Goal: Task Accomplishment & Management: Complete application form

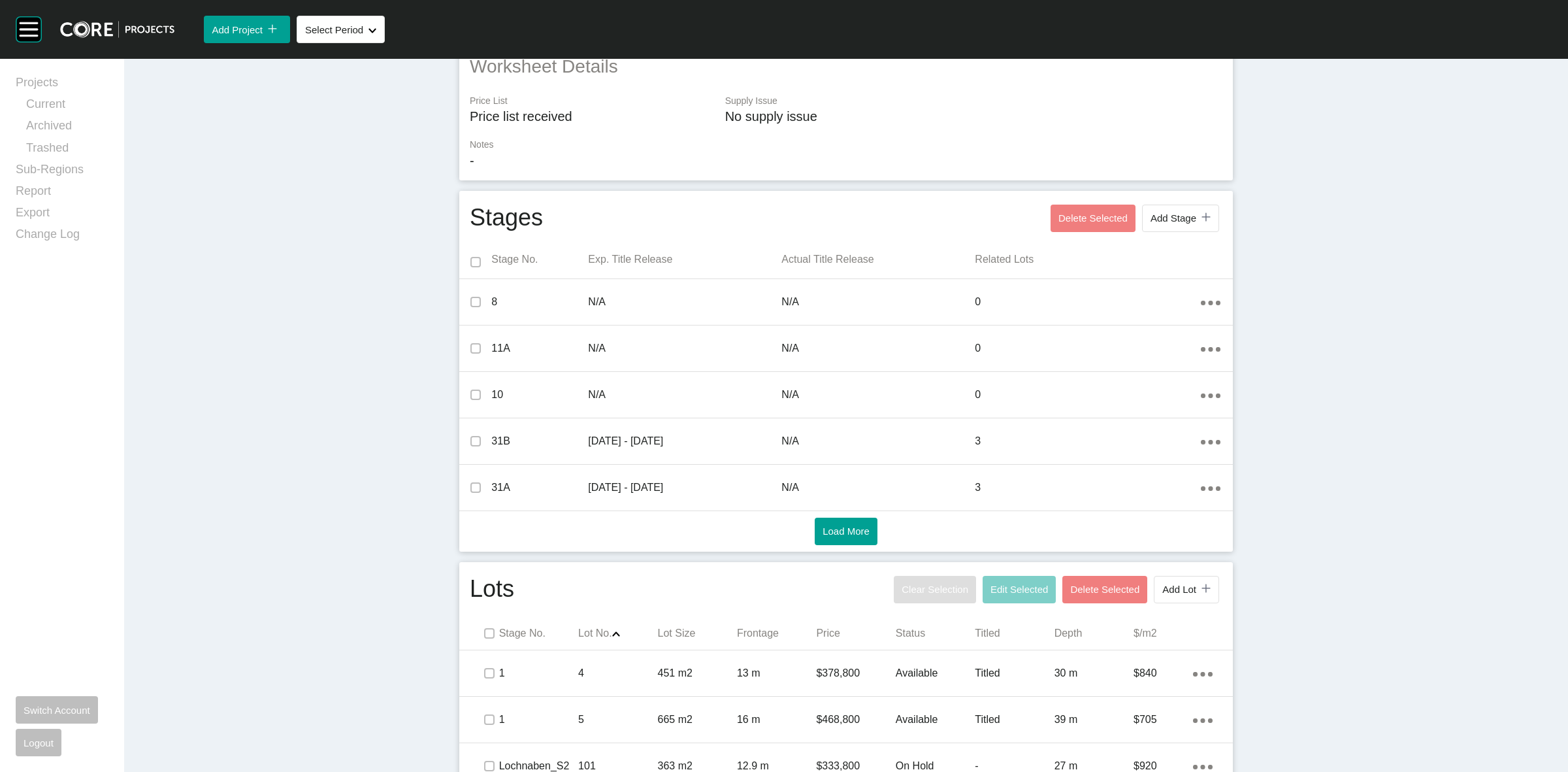
scroll to position [298, 0]
click at [1161, 218] on span "Add Stage" at bounding box center [1173, 219] width 46 height 11
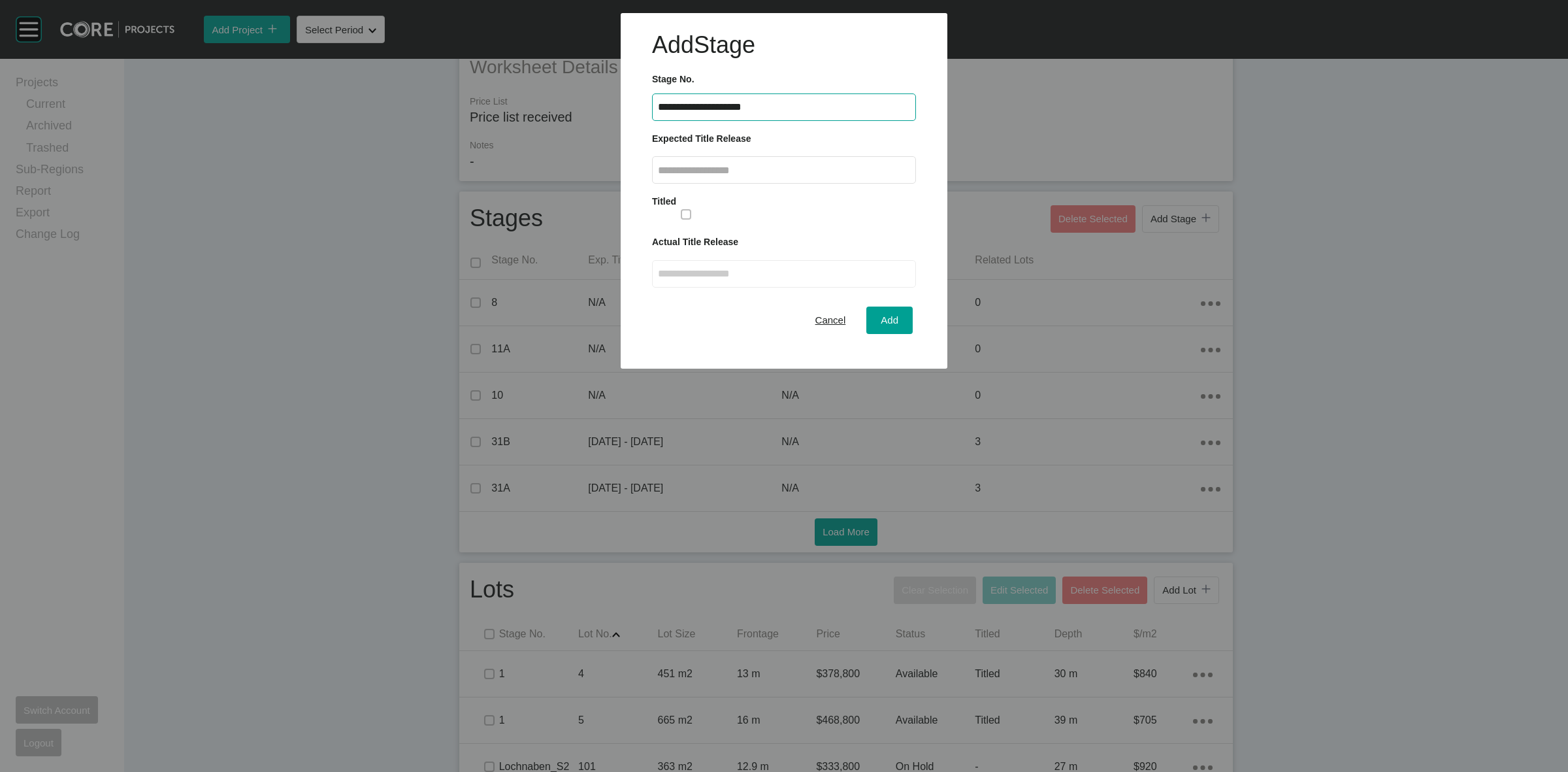
type input "**********"
click at [773, 171] on input "text" at bounding box center [784, 171] width 252 height 11
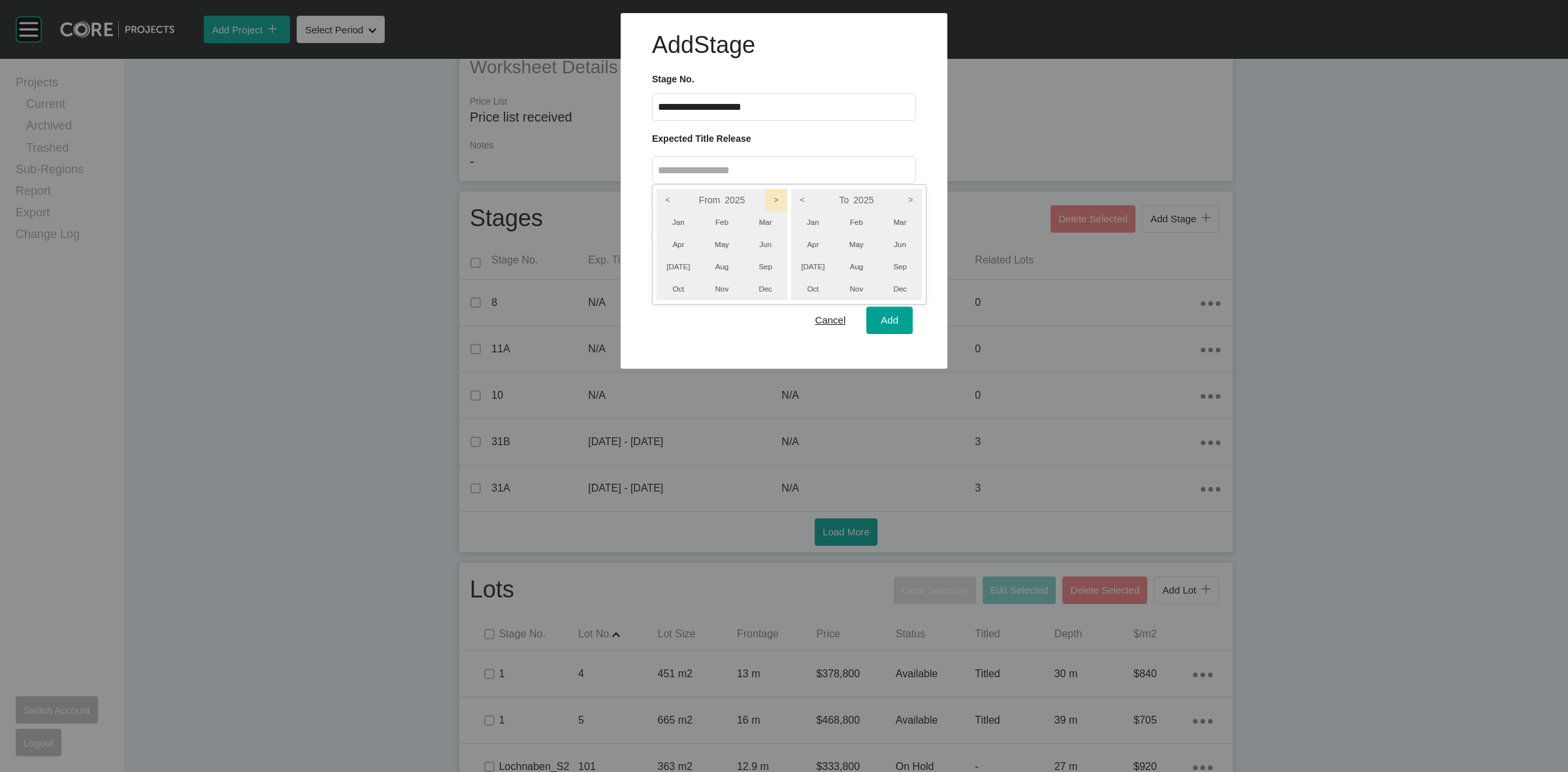
click at [777, 203] on icon ">" at bounding box center [776, 200] width 23 height 23
click at [912, 197] on icon ">" at bounding box center [911, 200] width 23 height 23
drag, startPoint x: 904, startPoint y: 260, endPoint x: 893, endPoint y: 263, distance: 11.4
click at [900, 260] on li "Sep" at bounding box center [899, 266] width 44 height 23
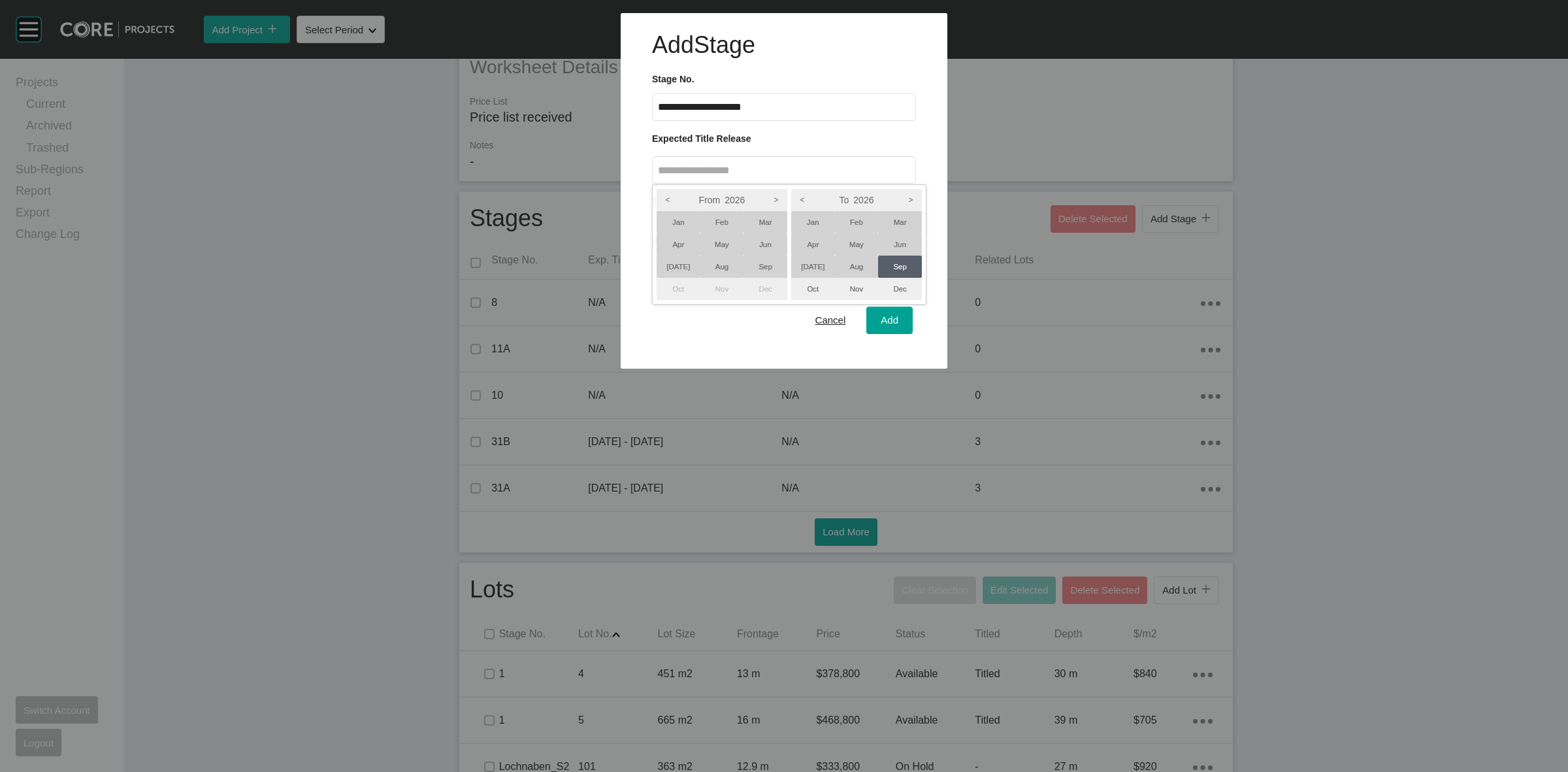
click at [674, 268] on li "[DATE]" at bounding box center [678, 266] width 44 height 23
click at [900, 325] on div at bounding box center [784, 184] width 1568 height 369
type input "**********"
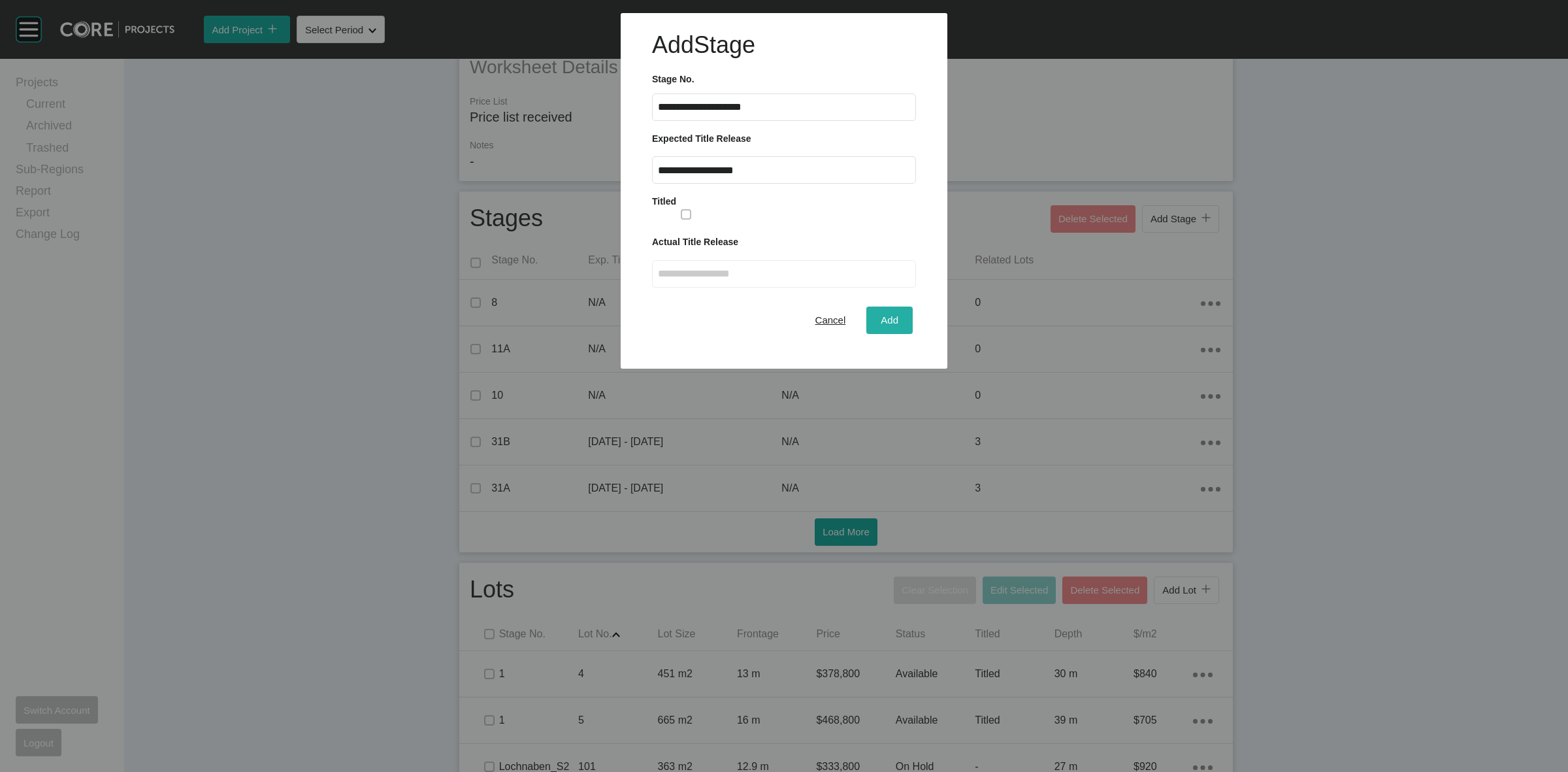
click at [898, 321] on span "Add" at bounding box center [889, 320] width 18 height 11
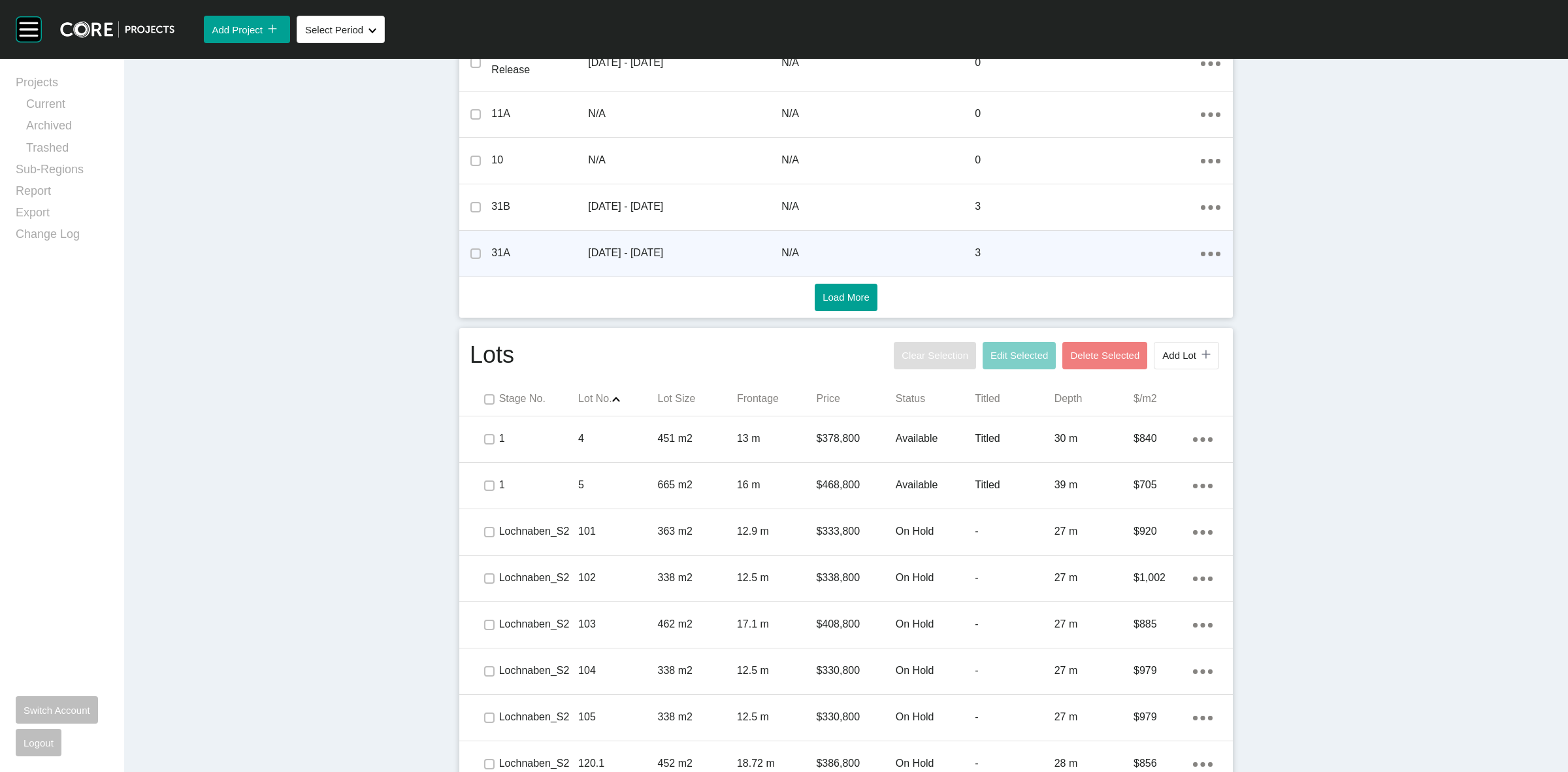
scroll to position [626, 0]
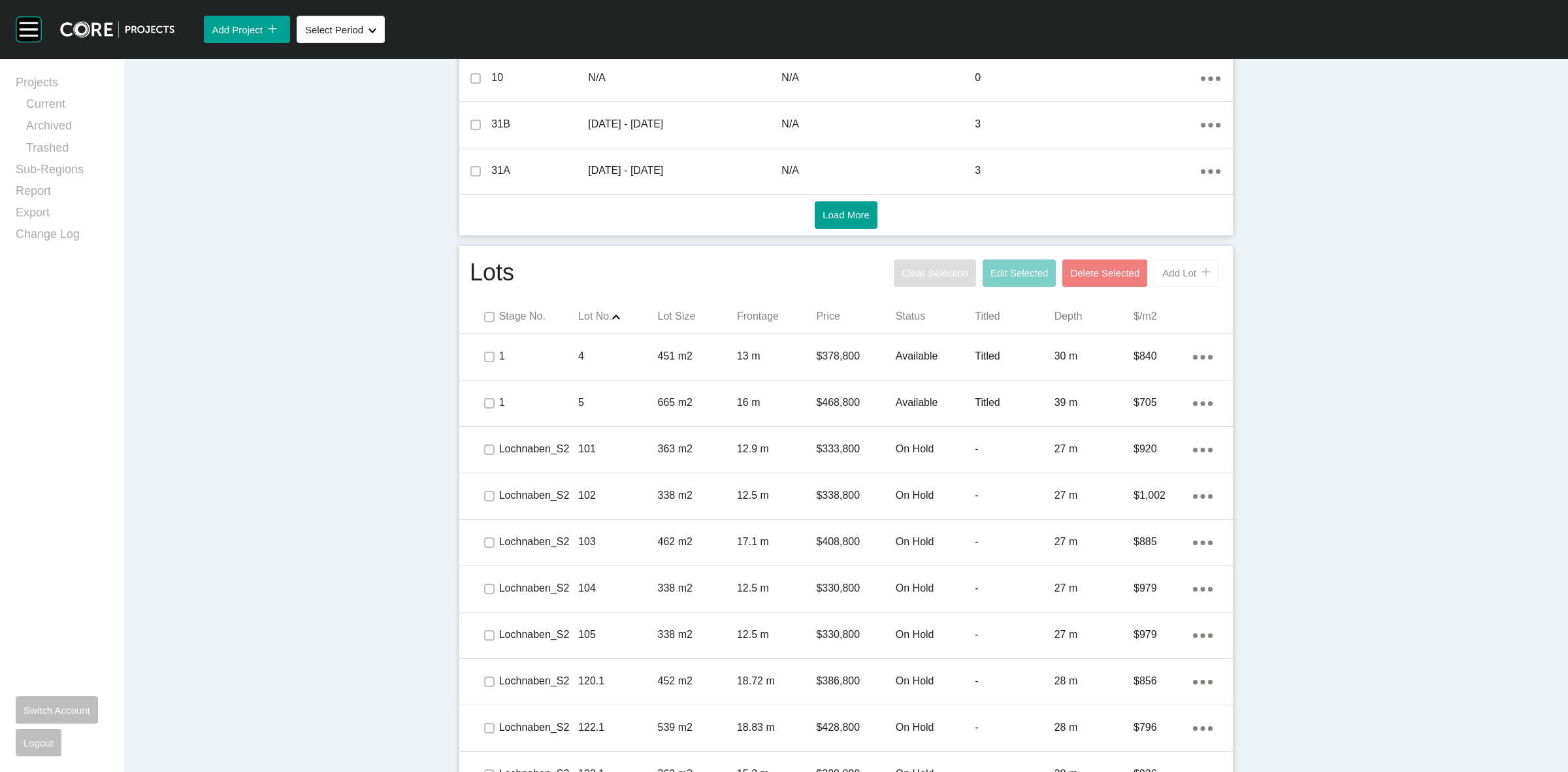
click at [1171, 272] on span "Add Lot" at bounding box center [1179, 273] width 34 height 11
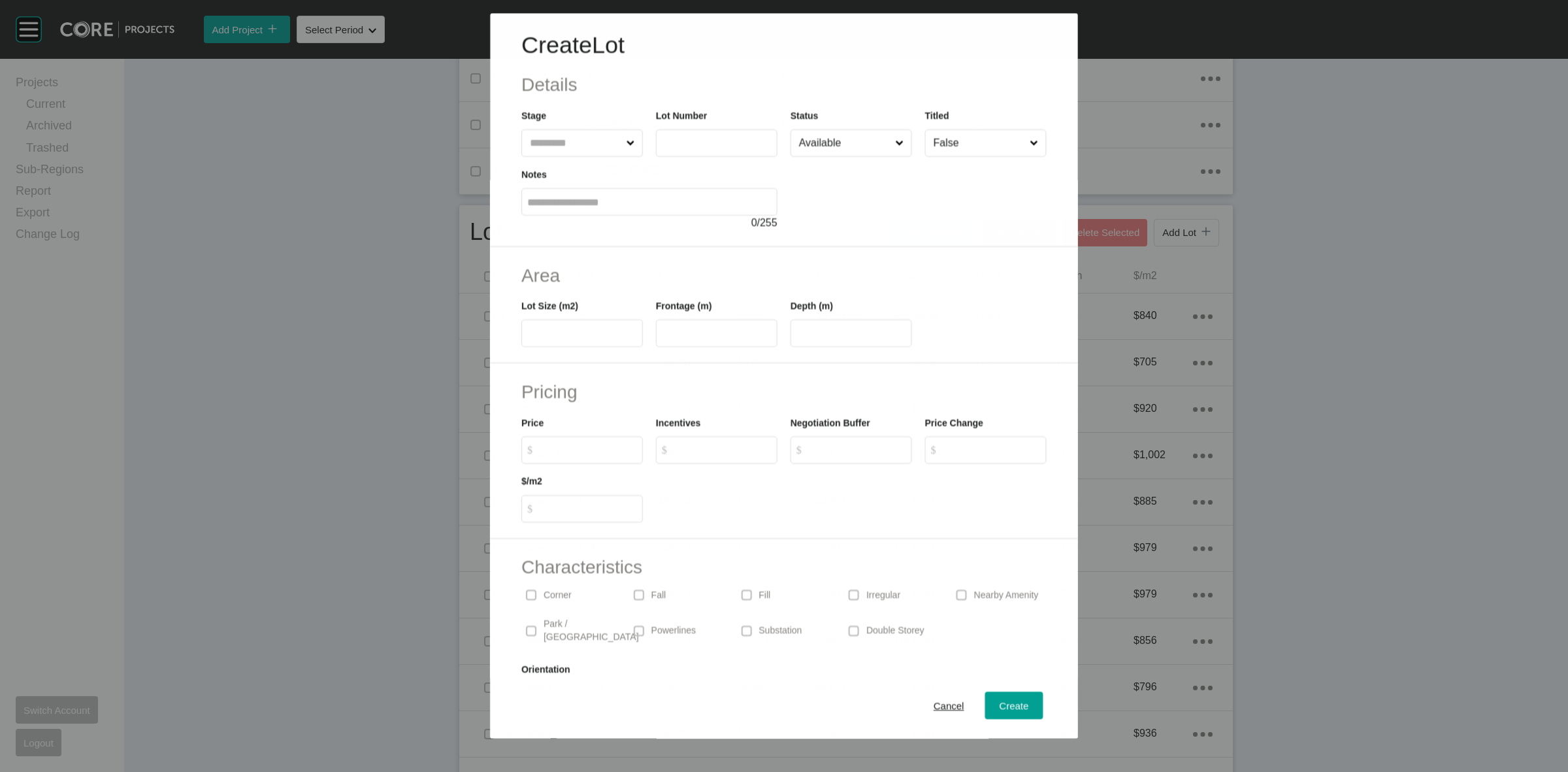
click at [594, 147] on input "text" at bounding box center [575, 144] width 96 height 26
type input "***"
type input "****"
type input "**"
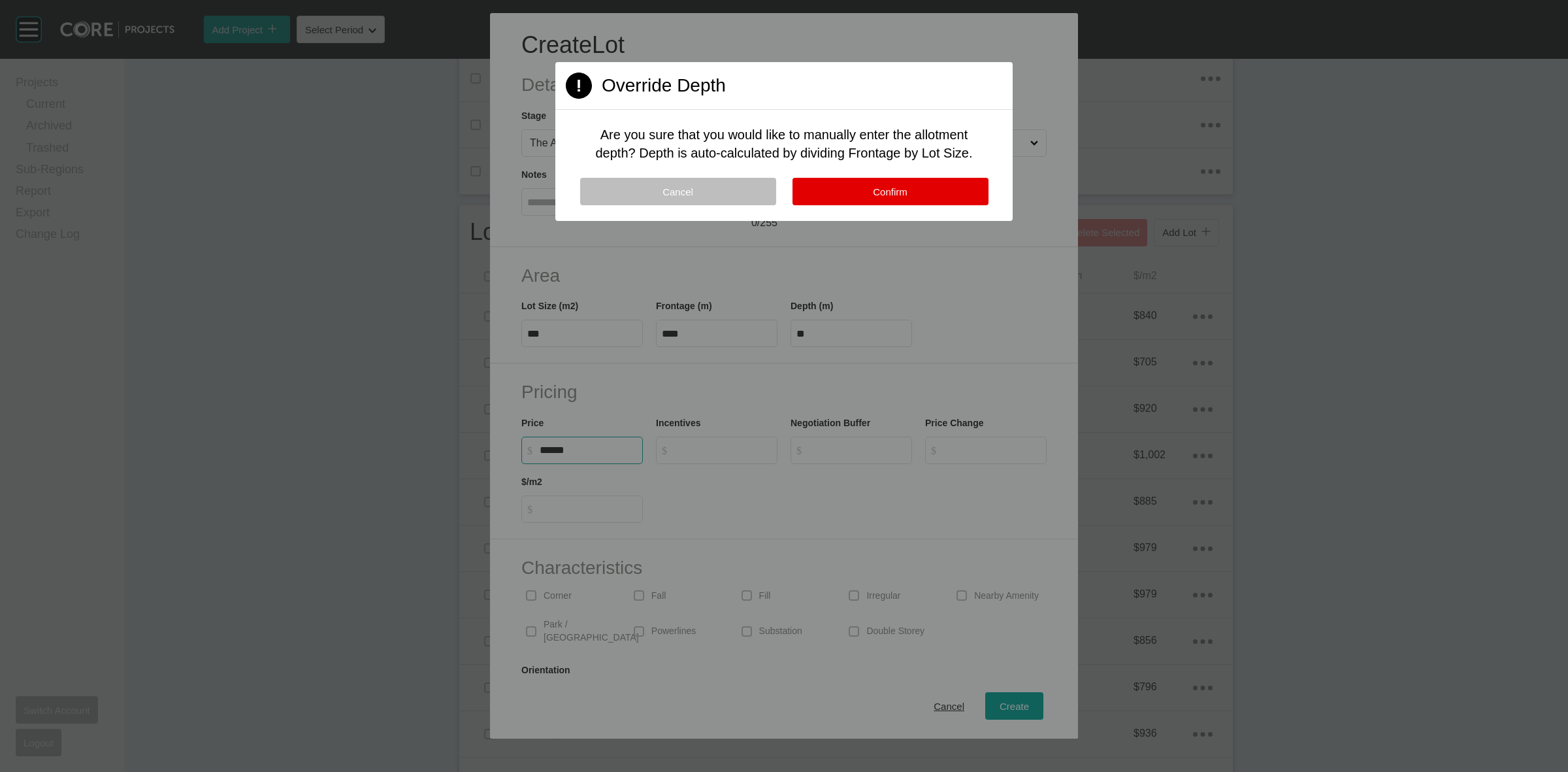
type input "*******"
type input "******"
type input "*****"
type input "*"
click at [921, 187] on button "Confirm" at bounding box center [890, 191] width 196 height 27
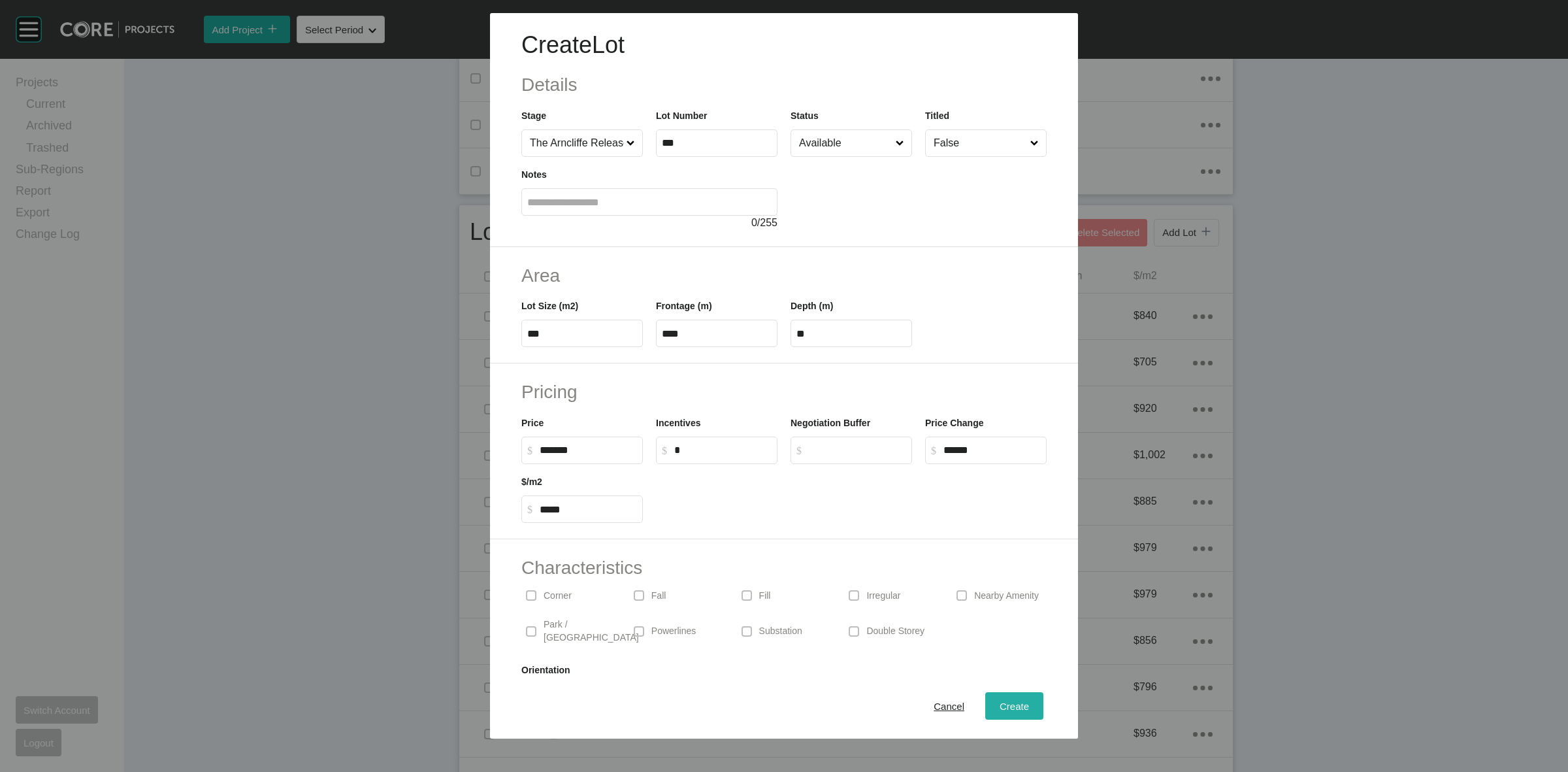
click at [1001, 707] on span "Create" at bounding box center [1014, 706] width 29 height 11
type input "*"
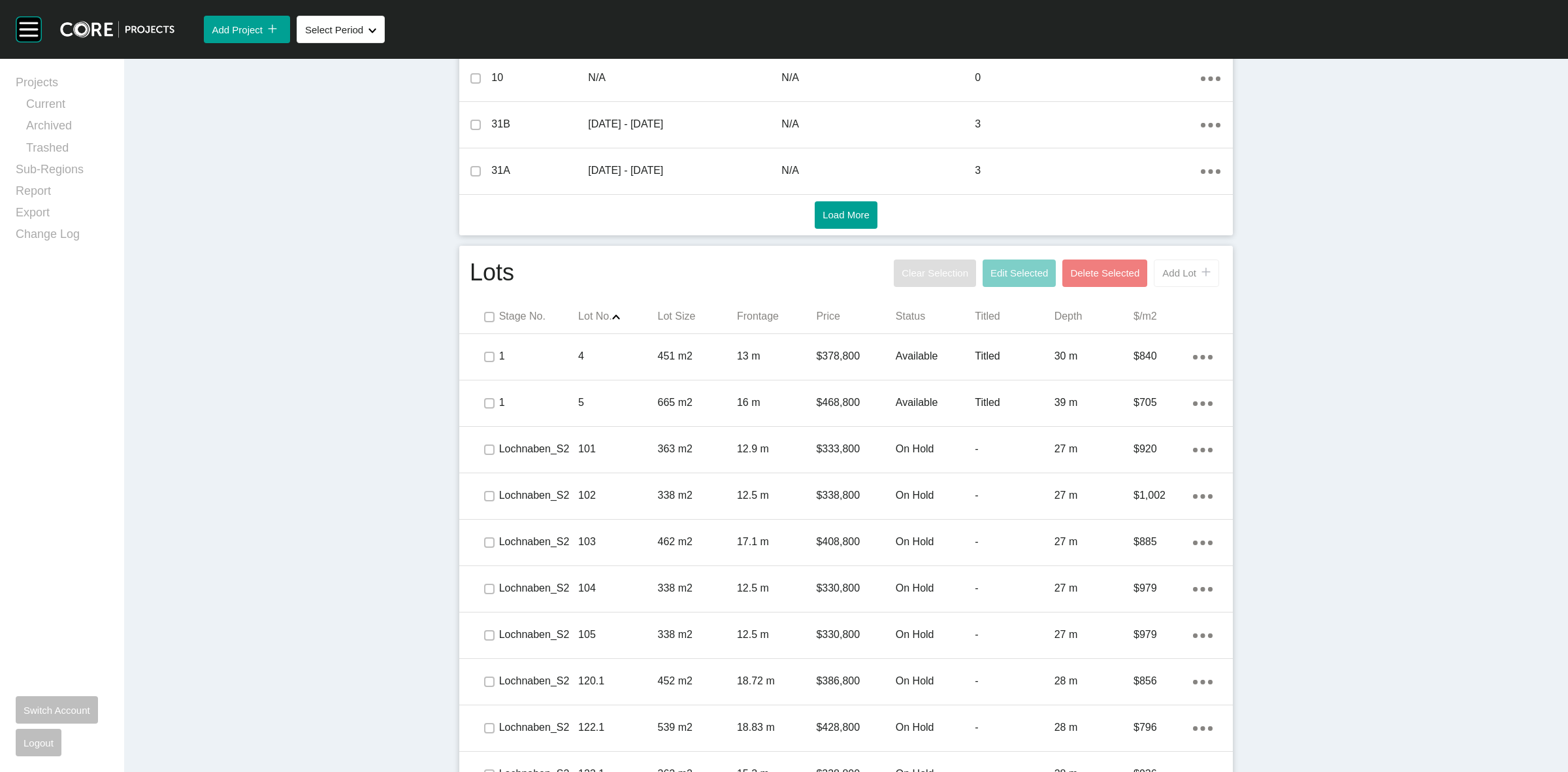
click at [1182, 264] on button "Add Lot icon/tick copy 11 Created with Sketch." at bounding box center [1186, 273] width 66 height 27
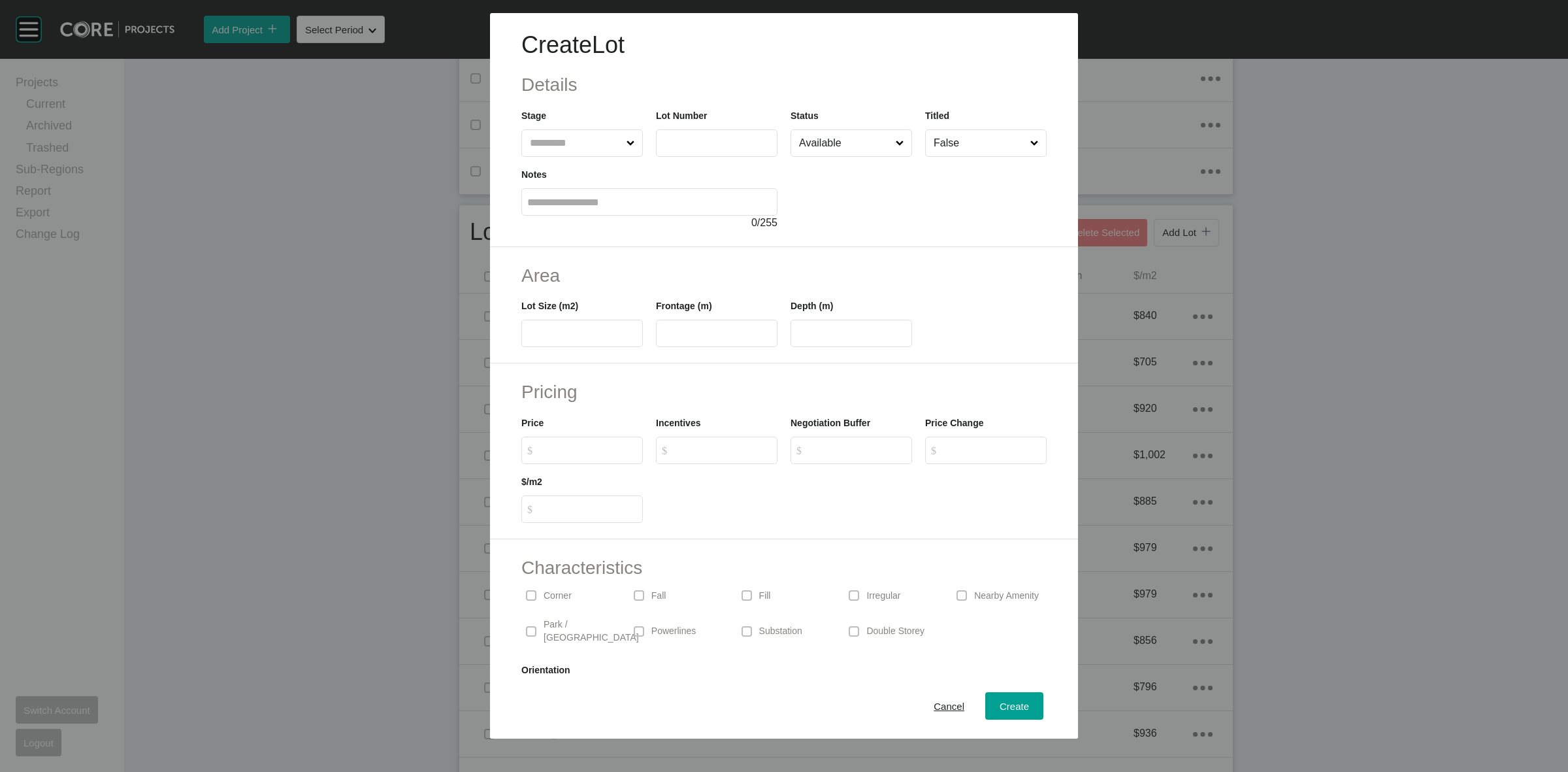
click at [590, 147] on input "text" at bounding box center [575, 144] width 97 height 26
type input "***"
type input "**"
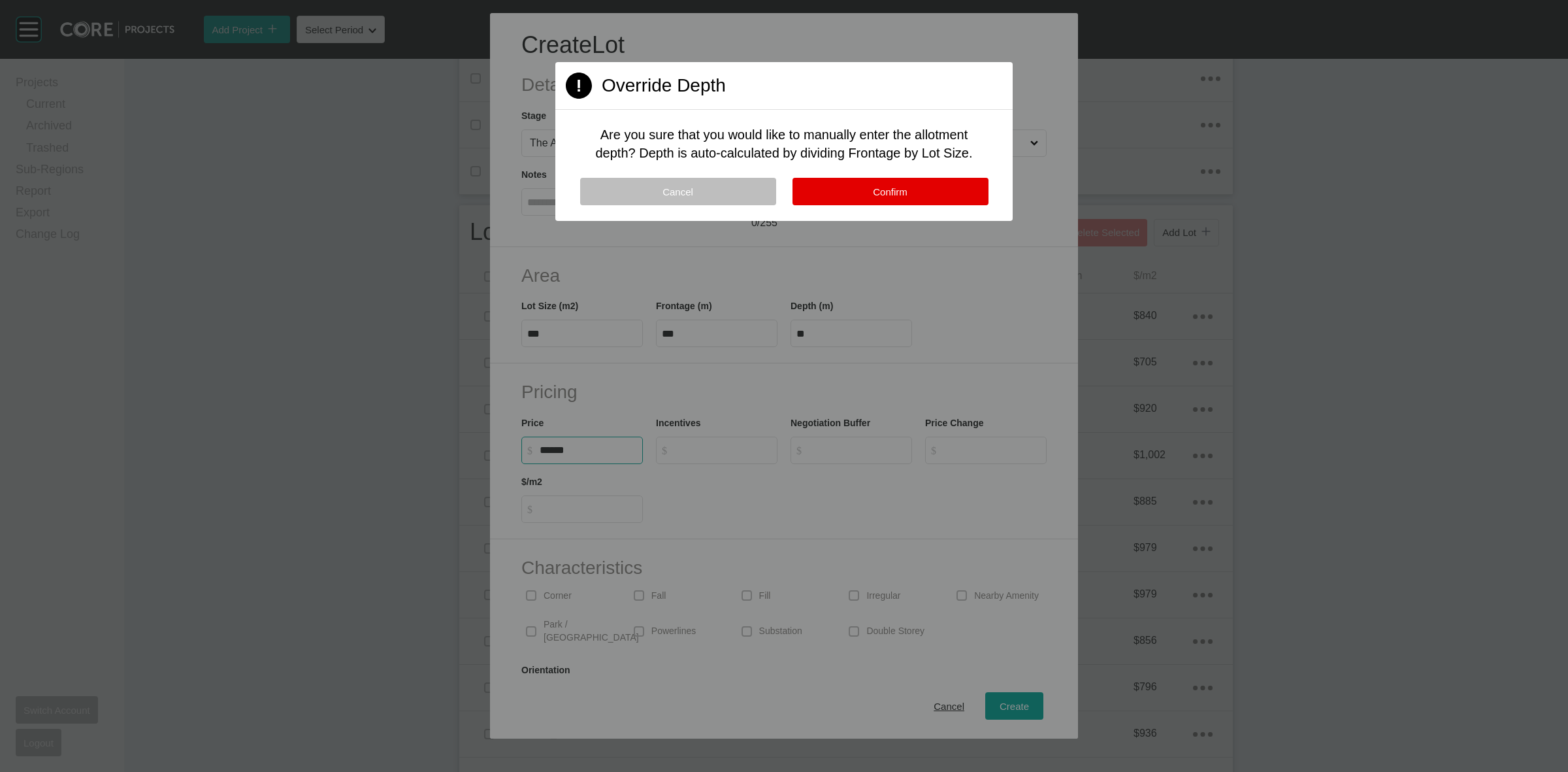
type input "*******"
type input "*****"
type input "*"
drag, startPoint x: 853, startPoint y: 193, endPoint x: 959, endPoint y: 423, distance: 253.3
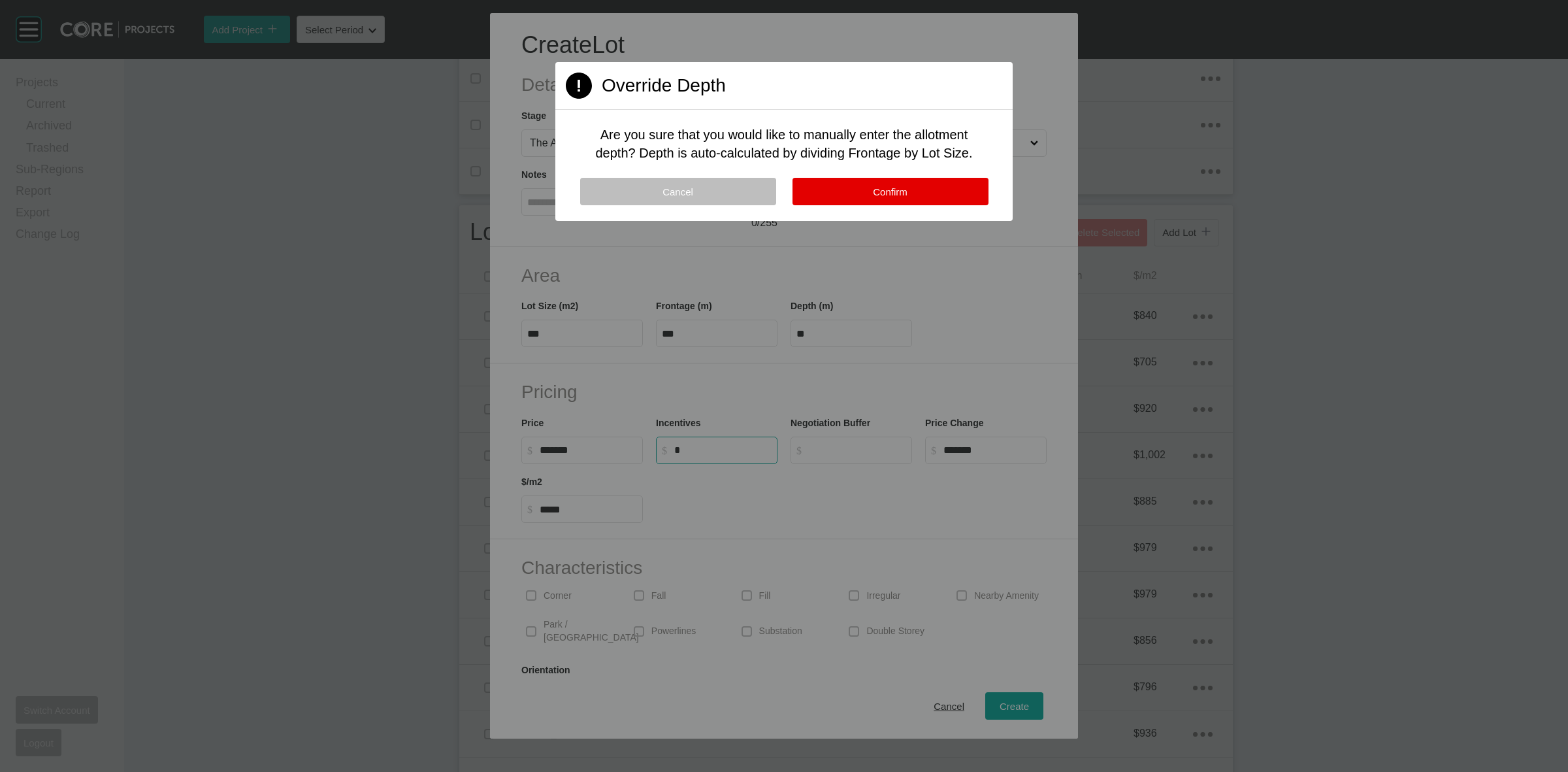
click at [852, 191] on button "Confirm" at bounding box center [890, 191] width 196 height 27
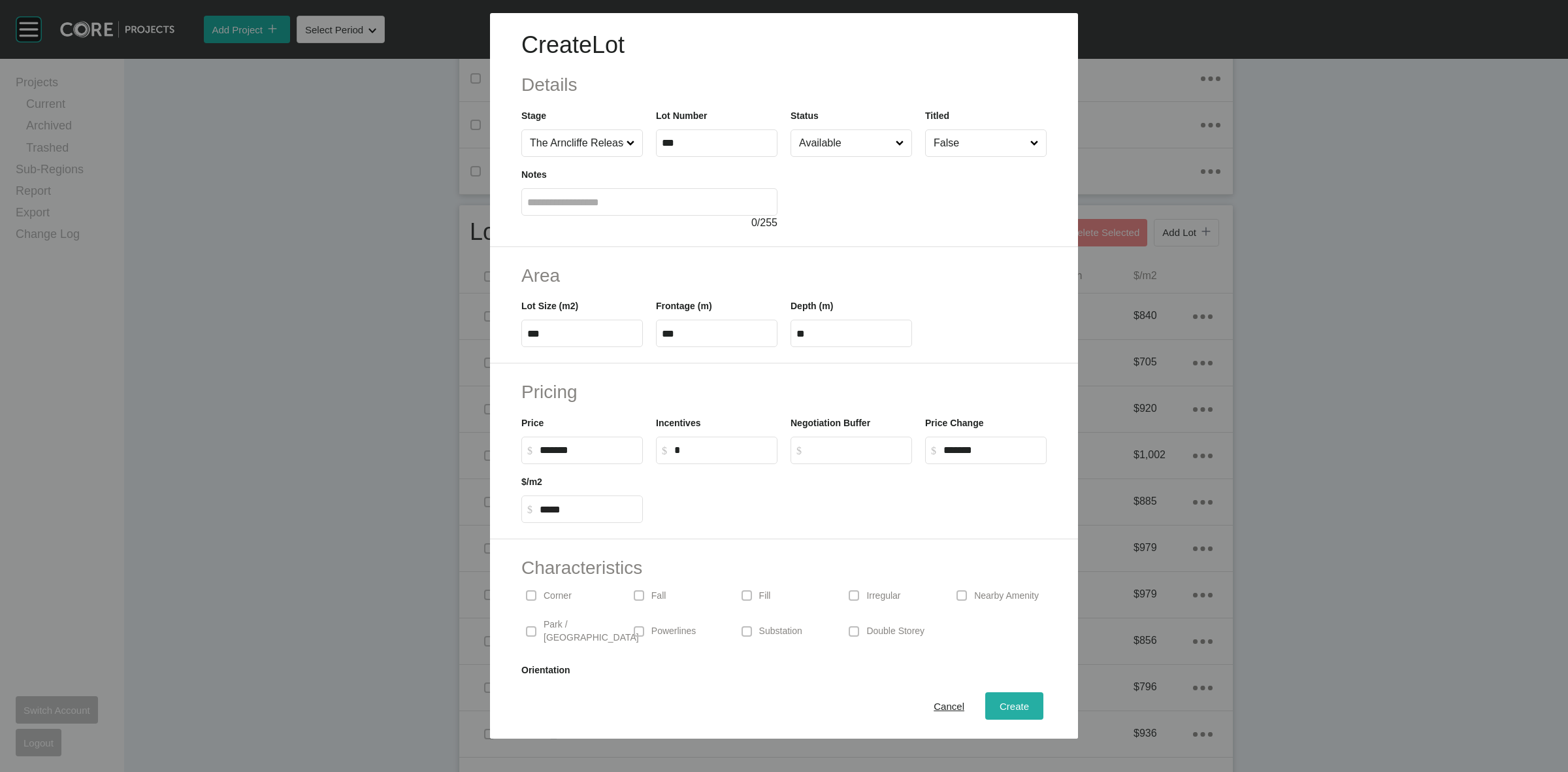
click at [1003, 704] on span "Create" at bounding box center [1014, 706] width 29 height 11
type input "*"
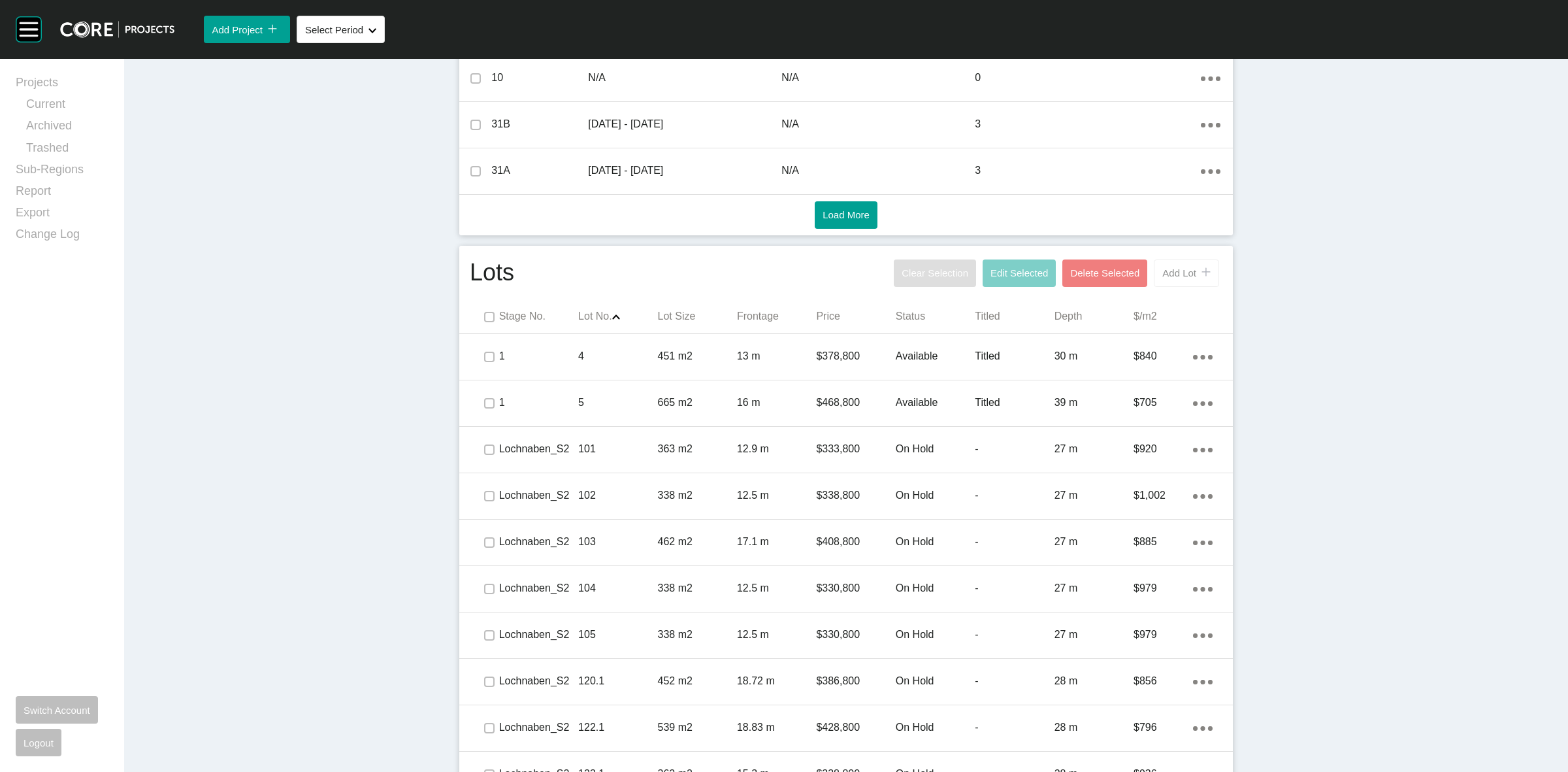
click at [1162, 279] on button "Add Lot icon/tick copy 11 Created with Sketch." at bounding box center [1186, 273] width 66 height 27
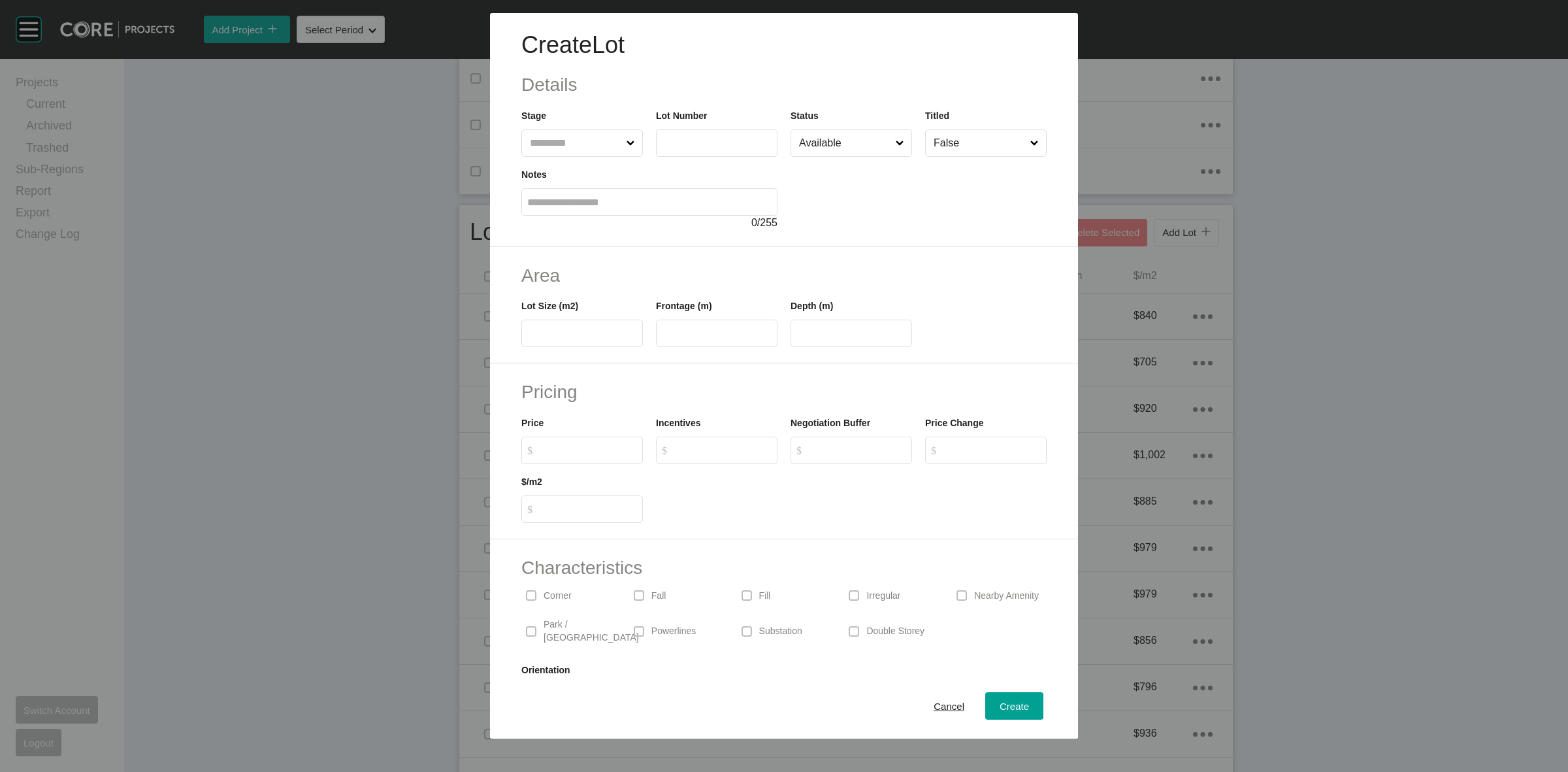
drag, startPoint x: 593, startPoint y: 142, endPoint x: 582, endPoint y: 135, distance: 13.0
click at [589, 139] on input "text" at bounding box center [575, 144] width 97 height 26
type input "***"
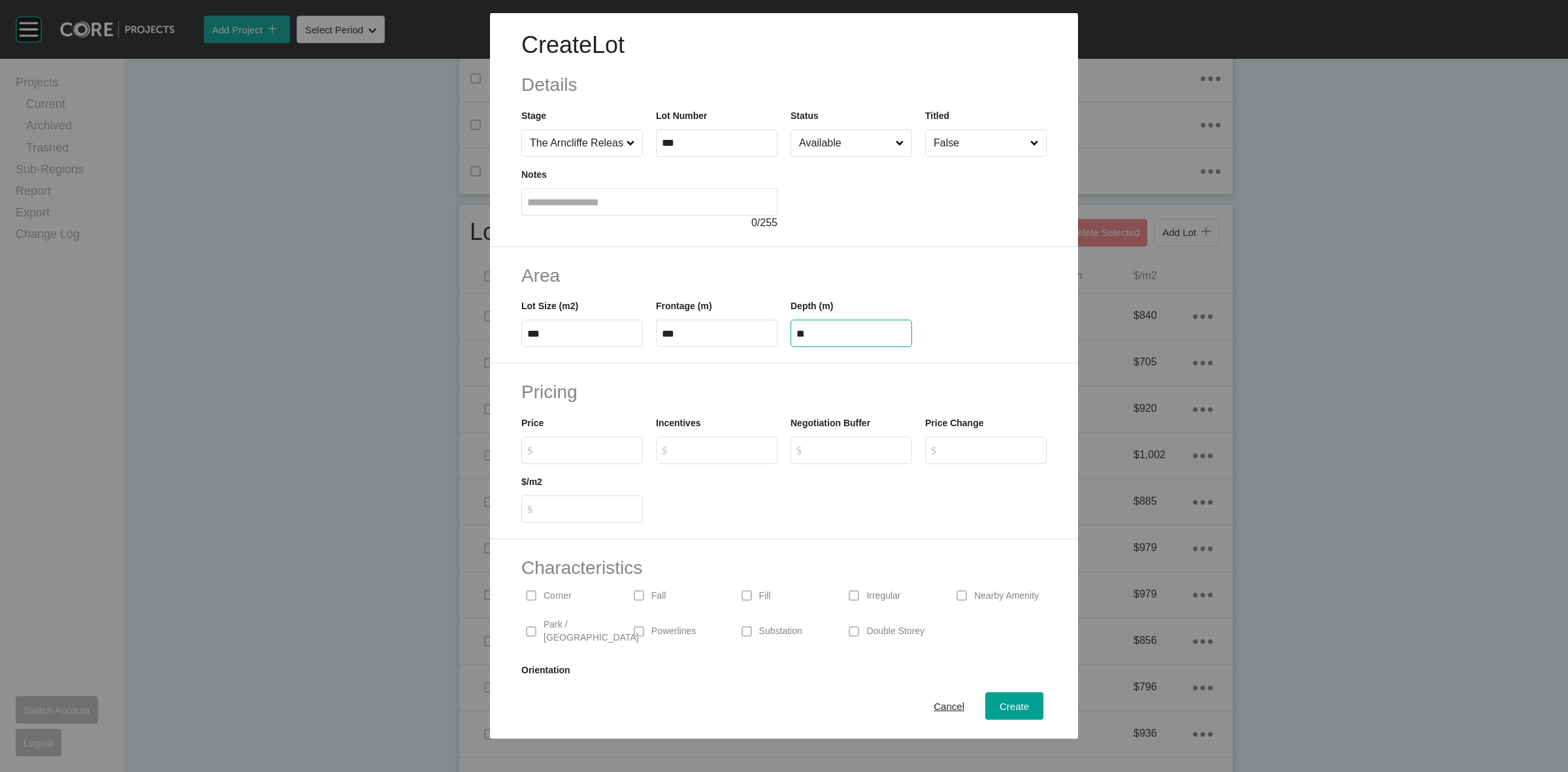
type input "**"
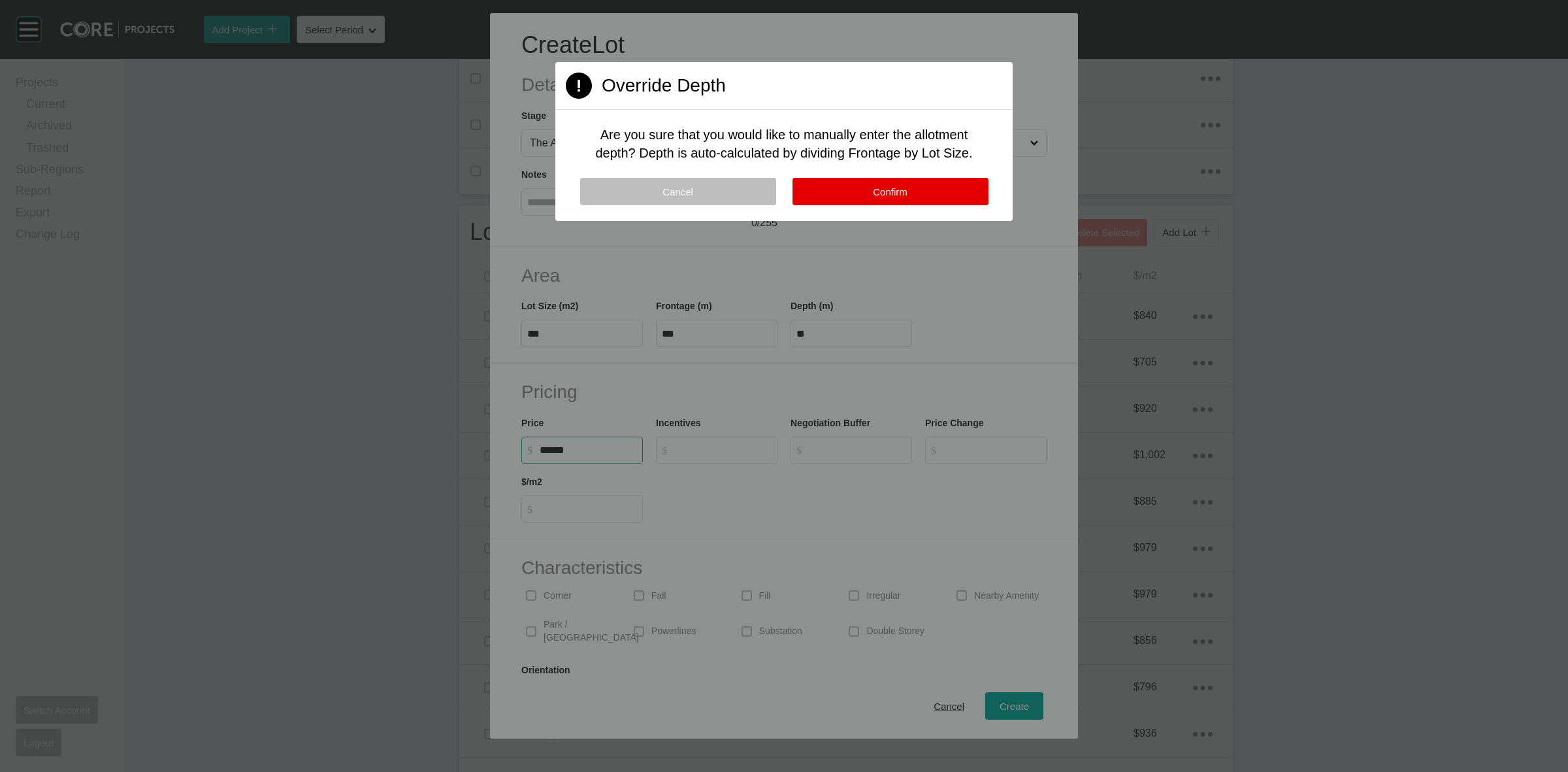
type input "*******"
type input "********"
type input "*****"
type input "*"
drag, startPoint x: 848, startPoint y: 198, endPoint x: 822, endPoint y: 189, distance: 27.5
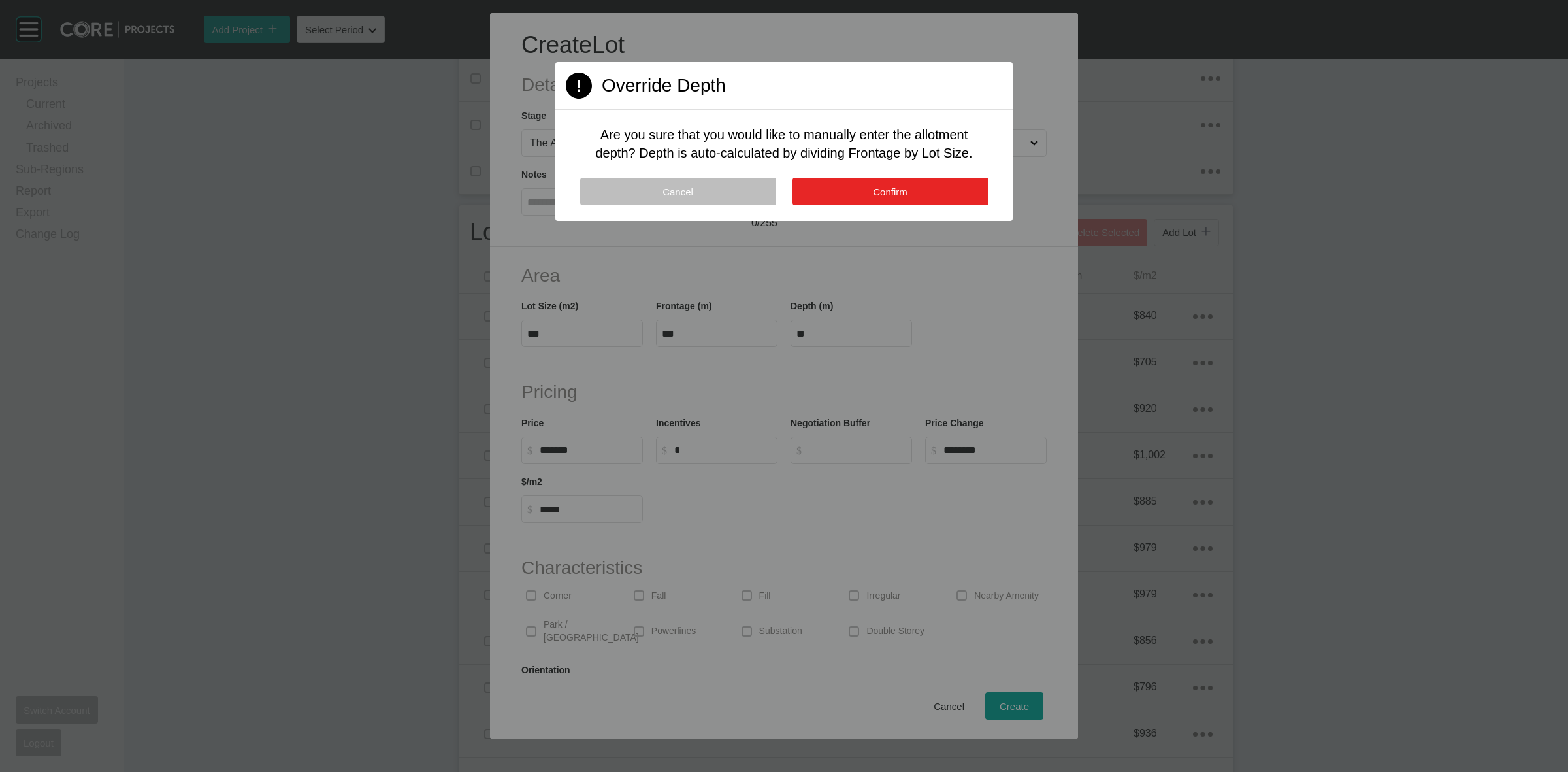
click at [848, 197] on button "Confirm" at bounding box center [890, 191] width 196 height 27
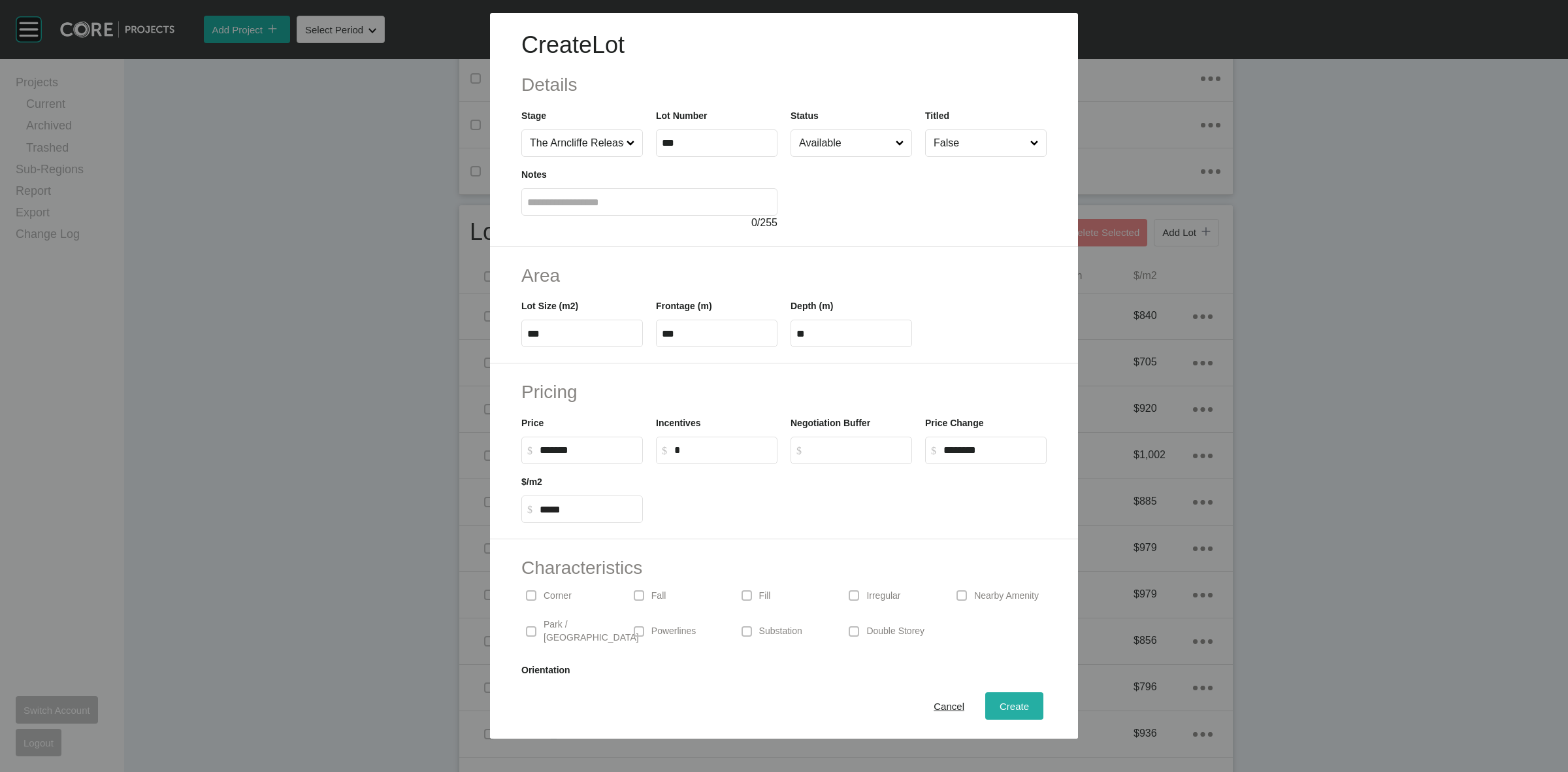
click at [1002, 704] on span "Create" at bounding box center [1014, 706] width 29 height 11
type input "*"
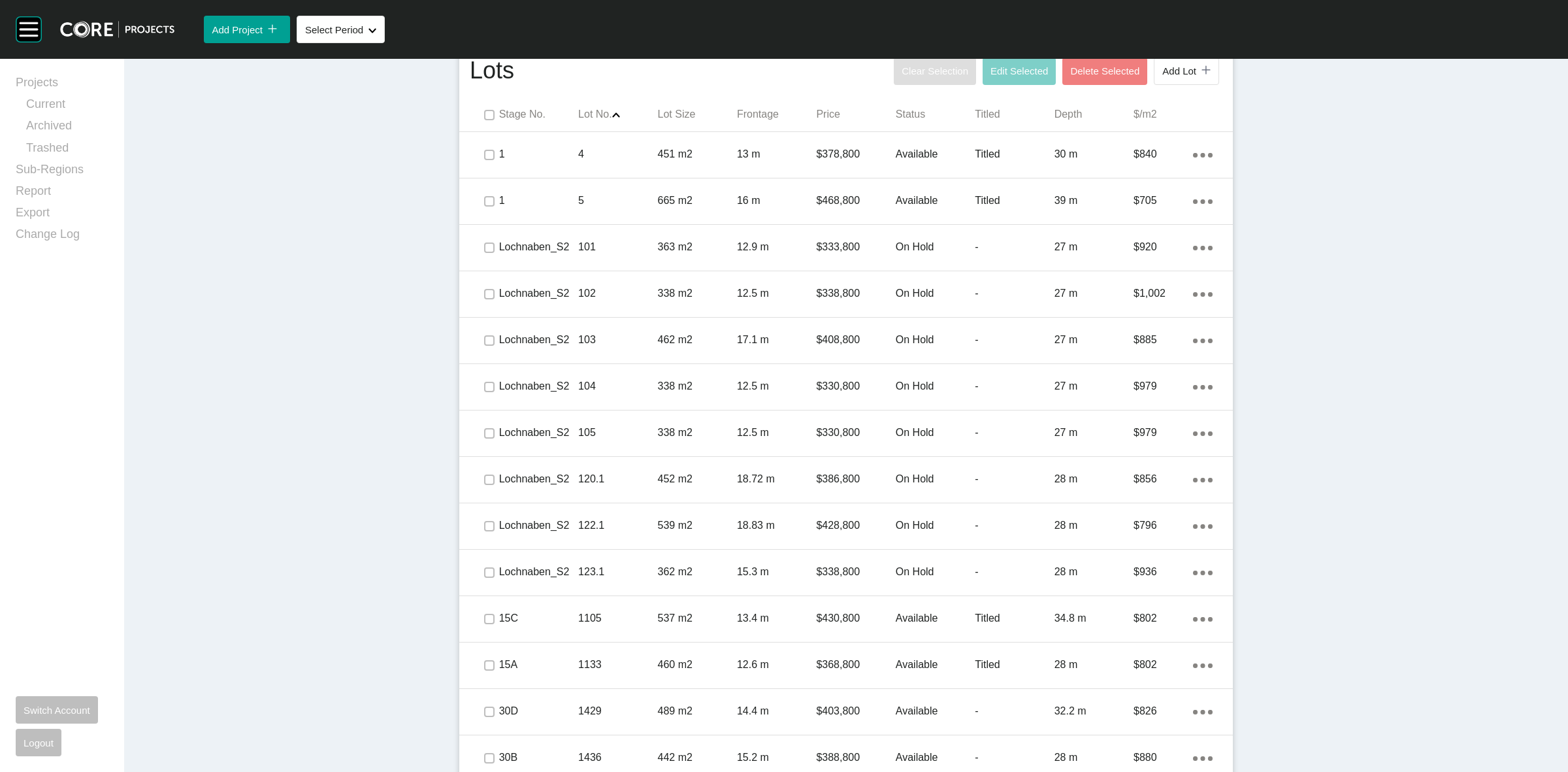
scroll to position [798, 0]
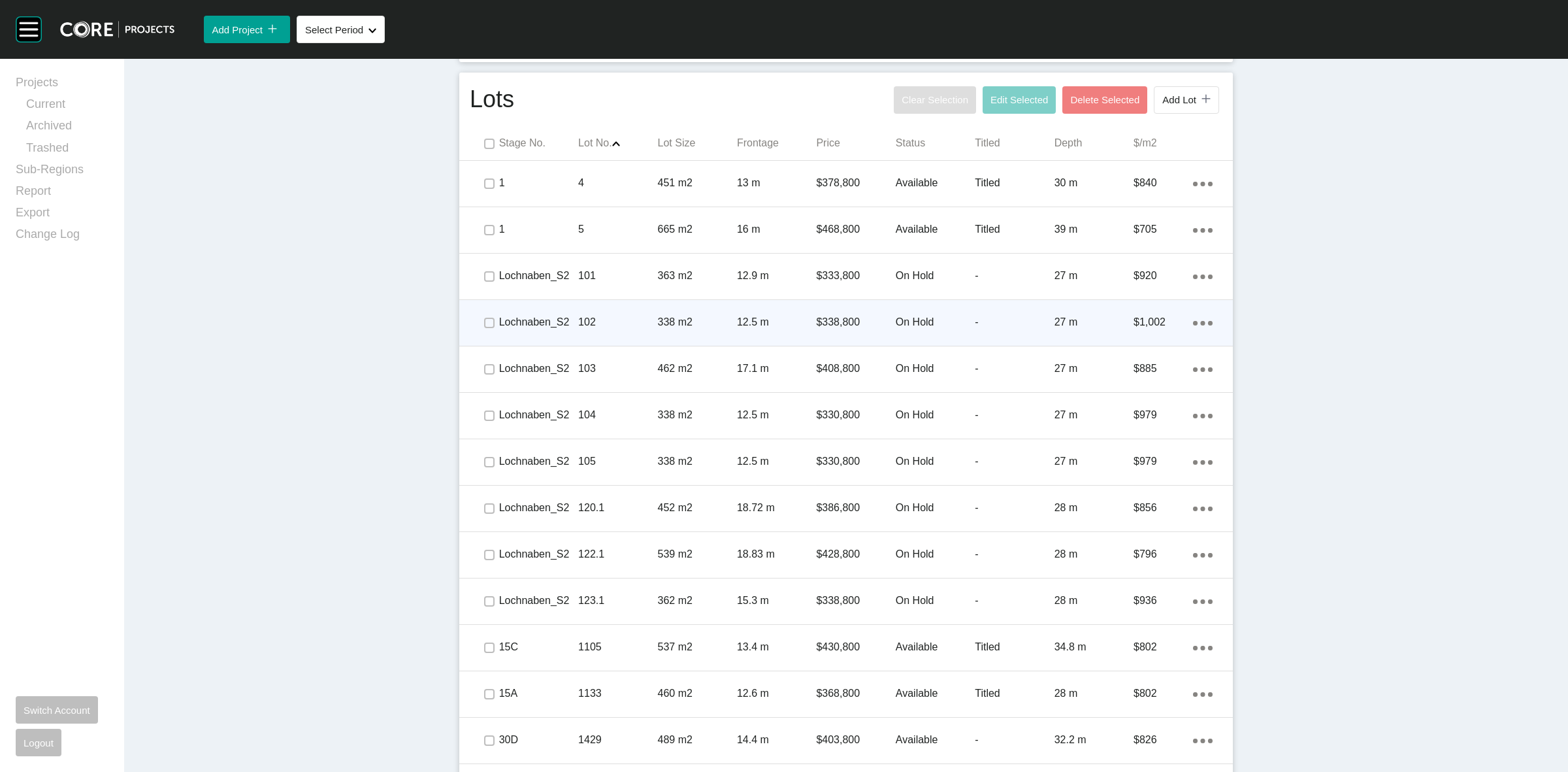
click at [611, 315] on p "102" at bounding box center [618, 322] width 79 height 14
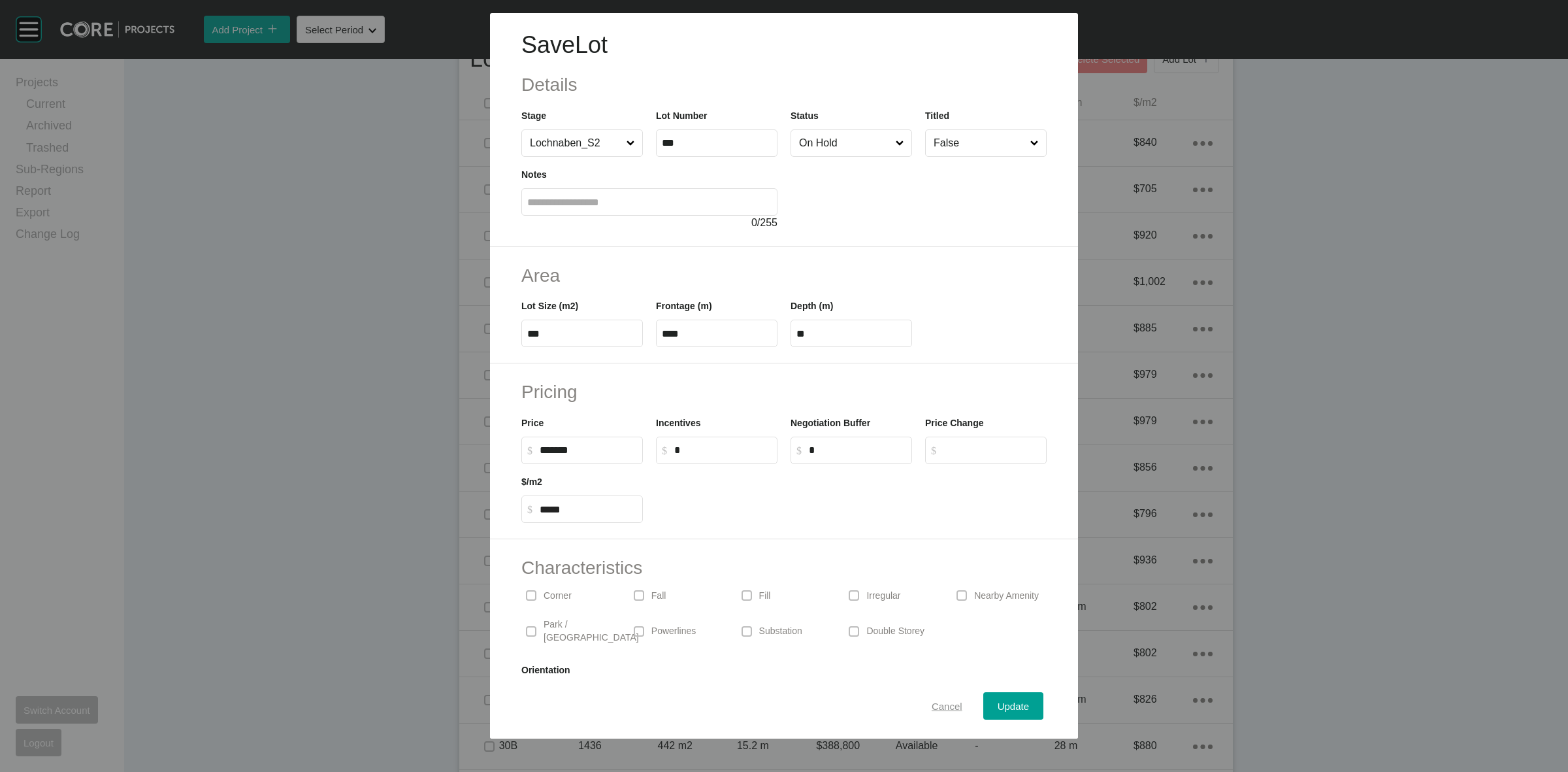
click at [932, 704] on span "Cancel" at bounding box center [947, 706] width 31 height 11
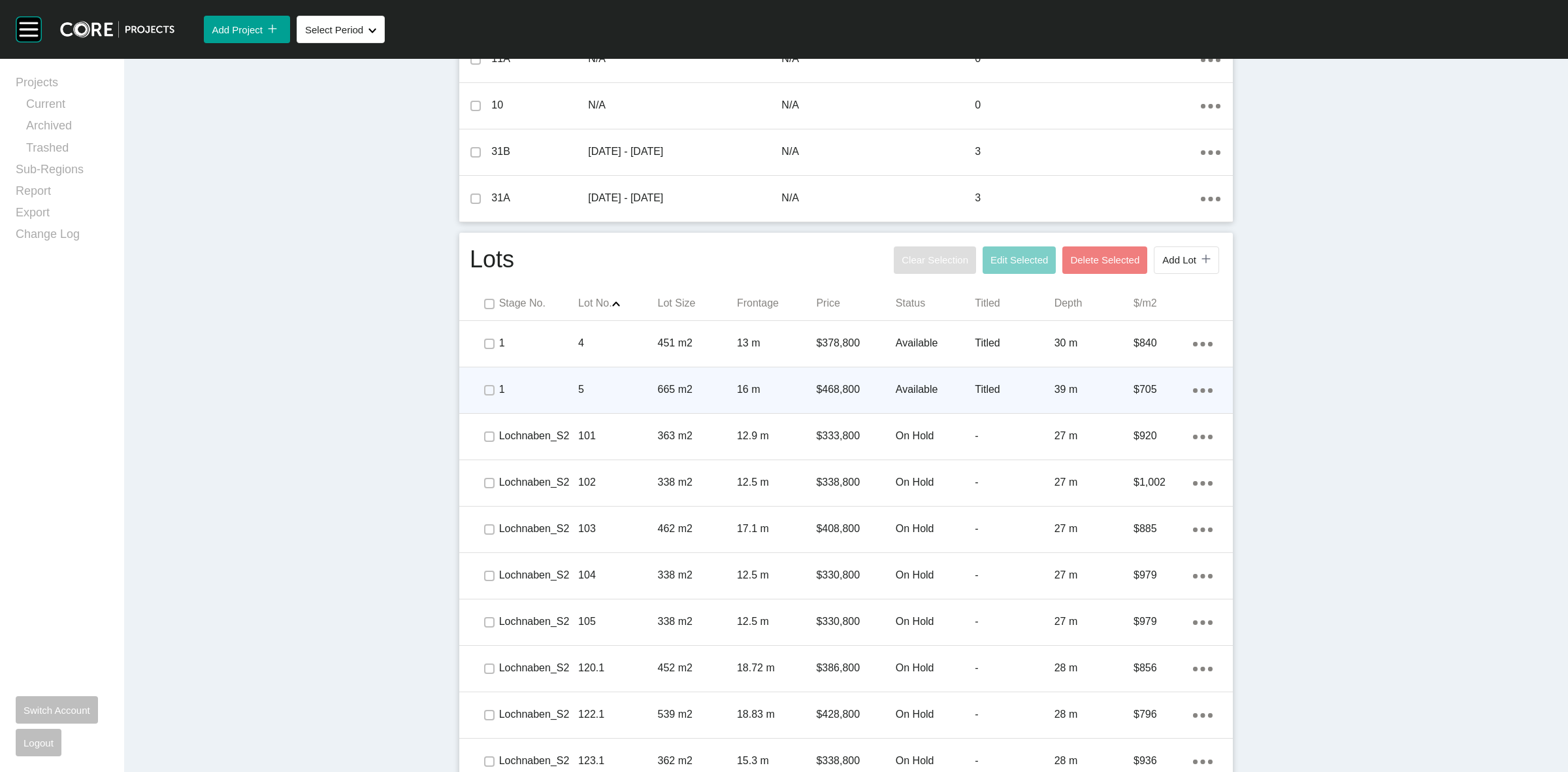
scroll to position [595, 0]
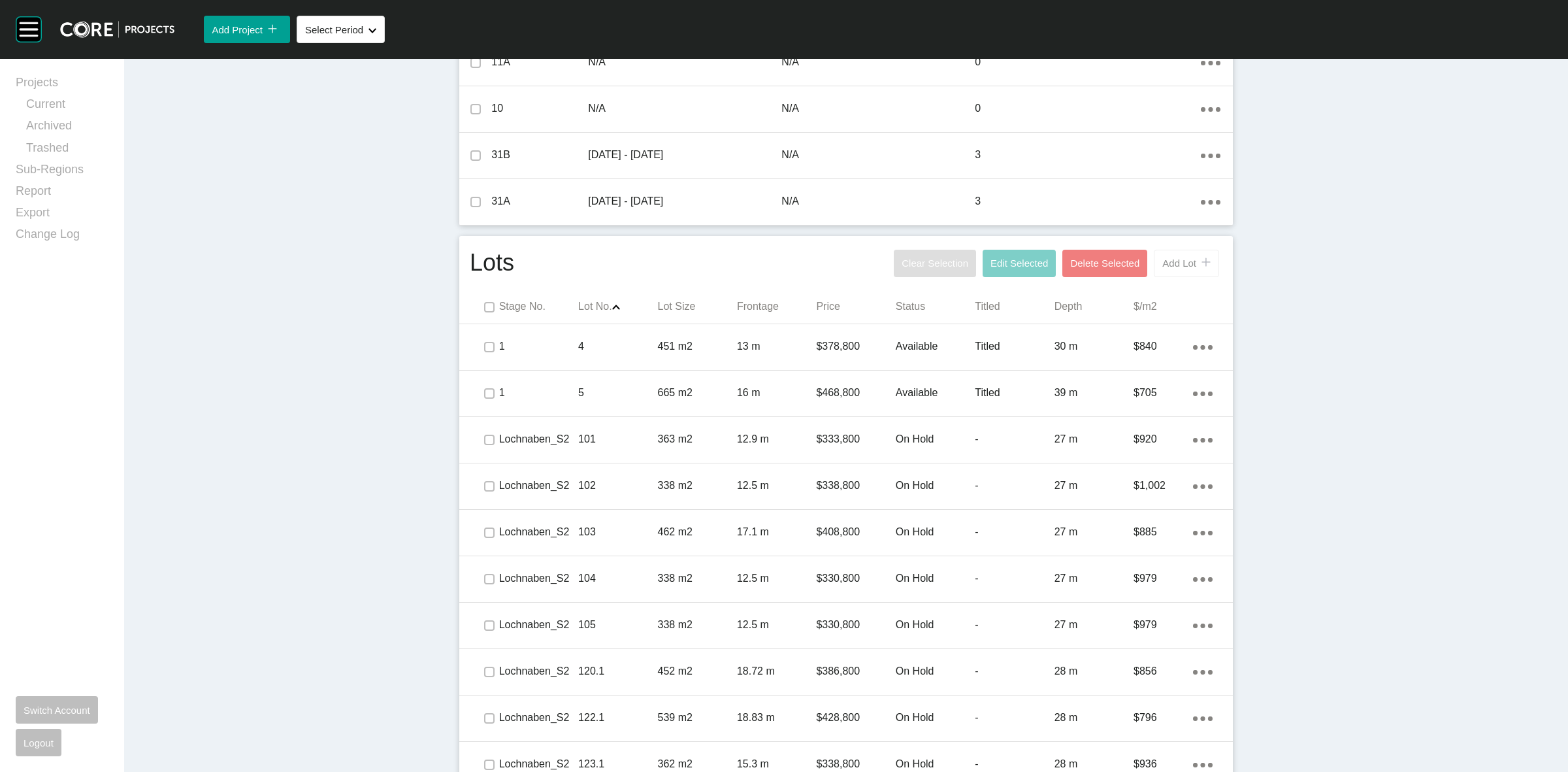
click at [1153, 268] on button "Add Lot icon/tick copy 11 Created with Sketch." at bounding box center [1186, 263] width 66 height 27
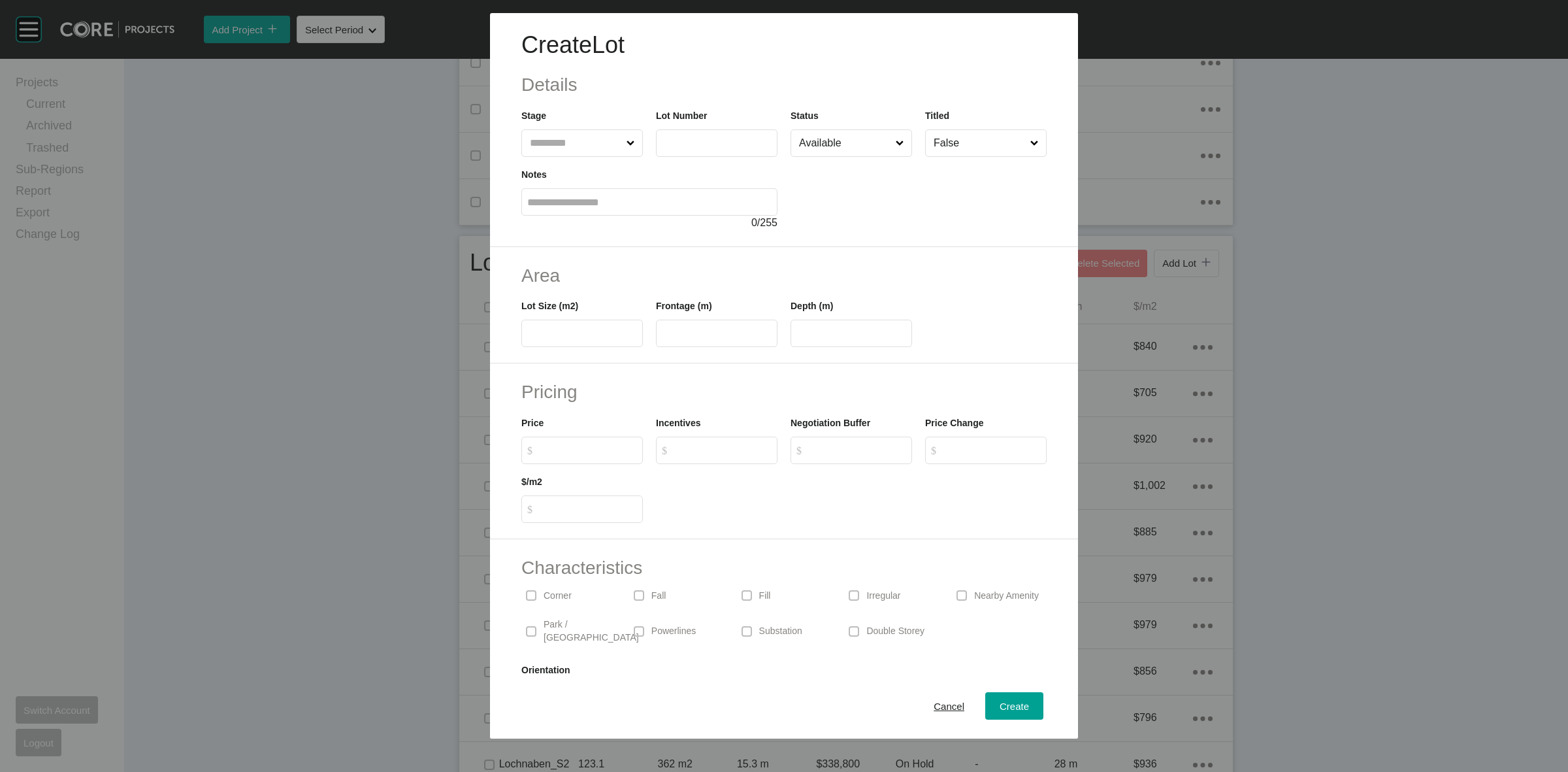
click at [582, 145] on input "text" at bounding box center [575, 144] width 97 height 26
type input "*****"
type input "***"
type input "*****"
type input "**"
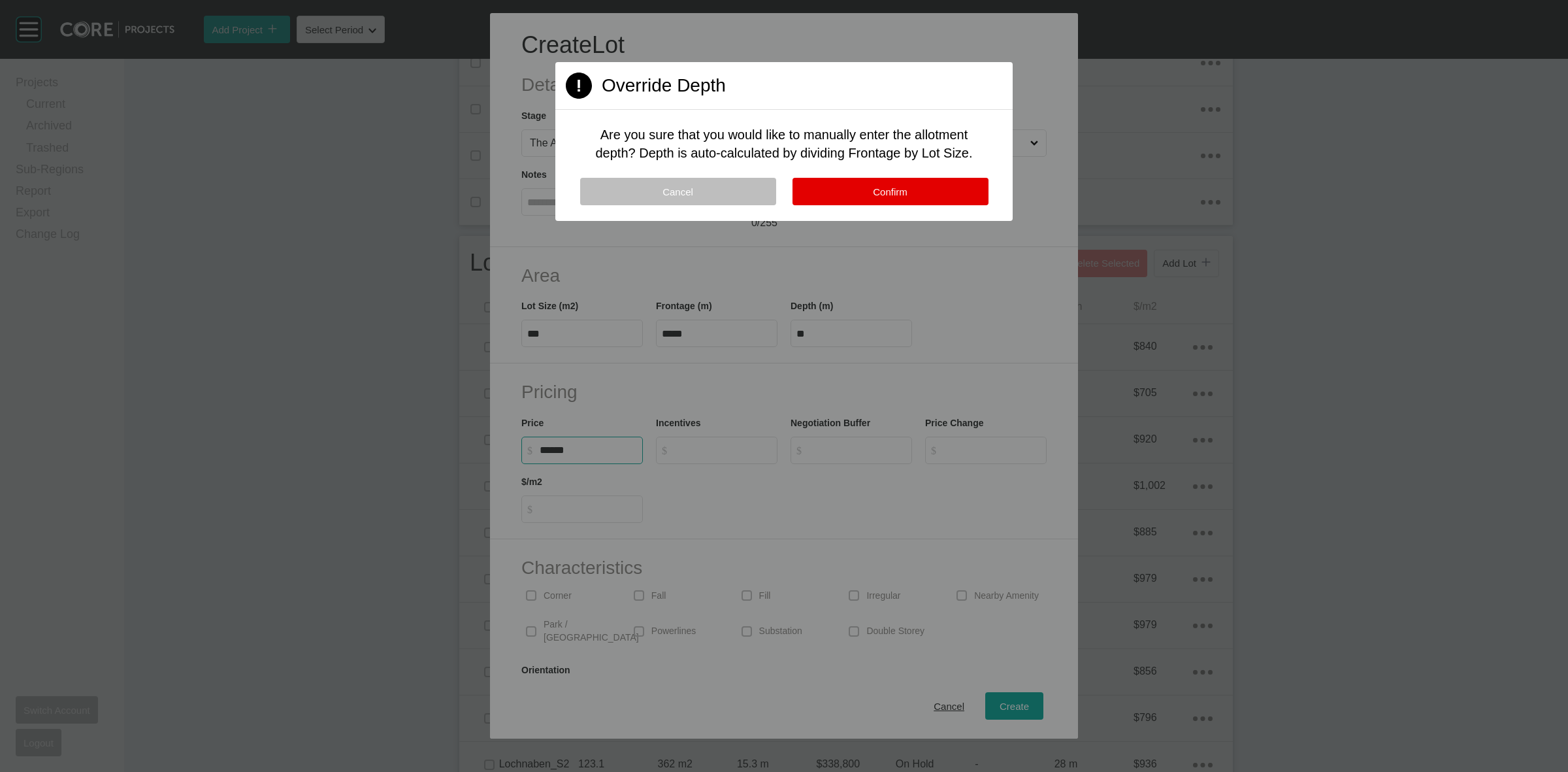
type input "*******"
type input "*****"
type input "*"
click at [907, 185] on button "Confirm" at bounding box center [890, 191] width 196 height 27
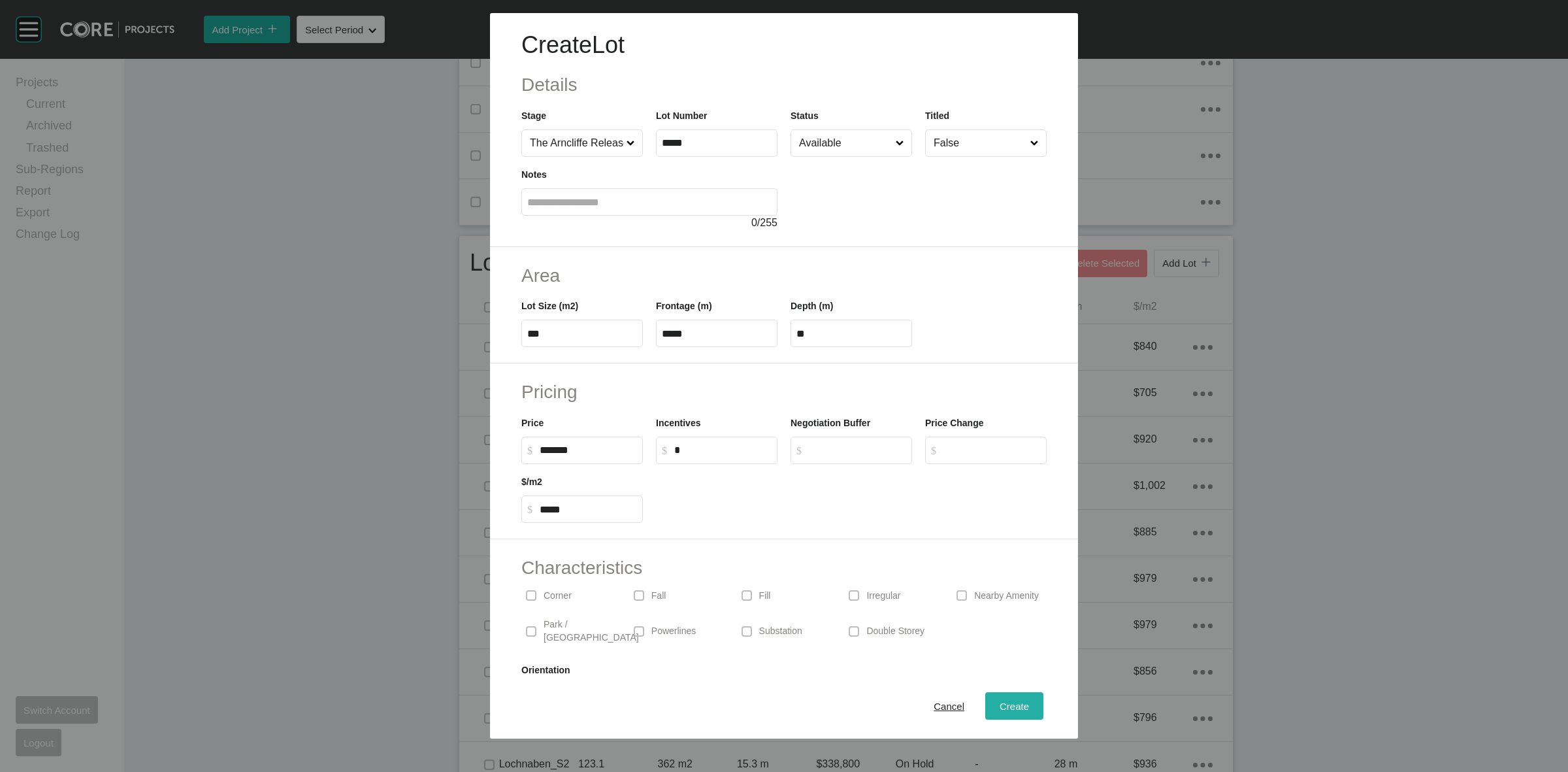
click at [1000, 709] on span "Create" at bounding box center [1014, 706] width 29 height 11
type input "*"
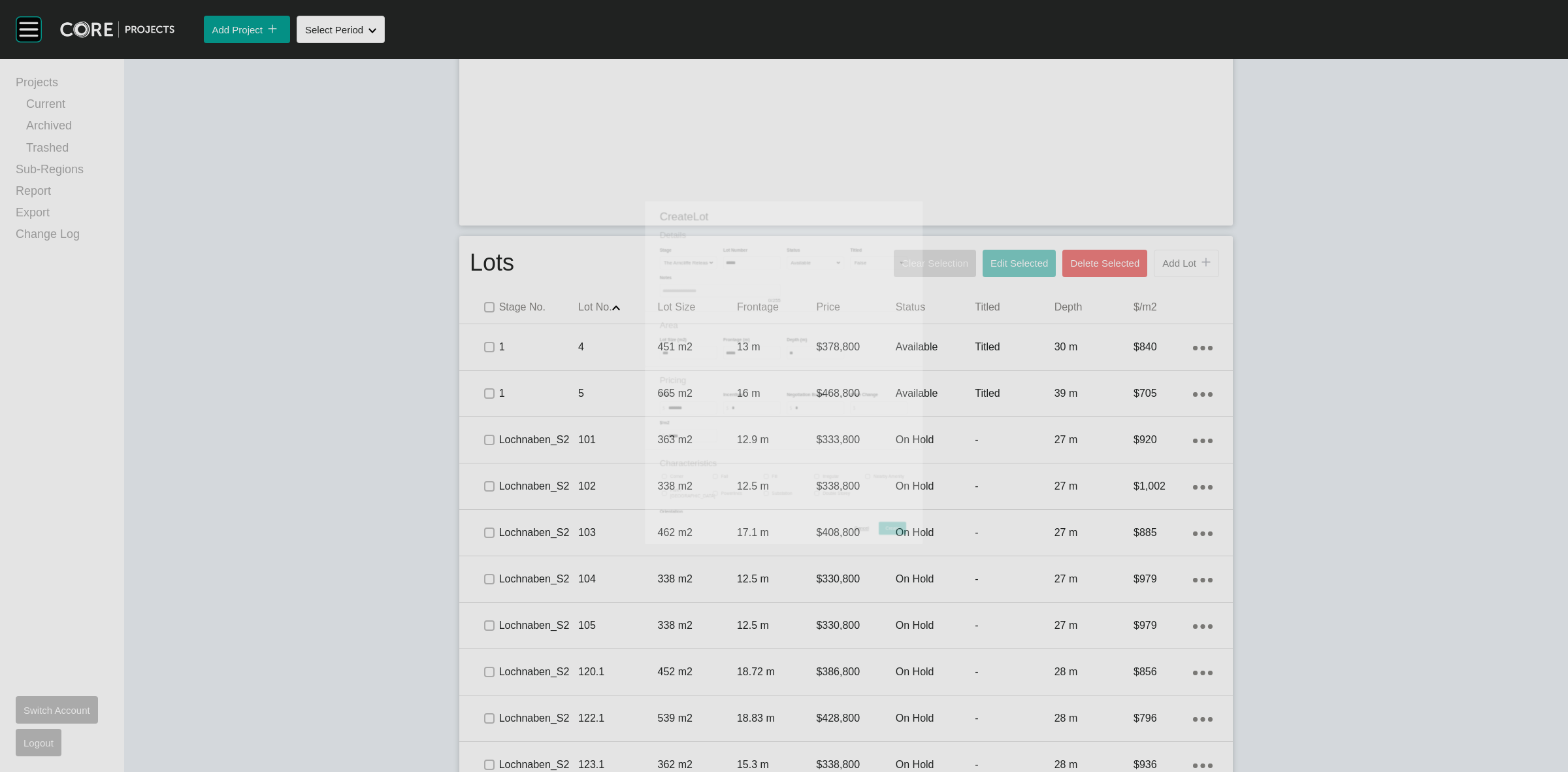
click at [1173, 231] on div "Stages Delete Selected Add Stage icon/tick copy 11 Created with Sketch. Stage N…" at bounding box center [846, 60] width 797 height 341
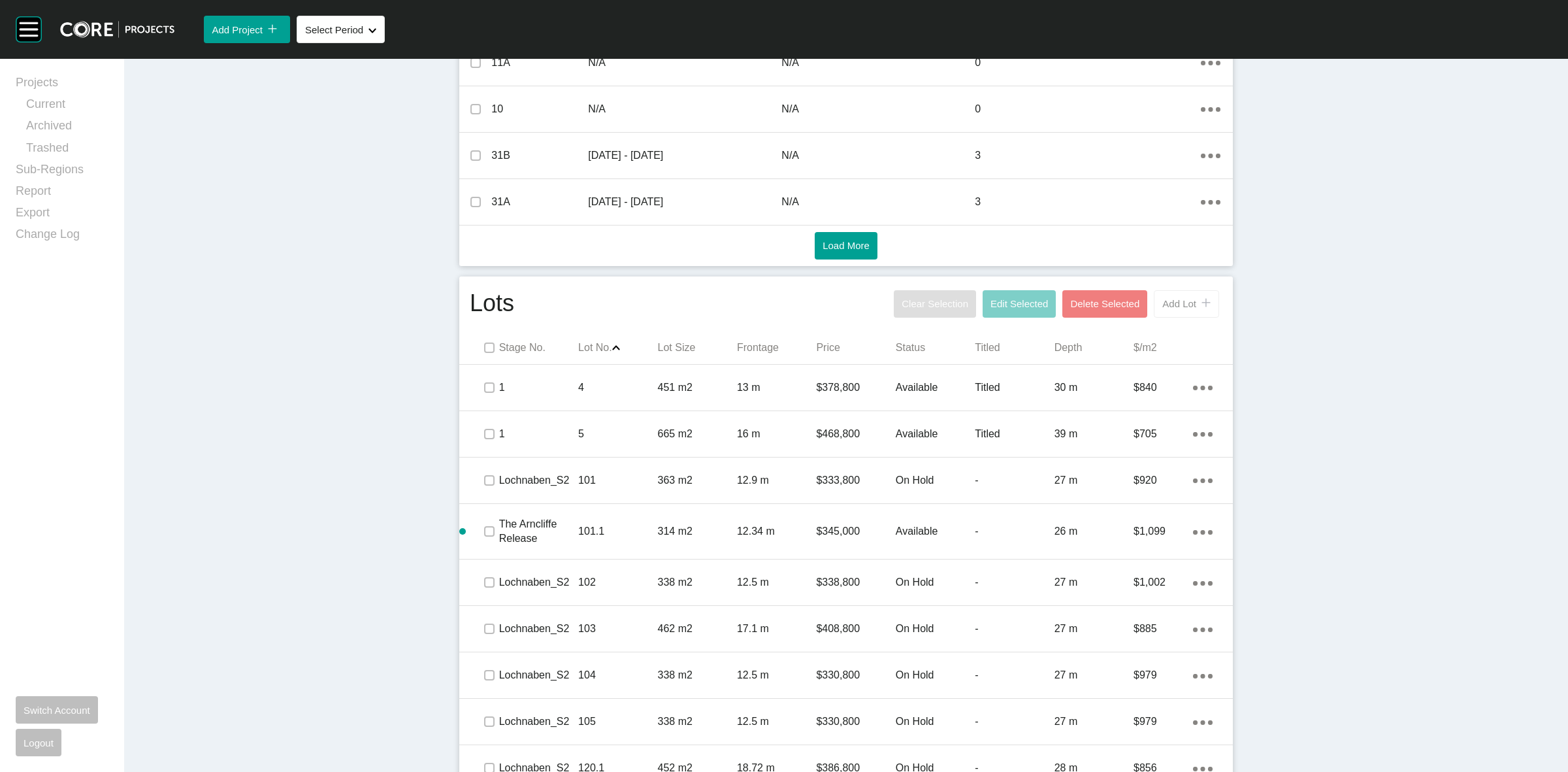
click at [1167, 303] on span "Add Lot" at bounding box center [1179, 304] width 34 height 11
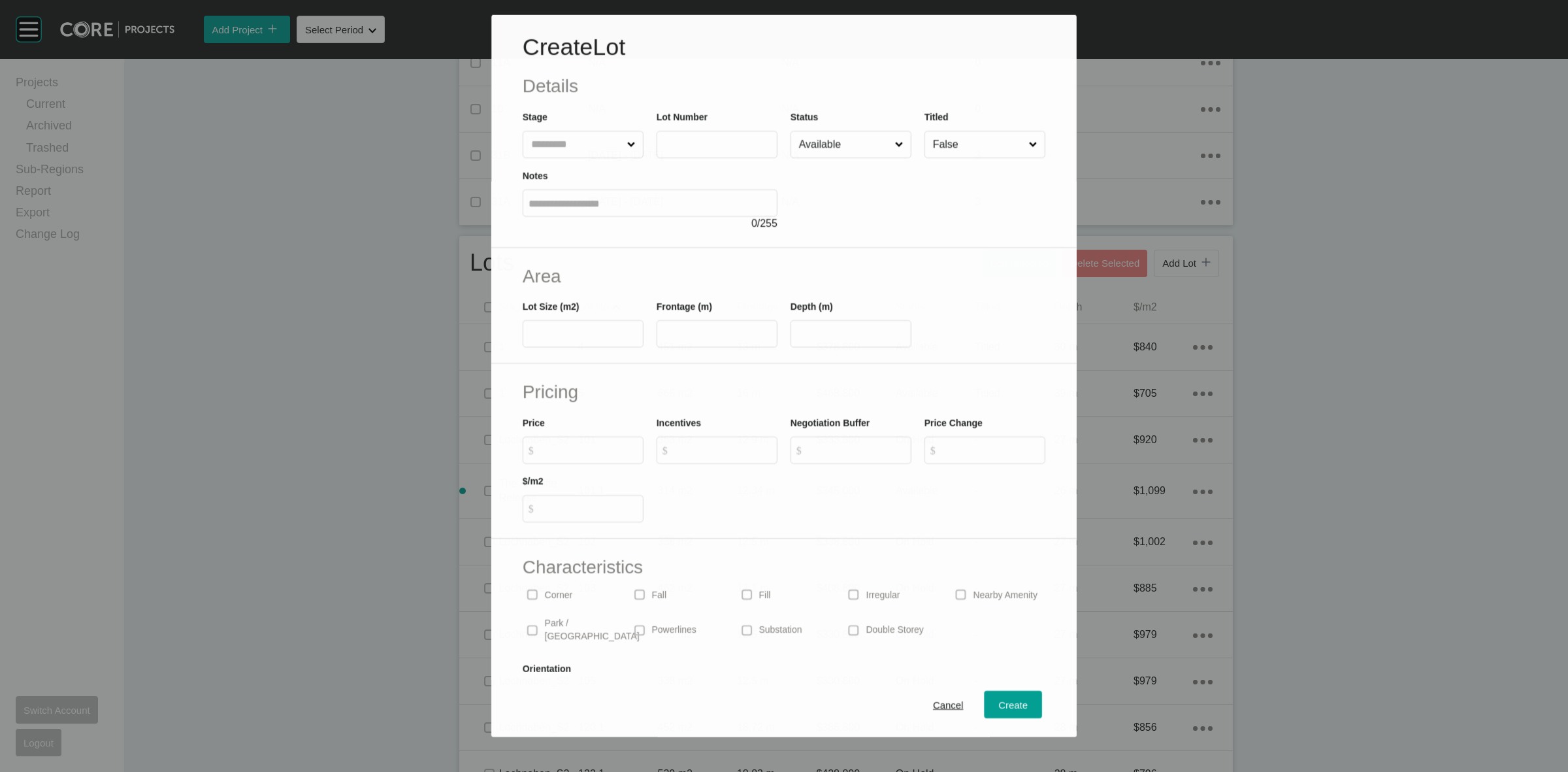
drag, startPoint x: 570, startPoint y: 134, endPoint x: 564, endPoint y: 125, distance: 10.8
click at [564, 128] on div "Stage" at bounding box center [582, 134] width 121 height 49
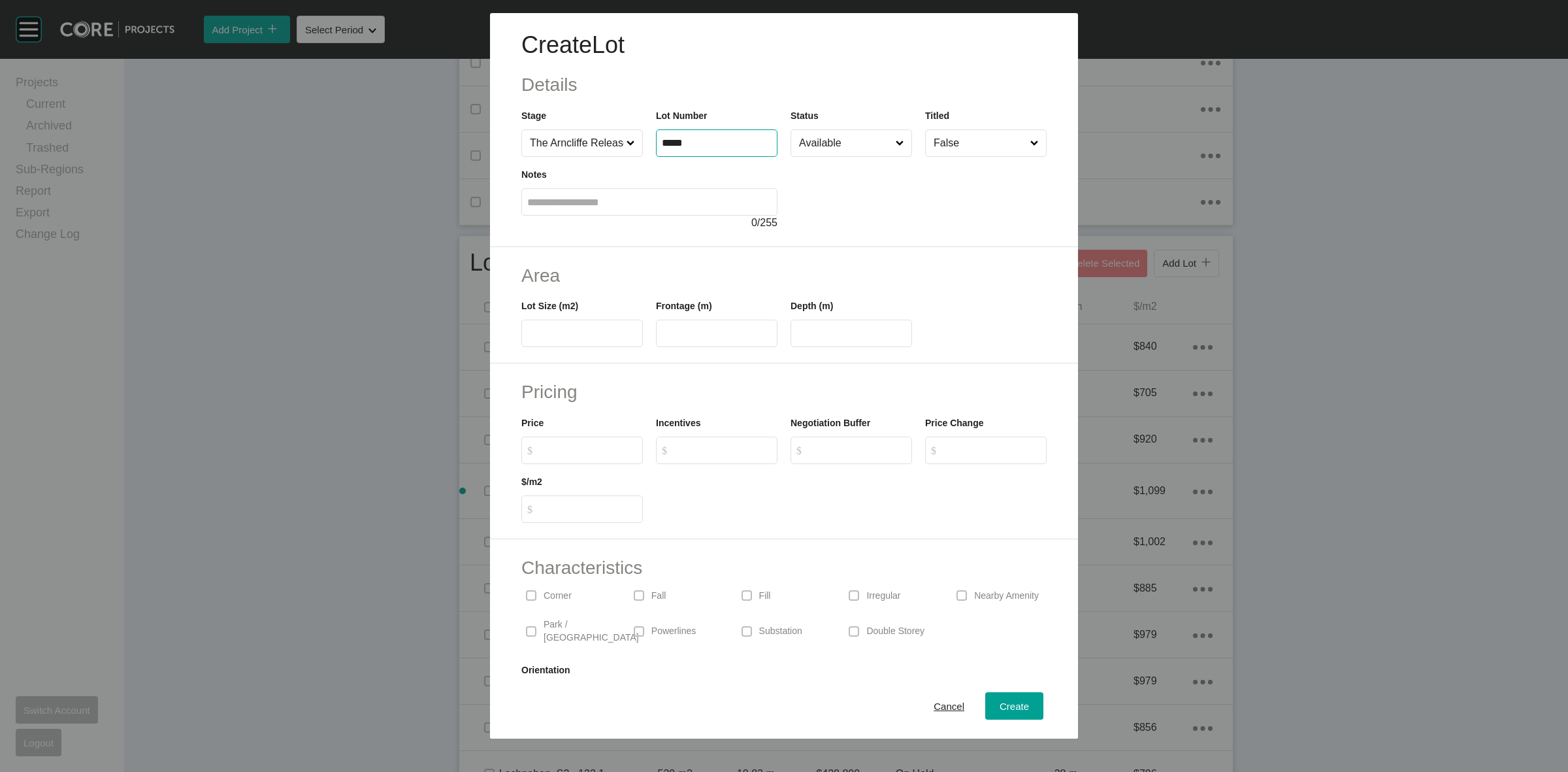
type input "*****"
type input "***"
type input "**"
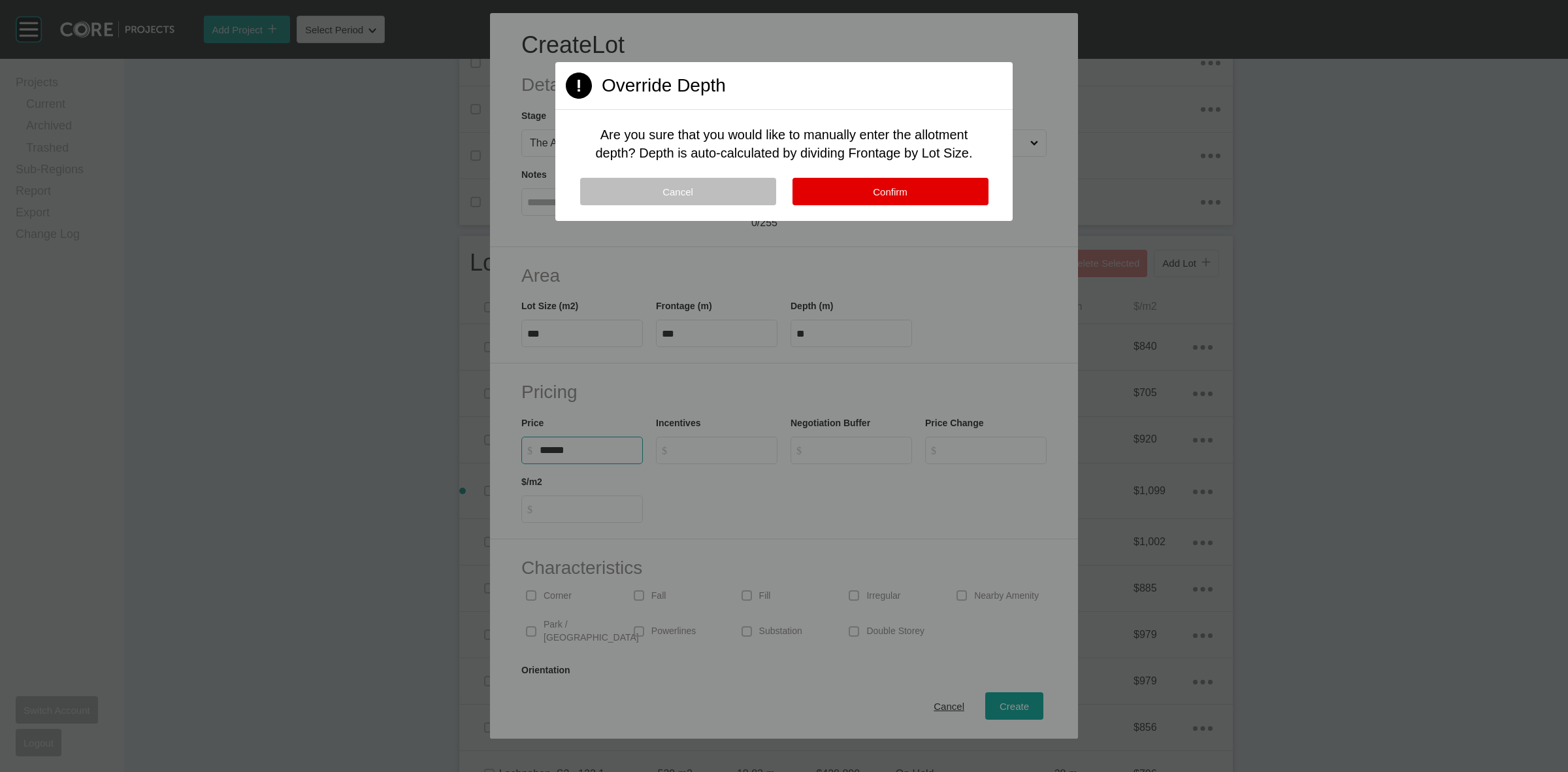
type input "*******"
type input "*****"
type input "*"
click at [873, 187] on span "Confirm" at bounding box center [890, 192] width 35 height 11
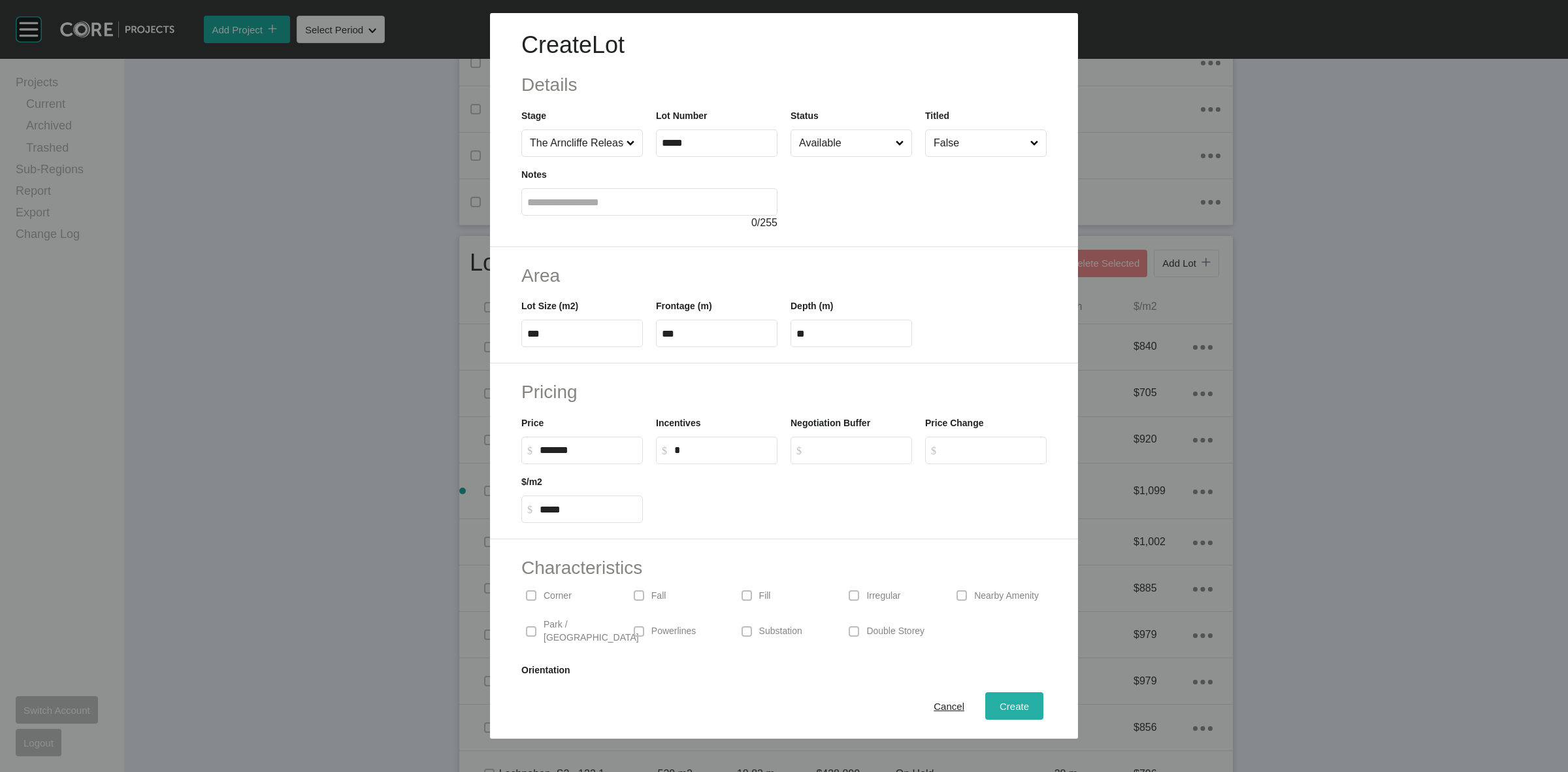
click at [996, 712] on div "Create" at bounding box center [1014, 705] width 36 height 18
type input "*"
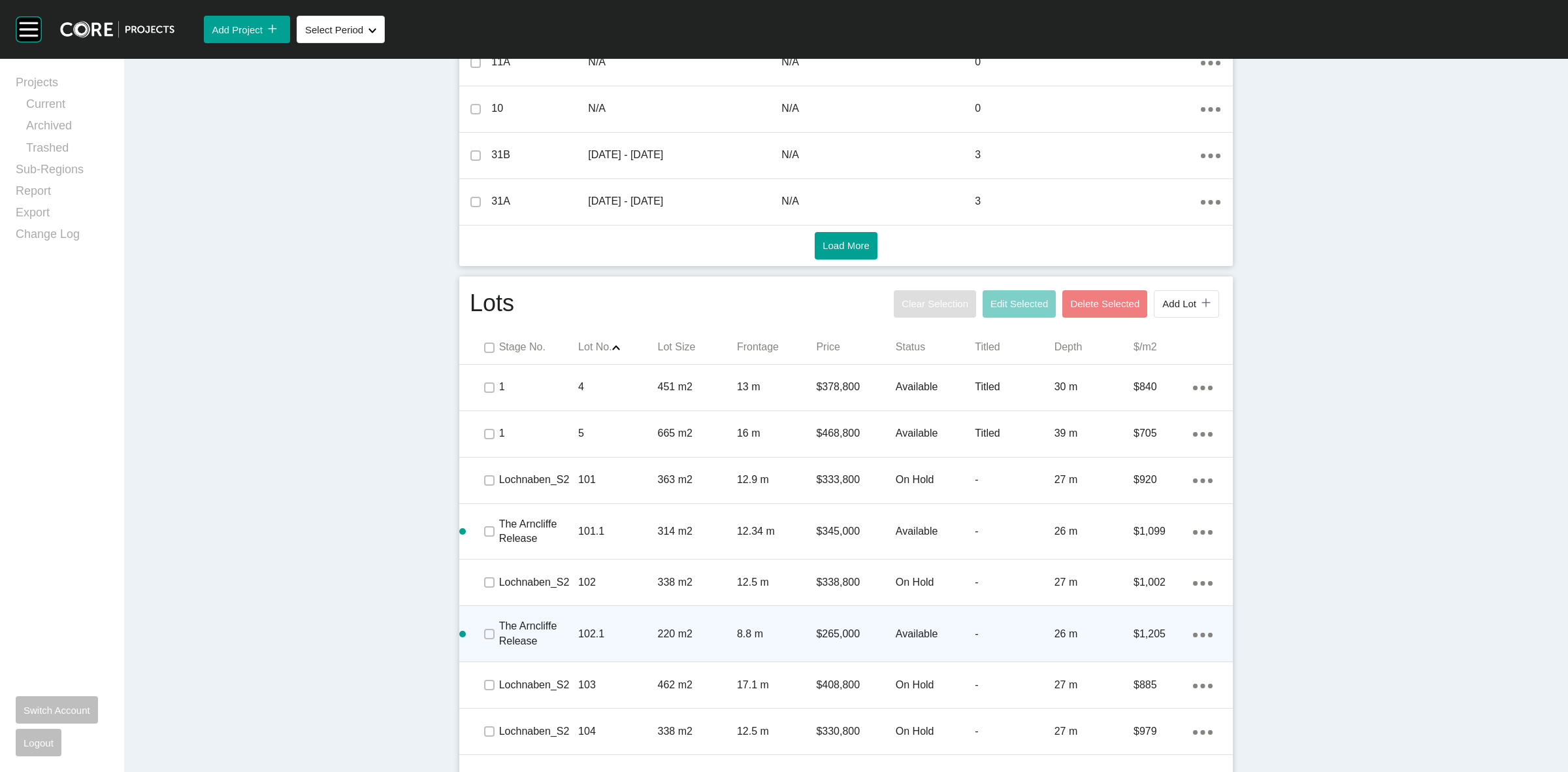
click at [1201, 390] on ellipse at bounding box center [1203, 387] width 5 height 5
click at [1153, 634] on link "Duplicate" at bounding box center [1143, 636] width 49 height 20
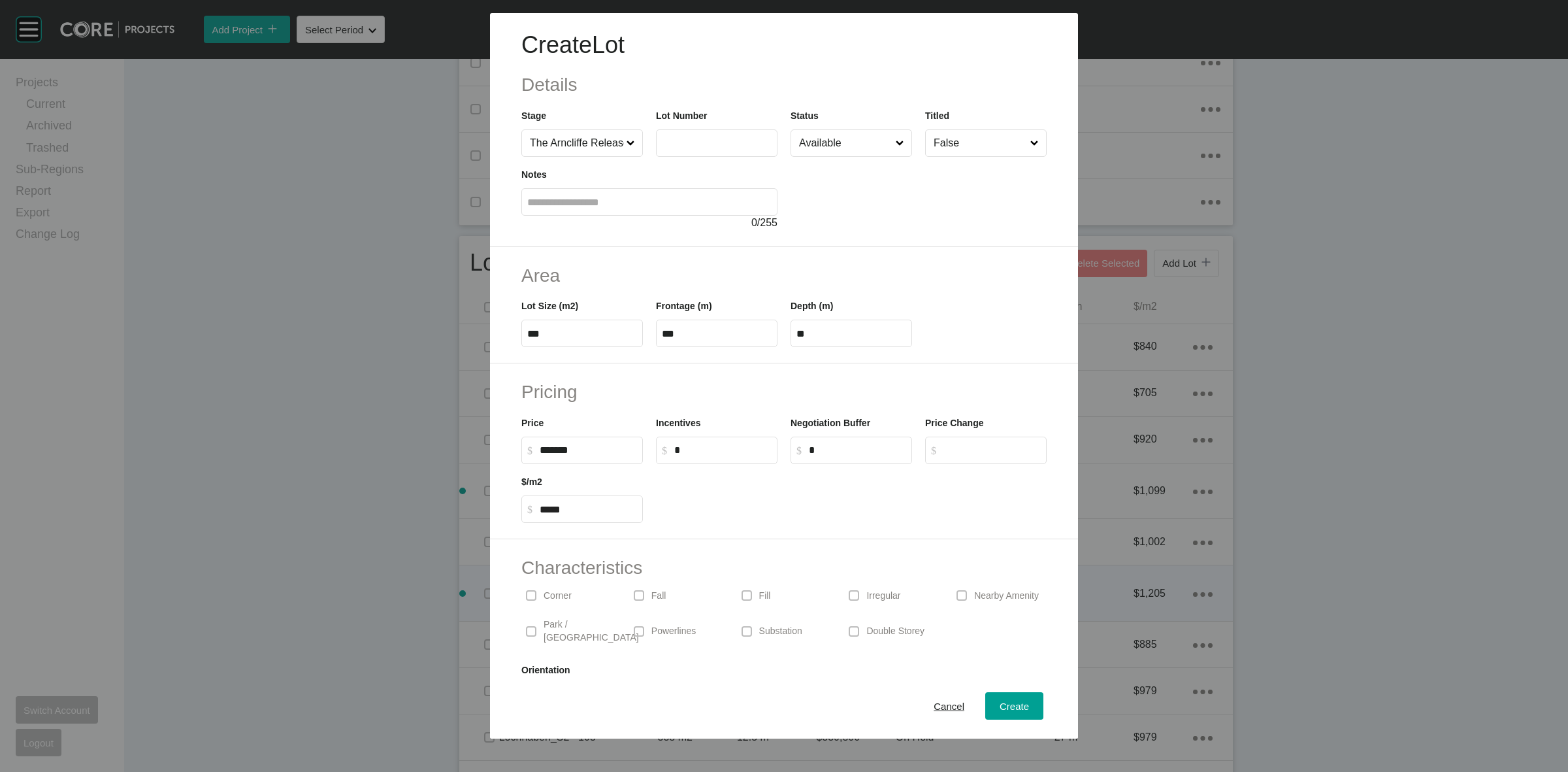
click at [685, 139] on input "text" at bounding box center [716, 143] width 110 height 11
type input "*****"
click at [1002, 710] on span "Create" at bounding box center [1014, 706] width 29 height 11
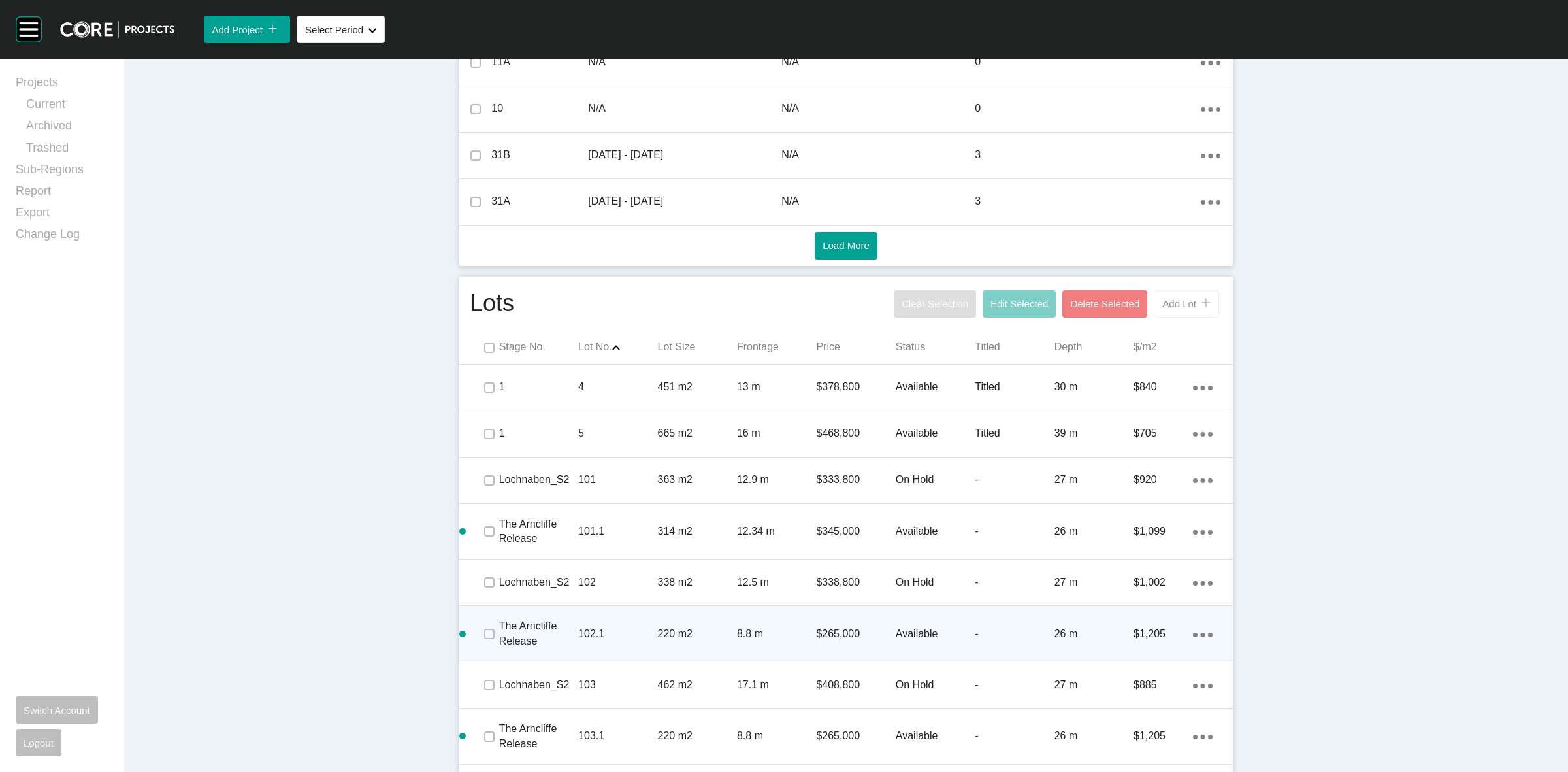
click at [1189, 299] on div "Add Lot icon/tick copy 11 Created with Sketch." at bounding box center [1186, 304] width 49 height 11
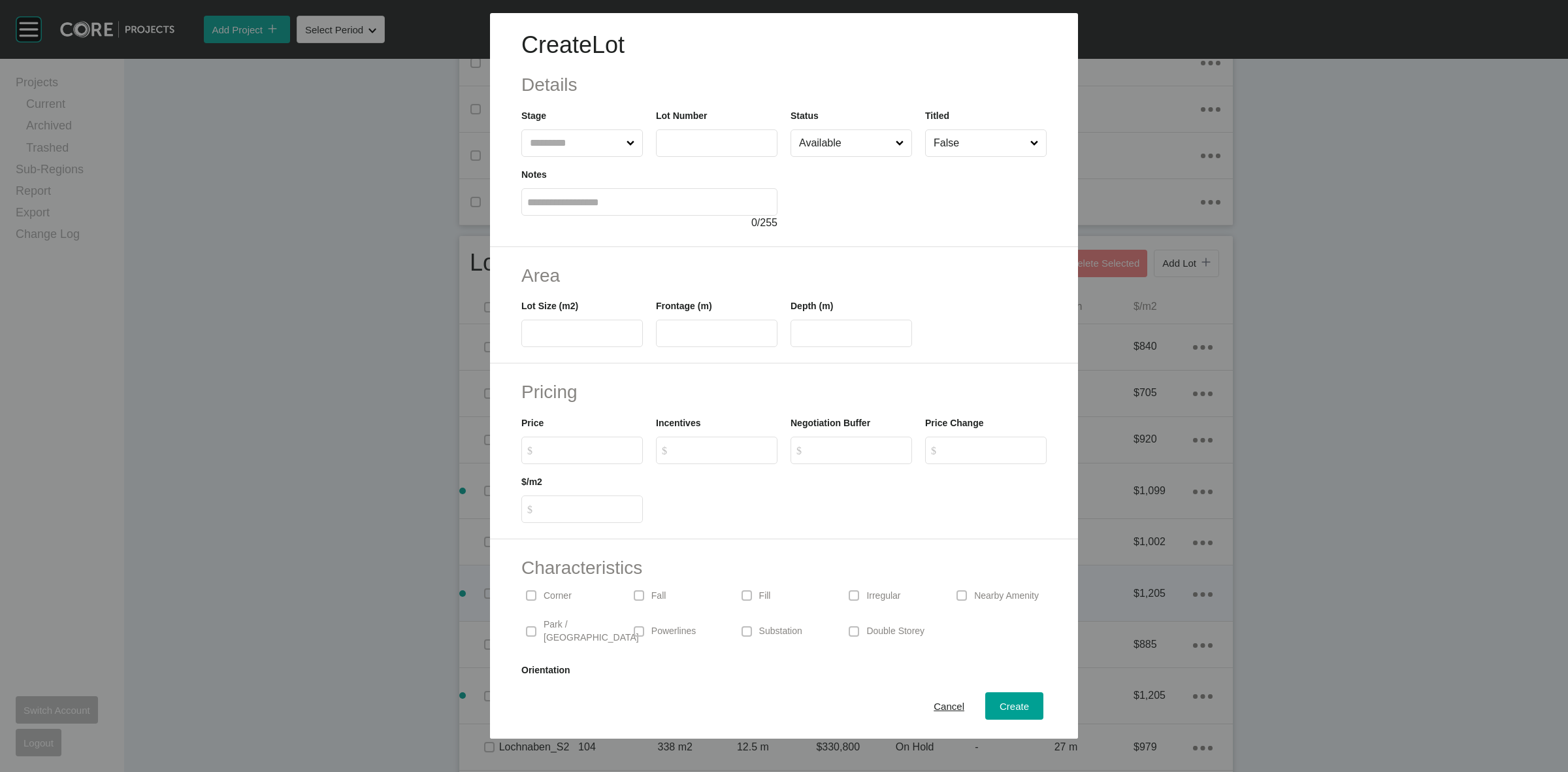
click at [572, 142] on input "text" at bounding box center [575, 144] width 97 height 26
type input "*****"
type input "***"
type input "****"
type input "**"
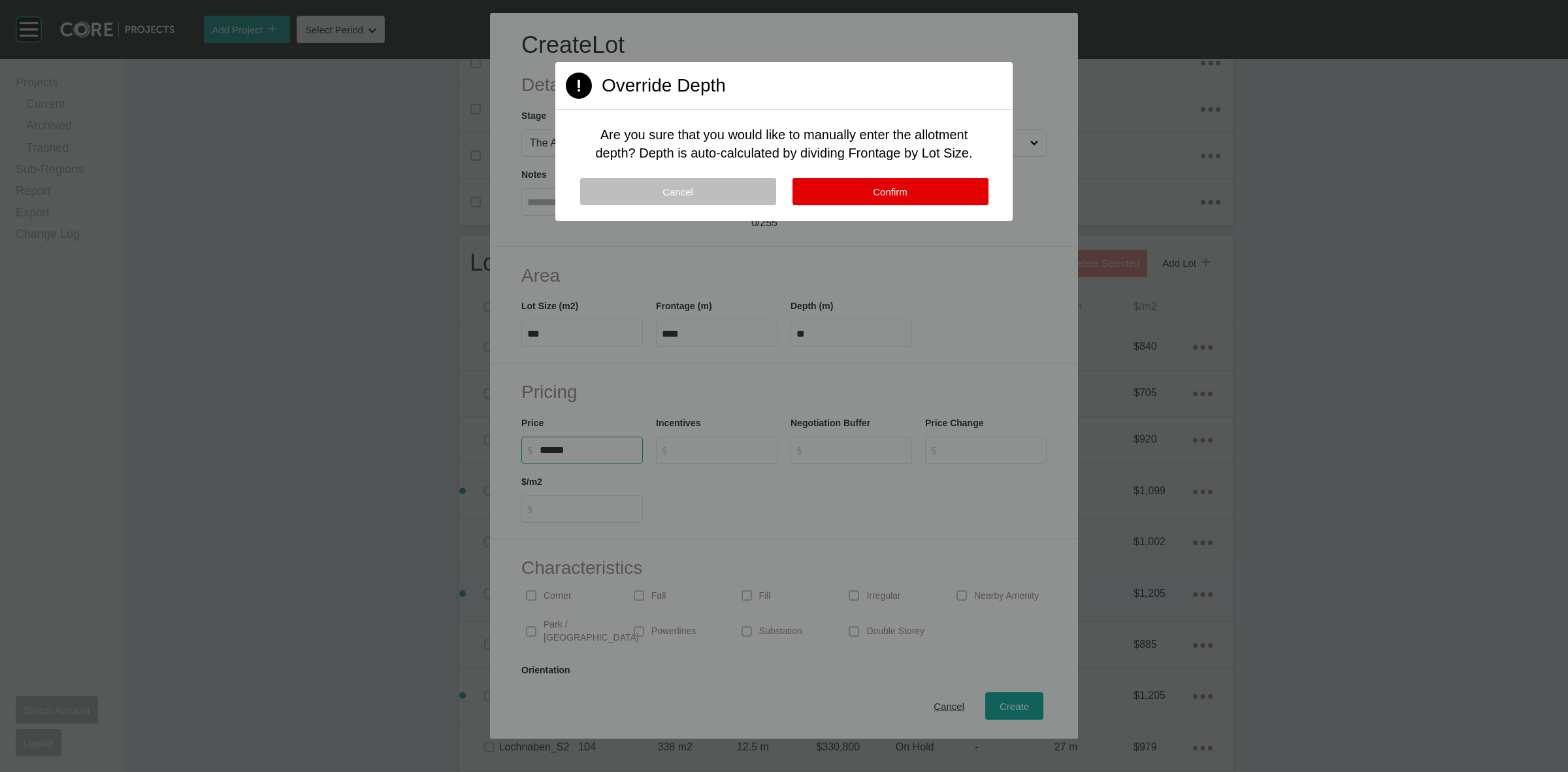
type input "*******"
type input "*****"
type input "*"
click at [938, 191] on button "Confirm" at bounding box center [890, 191] width 196 height 27
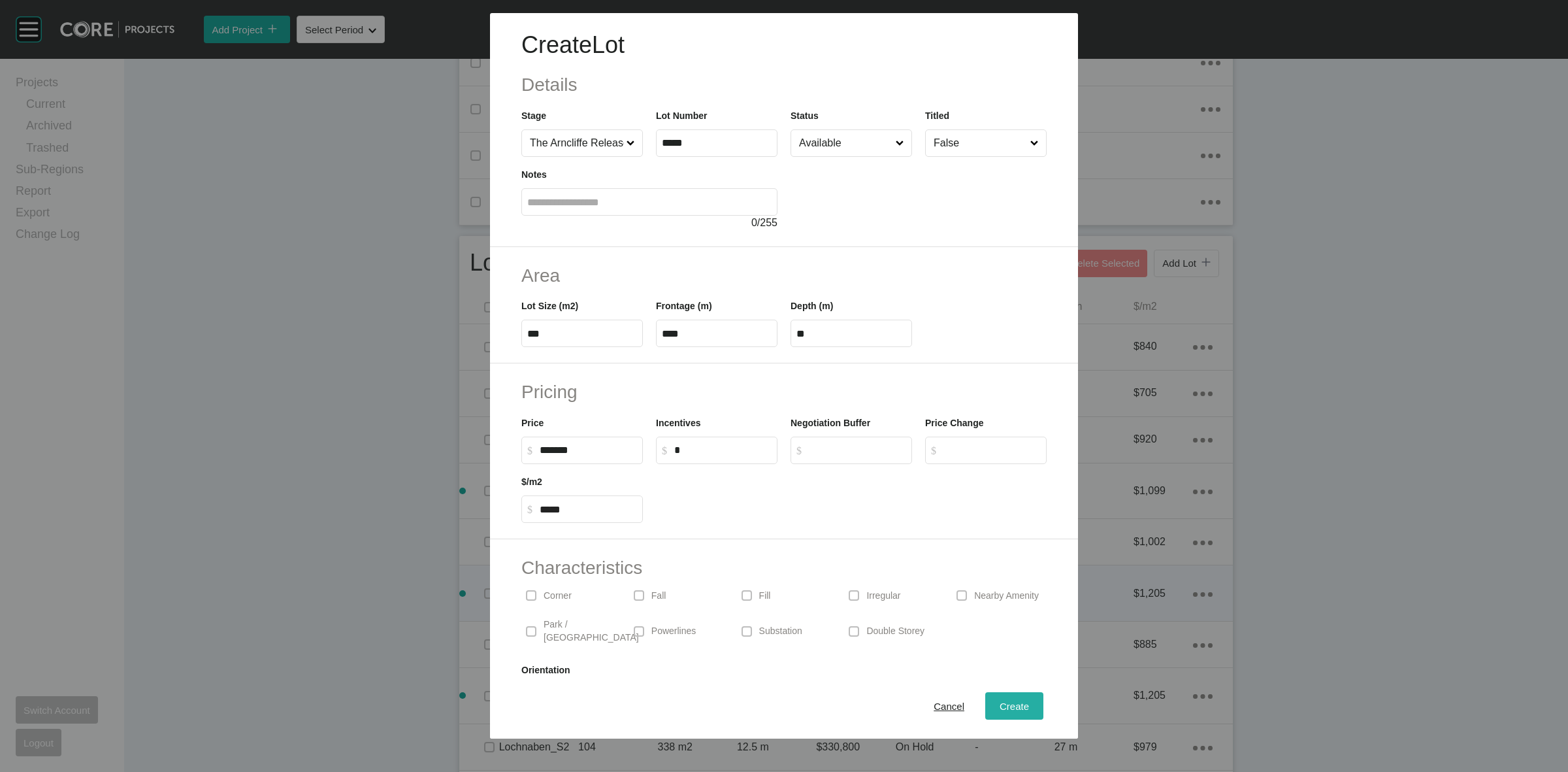
click at [1000, 705] on span "Create" at bounding box center [1014, 706] width 29 height 11
type input "*"
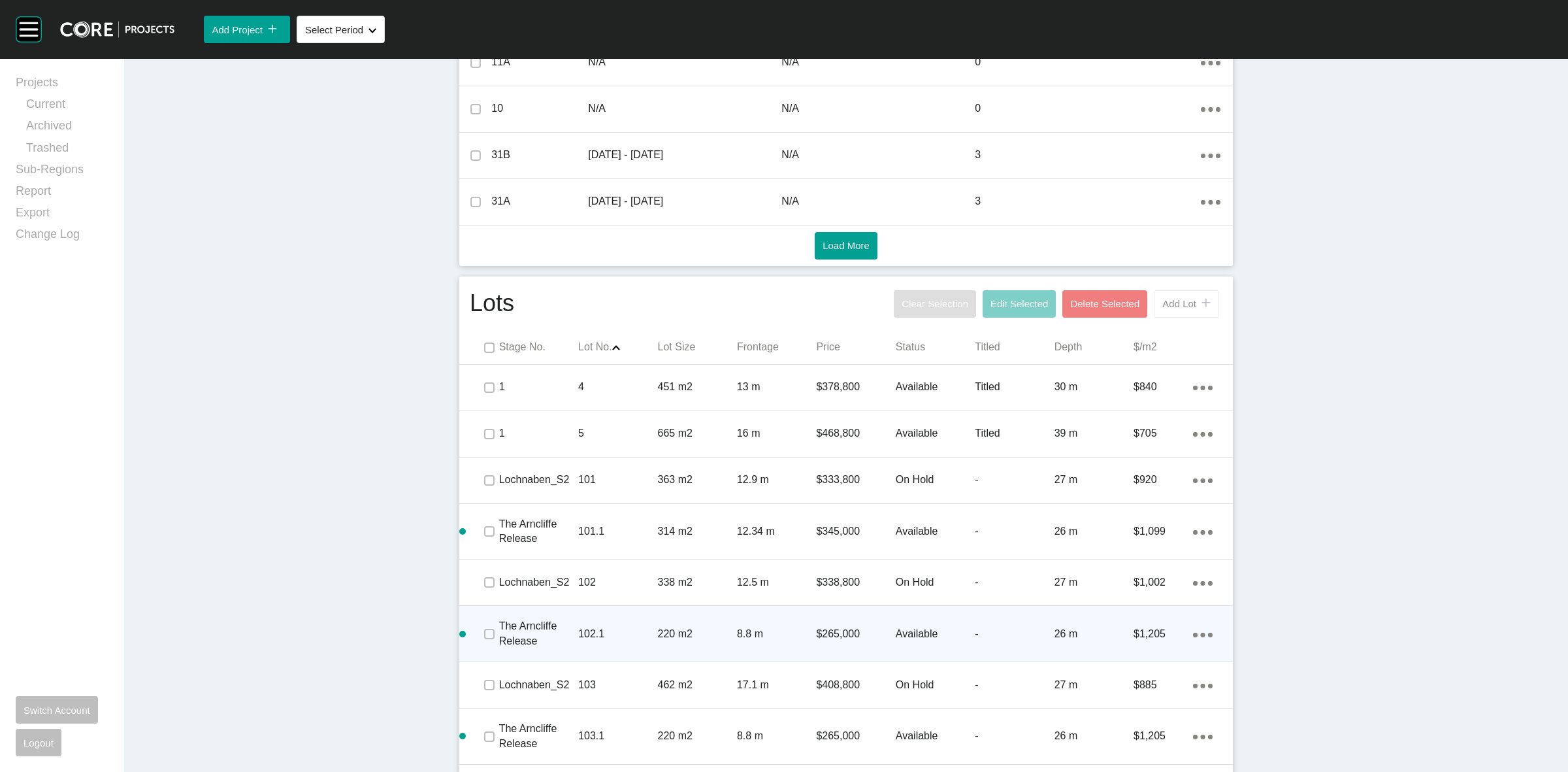
click at [1180, 308] on span "Add Lot" at bounding box center [1179, 304] width 34 height 11
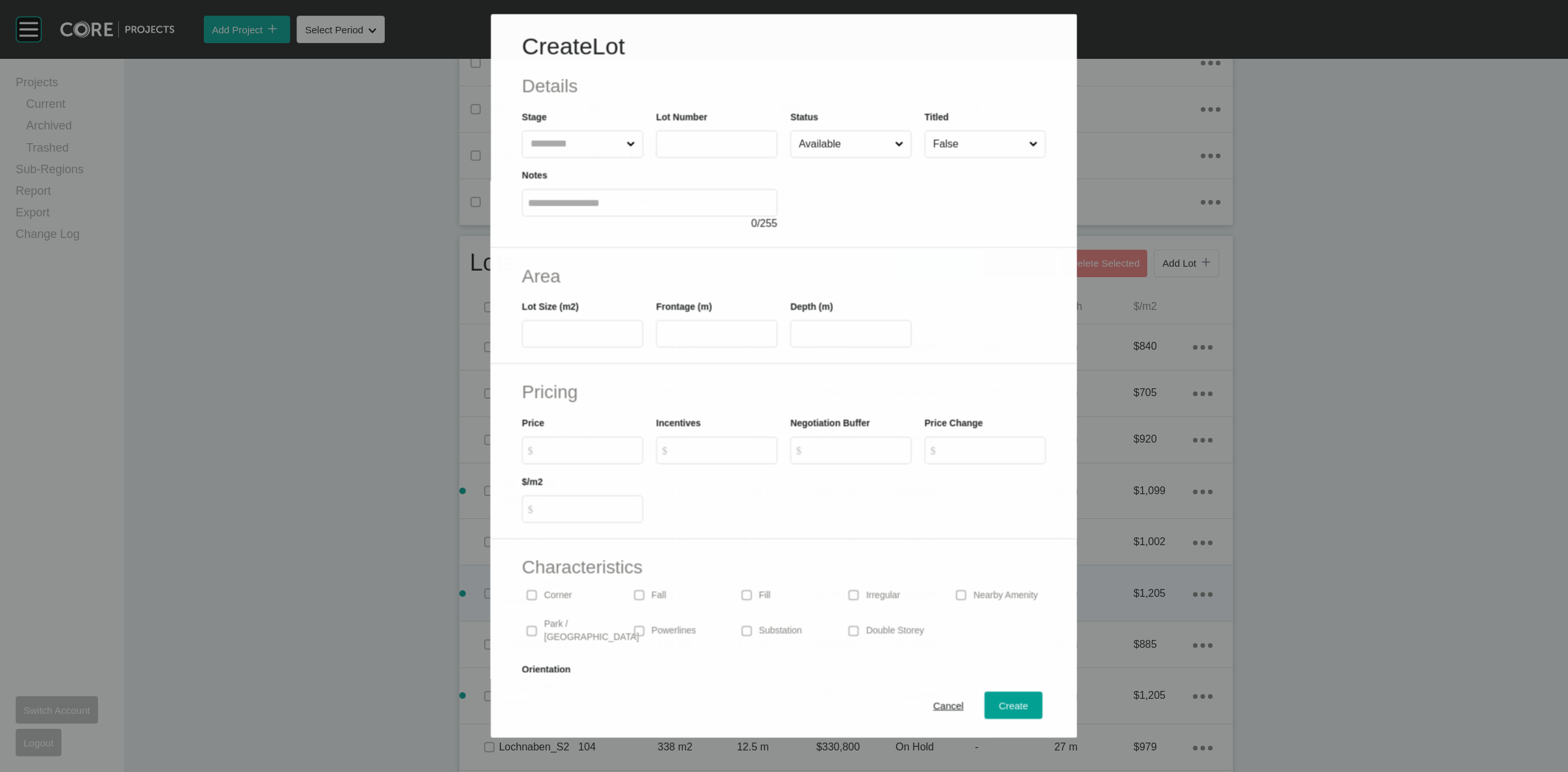
click at [570, 144] on input "text" at bounding box center [576, 144] width 96 height 26
type input "*****"
type input "***"
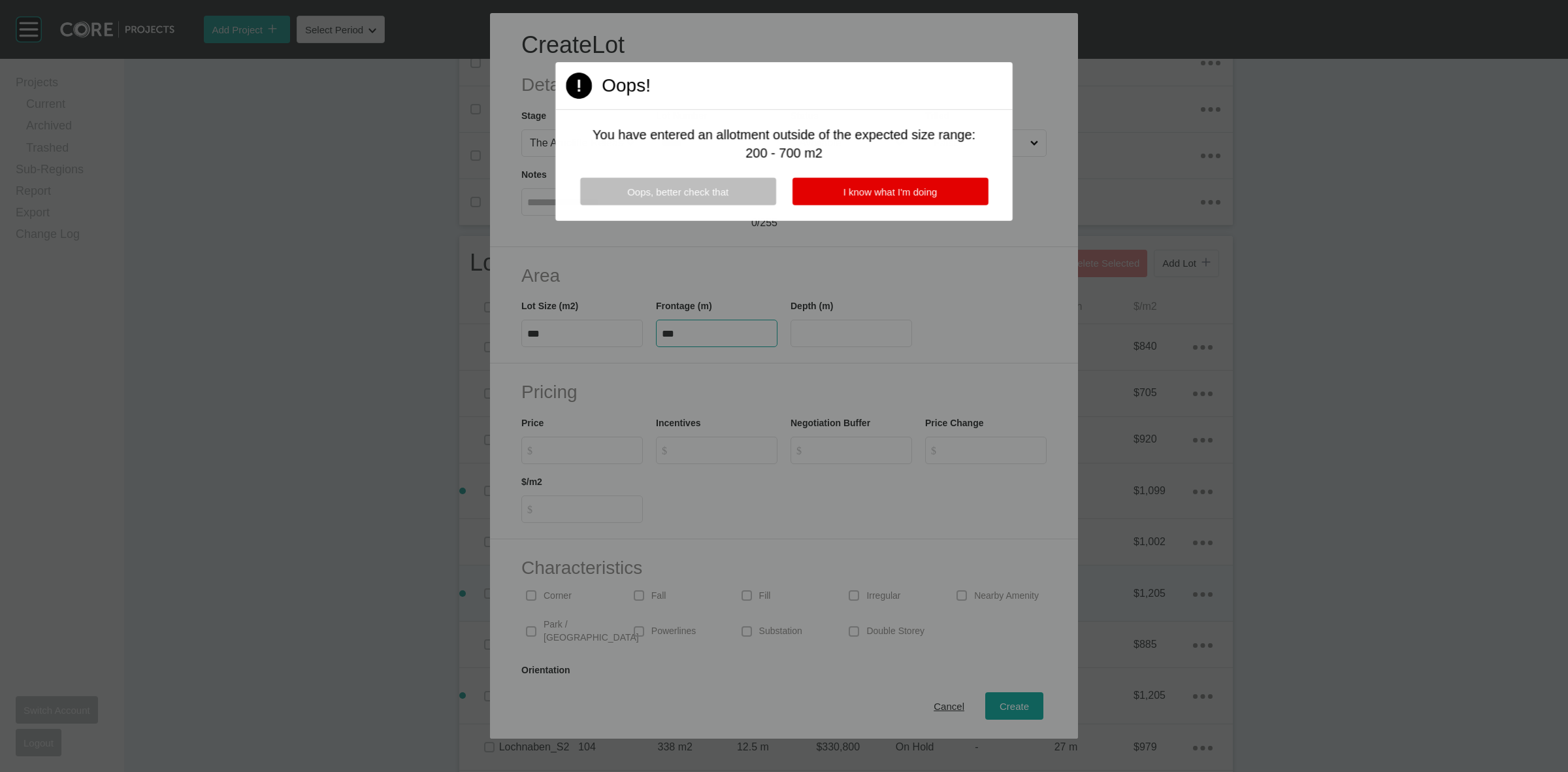
type input "***"
type input "****"
type input "*******"
type input "*****"
type input "*"
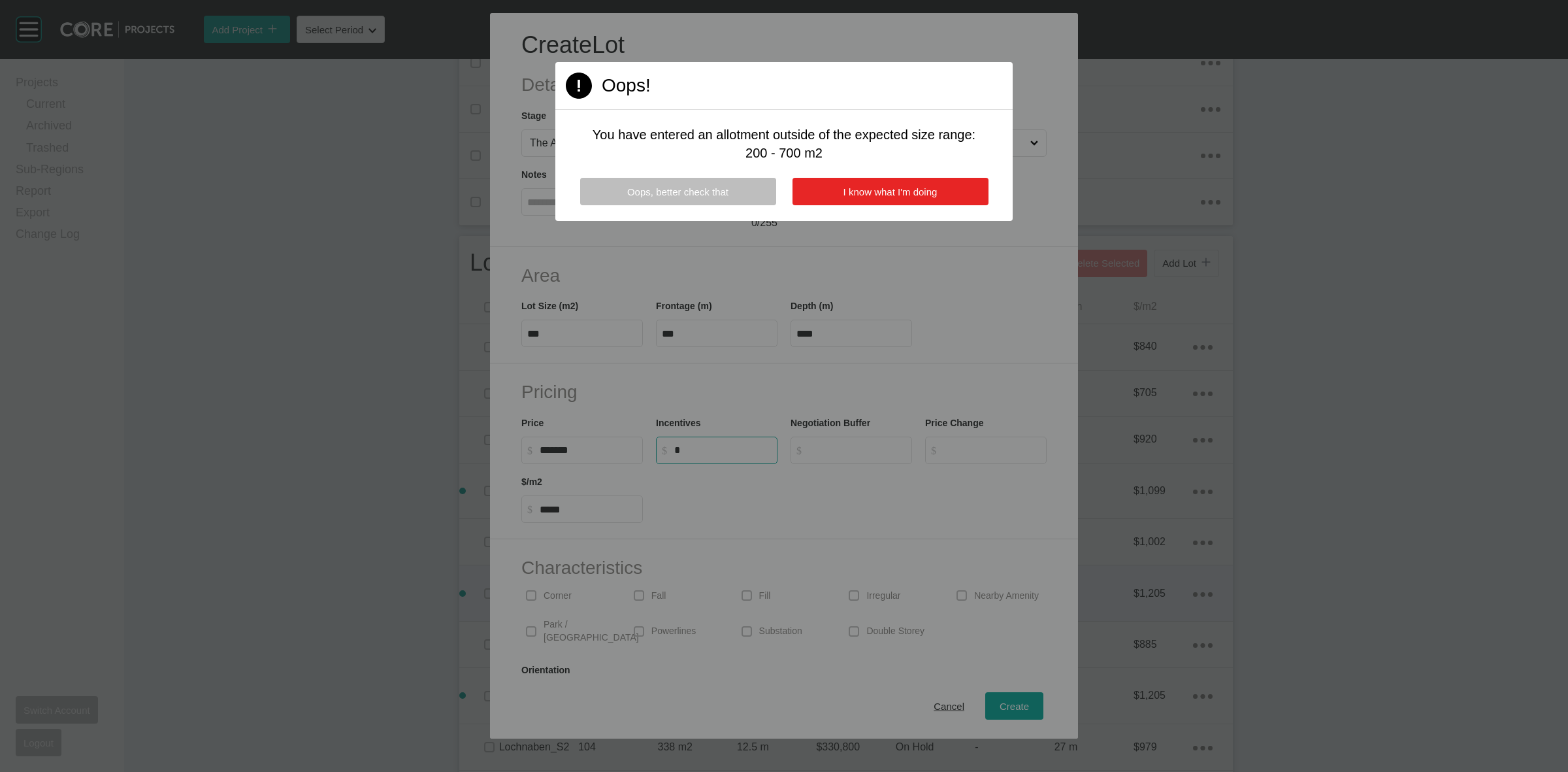
click at [856, 193] on span "I know what I'm doing" at bounding box center [890, 192] width 94 height 11
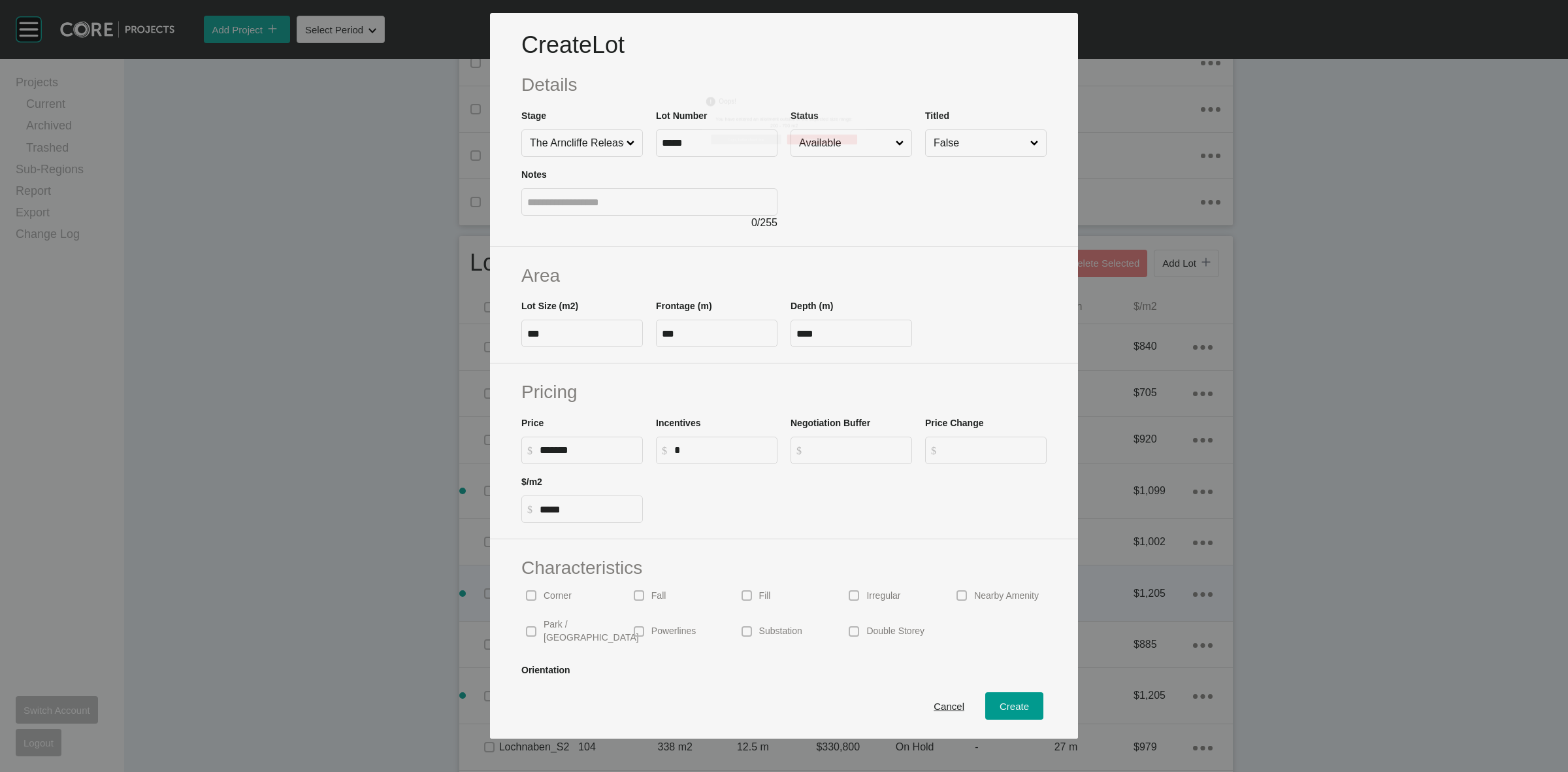
click at [869, 320] on label "****" at bounding box center [852, 333] width 122 height 27
click at [869, 328] on input "****" at bounding box center [851, 334] width 110 height 11
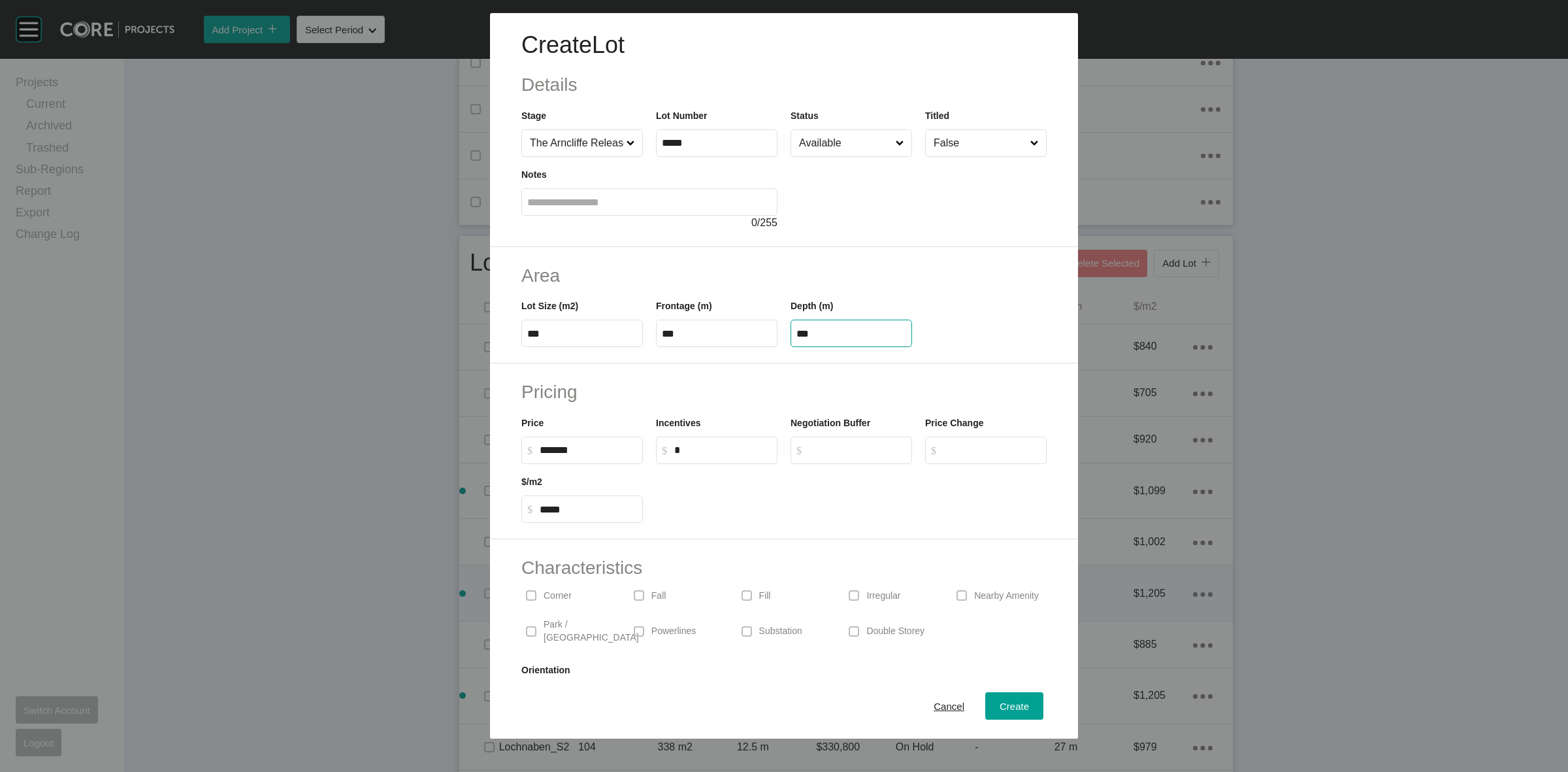
type input "***"
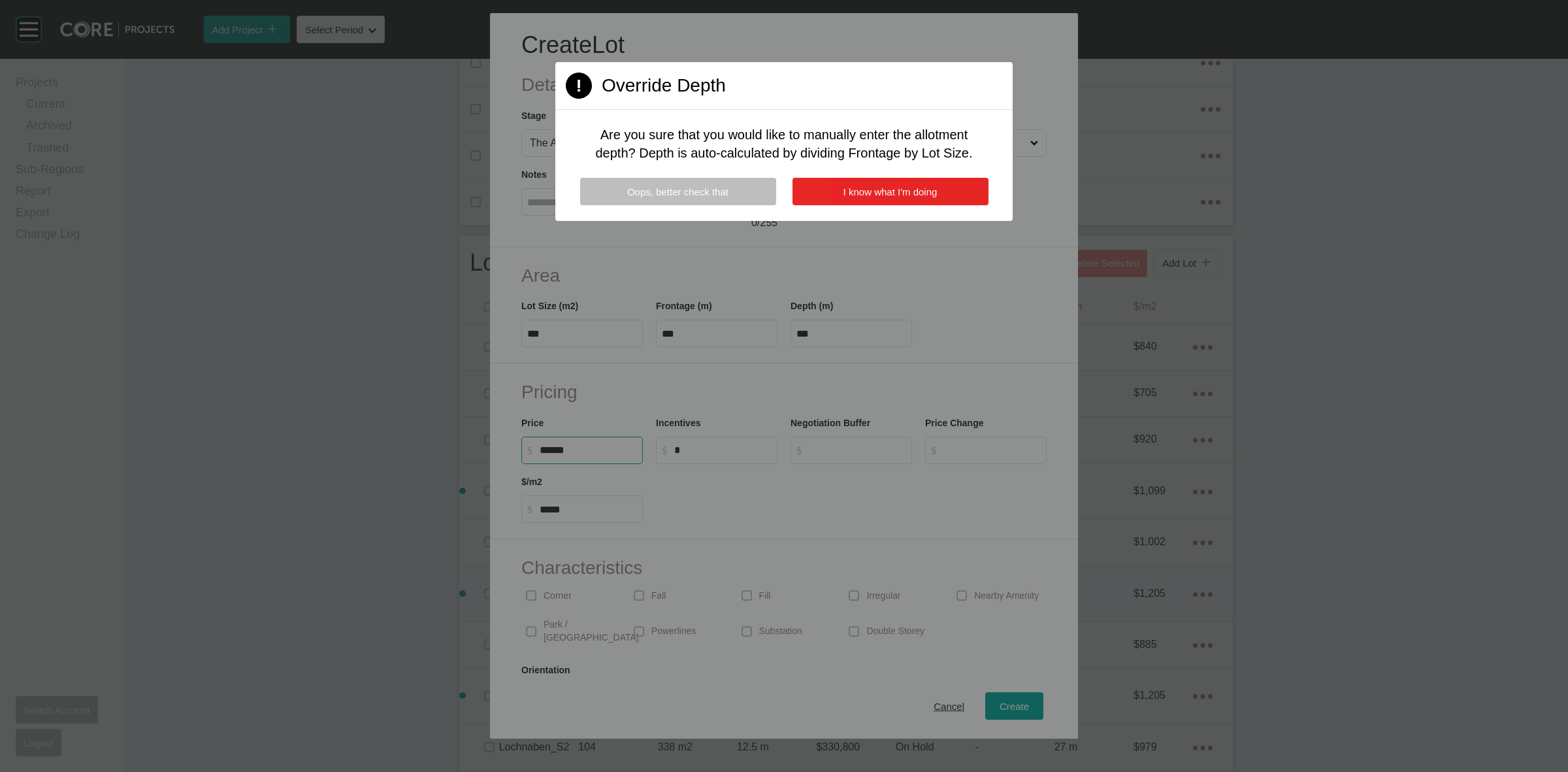
type input "*******"
click at [852, 190] on span "I know what I'm doing" at bounding box center [890, 192] width 94 height 11
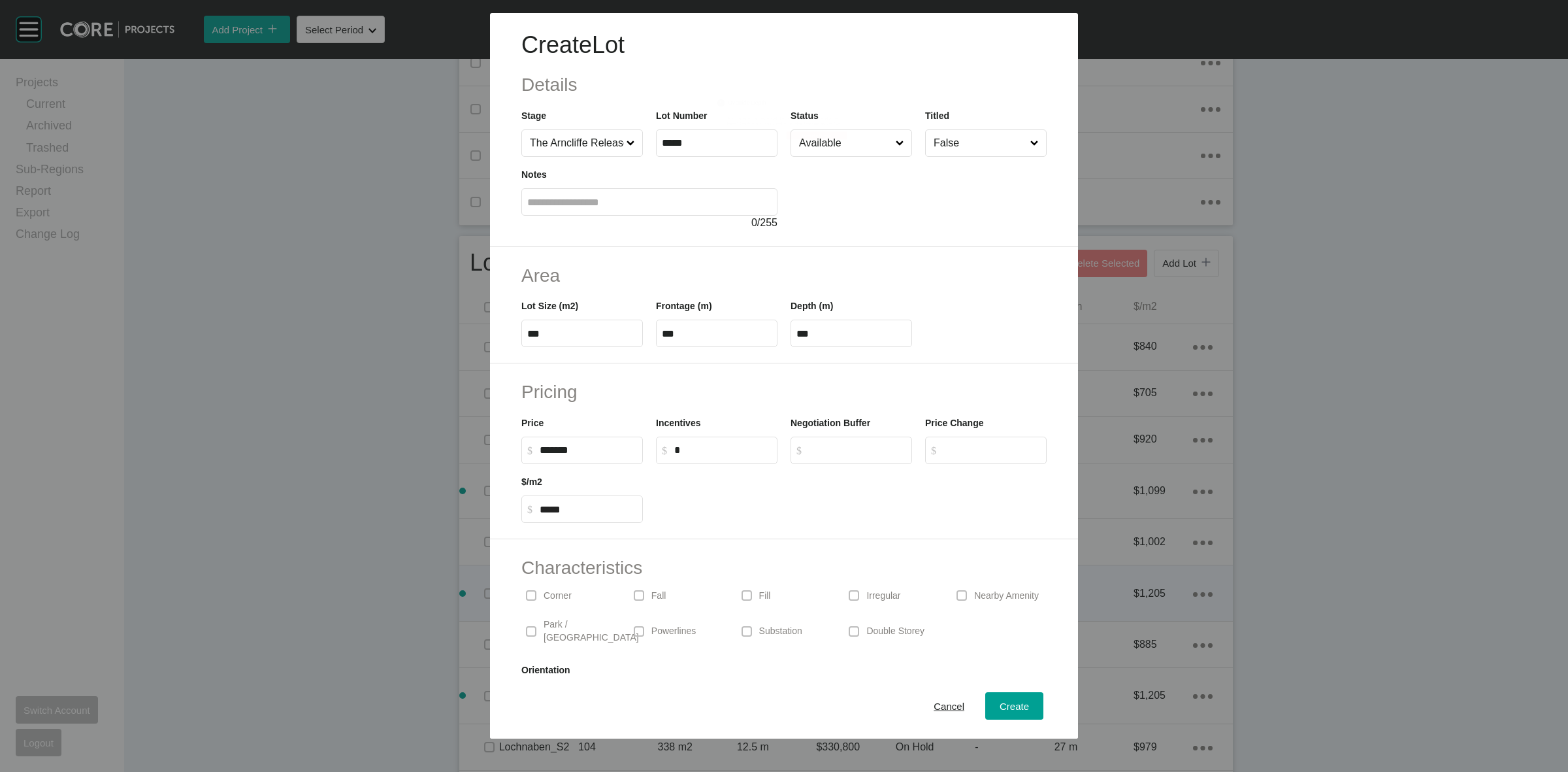
click at [854, 322] on label "***" at bounding box center [852, 333] width 122 height 27
click at [854, 328] on input "***" at bounding box center [851, 334] width 110 height 11
type input "**"
type input "*******"
click at [1003, 710] on span "Create" at bounding box center [1014, 706] width 29 height 11
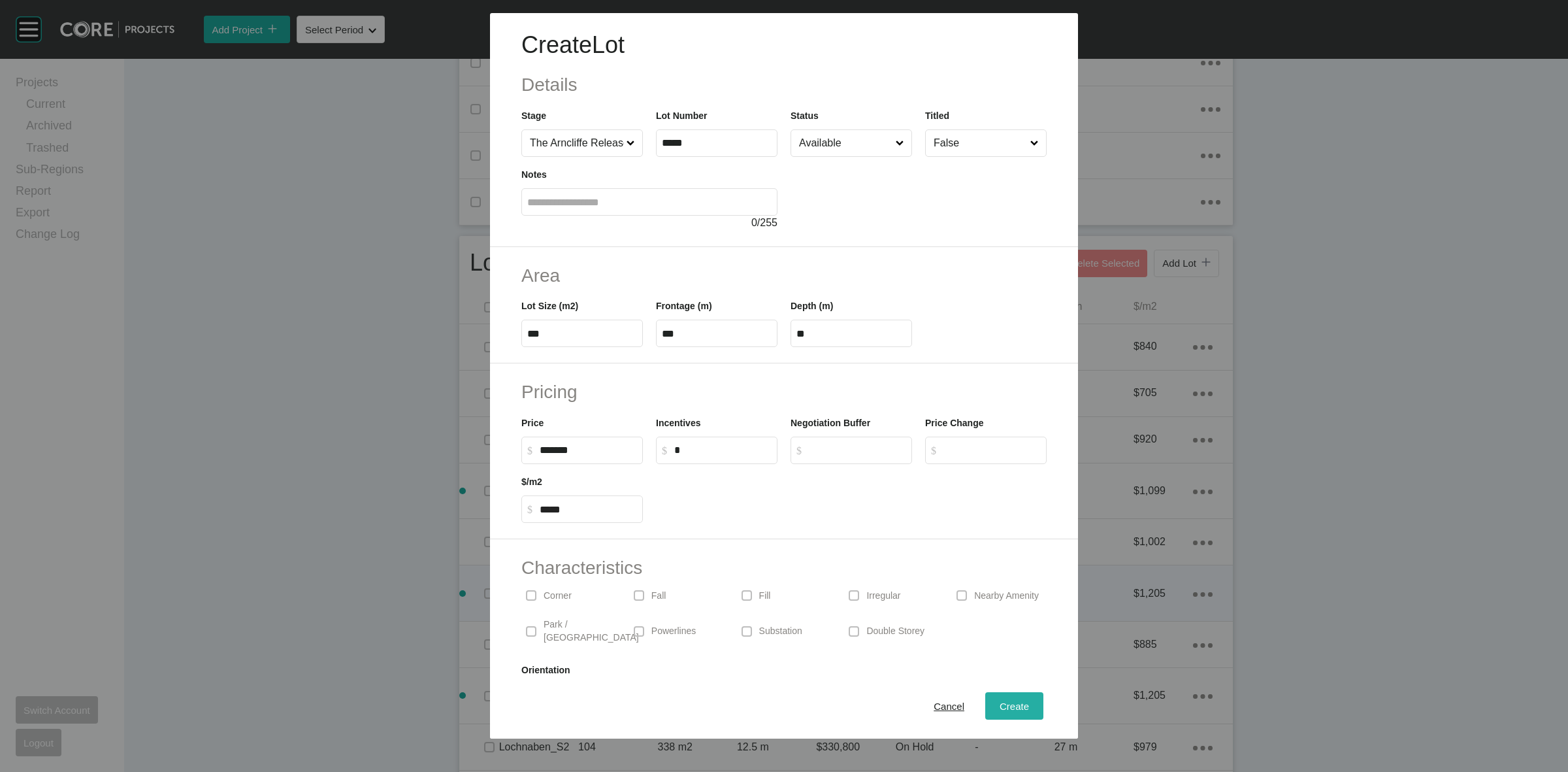
type input "*"
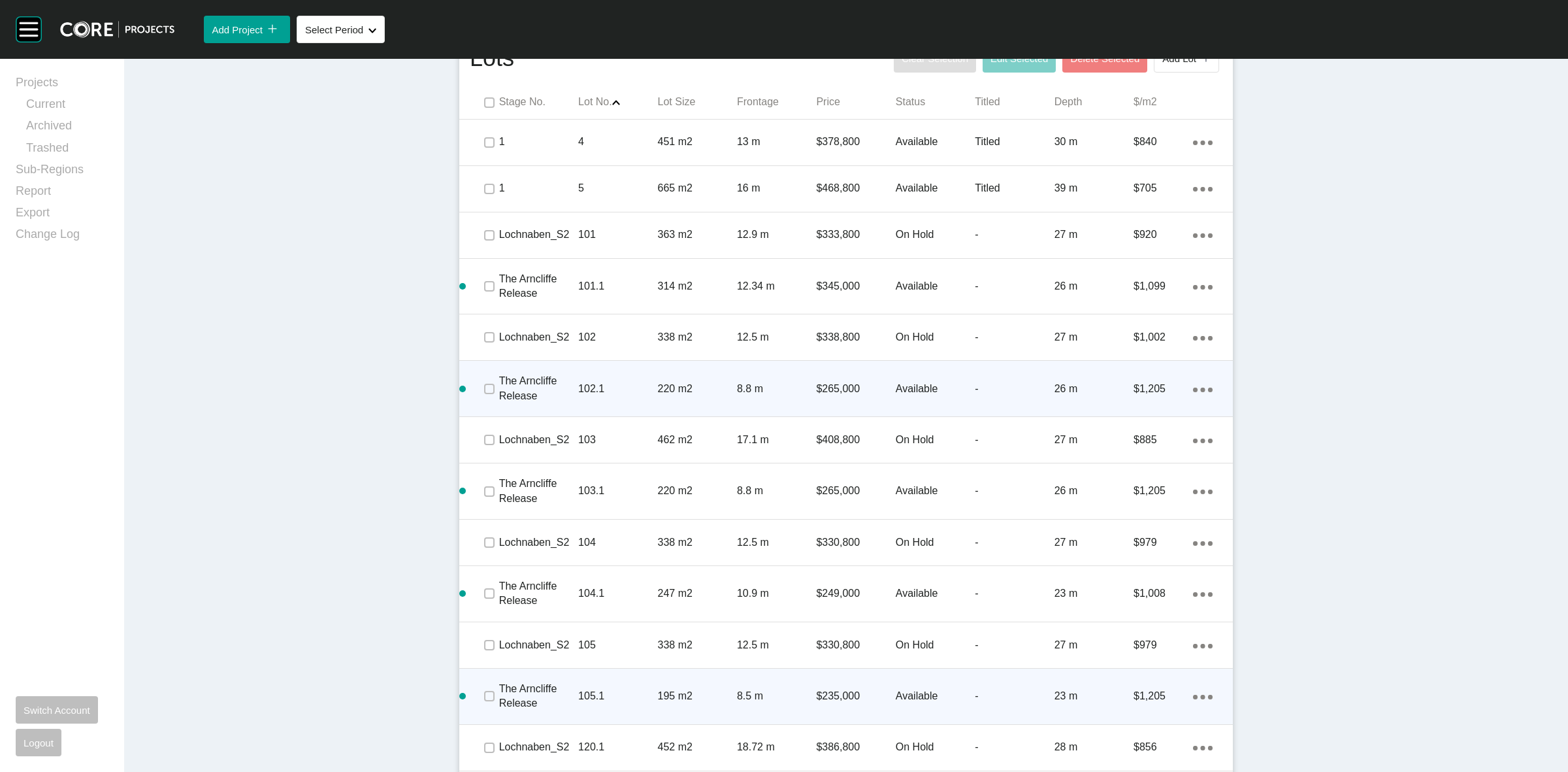
scroll to position [921, 0]
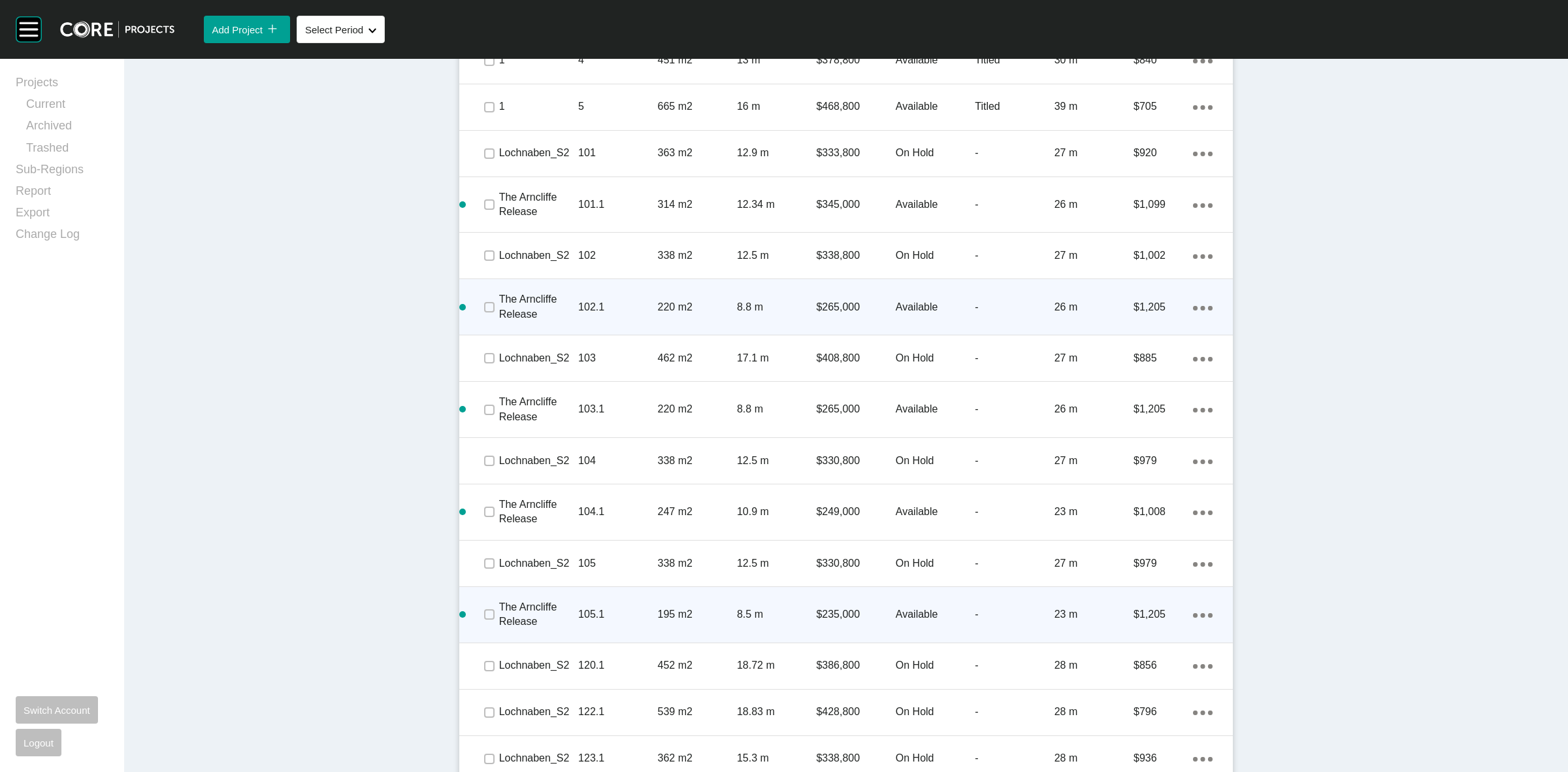
click at [1193, 611] on div "Action Menu Dots Copy 6 Created with Sketch." at bounding box center [1202, 613] width 20 height 14
click at [1141, 616] on link "Duplicate" at bounding box center [1143, 616] width 49 height 20
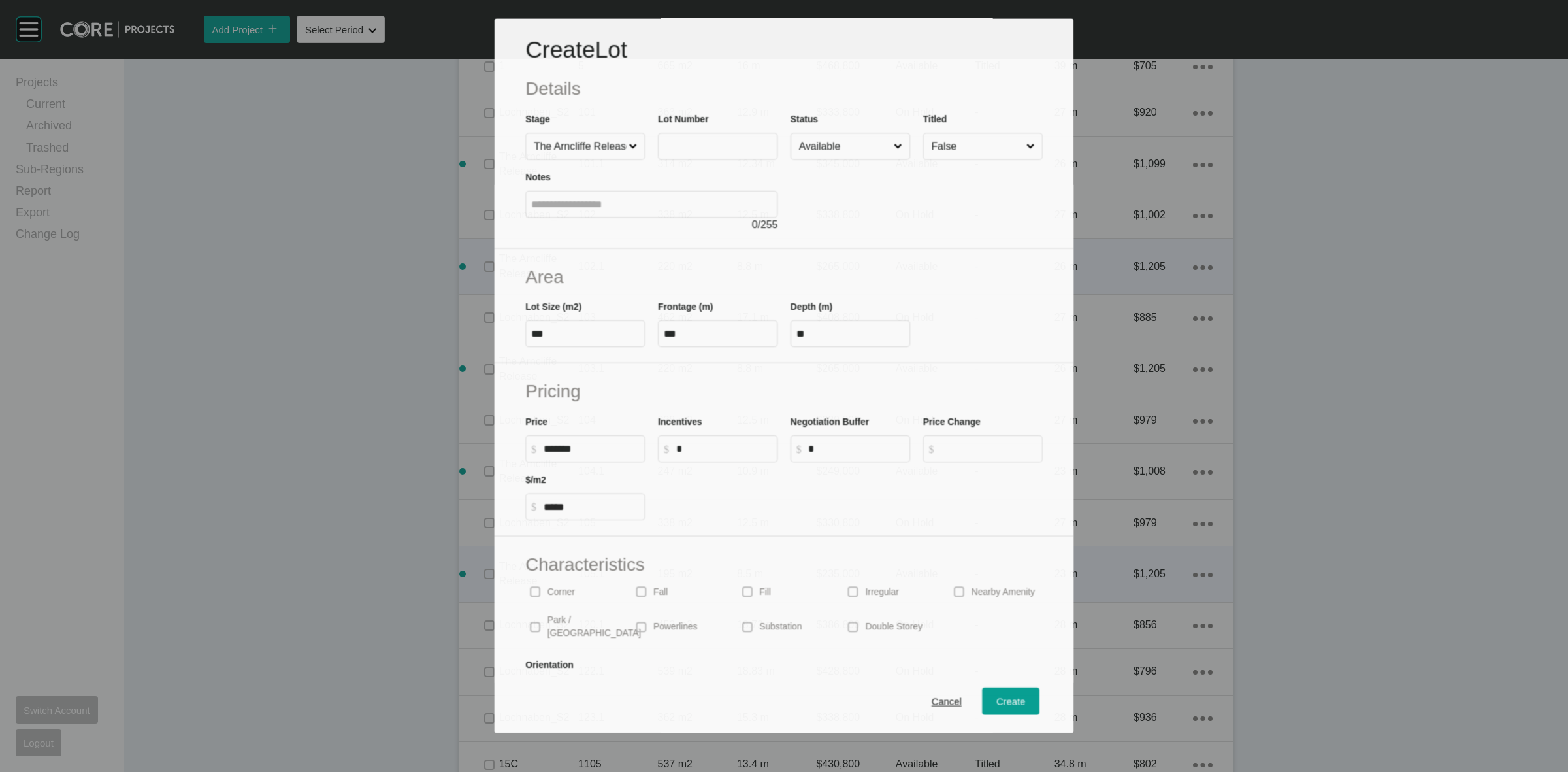
scroll to position [881, 0]
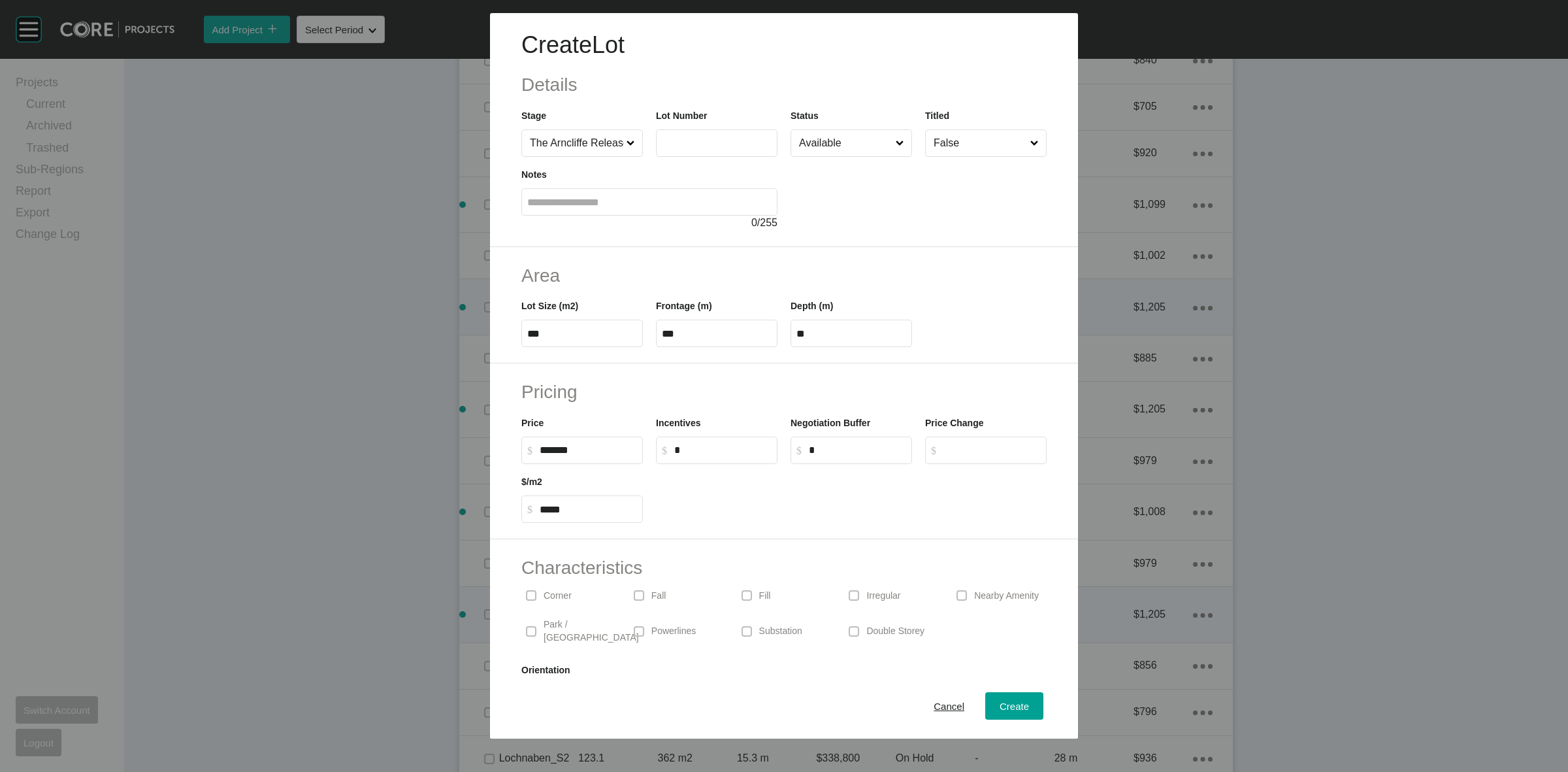
click at [690, 131] on label at bounding box center [716, 143] width 122 height 27
click at [690, 137] on input "text" at bounding box center [716, 143] width 110 height 11
type input "*****"
click at [1009, 709] on span "Create" at bounding box center [1014, 706] width 29 height 11
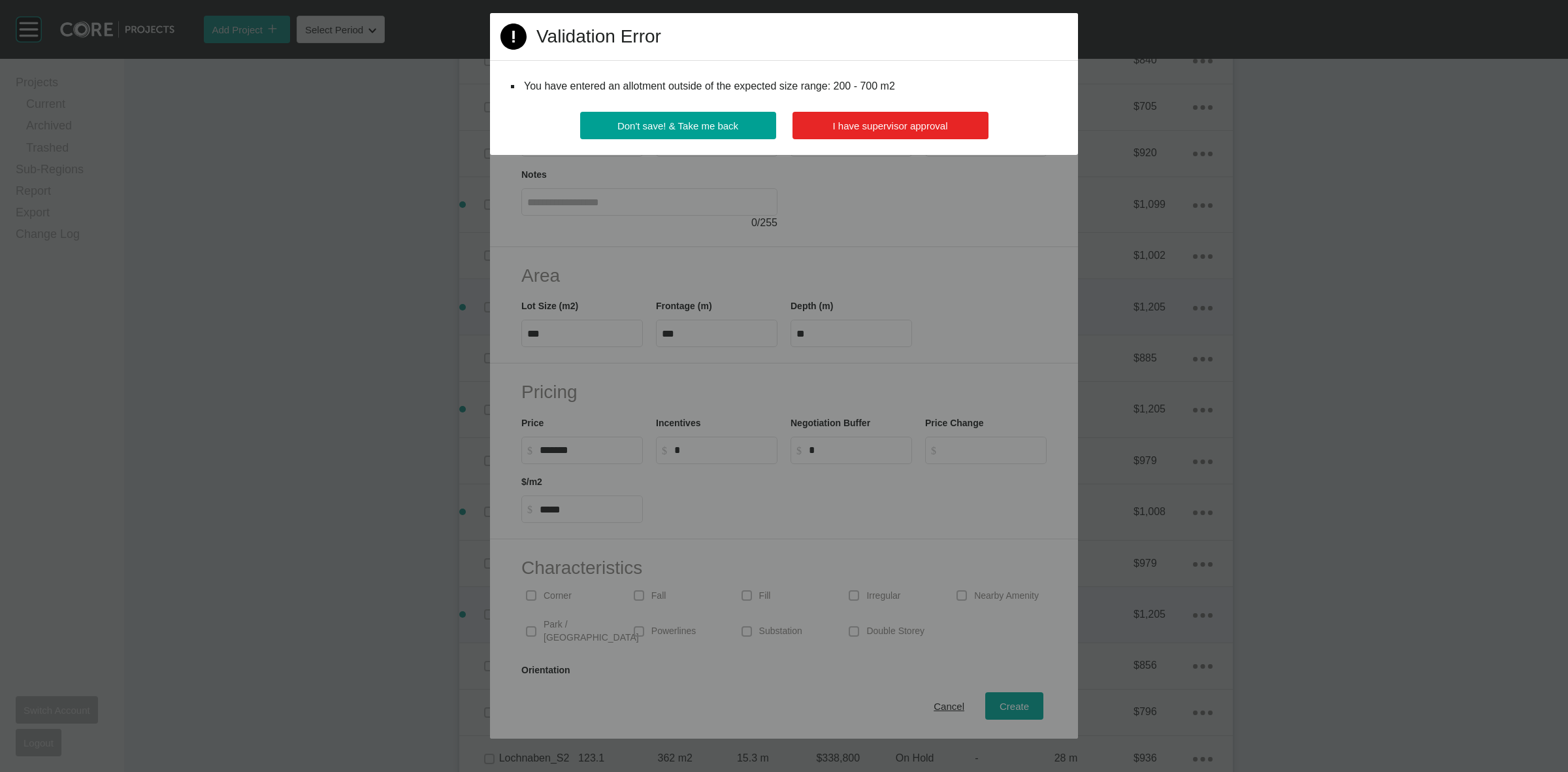
click at [884, 117] on button "I have supervisor approval" at bounding box center [890, 125] width 196 height 27
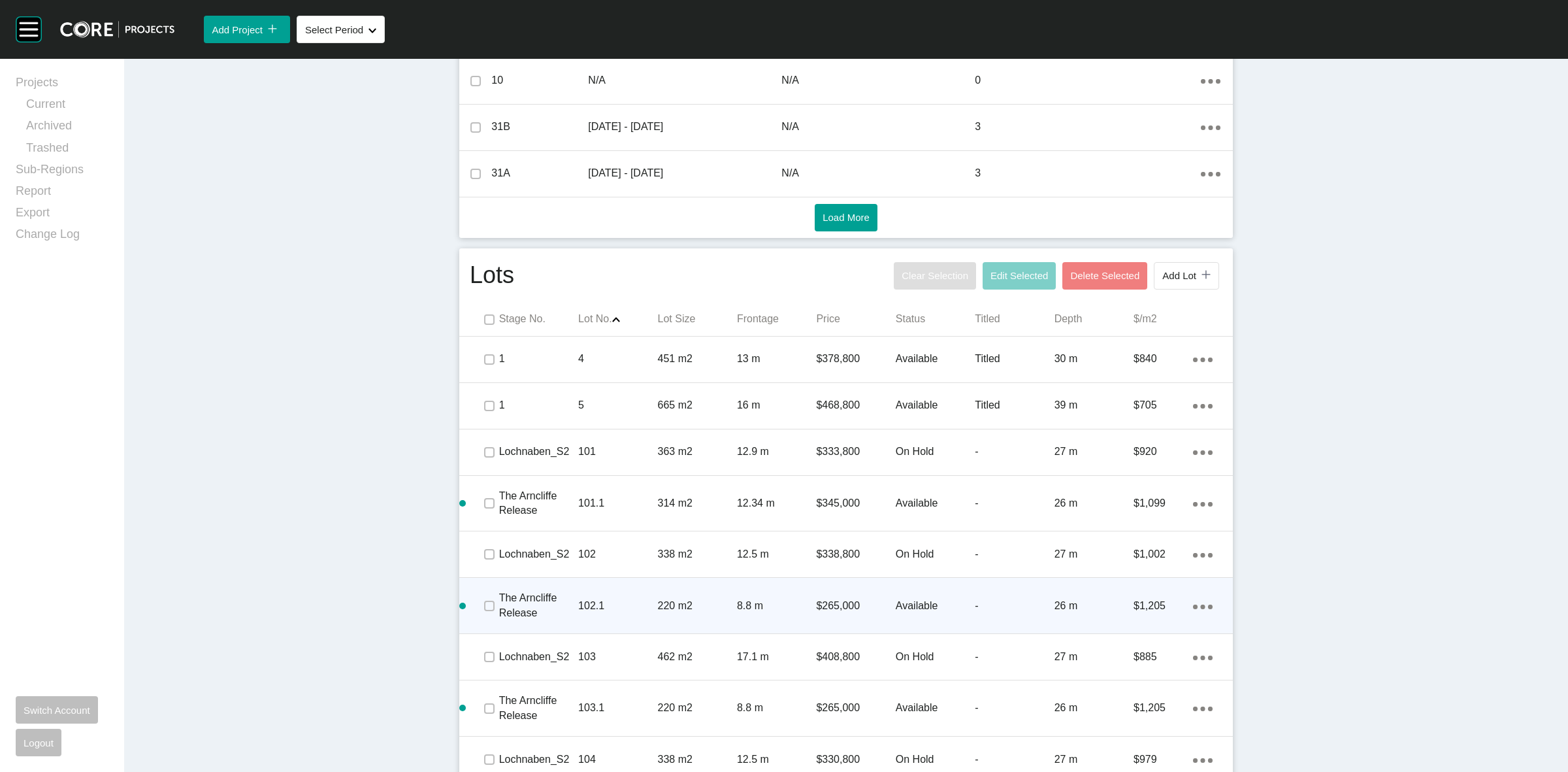
scroll to position [595, 0]
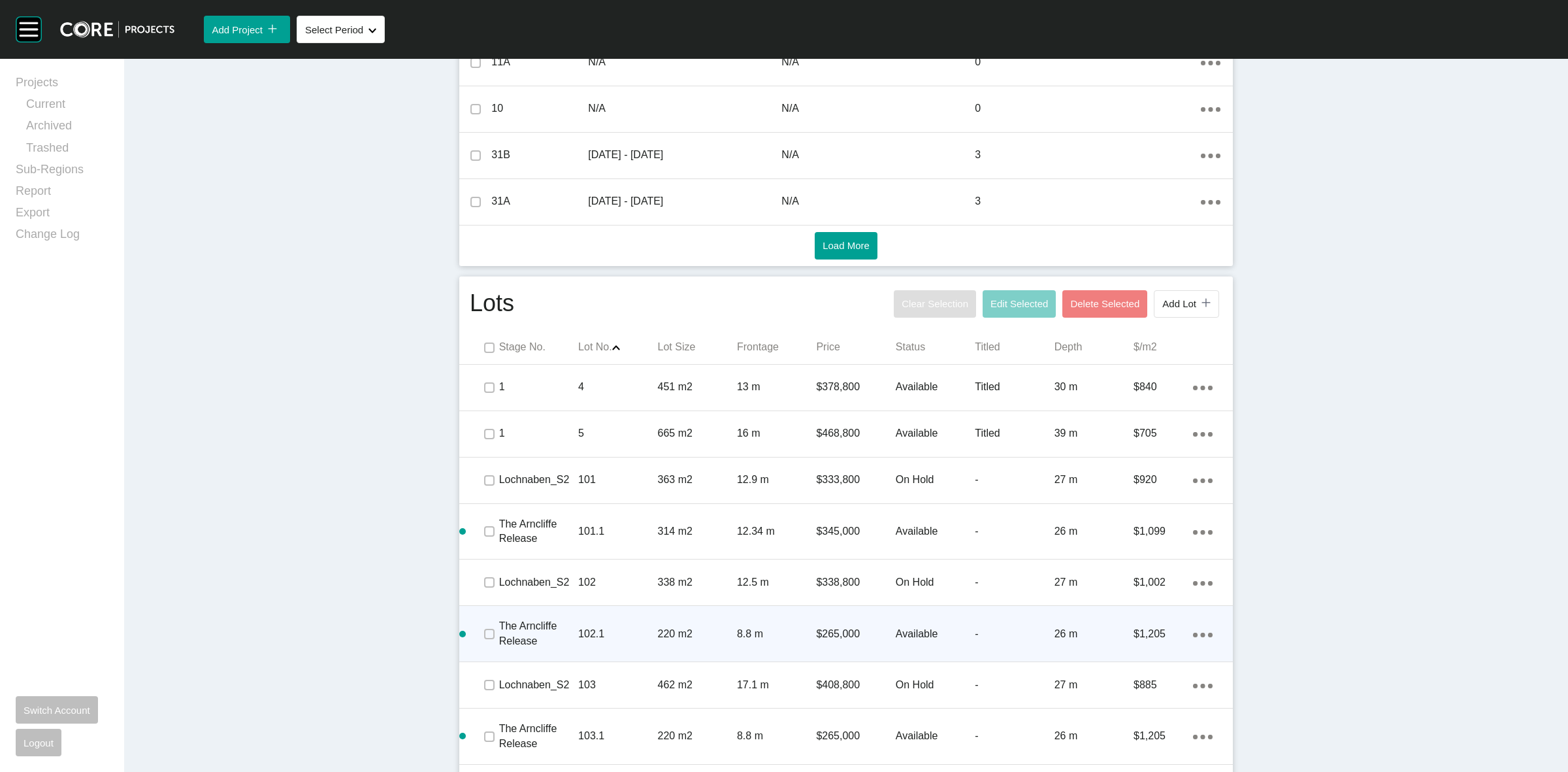
click at [1186, 289] on div "Clear Selection Edit Selected Delete Selected Add Lot icon/tick copy 11 Created…" at bounding box center [1057, 304] width 332 height 34
click at [1170, 303] on span "Add Lot" at bounding box center [1179, 304] width 34 height 11
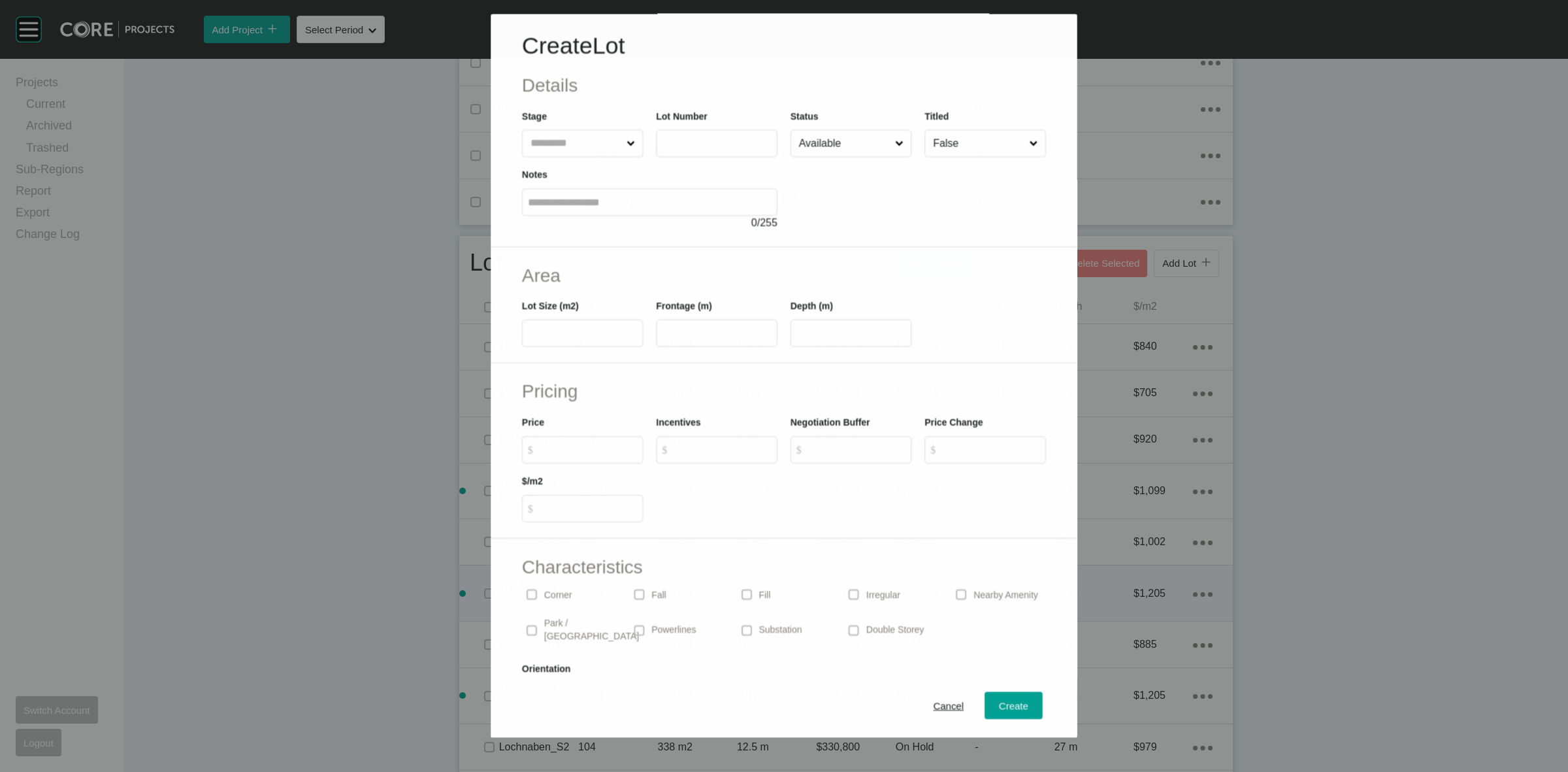
click at [582, 139] on input "text" at bounding box center [576, 144] width 96 height 26
type input "*****"
type input "***"
type input "****"
type input "**"
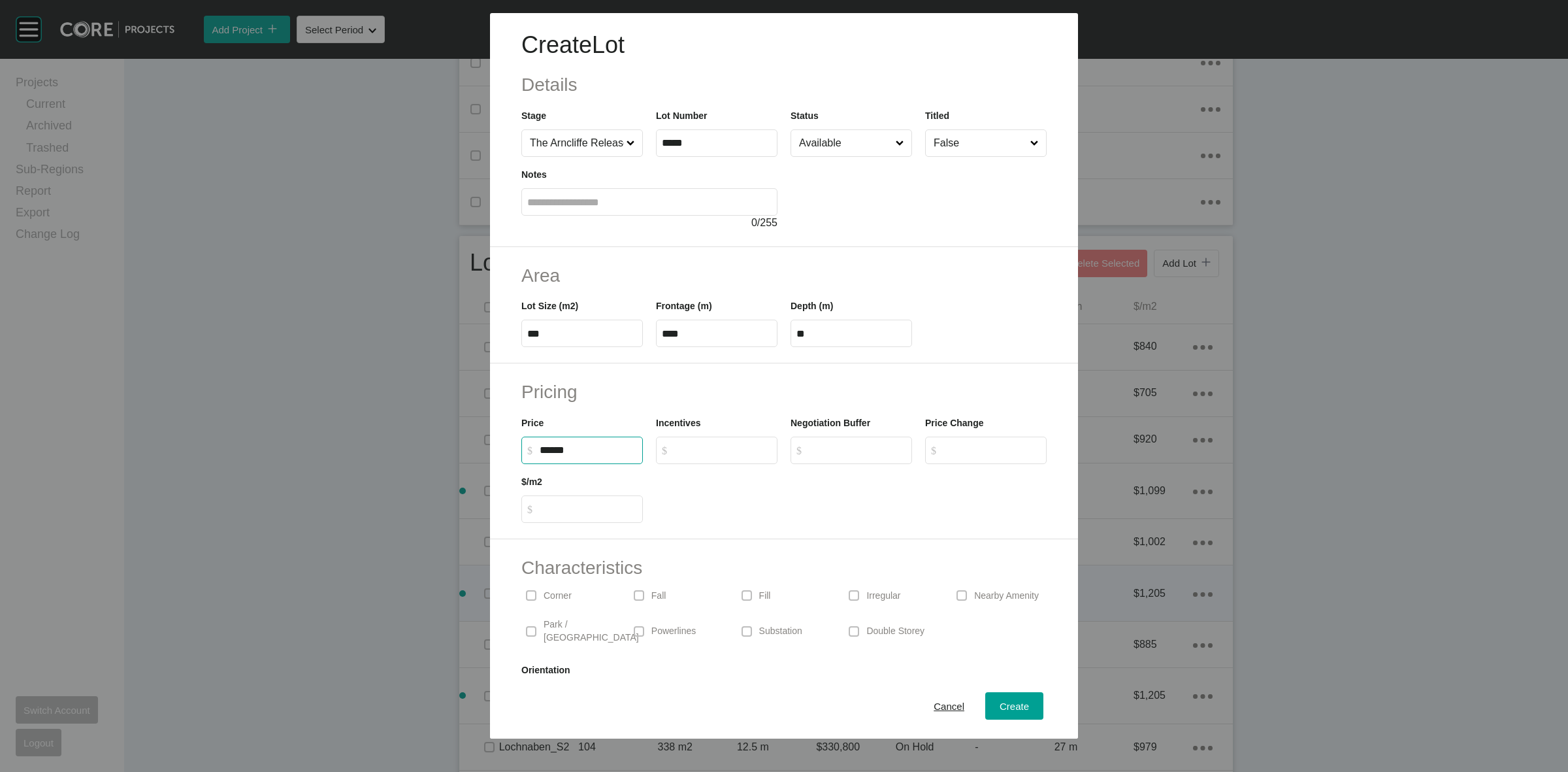
type input "*******"
type input "*****"
type input "*"
click at [1000, 701] on span "Create" at bounding box center [1014, 706] width 29 height 11
type input "*"
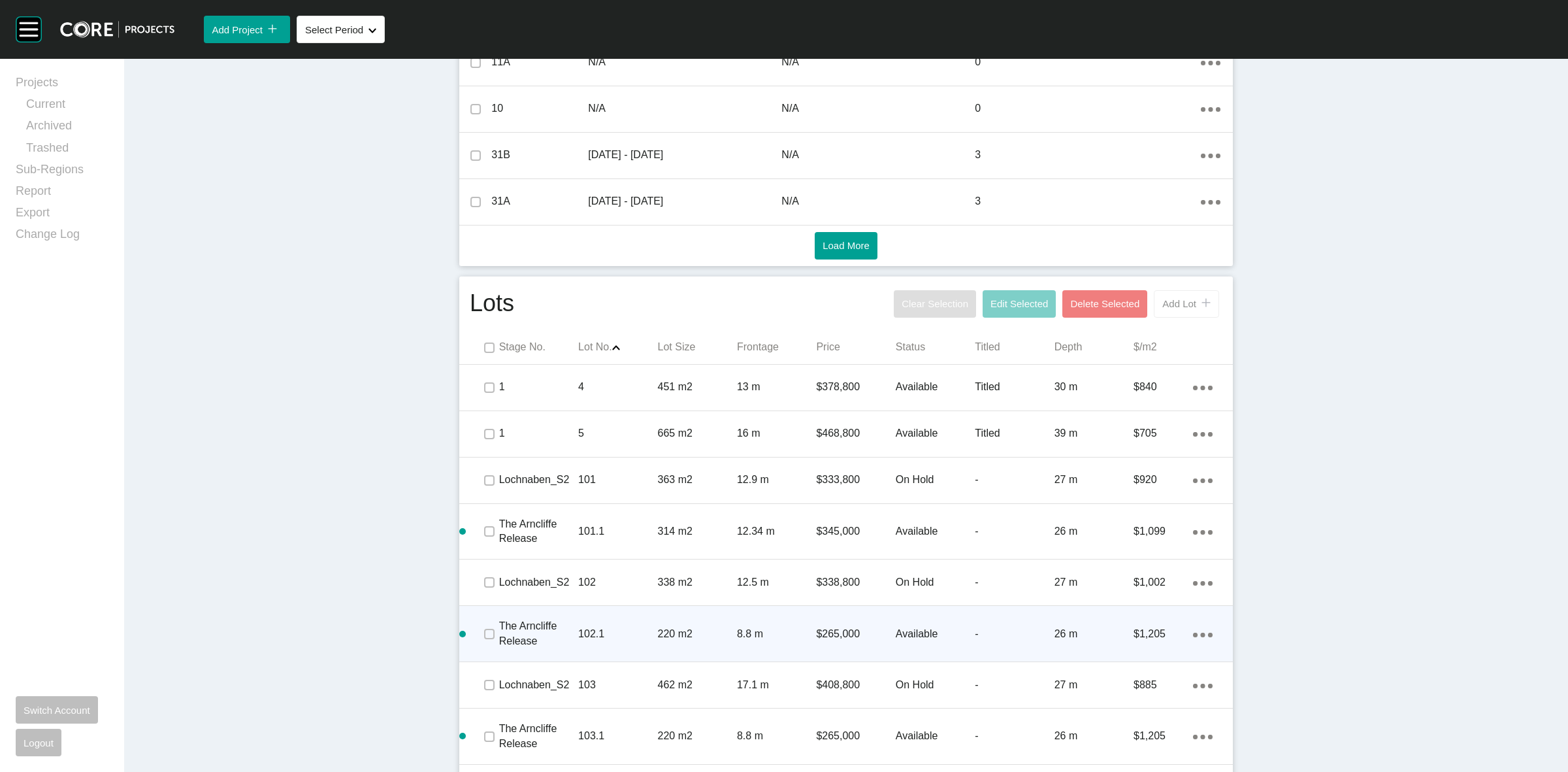
click at [1176, 298] on span "Add Lot" at bounding box center [1179, 304] width 34 height 11
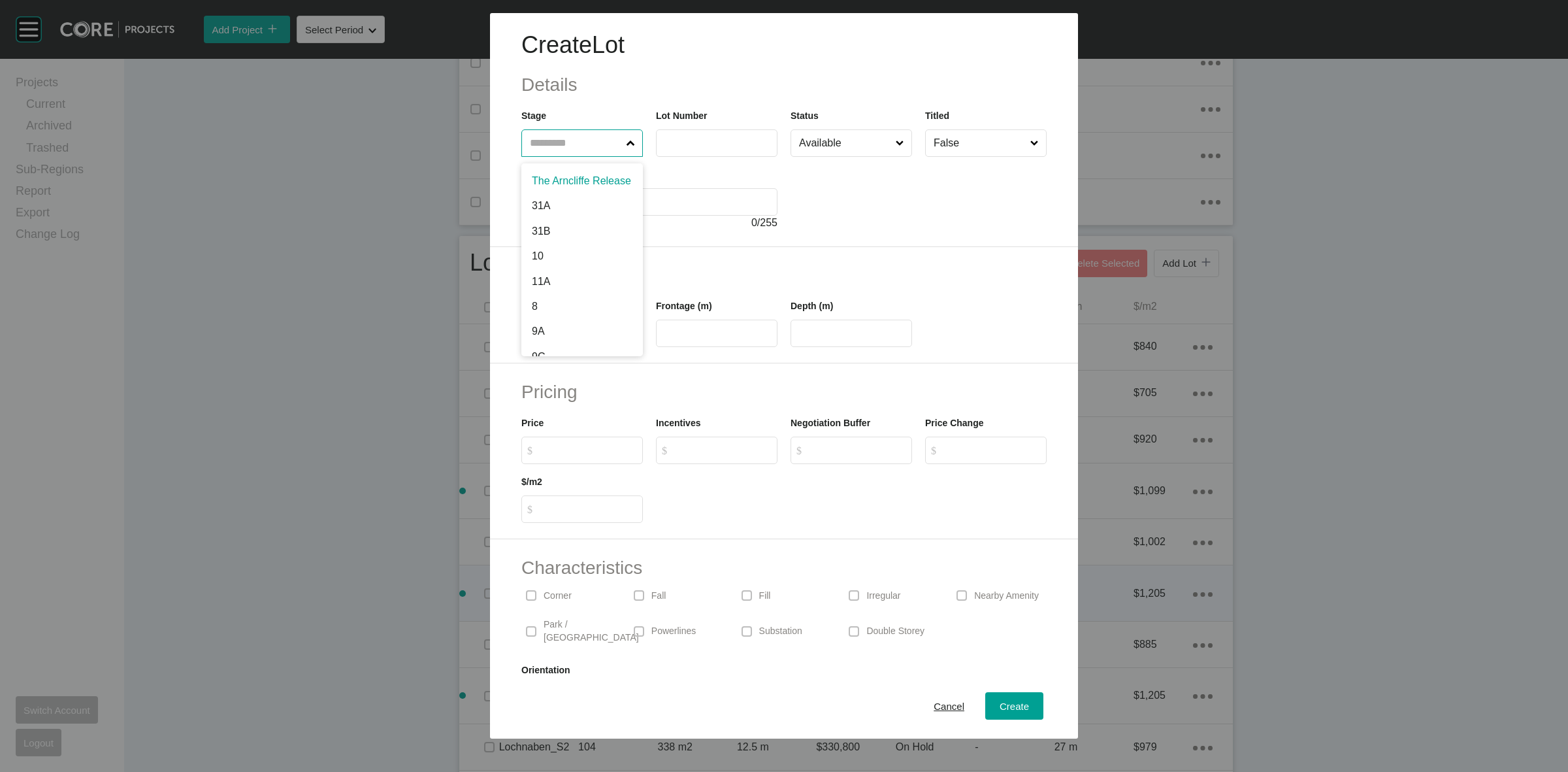
click at [586, 148] on input "text" at bounding box center [575, 144] width 97 height 26
type input "*****"
type input "***"
type input "*****"
type input "**"
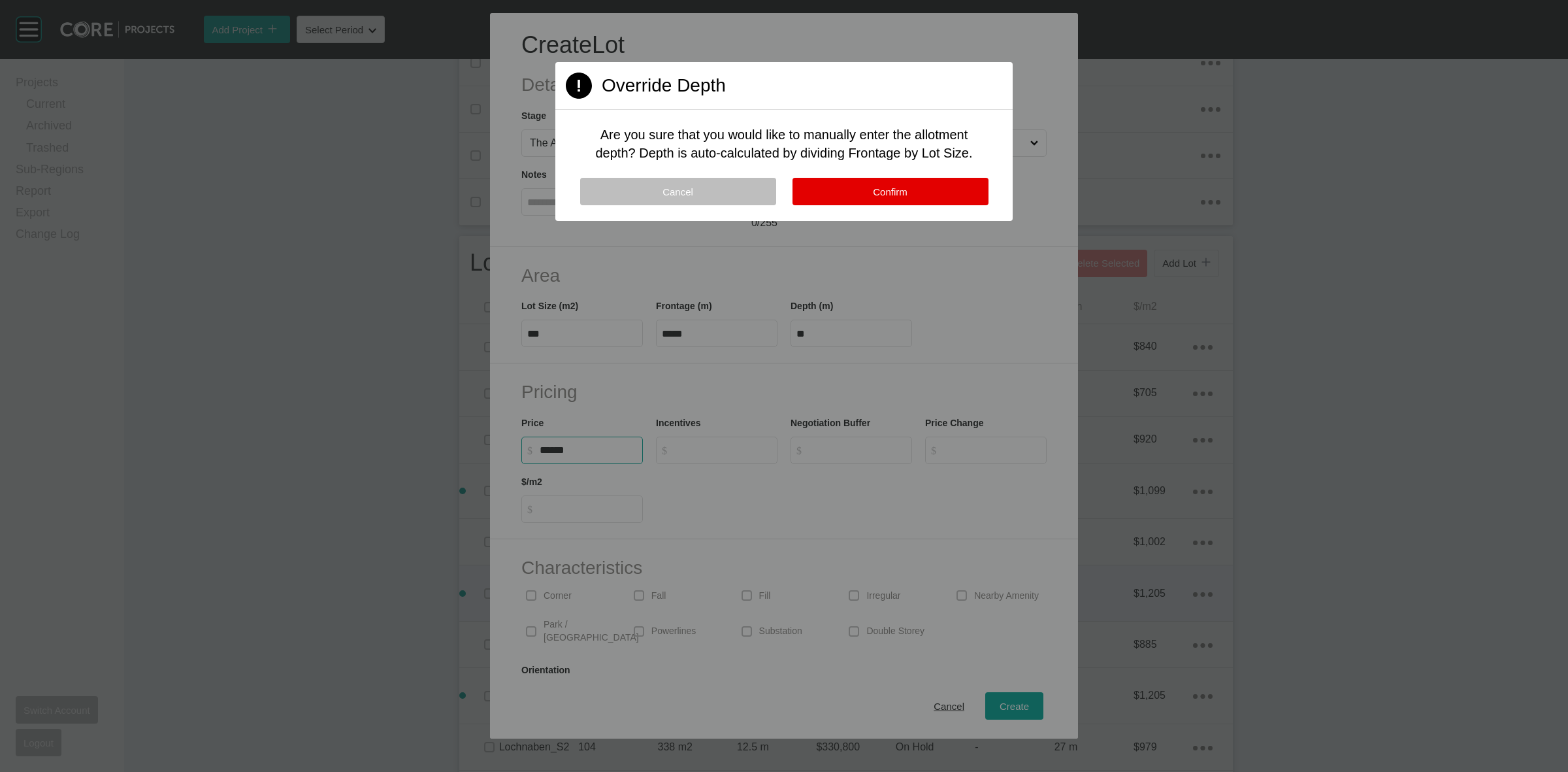
type input "*******"
type input "***"
type input "*"
click at [911, 191] on button "Confirm" at bounding box center [890, 191] width 196 height 27
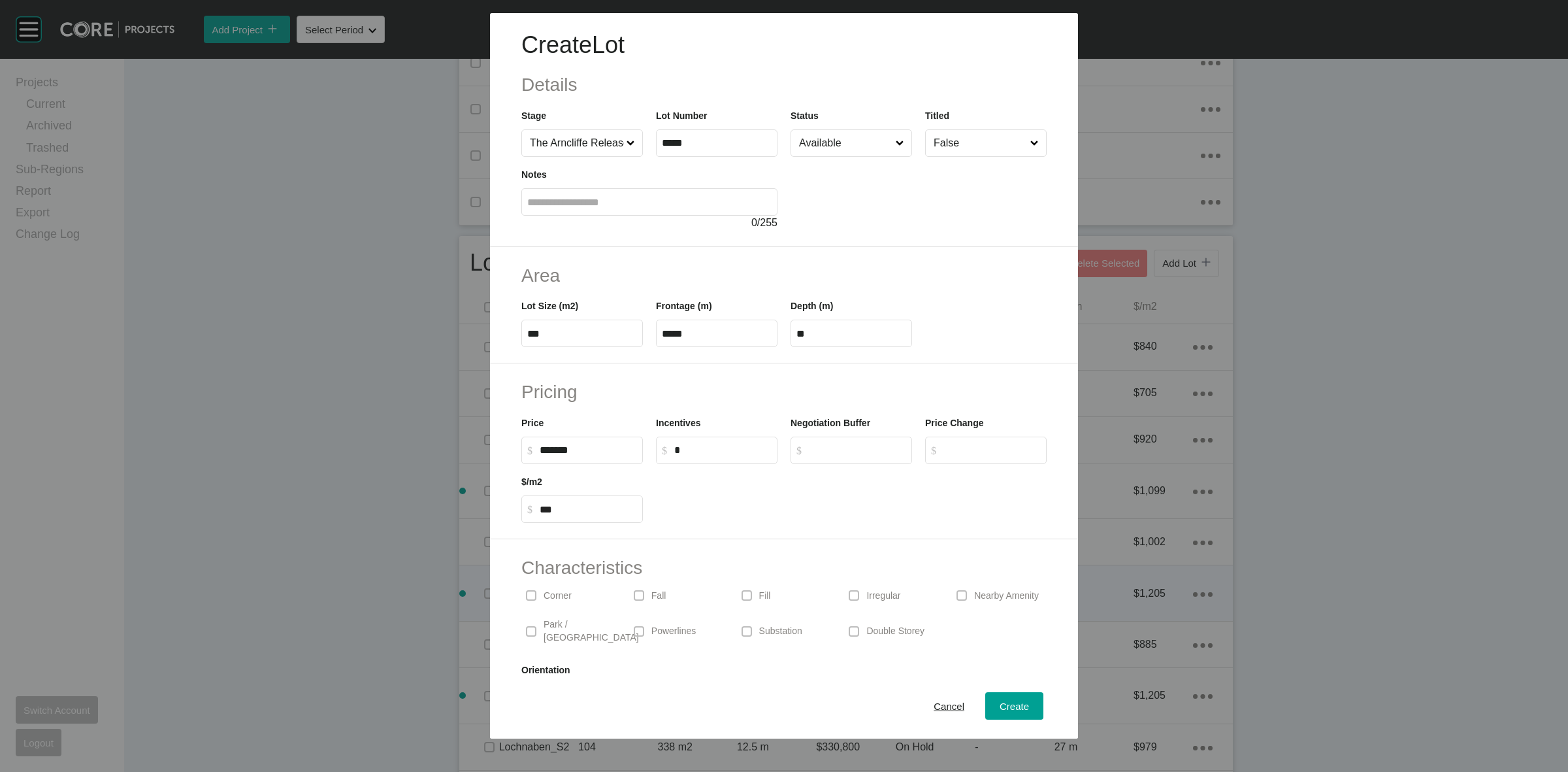
click at [557, 595] on p "Corner" at bounding box center [558, 596] width 28 height 13
click at [1006, 701] on span "Create" at bounding box center [1014, 706] width 29 height 11
type input "*"
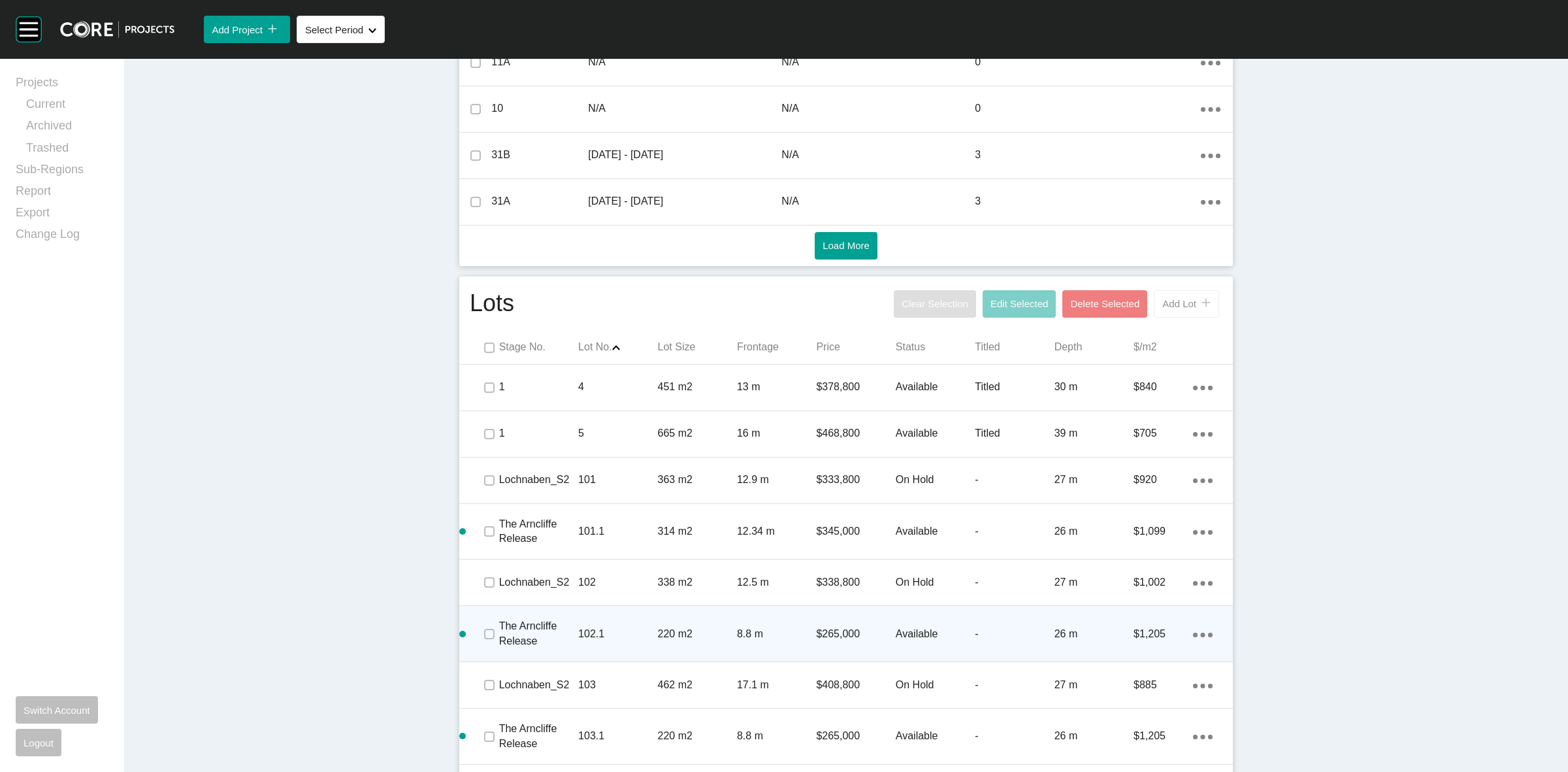
click at [1187, 303] on span "Add Lot" at bounding box center [1179, 304] width 34 height 11
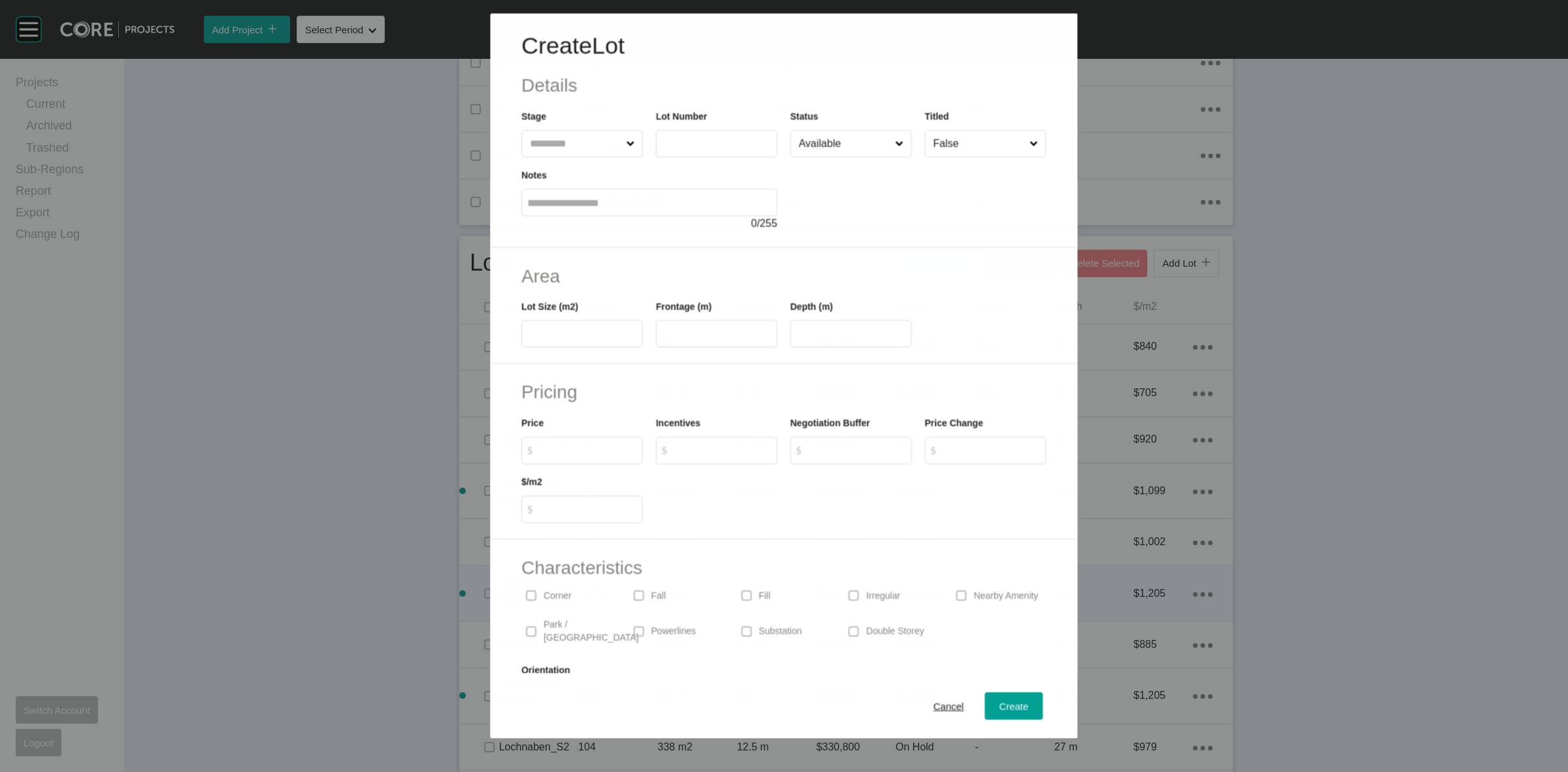
click at [565, 132] on input "text" at bounding box center [575, 144] width 96 height 26
type input "*****"
type input "***"
type input "*"
type input "****"
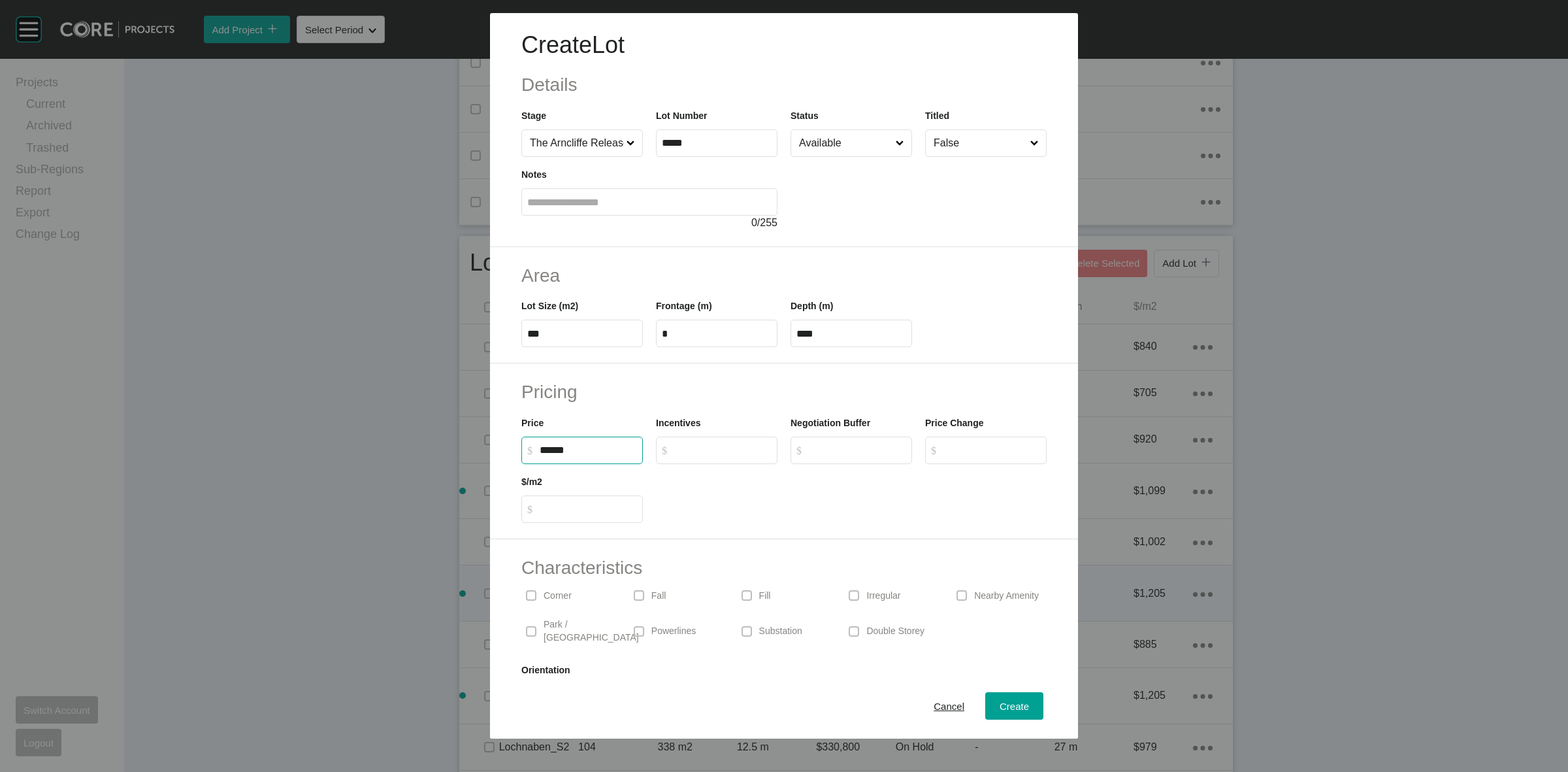
type input "*******"
type input "*****"
type input "*"
drag, startPoint x: 843, startPoint y: 334, endPoint x: 694, endPoint y: 312, distance: 150.6
click at [701, 313] on div "Lot Size (m2) *** Frontage (m) * Depth (m) ****" at bounding box center [784, 317] width 538 height 59
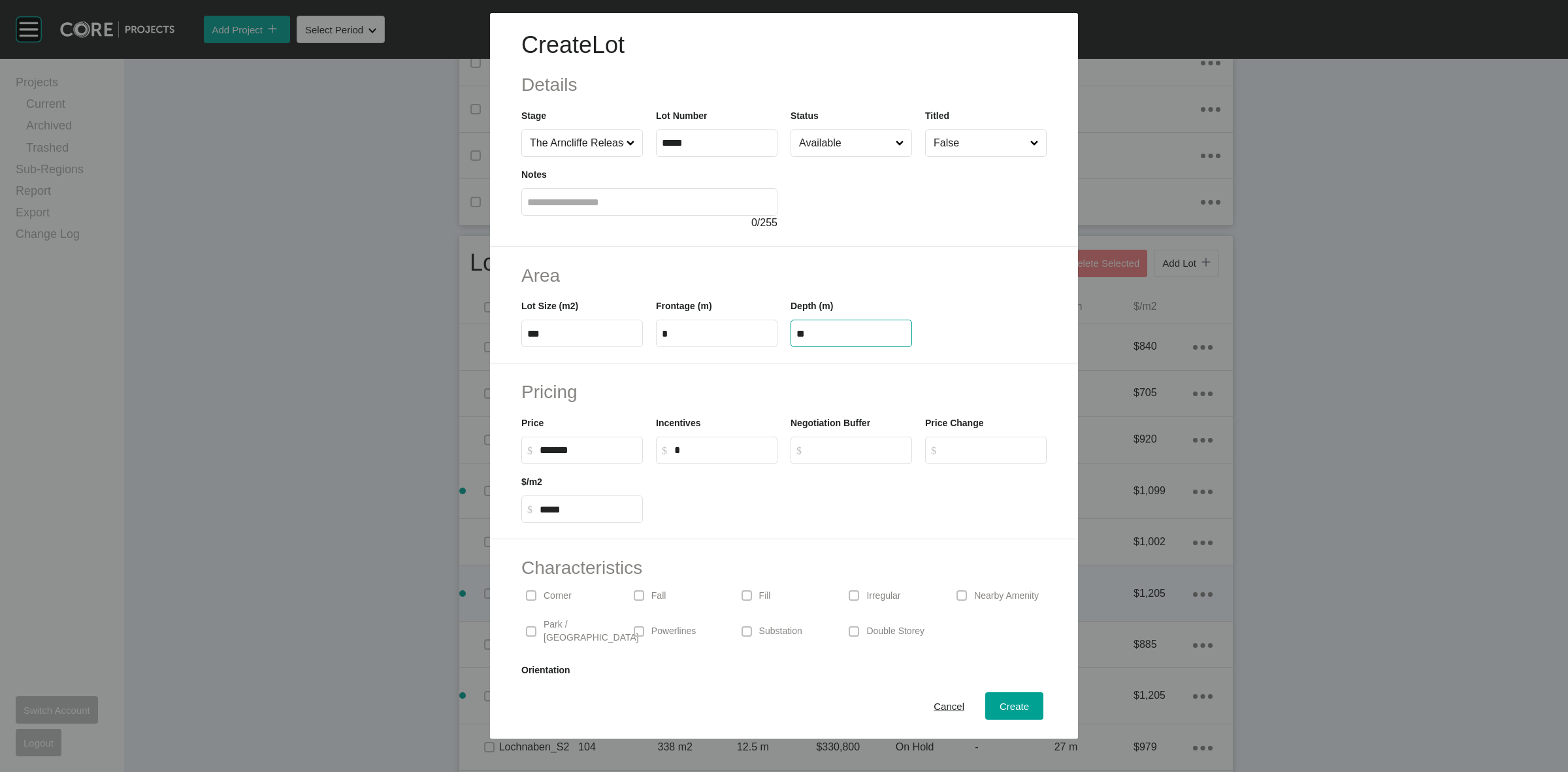
type input "**"
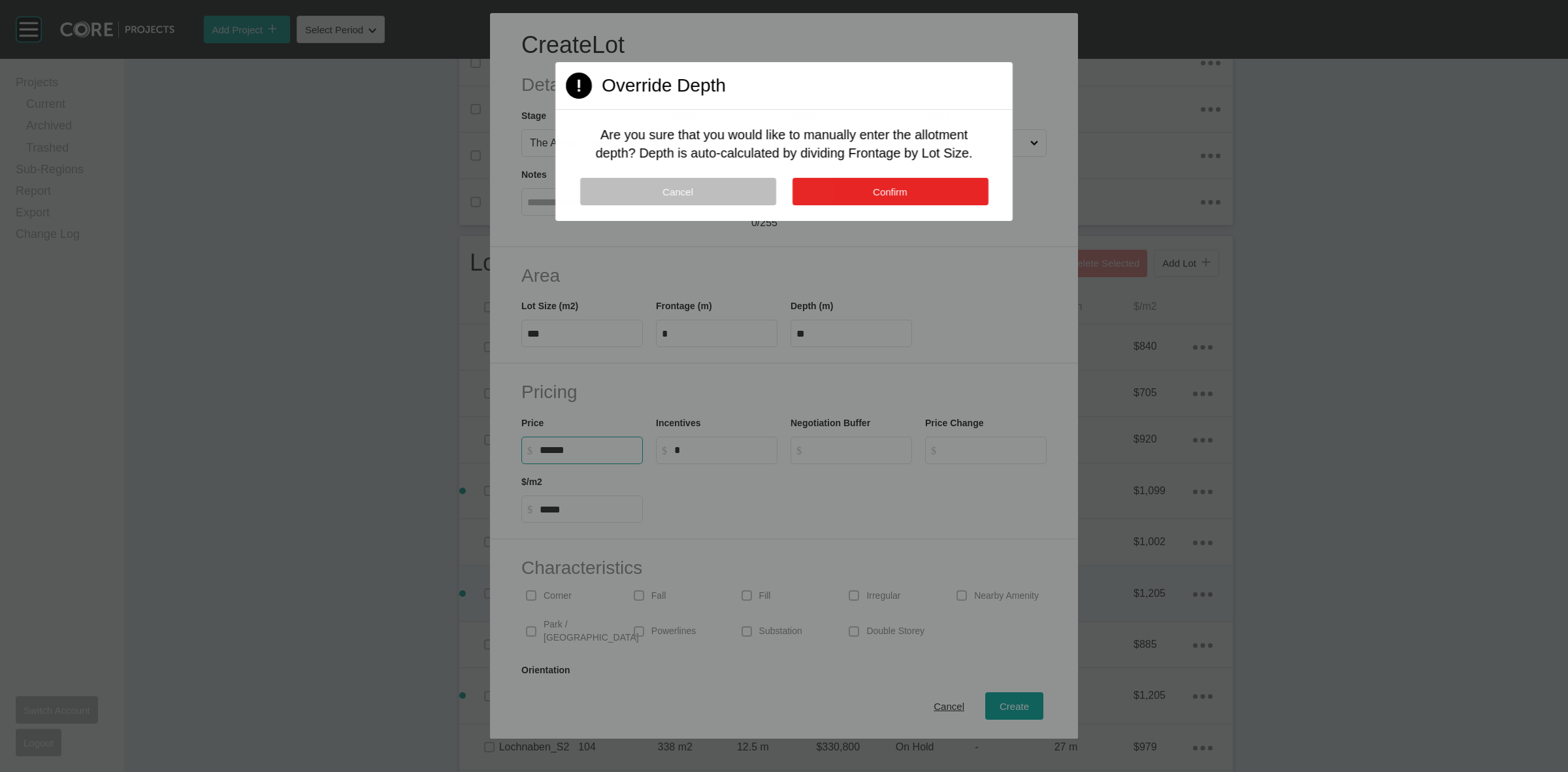
type input "*******"
click at [879, 187] on span "Confirm" at bounding box center [890, 191] width 35 height 11
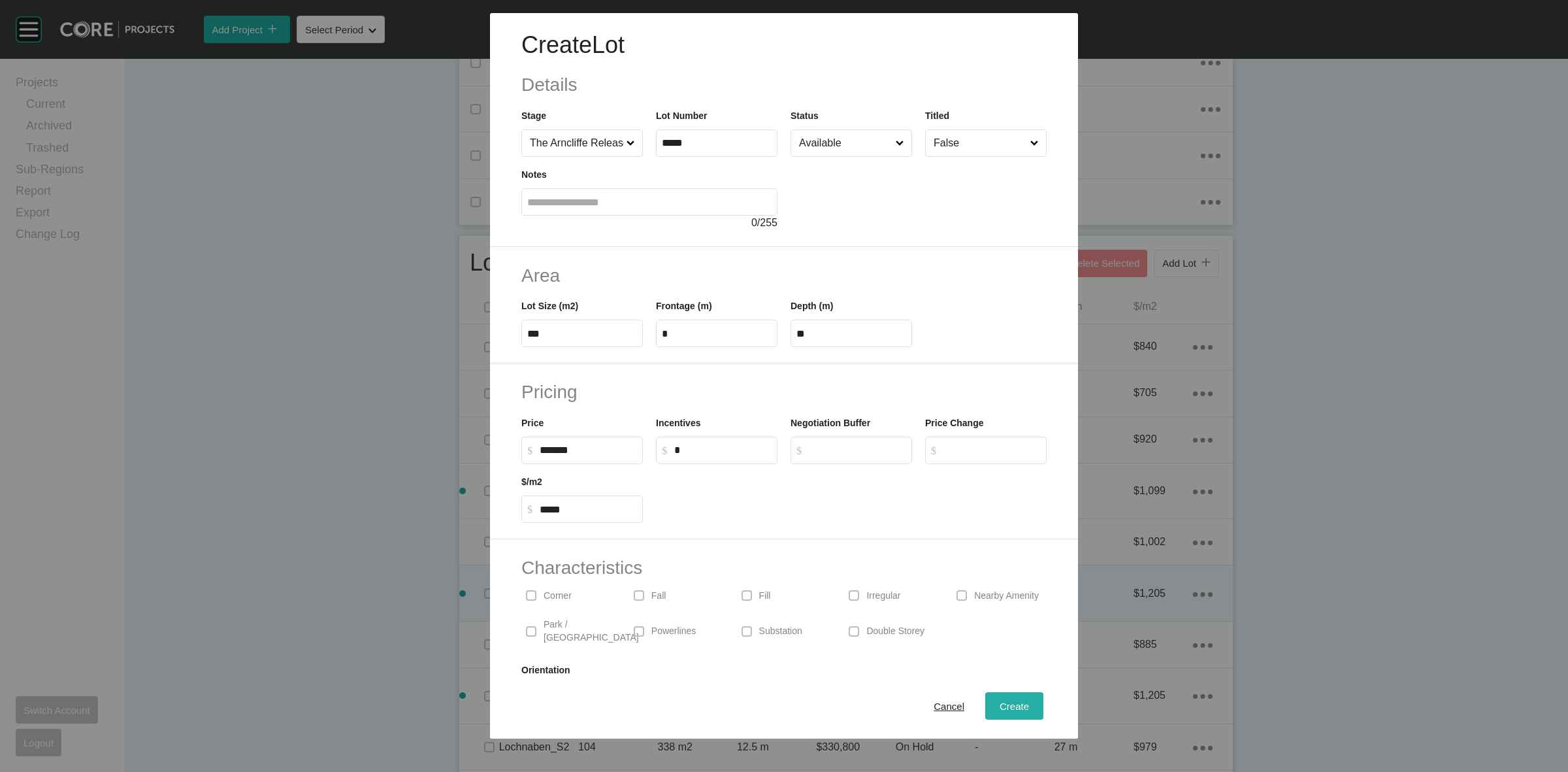
click at [1002, 707] on span "Create" at bounding box center [1014, 706] width 29 height 11
type input "*"
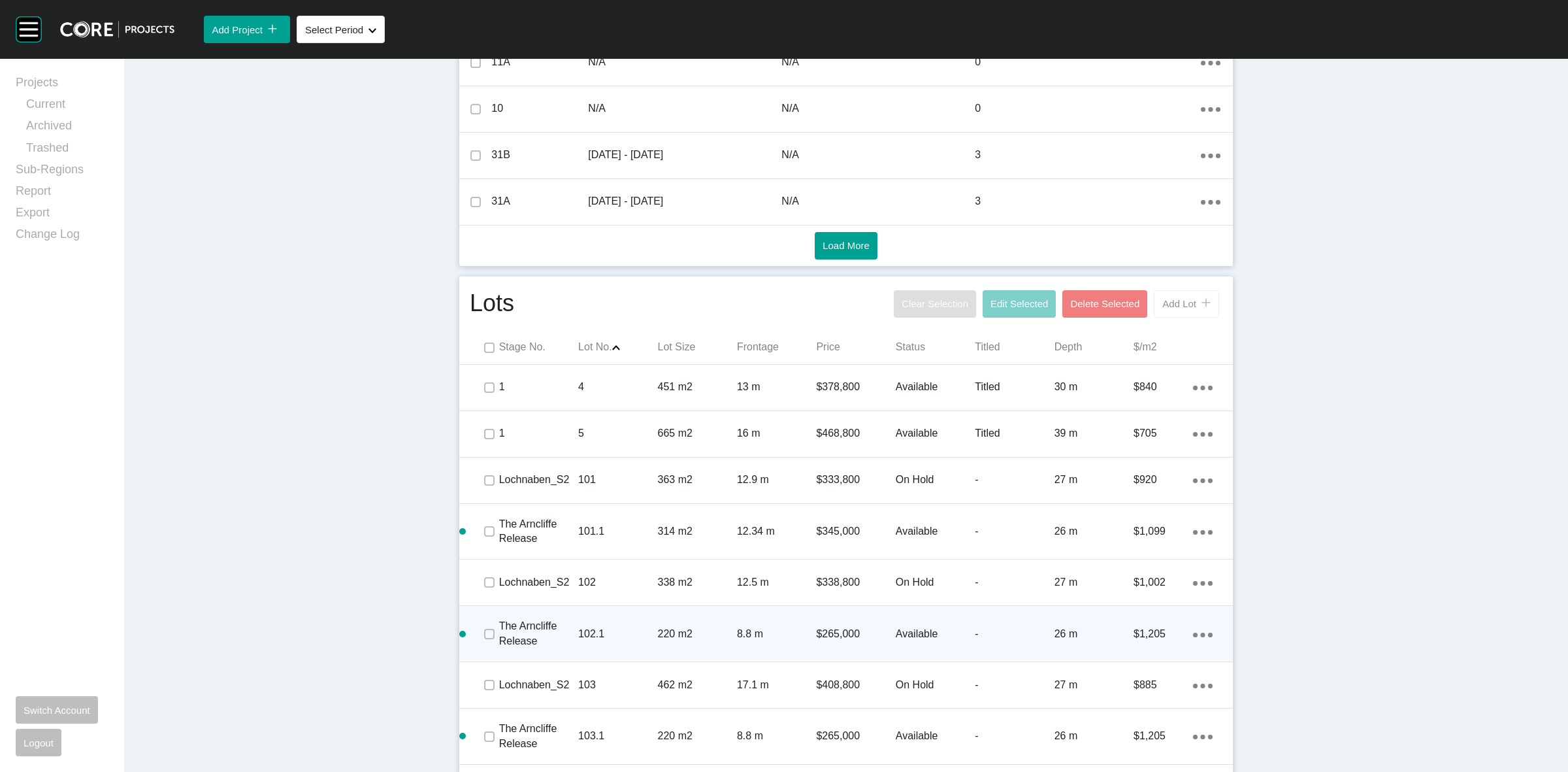
click at [1171, 301] on span "Add Lot" at bounding box center [1179, 304] width 34 height 11
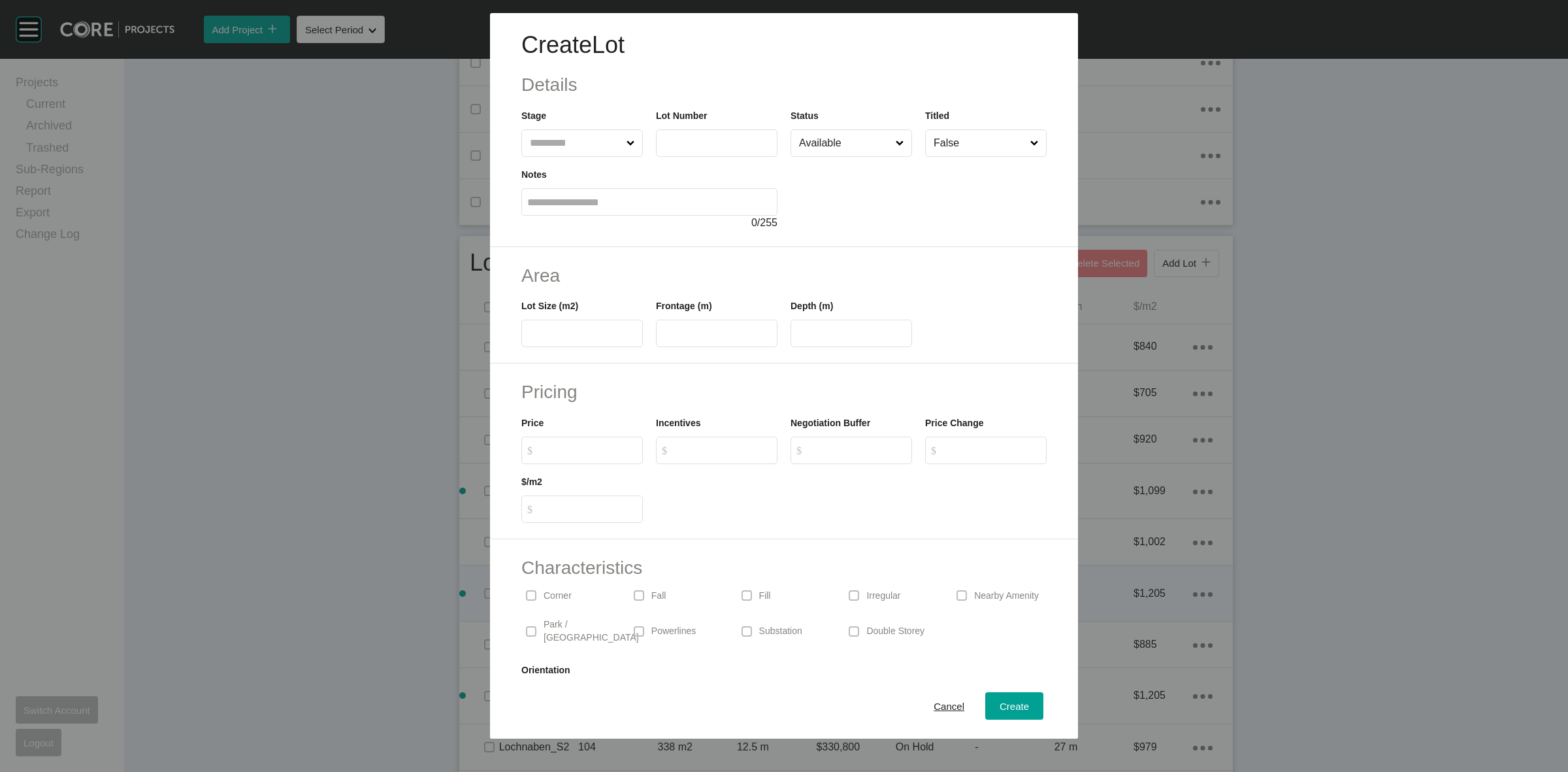
click at [563, 144] on input "text" at bounding box center [575, 144] width 97 height 26
click at [718, 144] on input "*****" at bounding box center [716, 143] width 110 height 11
type input "*****"
type input "***"
type input "*"
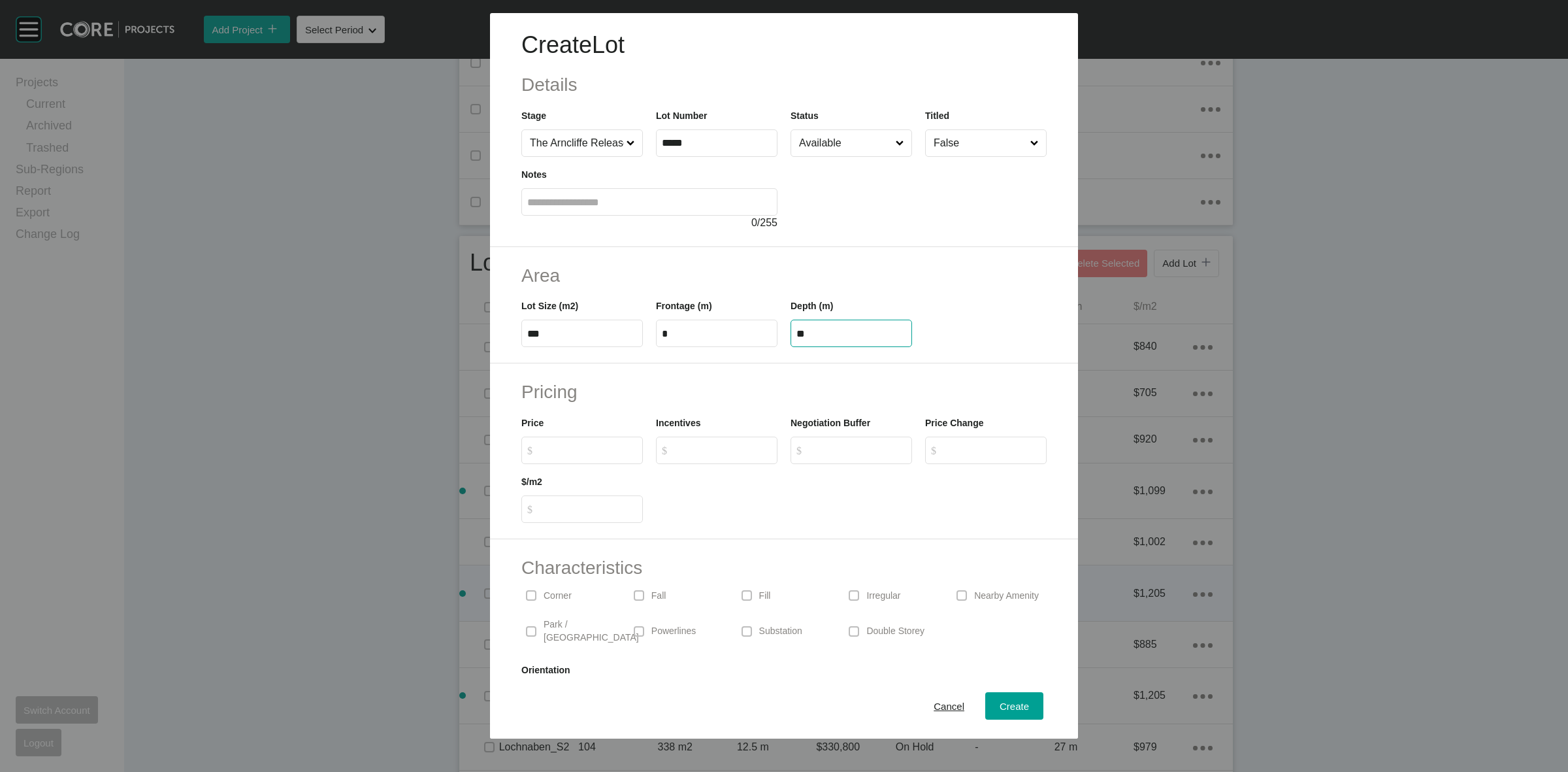
type input "**"
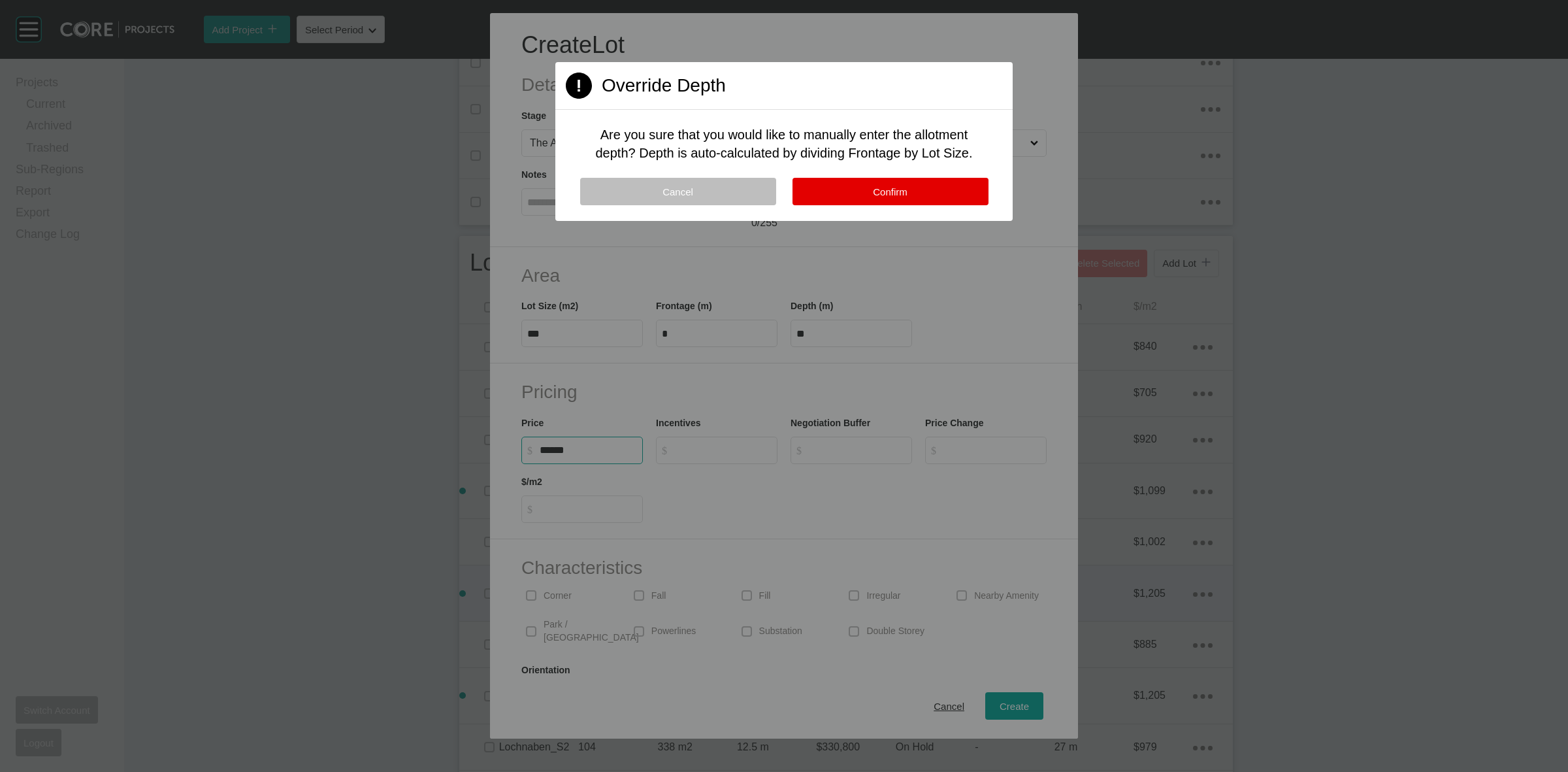
type input "*******"
type input "*****"
type input "*"
click at [905, 188] on span "Confirm" at bounding box center [890, 192] width 35 height 11
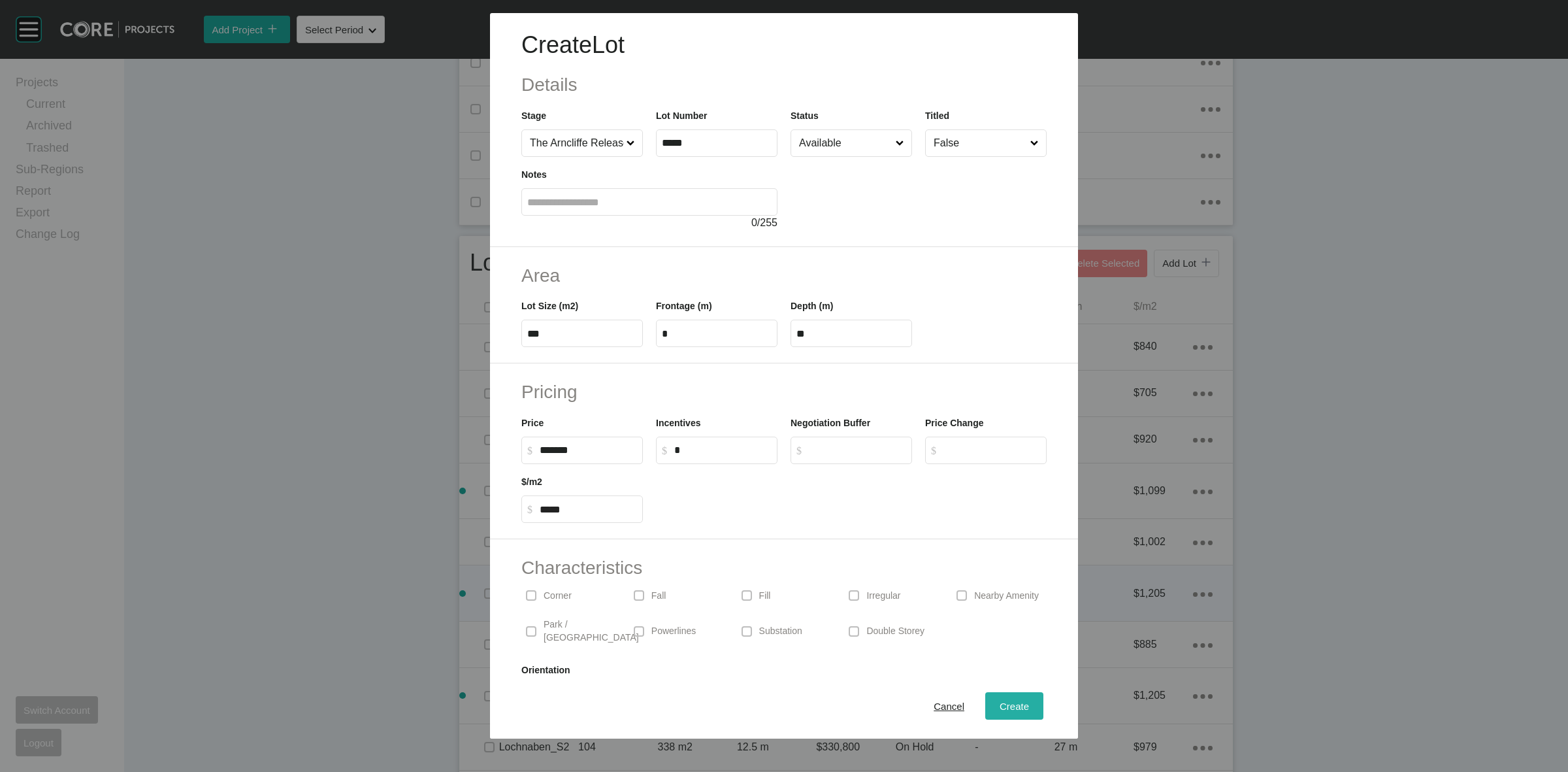
click at [996, 707] on div "Create" at bounding box center [1014, 705] width 36 height 18
type input "*"
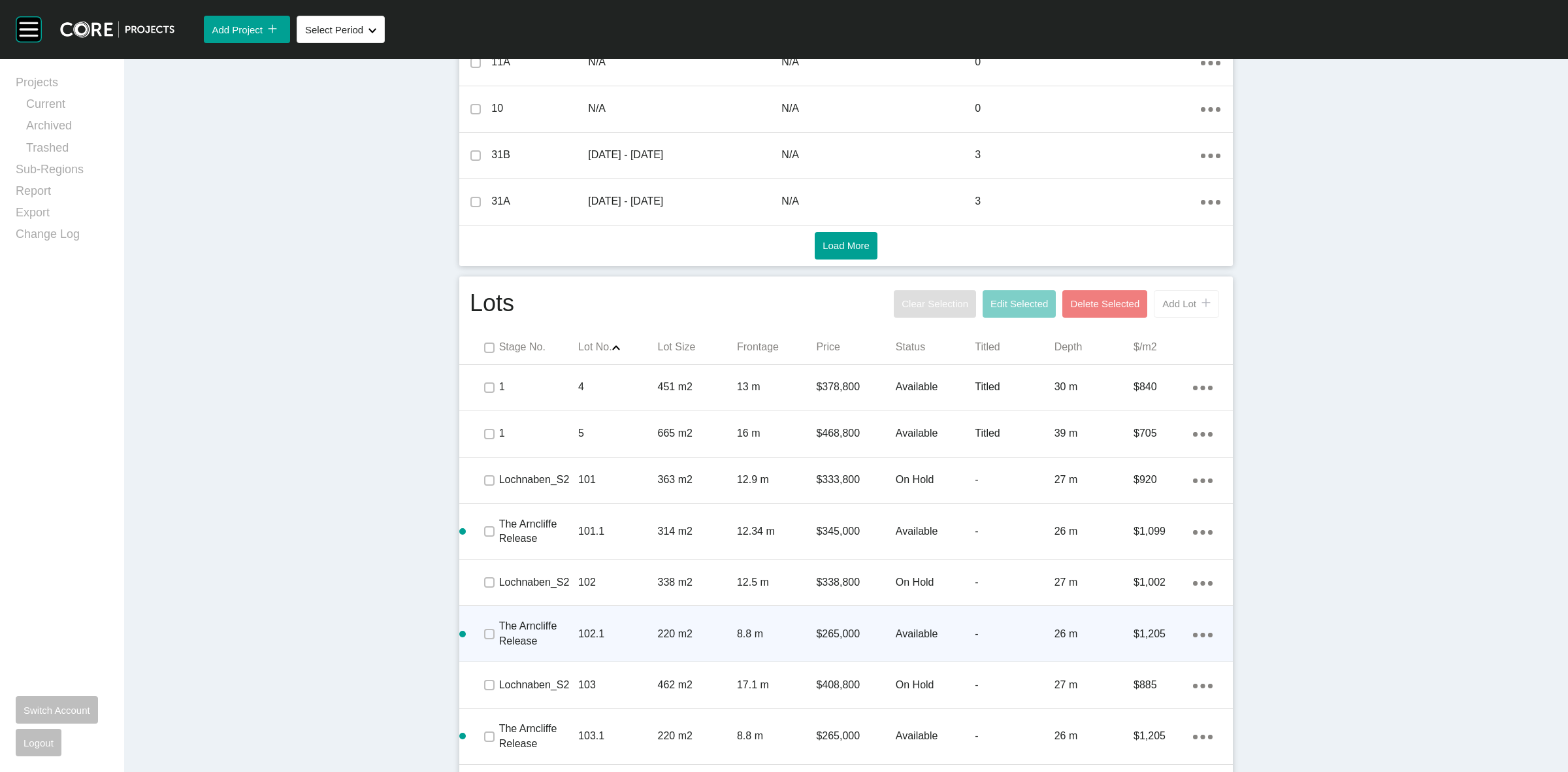
click at [1173, 302] on span "Add Lot" at bounding box center [1179, 304] width 34 height 11
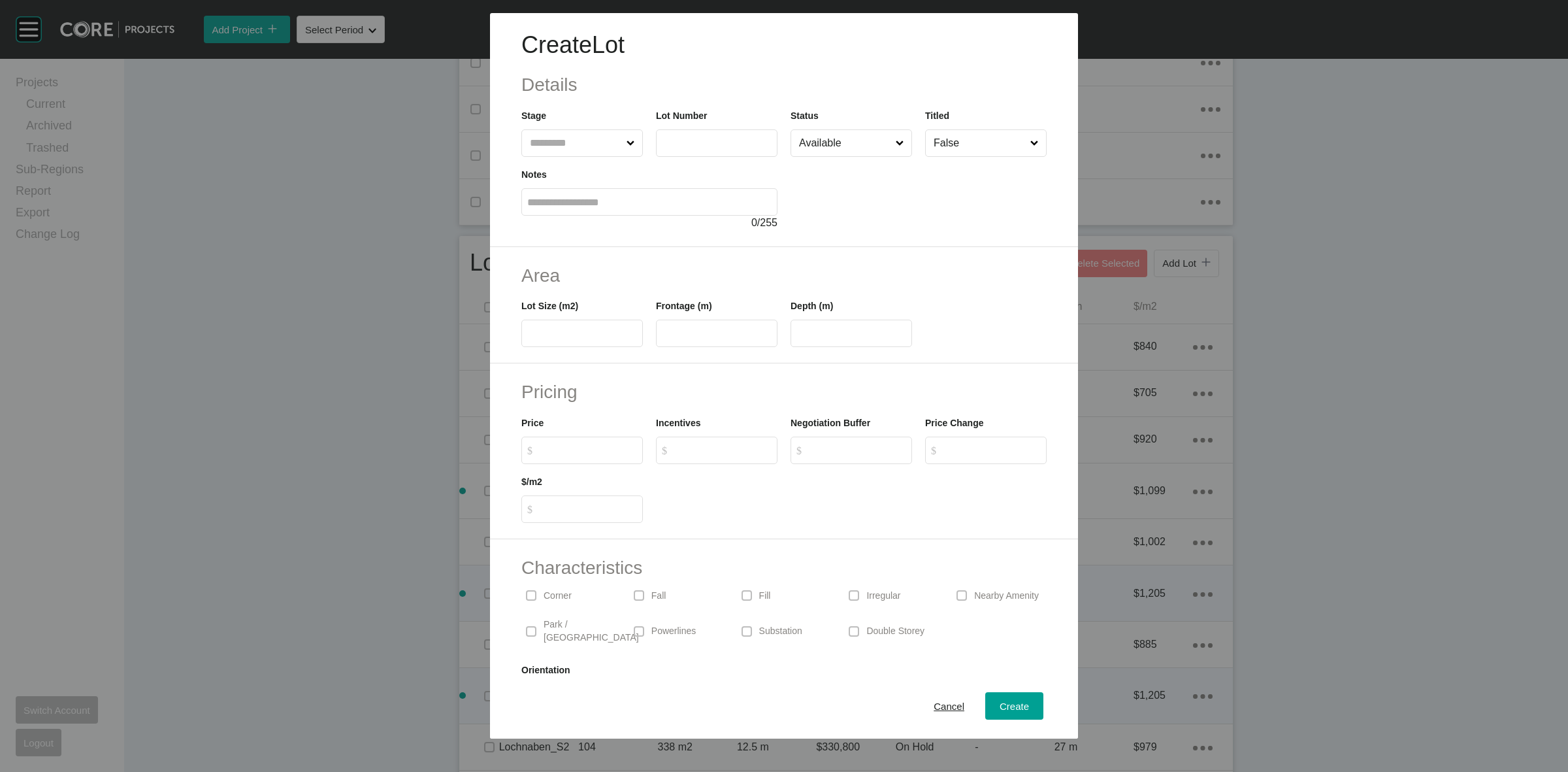
click at [942, 707] on span "Cancel" at bounding box center [949, 706] width 31 height 11
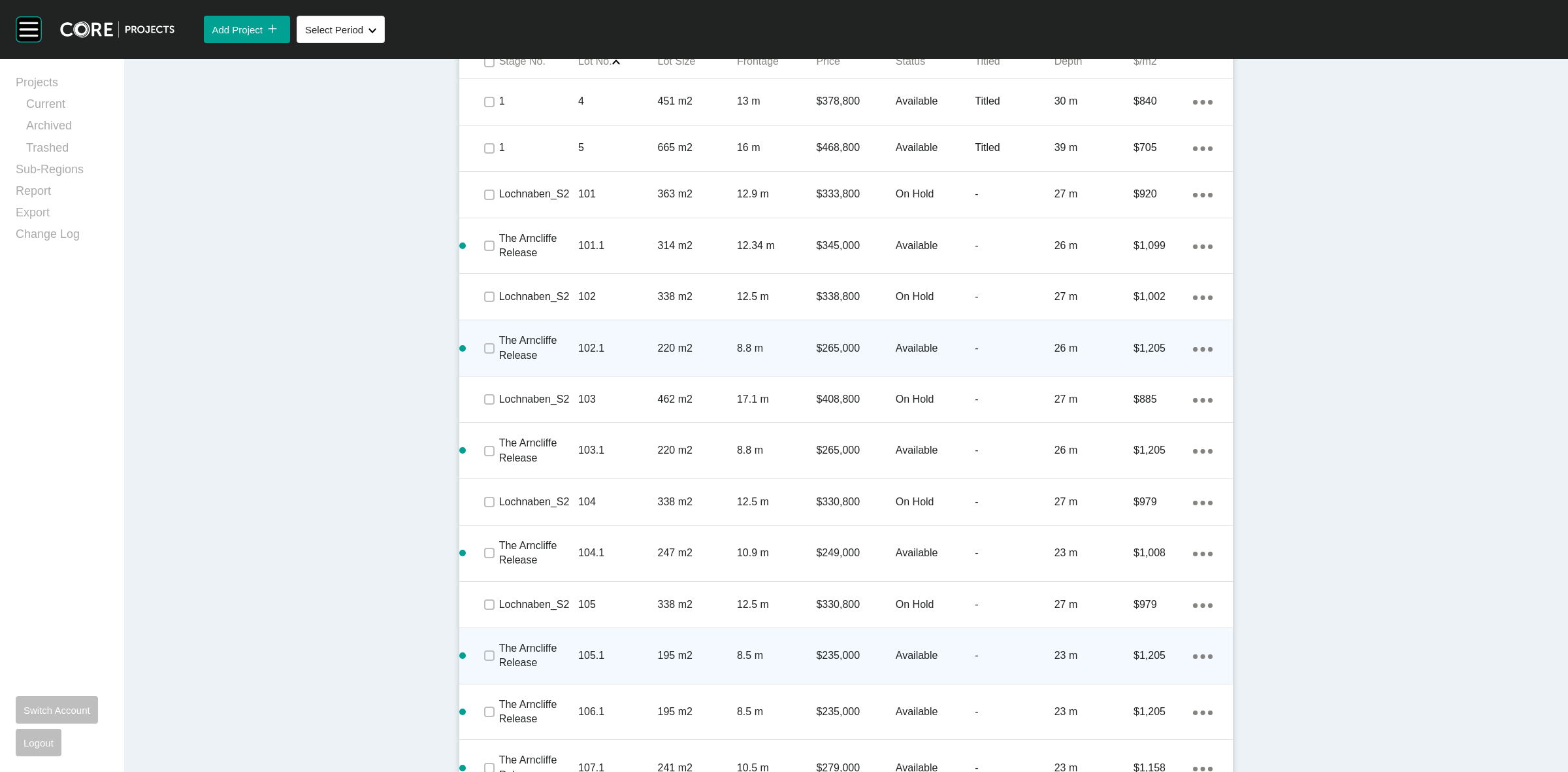
scroll to position [513, 0]
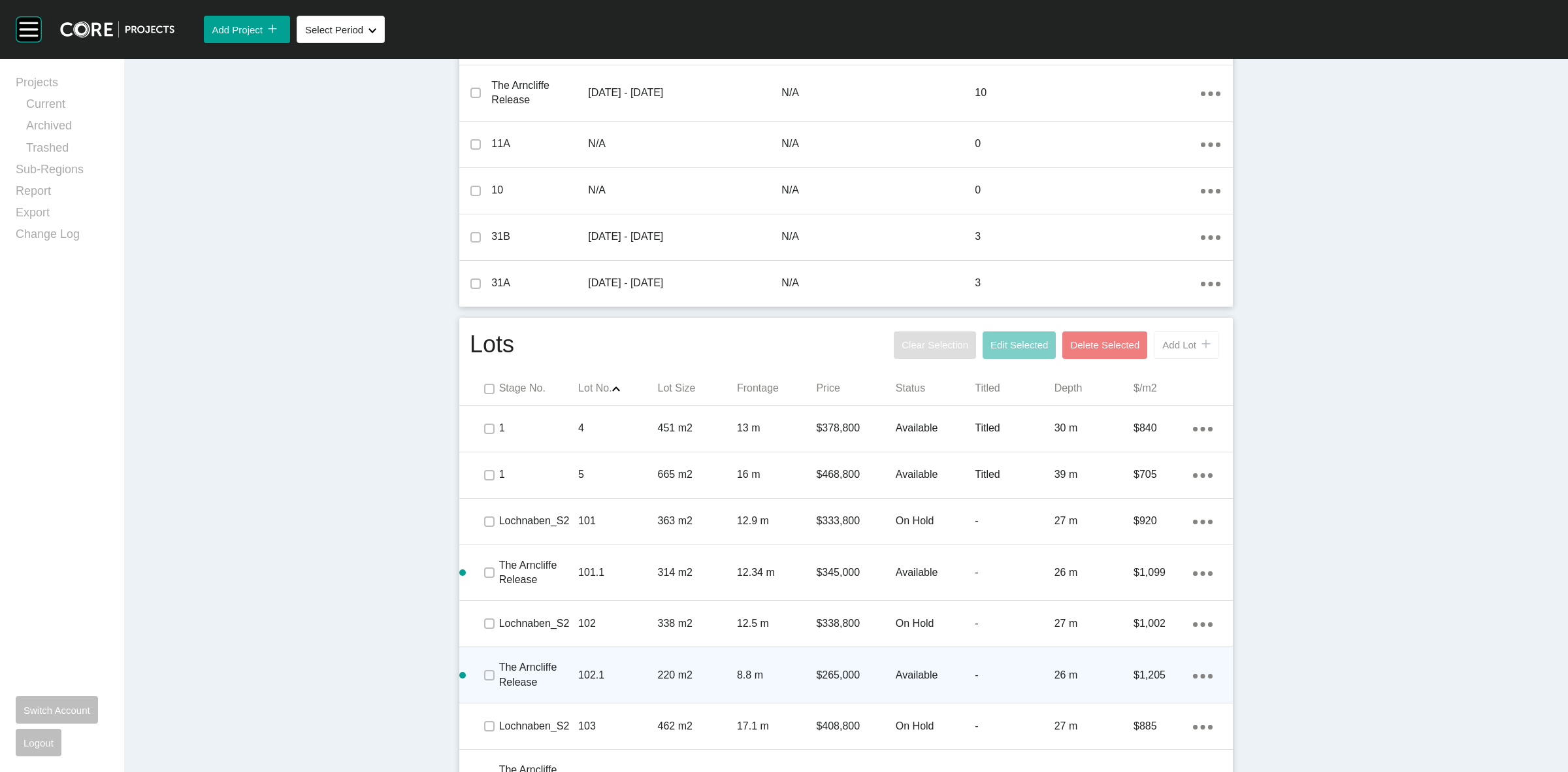
click at [1184, 351] on button "Add Lot icon/tick copy 11 Created with Sketch." at bounding box center [1186, 344] width 66 height 27
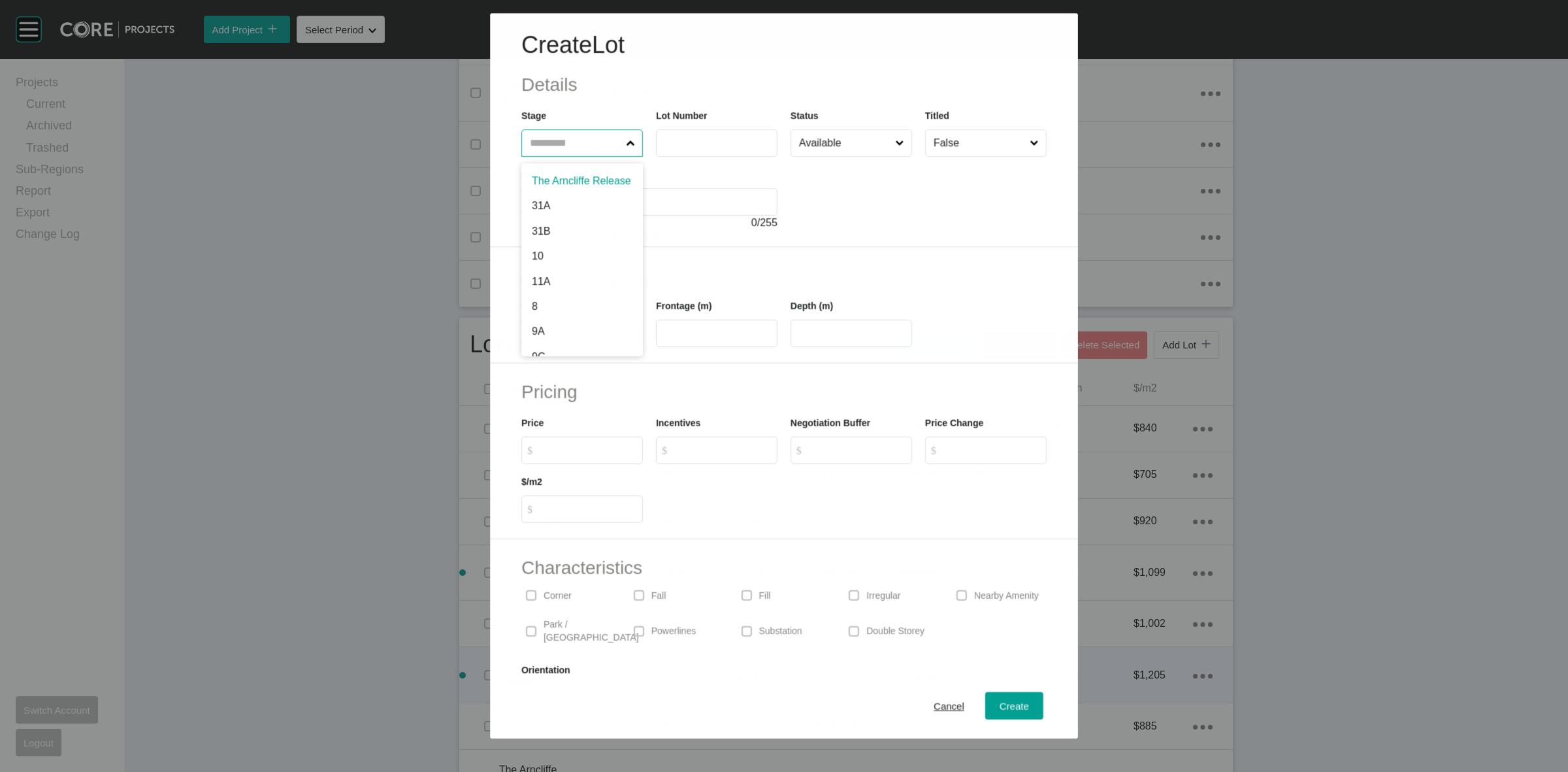
click at [582, 135] on input "text" at bounding box center [575, 144] width 96 height 26
click at [706, 143] on input "*****" at bounding box center [716, 143] width 110 height 11
type input "*****"
type input "***"
type input "**"
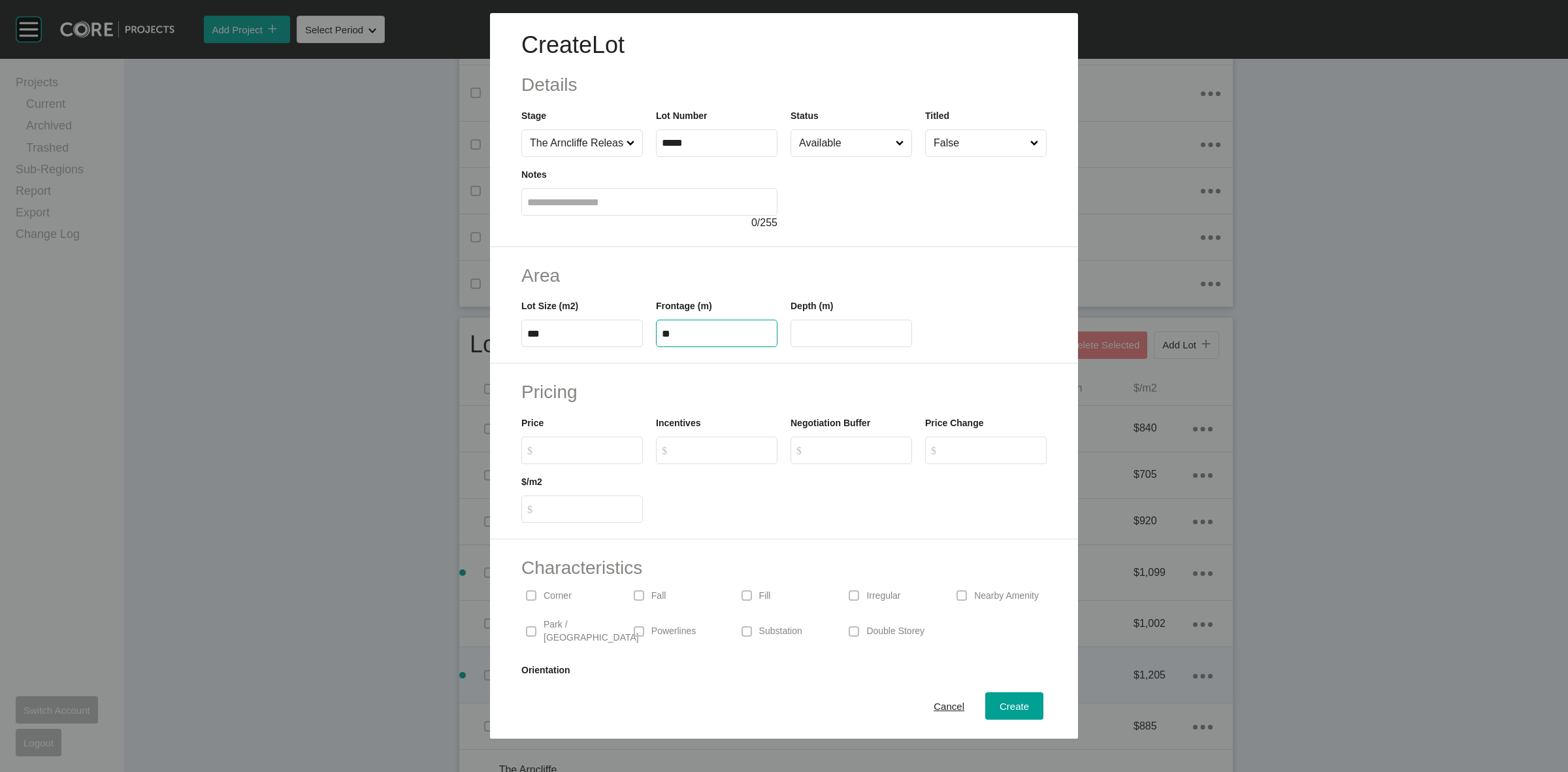
type input "**"
type input "*******"
type input "*****"
type input "*"
click at [850, 334] on input "**" at bounding box center [851, 334] width 110 height 11
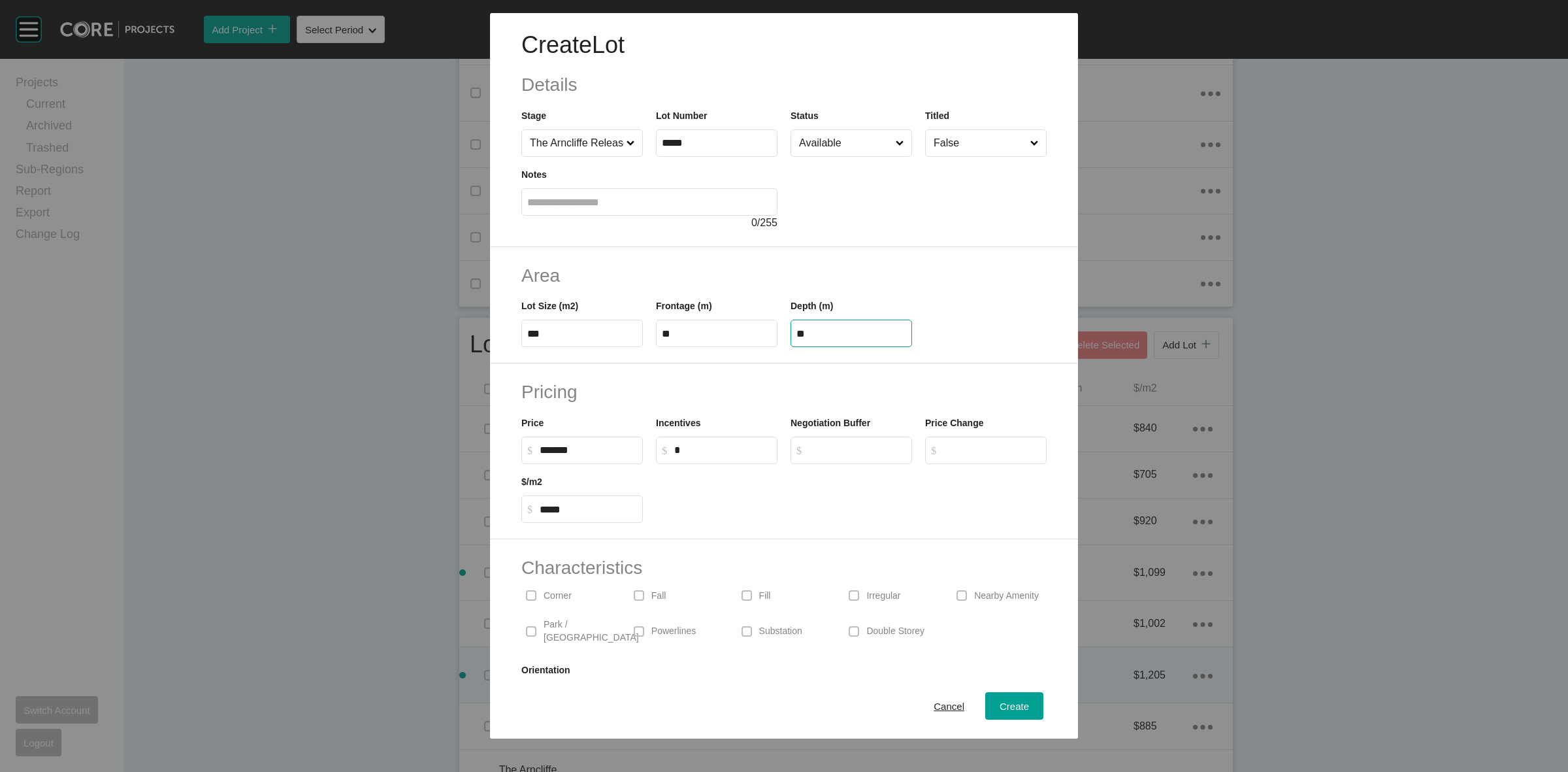
type input "**"
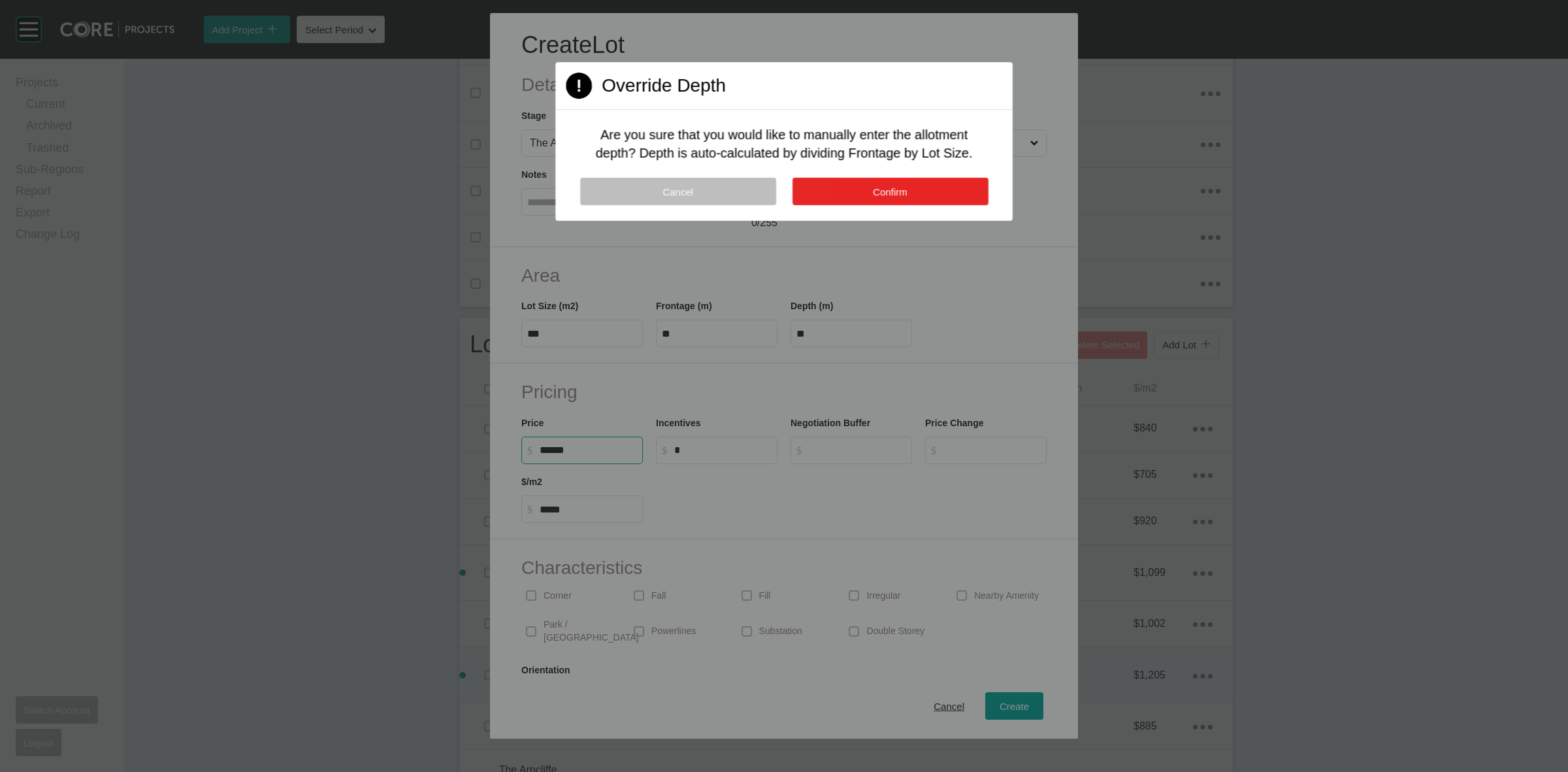
type input "*******"
drag, startPoint x: 889, startPoint y: 177, endPoint x: 893, endPoint y: 184, distance: 8.1
click at [891, 180] on button "Confirm" at bounding box center [889, 191] width 196 height 27
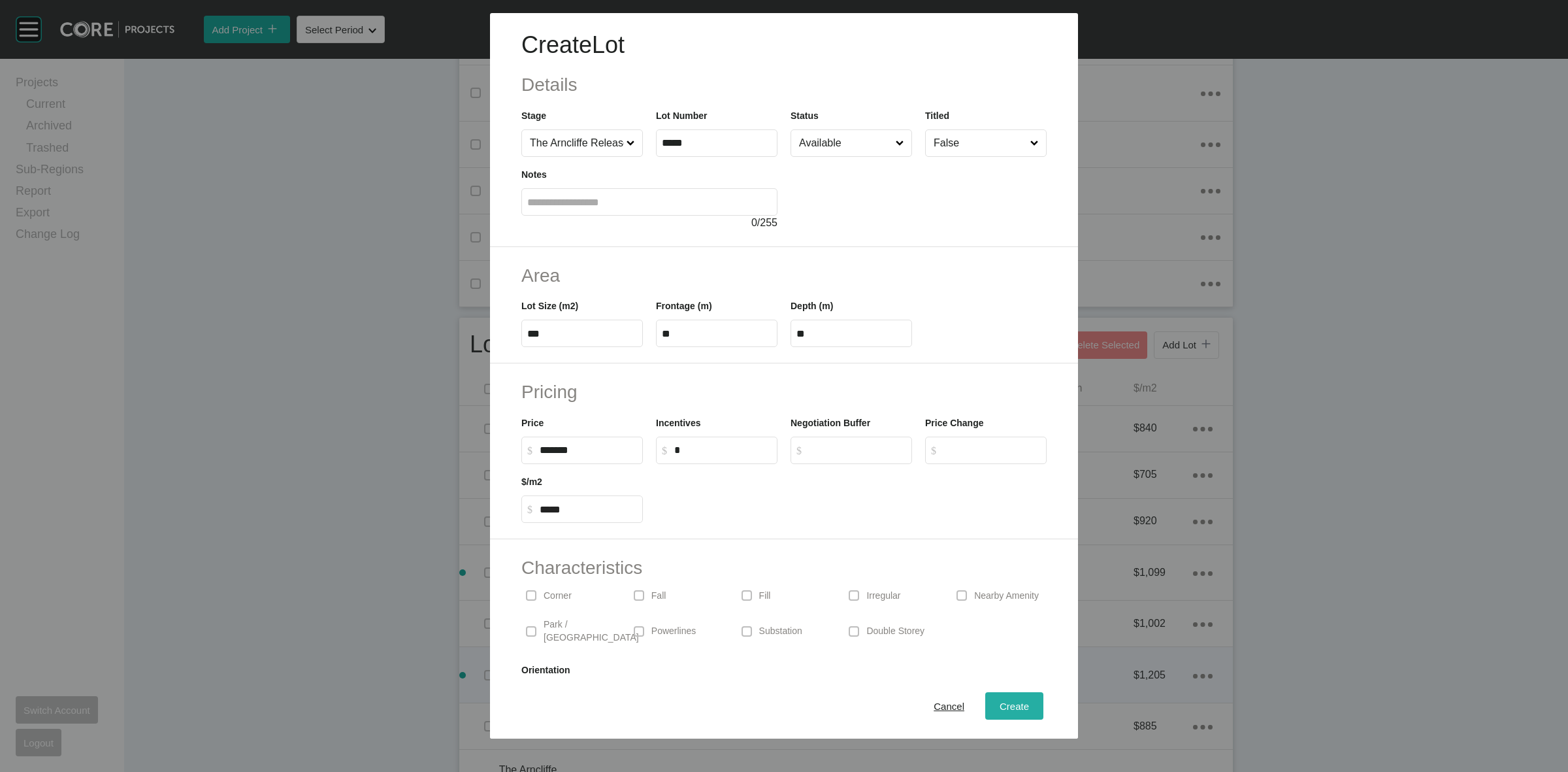
click at [1000, 701] on span "Create" at bounding box center [1014, 706] width 29 height 11
type input "*"
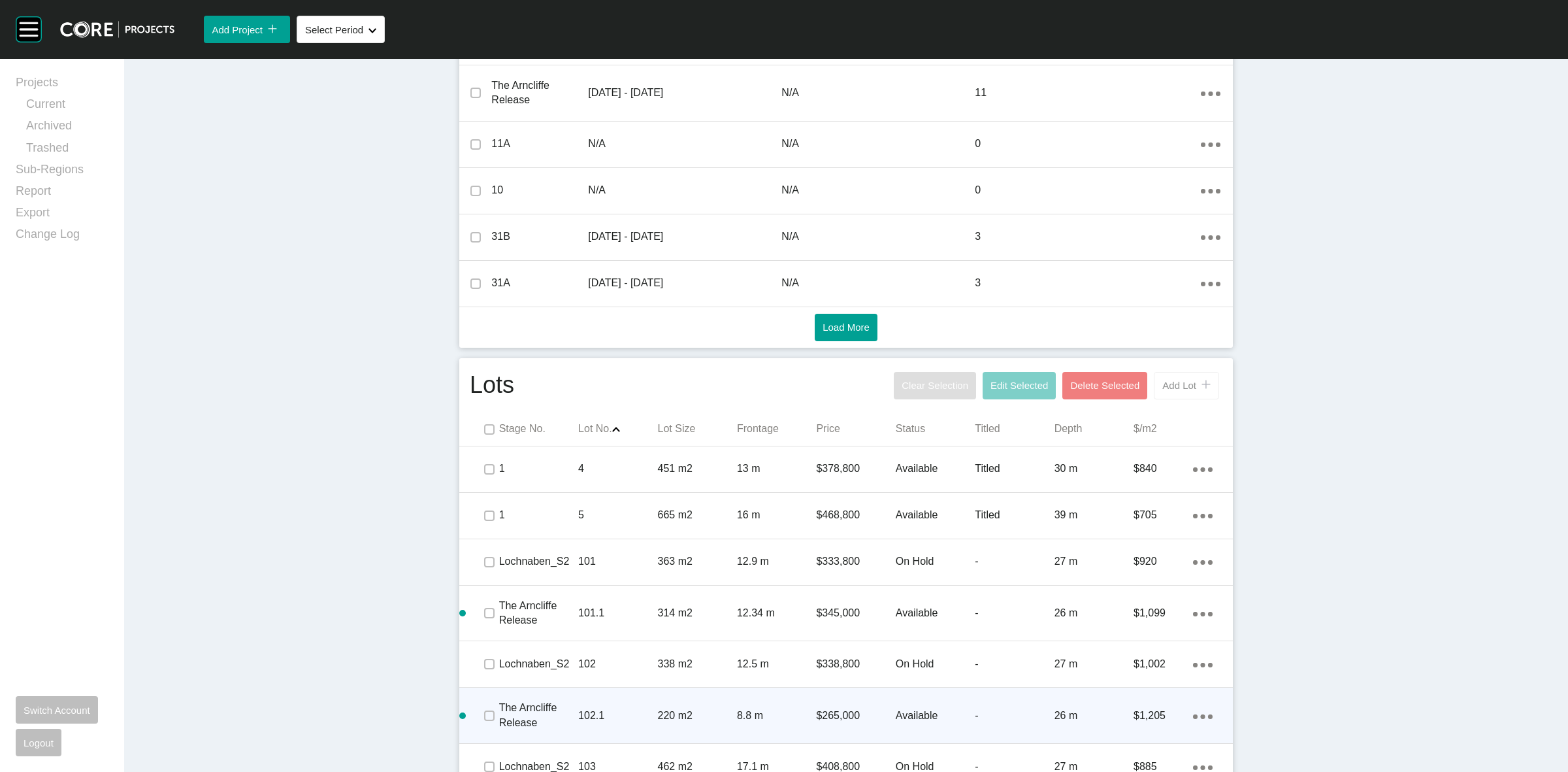
click at [1167, 380] on span "Add Lot" at bounding box center [1179, 386] width 34 height 11
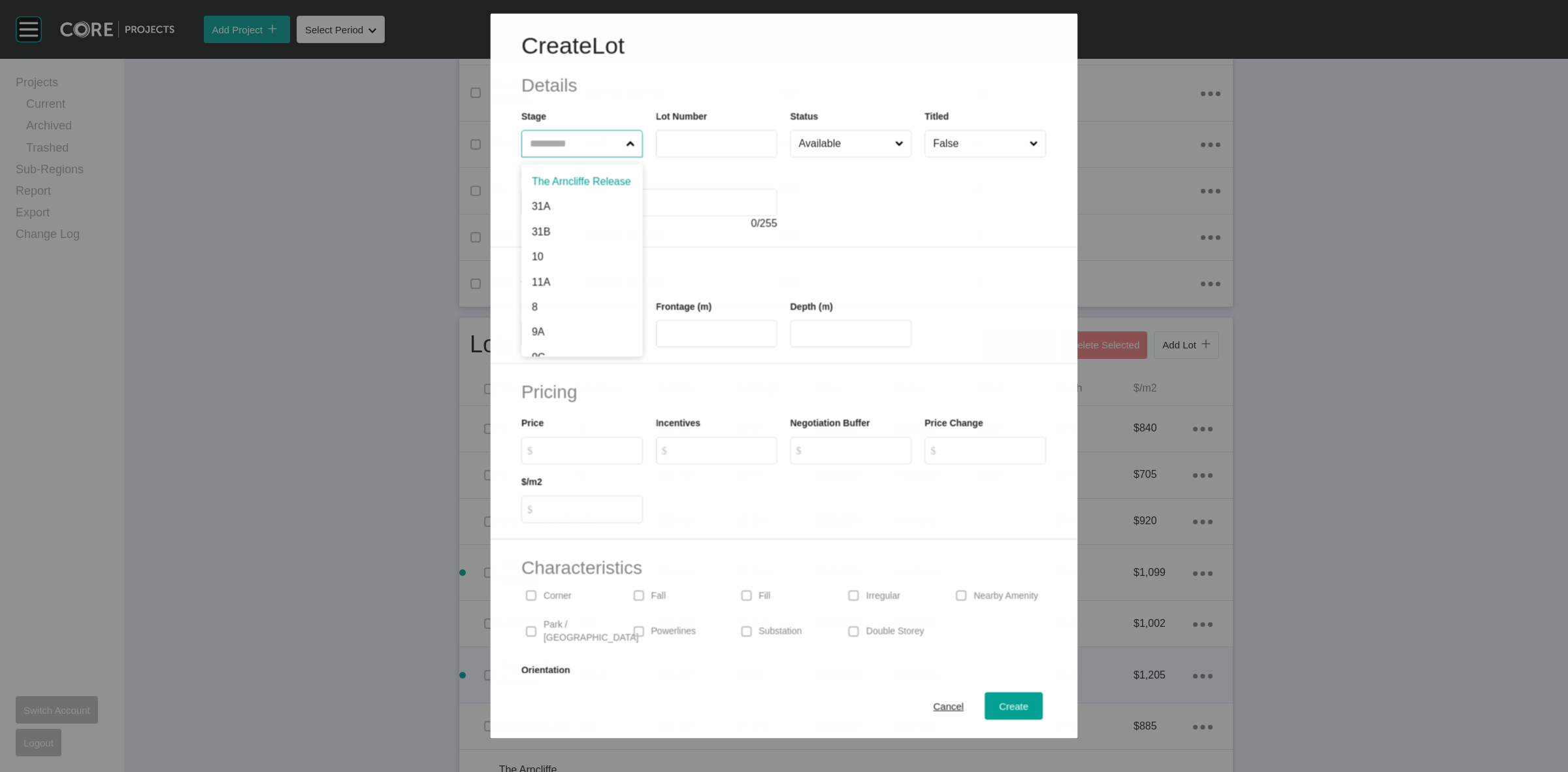
click at [557, 143] on input "text" at bounding box center [575, 144] width 96 height 26
click at [710, 141] on input "*****" at bounding box center [716, 143] width 110 height 11
type input "*****"
type input "***"
type input "****"
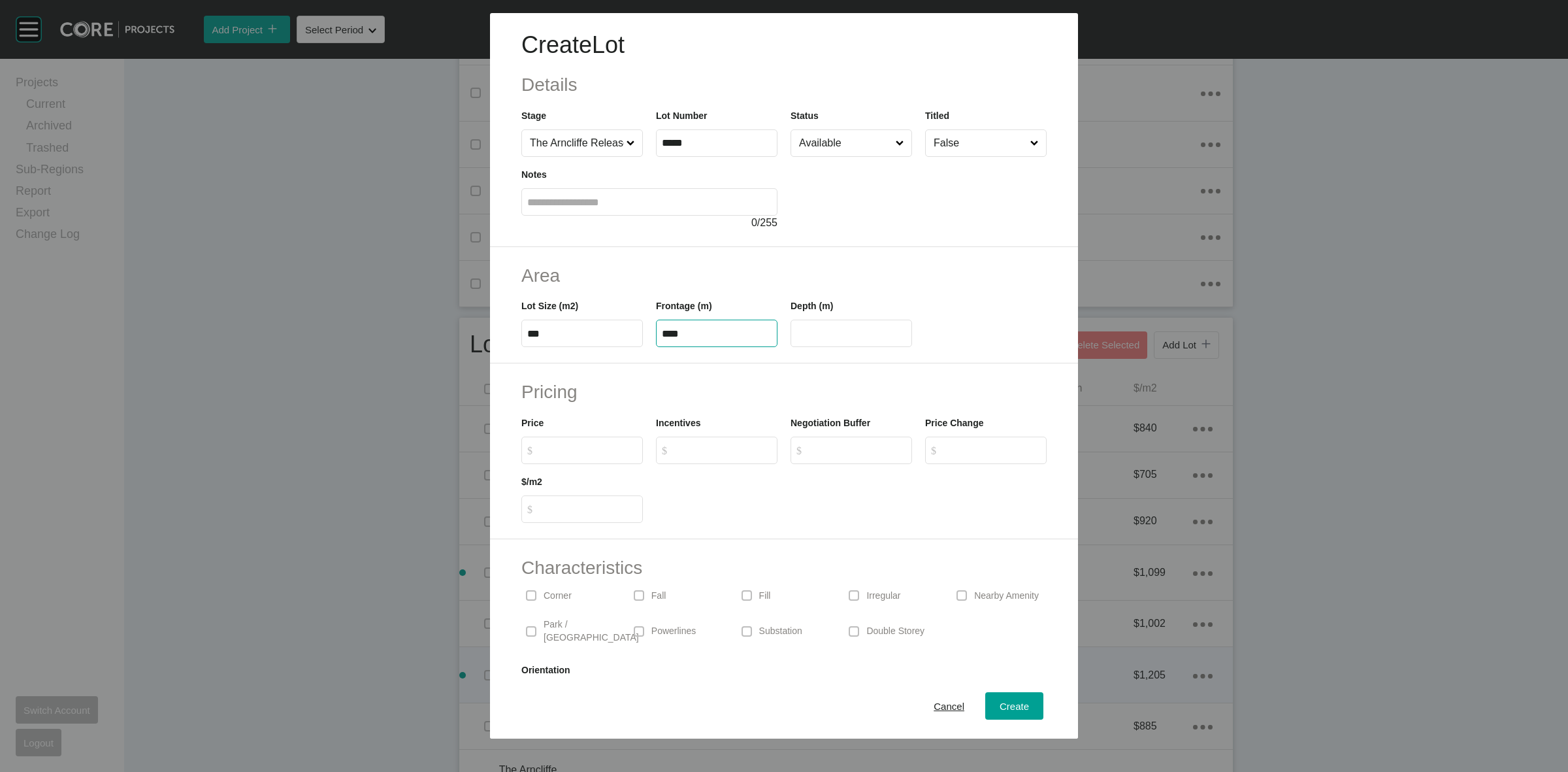
type input "**"
type input "*******"
type input "*****"
type input "*"
click at [996, 697] on div "Create" at bounding box center [1014, 705] width 36 height 18
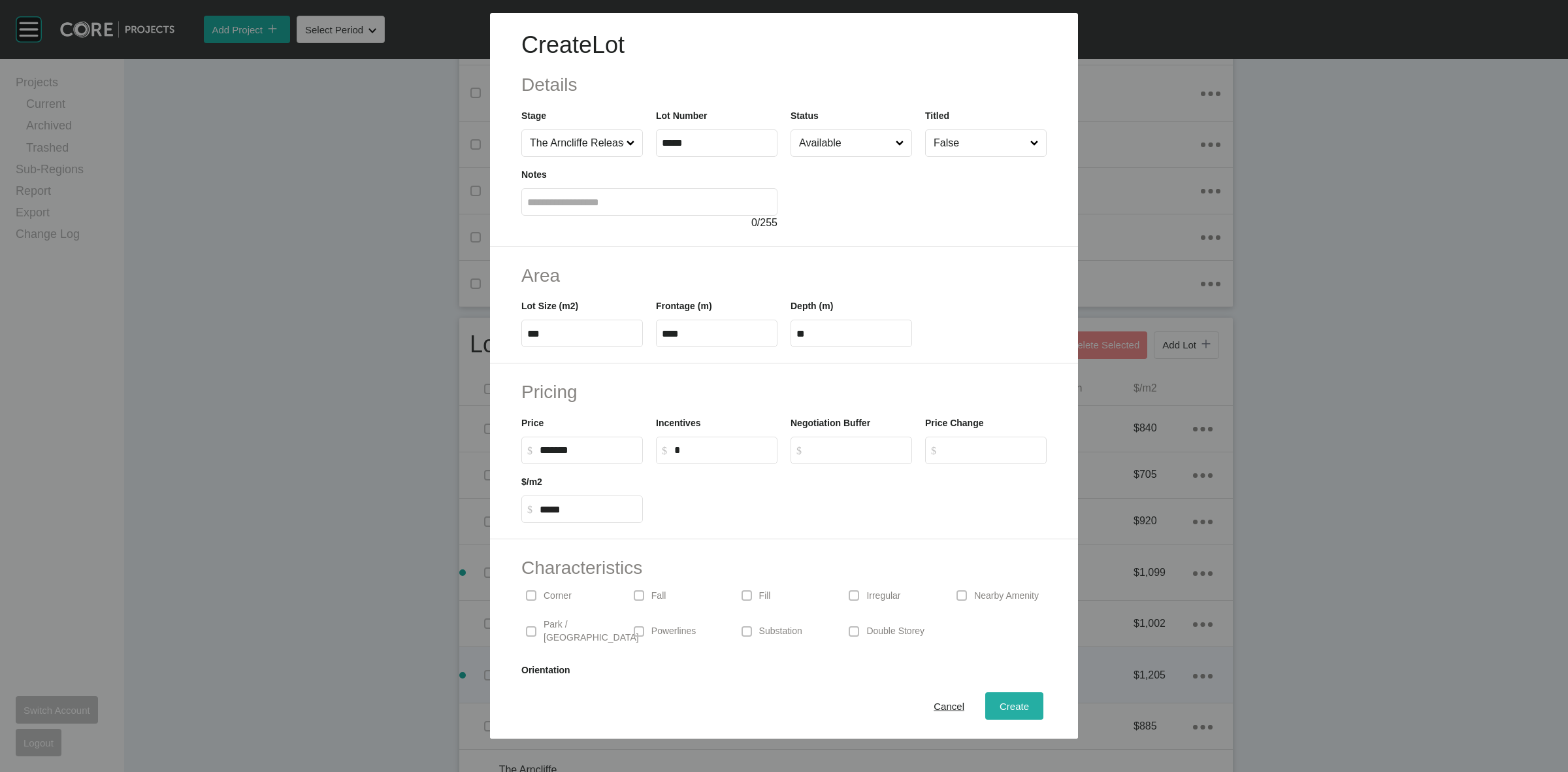
type input "*"
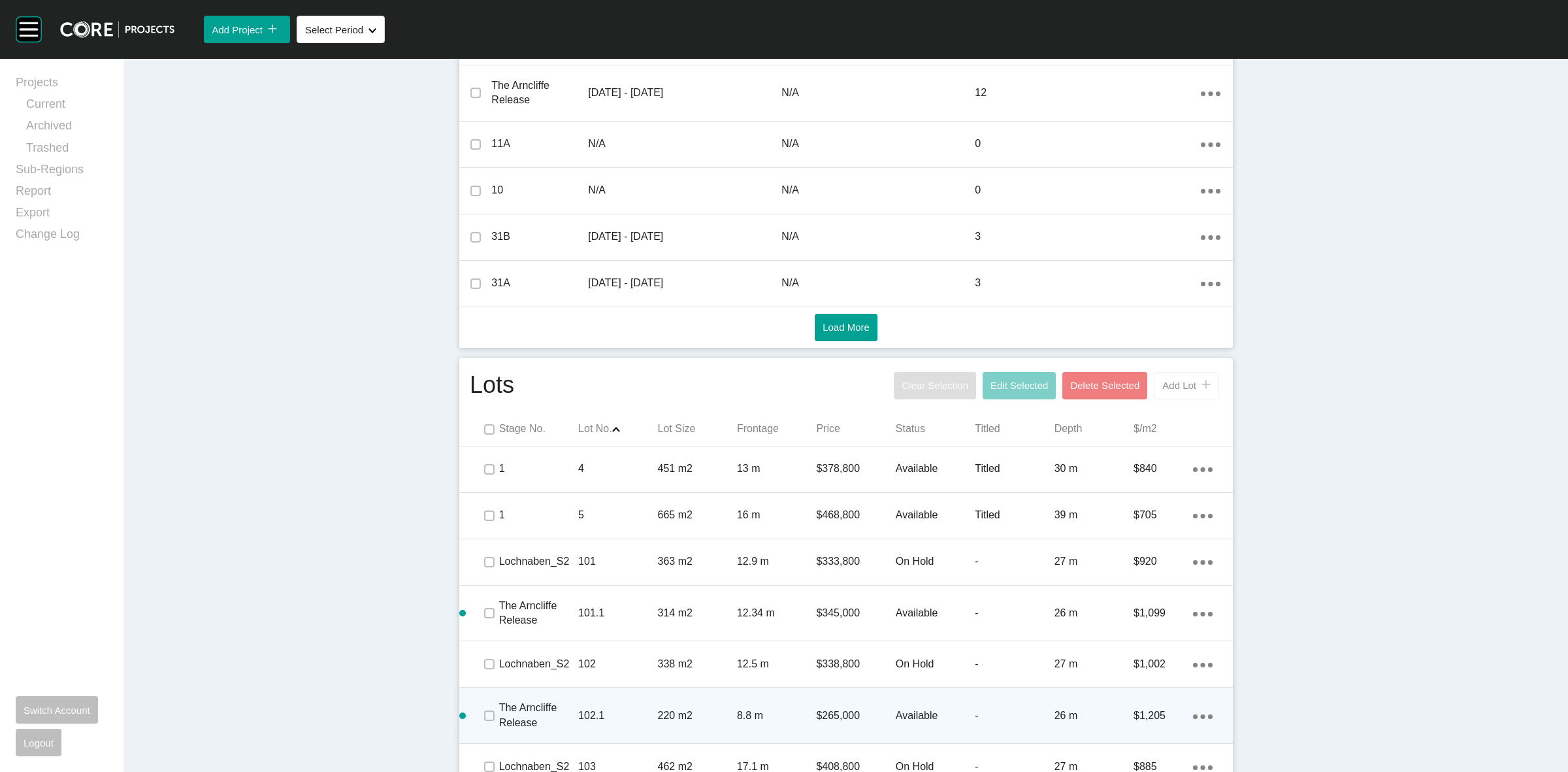
click at [1153, 391] on button "Add Lot icon/tick copy 11 Created with Sketch." at bounding box center [1186, 385] width 66 height 27
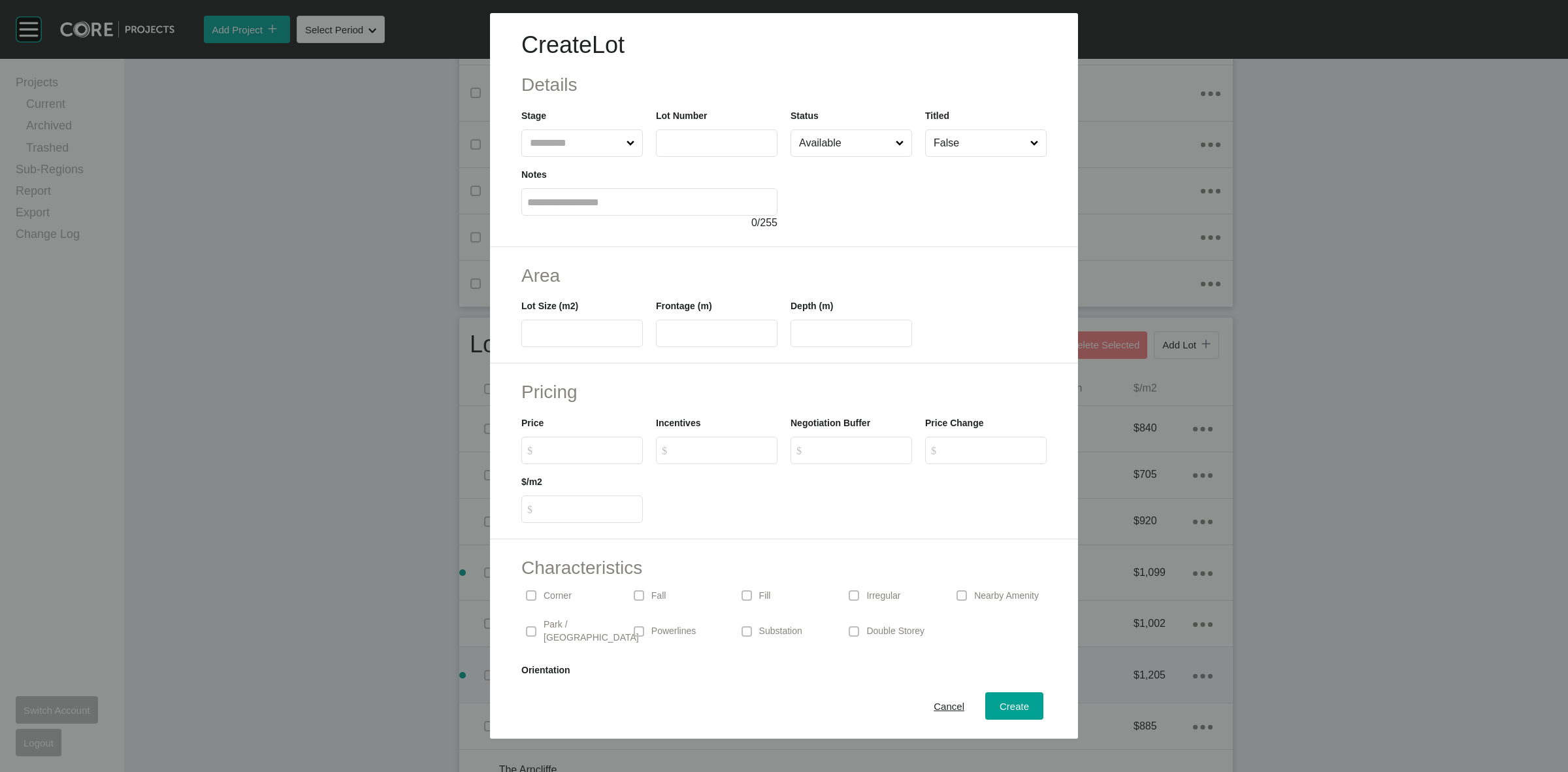
click at [576, 152] on input "text" at bounding box center [575, 144] width 97 height 26
type input "*****"
type input "***"
type input "**"
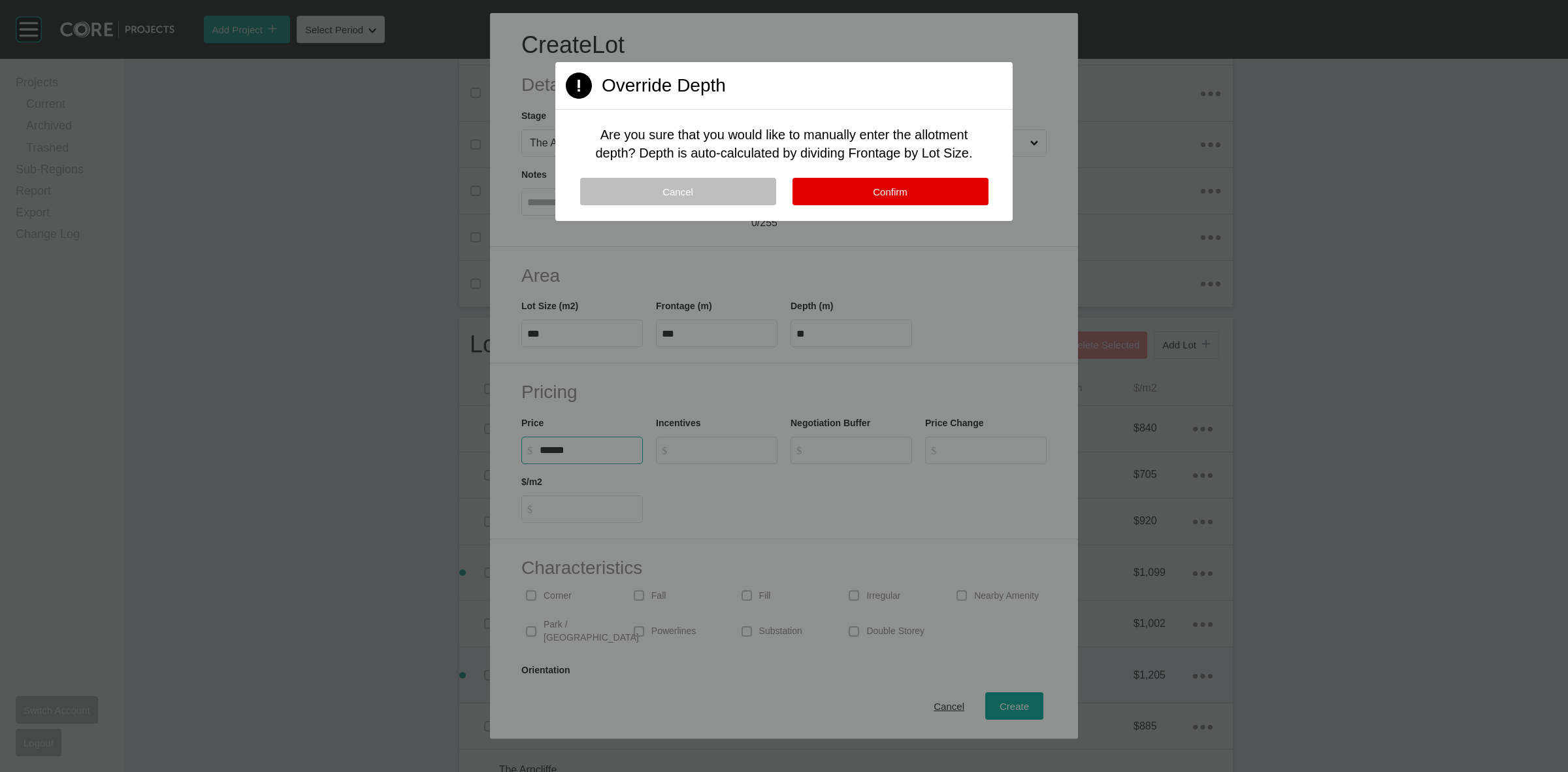
type input "*******"
type input "*****"
type input "*"
click at [846, 189] on button "Confirm" at bounding box center [890, 191] width 196 height 27
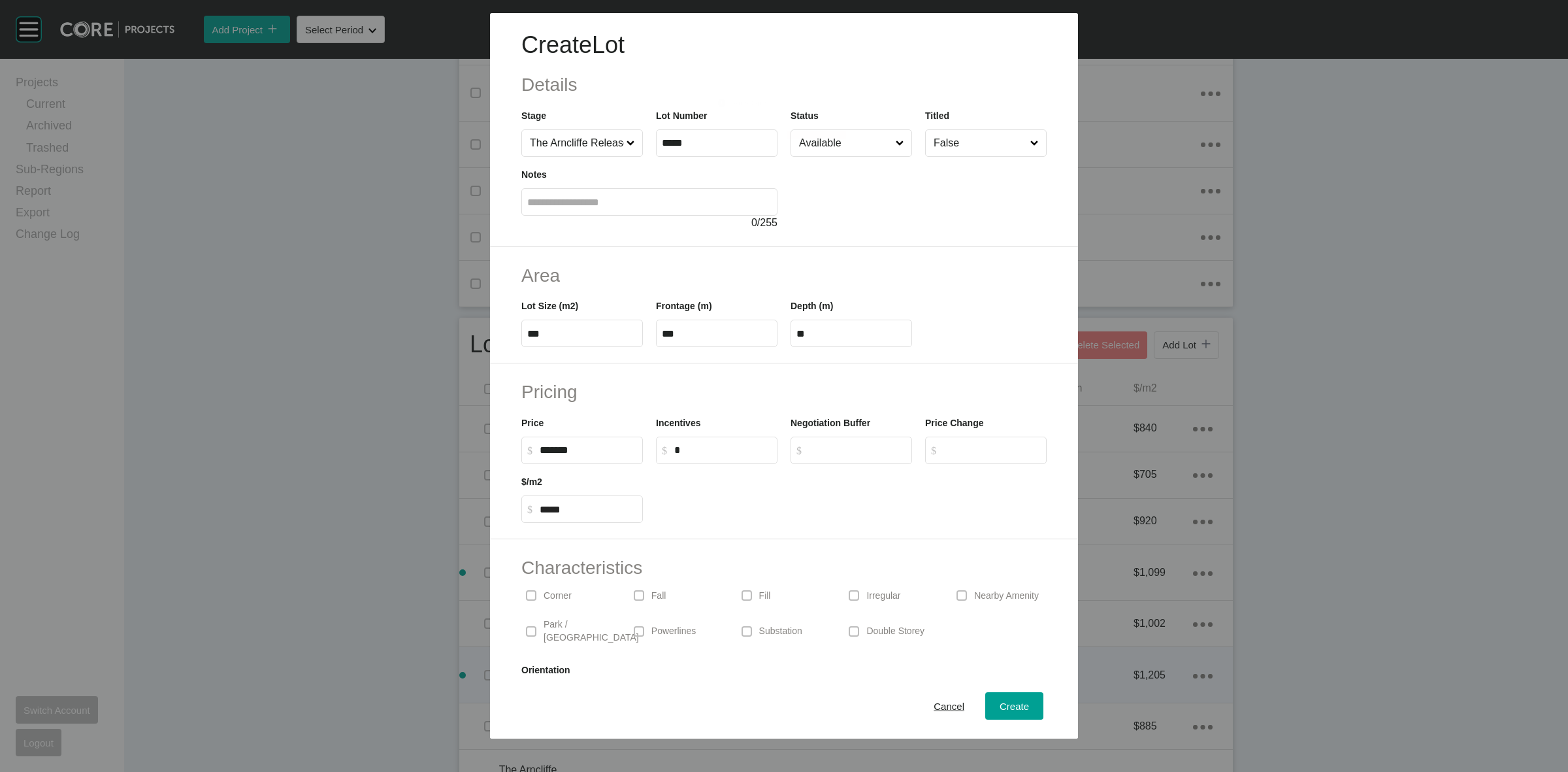
click at [567, 600] on p "Corner" at bounding box center [558, 596] width 28 height 13
click at [1000, 707] on span "Create" at bounding box center [1014, 706] width 29 height 11
type input "*"
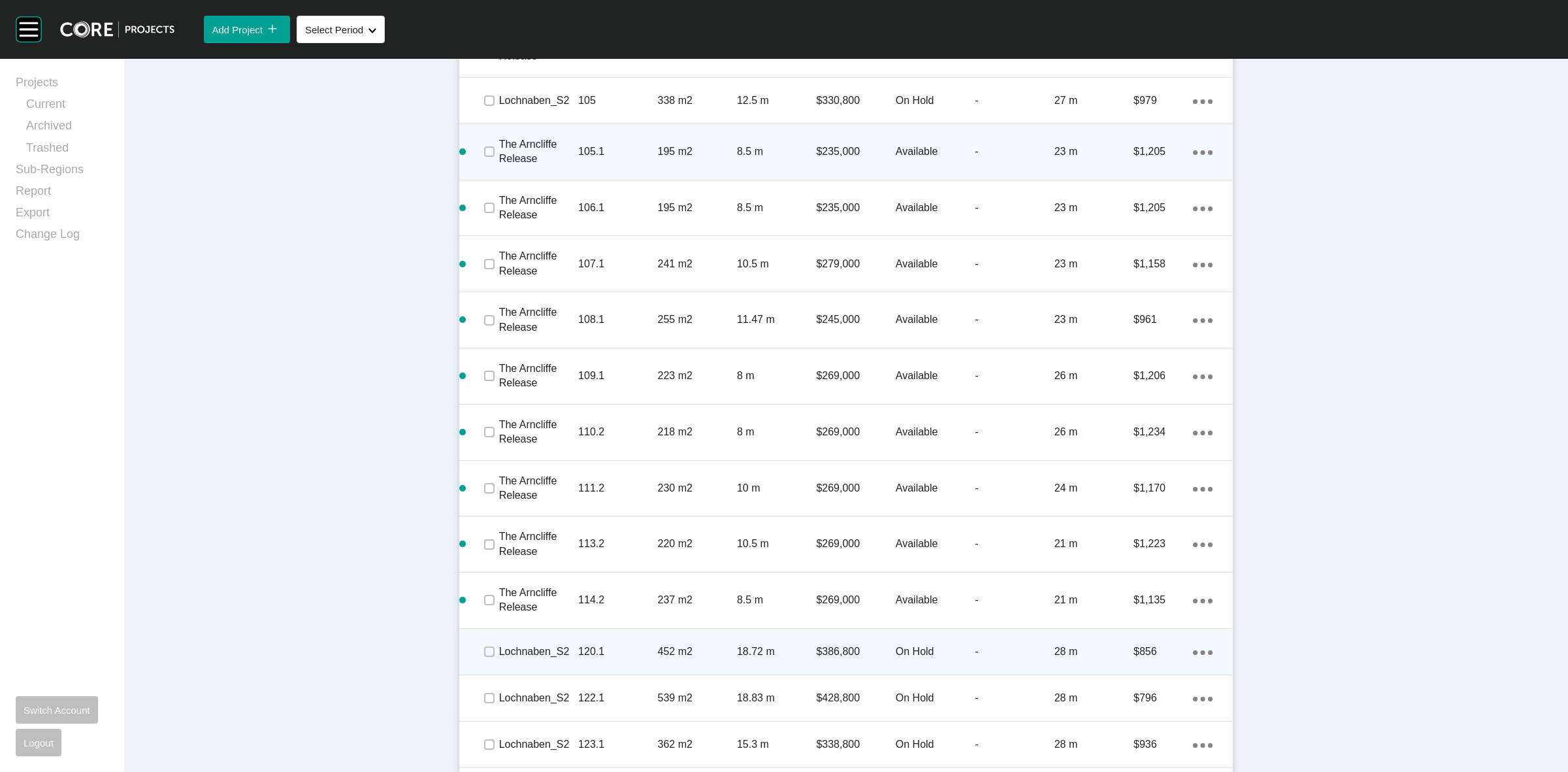
scroll to position [1412, 0]
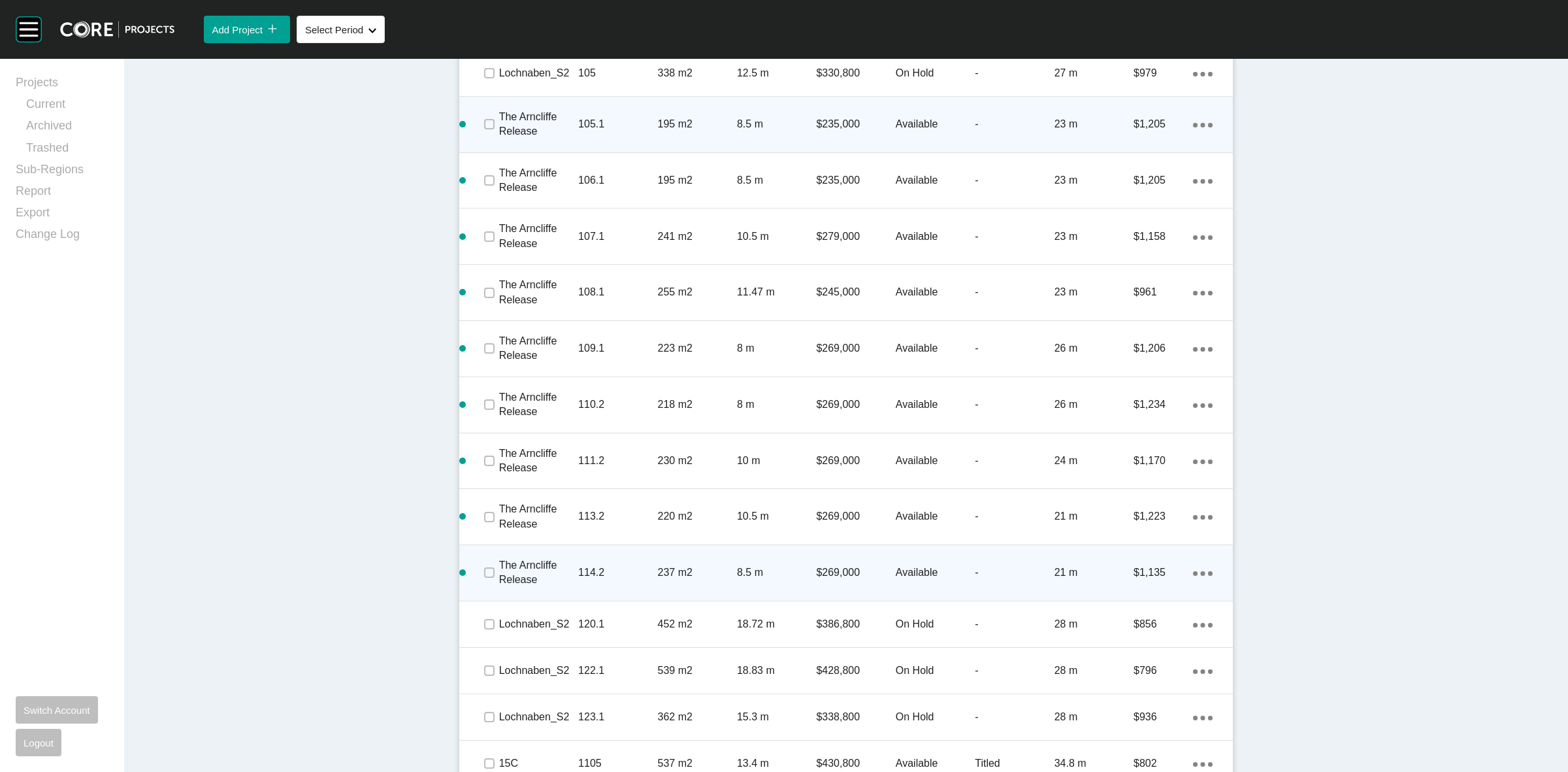
click at [1199, 572] on icon "Action Menu Dots Copy 6 Created with Sketch." at bounding box center [1202, 573] width 20 height 5
click at [1148, 568] on link "Duplicate" at bounding box center [1143, 575] width 49 height 20
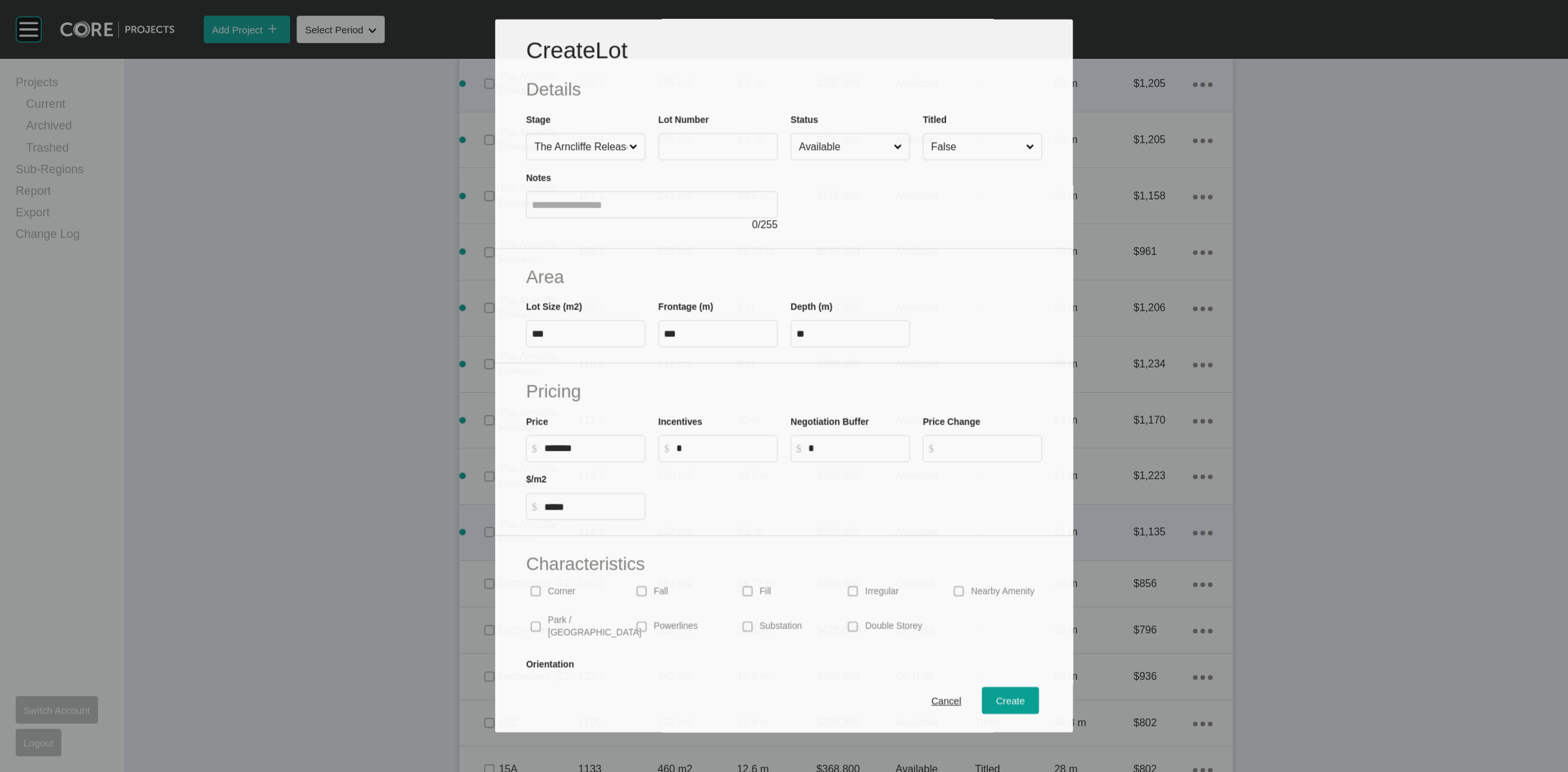
scroll to position [1370, 0]
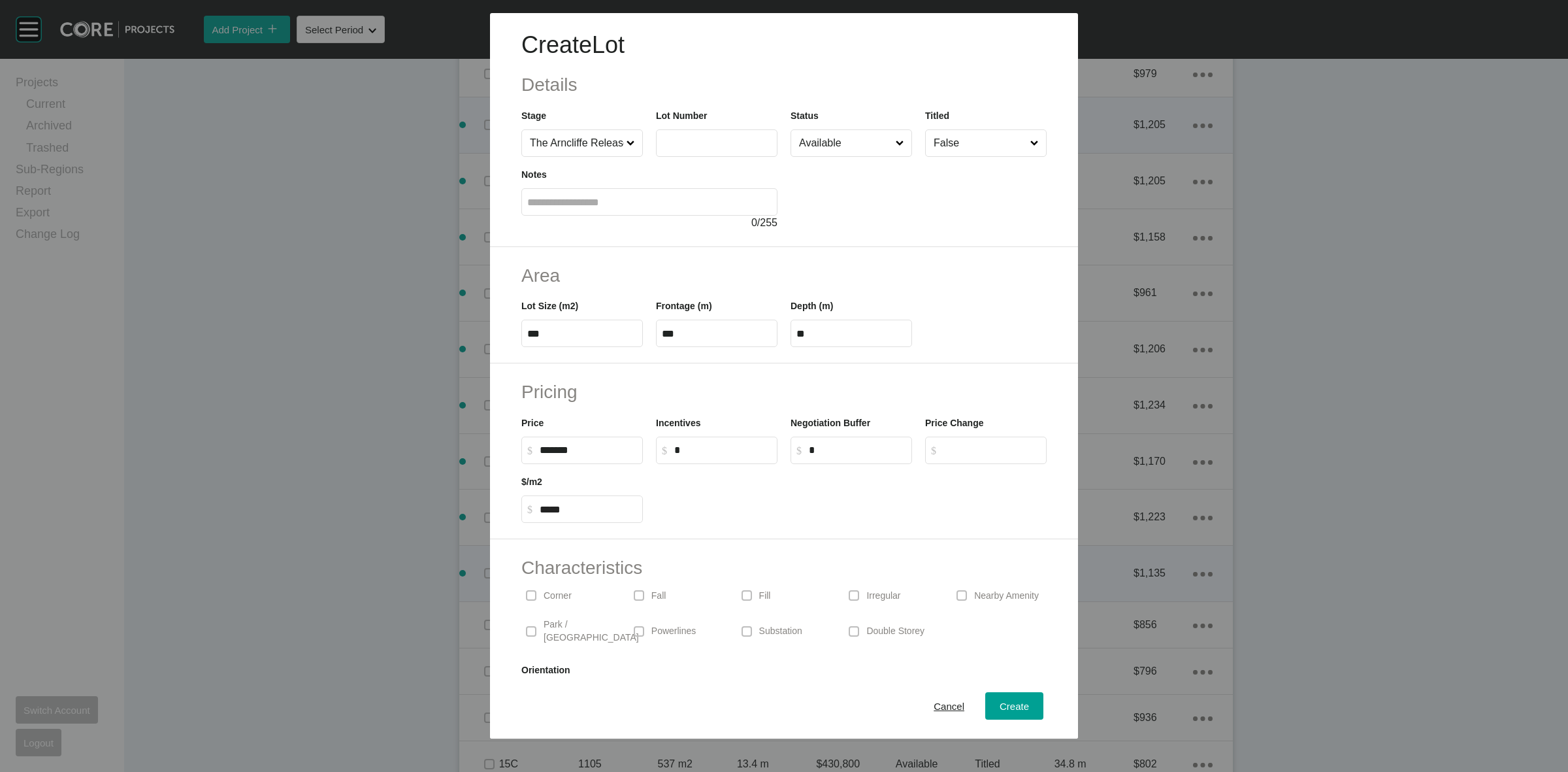
click at [714, 149] on label at bounding box center [716, 143] width 122 height 27
click at [714, 148] on input "text" at bounding box center [716, 143] width 110 height 11
type input "*****"
click at [1000, 707] on span "Create" at bounding box center [1014, 706] width 29 height 11
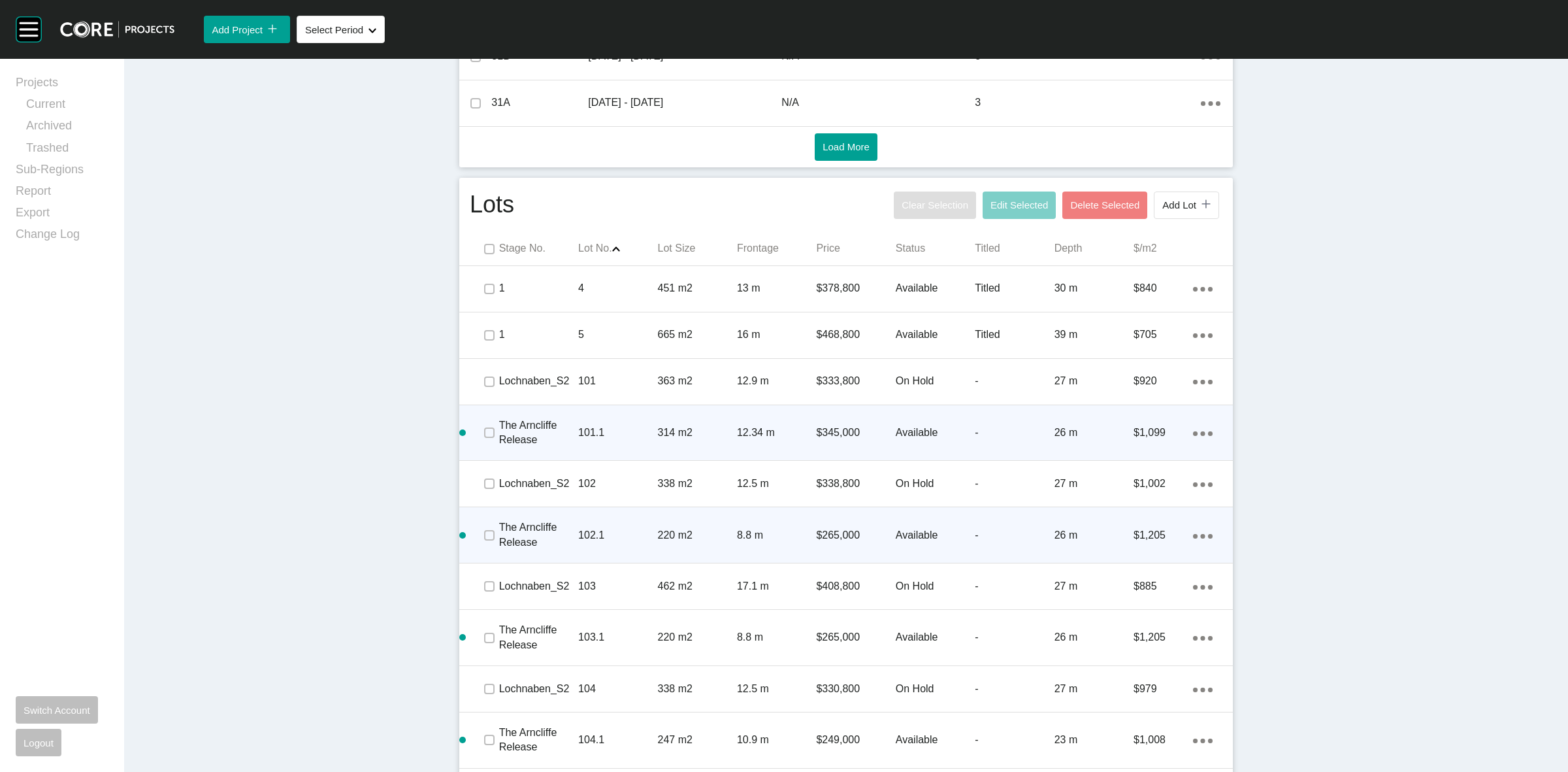
scroll to position [676, 0]
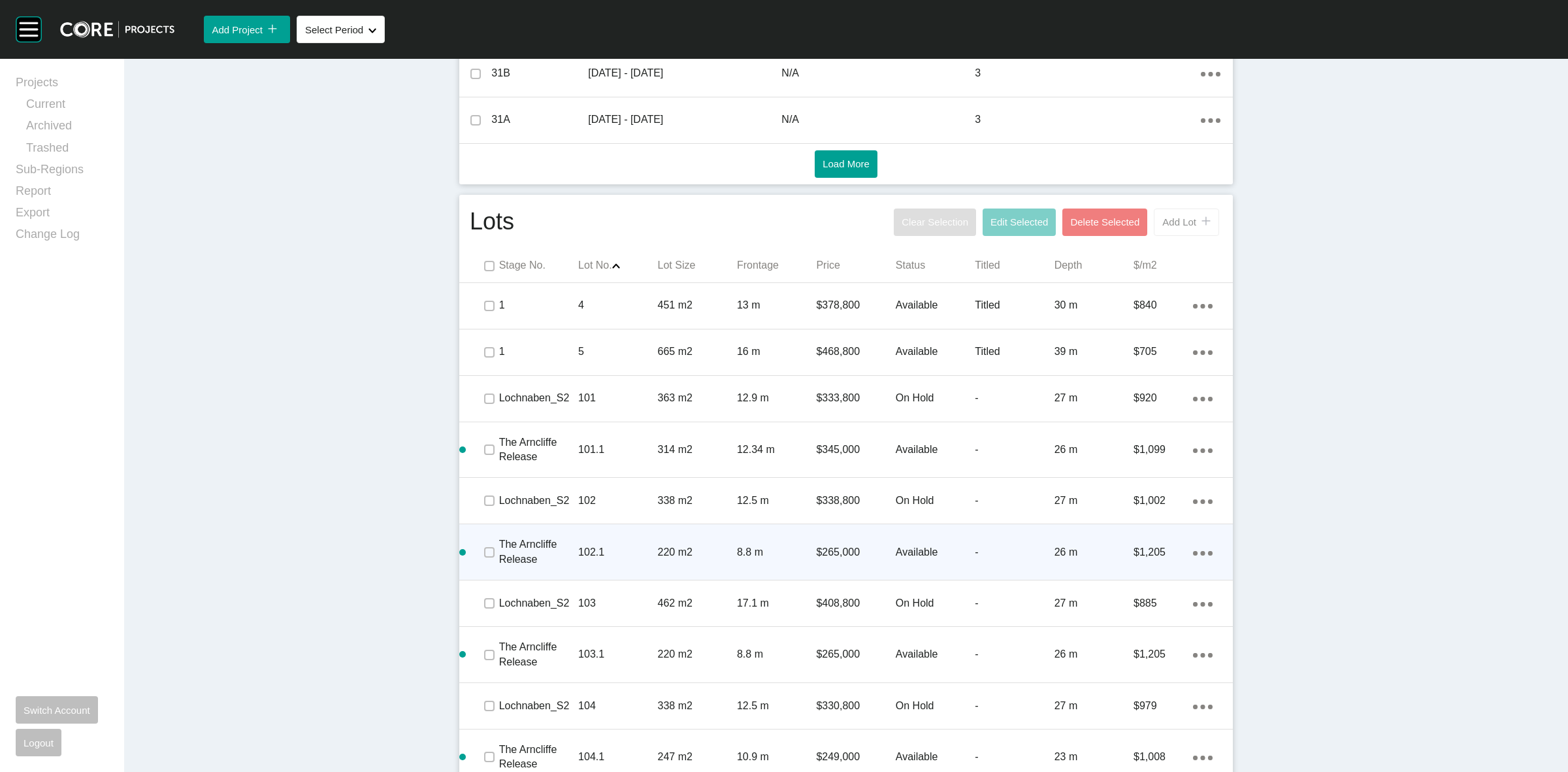
click at [1181, 215] on button "Add Lot icon/tick copy 11 Created with Sketch." at bounding box center [1186, 221] width 66 height 27
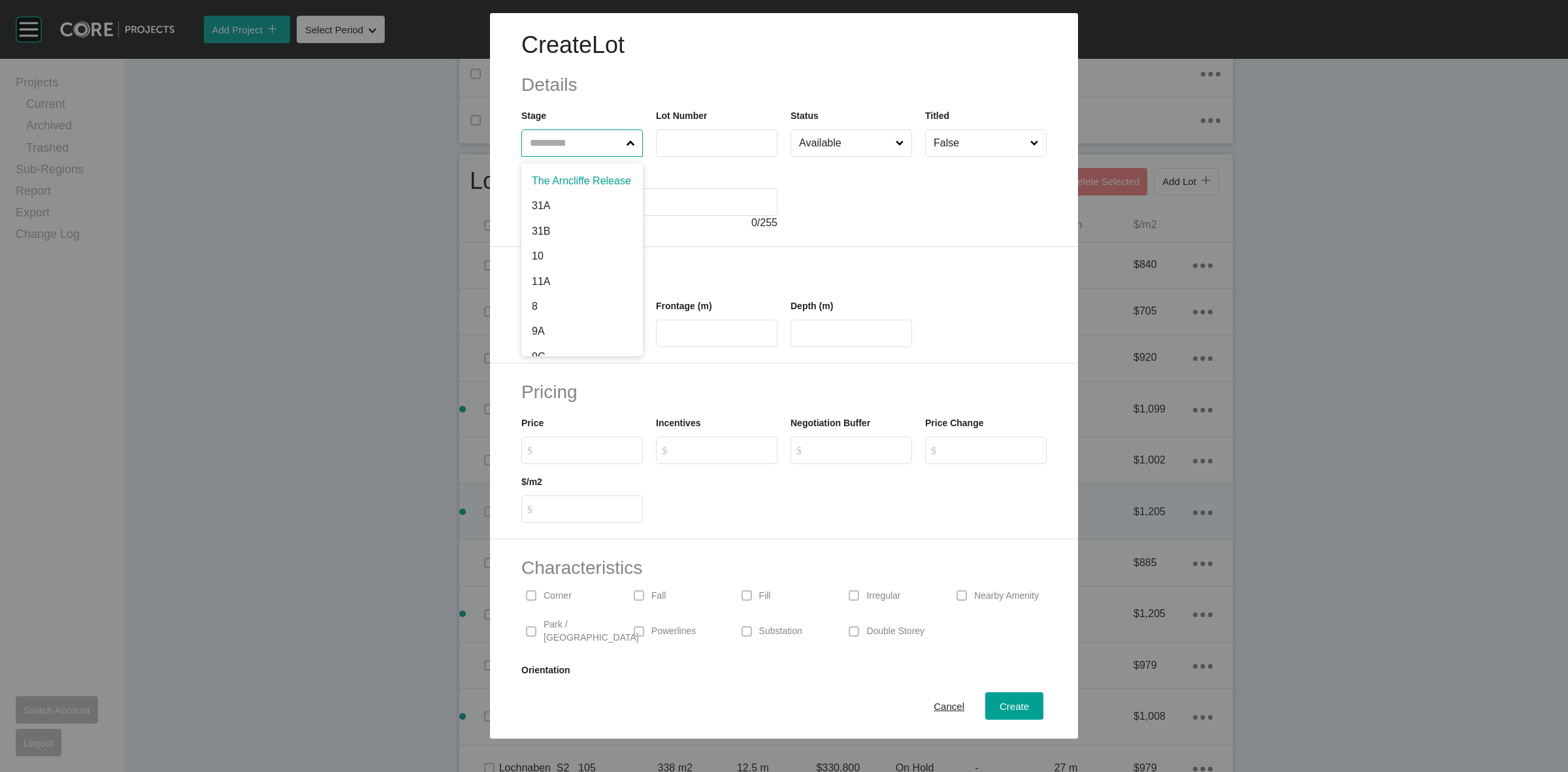
click at [580, 141] on input "text" at bounding box center [575, 144] width 97 height 26
type input "*****"
type input "***"
type input "****"
type input "**"
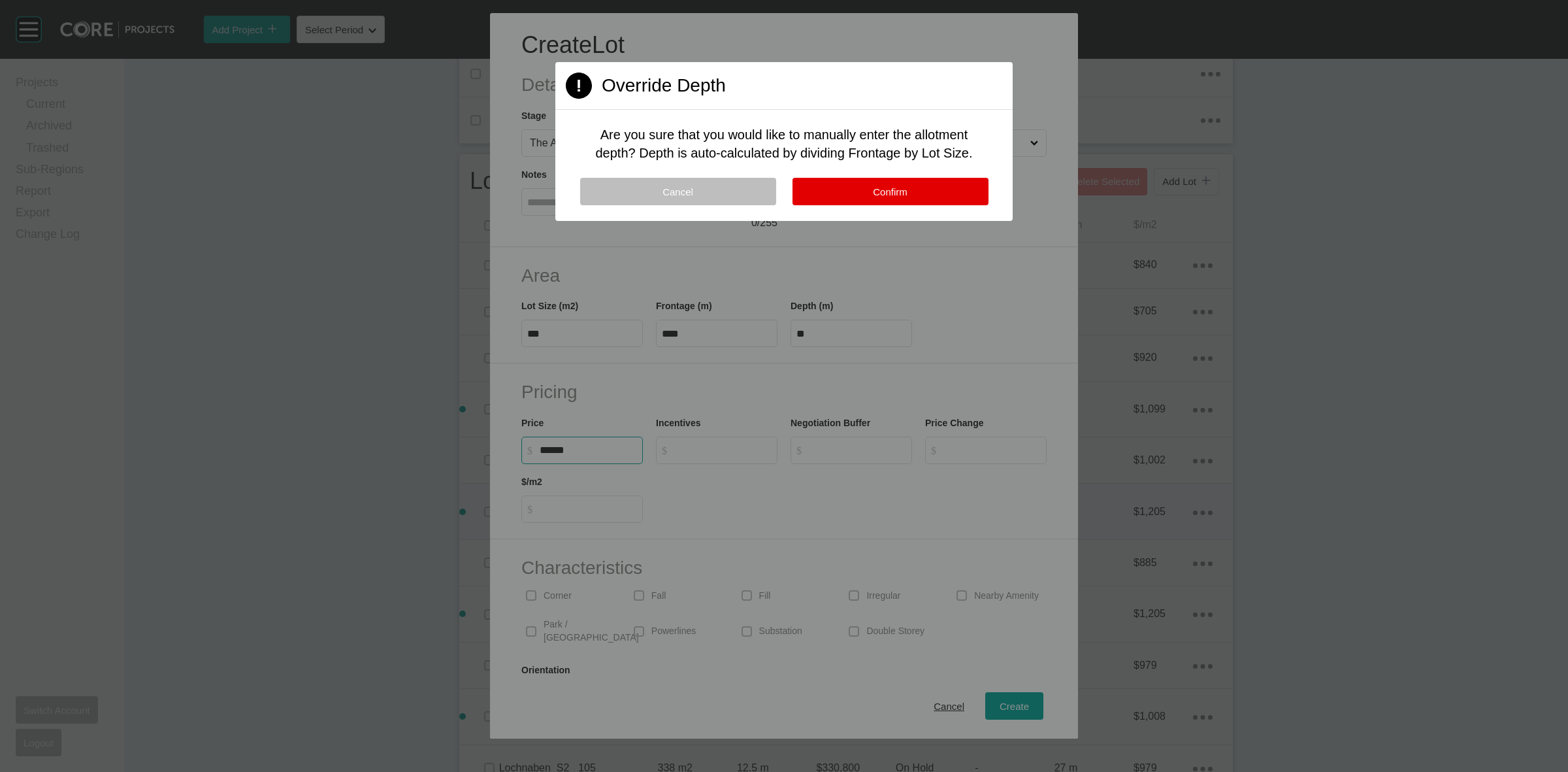
type input "*******"
type input "*****"
type input "*"
click at [852, 193] on button "Confirm" at bounding box center [890, 191] width 196 height 27
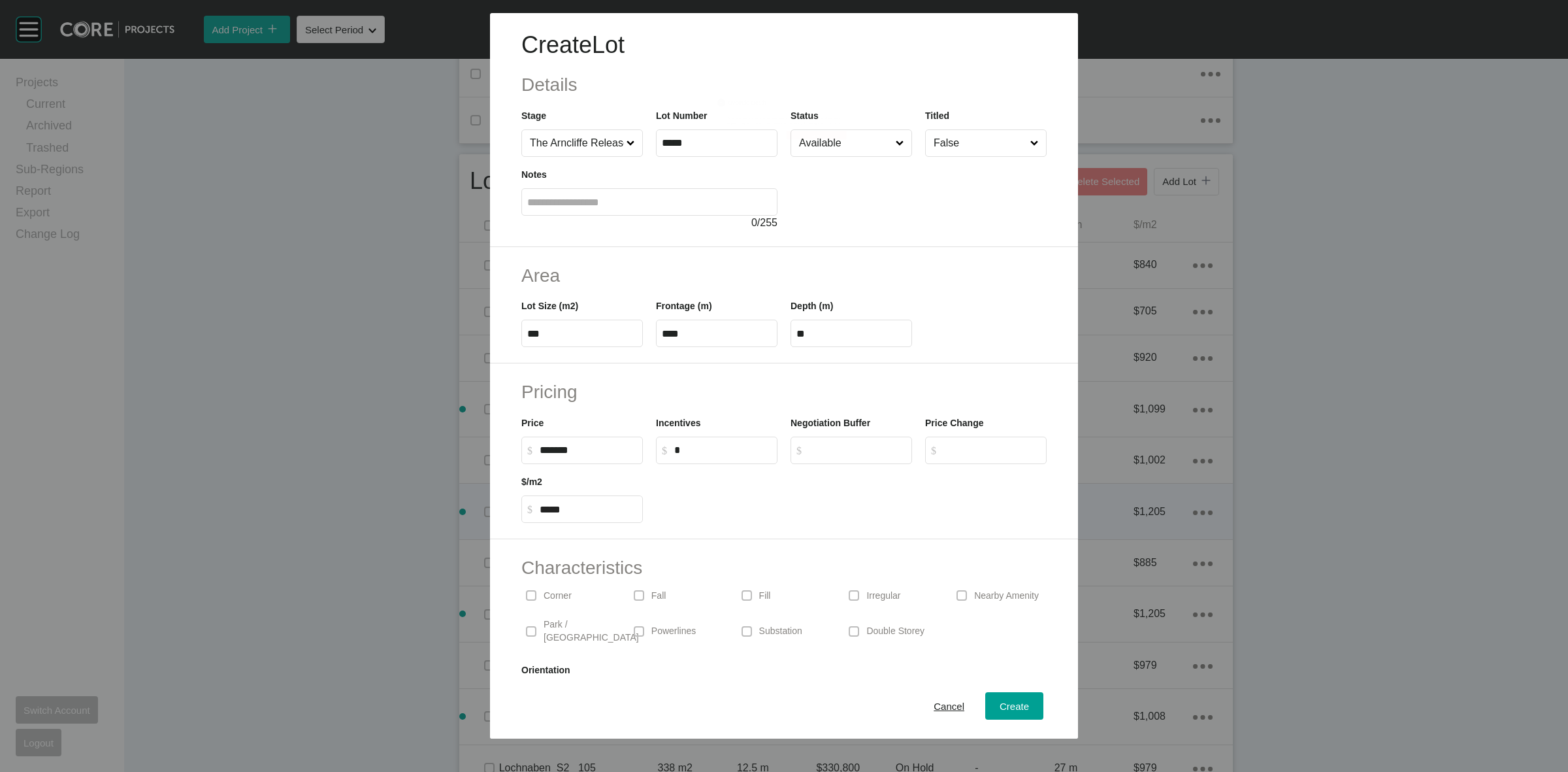
drag, startPoint x: 539, startPoint y: 589, endPoint x: 573, endPoint y: 598, distance: 35.2
click at [543, 589] on div "Corner" at bounding box center [568, 596] width 95 height 30
click at [1000, 706] on span "Create" at bounding box center [1014, 706] width 29 height 11
type input "*"
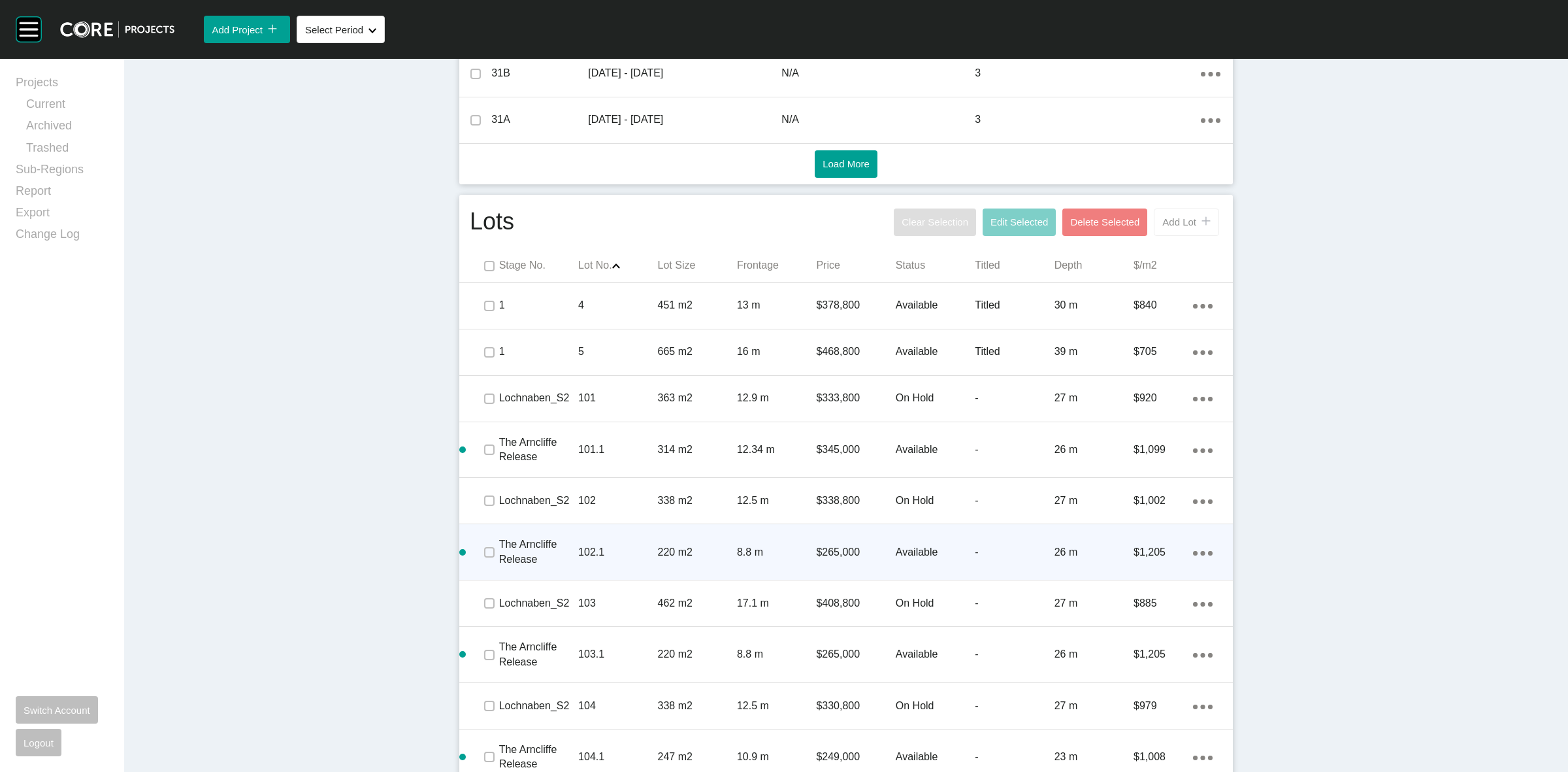
click at [1197, 222] on div "icon/tick copy 11 Created with Sketch." at bounding box center [1203, 222] width 14 height 11
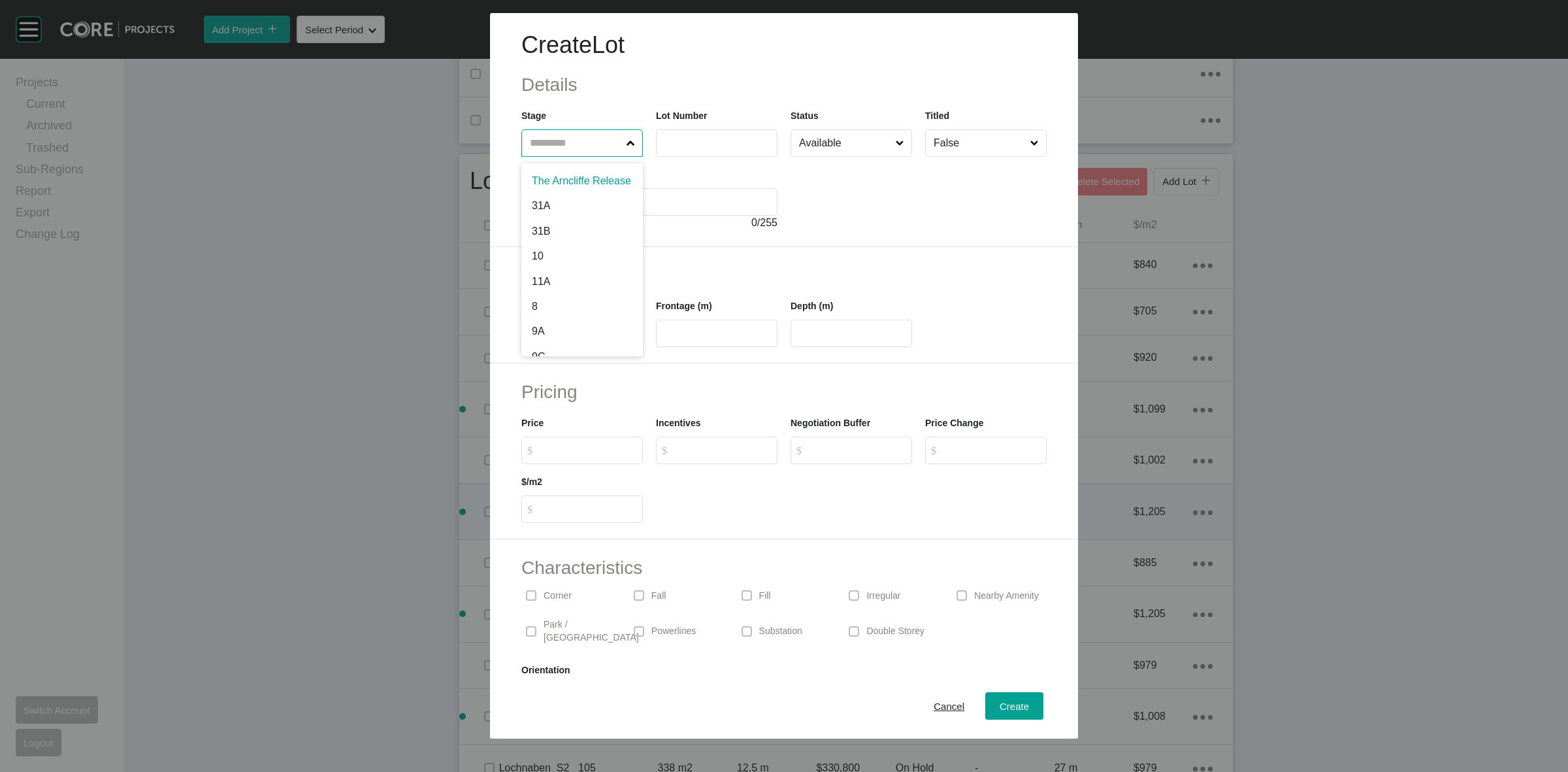
click at [552, 138] on input "text" at bounding box center [575, 144] width 97 height 26
type input "*****"
type input "***"
type input "****"
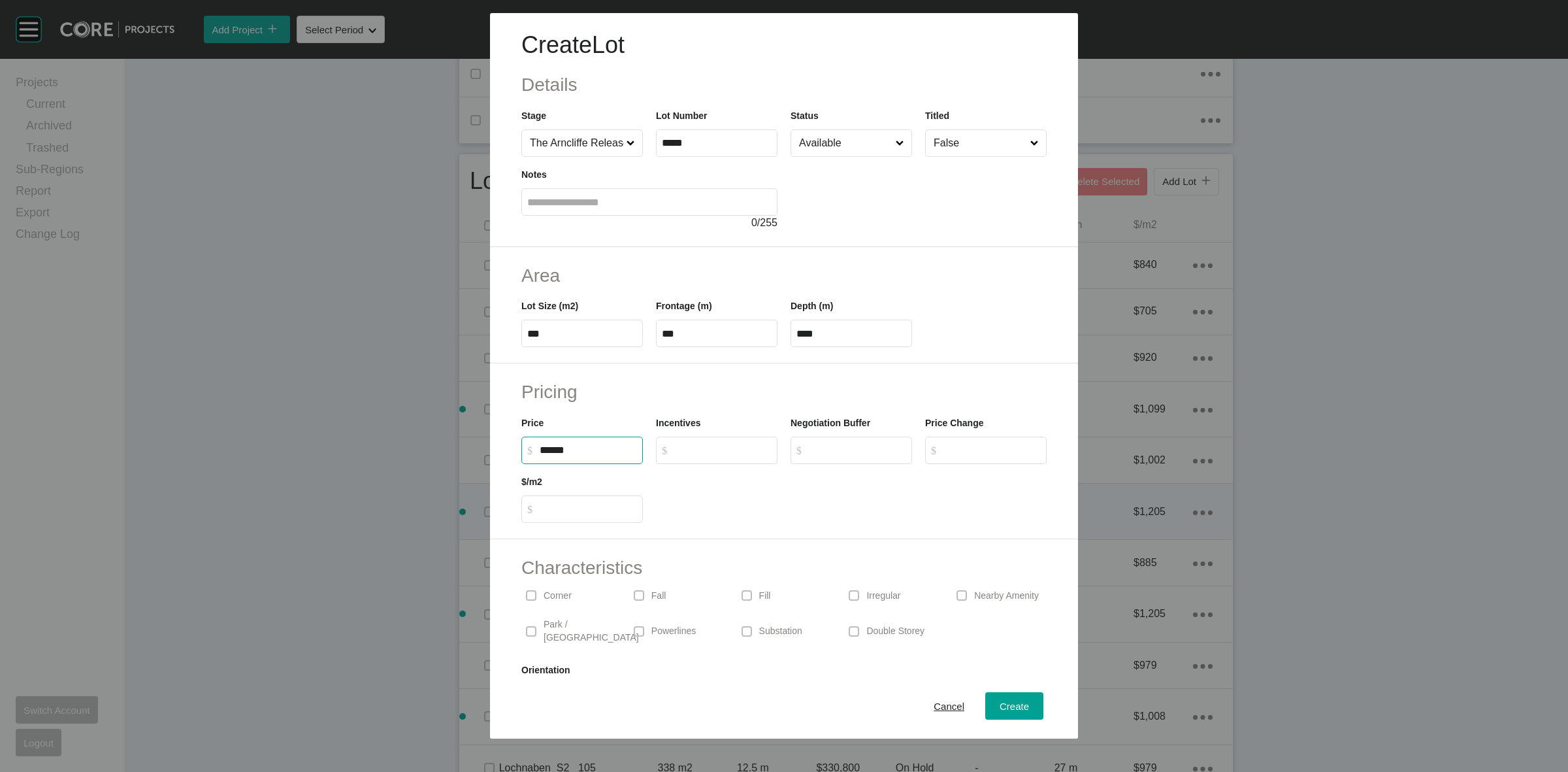
type input "*******"
type input "*****"
type input "*"
drag, startPoint x: 1014, startPoint y: 701, endPoint x: 1005, endPoint y: 695, distance: 10.8
click at [1011, 699] on div "Create" at bounding box center [1014, 705] width 36 height 18
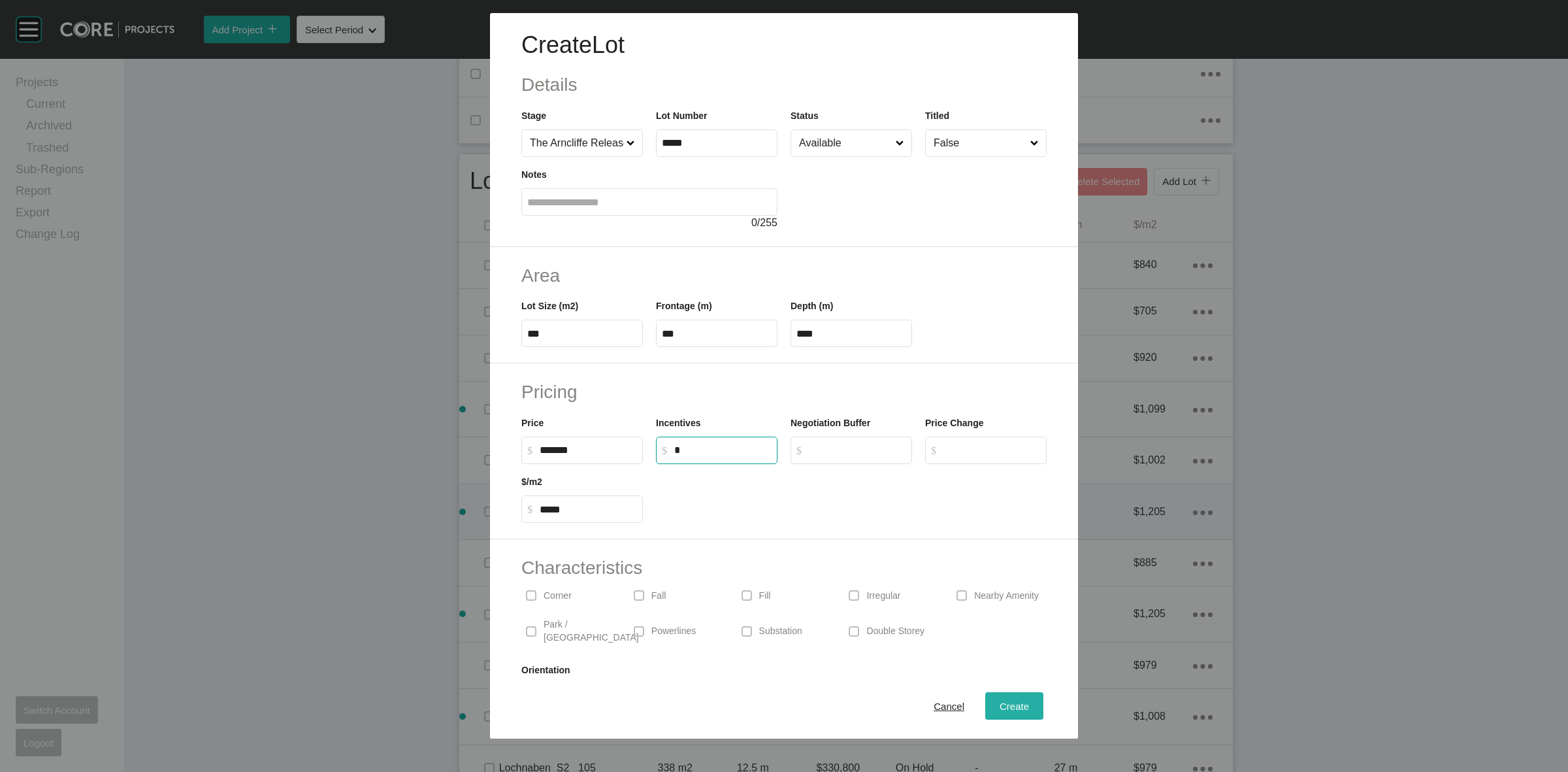
type input "*"
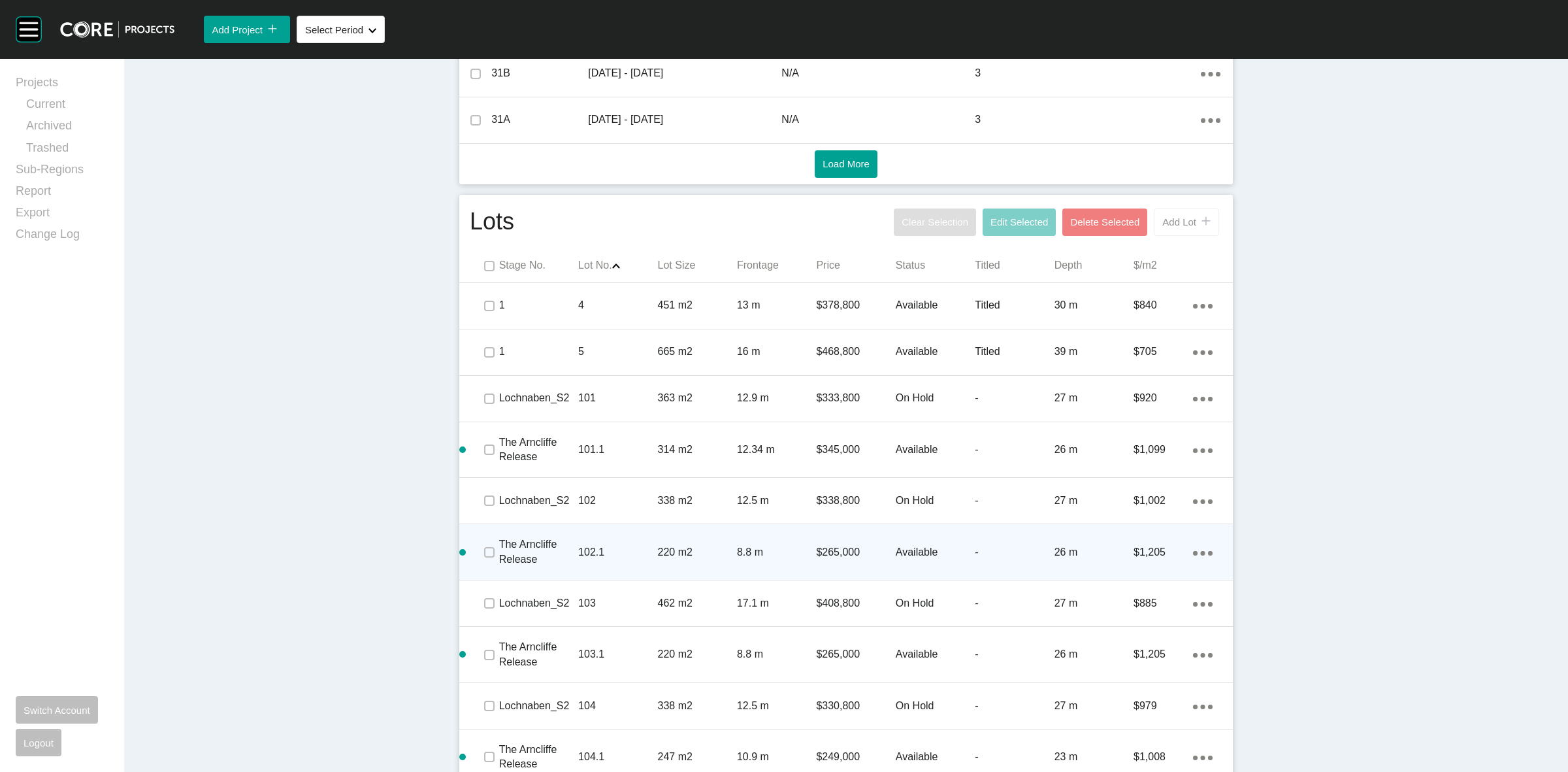
click at [1167, 220] on span "Add Lot" at bounding box center [1179, 222] width 34 height 11
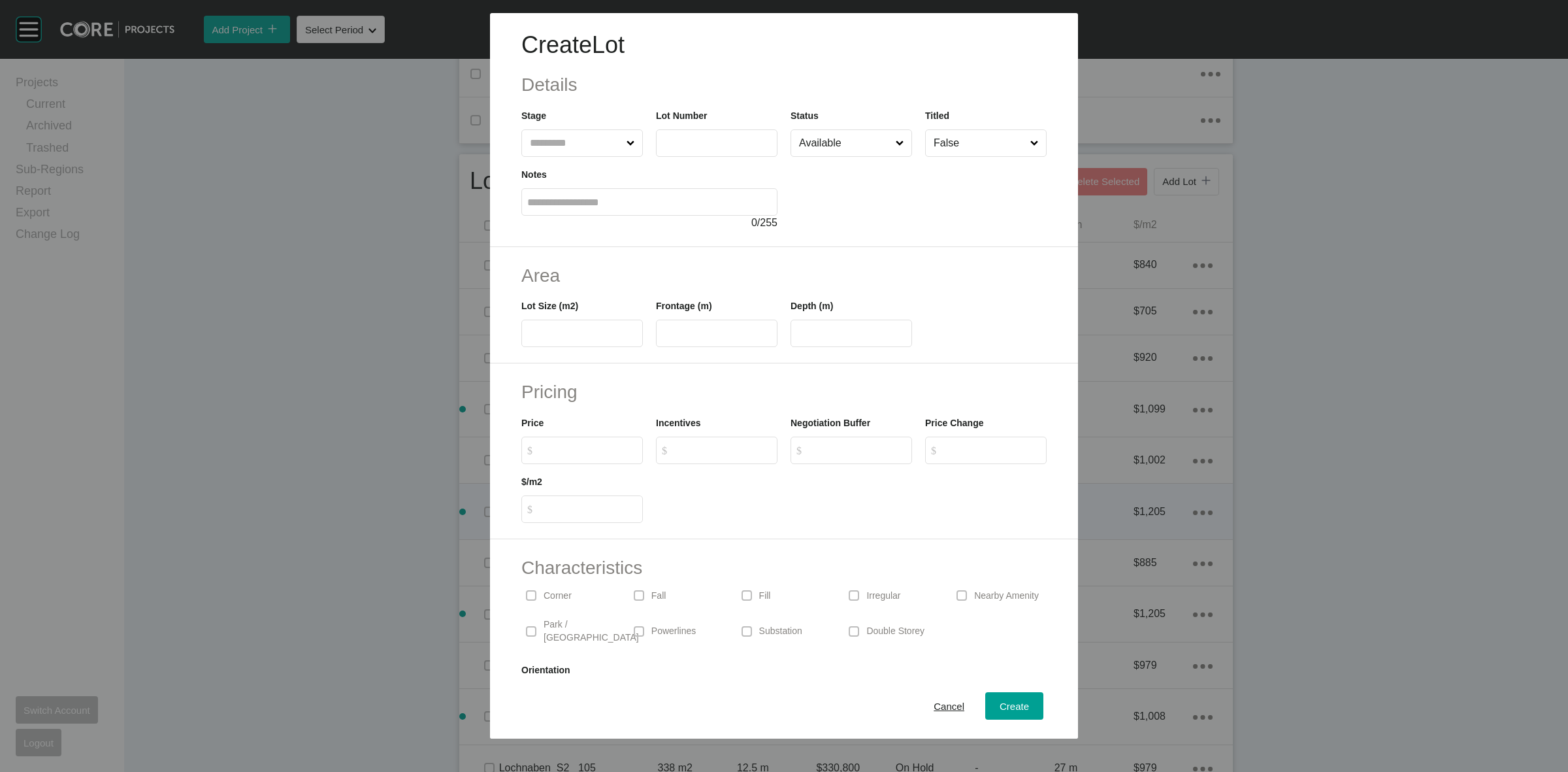
click at [579, 147] on input "text" at bounding box center [575, 144] width 97 height 26
type input "*****"
type input "***"
type input "****"
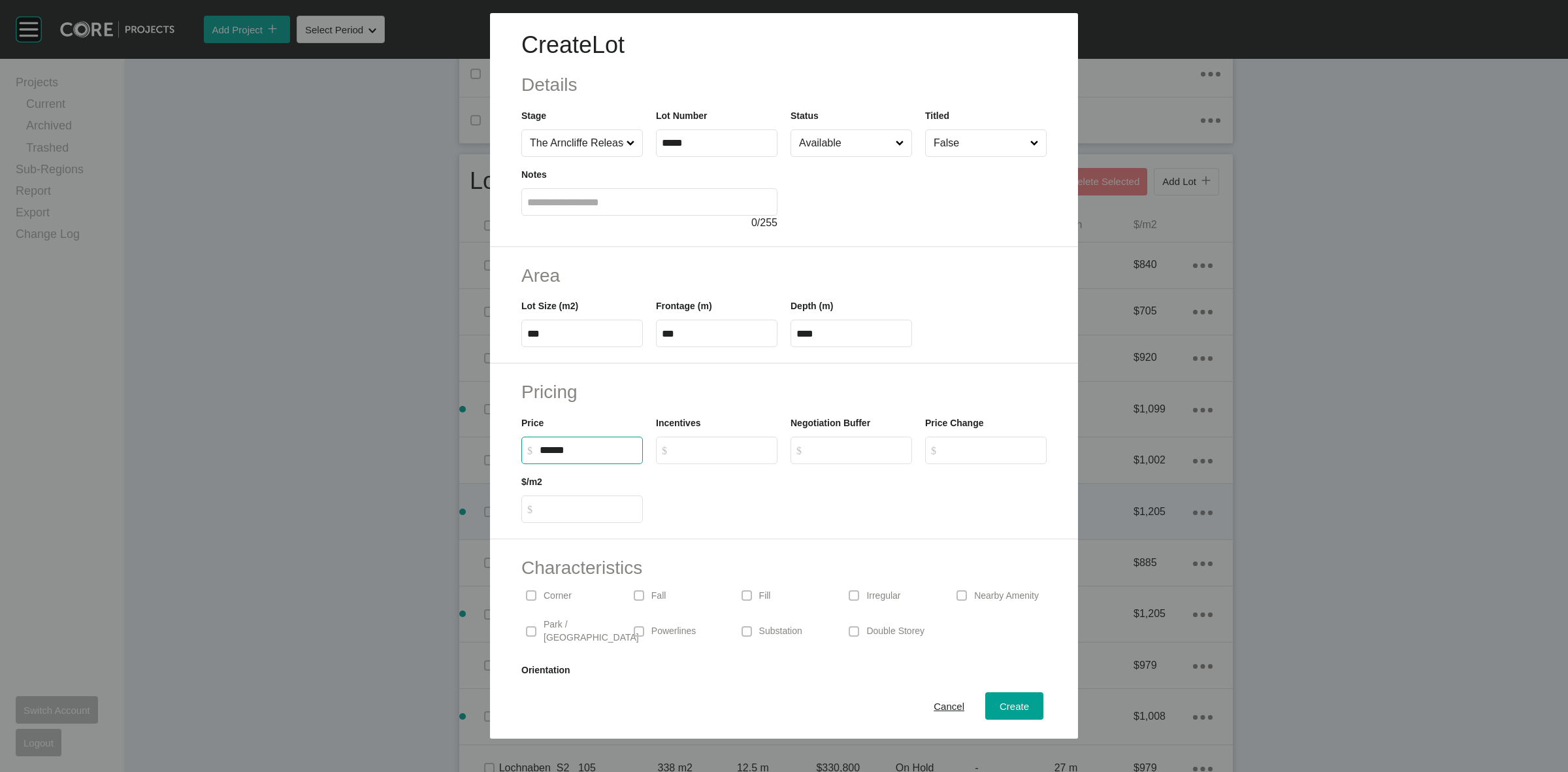
type input "*******"
type input "*****"
type input "*"
click at [1000, 701] on span "Create" at bounding box center [1014, 706] width 29 height 11
type input "*"
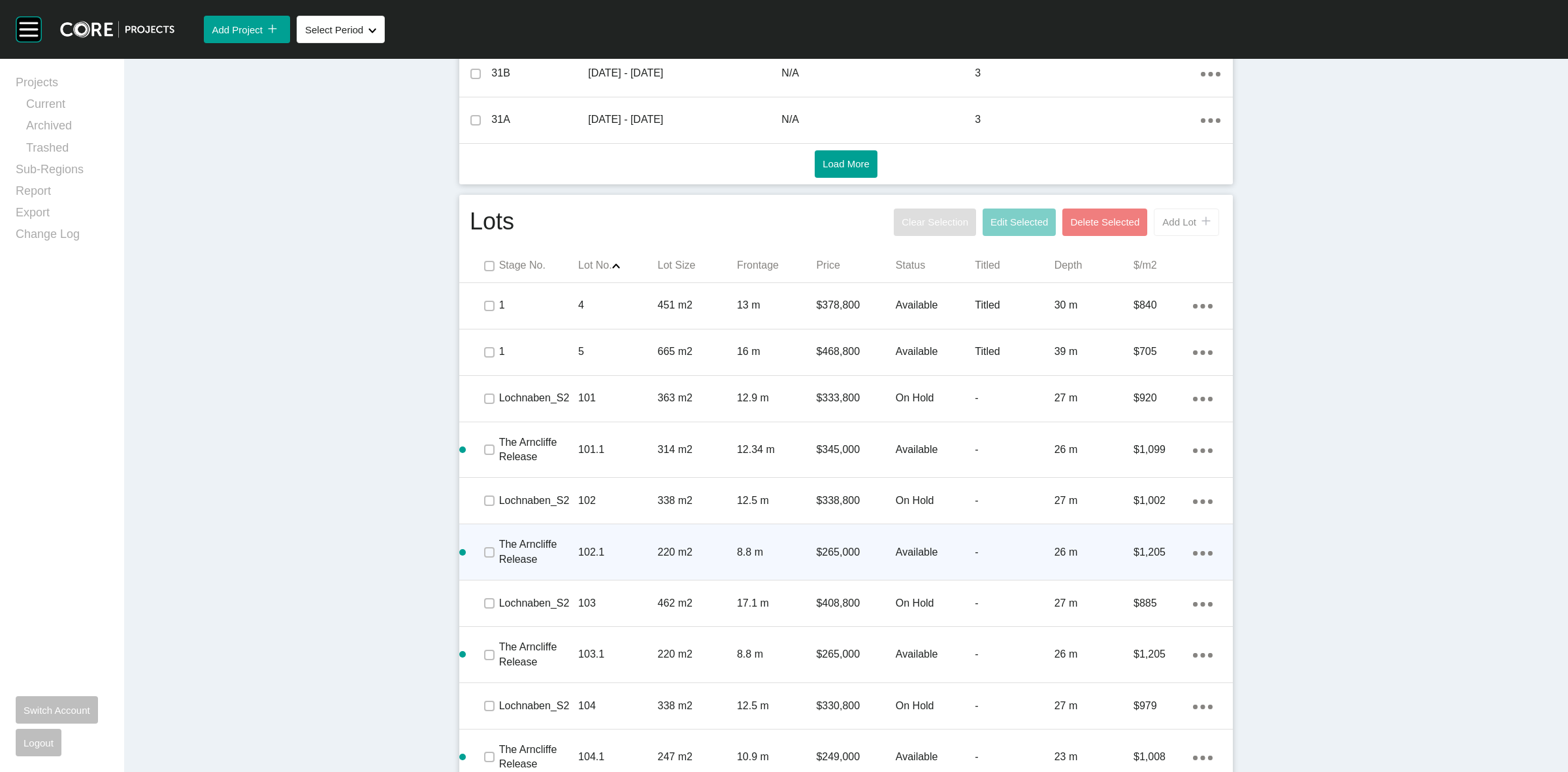
click at [1170, 224] on span "Add Lot" at bounding box center [1179, 222] width 34 height 11
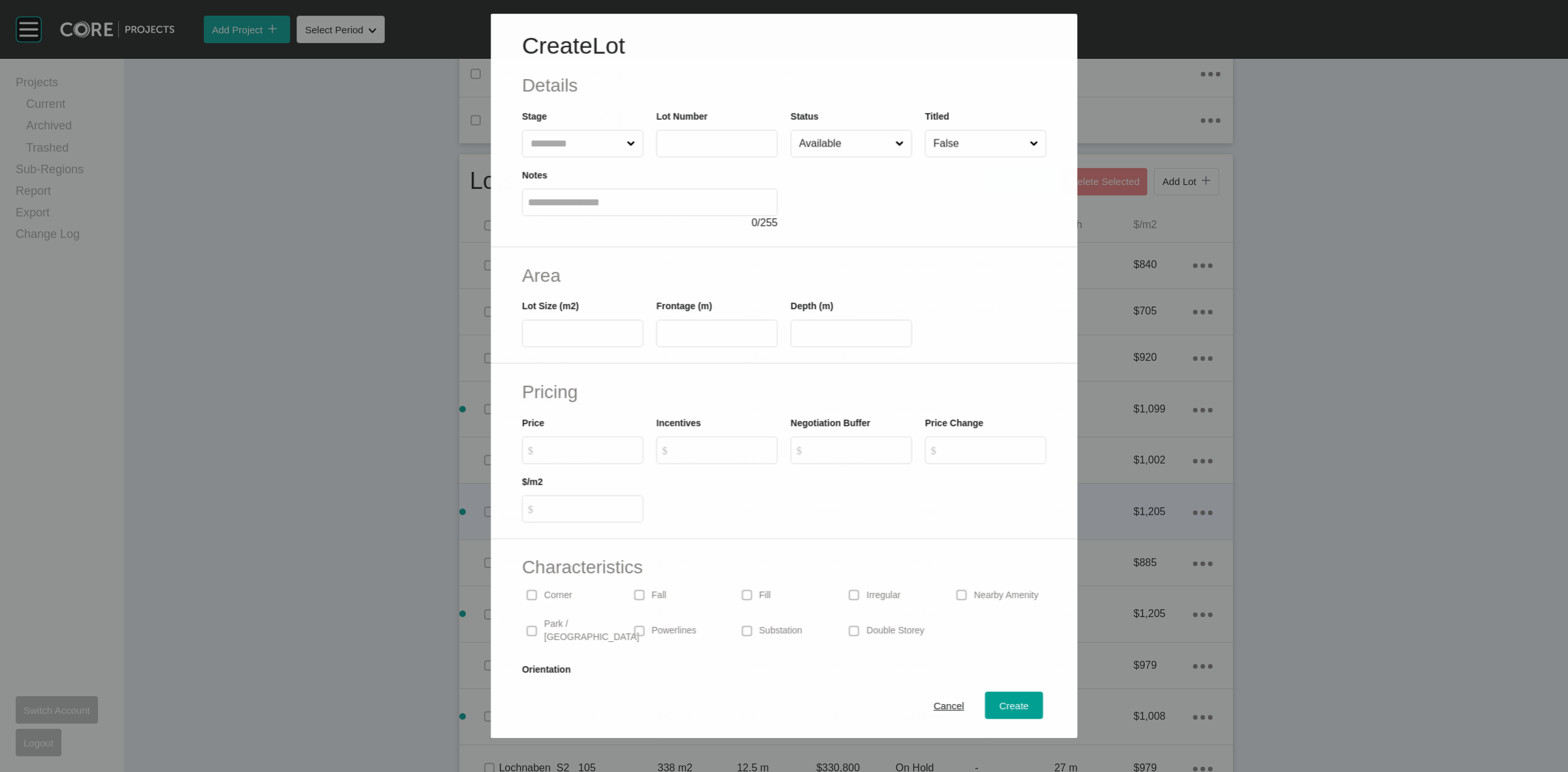
drag, startPoint x: 559, startPoint y: 145, endPoint x: 552, endPoint y: 141, distance: 8.1
click at [556, 144] on input "text" at bounding box center [576, 144] width 96 height 26
type input "*****"
type input "***"
type input "****"
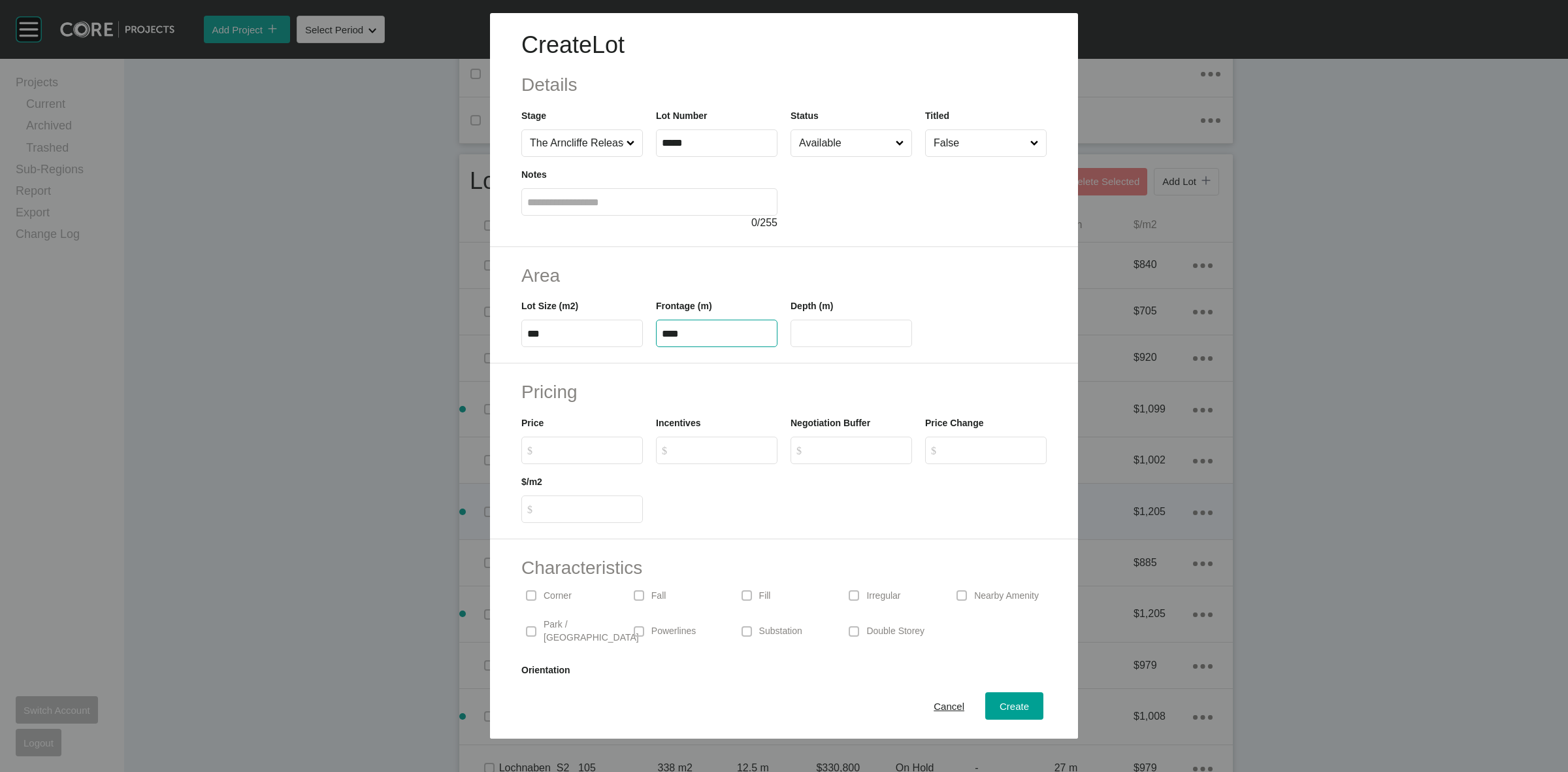
type input "****"
type input "*******"
type input "*****"
type input "*"
click at [1001, 708] on span "Create" at bounding box center [1014, 706] width 29 height 11
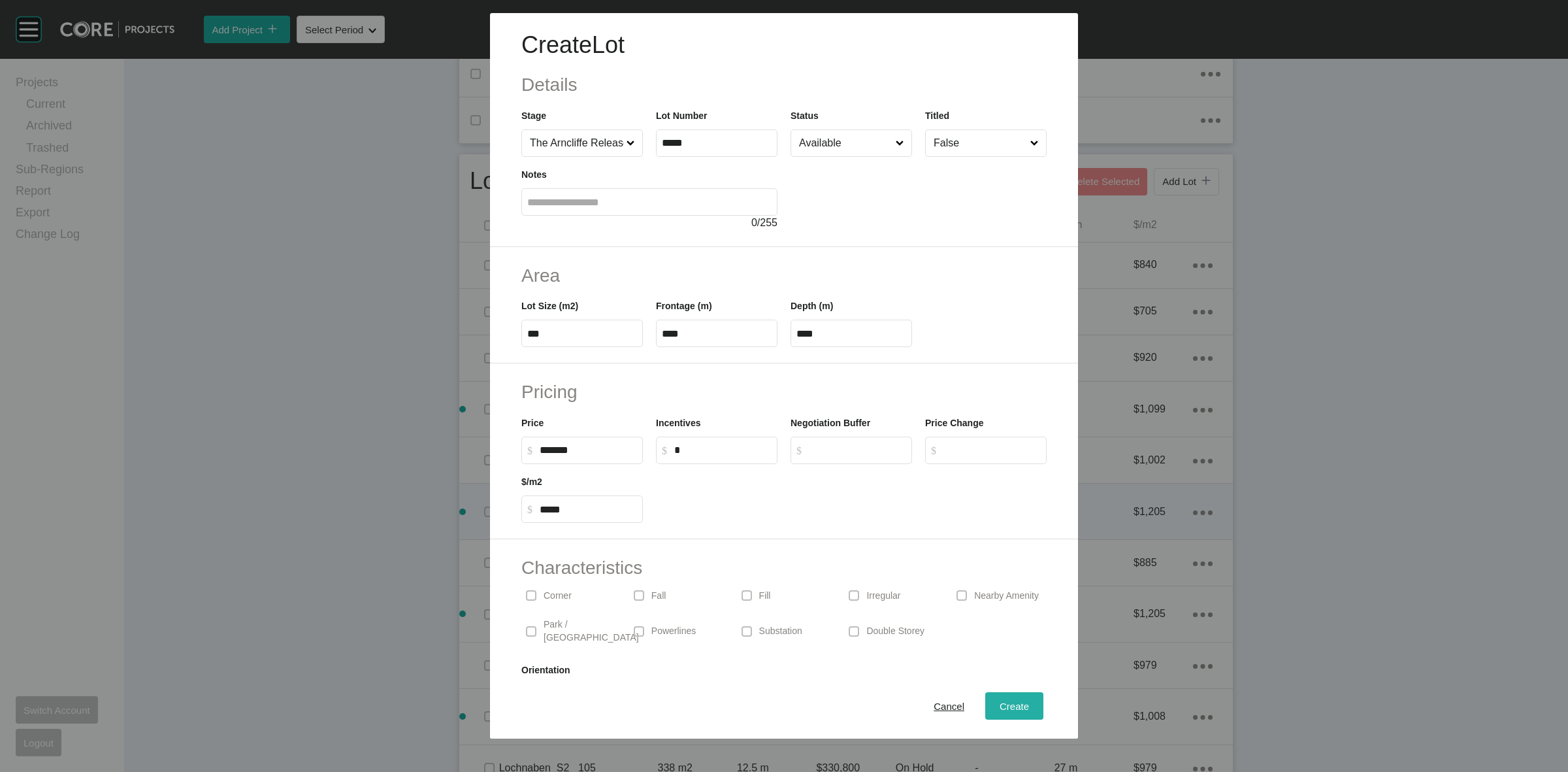
type input "*"
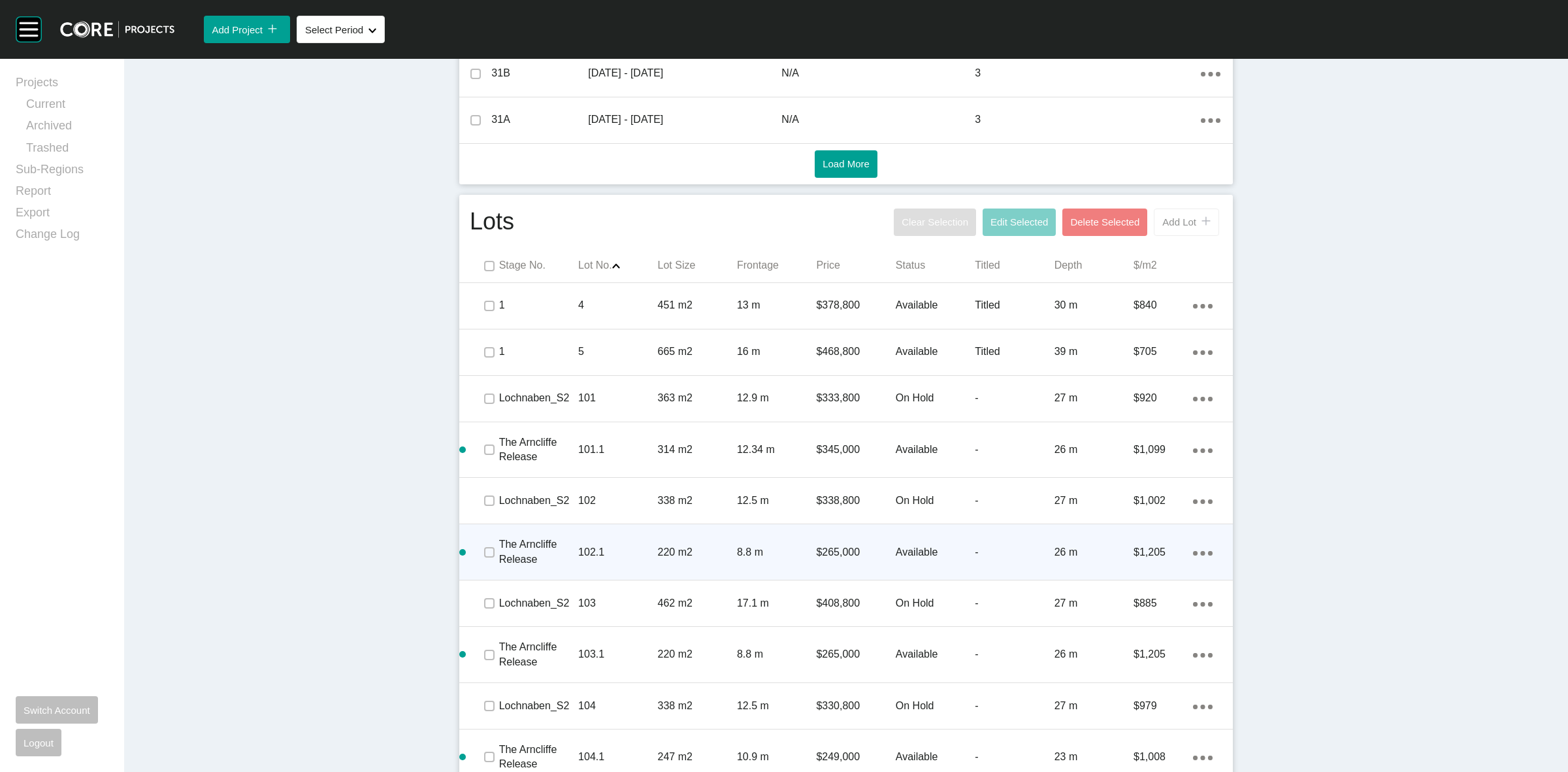
click at [1167, 218] on span "Add Lot" at bounding box center [1179, 222] width 34 height 11
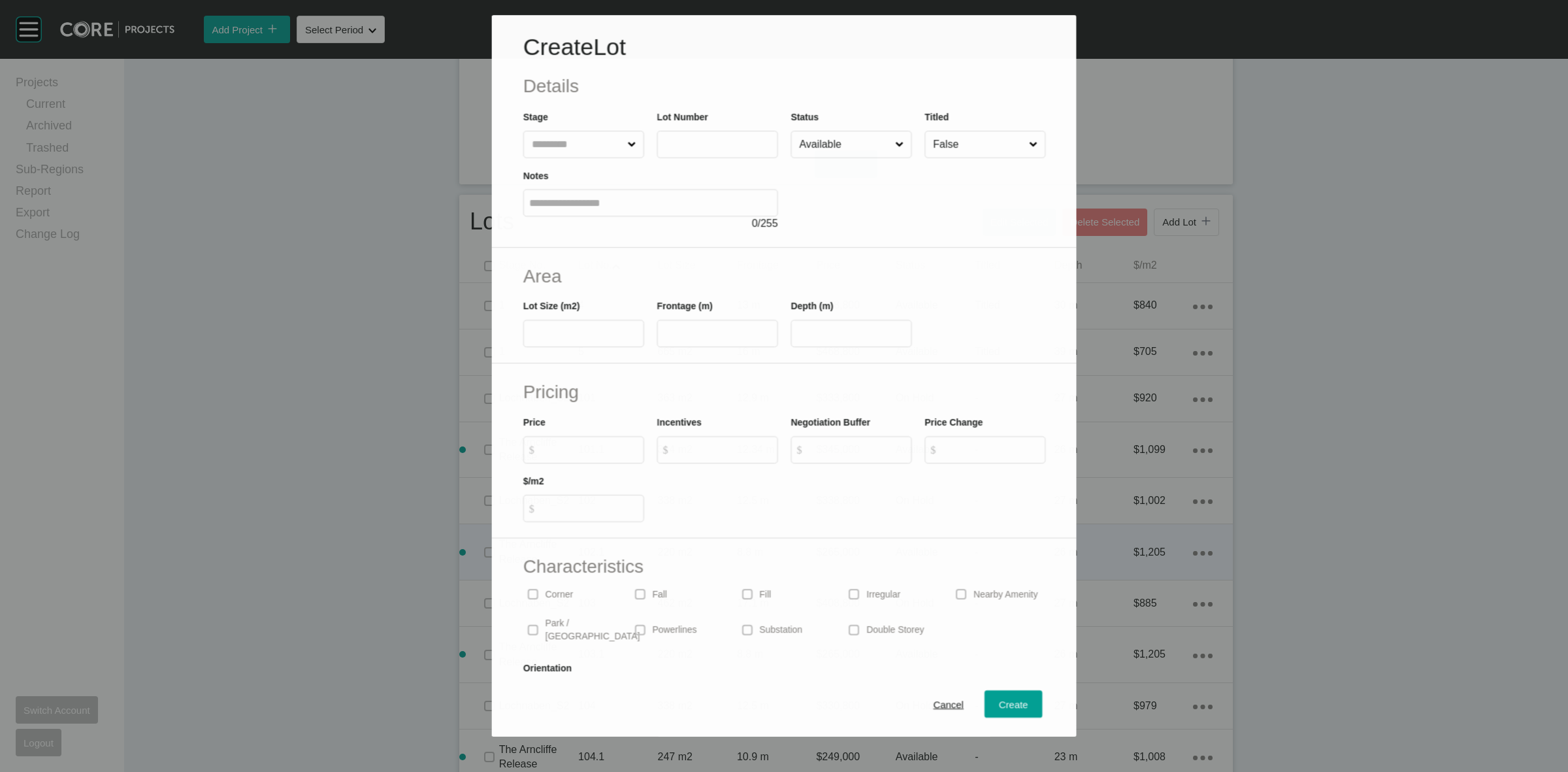
click at [557, 138] on input "text" at bounding box center [577, 144] width 96 height 26
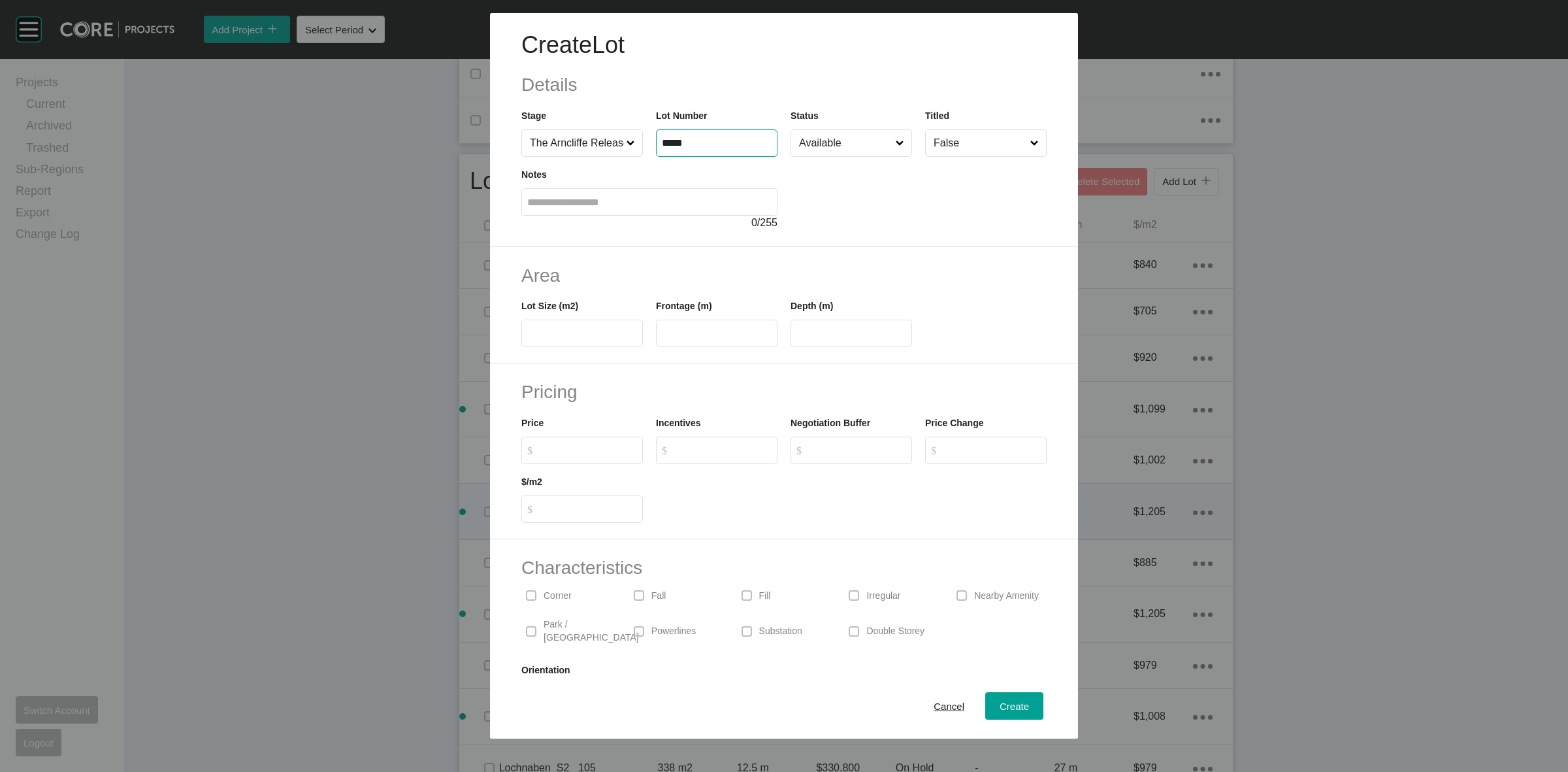
type input "*****"
type input "***"
type input "****"
click at [938, 705] on span "Cancel" at bounding box center [949, 706] width 31 height 11
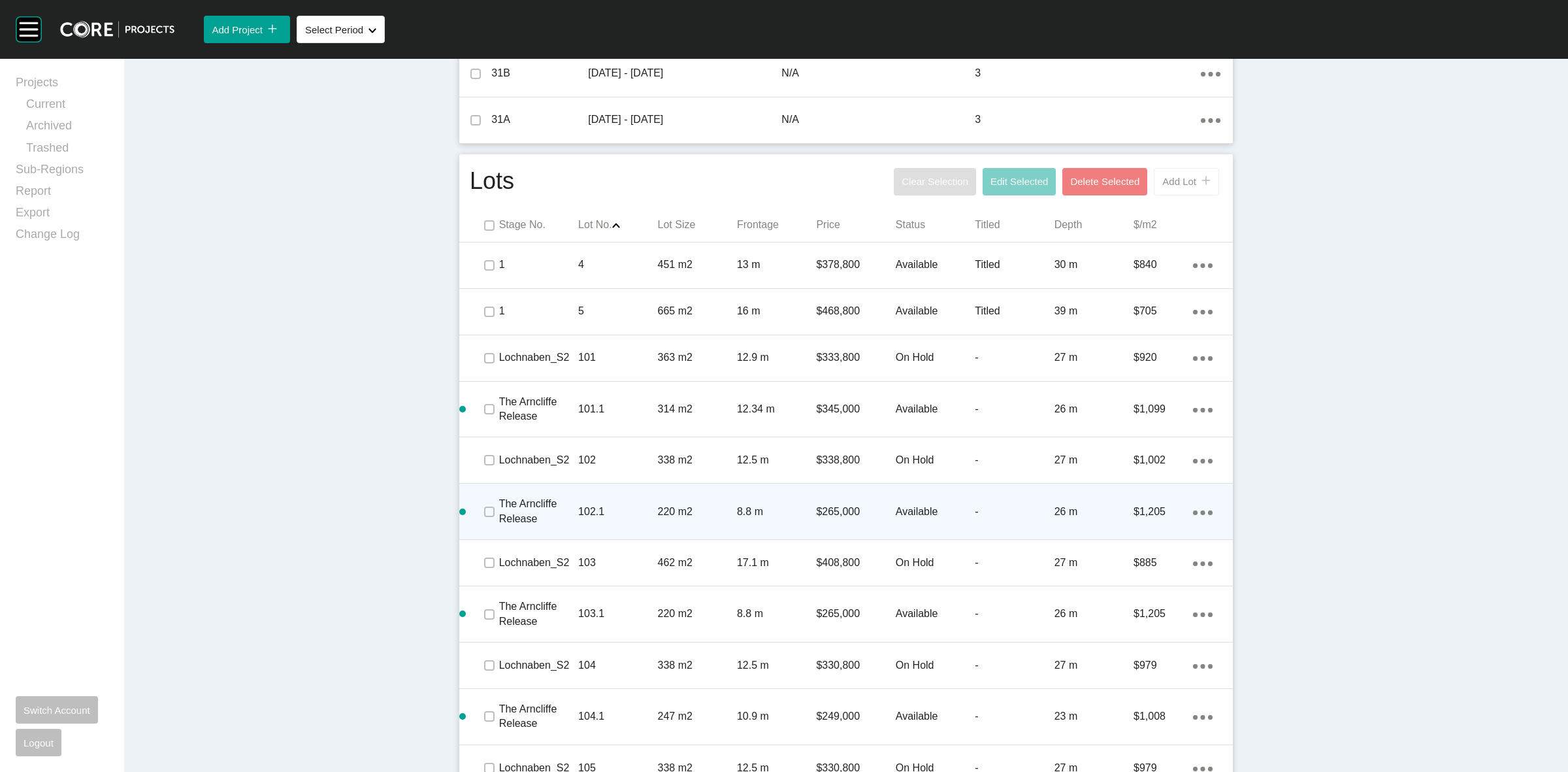
click at [1171, 180] on span "Add Lot" at bounding box center [1179, 181] width 34 height 11
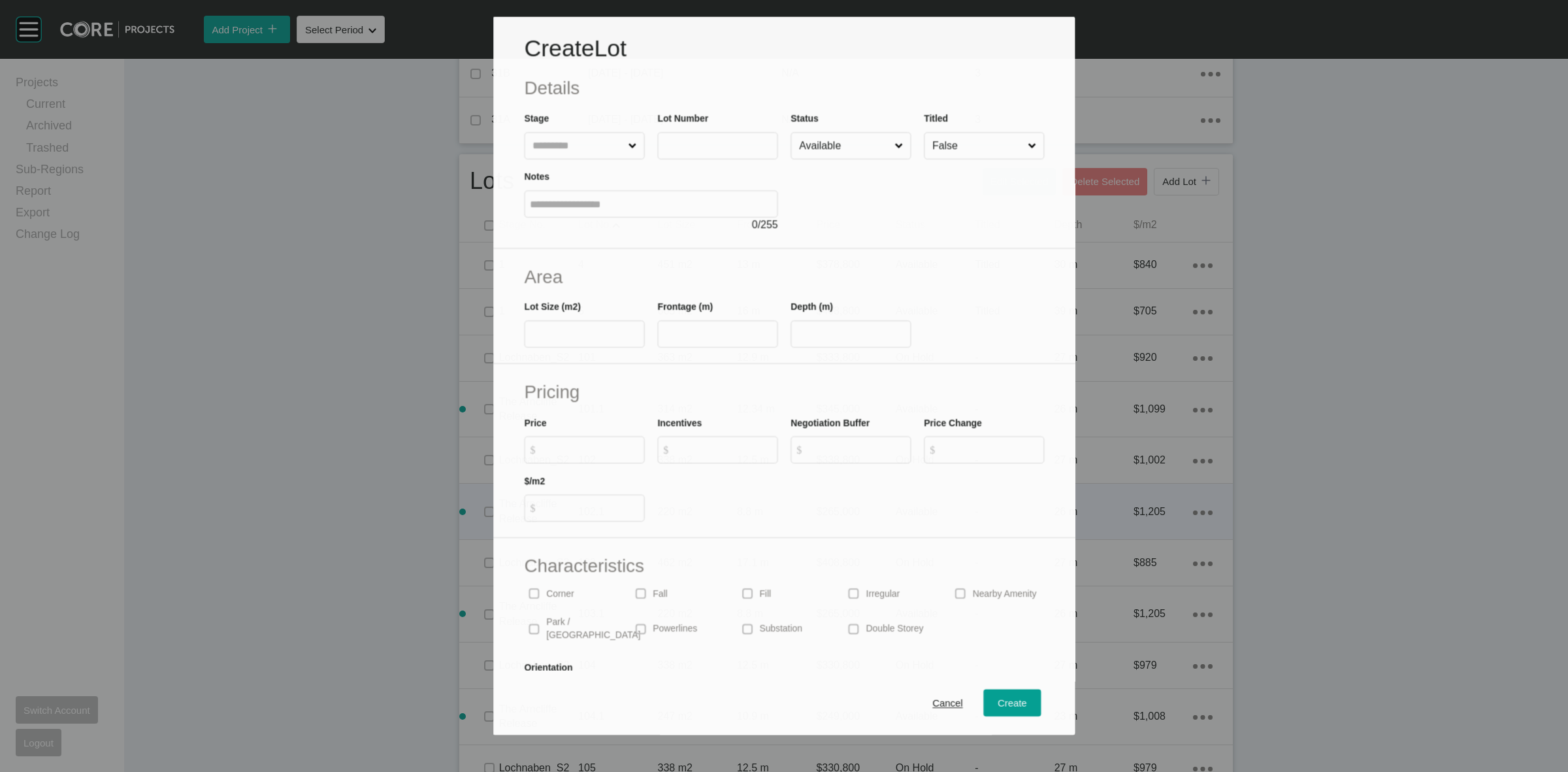
click at [582, 149] on input "text" at bounding box center [578, 145] width 96 height 26
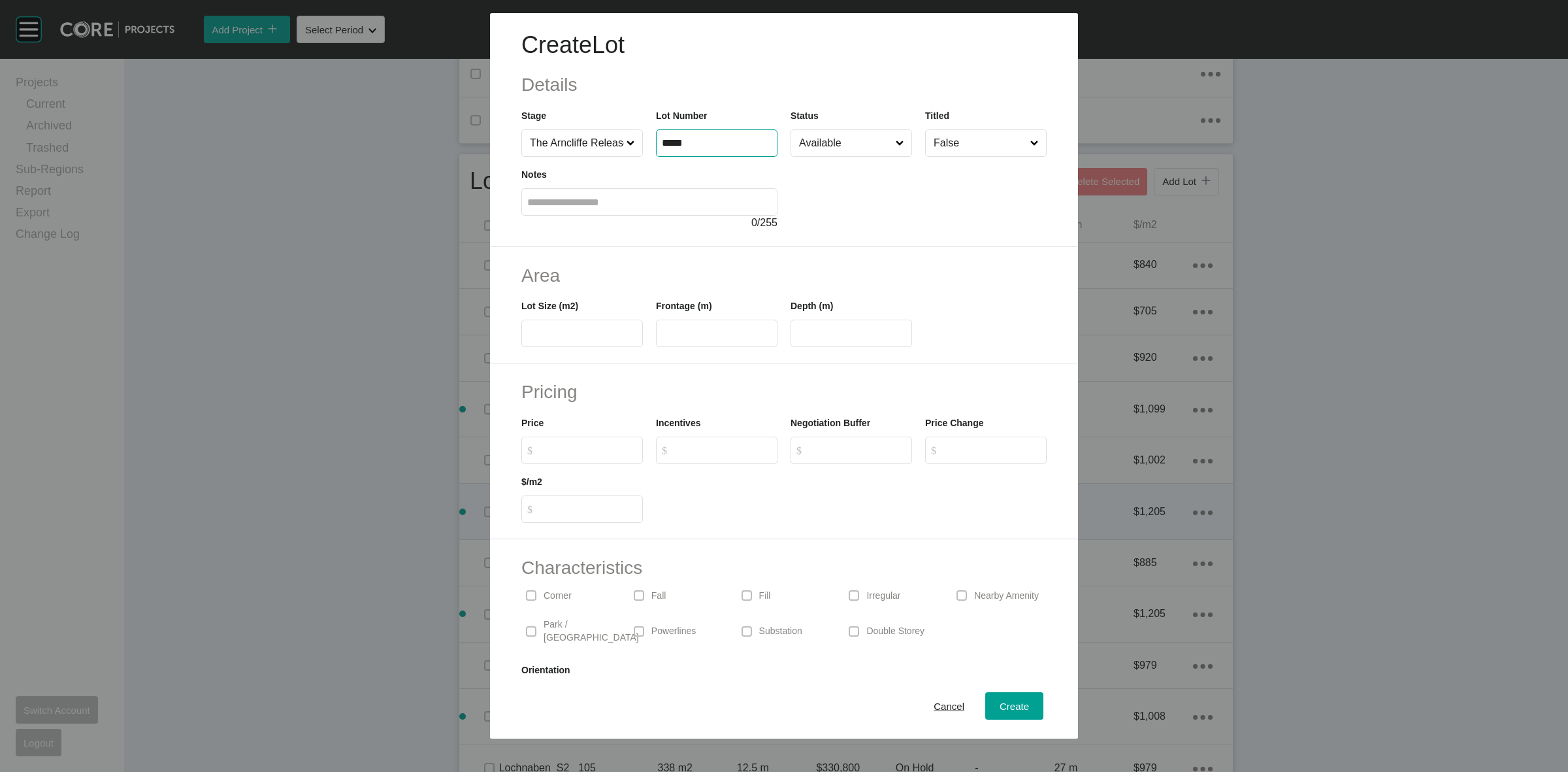
type input "*****"
type input "***"
type input "****"
type input "*******"
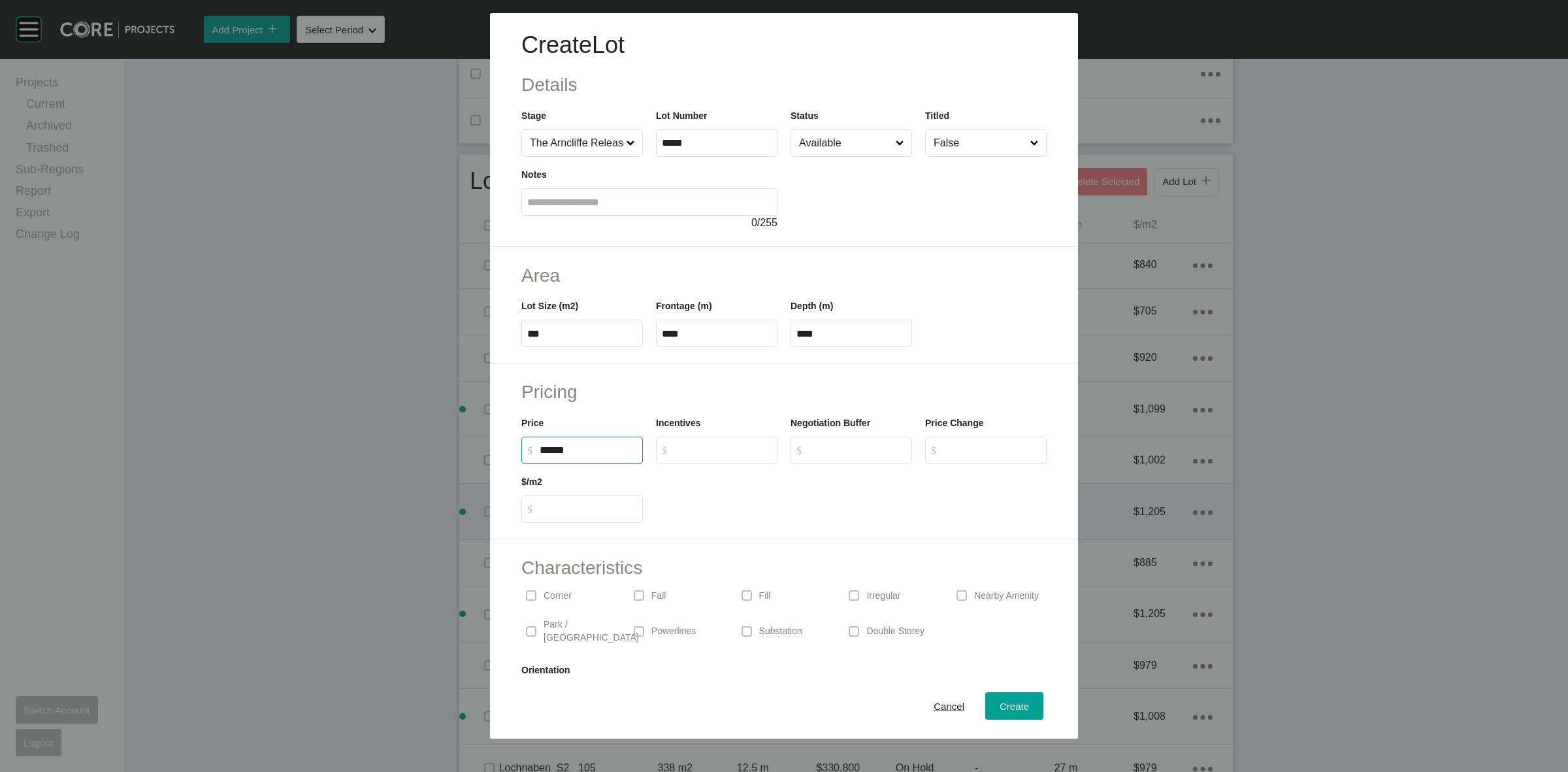
type input "*****"
type input "*"
click at [1018, 697] on div "Create" at bounding box center [1014, 705] width 36 height 18
type input "*"
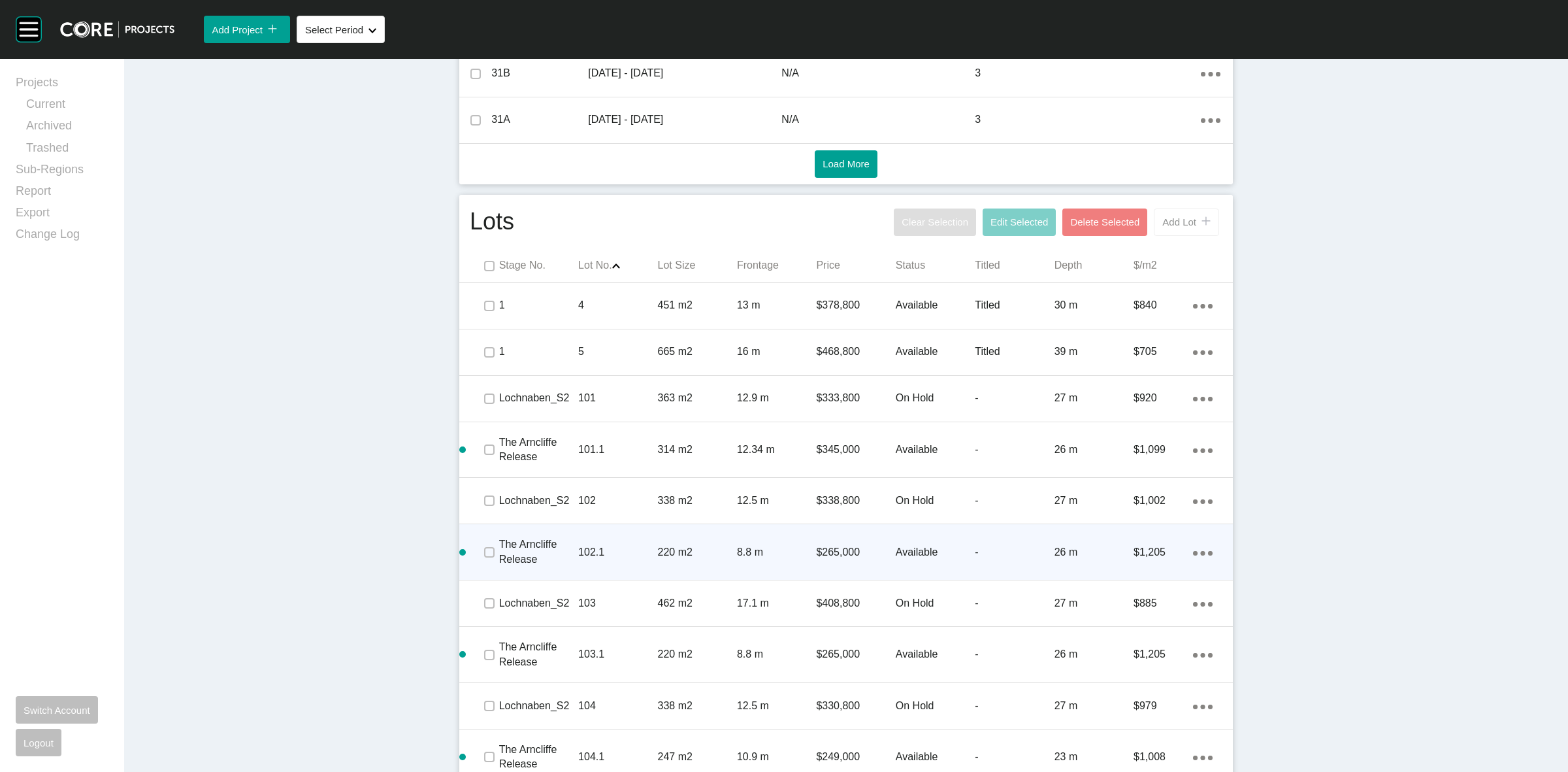
click at [1180, 212] on button "Add Lot icon/tick copy 11 Created with Sketch." at bounding box center [1186, 221] width 66 height 27
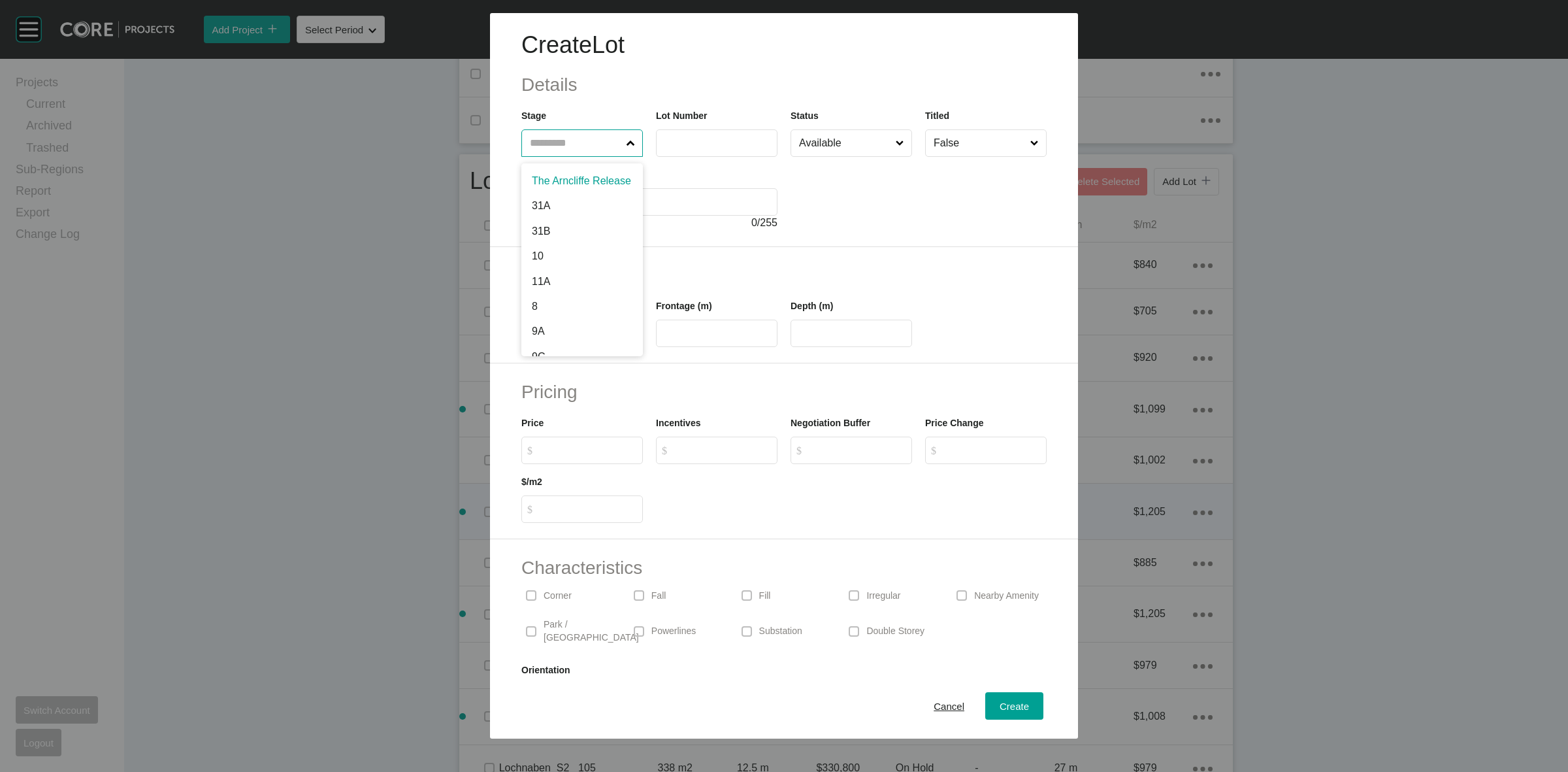
drag, startPoint x: 549, startPoint y: 144, endPoint x: 542, endPoint y: 139, distance: 8.6
click at [542, 139] on input "text" at bounding box center [575, 144] width 97 height 26
type input "*****"
type input "***"
type input "****"
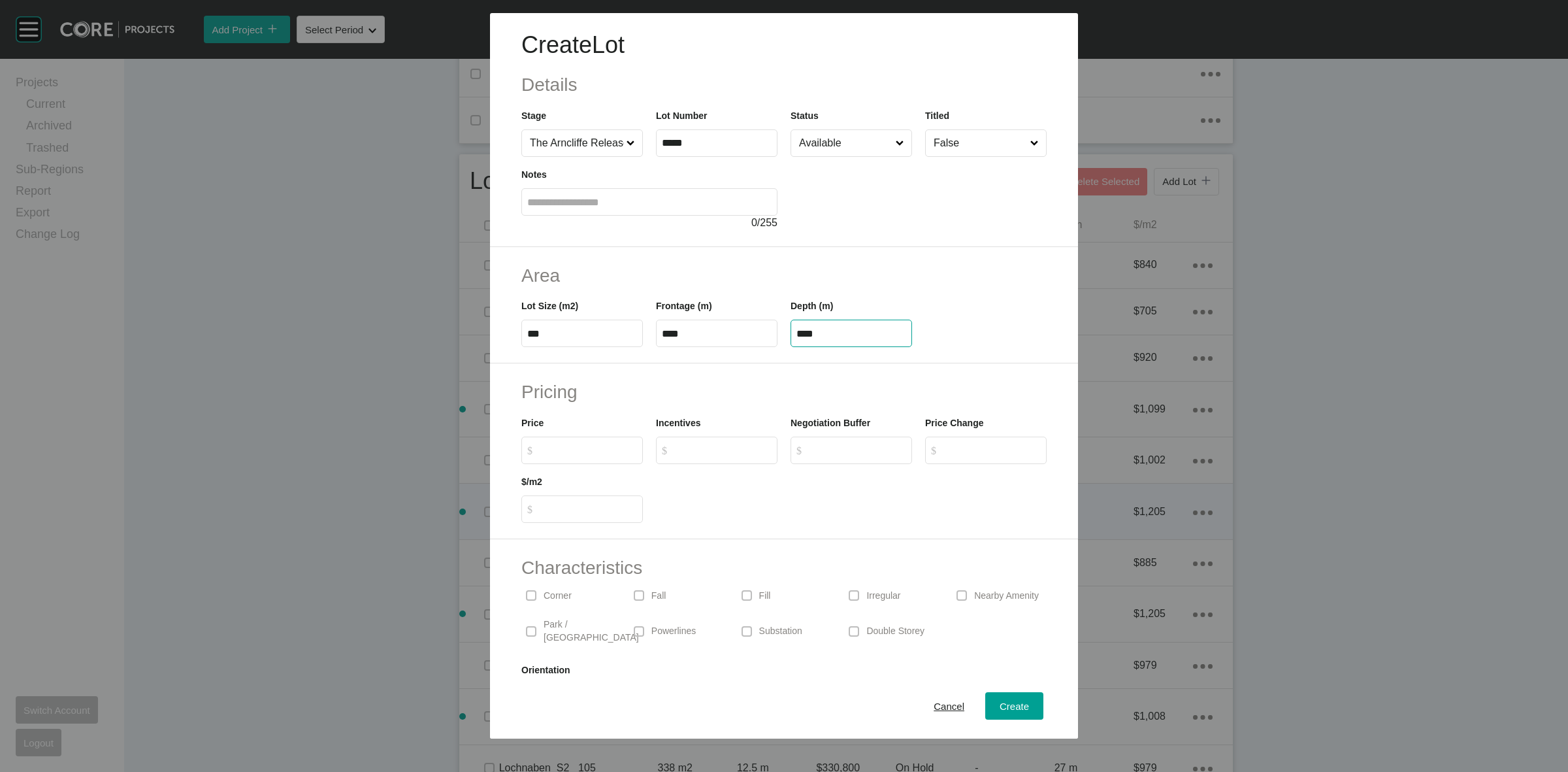
type input "****"
type input "*******"
type input "*****"
type input "*"
click at [1000, 704] on span "Create" at bounding box center [1014, 706] width 29 height 11
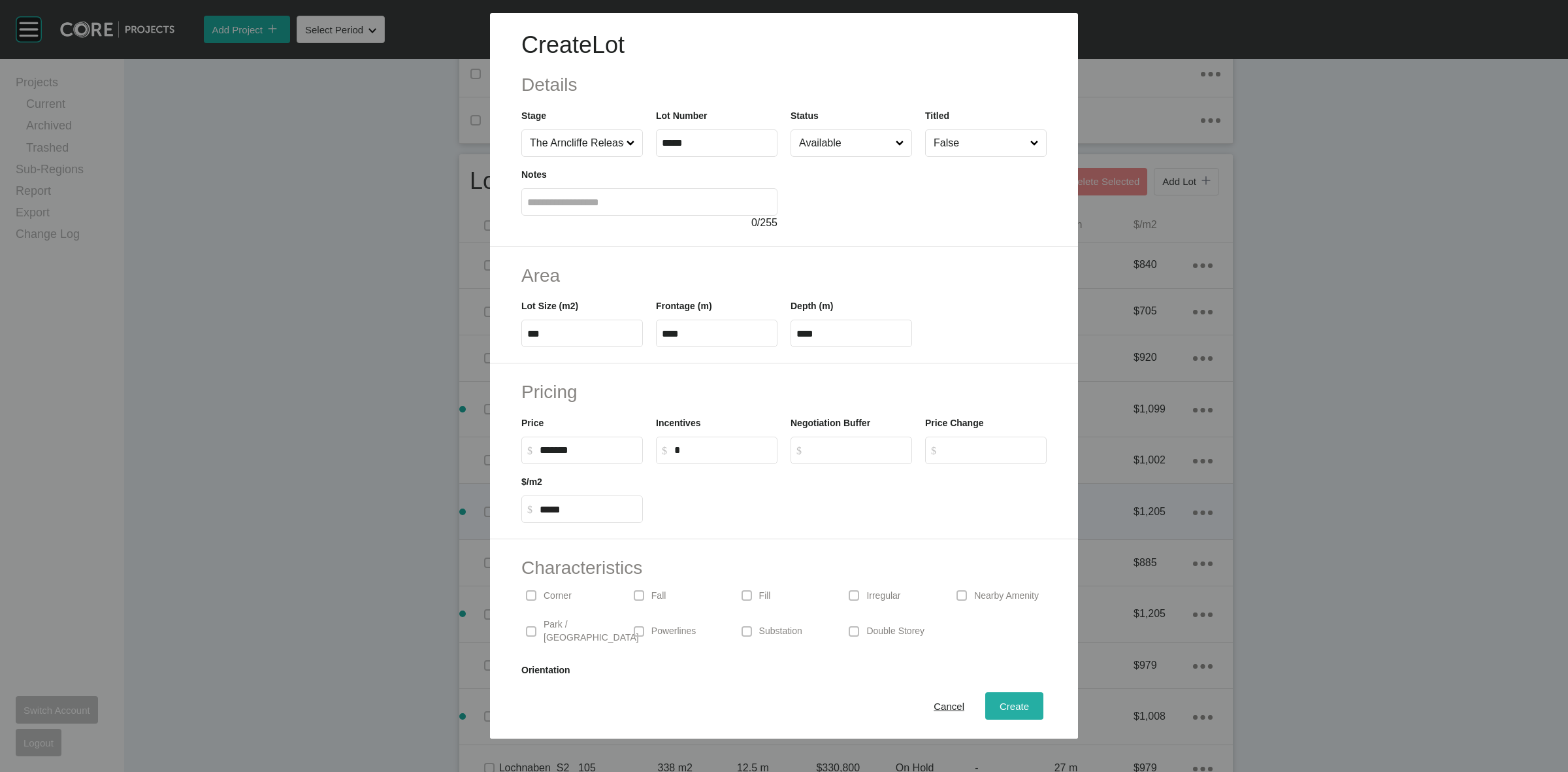
type input "*"
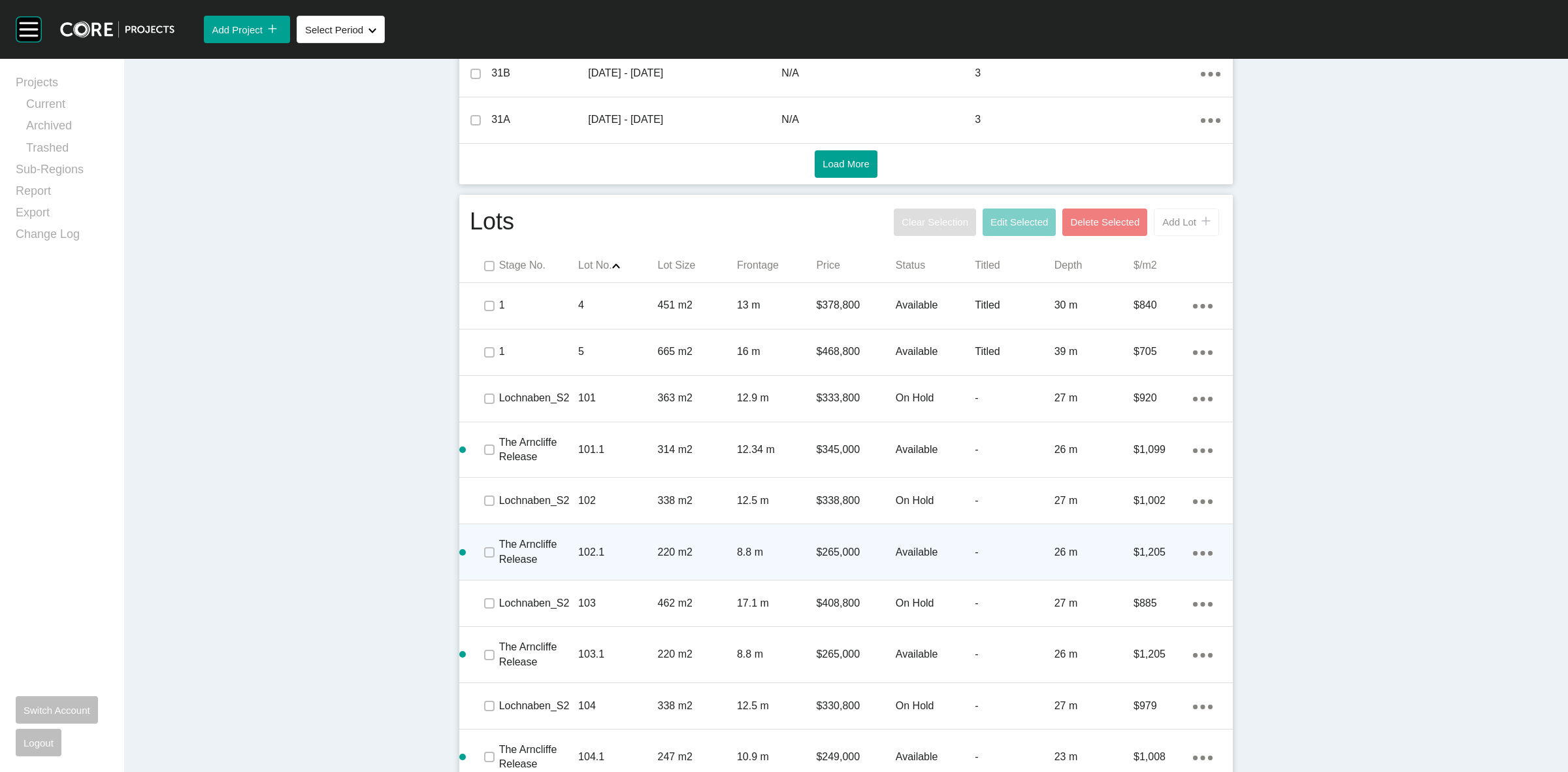
drag, startPoint x: 1174, startPoint y: 224, endPoint x: 1168, endPoint y: 219, distance: 7.8
click at [1168, 219] on span "Add Lot" at bounding box center [1179, 222] width 34 height 11
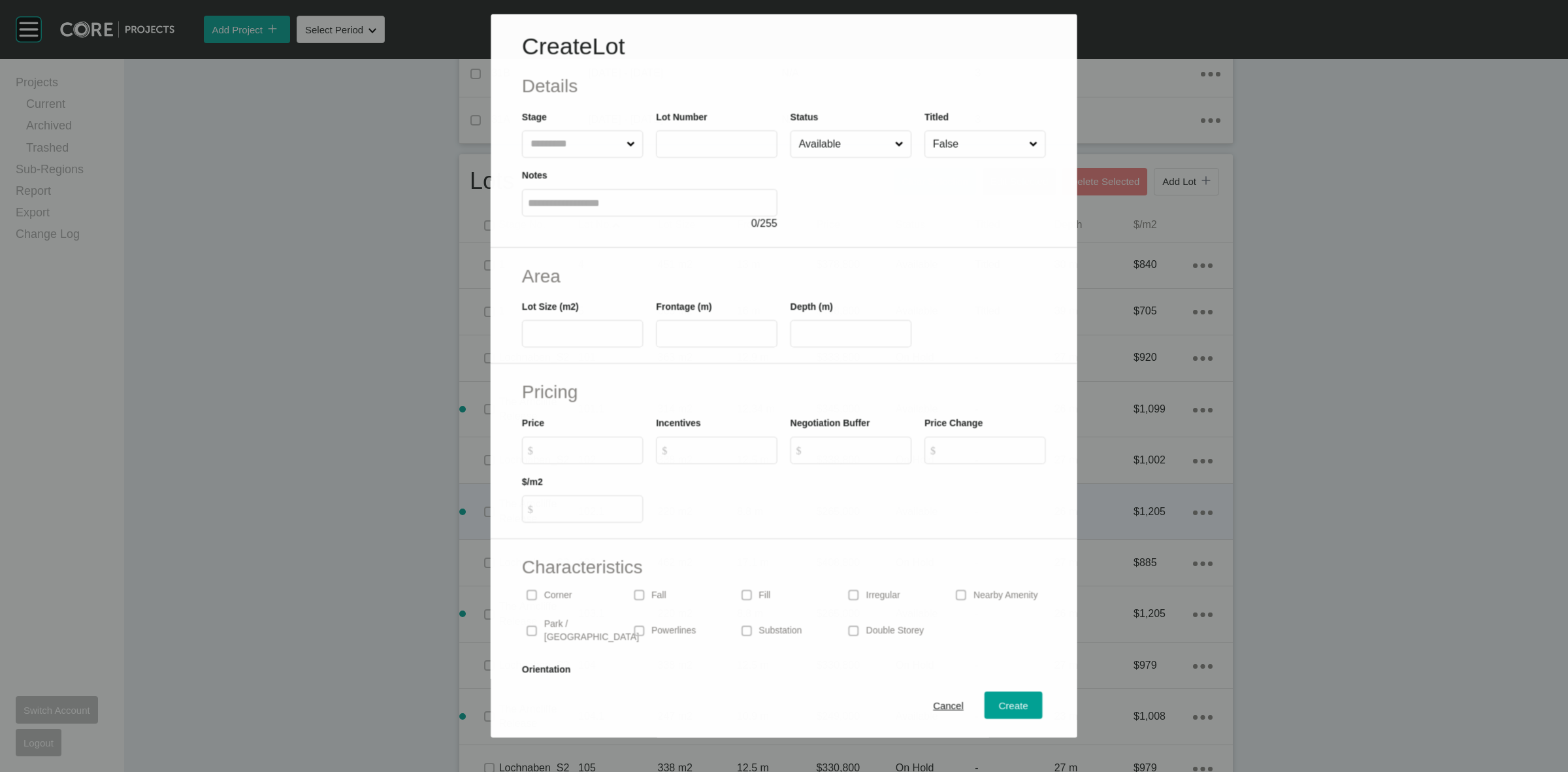
click at [559, 139] on input "text" at bounding box center [576, 144] width 96 height 26
type input "*****"
type input "***"
type input "****"
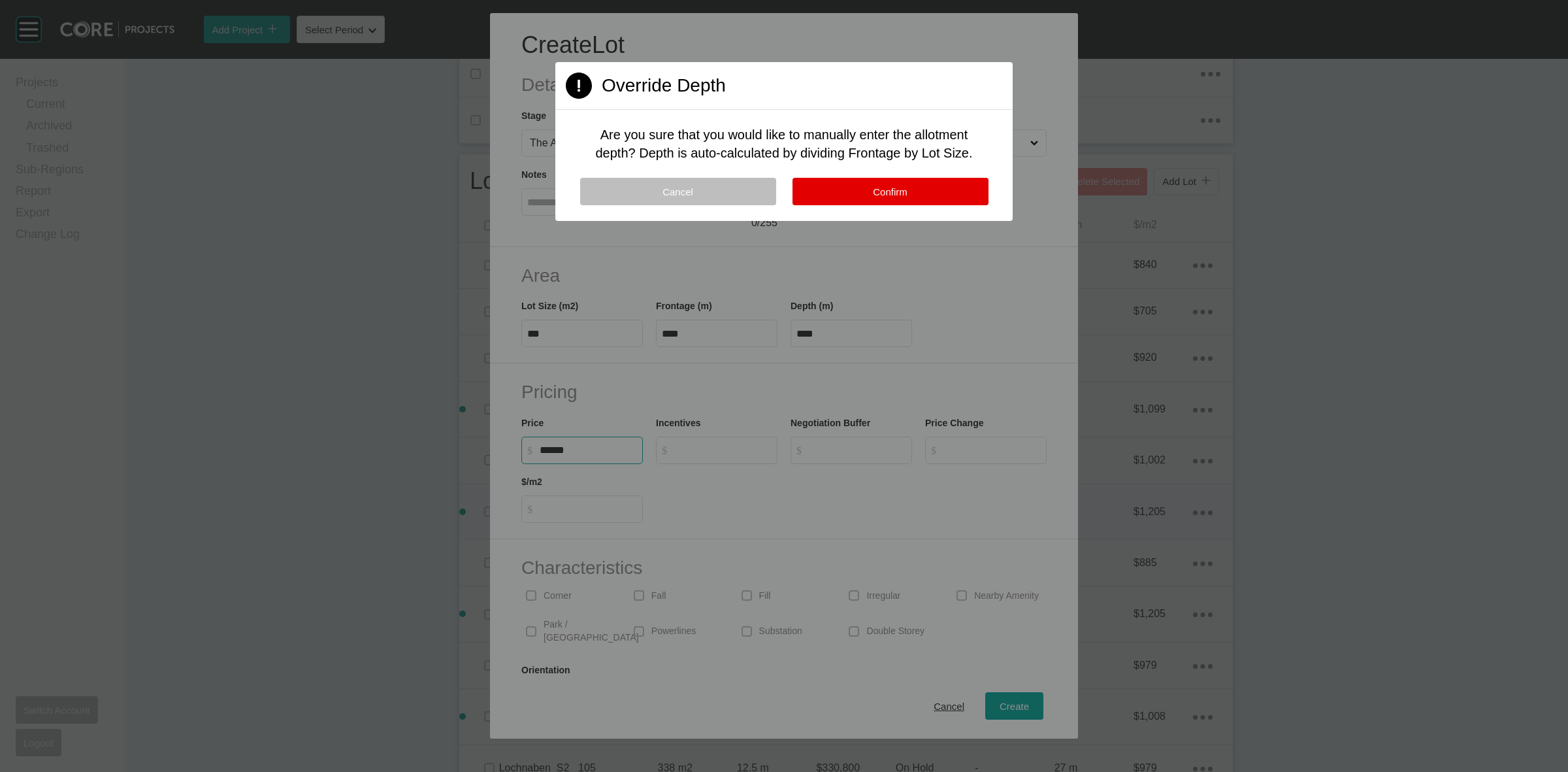
type input "*******"
type input "*****"
type input "*"
drag, startPoint x: 838, startPoint y: 182, endPoint x: 941, endPoint y: 419, distance: 258.4
click at [840, 182] on button "Confirm" at bounding box center [890, 191] width 196 height 27
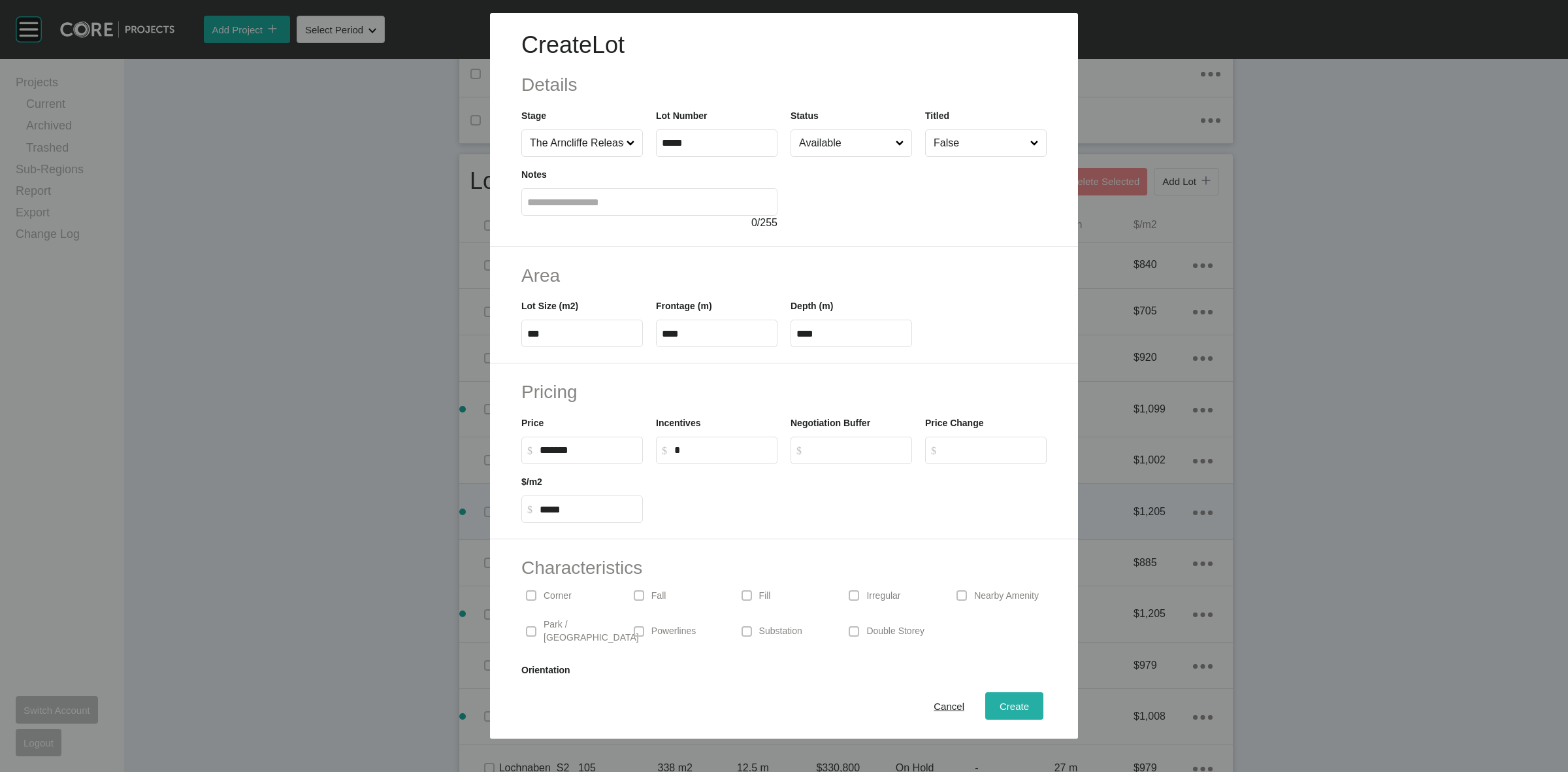
click at [1000, 710] on span "Create" at bounding box center [1014, 706] width 29 height 11
type input "*"
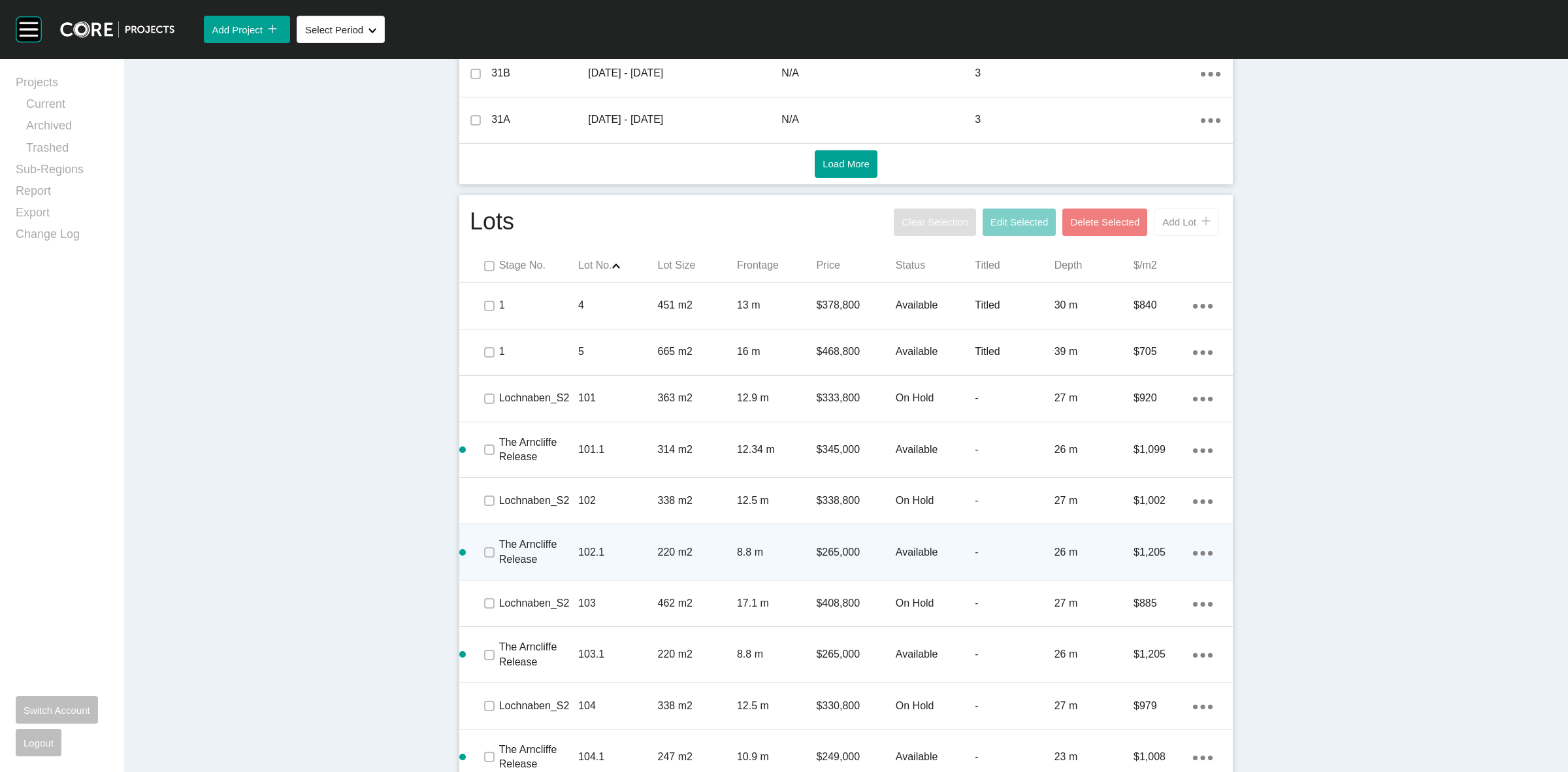
click at [1180, 219] on span "Add Lot" at bounding box center [1179, 222] width 34 height 11
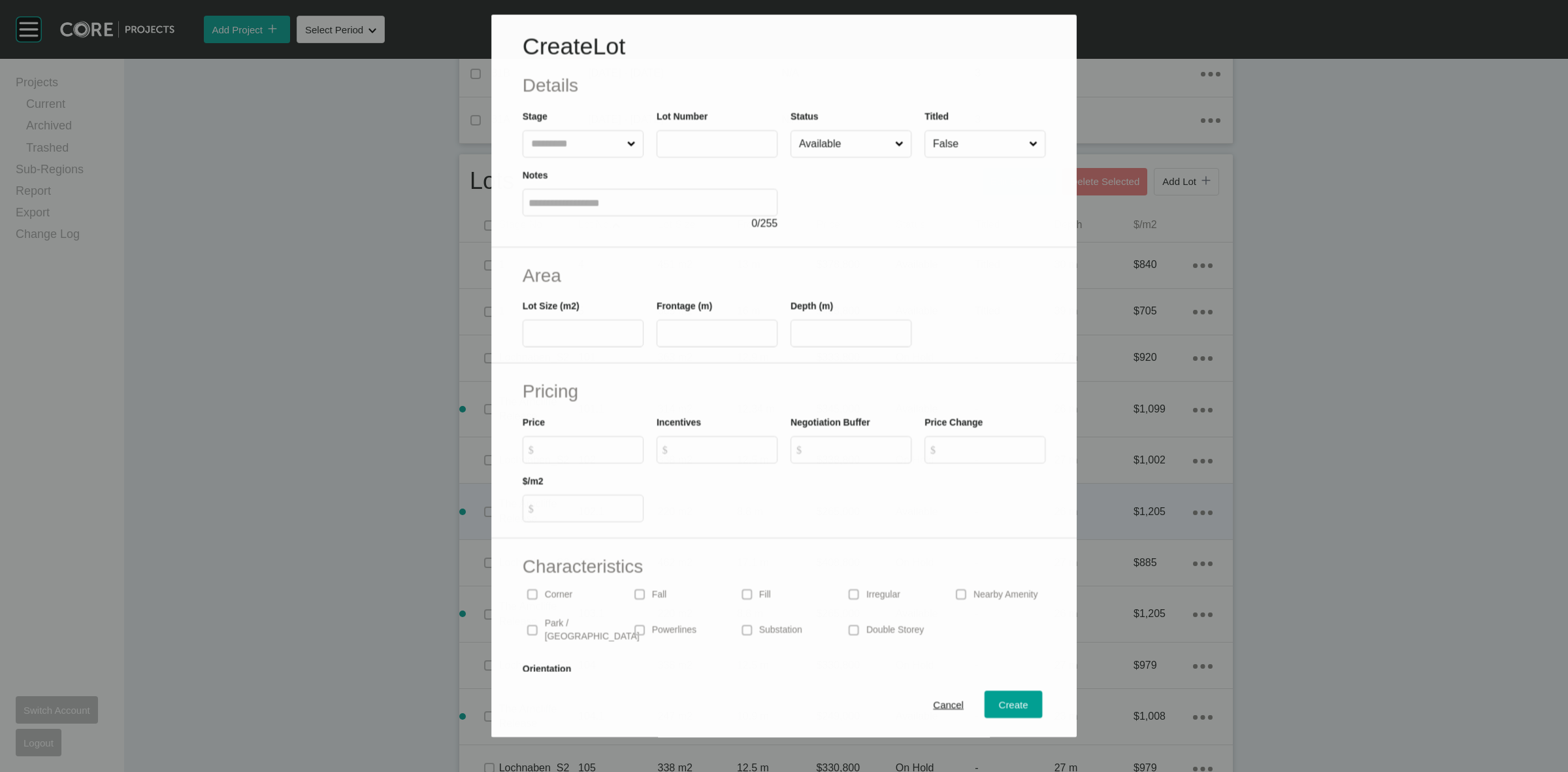
click at [556, 139] on input "text" at bounding box center [577, 144] width 96 height 26
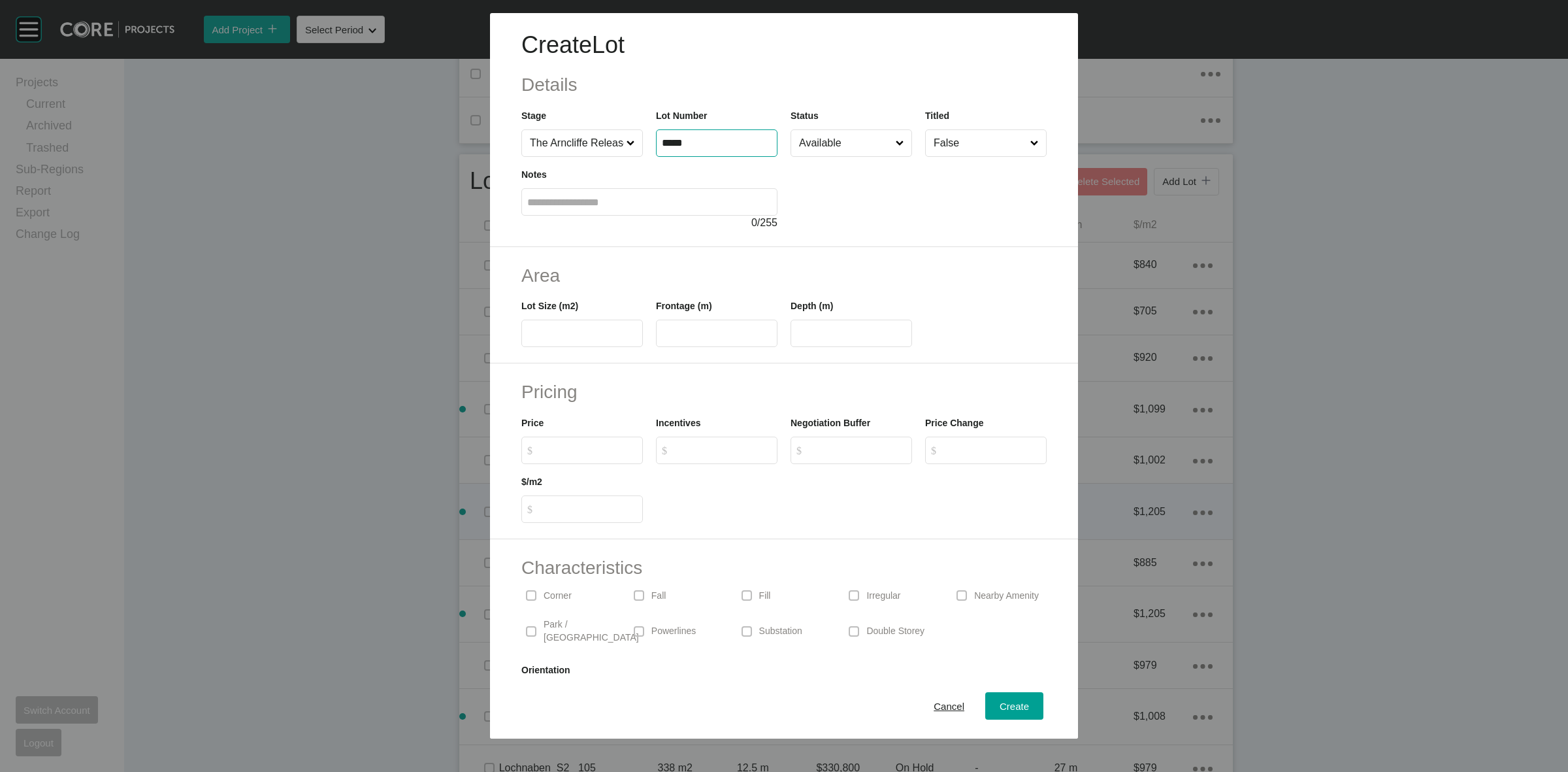
type input "*****"
type input "***"
type input "****"
type input "**"
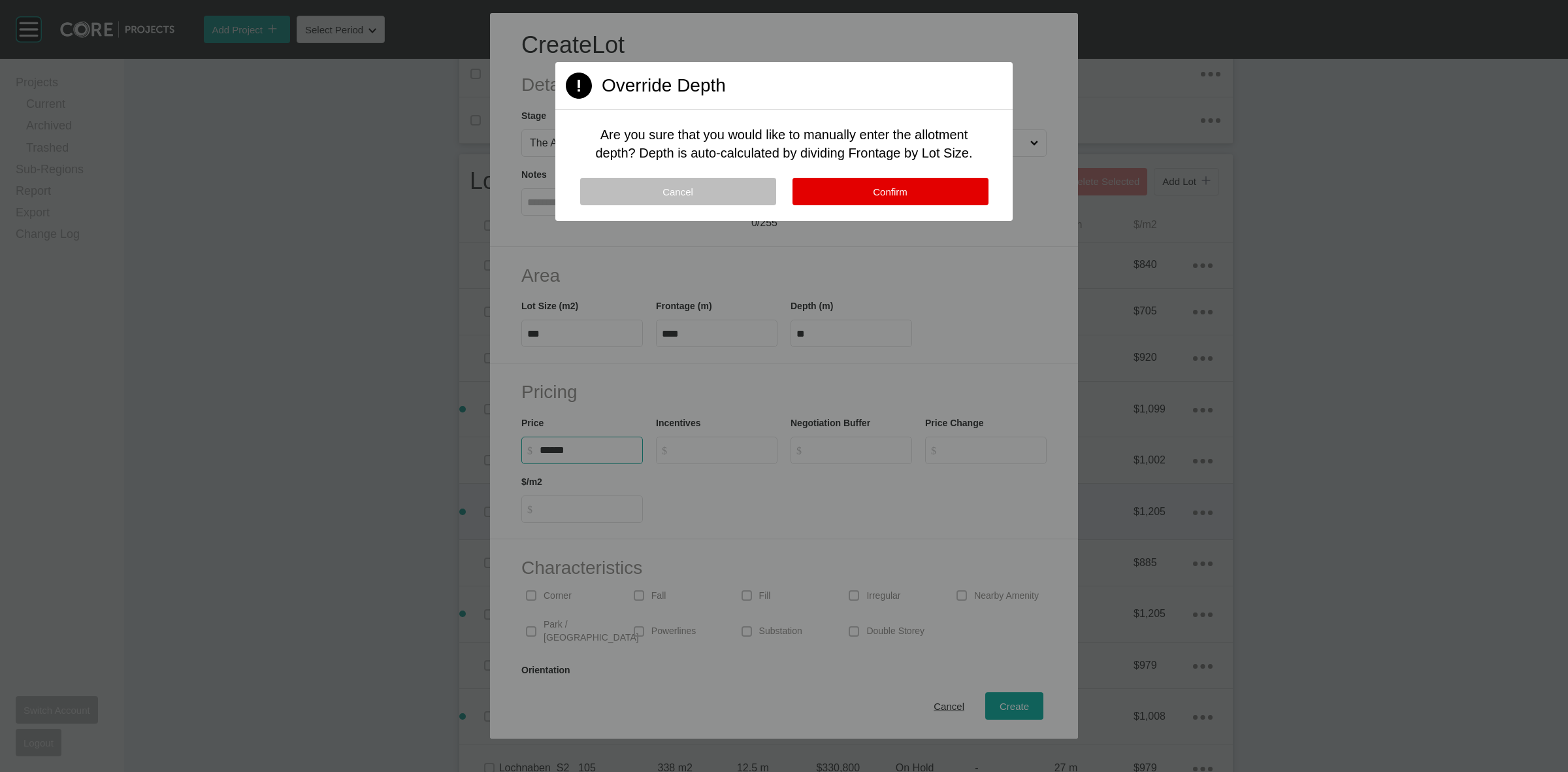
type input "*******"
type input "*****"
type input "*"
click at [882, 190] on span "Confirm" at bounding box center [890, 192] width 35 height 11
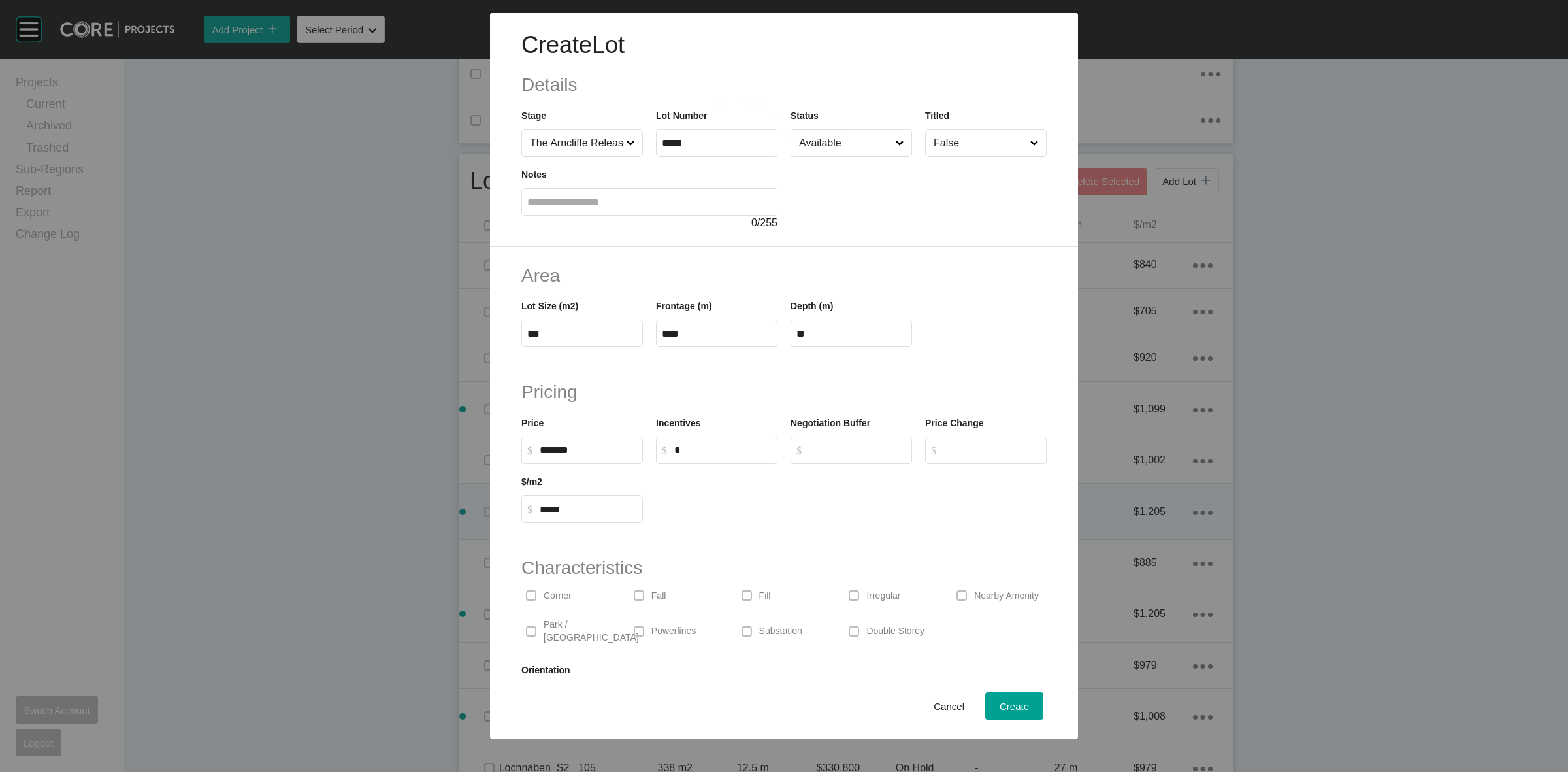
click at [547, 602] on div "Corner" at bounding box center [568, 596] width 95 height 30
click at [1000, 710] on span "Create" at bounding box center [1014, 706] width 29 height 11
type input "*"
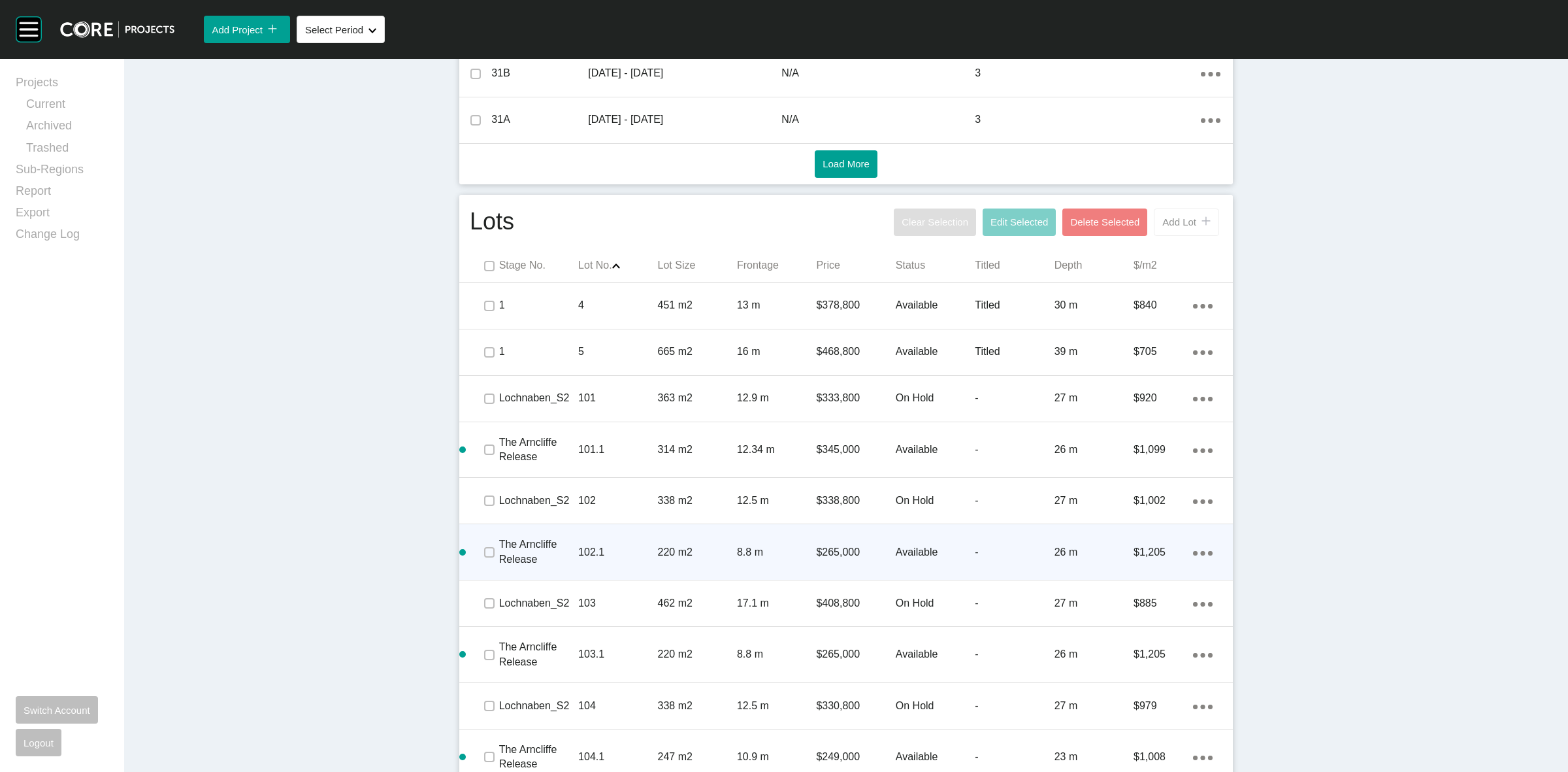
click at [1184, 219] on span "Add Lot" at bounding box center [1179, 222] width 34 height 11
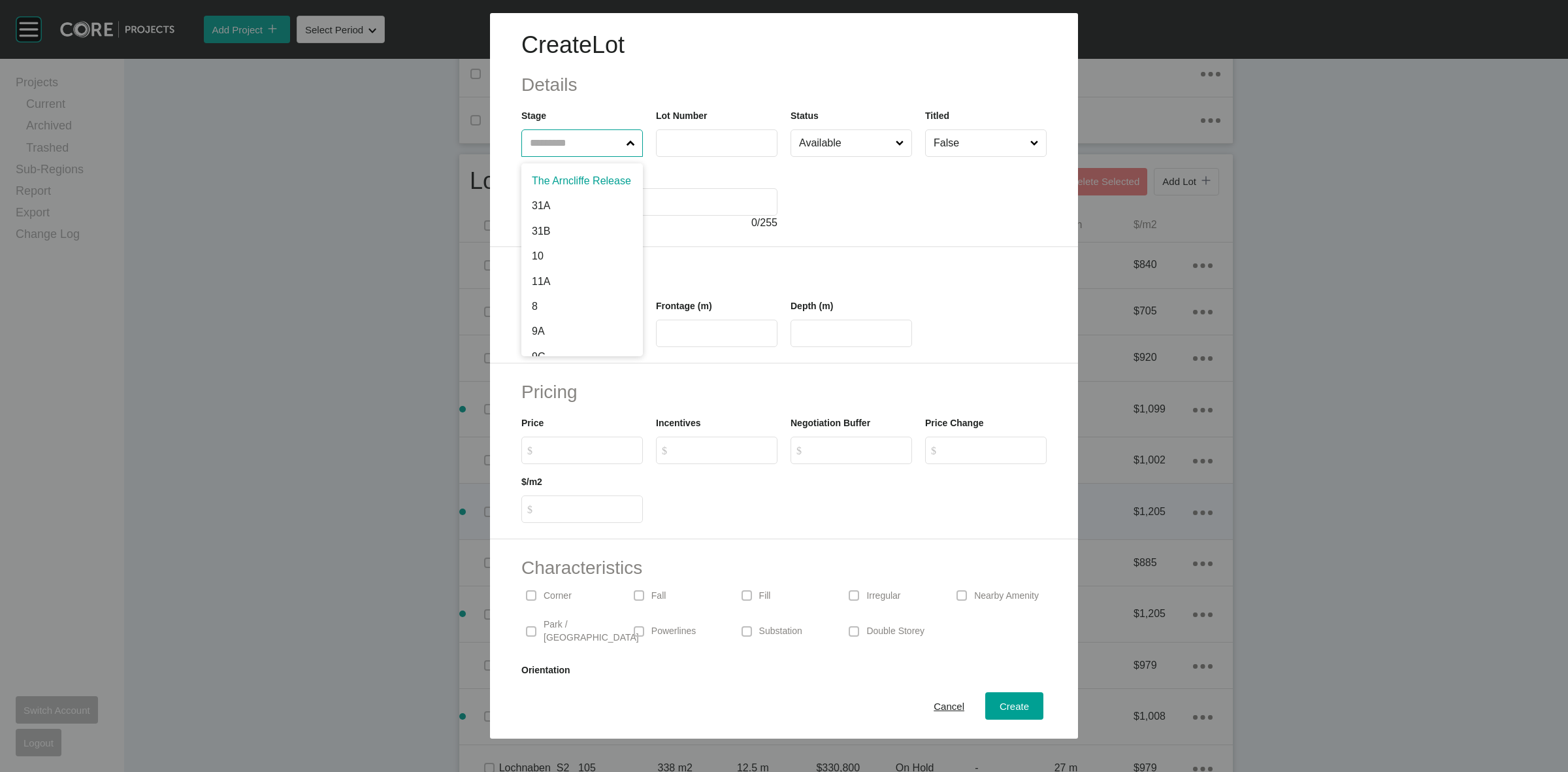
click at [549, 147] on input "text" at bounding box center [575, 144] width 97 height 26
type input "*****"
type input "***"
type input "****"
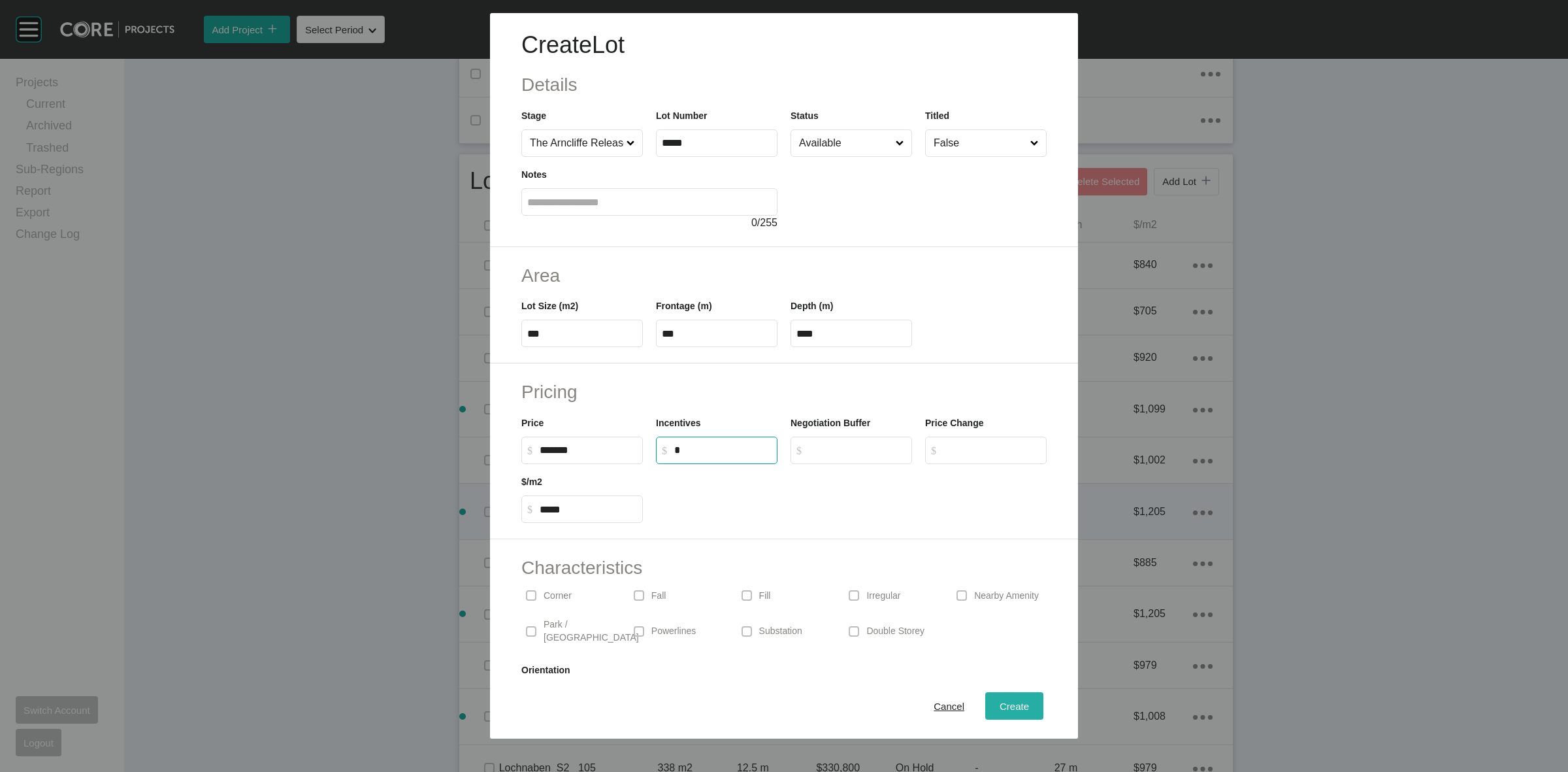
click at [1000, 704] on span "Create" at bounding box center [1014, 706] width 29 height 11
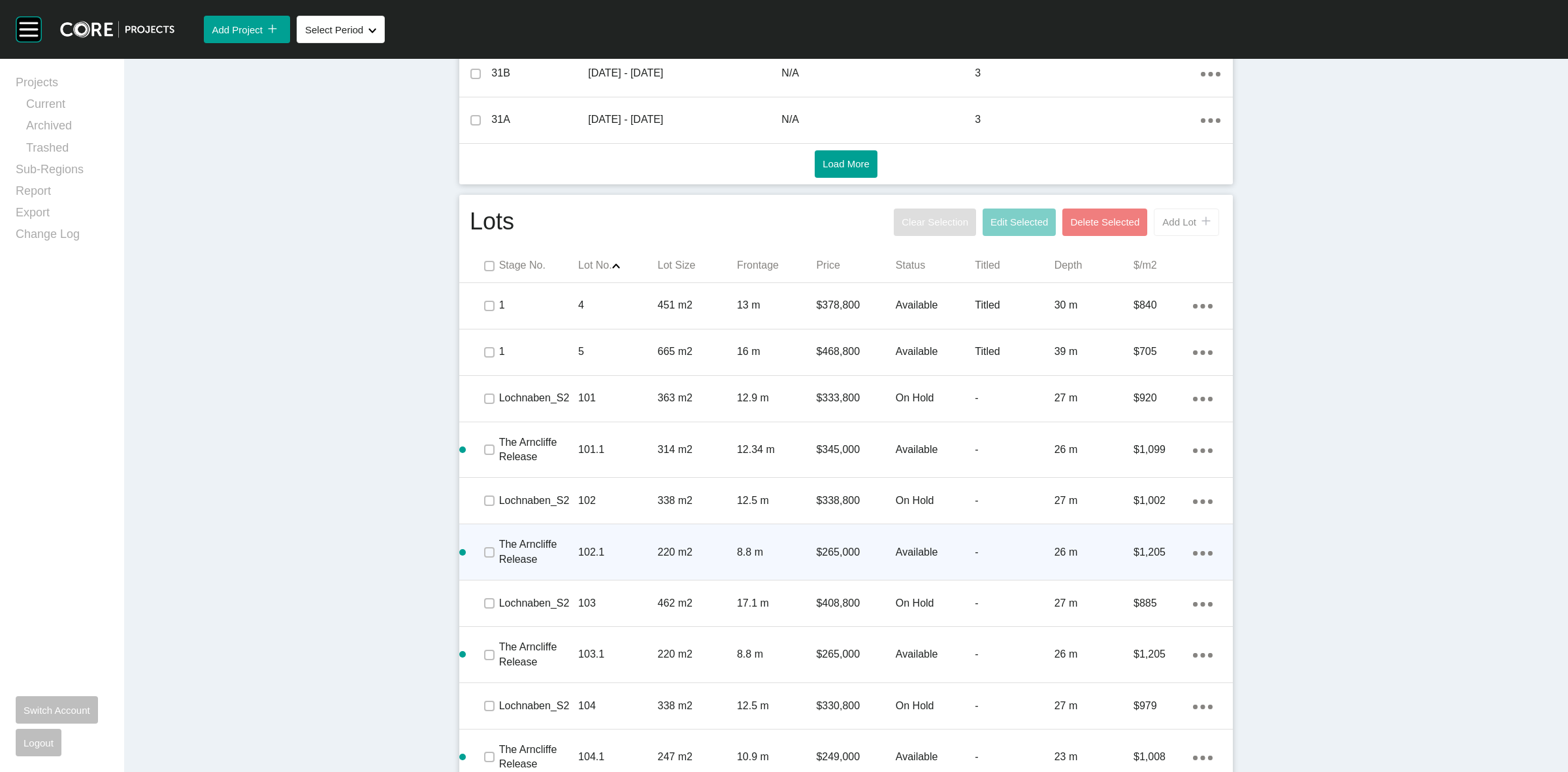
click at [1170, 224] on span "Add Lot" at bounding box center [1179, 222] width 34 height 11
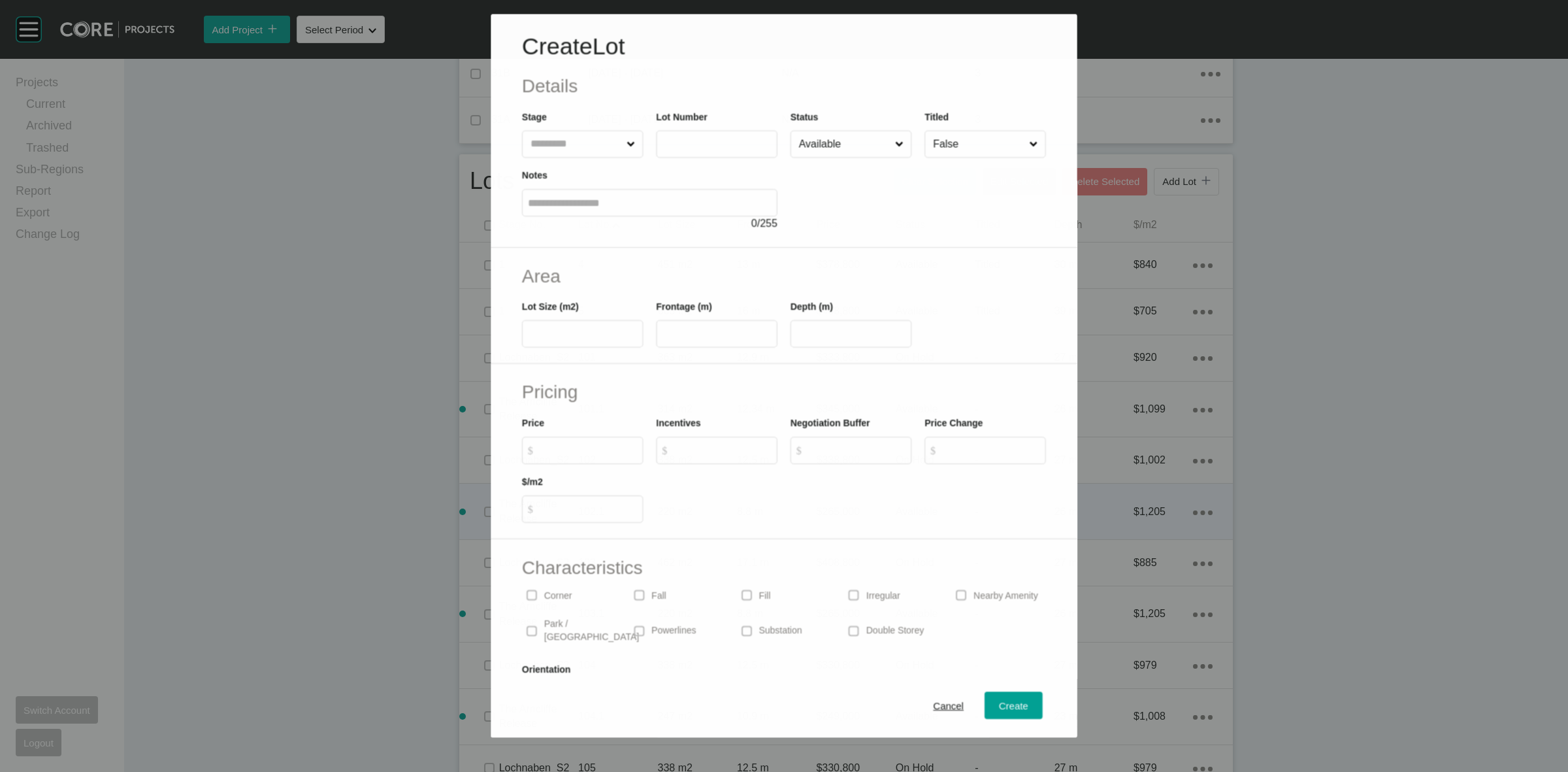
click at [546, 139] on input "text" at bounding box center [576, 144] width 96 height 26
click at [990, 696] on button "Create" at bounding box center [1015, 705] width 58 height 27
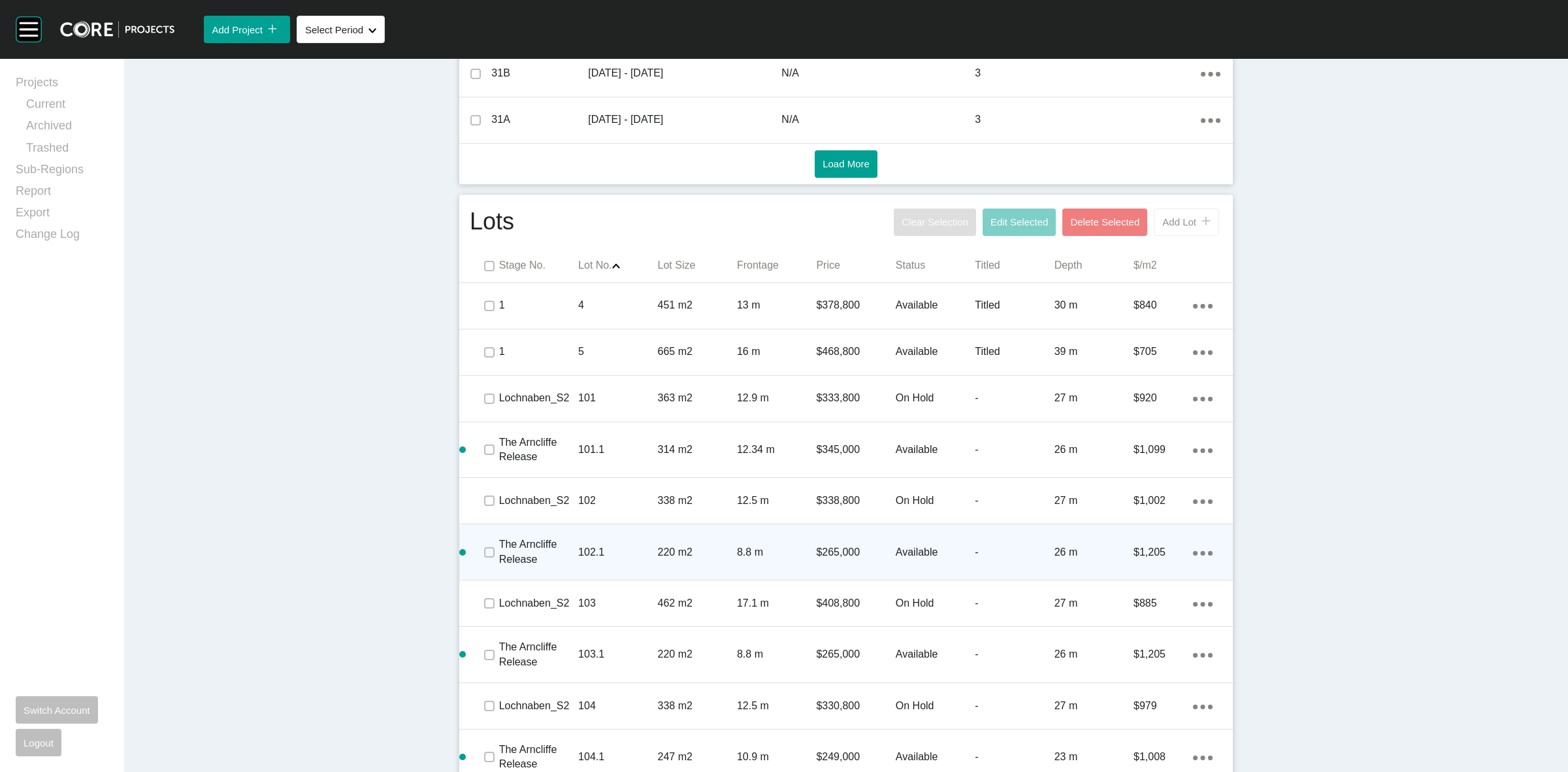
click at [1168, 223] on span "Add Lot" at bounding box center [1179, 222] width 34 height 11
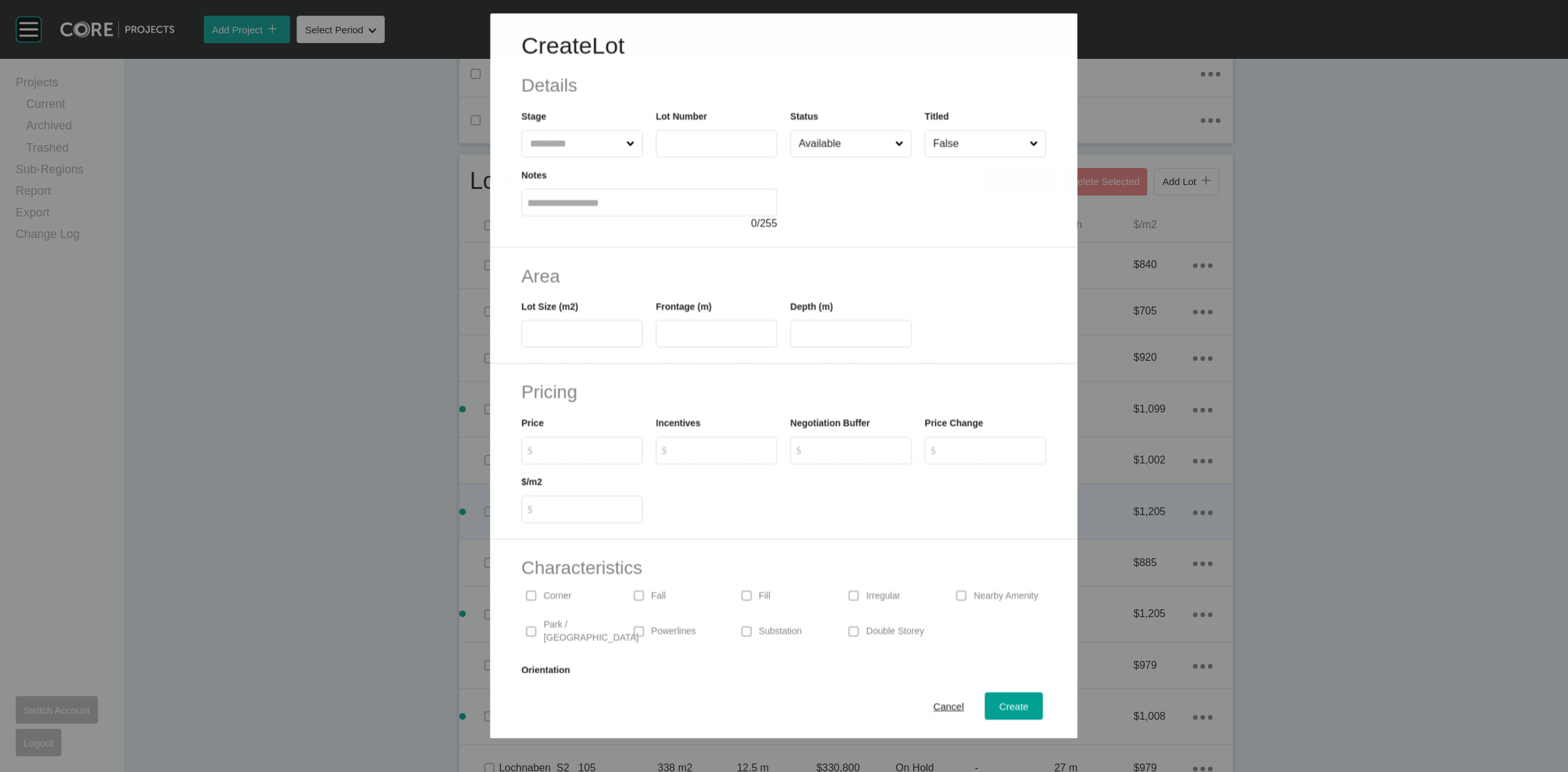
drag, startPoint x: 566, startPoint y: 144, endPoint x: 549, endPoint y: 130, distance: 22.0
click at [561, 139] on input "text" at bounding box center [575, 144] width 96 height 26
click at [615, 445] on input "*******" at bounding box center [588, 450] width 98 height 11
click at [845, 328] on input "****" at bounding box center [851, 334] width 110 height 11
click at [926, 298] on div "Create Lot Details Stage The Arncliffe Release Lot Number ***** Status Availabl…" at bounding box center [784, 386] width 1568 height 772
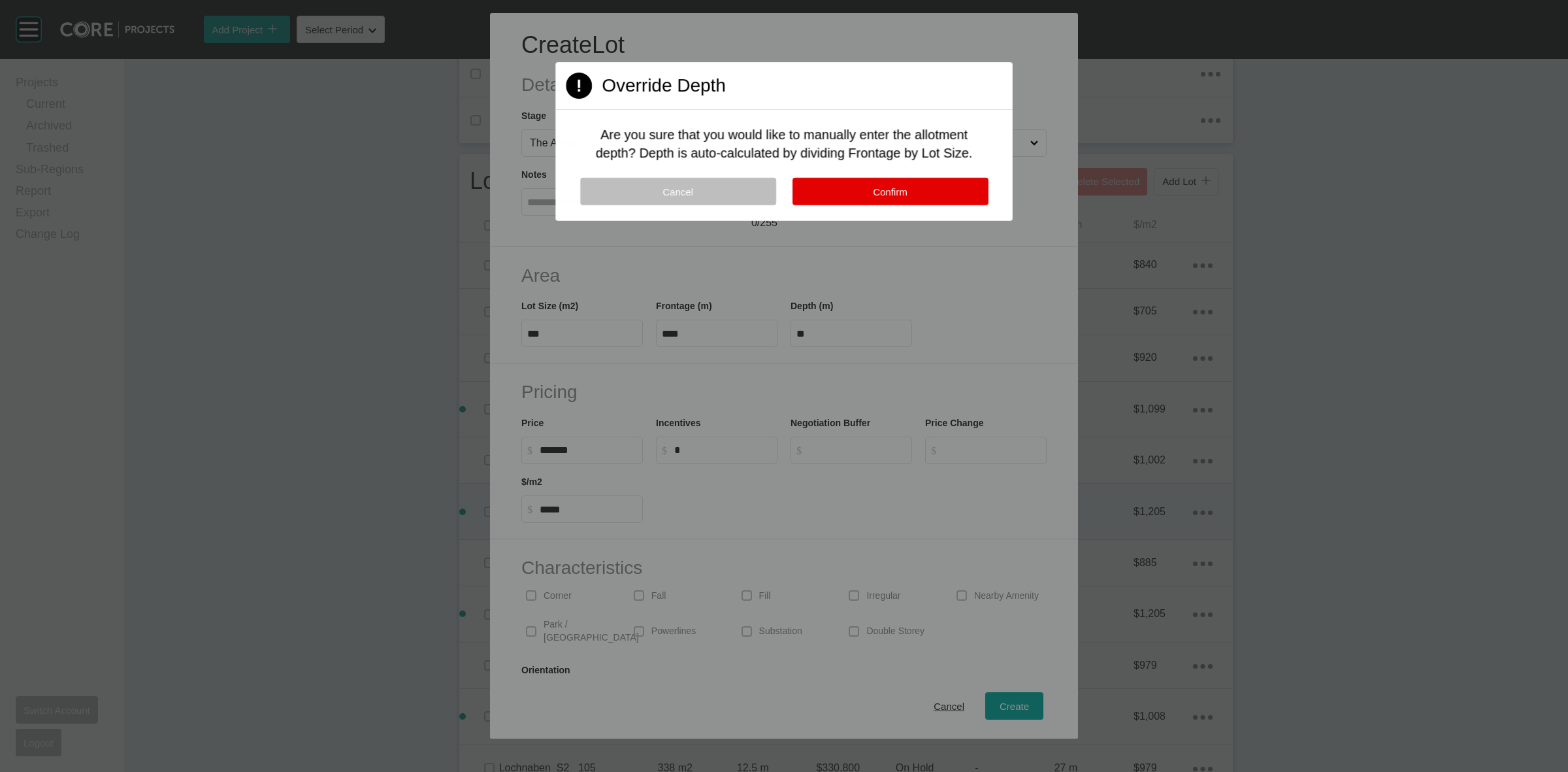
drag, startPoint x: 897, startPoint y: 187, endPoint x: 980, endPoint y: 449, distance: 274.8
click at [898, 189] on span "Confirm" at bounding box center [890, 191] width 34 height 11
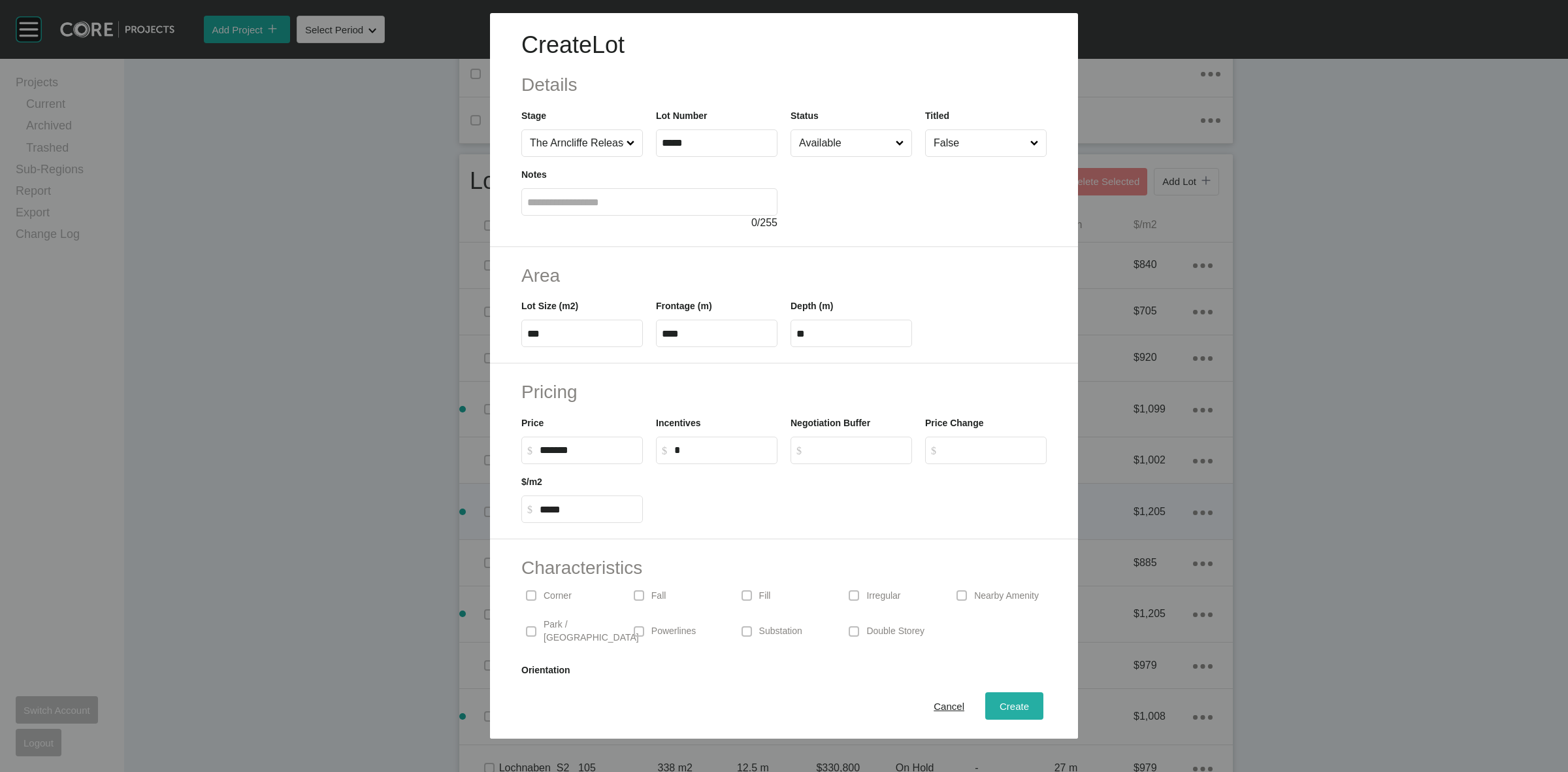
click at [1008, 704] on span "Create" at bounding box center [1014, 706] width 29 height 11
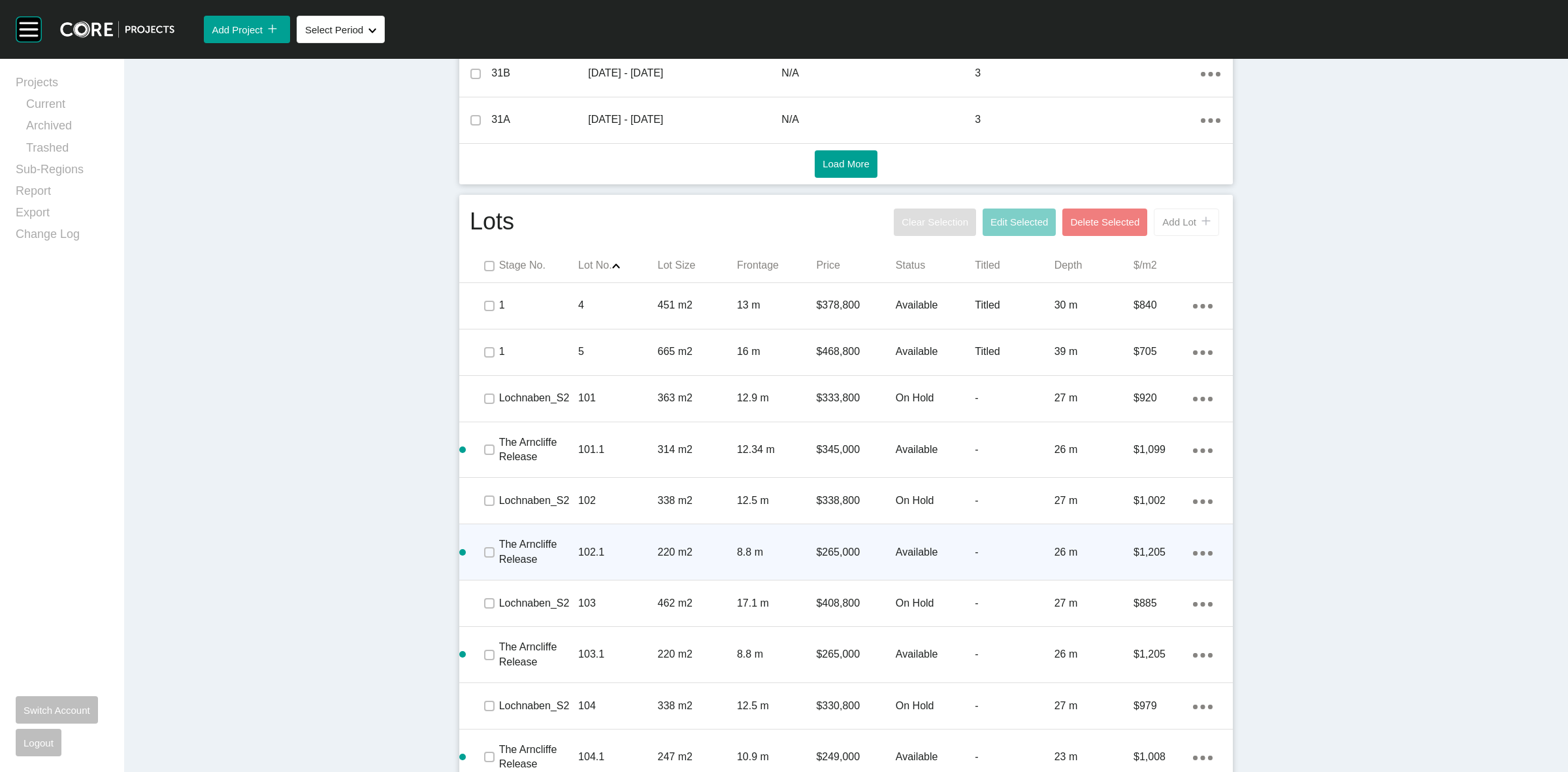
click at [1183, 215] on button "Add Lot icon/tick copy 11 Created with Sketch." at bounding box center [1186, 221] width 66 height 27
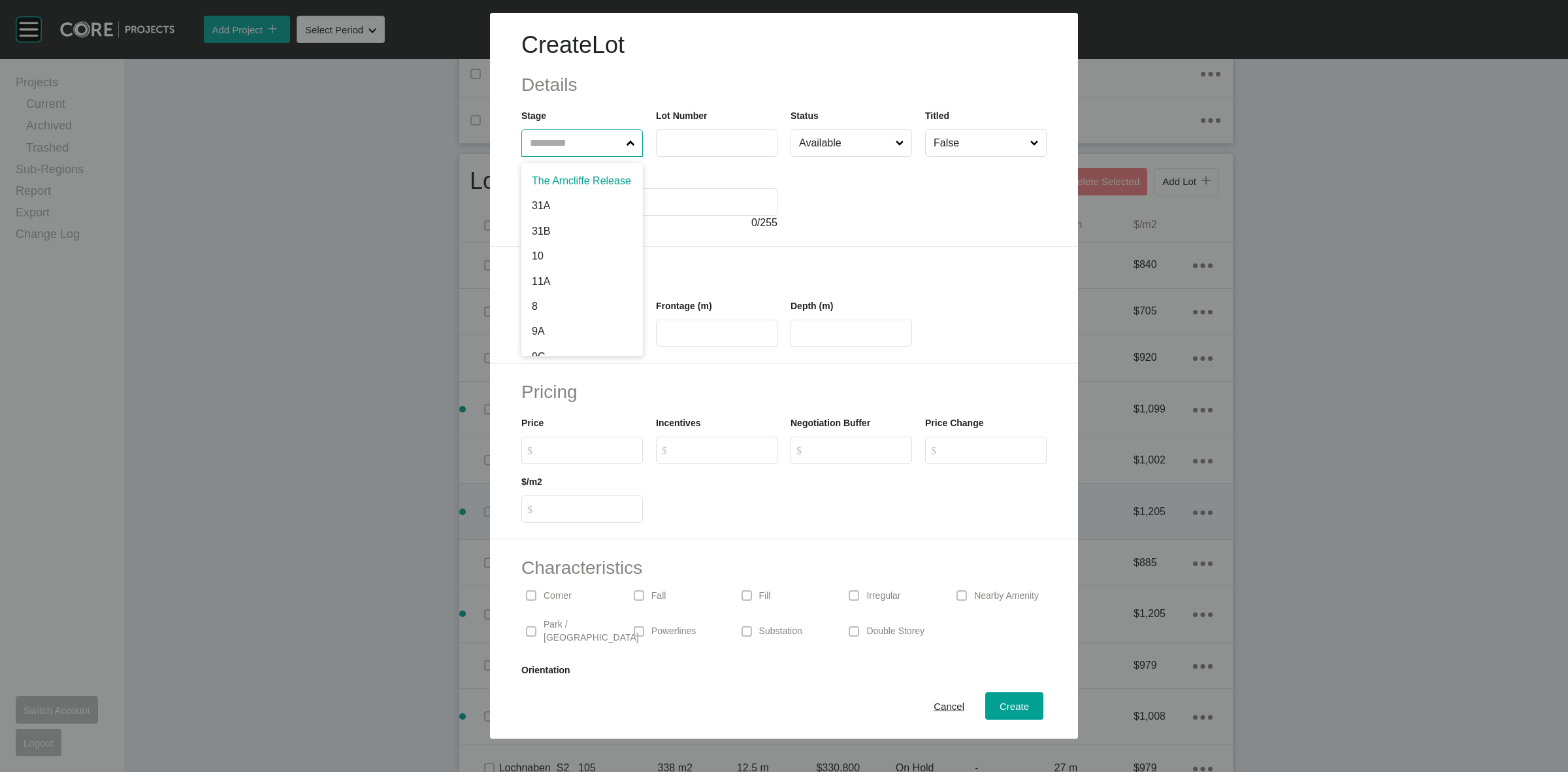
click at [535, 134] on input "text" at bounding box center [575, 144] width 97 height 26
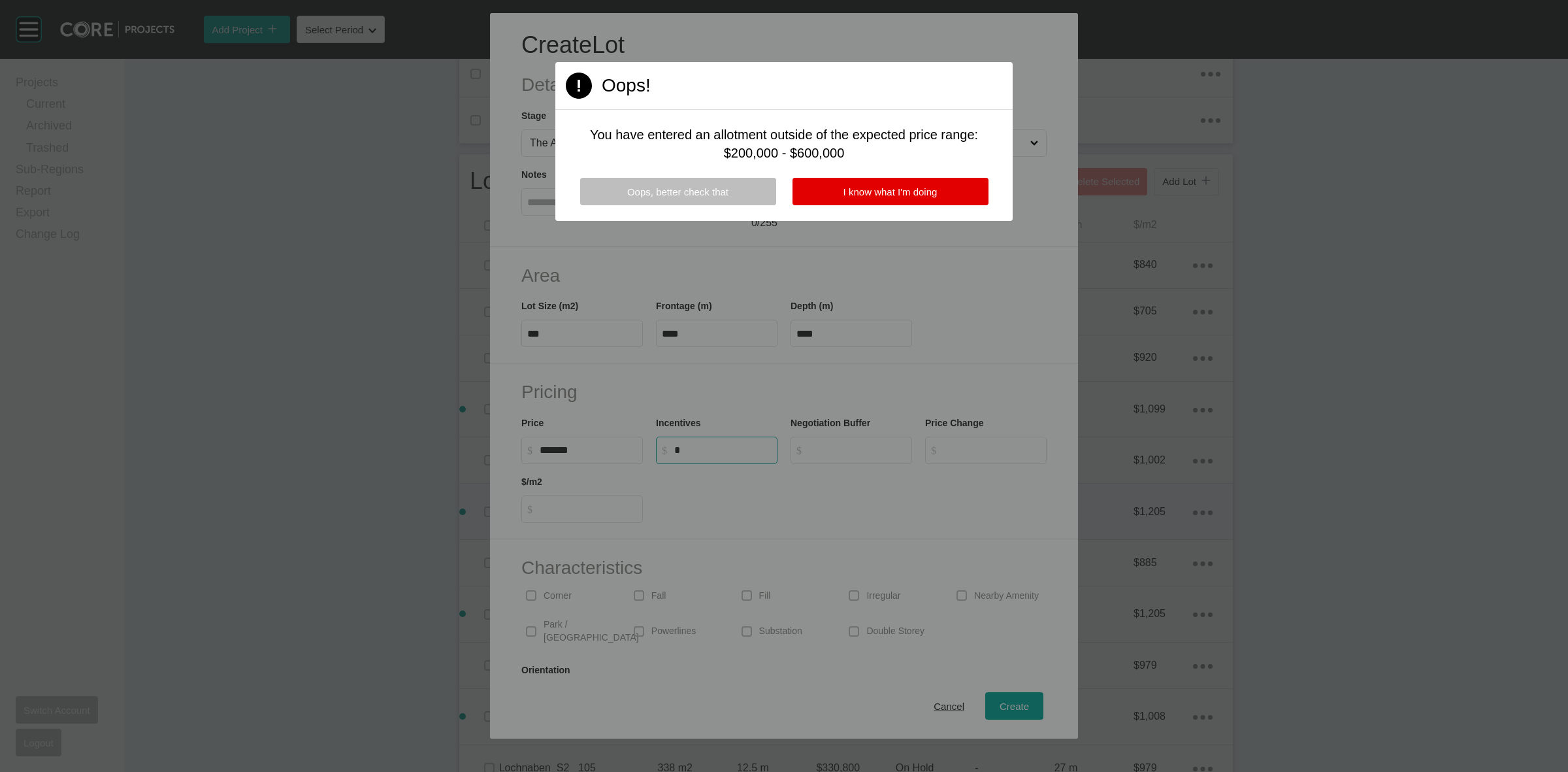
drag, startPoint x: 652, startPoint y: 191, endPoint x: 667, endPoint y: 428, distance: 237.5
click at [652, 190] on span "Oops, better check that" at bounding box center [678, 192] width 101 height 11
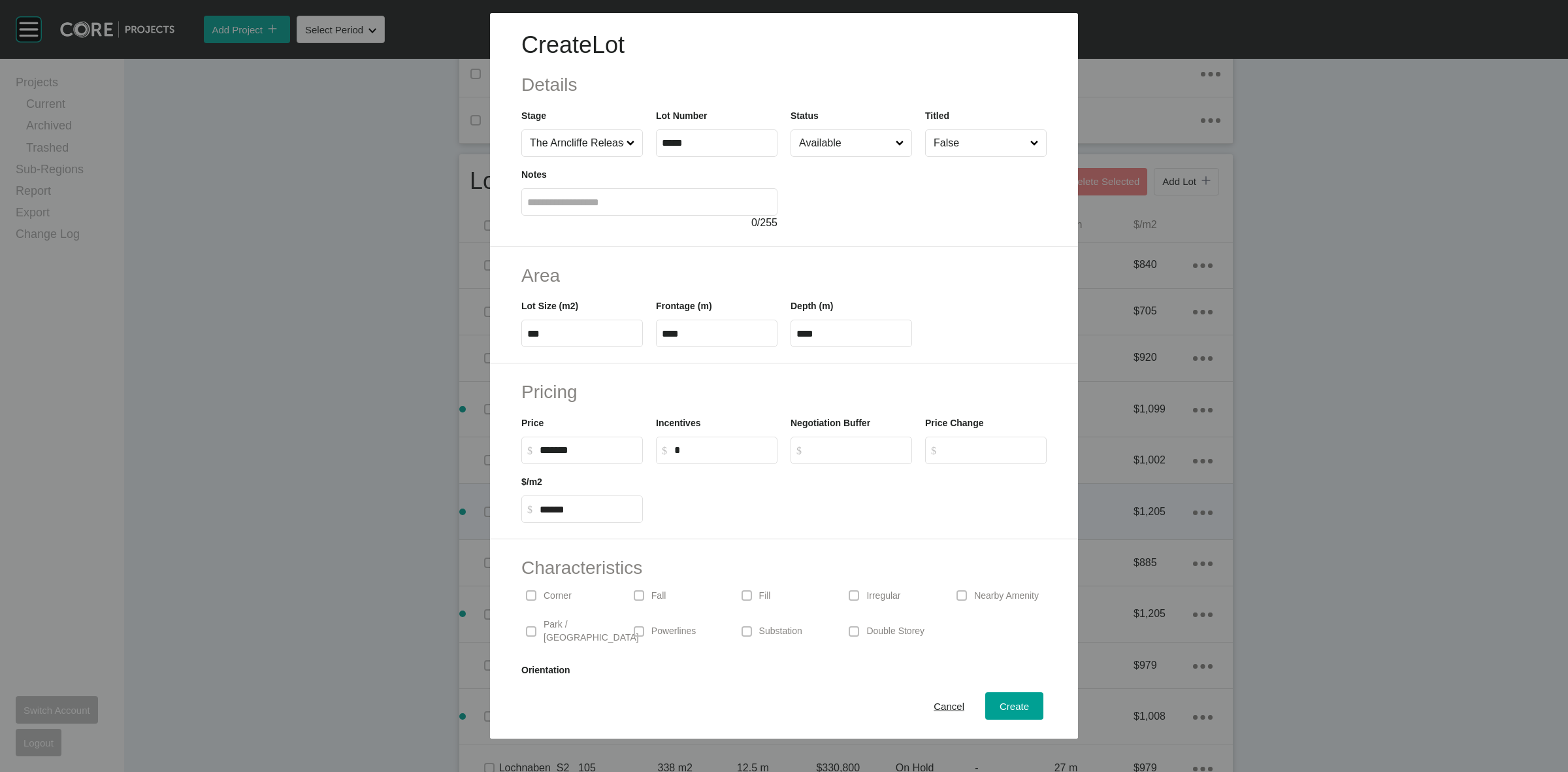
drag, startPoint x: 621, startPoint y: 454, endPoint x: 616, endPoint y: 449, distance: 7.1
click at [616, 449] on input "*******" at bounding box center [588, 450] width 98 height 11
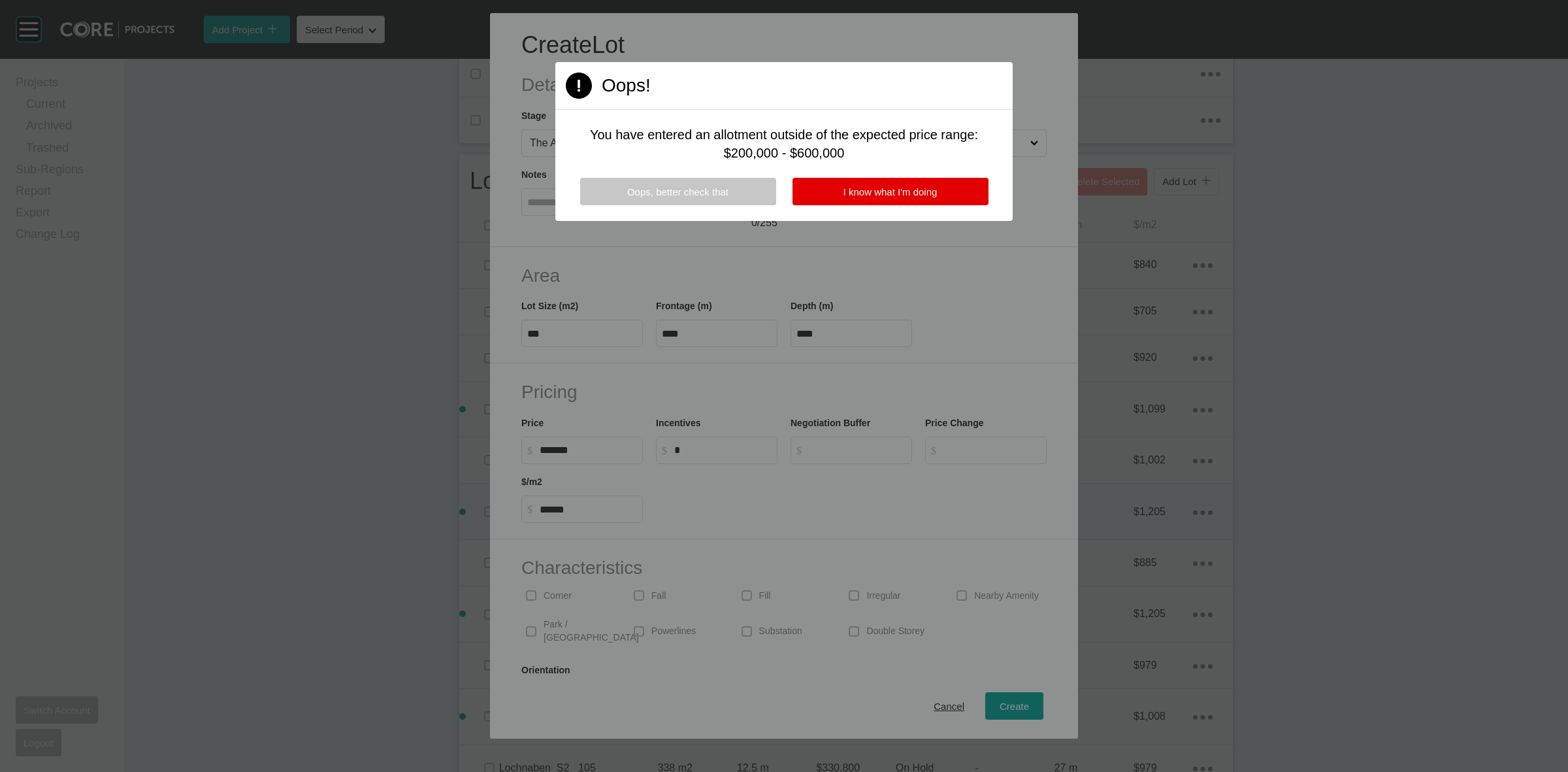
drag, startPoint x: 755, startPoint y: 191, endPoint x: 702, endPoint y: 338, distance: 156.3
click at [753, 190] on button "Oops, better check that" at bounding box center [678, 191] width 196 height 27
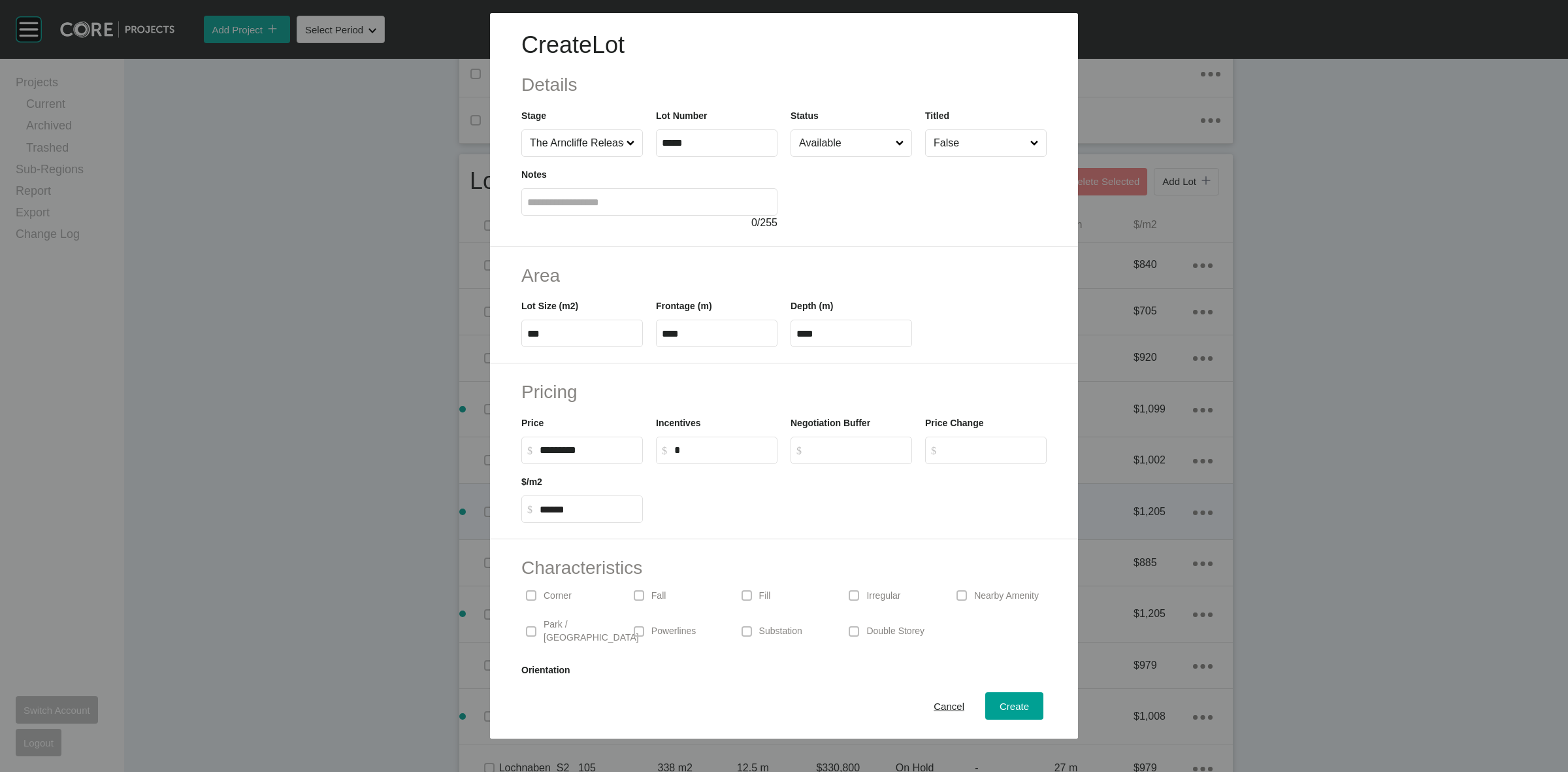
click at [590, 452] on label "$ Created with Sketch. $ *********" at bounding box center [582, 449] width 122 height 27
click at [590, 452] on input "*********" at bounding box center [588, 450] width 98 height 11
drag, startPoint x: 1001, startPoint y: 700, endPoint x: 991, endPoint y: 699, distance: 10.0
click at [1000, 701] on span "Create" at bounding box center [1014, 706] width 29 height 11
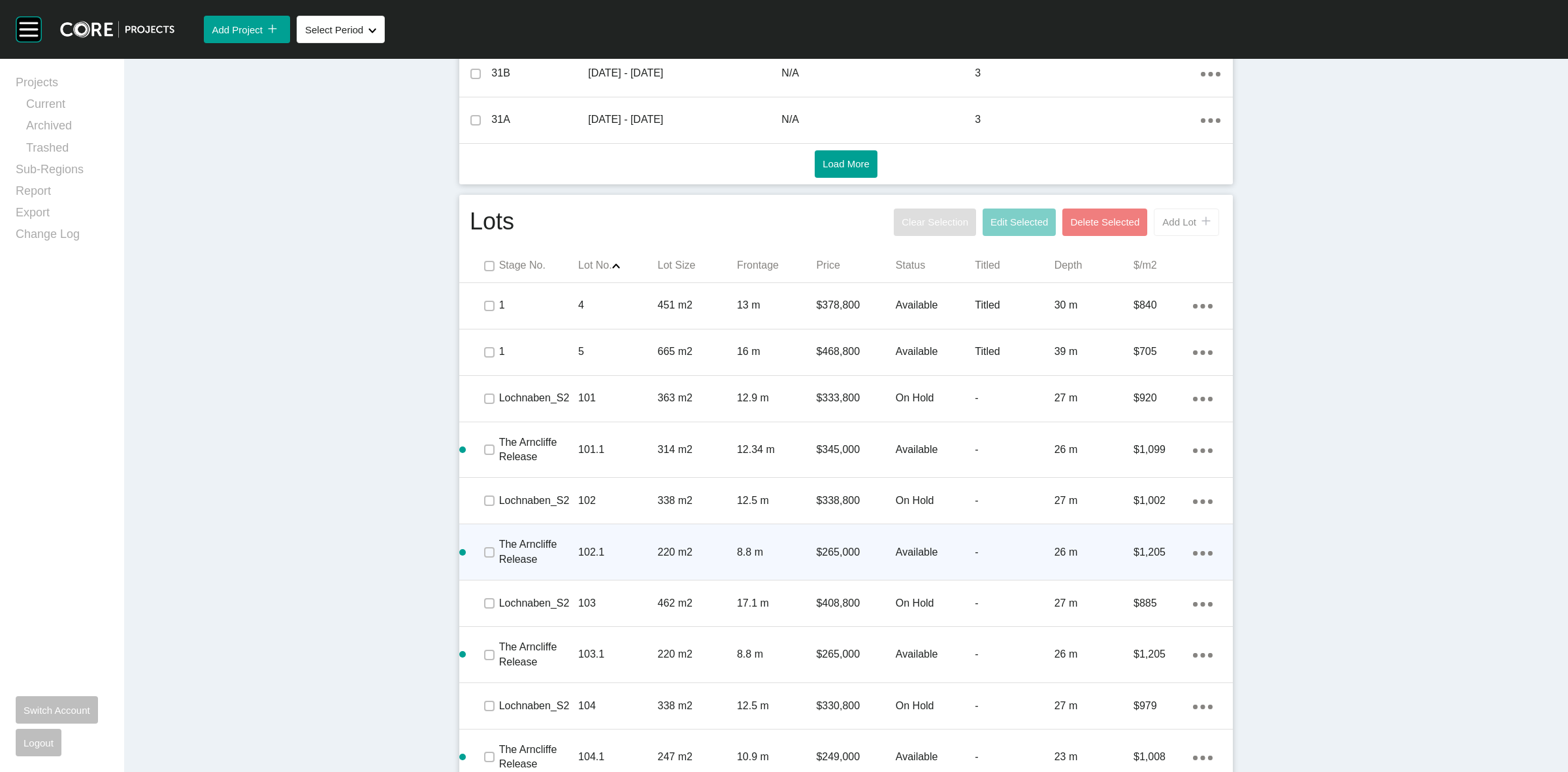
click at [1177, 223] on span "Add Lot" at bounding box center [1179, 222] width 34 height 11
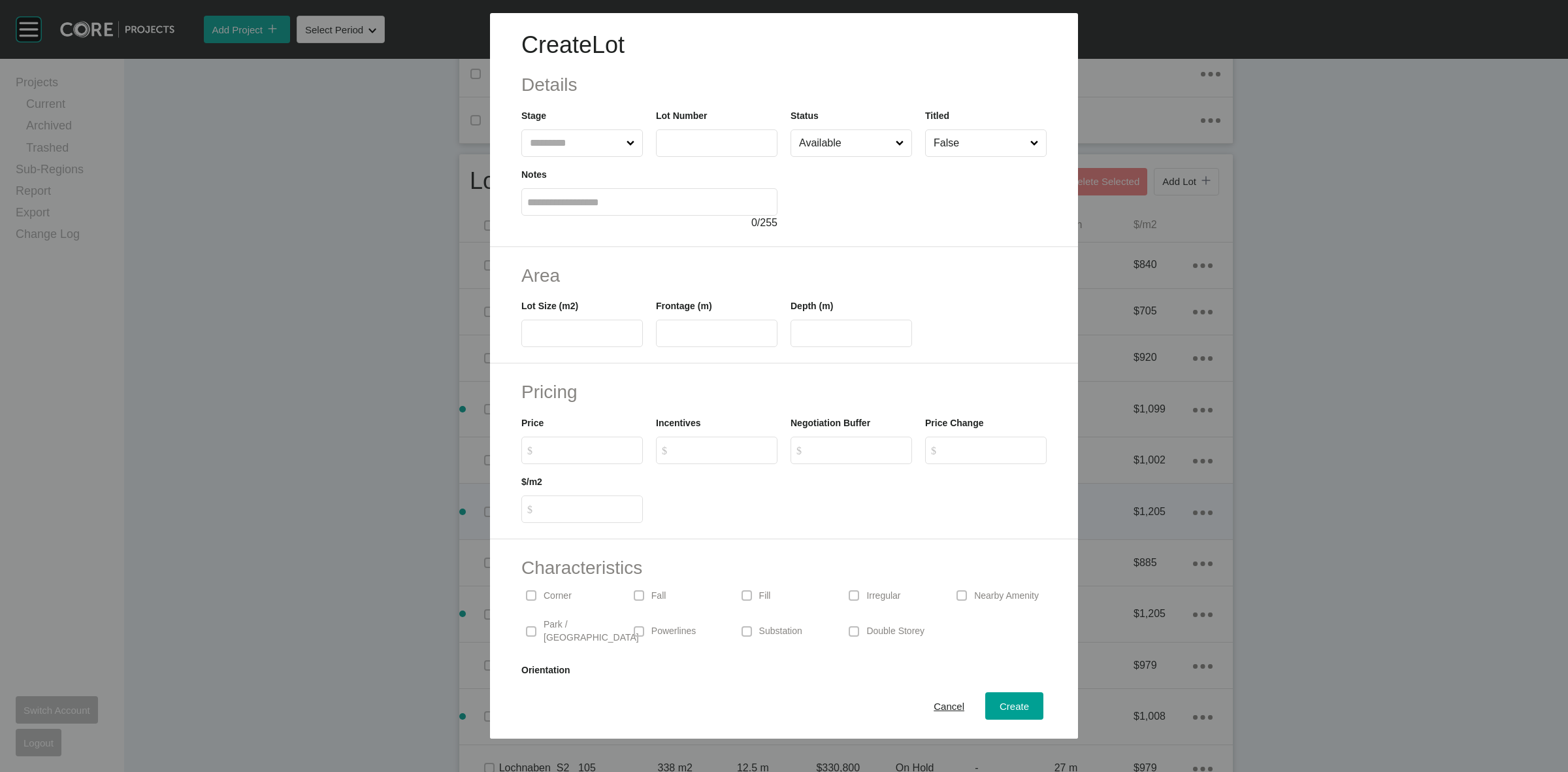
click at [565, 138] on input "text" at bounding box center [575, 144] width 97 height 26
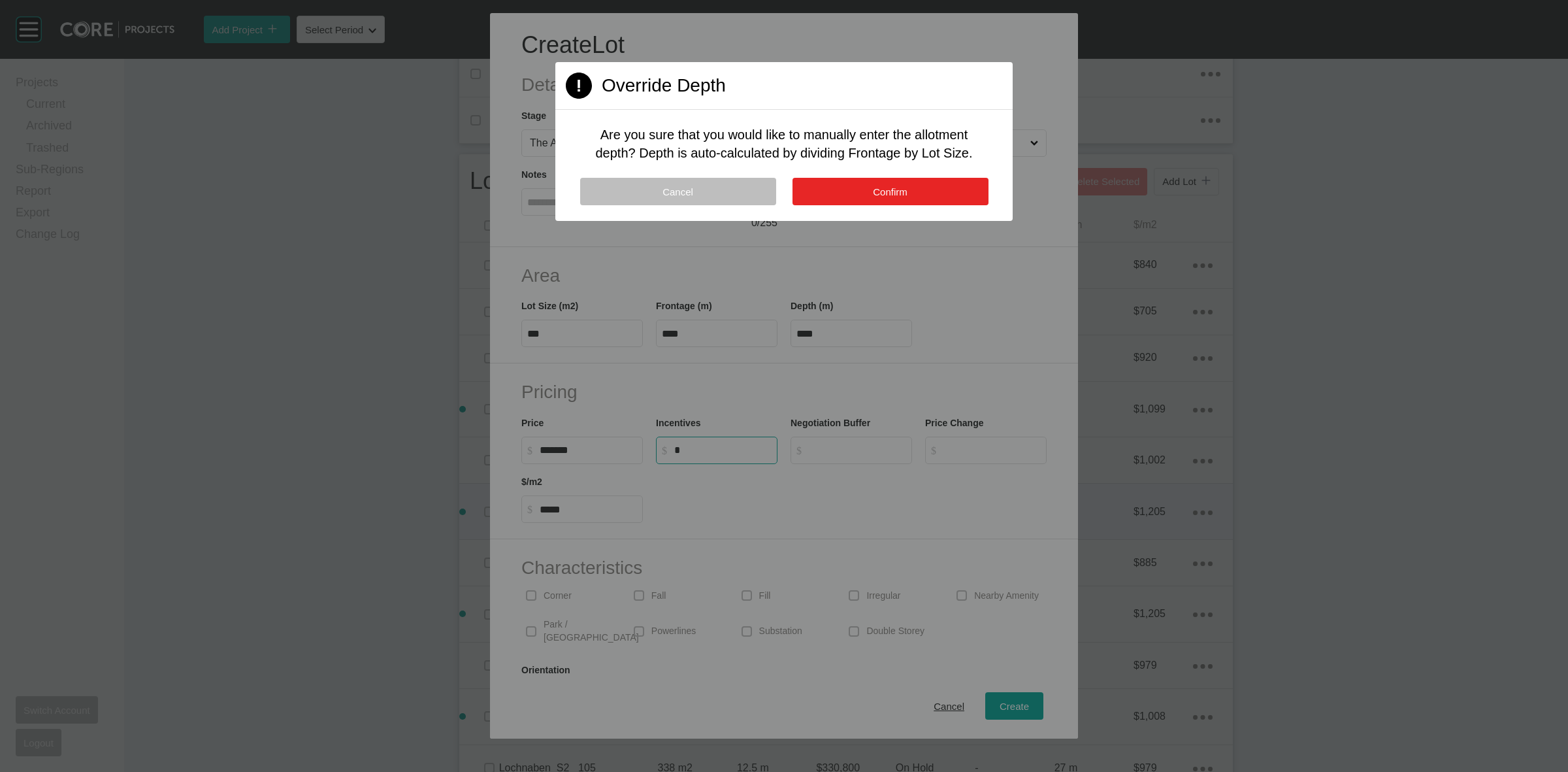
click at [909, 189] on button "Confirm" at bounding box center [890, 191] width 196 height 27
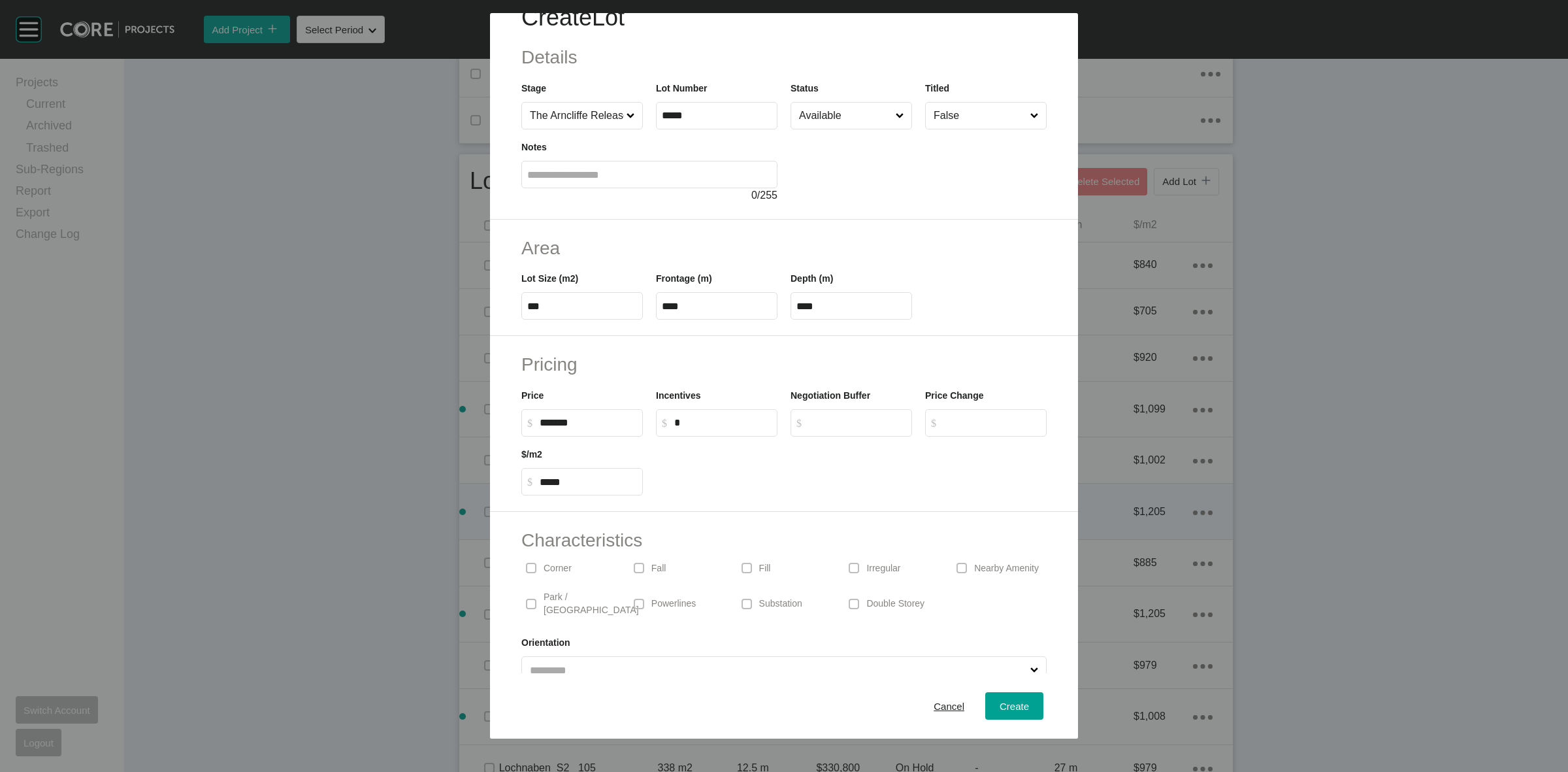
scroll to position [43, 0]
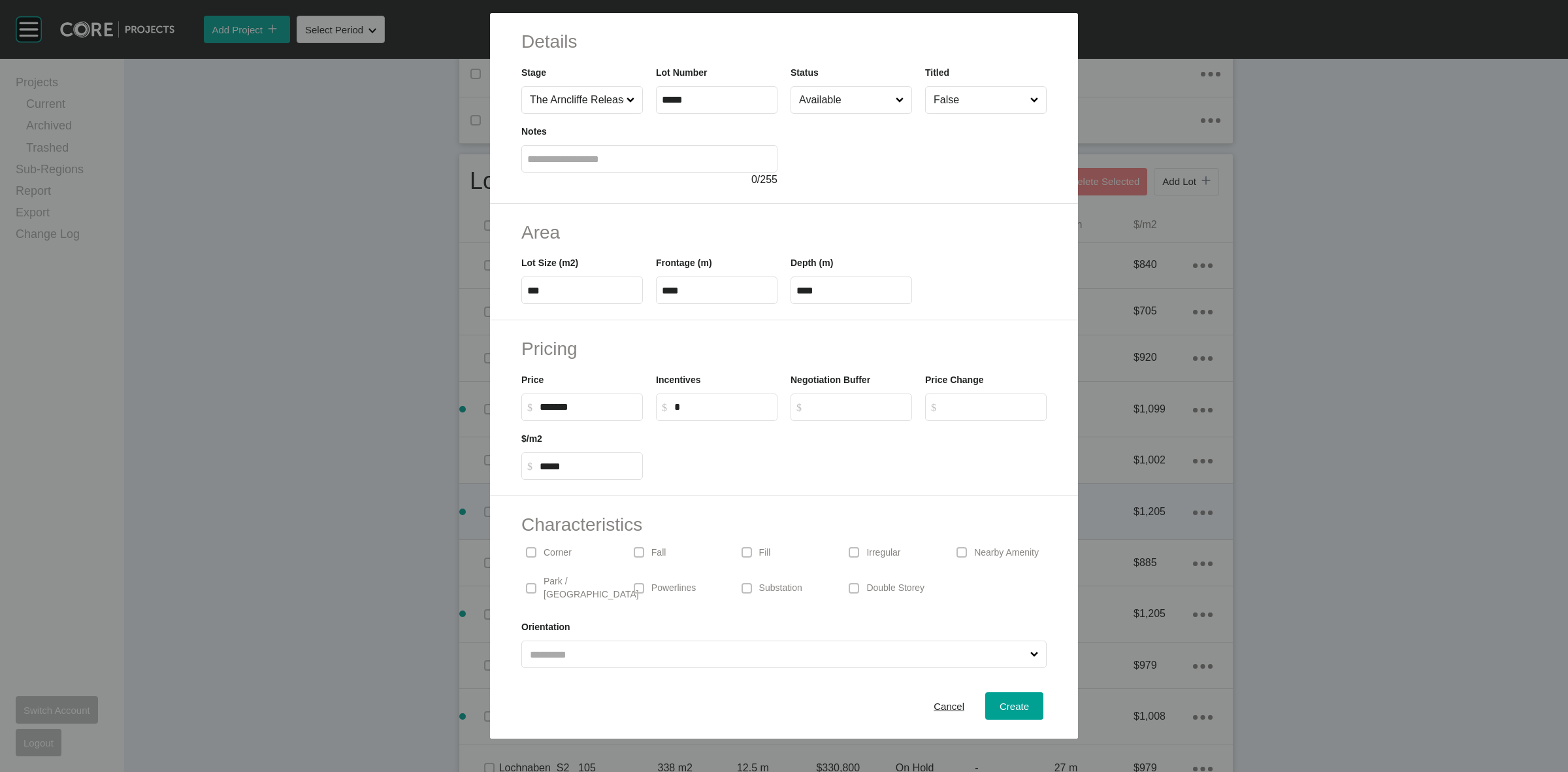
click at [550, 543] on div "Corner" at bounding box center [568, 553] width 95 height 30
click at [1009, 707] on span "Create" at bounding box center [1014, 706] width 29 height 11
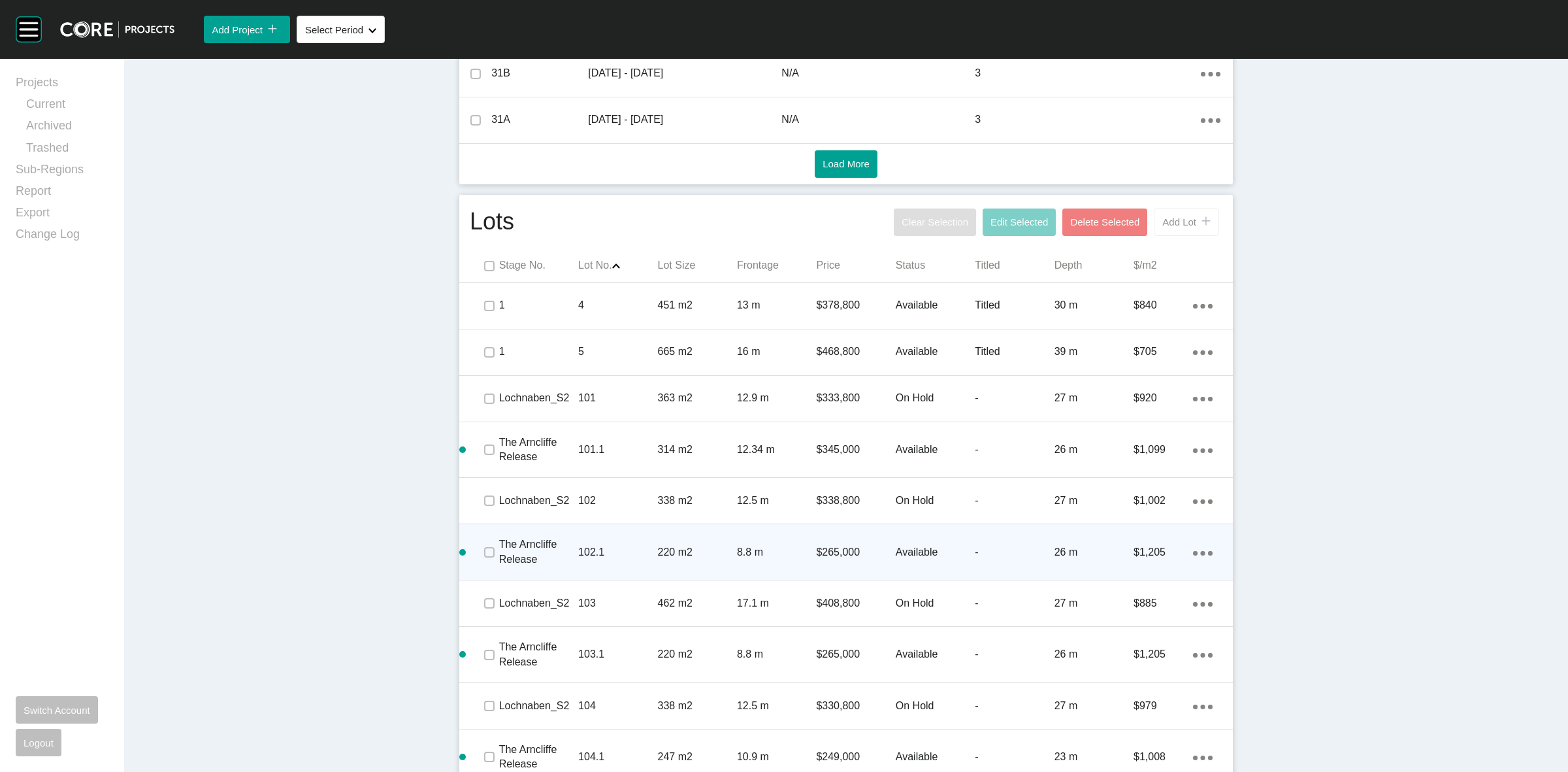
click at [1170, 229] on button "Add Lot icon/tick copy 11 Created with Sketch." at bounding box center [1186, 221] width 66 height 27
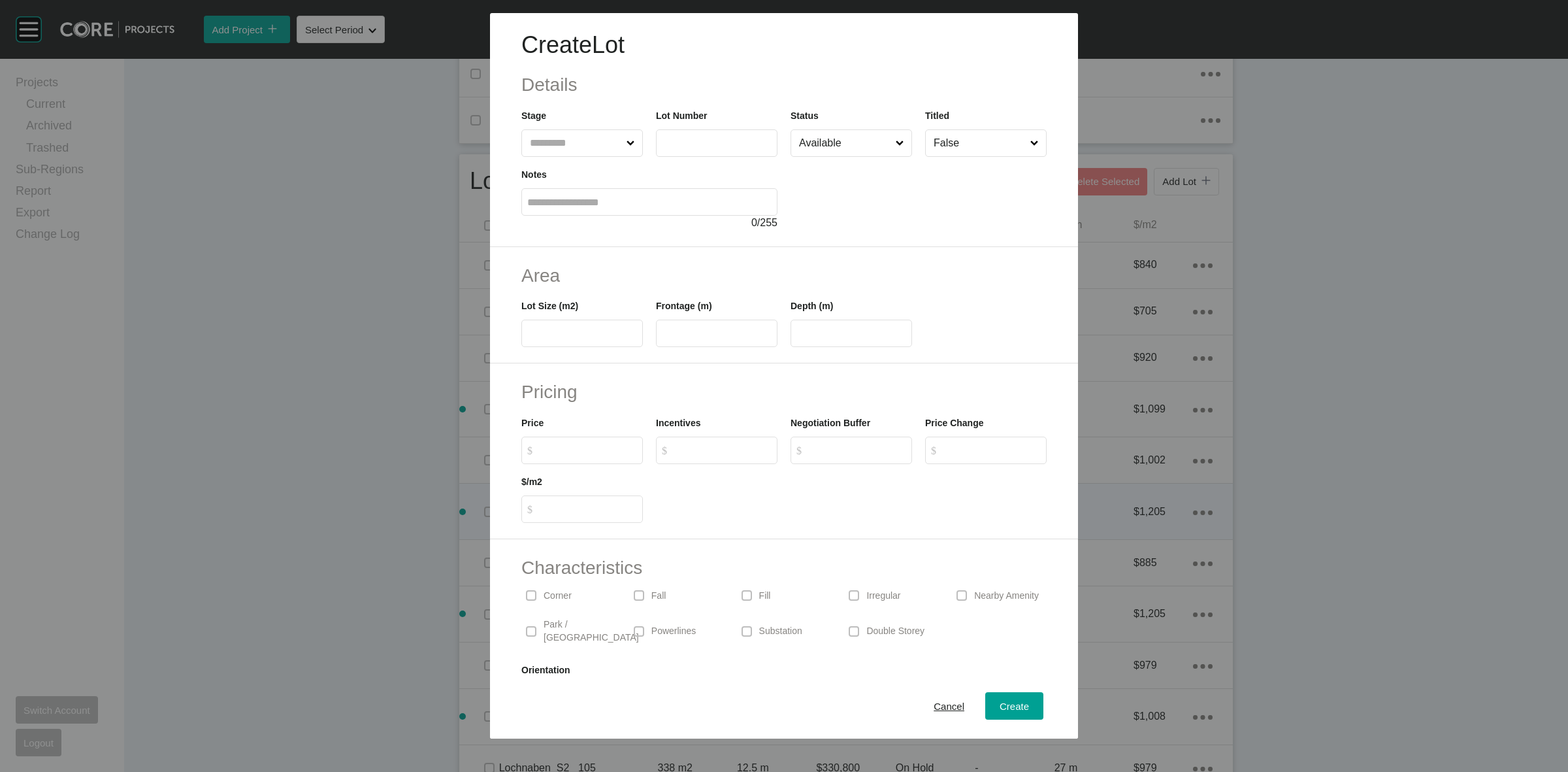
click at [589, 147] on input "text" at bounding box center [575, 144] width 97 height 26
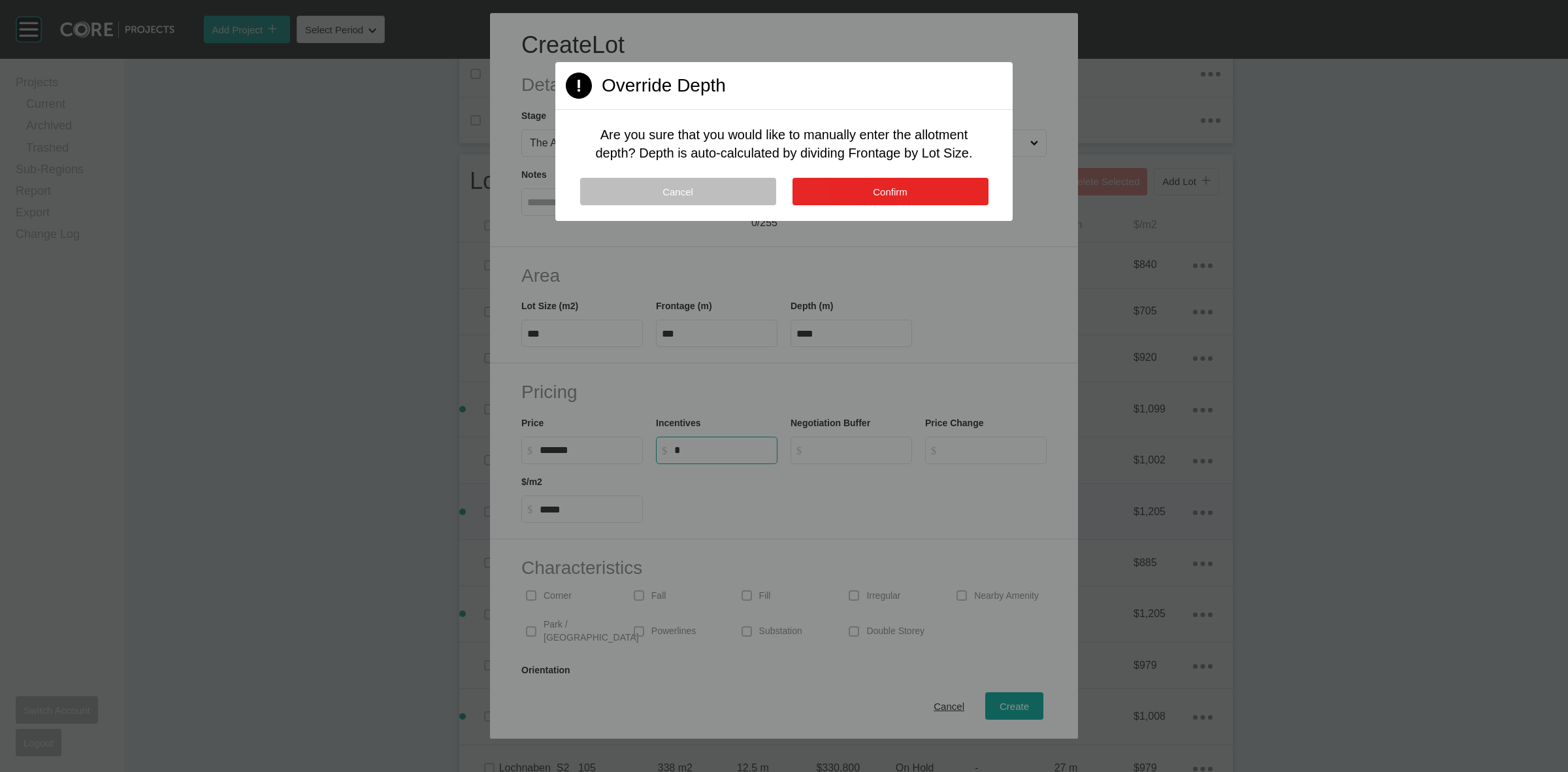
click at [839, 184] on button "Confirm" at bounding box center [890, 191] width 196 height 27
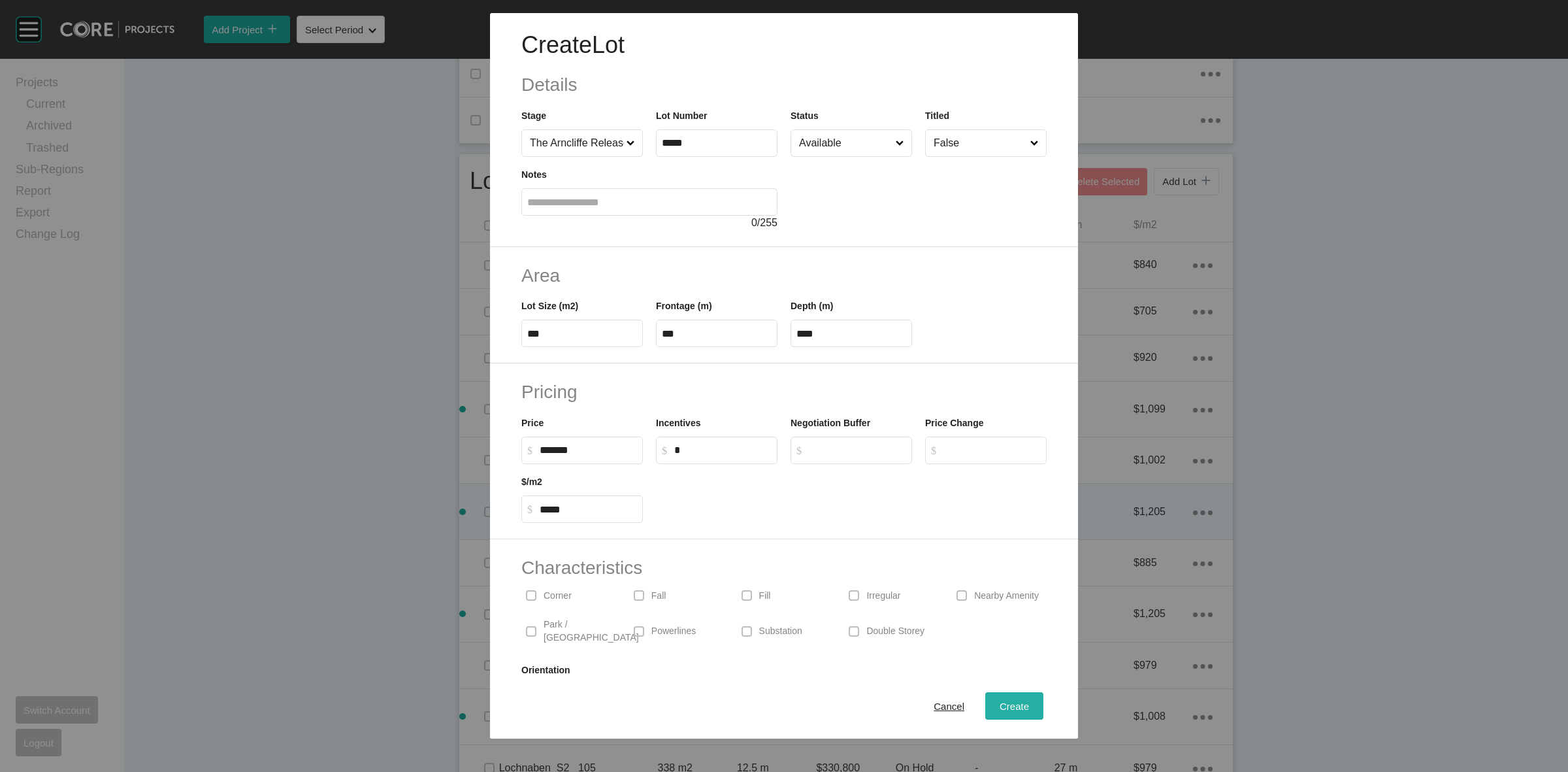
drag, startPoint x: 1000, startPoint y: 703, endPoint x: 1016, endPoint y: 639, distance: 66.0
click at [1000, 701] on span "Create" at bounding box center [1014, 706] width 29 height 11
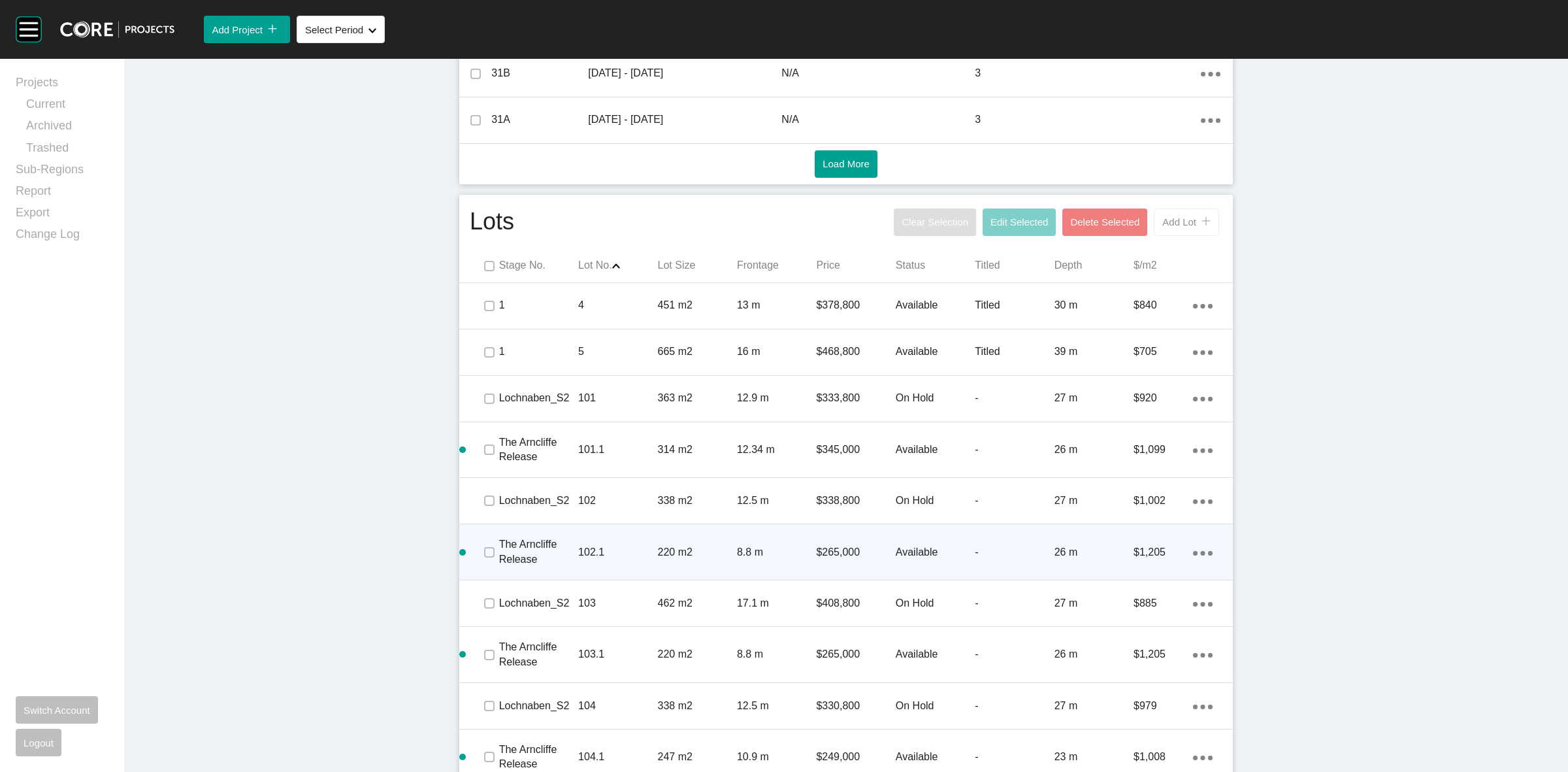
click at [1175, 218] on span "Add Lot" at bounding box center [1179, 222] width 34 height 11
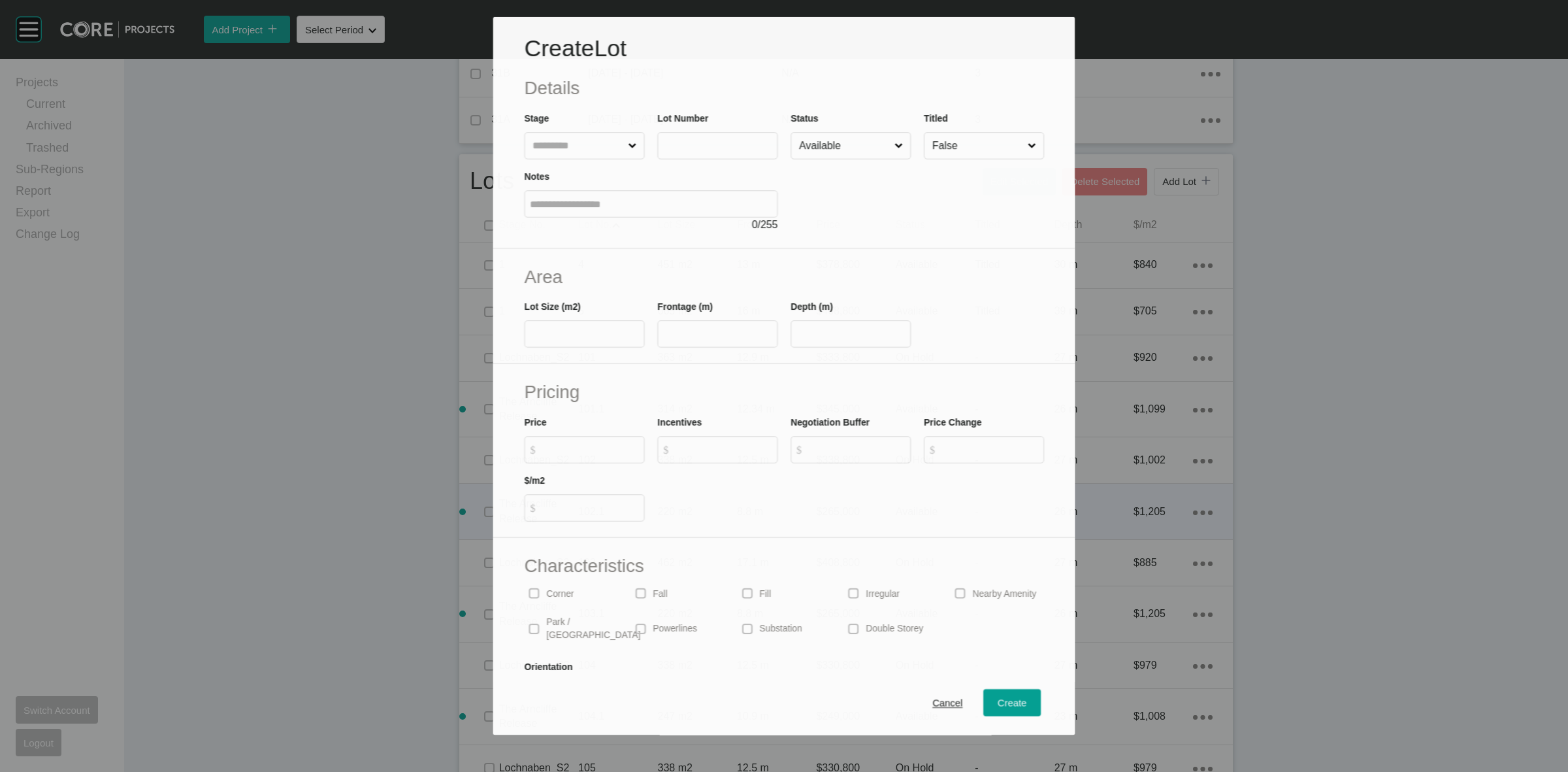
click at [568, 157] on label at bounding box center [584, 145] width 120 height 27
click at [568, 157] on input "text" at bounding box center [578, 145] width 96 height 26
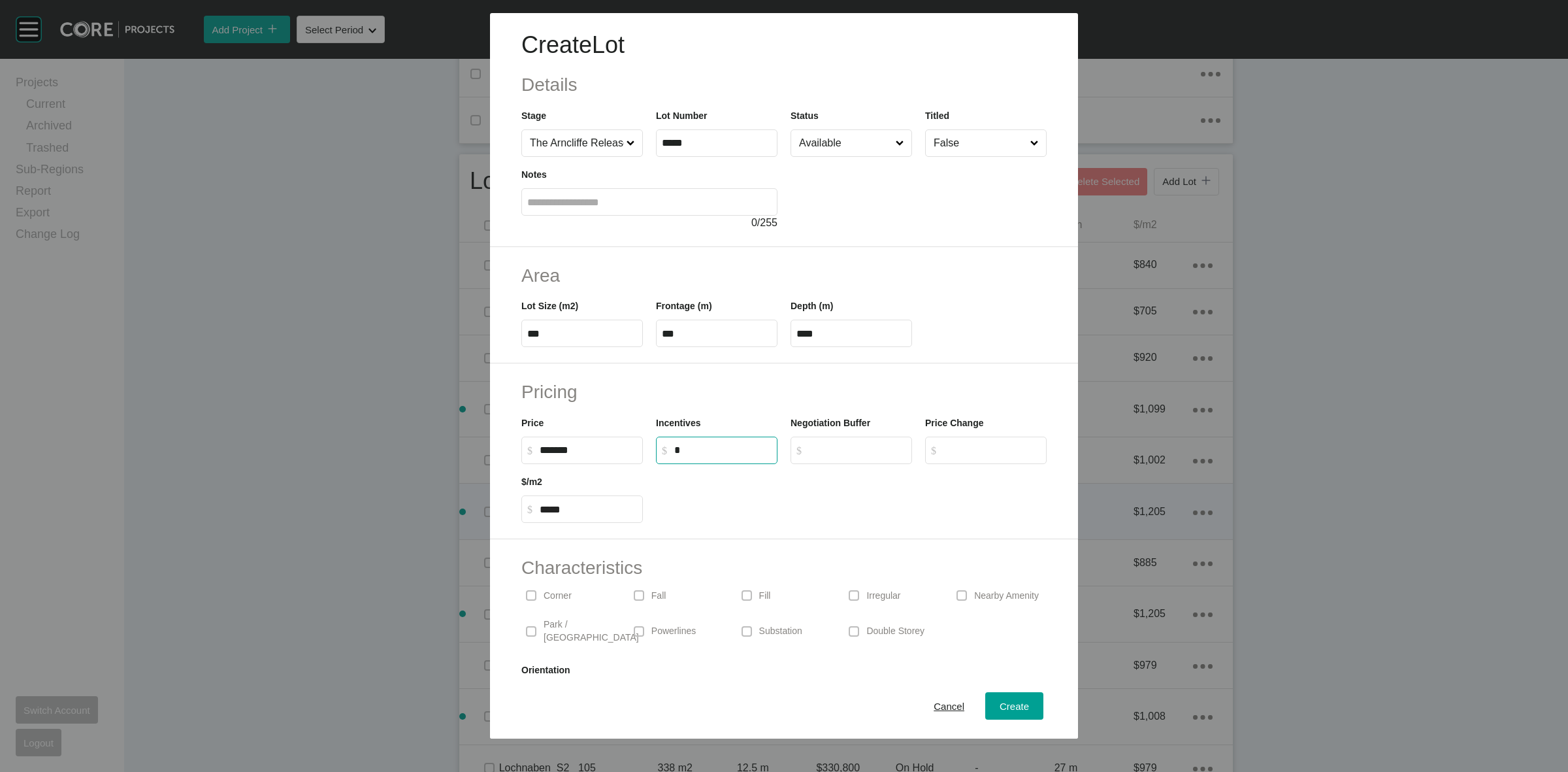
click at [844, 141] on input "Available" at bounding box center [844, 144] width 97 height 26
click at [996, 699] on div "Create" at bounding box center [1014, 705] width 36 height 18
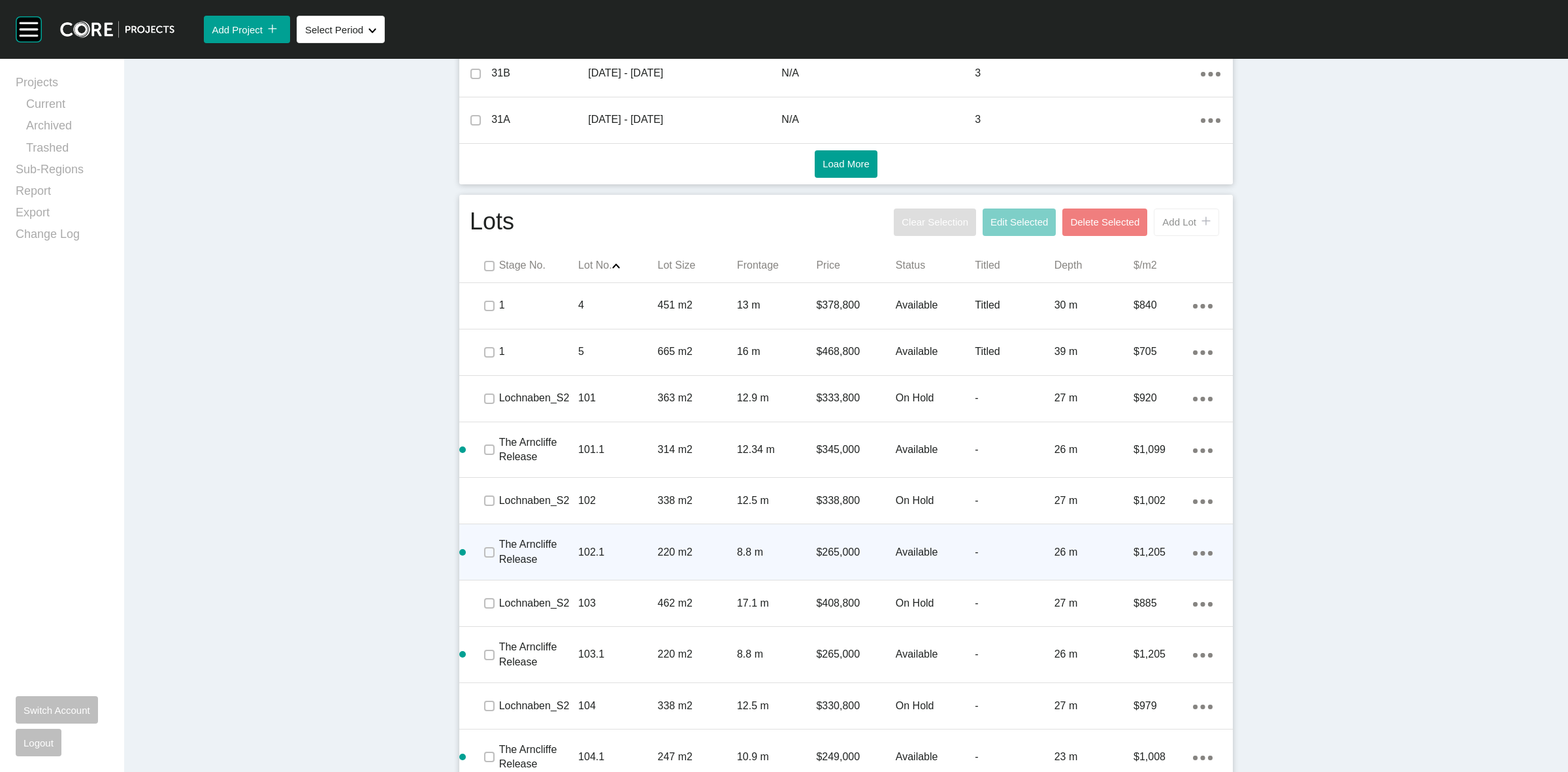
click at [1170, 225] on span "Add Lot" at bounding box center [1179, 222] width 34 height 11
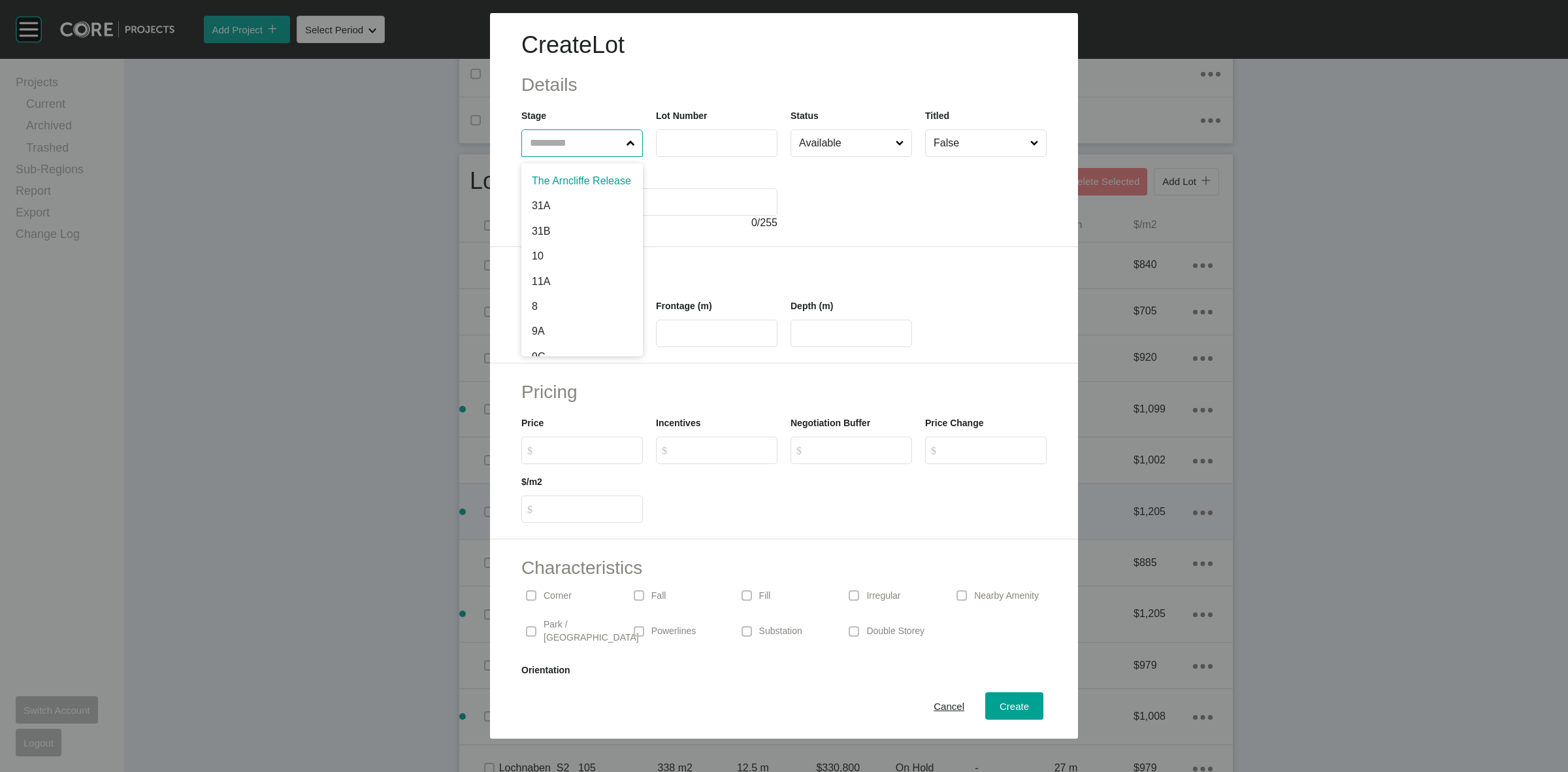
click at [597, 138] on input "text" at bounding box center [575, 144] width 97 height 26
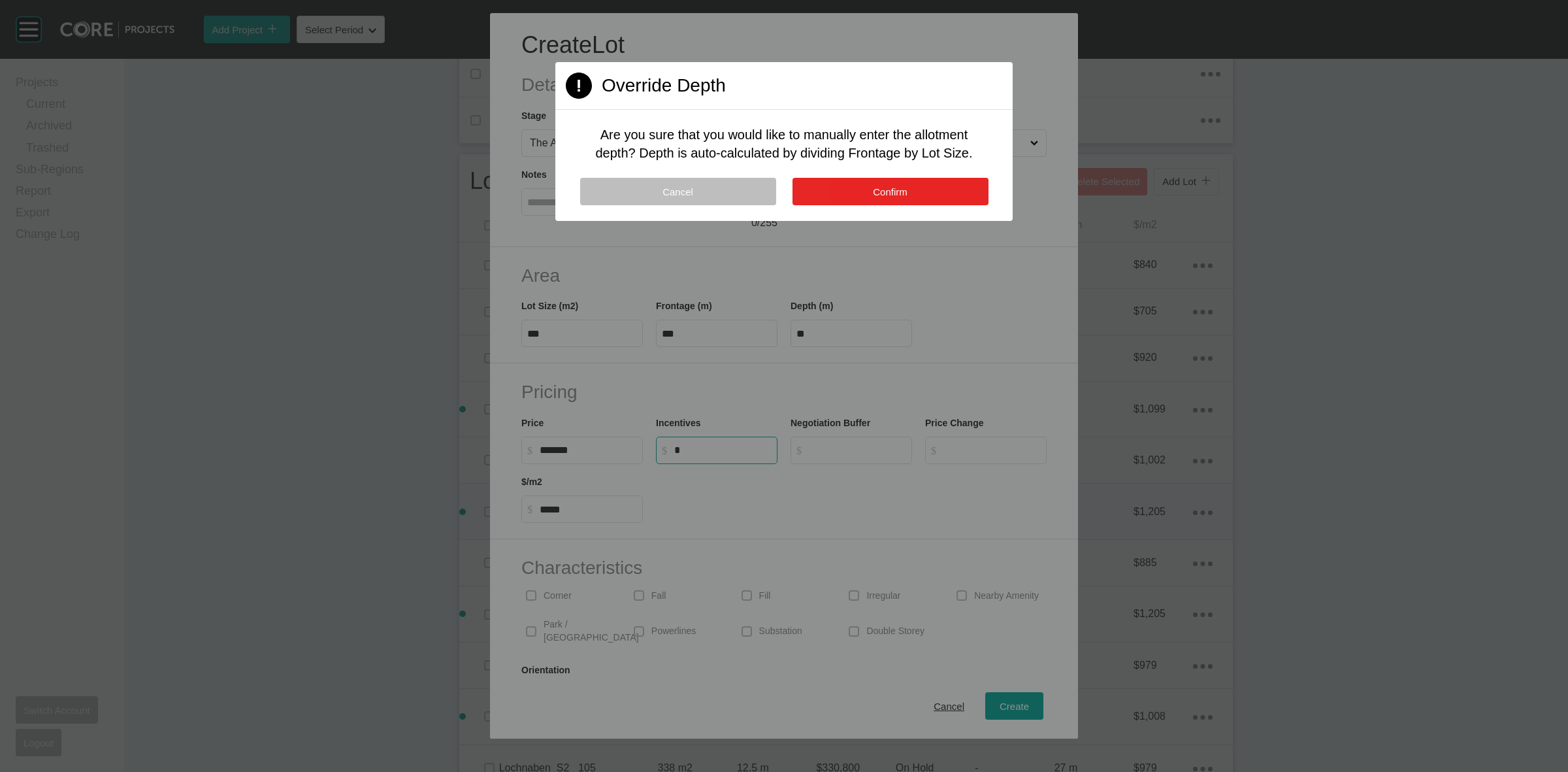
drag, startPoint x: 887, startPoint y: 199, endPoint x: 882, endPoint y: 184, distance: 15.8
click at [883, 193] on button "Confirm" at bounding box center [890, 191] width 196 height 27
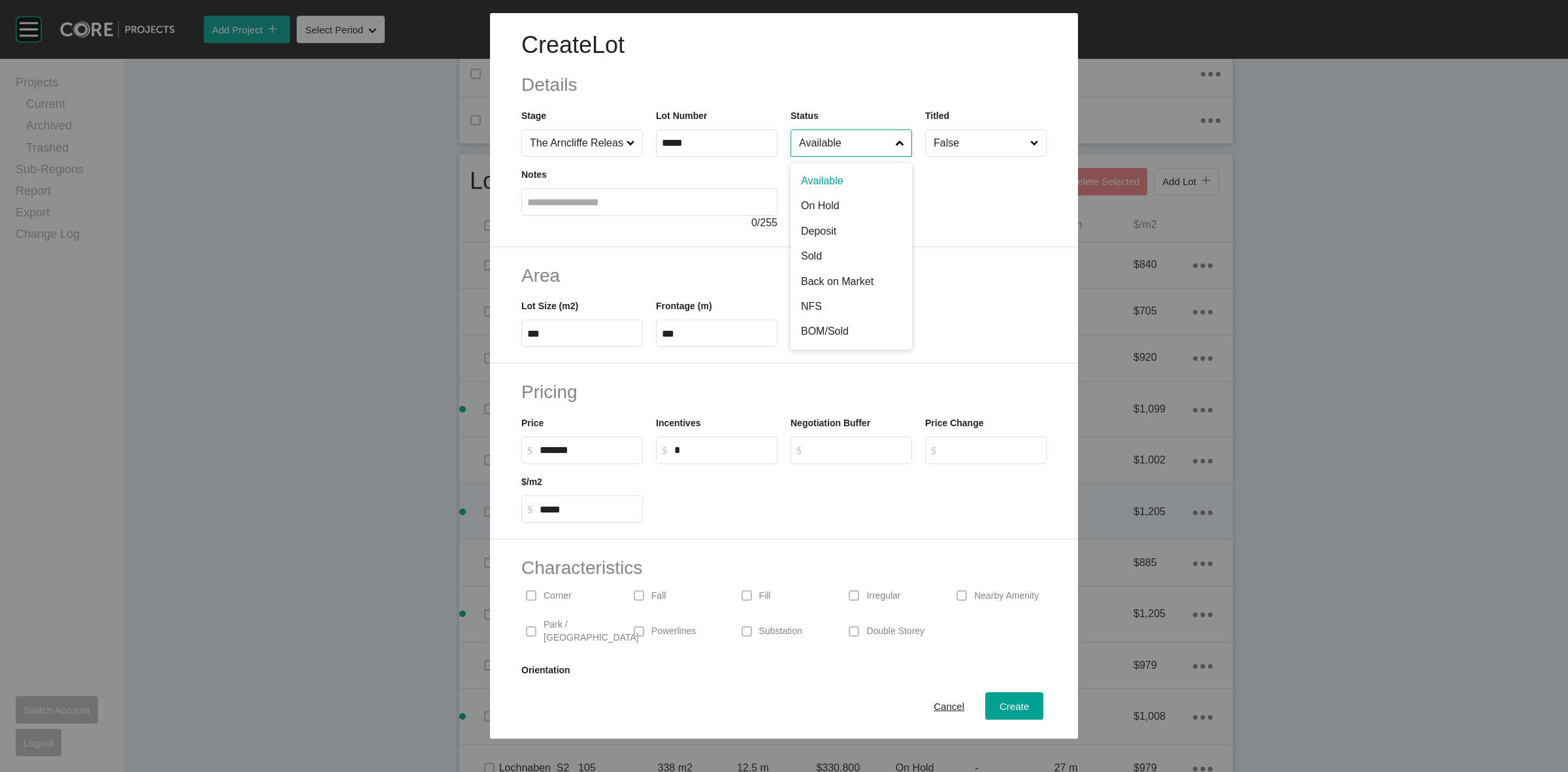
click at [840, 147] on input "Available" at bounding box center [844, 144] width 97 height 26
click at [1003, 704] on span "Create" at bounding box center [1014, 706] width 29 height 11
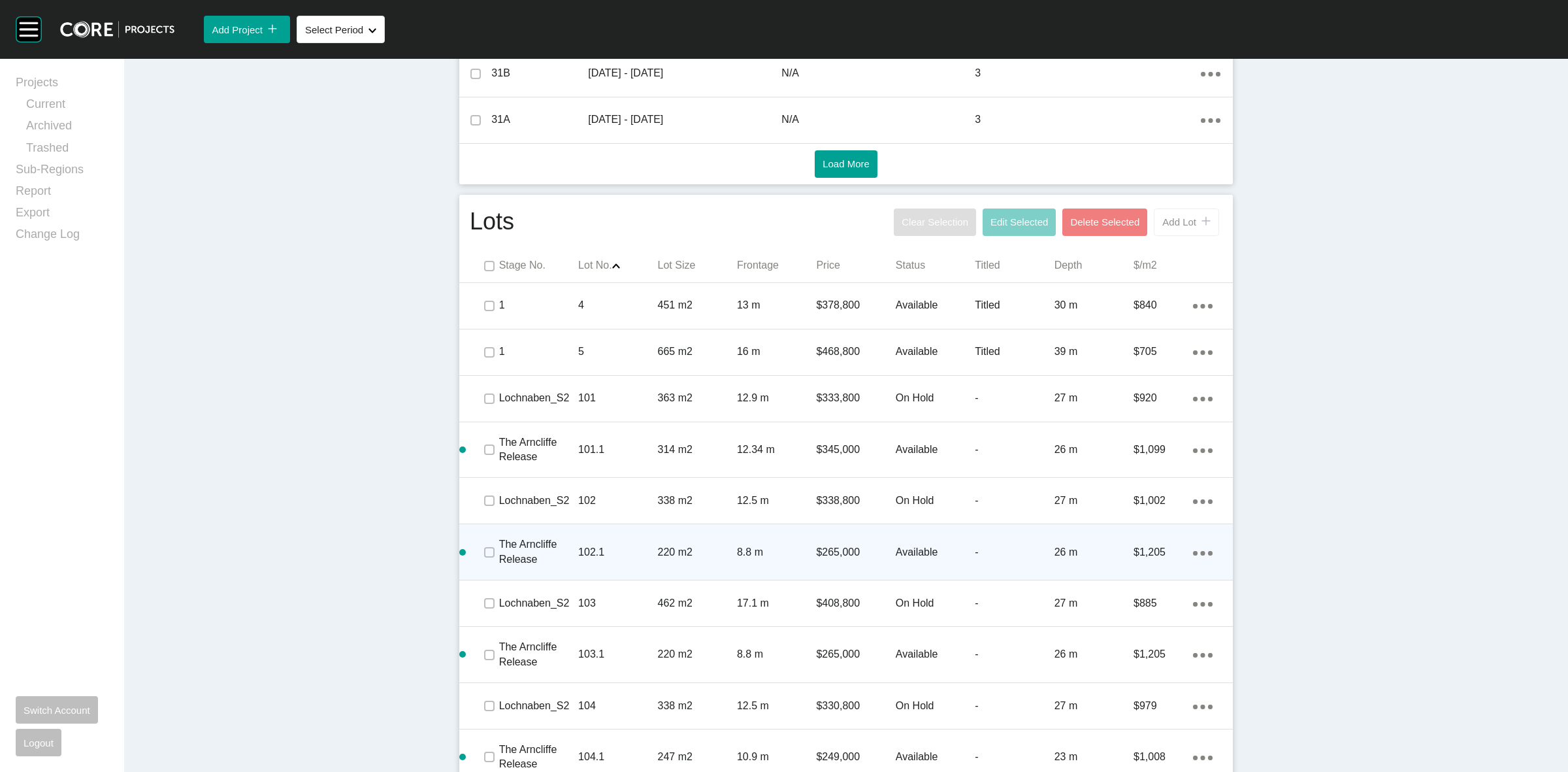
click at [1162, 226] on span "Add Lot" at bounding box center [1179, 222] width 34 height 11
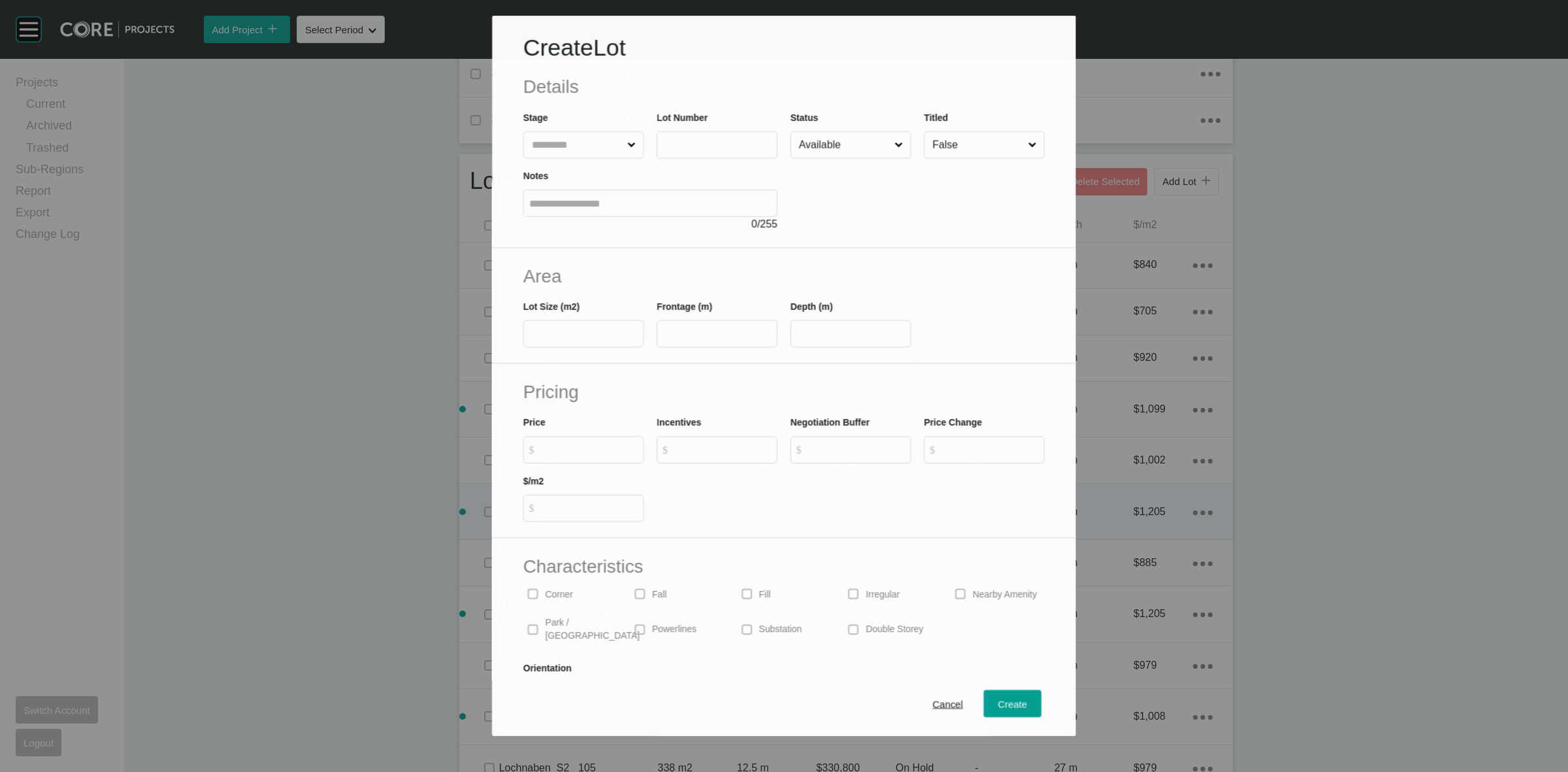
click at [564, 143] on input "text" at bounding box center [577, 145] width 96 height 26
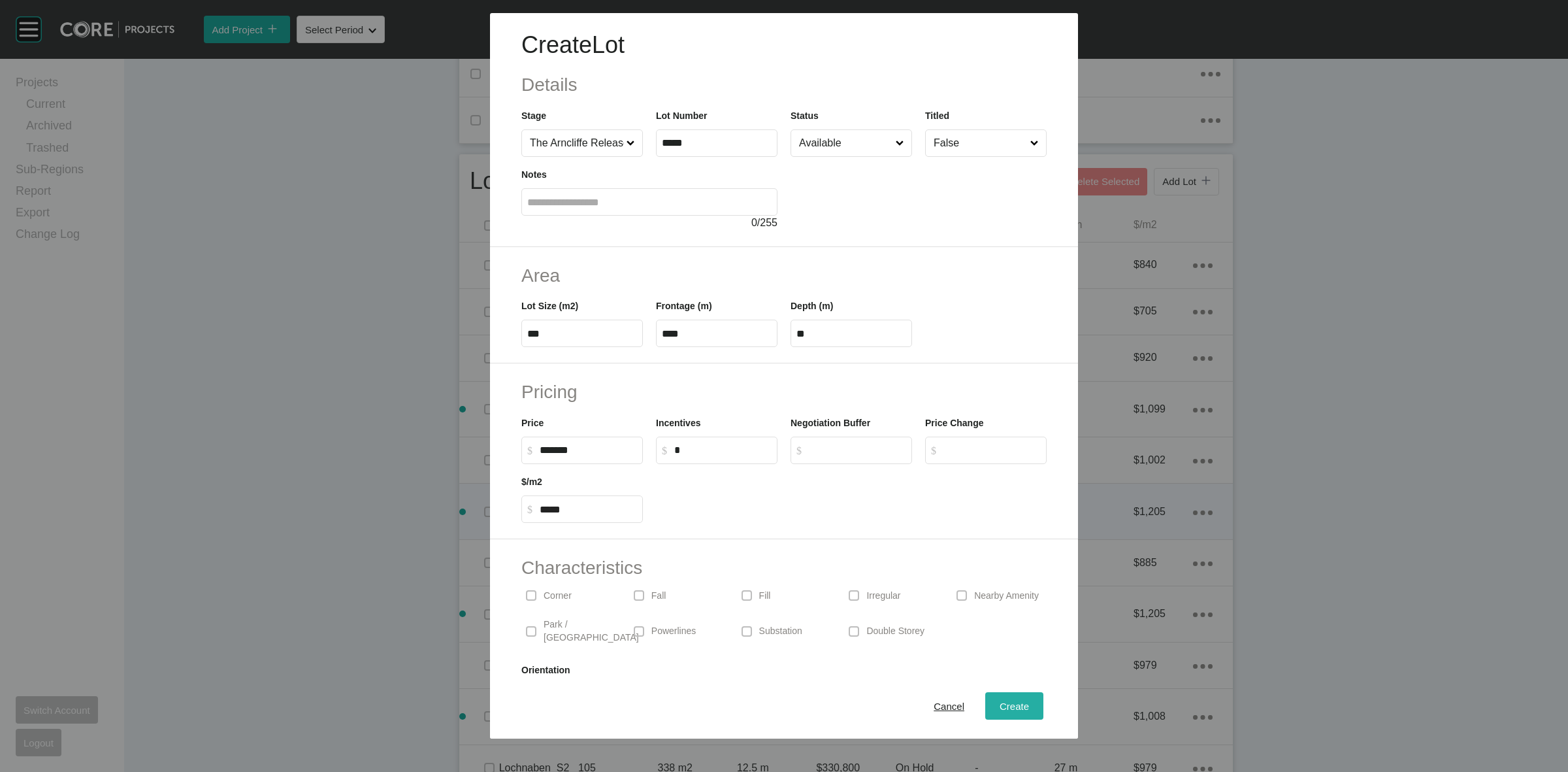
click at [1000, 706] on span "Create" at bounding box center [1014, 706] width 29 height 11
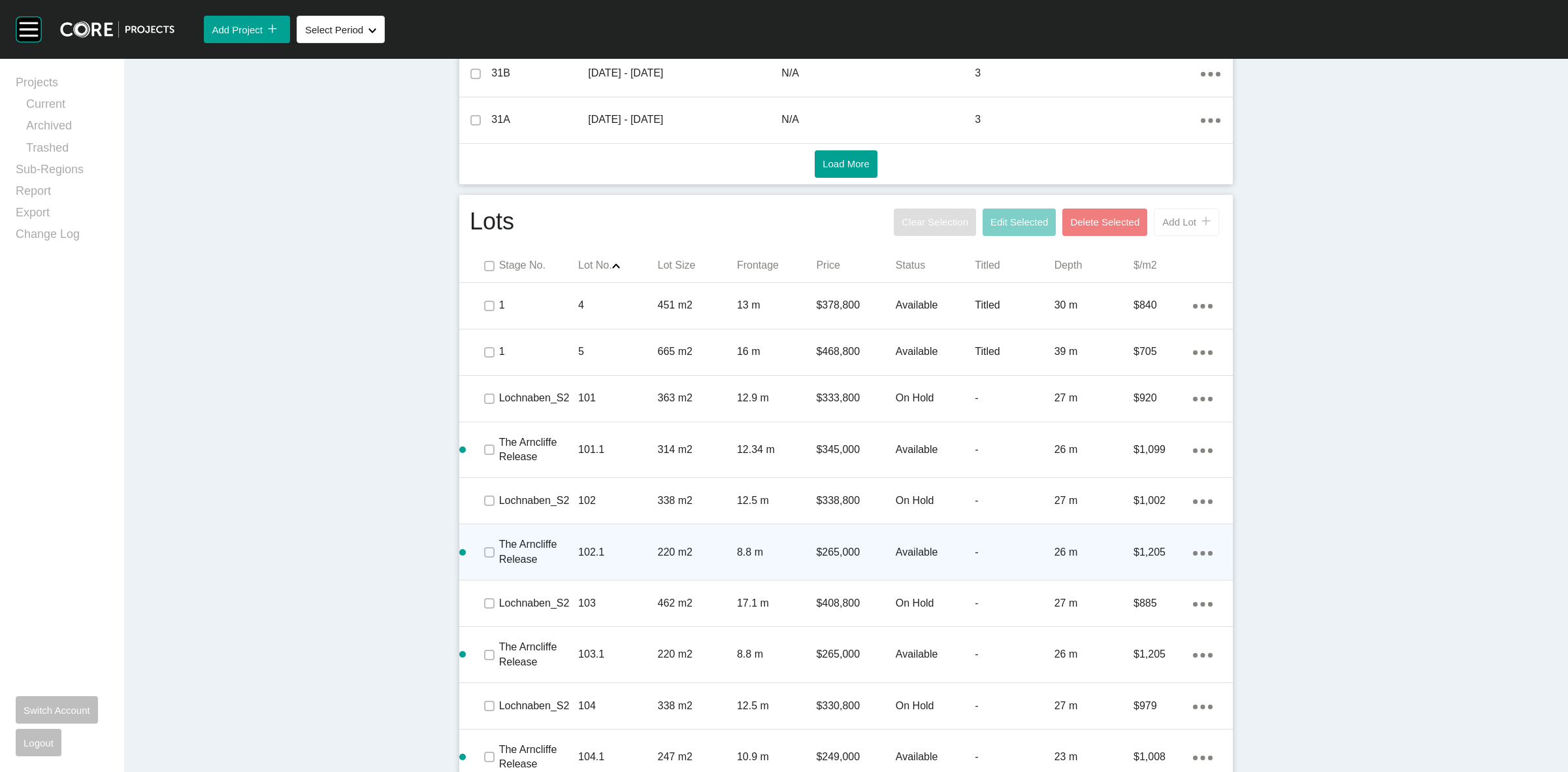
click at [1168, 217] on span "Add Lot" at bounding box center [1179, 222] width 34 height 11
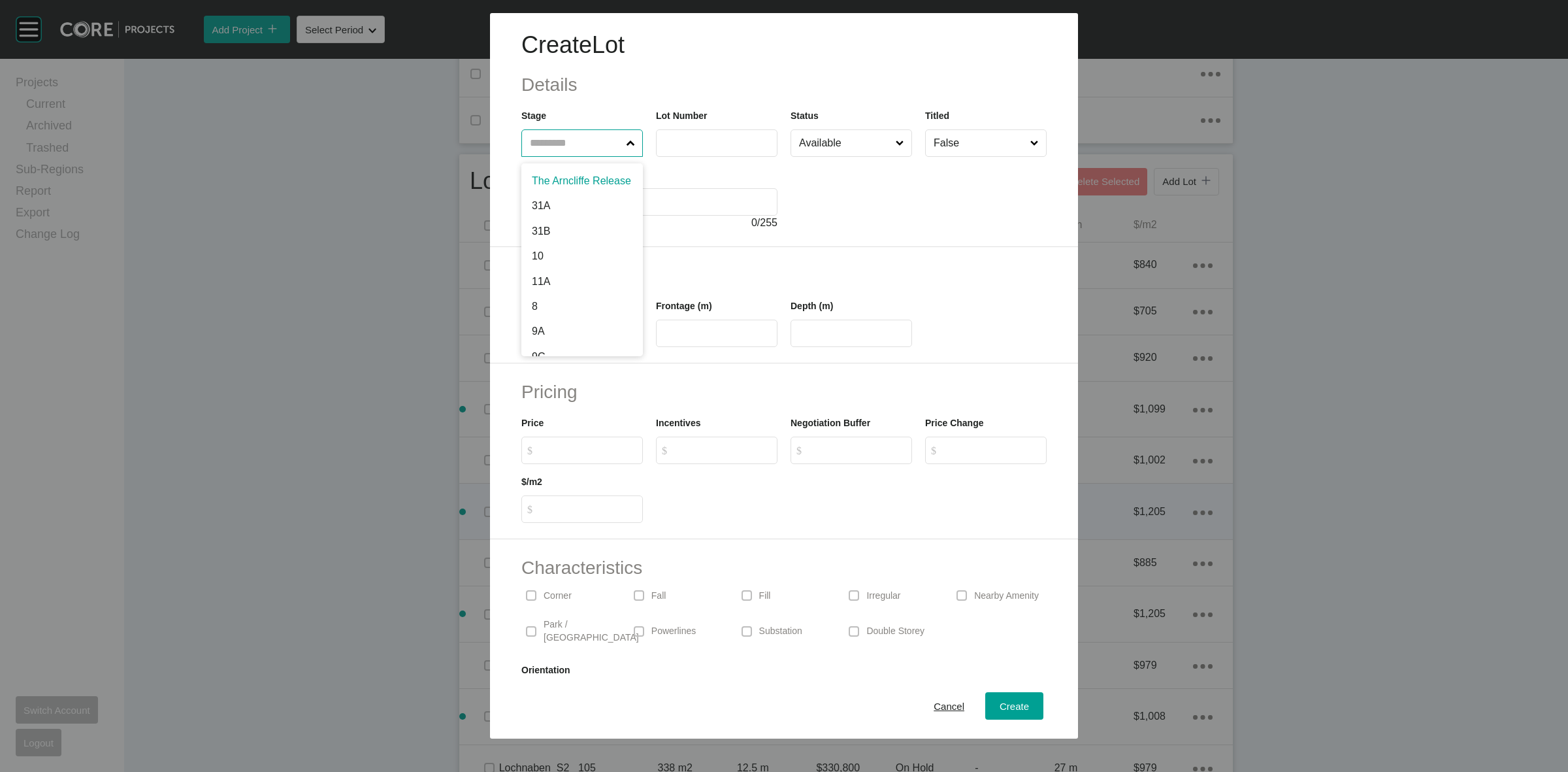
drag, startPoint x: 602, startPoint y: 132, endPoint x: 587, endPoint y: 122, distance: 18.0
click at [590, 124] on div "Stage The Arncliffe Release 31A 31B 10 11A 8 9A 9C 1 2 4 7B 6 7 9 7c 10A 11 12 …" at bounding box center [582, 133] width 122 height 49
drag, startPoint x: 999, startPoint y: 710, endPoint x: 990, endPoint y: 709, distance: 9.1
click at [1000, 709] on span "Create" at bounding box center [1014, 706] width 29 height 11
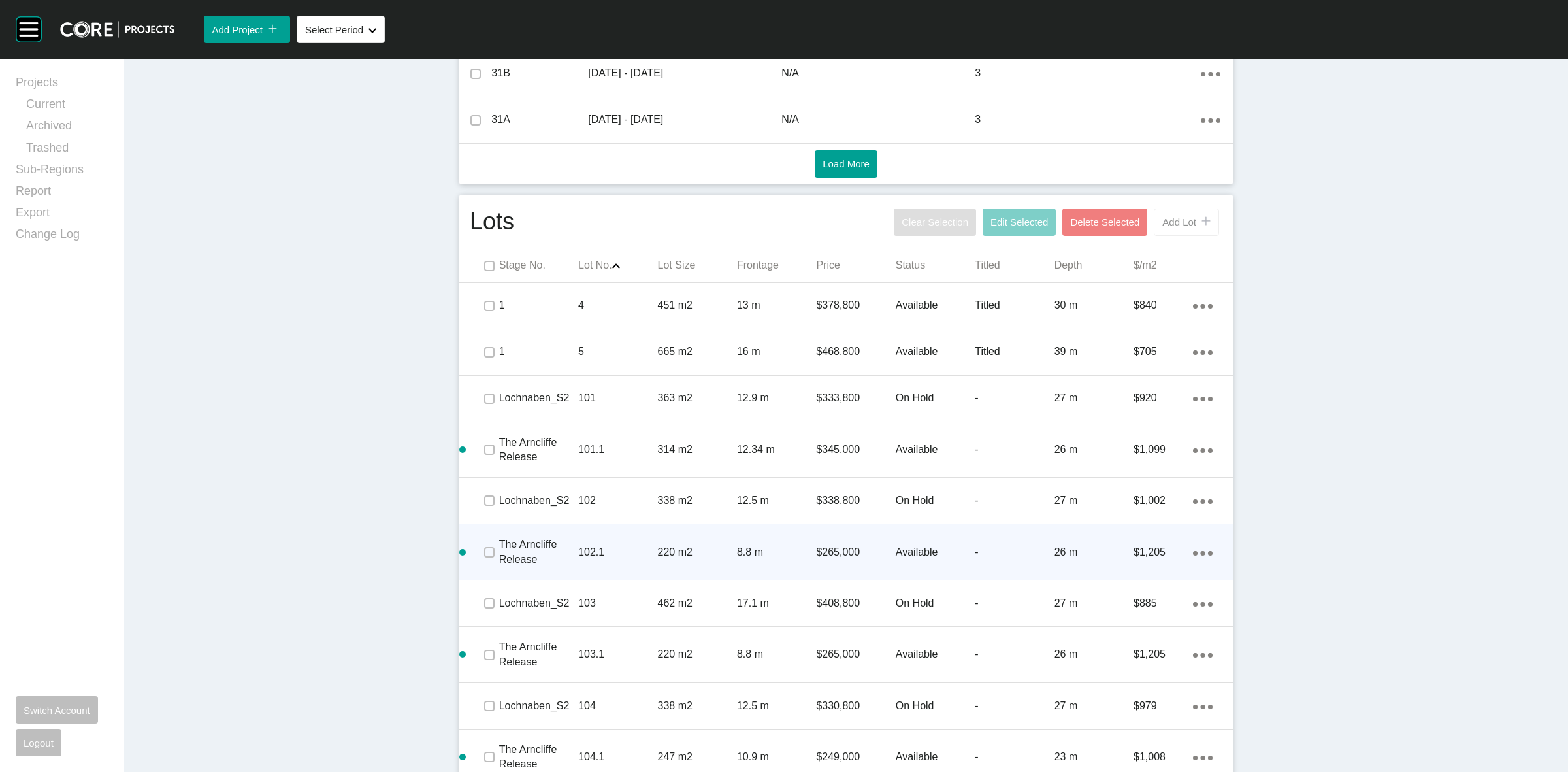
click at [1167, 217] on span "Add Lot" at bounding box center [1179, 222] width 34 height 11
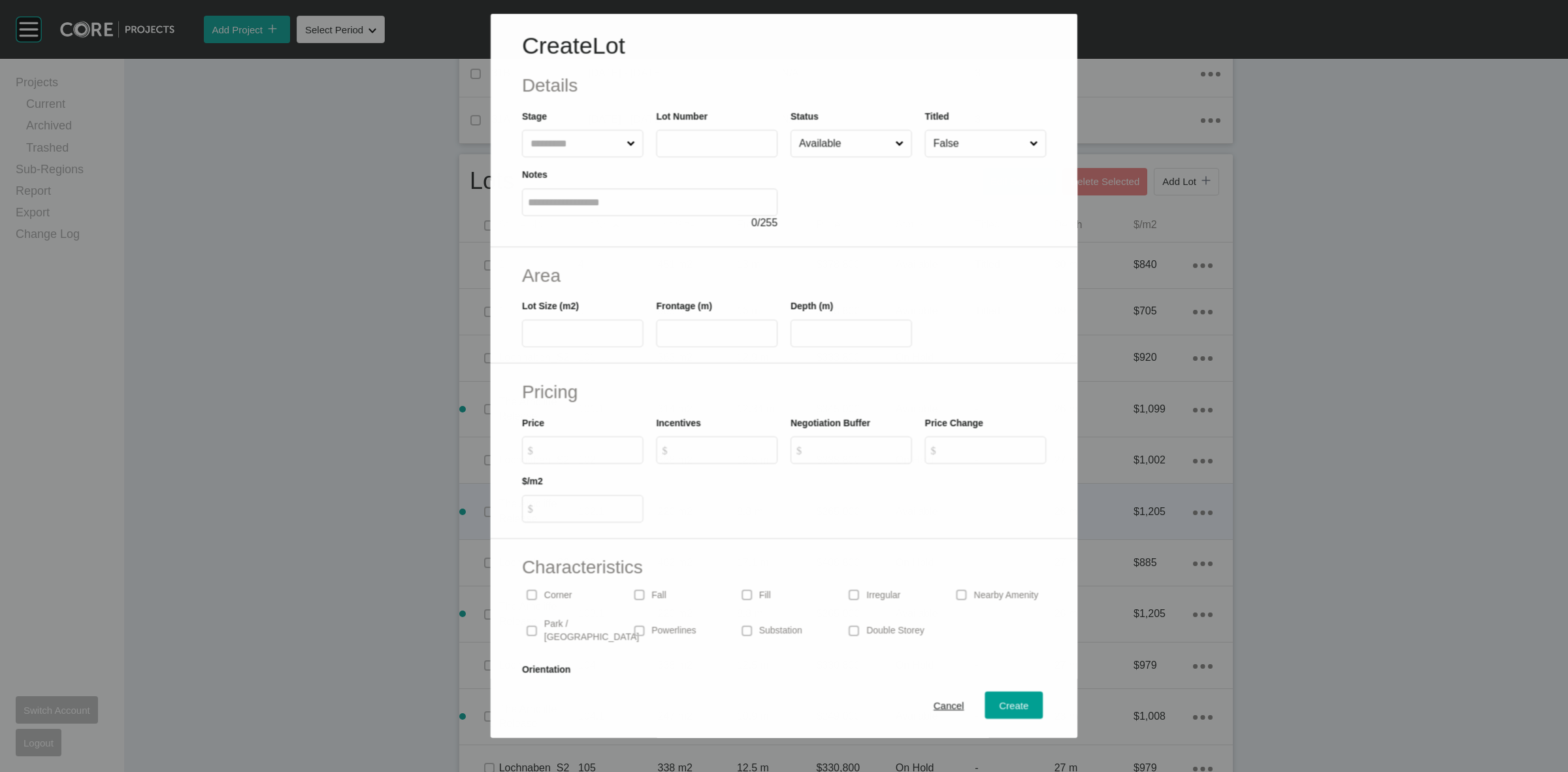
click at [564, 135] on input "text" at bounding box center [576, 144] width 96 height 26
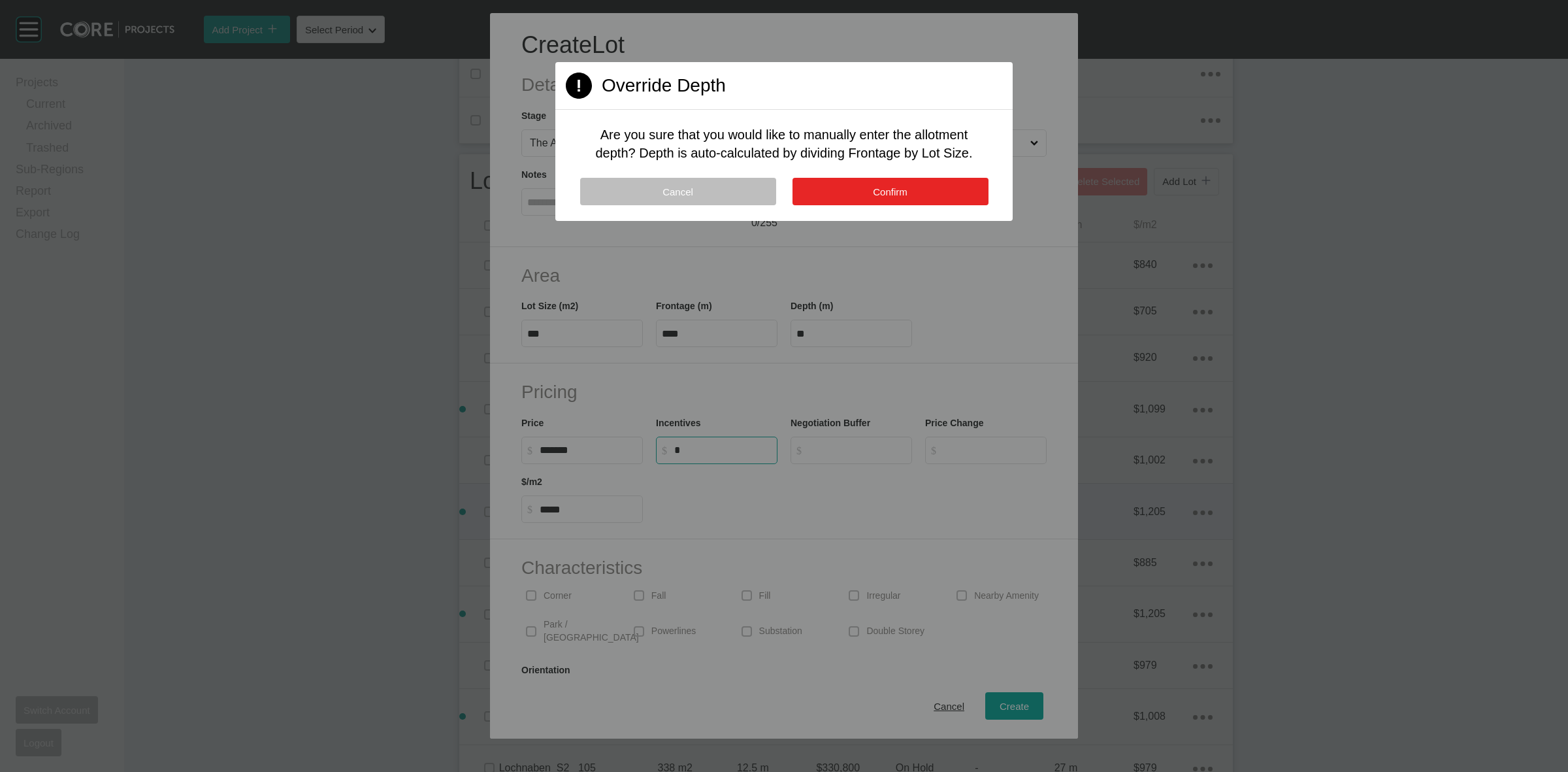
drag, startPoint x: 942, startPoint y: 197, endPoint x: 932, endPoint y: 189, distance: 12.8
click at [942, 197] on button "Confirm" at bounding box center [890, 191] width 196 height 27
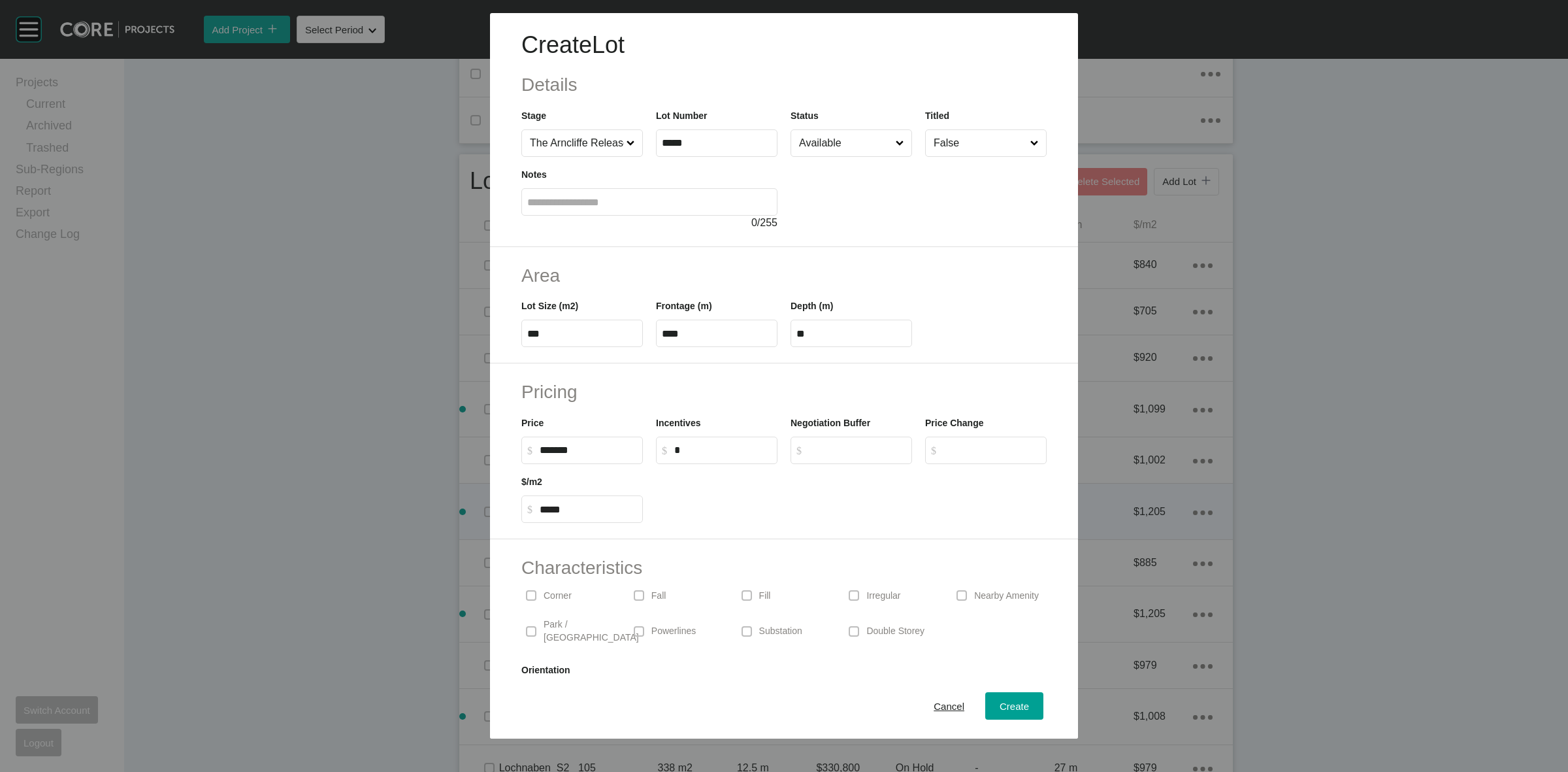
click at [544, 589] on div "Corner" at bounding box center [568, 596] width 95 height 30
click at [1000, 702] on span "Create" at bounding box center [1014, 706] width 29 height 11
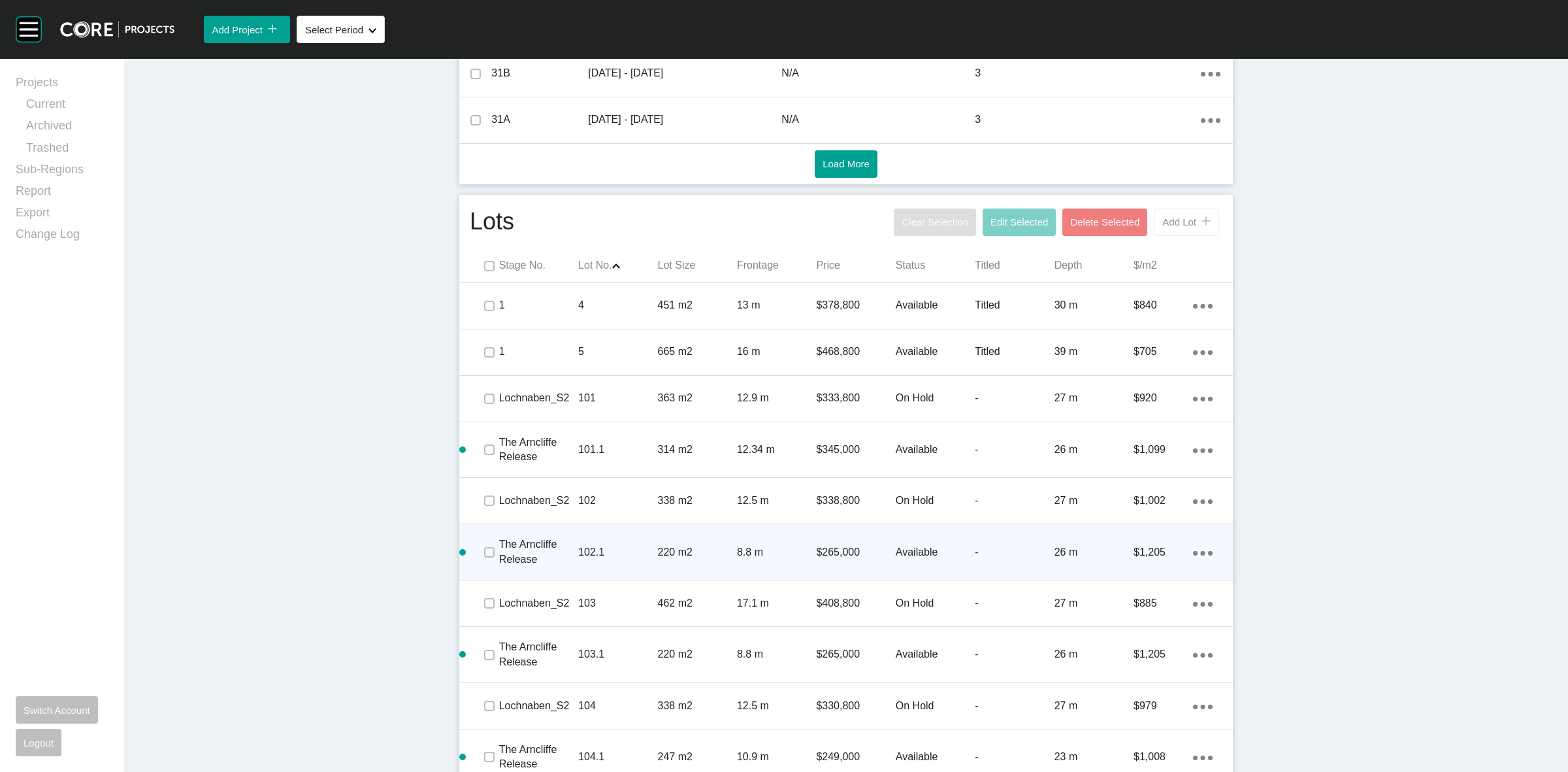
click at [1180, 218] on span "Add Lot" at bounding box center [1179, 222] width 34 height 11
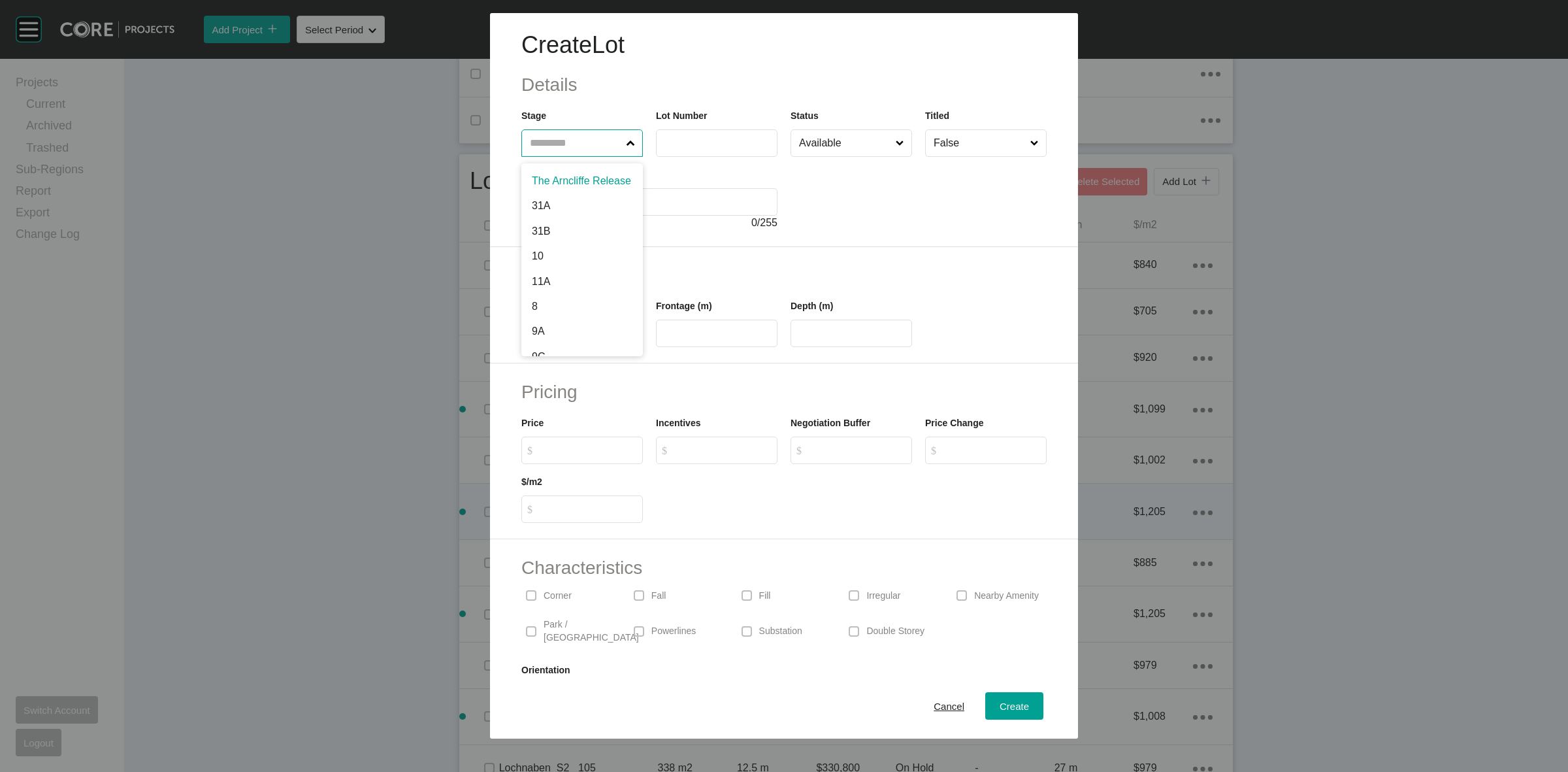
click at [546, 137] on input "text" at bounding box center [575, 144] width 97 height 26
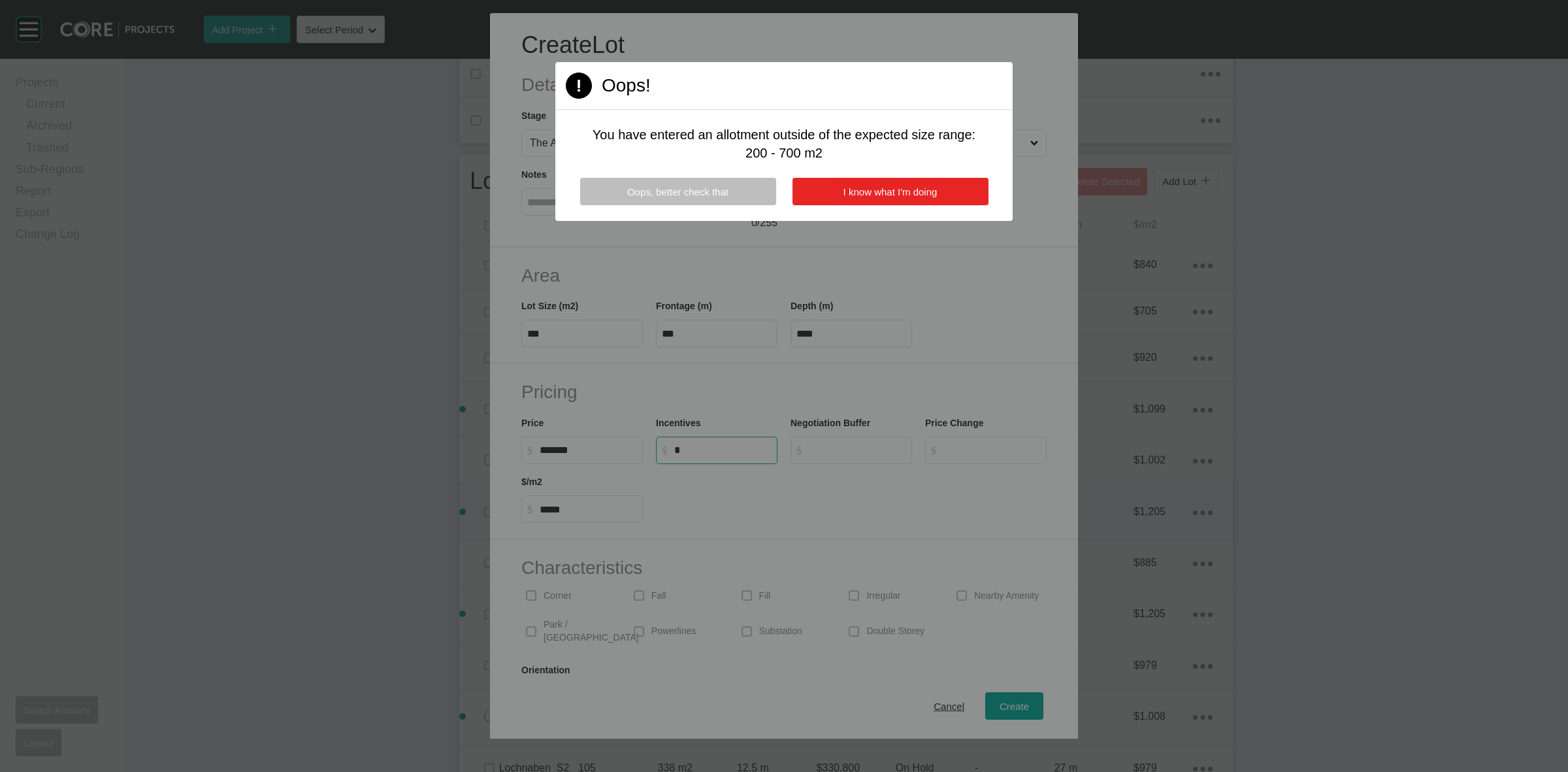
click at [863, 188] on span "I know what I'm doing" at bounding box center [890, 192] width 94 height 11
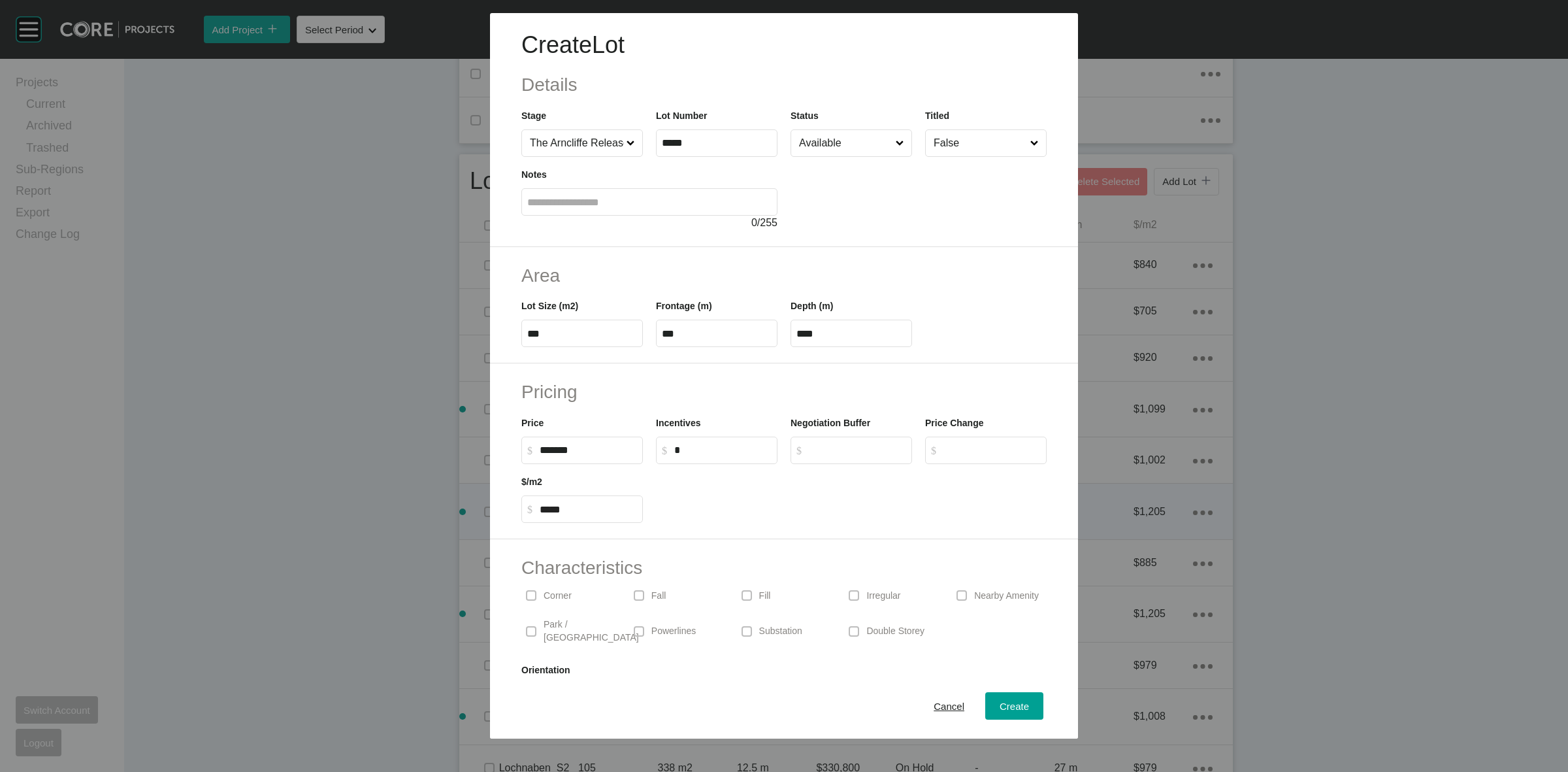
click at [834, 149] on input "Available" at bounding box center [844, 144] width 97 height 26
drag, startPoint x: 805, startPoint y: 197, endPoint x: 1059, endPoint y: 371, distance: 307.9
click at [996, 703] on div "Create" at bounding box center [1014, 705] width 36 height 18
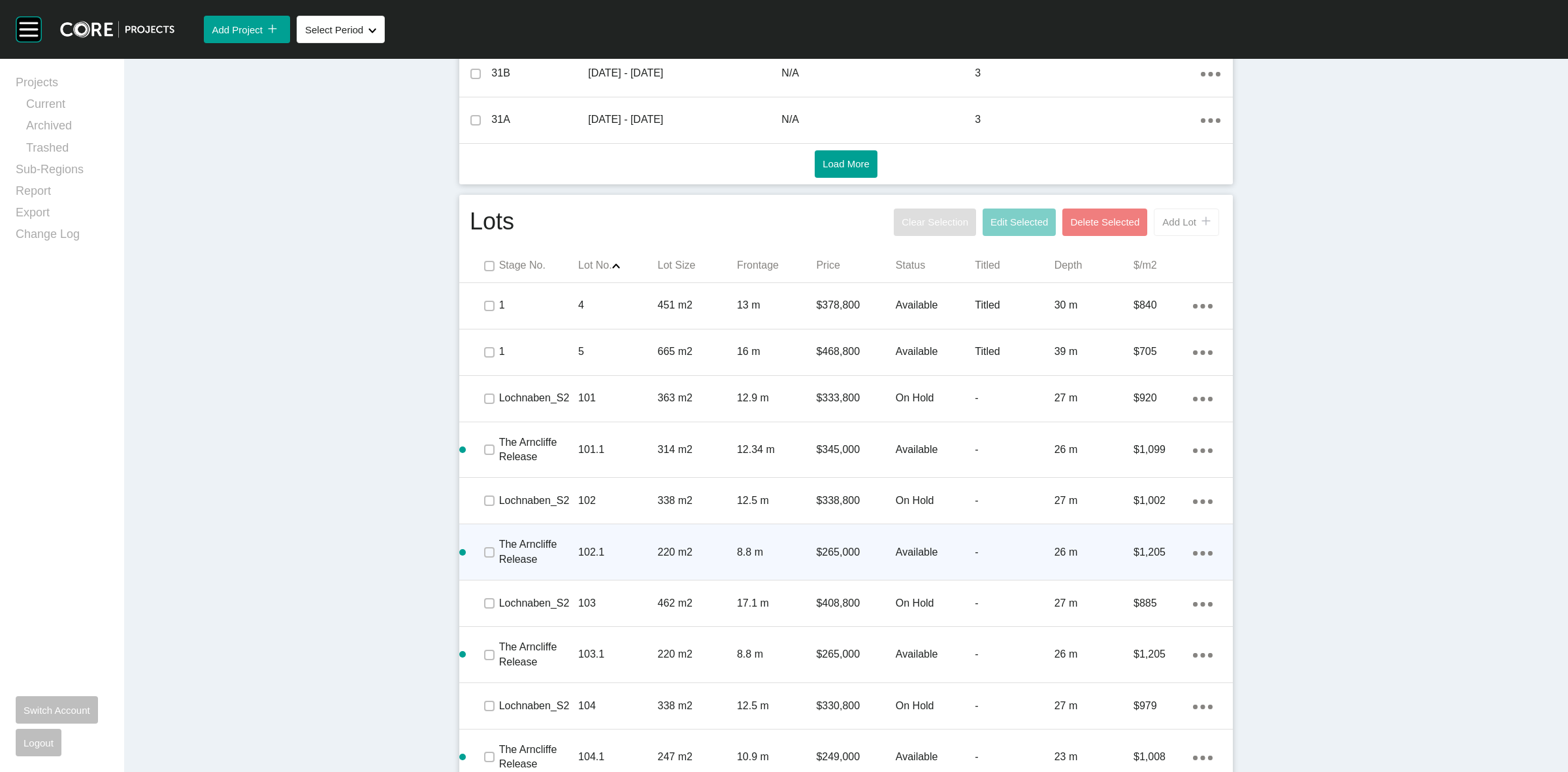
click at [1173, 224] on span "Add Lot" at bounding box center [1179, 222] width 34 height 11
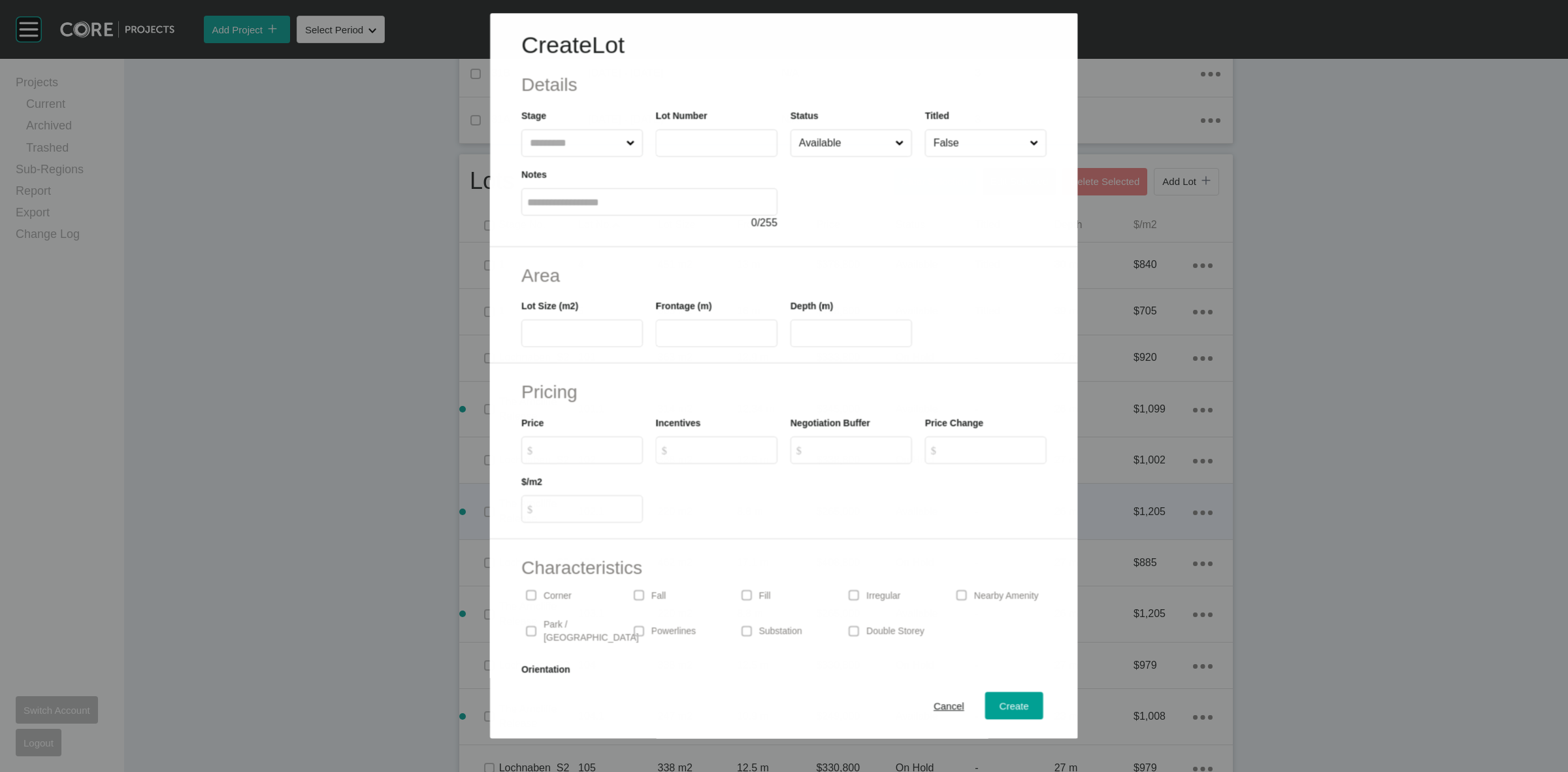
click at [565, 139] on input "text" at bounding box center [575, 144] width 96 height 26
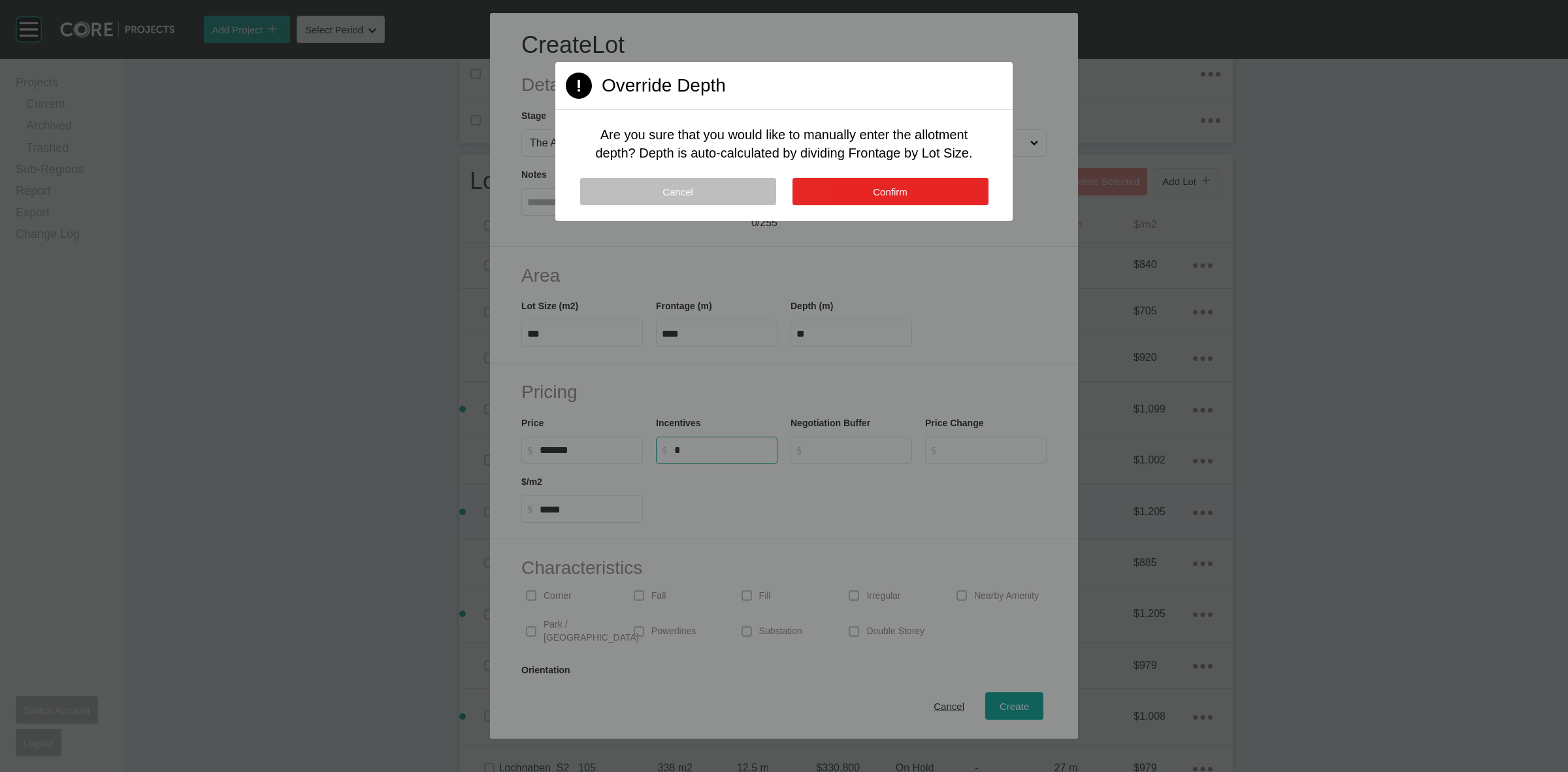
click at [850, 189] on button "Confirm" at bounding box center [890, 191] width 196 height 27
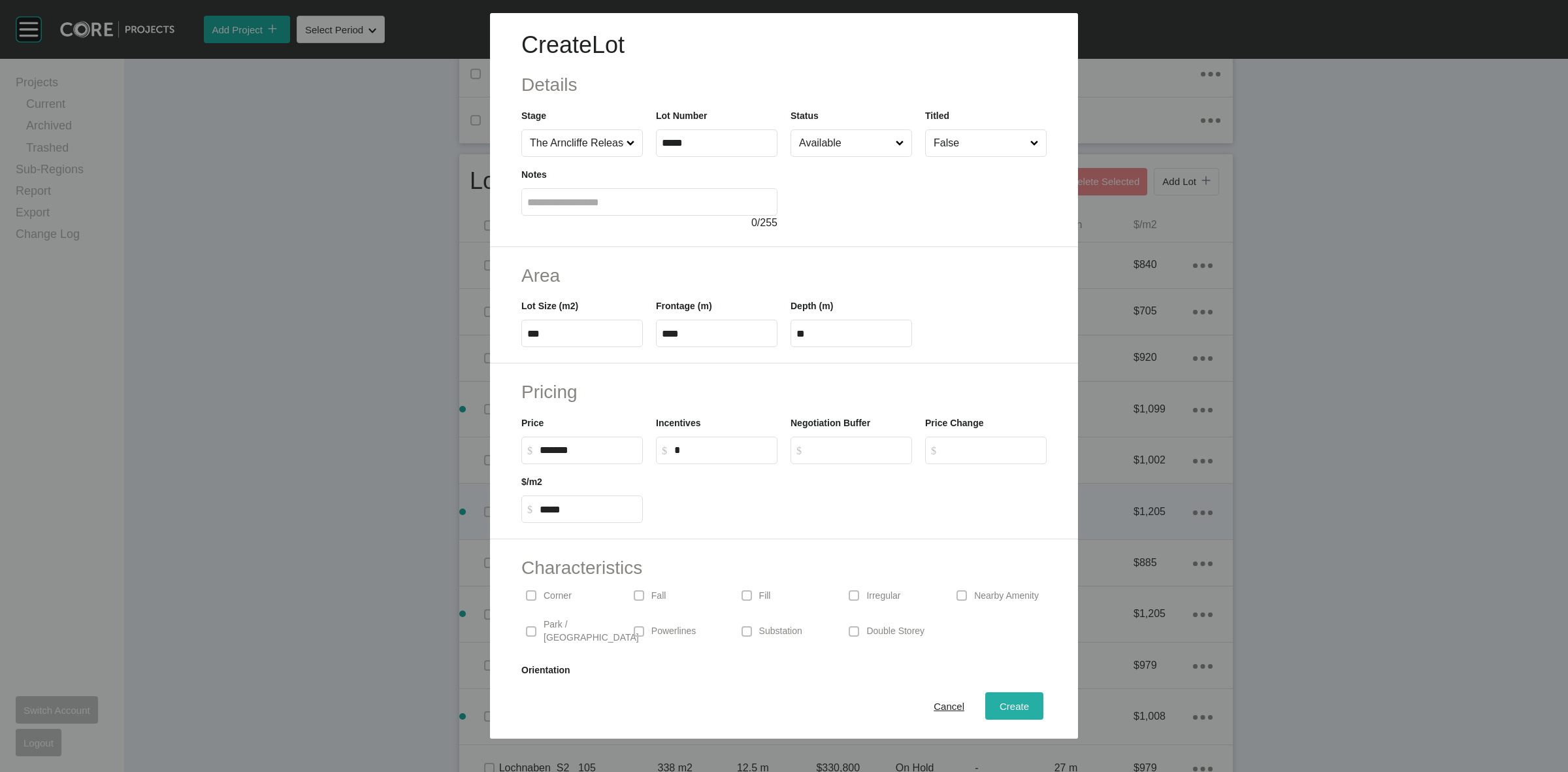
click at [1000, 710] on span "Create" at bounding box center [1014, 706] width 29 height 11
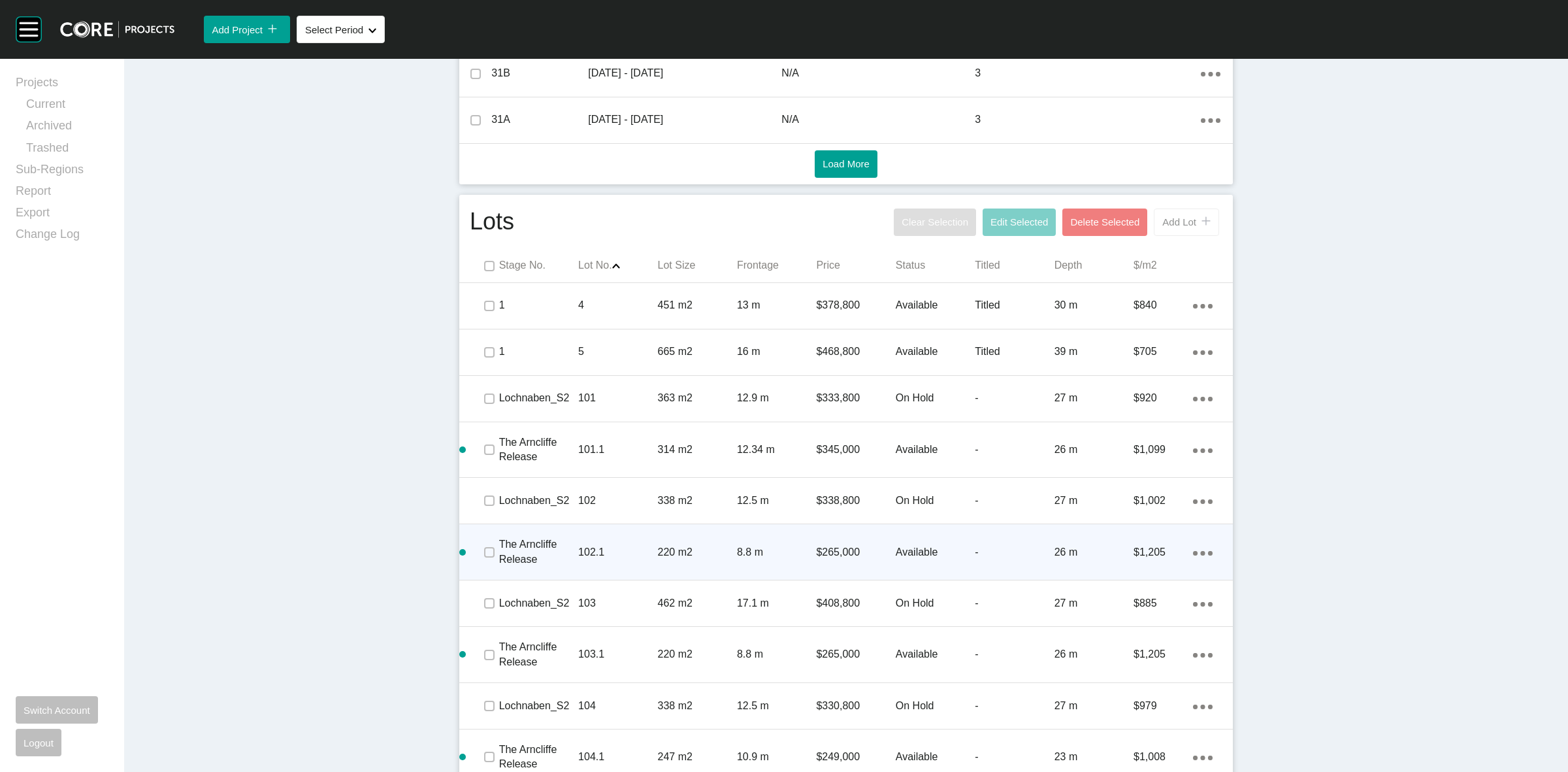
click at [1157, 232] on button "Add Lot icon/tick copy 11 Created with Sketch." at bounding box center [1186, 221] width 66 height 27
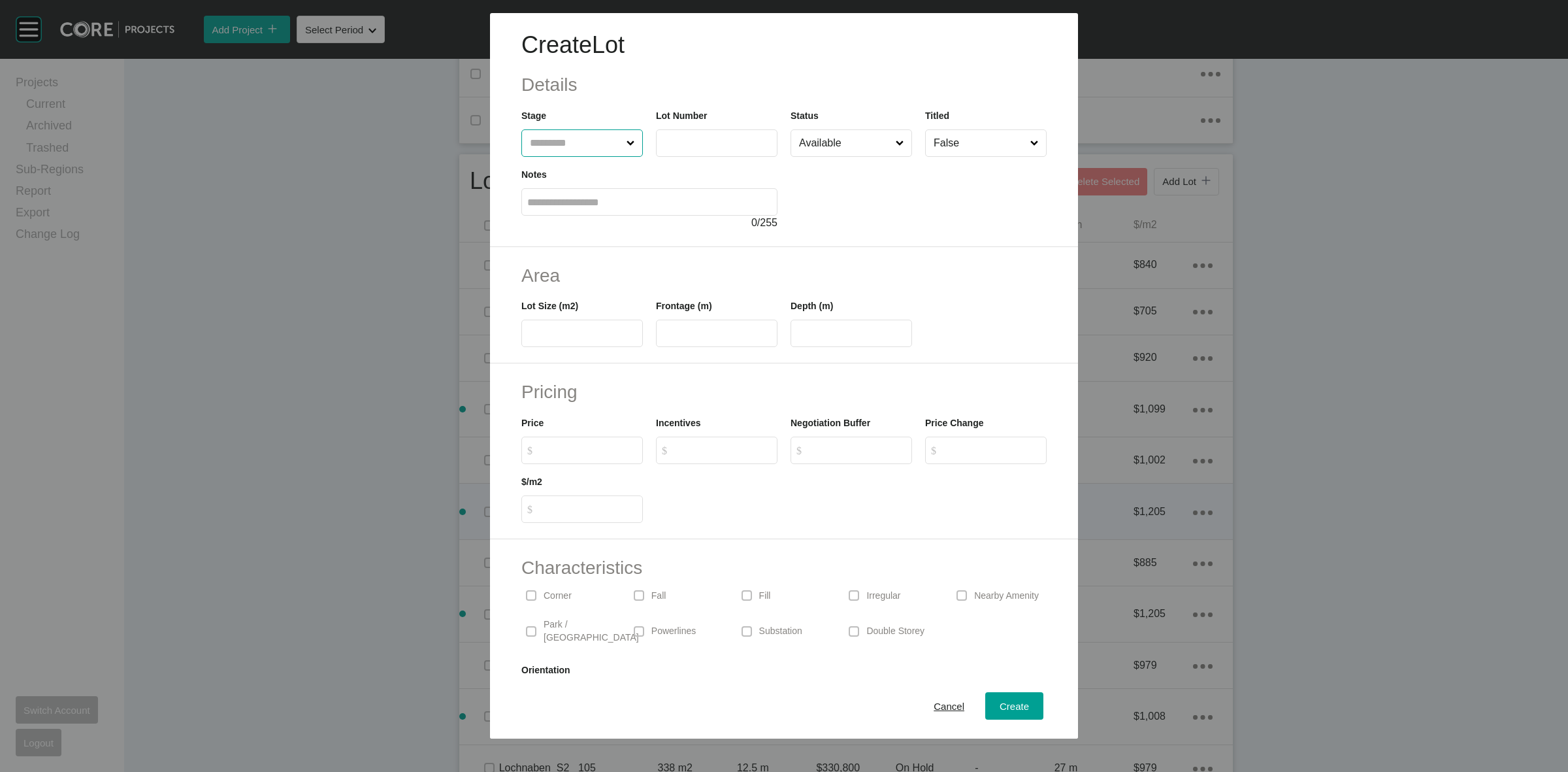
click at [537, 149] on input "text" at bounding box center [575, 144] width 97 height 26
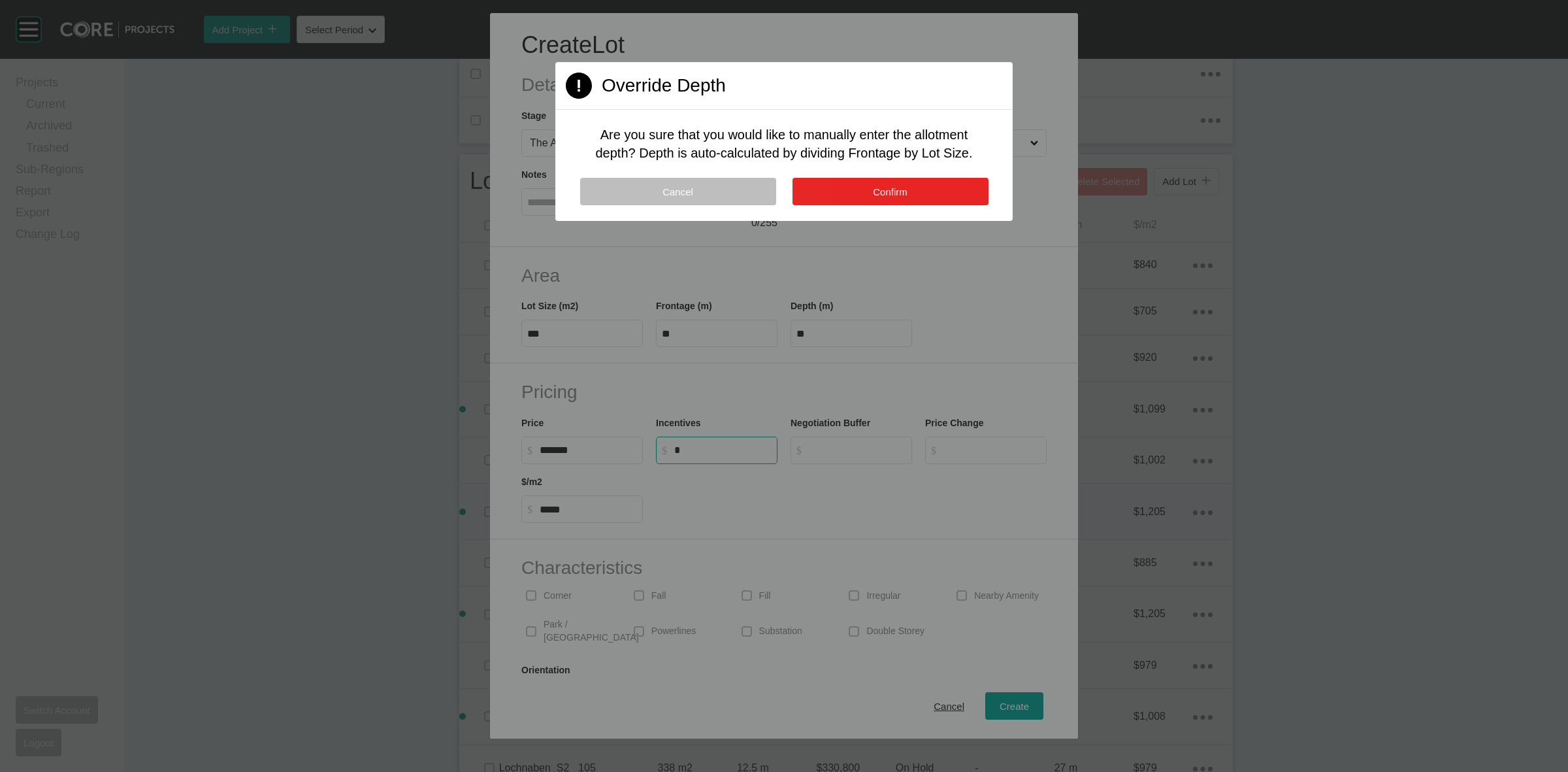
click at [828, 189] on button "Confirm" at bounding box center [890, 191] width 196 height 27
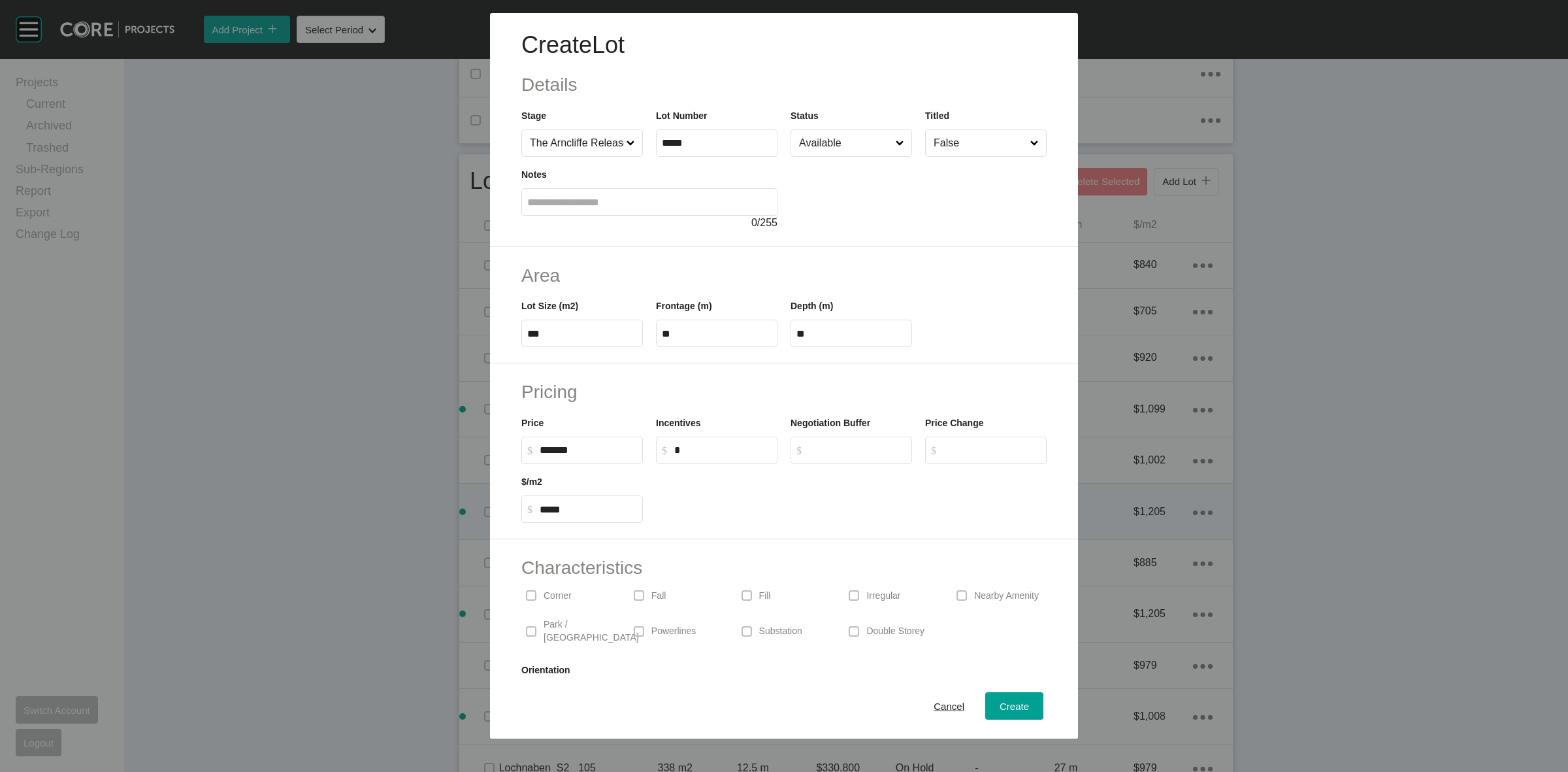
click at [556, 592] on p "Corner" at bounding box center [558, 596] width 28 height 13
click at [1005, 704] on span "Create" at bounding box center [1014, 706] width 29 height 11
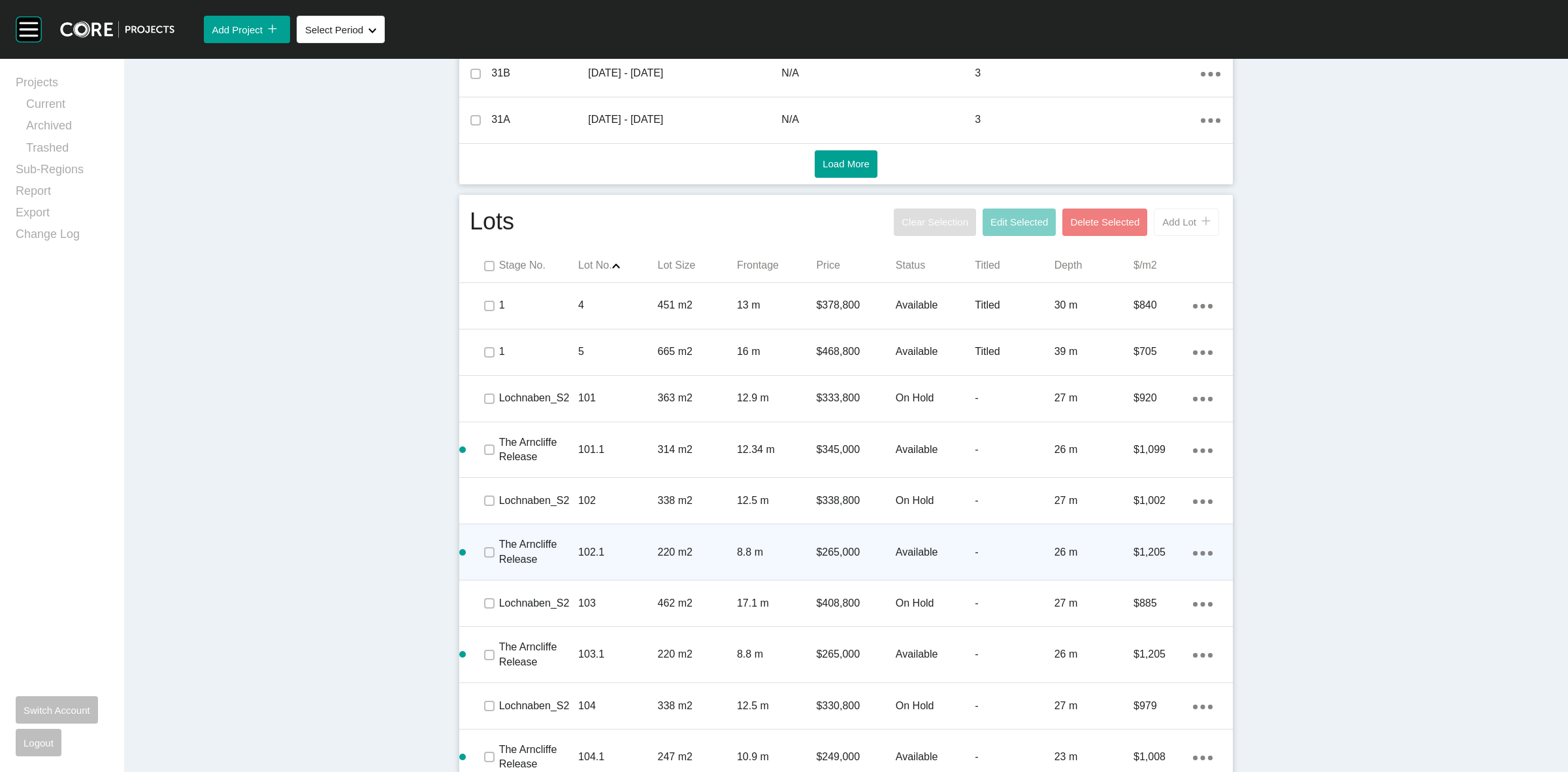
click at [1177, 223] on span "Add Lot" at bounding box center [1179, 222] width 34 height 11
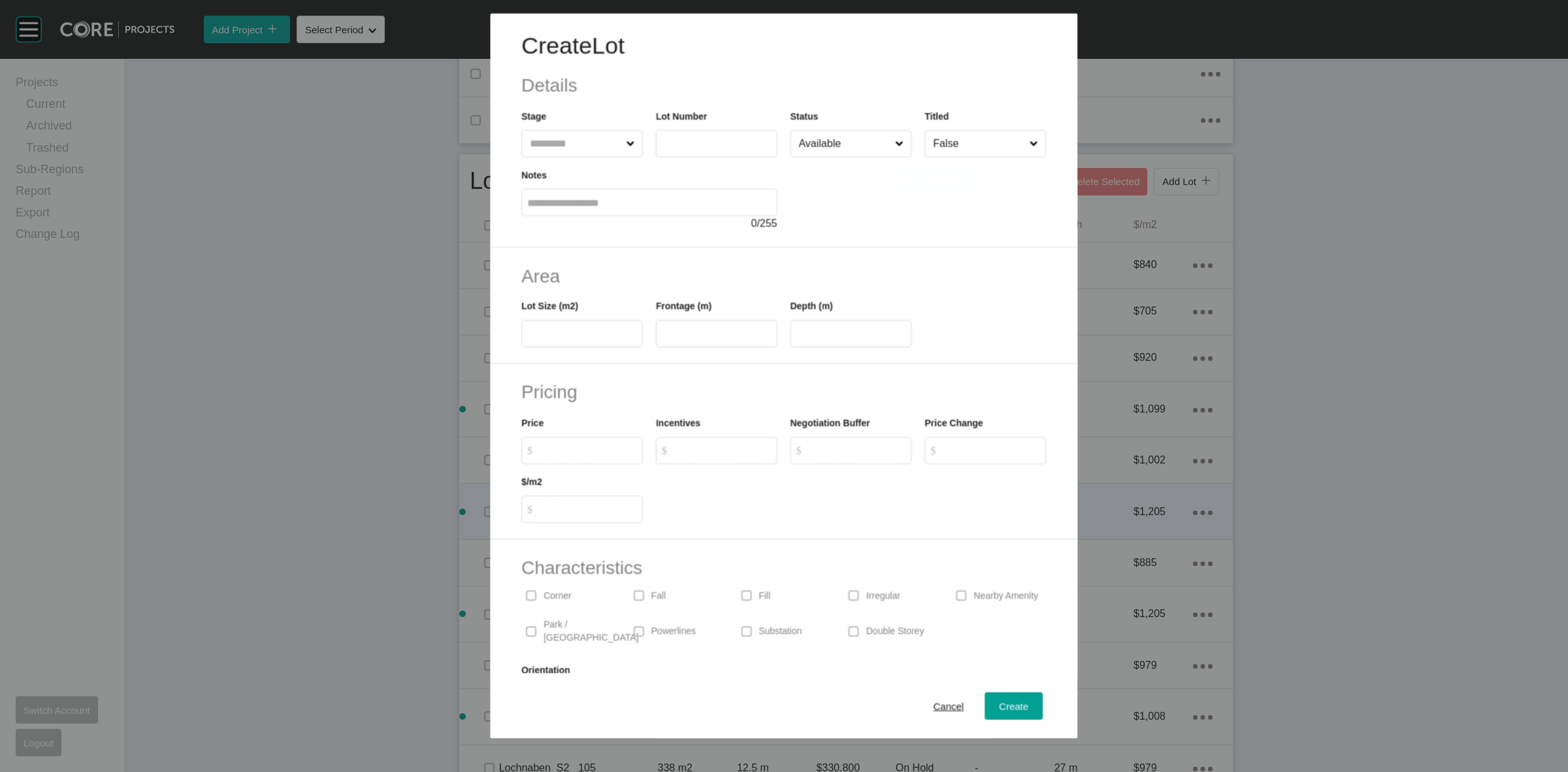
drag, startPoint x: 552, startPoint y: 129, endPoint x: 548, endPoint y: 125, distance: 5.7
click at [552, 129] on label at bounding box center [582, 143] width 122 height 27
click at [552, 130] on input "text" at bounding box center [575, 144] width 96 height 26
click at [994, 689] on div "Cancel Create" at bounding box center [784, 706] width 588 height 66
click at [1001, 704] on span "Create" at bounding box center [1014, 706] width 29 height 11
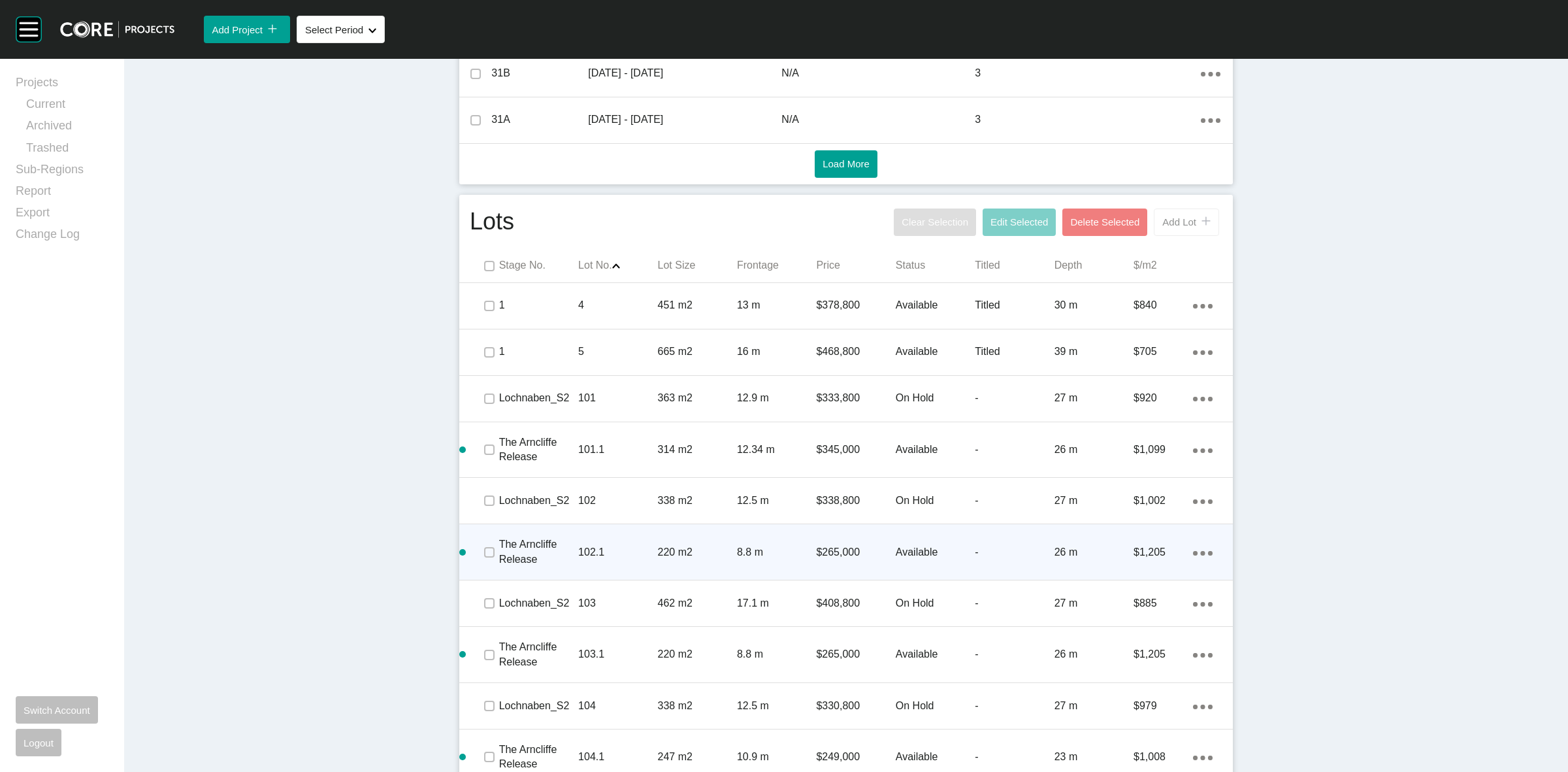
click at [1168, 220] on span "Add Lot" at bounding box center [1179, 222] width 34 height 11
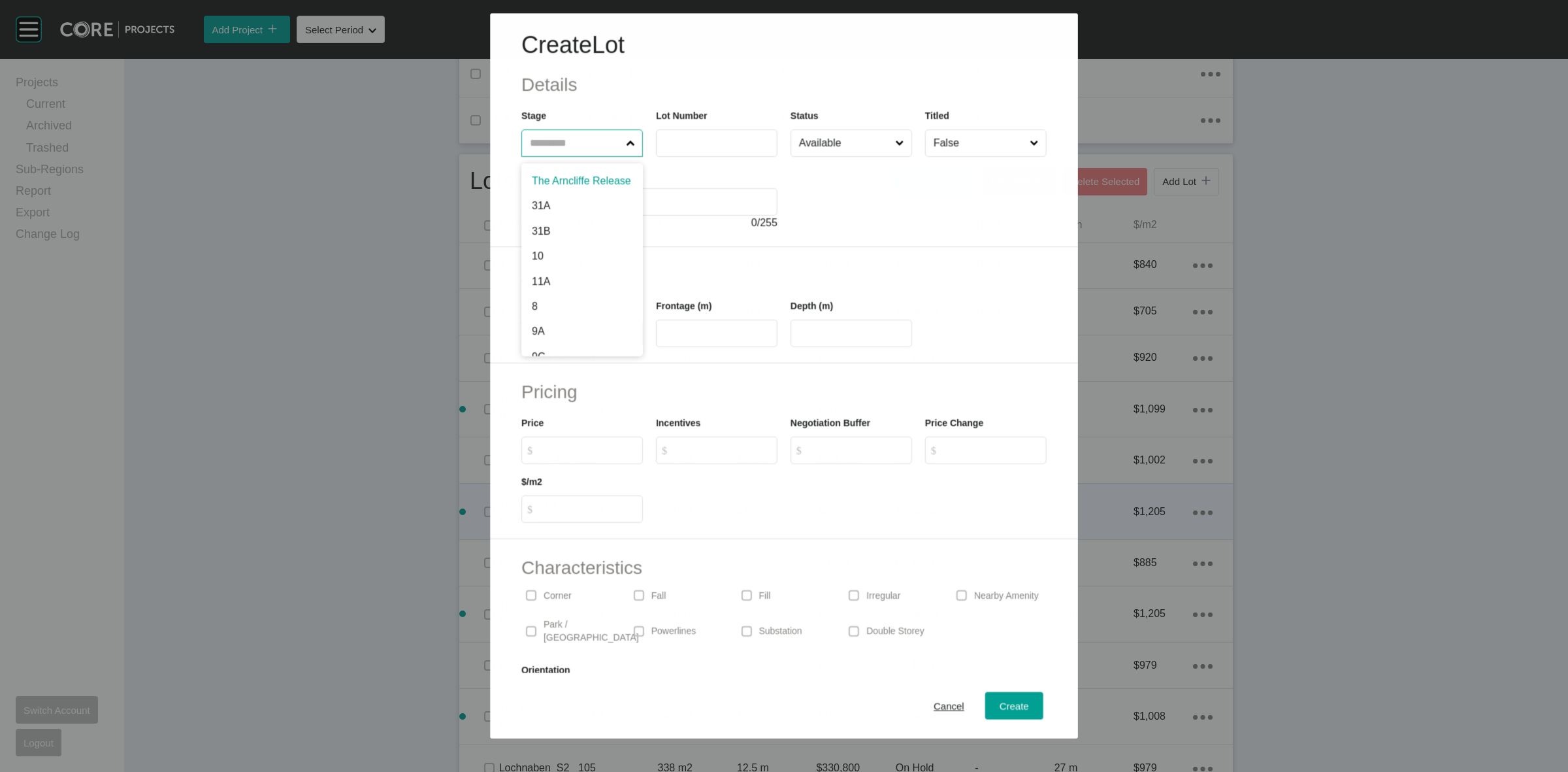
drag, startPoint x: 562, startPoint y: 139, endPoint x: 546, endPoint y: 128, distance: 19.4
click at [559, 137] on input "text" at bounding box center [575, 144] width 96 height 26
click at [1001, 703] on span "Create" at bounding box center [1014, 706] width 29 height 11
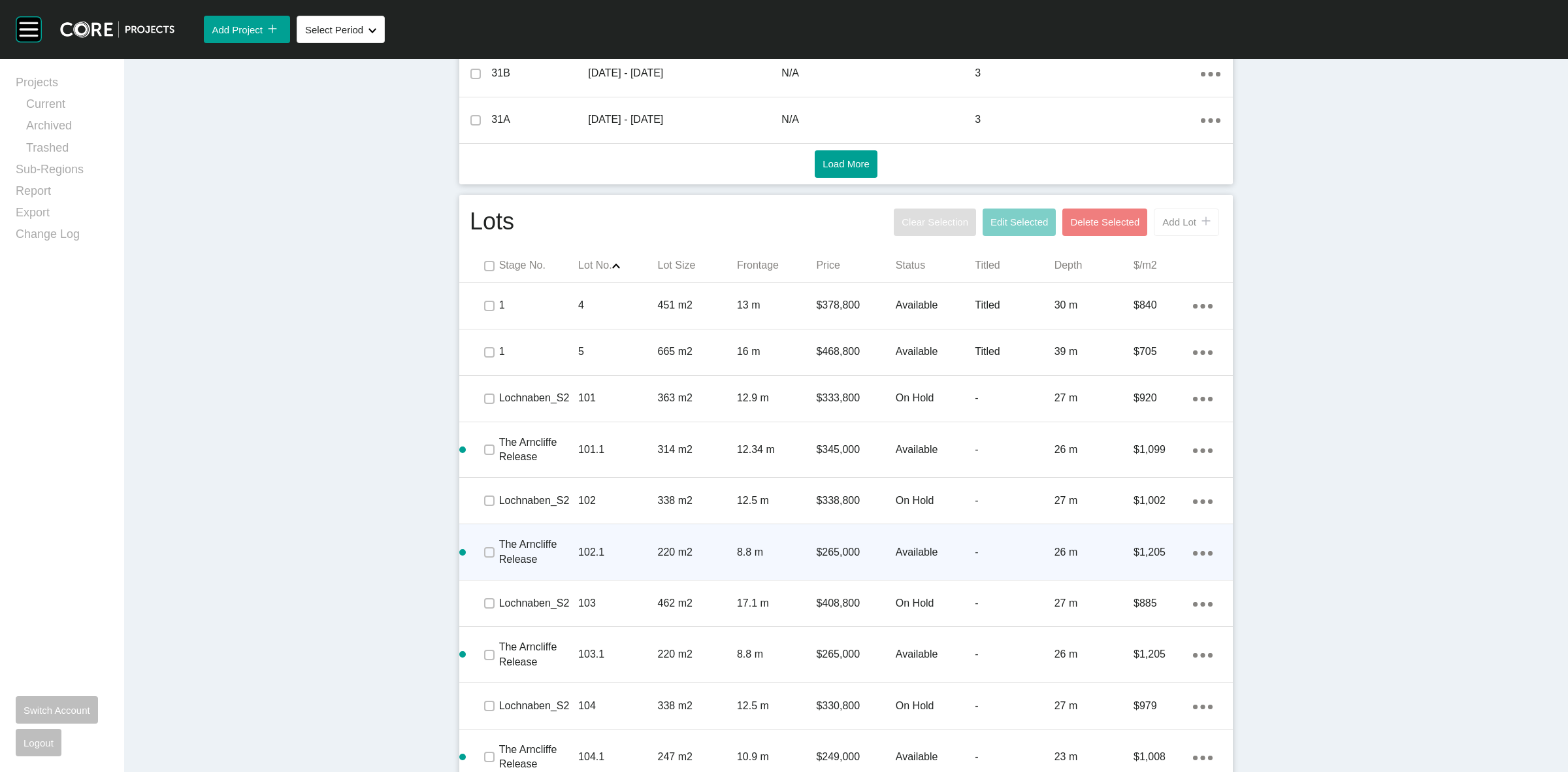
click at [1162, 218] on span "Add Lot" at bounding box center [1179, 222] width 34 height 11
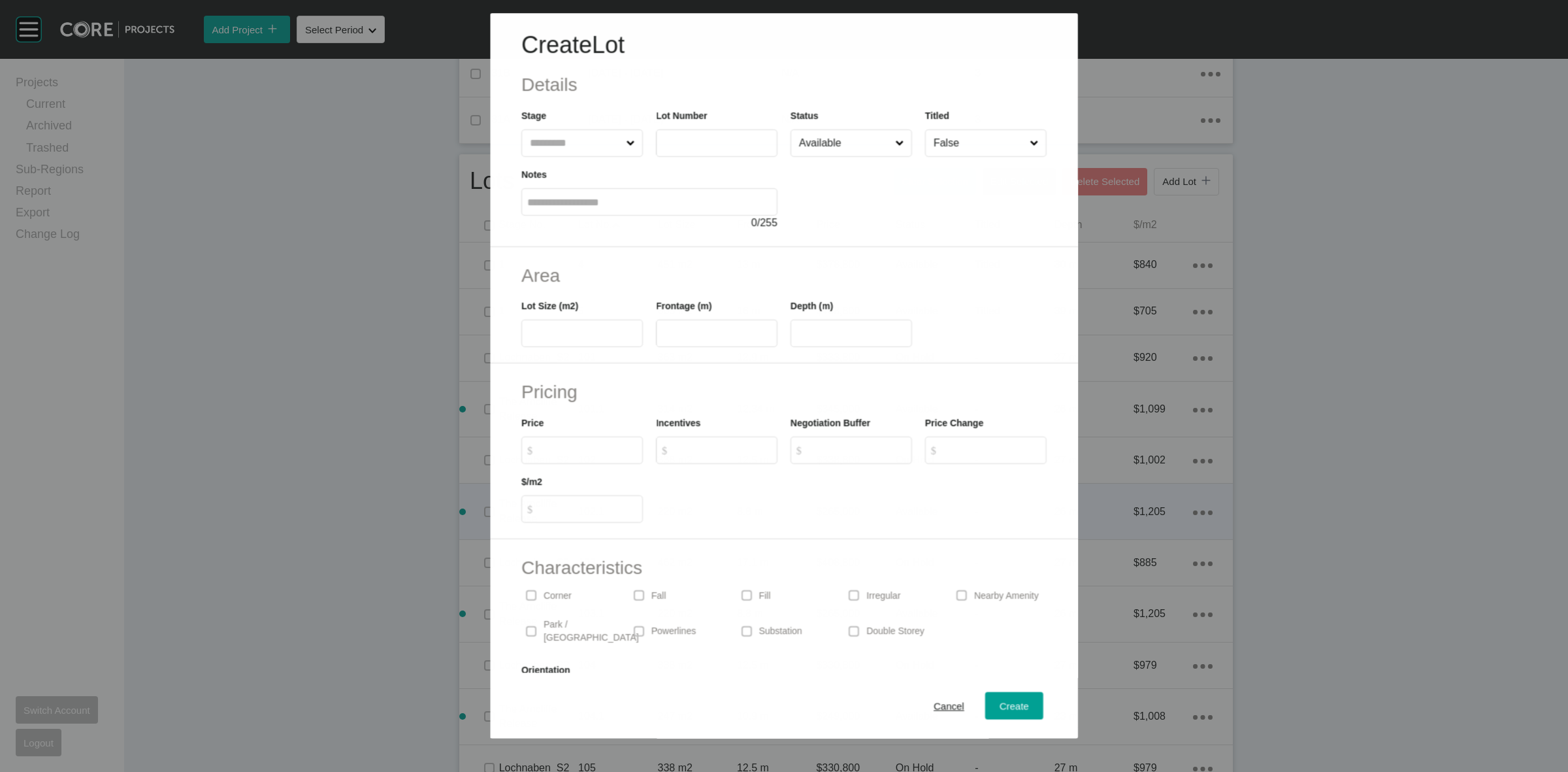
click at [555, 137] on input "text" at bounding box center [575, 144] width 96 height 26
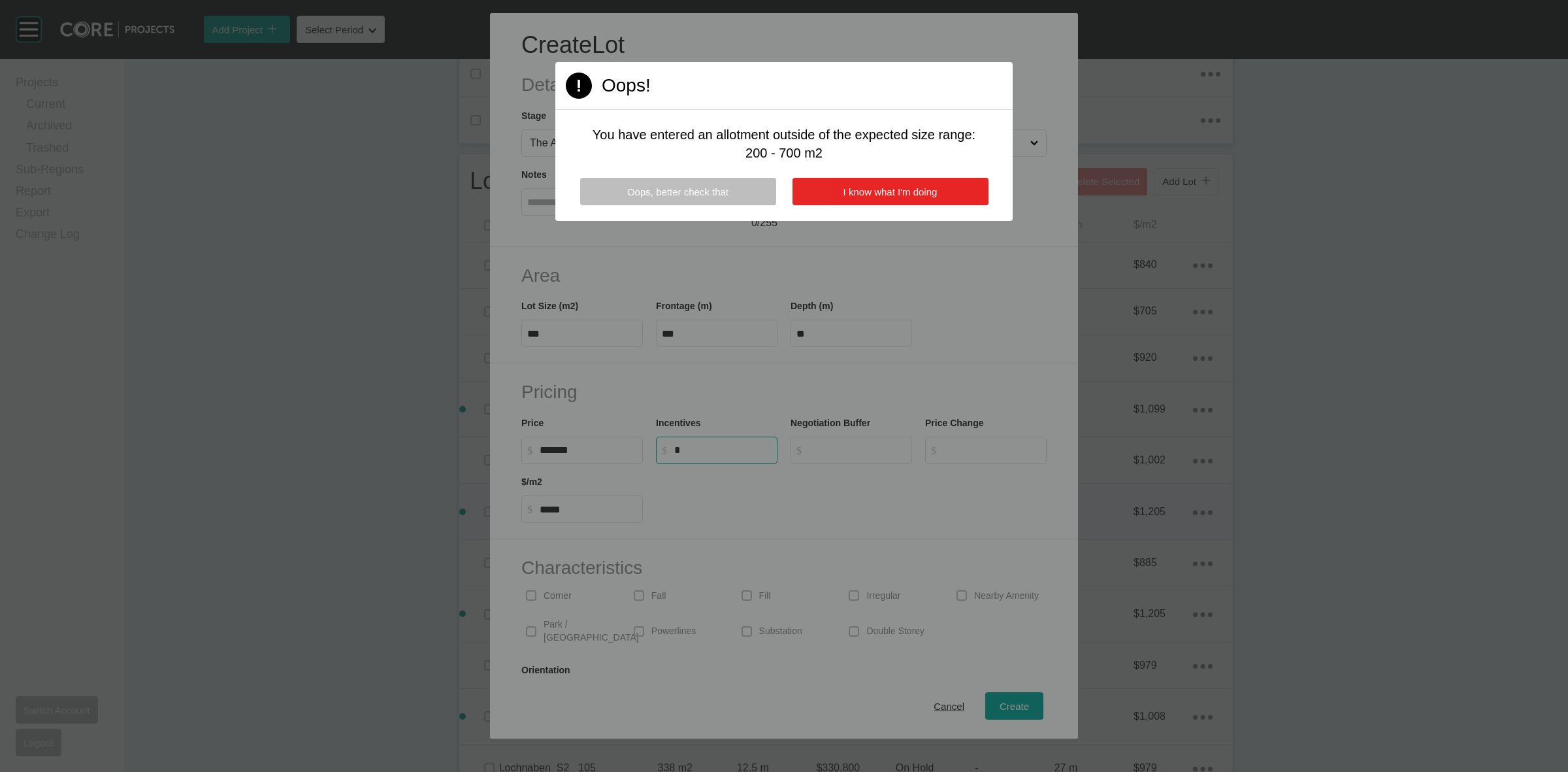
click at [861, 194] on span "I know what I'm doing" at bounding box center [890, 192] width 94 height 11
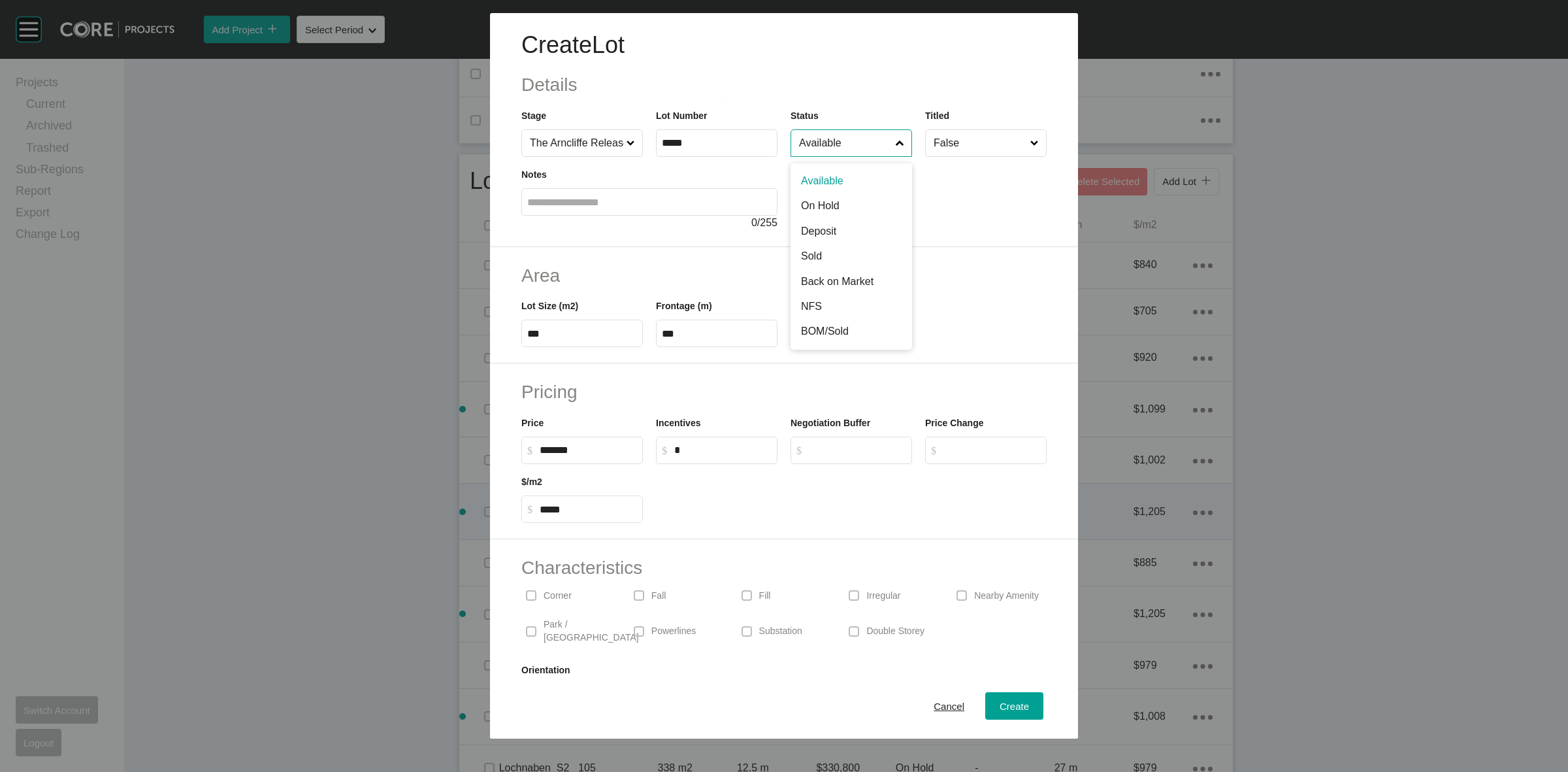
click at [817, 144] on input "Available" at bounding box center [844, 144] width 97 height 26
click at [1003, 704] on span "Create" at bounding box center [1014, 706] width 29 height 11
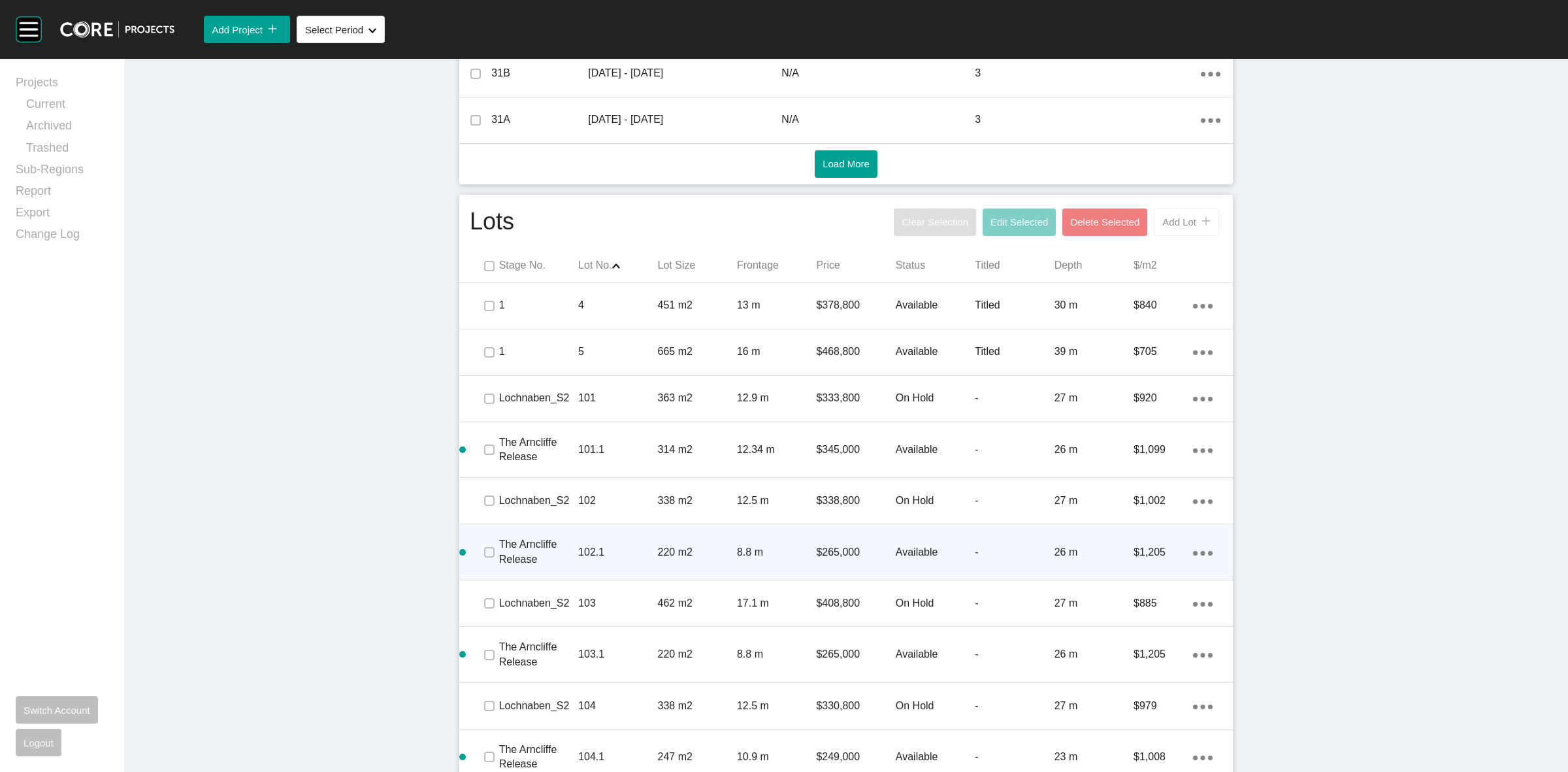
click at [1186, 220] on span "Add Lot" at bounding box center [1179, 222] width 34 height 11
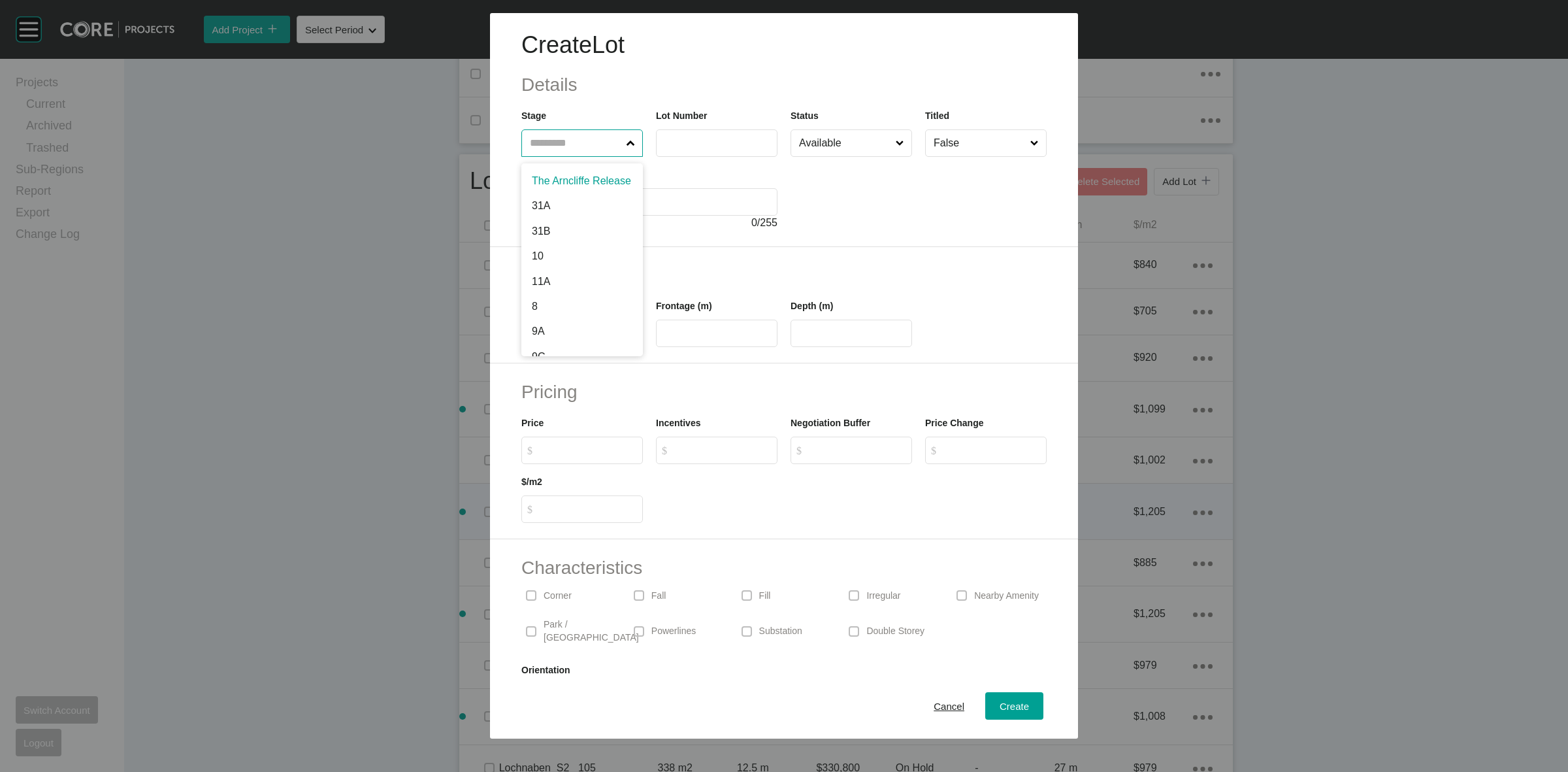
drag, startPoint x: 557, startPoint y: 134, endPoint x: 550, endPoint y: 134, distance: 7.0
click at [554, 134] on input "text" at bounding box center [575, 144] width 97 height 26
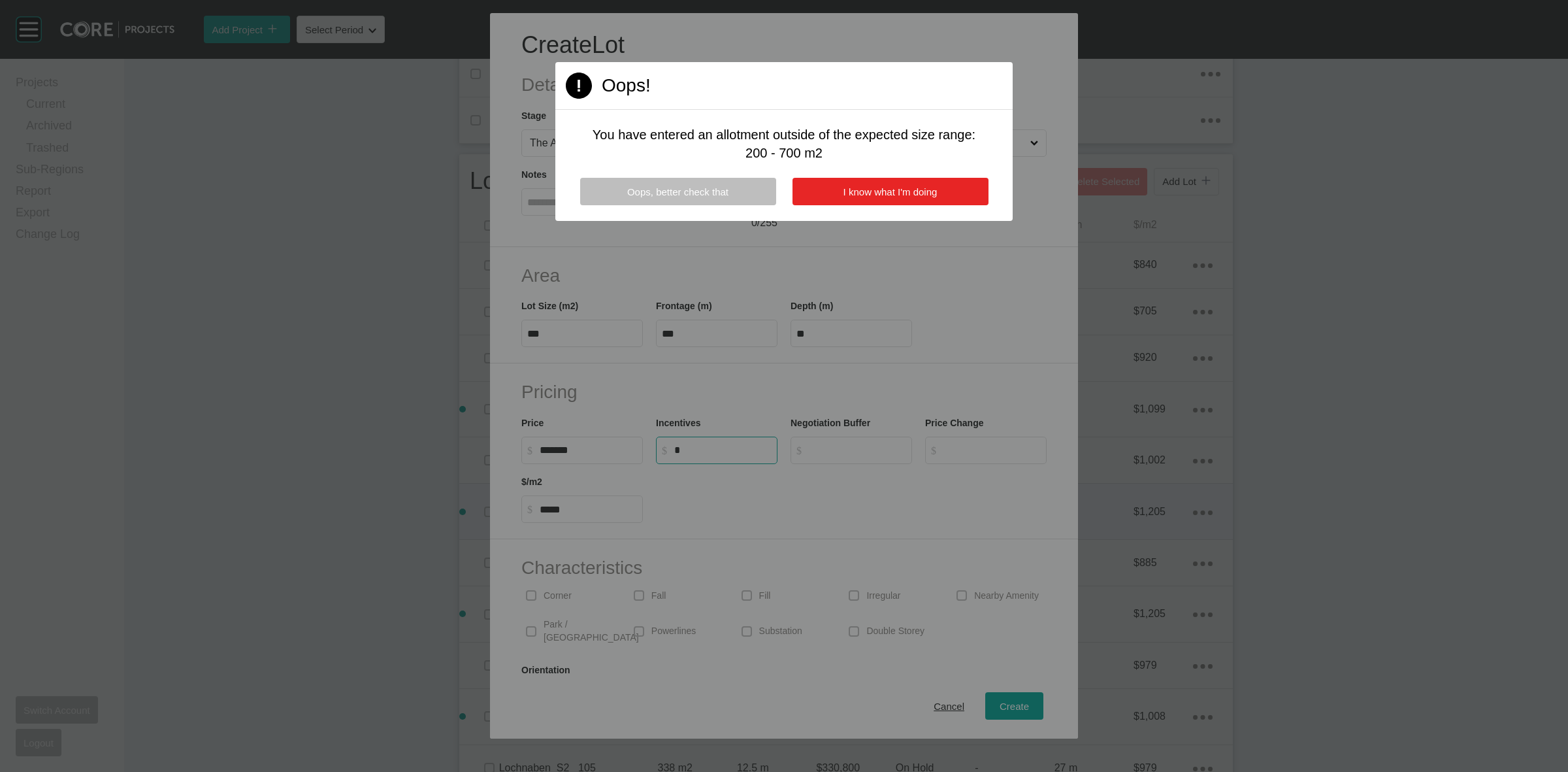
click at [853, 182] on button "I know what I'm doing" at bounding box center [890, 191] width 196 height 27
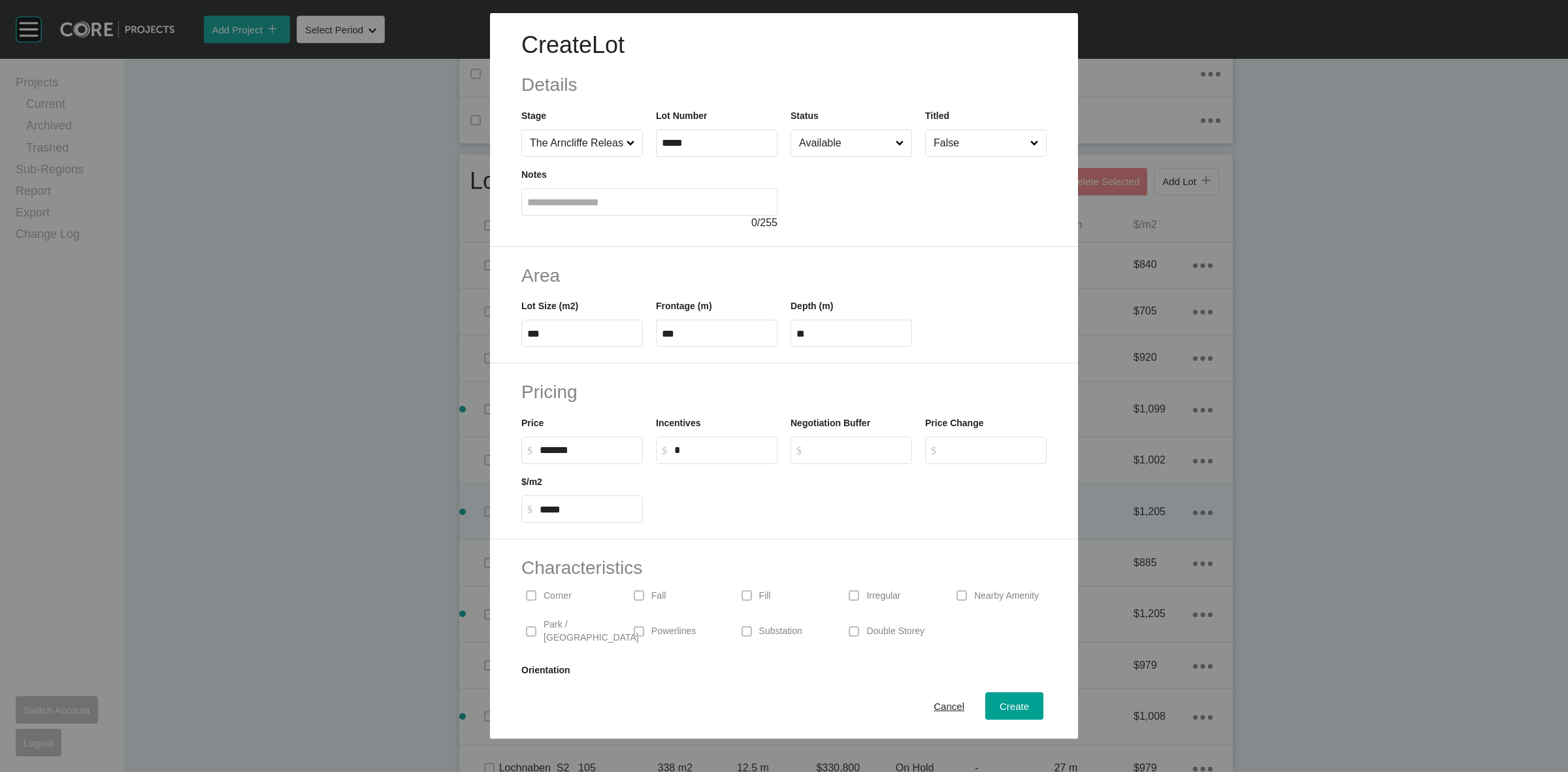
click at [835, 144] on input "Available" at bounding box center [844, 144] width 97 height 26
drag, startPoint x: 822, startPoint y: 197, endPoint x: 958, endPoint y: 526, distance: 356.0
click at [1000, 701] on span "Create" at bounding box center [1014, 706] width 29 height 11
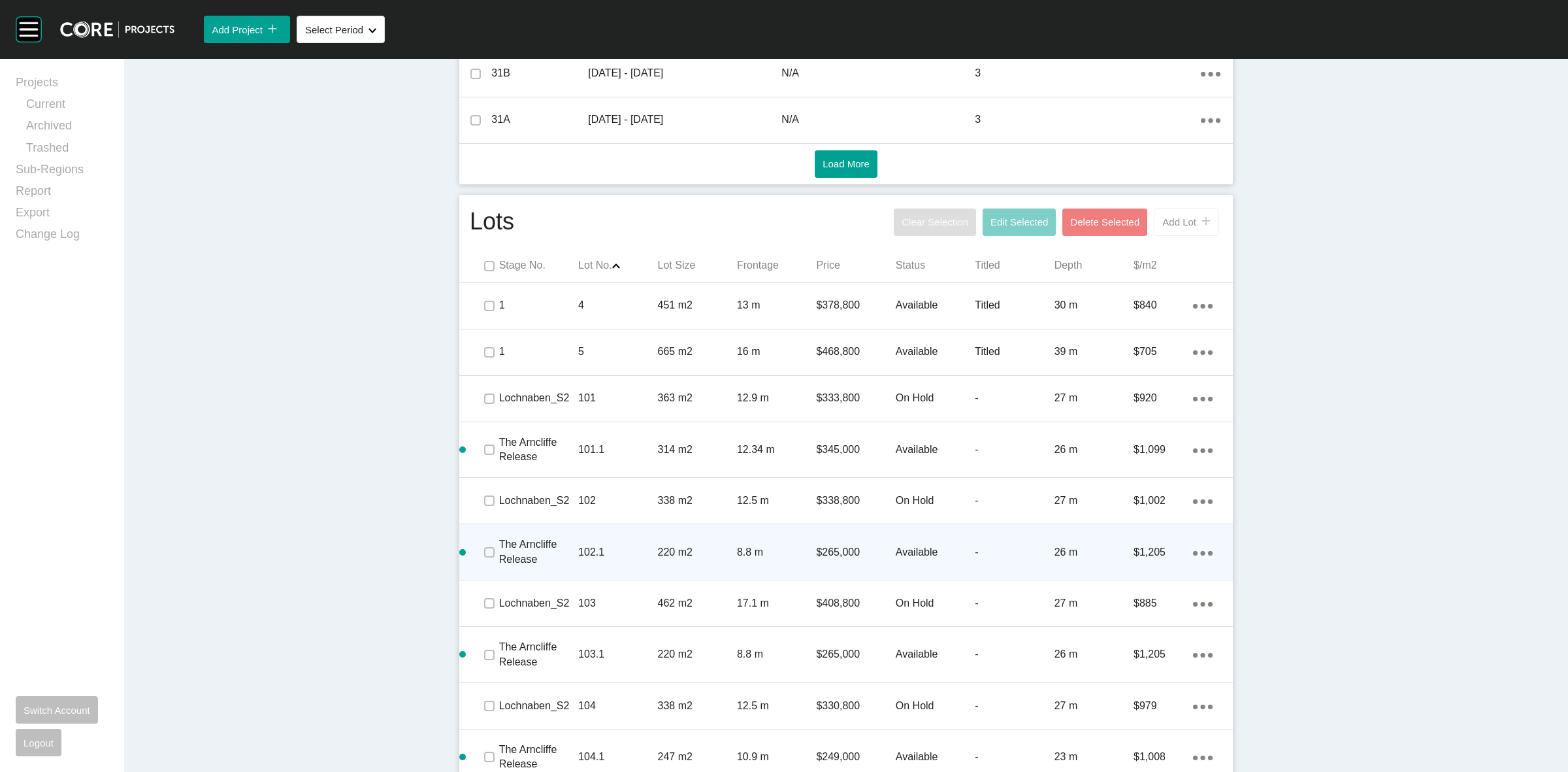
click at [1168, 218] on span "Add Lot" at bounding box center [1179, 222] width 34 height 11
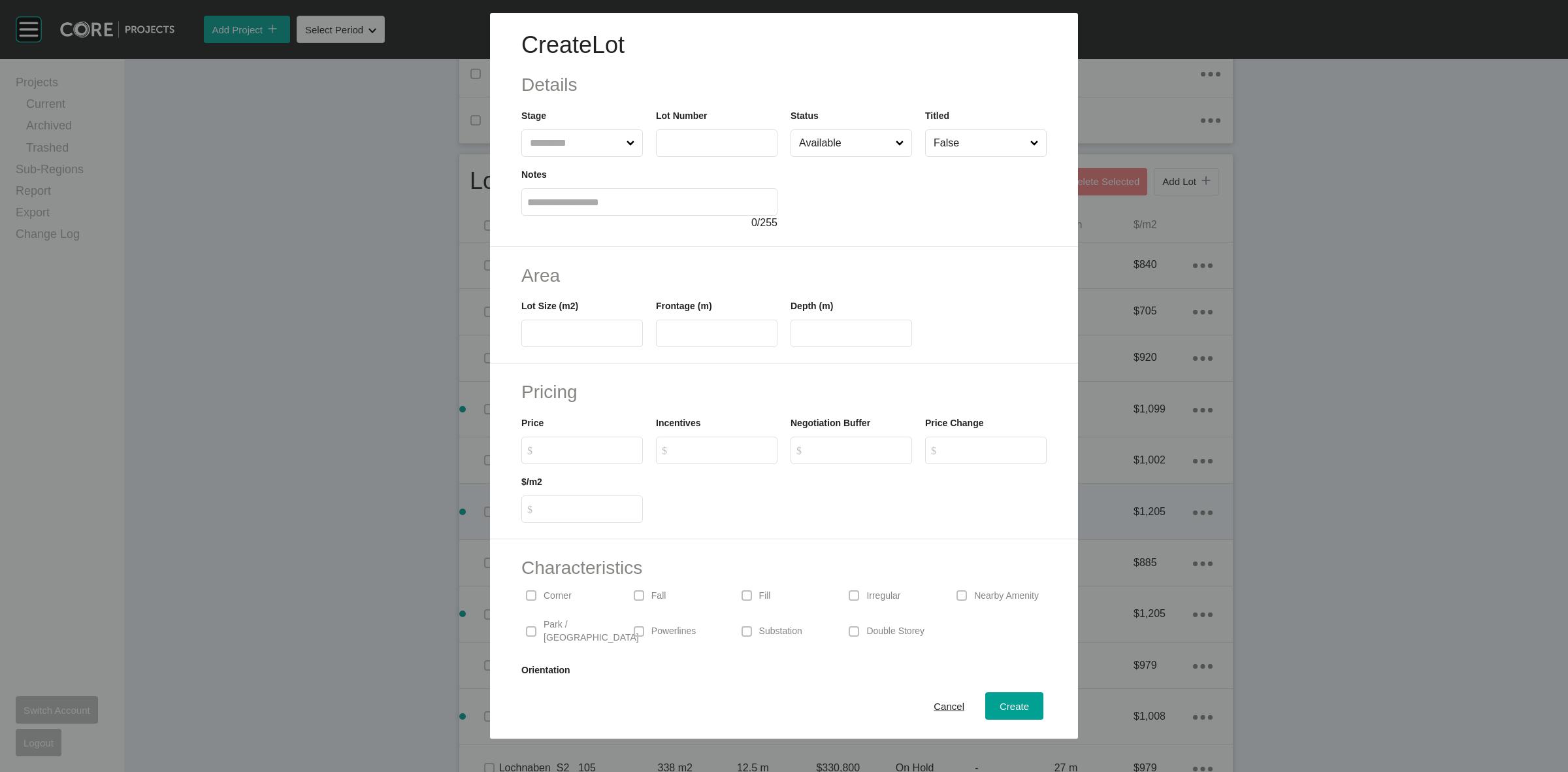
click at [562, 136] on input "text" at bounding box center [575, 144] width 97 height 26
click at [705, 139] on input "***" at bounding box center [716, 143] width 110 height 11
click at [996, 699] on div "Create" at bounding box center [1014, 705] width 36 height 18
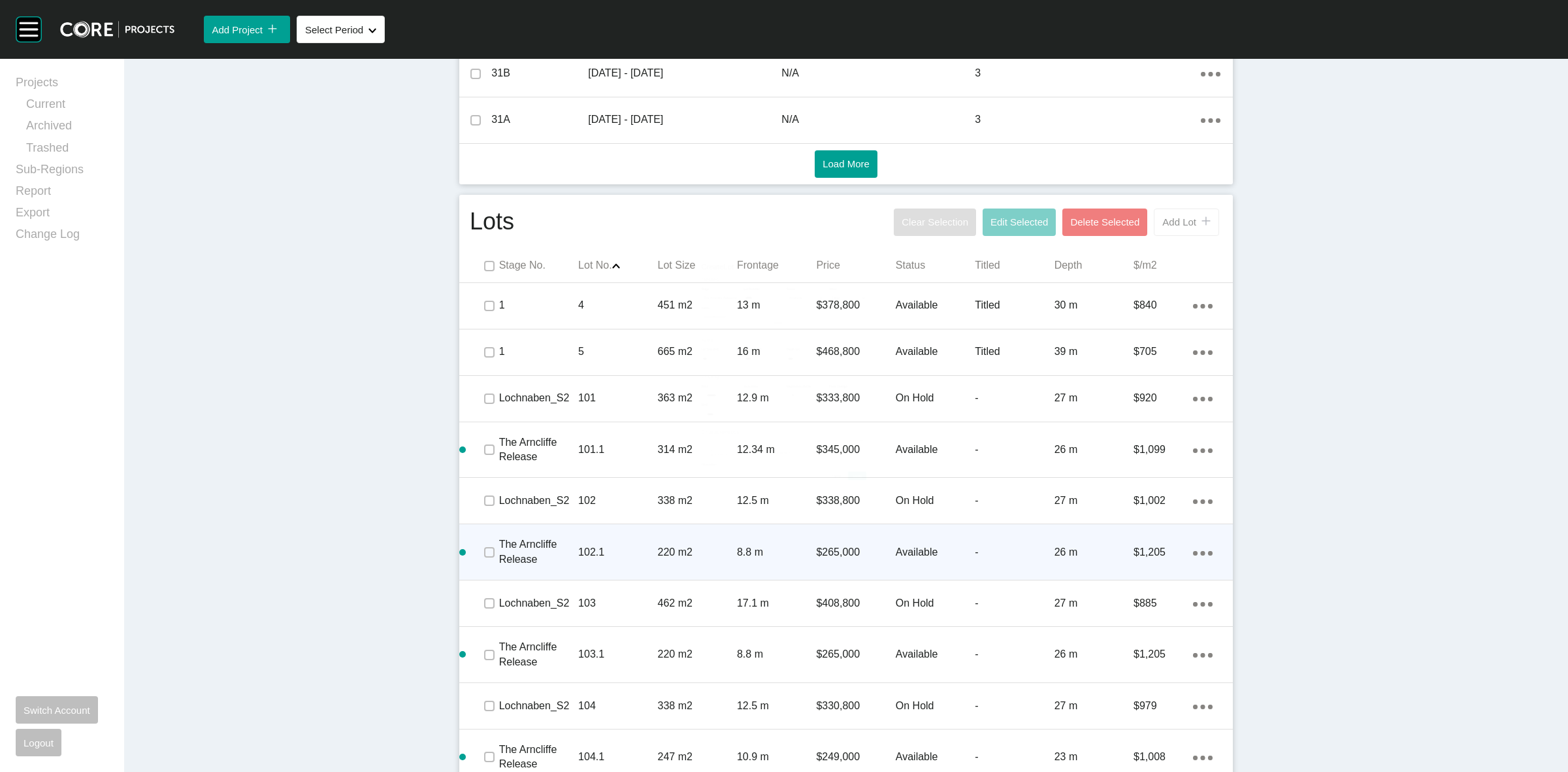
click at [1167, 218] on span "Add Lot" at bounding box center [1179, 222] width 34 height 11
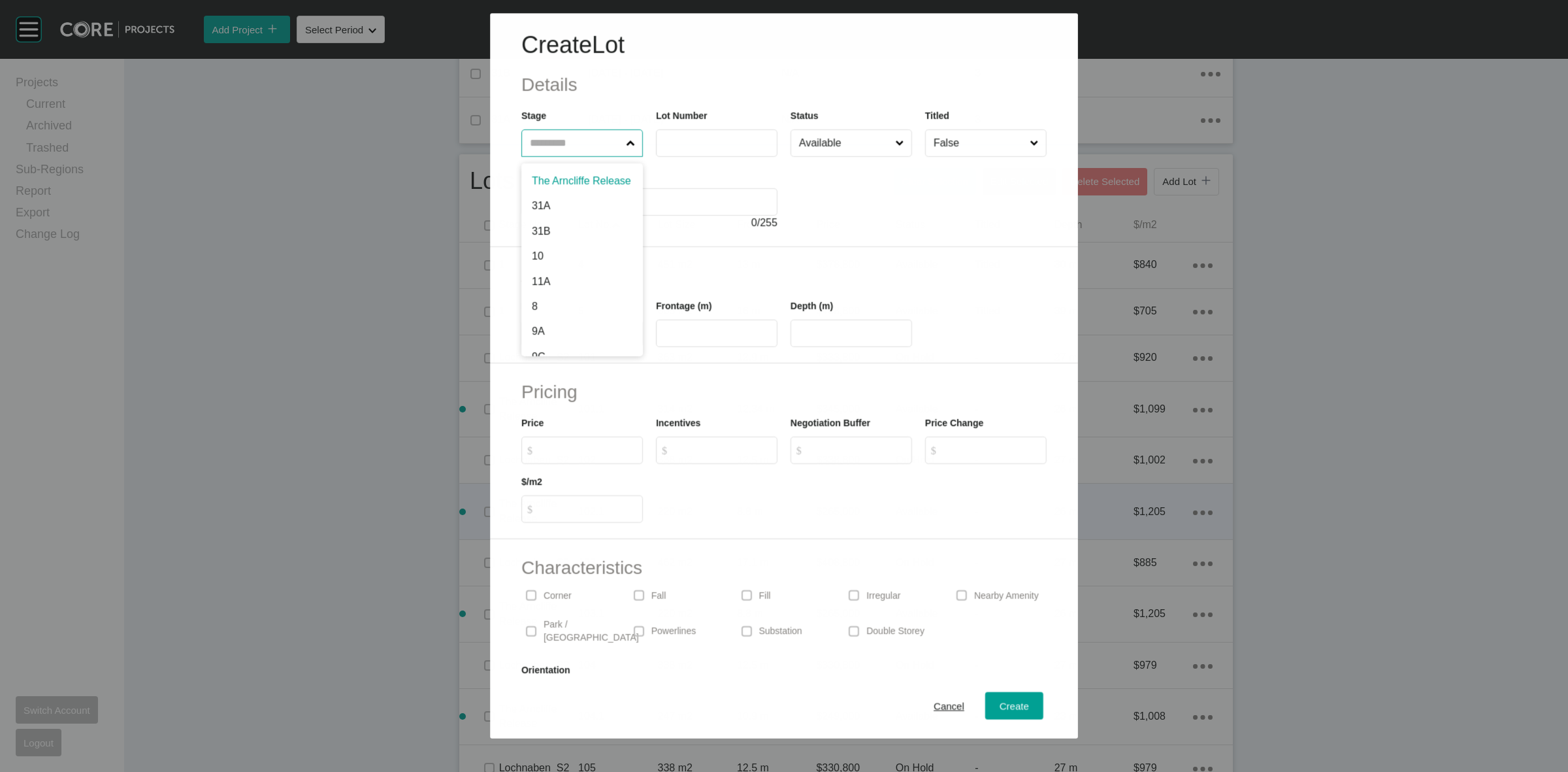
click at [577, 148] on input "text" at bounding box center [575, 144] width 96 height 26
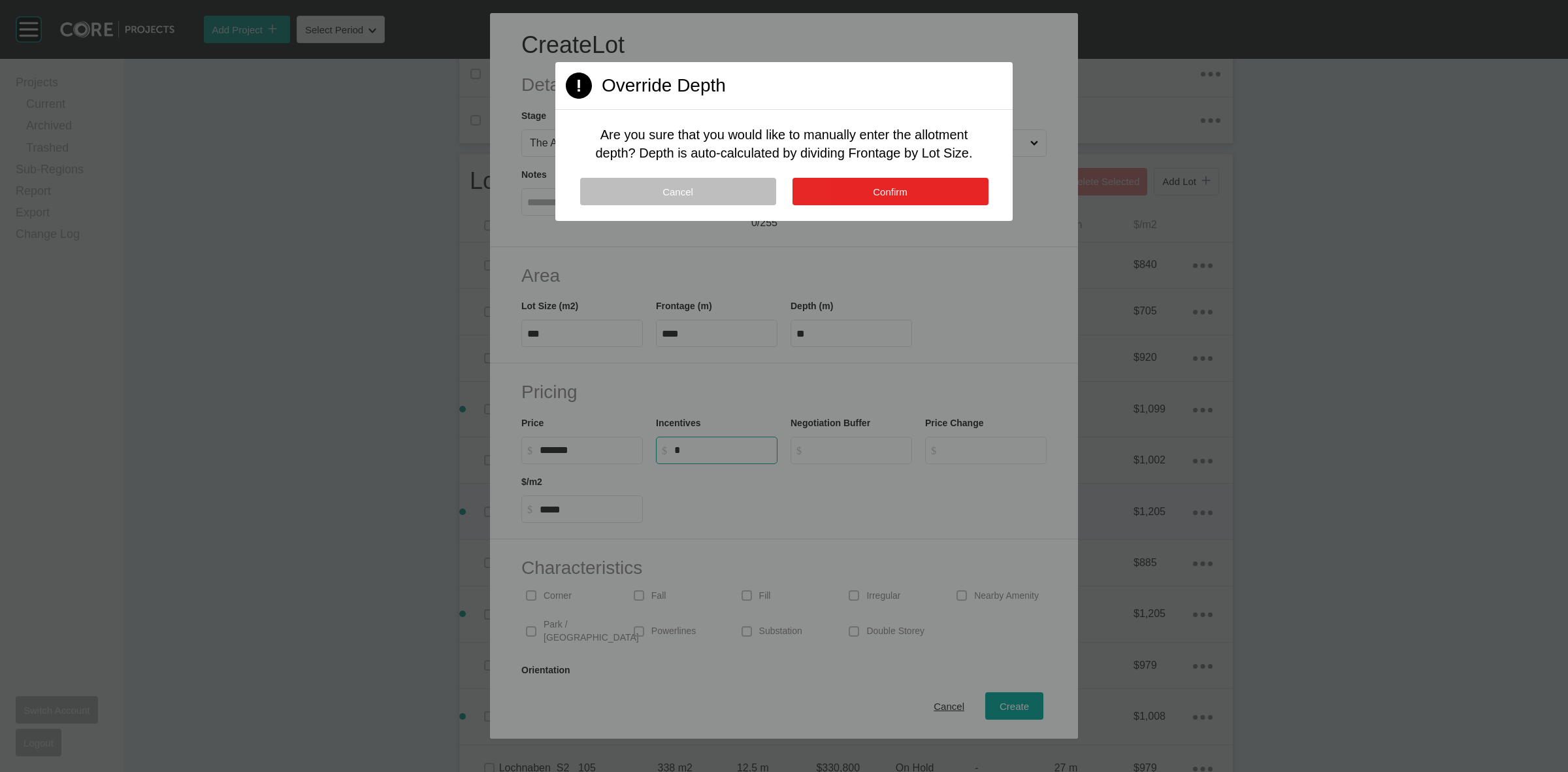
click at [896, 195] on span "Confirm" at bounding box center [890, 192] width 35 height 11
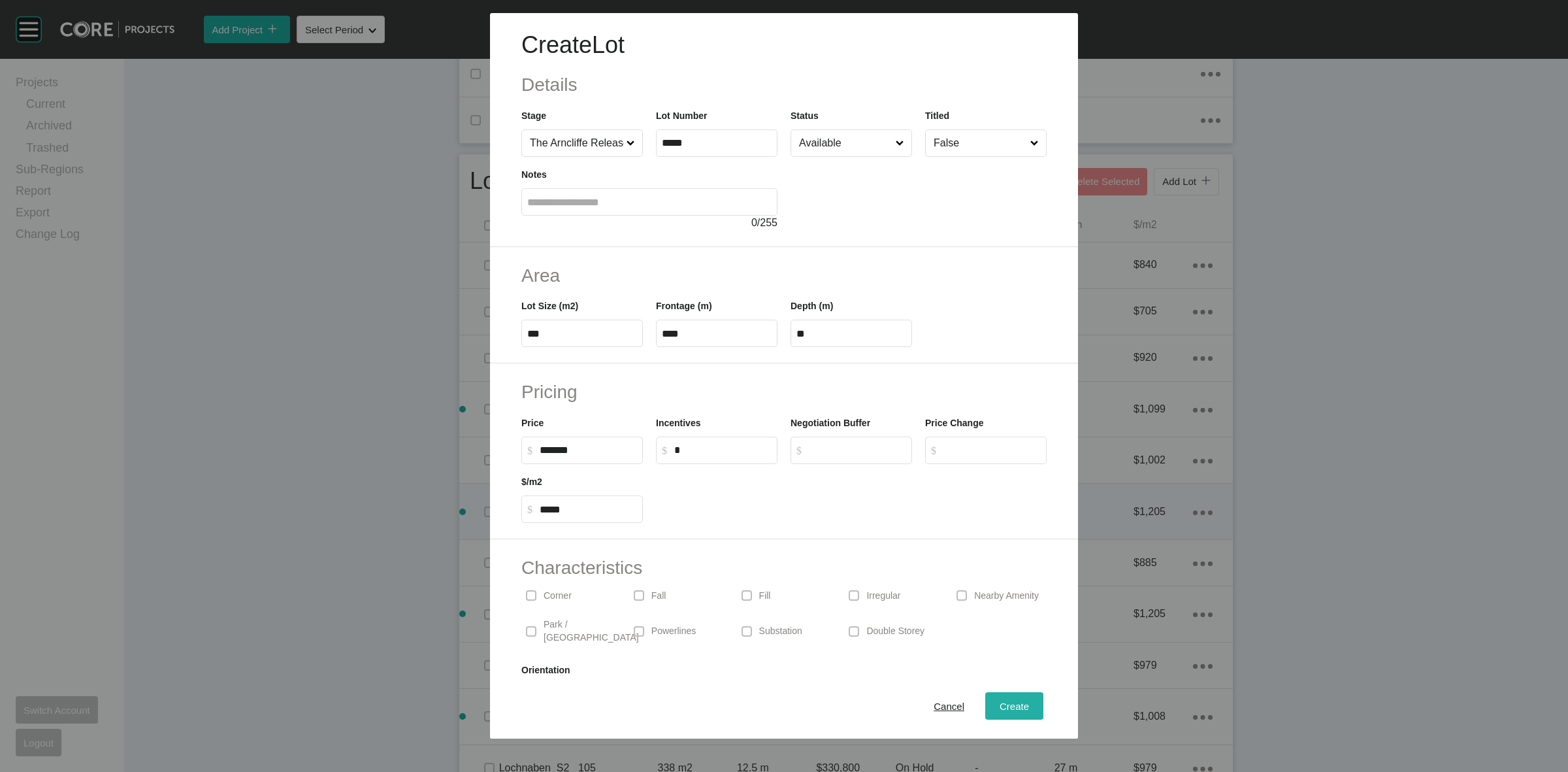
click at [1000, 701] on span "Create" at bounding box center [1014, 706] width 29 height 11
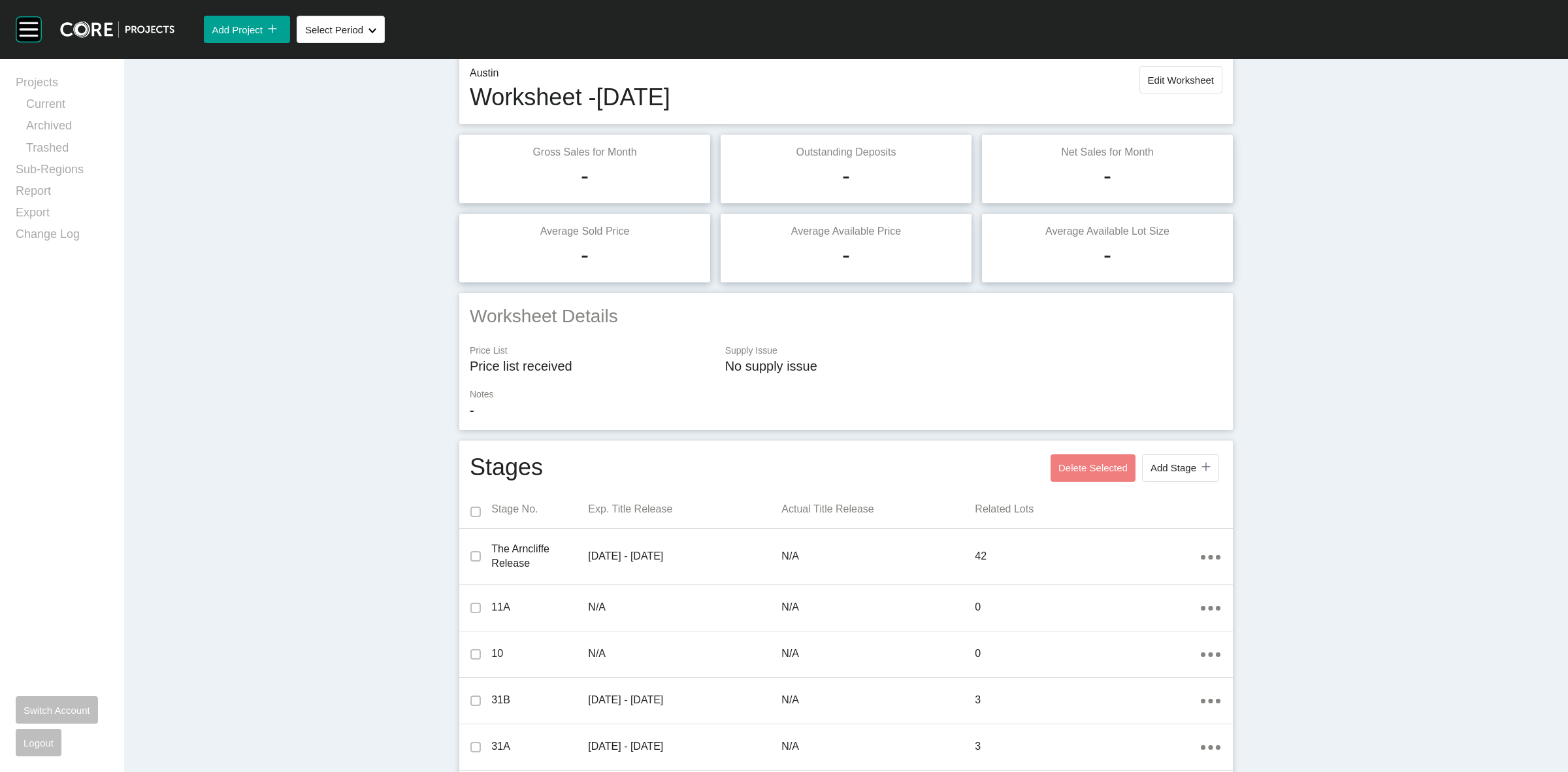
scroll to position [0, 0]
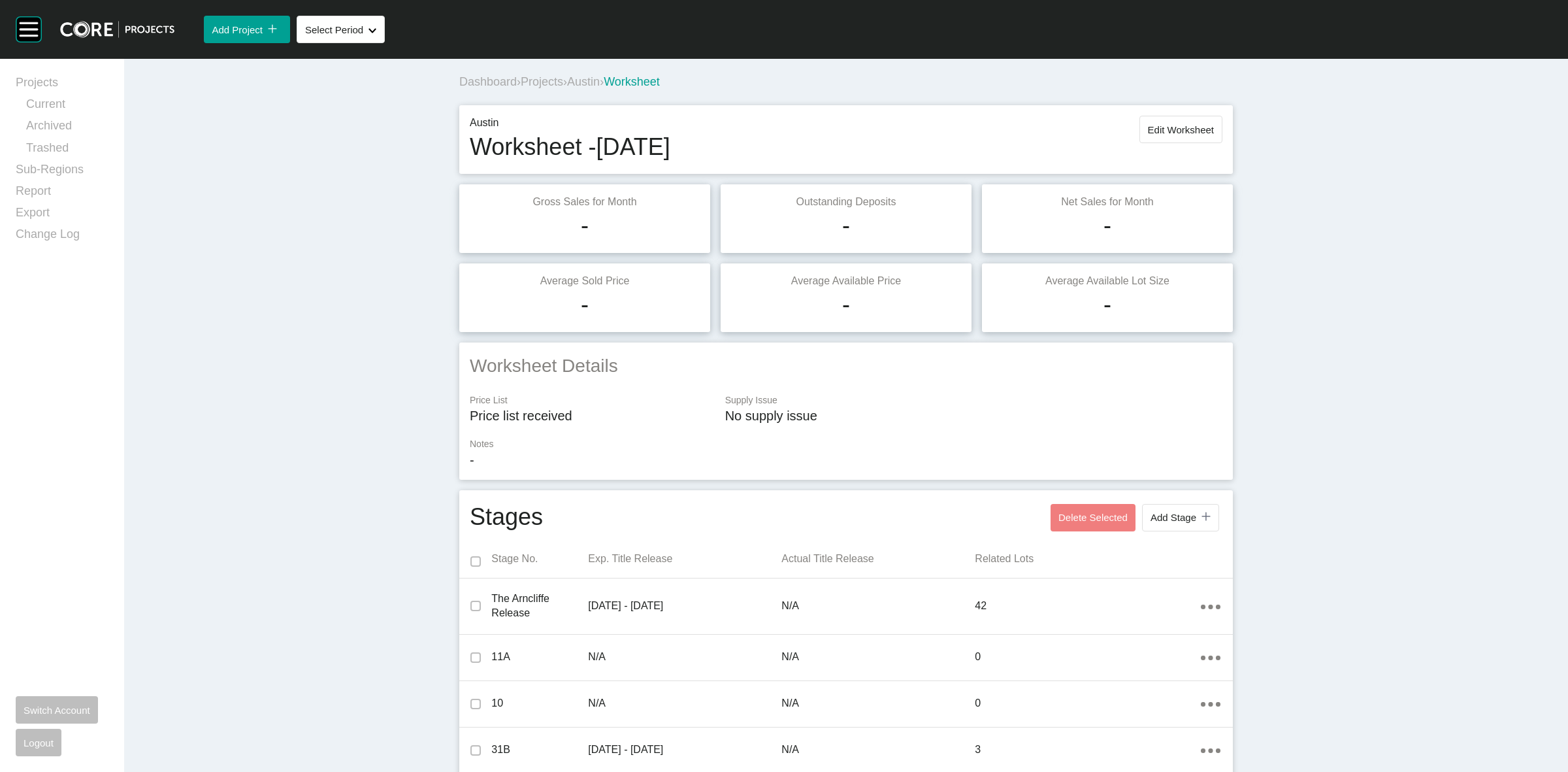
click at [547, 77] on span "Projects" at bounding box center [541, 82] width 42 height 13
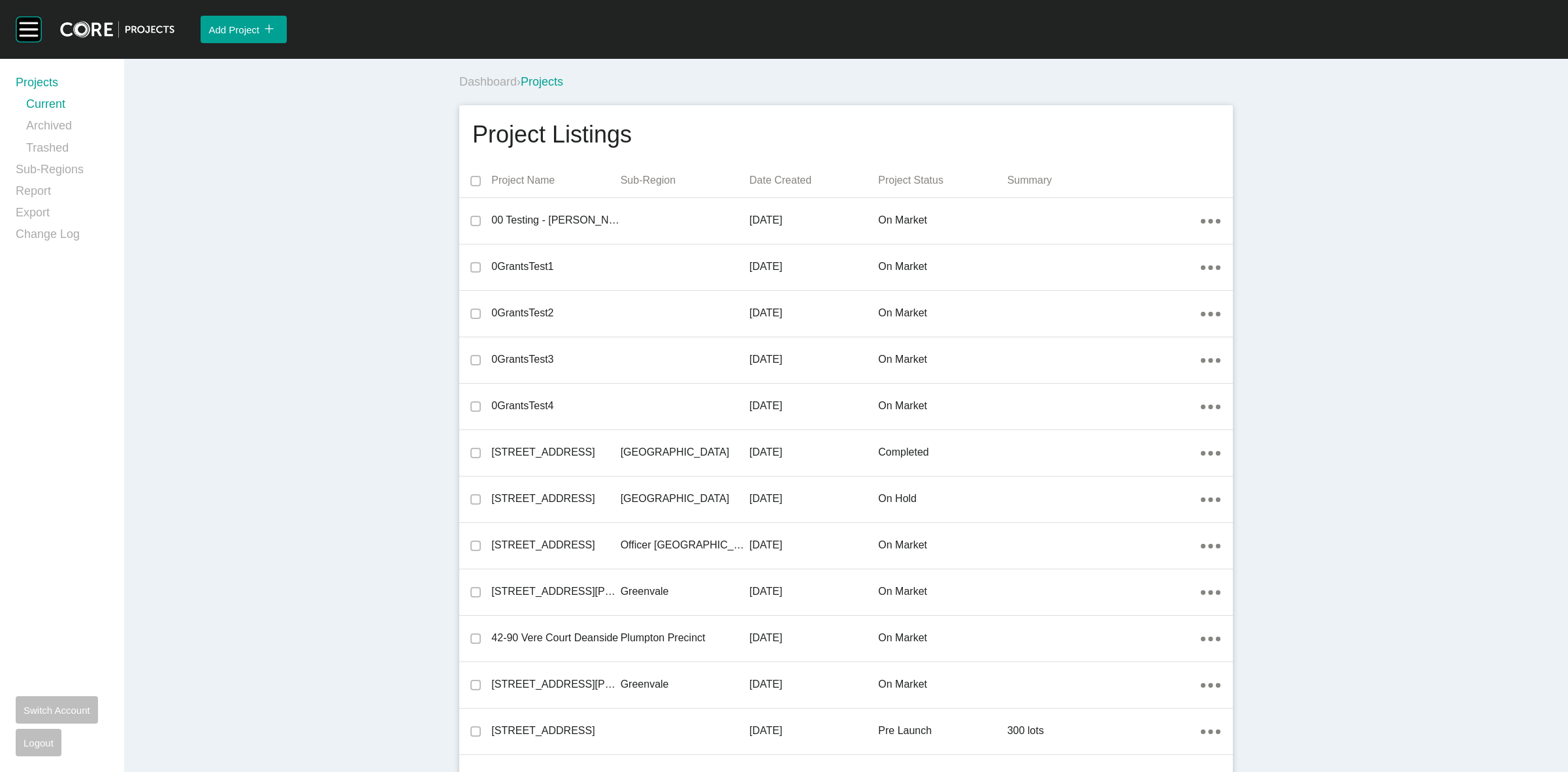
scroll to position [25116, 0]
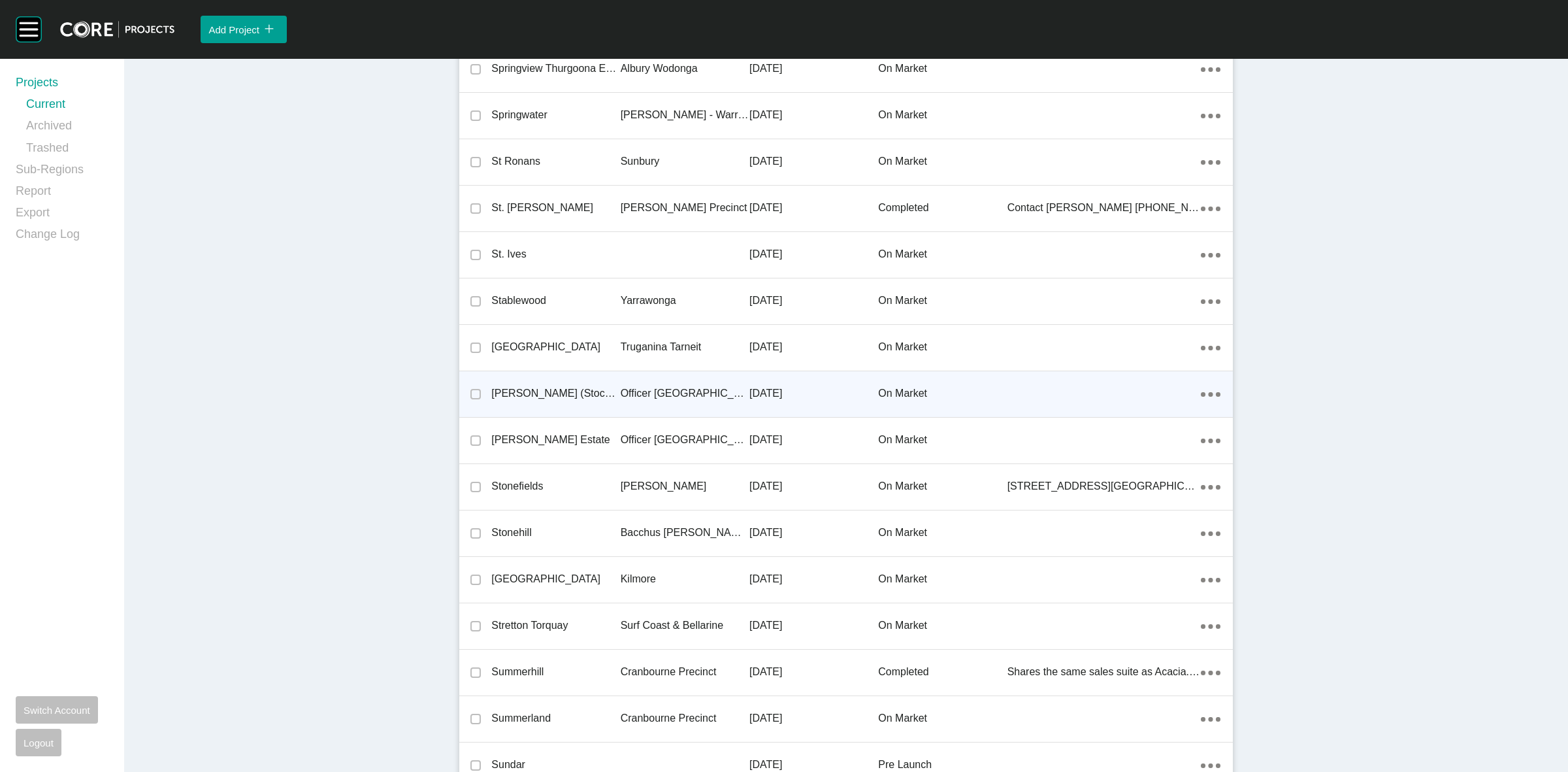
click at [658, 386] on p "Officer [GEOGRAPHIC_DATA]" at bounding box center [685, 393] width 128 height 14
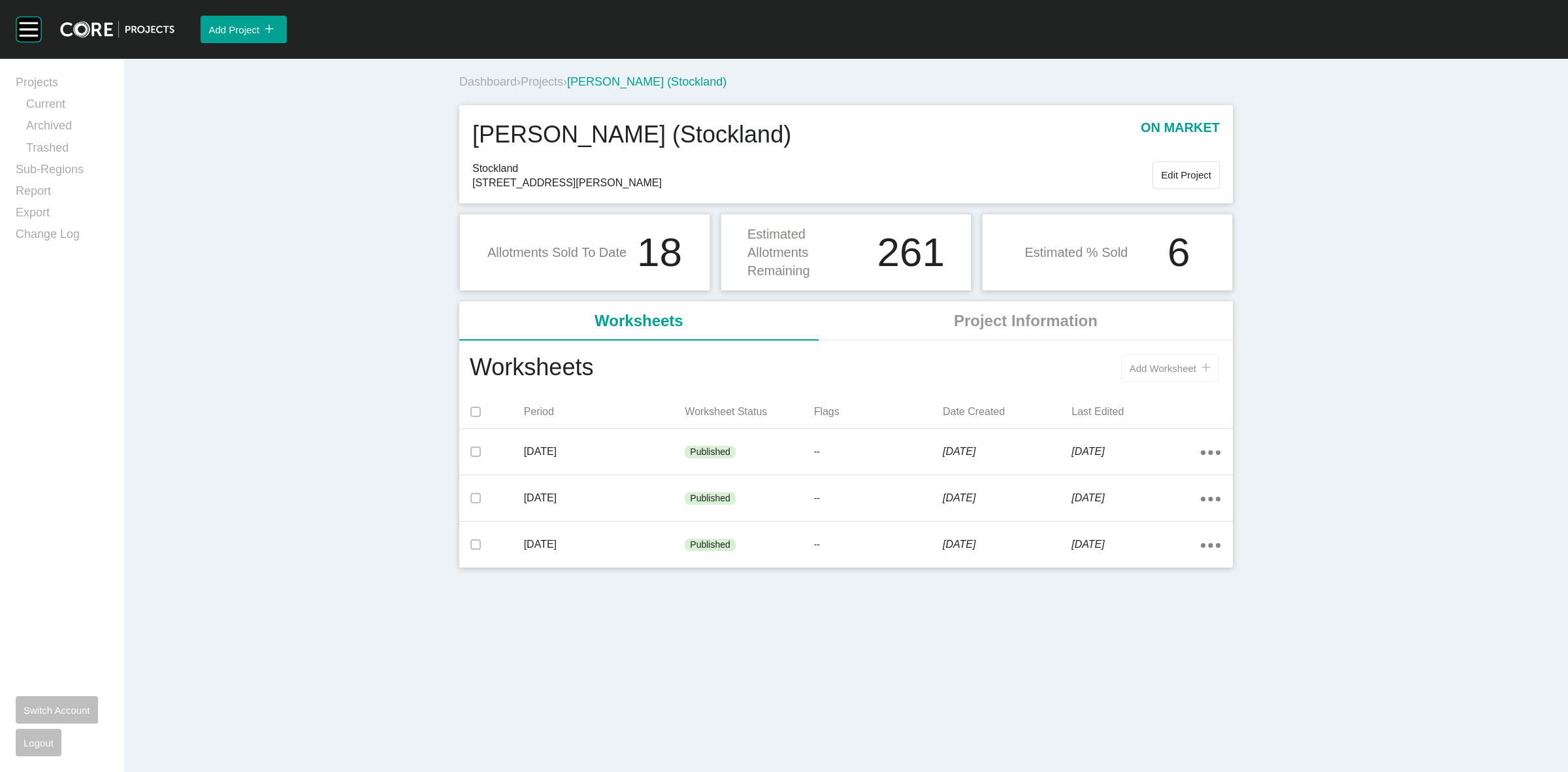
click at [1140, 370] on span "Add Worksheet" at bounding box center [1163, 369] width 67 height 11
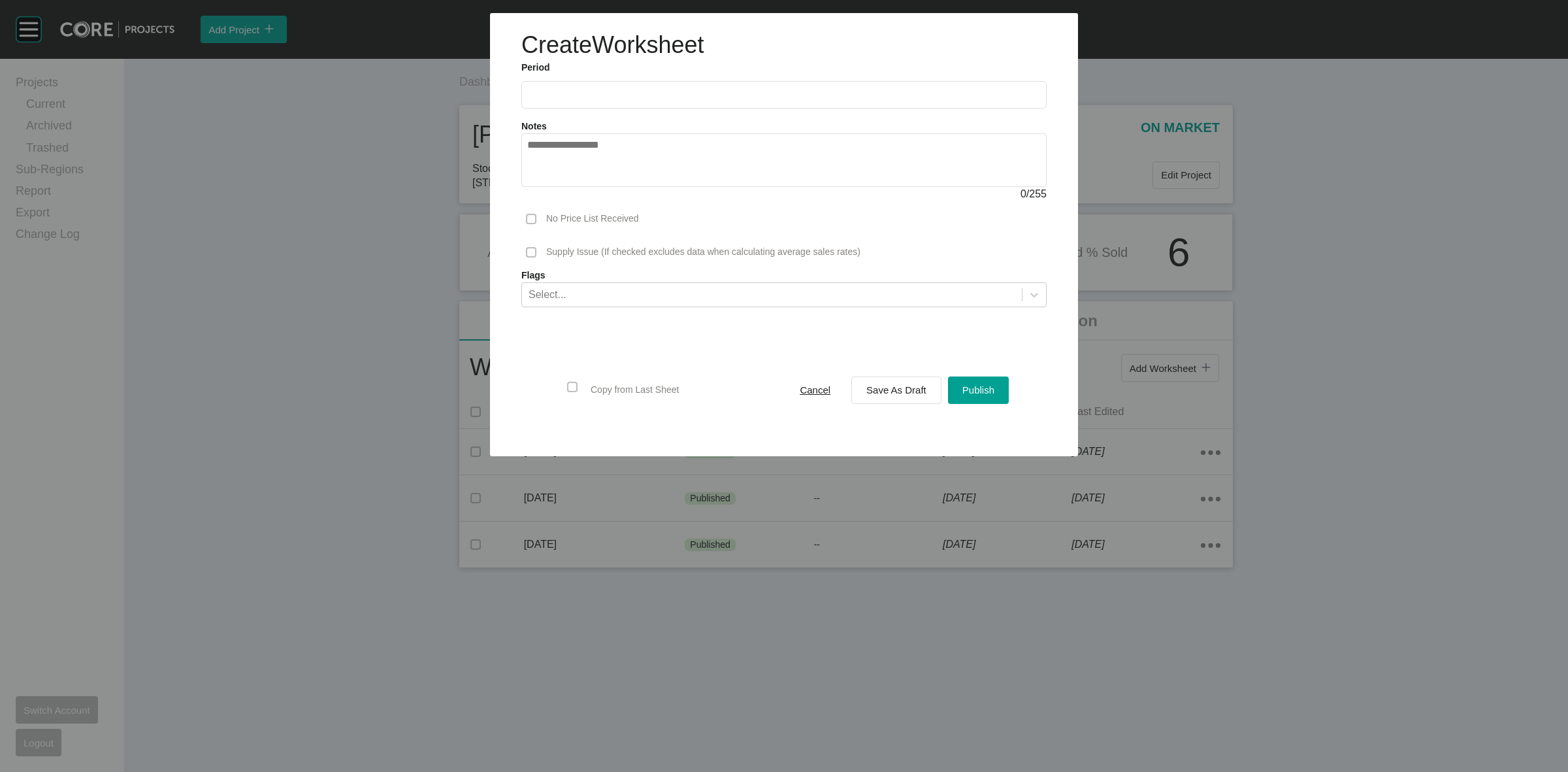
click at [602, 101] on label at bounding box center [784, 94] width 525 height 27
click at [602, 100] on input "text" at bounding box center [784, 95] width 514 height 11
click at [592, 188] on li "Aug" at bounding box center [590, 190] width 44 height 23
click at [885, 389] on span "Save As Draft" at bounding box center [897, 390] width 60 height 11
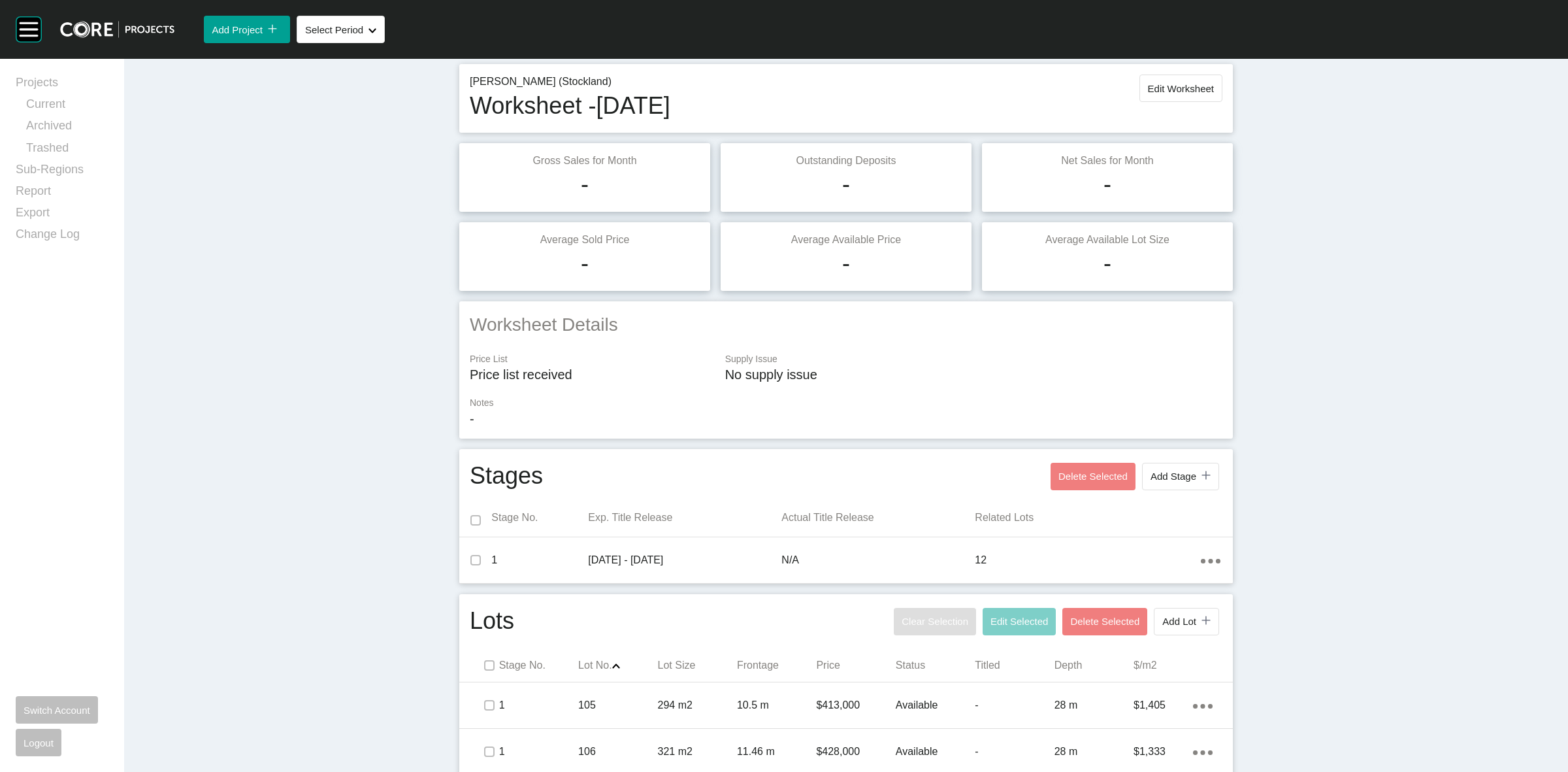
scroll to position [163, 0]
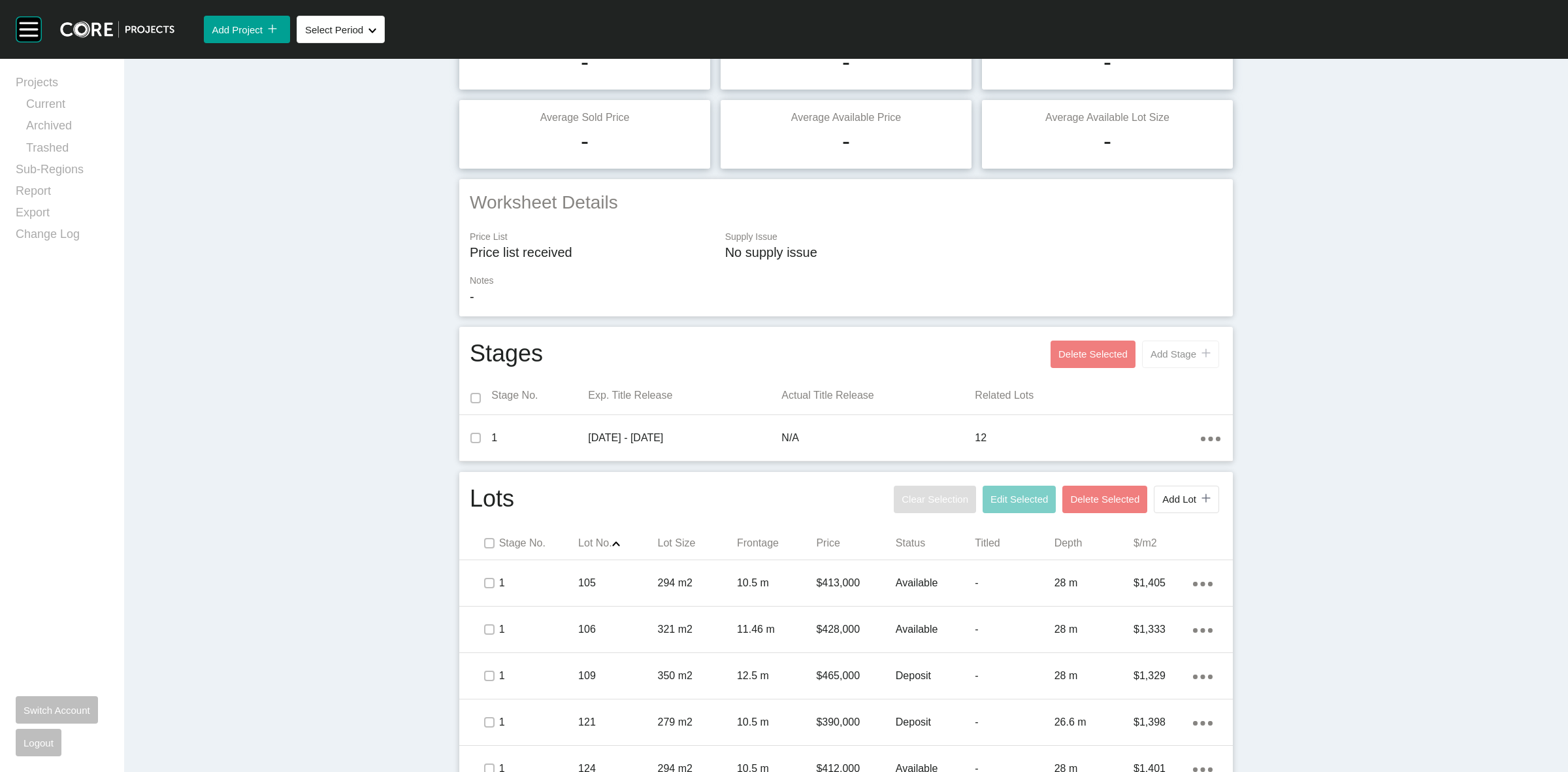
click at [1180, 353] on span "Add Stage" at bounding box center [1173, 354] width 46 height 11
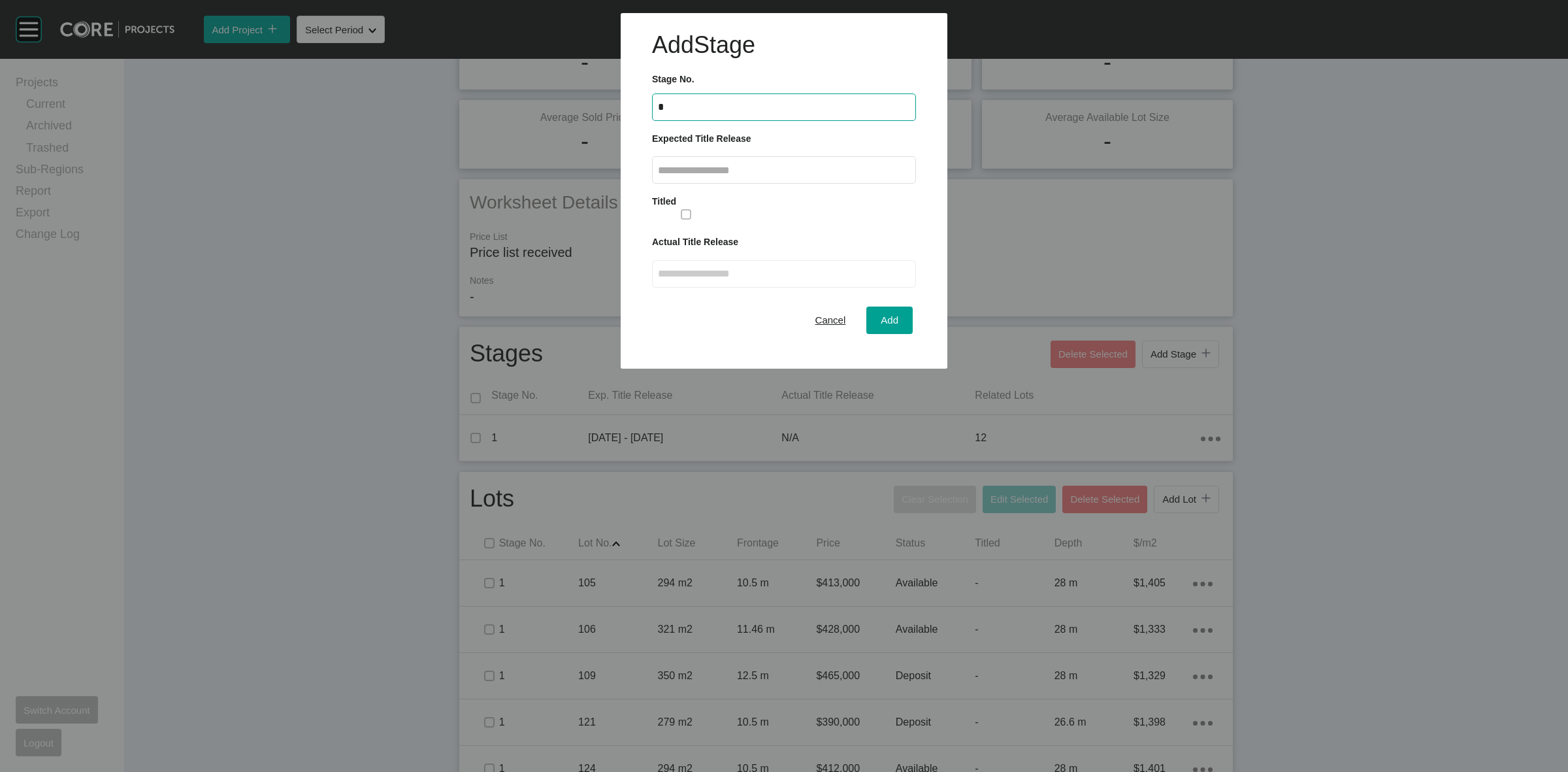
click at [781, 174] on input "text" at bounding box center [784, 171] width 252 height 11
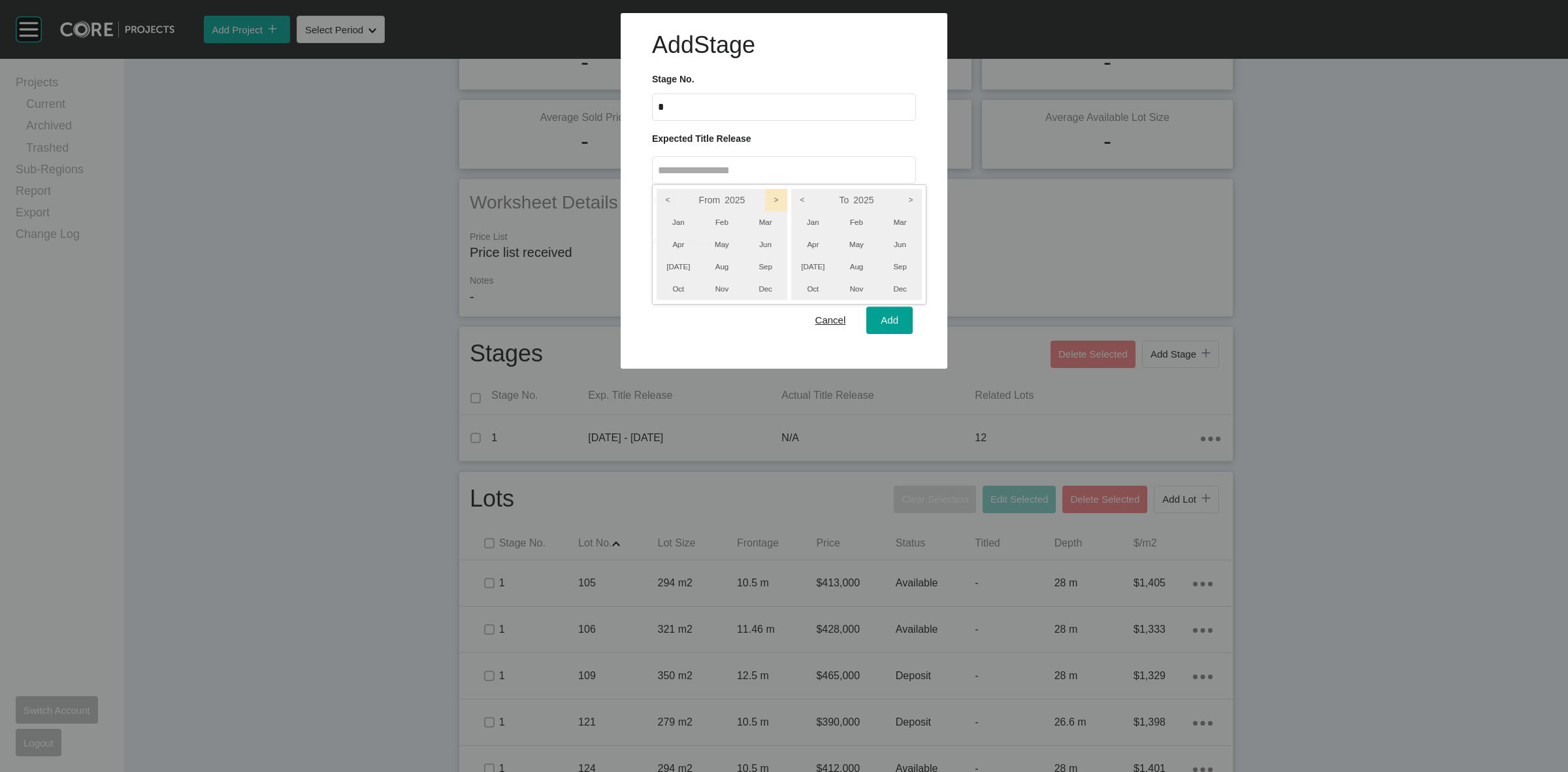
click at [784, 203] on icon ">" at bounding box center [776, 200] width 23 height 23
click at [916, 198] on icon ">" at bounding box center [911, 200] width 23 height 23
click at [901, 239] on li "Jun" at bounding box center [899, 245] width 44 height 23
drag, startPoint x: 677, startPoint y: 236, endPoint x: 770, endPoint y: 295, distance: 110.1
click at [676, 238] on li "Apr" at bounding box center [678, 245] width 44 height 23
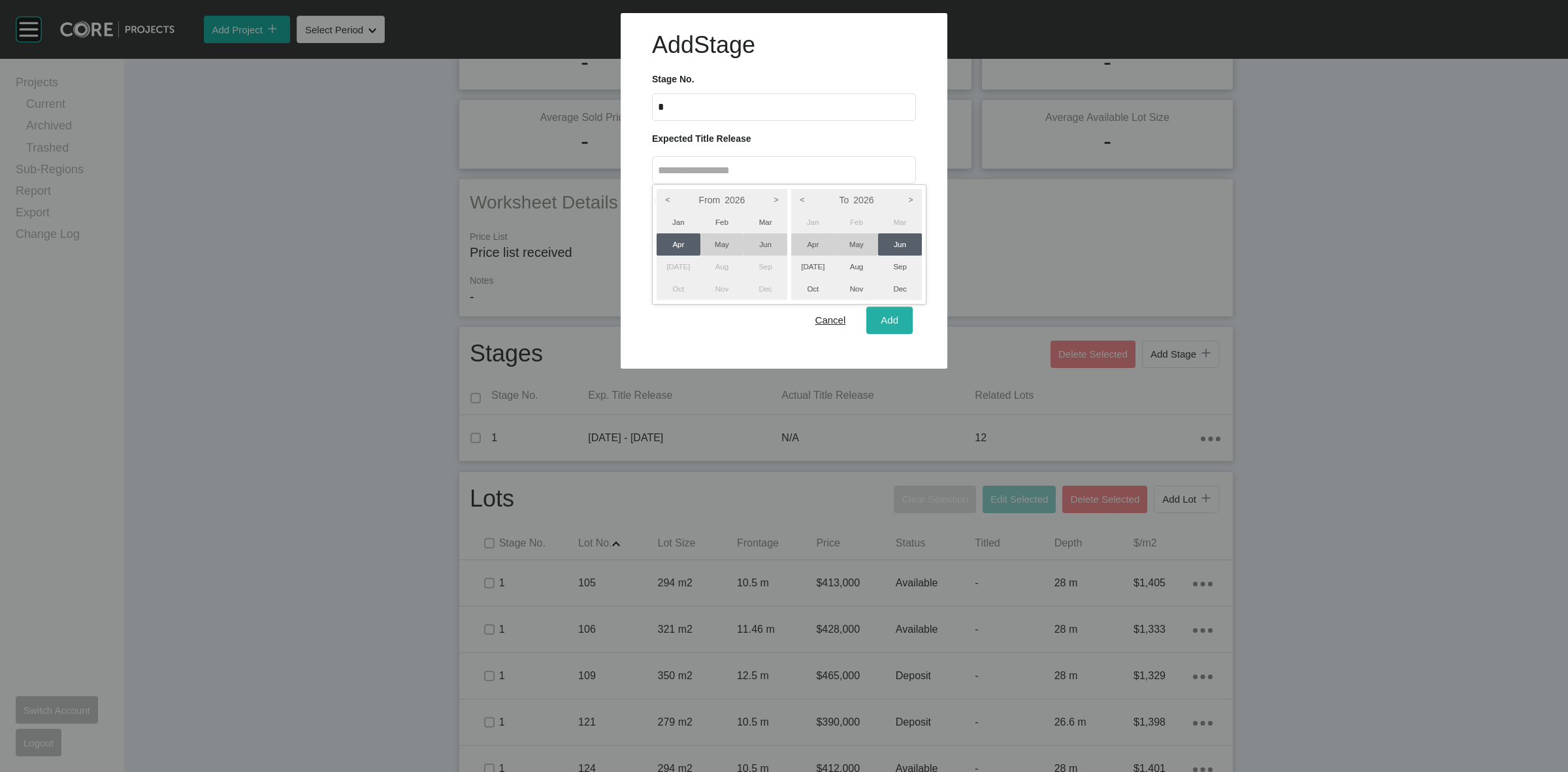
click at [890, 307] on div at bounding box center [784, 184] width 1568 height 369
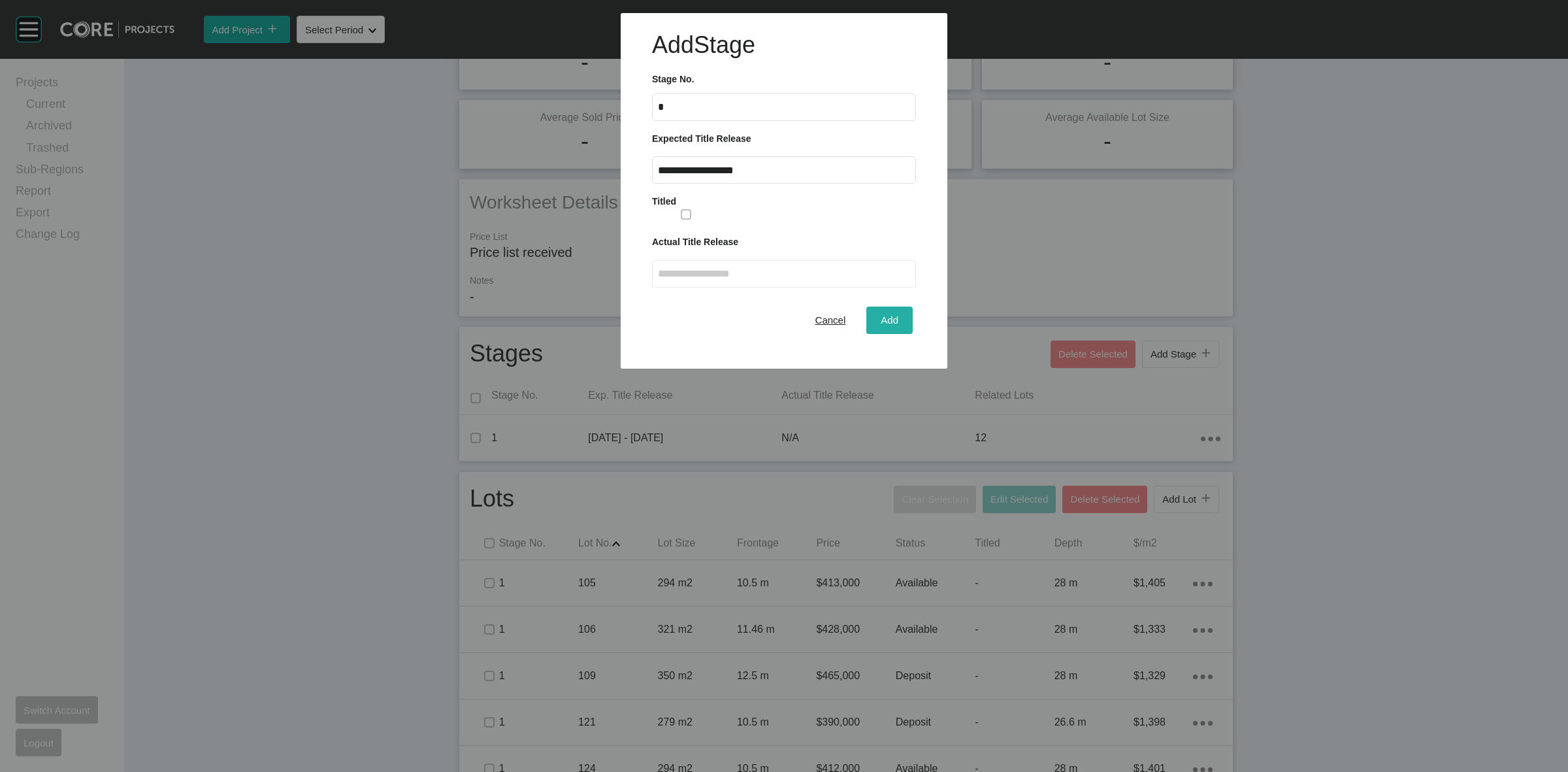
click at [893, 314] on span "Add" at bounding box center [889, 320] width 18 height 11
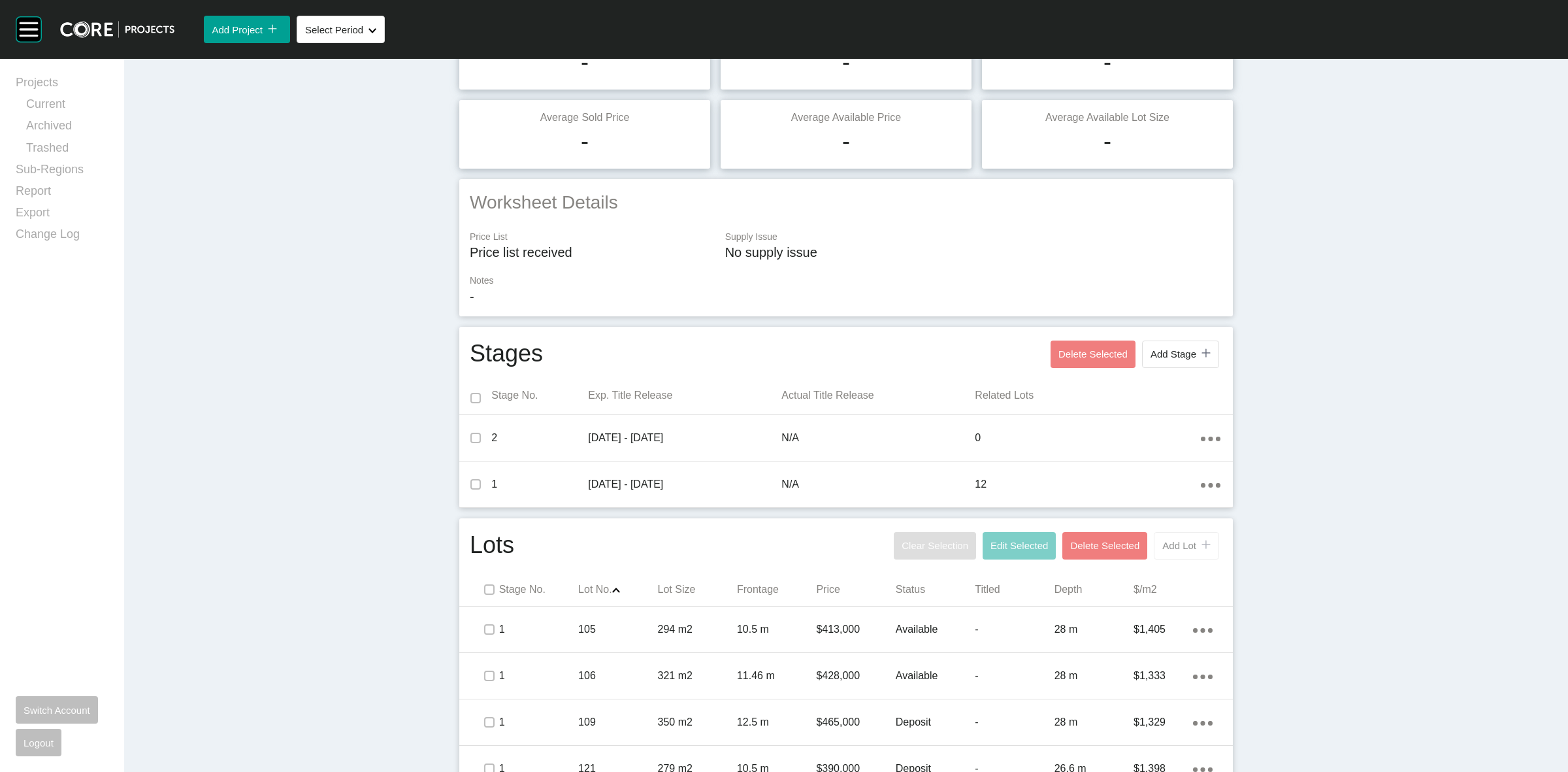
click at [1162, 539] on div "Add Lot icon/tick copy 11 Created with Sketch." at bounding box center [1186, 545] width 49 height 11
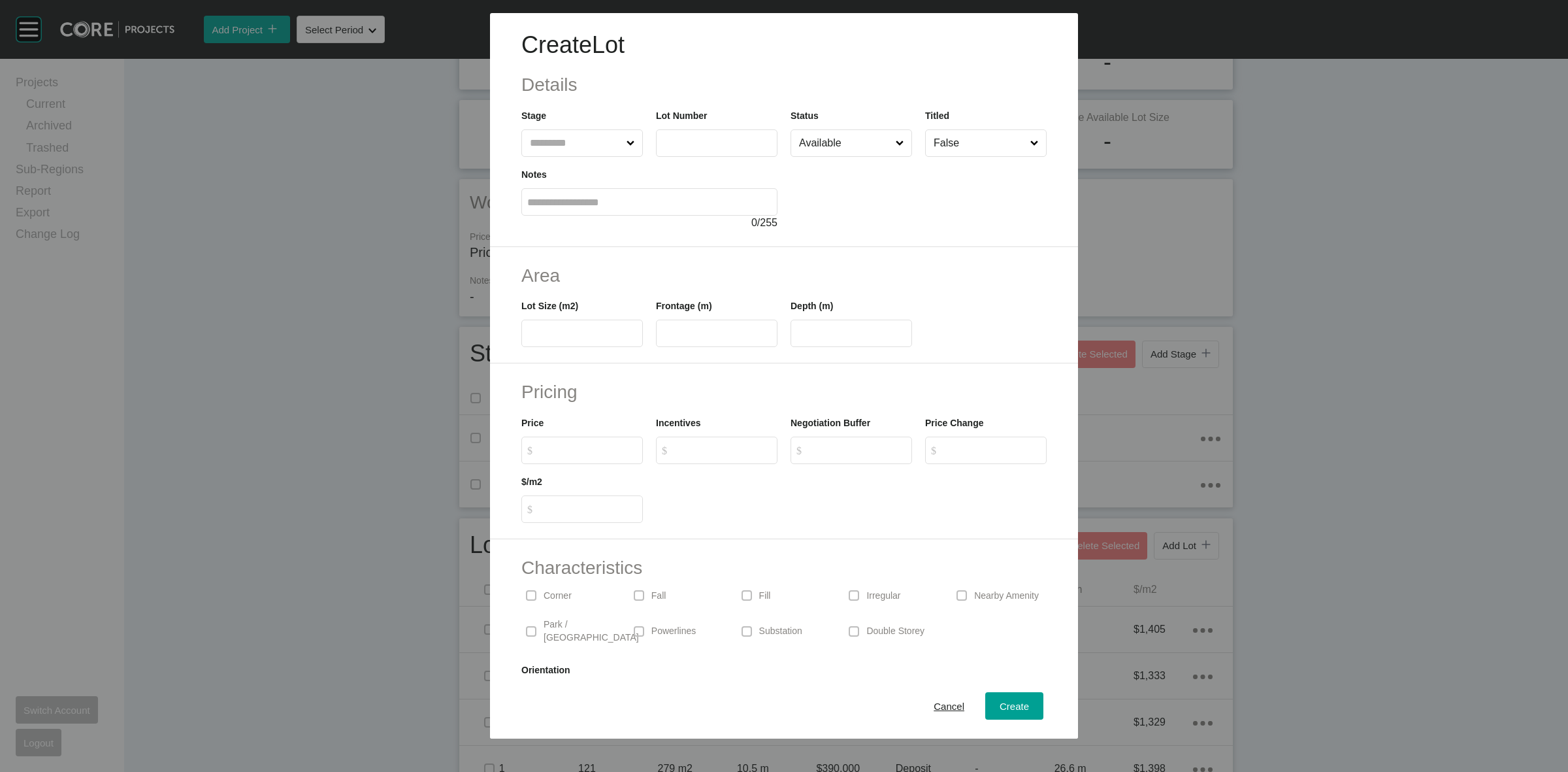
click at [554, 138] on input "text" at bounding box center [575, 144] width 97 height 26
click at [1000, 704] on span "Create" at bounding box center [1014, 706] width 29 height 11
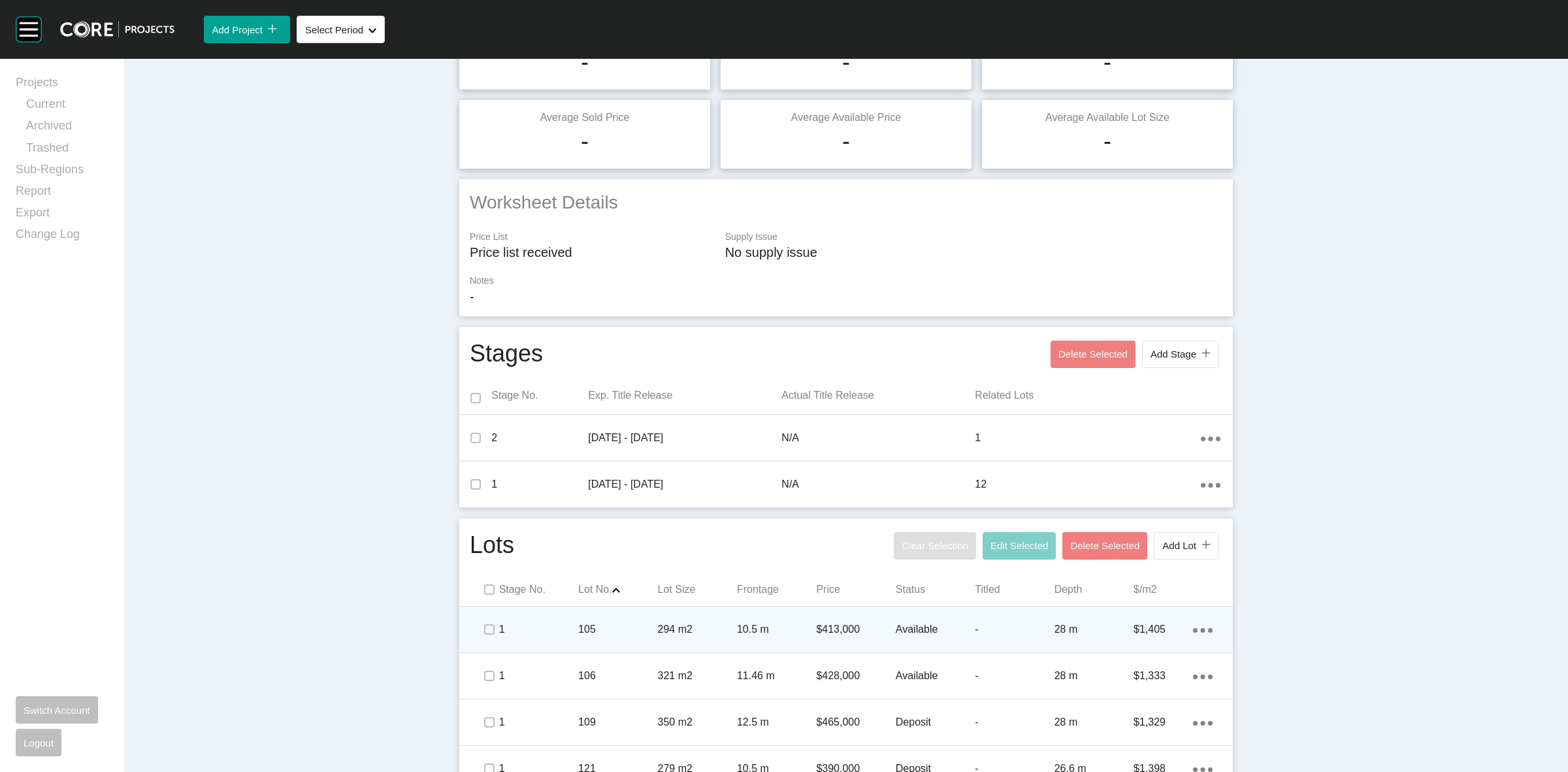
click at [908, 638] on div "Available" at bounding box center [935, 628] width 79 height 40
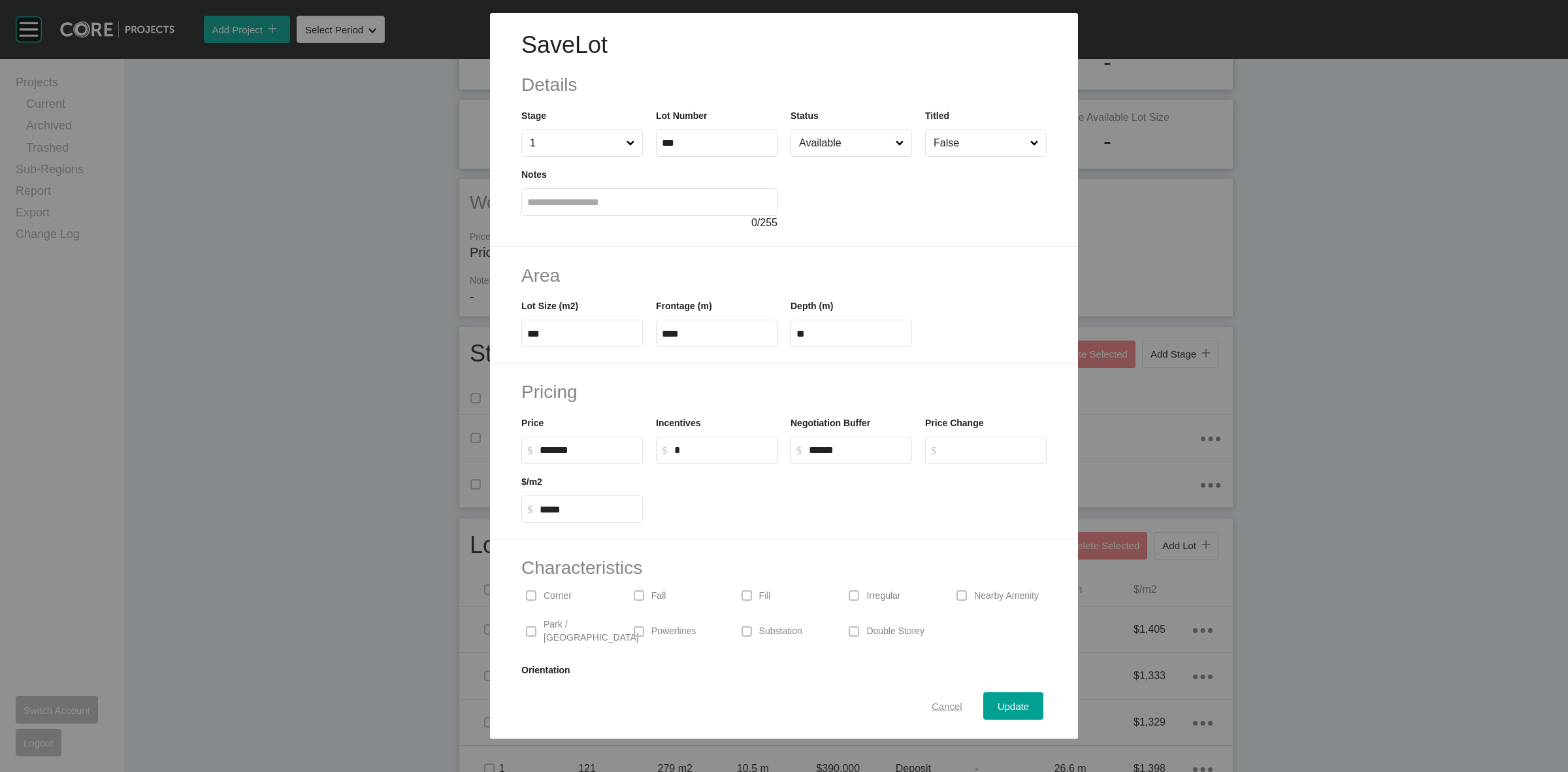
click at [934, 707] on span "Cancel" at bounding box center [947, 706] width 31 height 11
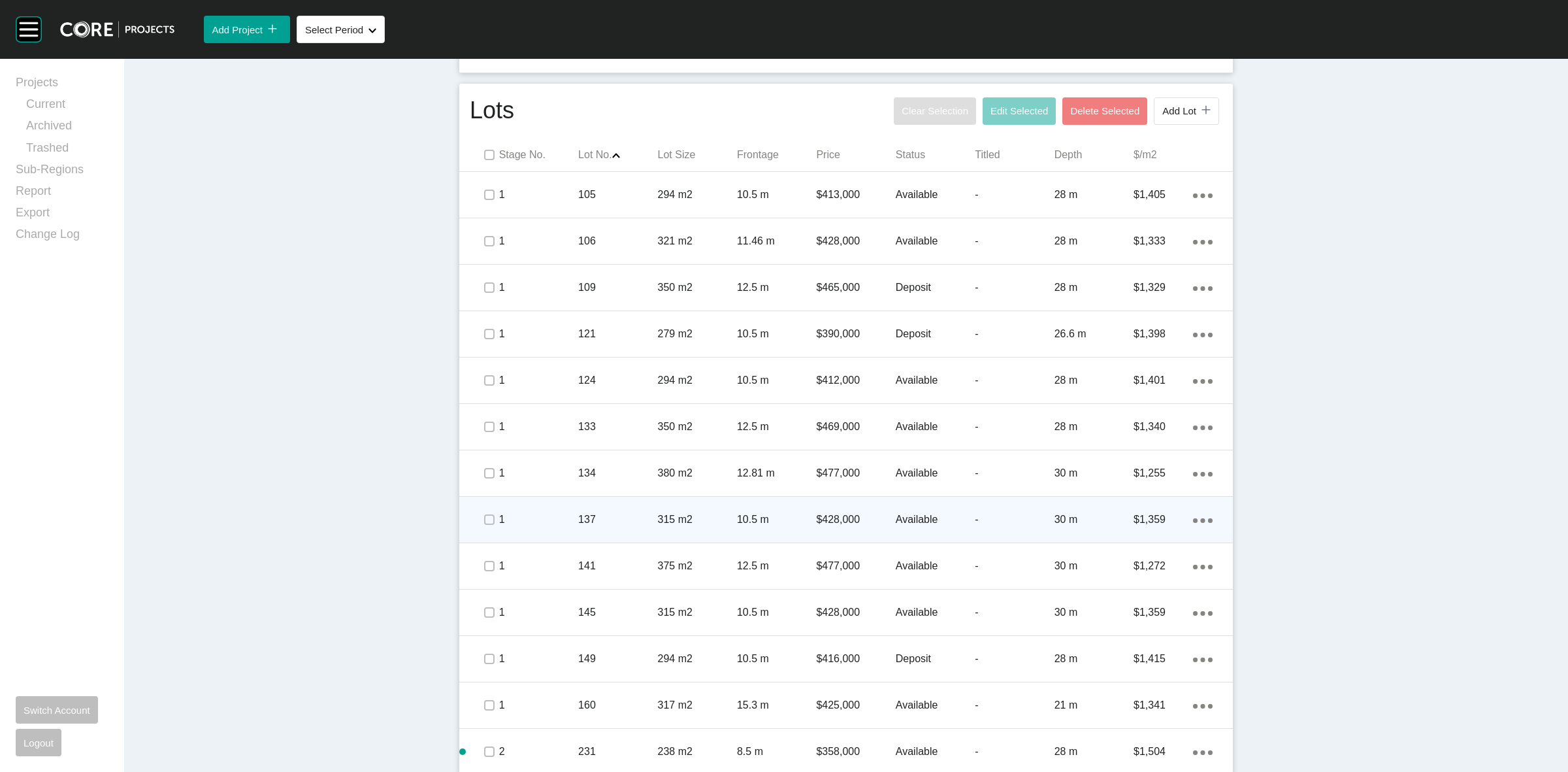
scroll to position [606, 0]
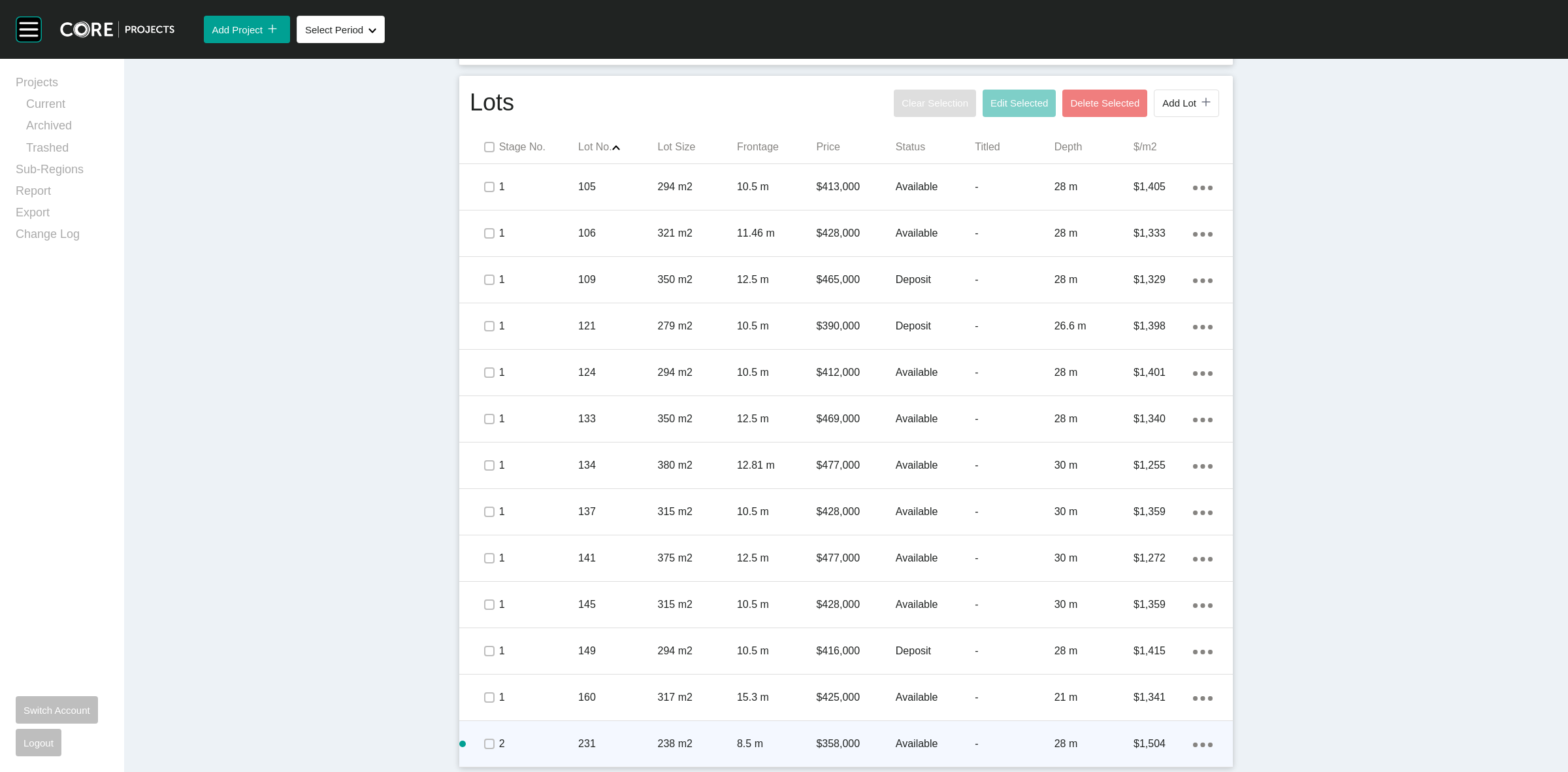
click at [1201, 190] on ellipse at bounding box center [1203, 188] width 5 height 5
click at [1147, 724] on link "Duplicate" at bounding box center [1143, 732] width 49 height 20
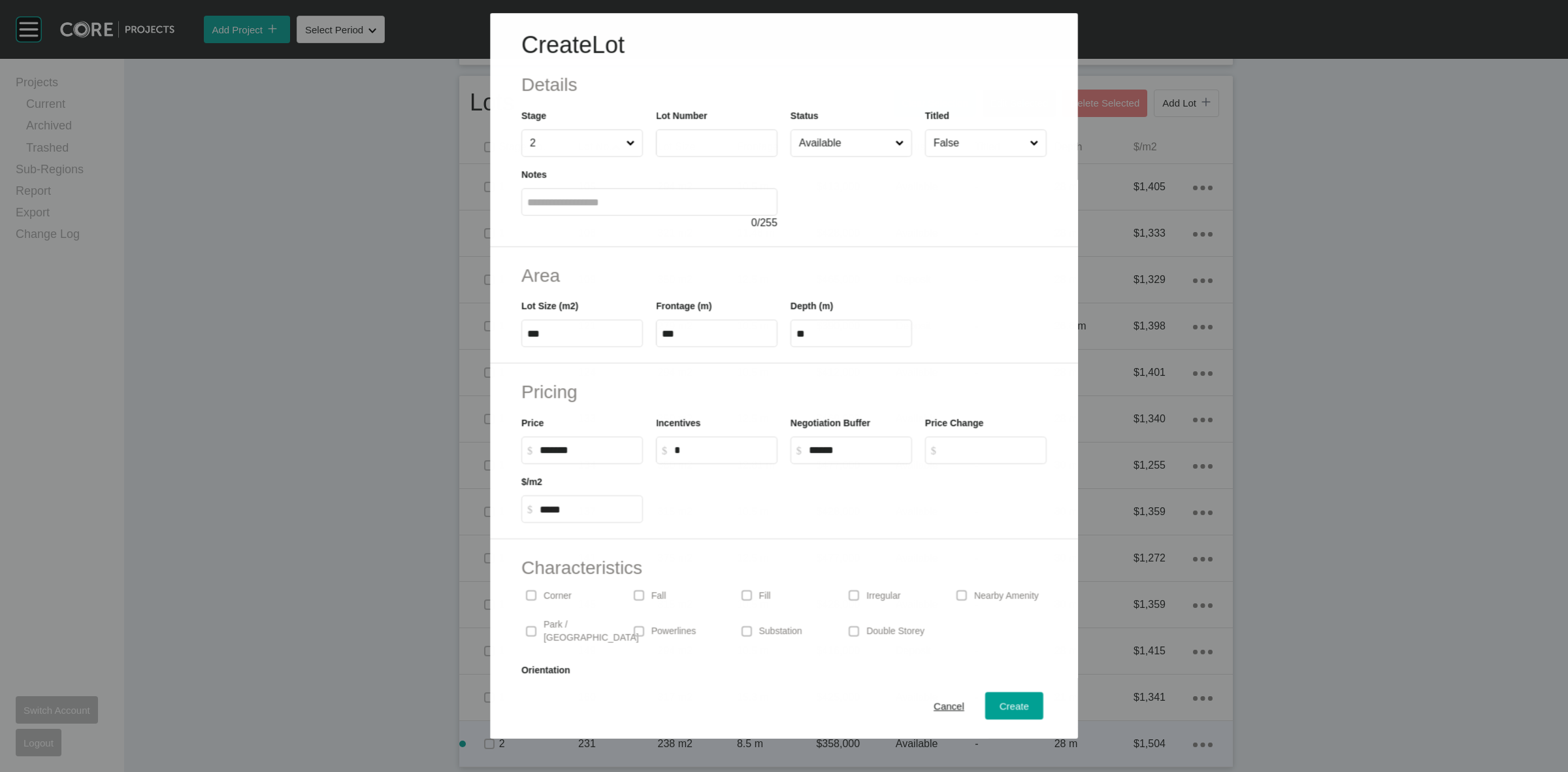
click at [676, 141] on input "text" at bounding box center [716, 144] width 110 height 11
click at [1000, 704] on span "Create" at bounding box center [1014, 706] width 29 height 11
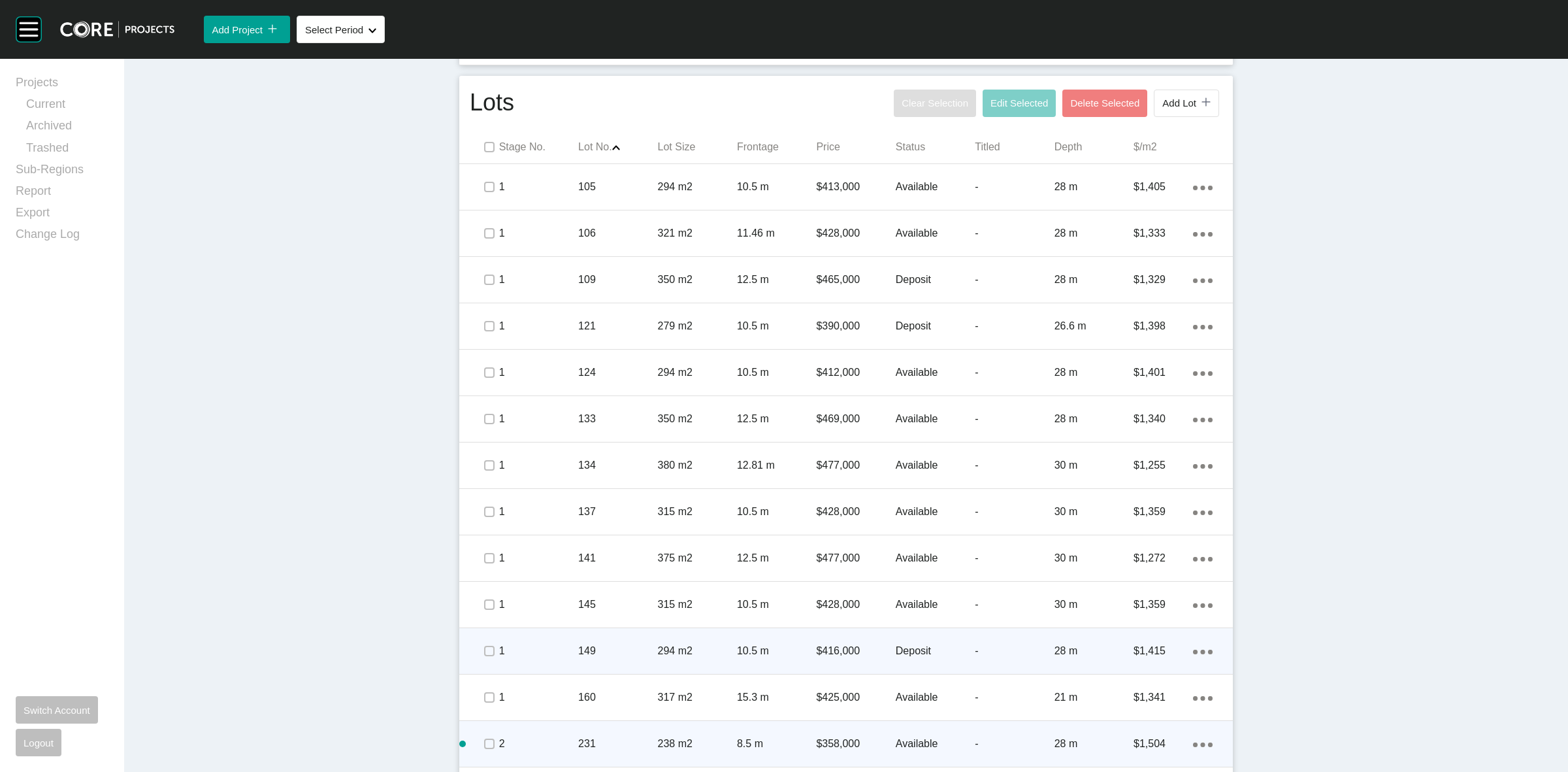
scroll to position [197, 0]
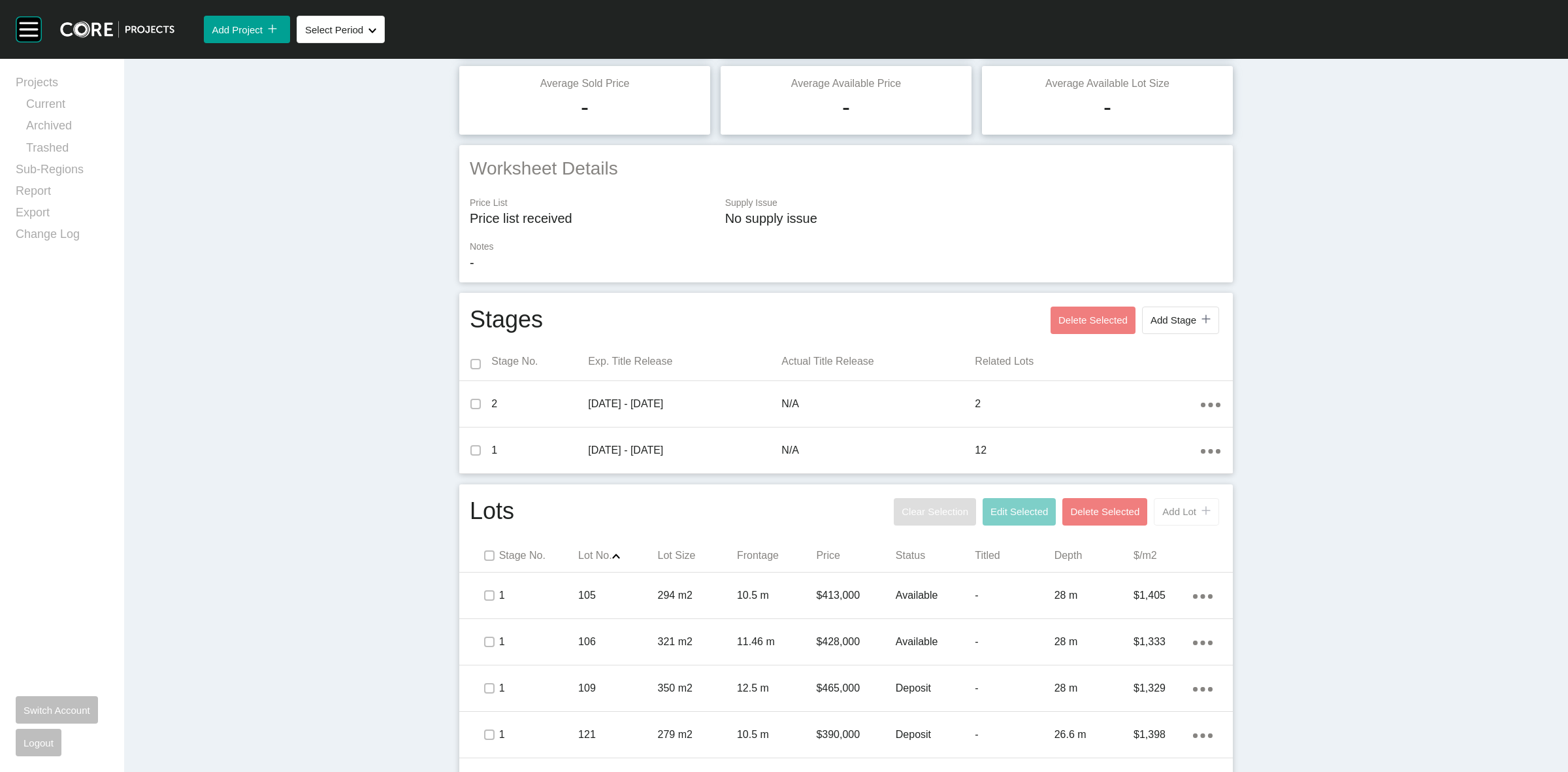
click at [1184, 507] on span "Add Lot" at bounding box center [1179, 511] width 34 height 11
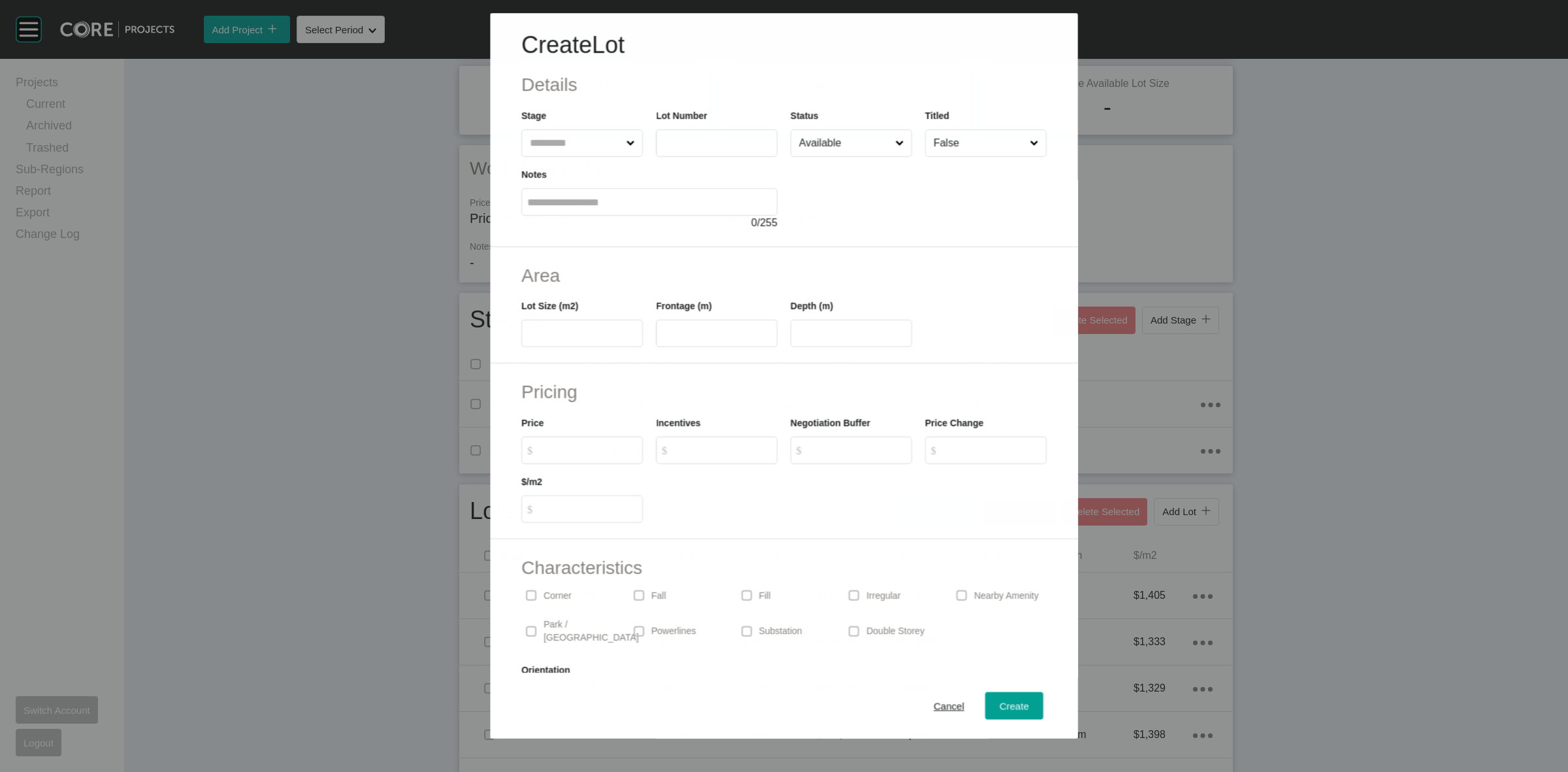
click at [534, 148] on input "text" at bounding box center [575, 144] width 96 height 26
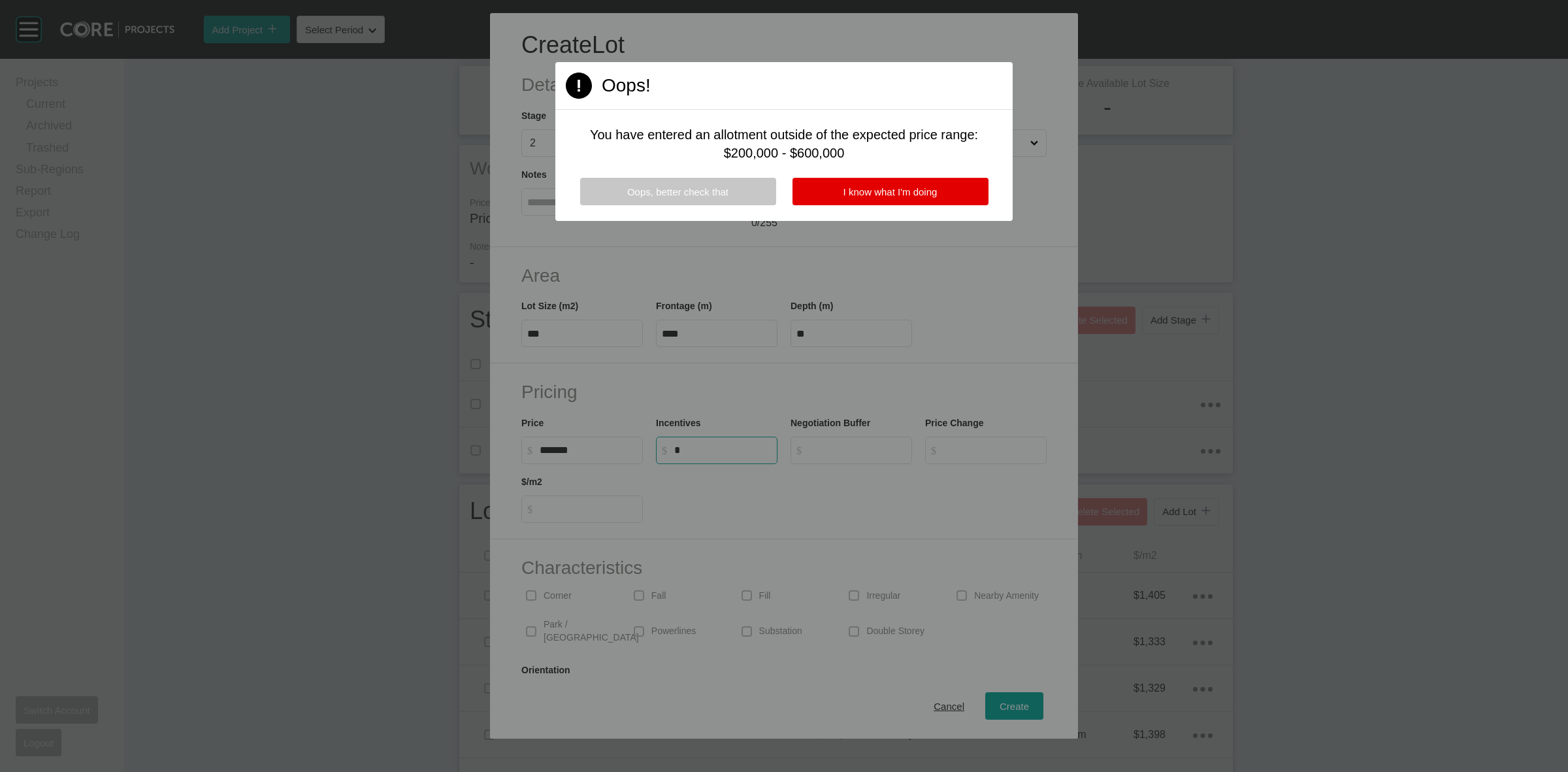
click at [644, 184] on button "Oops, better check that" at bounding box center [678, 191] width 196 height 27
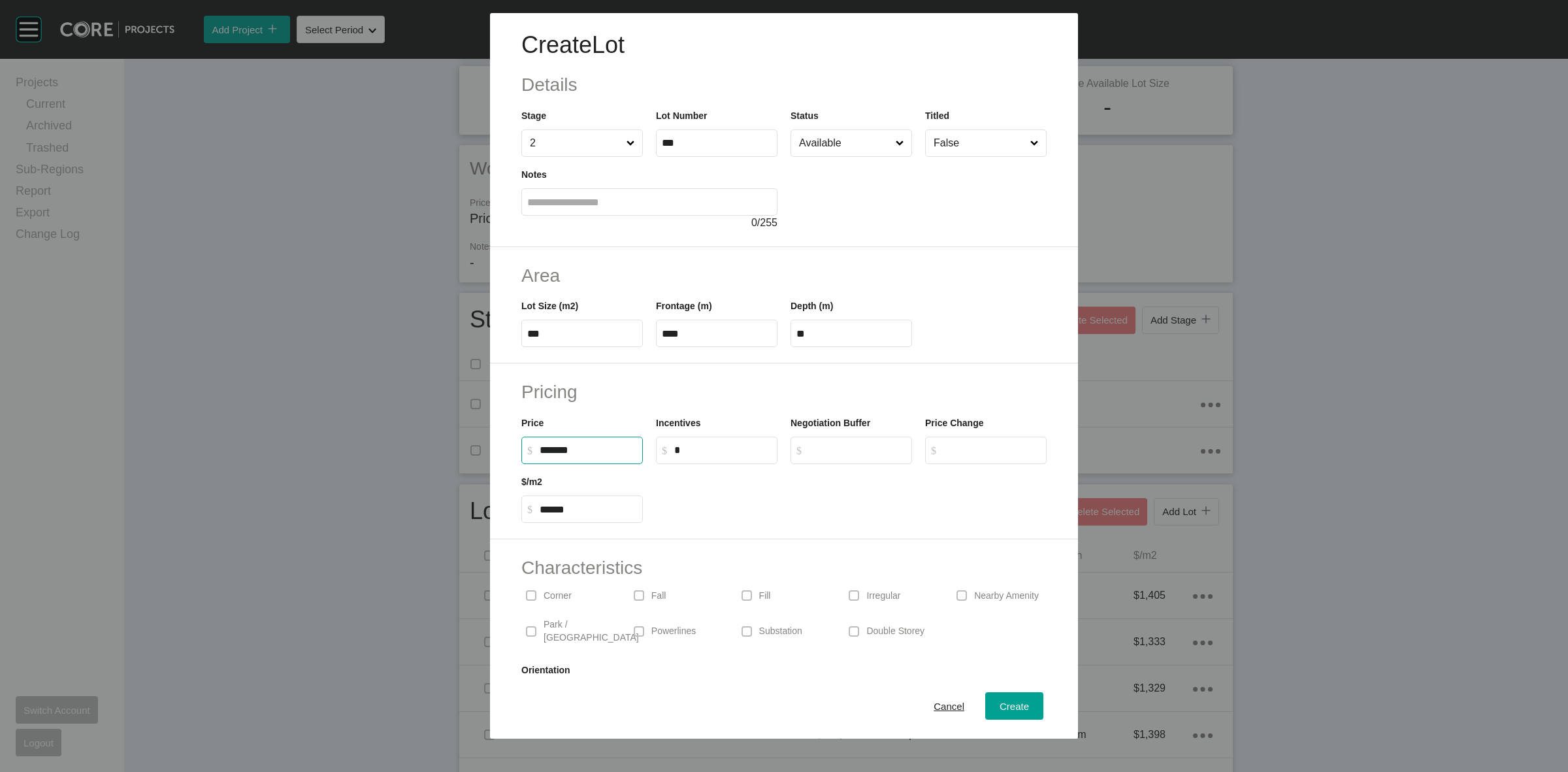
drag, startPoint x: 606, startPoint y: 451, endPoint x: 285, endPoint y: 400, distance: 325.0
click at [365, 430] on div "Create Lot Details Stage 2 Lot Number *** Status Available Titled False Notes 0…" at bounding box center [784, 369] width 1568 height 738
click at [1001, 709] on span "Create" at bounding box center [1014, 706] width 29 height 11
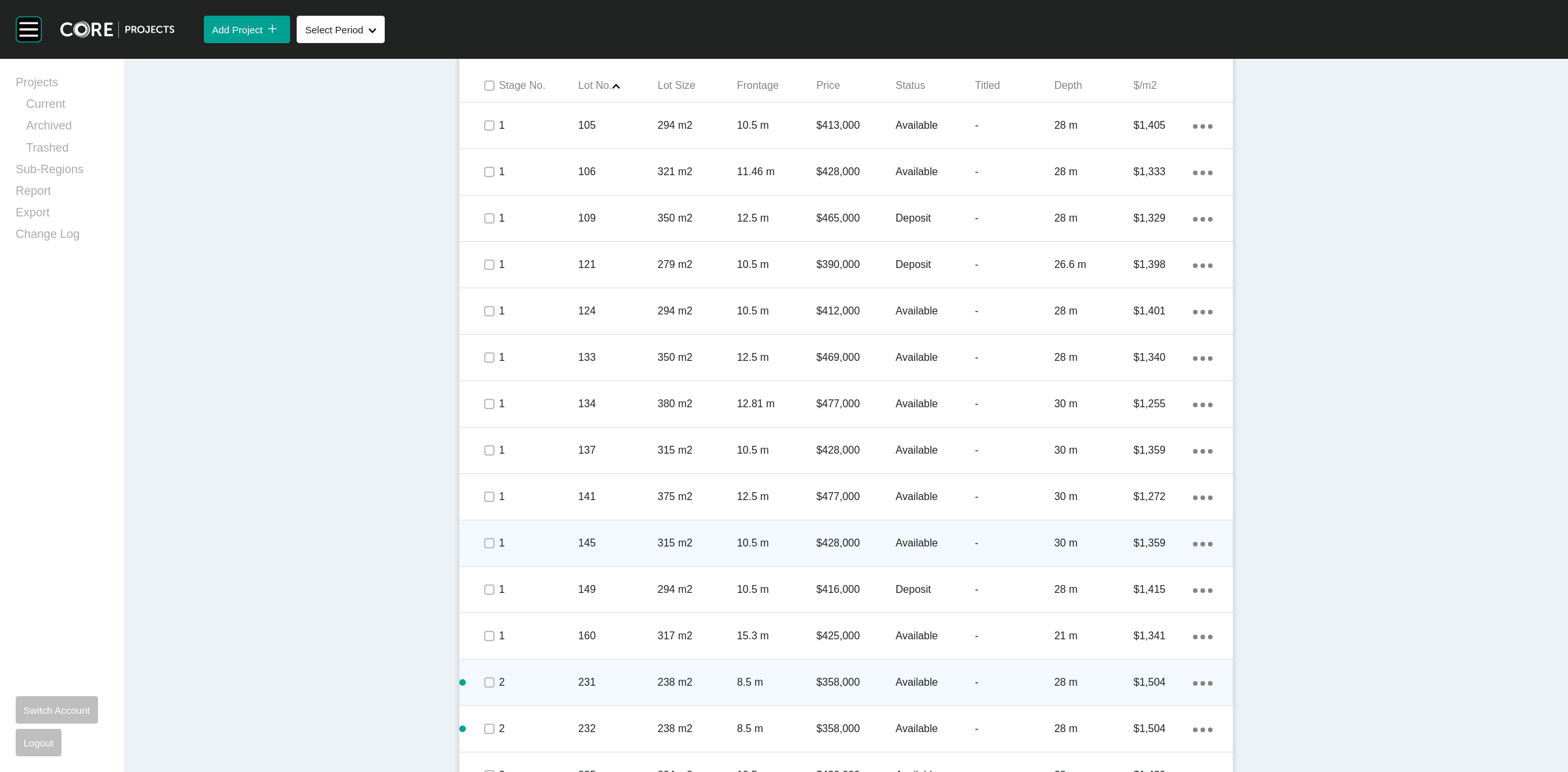
scroll to position [699, 0]
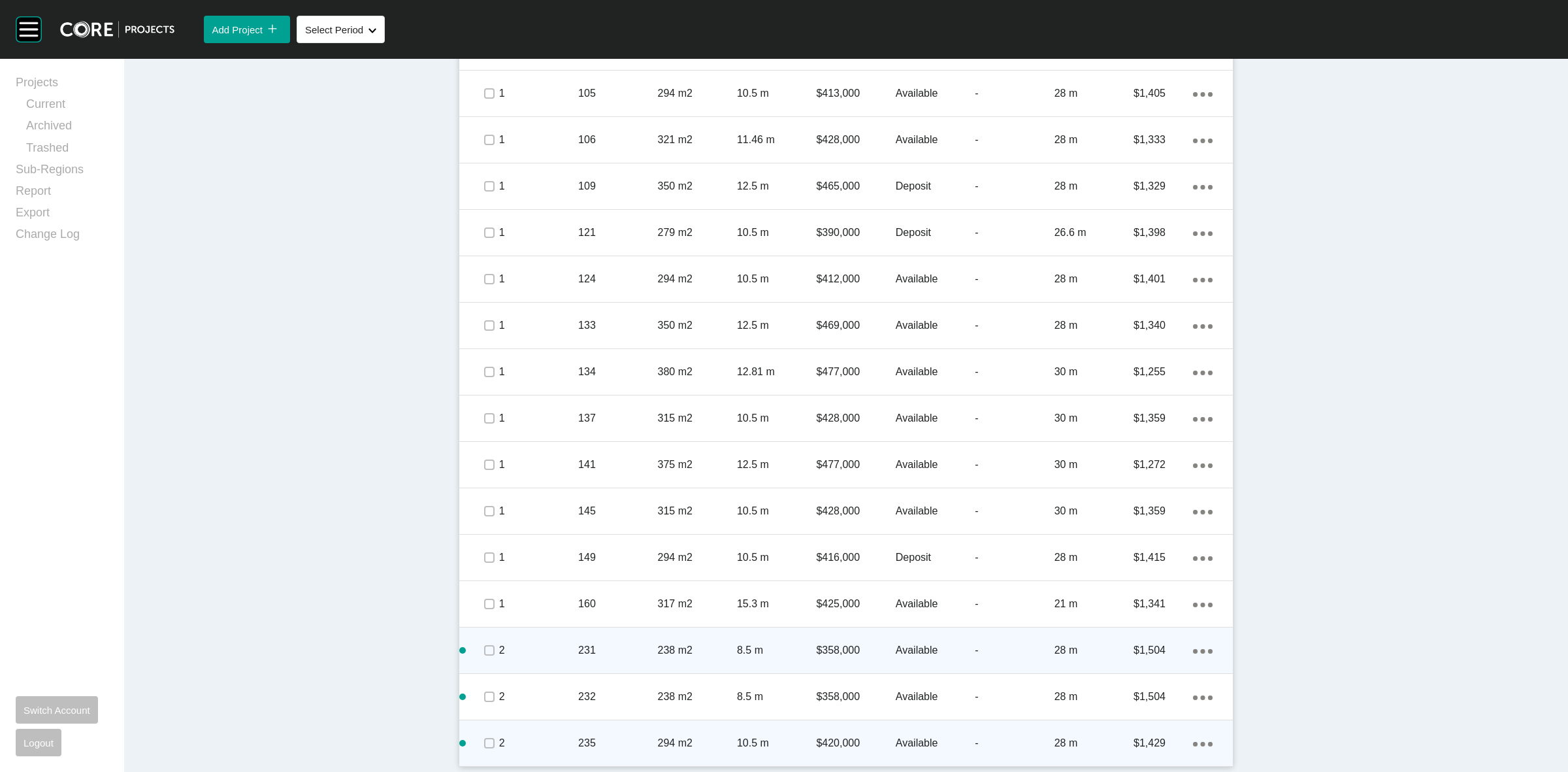
click at [1198, 735] on div "Action Menu Dots Copy 6 Created with Sketch." at bounding box center [1202, 742] width 20 height 14
click at [1117, 720] on div "Edit Duplicate Delete" at bounding box center [1143, 732] width 62 height 72
click at [1137, 727] on link "Duplicate" at bounding box center [1143, 732] width 49 height 20
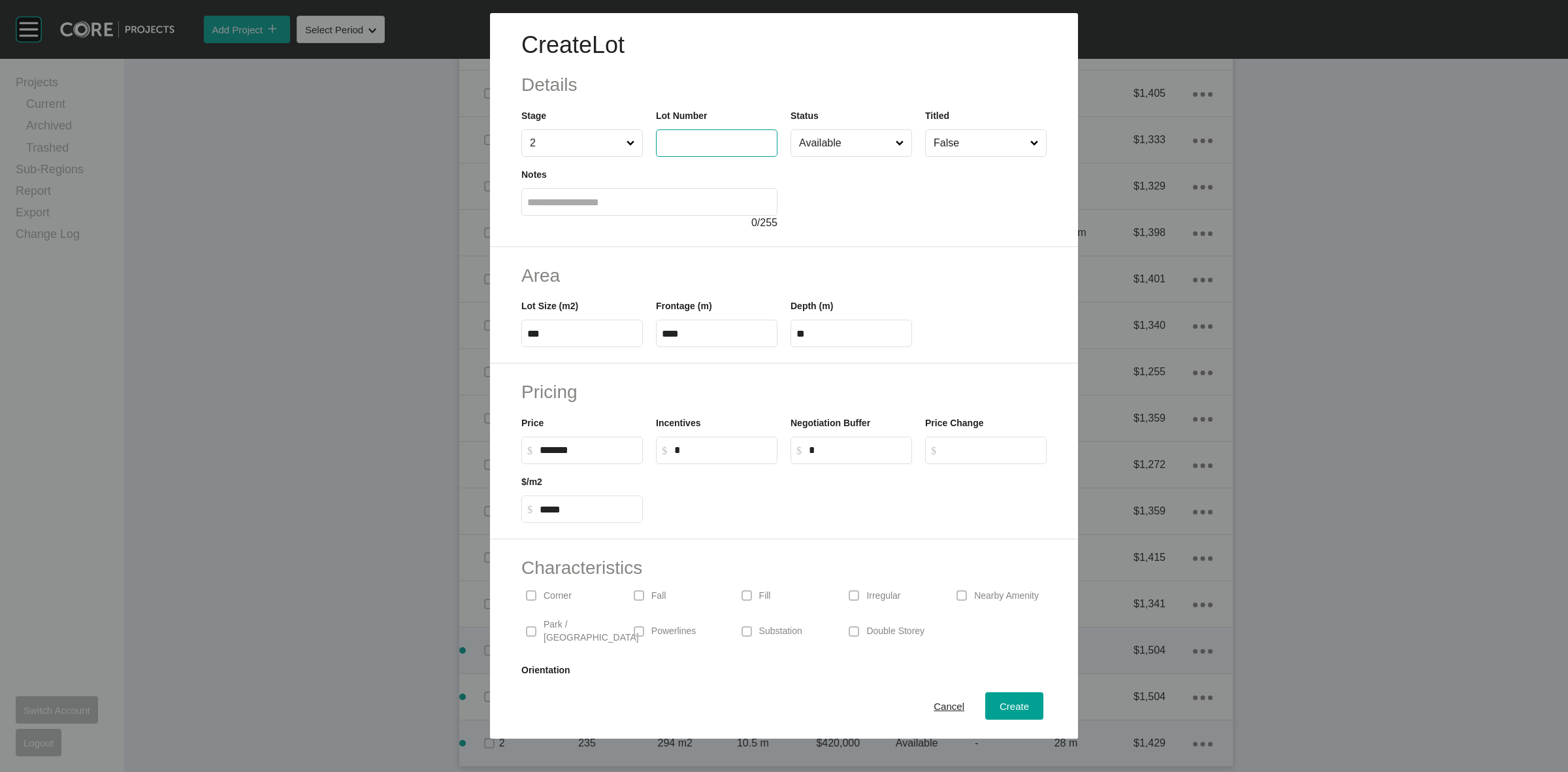
click at [708, 138] on input "text" at bounding box center [716, 143] width 110 height 11
click at [1018, 693] on button "Create" at bounding box center [1015, 705] width 58 height 27
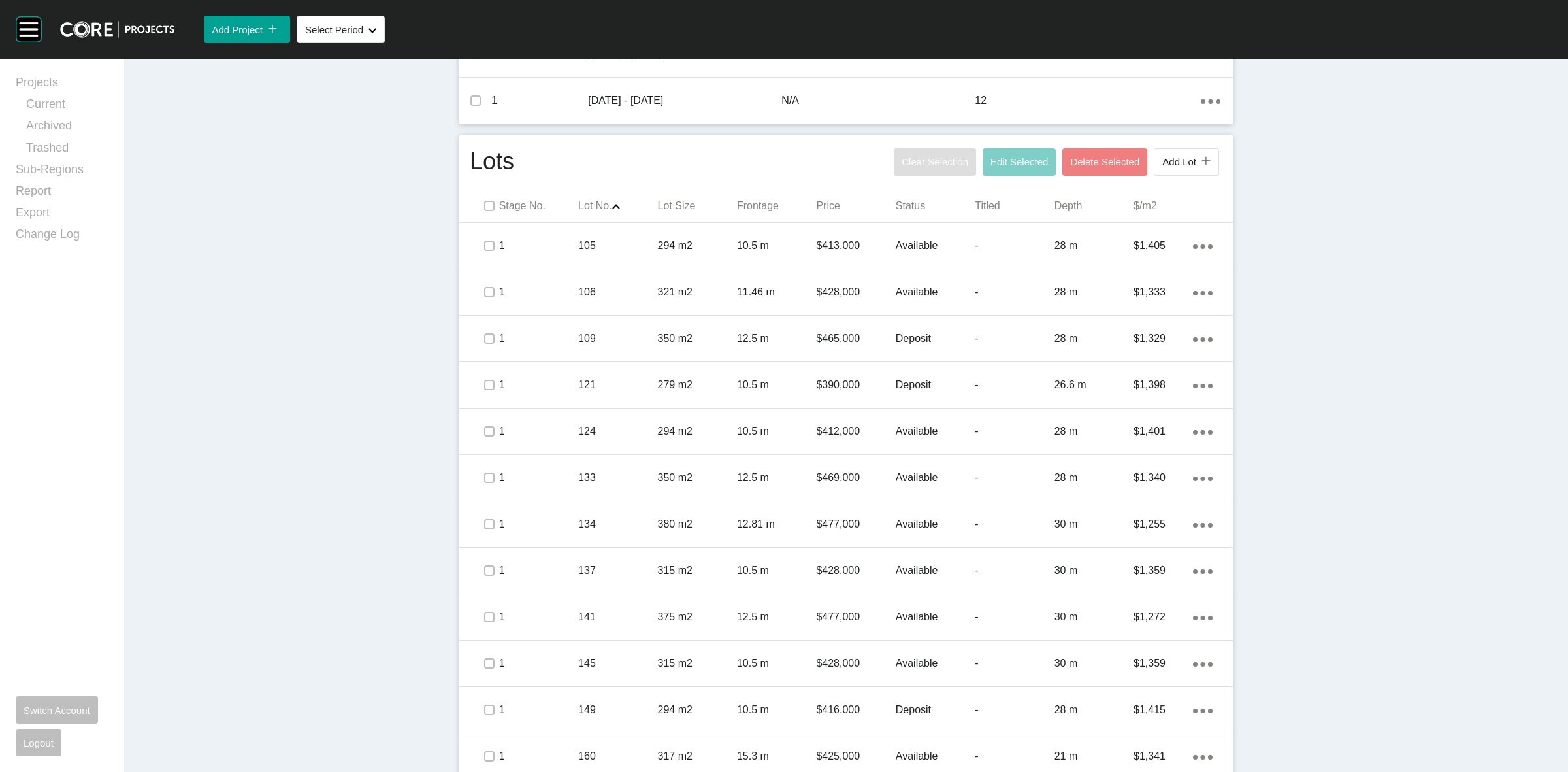
scroll to position [372, 0]
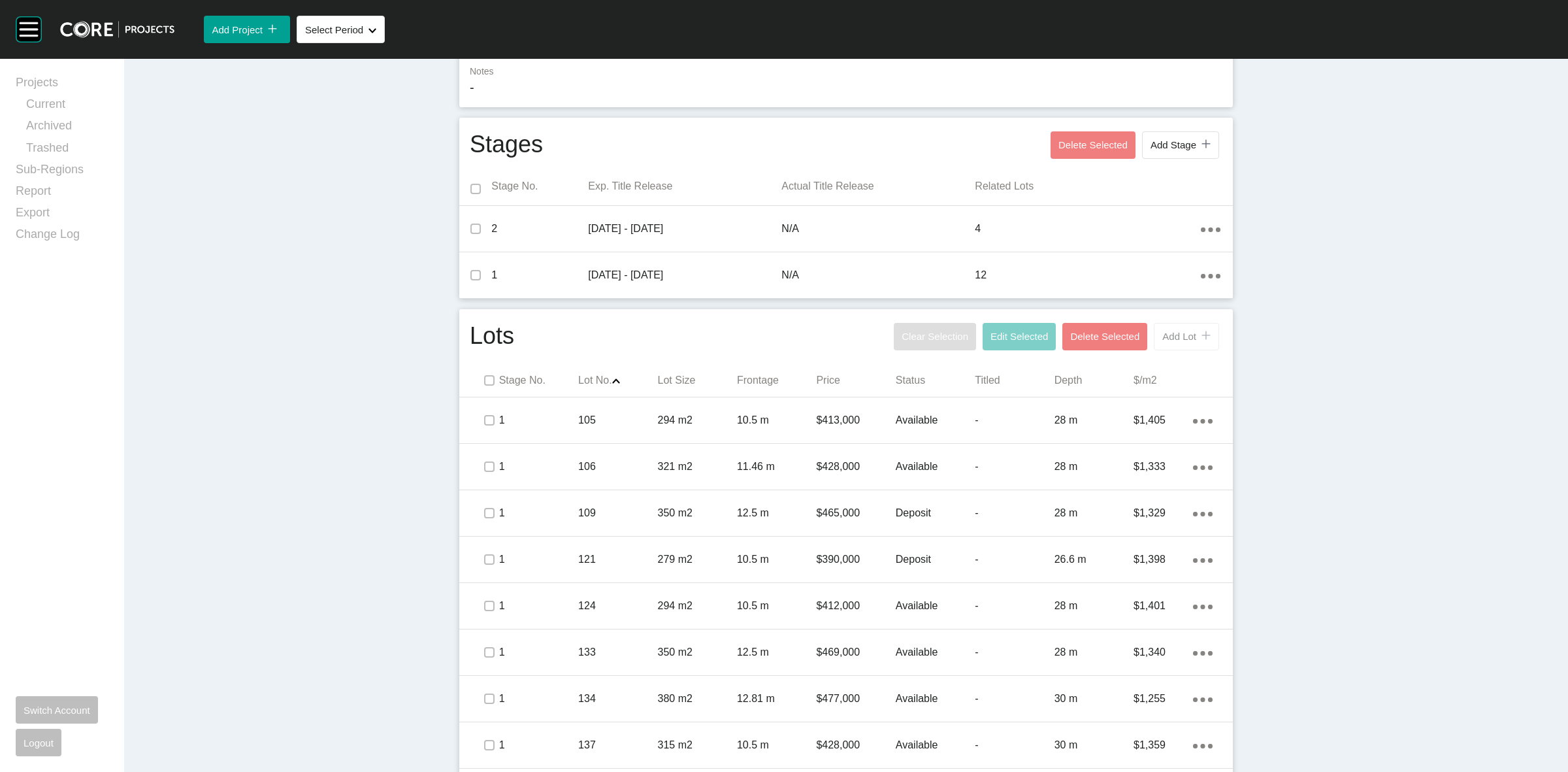
click at [1174, 343] on button "Add Lot icon/tick copy 11 Created with Sketch." at bounding box center [1186, 336] width 66 height 27
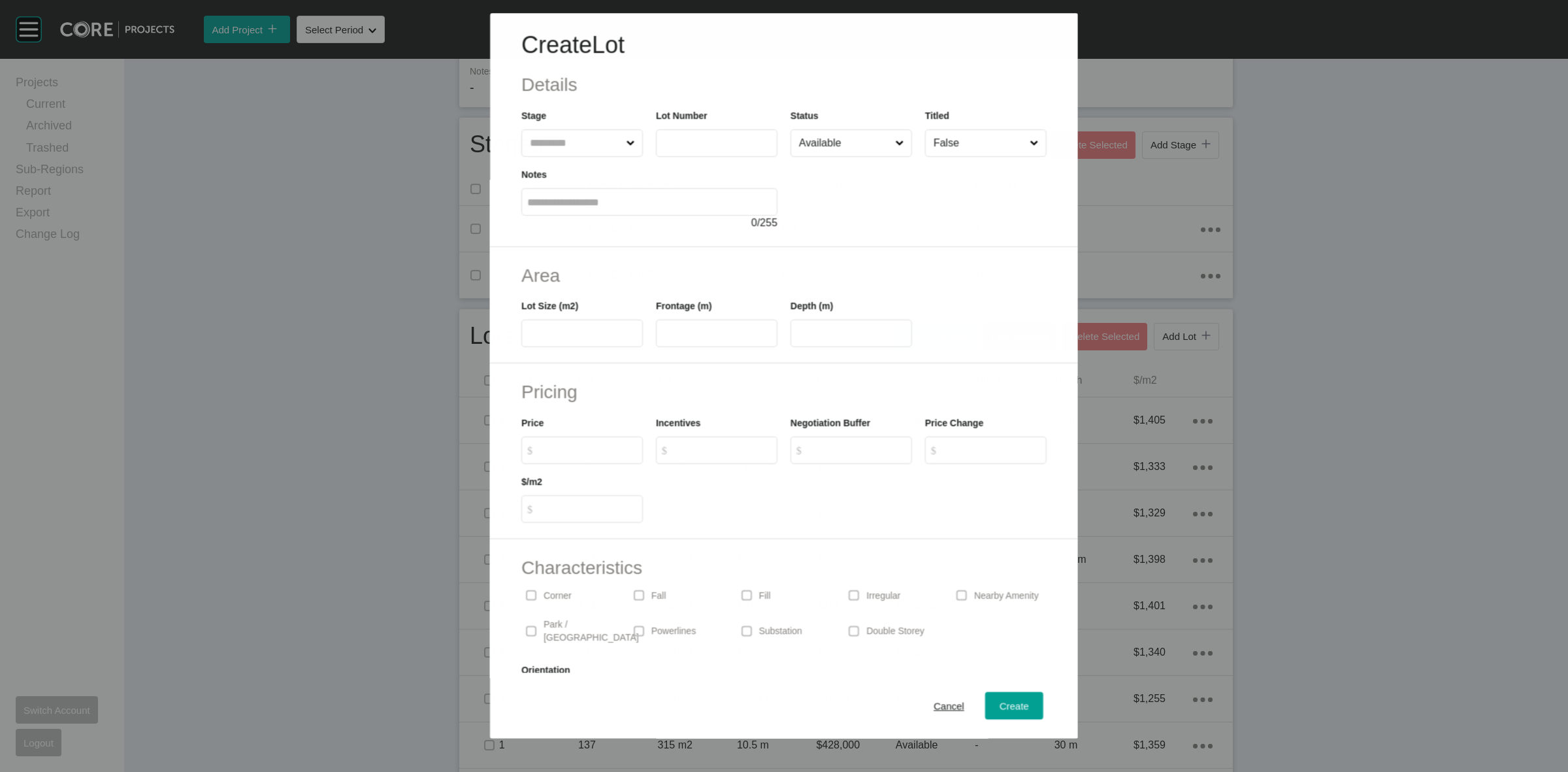
drag, startPoint x: 554, startPoint y: 141, endPoint x: 528, endPoint y: 135, distance: 26.7
click at [548, 141] on input "text" at bounding box center [575, 144] width 96 height 26
click at [1002, 702] on span "Create" at bounding box center [1014, 706] width 29 height 11
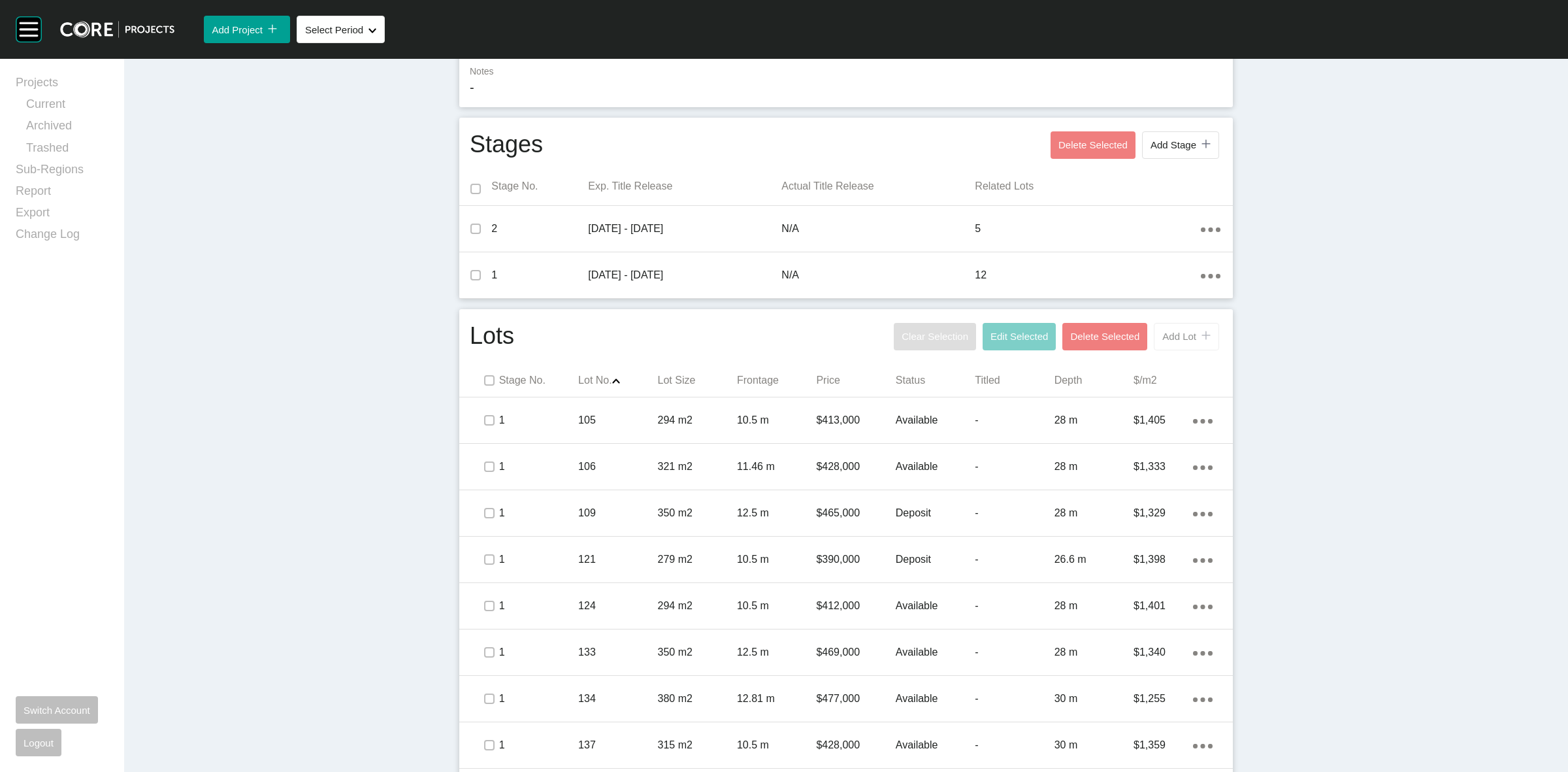
click at [1164, 341] on span "Add Lot" at bounding box center [1179, 337] width 34 height 11
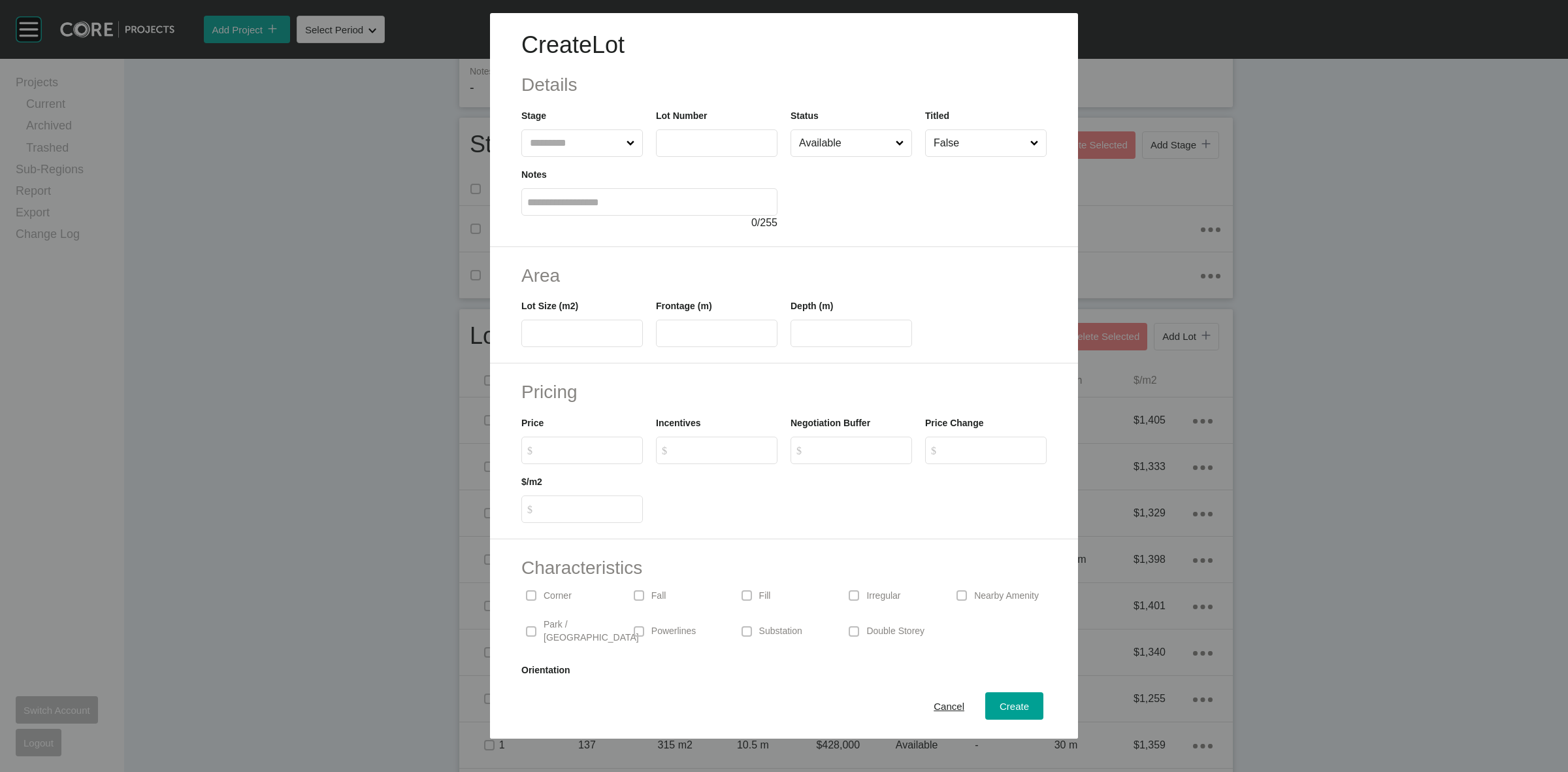
click at [548, 145] on input "text" at bounding box center [575, 144] width 97 height 26
click at [557, 595] on p "Corner" at bounding box center [558, 596] width 28 height 13
click at [1012, 717] on button "Create" at bounding box center [1015, 705] width 58 height 27
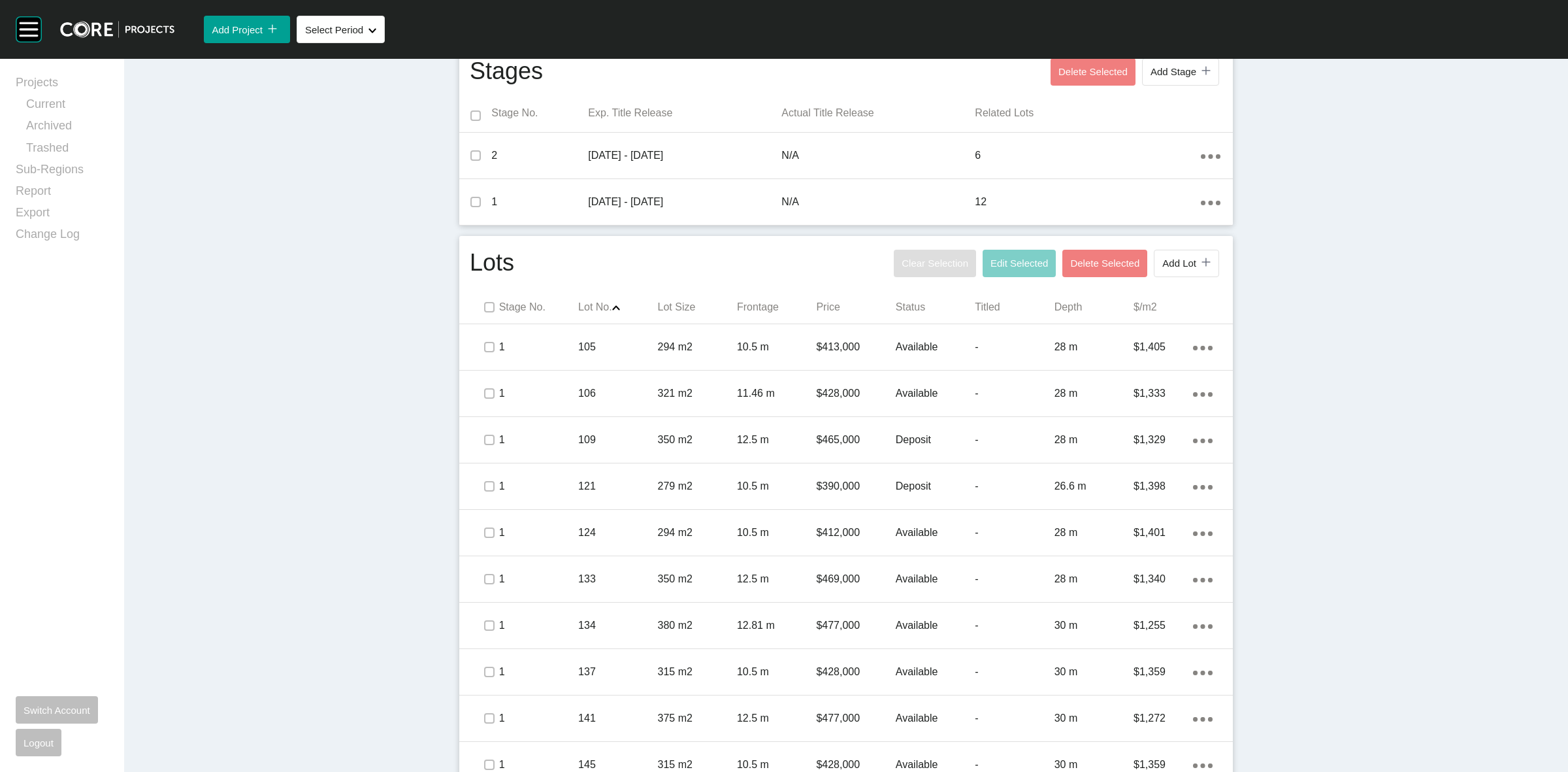
scroll to position [430, 0]
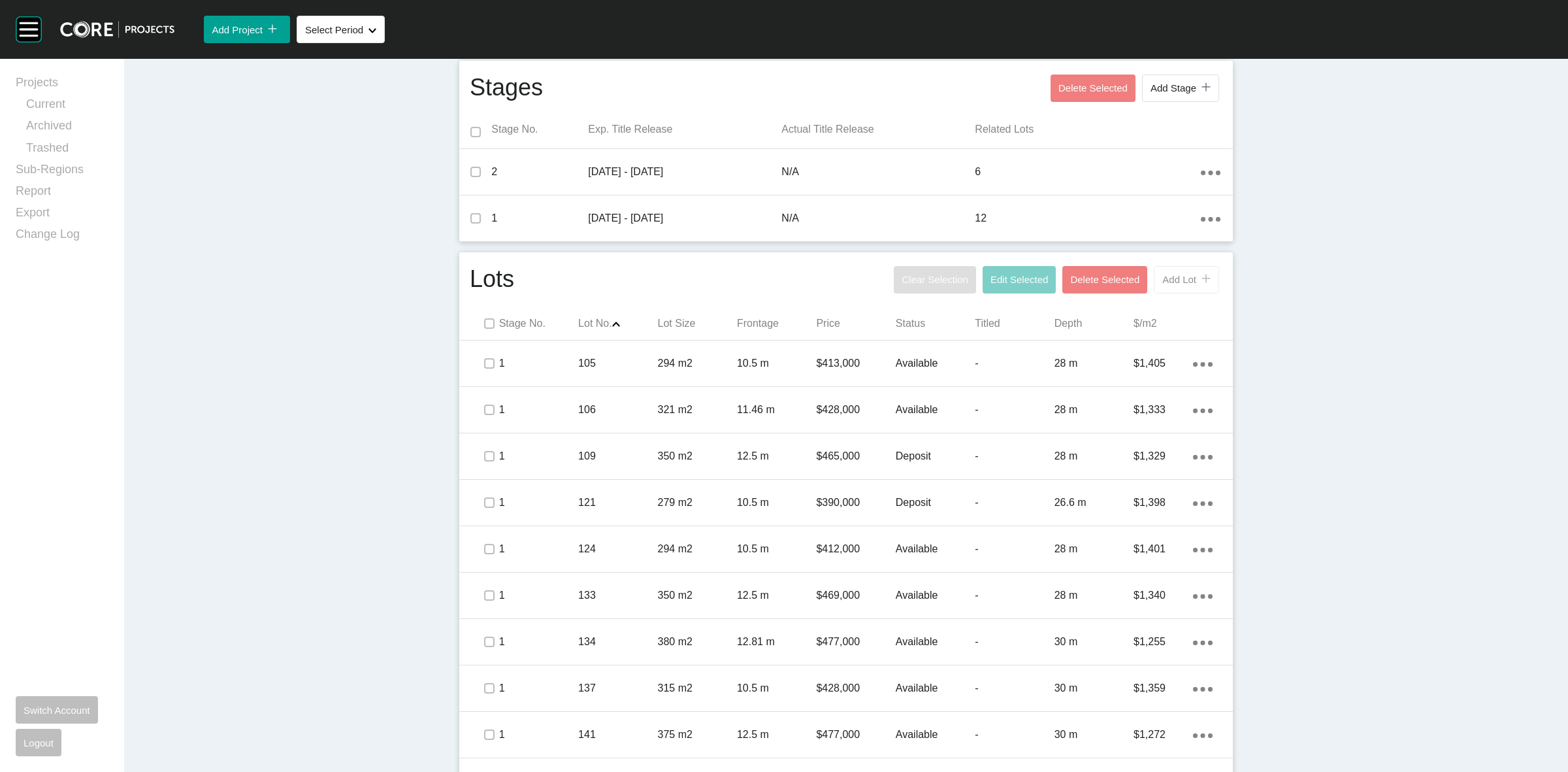
click at [1184, 279] on span "Add Lot" at bounding box center [1179, 280] width 34 height 11
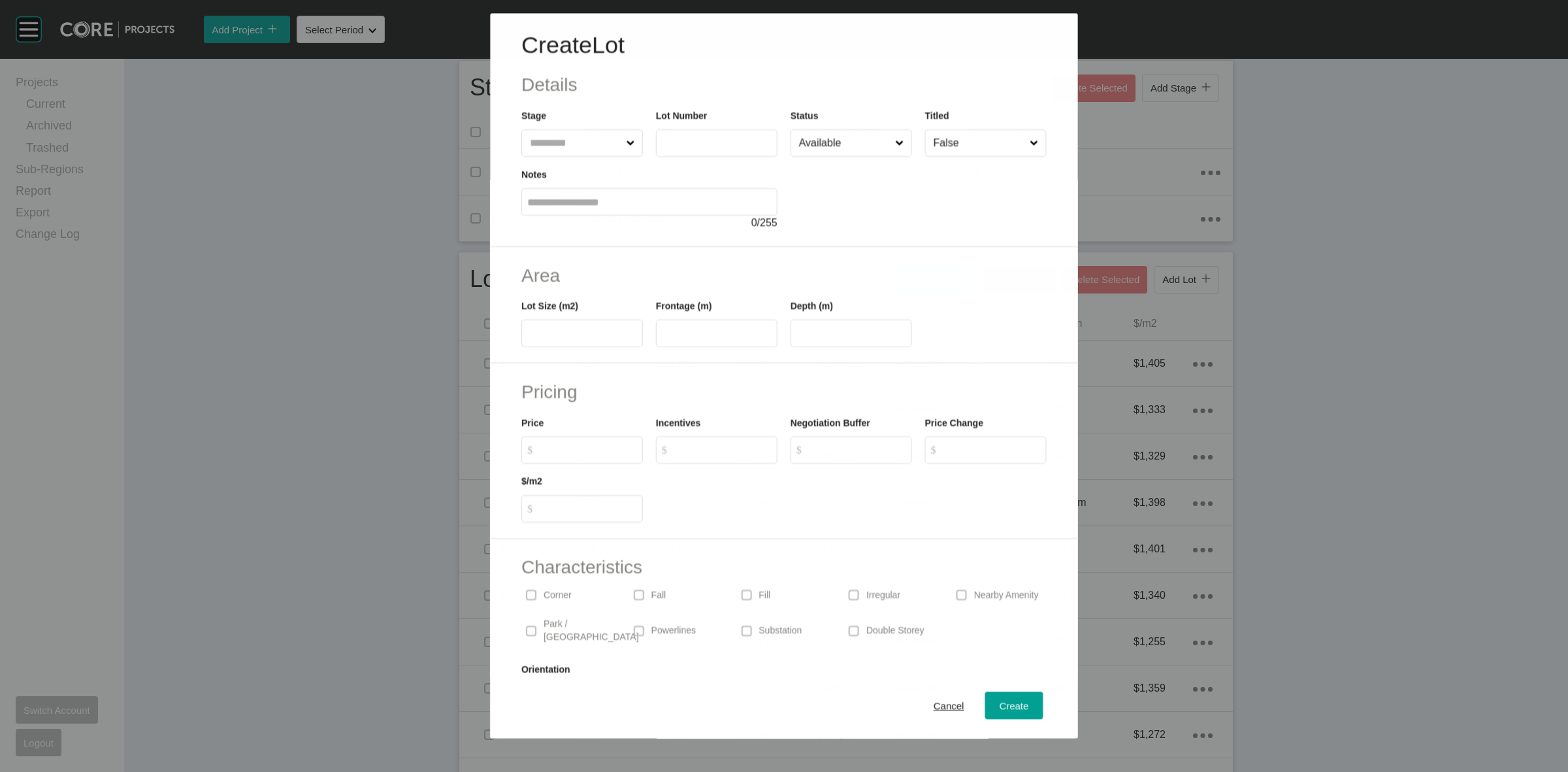
click at [588, 135] on input "text" at bounding box center [575, 144] width 96 height 26
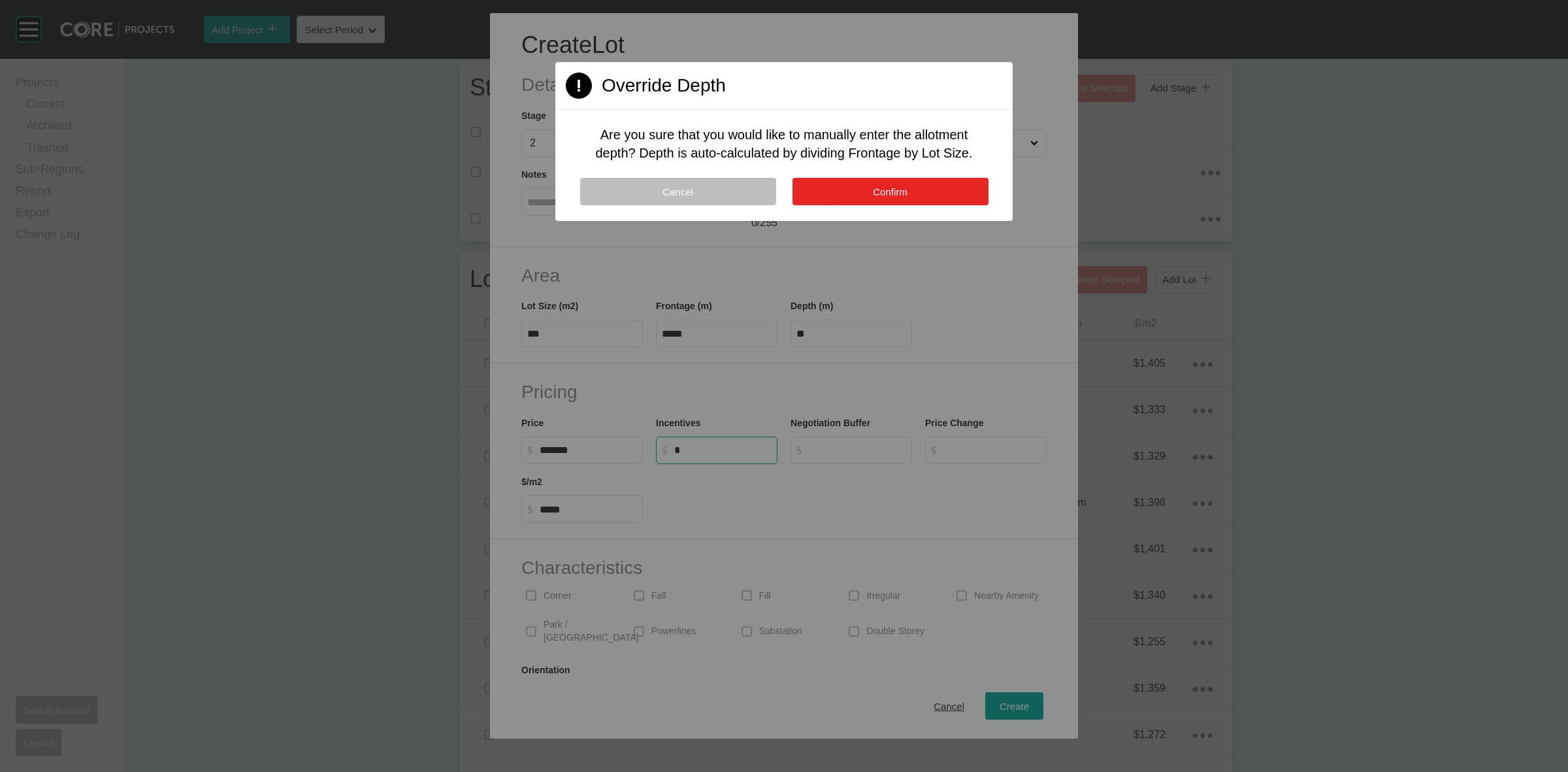
click at [884, 184] on button "Confirm" at bounding box center [890, 191] width 196 height 27
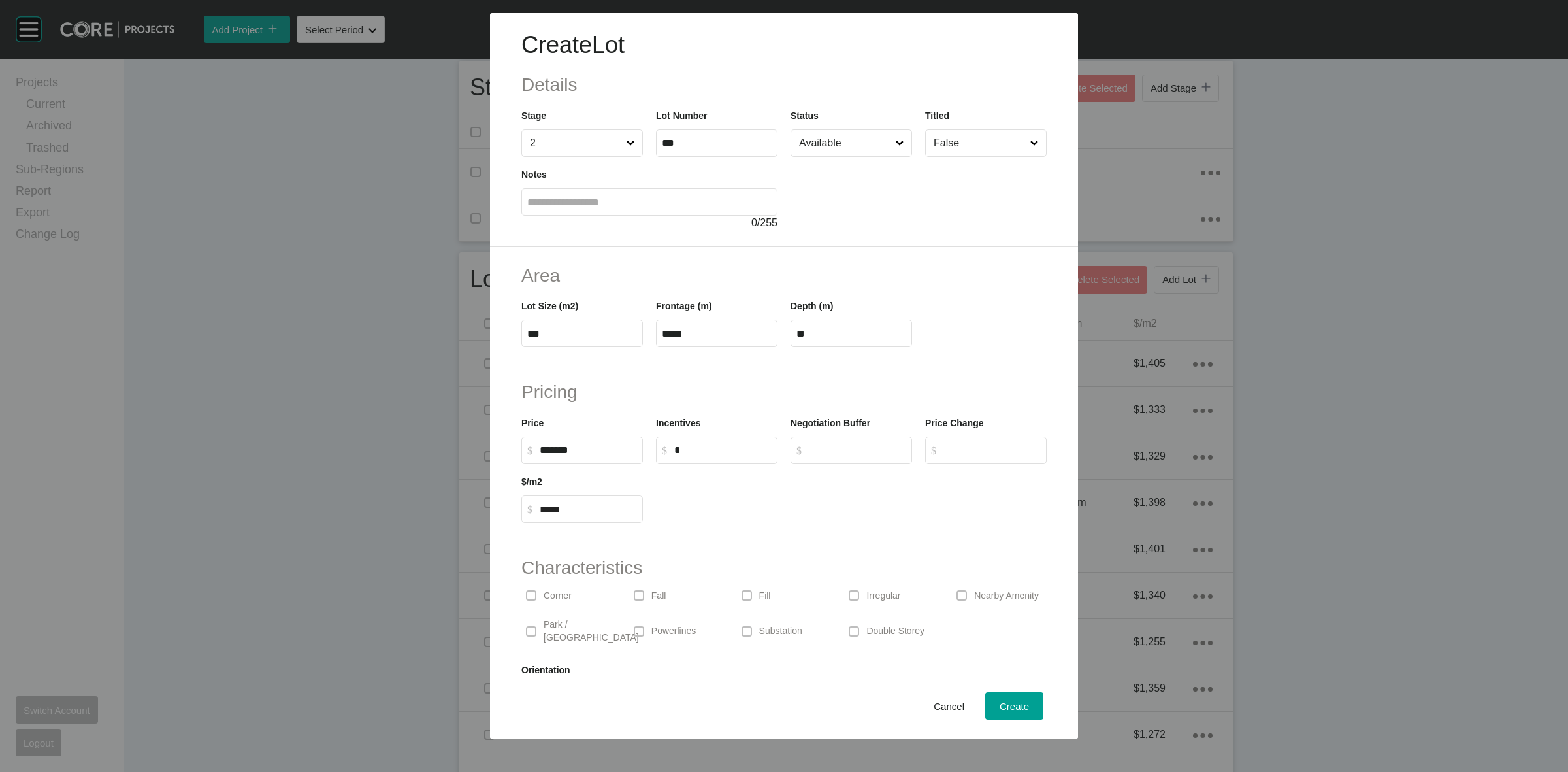
drag, startPoint x: 554, startPoint y: 596, endPoint x: 639, endPoint y: 611, distance: 86.3
click at [552, 595] on p "Corner" at bounding box center [558, 596] width 28 height 13
click at [1000, 706] on span "Create" at bounding box center [1014, 706] width 29 height 11
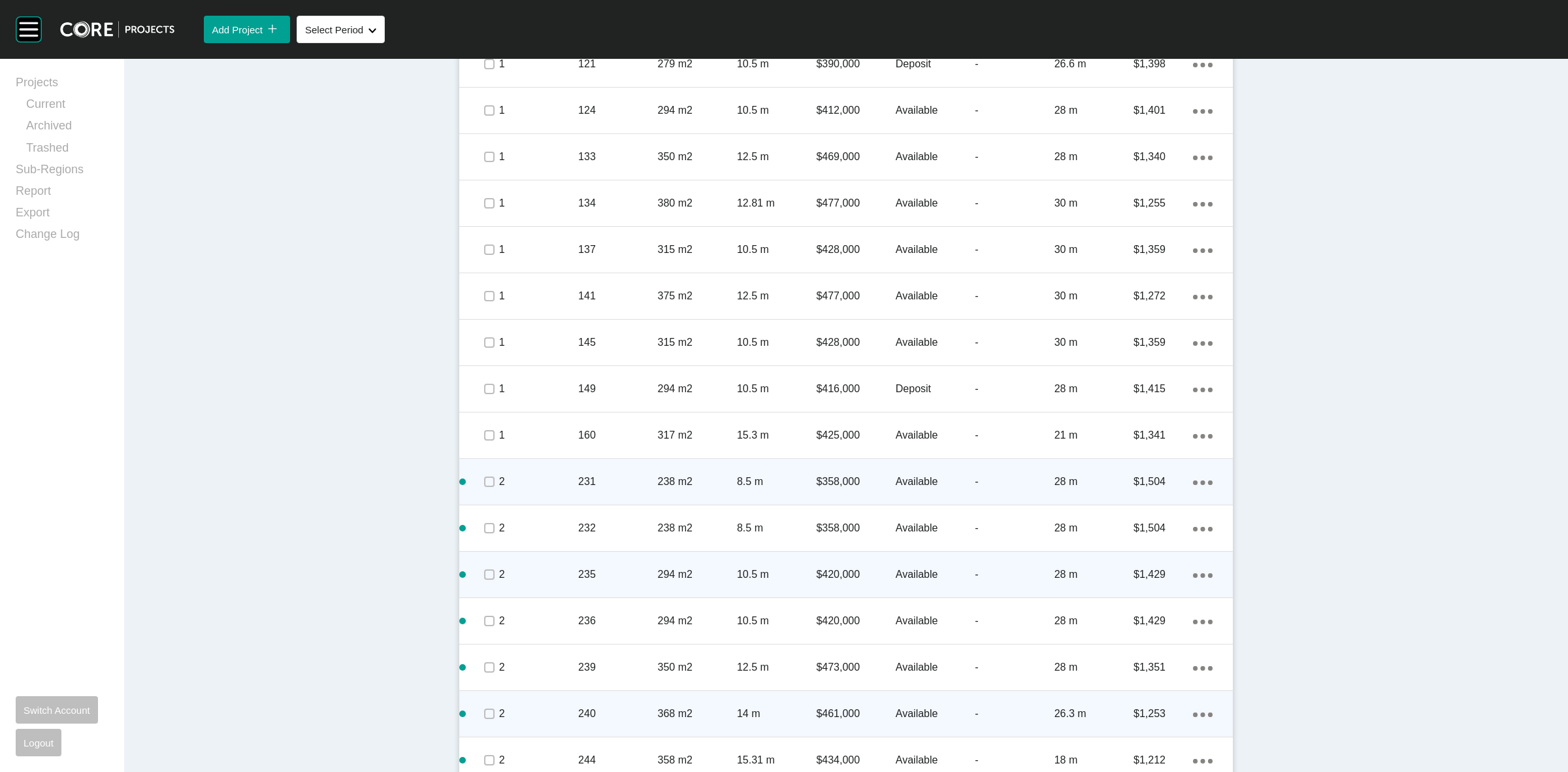
scroll to position [885, 0]
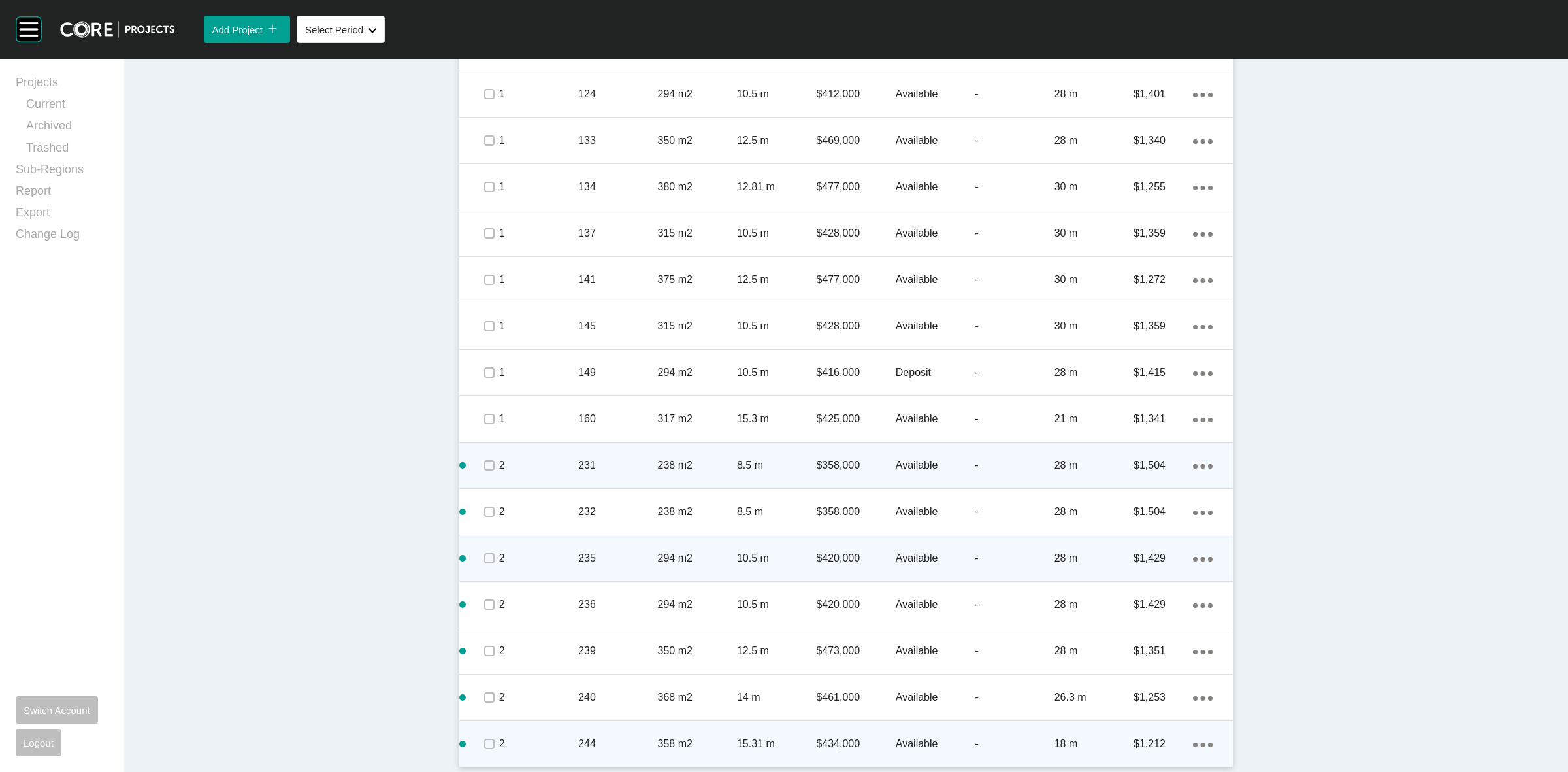
click at [628, 736] on p "244" at bounding box center [618, 743] width 79 height 14
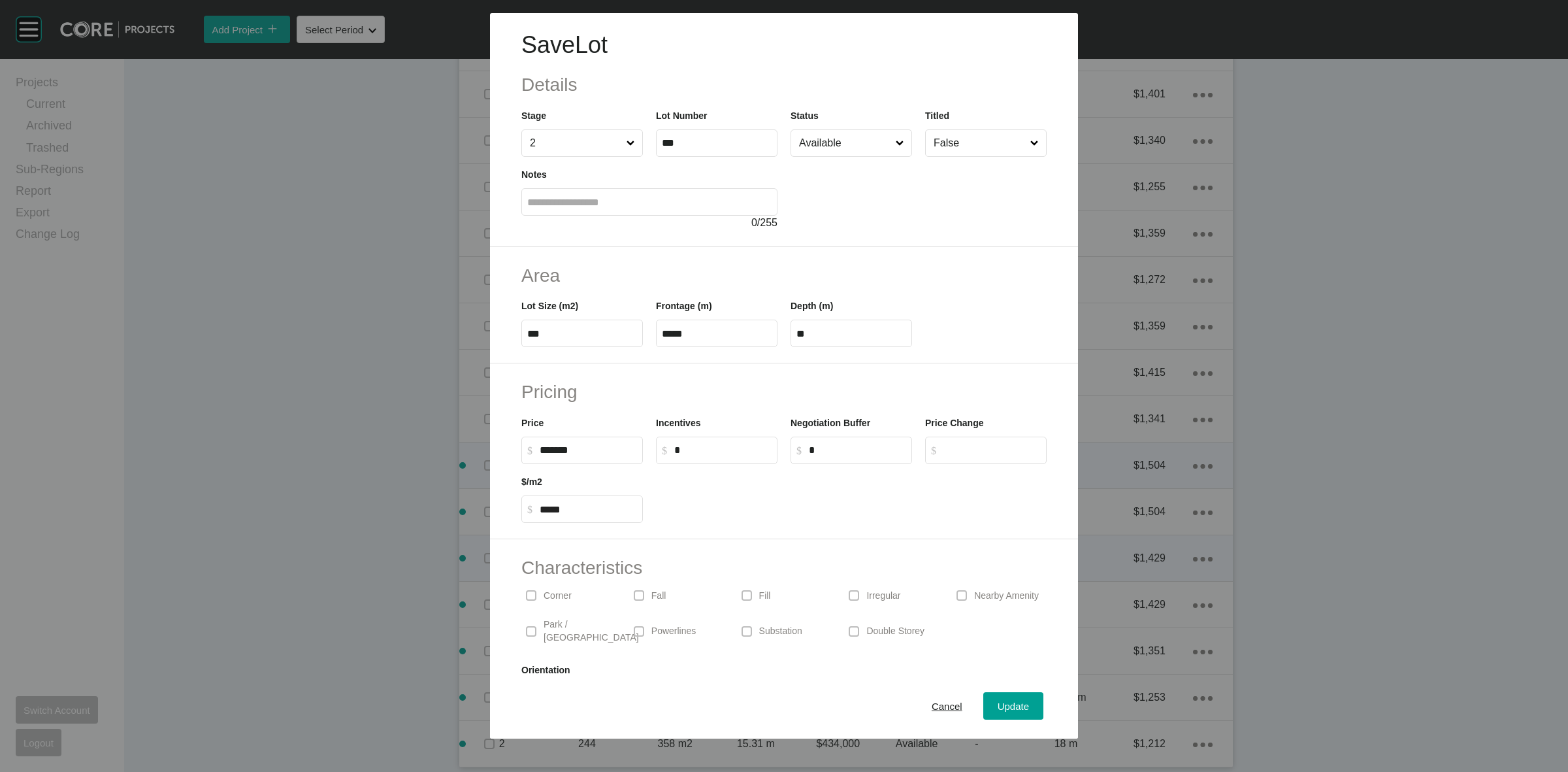
click at [770, 625] on p "Substation" at bounding box center [781, 631] width 43 height 13
click at [1007, 703] on span "Update" at bounding box center [1013, 706] width 31 height 11
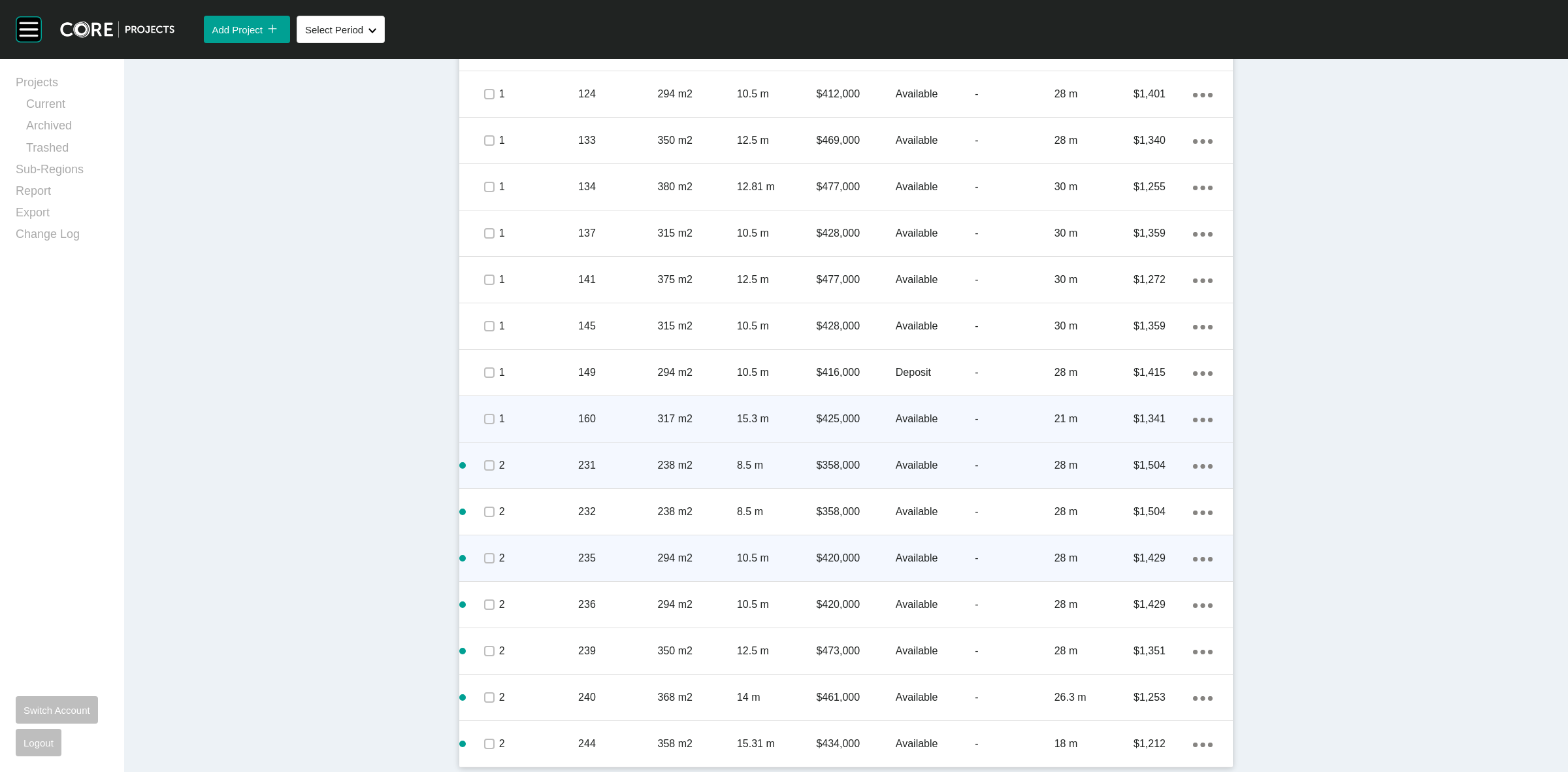
scroll to position [557, 0]
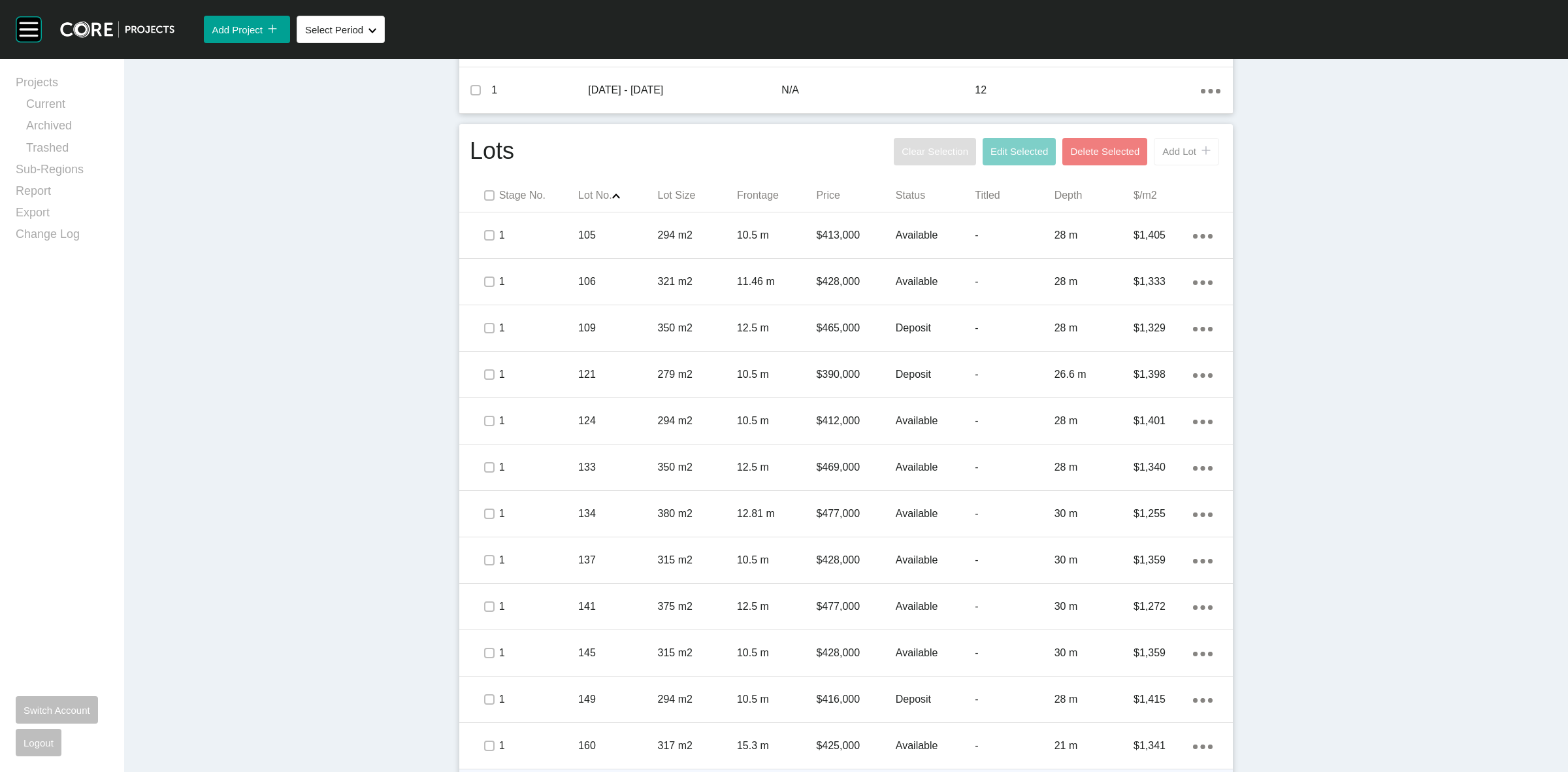
click at [1171, 155] on span "Add Lot" at bounding box center [1179, 151] width 34 height 11
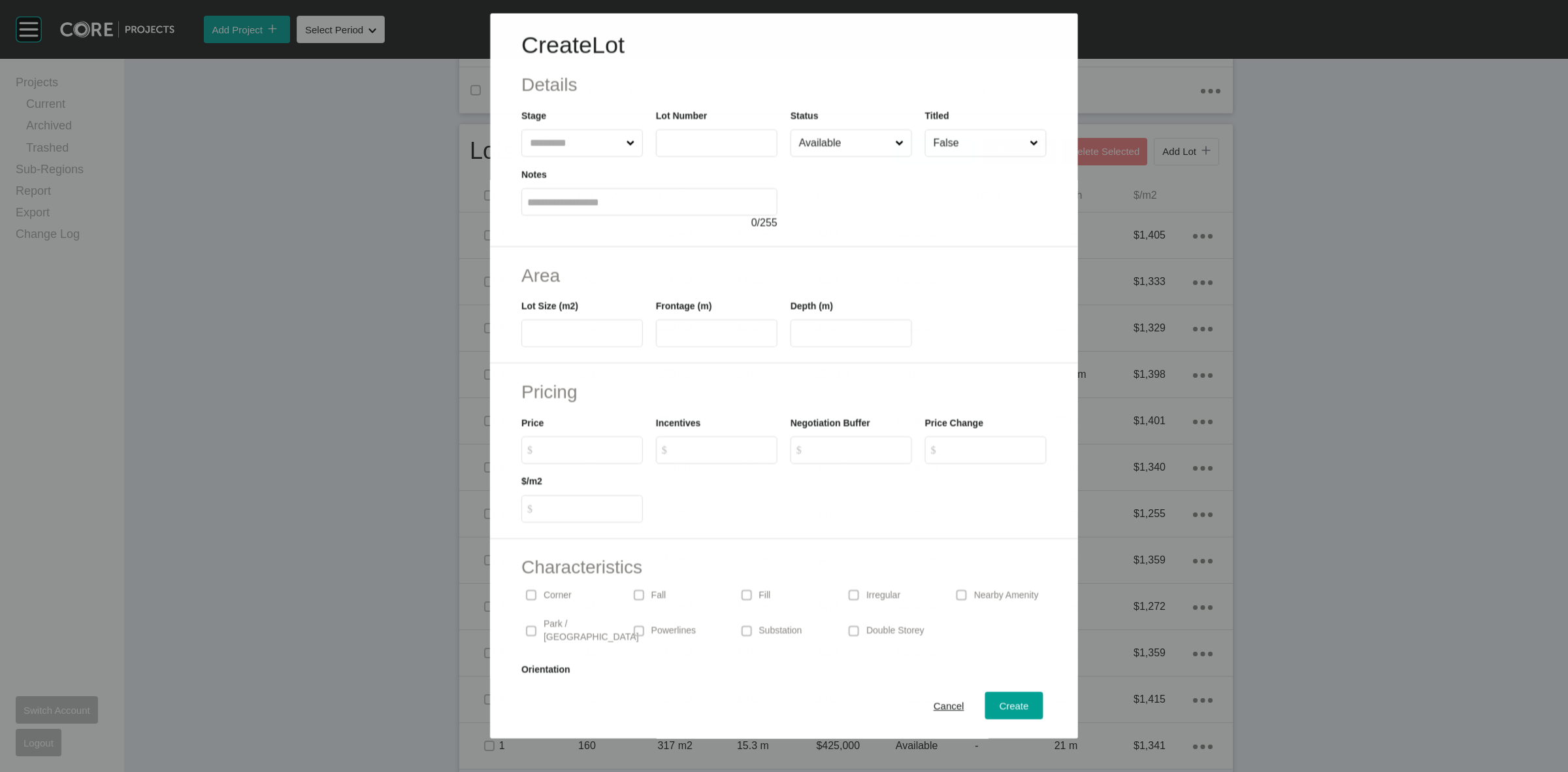
drag, startPoint x: 566, startPoint y: 152, endPoint x: 546, endPoint y: 137, distance: 25.0
click at [564, 151] on input "text" at bounding box center [575, 144] width 96 height 26
click at [1000, 704] on span "Create" at bounding box center [1014, 706] width 29 height 11
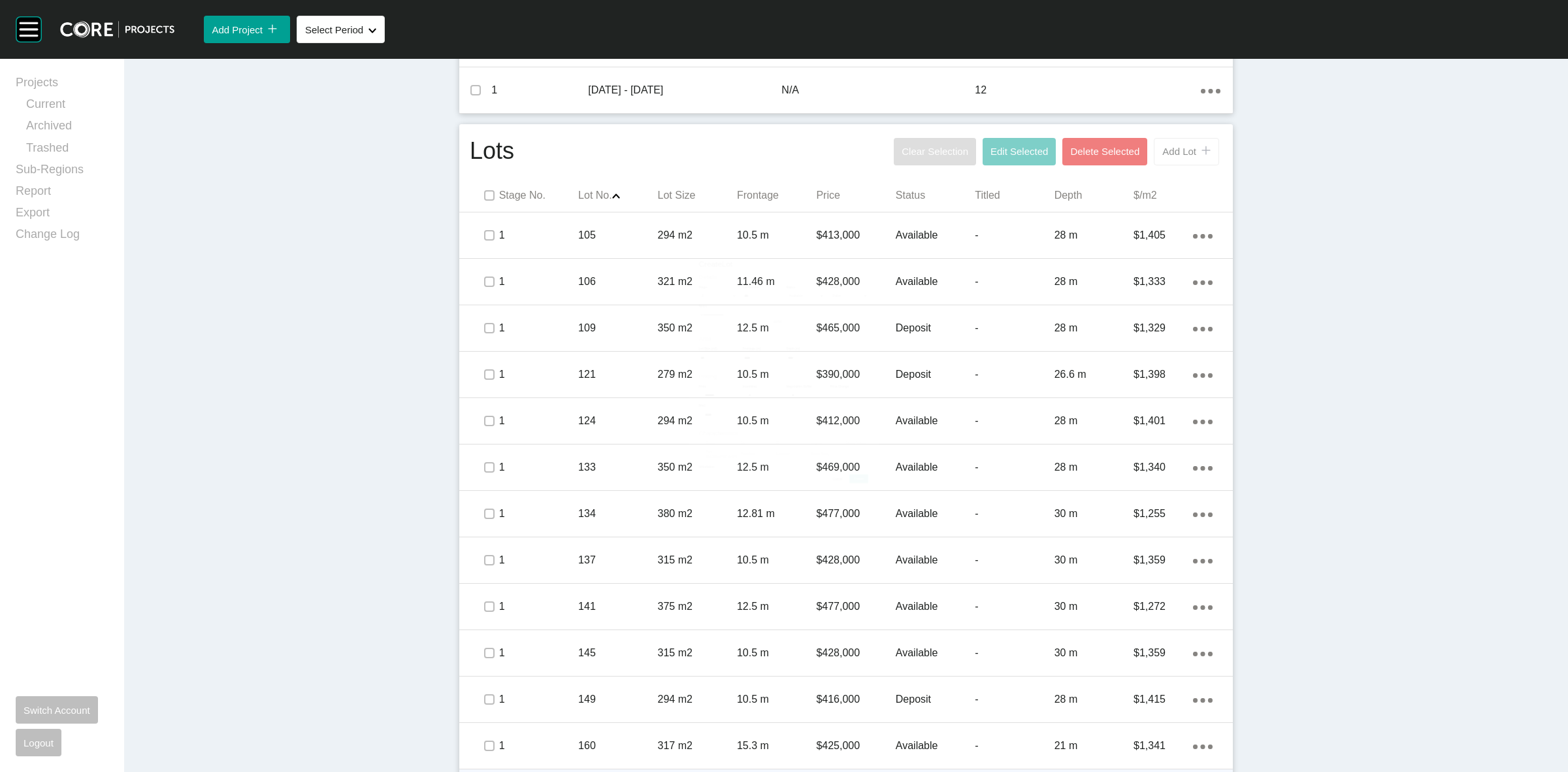
click at [1165, 154] on span "Add Lot" at bounding box center [1179, 151] width 34 height 11
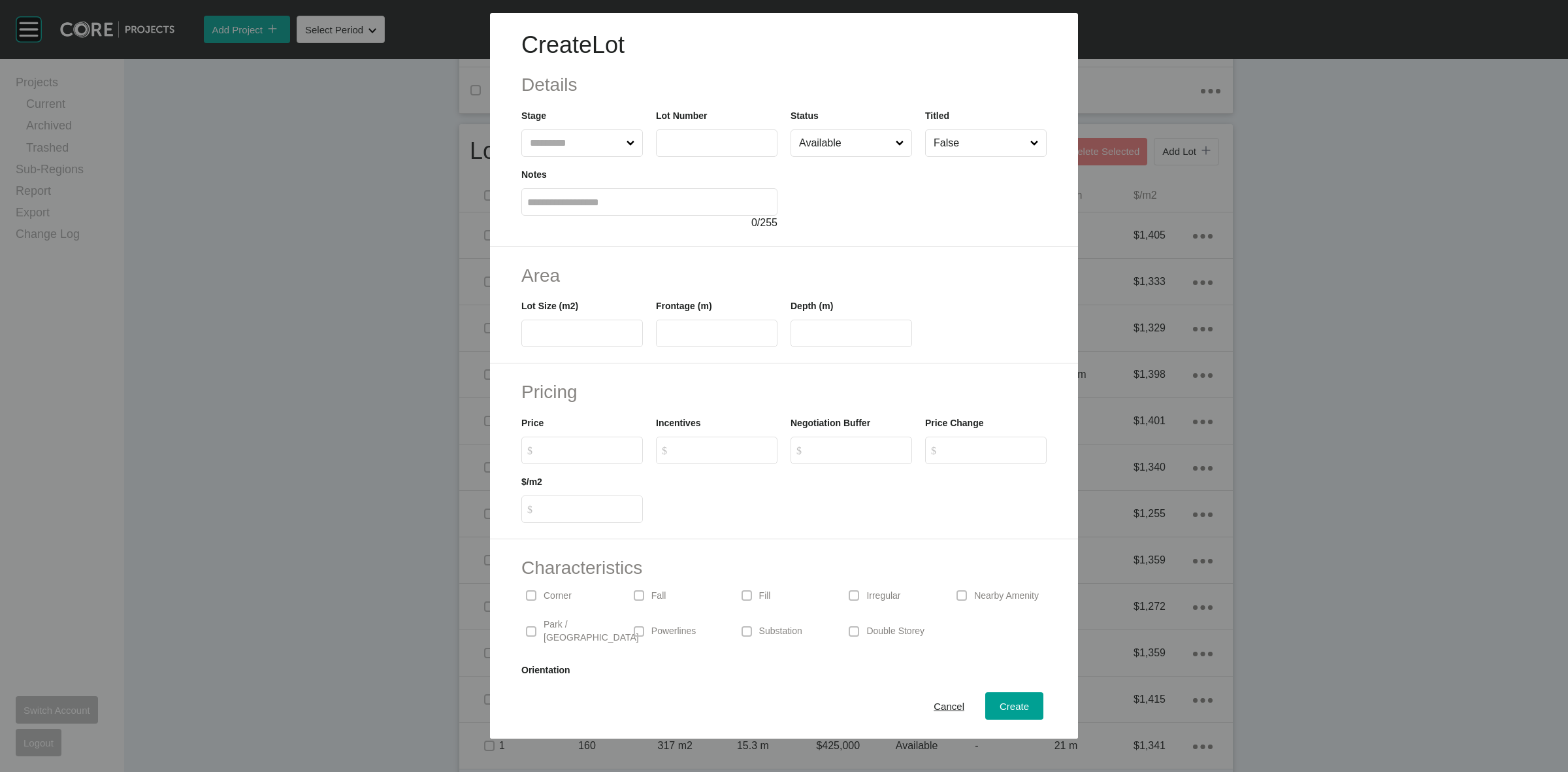
click at [564, 147] on input "text" at bounding box center [575, 144] width 97 height 26
click at [1013, 701] on span "Create" at bounding box center [1014, 706] width 29 height 11
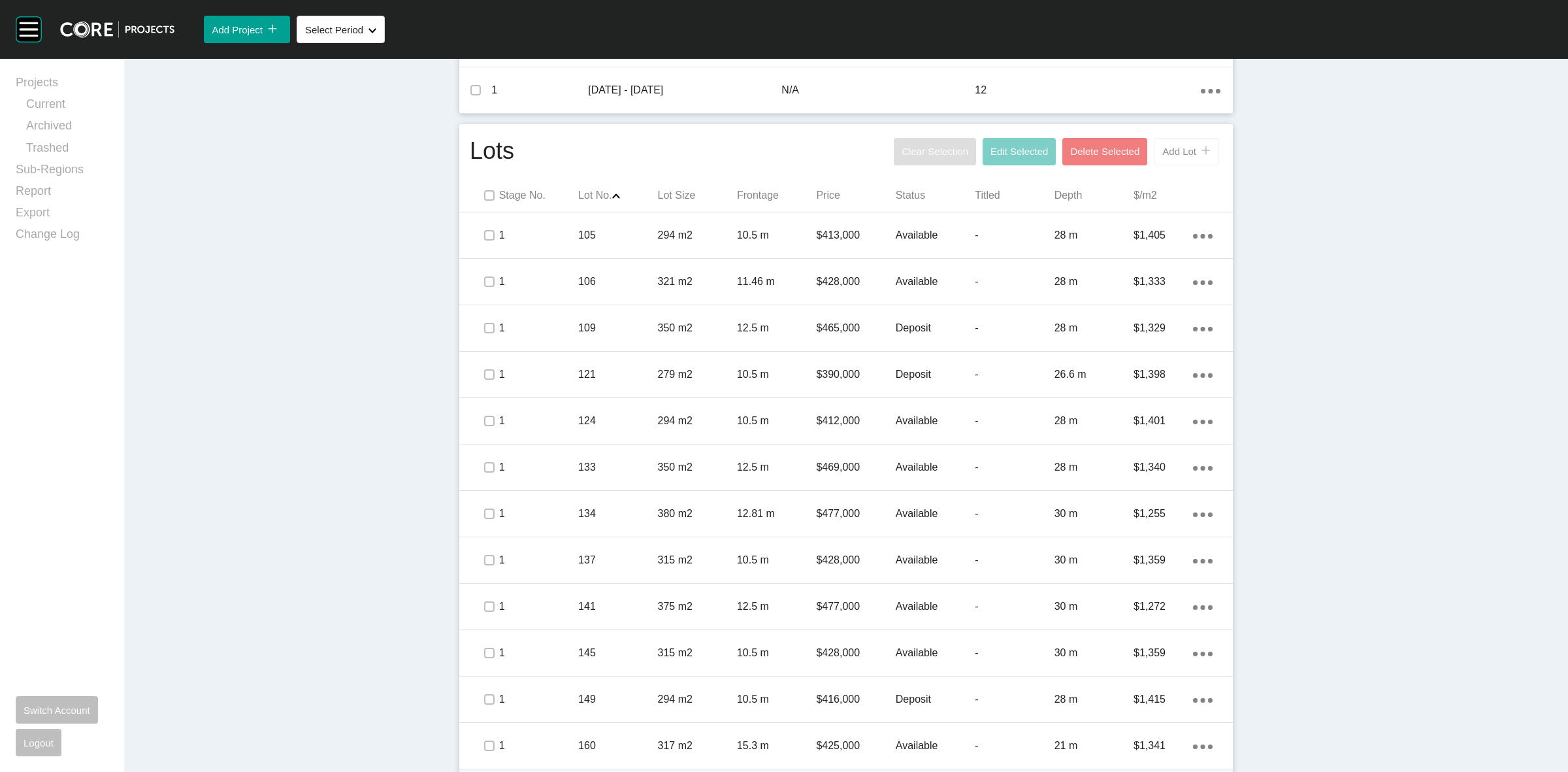
click at [1173, 149] on span "Add Lot" at bounding box center [1179, 151] width 34 height 11
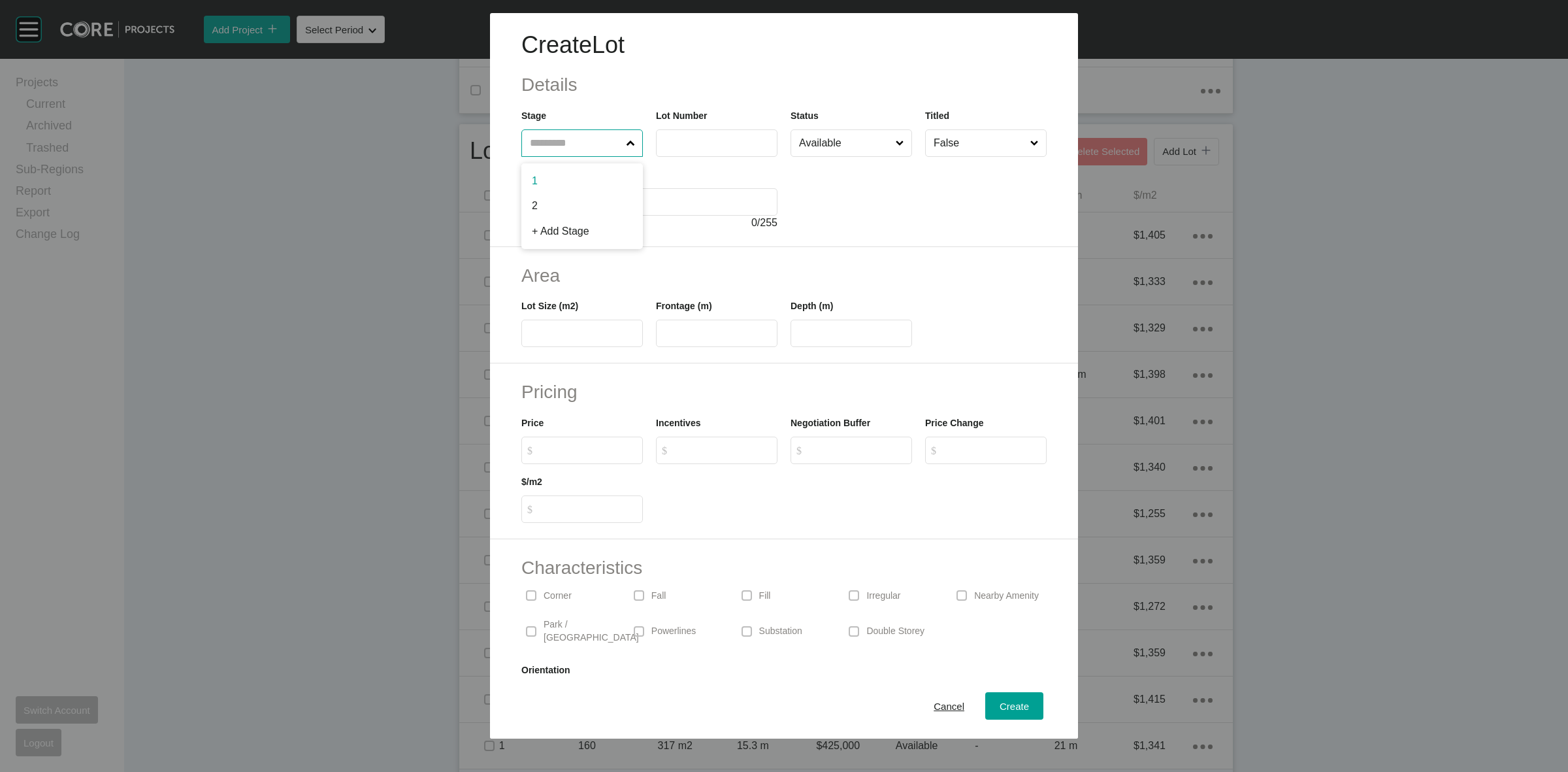
click at [559, 143] on input "text" at bounding box center [575, 144] width 97 height 26
drag, startPoint x: 994, startPoint y: 706, endPoint x: 944, endPoint y: 671, distance: 61.0
click at [1000, 704] on span "Create" at bounding box center [1014, 706] width 29 height 11
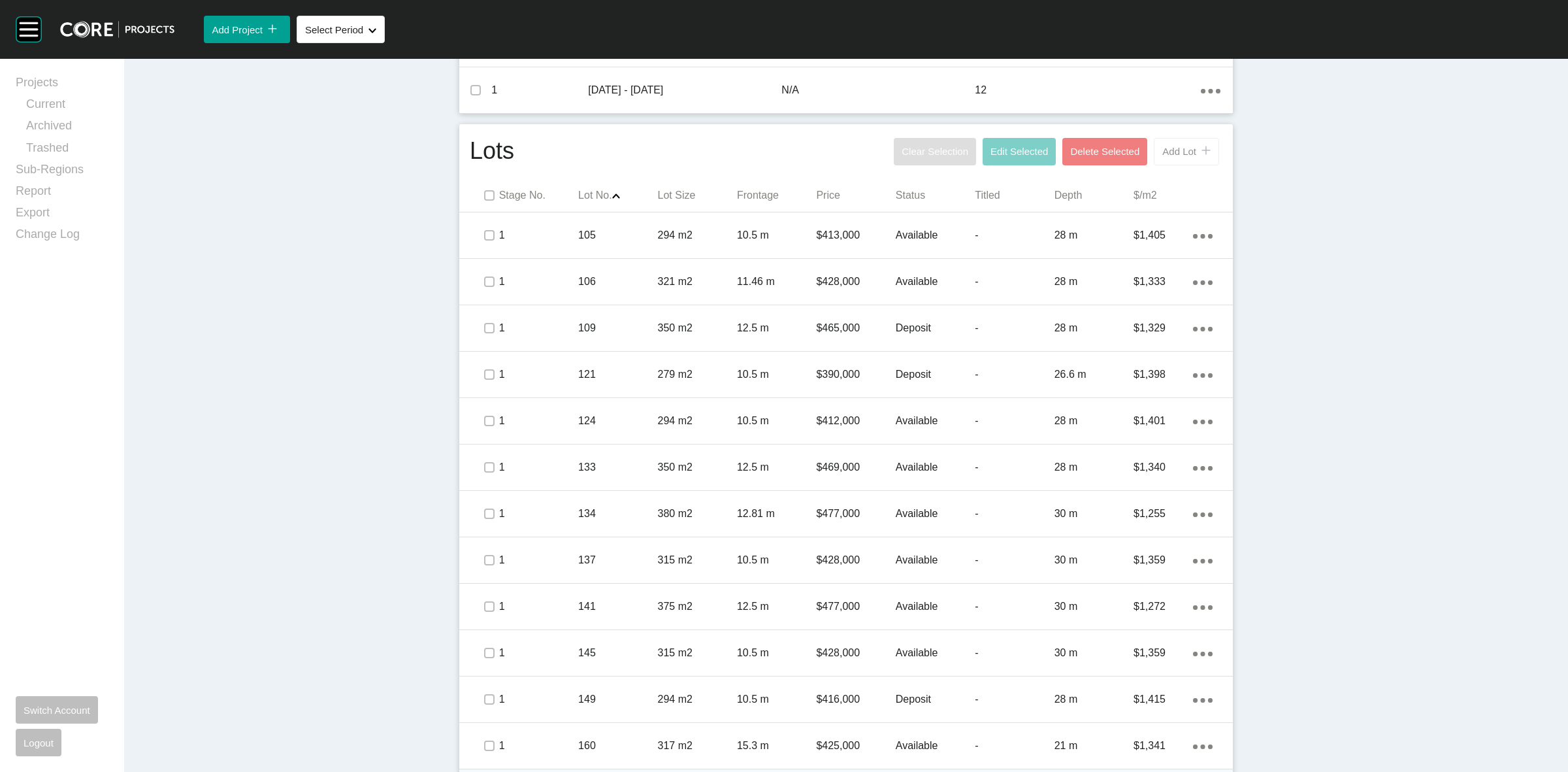
click at [1167, 152] on span "Add Lot" at bounding box center [1179, 151] width 34 height 11
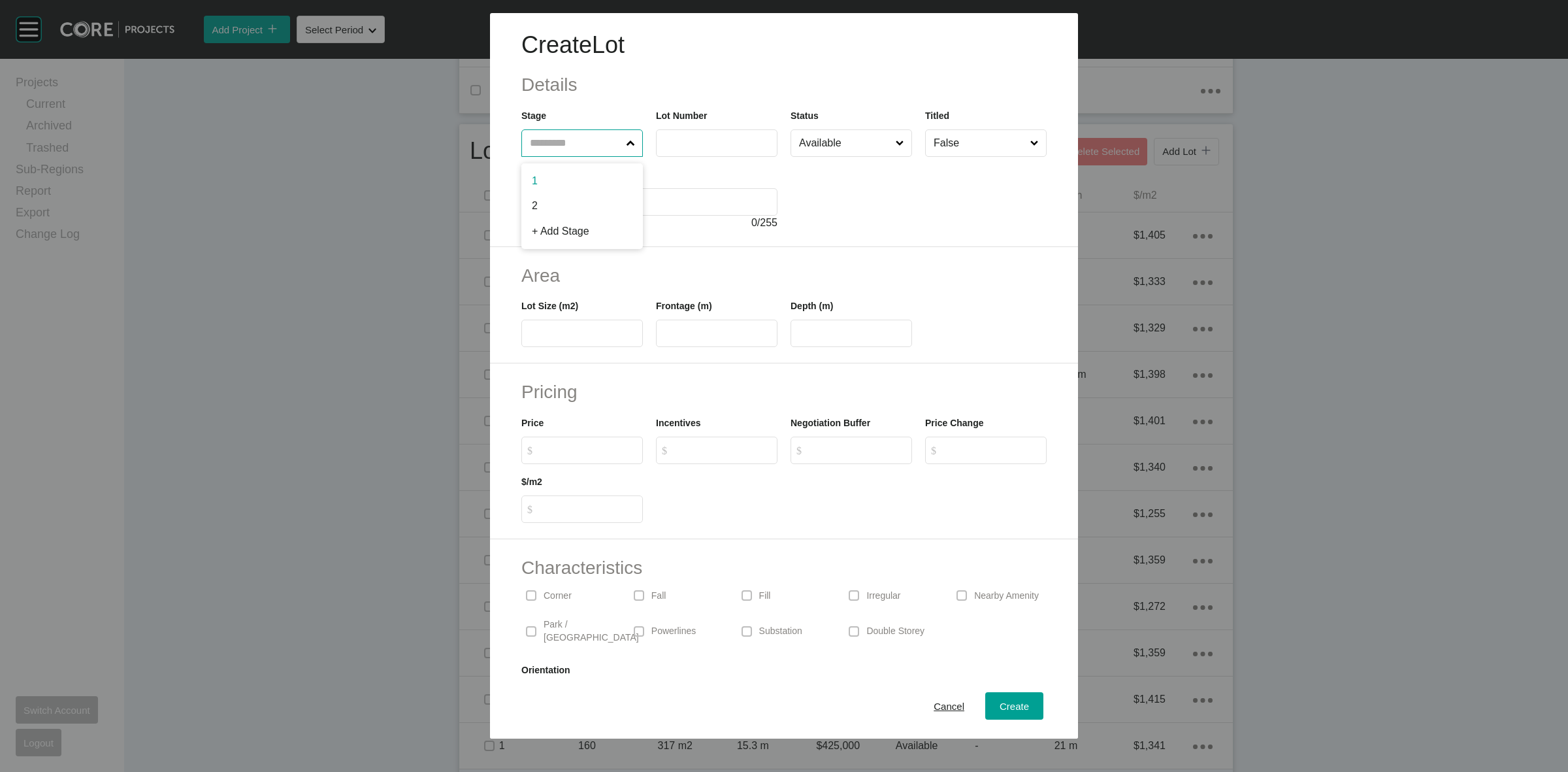
click at [566, 141] on input "text" at bounding box center [575, 144] width 97 height 26
click at [1018, 708] on div "Create" at bounding box center [1014, 705] width 36 height 18
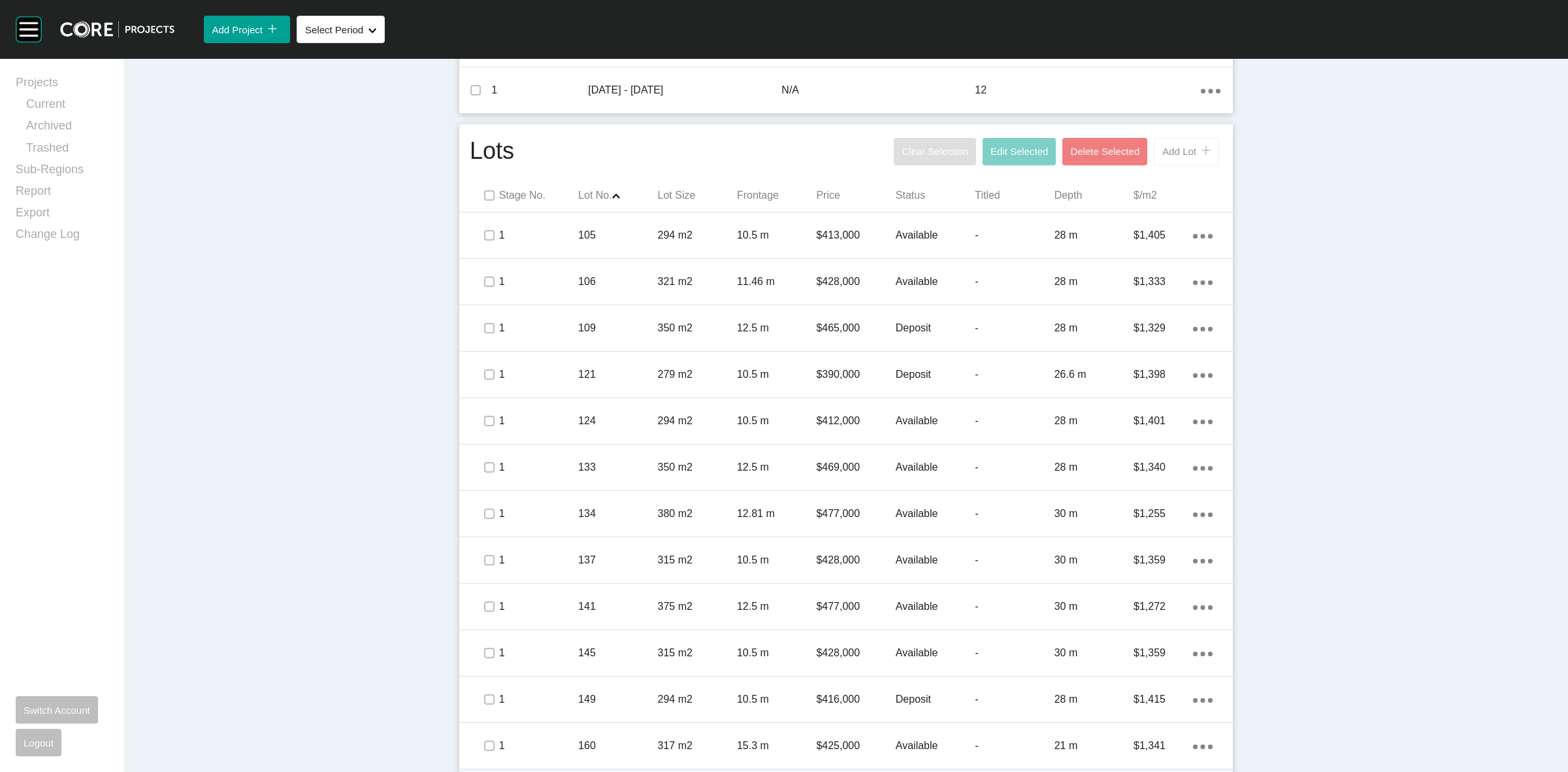
click at [1167, 162] on button "Add Lot icon/tick copy 11 Created with Sketch." at bounding box center [1186, 151] width 66 height 27
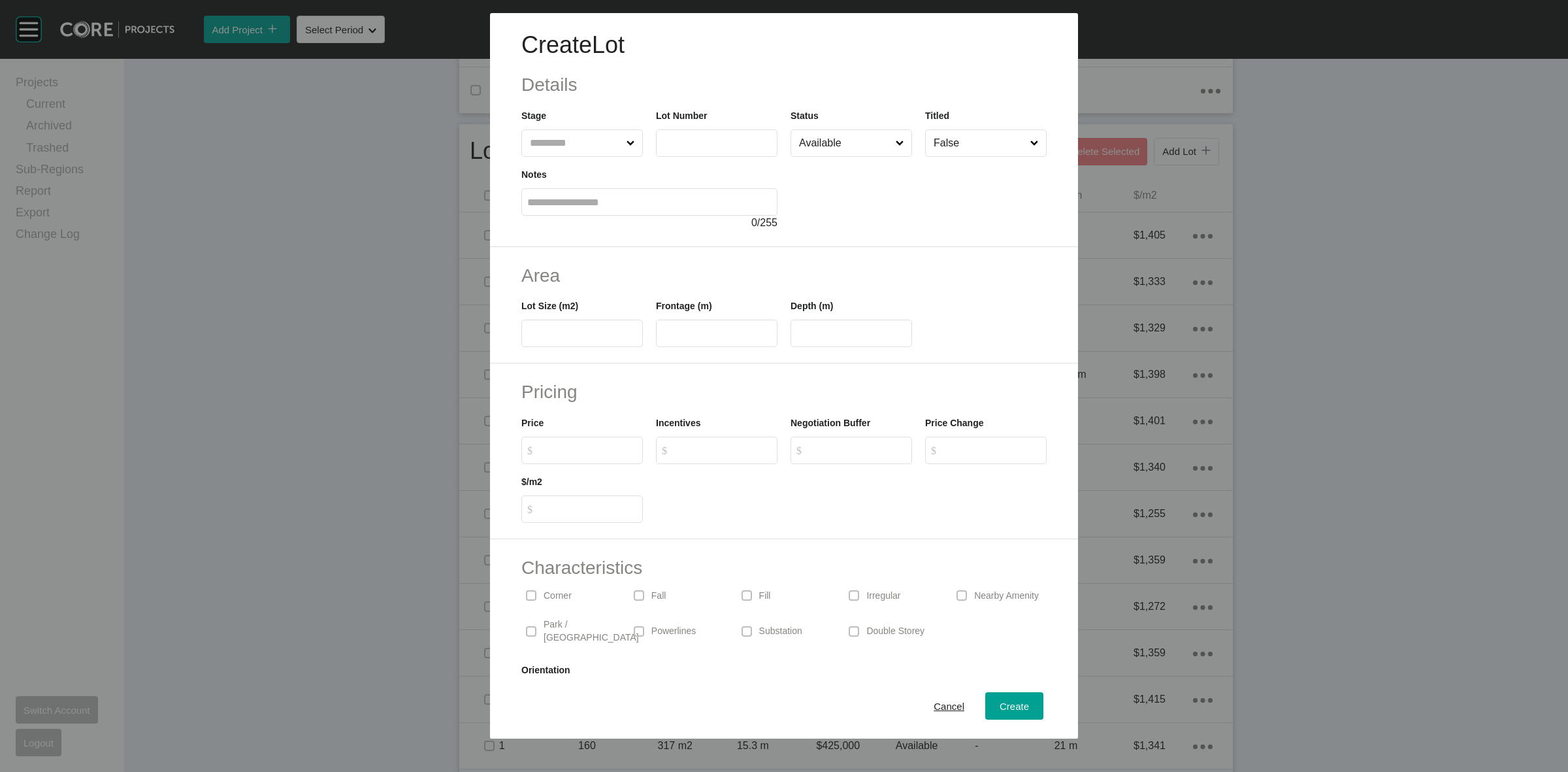
click at [573, 150] on input "text" at bounding box center [575, 144] width 97 height 26
click at [1001, 701] on span "Create" at bounding box center [1014, 706] width 29 height 11
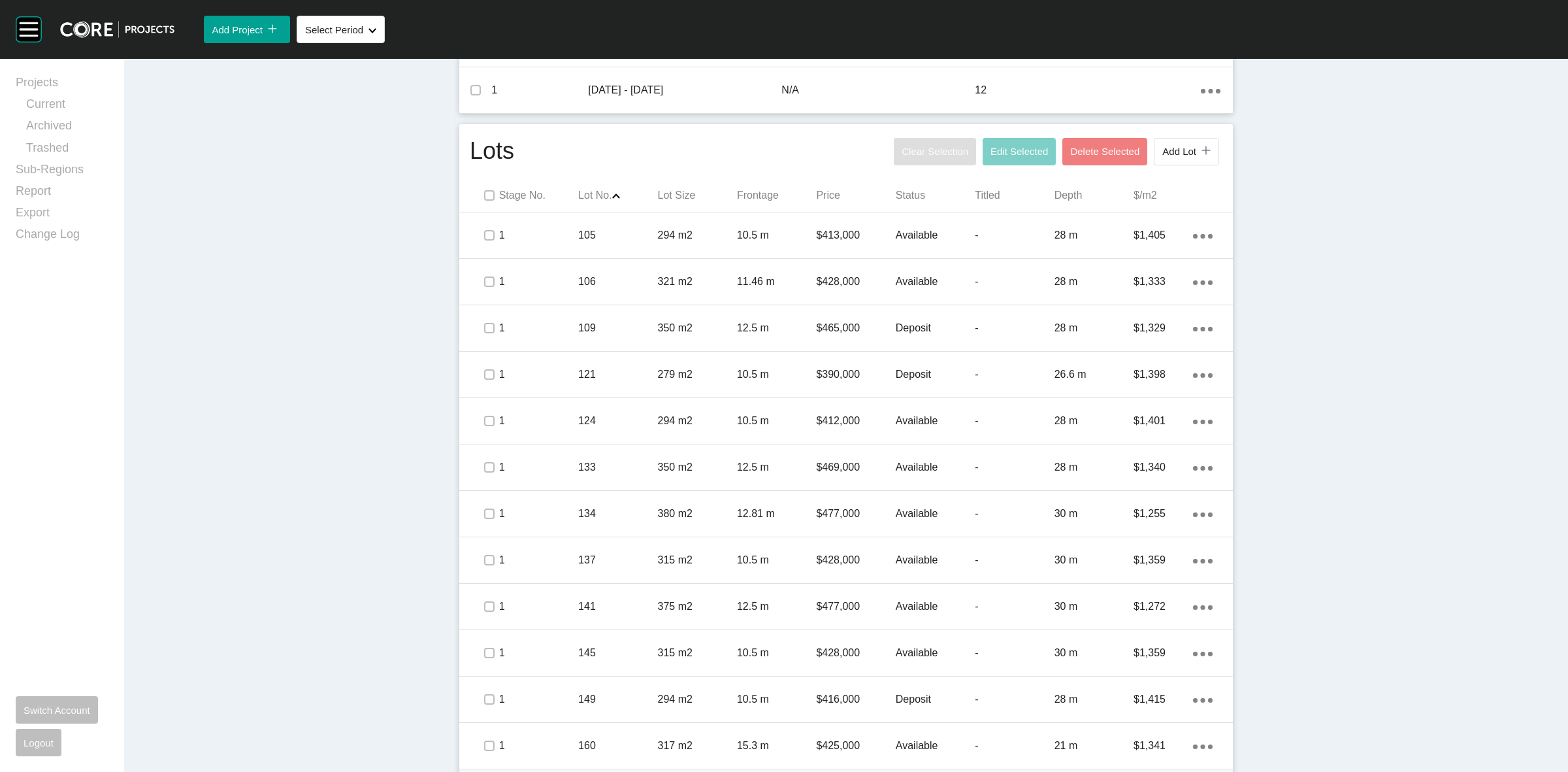
scroll to position [0, 0]
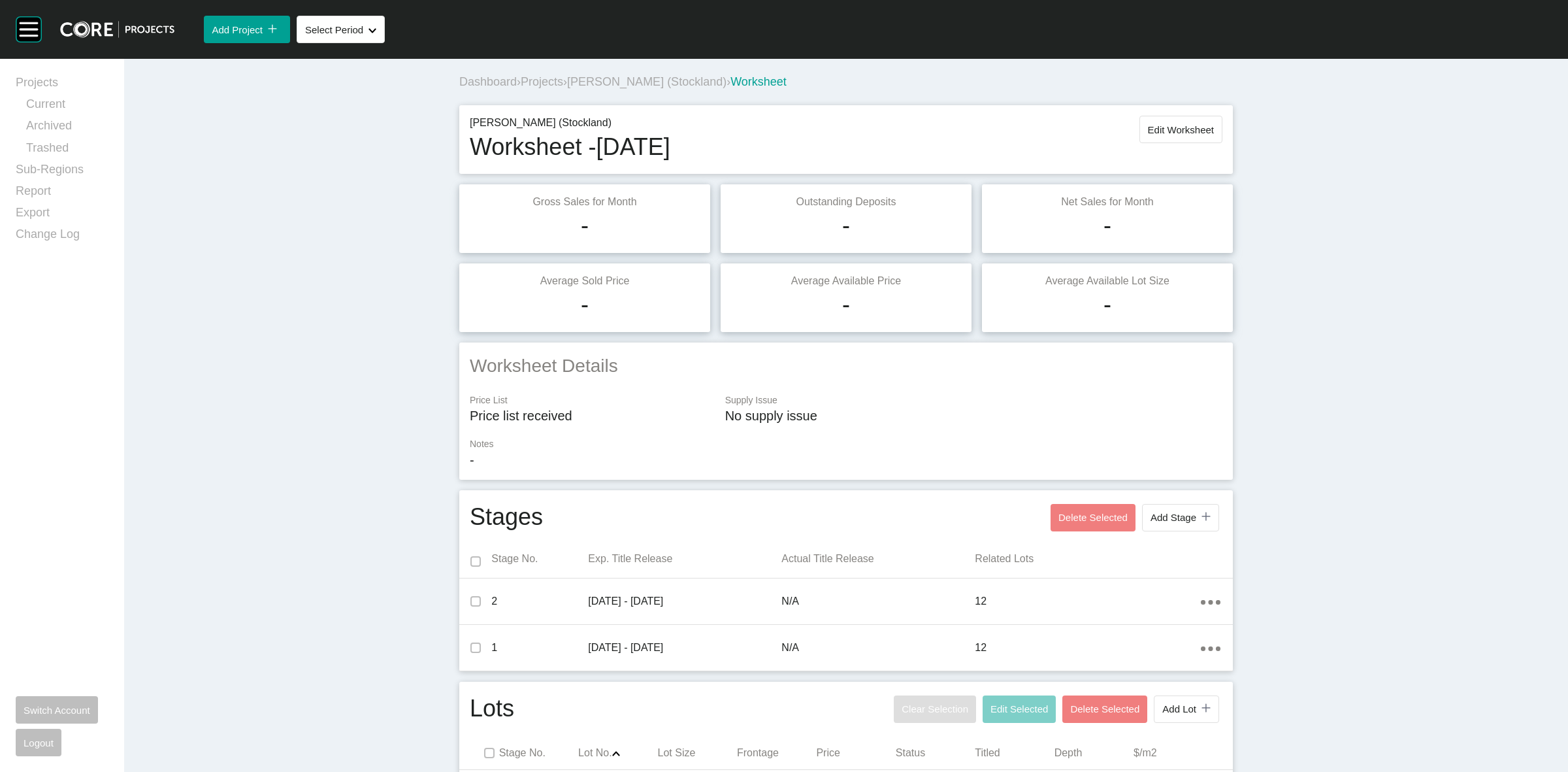
click at [541, 81] on span "Projects" at bounding box center [541, 82] width 42 height 13
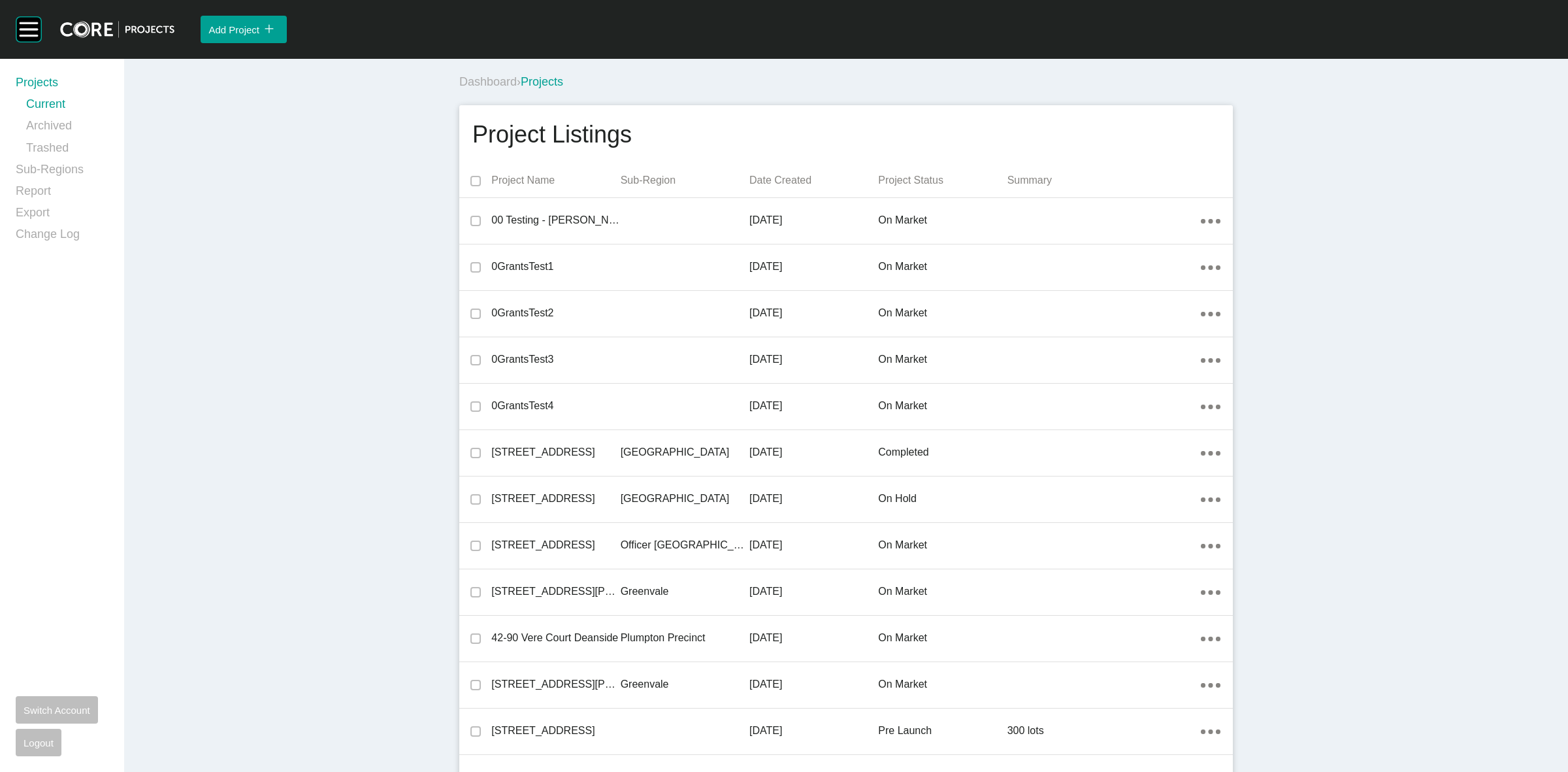
scroll to position [13935, 0]
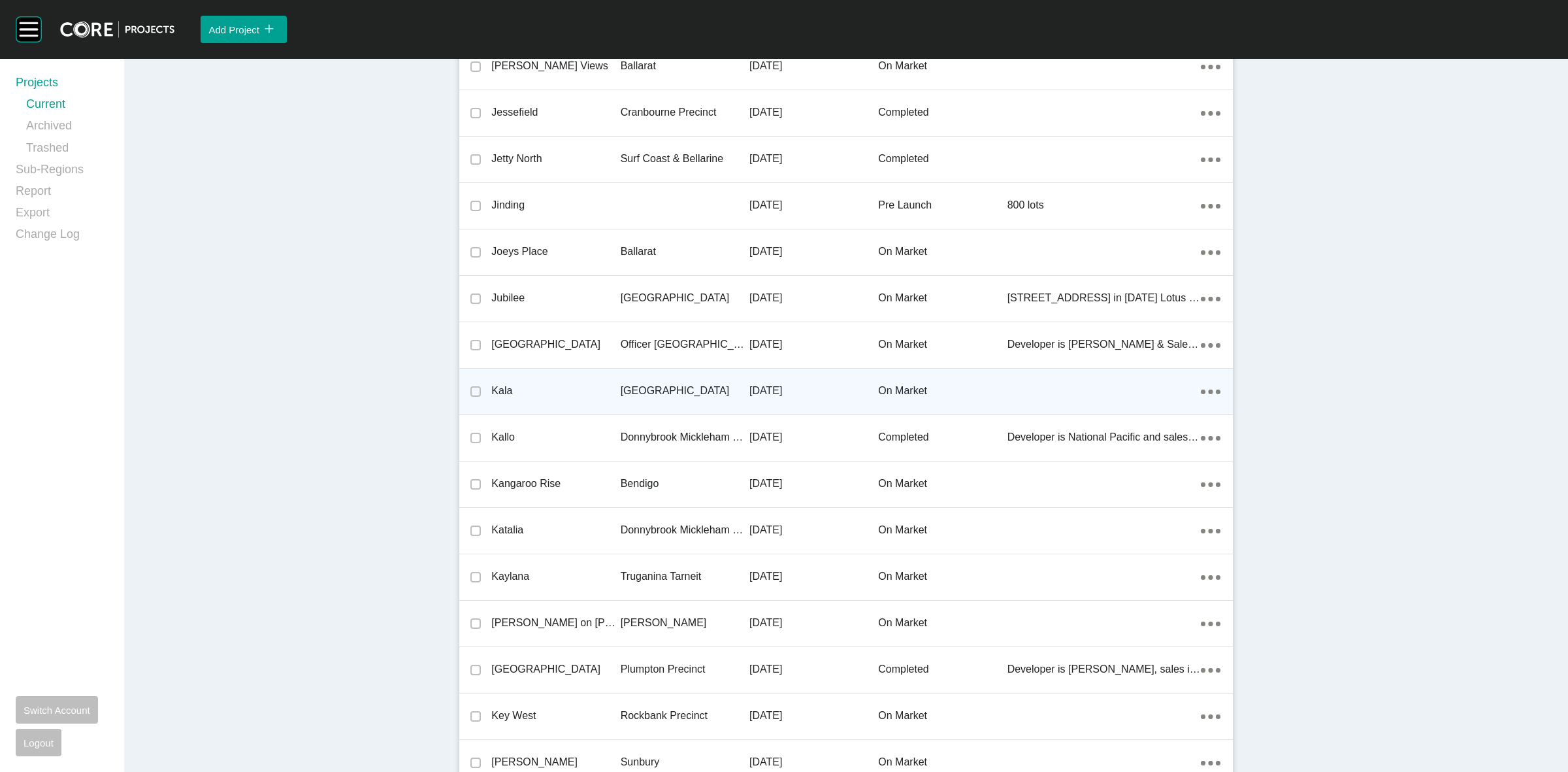
click at [638, 385] on p "[GEOGRAPHIC_DATA]" at bounding box center [685, 390] width 128 height 14
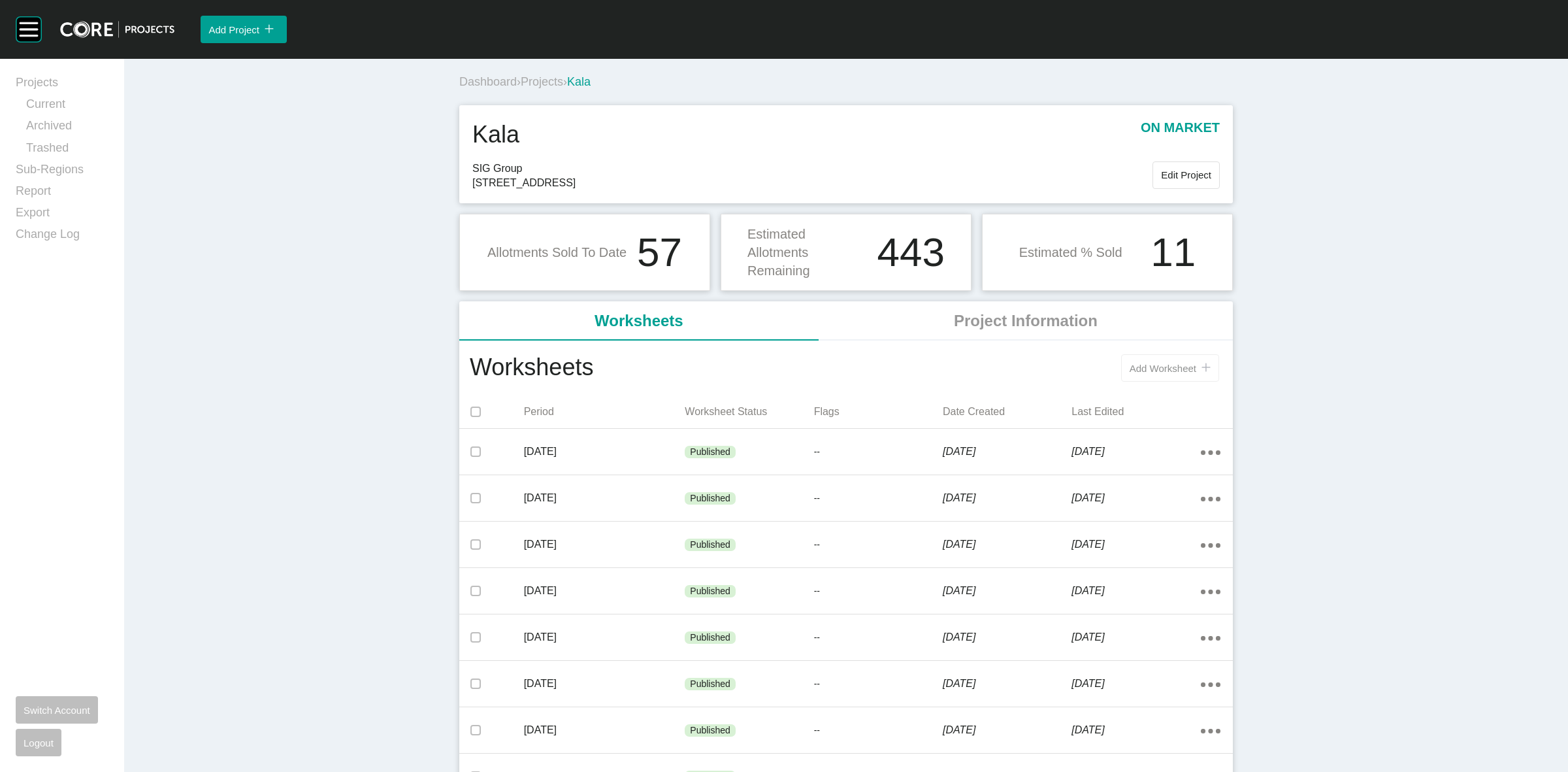
click at [1132, 365] on span "Add Worksheet" at bounding box center [1163, 369] width 67 height 11
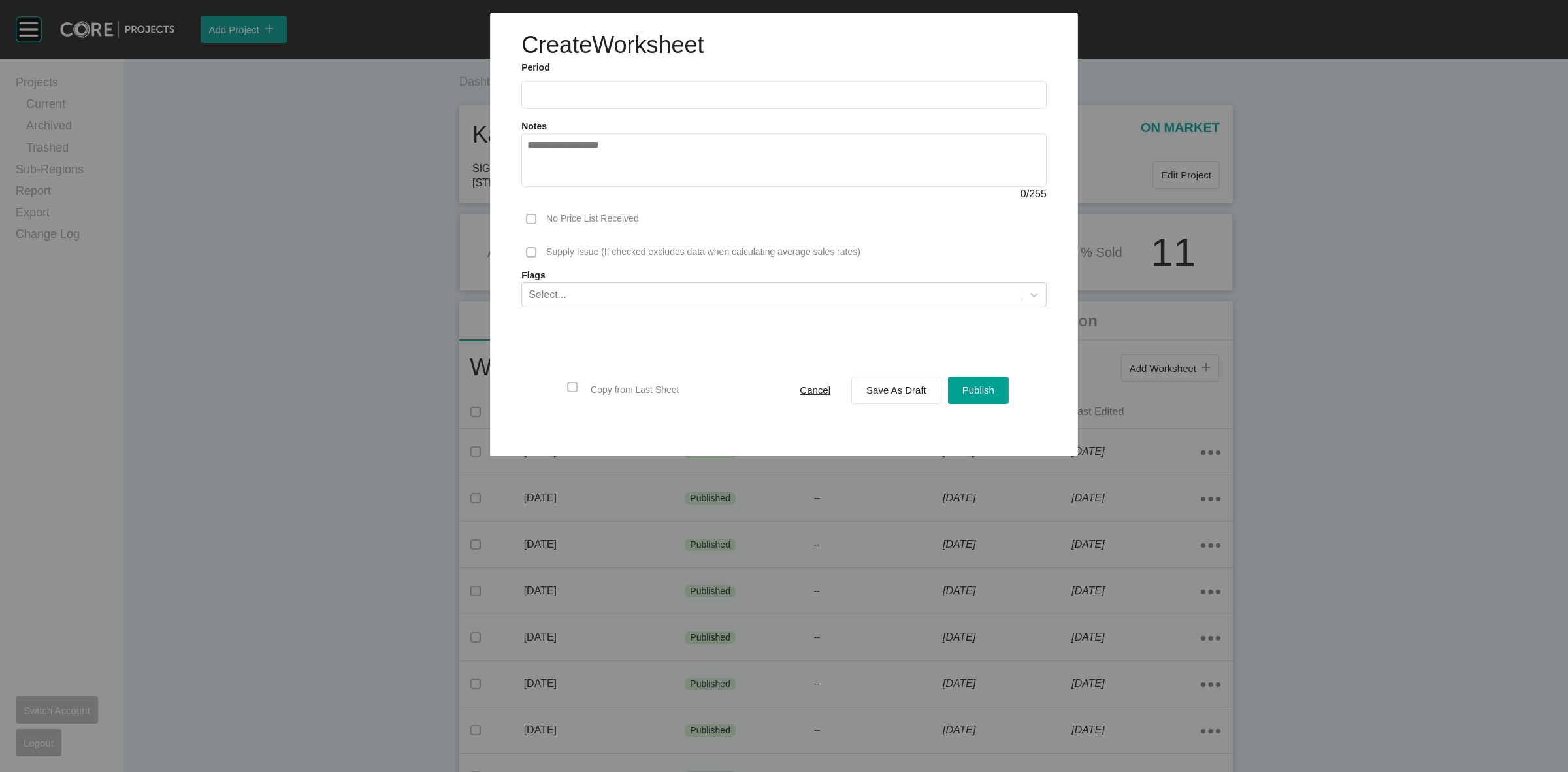
click at [641, 93] on input "text" at bounding box center [784, 95] width 514 height 11
click at [539, 187] on li "[DATE]" at bounding box center [546, 190] width 44 height 23
click at [628, 96] on input "*********" at bounding box center [784, 95] width 514 height 11
drag, startPoint x: 592, startPoint y: 190, endPoint x: 813, endPoint y: 280, distance: 238.6
click at [589, 190] on li "Aug" at bounding box center [590, 190] width 44 height 23
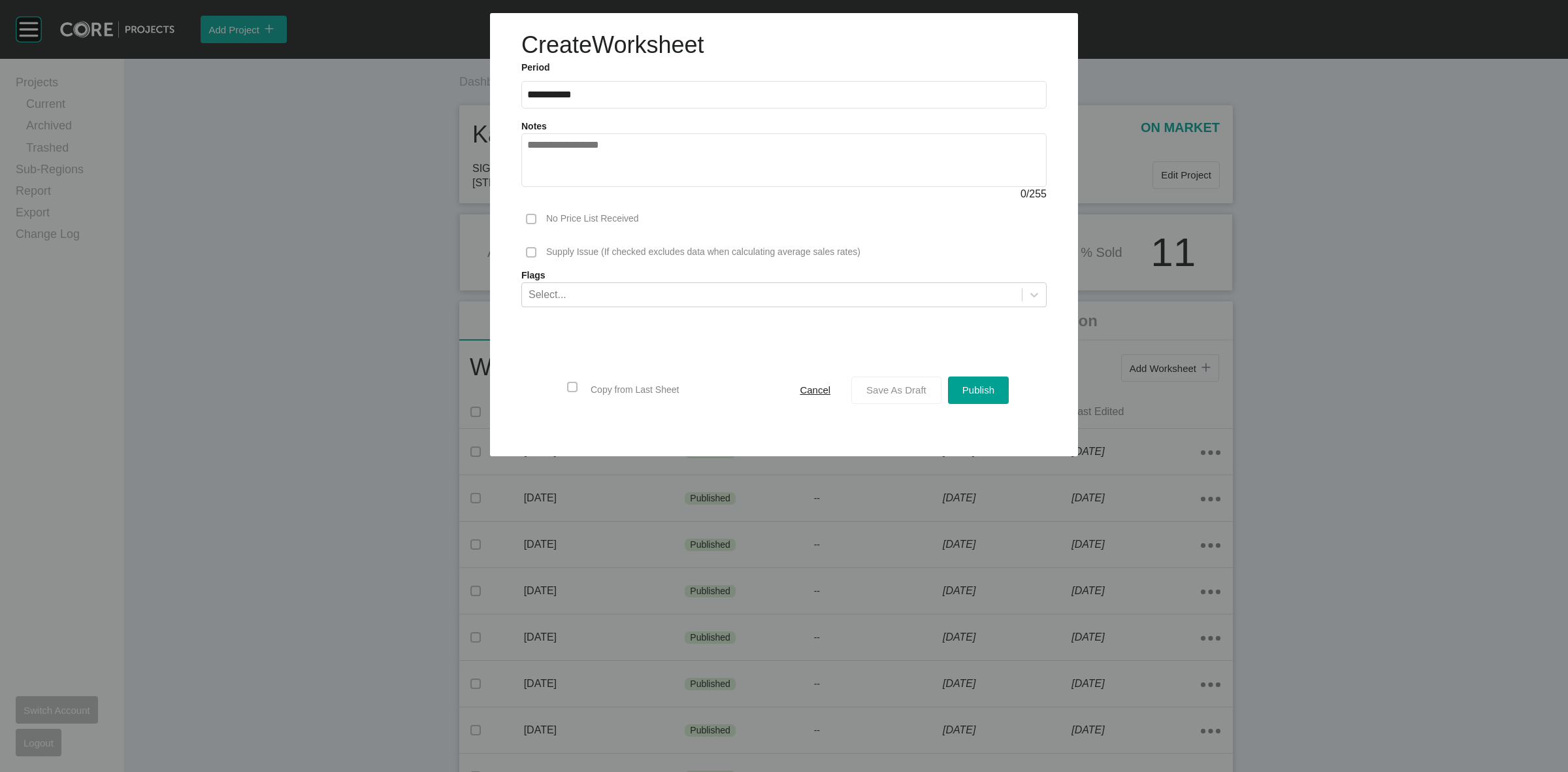
click at [886, 396] on span "Save As Draft" at bounding box center [897, 390] width 60 height 11
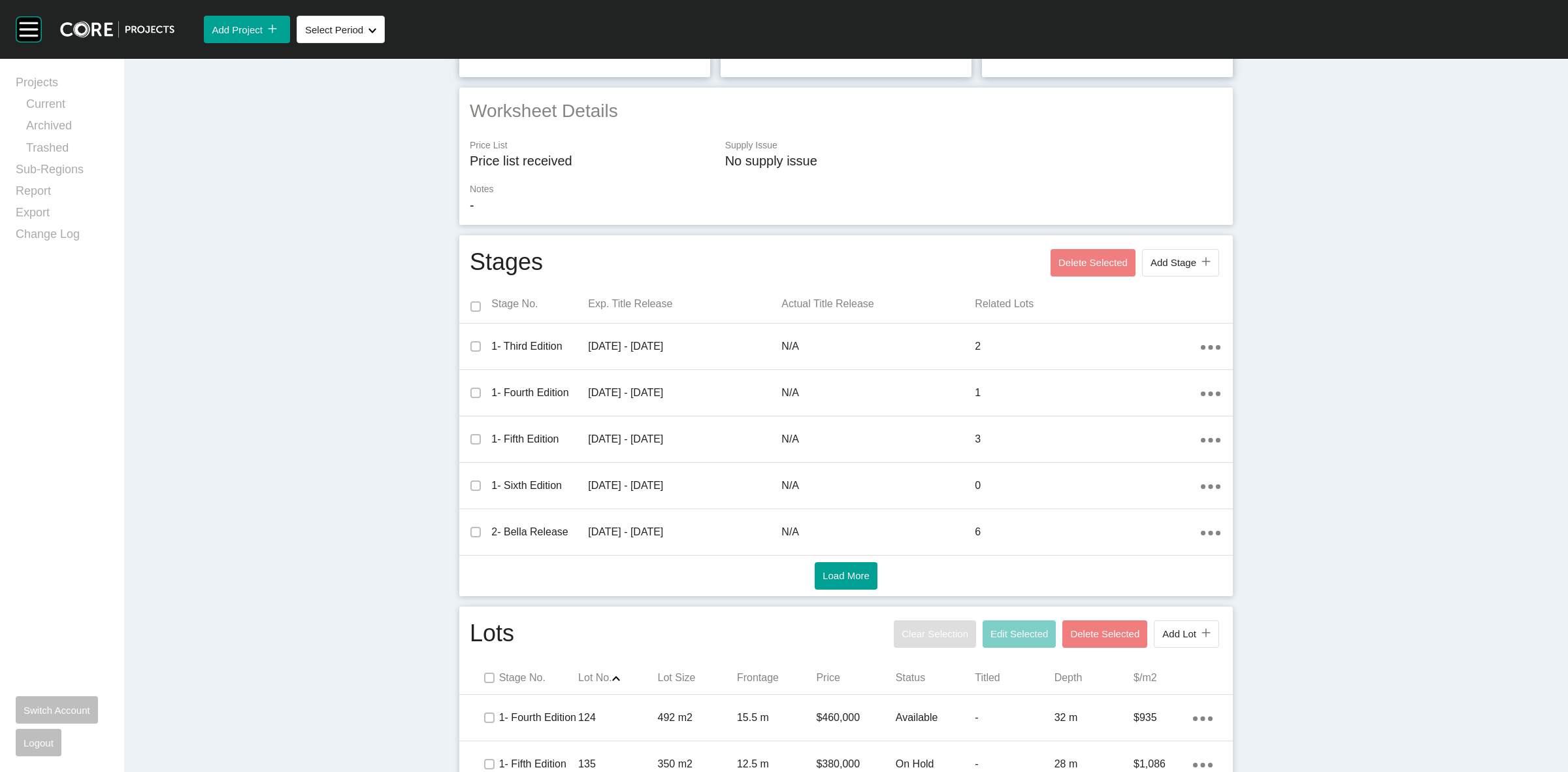
scroll to position [253, 0]
click at [1173, 260] on span "Add Stage" at bounding box center [1173, 264] width 46 height 11
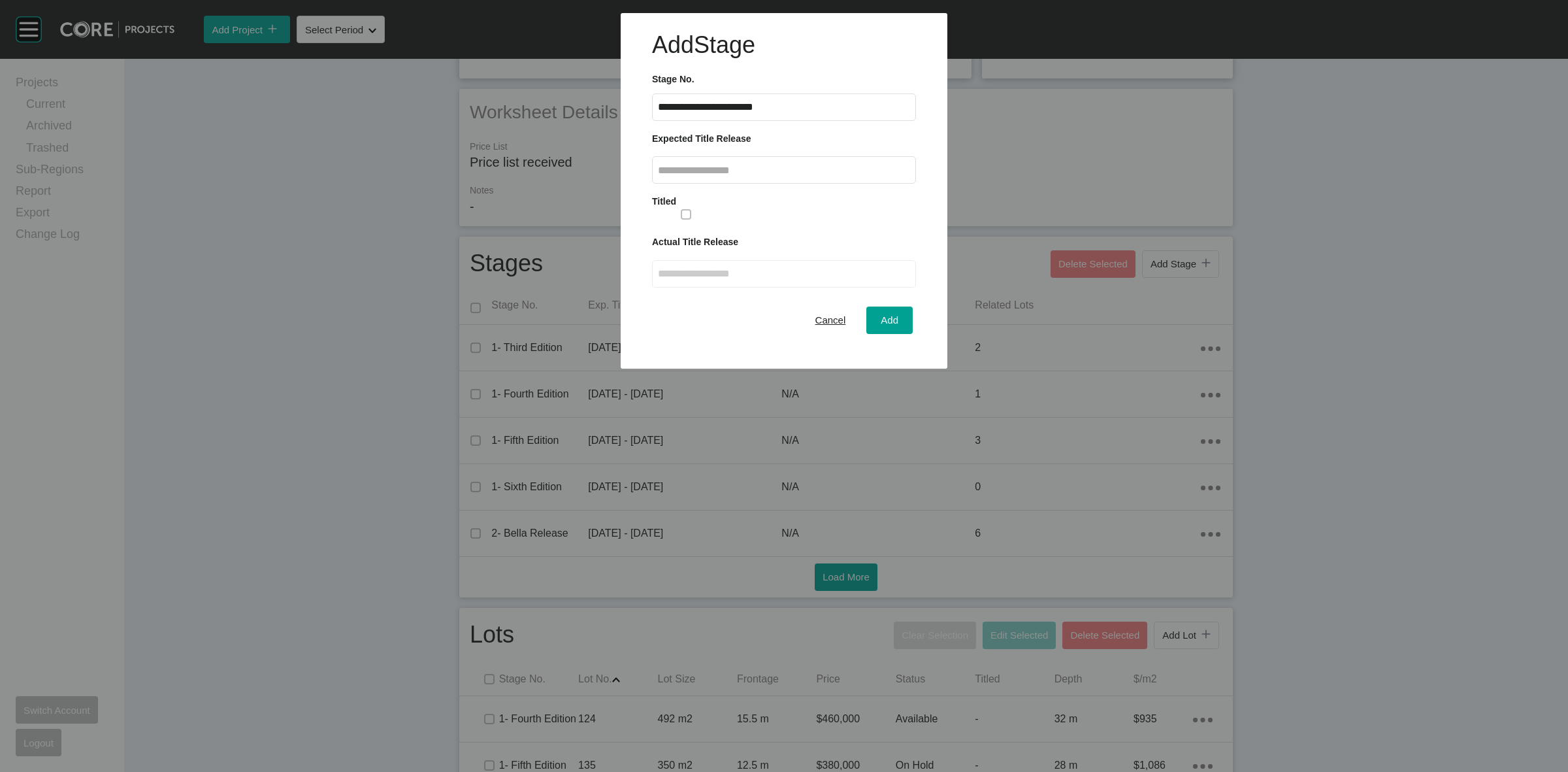
click at [740, 171] on input "text" at bounding box center [784, 171] width 252 height 11
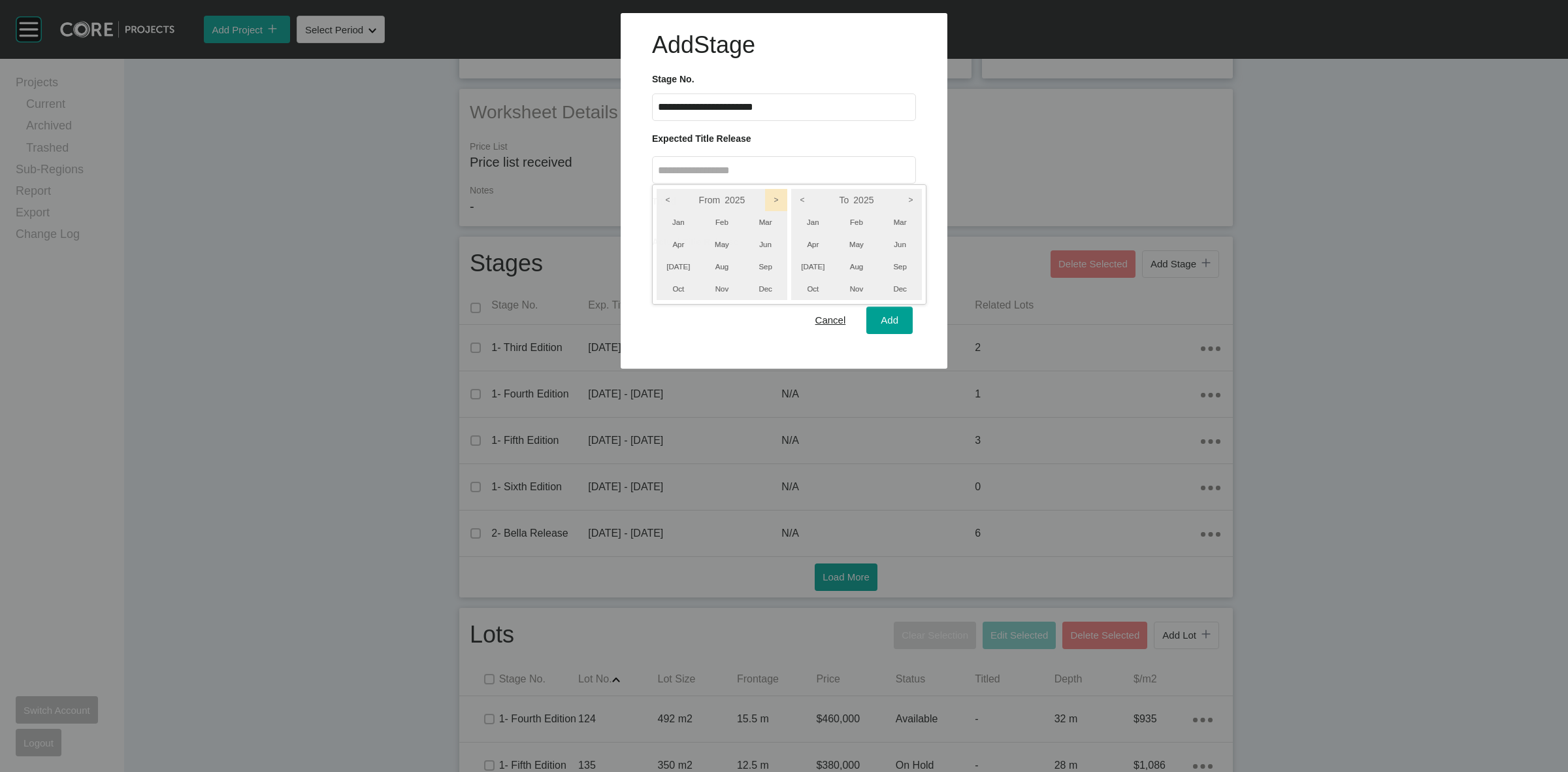
click at [771, 198] on icon ">" at bounding box center [776, 200] width 23 height 23
click at [907, 194] on icon ">" at bounding box center [911, 200] width 23 height 23
drag, startPoint x: 907, startPoint y: 215, endPoint x: 792, endPoint y: 230, distance: 116.0
click at [906, 216] on li "Mar" at bounding box center [899, 222] width 44 height 23
click at [675, 220] on li "Jan" at bounding box center [678, 222] width 44 height 23
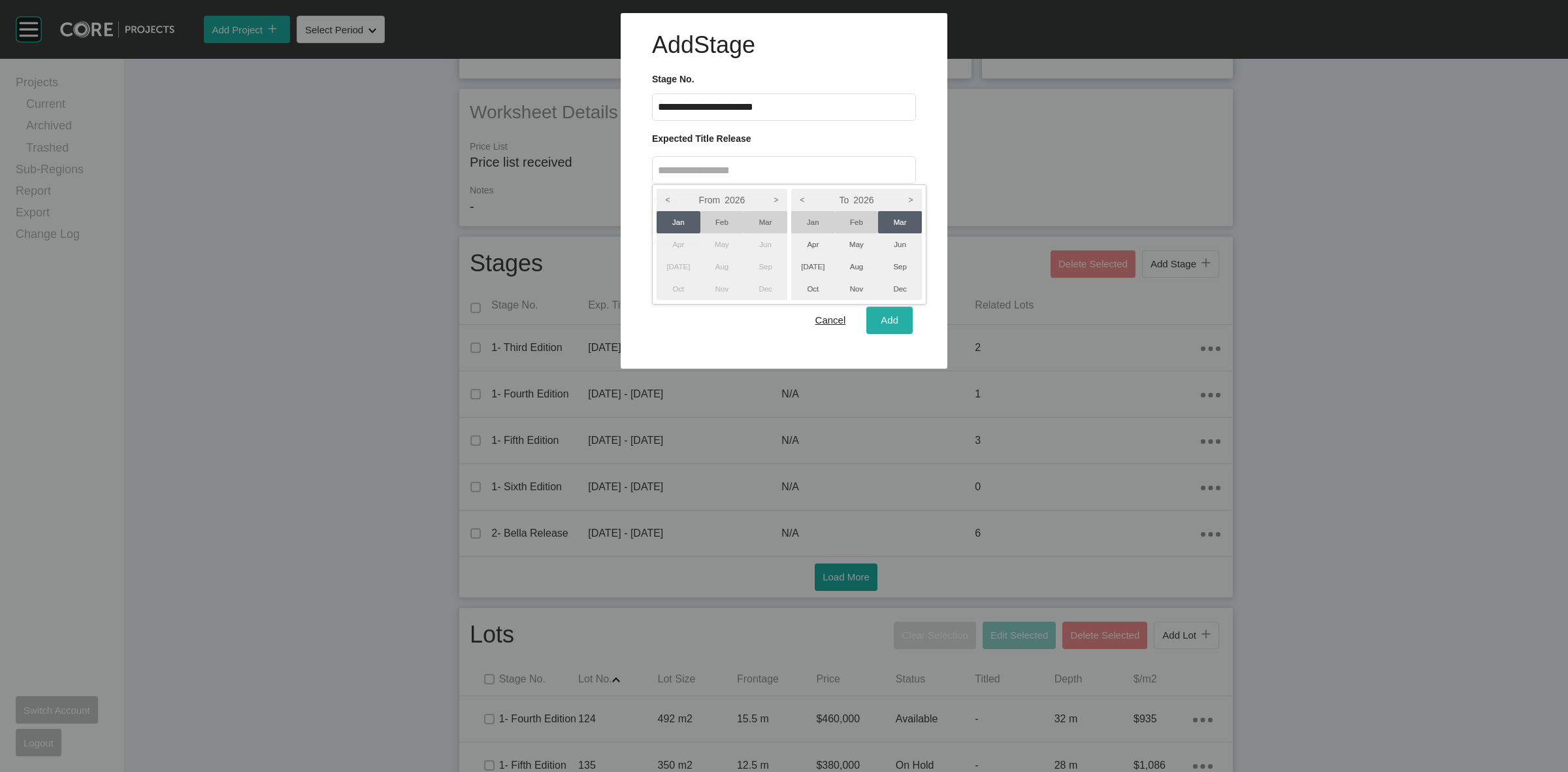
click at [897, 322] on div at bounding box center [784, 184] width 1568 height 369
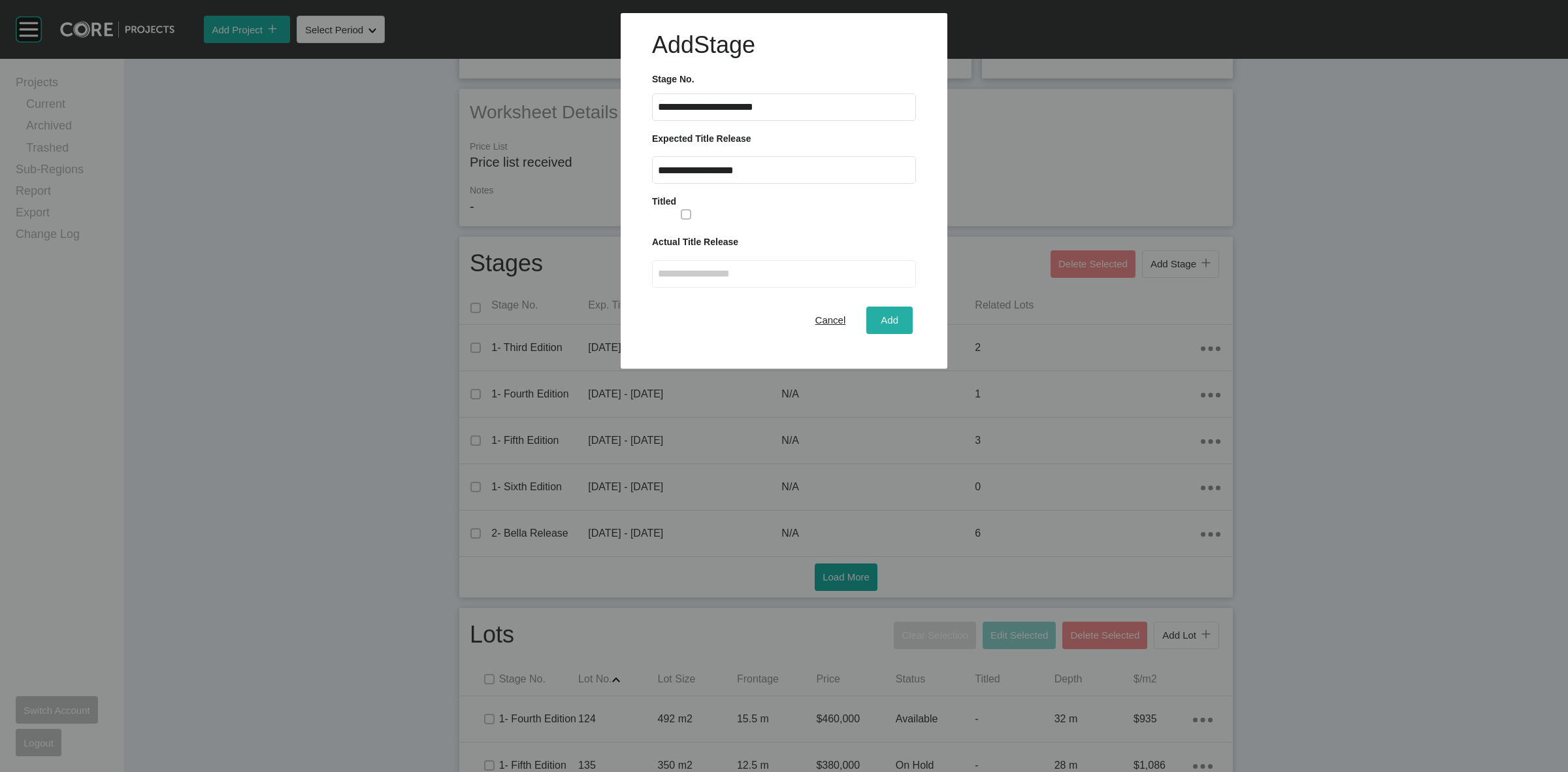
click at [895, 322] on span "Add" at bounding box center [889, 320] width 18 height 11
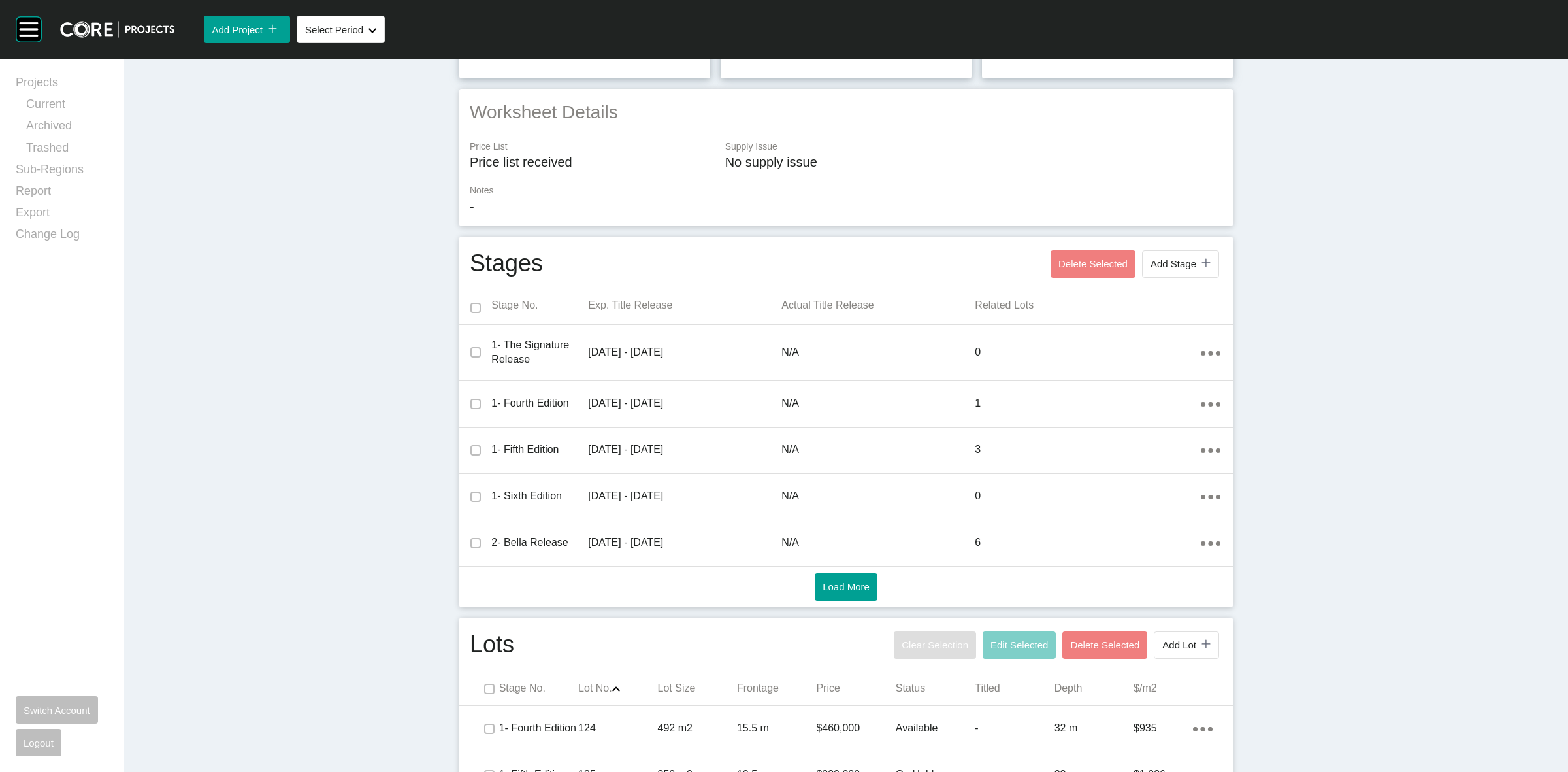
click at [933, 154] on p "No supply issue" at bounding box center [973, 162] width 497 height 19
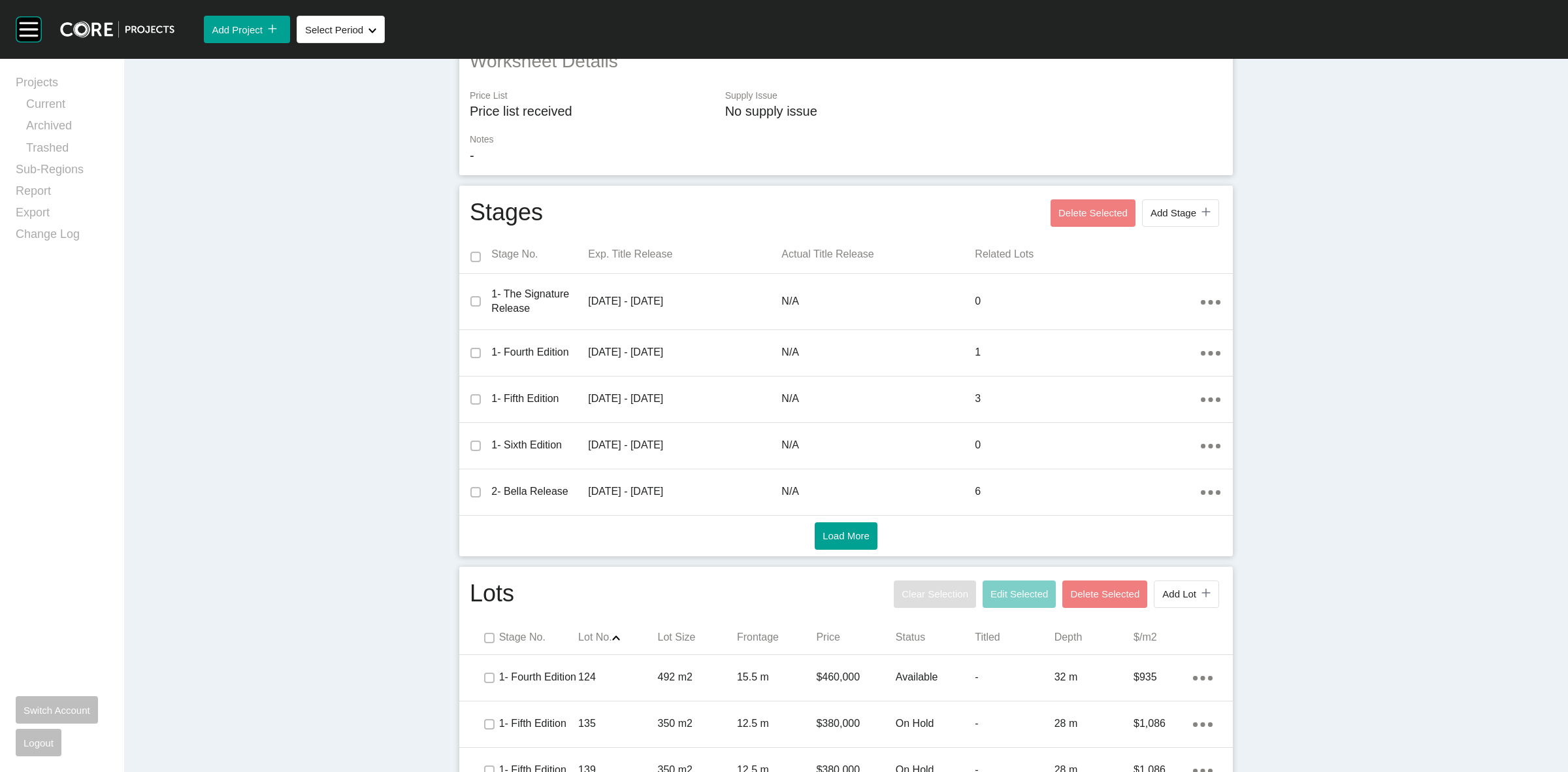
scroll to position [417, 0]
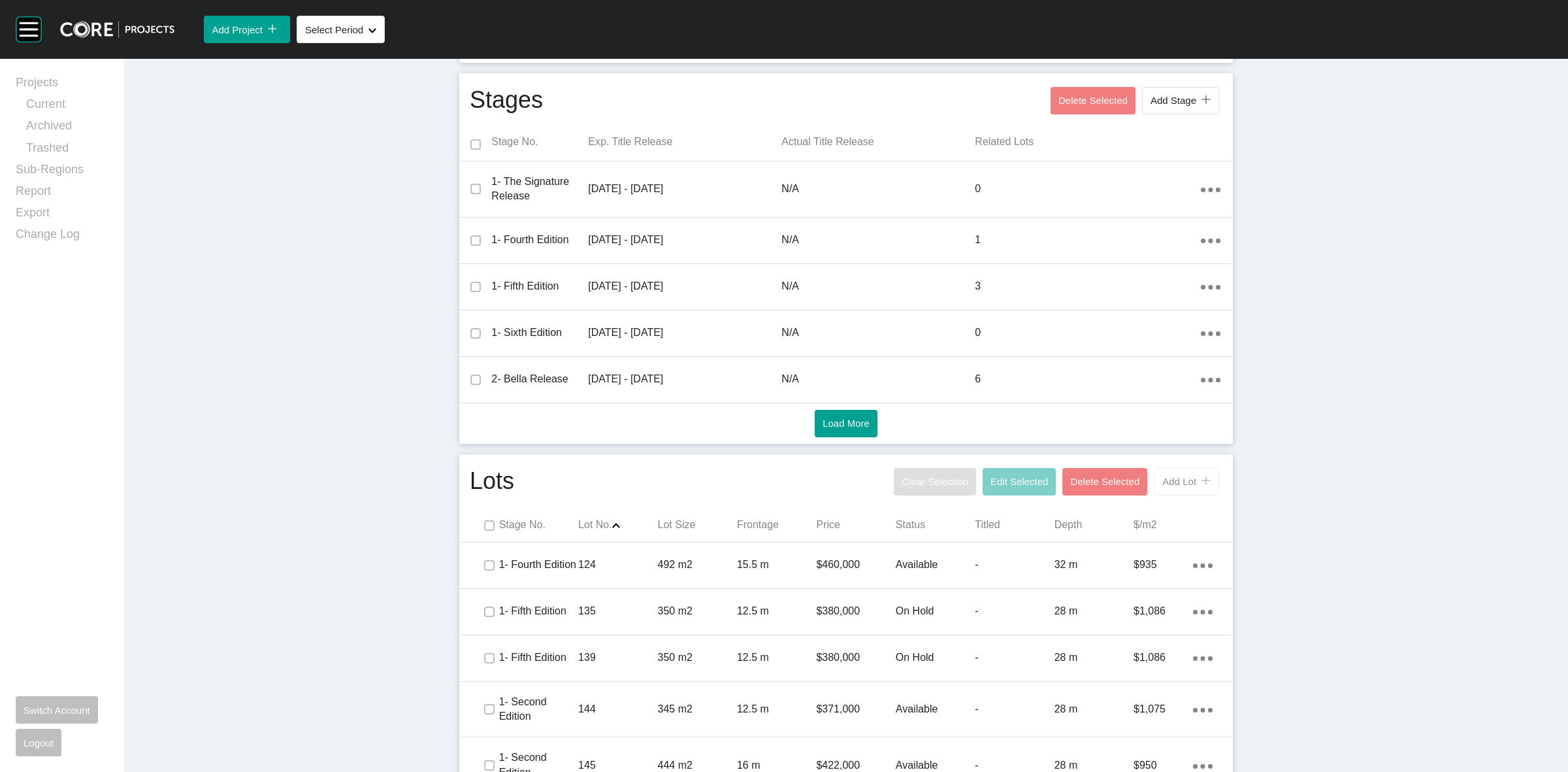
click at [1169, 476] on span "Add Lot" at bounding box center [1179, 481] width 34 height 11
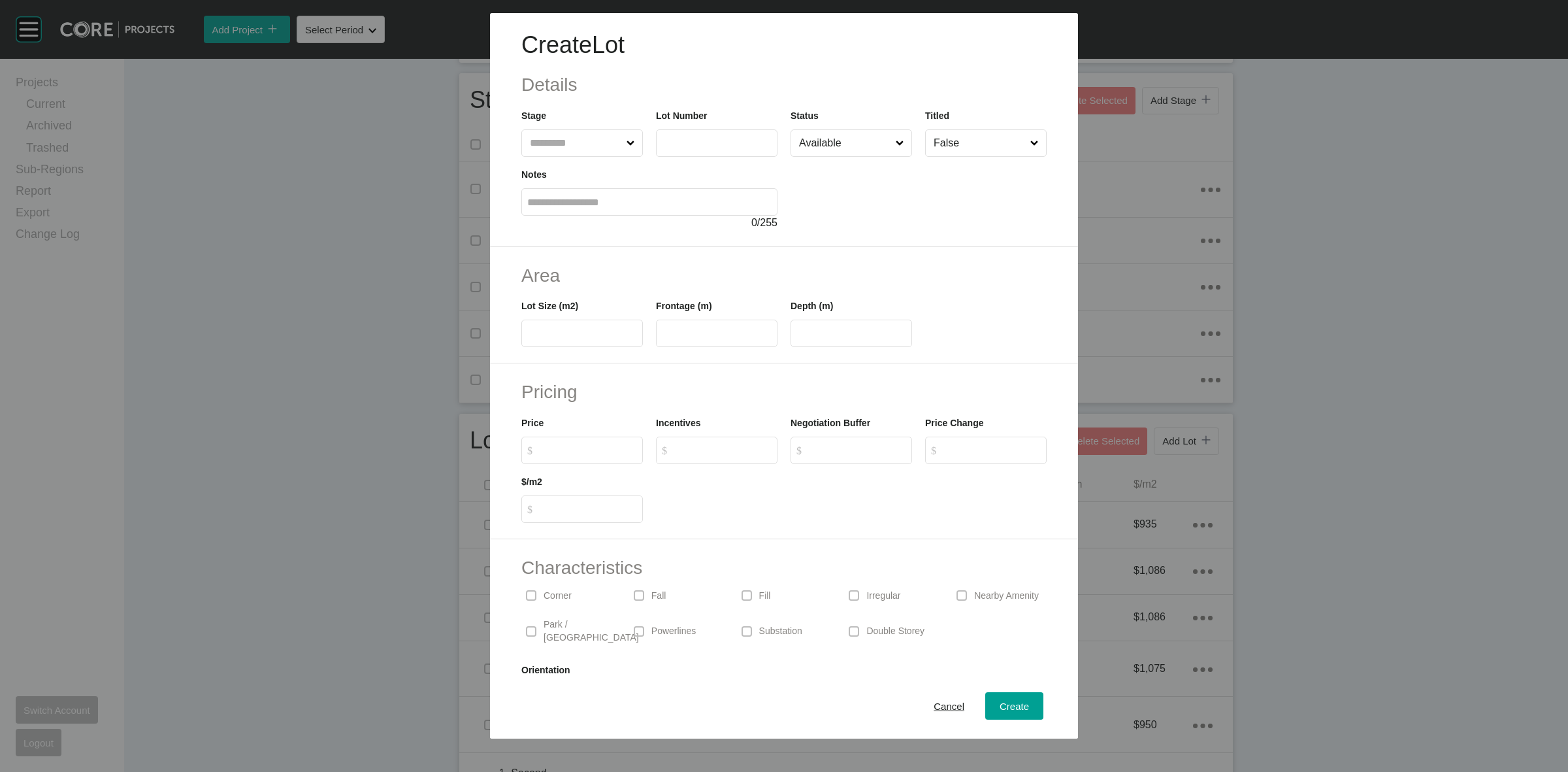
click at [564, 144] on input "text" at bounding box center [575, 144] width 97 height 26
click at [1001, 705] on span "Create" at bounding box center [1014, 706] width 29 height 11
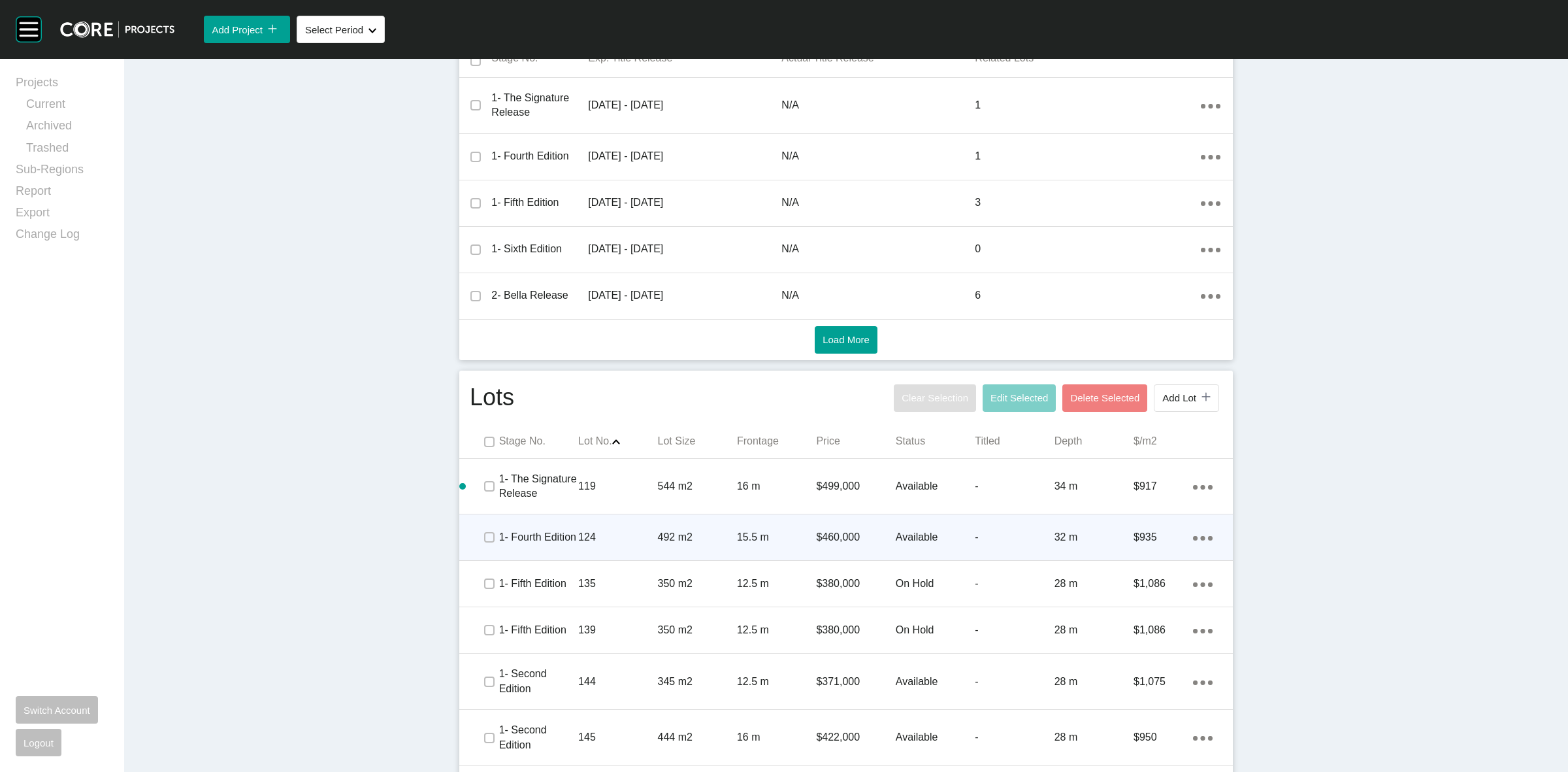
scroll to position [499, 0]
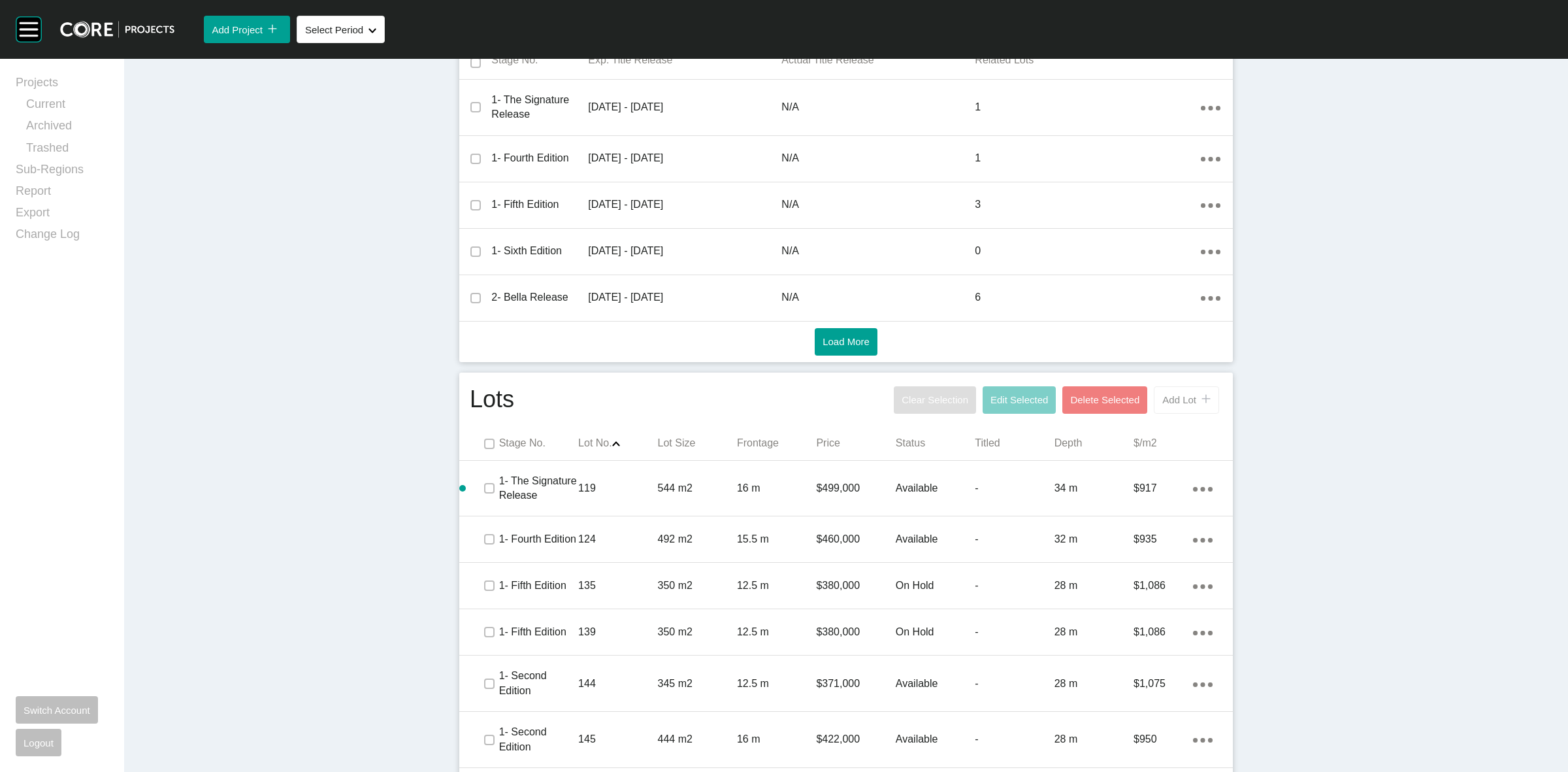
click at [1169, 401] on span "Add Lot" at bounding box center [1179, 400] width 34 height 11
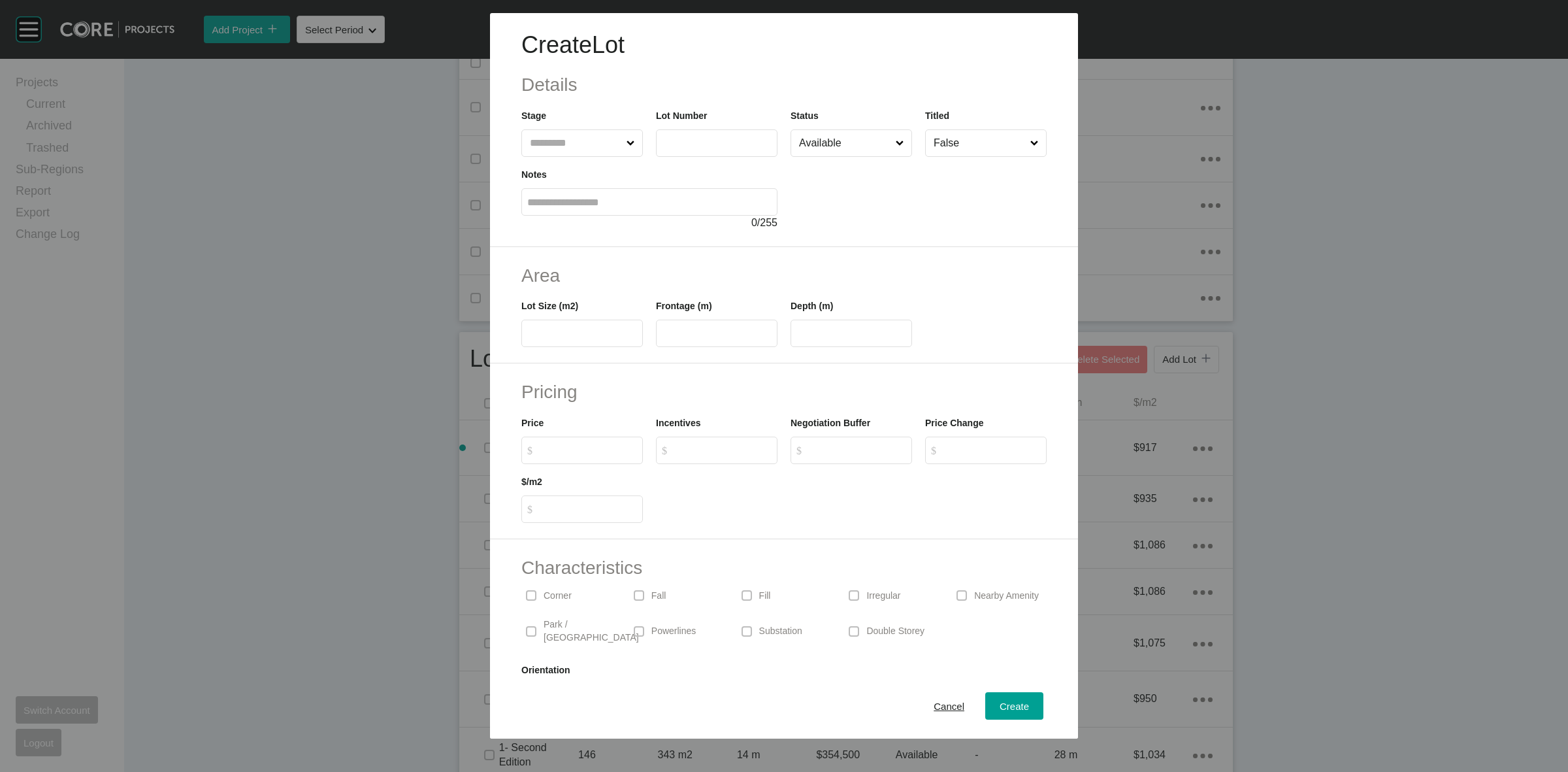
click at [576, 141] on input "text" at bounding box center [575, 144] width 97 height 26
click at [1012, 704] on span "Create" at bounding box center [1014, 706] width 29 height 11
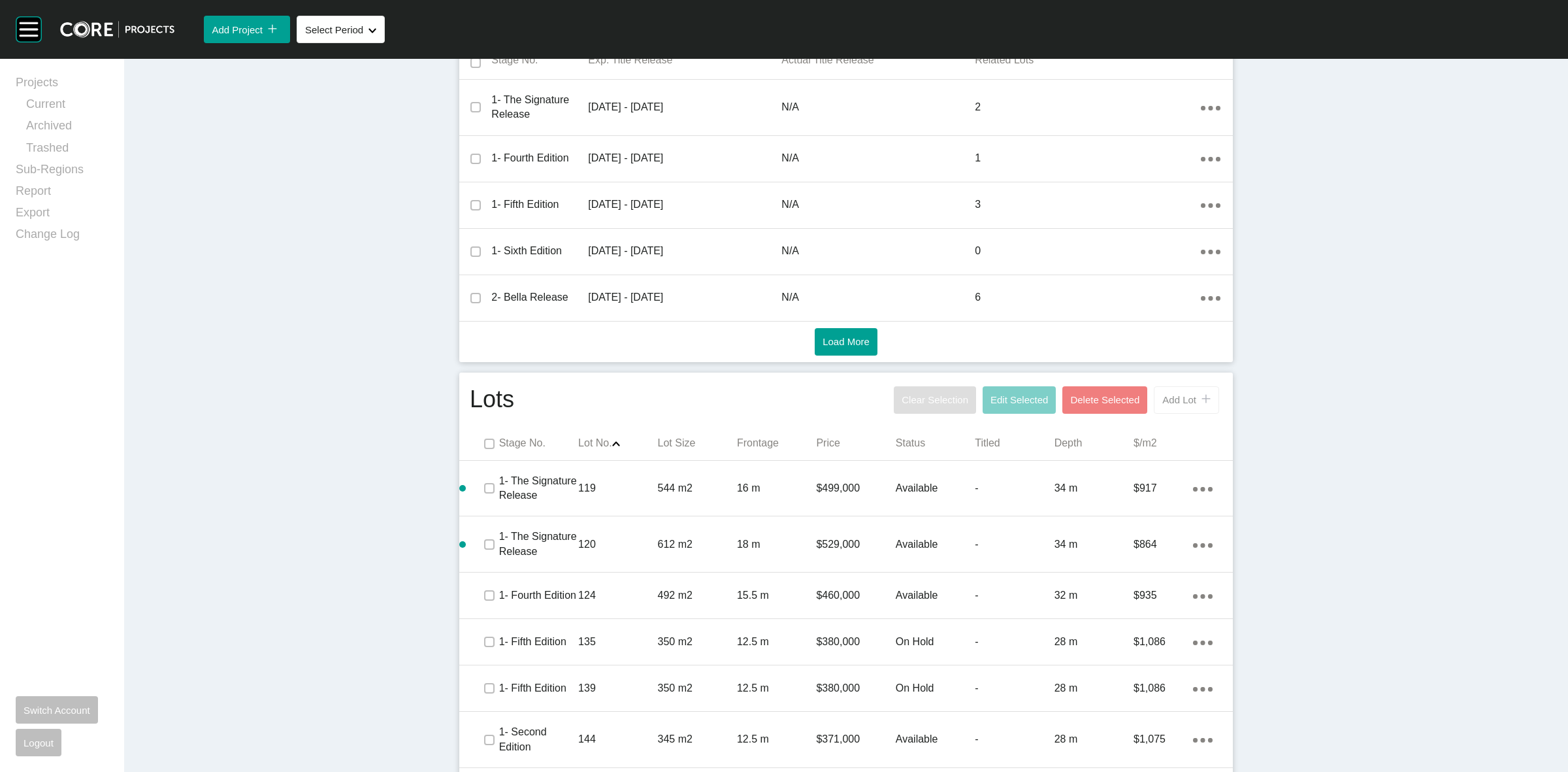
click at [1165, 401] on span "Add Lot" at bounding box center [1179, 400] width 34 height 11
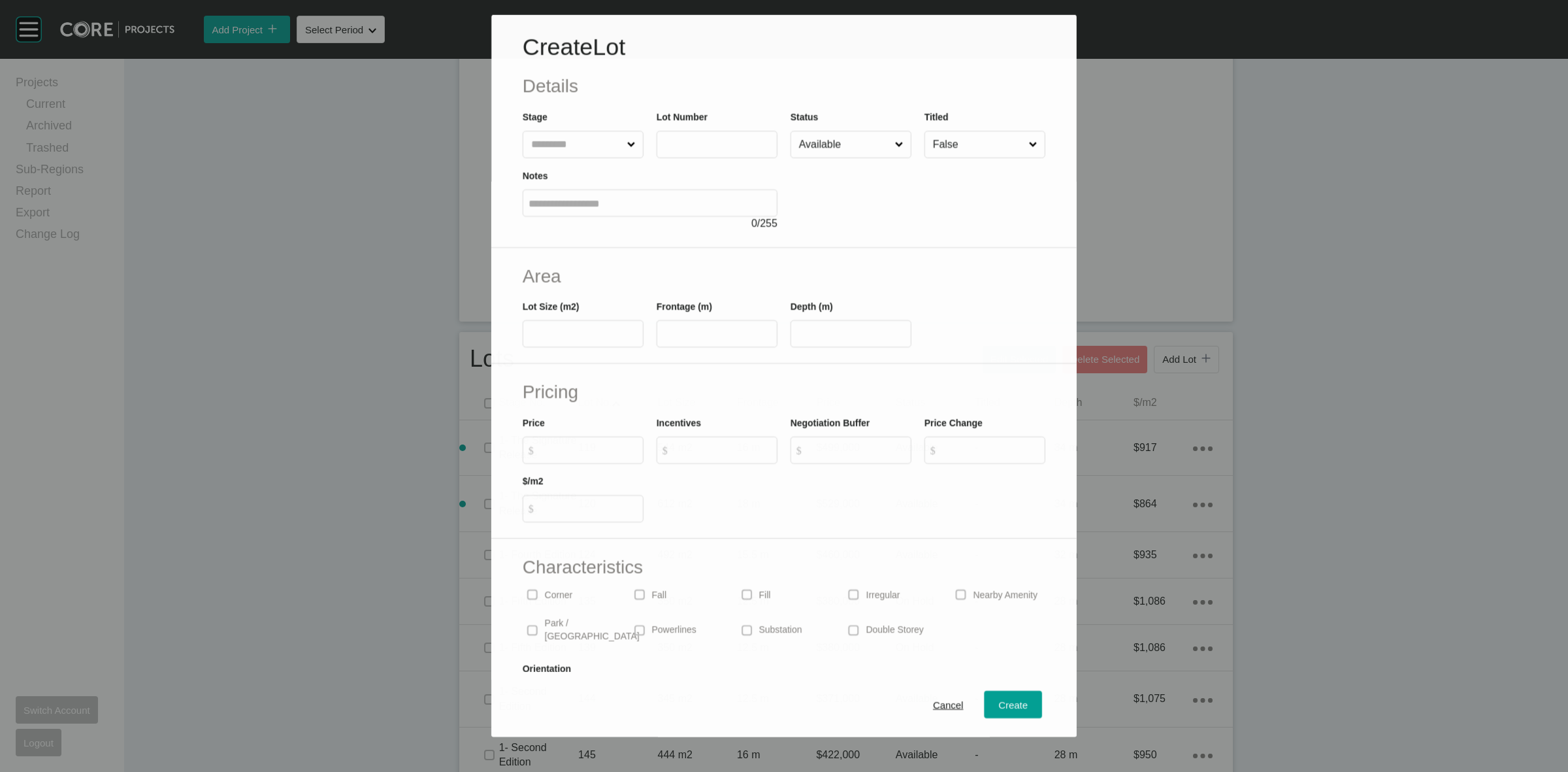
drag, startPoint x: 577, startPoint y: 135, endPoint x: 559, endPoint y: 122, distance: 22.2
click at [572, 131] on input "text" at bounding box center [577, 144] width 96 height 26
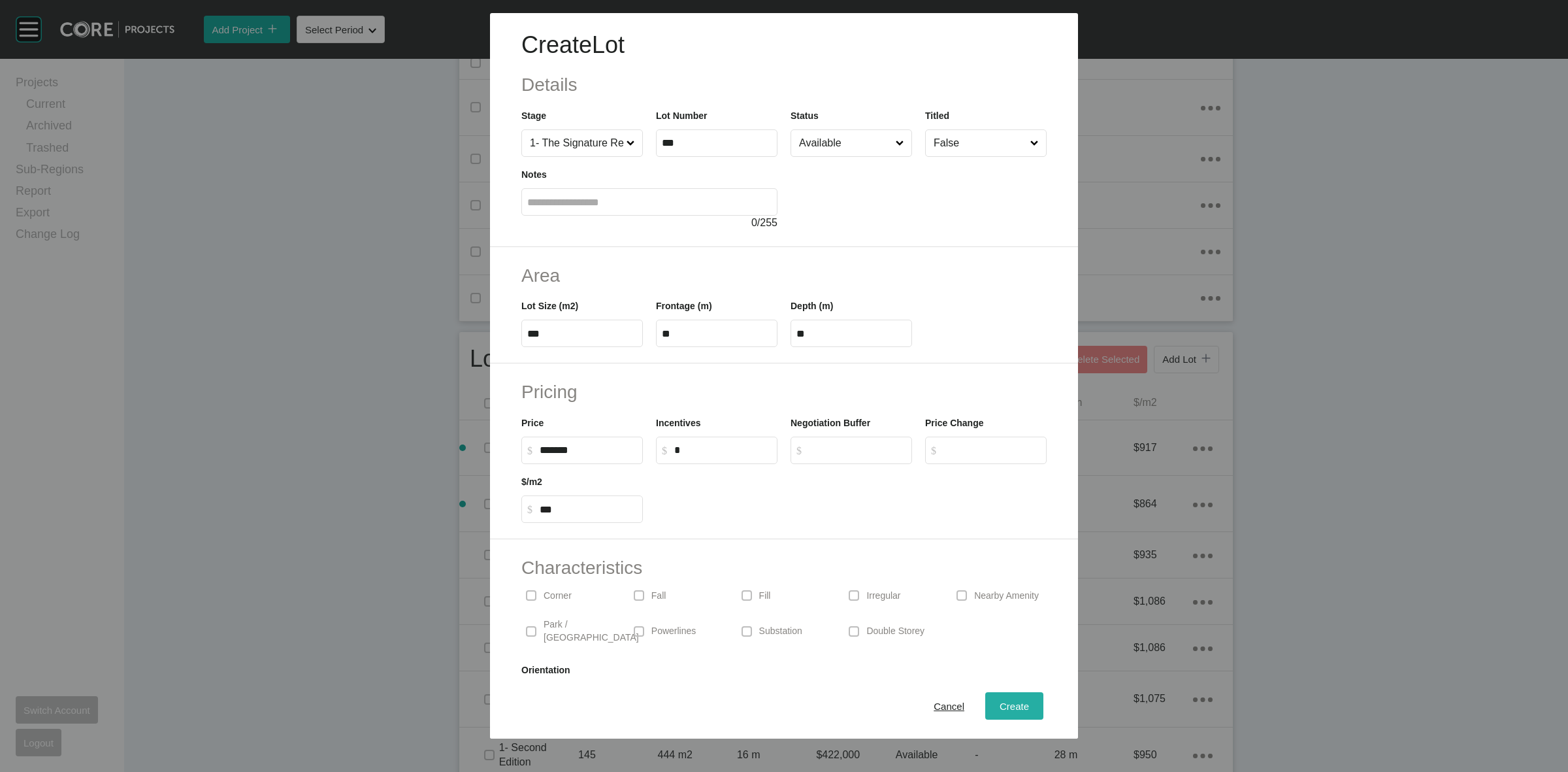
click at [1000, 706] on span "Create" at bounding box center [1014, 706] width 29 height 11
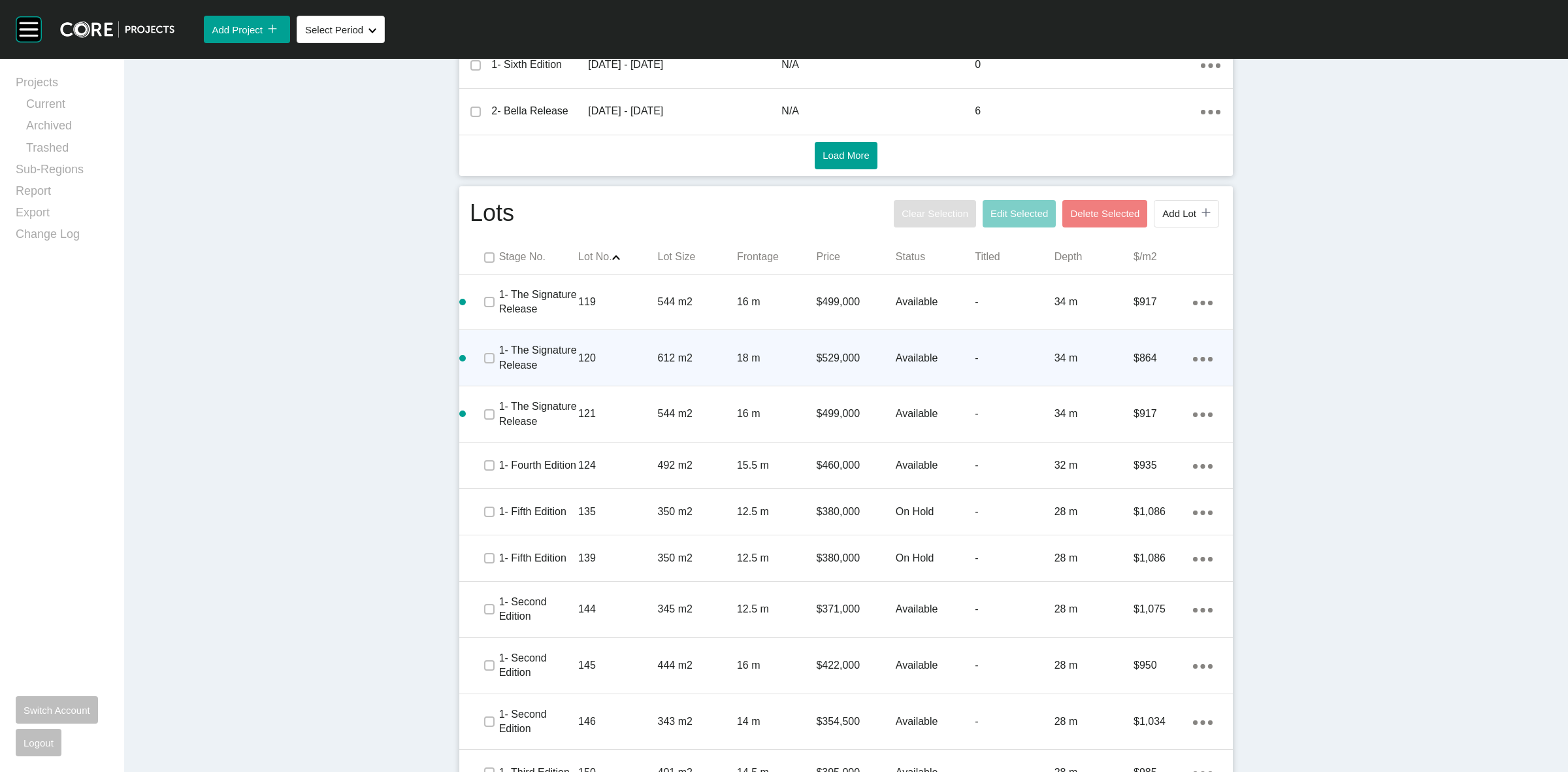
scroll to position [744, 0]
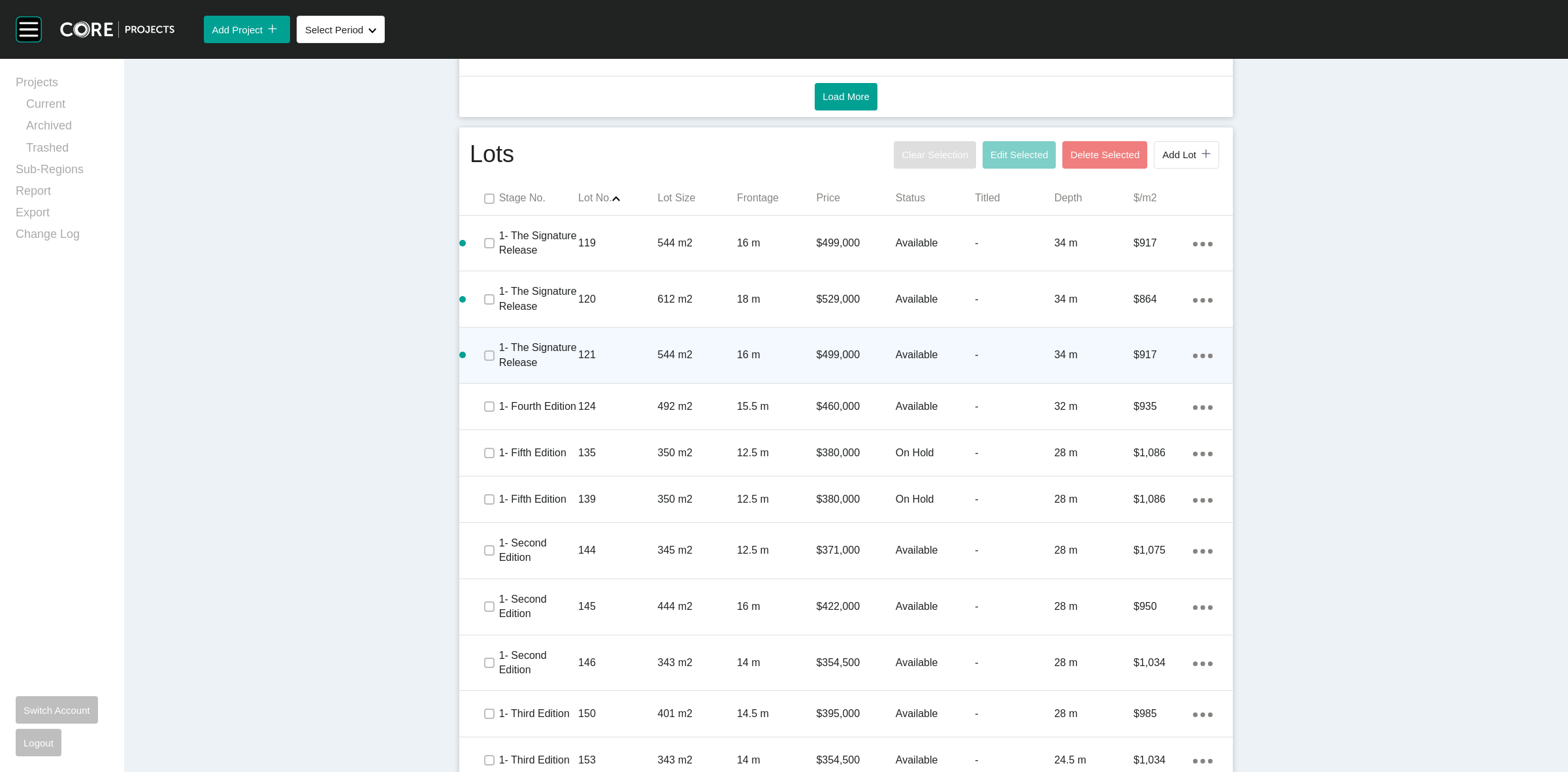
click at [1197, 350] on div "Action Menu Dots Copy 6 Created with Sketch." at bounding box center [1202, 355] width 20 height 14
click at [1143, 358] on link "Duplicate" at bounding box center [1143, 357] width 49 height 20
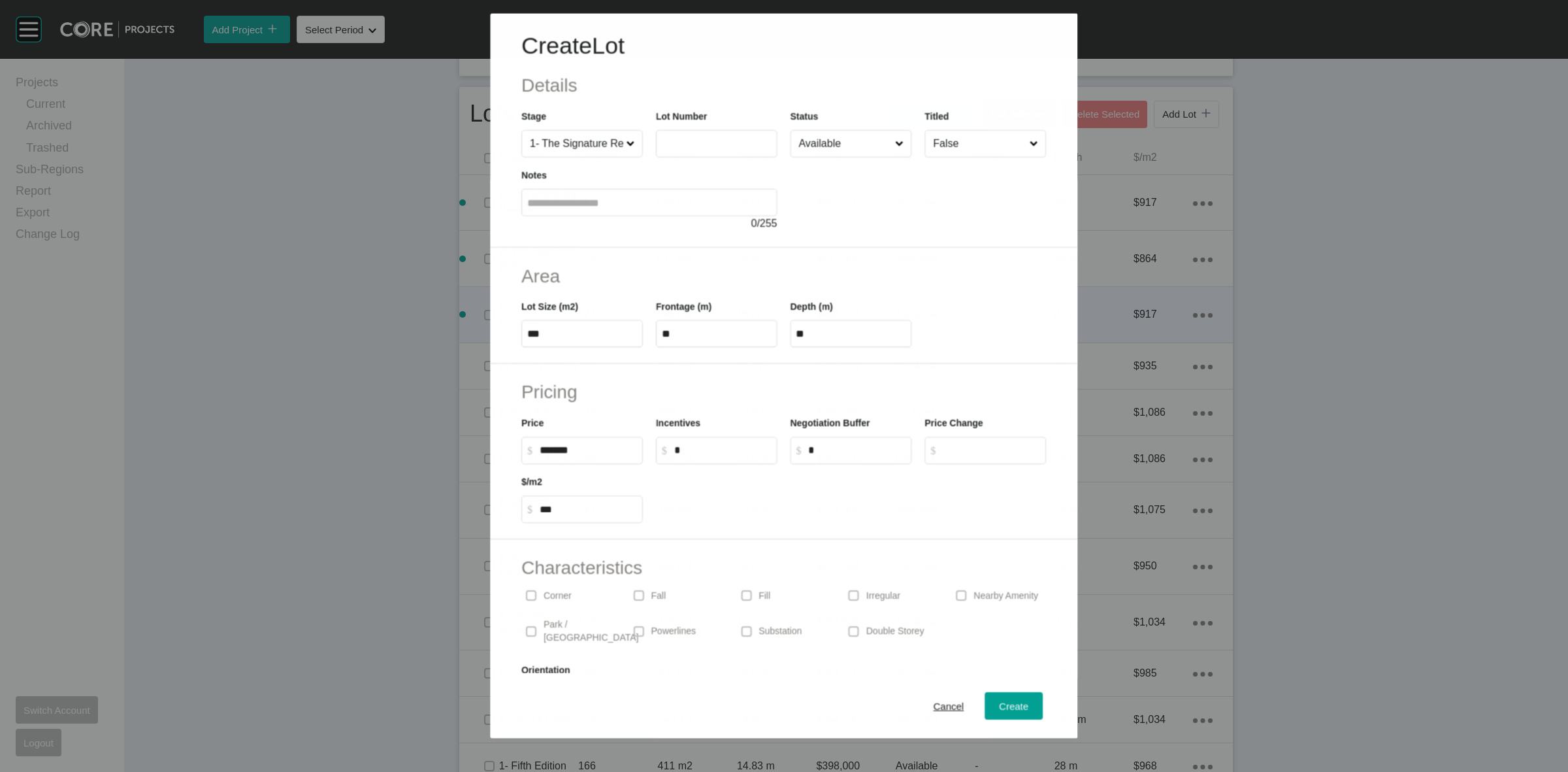
click at [688, 132] on label at bounding box center [716, 143] width 122 height 27
click at [688, 138] on input "text" at bounding box center [716, 144] width 110 height 11
click at [1008, 704] on span "Create" at bounding box center [1014, 706] width 29 height 11
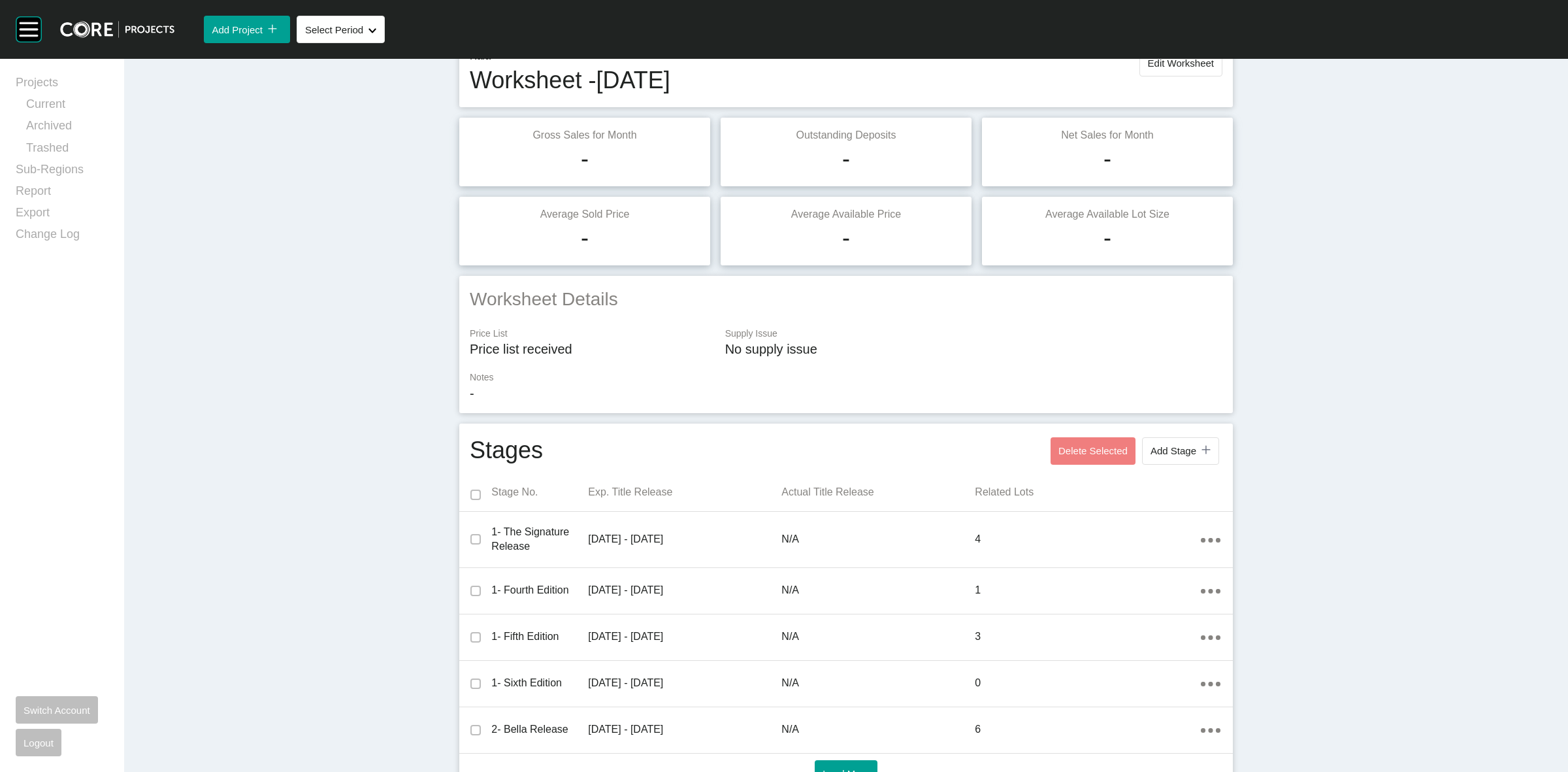
scroll to position [0, 0]
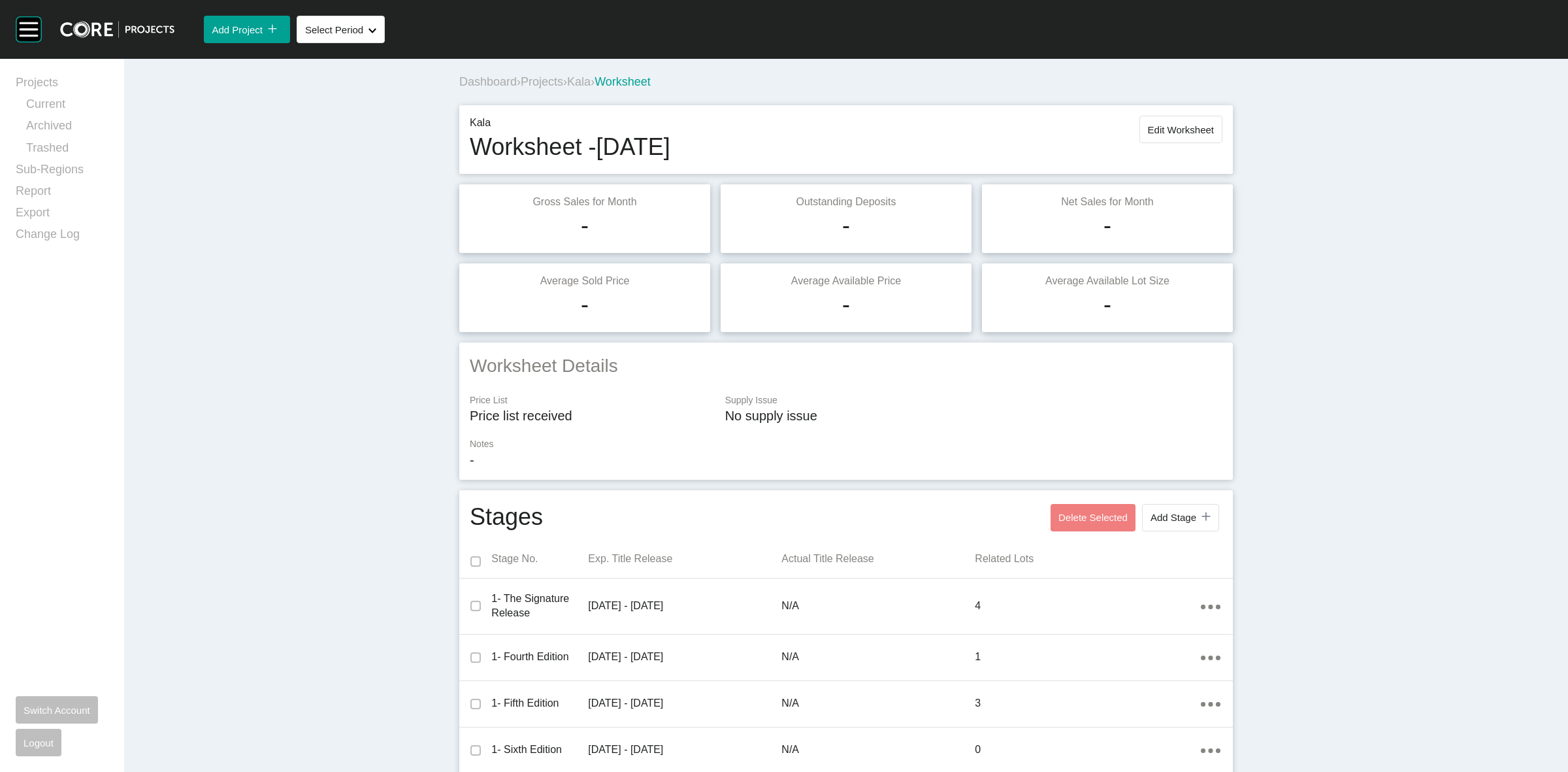
click at [543, 82] on span "Projects" at bounding box center [541, 82] width 42 height 13
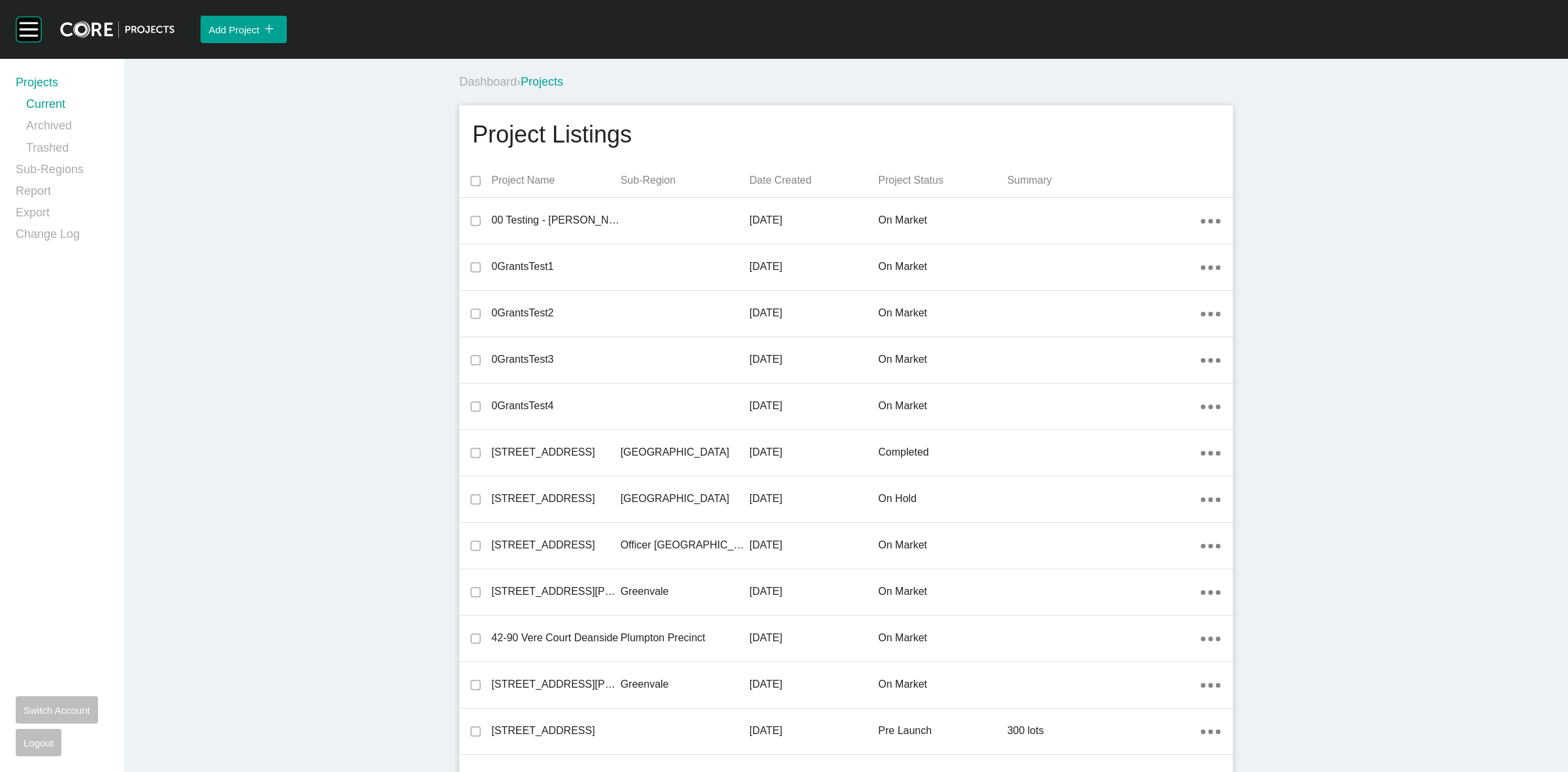
scroll to position [25116, 0]
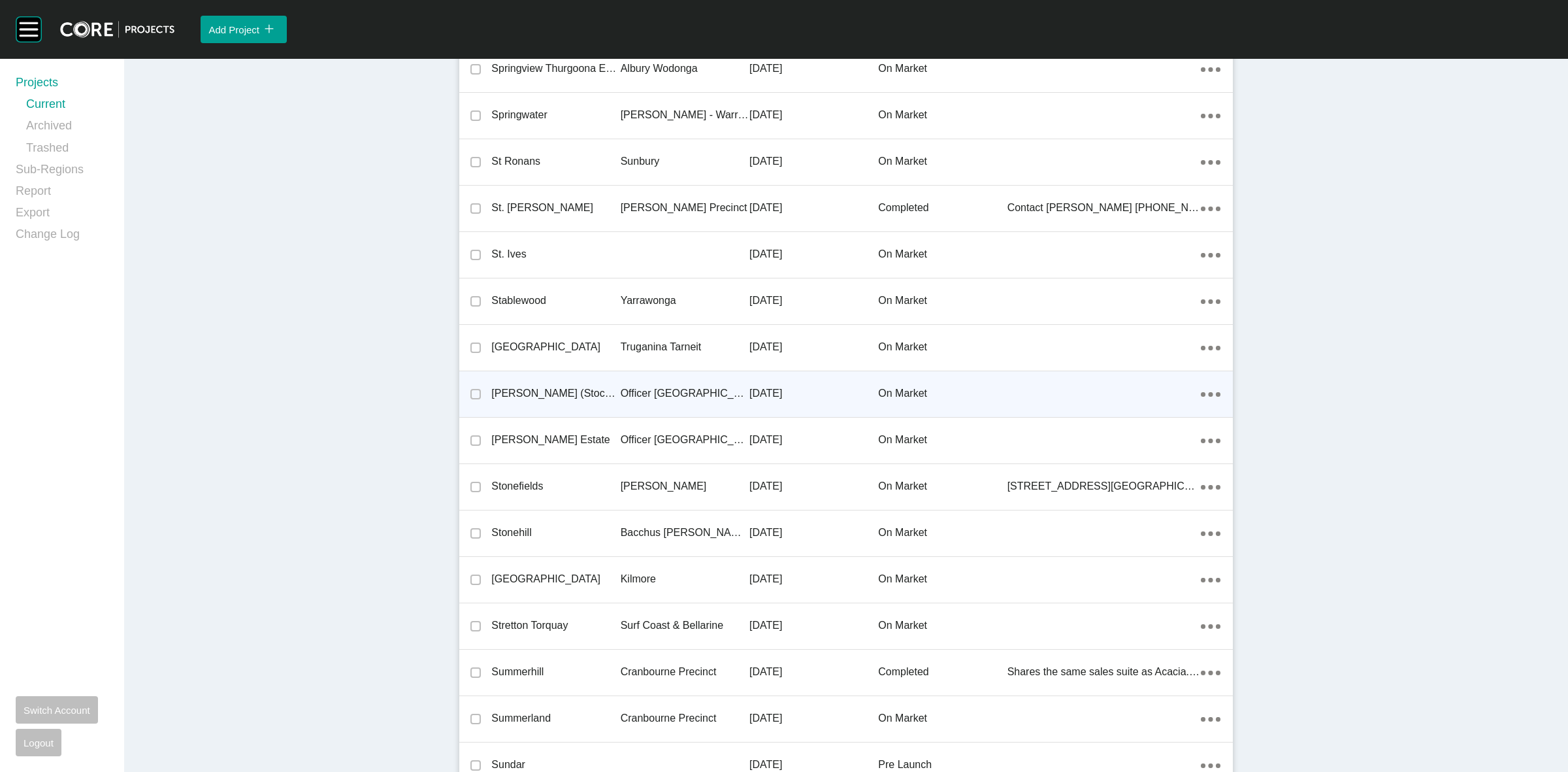
click at [632, 386] on p "Officer [GEOGRAPHIC_DATA]" at bounding box center [685, 393] width 128 height 14
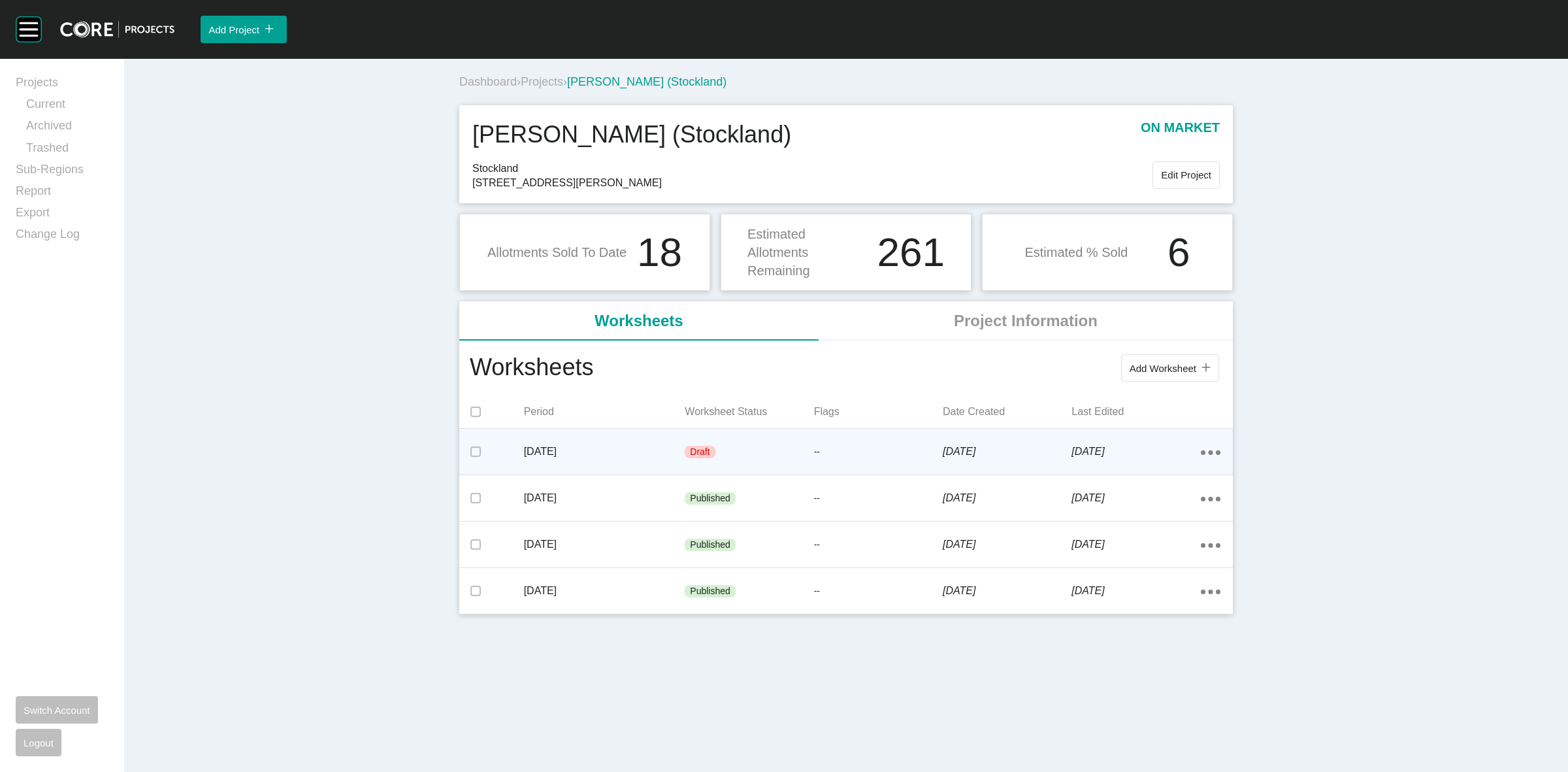
click at [632, 451] on p "[DATE]" at bounding box center [605, 451] width 161 height 14
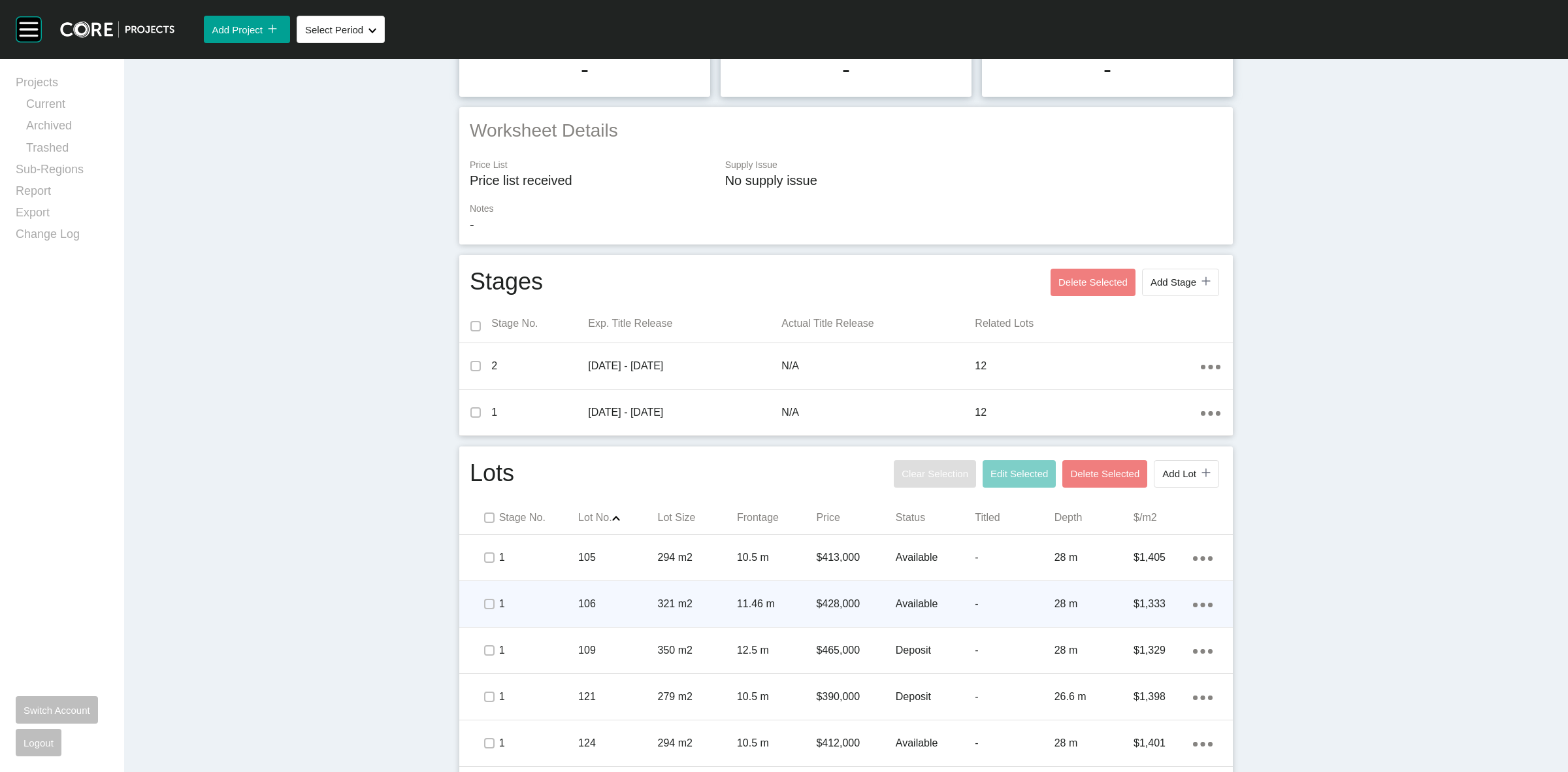
scroll to position [245, 0]
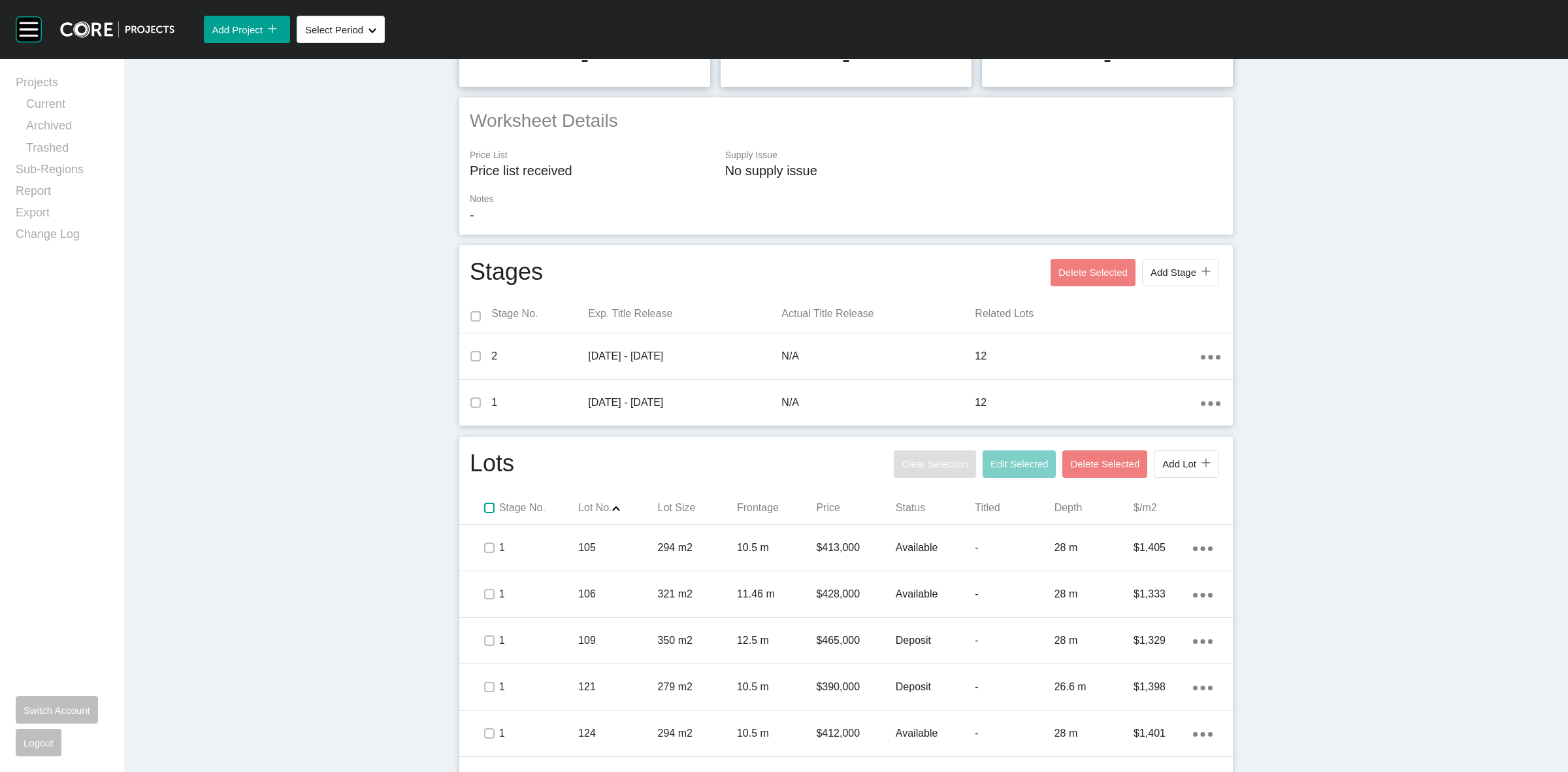
drag, startPoint x: 486, startPoint y: 506, endPoint x: 832, endPoint y: 488, distance: 346.5
click at [484, 504] on label at bounding box center [489, 507] width 10 height 10
drag, startPoint x: 1002, startPoint y: 464, endPoint x: 997, endPoint y: 453, distance: 12.1
click at [1003, 464] on span "Edit Selected" at bounding box center [1018, 463] width 57 height 11
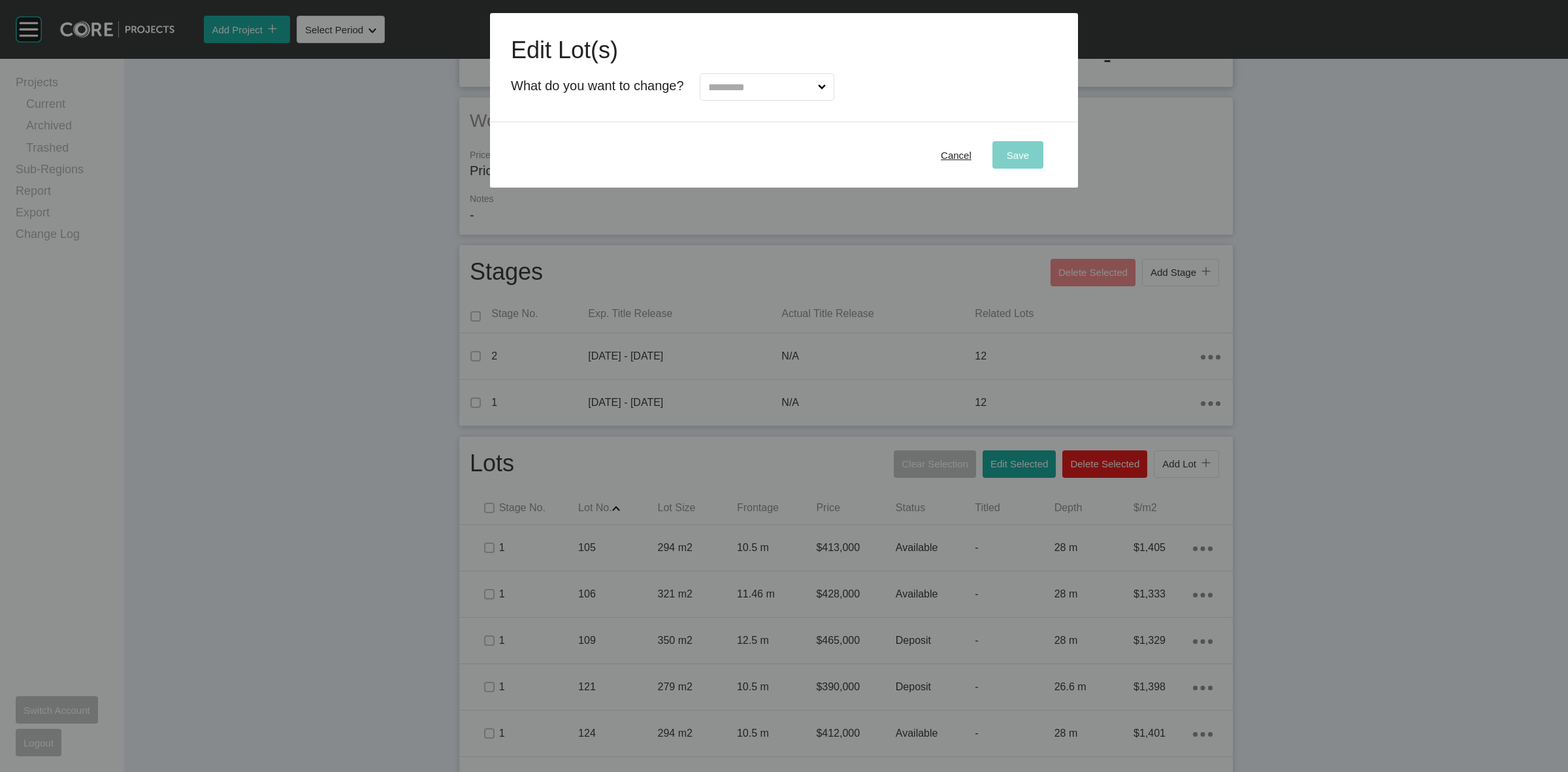
click at [713, 80] on input "text" at bounding box center [760, 87] width 110 height 26
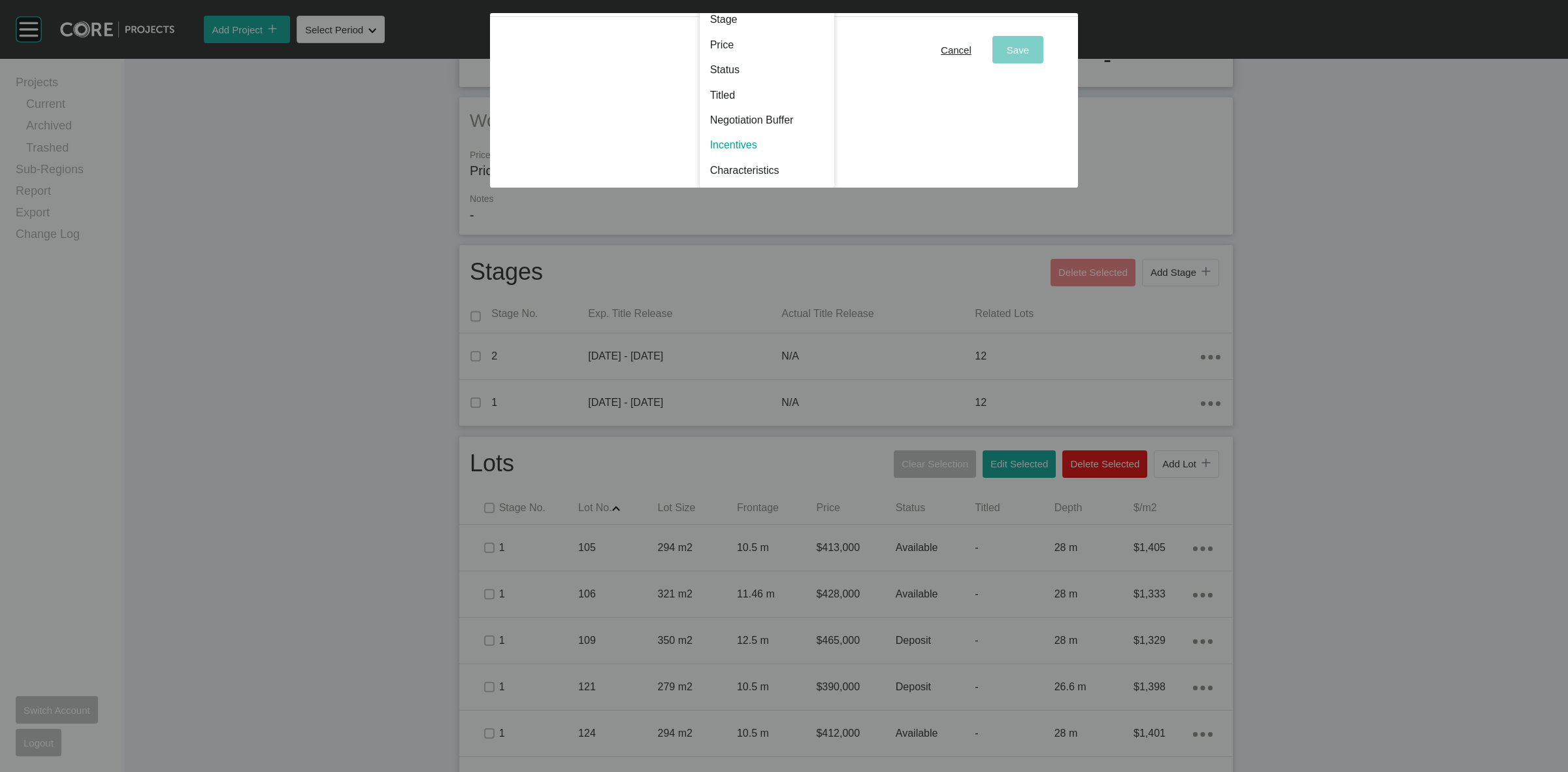
scroll to position [0, 0]
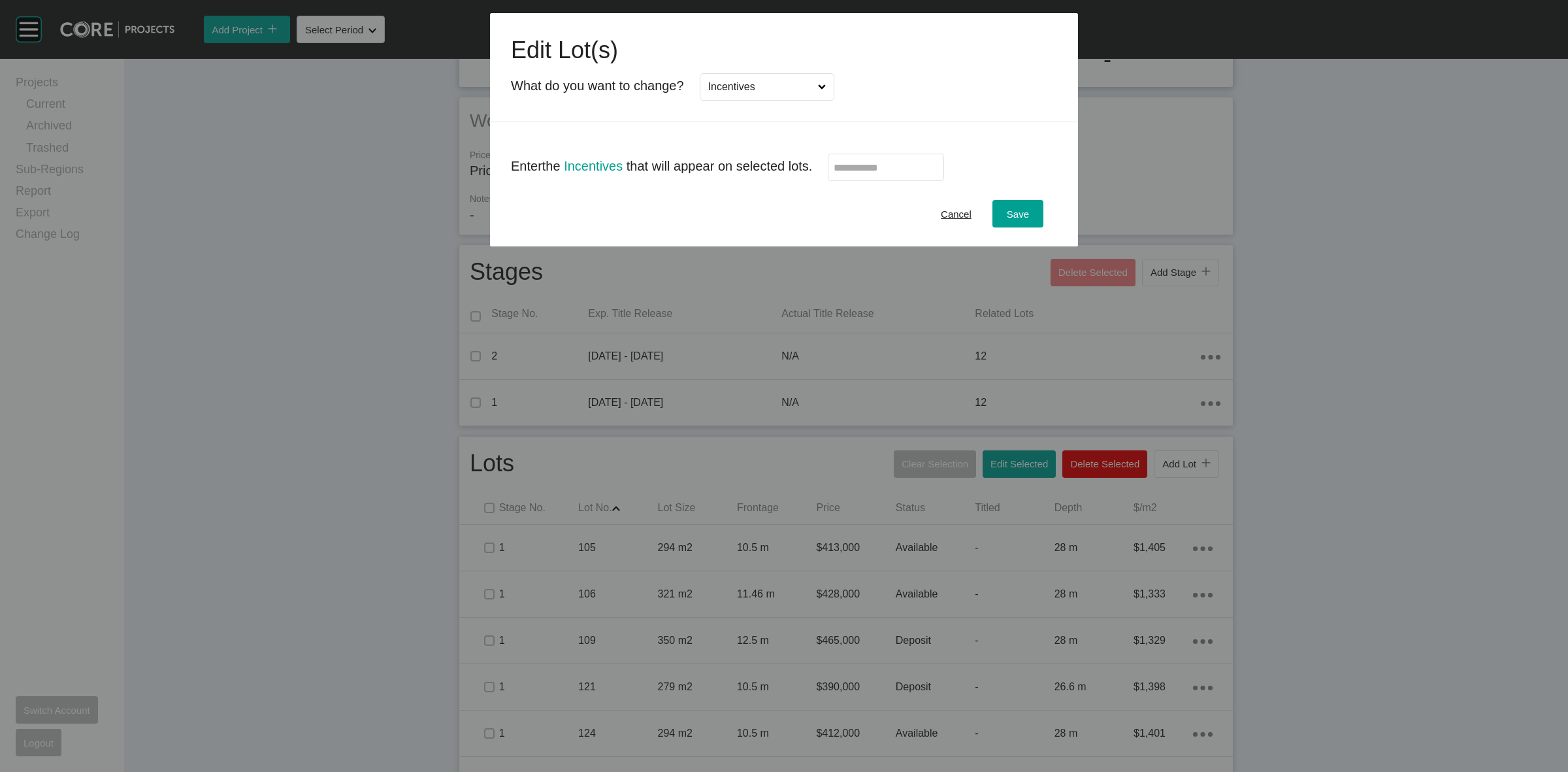
click at [847, 169] on input "text" at bounding box center [885, 168] width 104 height 11
drag, startPoint x: 792, startPoint y: 89, endPoint x: 792, endPoint y: 121, distance: 32.0
click at [792, 87] on input "Incentives" at bounding box center [760, 87] width 110 height 26
drag, startPoint x: 765, startPoint y: 223, endPoint x: 846, endPoint y: 197, distance: 85.1
click at [895, 168] on input "text" at bounding box center [931, 168] width 104 height 11
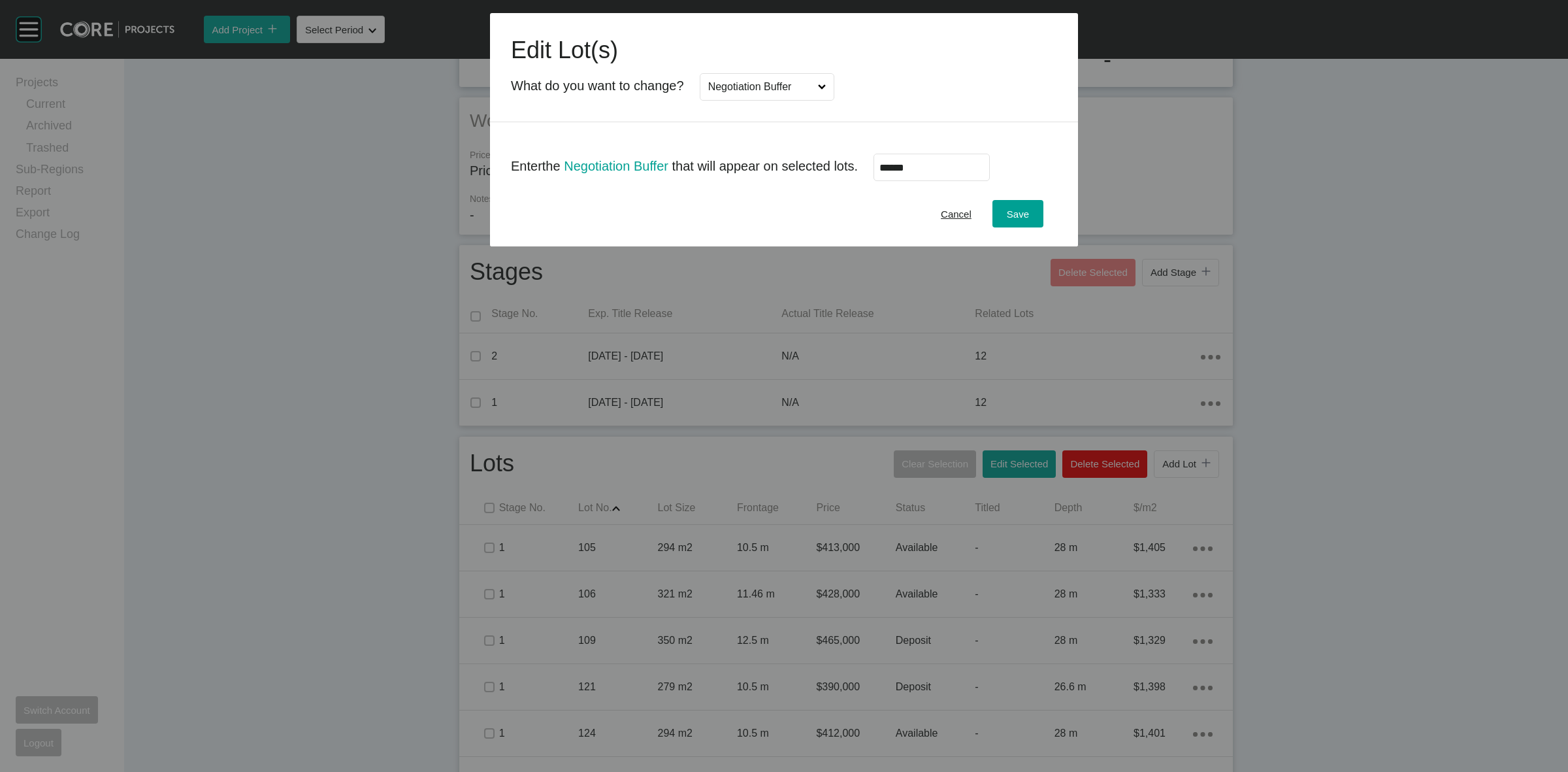
click at [881, 109] on div "Edit Lot(s) What do you want to change? Negotiation Buffer" at bounding box center [784, 68] width 588 height 109
click at [1029, 218] on span "Save" at bounding box center [1018, 214] width 23 height 11
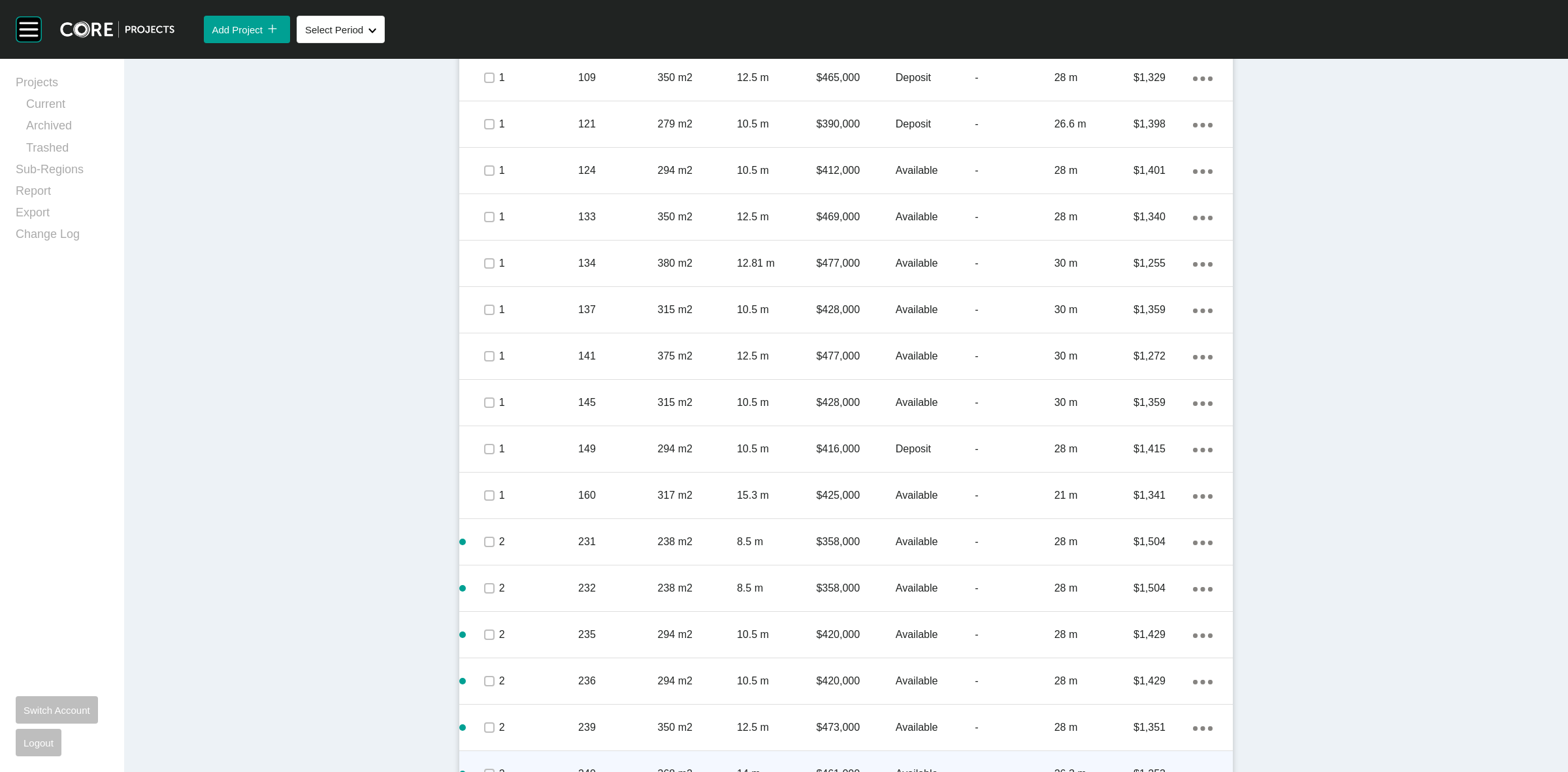
scroll to position [1062, 0]
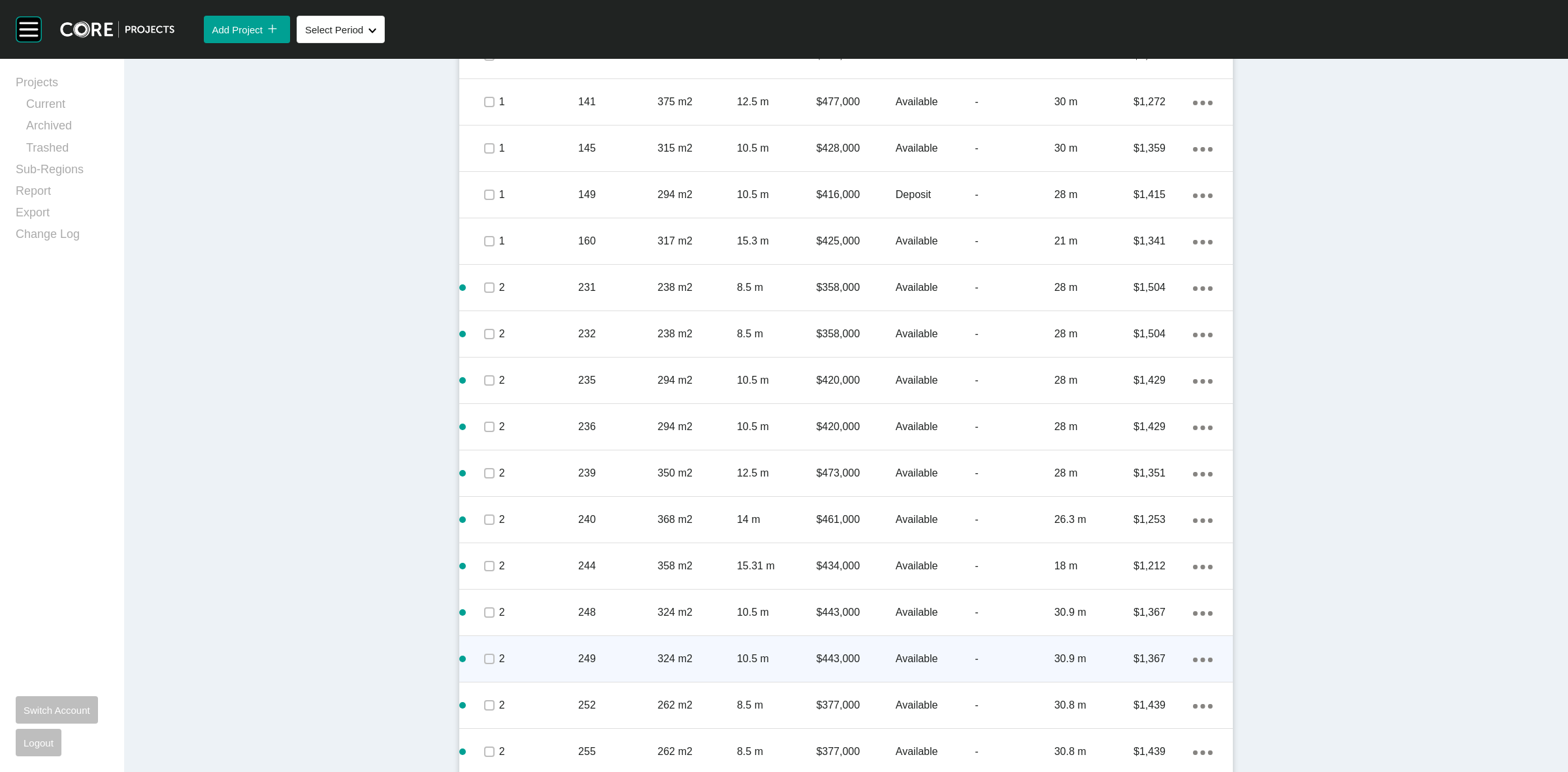
click at [639, 644] on div "249" at bounding box center [618, 658] width 79 height 40
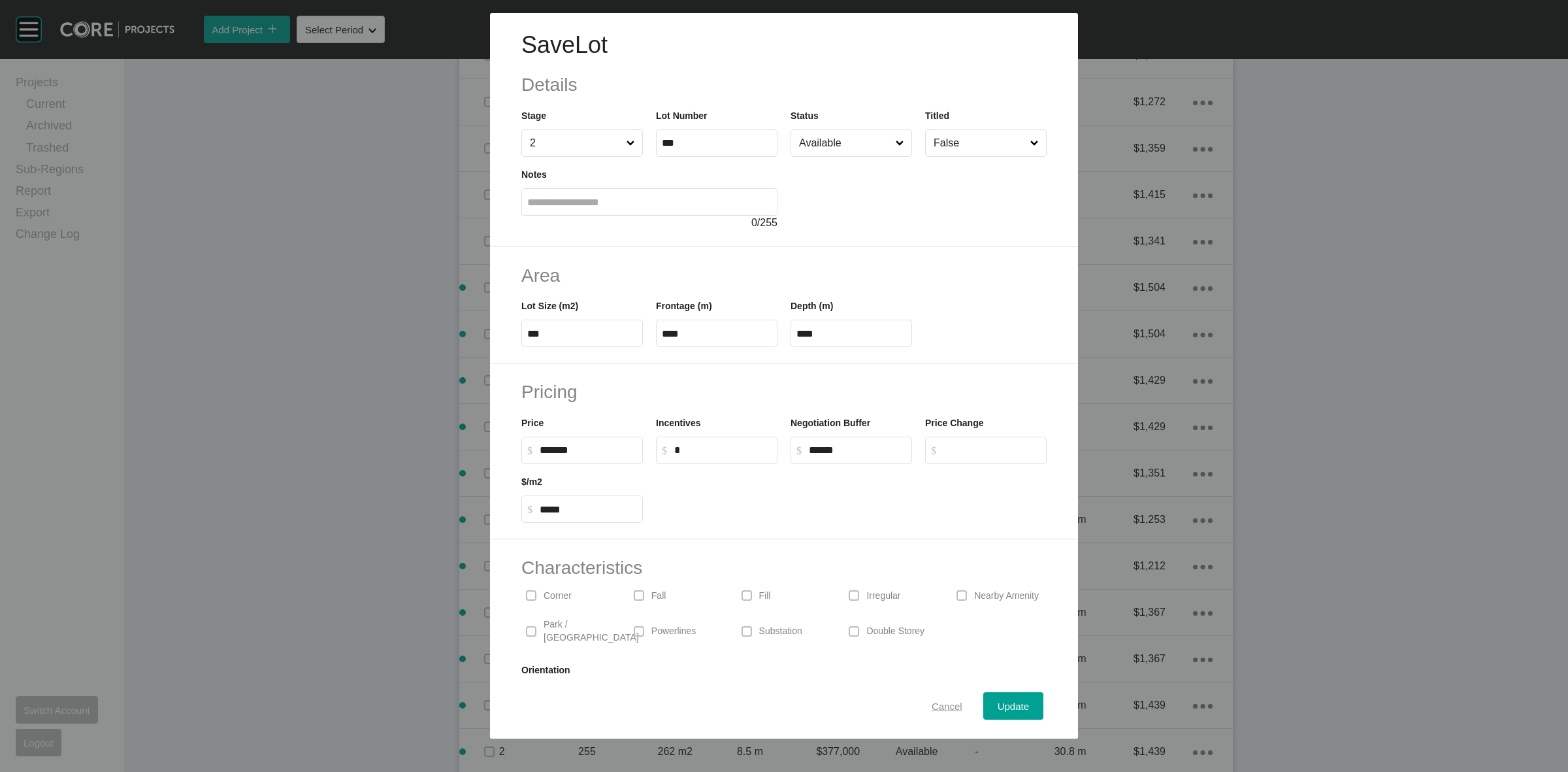
click at [932, 704] on span "Cancel" at bounding box center [947, 706] width 31 height 11
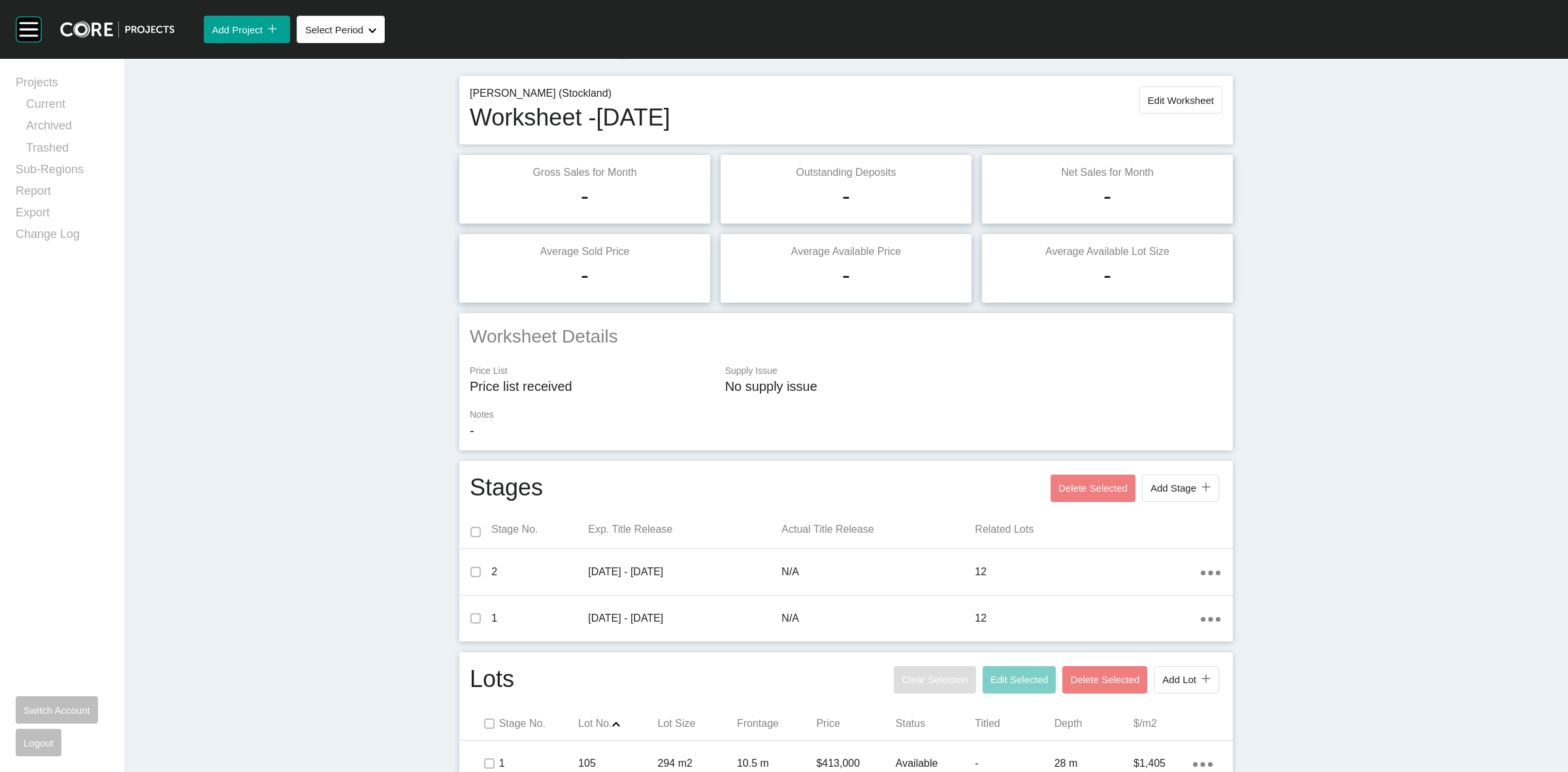
scroll to position [0, 0]
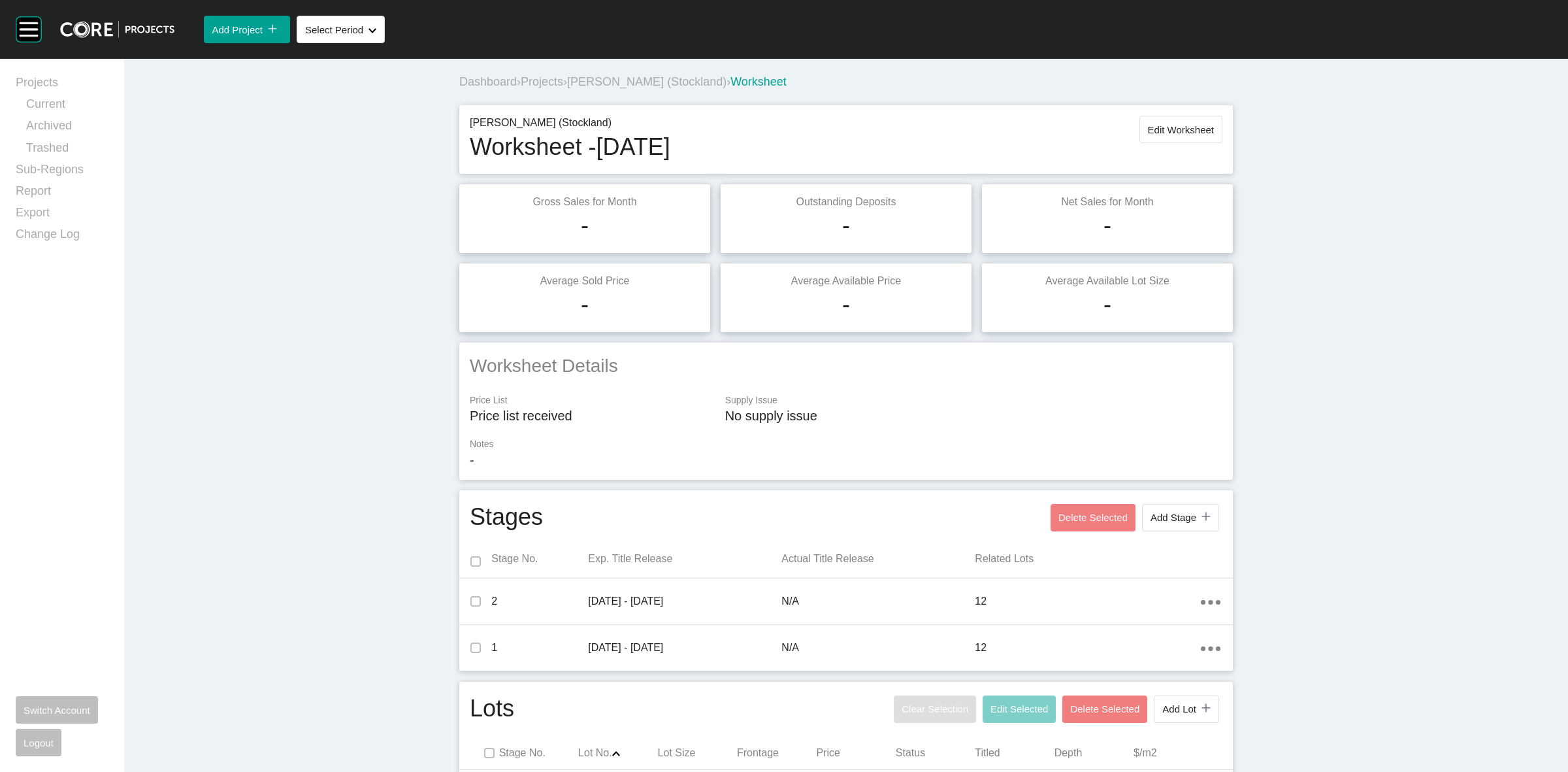
click at [542, 81] on span "Projects" at bounding box center [541, 82] width 42 height 13
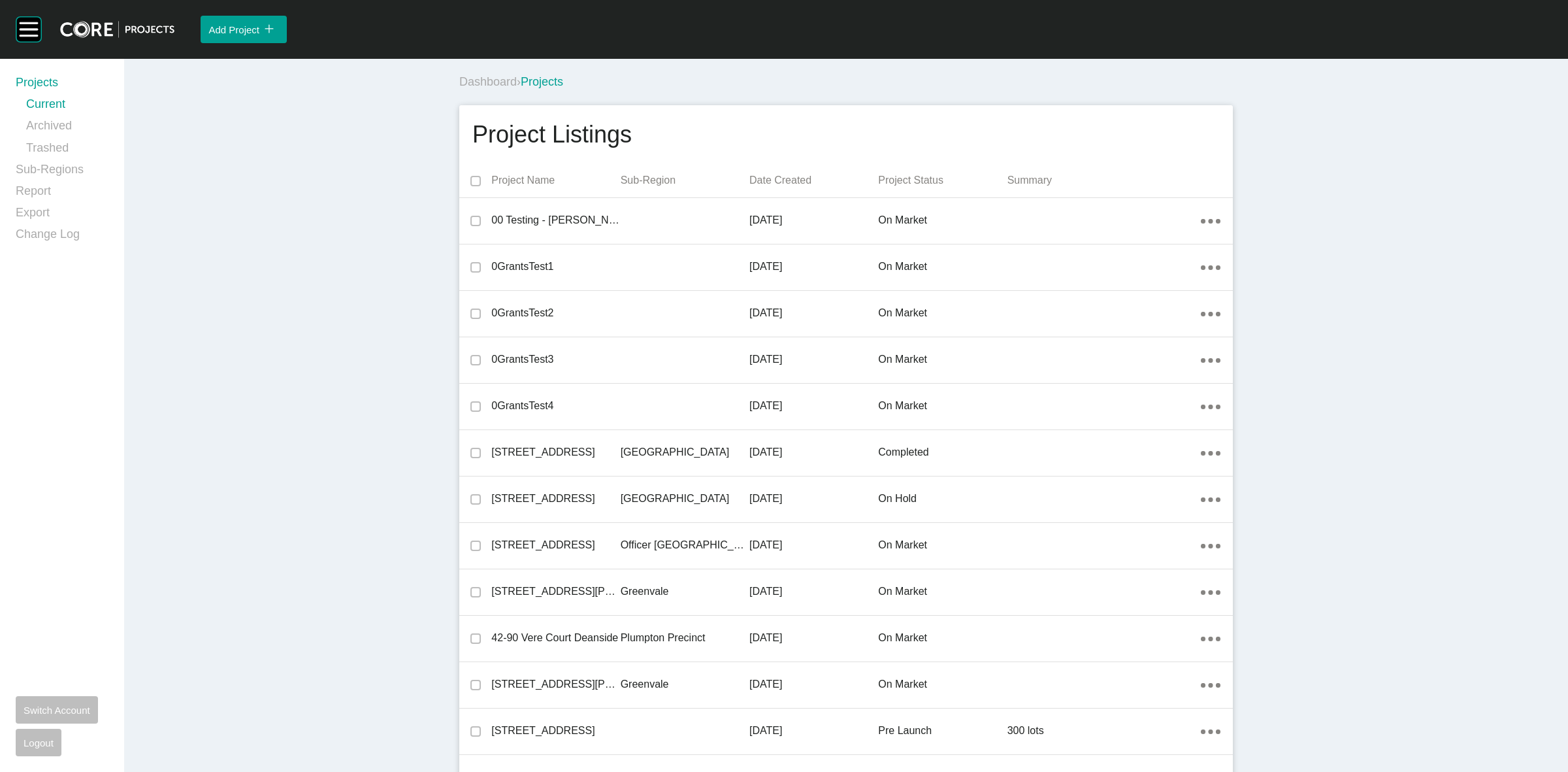
scroll to position [13935, 0]
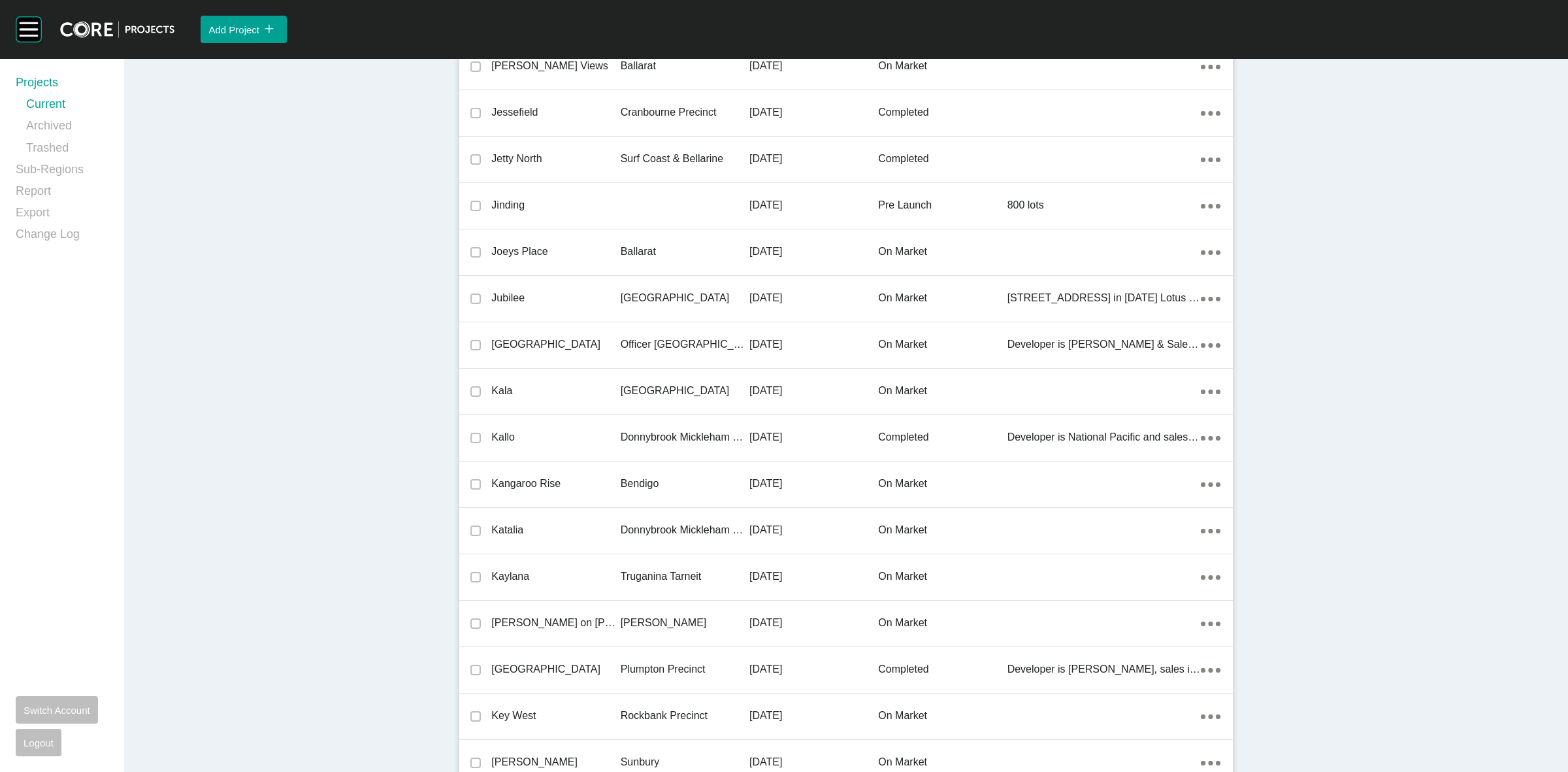
click at [649, 384] on p "[GEOGRAPHIC_DATA]" at bounding box center [685, 390] width 128 height 14
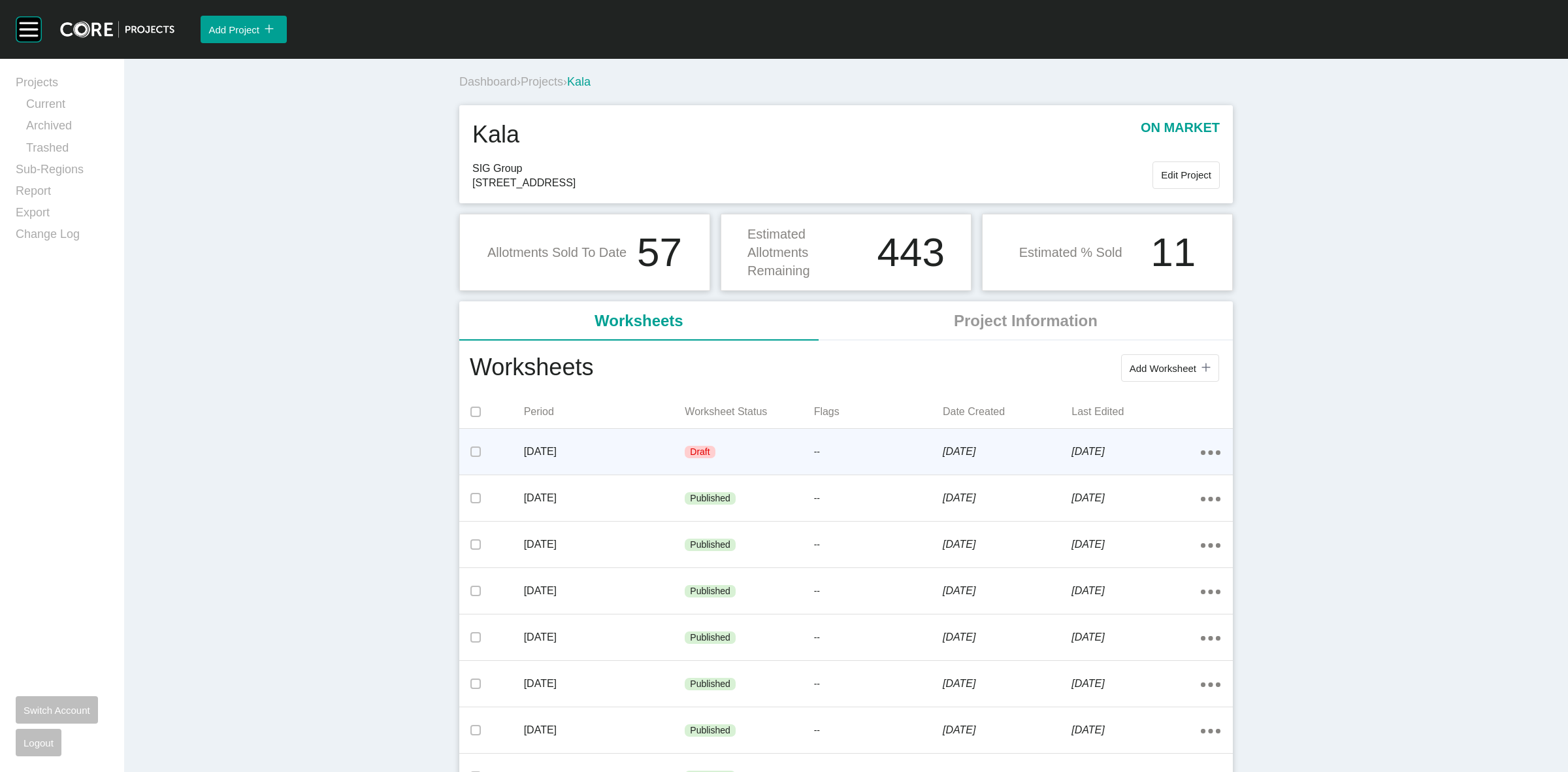
click at [797, 451] on div "Draft" at bounding box center [748, 452] width 128 height 39
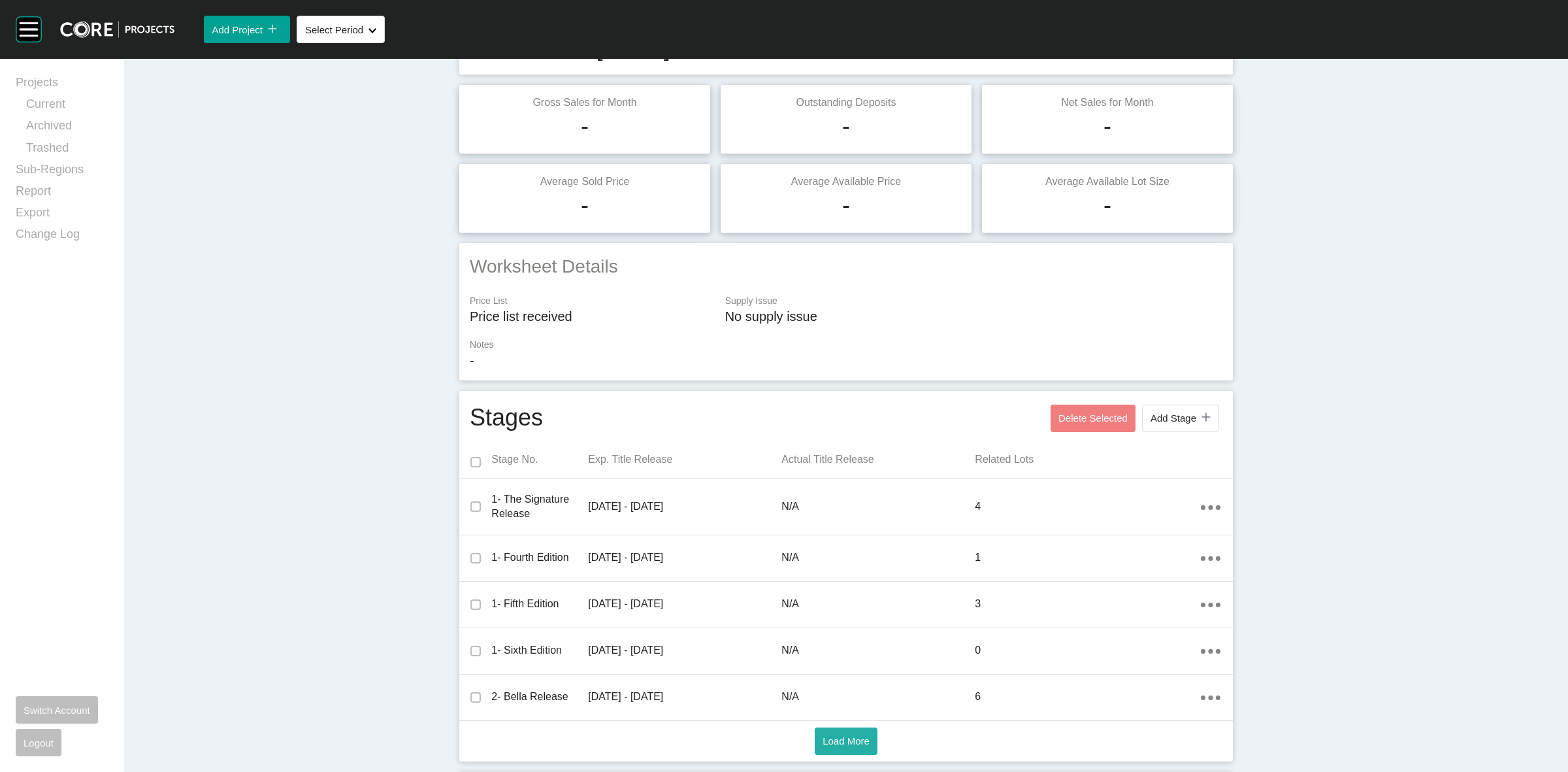
scroll to position [326, 0]
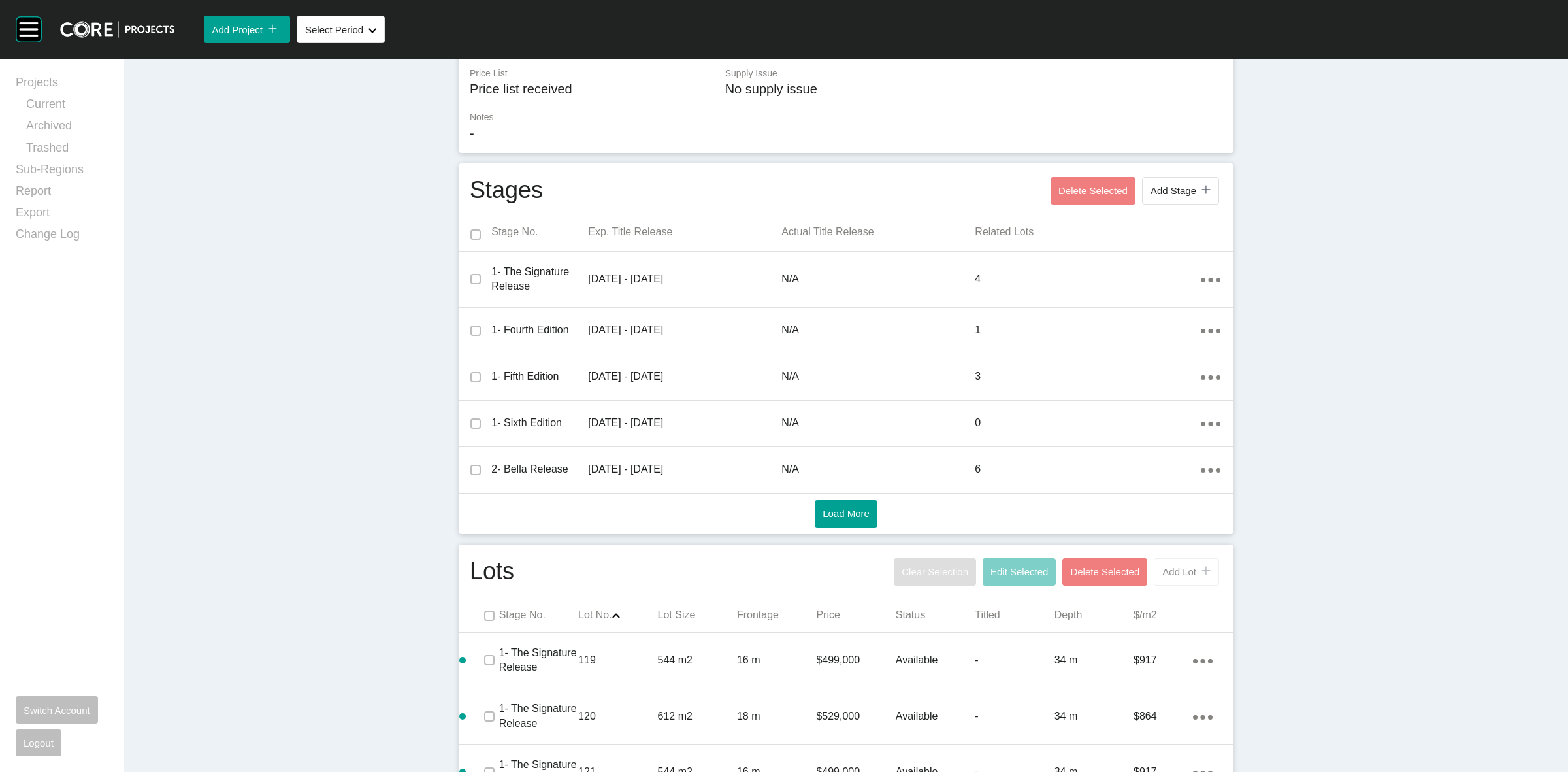
click at [1171, 570] on span "Add Lot" at bounding box center [1179, 571] width 34 height 11
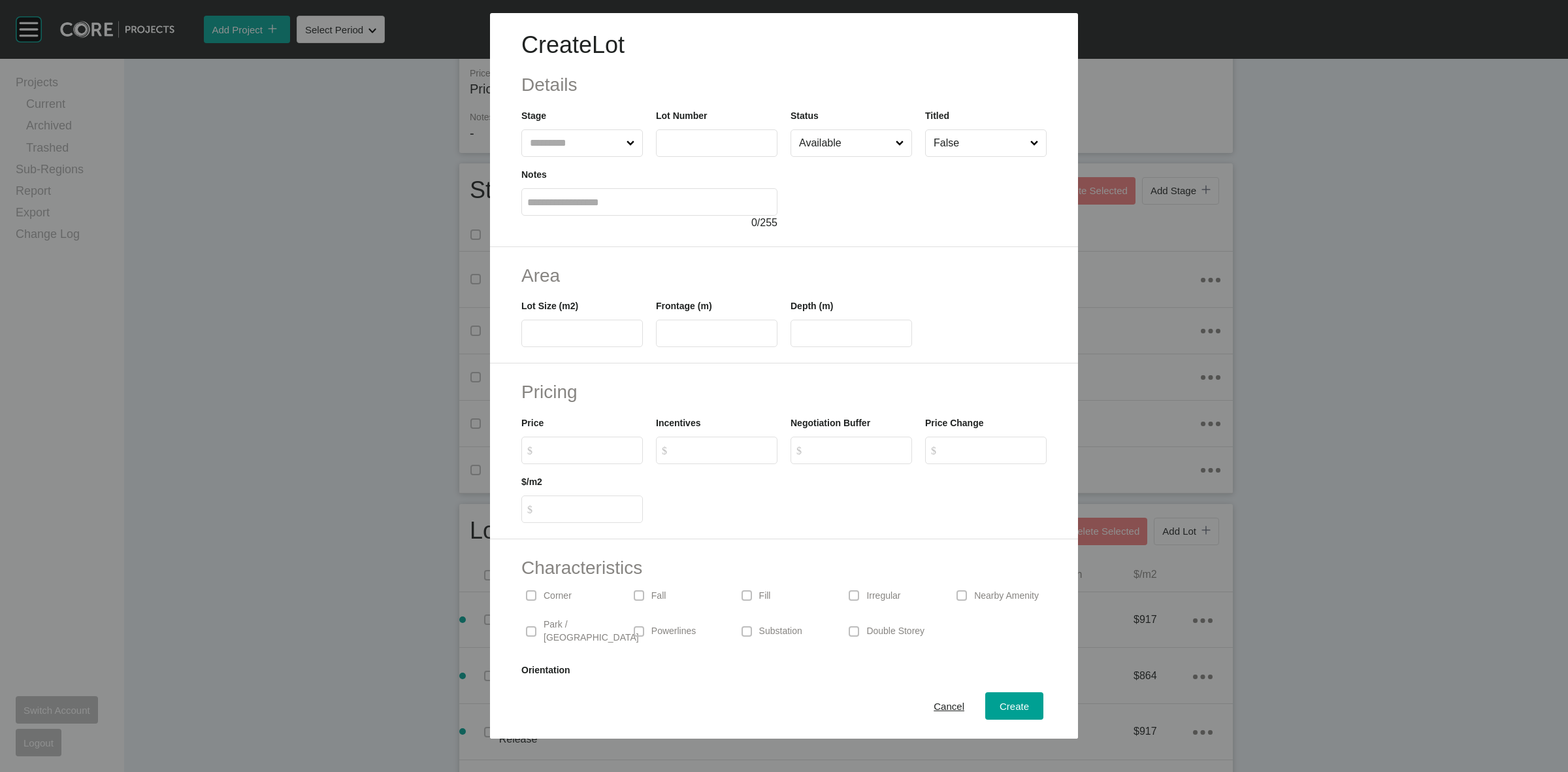
click at [592, 141] on input "text" at bounding box center [575, 144] width 97 height 26
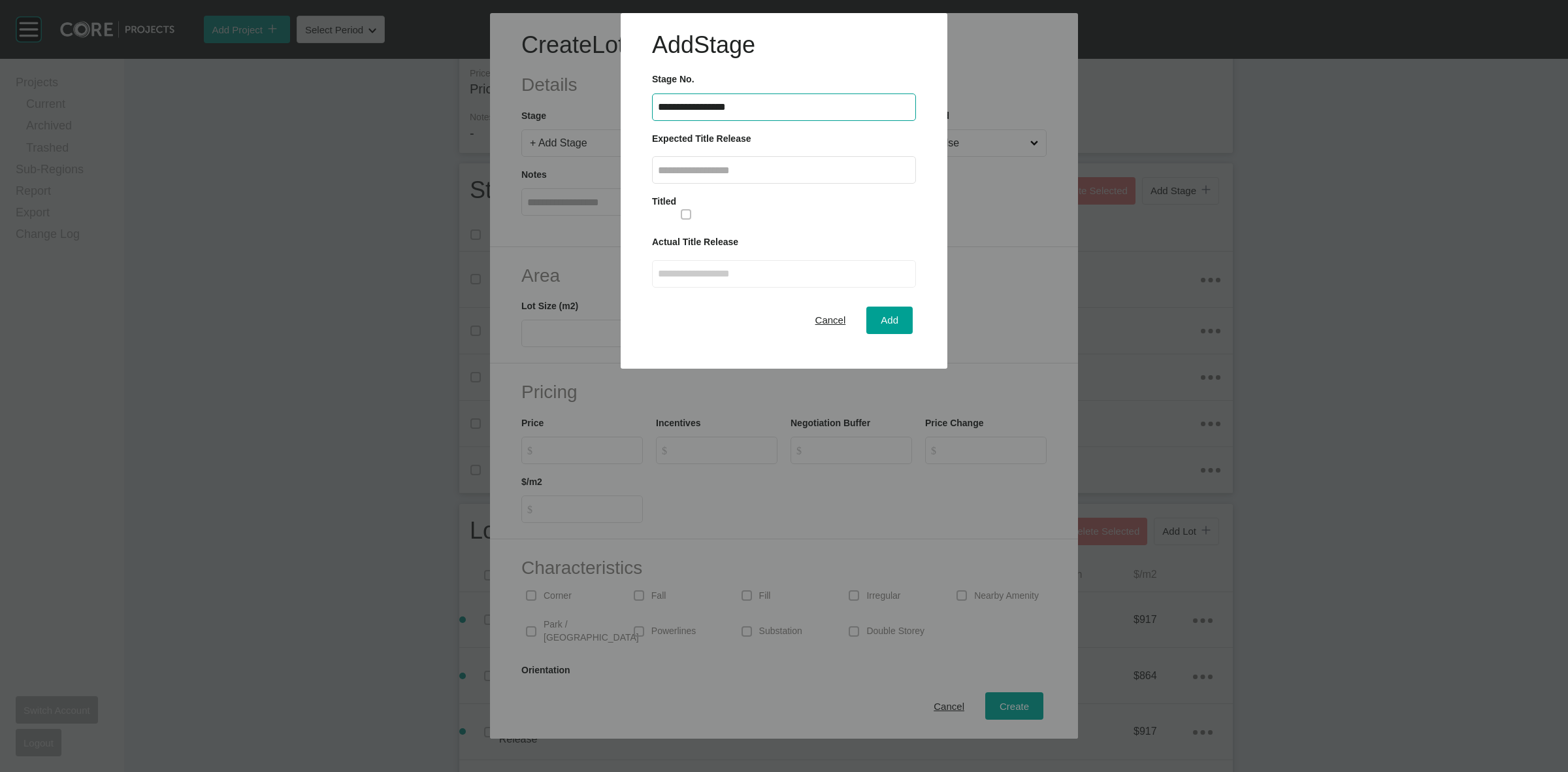
click at [718, 172] on input "text" at bounding box center [784, 171] width 252 height 11
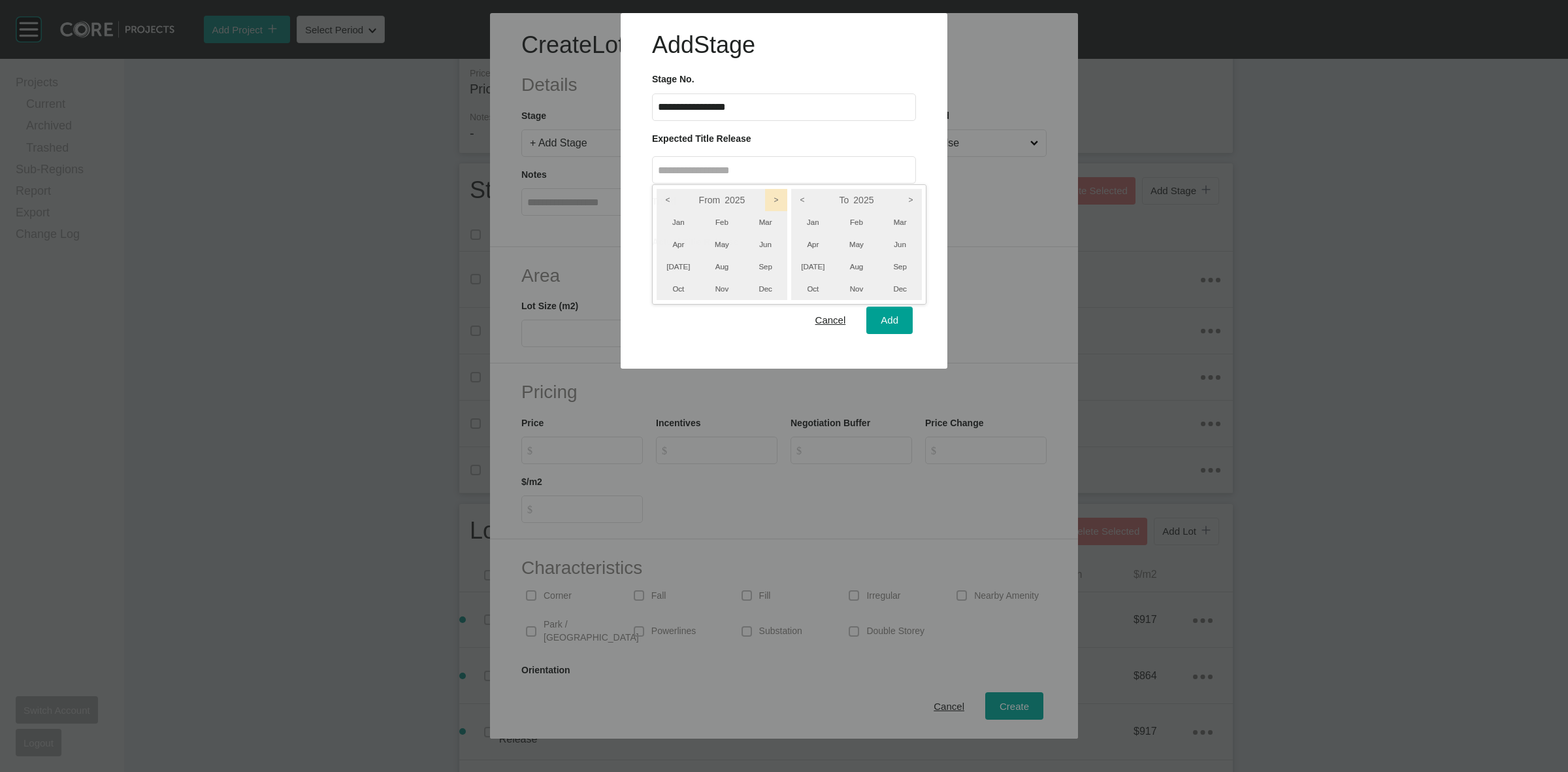
drag, startPoint x: 778, startPoint y: 197, endPoint x: 852, endPoint y: 199, distance: 74.0
click at [778, 197] on icon ">" at bounding box center [776, 200] width 23 height 23
drag, startPoint x: 913, startPoint y: 197, endPoint x: 899, endPoint y: 219, distance: 26.1
click at [913, 198] on icon ">" at bounding box center [911, 200] width 23 height 23
drag, startPoint x: 899, startPoint y: 223, endPoint x: 870, endPoint y: 227, distance: 29.3
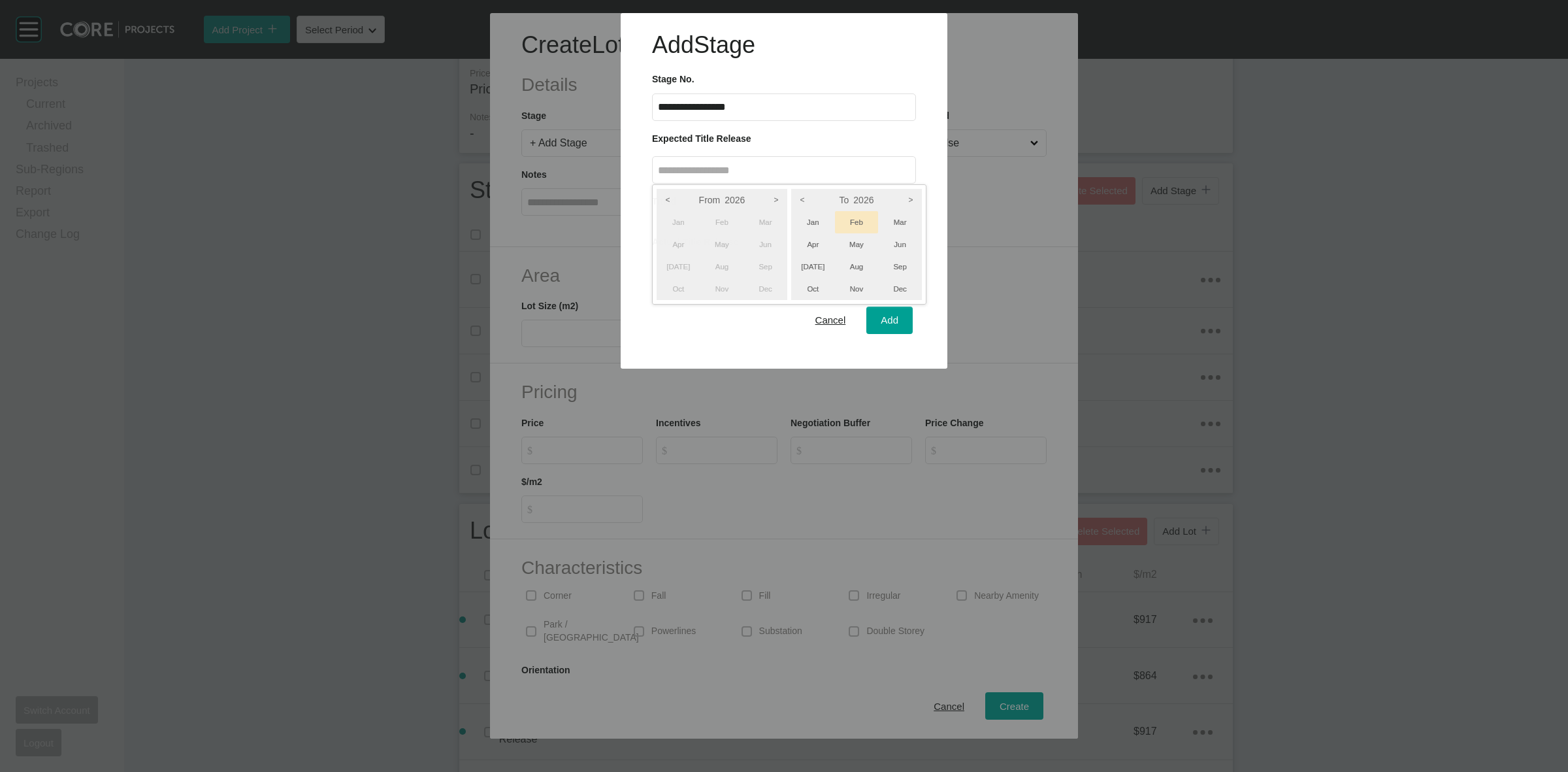
click at [890, 224] on li "Mar" at bounding box center [899, 222] width 44 height 23
drag, startPoint x: 675, startPoint y: 218, endPoint x: 781, endPoint y: 266, distance: 116.4
click at [676, 218] on li "Jan" at bounding box center [678, 222] width 44 height 23
click at [886, 318] on div at bounding box center [784, 184] width 1568 height 369
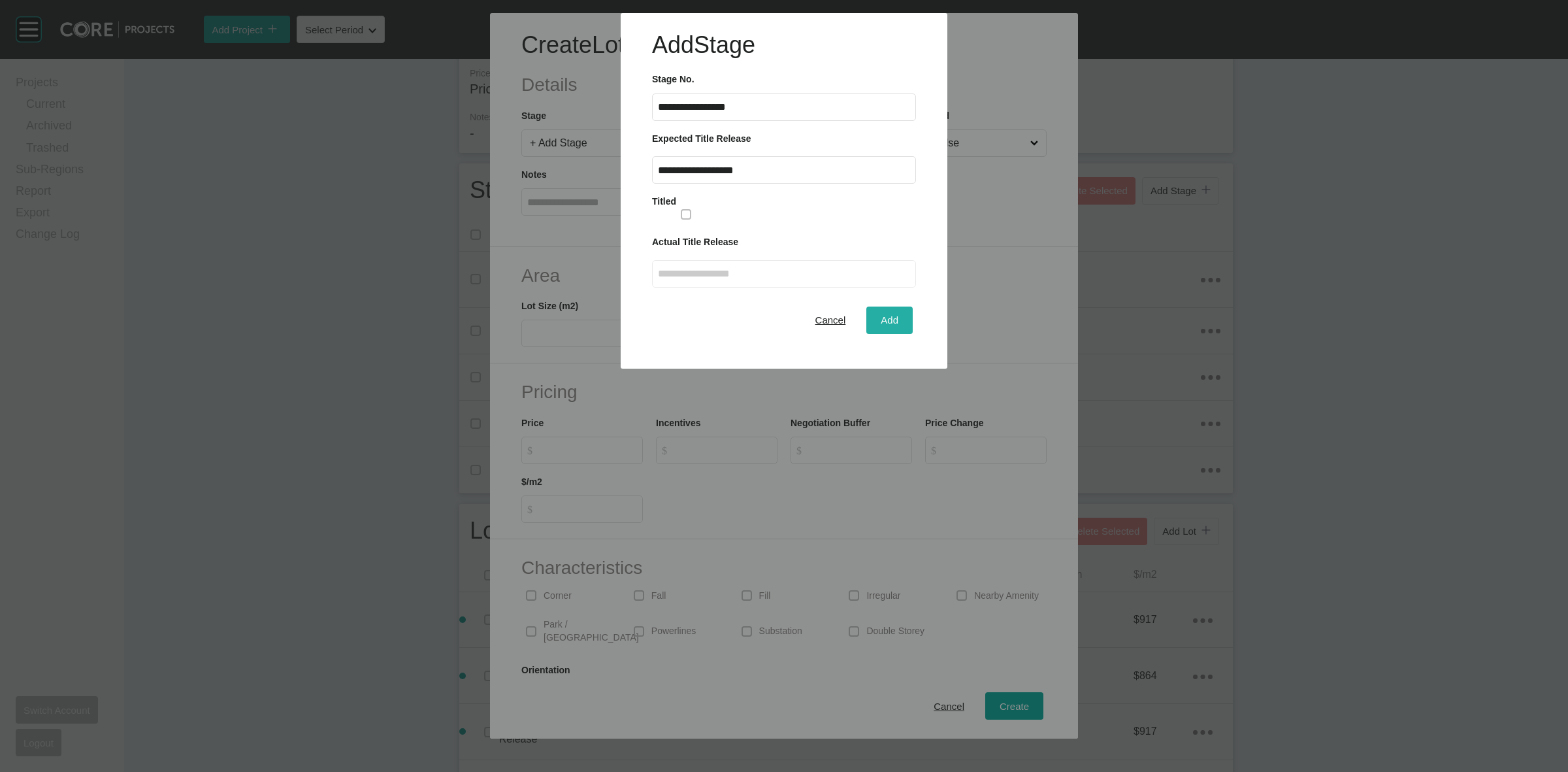
click at [882, 322] on span "Add" at bounding box center [889, 320] width 18 height 11
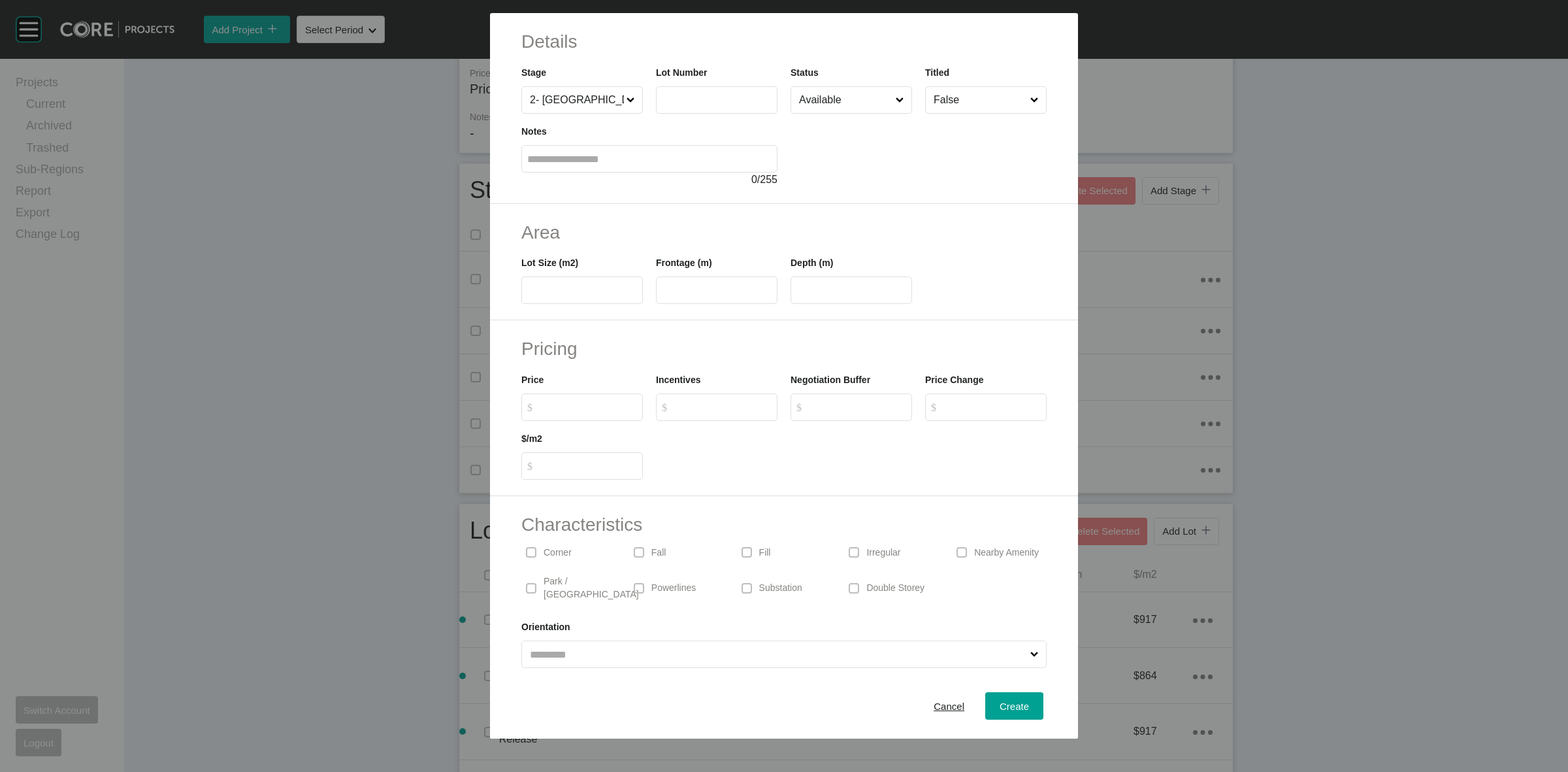
click at [677, 95] on input "text" at bounding box center [716, 99] width 110 height 11
drag, startPoint x: 1020, startPoint y: 706, endPoint x: 1013, endPoint y: 703, distance: 7.6
click at [1018, 705] on div "Create" at bounding box center [1014, 705] width 36 height 18
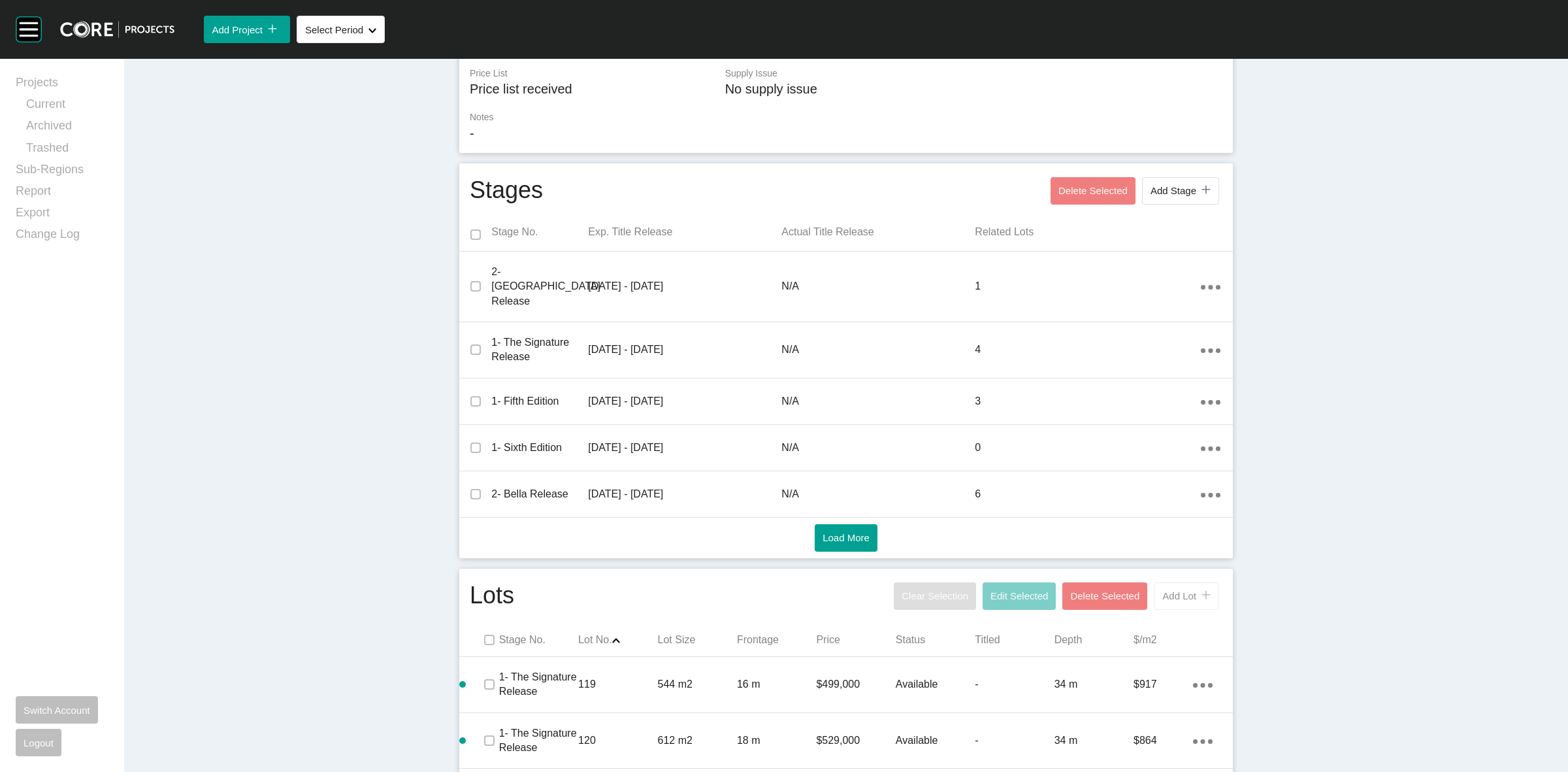
click at [1178, 590] on span "Add Lot" at bounding box center [1179, 596] width 34 height 11
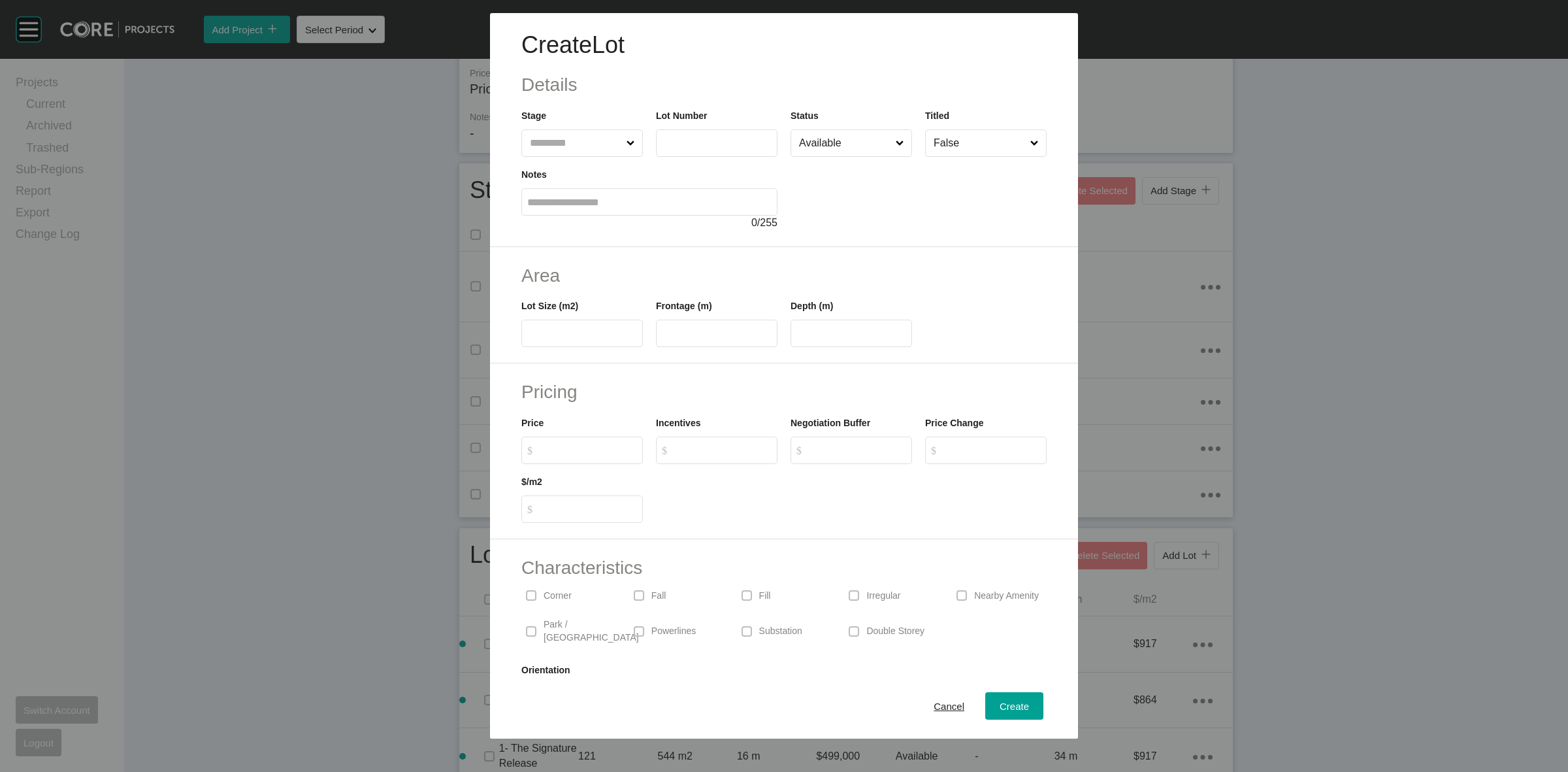
click at [570, 143] on input "text" at bounding box center [575, 144] width 97 height 26
click at [1014, 703] on span "Create" at bounding box center [1014, 706] width 29 height 11
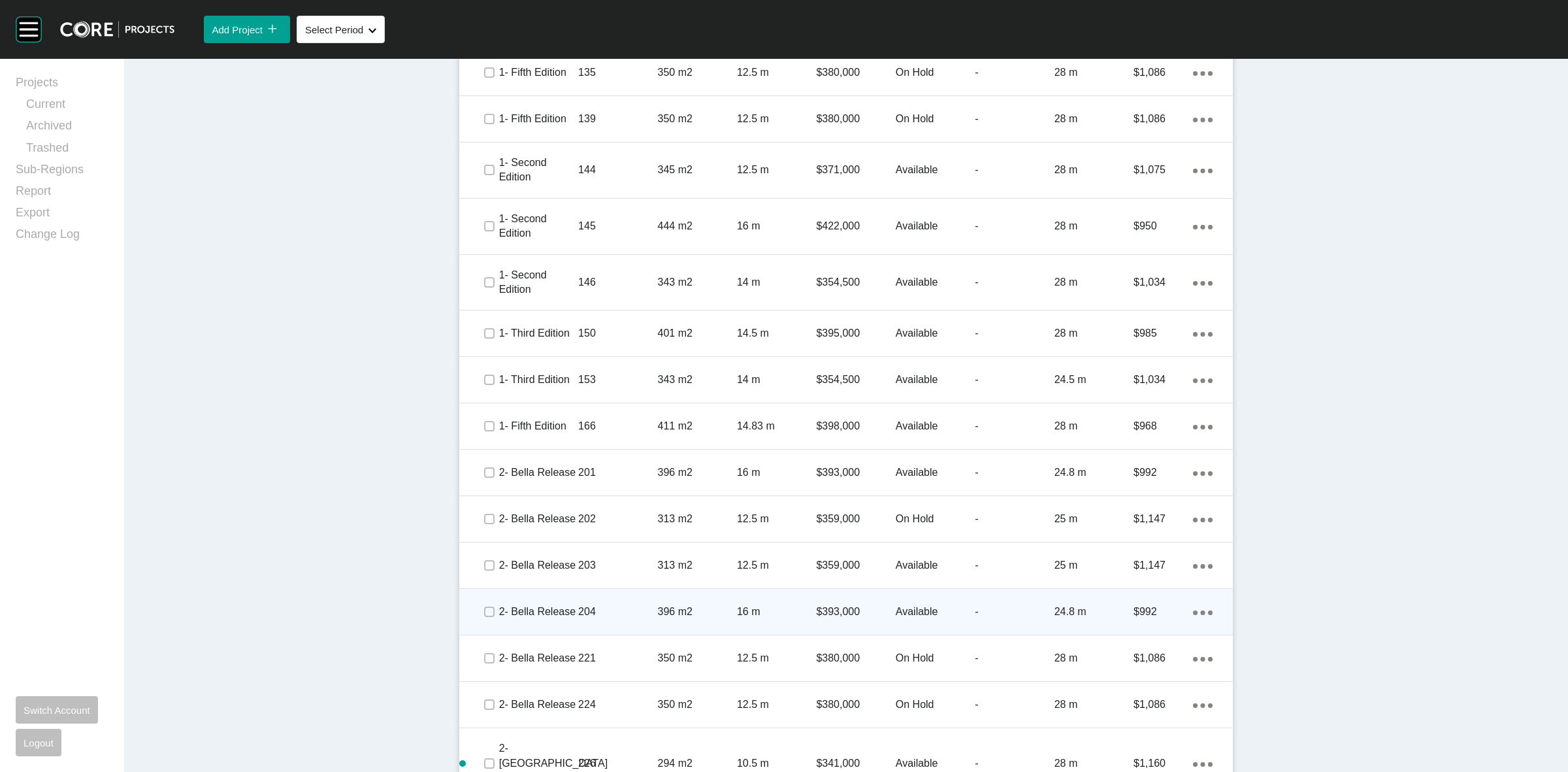
scroll to position [1253, 0]
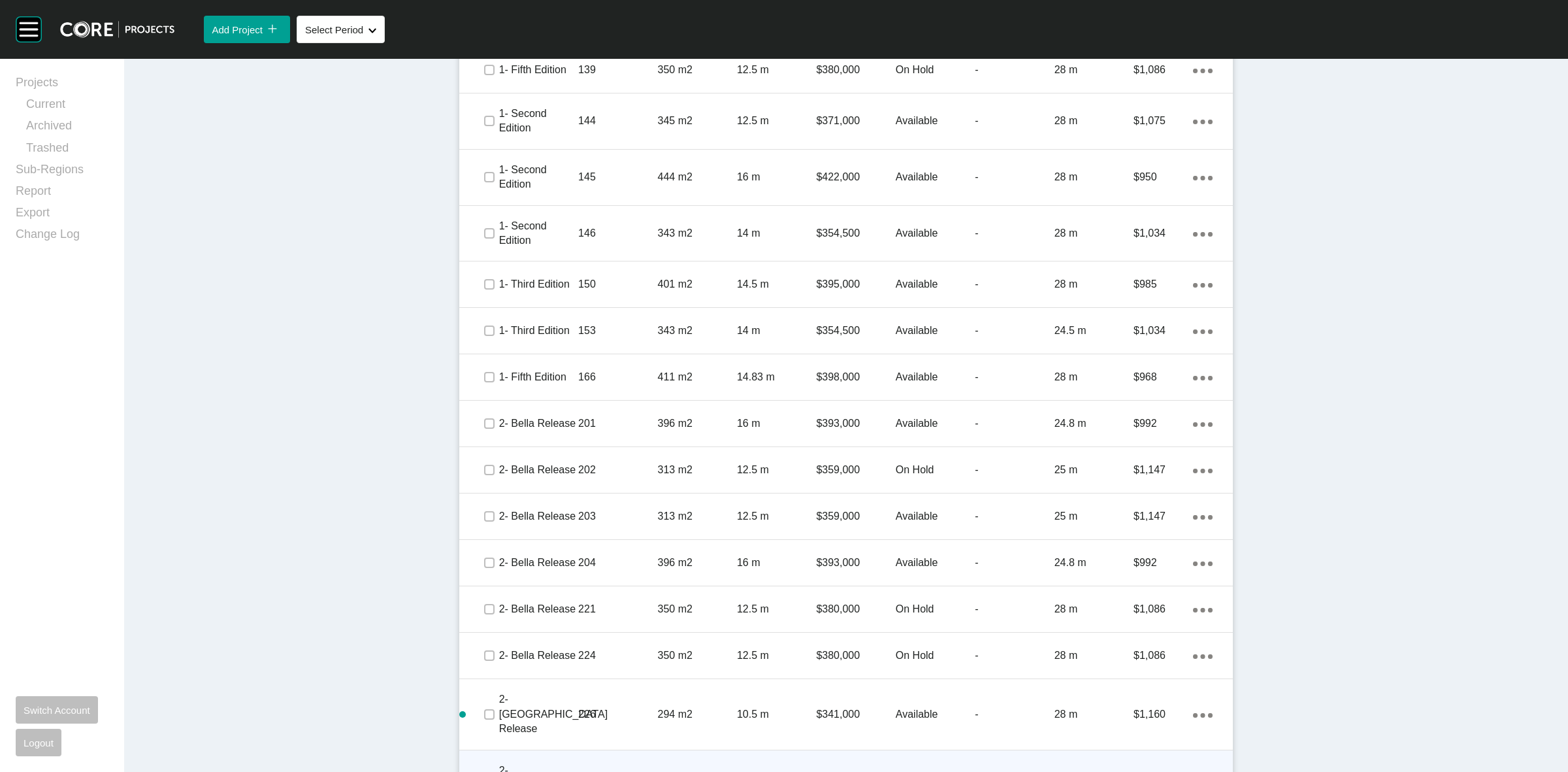
click at [1200, 771] on div "Action Menu Dots Copy 6 Created with Sketch." at bounding box center [1202, 784] width 20 height 14
click at [1155, 726] on link "Duplicate" at bounding box center [1143, 732] width 49 height 20
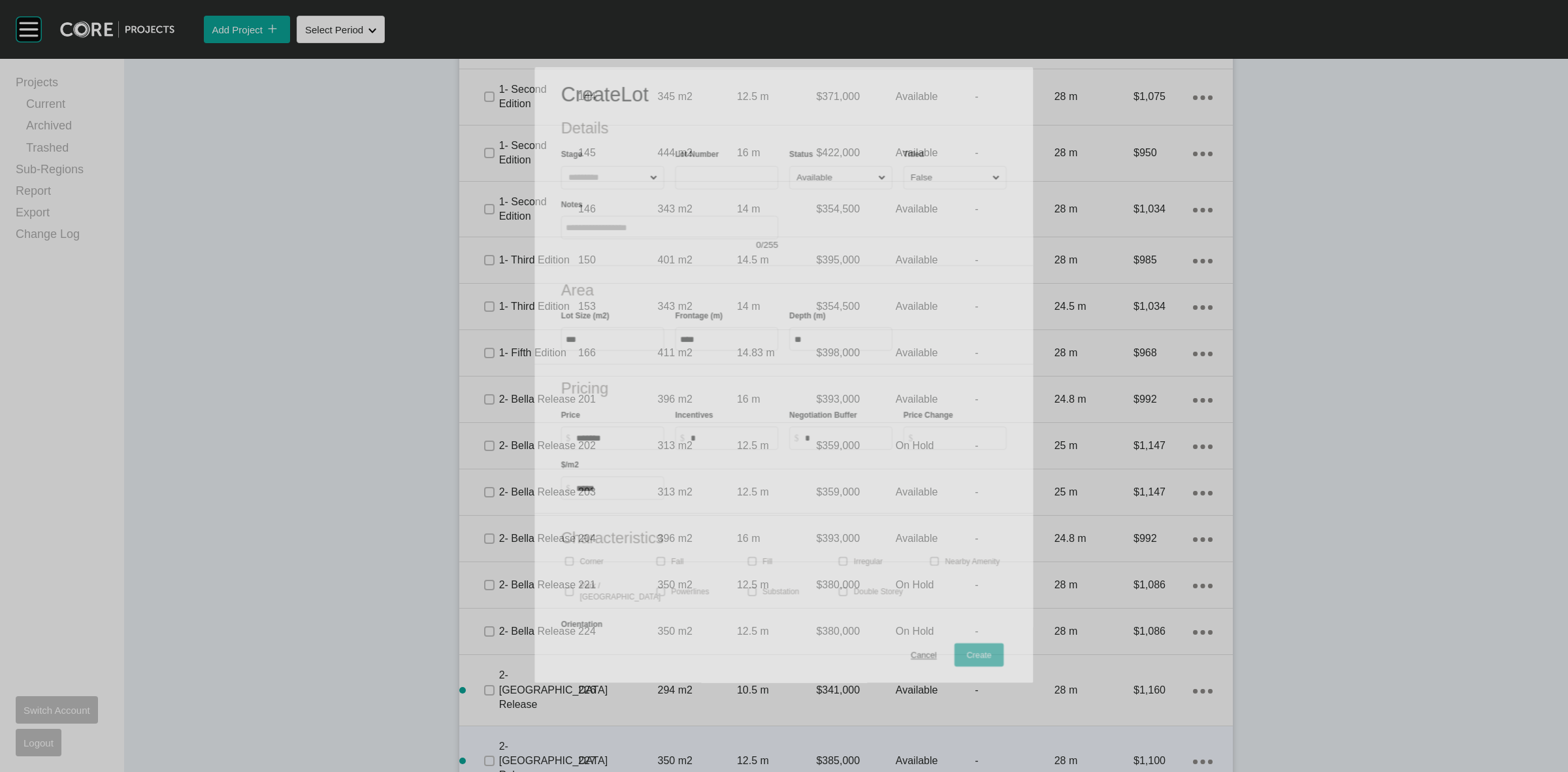
scroll to position [1213, 0]
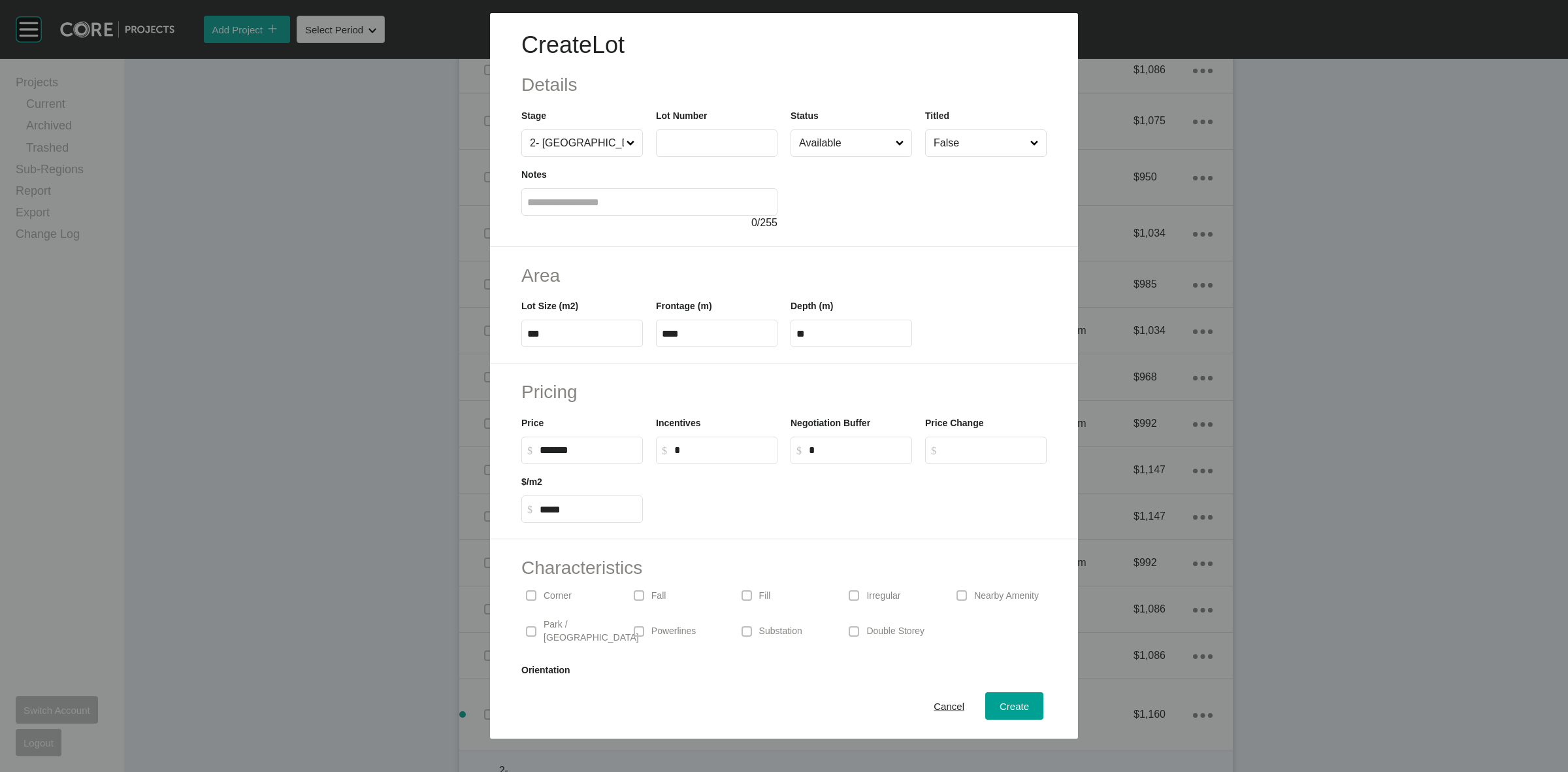
click at [691, 125] on div "Lot Number" at bounding box center [716, 133] width 122 height 49
click at [706, 144] on input "text" at bounding box center [716, 143] width 110 height 11
click at [1006, 701] on span "Create" at bounding box center [1014, 706] width 29 height 11
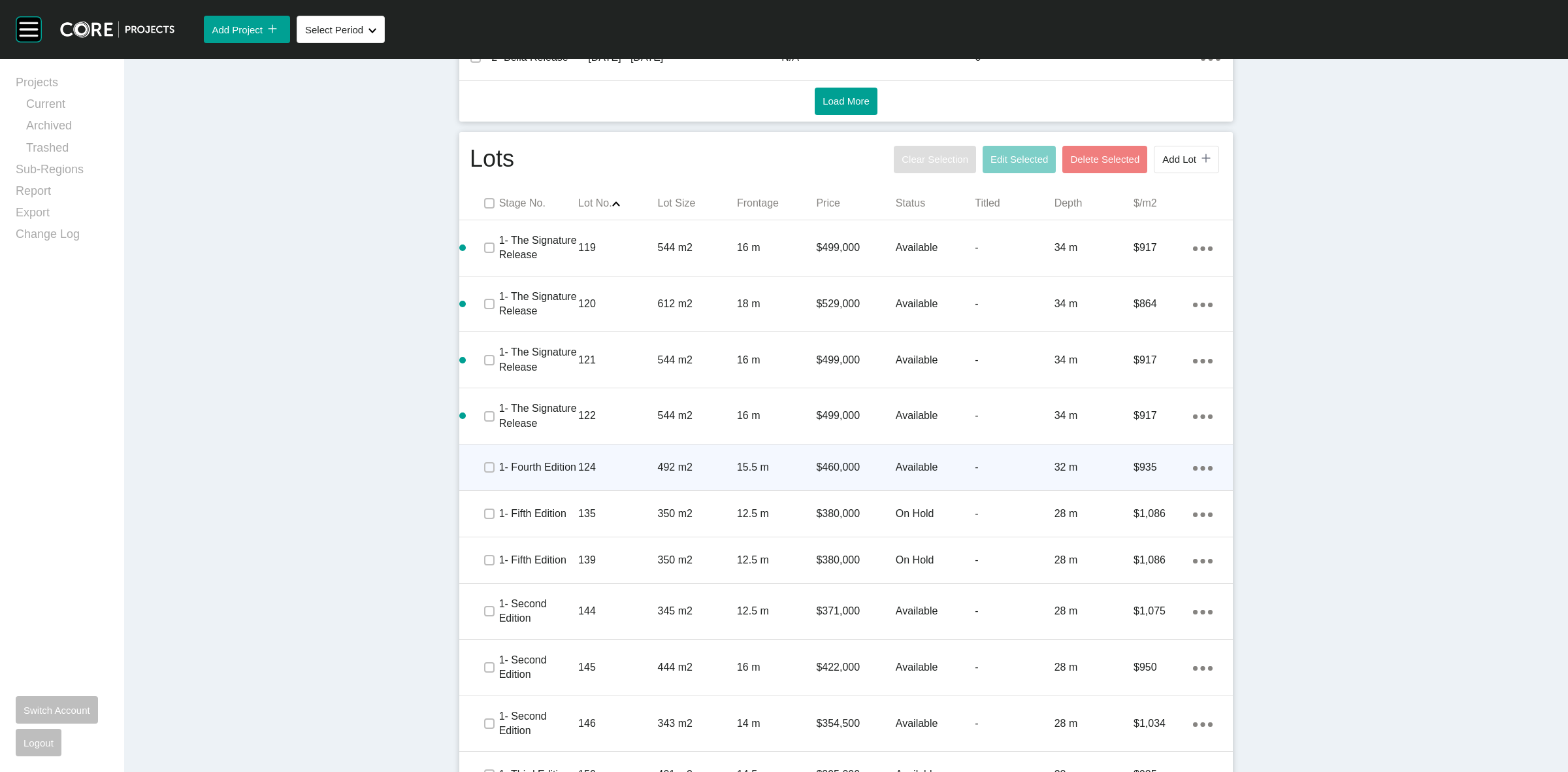
scroll to position [518, 0]
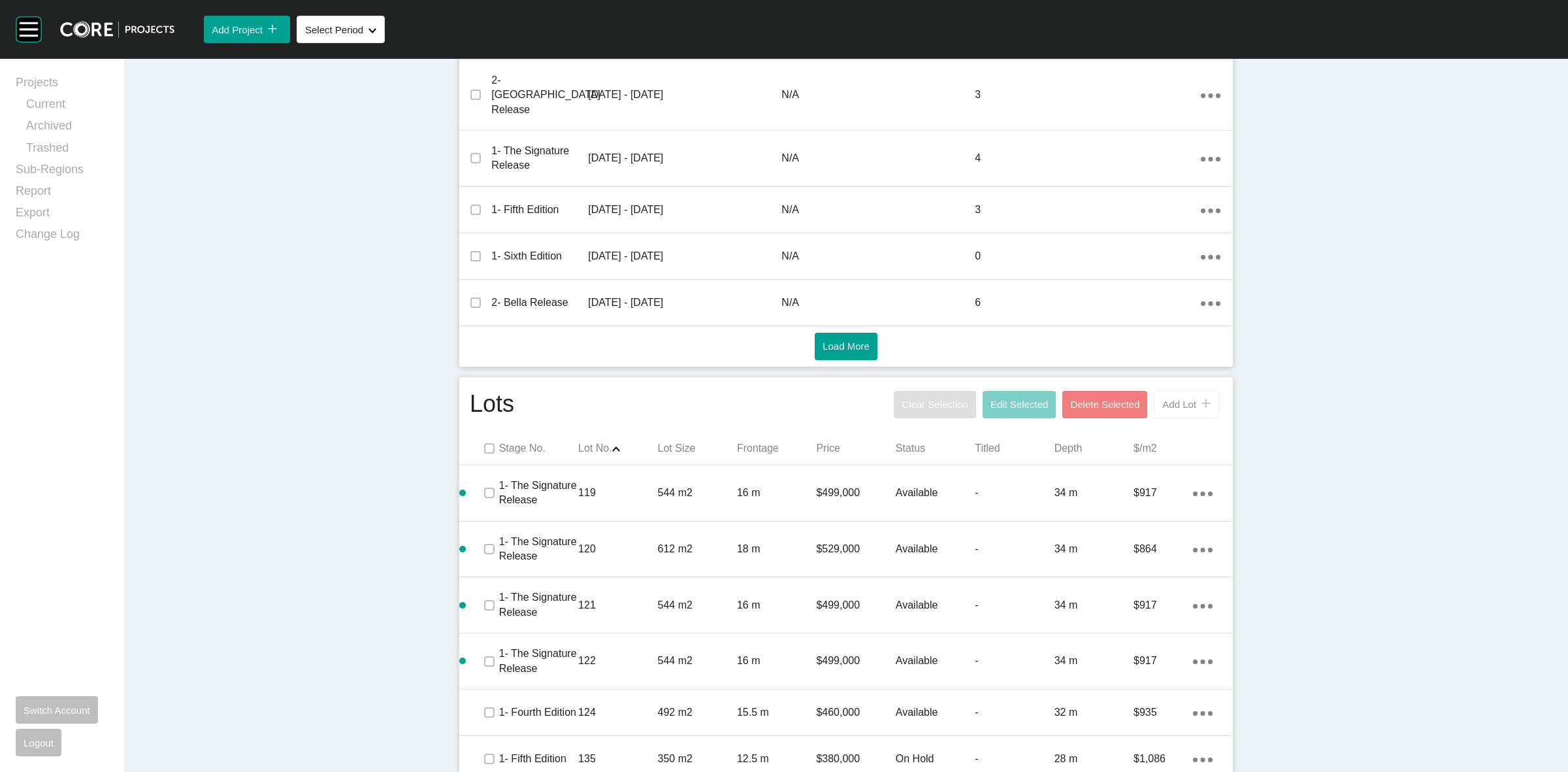
click at [1197, 391] on button "Add Lot icon/tick copy 11 Created with Sketch." at bounding box center [1186, 404] width 66 height 27
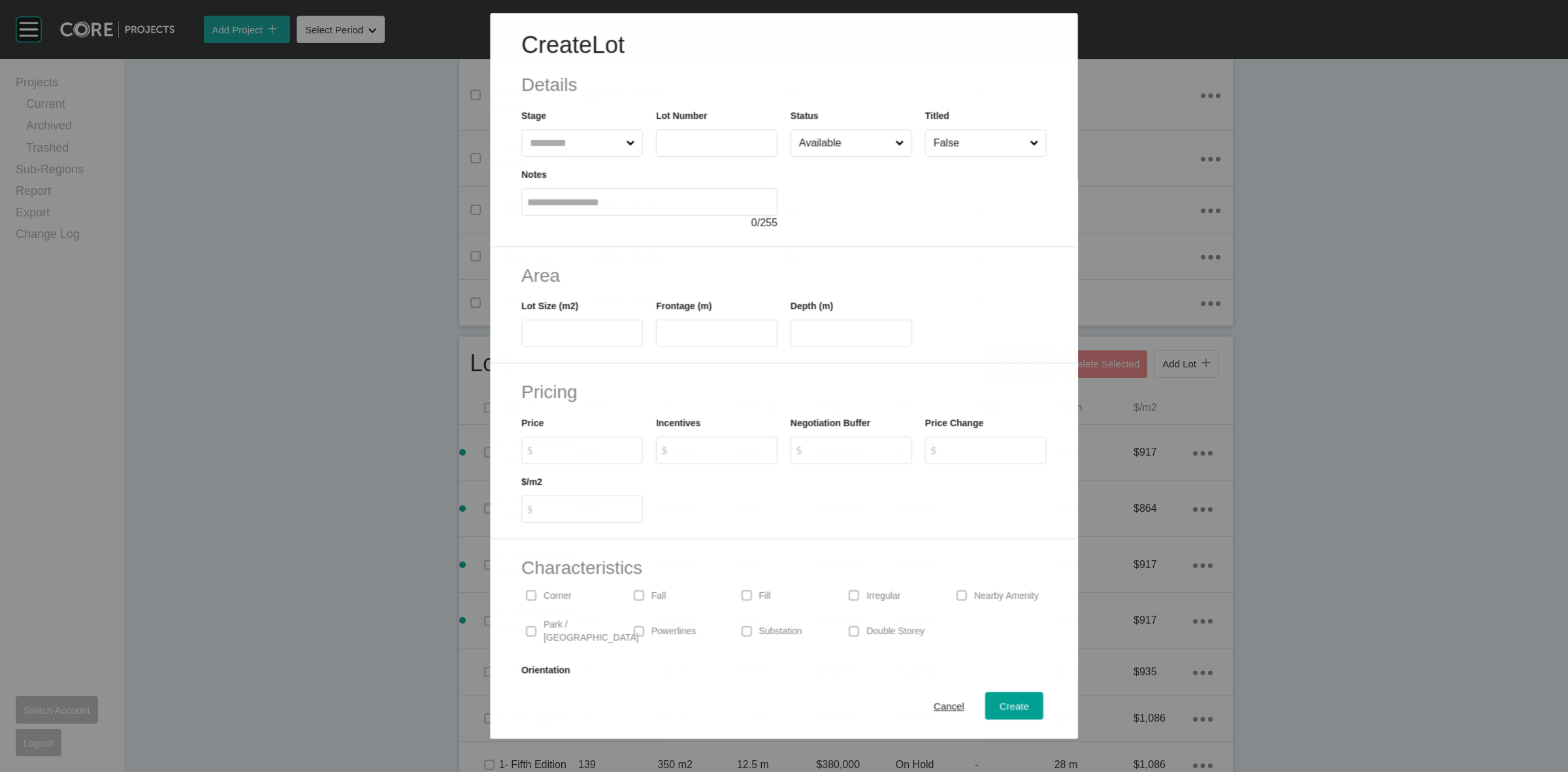
click at [566, 142] on input "text" at bounding box center [575, 144] width 96 height 26
drag, startPoint x: 668, startPoint y: 322, endPoint x: 660, endPoint y: 318, distance: 8.9
click at [665, 322] on label "*****" at bounding box center [716, 333] width 122 height 27
click at [665, 328] on input "*****" at bounding box center [716, 334] width 110 height 11
click at [1005, 705] on span "Create" at bounding box center [1014, 706] width 29 height 11
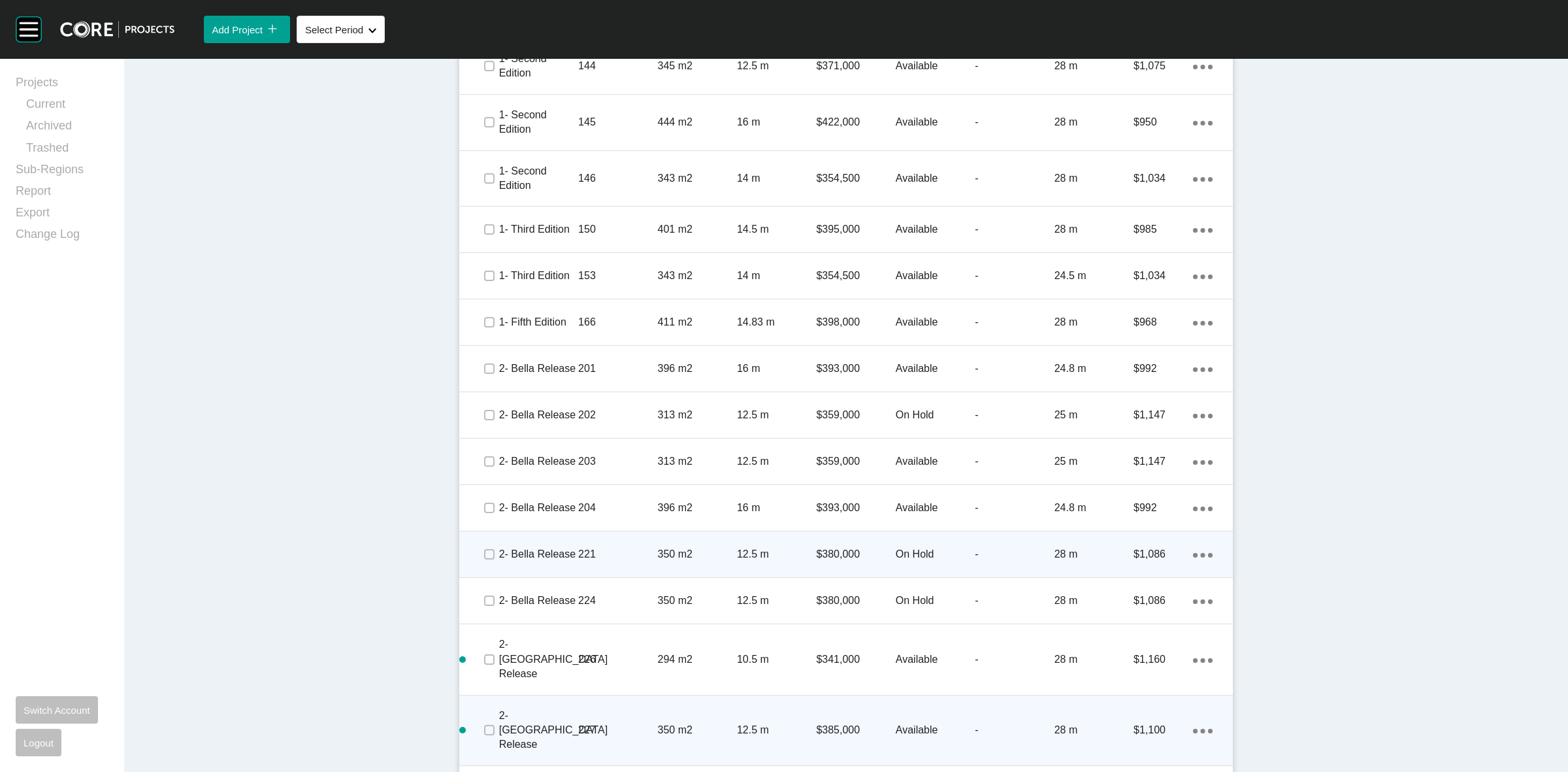
scroll to position [1366, 0]
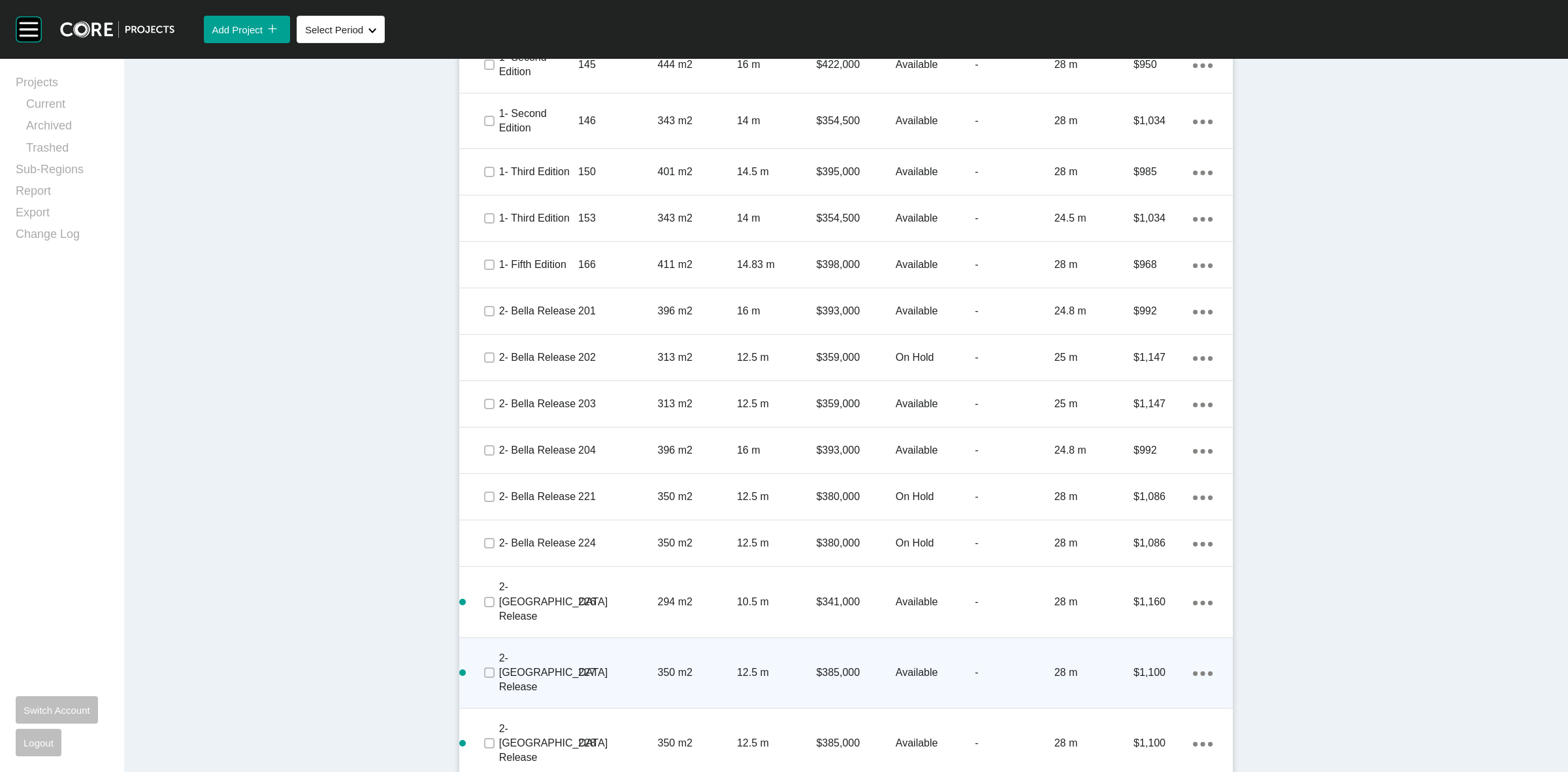
click at [1145, 730] on link "Duplicate" at bounding box center [1143, 732] width 49 height 20
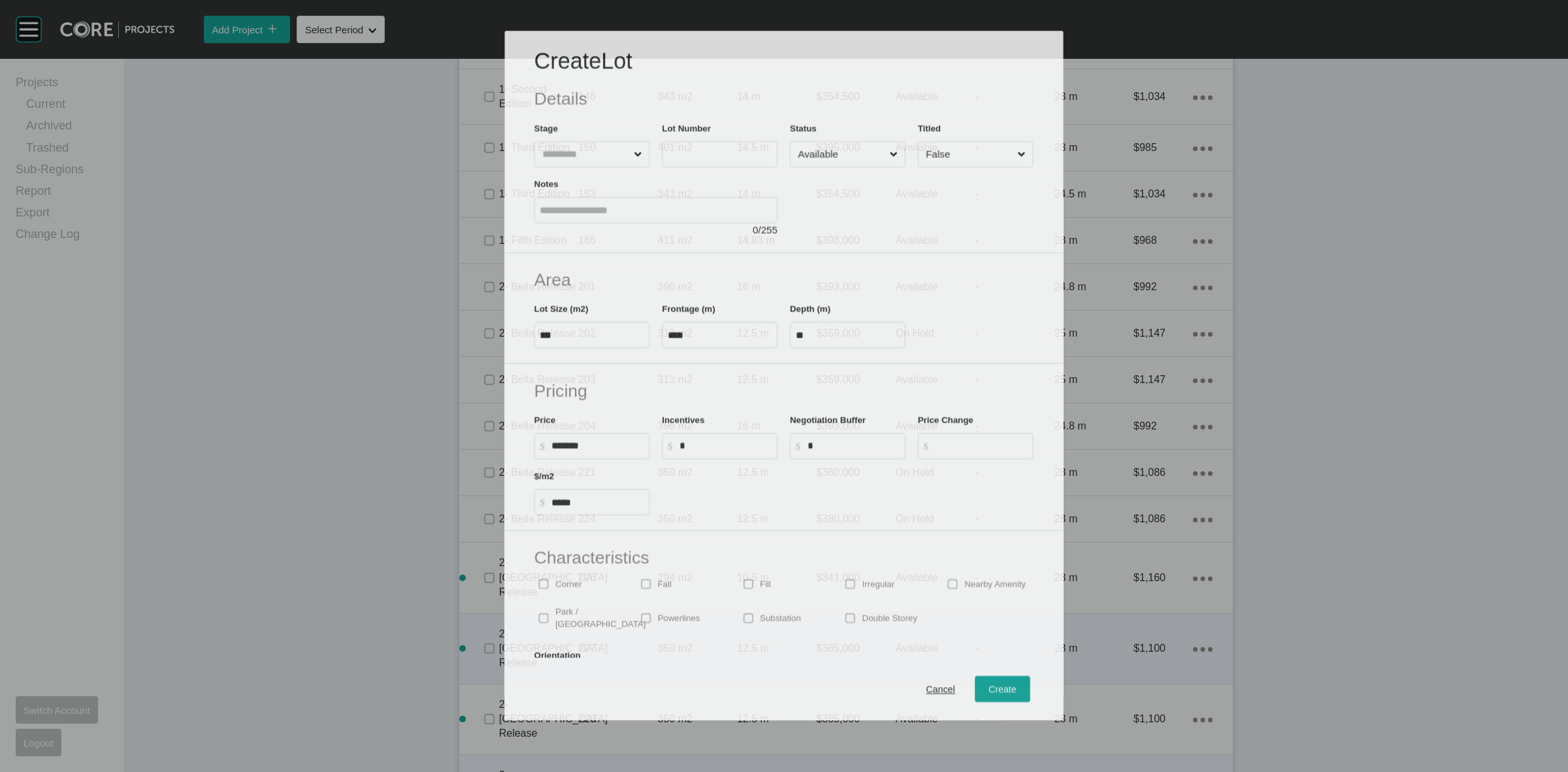
scroll to position [1325, 0]
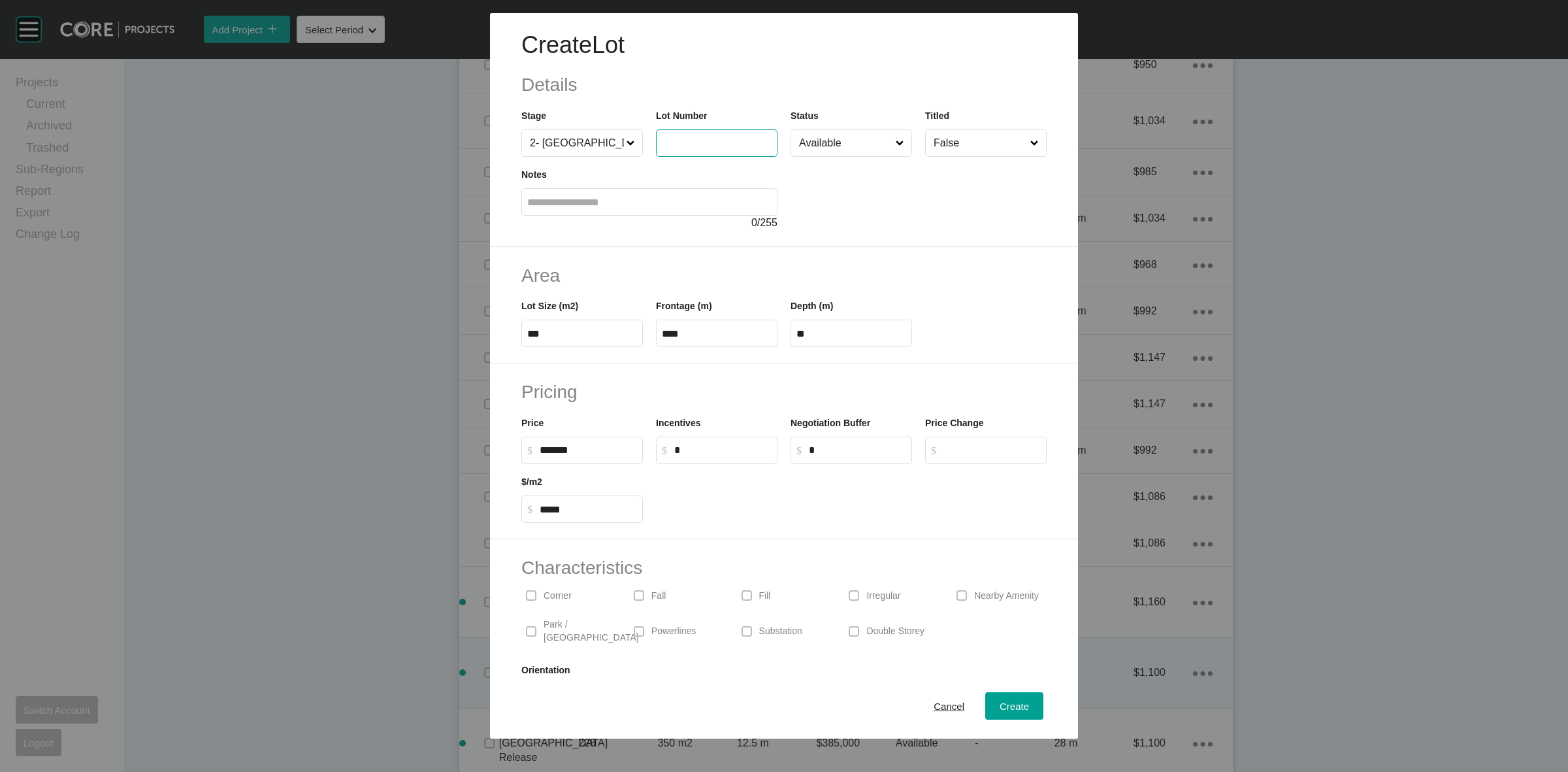
click at [705, 143] on input "text" at bounding box center [716, 143] width 110 height 11
click at [1007, 705] on span "Create" at bounding box center [1014, 706] width 29 height 11
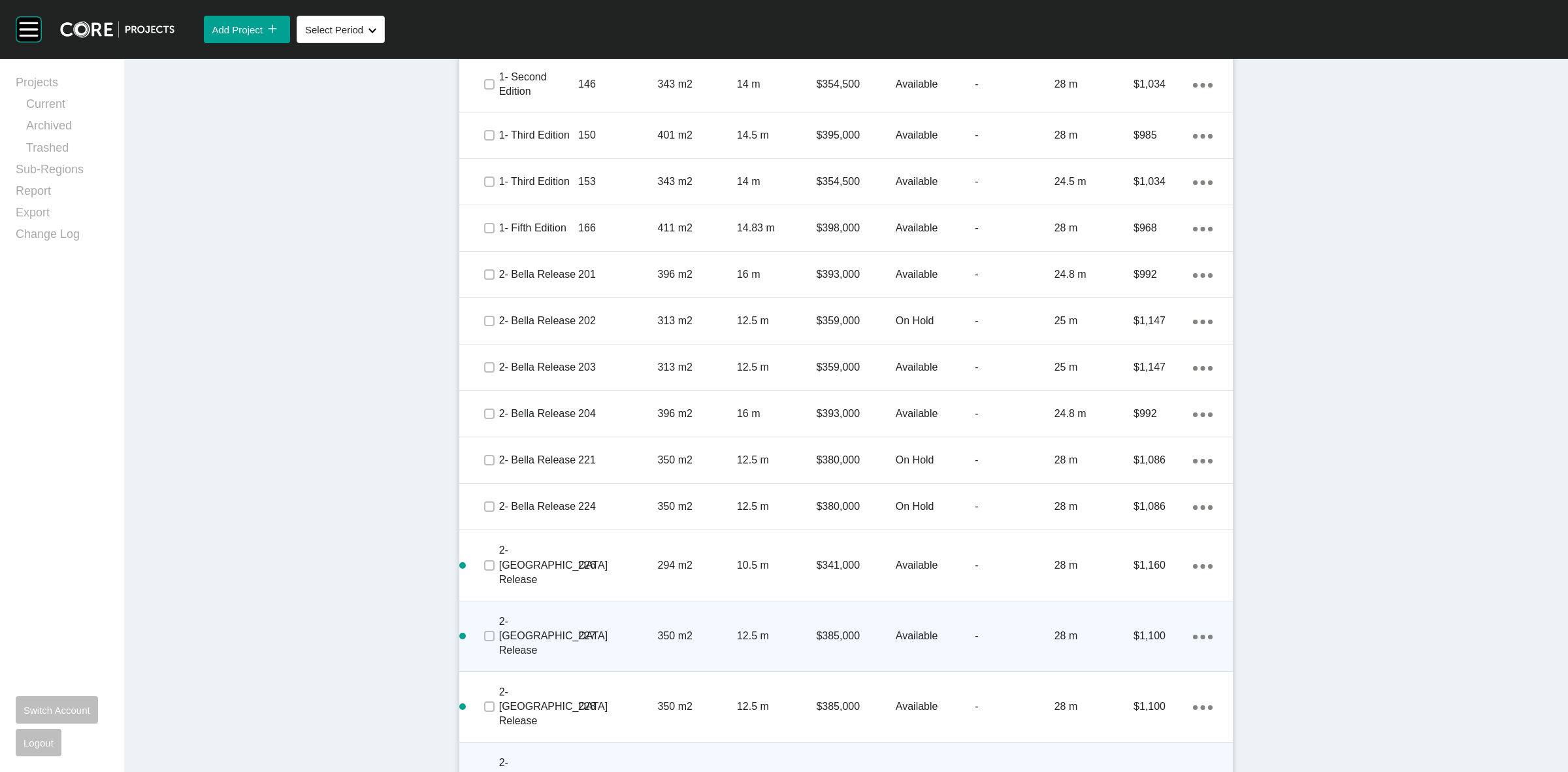
scroll to position [1422, 0]
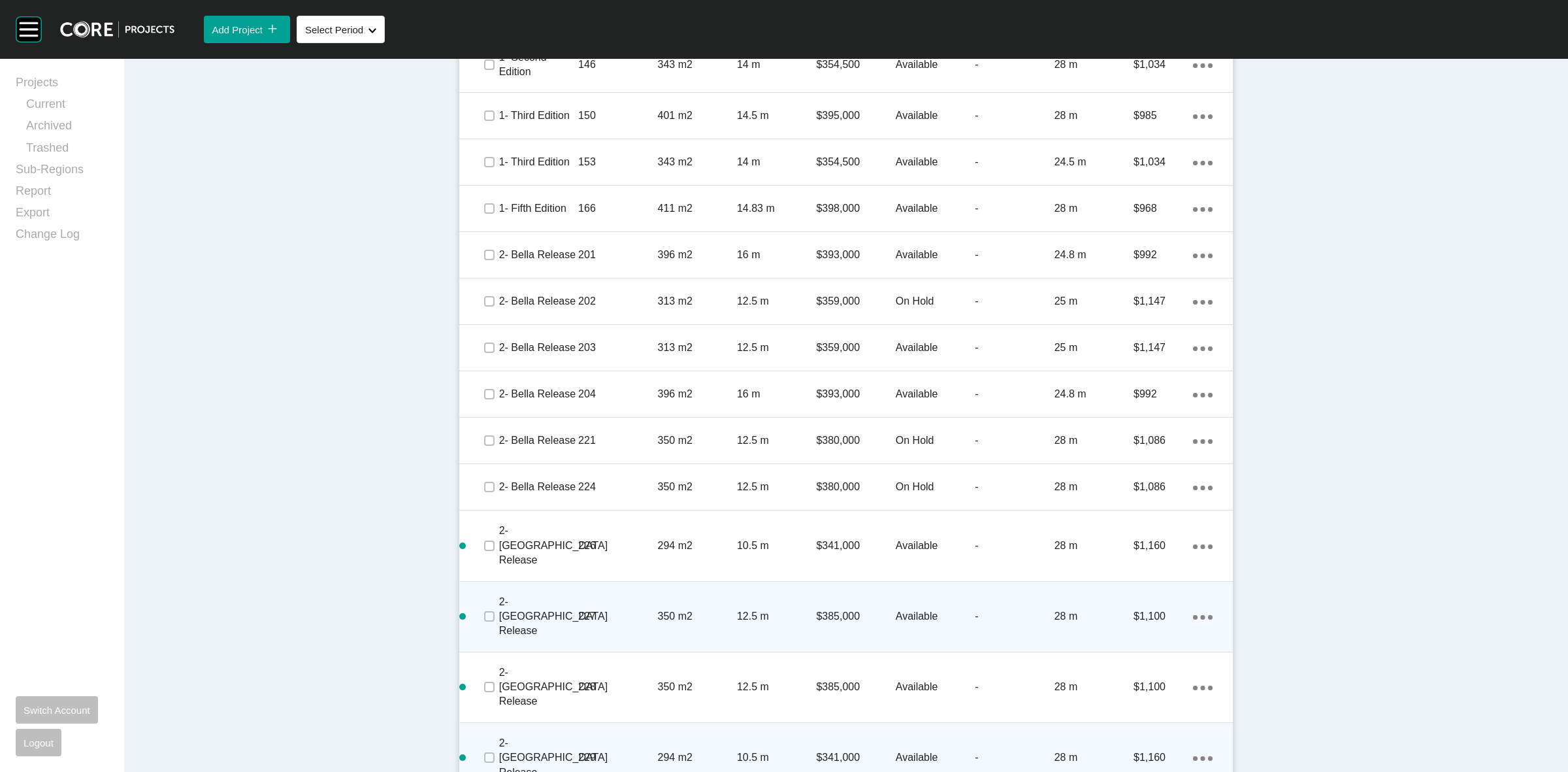
click at [1151, 734] on link "Duplicate" at bounding box center [1143, 732] width 49 height 20
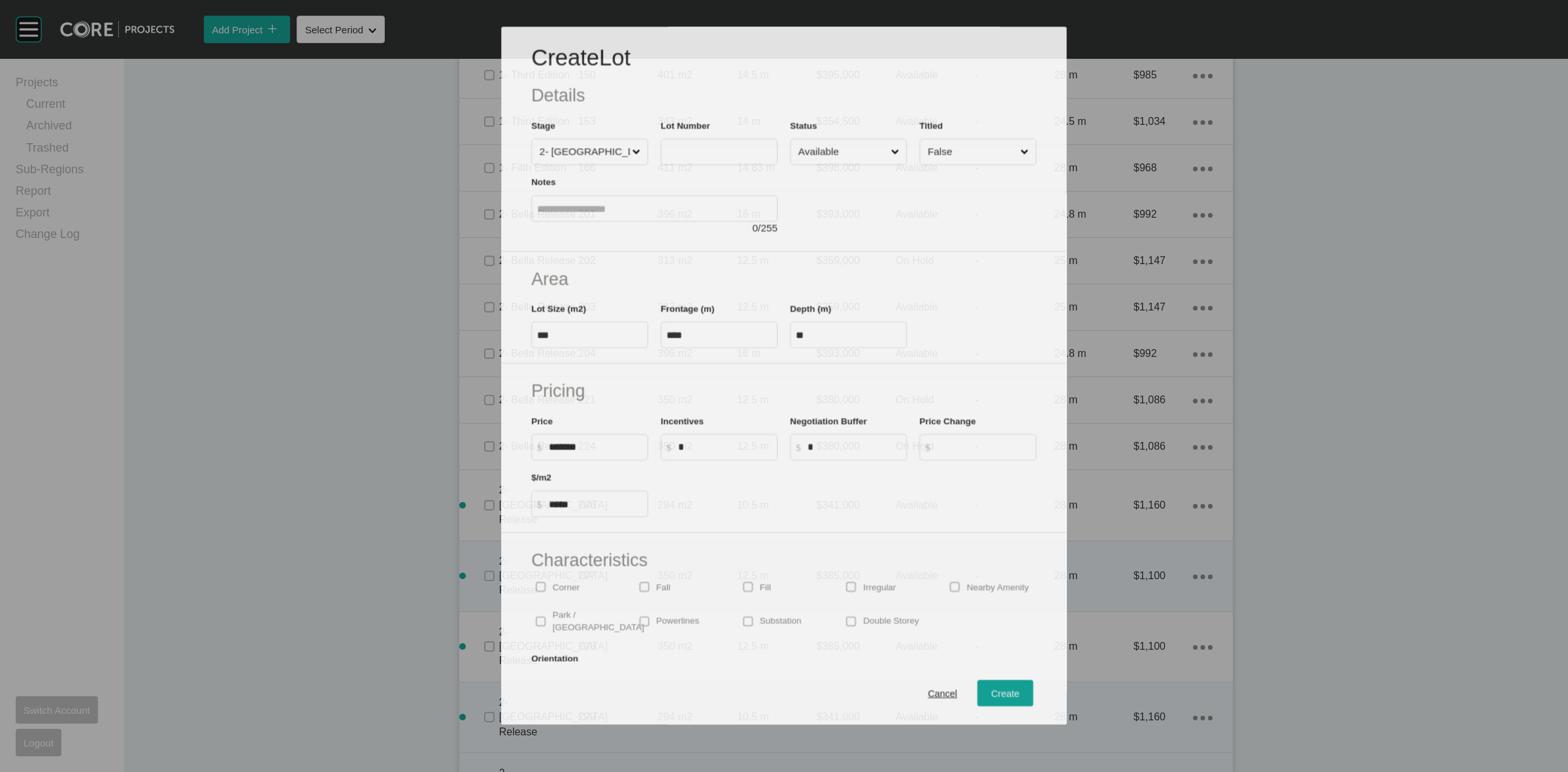
scroll to position [1381, 0]
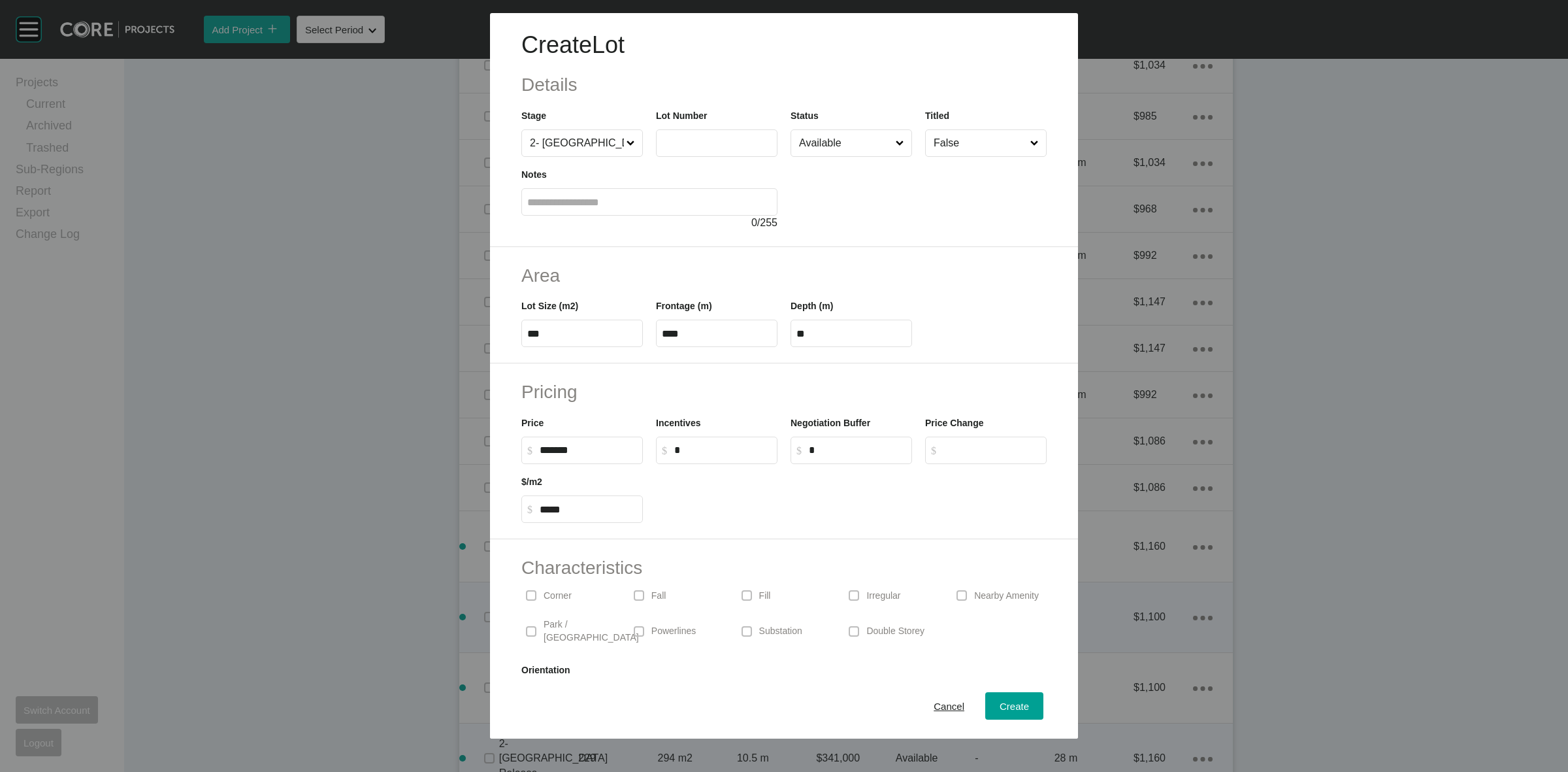
click at [703, 137] on input "text" at bounding box center [716, 143] width 110 height 11
click at [986, 704] on button "Create" at bounding box center [1015, 705] width 58 height 27
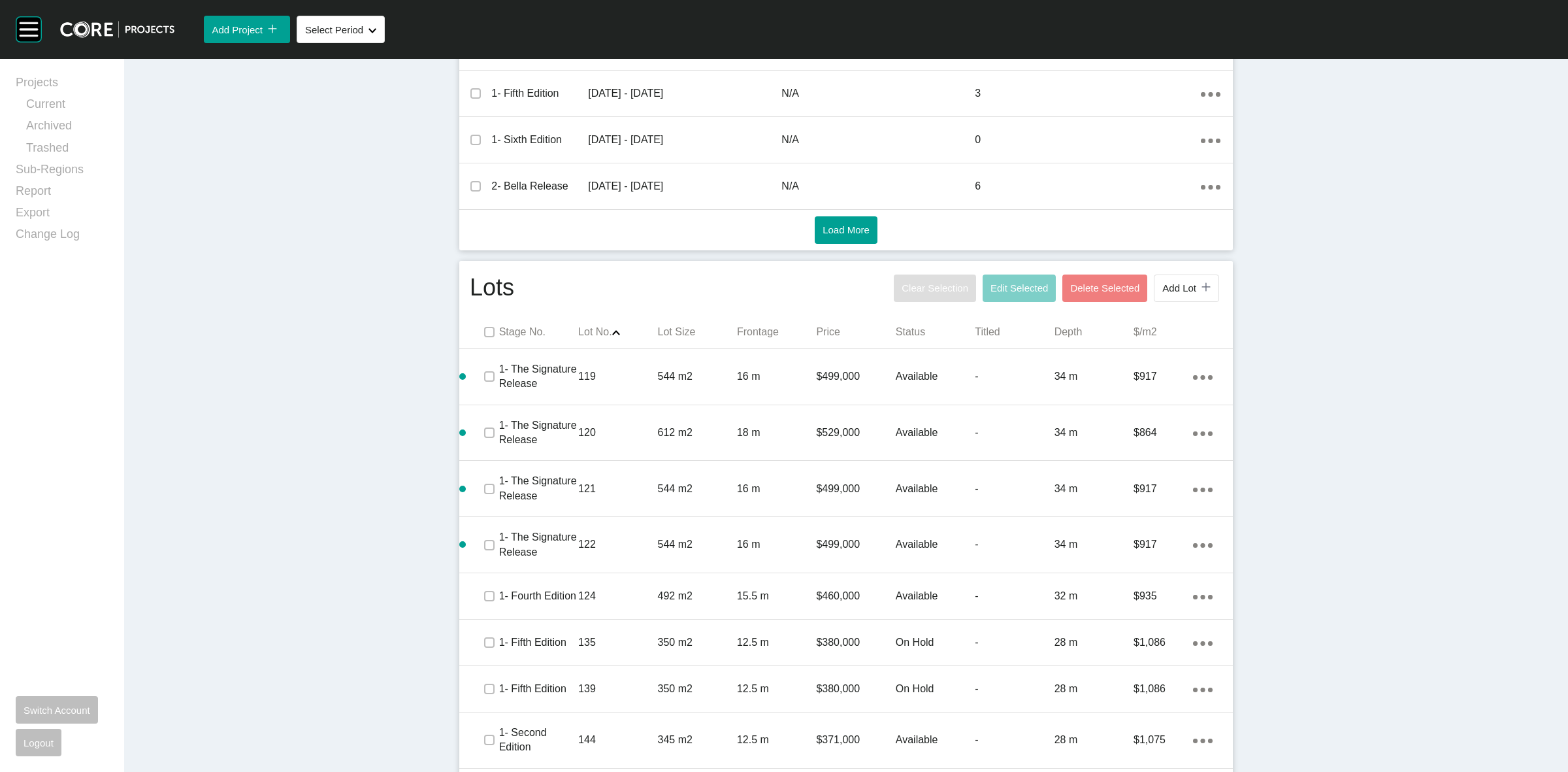
scroll to position [605, 0]
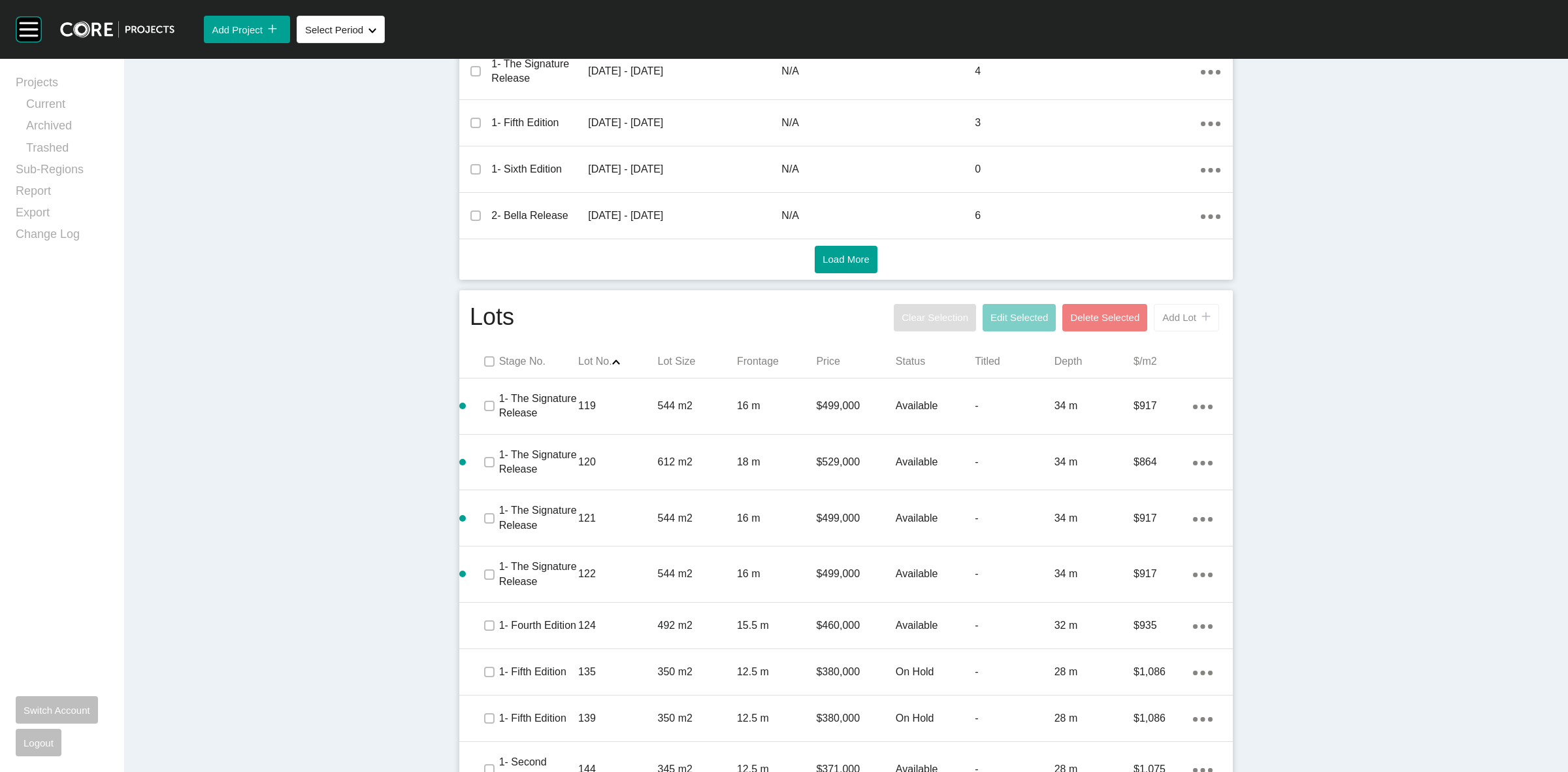
click at [1180, 304] on button "Add Lot icon/tick copy 11 Created with Sketch." at bounding box center [1186, 317] width 66 height 27
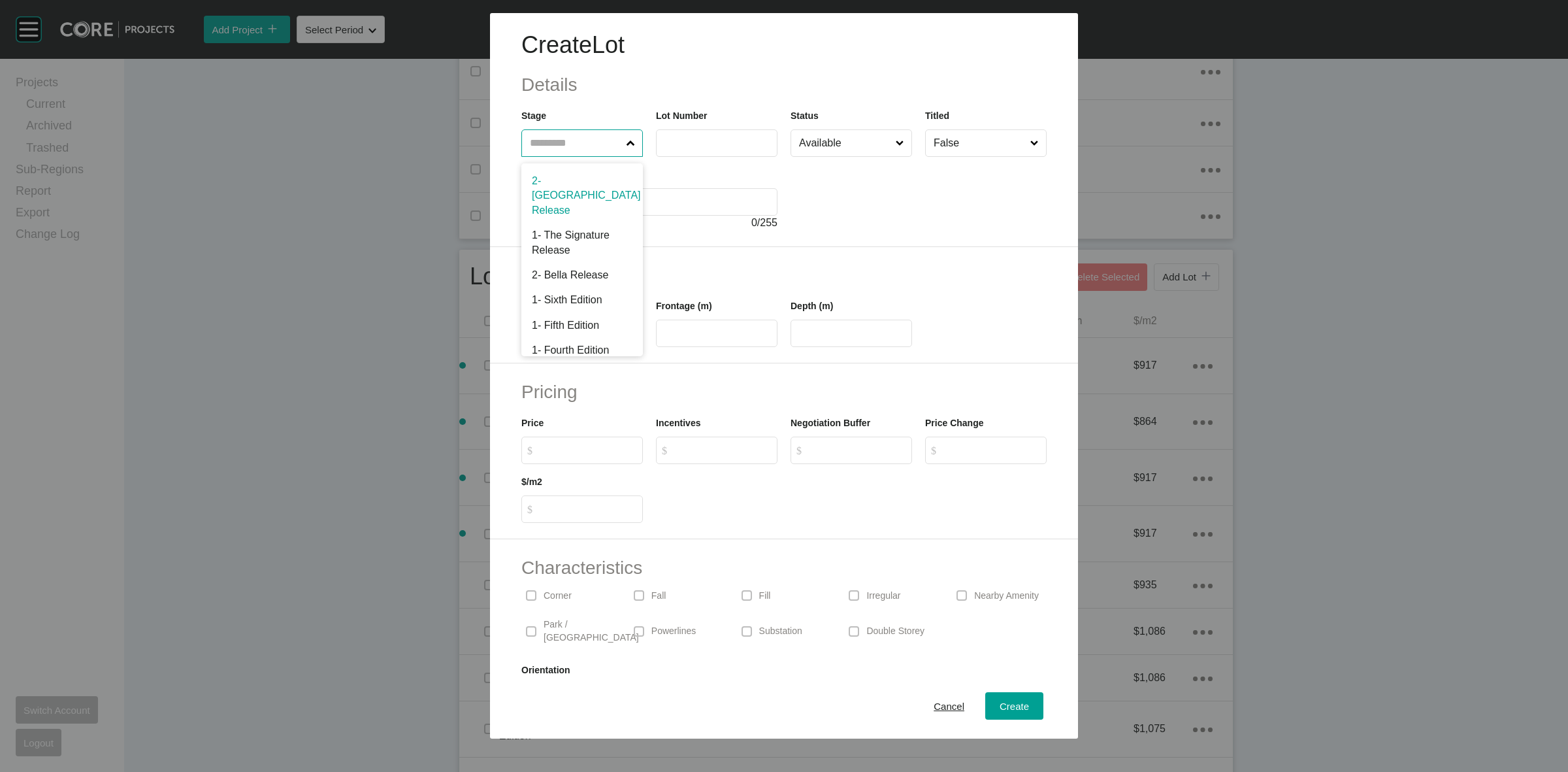
drag, startPoint x: 576, startPoint y: 142, endPoint x: 557, endPoint y: 131, distance: 22.0
click at [565, 139] on input "text" at bounding box center [575, 144] width 97 height 26
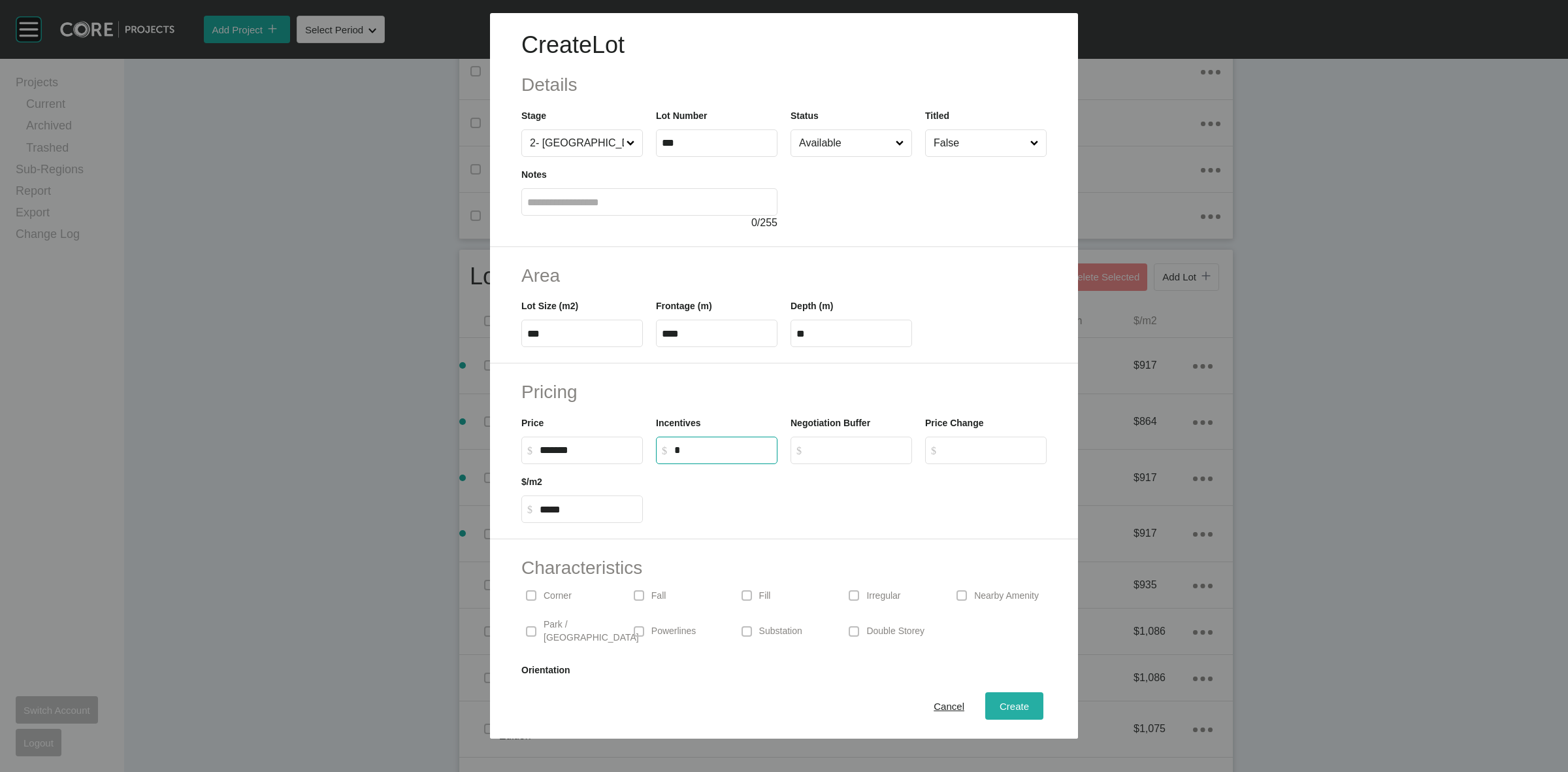
click at [1000, 707] on span "Create" at bounding box center [1014, 706] width 29 height 11
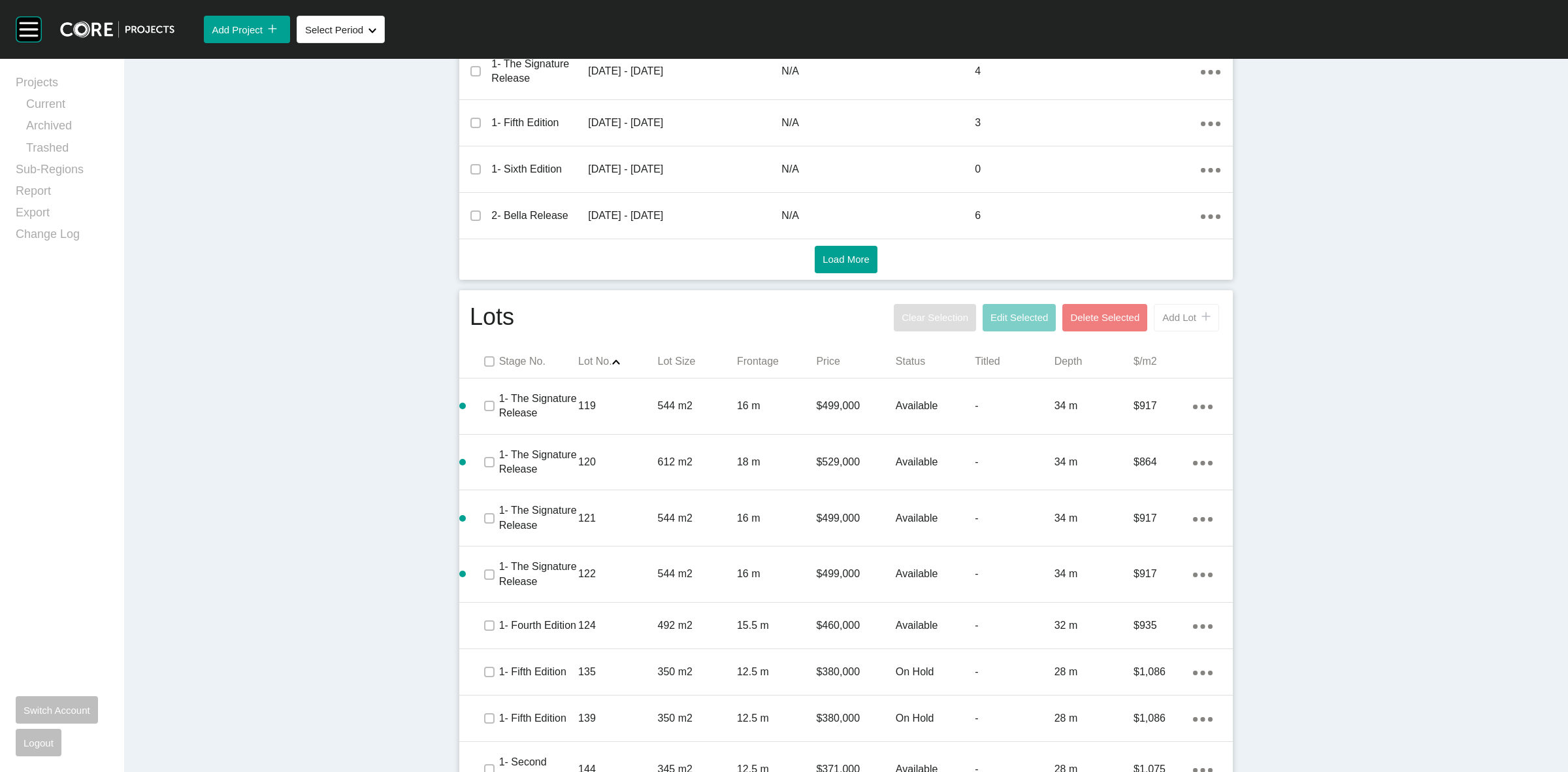
click at [1176, 311] on span "Add Lot" at bounding box center [1179, 317] width 34 height 11
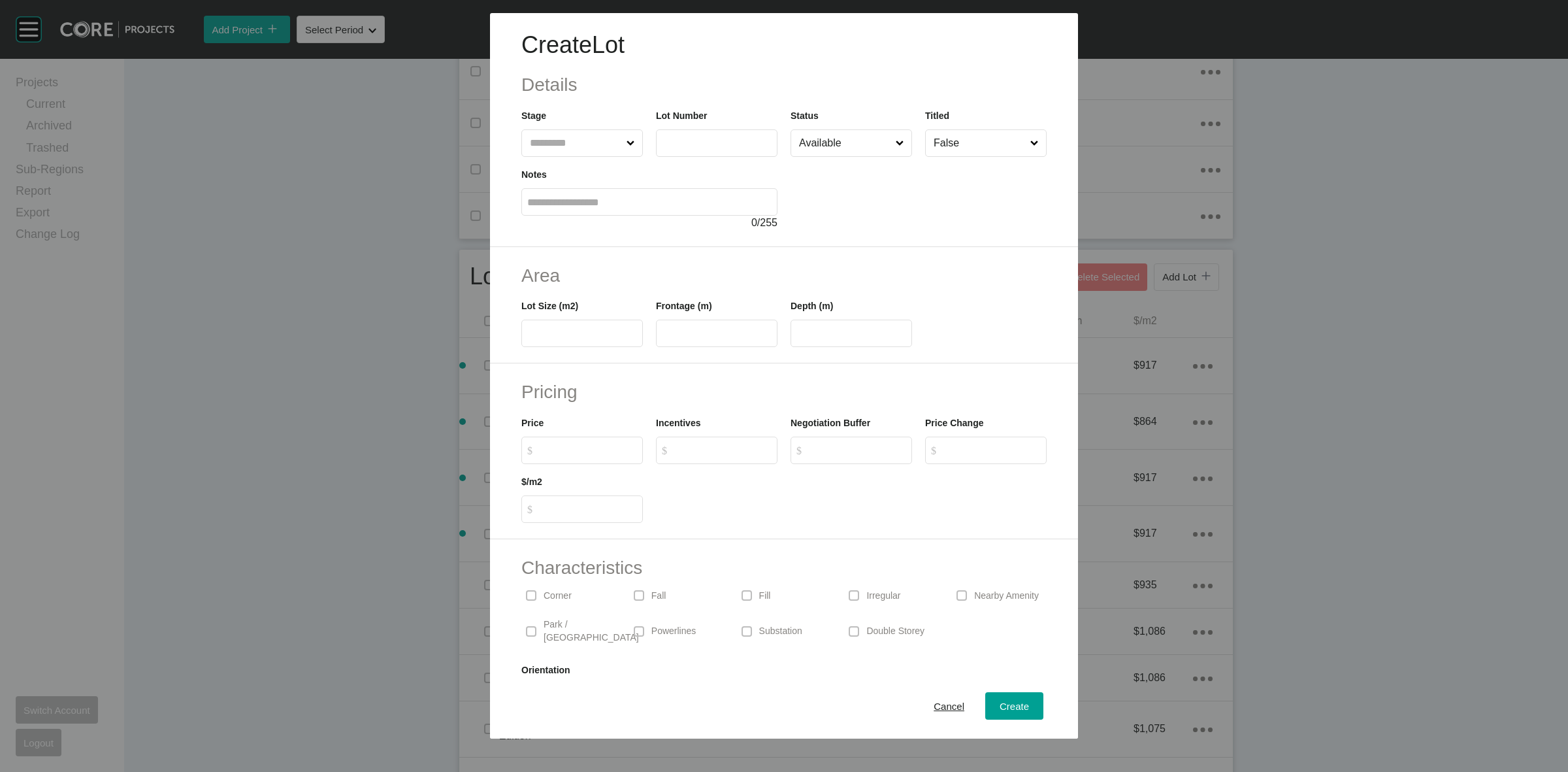
click at [596, 144] on input "text" at bounding box center [575, 144] width 97 height 26
click at [1000, 706] on span "Create" at bounding box center [1014, 706] width 29 height 11
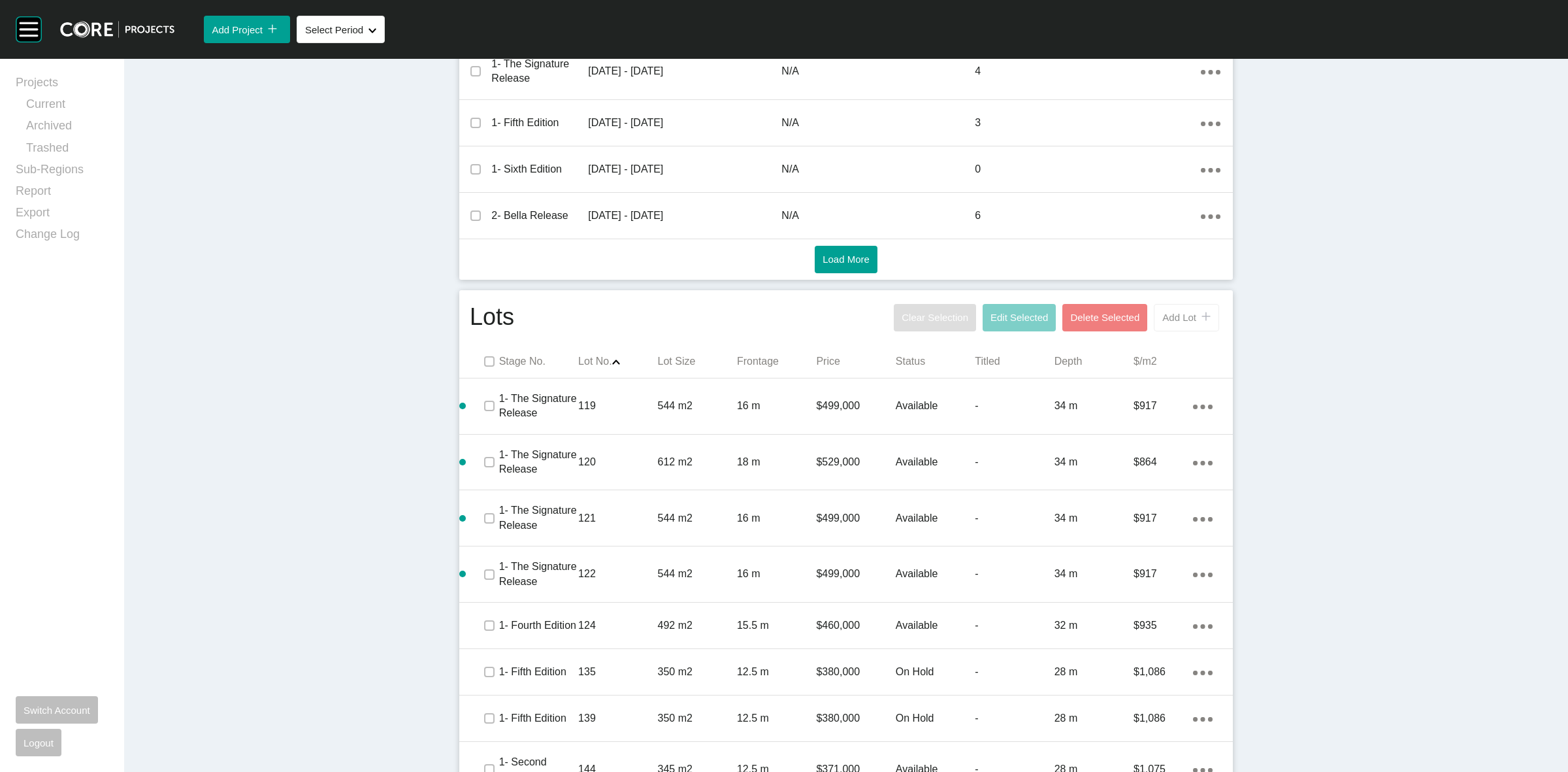
click at [1165, 311] on span "Add Lot" at bounding box center [1179, 317] width 34 height 11
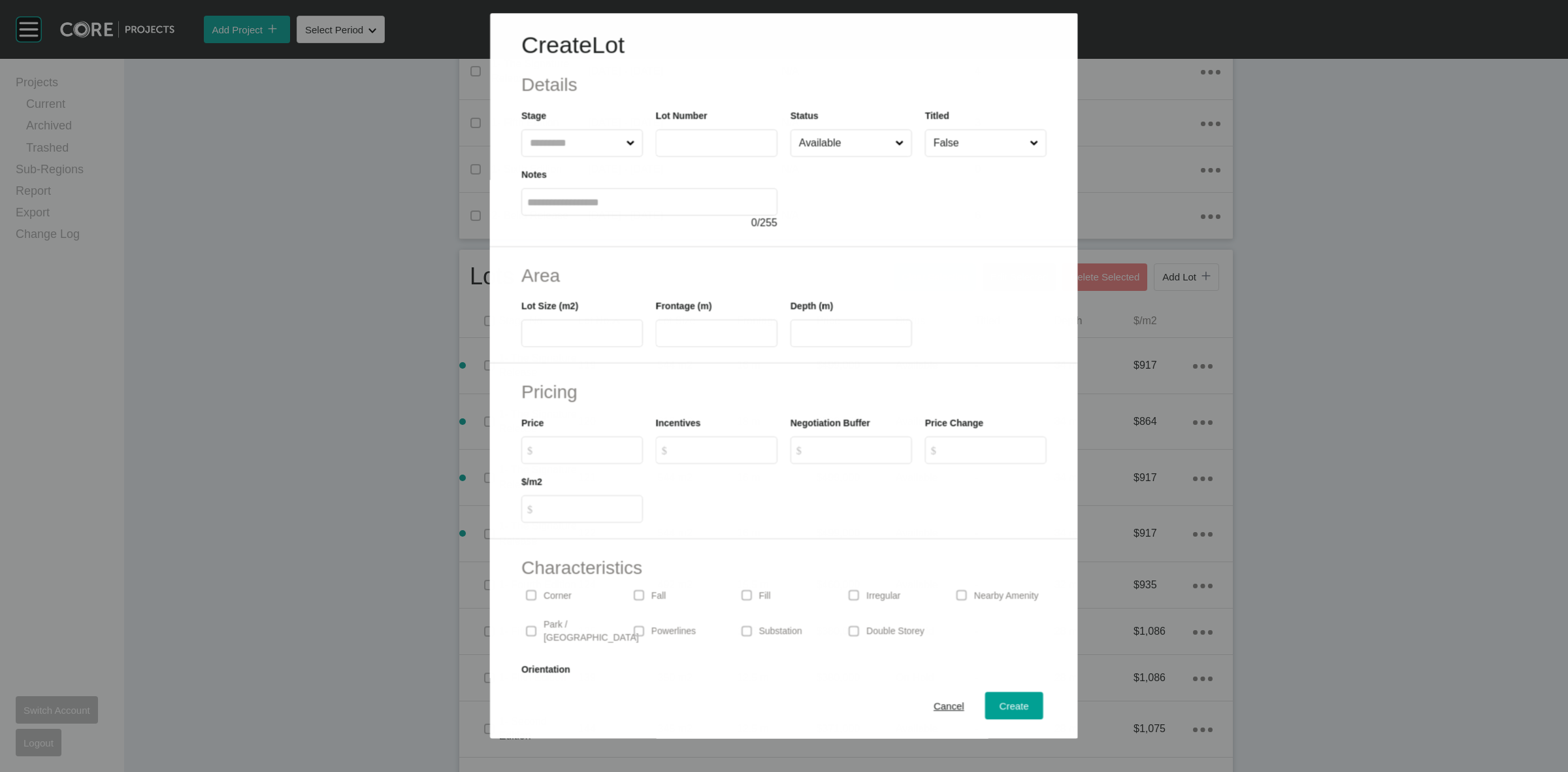
drag, startPoint x: 581, startPoint y: 141, endPoint x: 569, endPoint y: 125, distance: 20.0
click at [569, 132] on input "text" at bounding box center [575, 144] width 96 height 26
click at [1015, 703] on span "Create" at bounding box center [1014, 706] width 29 height 11
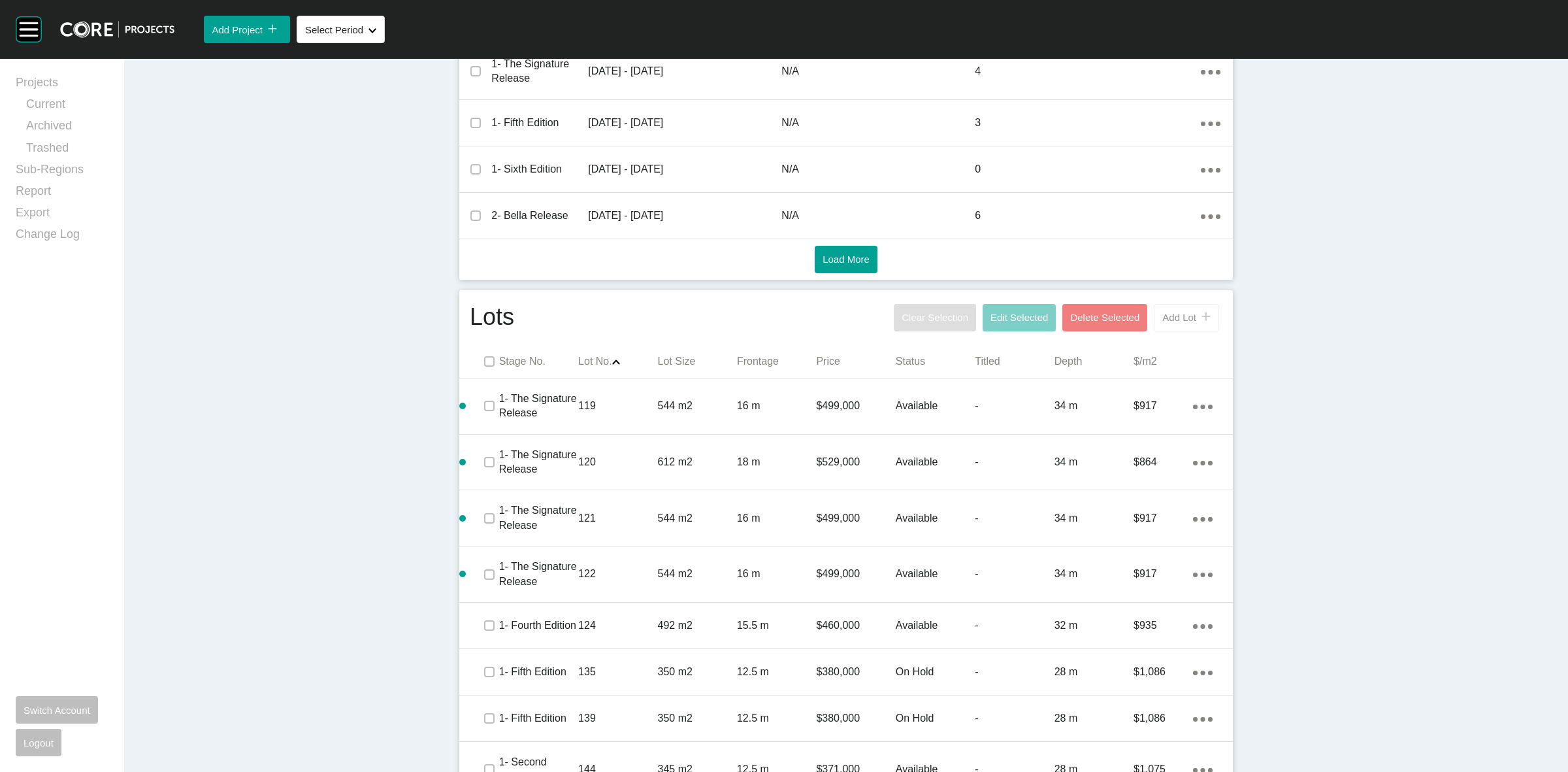
click at [1162, 311] on span "Add Lot" at bounding box center [1179, 317] width 34 height 11
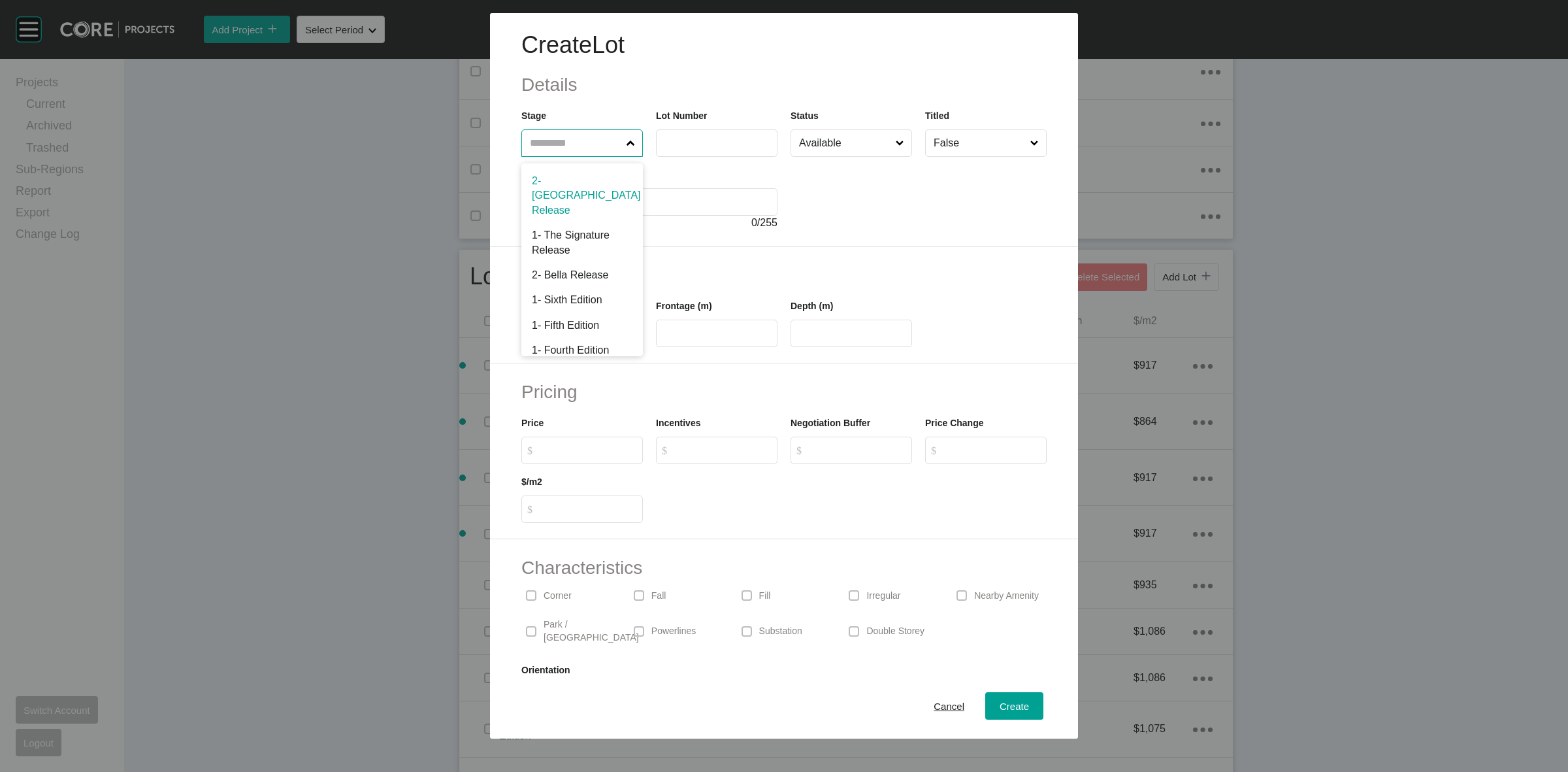
drag, startPoint x: 605, startPoint y: 141, endPoint x: 597, endPoint y: 107, distance: 34.9
click at [598, 134] on input "text" at bounding box center [575, 144] width 97 height 26
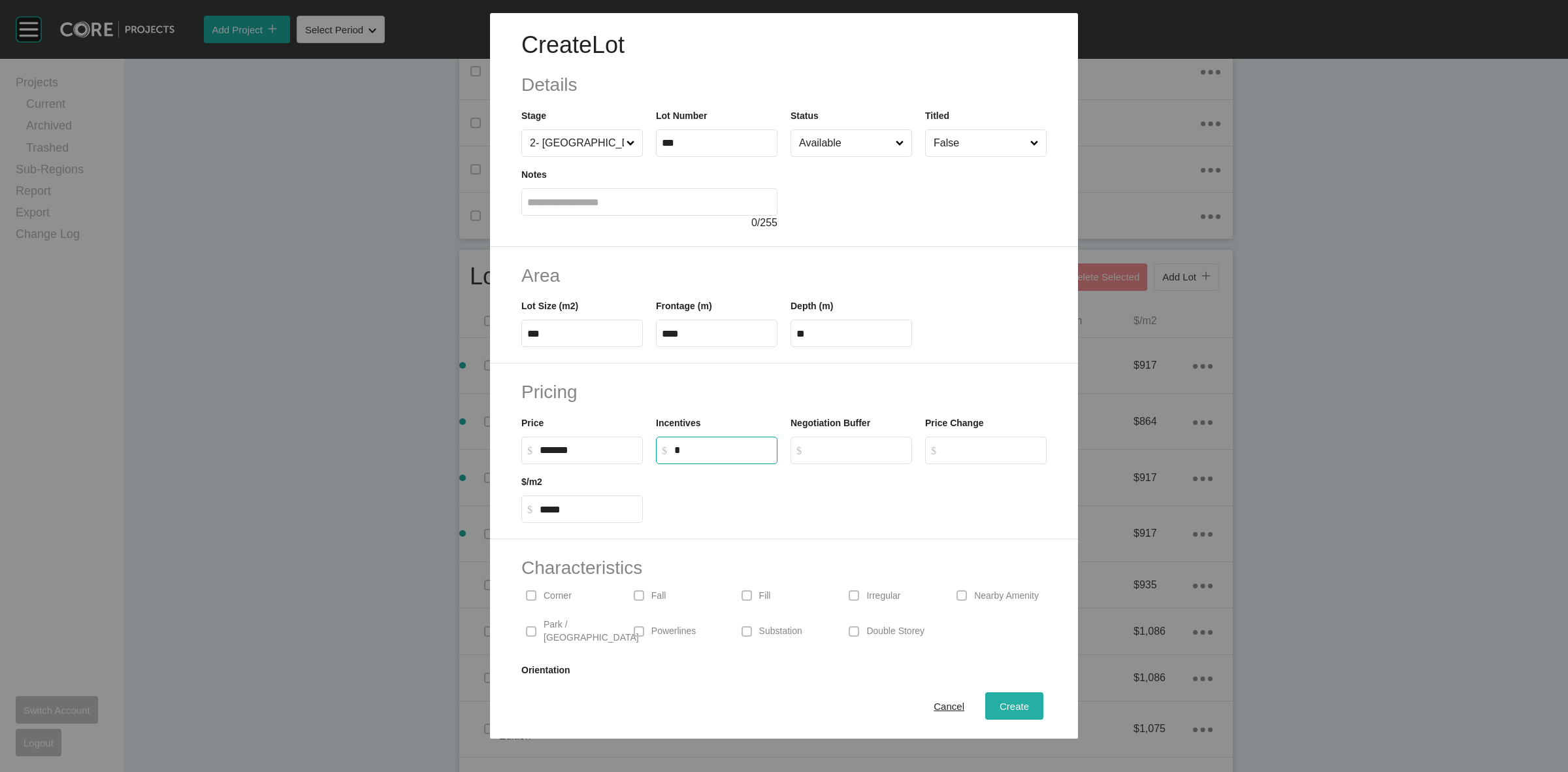
click at [1000, 706] on span "Create" at bounding box center [1014, 706] width 29 height 11
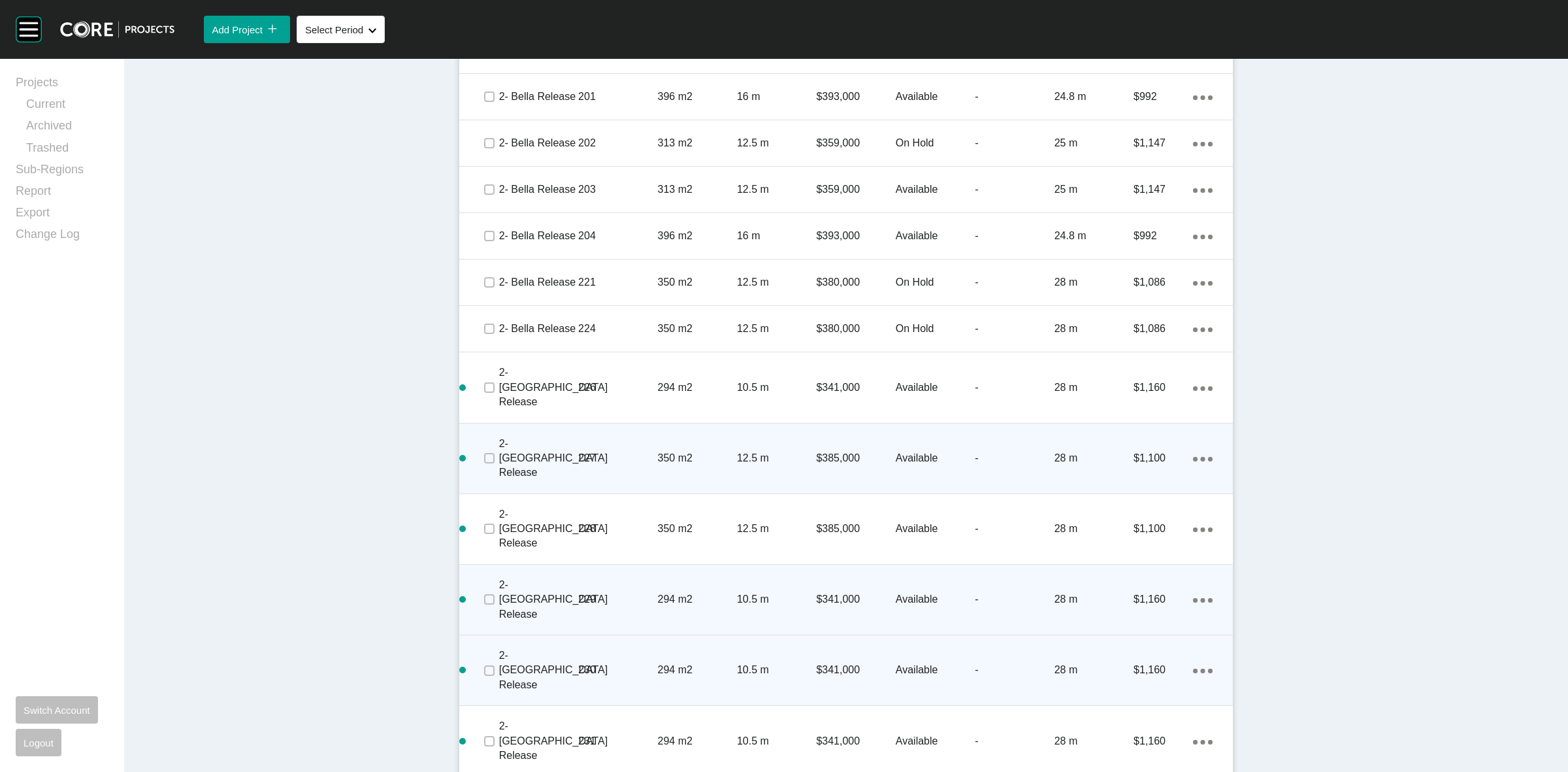
scroll to position [1703, 0]
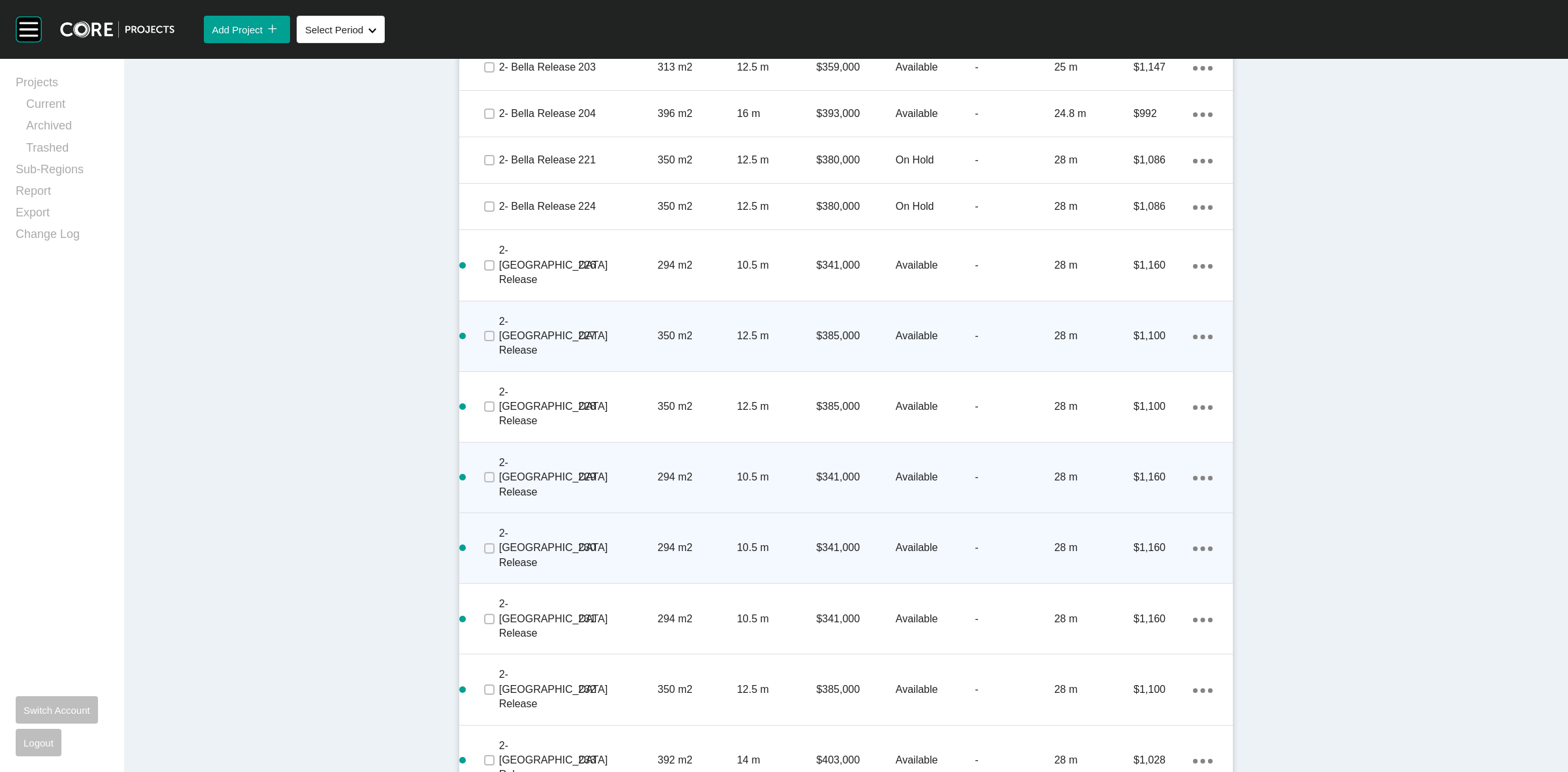
click at [1137, 729] on link "Duplicate" at bounding box center [1143, 732] width 49 height 20
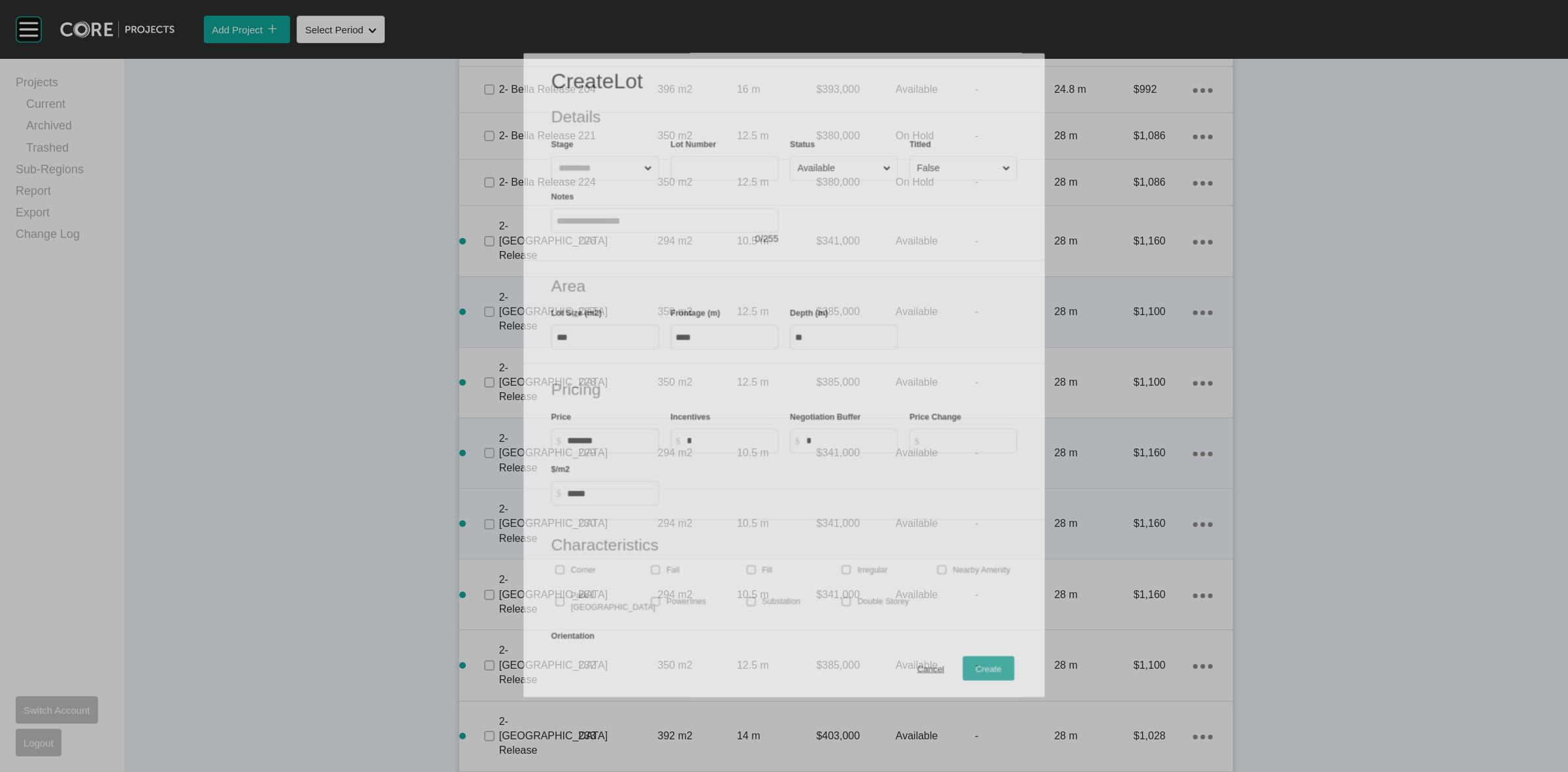
scroll to position [1661, 0]
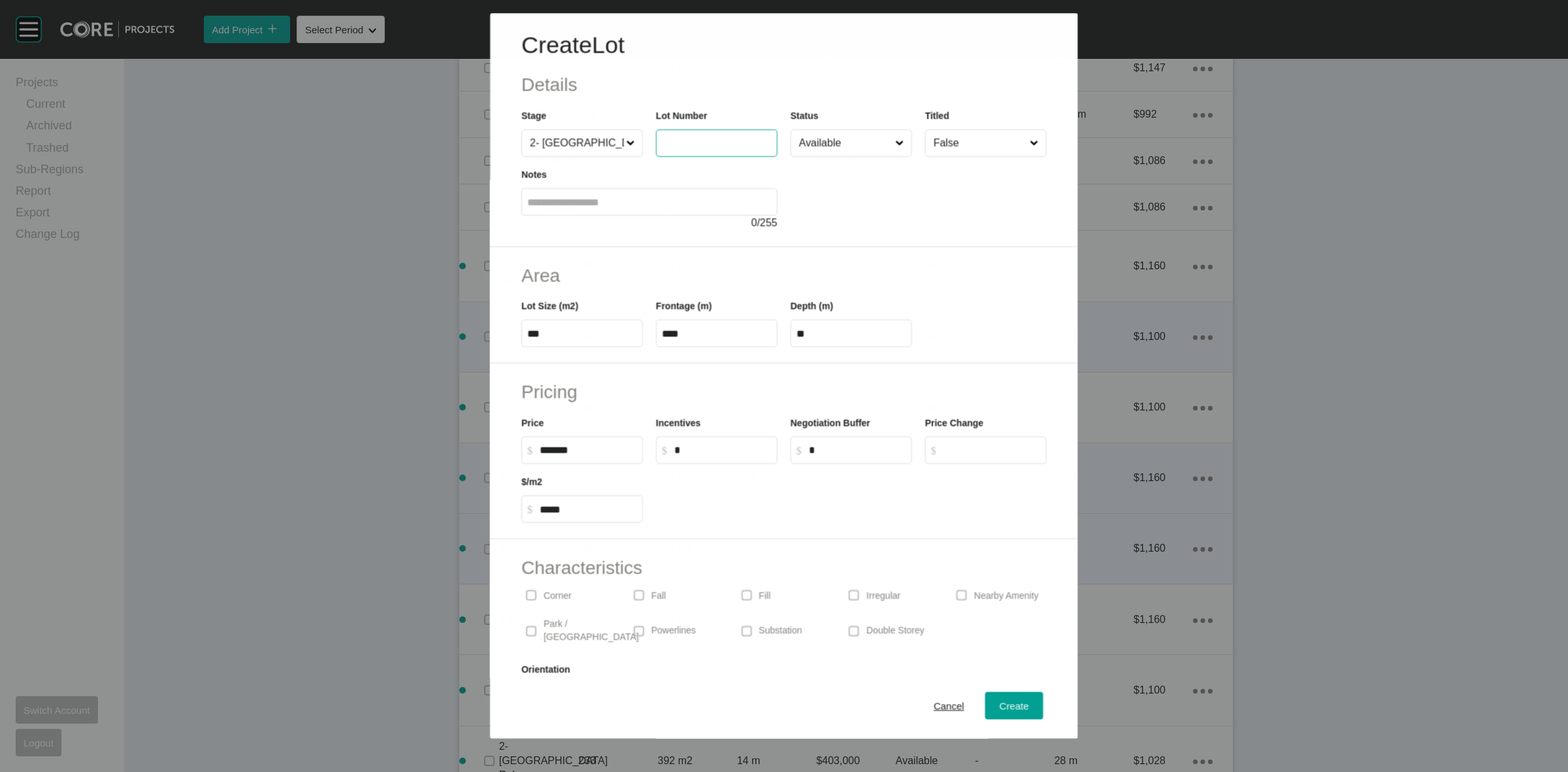
drag, startPoint x: 703, startPoint y: 142, endPoint x: 690, endPoint y: 132, distance: 16.4
click at [695, 138] on input "text" at bounding box center [716, 144] width 110 height 11
click at [996, 697] on div "Create" at bounding box center [1014, 705] width 36 height 18
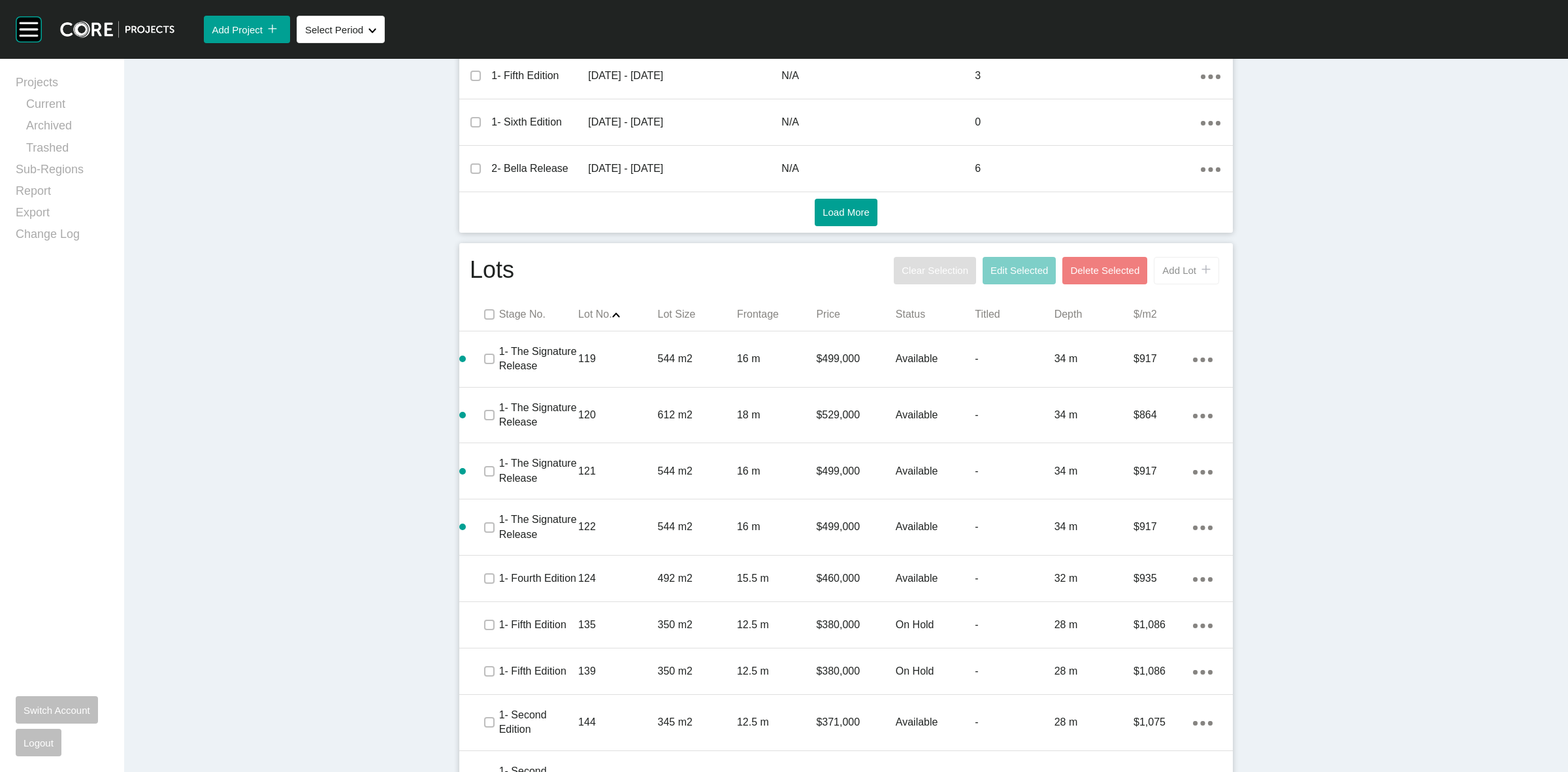
scroll to position [557, 0]
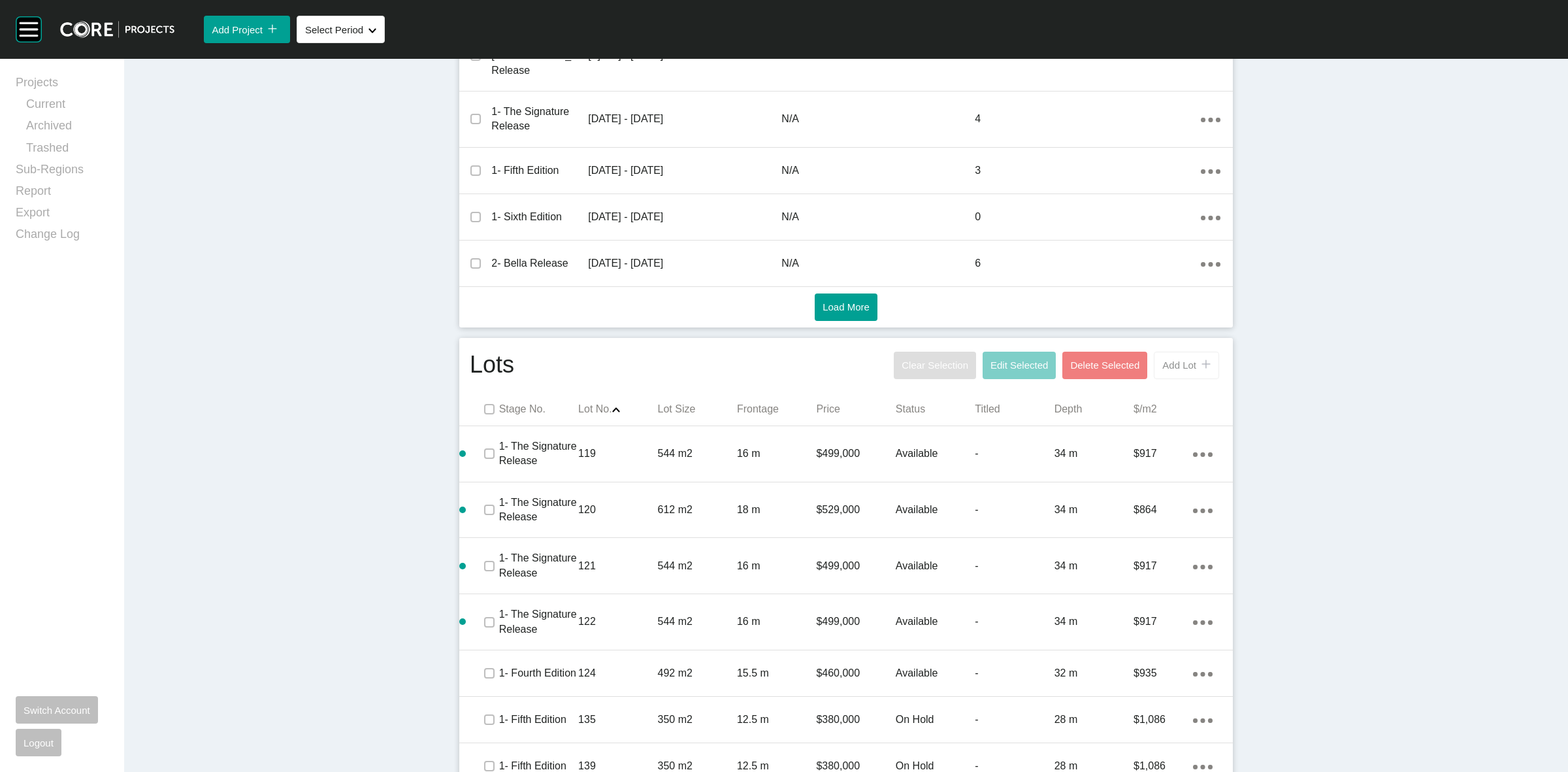
click at [1162, 359] on span "Add Lot" at bounding box center [1179, 365] width 34 height 11
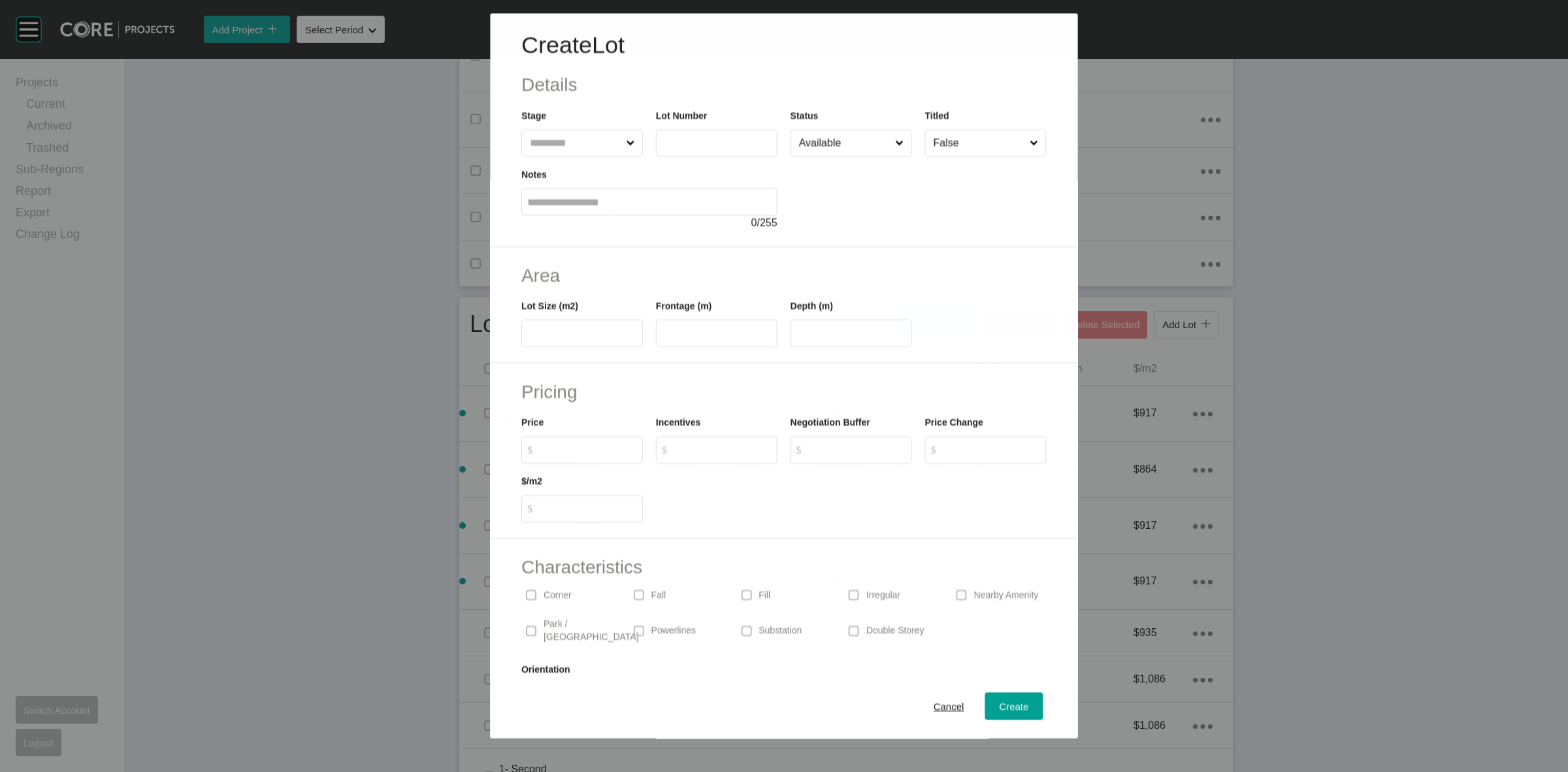
drag, startPoint x: 547, startPoint y: 129, endPoint x: 537, endPoint y: 125, distance: 10.8
click at [544, 128] on div "Stage" at bounding box center [582, 133] width 122 height 49
click at [674, 141] on input "text" at bounding box center [716, 143] width 110 height 11
click at [671, 142] on input "****" at bounding box center [716, 143] width 110 height 11
click at [1000, 704] on span "Create" at bounding box center [1014, 706] width 29 height 11
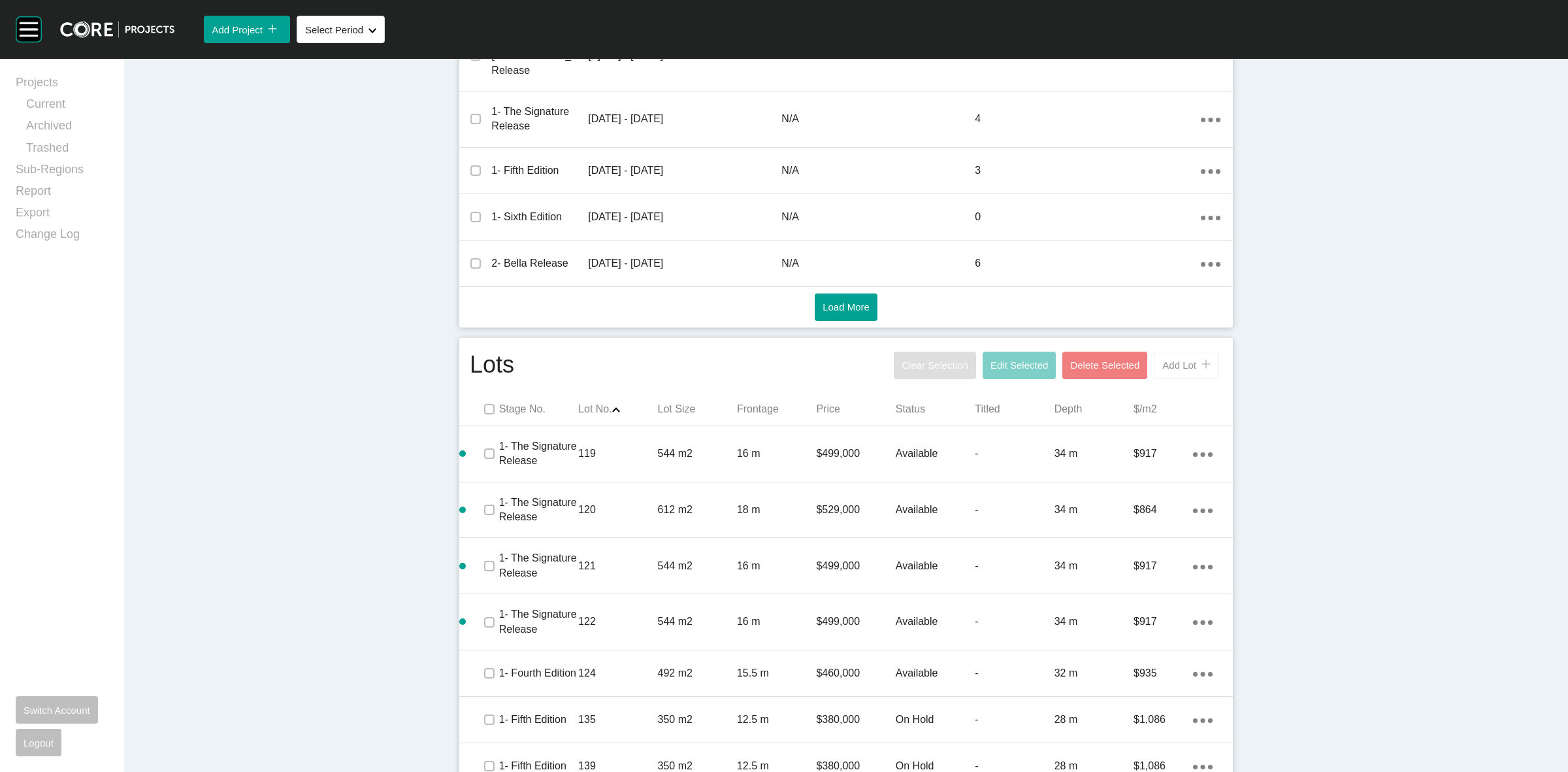
click at [1183, 359] on span "Add Lot" at bounding box center [1179, 365] width 34 height 11
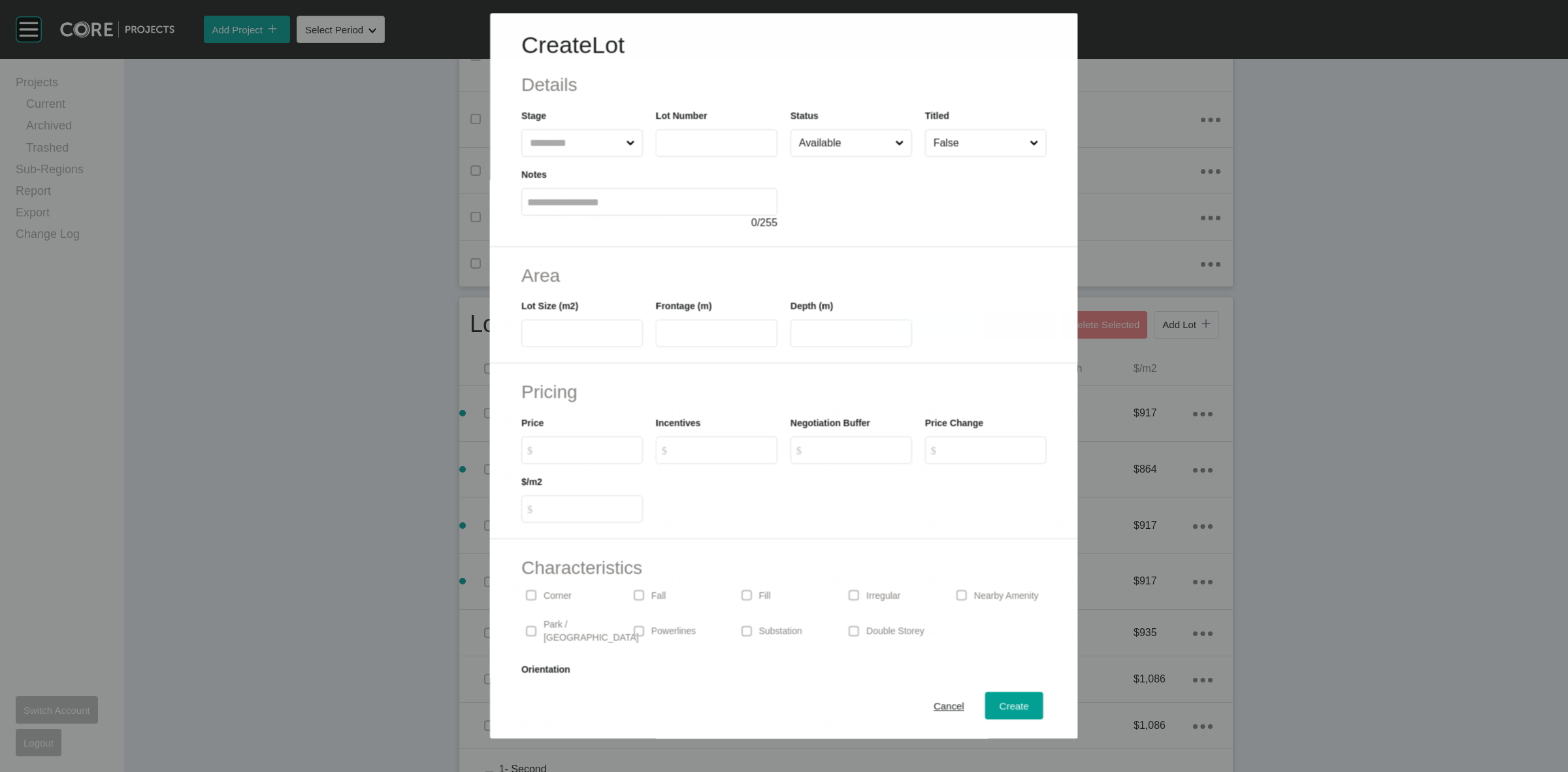
drag, startPoint x: 576, startPoint y: 144, endPoint x: 564, endPoint y: 132, distance: 17.0
click at [565, 139] on input "text" at bounding box center [575, 144] width 96 height 26
click at [1003, 707] on span "Create" at bounding box center [1014, 706] width 29 height 11
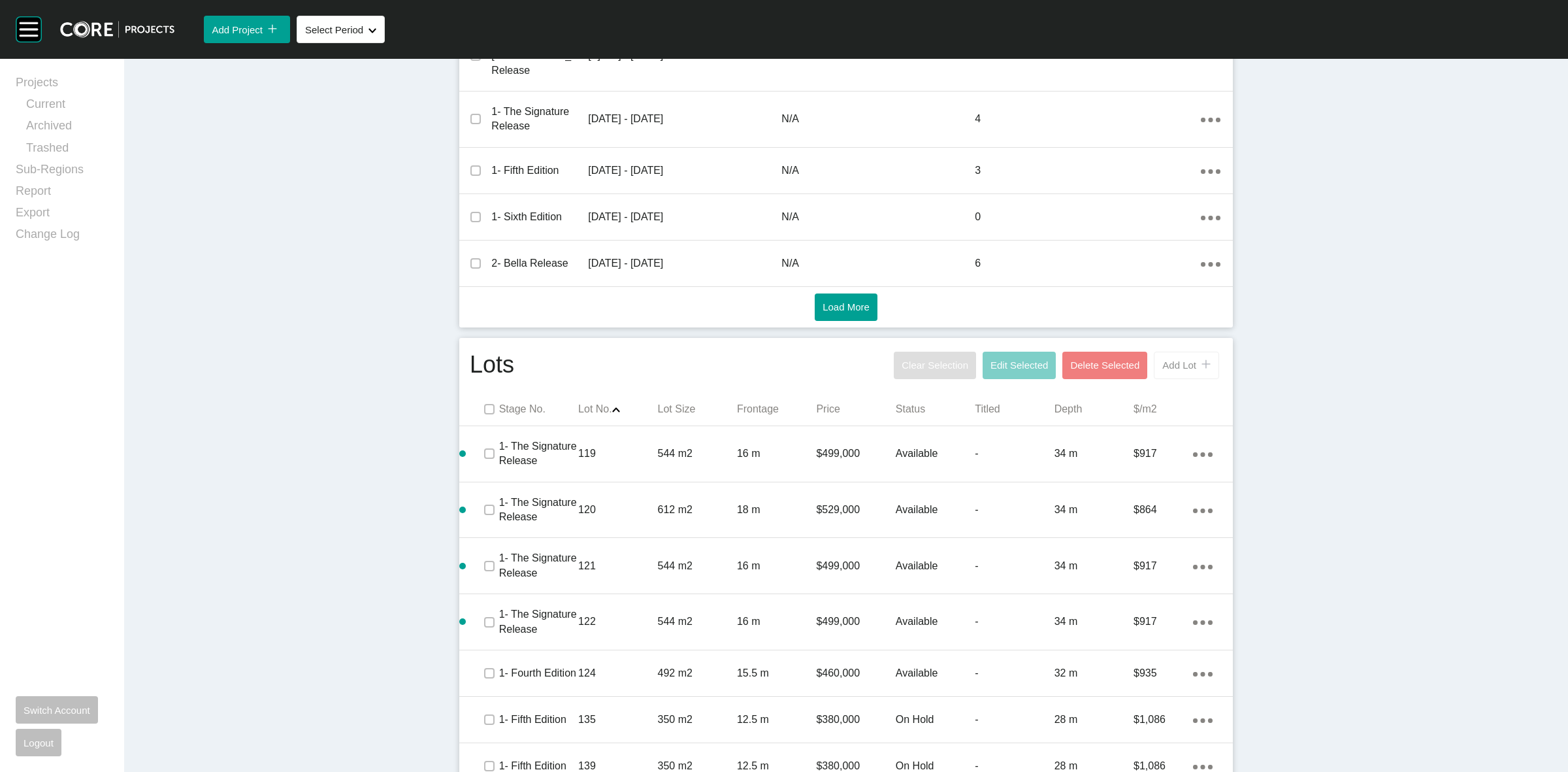
click at [1180, 352] on button "Add Lot icon/tick copy 11 Created with Sketch." at bounding box center [1186, 365] width 66 height 27
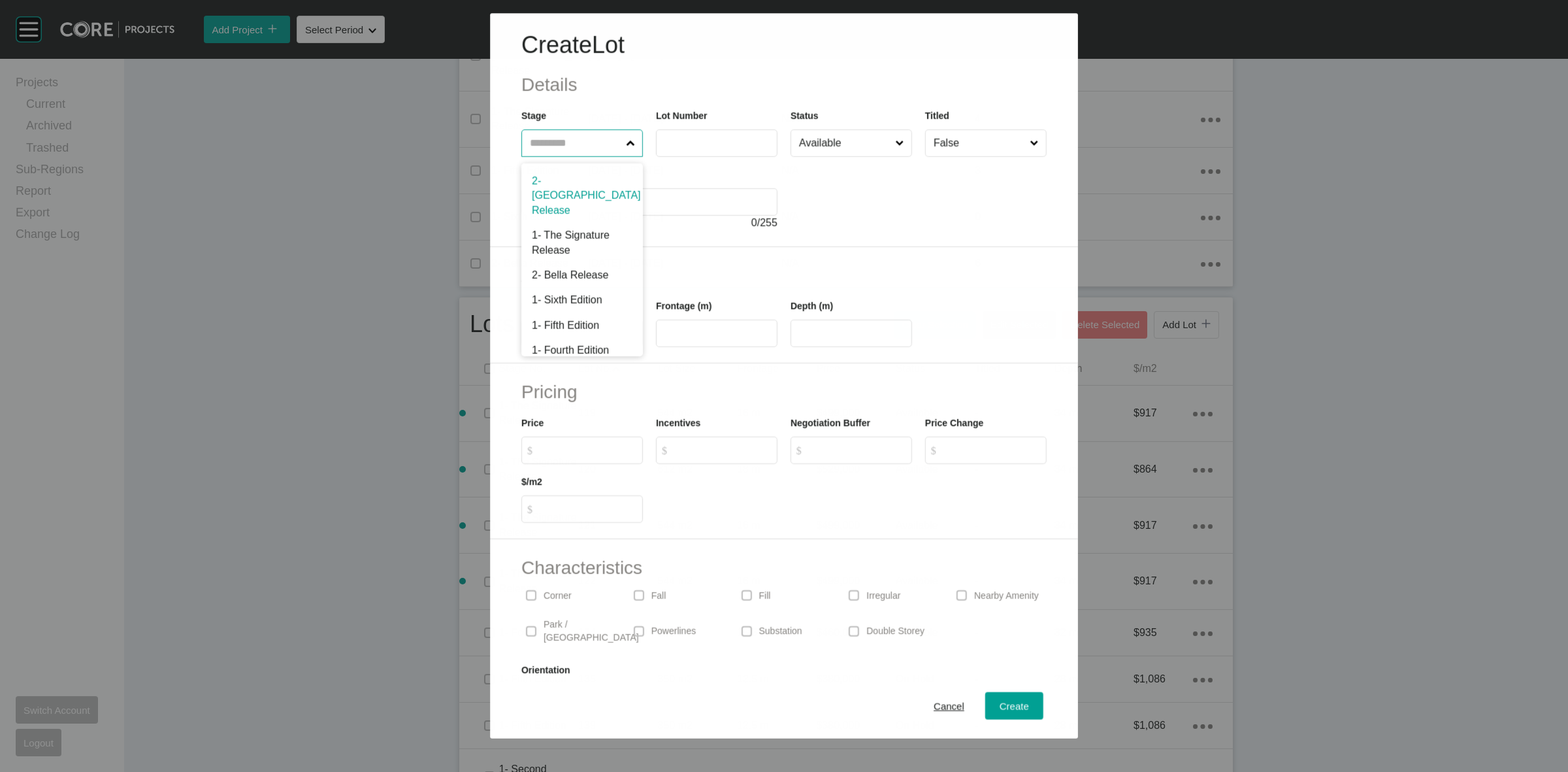
drag, startPoint x: 580, startPoint y: 135, endPoint x: 570, endPoint y: 109, distance: 27.9
click at [572, 119] on div "Stage 2- [GEOGRAPHIC_DATA] Release 1- The Signature Release 2- [PERSON_NAME] Re…" at bounding box center [582, 133] width 122 height 49
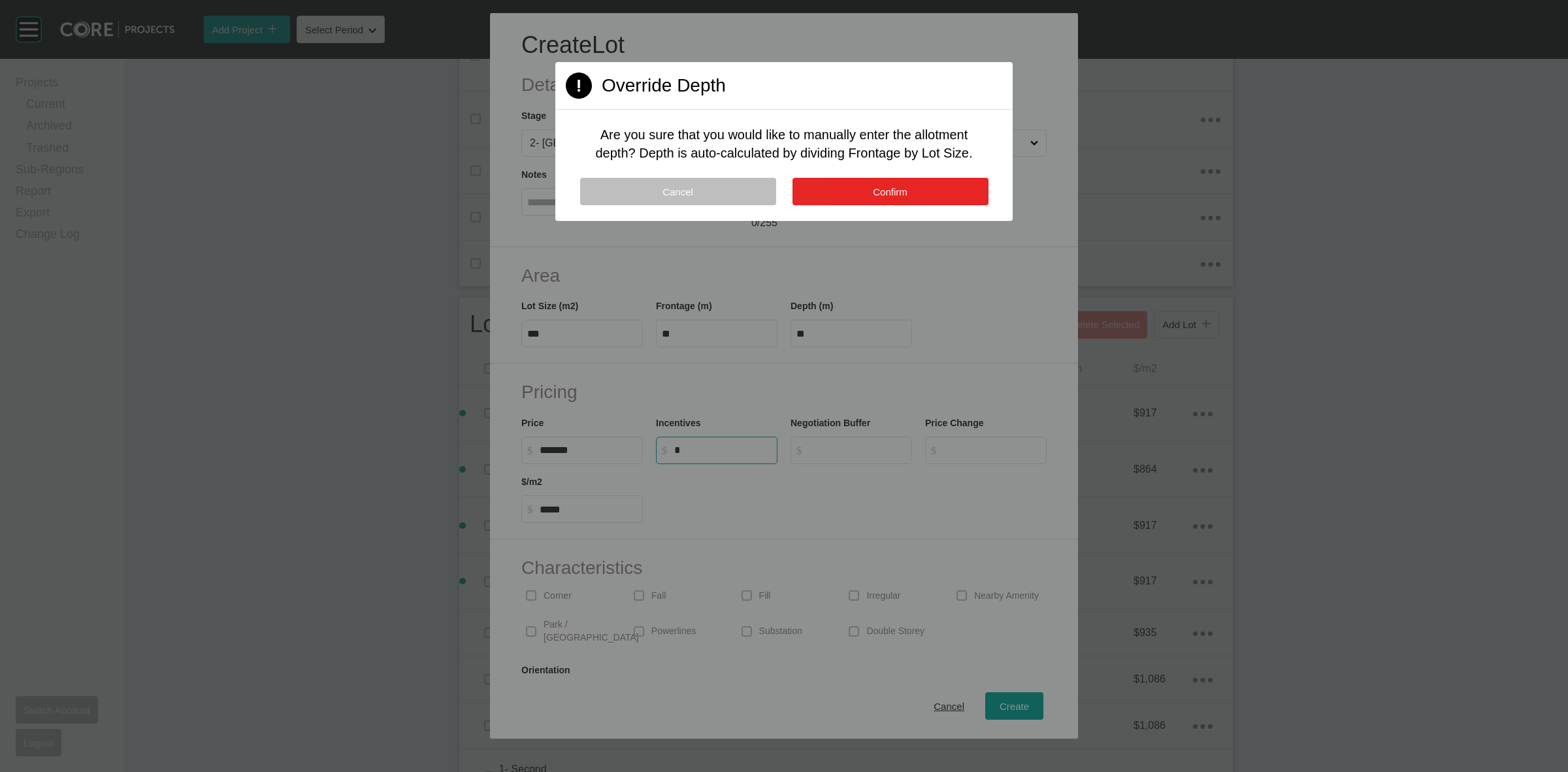
click at [835, 188] on button "Confirm" at bounding box center [890, 191] width 196 height 27
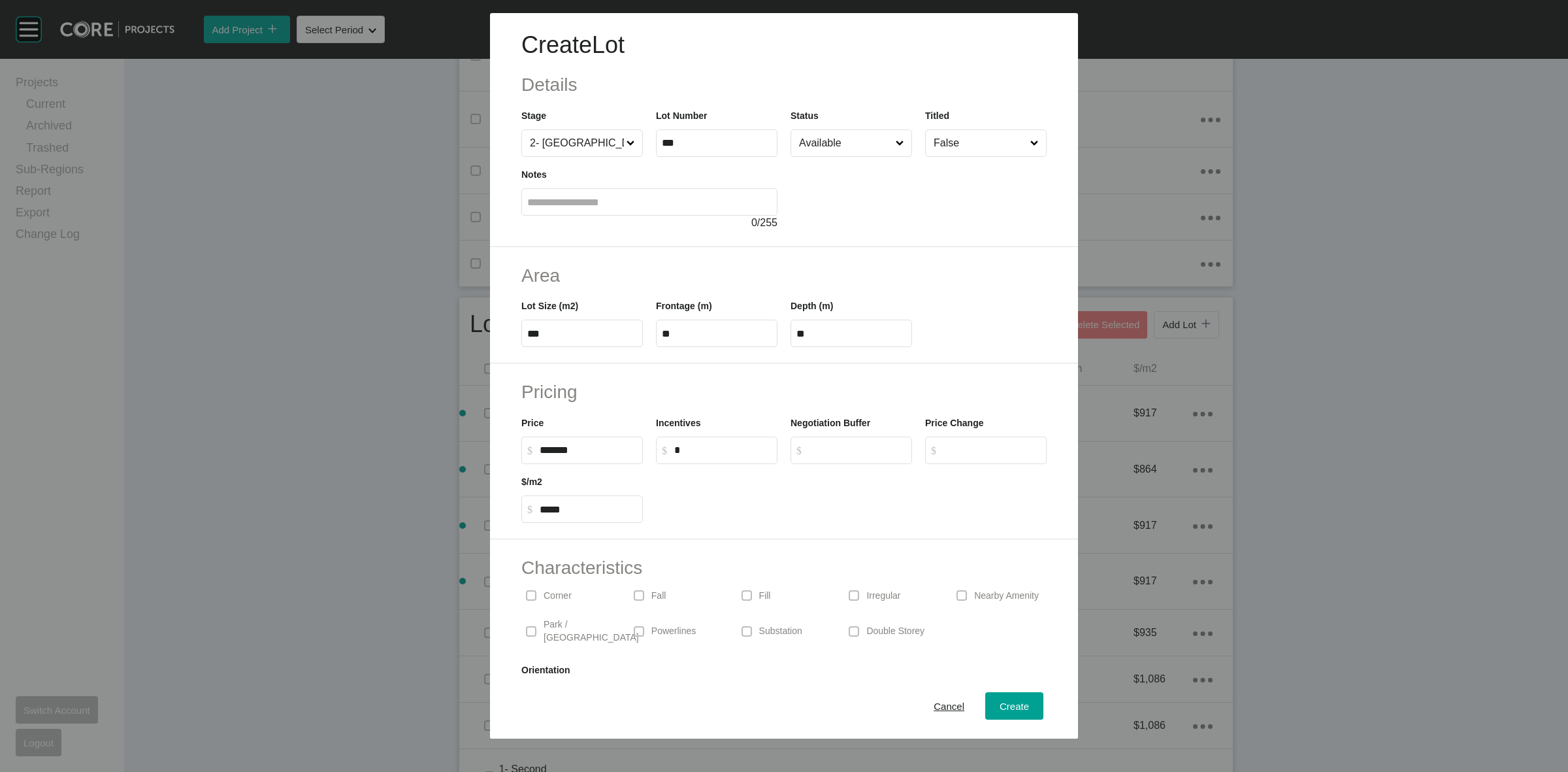
click at [556, 597] on p "Corner" at bounding box center [558, 596] width 28 height 13
click at [1007, 701] on span "Create" at bounding box center [1014, 706] width 29 height 11
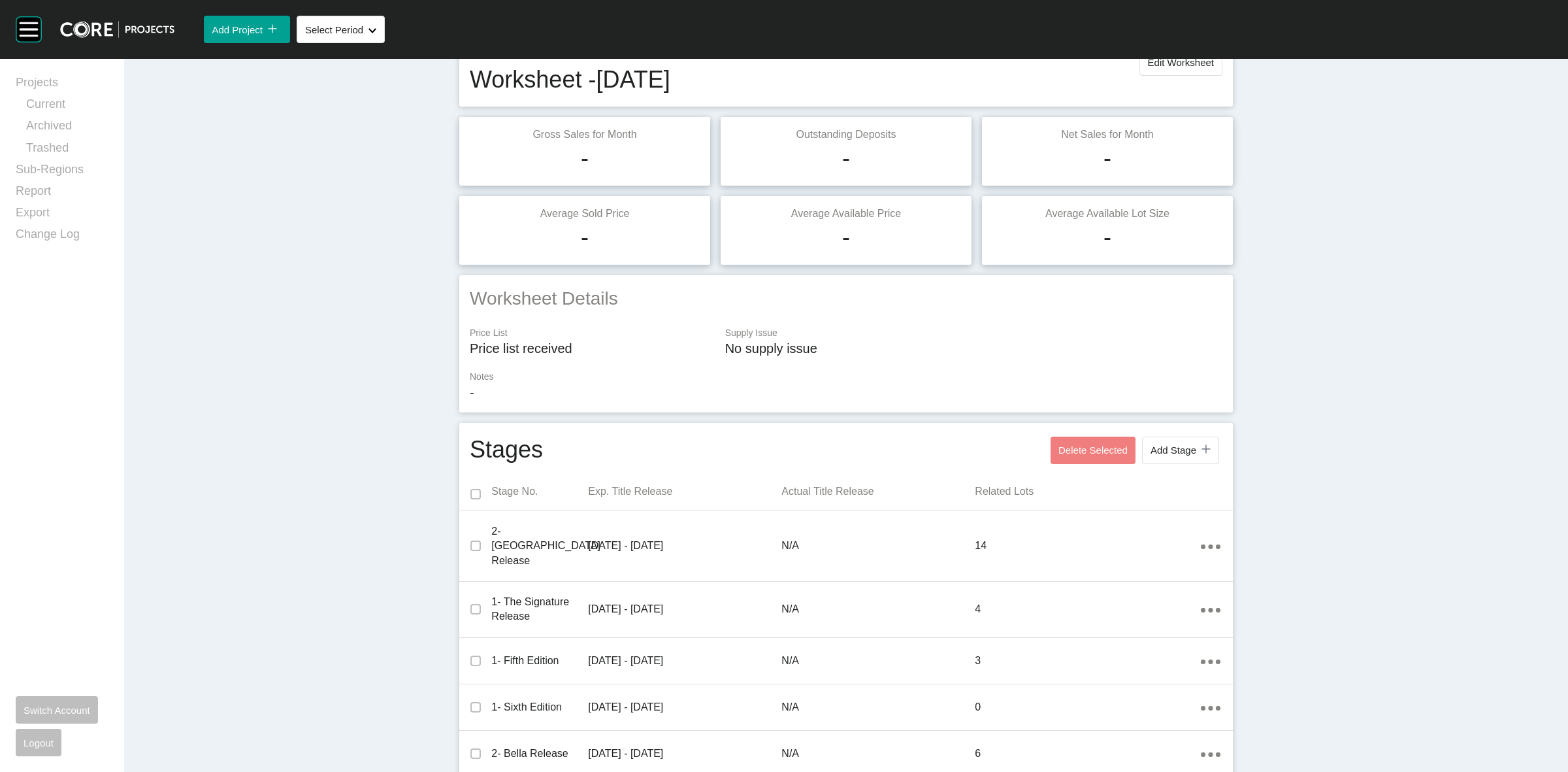
scroll to position [0, 0]
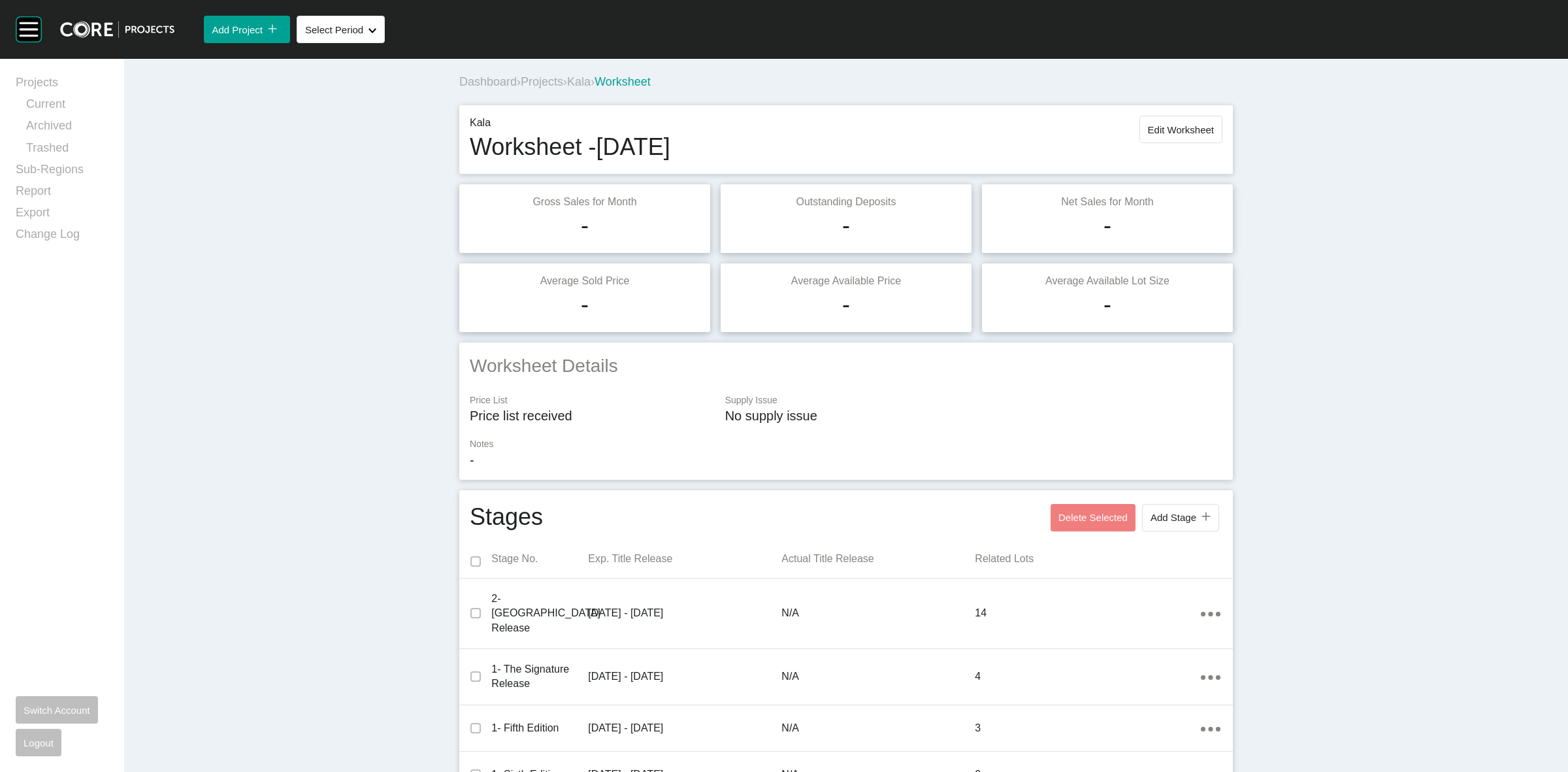
click at [542, 82] on span "Projects" at bounding box center [541, 82] width 42 height 13
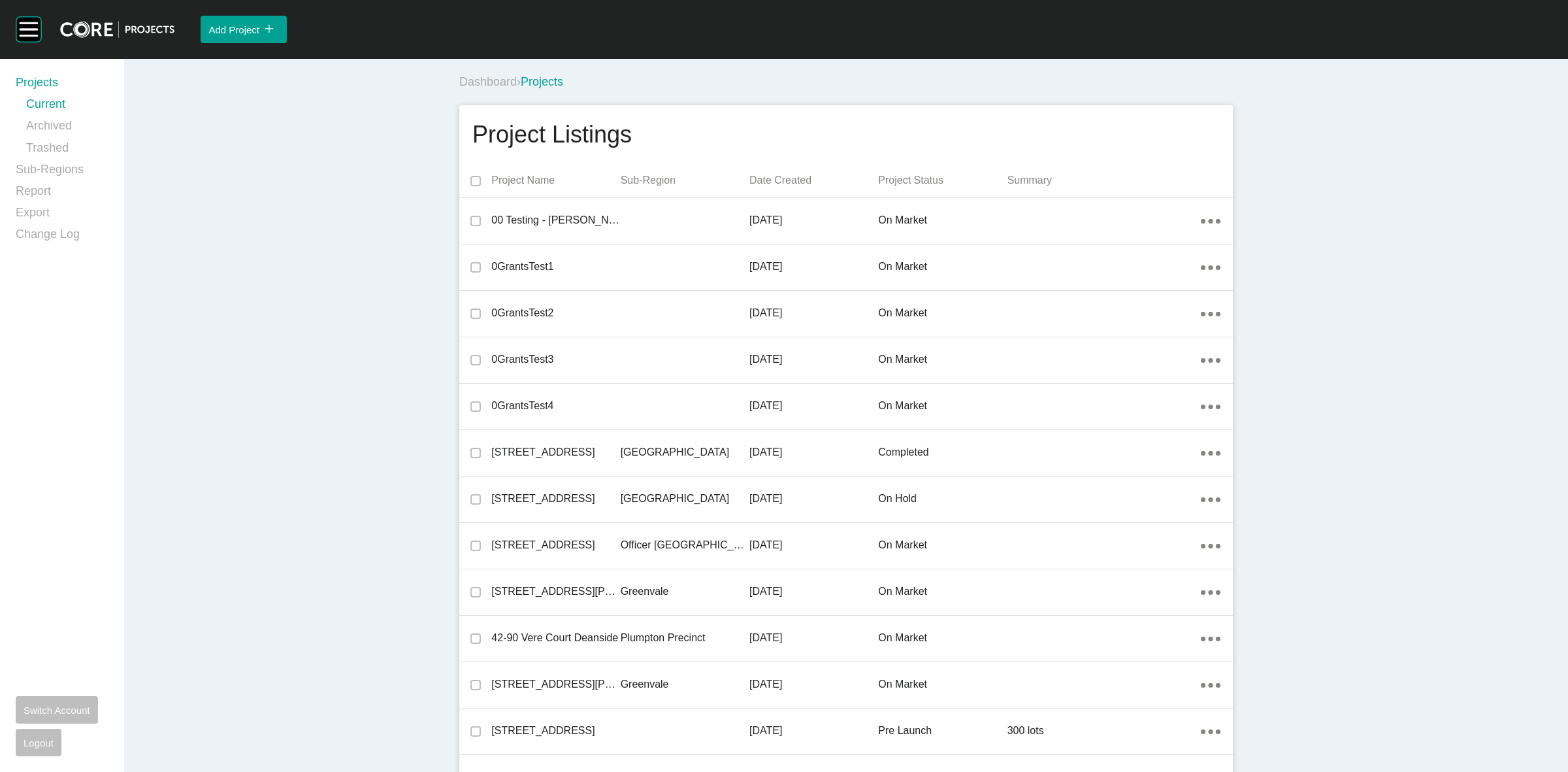
scroll to position [5540, 0]
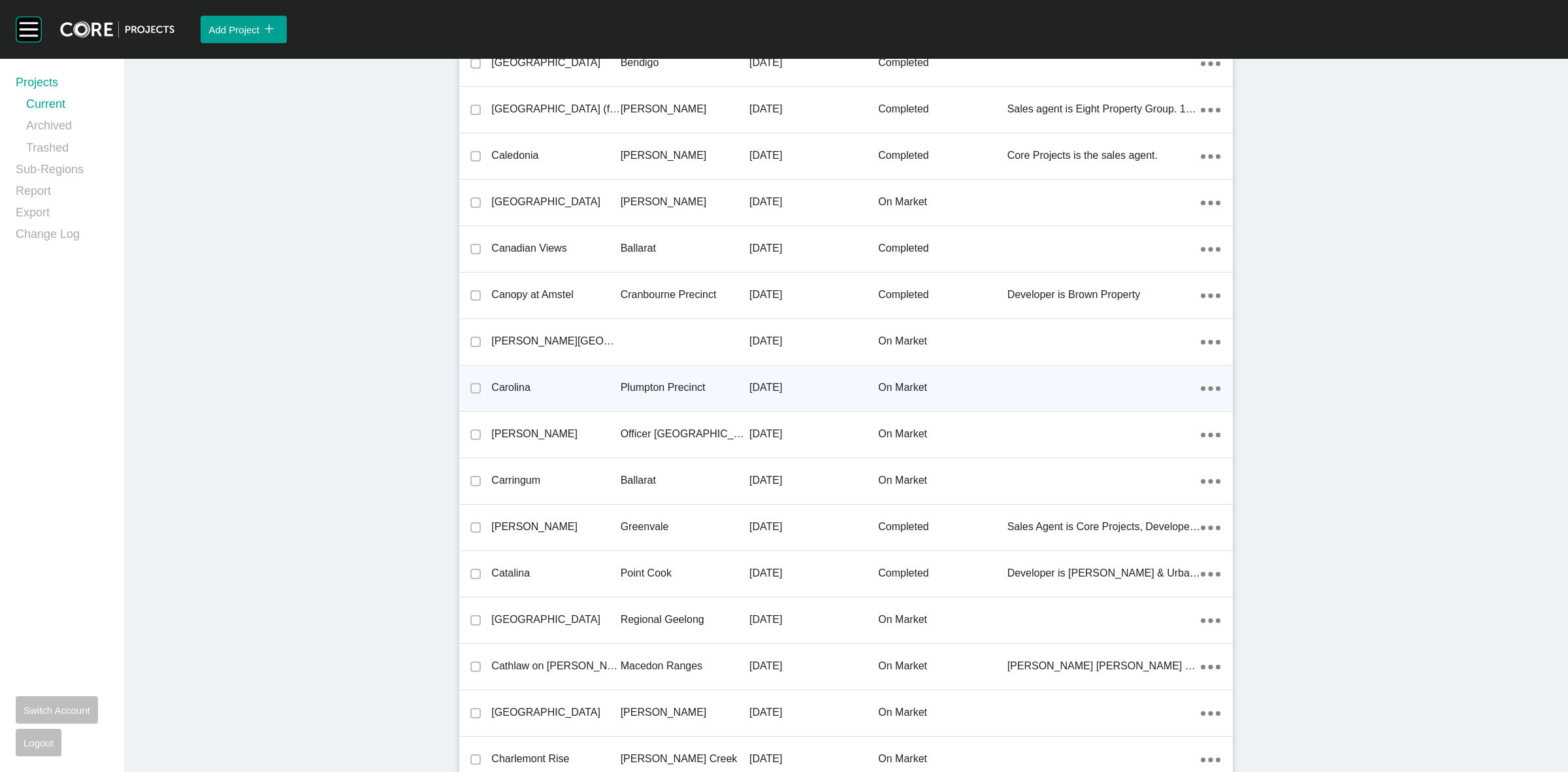
click at [650, 380] on p "Plumpton Precinct" at bounding box center [685, 386] width 128 height 14
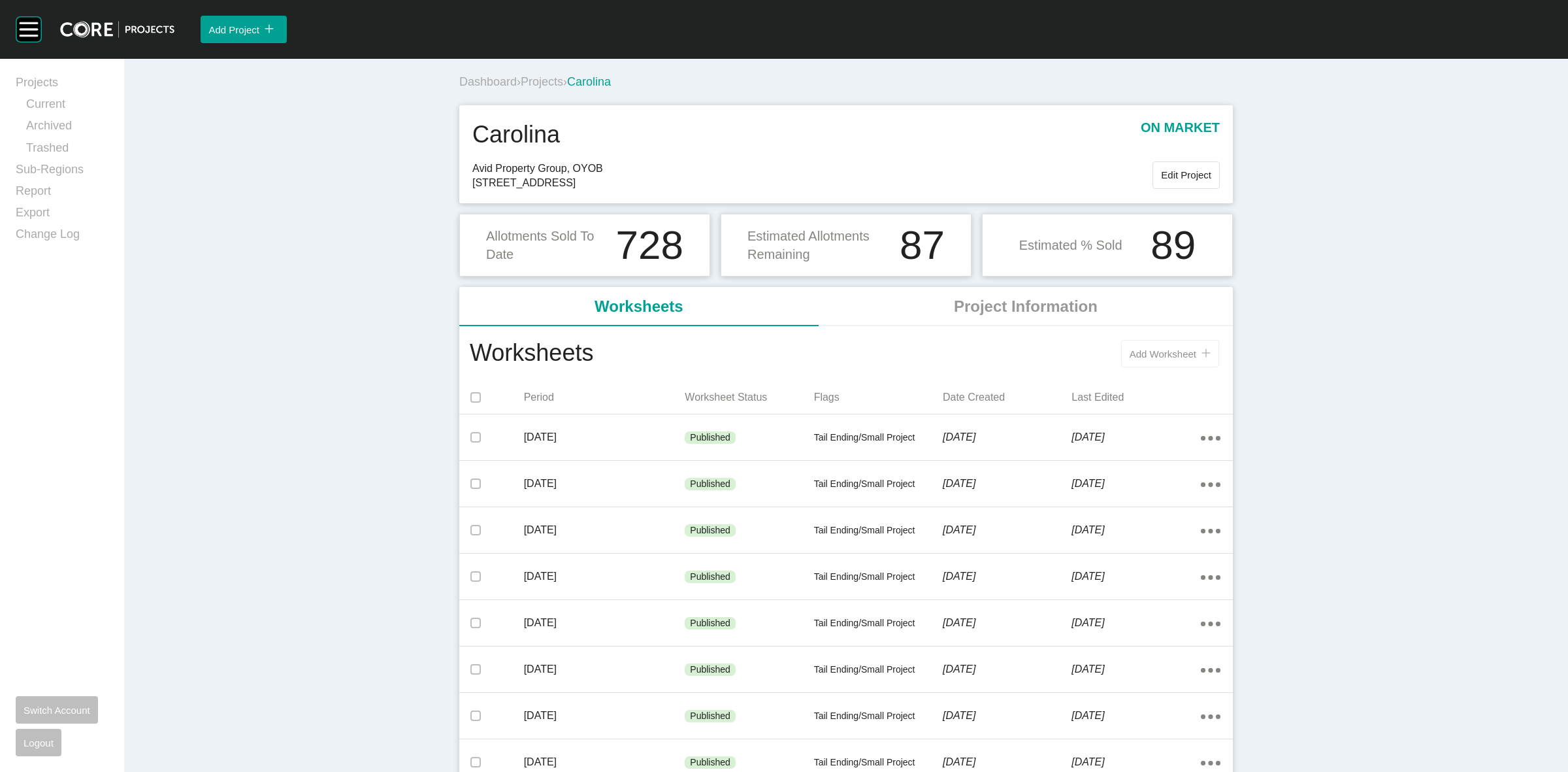
click at [1140, 350] on span "Add Worksheet" at bounding box center [1163, 354] width 67 height 11
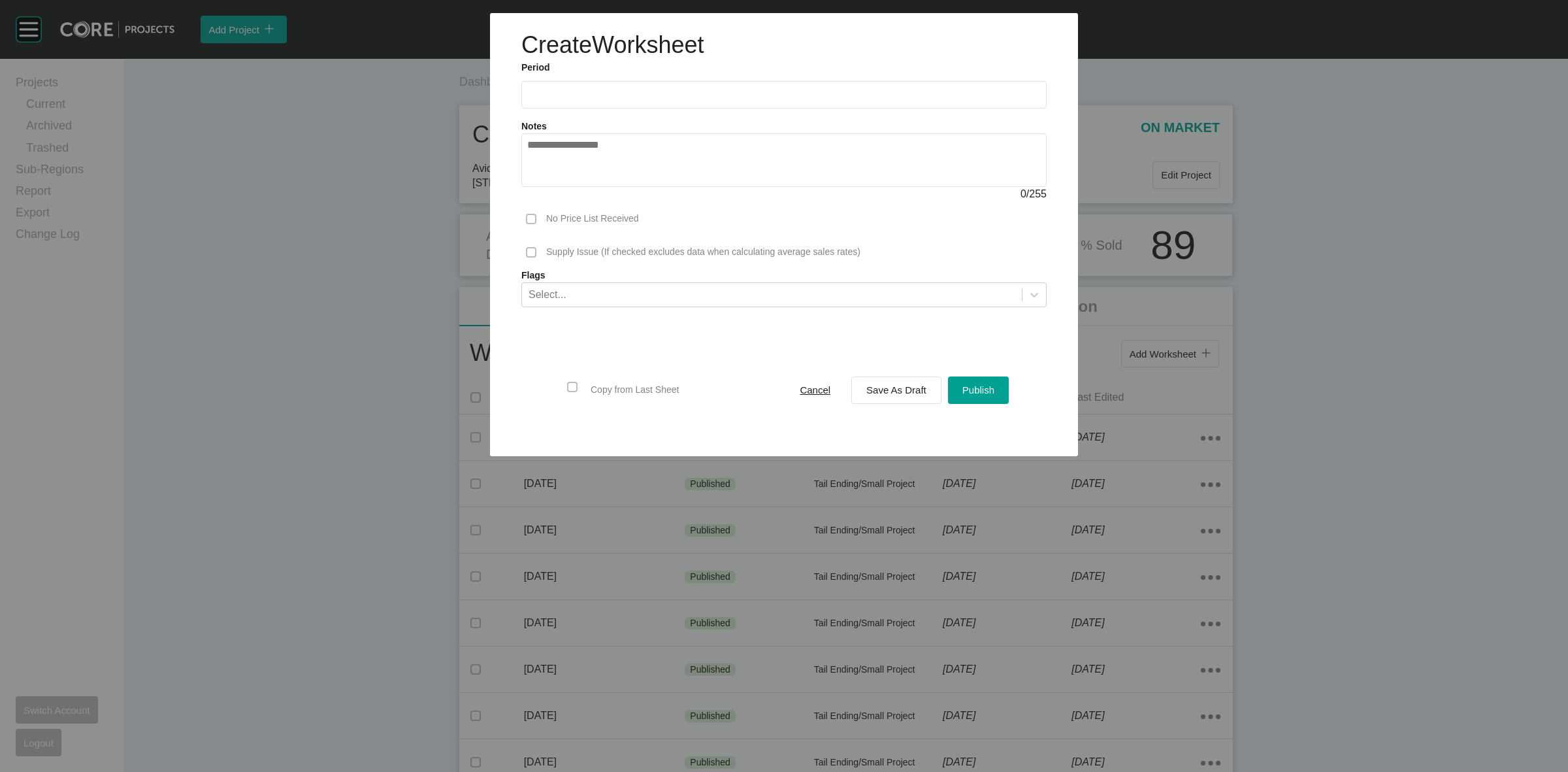
click at [618, 94] on input "text" at bounding box center [784, 95] width 514 height 11
drag, startPoint x: 582, startPoint y: 188, endPoint x: 733, endPoint y: 289, distance: 181.7
click at [582, 188] on li "Aug" at bounding box center [590, 190] width 44 height 23
click at [899, 390] on span "Save As Draft" at bounding box center [897, 390] width 60 height 11
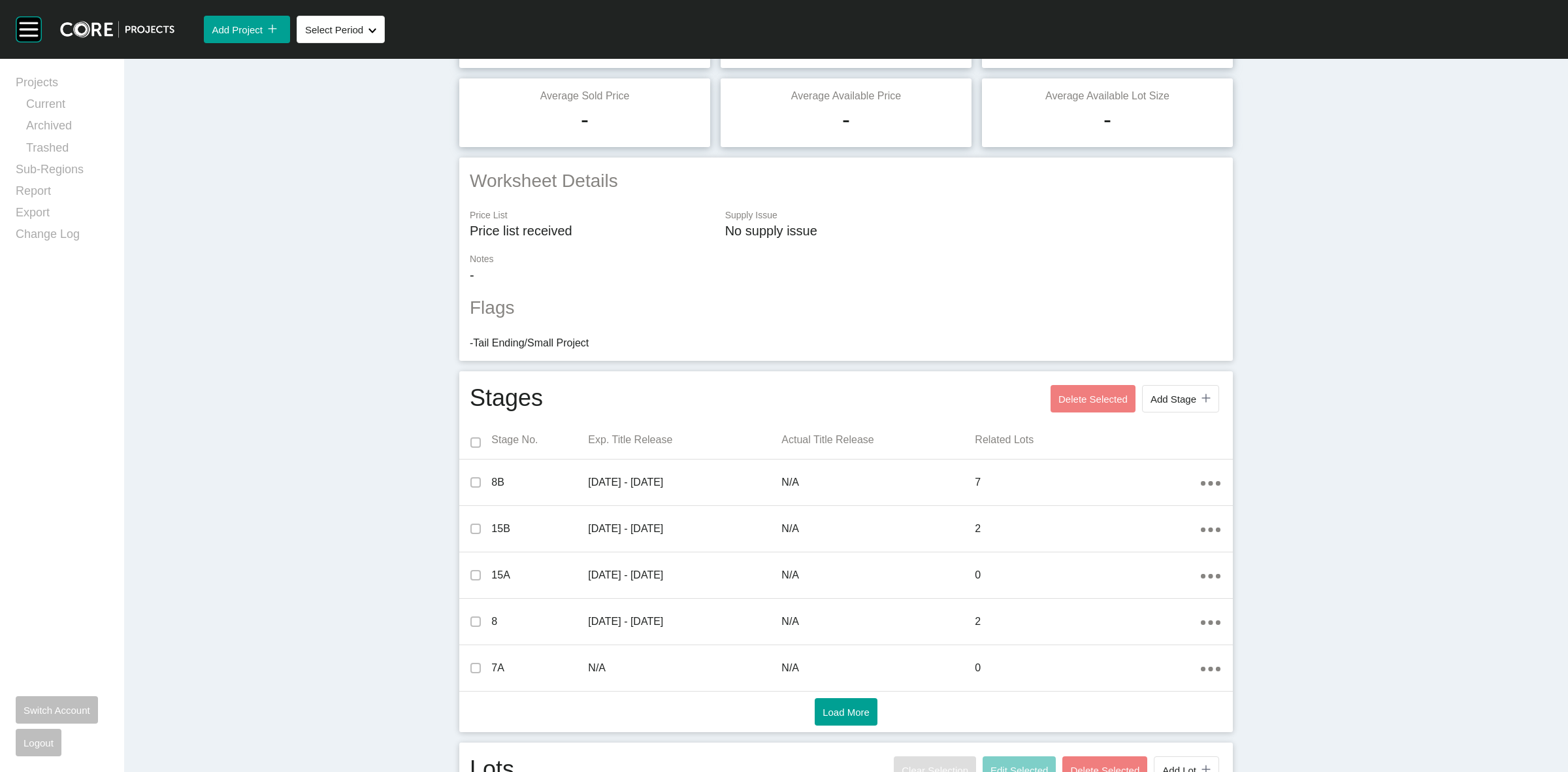
scroll to position [245, 0]
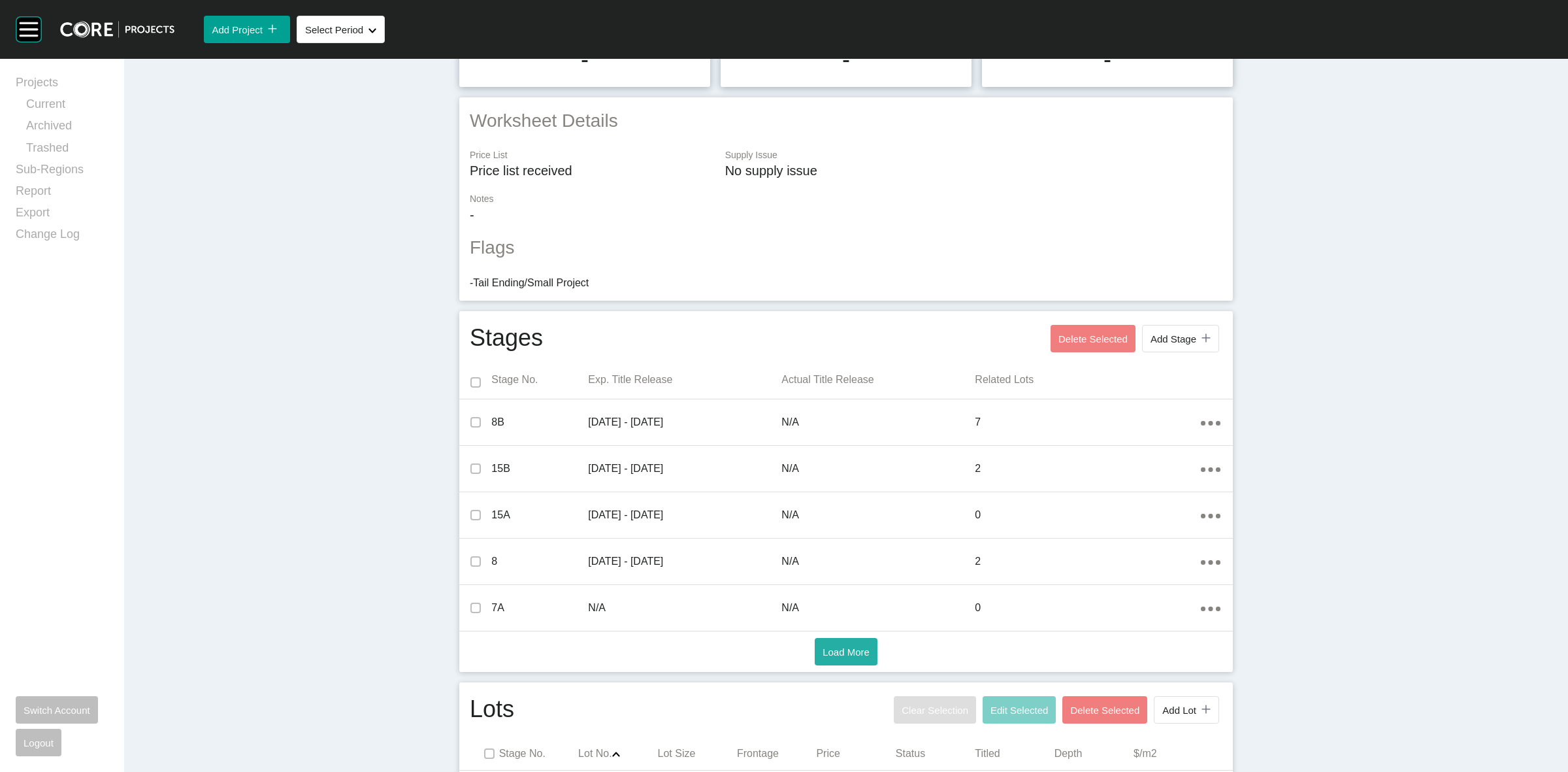
click at [852, 648] on span "Load More" at bounding box center [846, 652] width 47 height 11
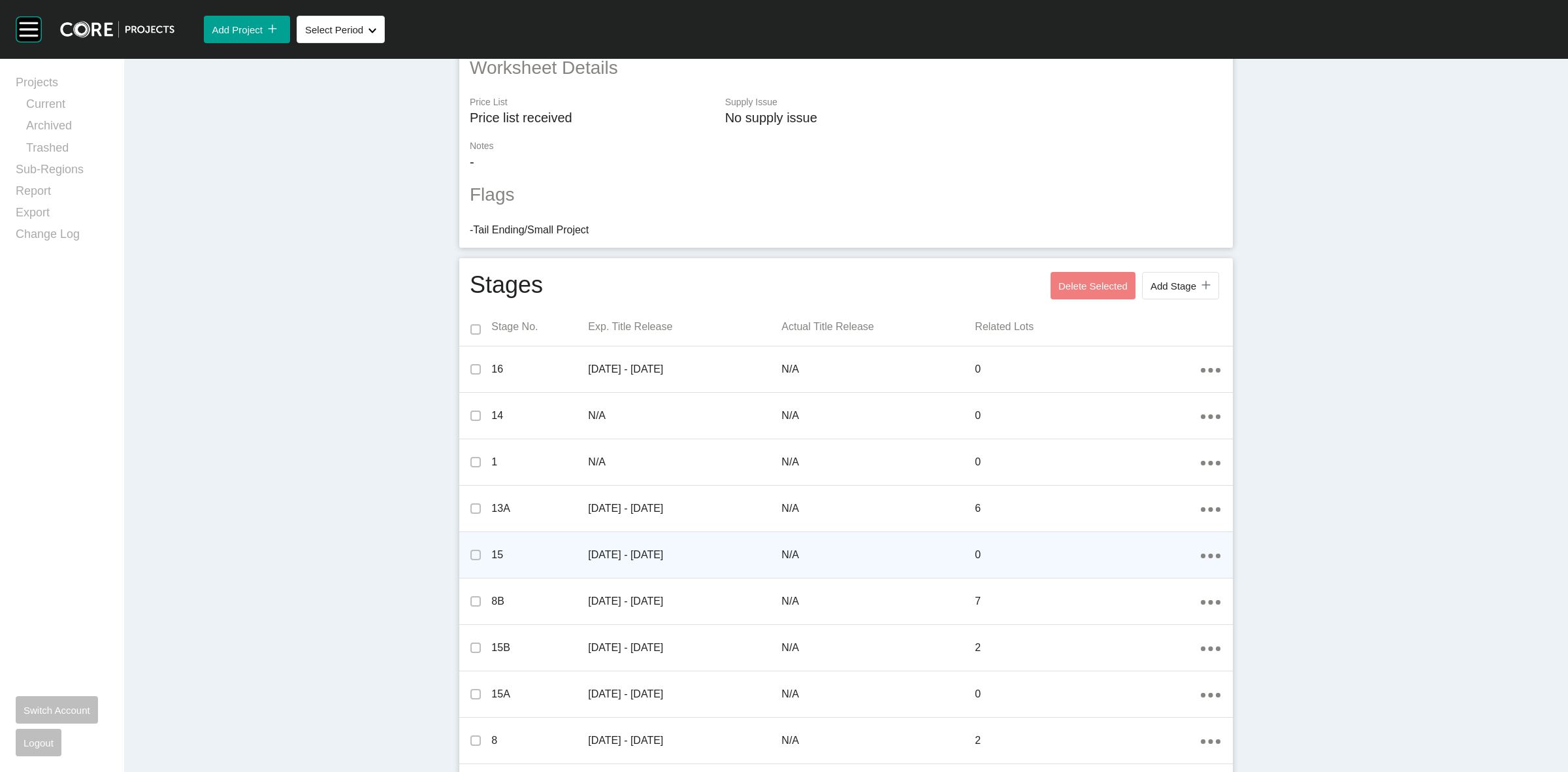
scroll to position [326, 0]
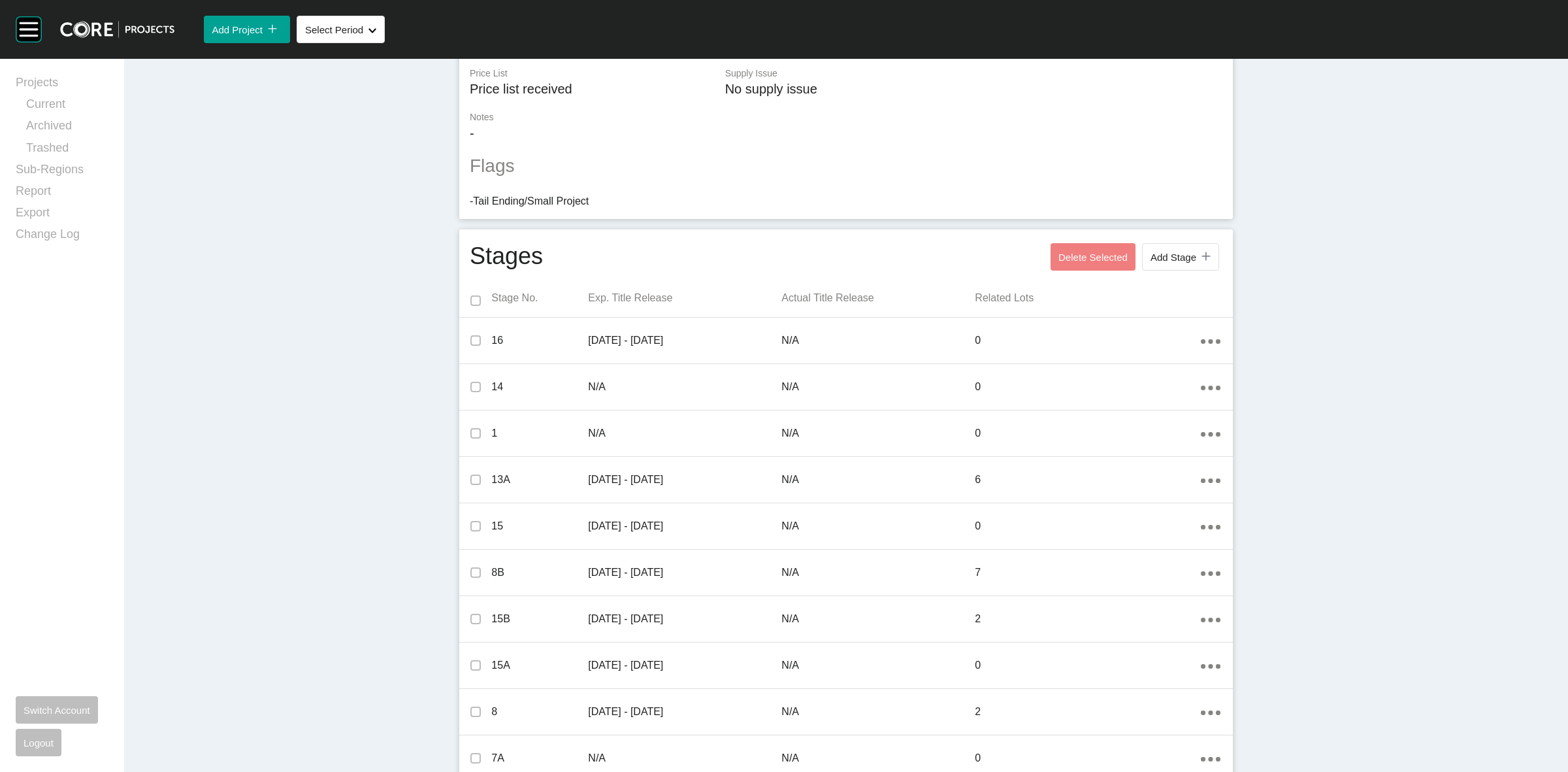
click at [513, 296] on p "Stage No." at bounding box center [539, 297] width 97 height 14
click at [1158, 253] on span "Add Stage" at bounding box center [1173, 257] width 46 height 11
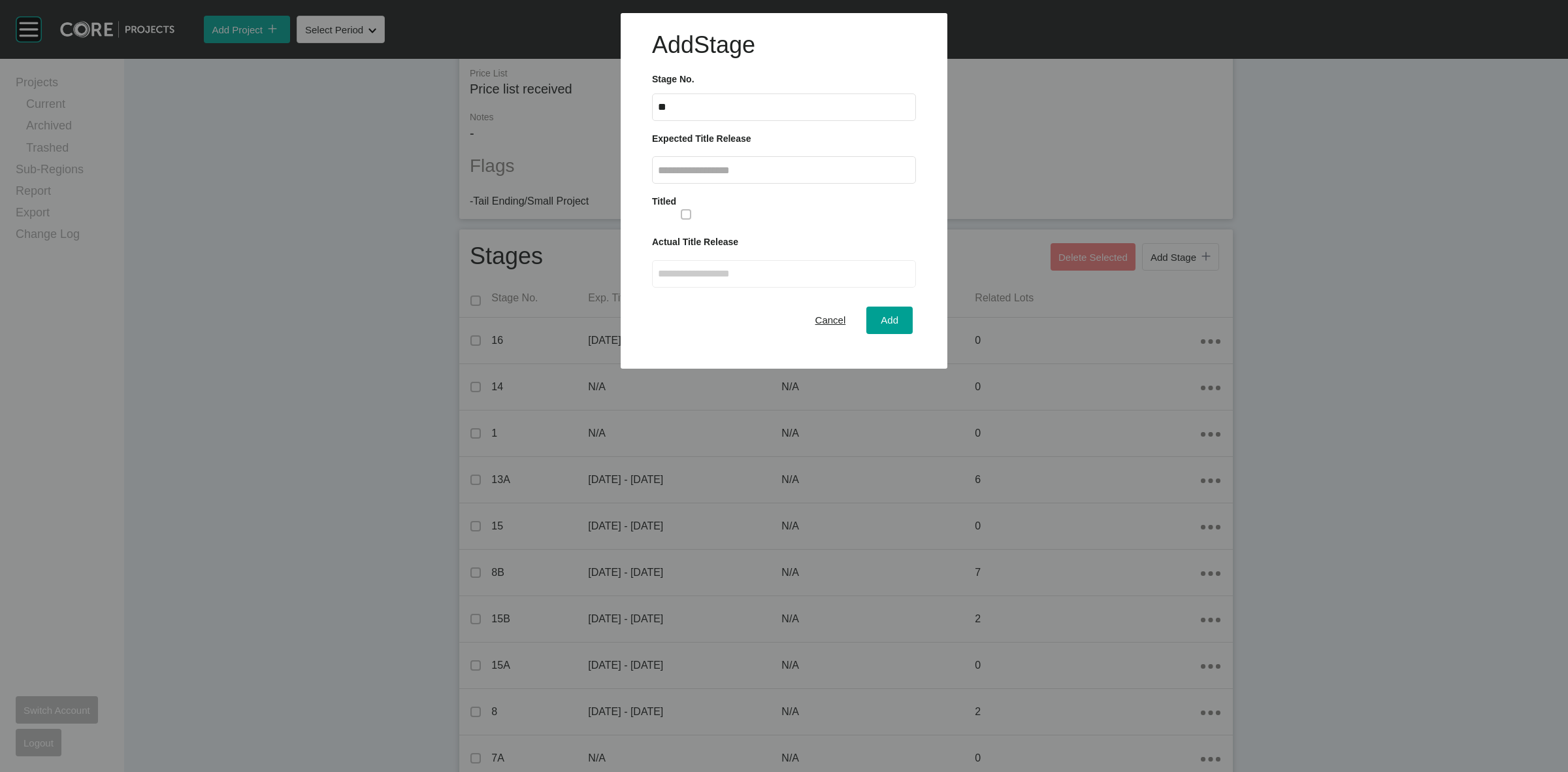
drag, startPoint x: 792, startPoint y: 172, endPoint x: 790, endPoint y: 154, distance: 18.1
click at [790, 170] on input "text" at bounding box center [784, 171] width 252 height 11
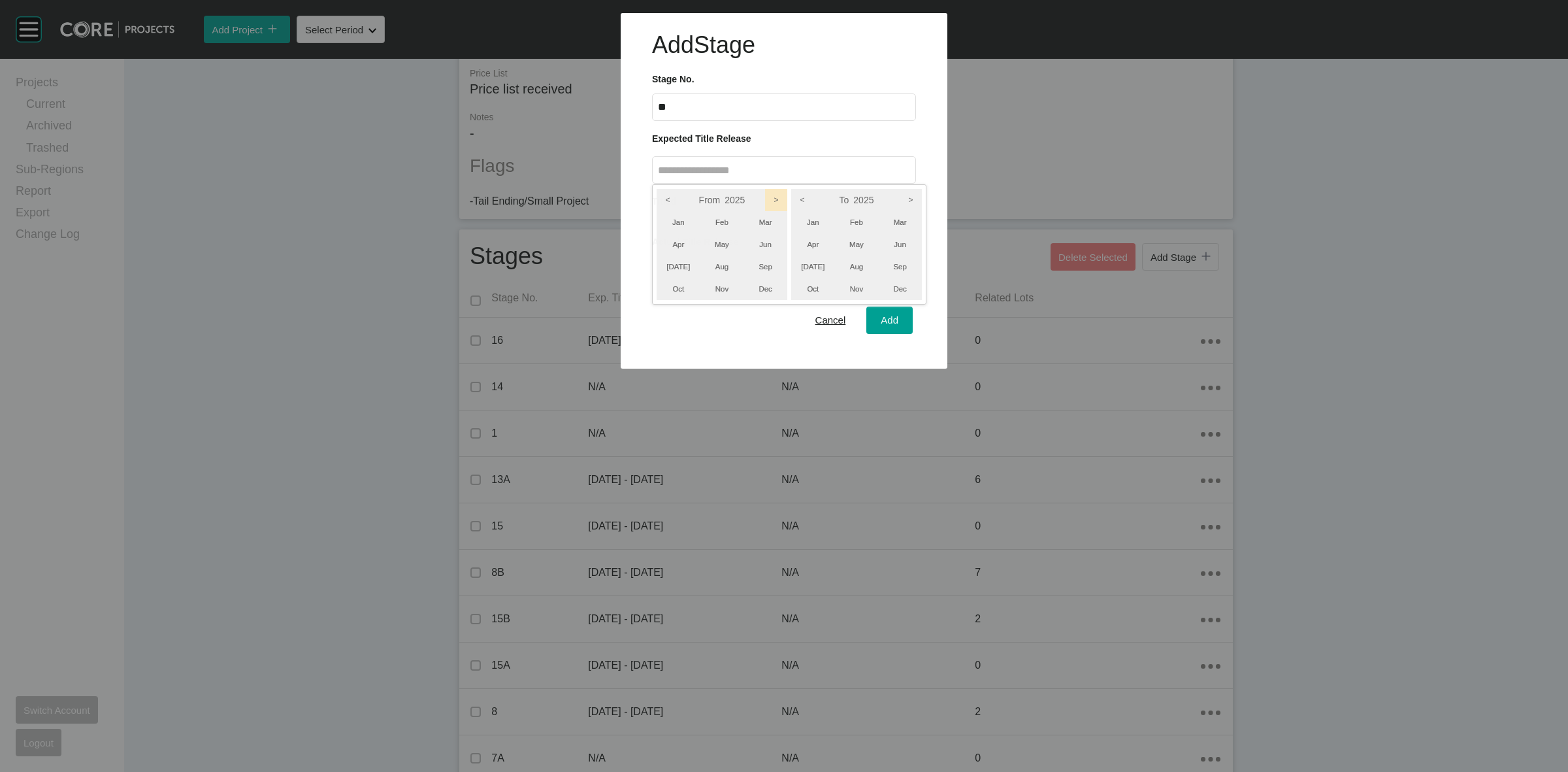
click at [772, 196] on icon ">" at bounding box center [776, 200] width 23 height 23
drag, startPoint x: 900, startPoint y: 199, endPoint x: 904, endPoint y: 205, distance: 7.2
click at [902, 201] on icon ">" at bounding box center [911, 200] width 23 height 23
click at [895, 243] on li "Jun" at bounding box center [899, 245] width 44 height 23
click at [686, 240] on li "Apr" at bounding box center [678, 245] width 44 height 23
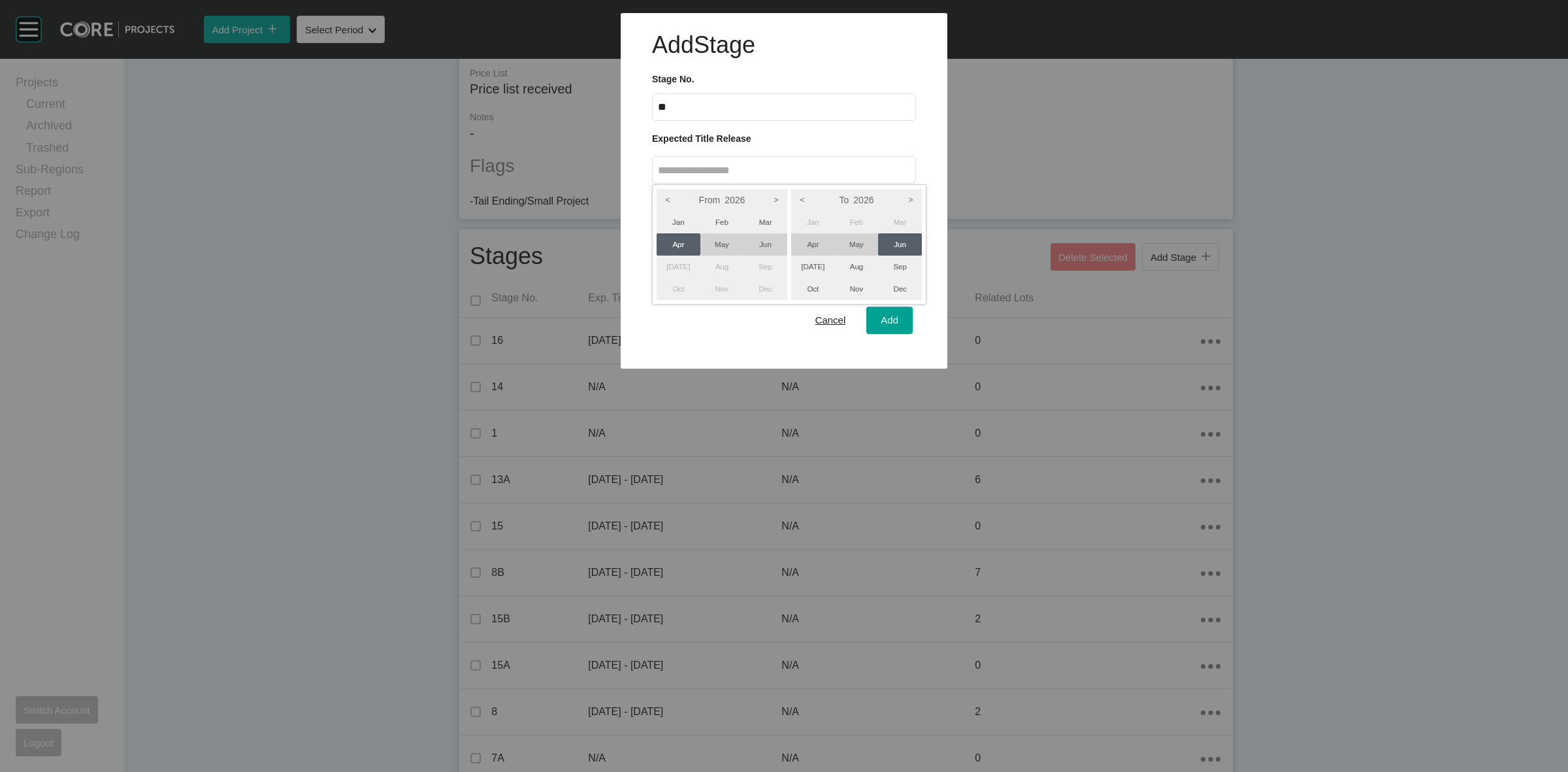
click at [898, 310] on div at bounding box center [784, 184] width 1568 height 369
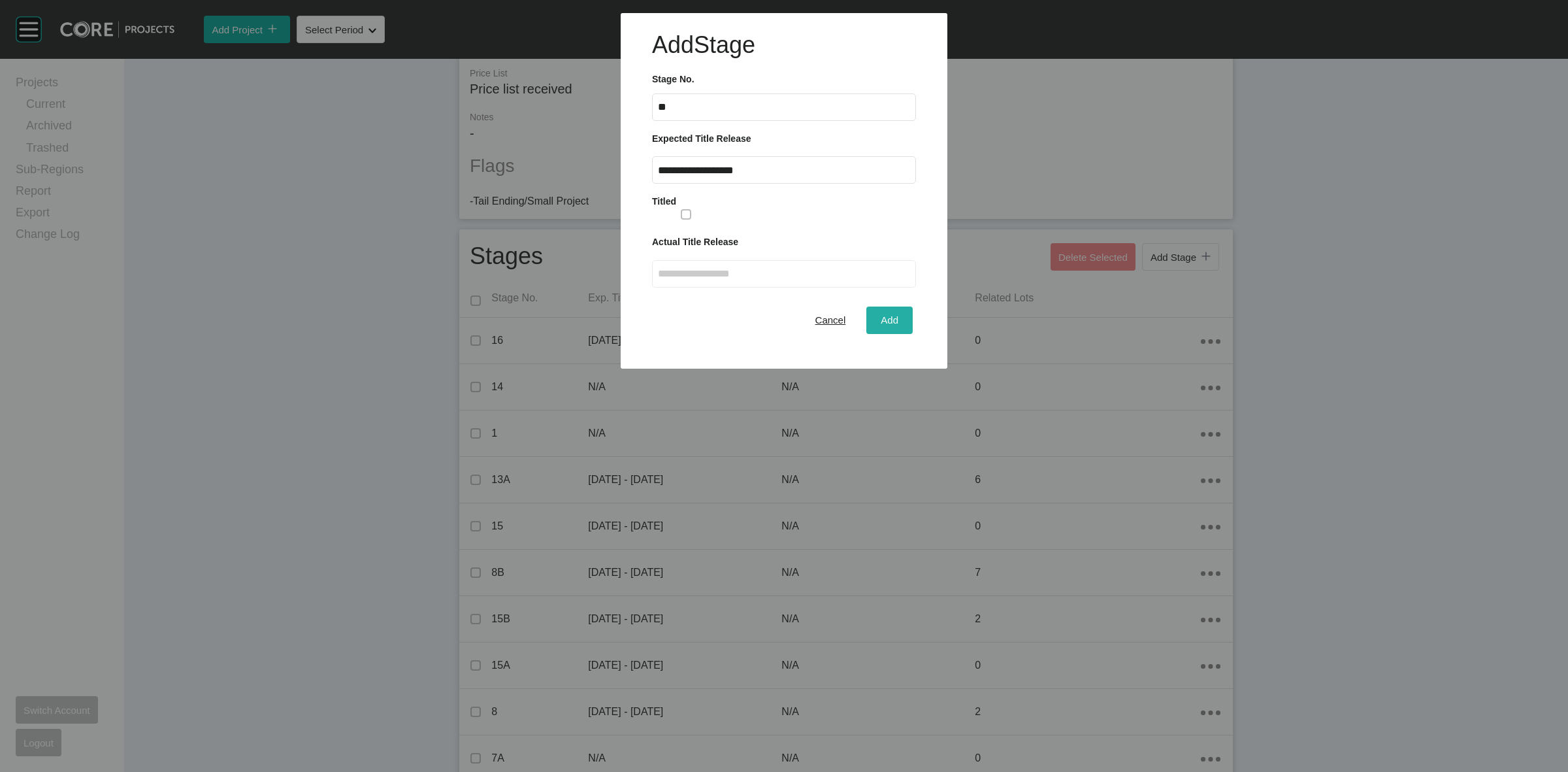
click at [884, 322] on span "Add" at bounding box center [889, 320] width 18 height 11
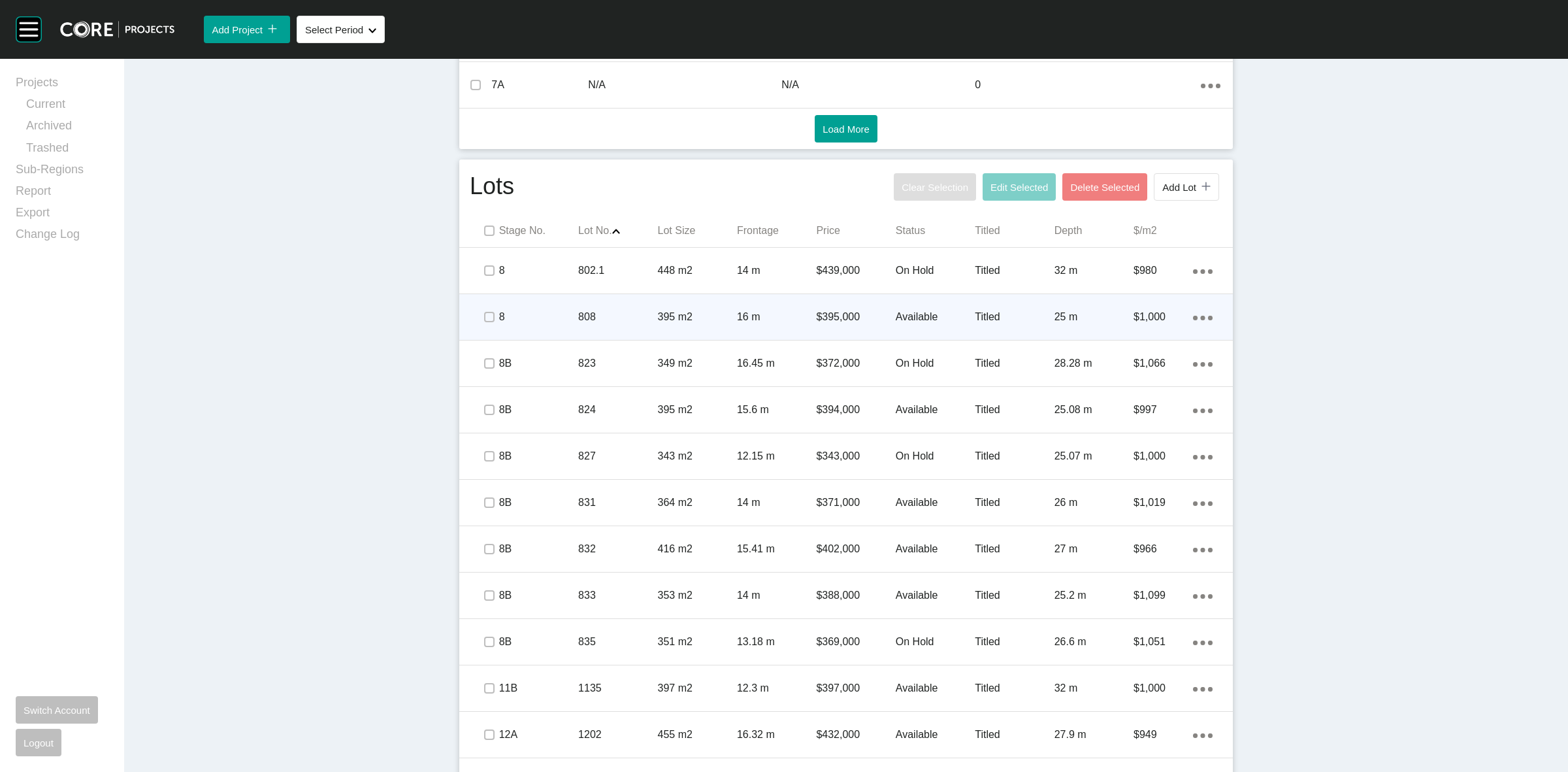
scroll to position [1062, 0]
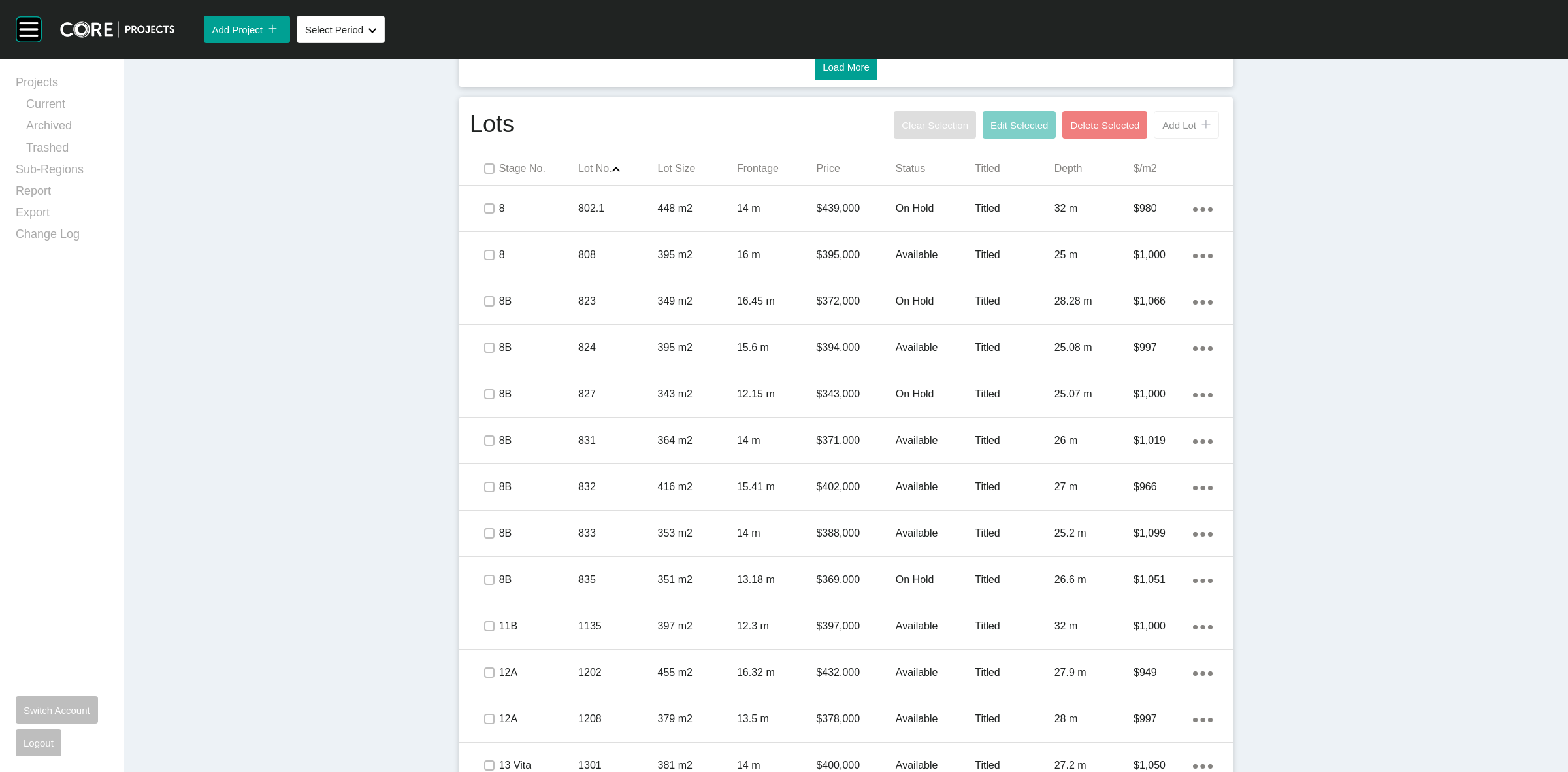
click at [1183, 134] on button "Add Lot icon/tick copy 11 Created with Sketch." at bounding box center [1186, 124] width 66 height 27
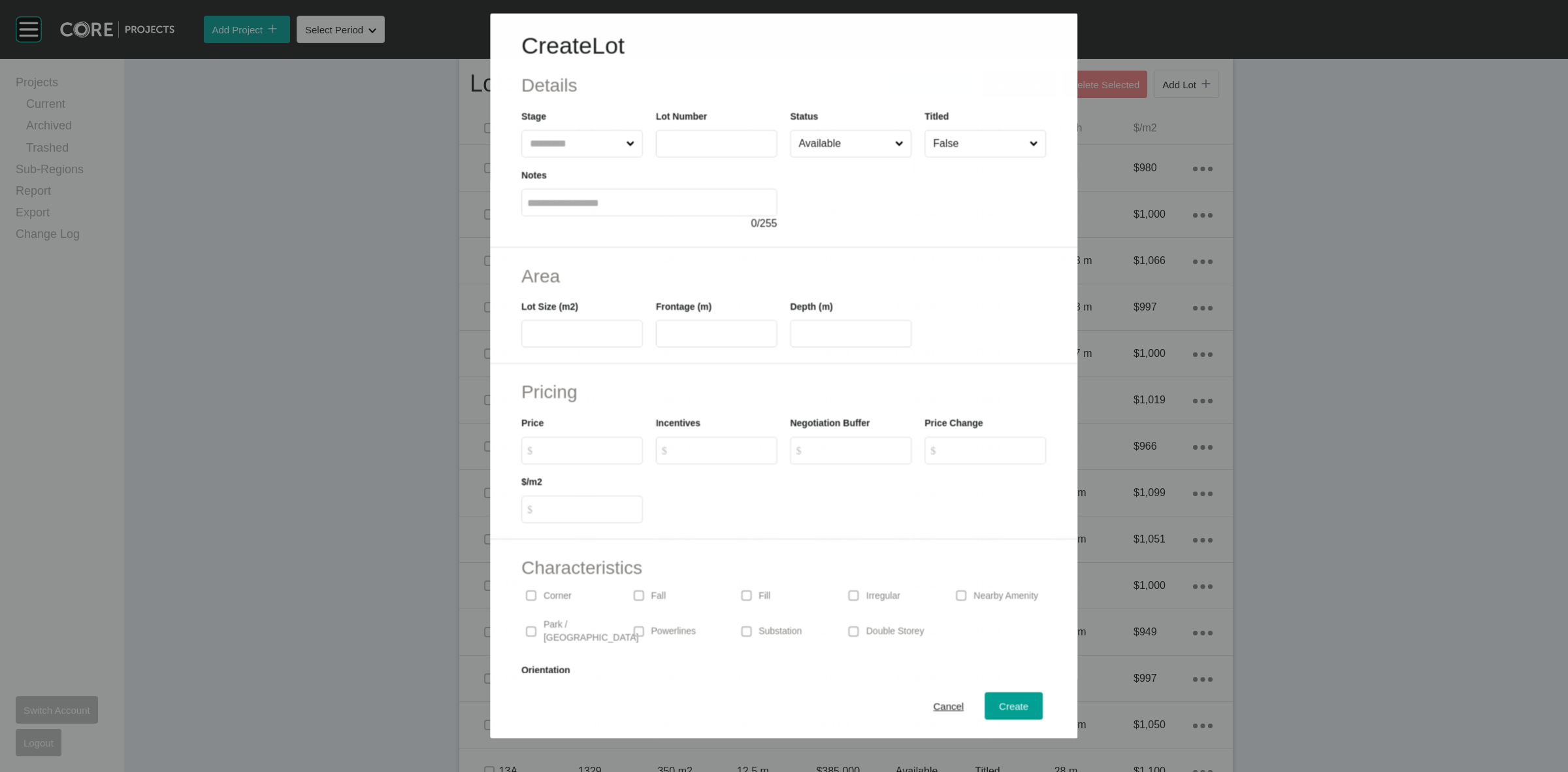
click at [587, 134] on input "text" at bounding box center [575, 144] width 96 height 26
click at [996, 697] on div "Create" at bounding box center [1014, 705] width 36 height 18
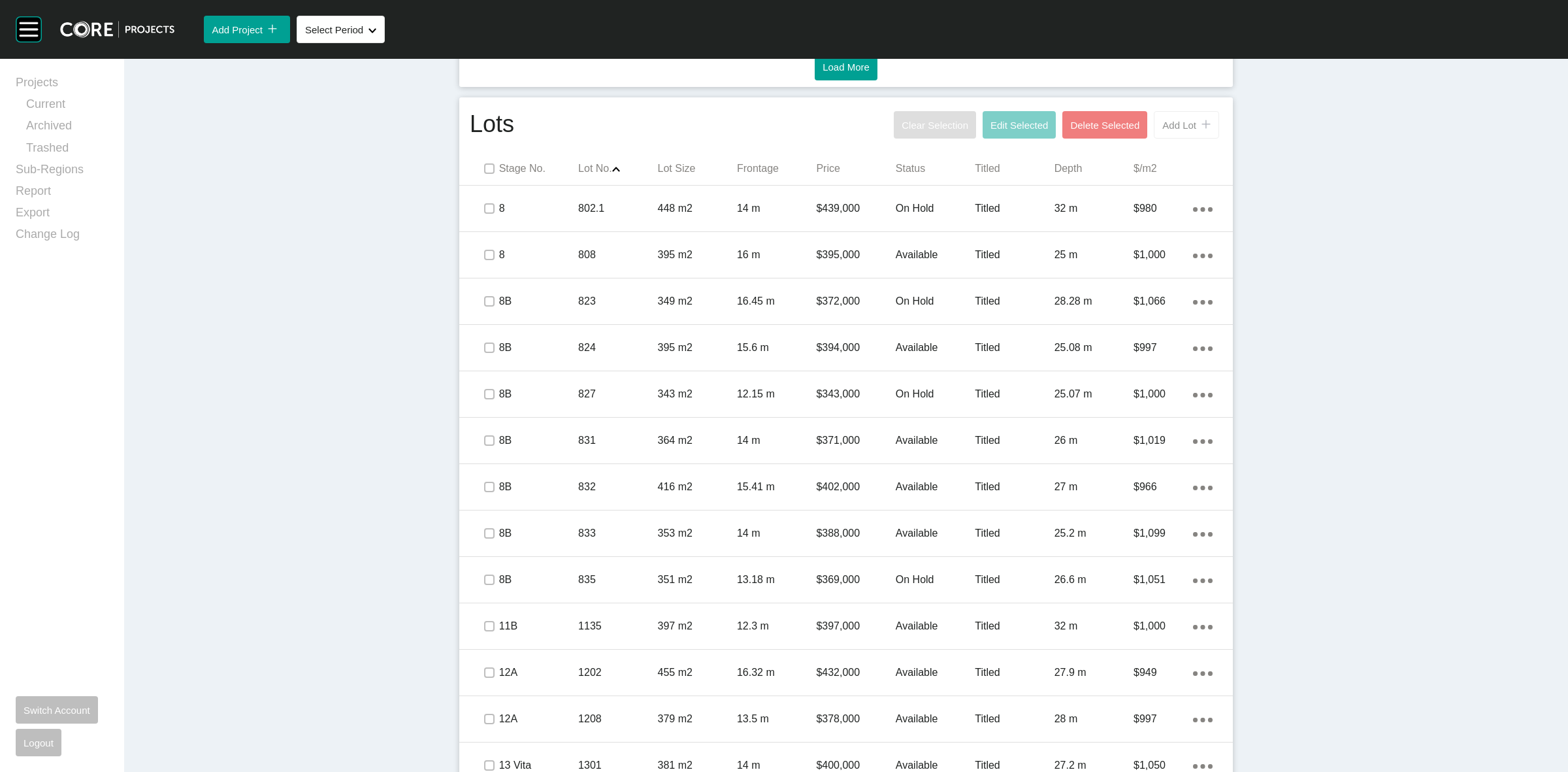
click at [1167, 124] on span "Add Lot" at bounding box center [1179, 125] width 34 height 11
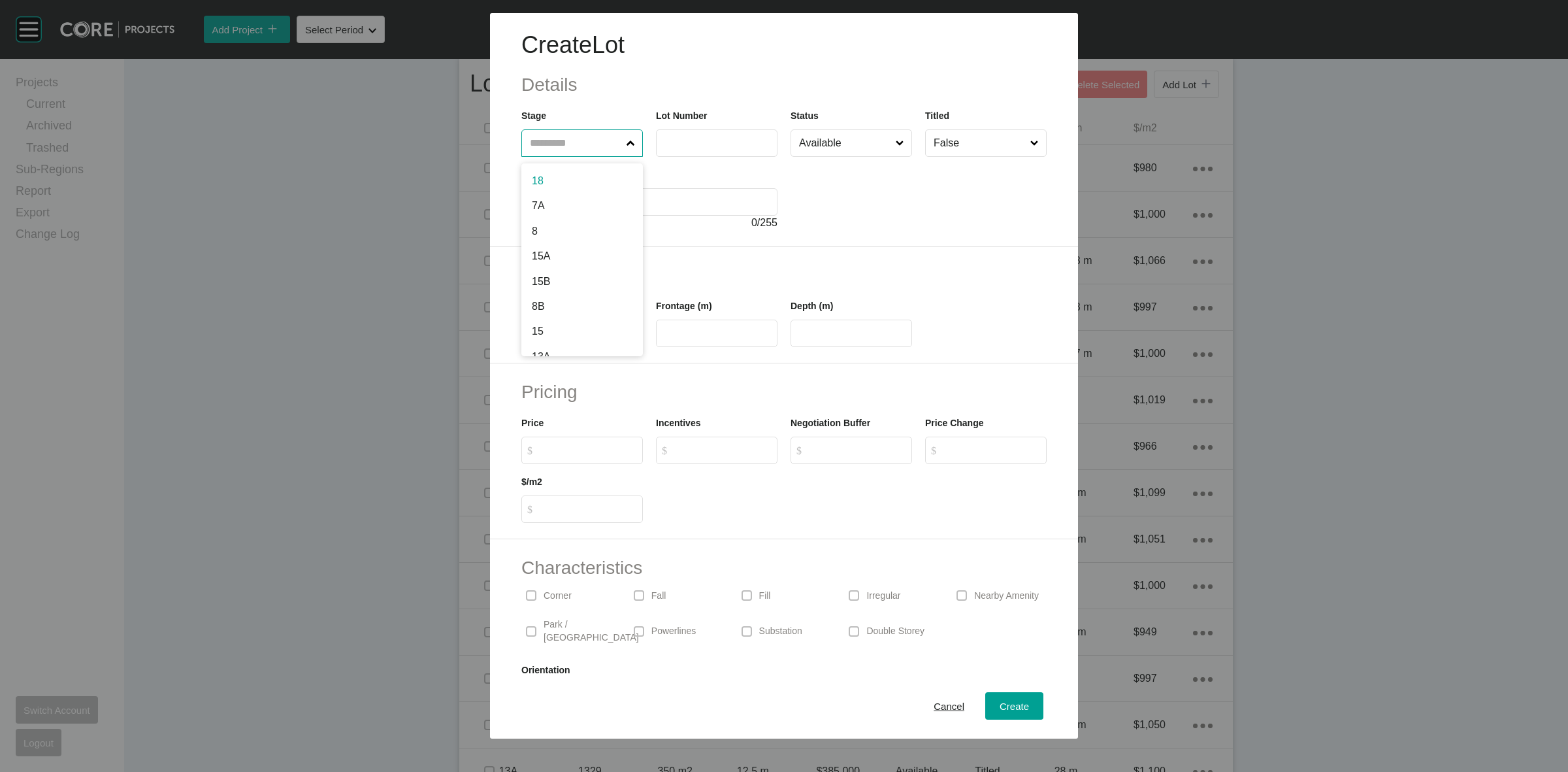
drag, startPoint x: 566, startPoint y: 139, endPoint x: 554, endPoint y: 112, distance: 29.5
click at [562, 135] on input "text" at bounding box center [575, 144] width 97 height 26
click at [1001, 703] on span "Create" at bounding box center [1014, 706] width 29 height 11
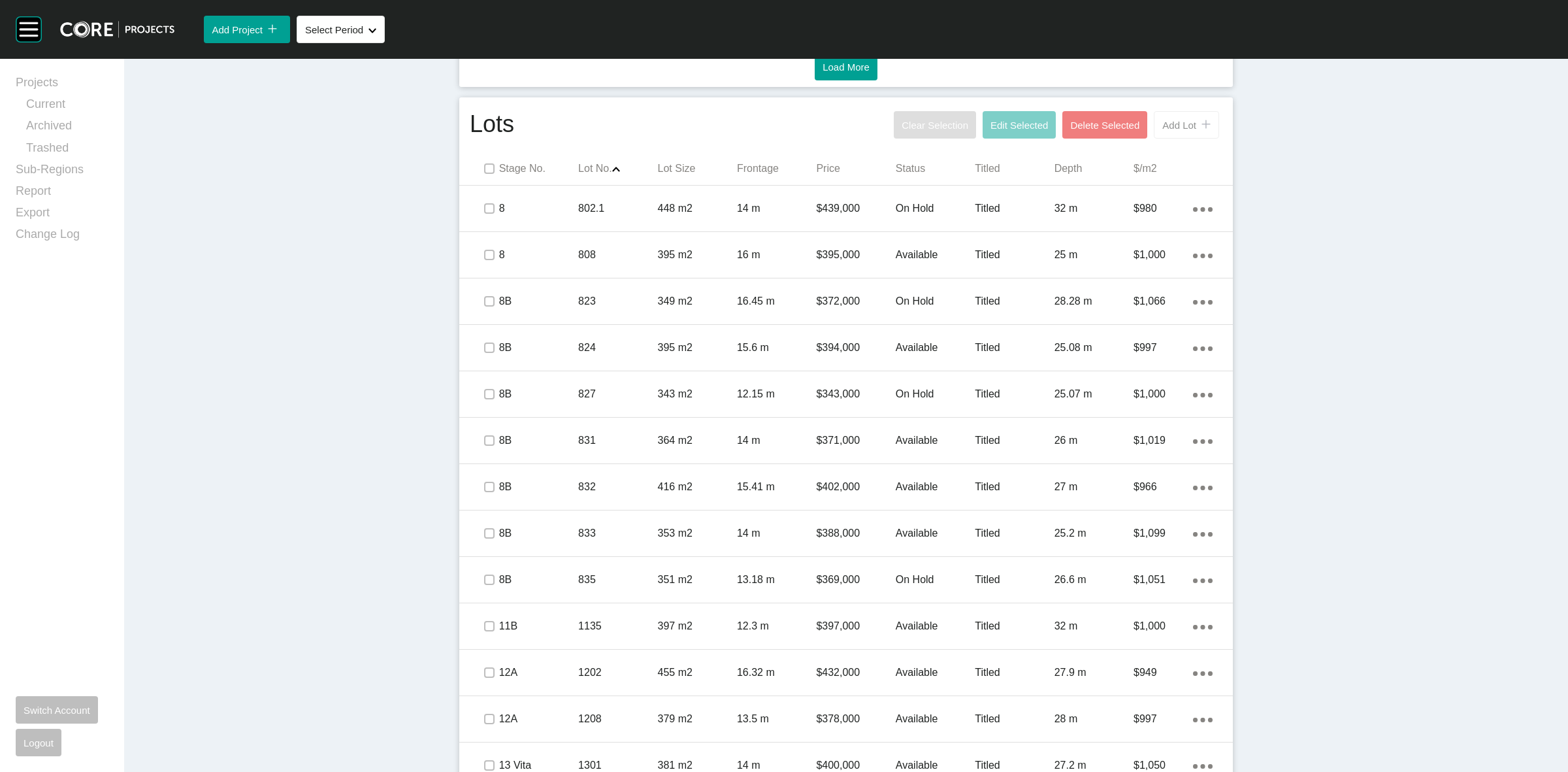
click at [1176, 119] on span "Add Lot" at bounding box center [1179, 125] width 34 height 11
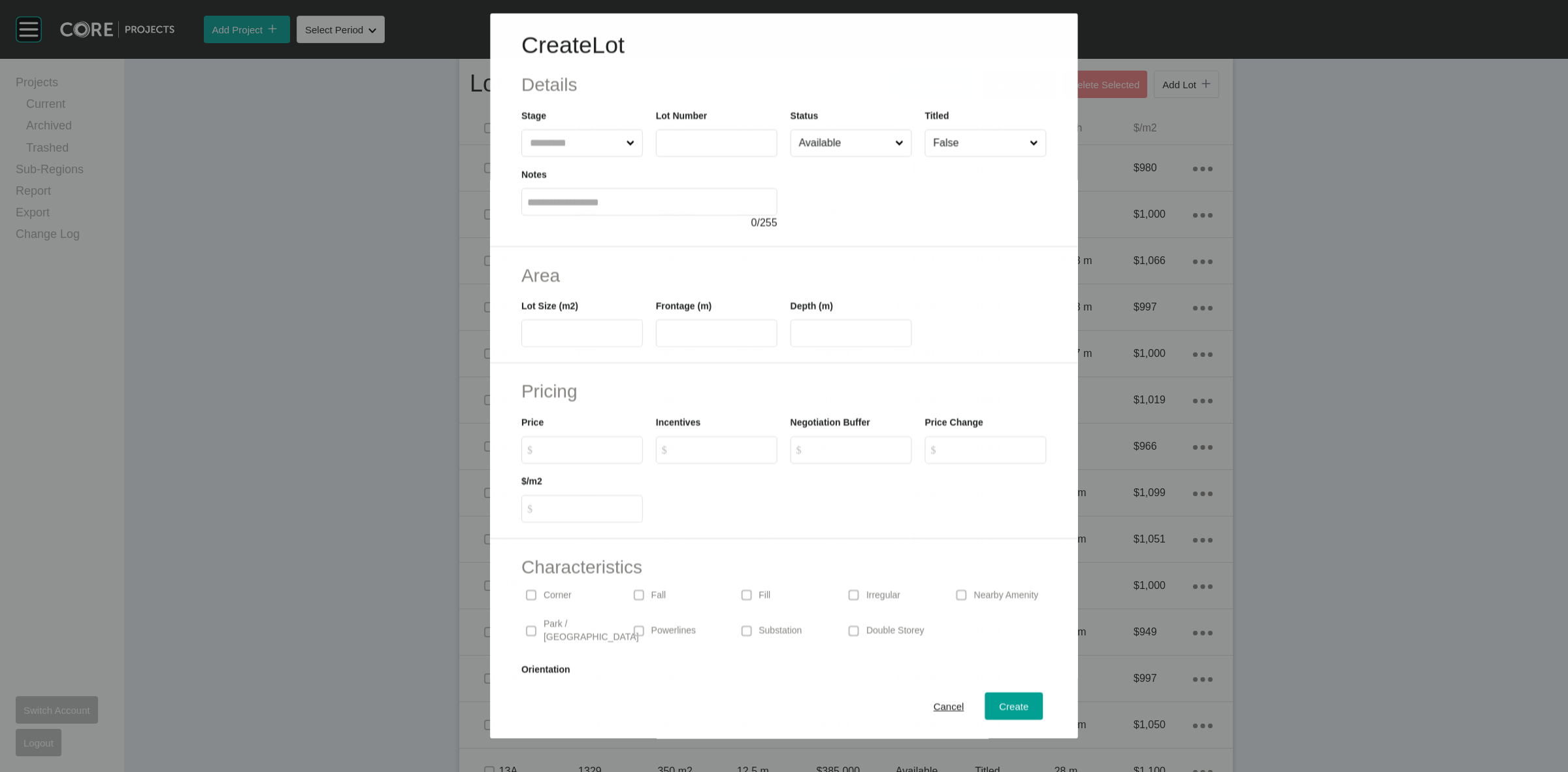
click at [572, 142] on input "text" at bounding box center [575, 144] width 96 height 26
click at [1000, 701] on span "Create" at bounding box center [1014, 706] width 29 height 11
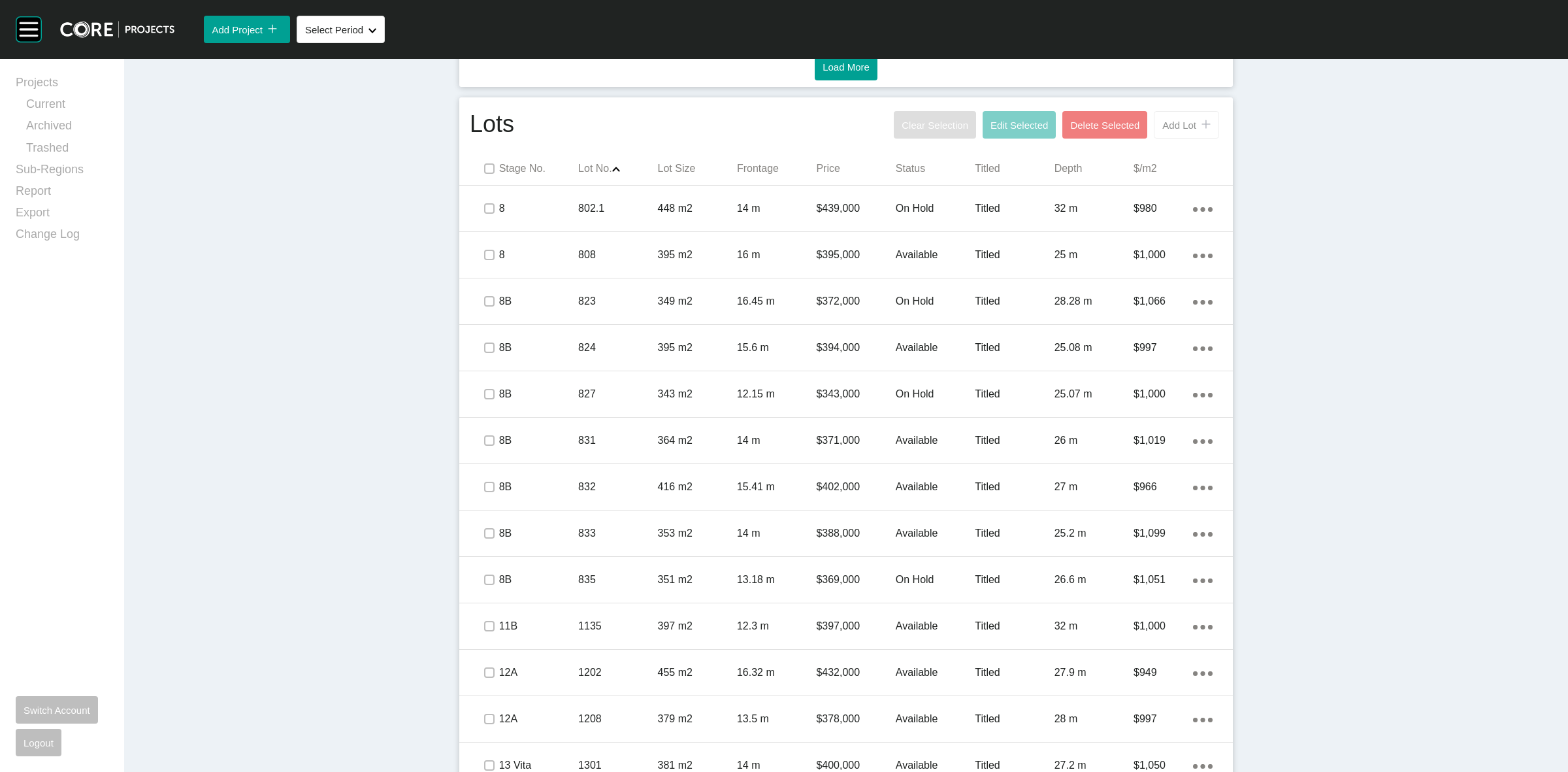
drag, startPoint x: 1168, startPoint y: 105, endPoint x: 1173, endPoint y: 112, distance: 8.6
click at [1168, 105] on div "Lots Clear Selection Edit Selected Delete Selected Add Lot icon/tick copy 11 Cr…" at bounding box center [846, 698] width 774 height 1202
click at [1175, 116] on button "Add Lot icon/tick copy 11 Created with Sketch." at bounding box center [1186, 124] width 66 height 27
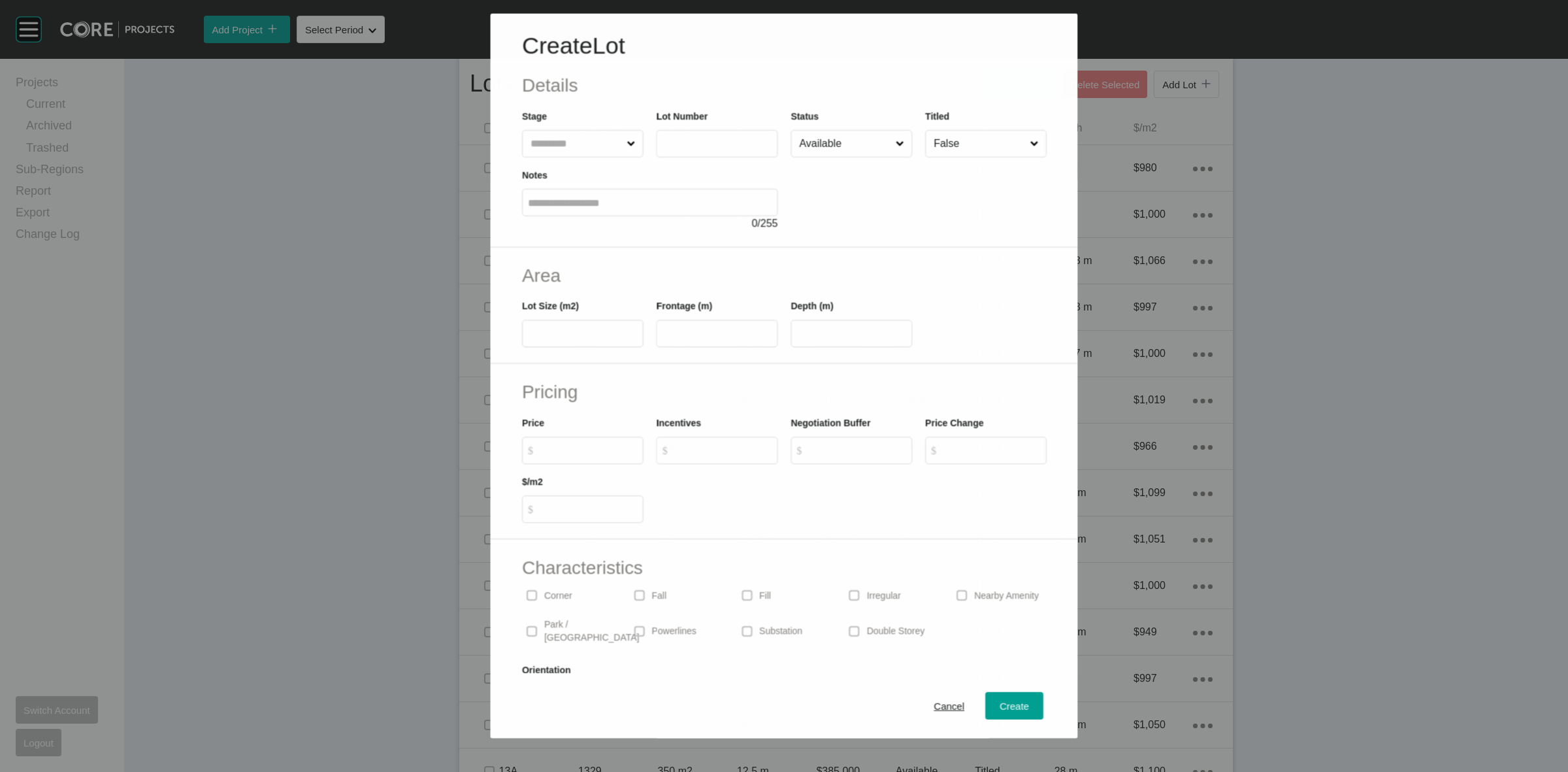
click at [542, 136] on input "text" at bounding box center [576, 144] width 96 height 26
click at [675, 142] on input "*****" at bounding box center [716, 143] width 110 height 11
click at [1000, 701] on span "Create" at bounding box center [1014, 706] width 29 height 11
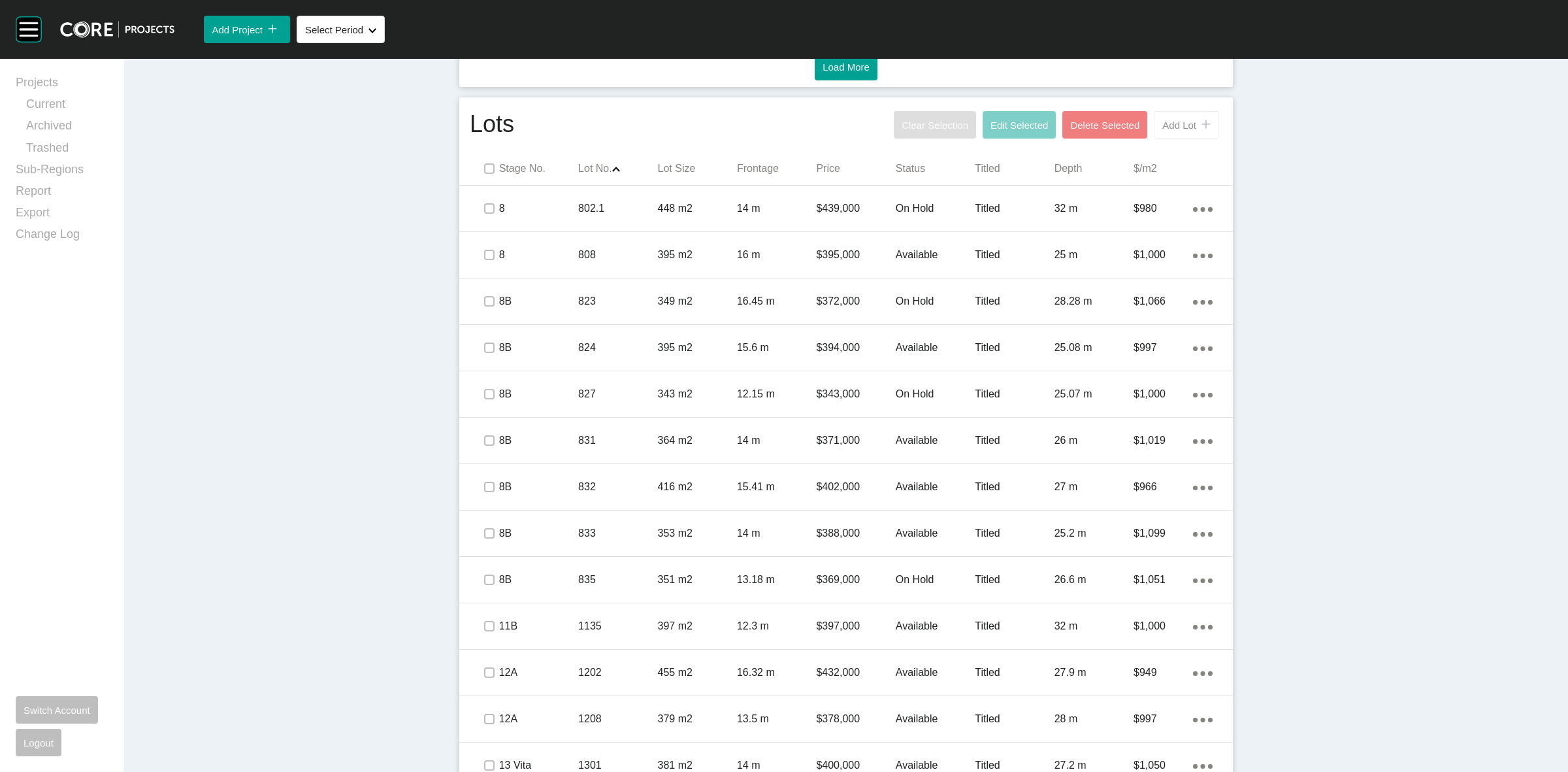
click at [1174, 115] on button "Add Lot icon/tick copy 11 Created with Sketch." at bounding box center [1186, 124] width 66 height 27
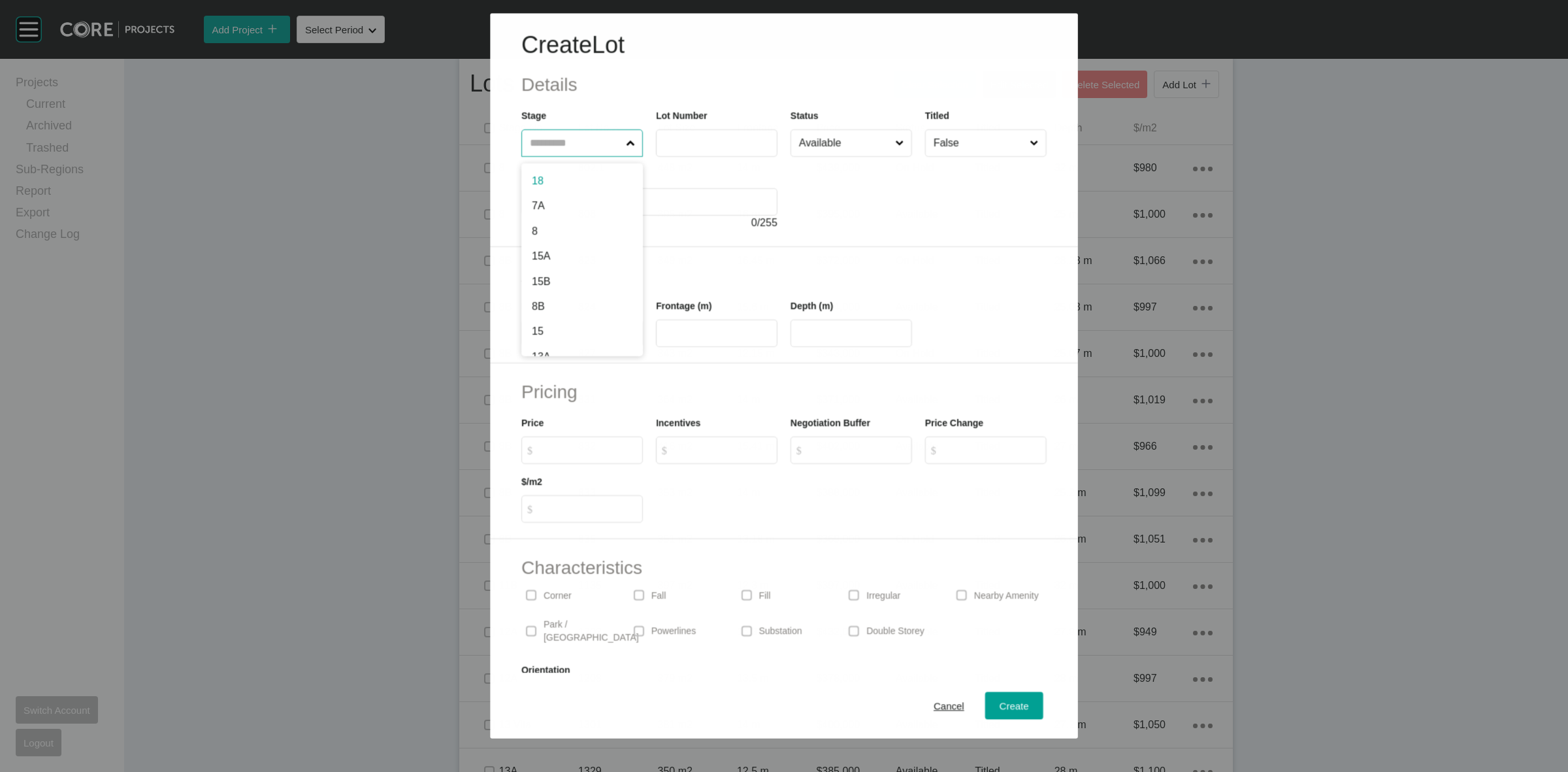
drag, startPoint x: 569, startPoint y: 138, endPoint x: 563, endPoint y: 135, distance: 6.7
click at [564, 138] on input "text" at bounding box center [575, 144] width 96 height 26
click at [1005, 702] on span "Create" at bounding box center [1014, 706] width 29 height 11
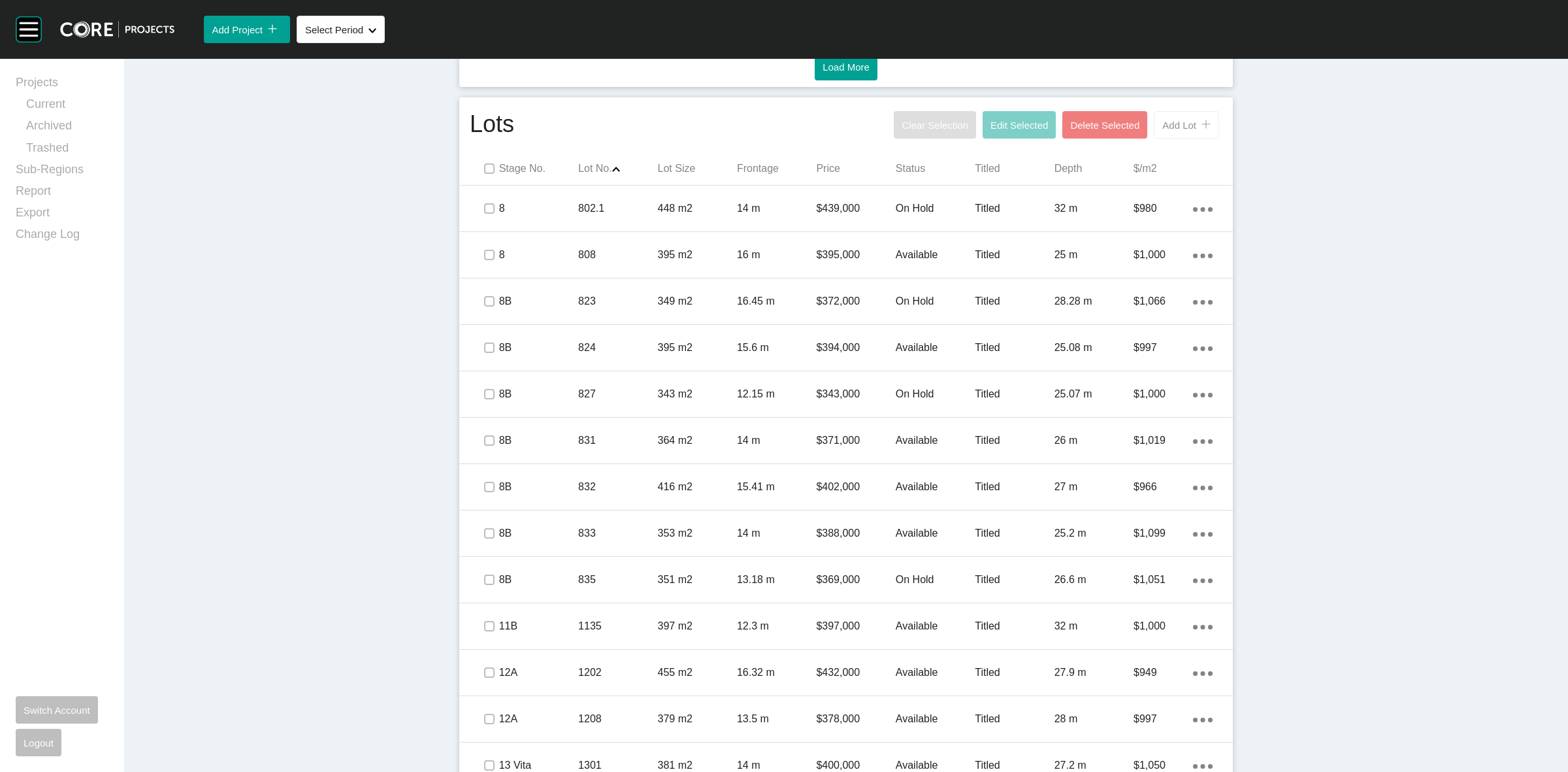
click at [1173, 121] on span "Add Lot" at bounding box center [1179, 125] width 34 height 11
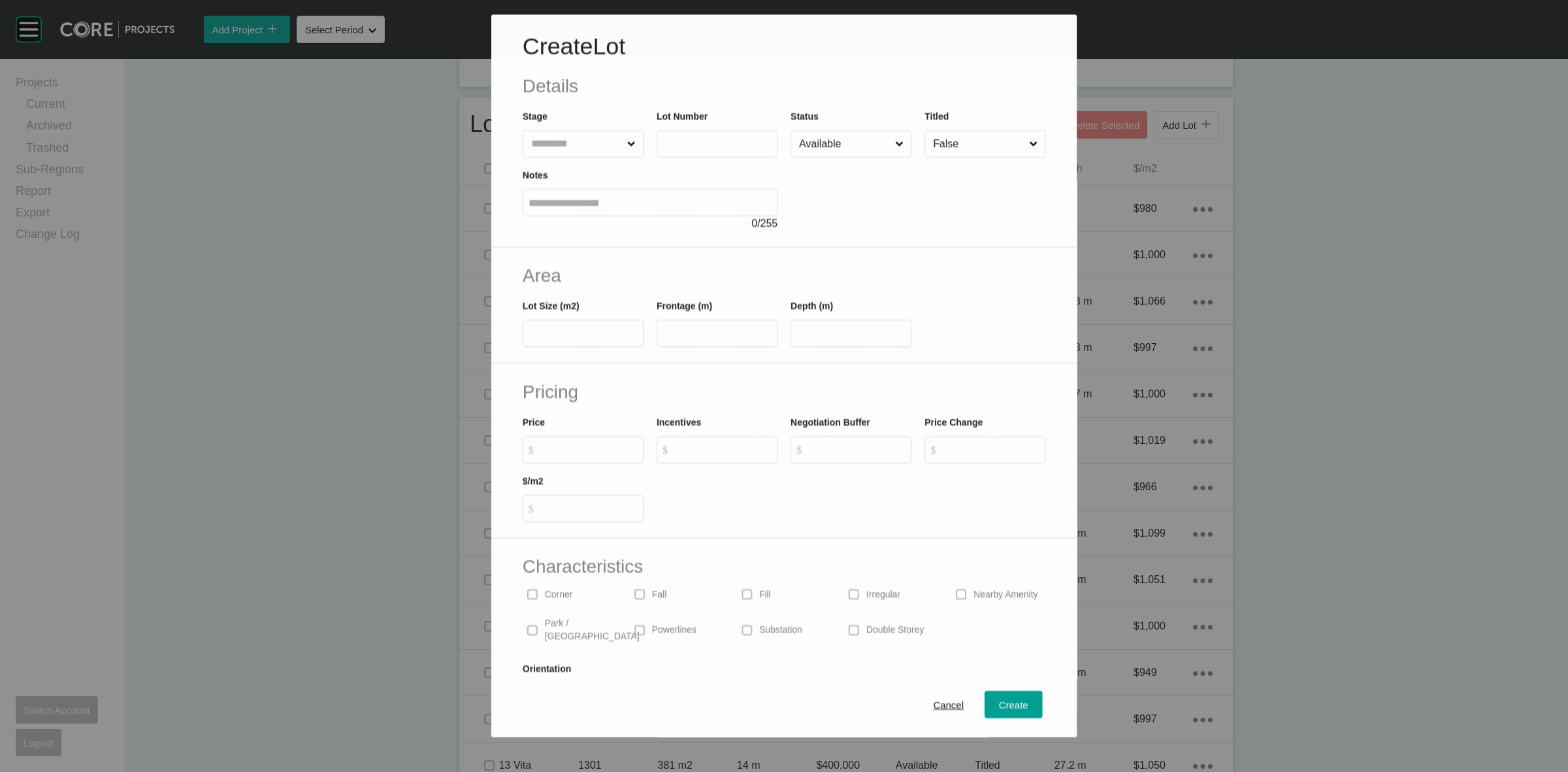
click at [562, 143] on input "text" at bounding box center [577, 144] width 96 height 26
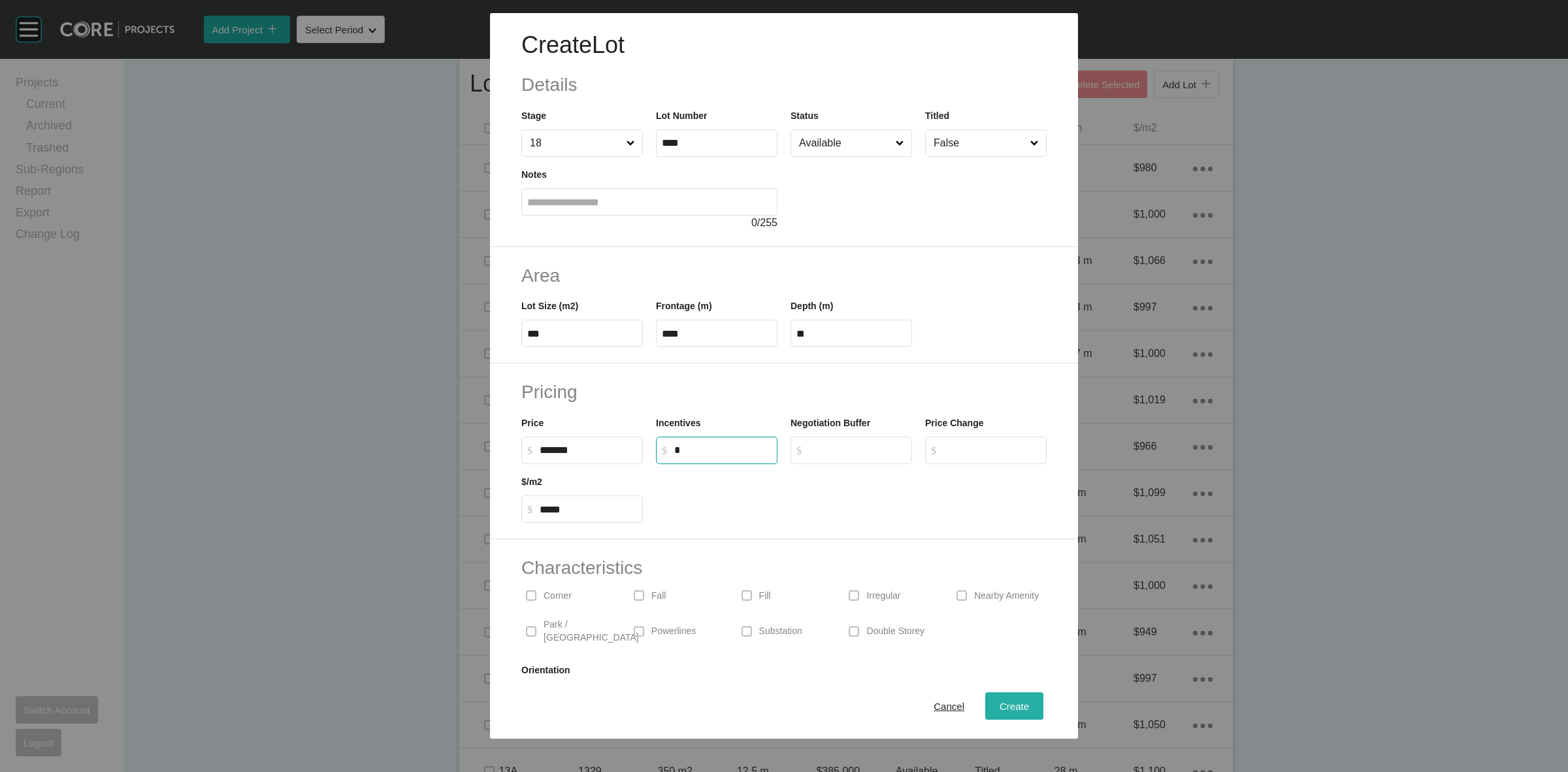
click at [1010, 710] on span "Create" at bounding box center [1014, 706] width 29 height 11
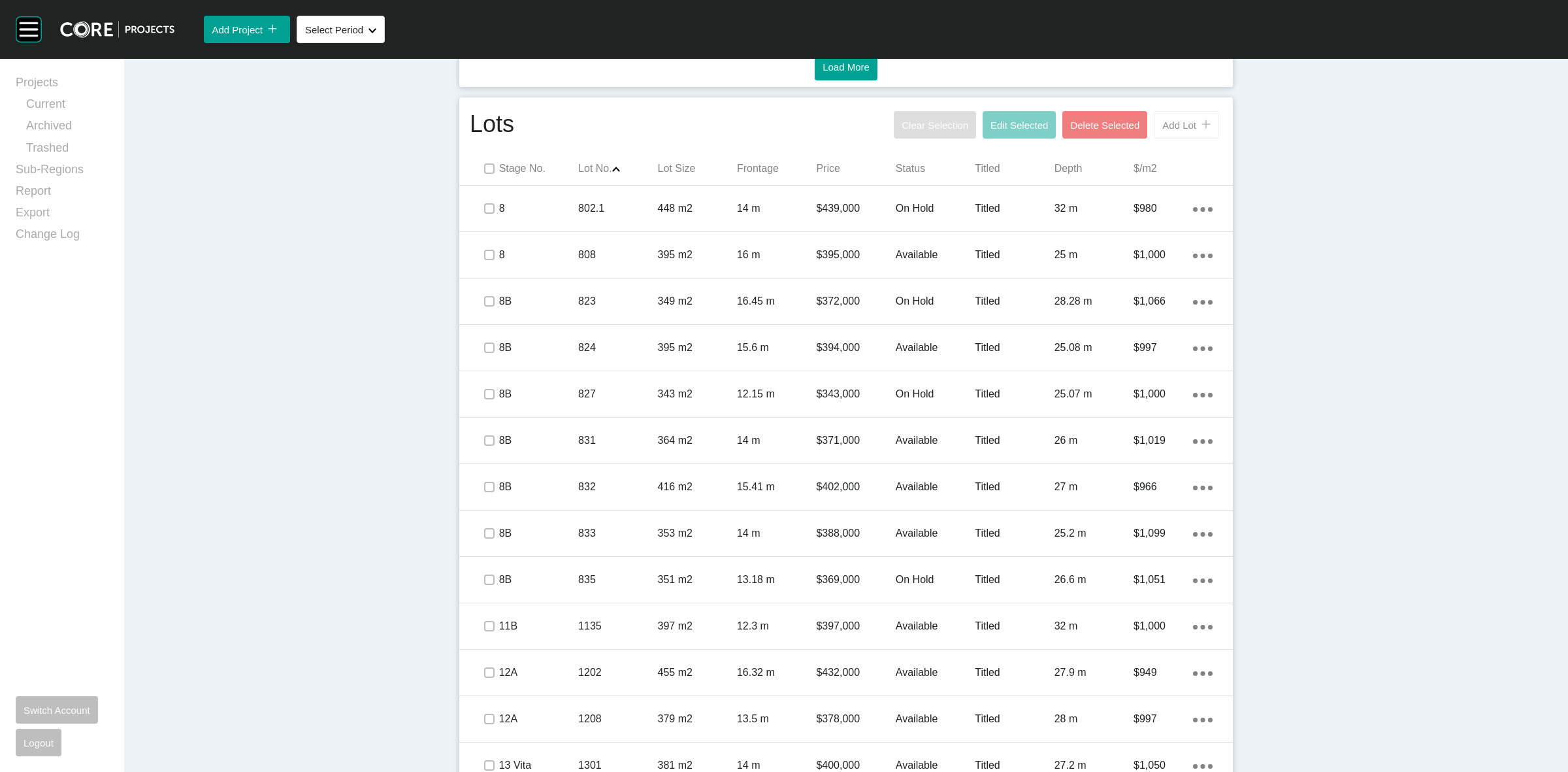
click at [1186, 118] on button "Add Lot icon/tick copy 11 Created with Sketch." at bounding box center [1186, 124] width 66 height 27
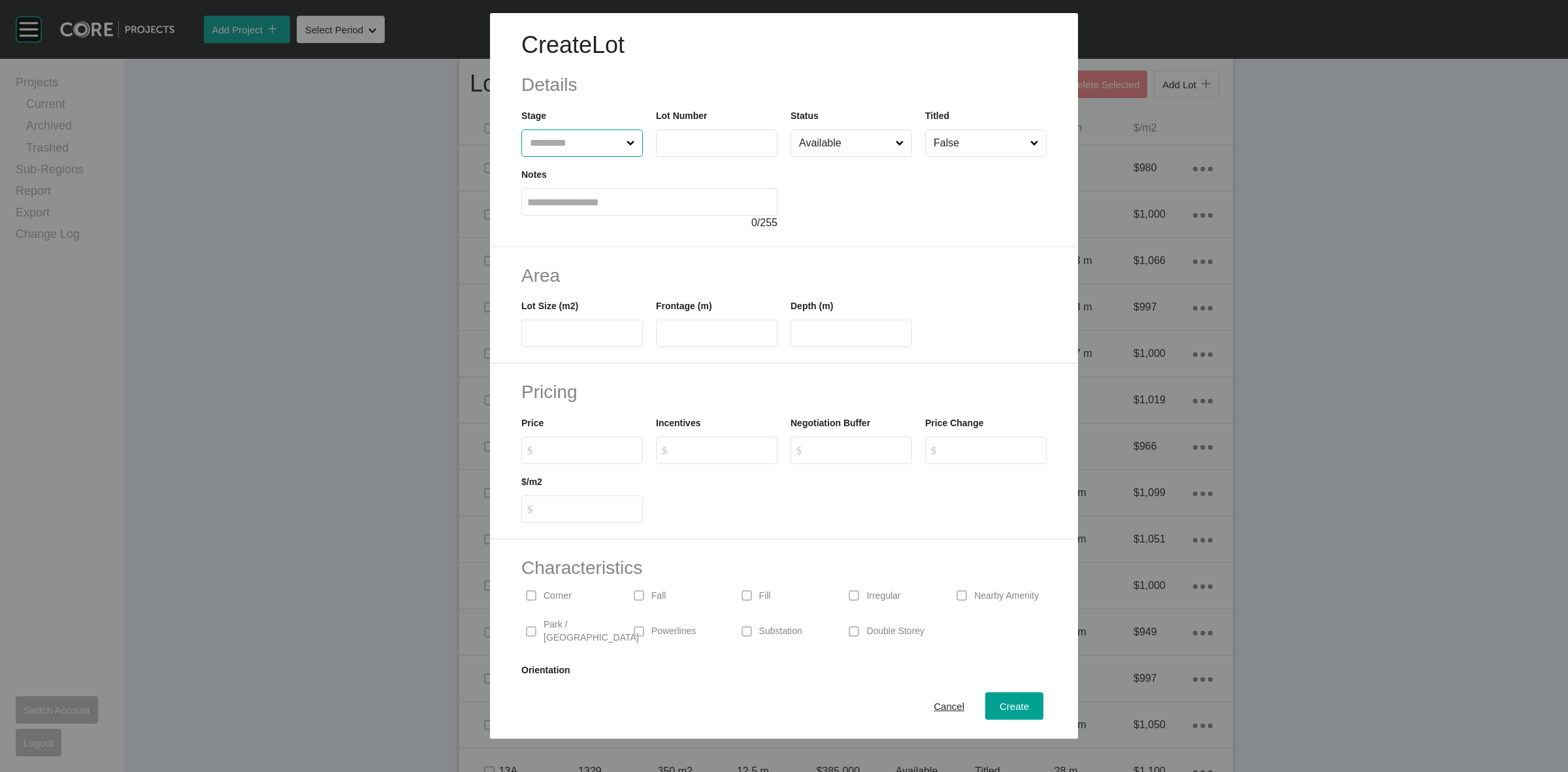
drag, startPoint x: 592, startPoint y: 135, endPoint x: 586, endPoint y: 122, distance: 14.3
click at [589, 134] on input "text" at bounding box center [575, 144] width 97 height 26
drag, startPoint x: 1008, startPoint y: 704, endPoint x: 994, endPoint y: 688, distance: 21.3
click at [1005, 703] on span "Create" at bounding box center [1014, 706] width 29 height 11
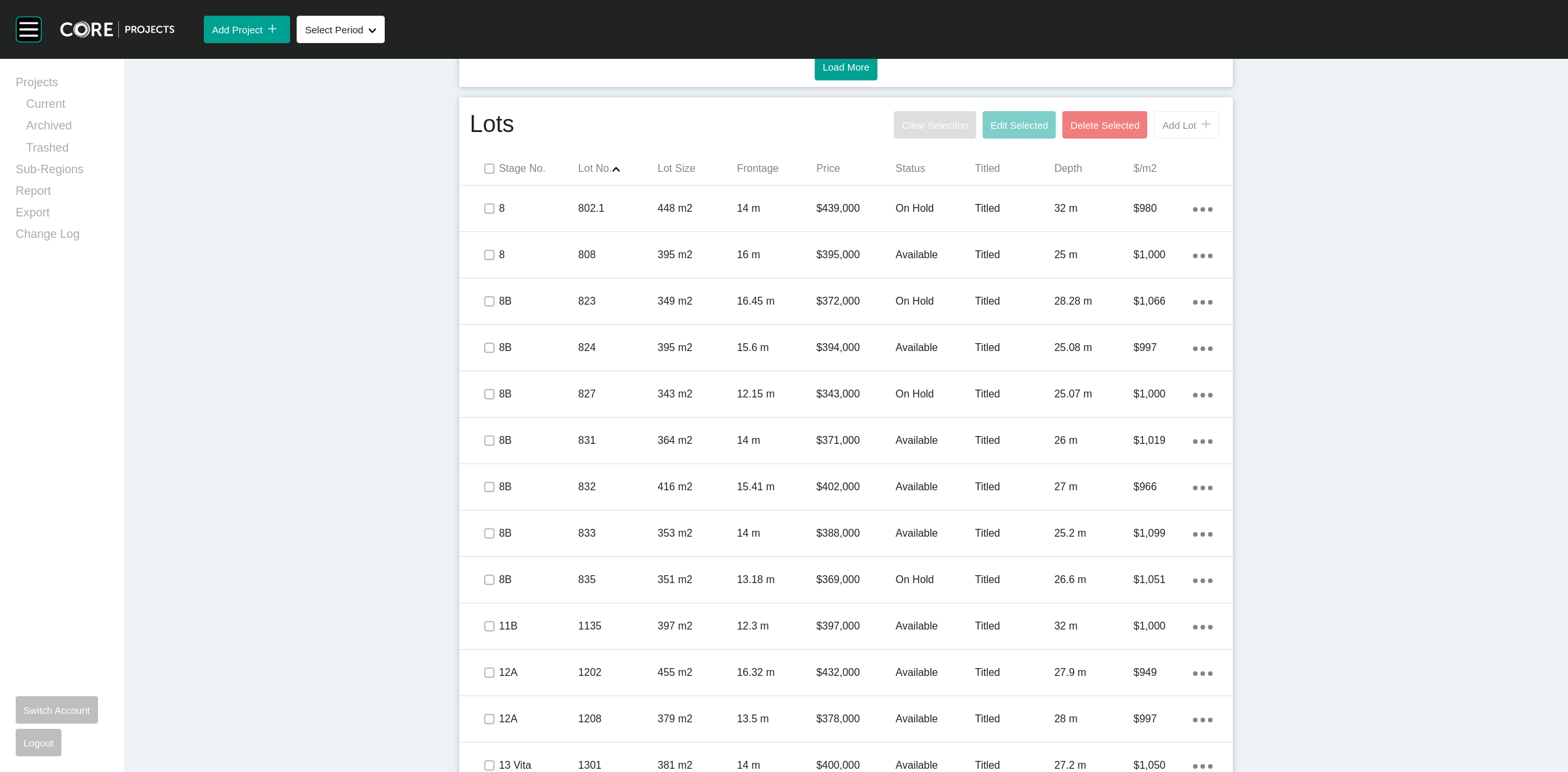
click at [1168, 123] on span "Add Lot" at bounding box center [1179, 125] width 34 height 11
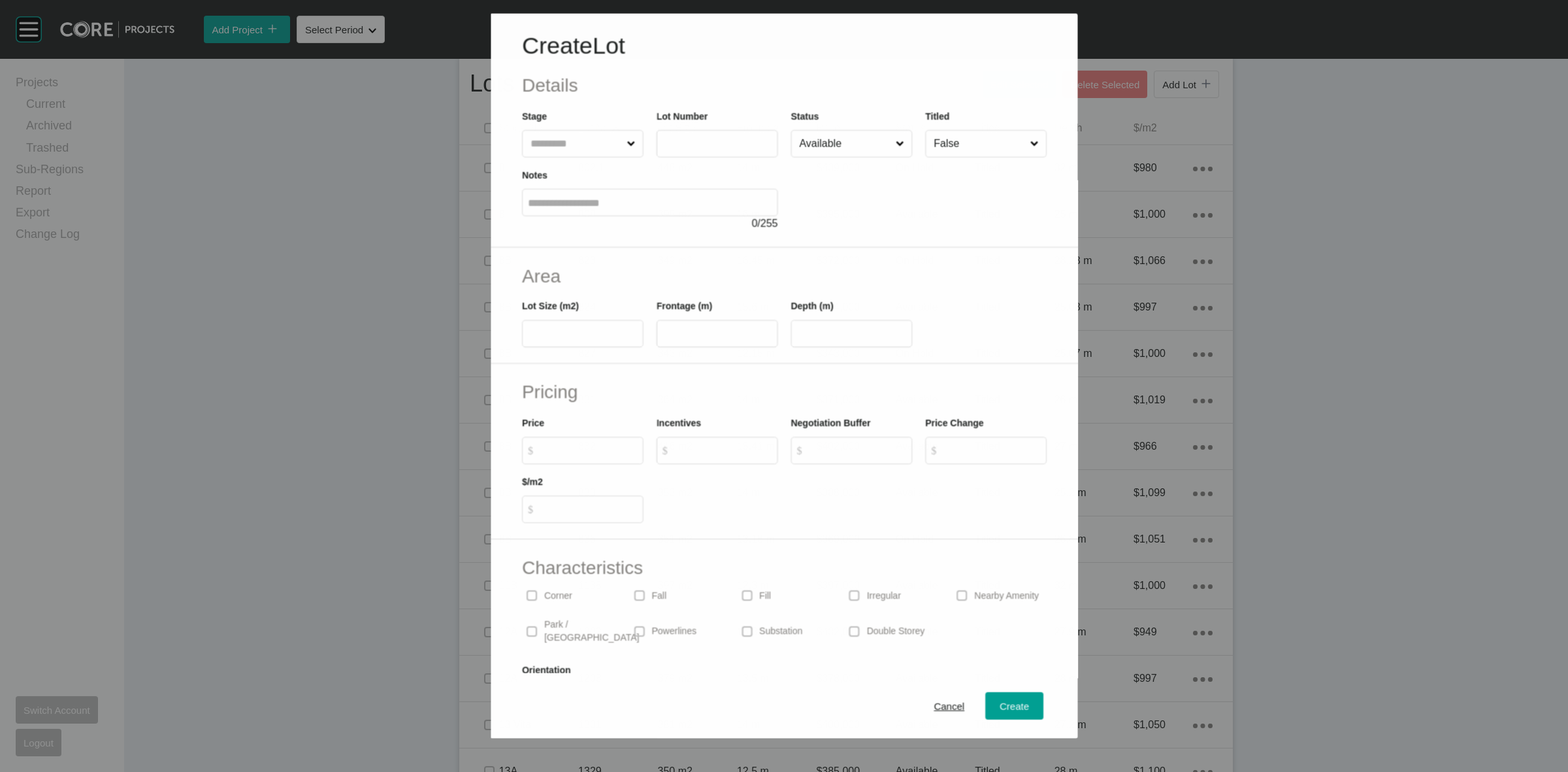
drag, startPoint x: 549, startPoint y: 139, endPoint x: 535, endPoint y: 123, distance: 21.3
click at [541, 134] on input "text" at bounding box center [575, 144] width 96 height 26
click at [1010, 696] on button "Create" at bounding box center [1015, 705] width 58 height 27
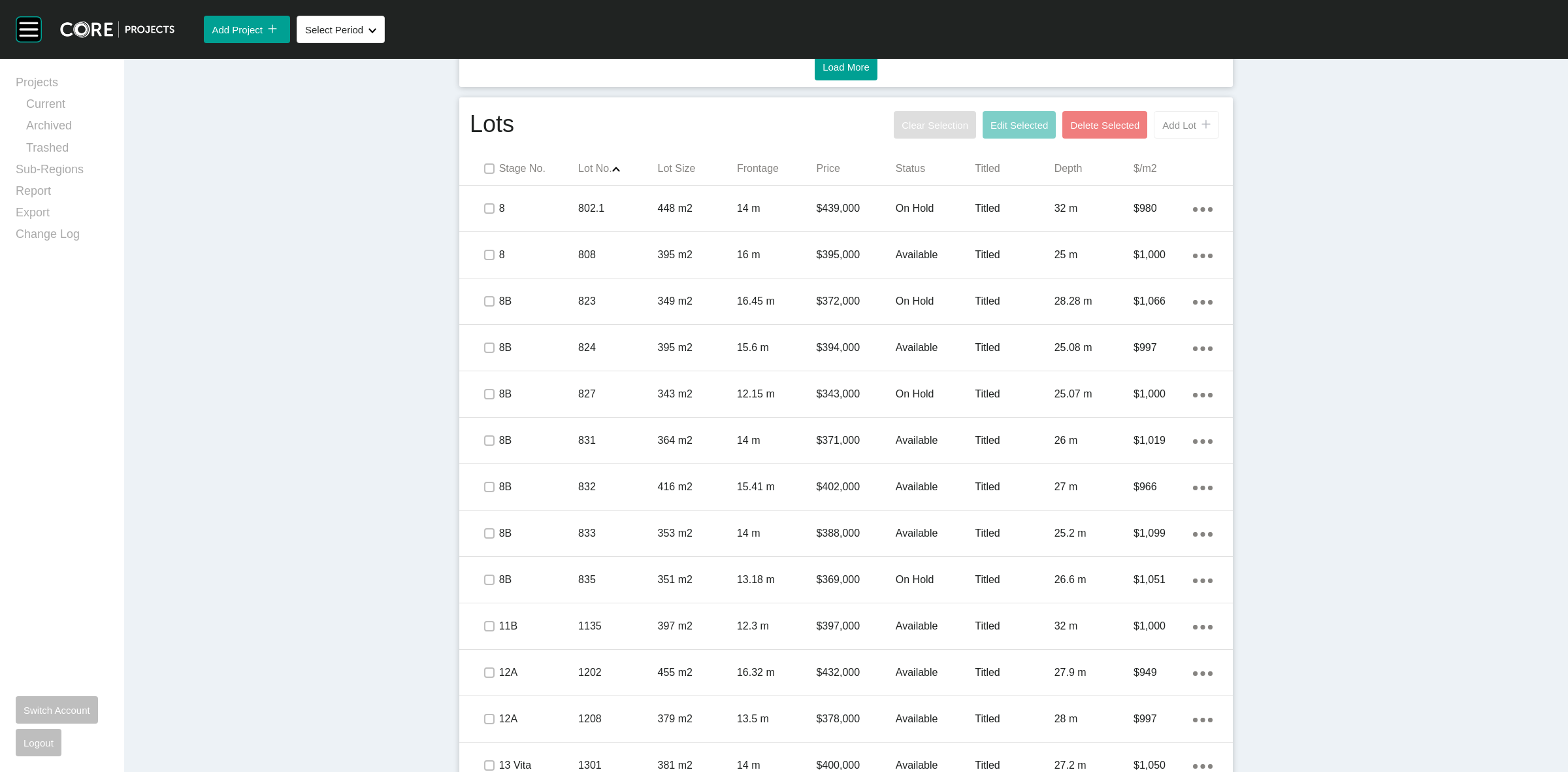
click at [1183, 115] on button "Add Lot icon/tick copy 11 Created with Sketch." at bounding box center [1186, 124] width 66 height 27
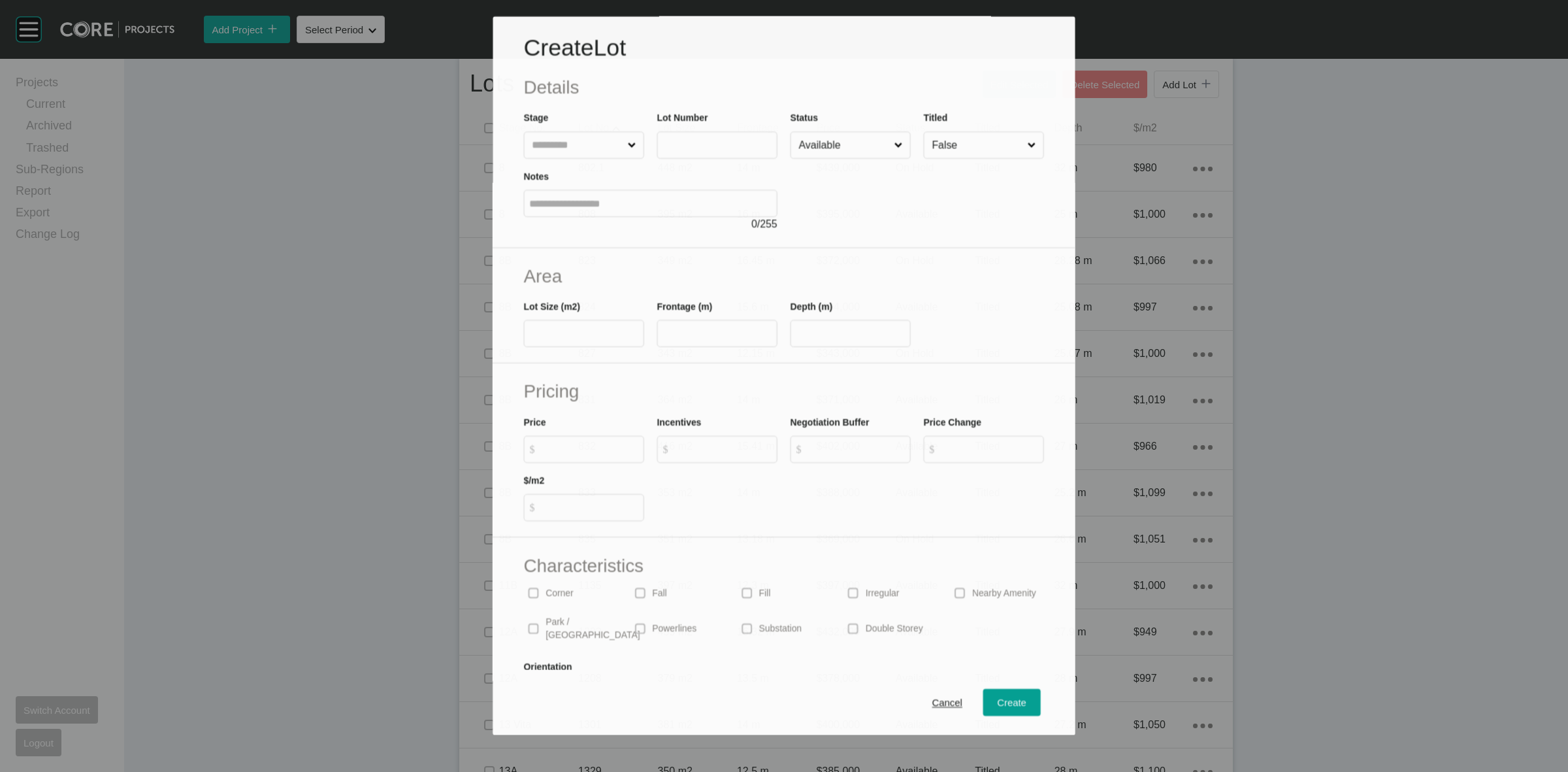
click at [577, 141] on input "text" at bounding box center [578, 145] width 96 height 26
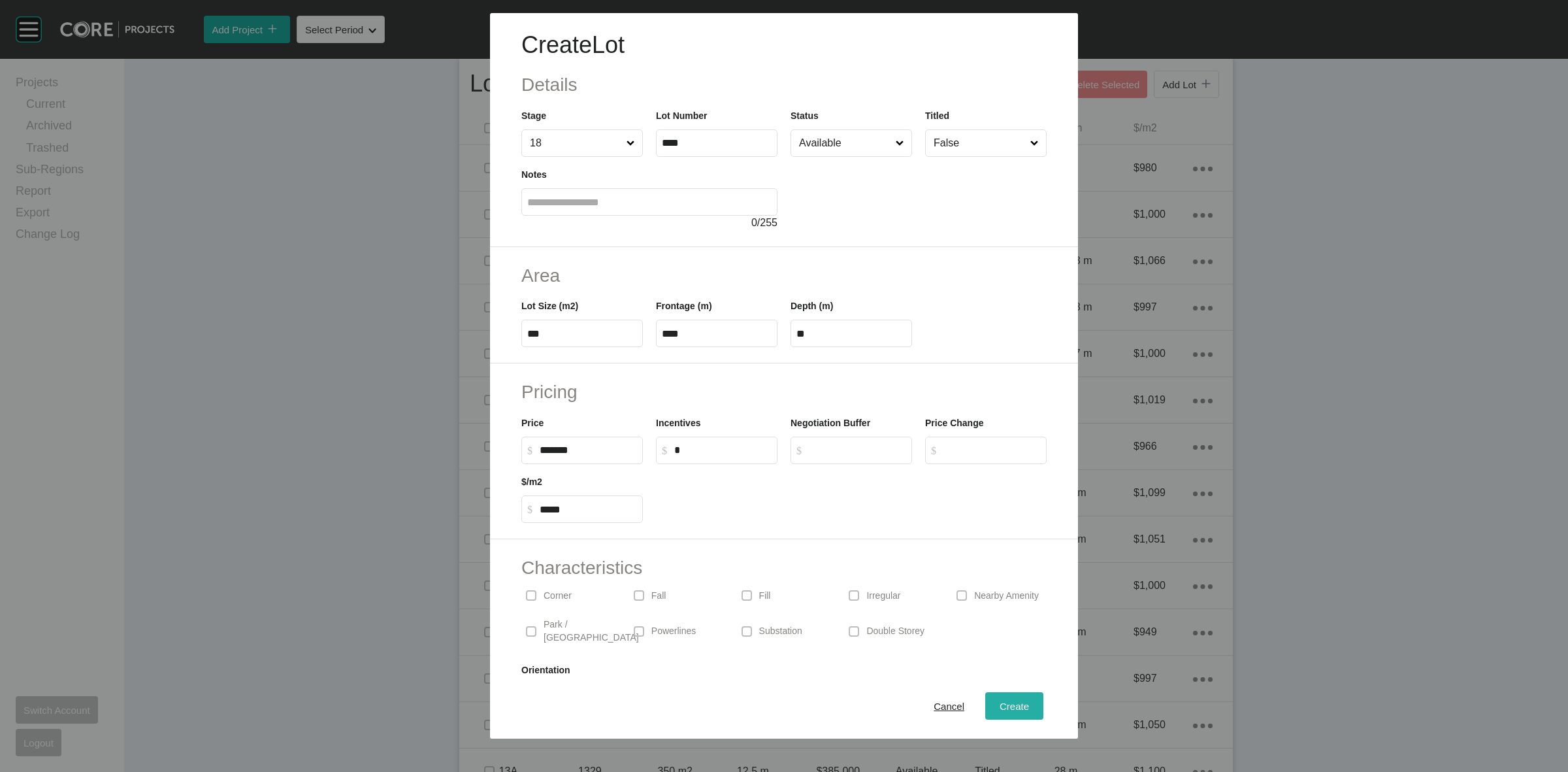
click at [1007, 710] on span "Create" at bounding box center [1014, 706] width 29 height 11
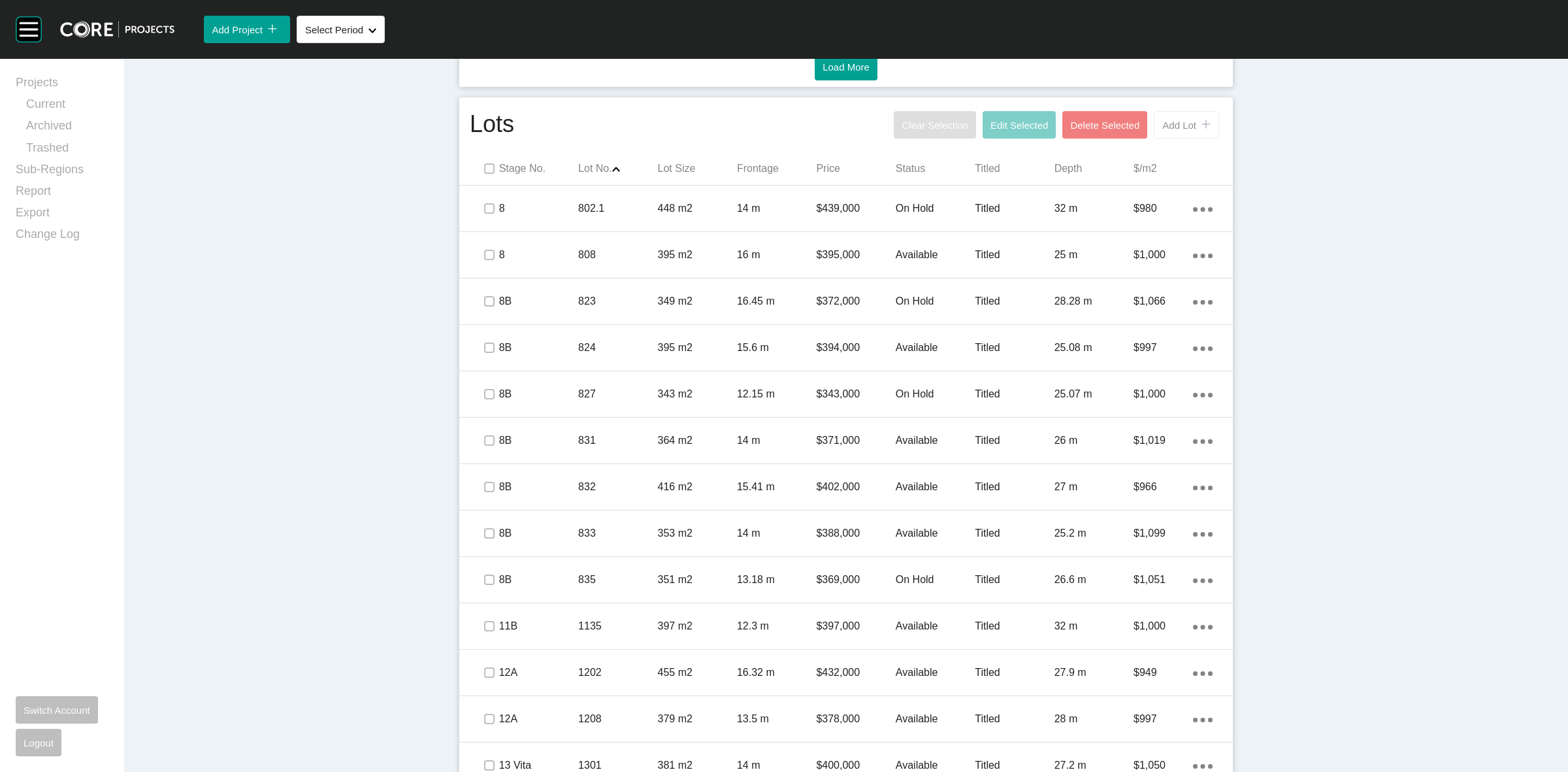
click at [1176, 126] on span "Add Lot" at bounding box center [1179, 125] width 34 height 11
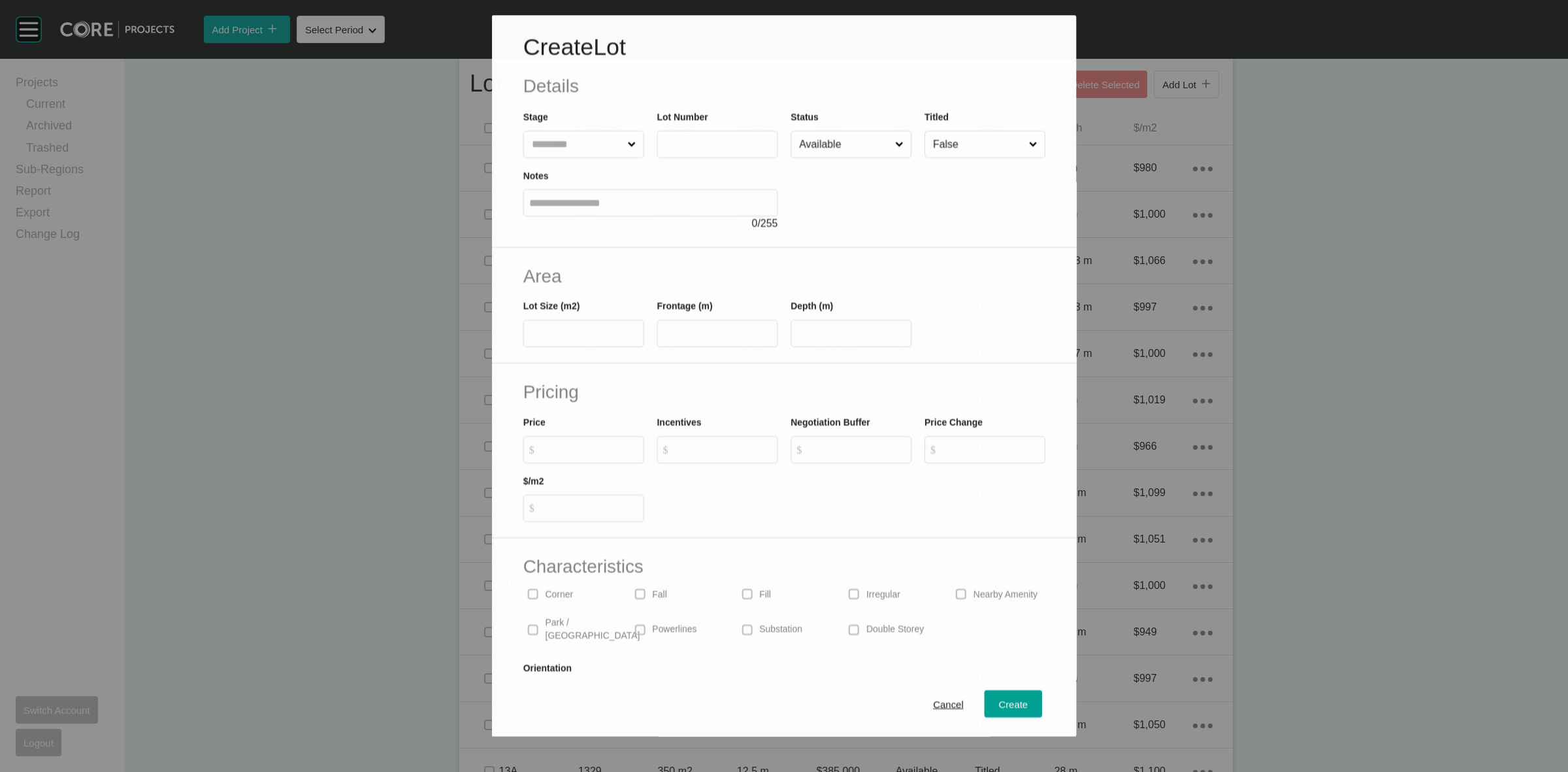
drag, startPoint x: 565, startPoint y: 135, endPoint x: 563, endPoint y: 129, distance: 6.3
click at [563, 132] on input "text" at bounding box center [577, 144] width 96 height 26
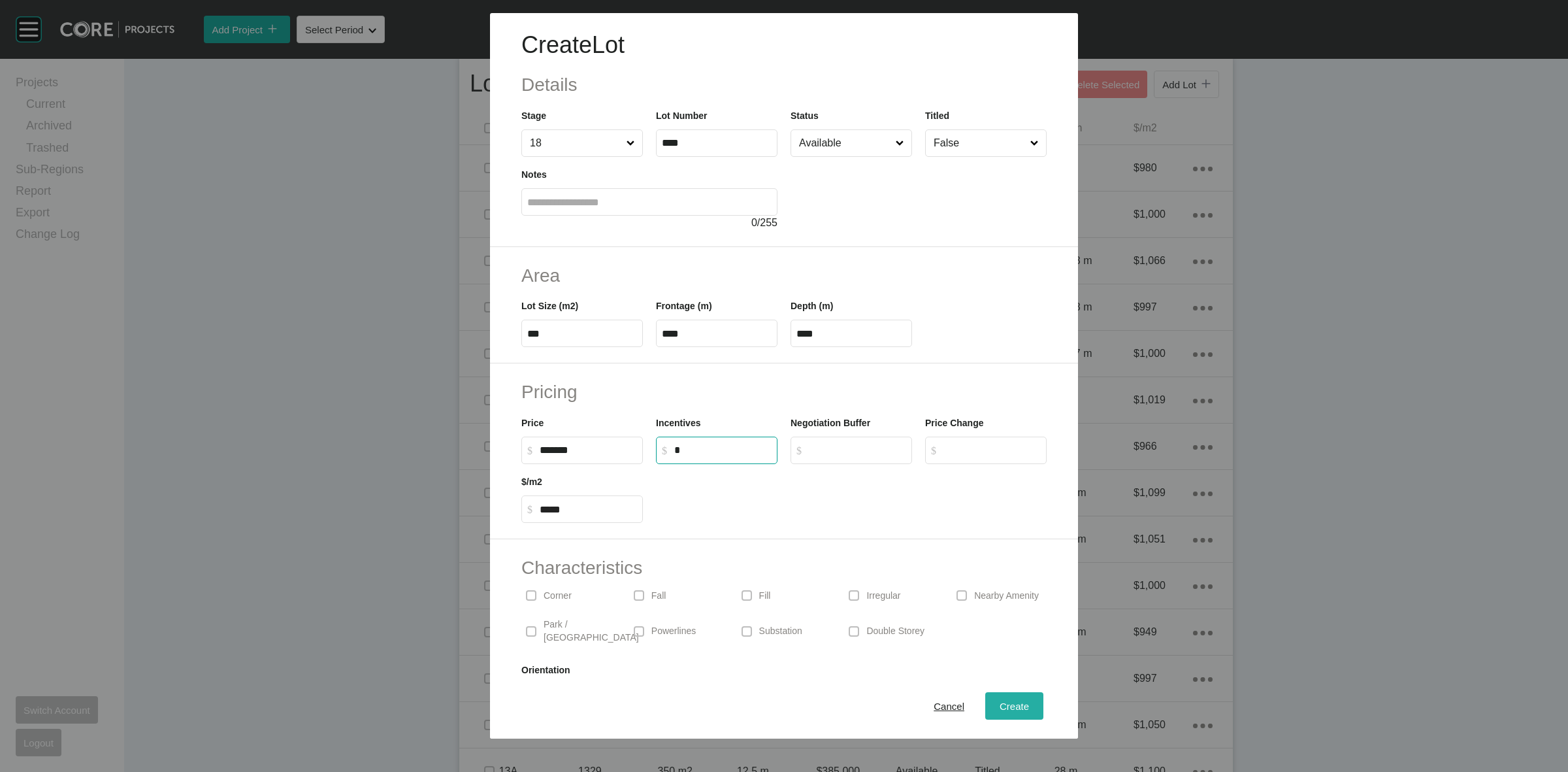
drag, startPoint x: 990, startPoint y: 697, endPoint x: 969, endPoint y: 690, distance: 22.1
click at [996, 697] on div "Create" at bounding box center [1014, 705] width 36 height 18
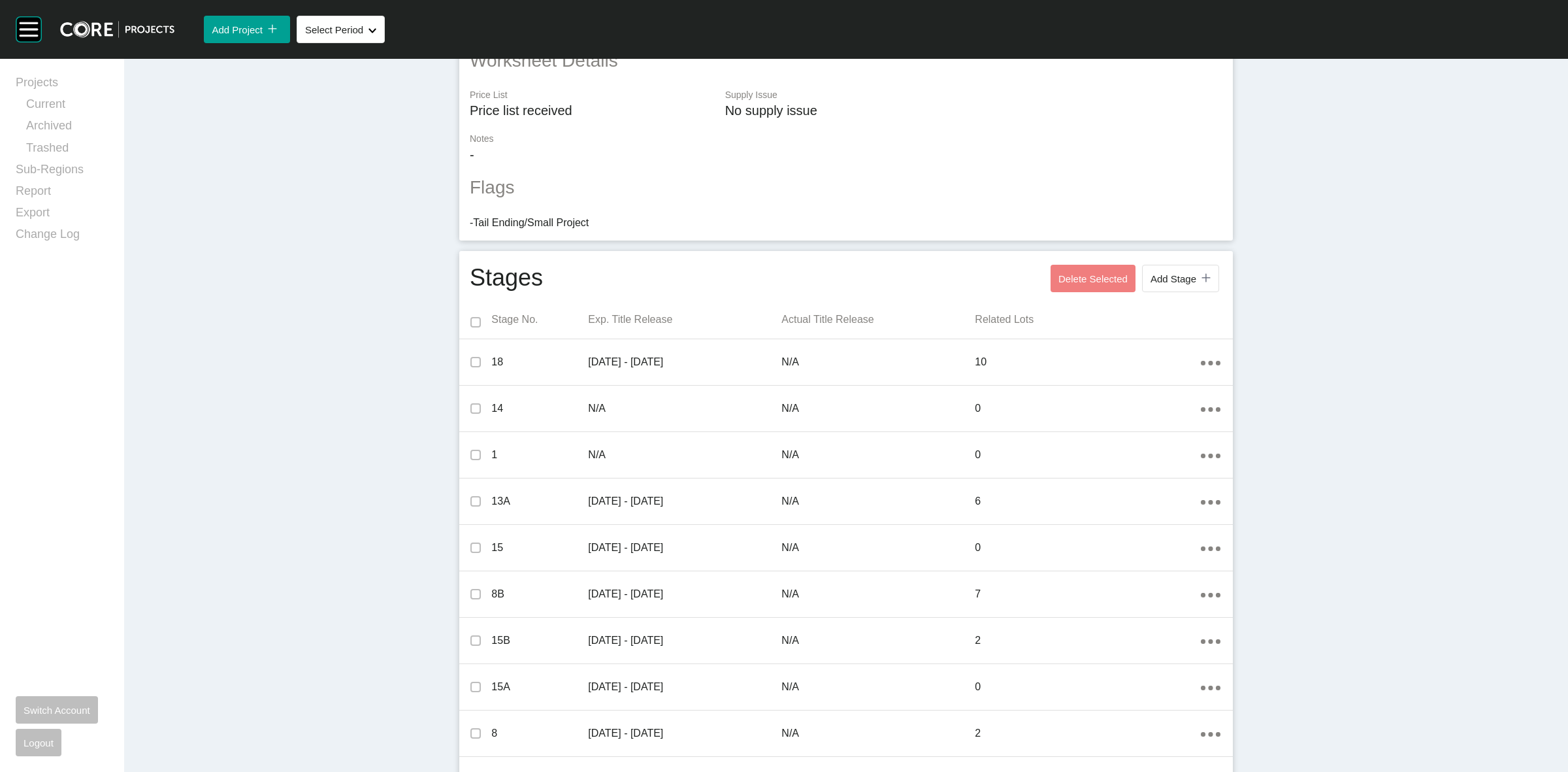
scroll to position [0, 0]
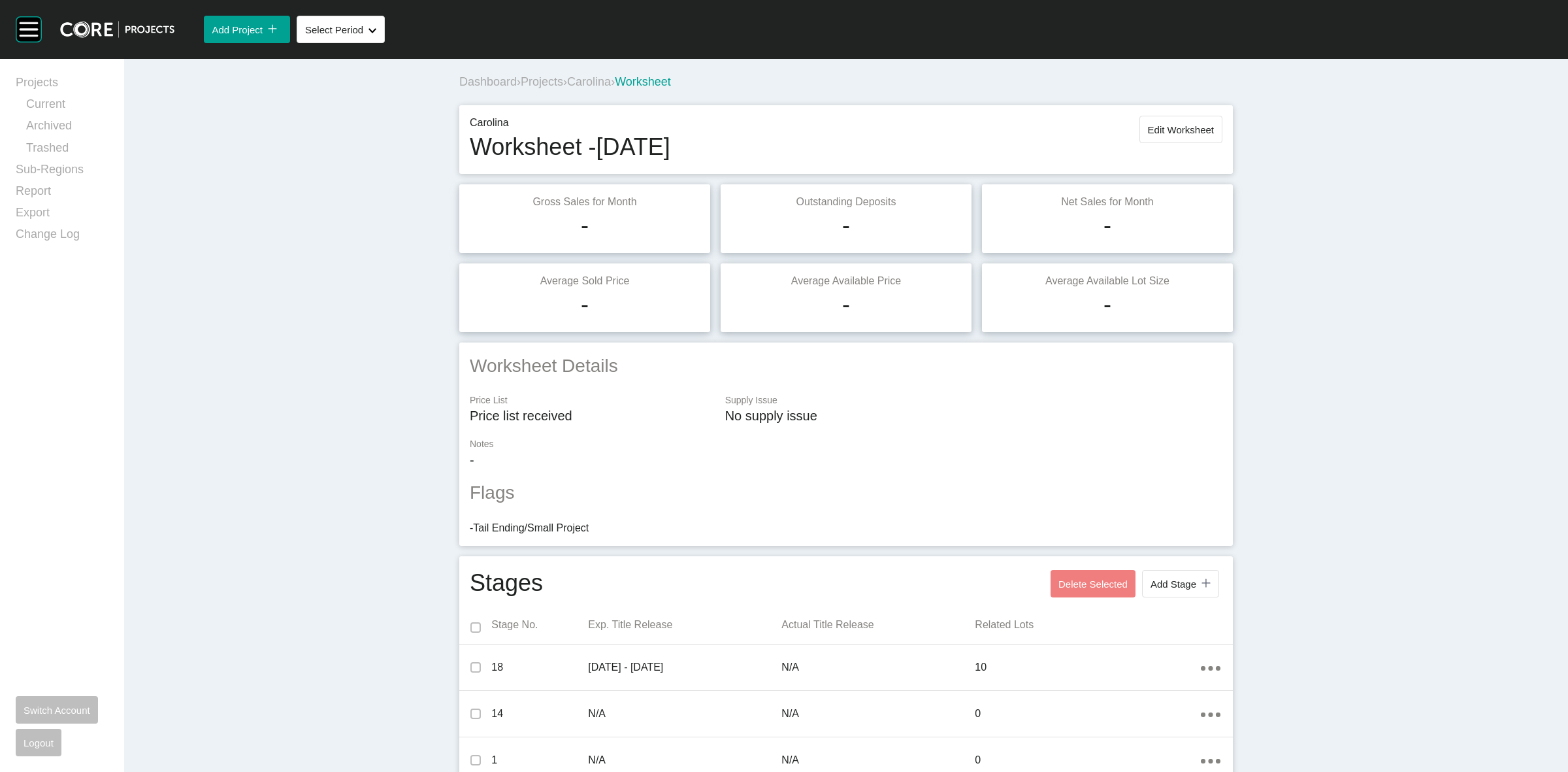
click at [550, 76] on span "Projects" at bounding box center [541, 82] width 42 height 13
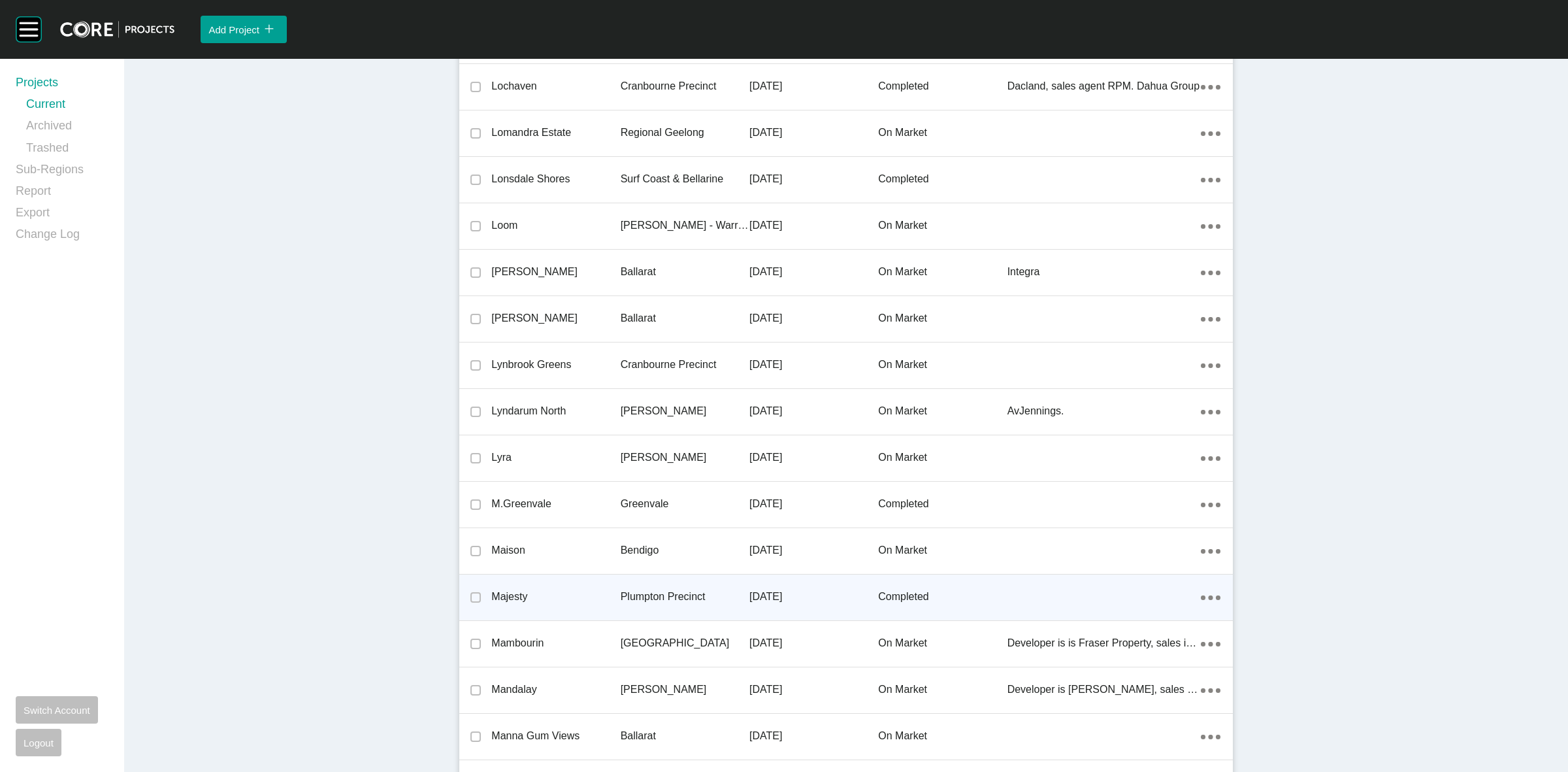
scroll to position [16190, 0]
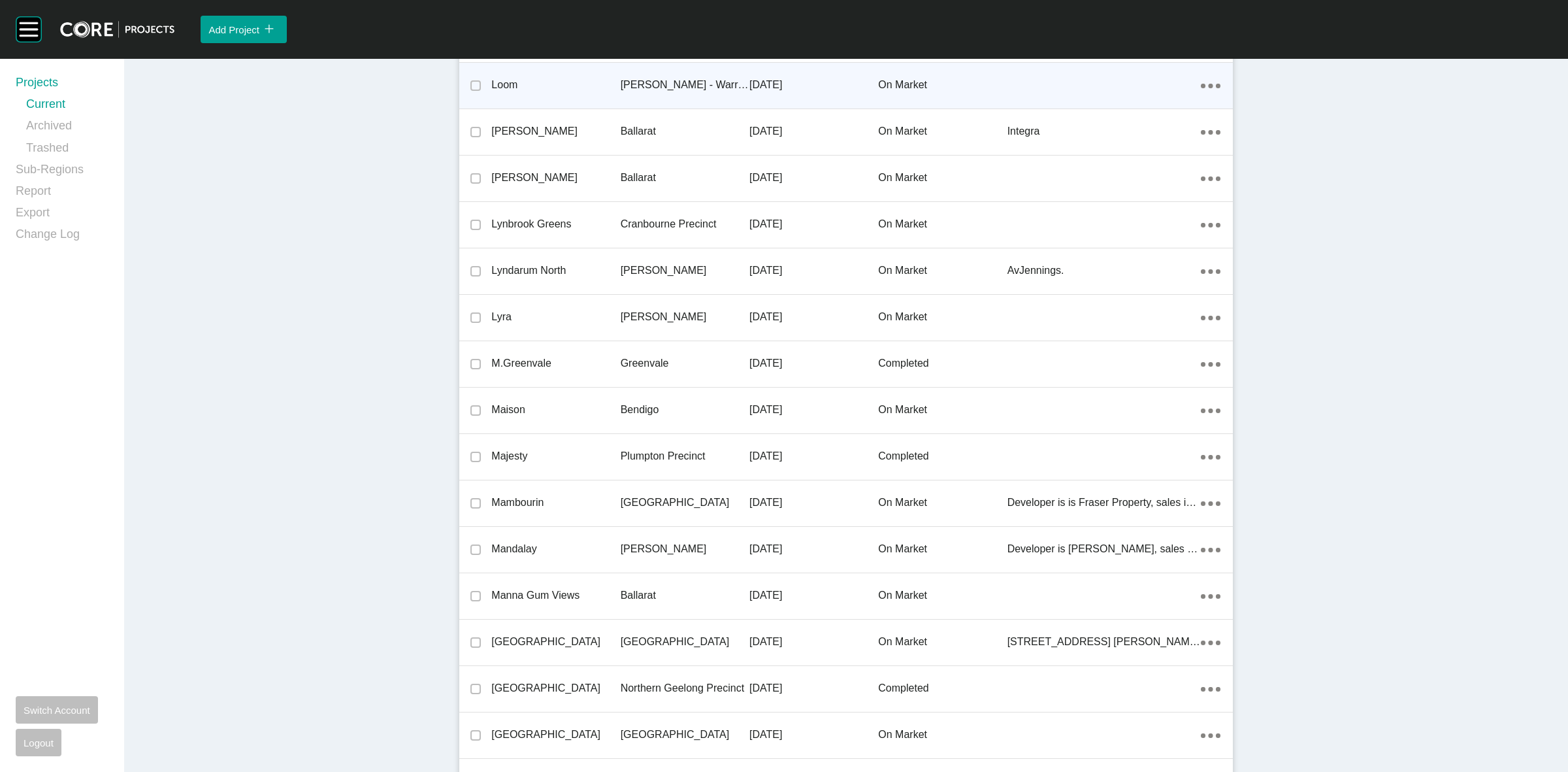
click at [631, 83] on p "[PERSON_NAME] - Warragul" at bounding box center [685, 84] width 128 height 14
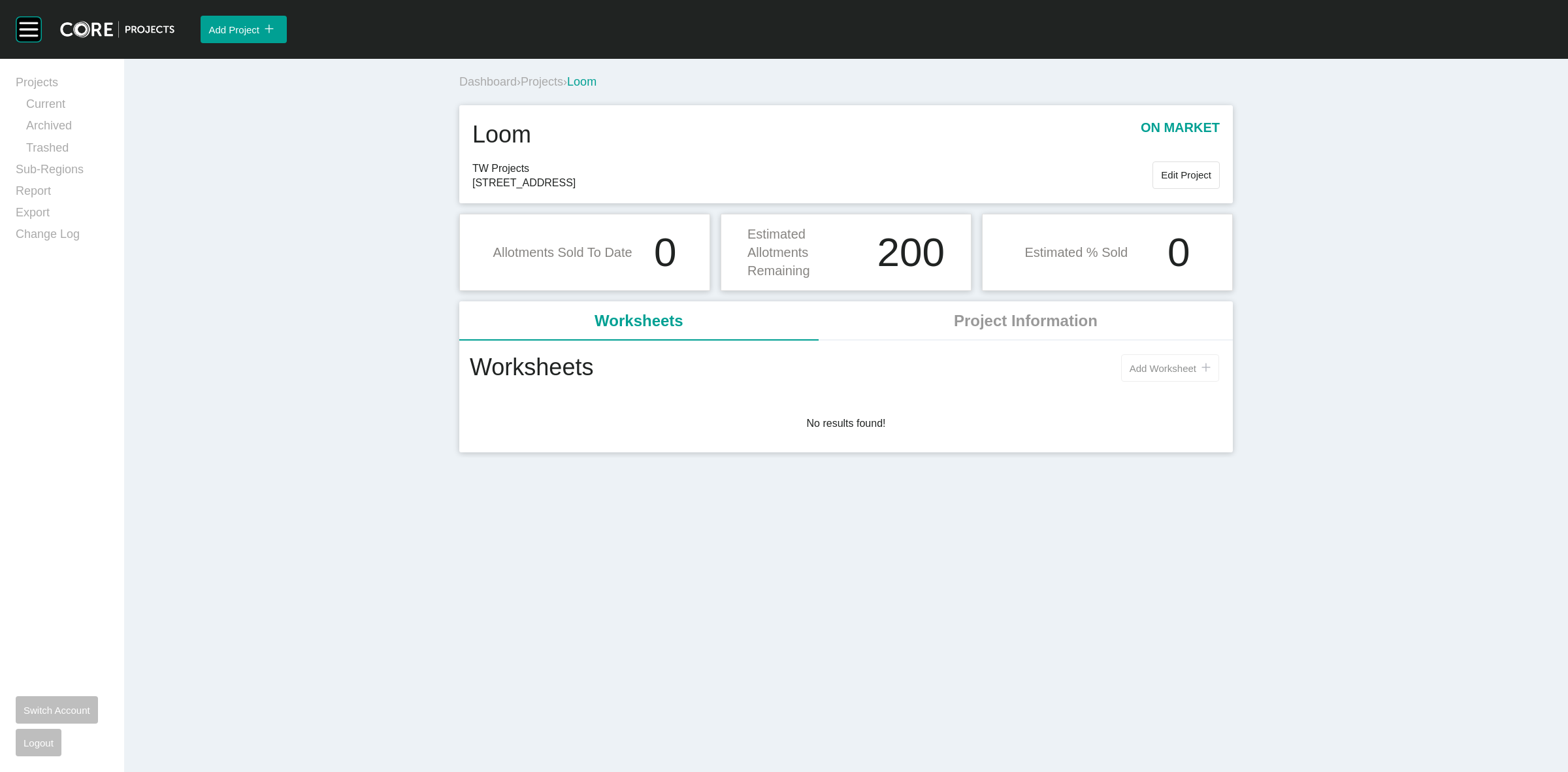
click at [1151, 374] on div "Add Worksheet icon/tick copy 11 Created with Sketch." at bounding box center [1170, 369] width 81 height 11
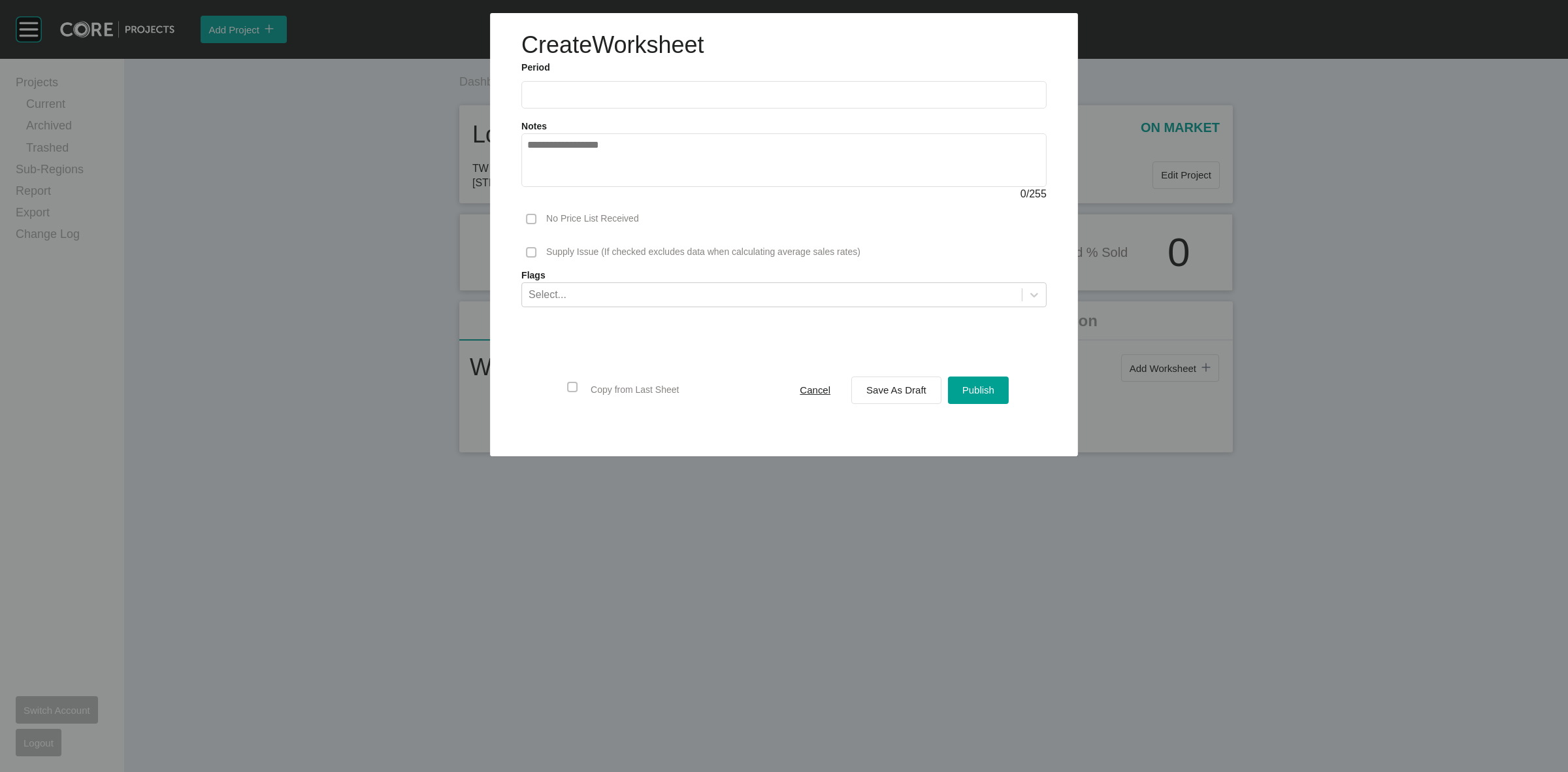
click at [701, 92] on input "text" at bounding box center [784, 95] width 514 height 11
click at [595, 190] on li "Aug" at bounding box center [590, 190] width 44 height 23
drag, startPoint x: 915, startPoint y: 386, endPoint x: 944, endPoint y: 426, distance: 49.4
click at [914, 386] on span "Save As Draft" at bounding box center [897, 390] width 60 height 11
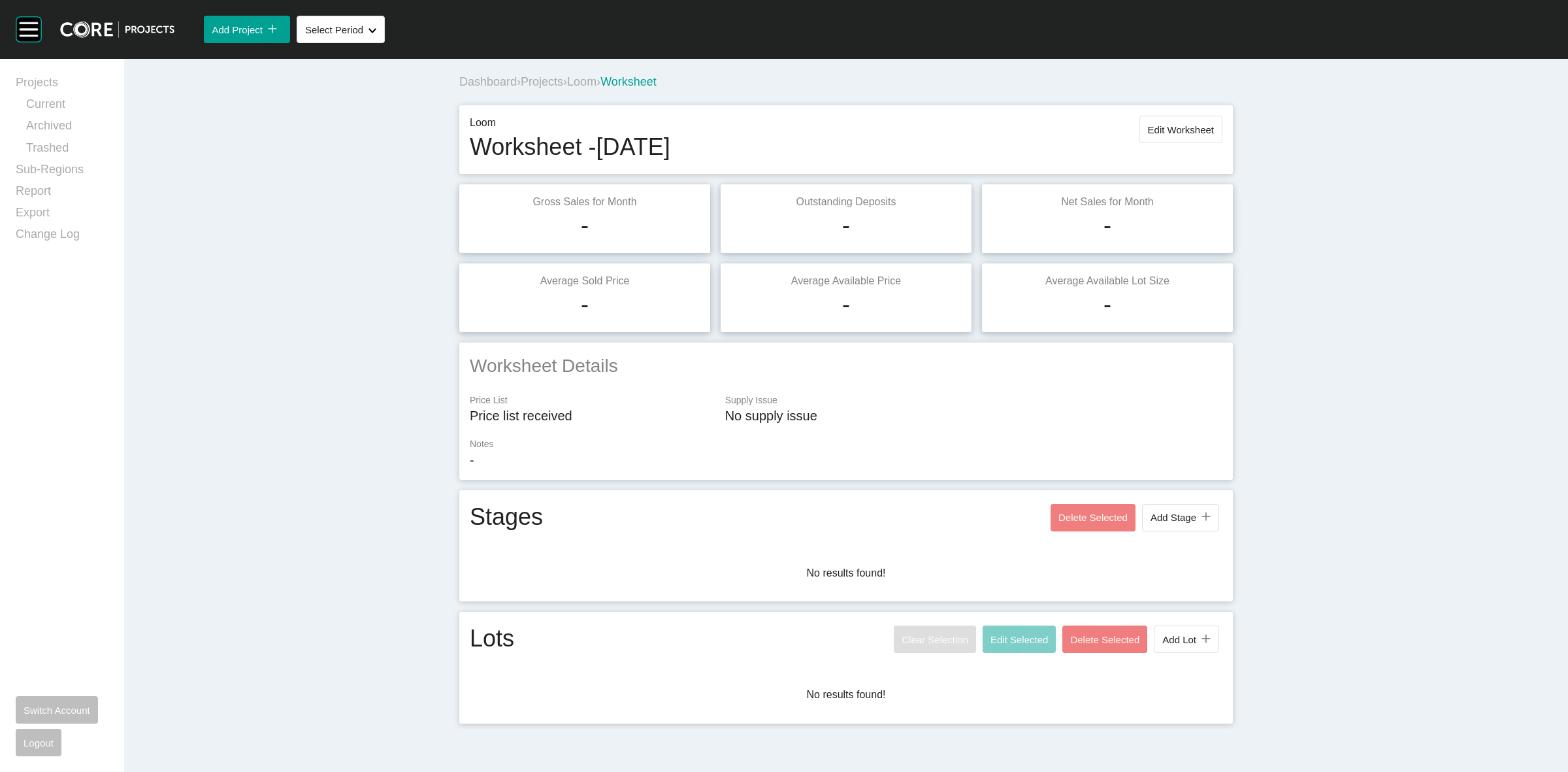
click at [1161, 518] on span "Add Stage" at bounding box center [1173, 518] width 46 height 11
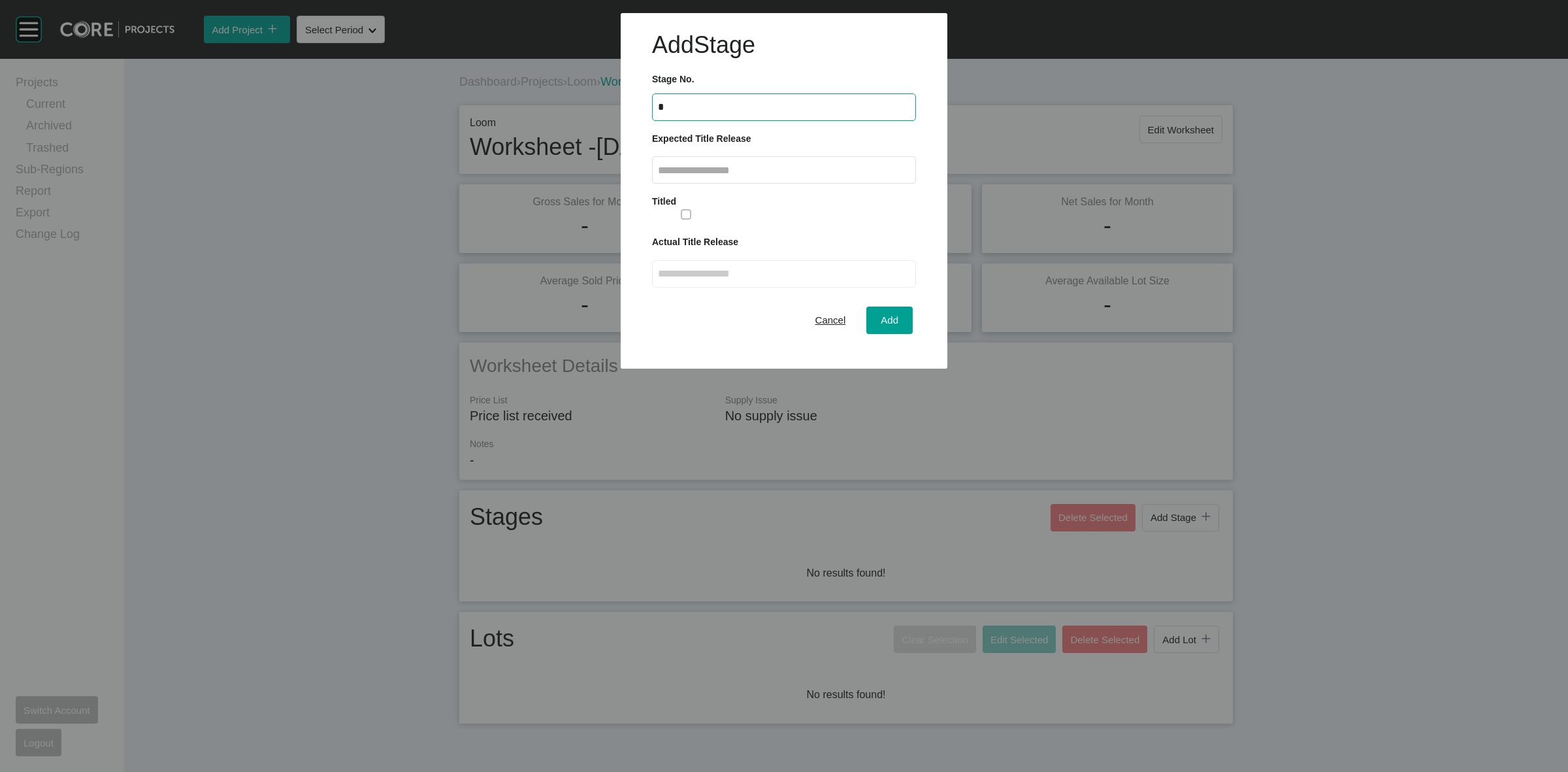
click at [761, 170] on input "text" at bounding box center [784, 171] width 252 height 11
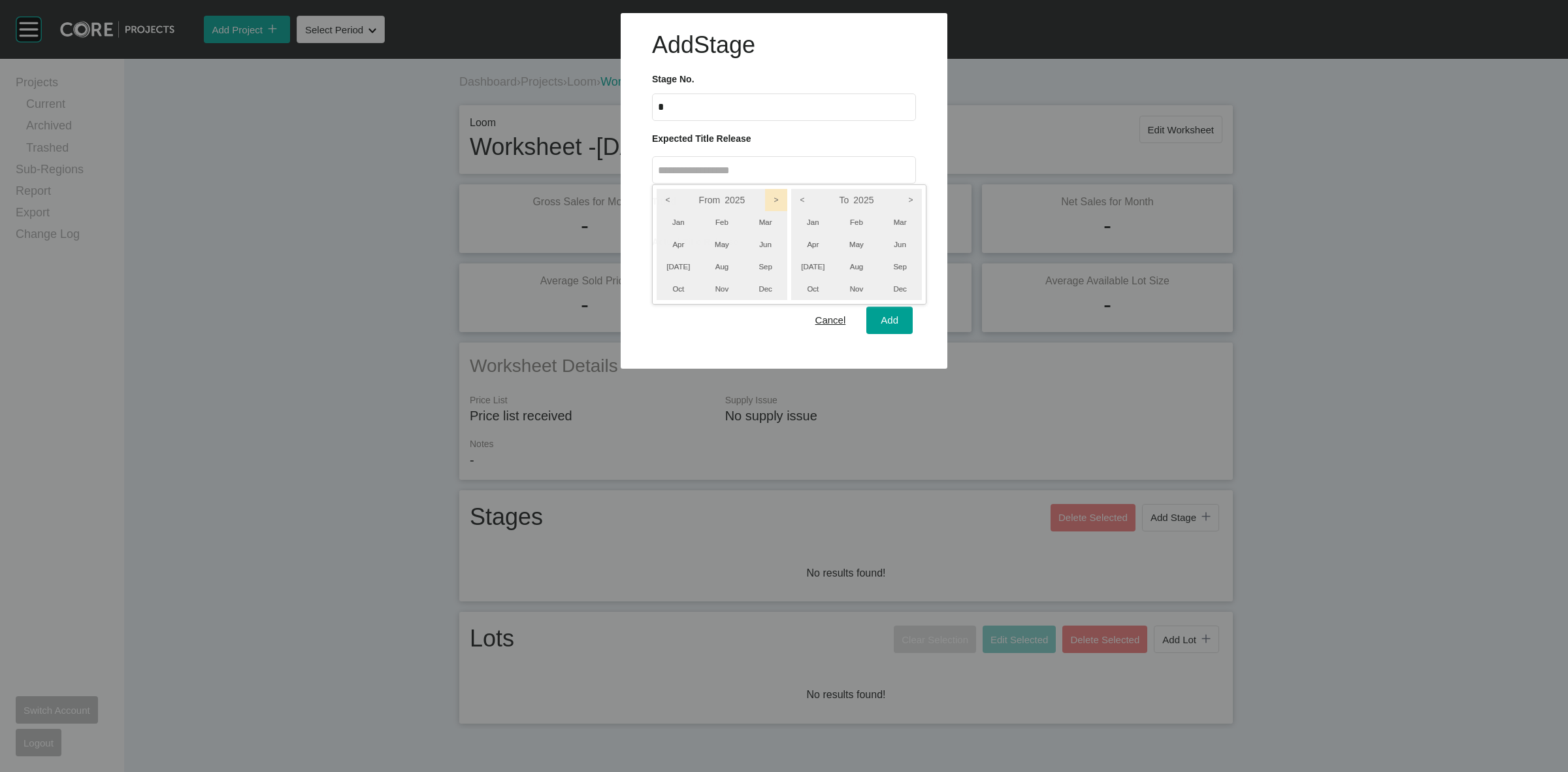
click at [775, 198] on icon ">" at bounding box center [776, 200] width 23 height 23
click at [909, 197] on icon ">" at bounding box center [911, 200] width 23 height 23
click at [896, 263] on li "Sep" at bounding box center [899, 266] width 44 height 23
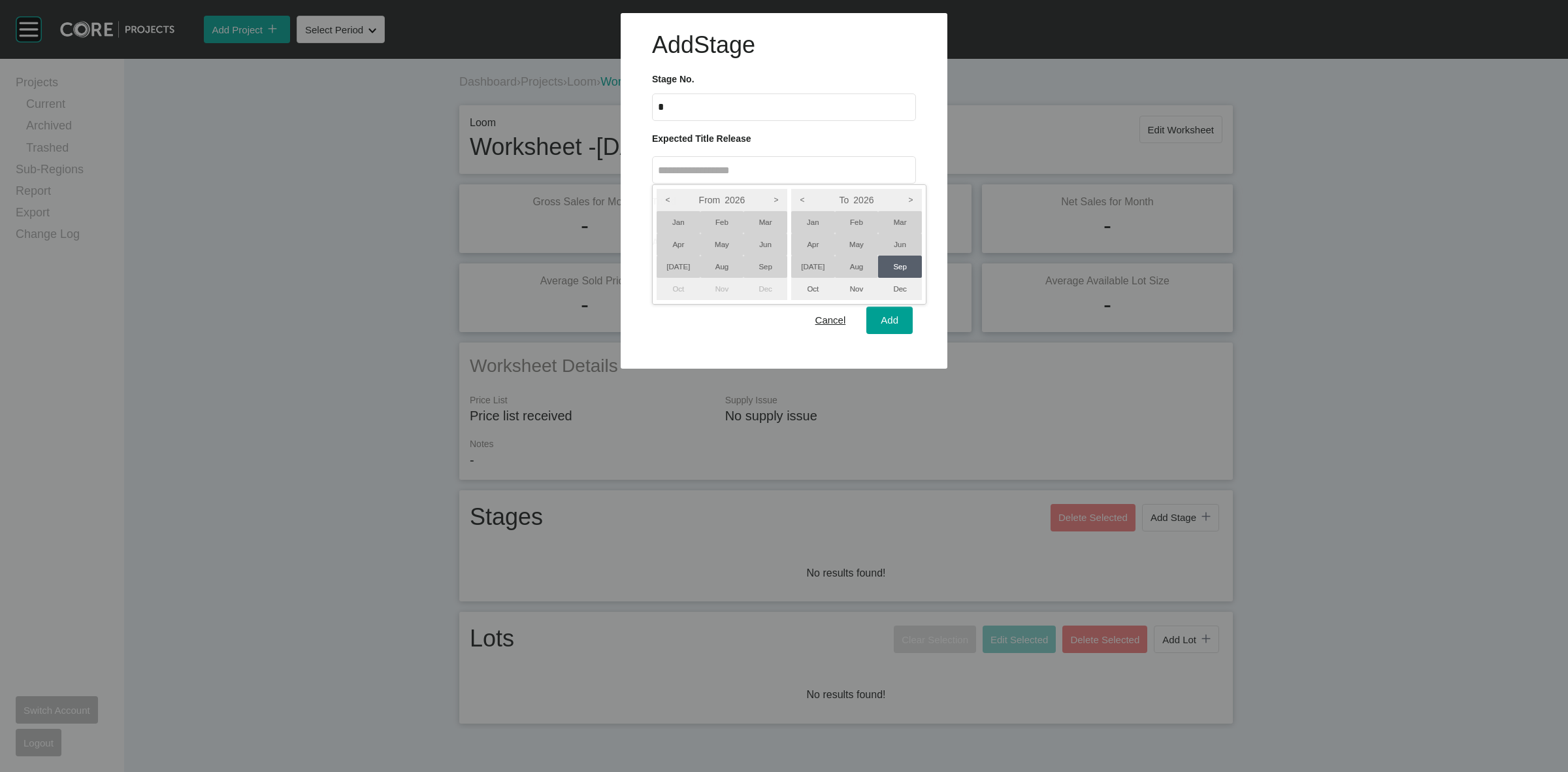
click at [682, 266] on li "[DATE]" at bounding box center [678, 266] width 44 height 23
click at [896, 318] on div at bounding box center [784, 184] width 1568 height 369
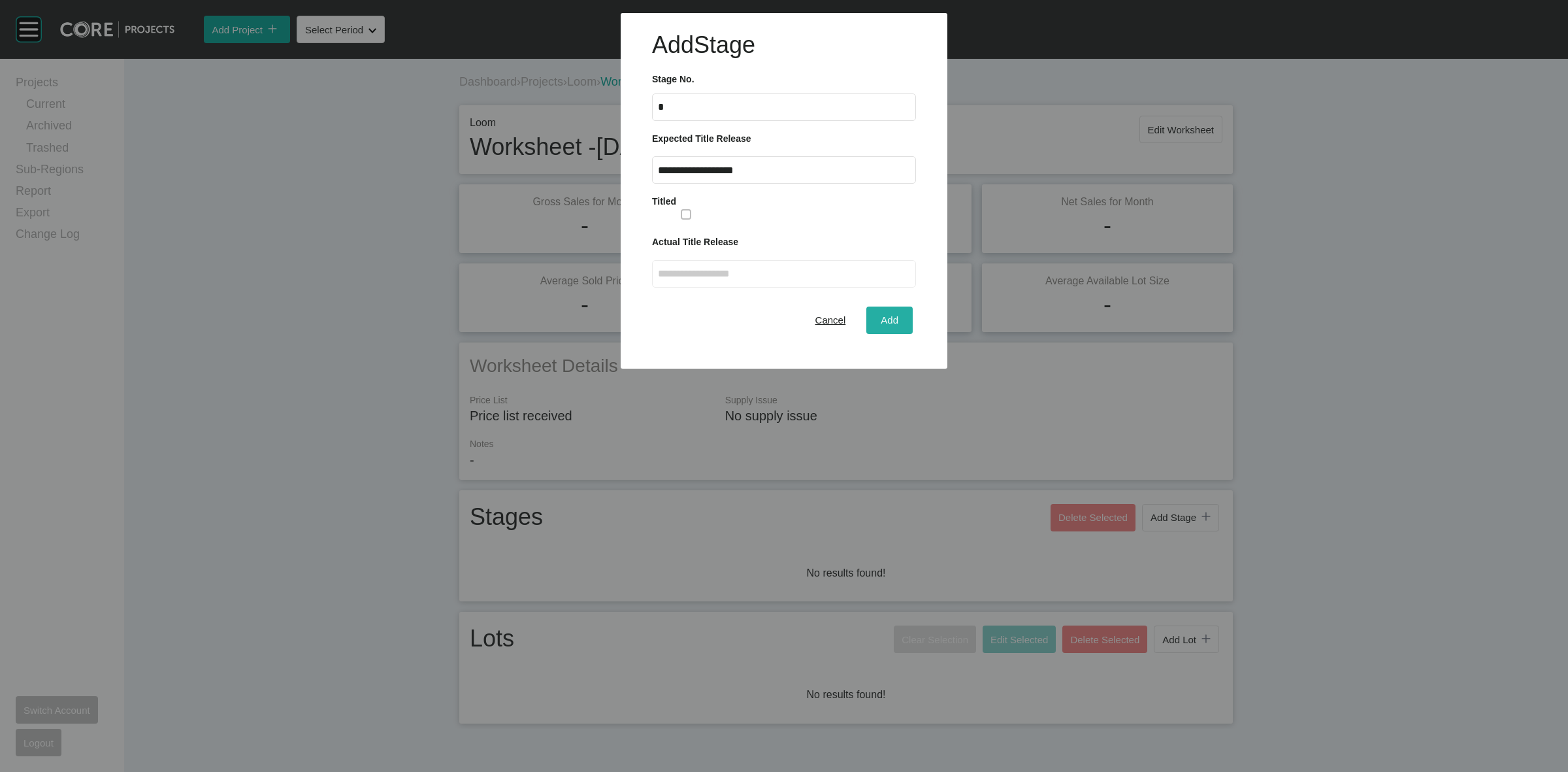
click at [895, 318] on span "Add" at bounding box center [889, 320] width 18 height 11
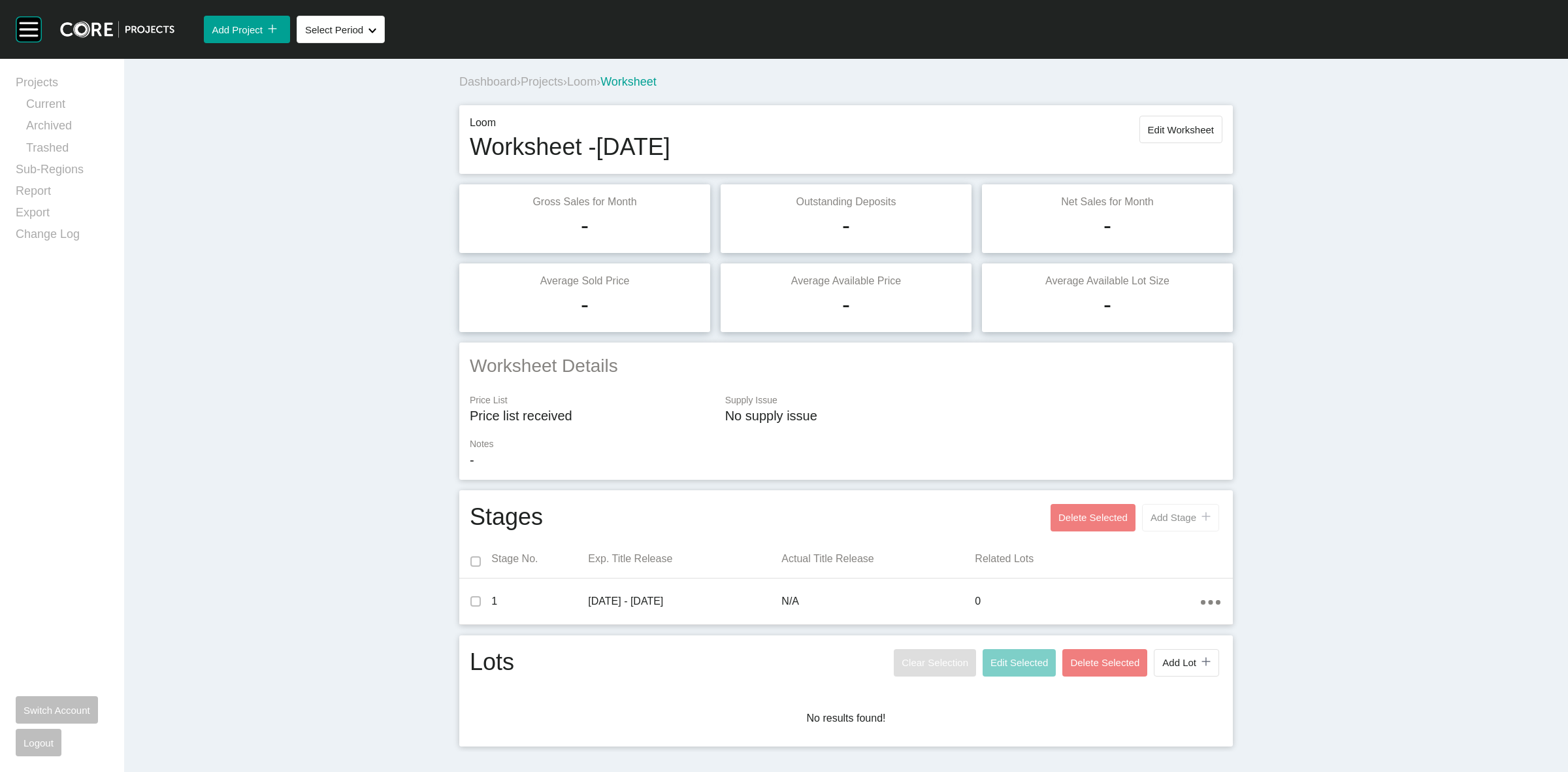
click at [1189, 521] on span "Add Stage" at bounding box center [1173, 518] width 46 height 11
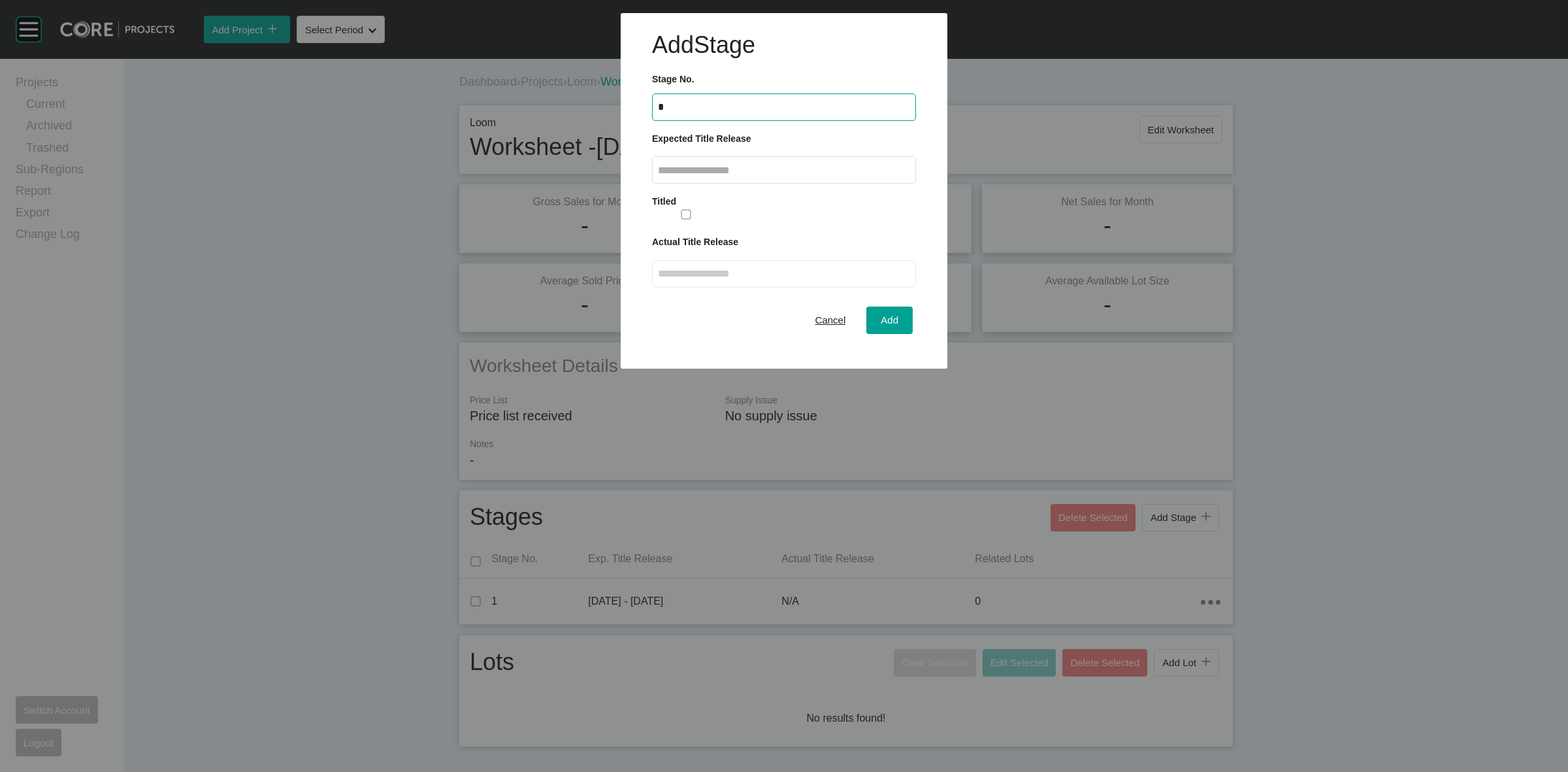
click at [815, 165] on input "text" at bounding box center [784, 171] width 252 height 11
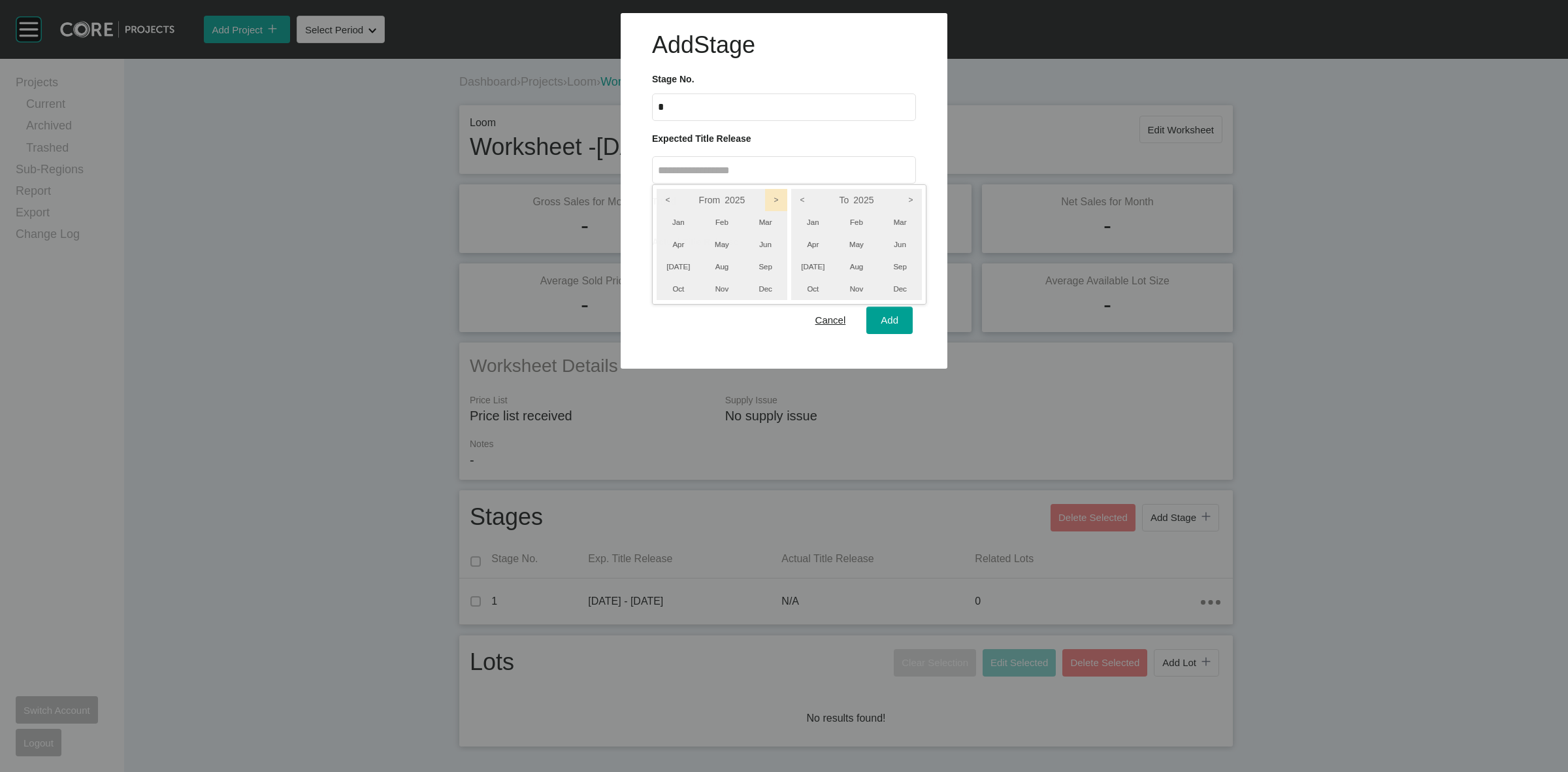
click at [779, 198] on icon ">" at bounding box center [776, 200] width 23 height 23
drag, startPoint x: 923, startPoint y: 194, endPoint x: 909, endPoint y: 216, distance: 26.1
click at [922, 194] on div "From 2026 < > Jan Feb Mar Apr May Jun [DATE] Aug Sep Oct Nov Dec To 2025 < > Ja…" at bounding box center [789, 244] width 275 height 120
drag, startPoint x: 906, startPoint y: 204, endPoint x: 903, endPoint y: 217, distance: 13.3
click at [905, 204] on icon ">" at bounding box center [911, 200] width 23 height 23
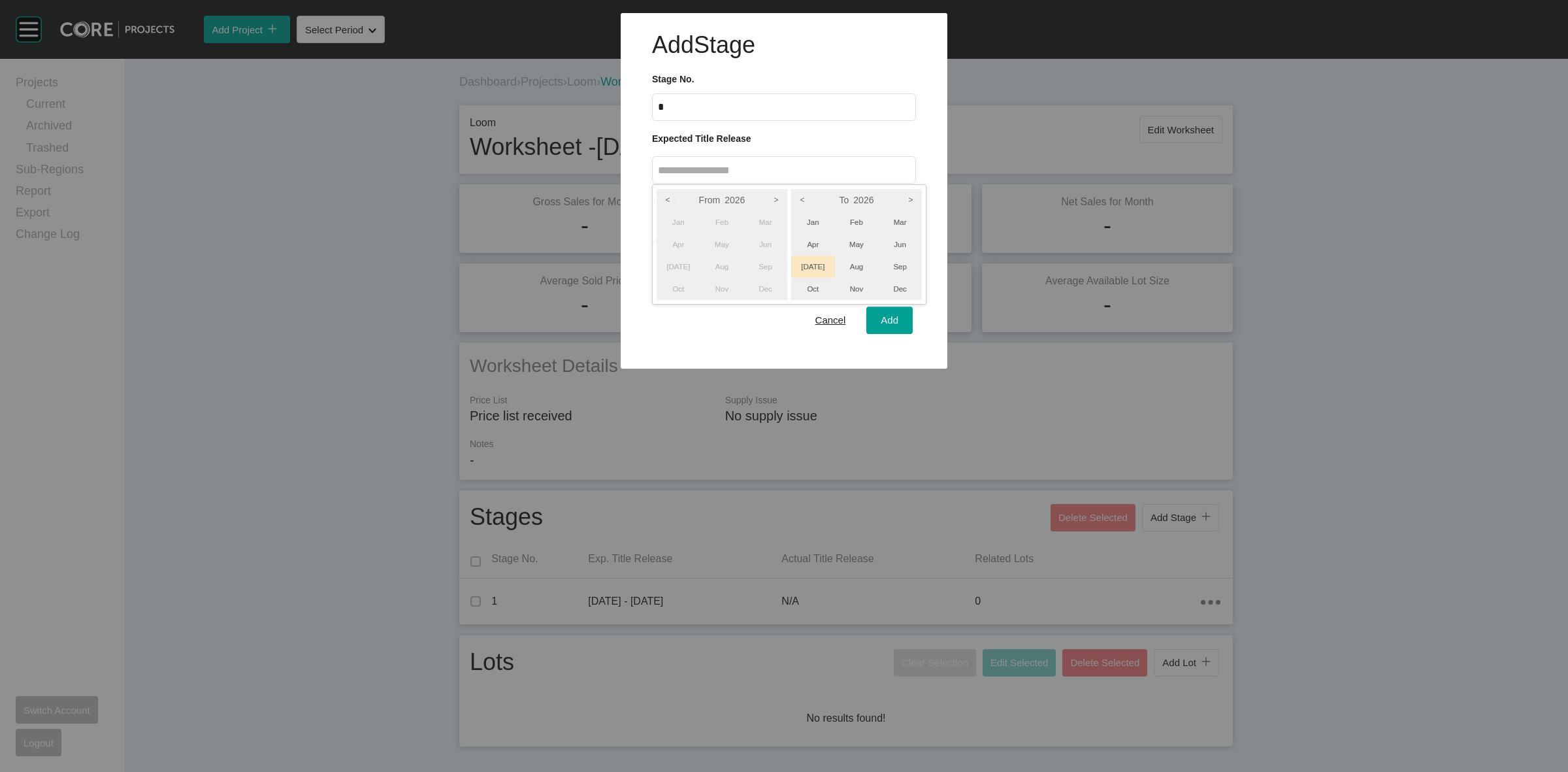
drag, startPoint x: 906, startPoint y: 264, endPoint x: 819, endPoint y: 277, distance: 88.0
click at [906, 265] on li "Sep" at bounding box center [899, 266] width 44 height 23
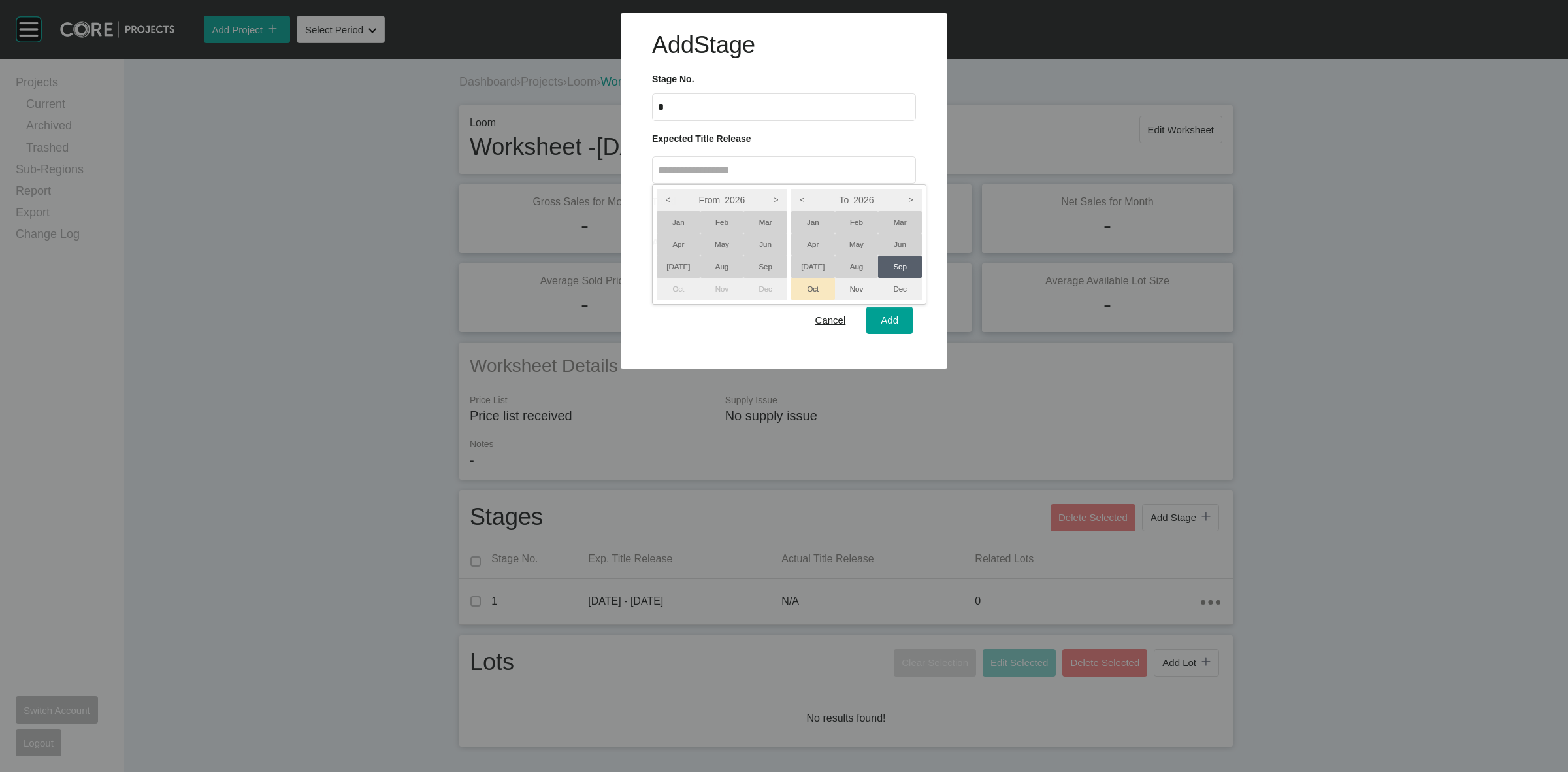
drag, startPoint x: 681, startPoint y: 269, endPoint x: 828, endPoint y: 295, distance: 149.3
click at [678, 268] on li "[DATE]" at bounding box center [678, 266] width 44 height 23
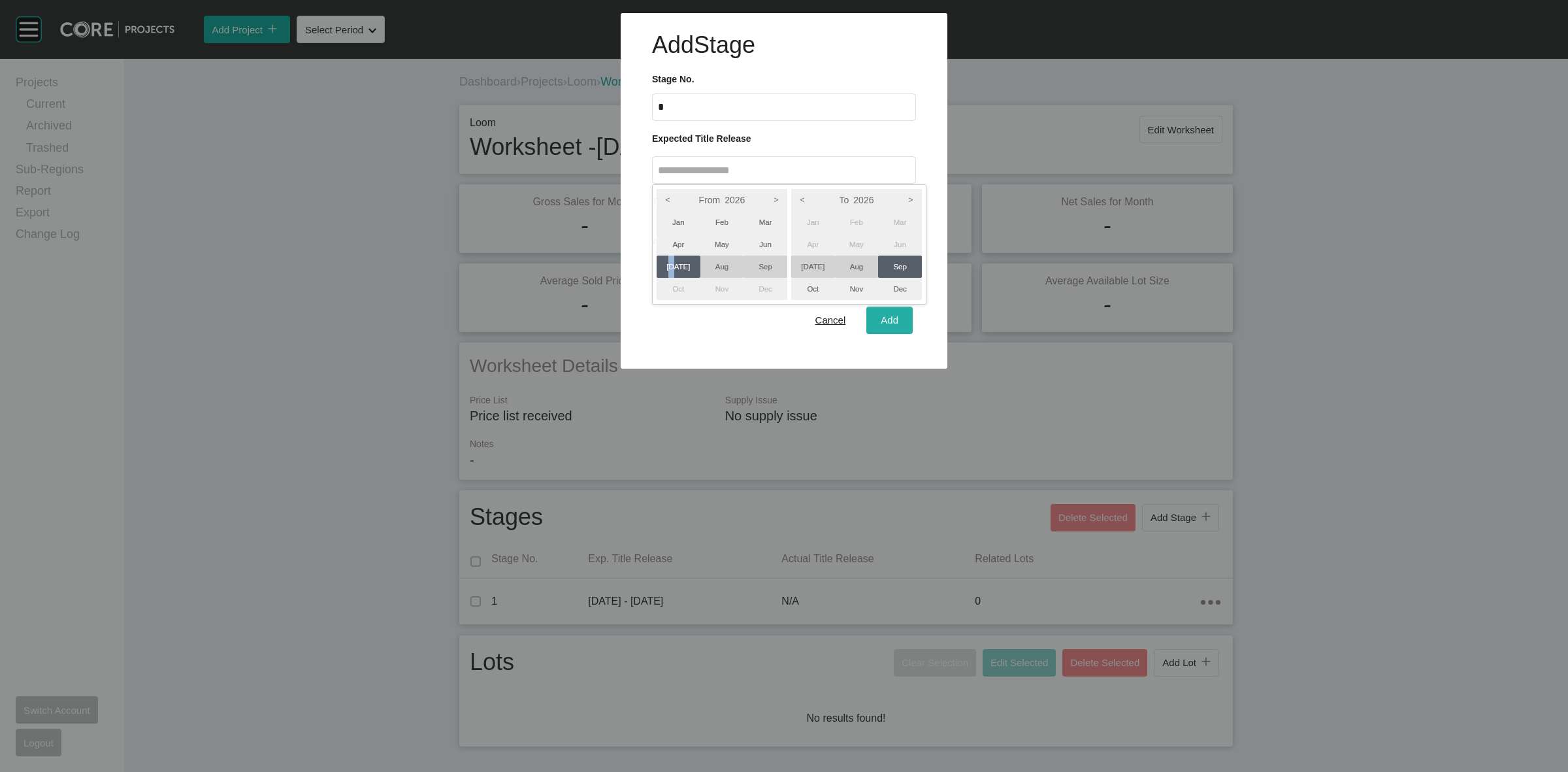
click at [889, 318] on div at bounding box center [784, 184] width 1568 height 369
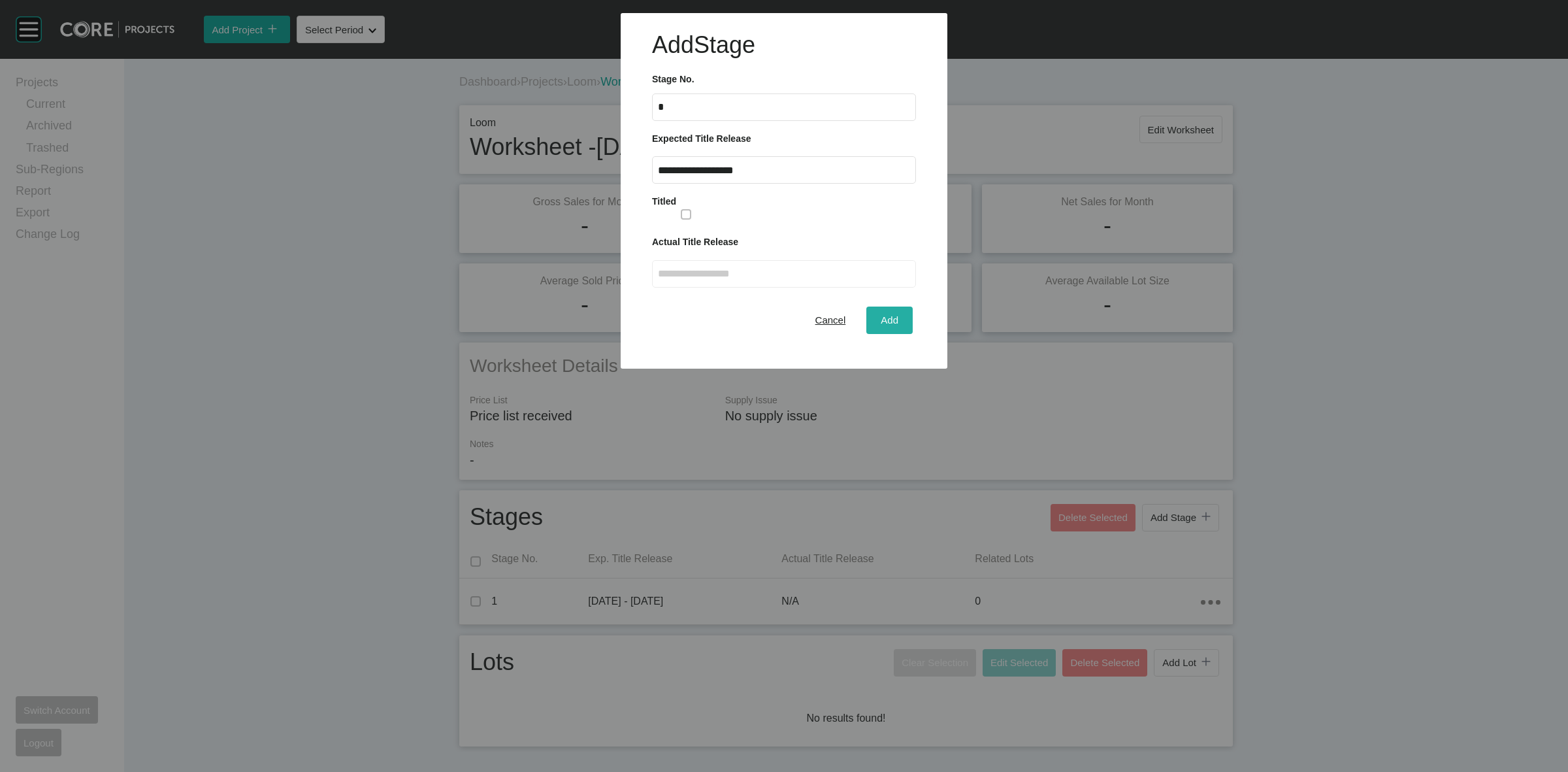
click at [885, 316] on span "Add" at bounding box center [889, 320] width 18 height 11
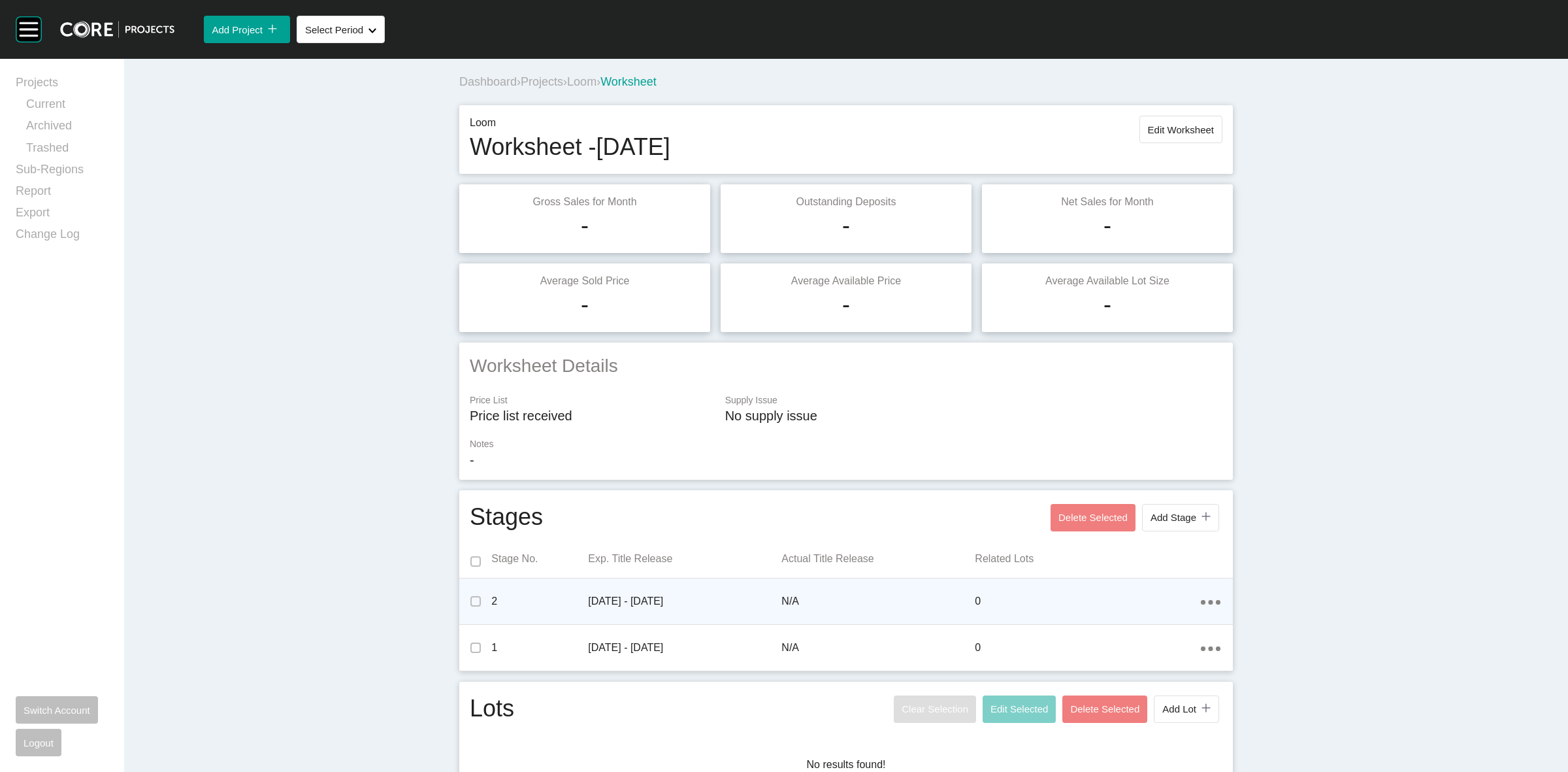
scroll to position [26, 0]
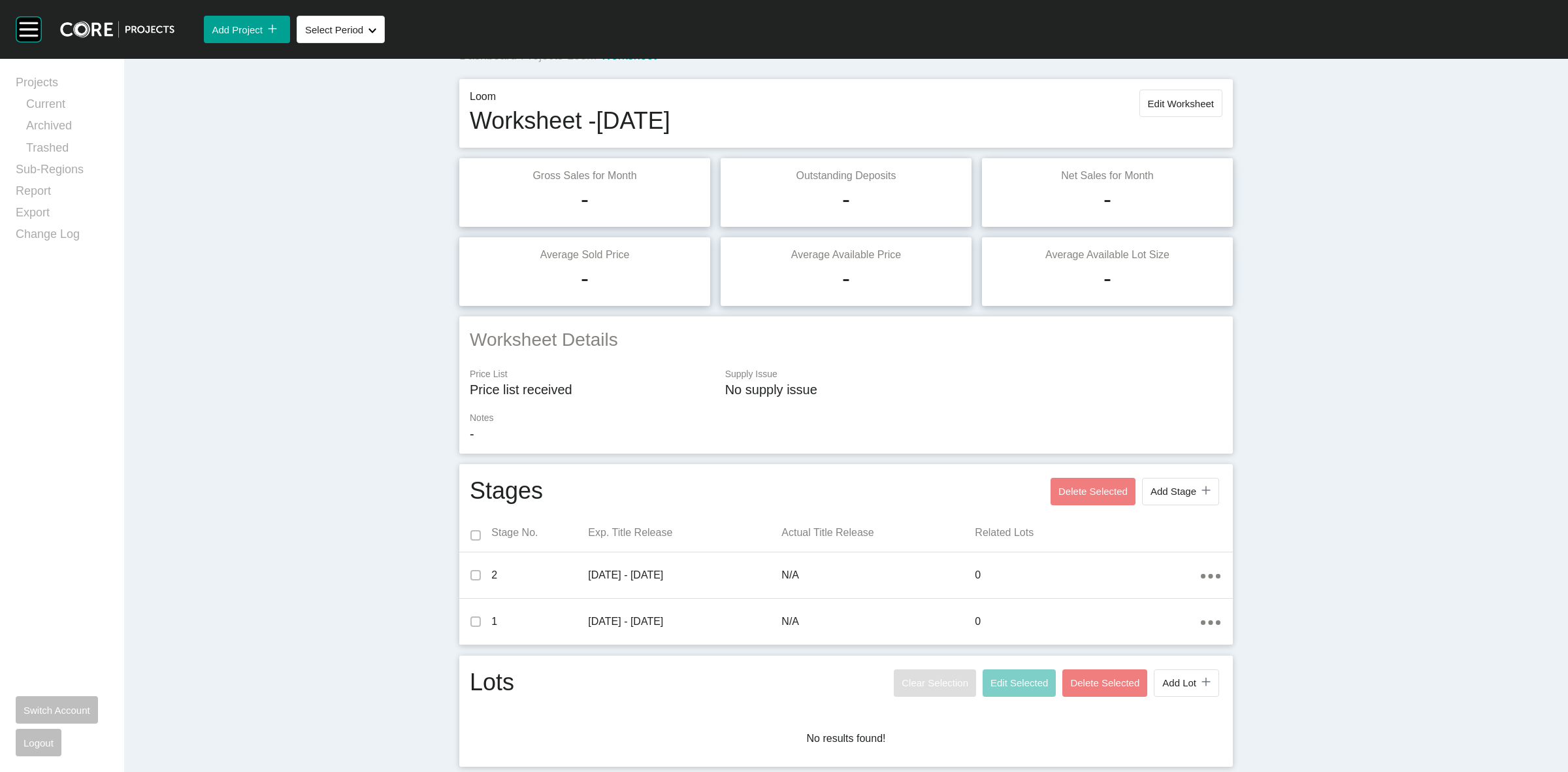
click at [1199, 498] on rect at bounding box center [1206, 490] width 16 height 16
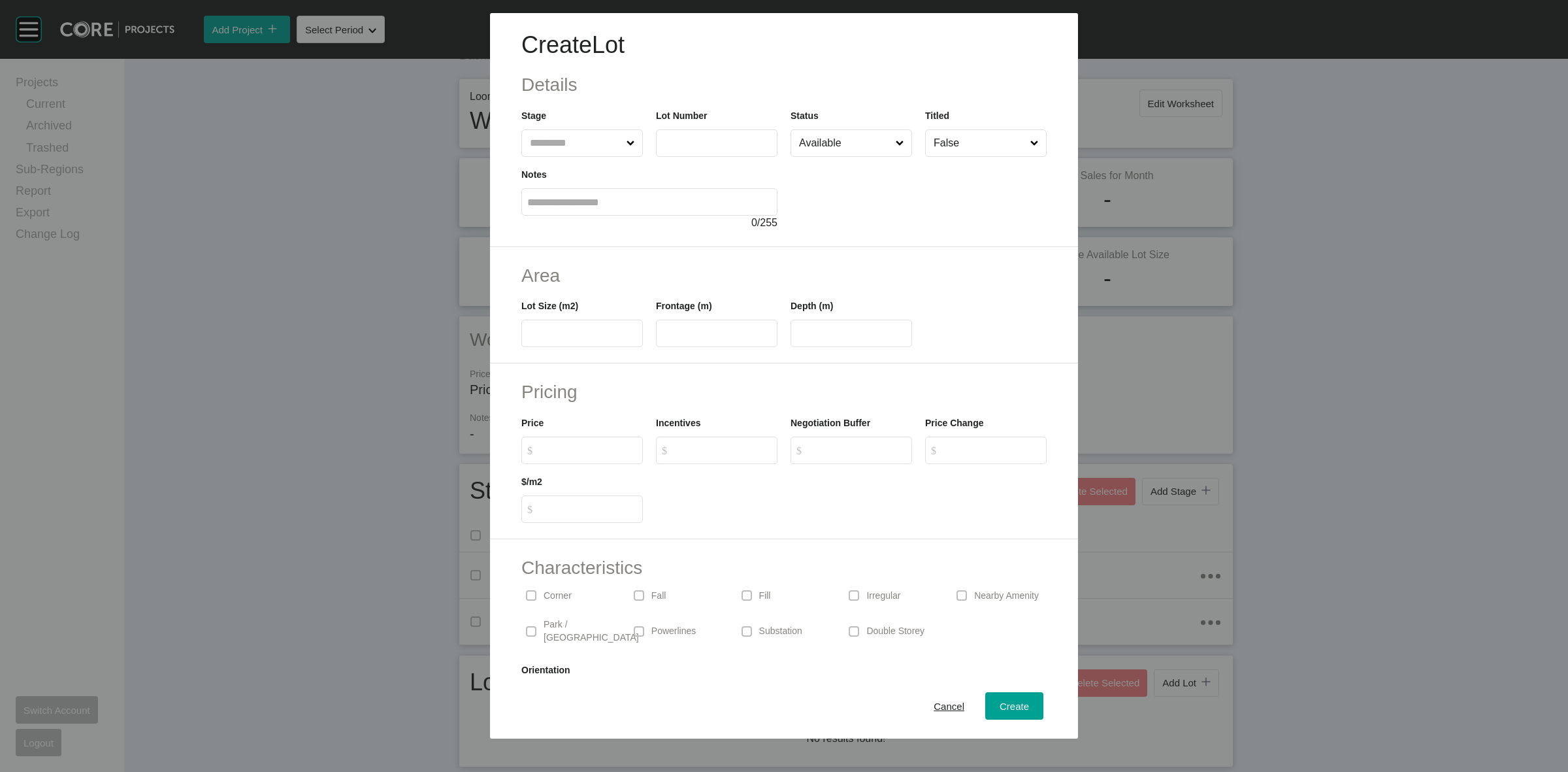
click at [574, 143] on input "text" at bounding box center [575, 144] width 97 height 26
click at [1010, 703] on span "Create" at bounding box center [1014, 706] width 29 height 11
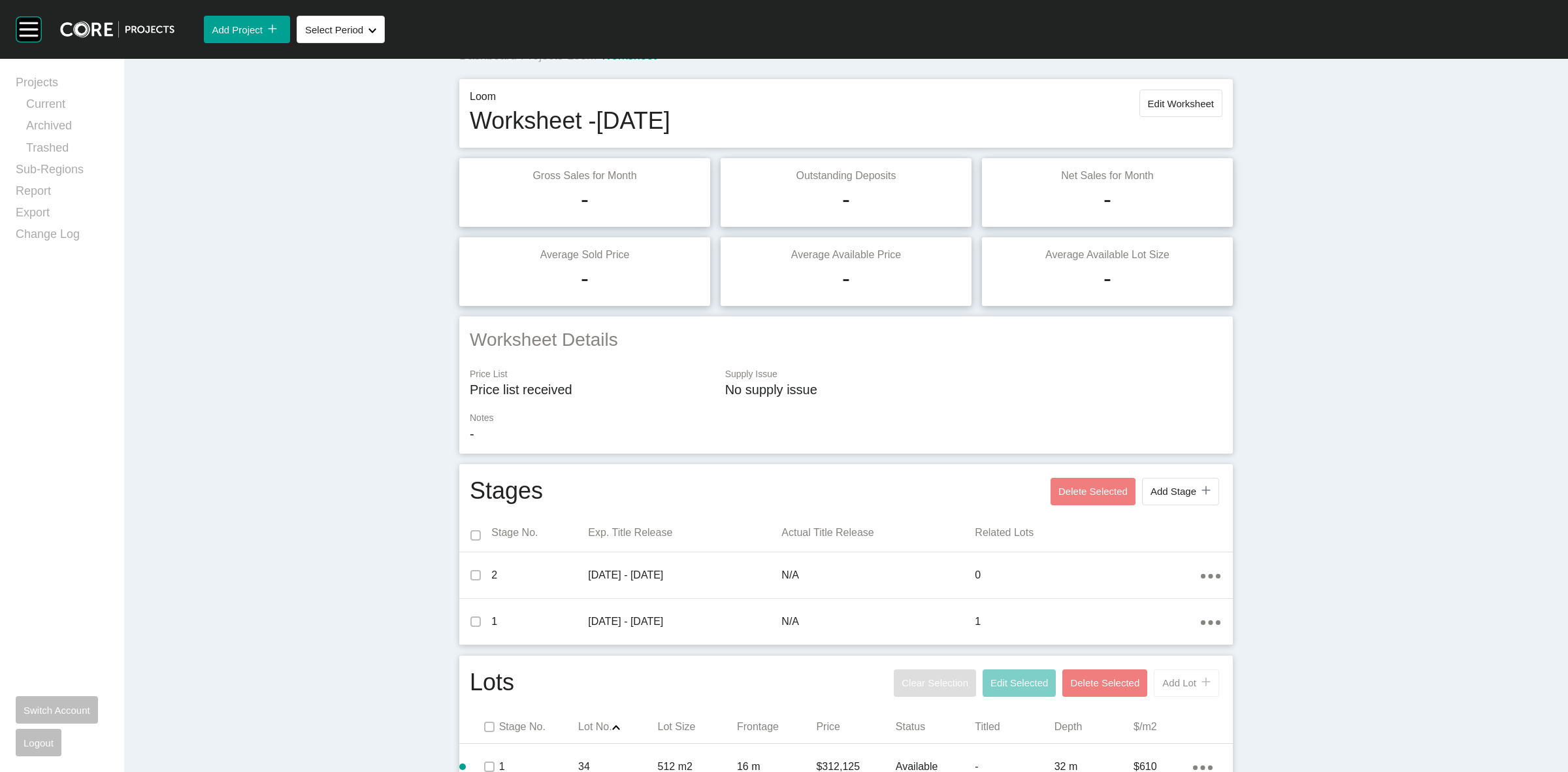
click at [1177, 681] on span "Add Lot" at bounding box center [1179, 683] width 34 height 11
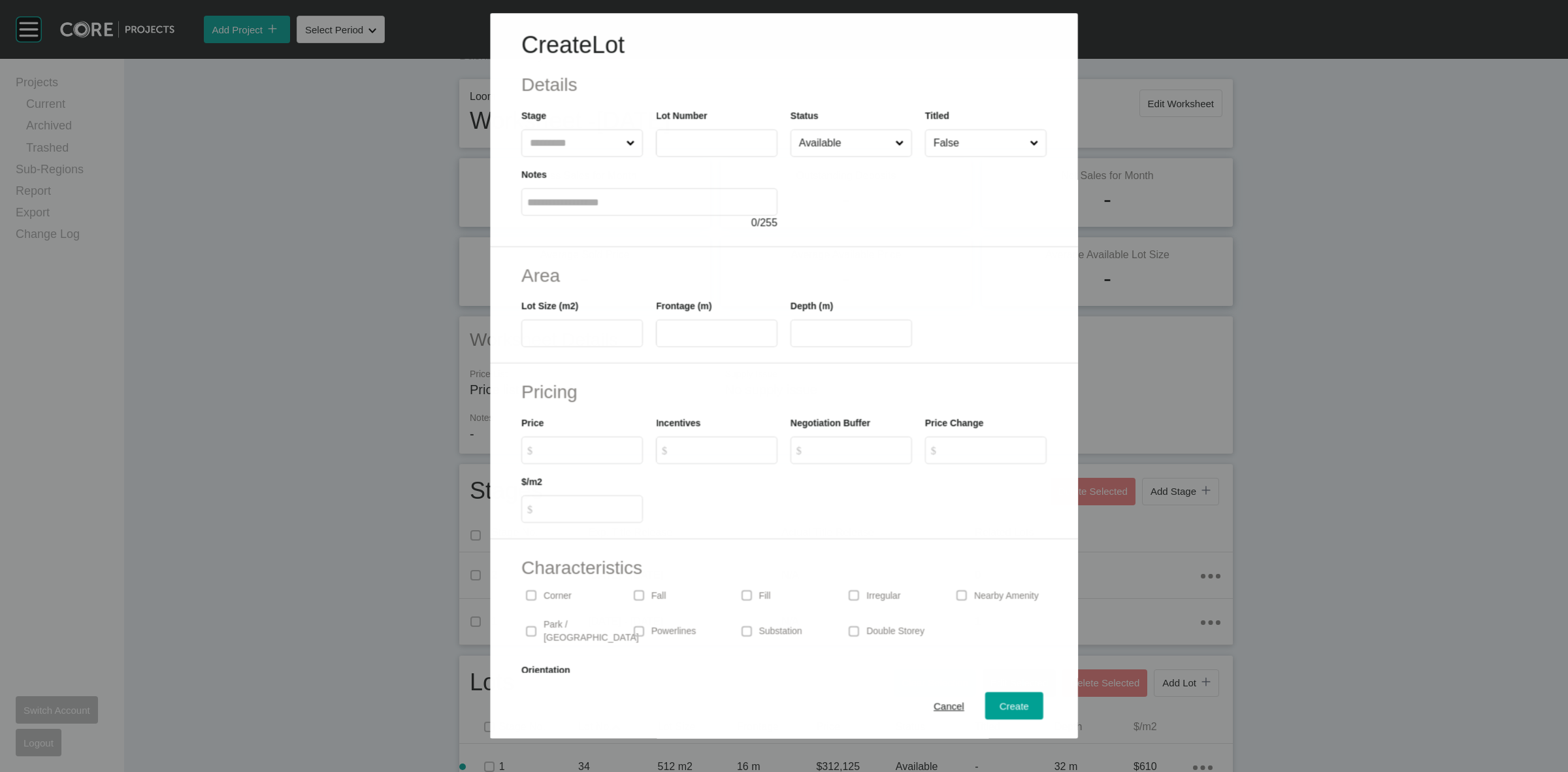
click at [557, 145] on input "text" at bounding box center [575, 144] width 96 height 26
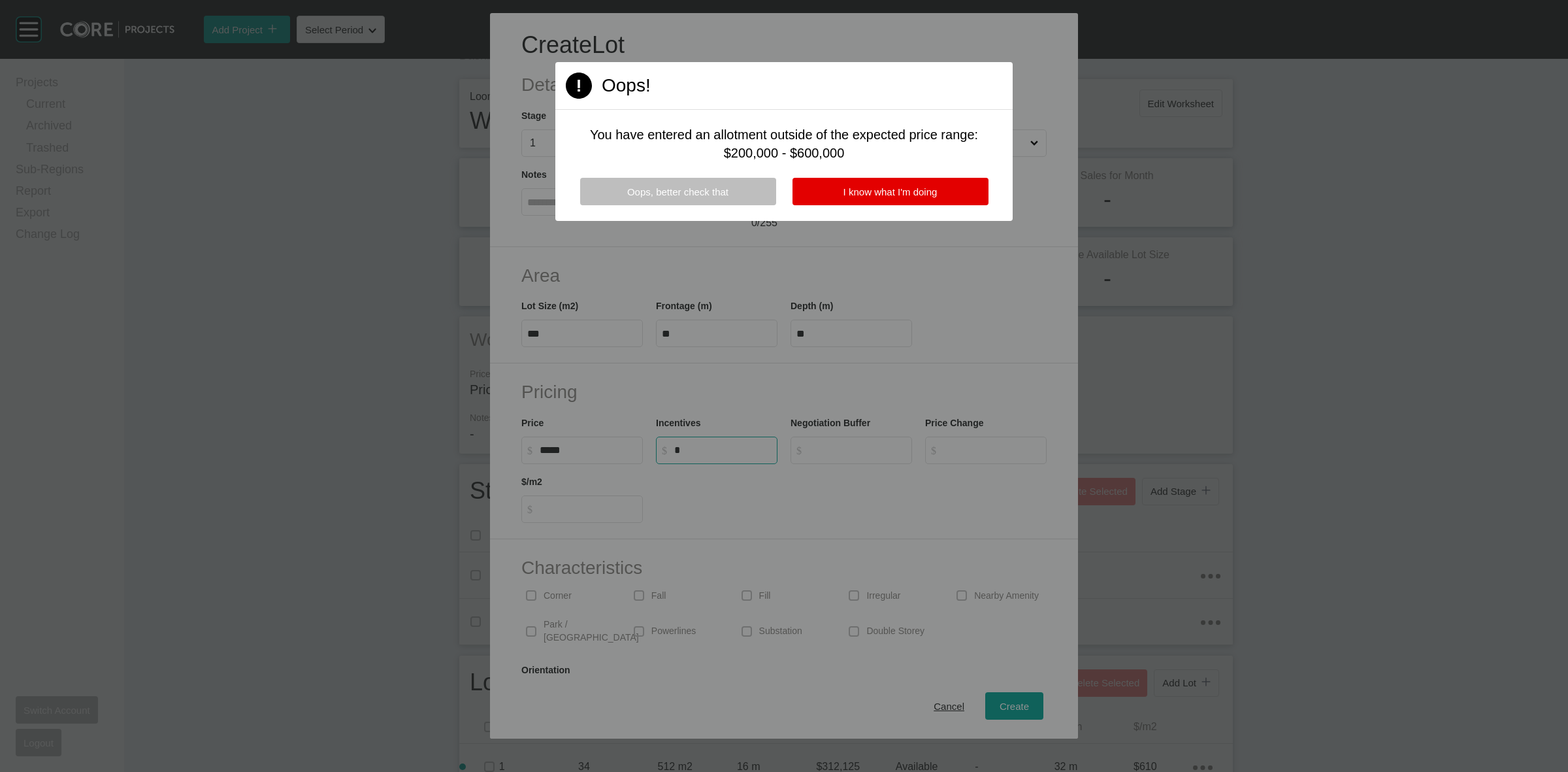
drag, startPoint x: 654, startPoint y: 180, endPoint x: 645, endPoint y: 265, distance: 85.5
click at [654, 181] on button "Oops, better check that" at bounding box center [678, 191] width 196 height 27
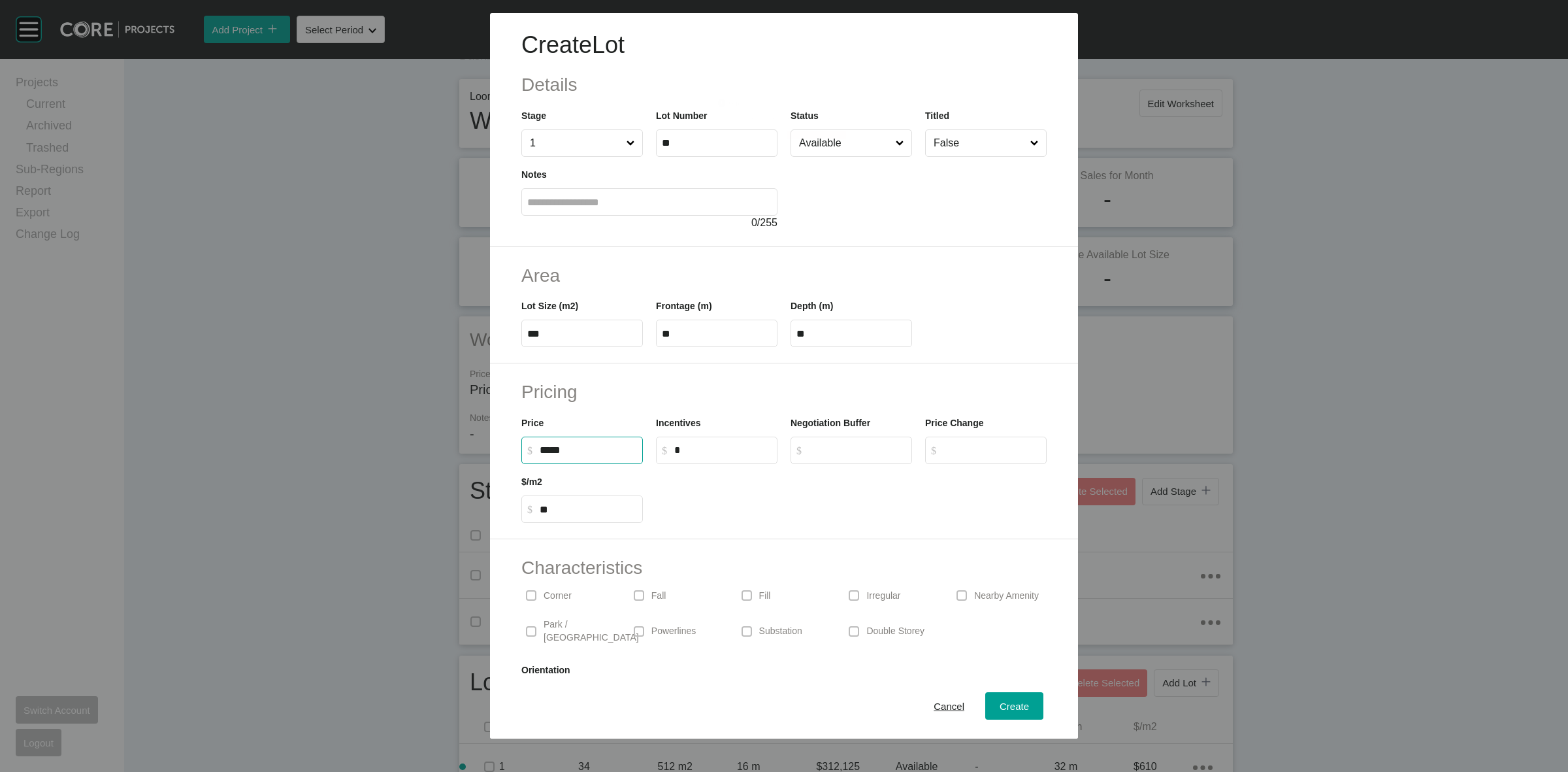
click at [596, 449] on input "*****" at bounding box center [588, 450] width 98 height 11
click at [1003, 713] on div "Create" at bounding box center [1014, 705] width 36 height 18
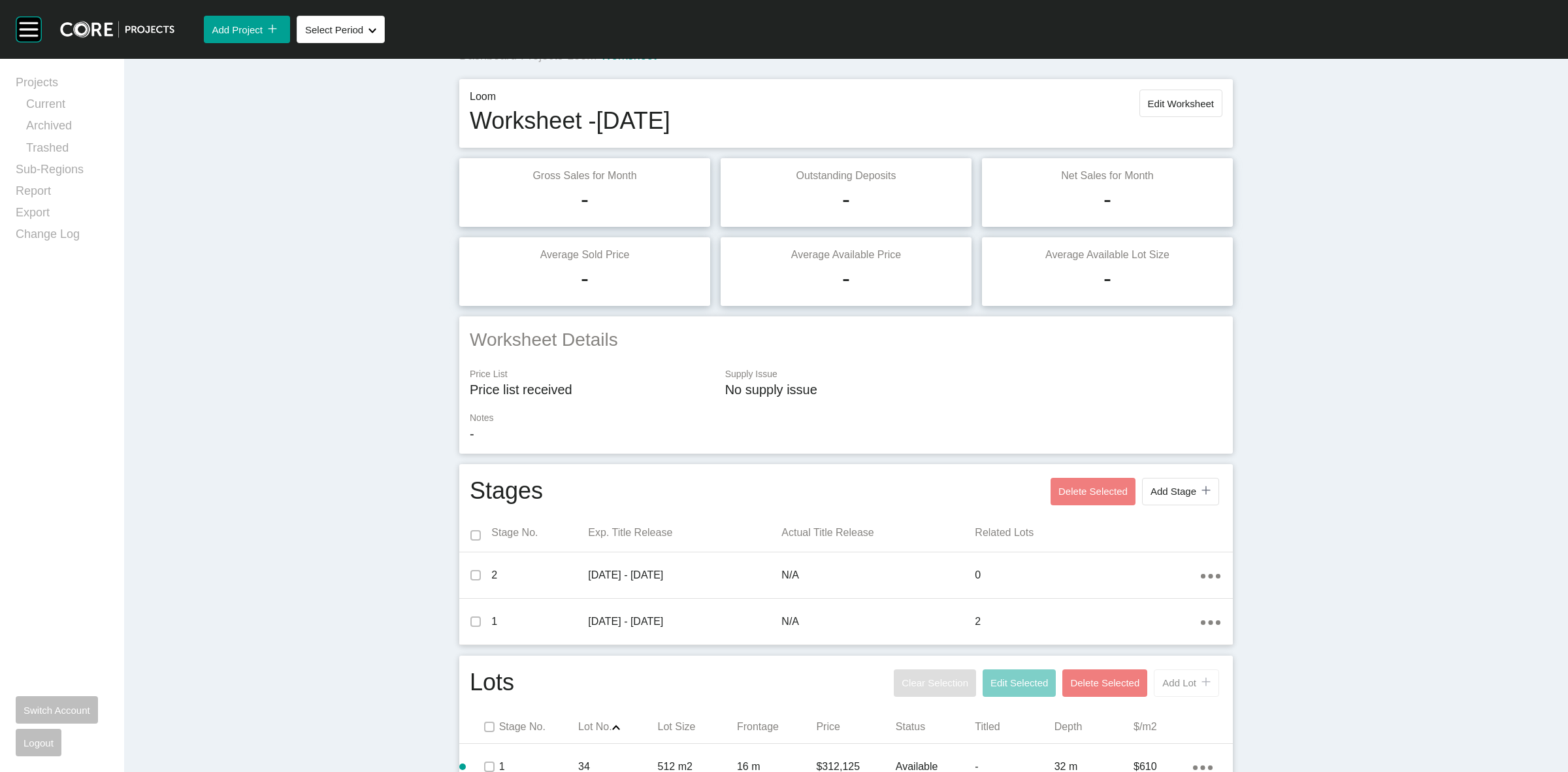
click at [1180, 687] on span "Add Lot" at bounding box center [1179, 683] width 34 height 11
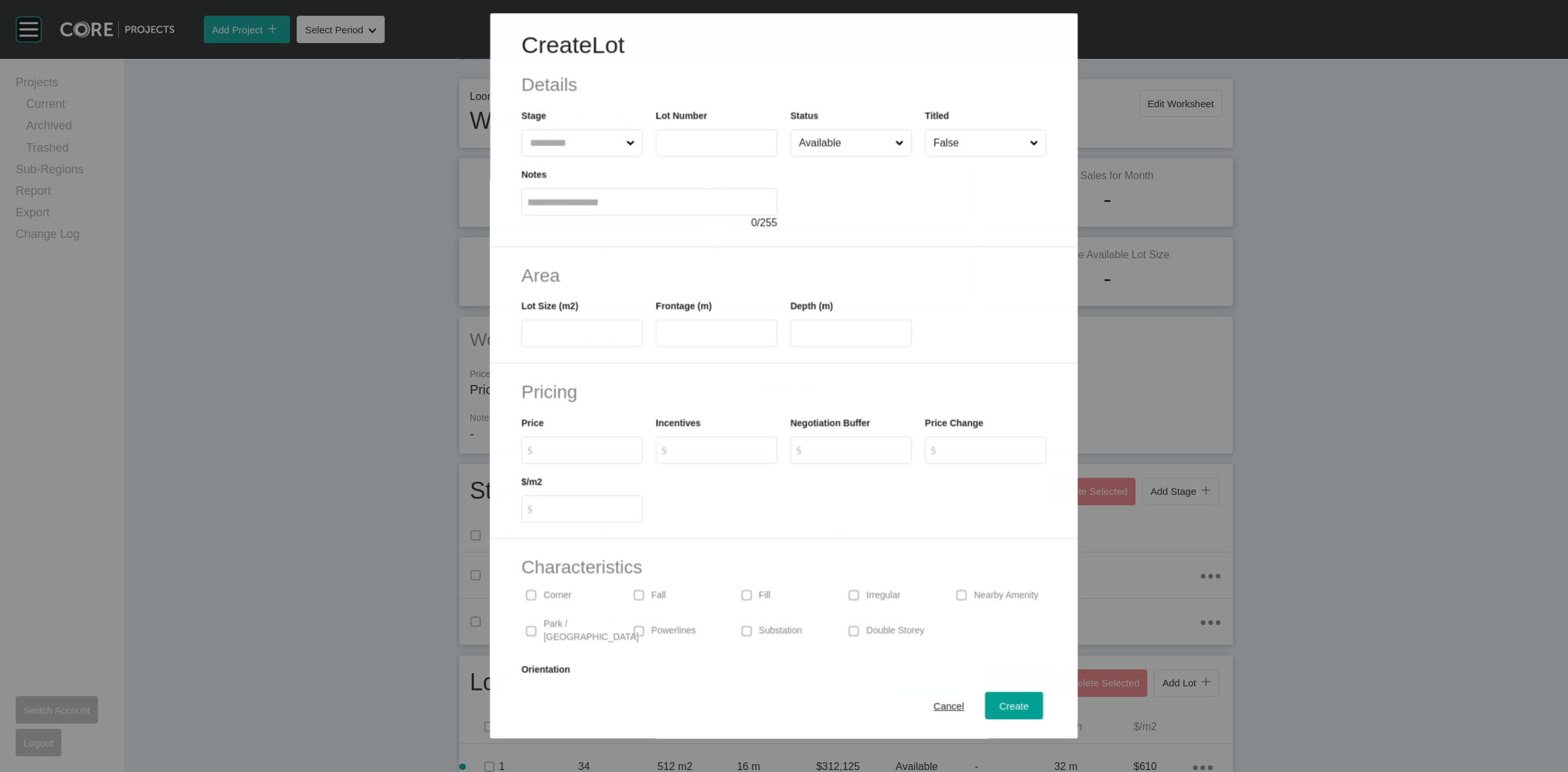
click at [570, 144] on input "text" at bounding box center [575, 144] width 96 height 26
click at [1000, 704] on span "Create" at bounding box center [1014, 706] width 29 height 11
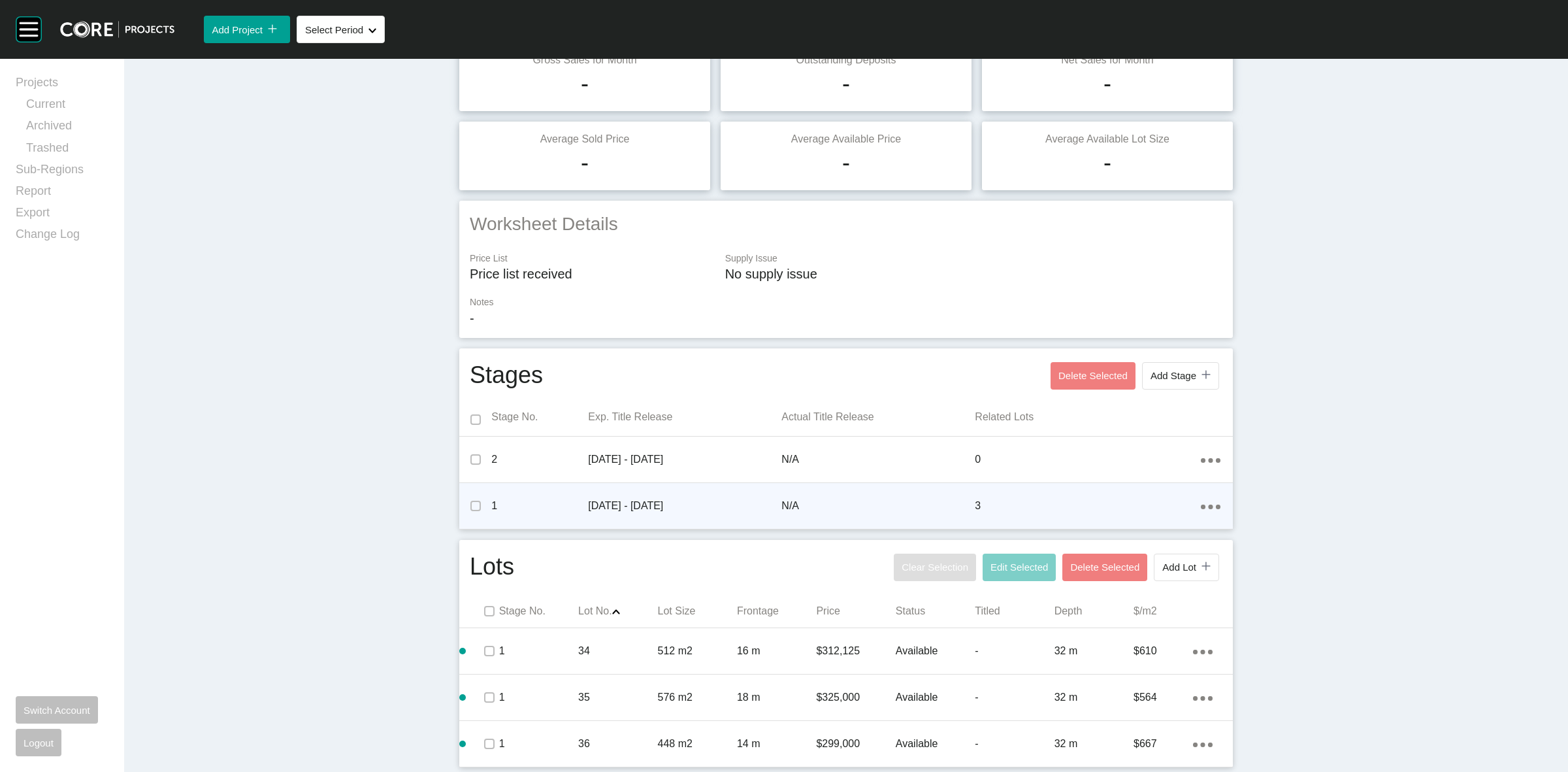
scroll to position [143, 0]
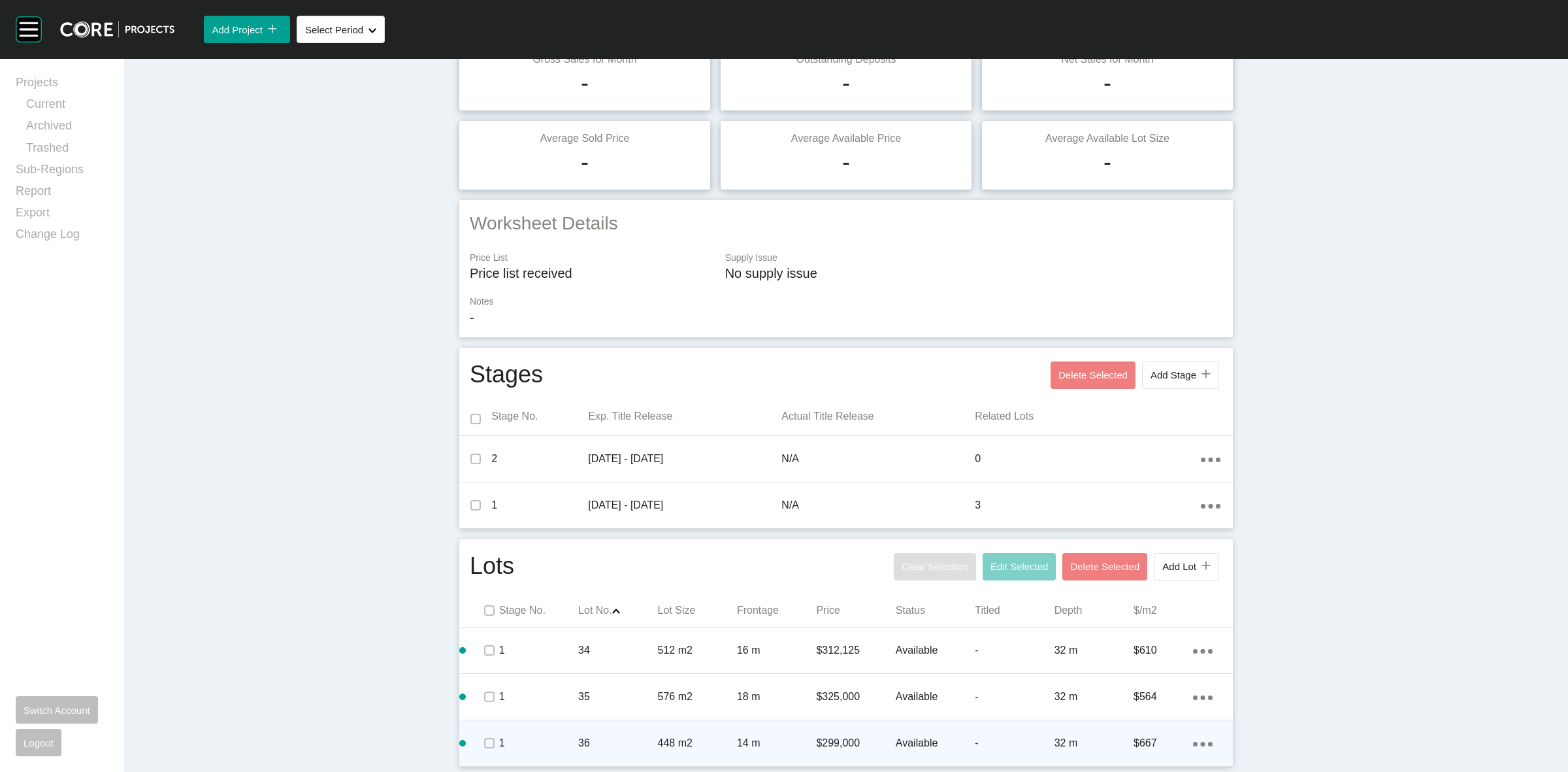
click at [1193, 740] on div "Action Menu Dots Copy 6 Created with Sketch." at bounding box center [1202, 742] width 20 height 14
click at [1154, 727] on link "Duplicate" at bounding box center [1143, 732] width 49 height 20
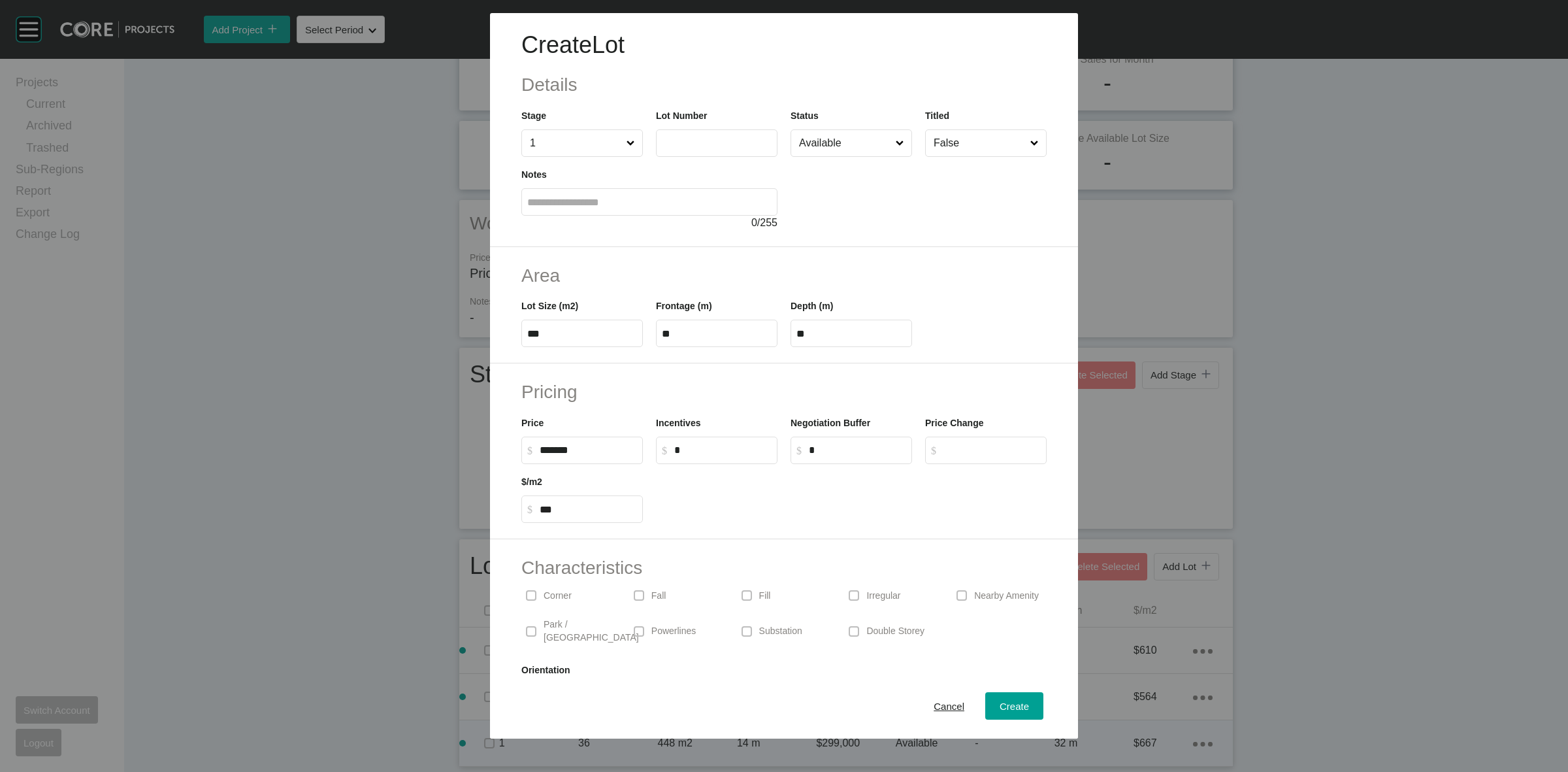
click at [714, 143] on input "text" at bounding box center [716, 143] width 110 height 11
click at [1000, 710] on span "Create" at bounding box center [1014, 706] width 29 height 11
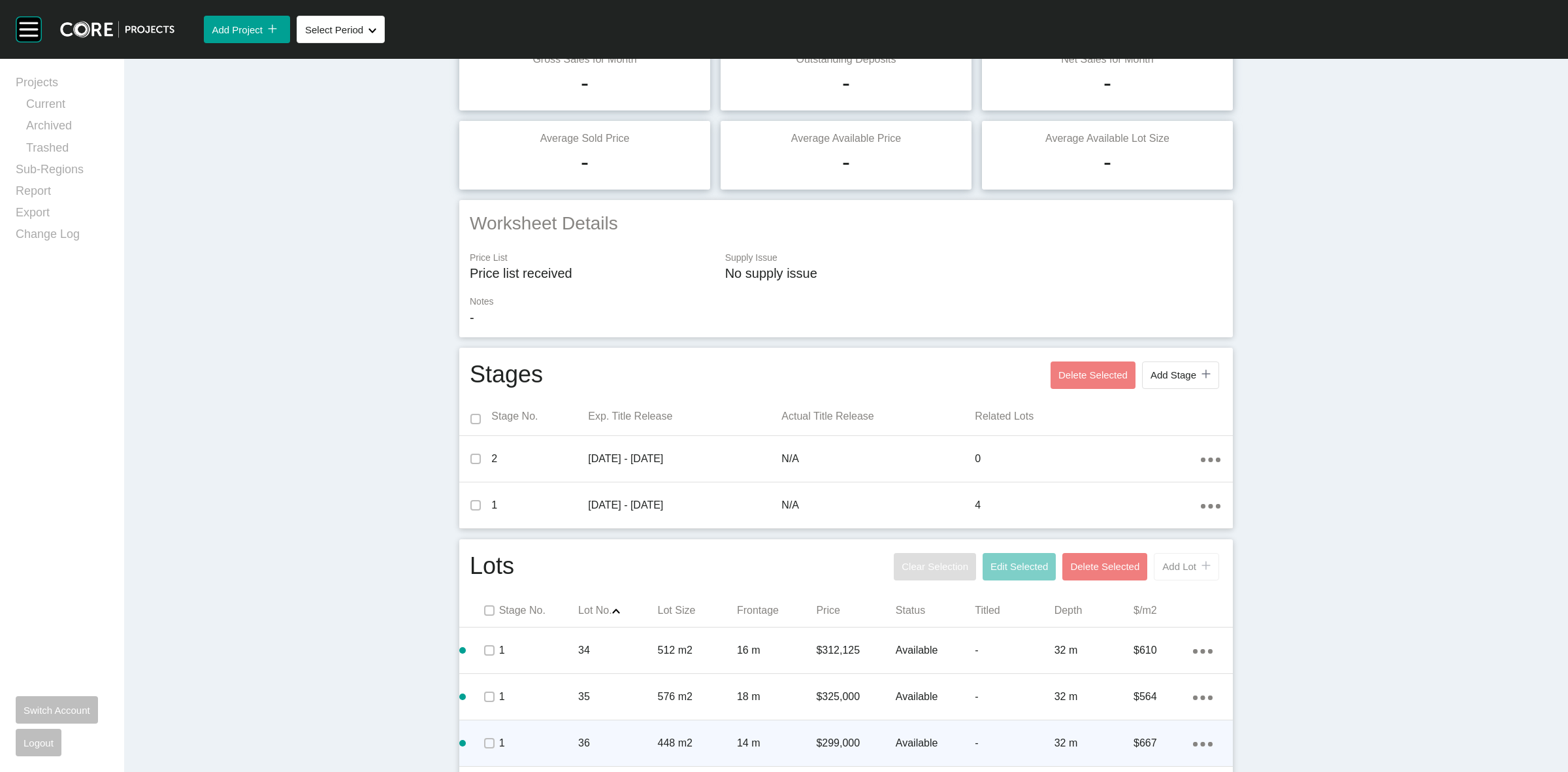
click at [1182, 566] on span "Add Lot" at bounding box center [1179, 567] width 34 height 11
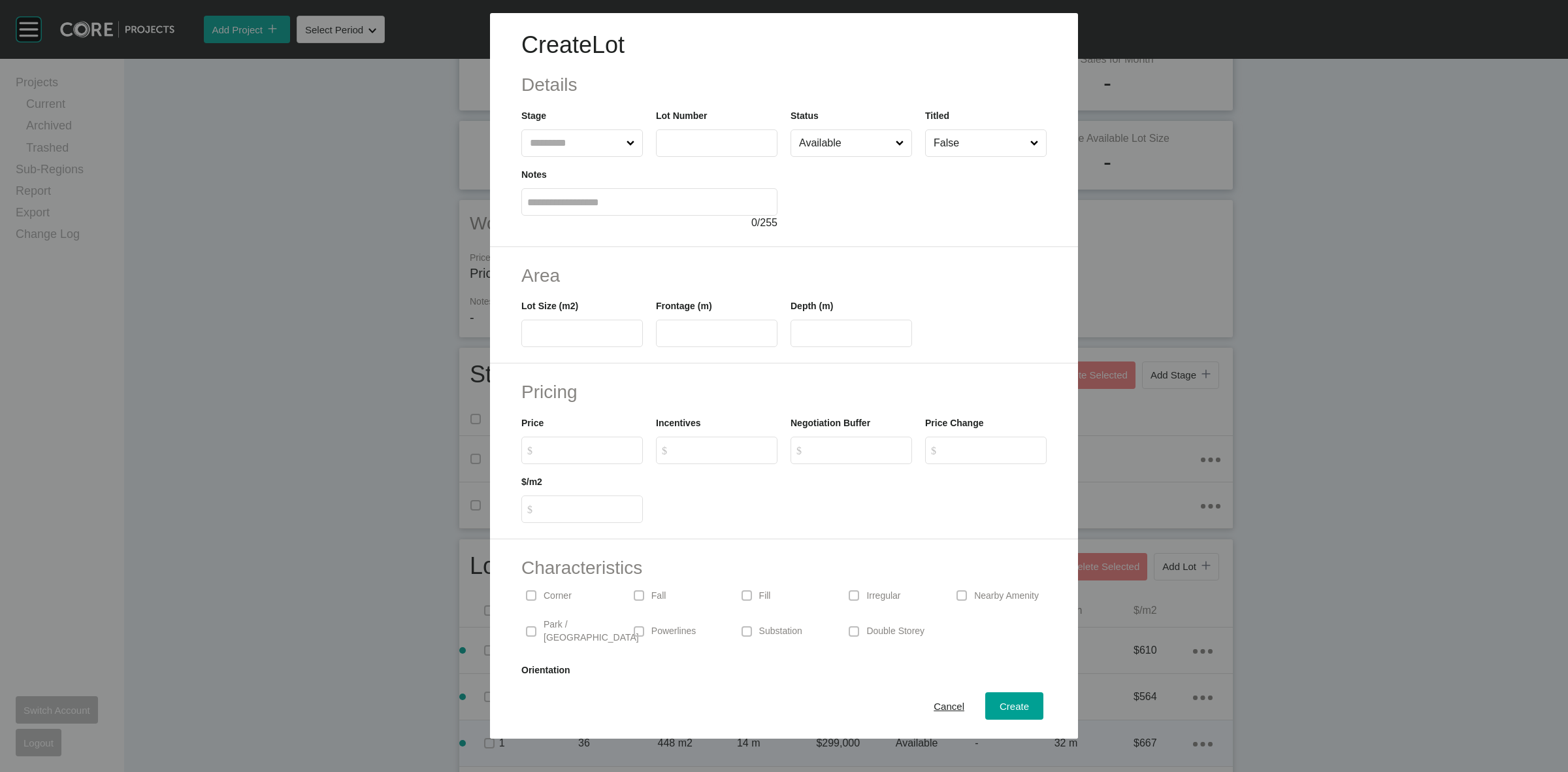
drag, startPoint x: 564, startPoint y: 141, endPoint x: 570, endPoint y: 126, distance: 16.2
click at [561, 139] on input "text" at bounding box center [575, 144] width 97 height 26
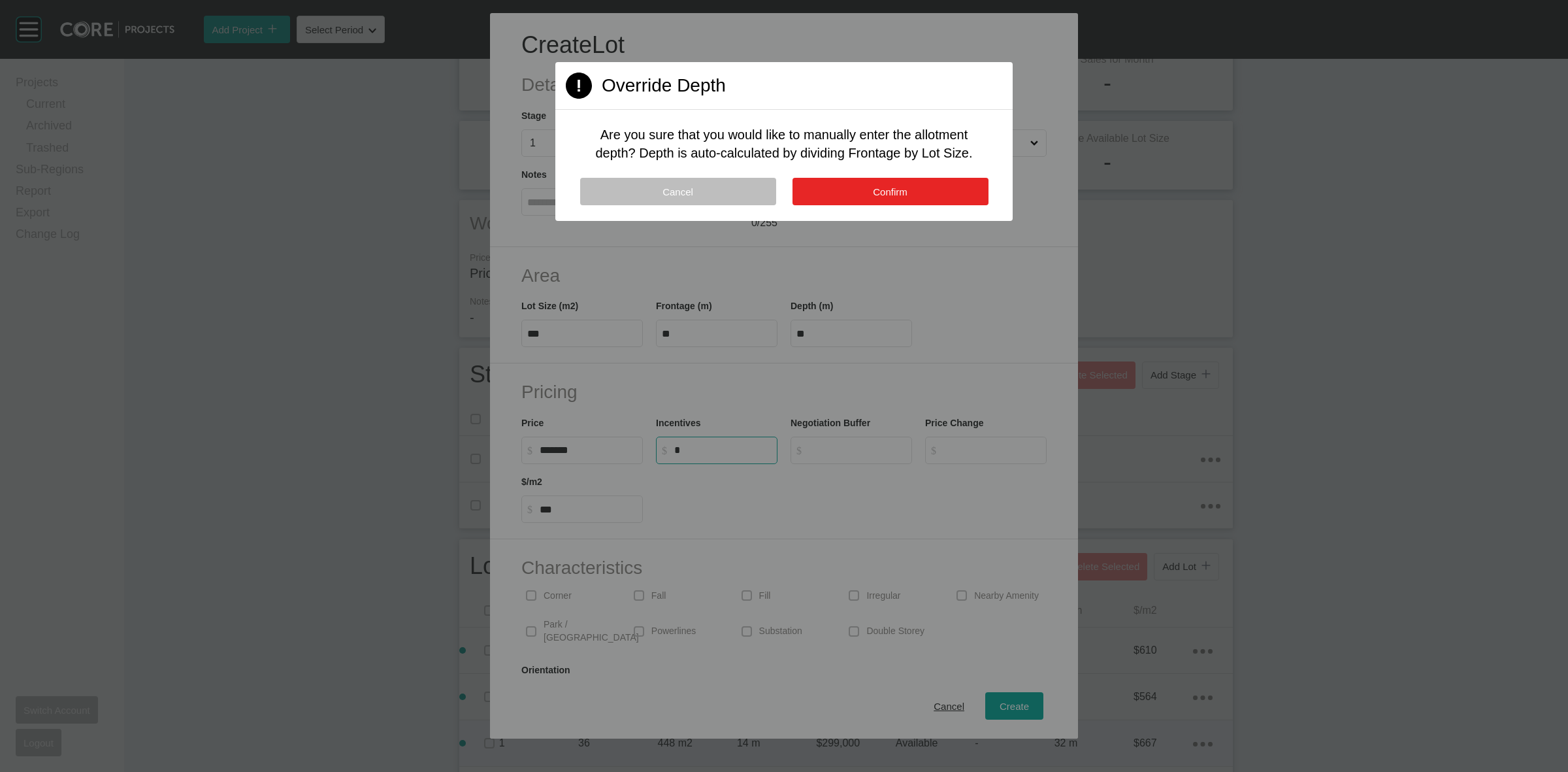
click at [870, 185] on button "Confirm" at bounding box center [890, 191] width 196 height 27
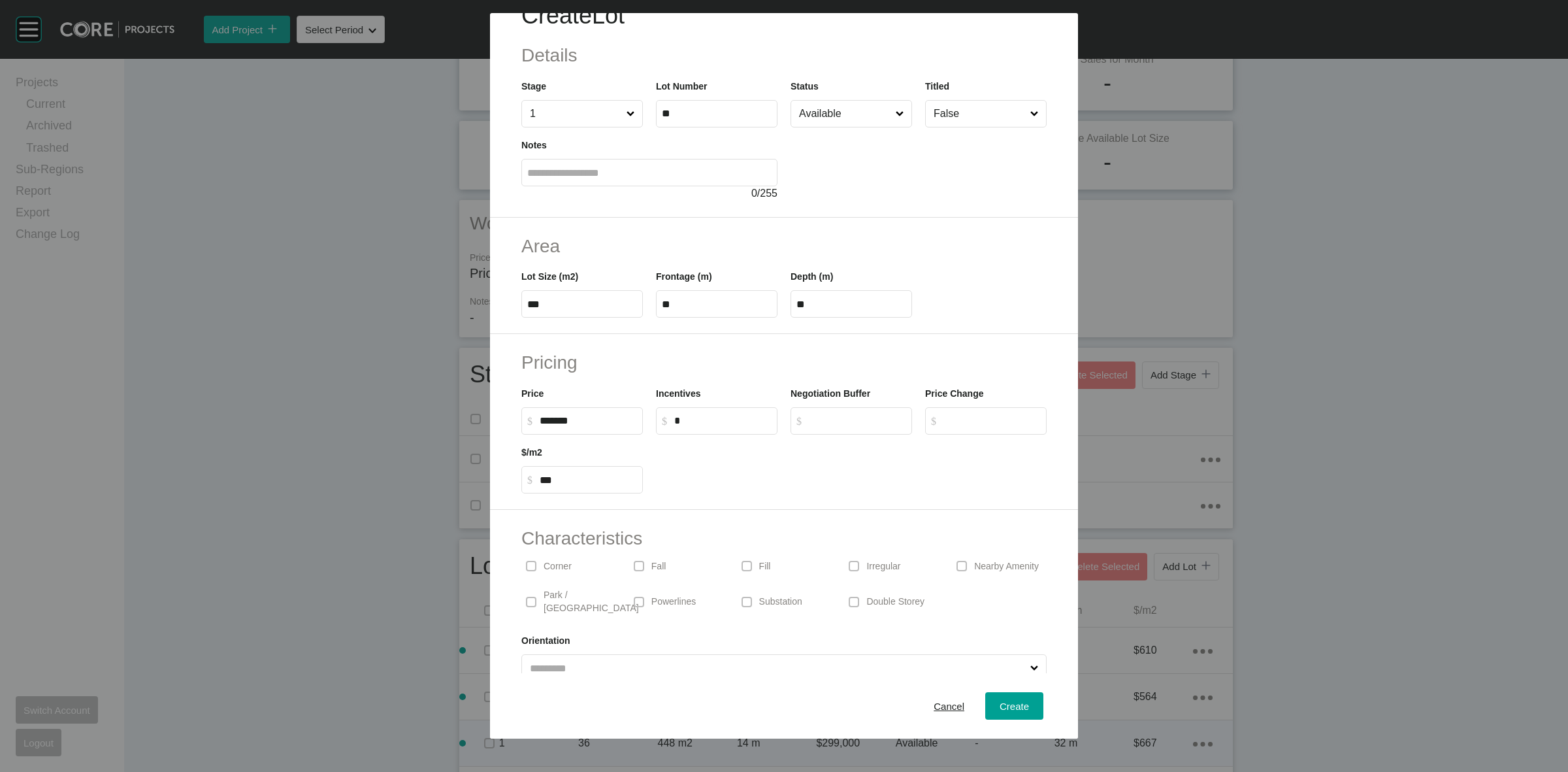
scroll to position [43, 0]
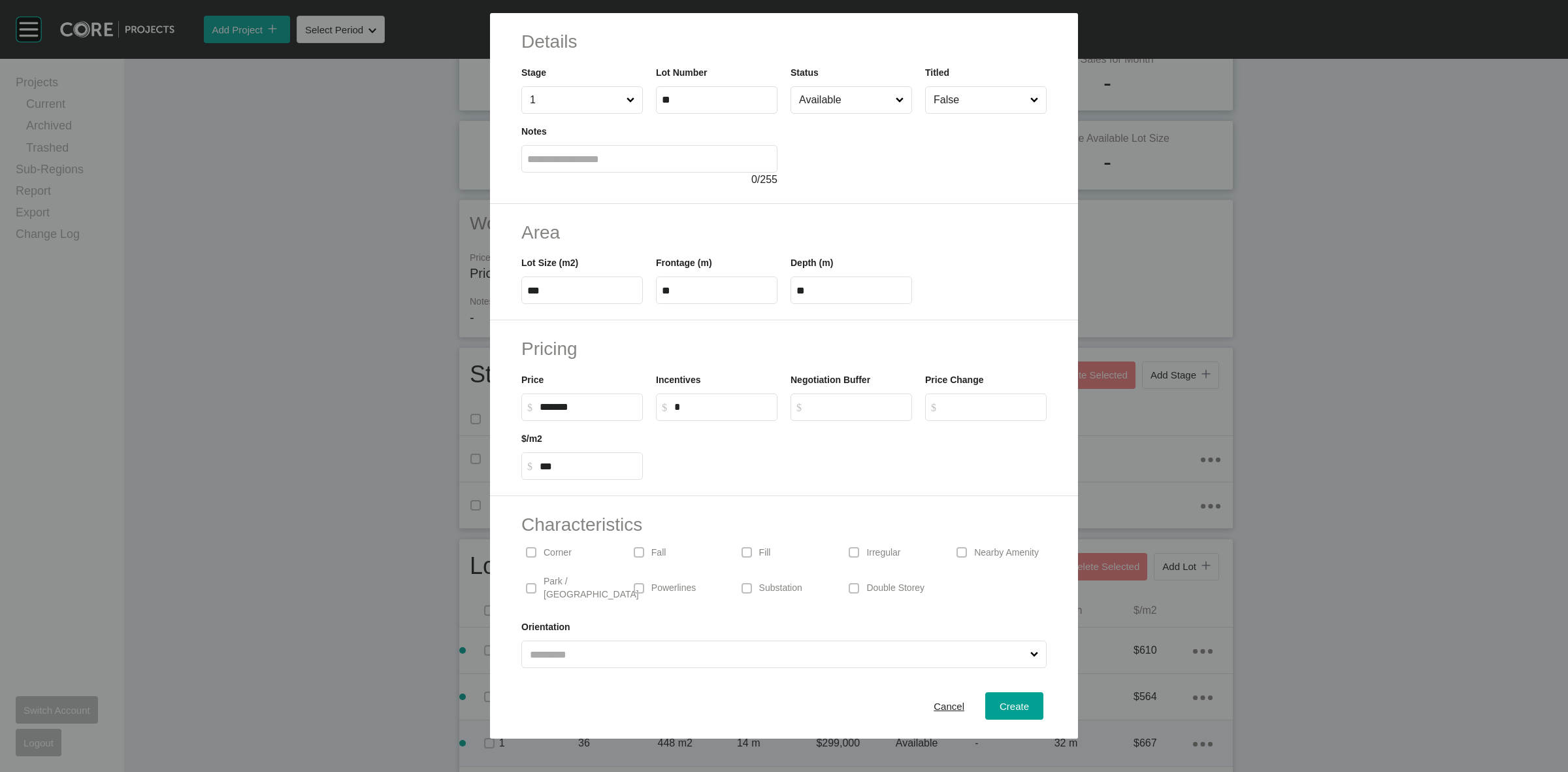
drag, startPoint x: 555, startPoint y: 555, endPoint x: 564, endPoint y: 553, distance: 9.2
click at [554, 554] on p "Corner" at bounding box center [558, 553] width 28 height 13
click at [1000, 701] on span "Create" at bounding box center [1014, 706] width 29 height 11
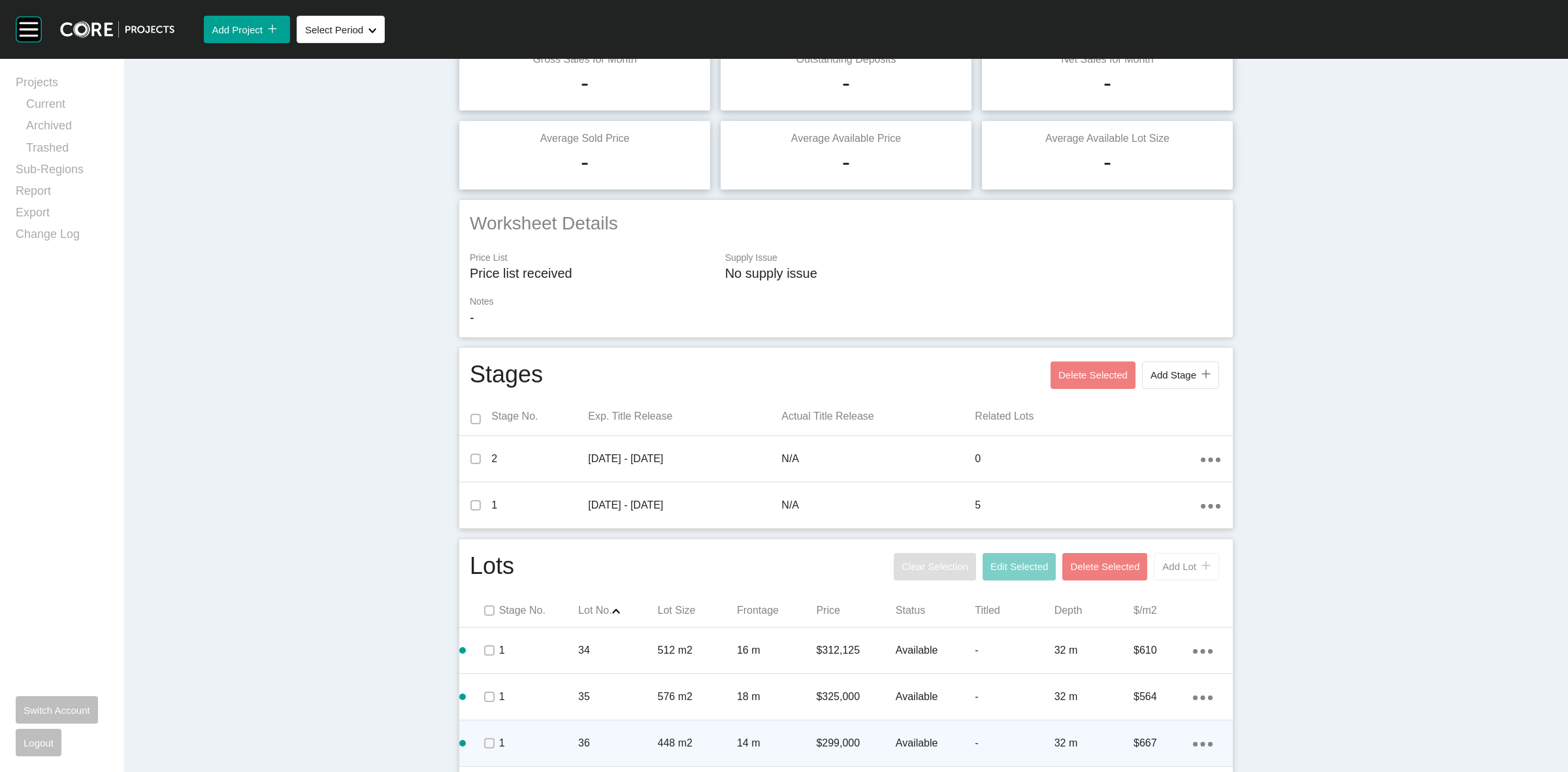
click at [1173, 572] on button "Add Lot icon/tick copy 11 Created with Sketch." at bounding box center [1186, 566] width 66 height 27
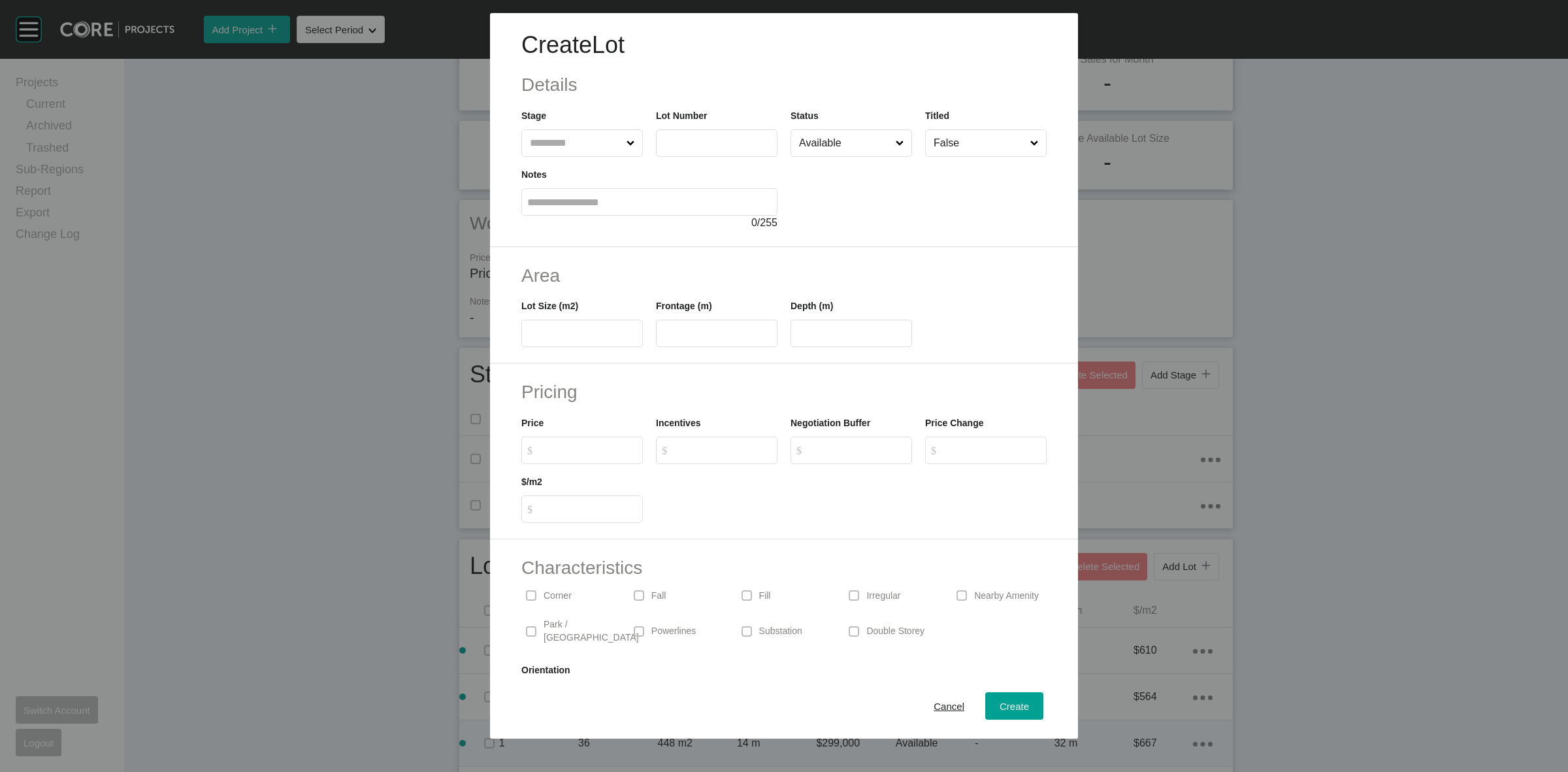
drag, startPoint x: 557, startPoint y: 151, endPoint x: 550, endPoint y: 144, distance: 9.9
click at [557, 150] on input "text" at bounding box center [575, 144] width 97 height 26
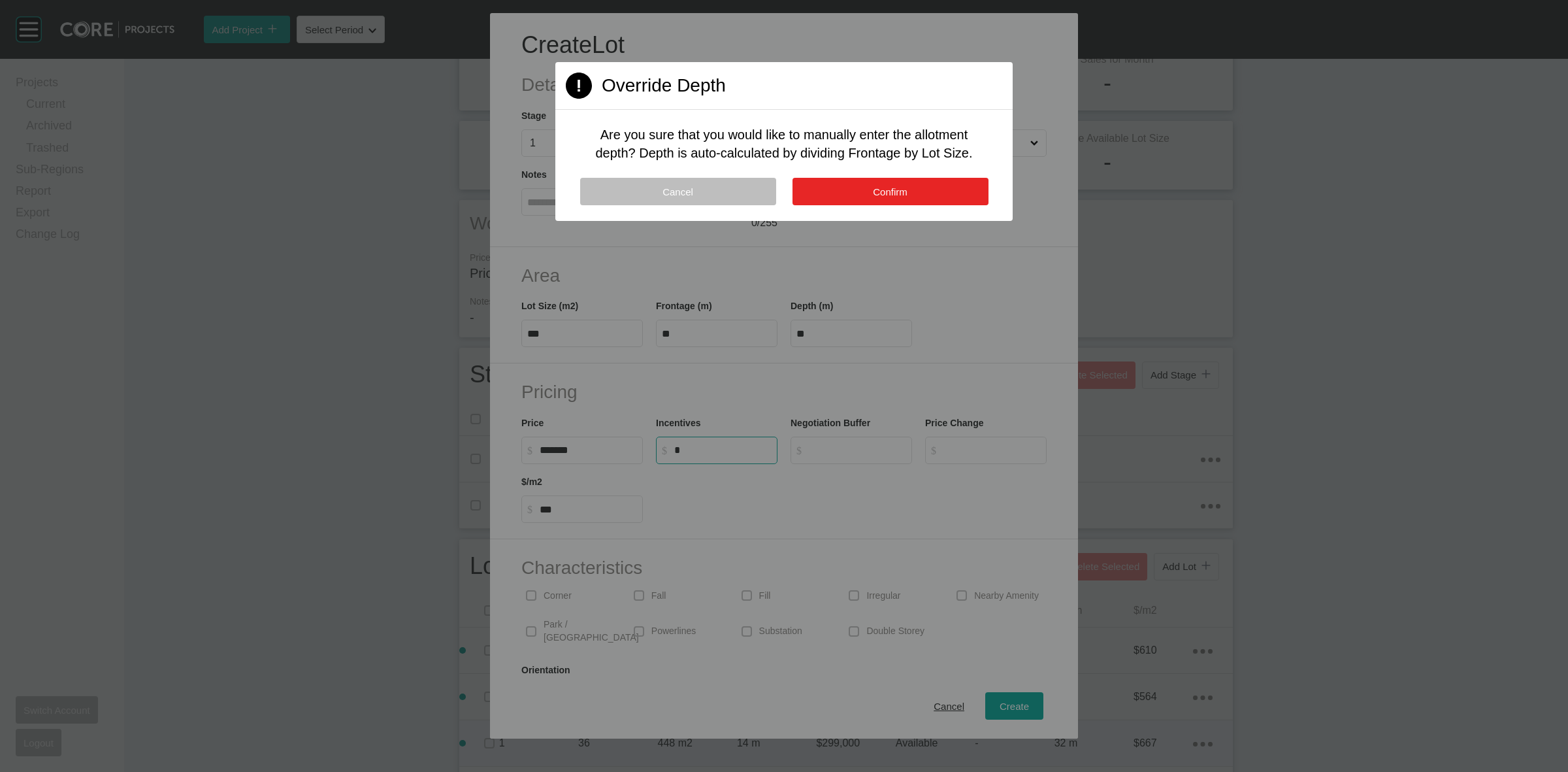
drag, startPoint x: 942, startPoint y: 193, endPoint x: 936, endPoint y: 188, distance: 7.8
click at [939, 190] on button "Confirm" at bounding box center [890, 191] width 196 height 27
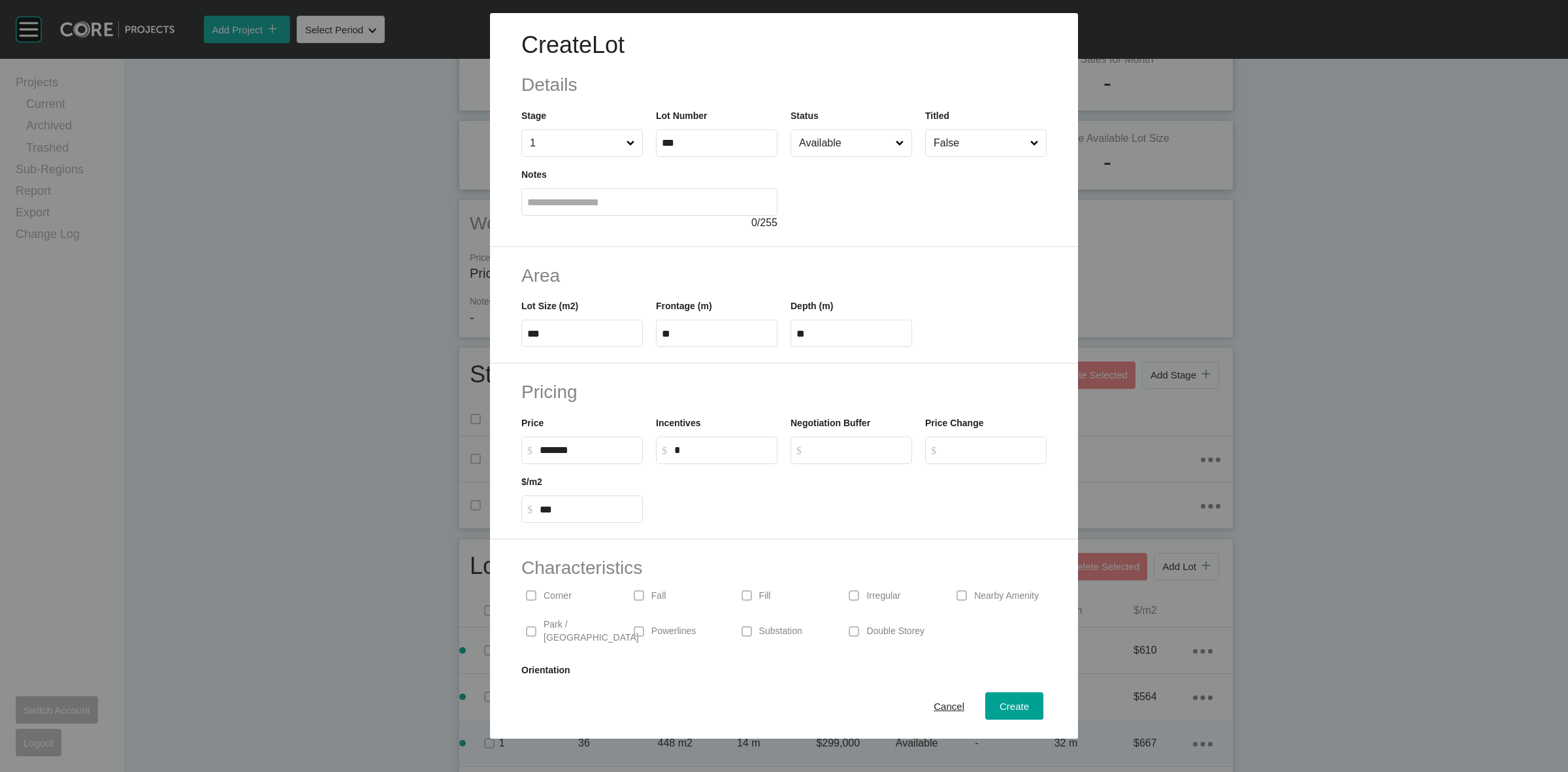
click at [568, 593] on p "Corner" at bounding box center [558, 596] width 28 height 13
click at [1024, 708] on button "Create" at bounding box center [1015, 705] width 58 height 27
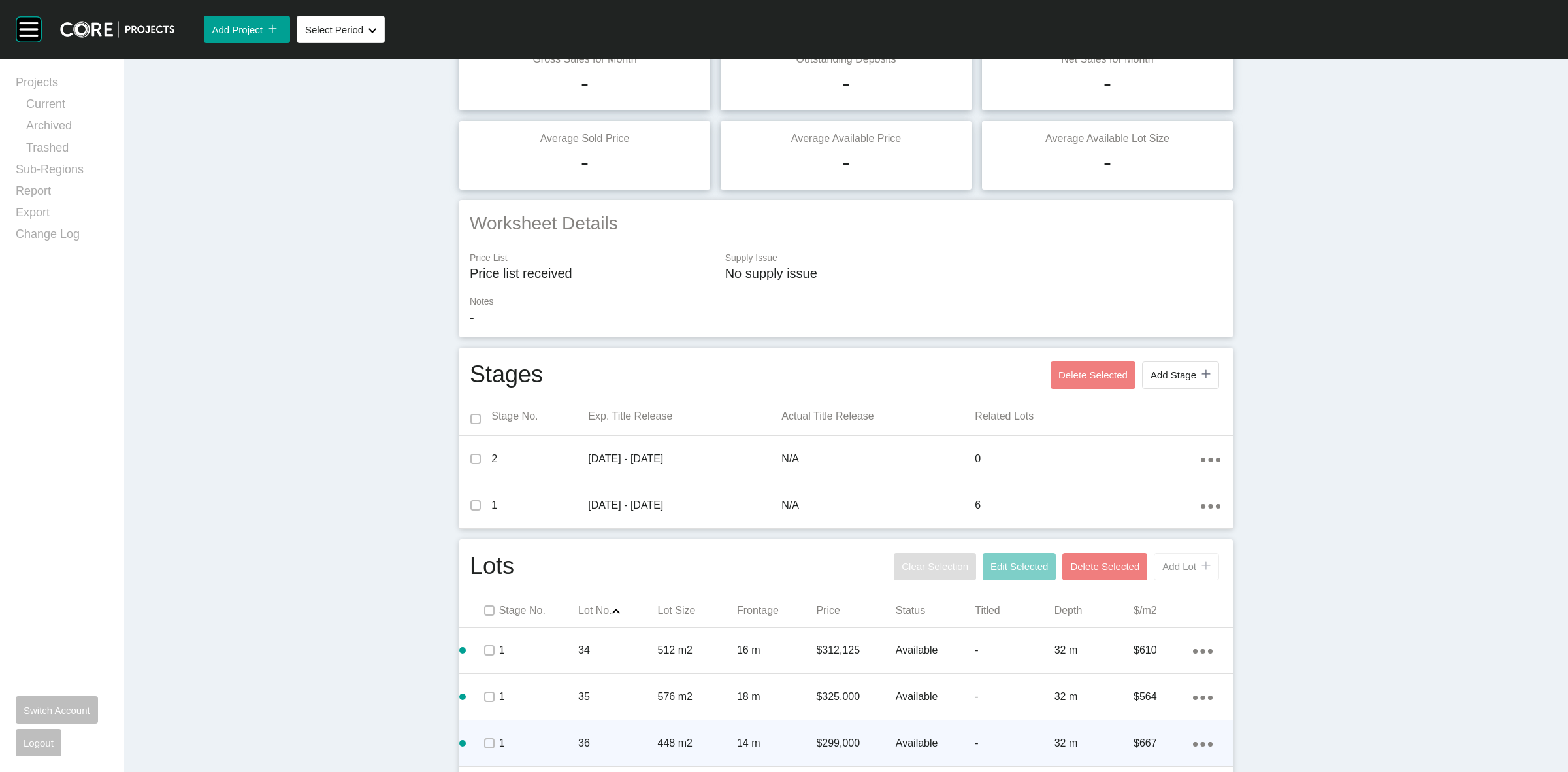
click at [1177, 564] on span "Add Lot" at bounding box center [1179, 567] width 34 height 11
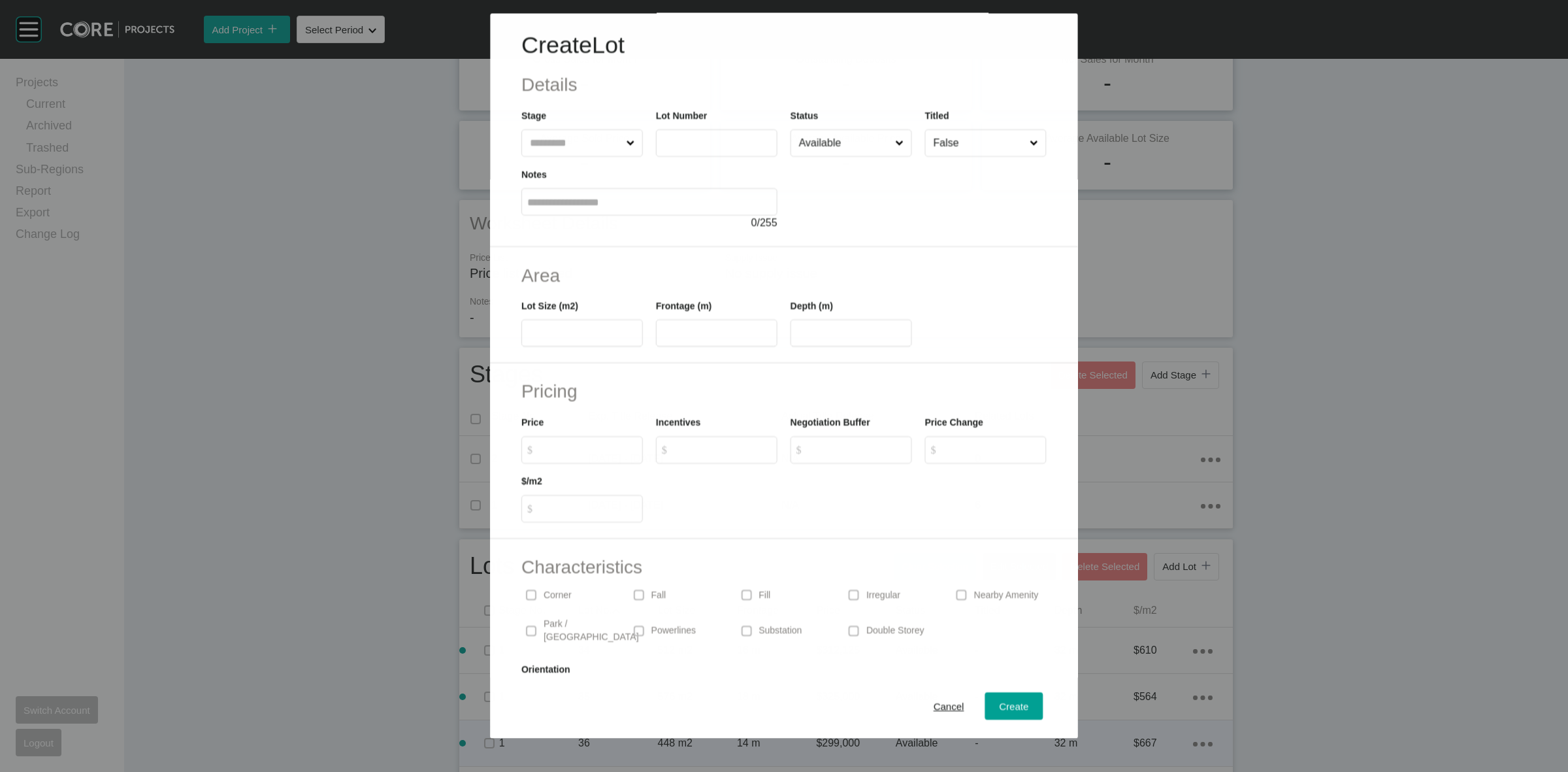
drag, startPoint x: 552, startPoint y: 148, endPoint x: 542, endPoint y: 141, distance: 12.2
click at [550, 147] on input "text" at bounding box center [575, 144] width 96 height 26
click at [1009, 699] on div "Create" at bounding box center [1014, 705] width 36 height 18
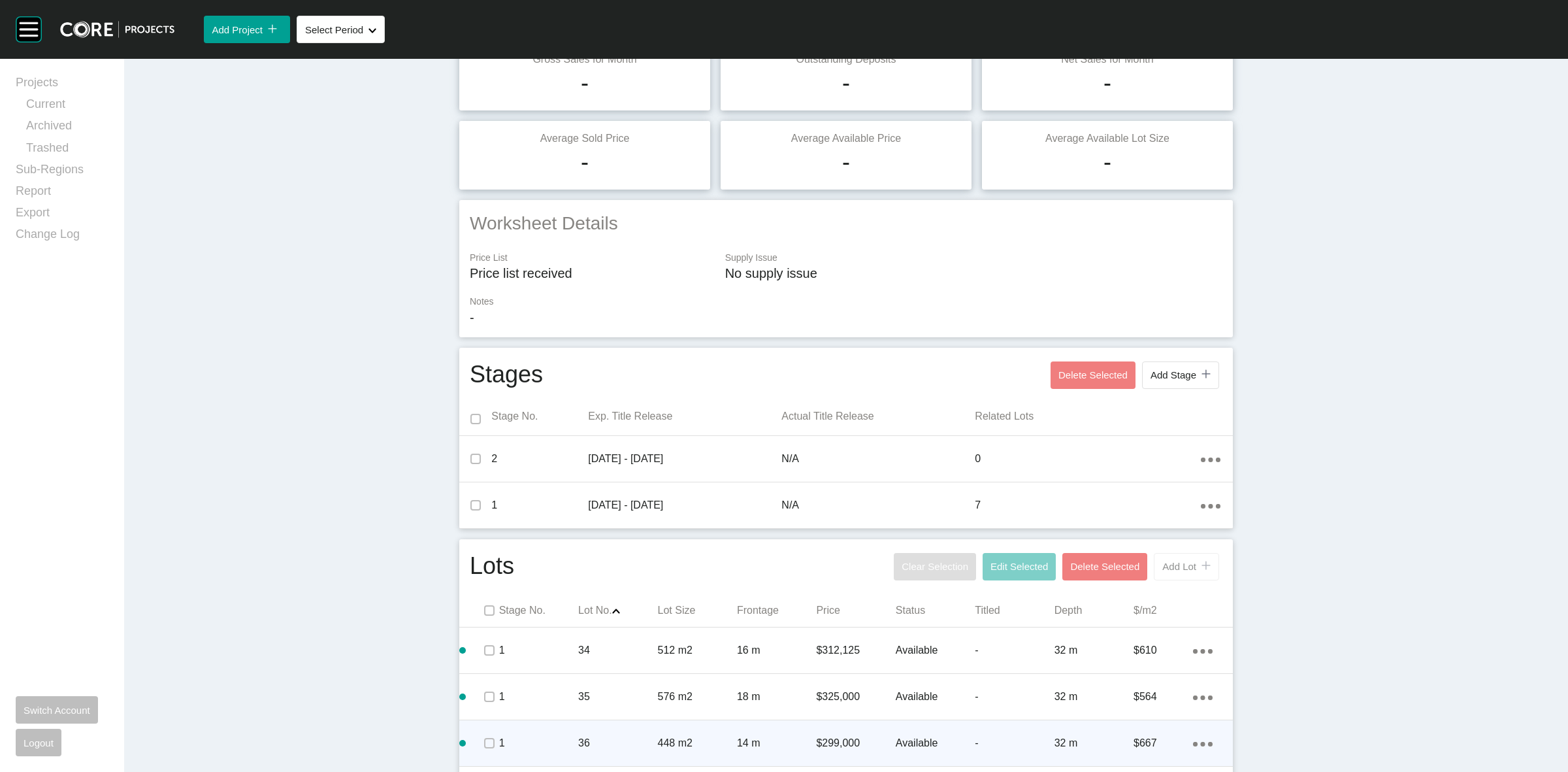
click at [1182, 559] on button "Add Lot icon/tick copy 11 Created with Sketch." at bounding box center [1186, 566] width 66 height 27
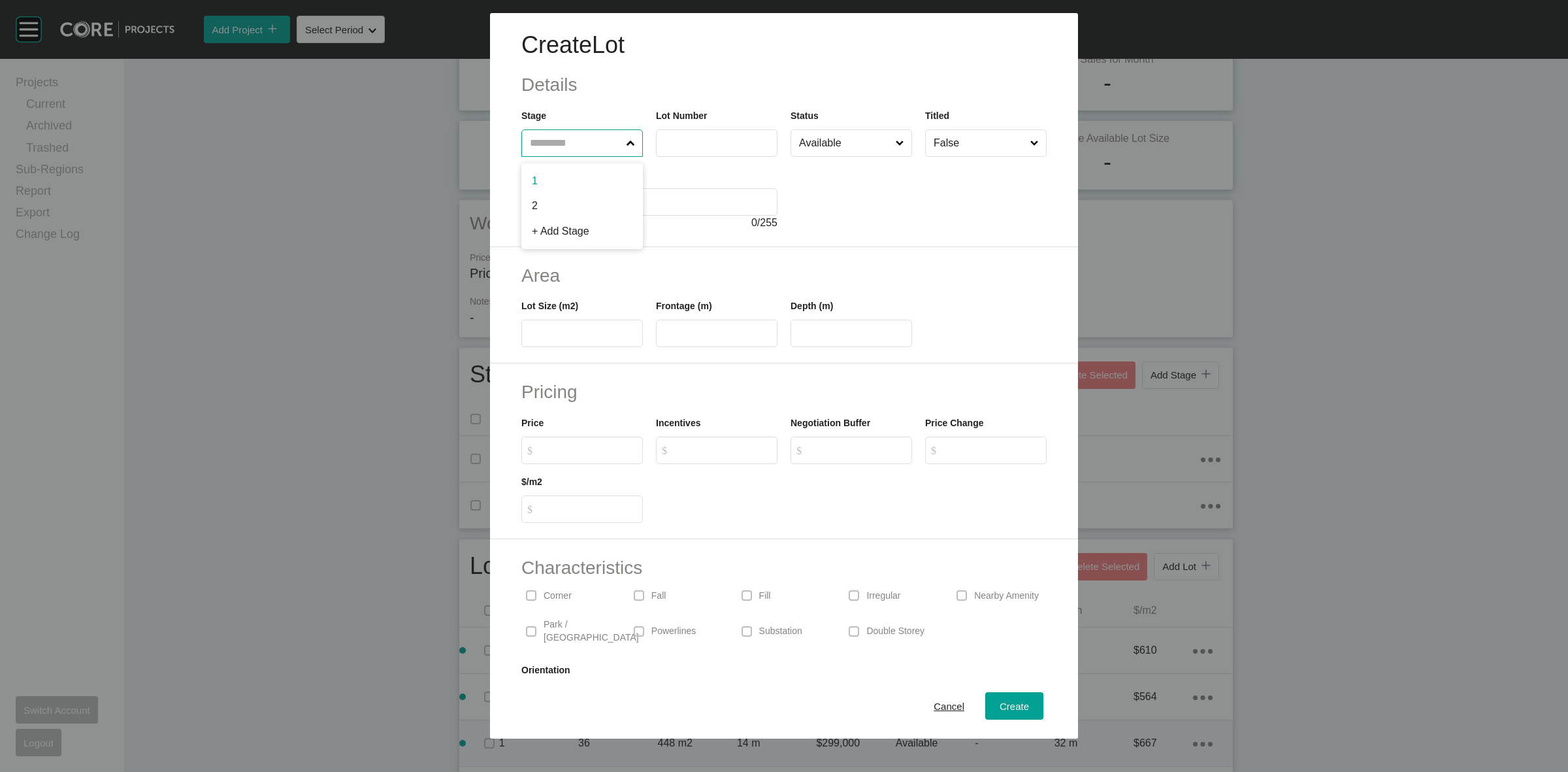
click at [577, 142] on input "text" at bounding box center [575, 144] width 97 height 26
click at [1013, 697] on div "Create" at bounding box center [1014, 705] width 36 height 18
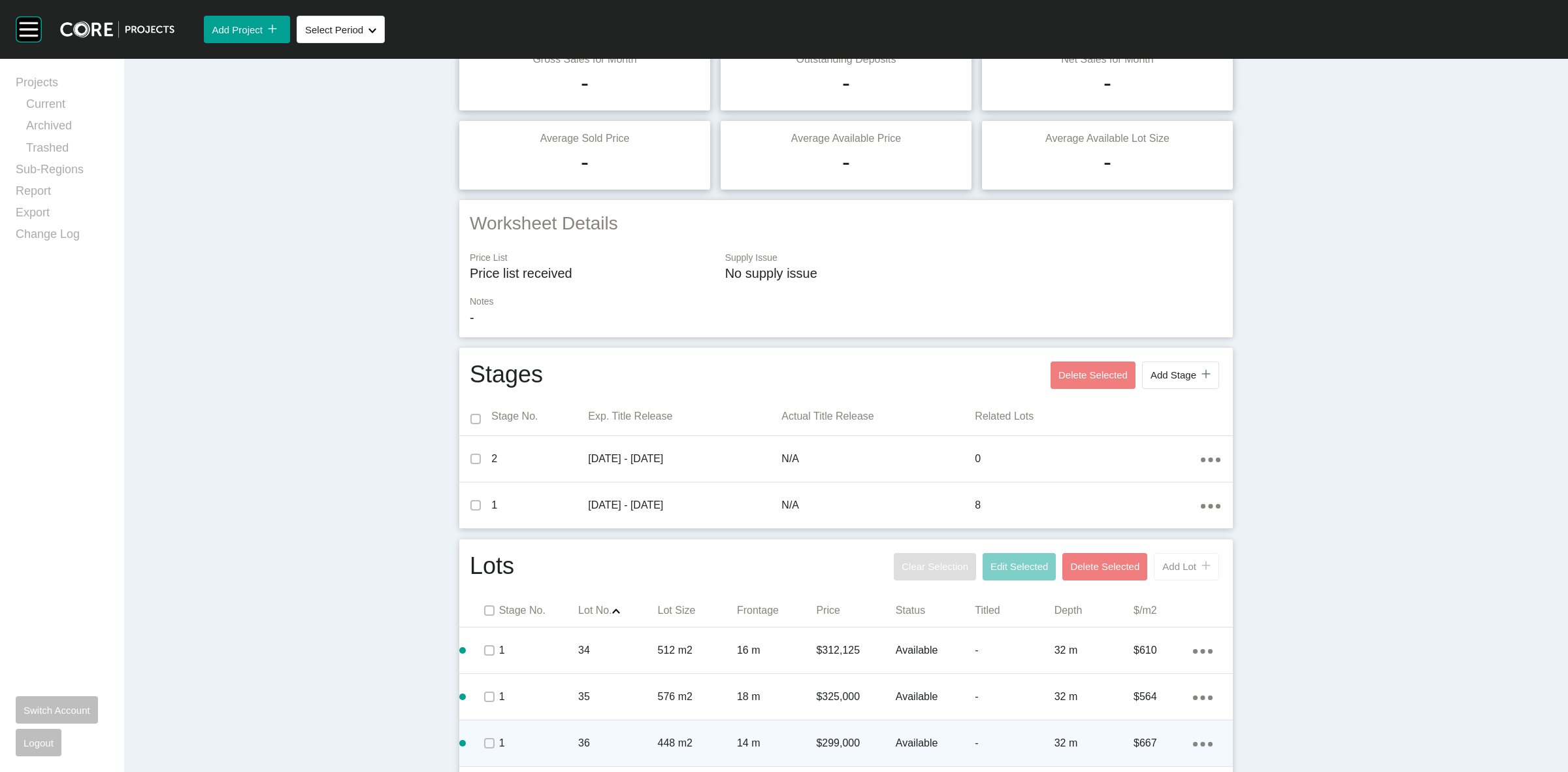
click at [1173, 563] on span "Add Lot" at bounding box center [1179, 567] width 34 height 11
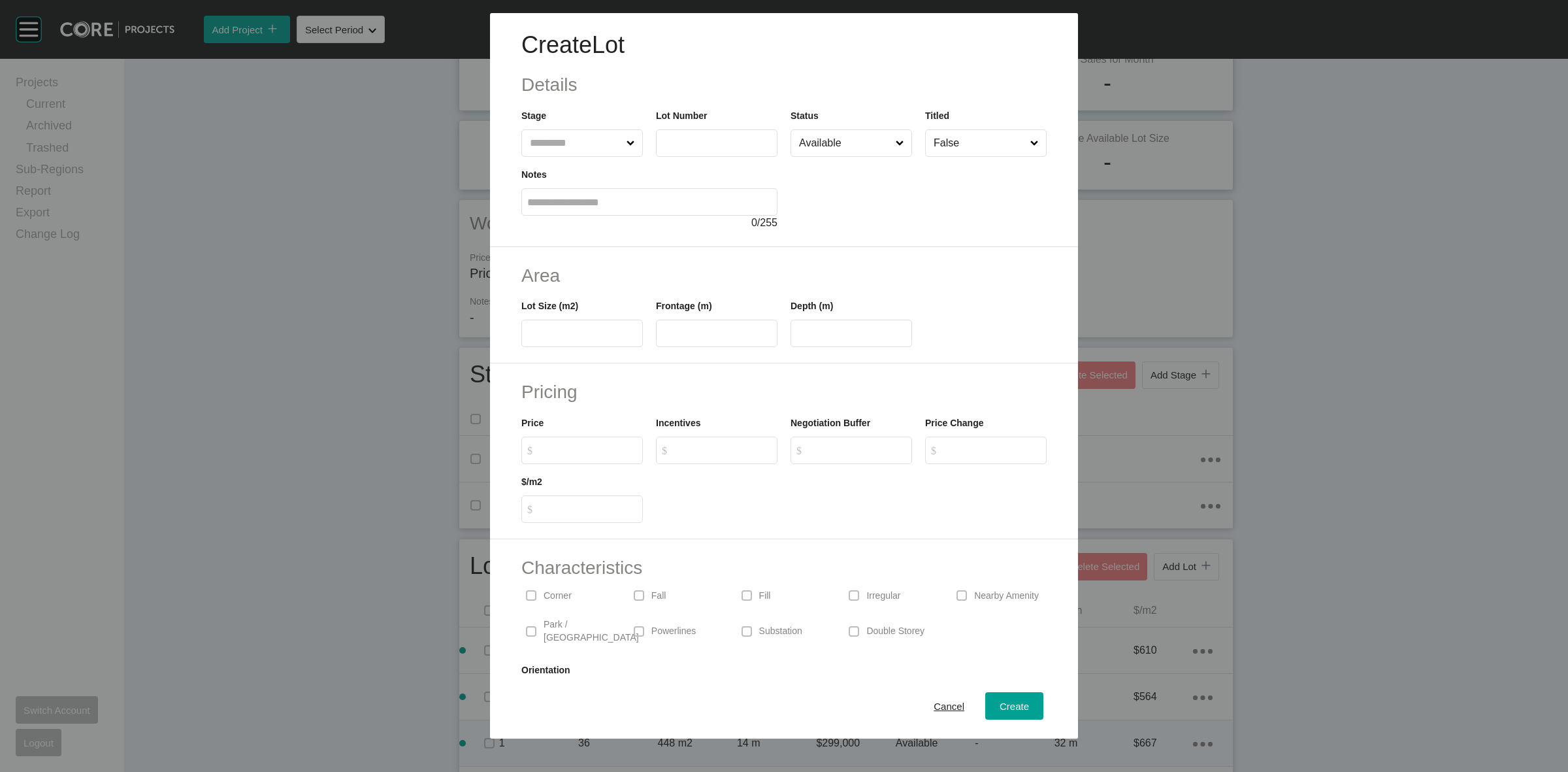
drag, startPoint x: 592, startPoint y: 139, endPoint x: 611, endPoint y: 141, distance: 19.1
click at [594, 141] on input "text" at bounding box center [575, 144] width 97 height 26
click at [1000, 704] on span "Create" at bounding box center [1014, 706] width 29 height 11
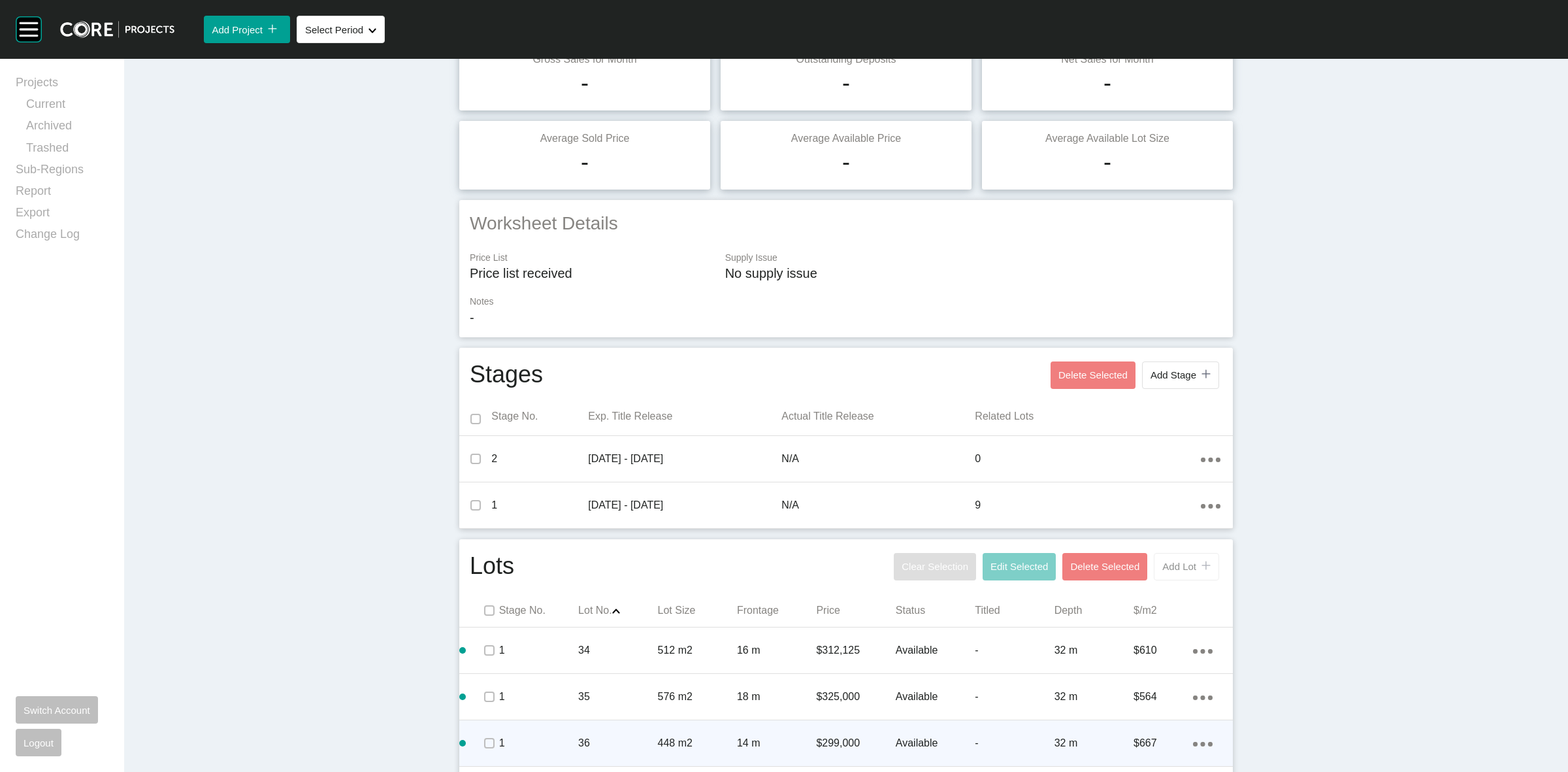
click at [1165, 573] on button "Add Lot icon/tick copy 11 Created with Sketch." at bounding box center [1186, 566] width 66 height 27
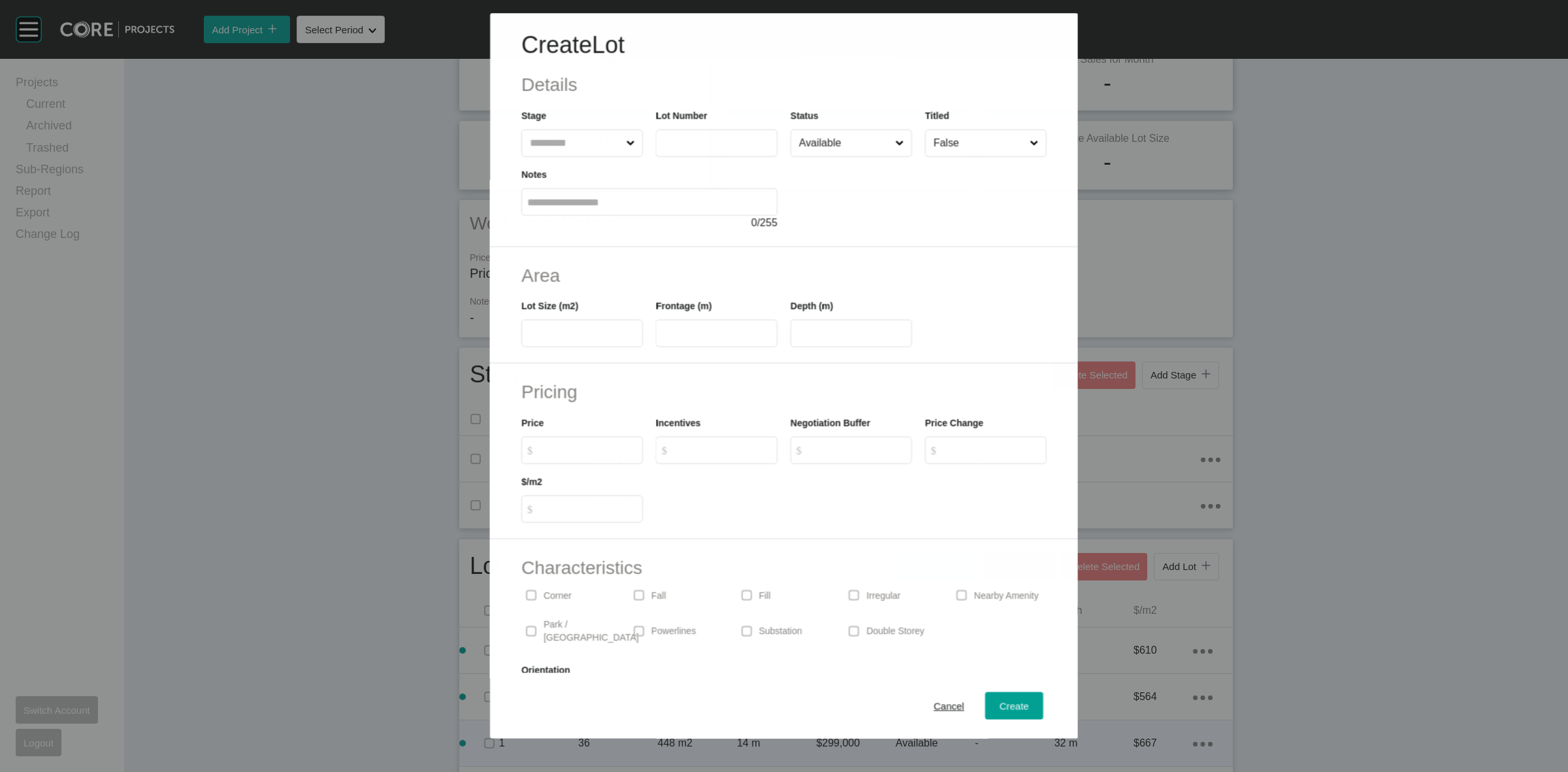
drag, startPoint x: 555, startPoint y: 145, endPoint x: 531, endPoint y: 126, distance: 30.6
click at [549, 141] on input "text" at bounding box center [575, 144] width 96 height 26
click at [996, 690] on div "Cancel Create" at bounding box center [784, 706] width 588 height 66
click at [1021, 707] on button "Create" at bounding box center [1015, 705] width 58 height 27
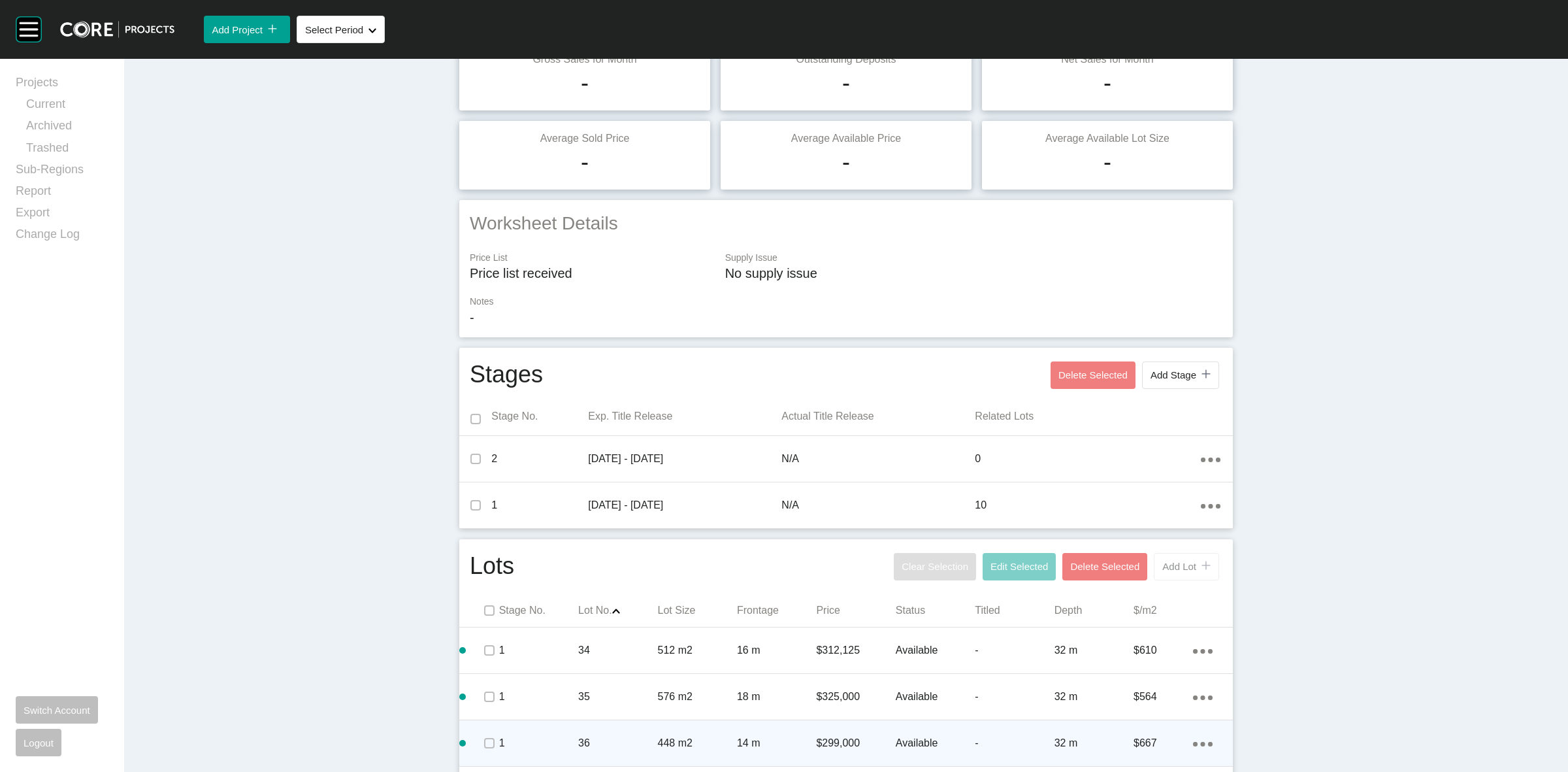
click at [1168, 573] on button "Add Lot icon/tick copy 11 Created with Sketch." at bounding box center [1186, 566] width 66 height 27
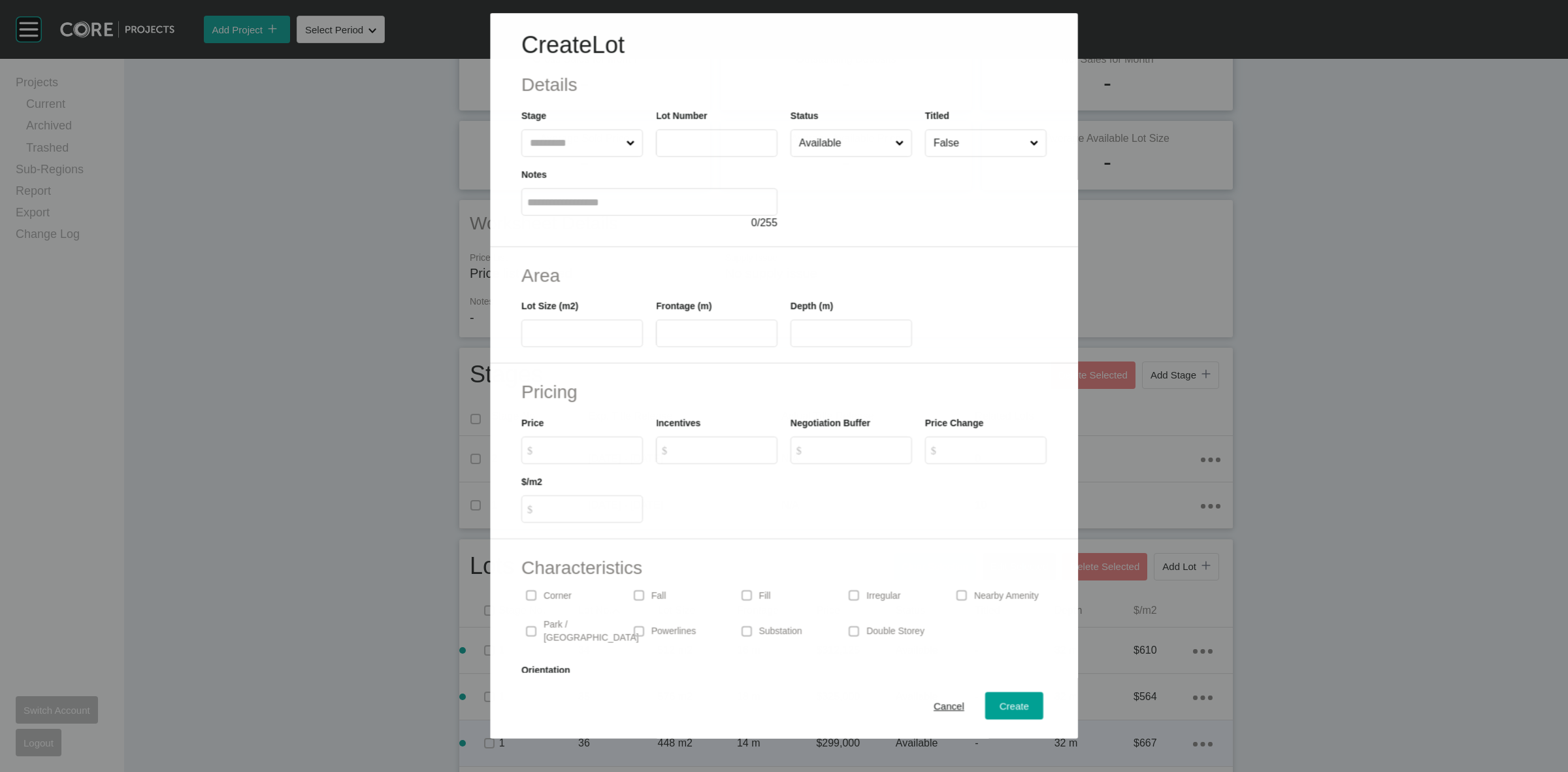
drag, startPoint x: 568, startPoint y: 143, endPoint x: 561, endPoint y: 138, distance: 8.6
click at [565, 141] on input "text" at bounding box center [575, 144] width 96 height 26
click at [1003, 704] on span "Create" at bounding box center [1014, 706] width 29 height 11
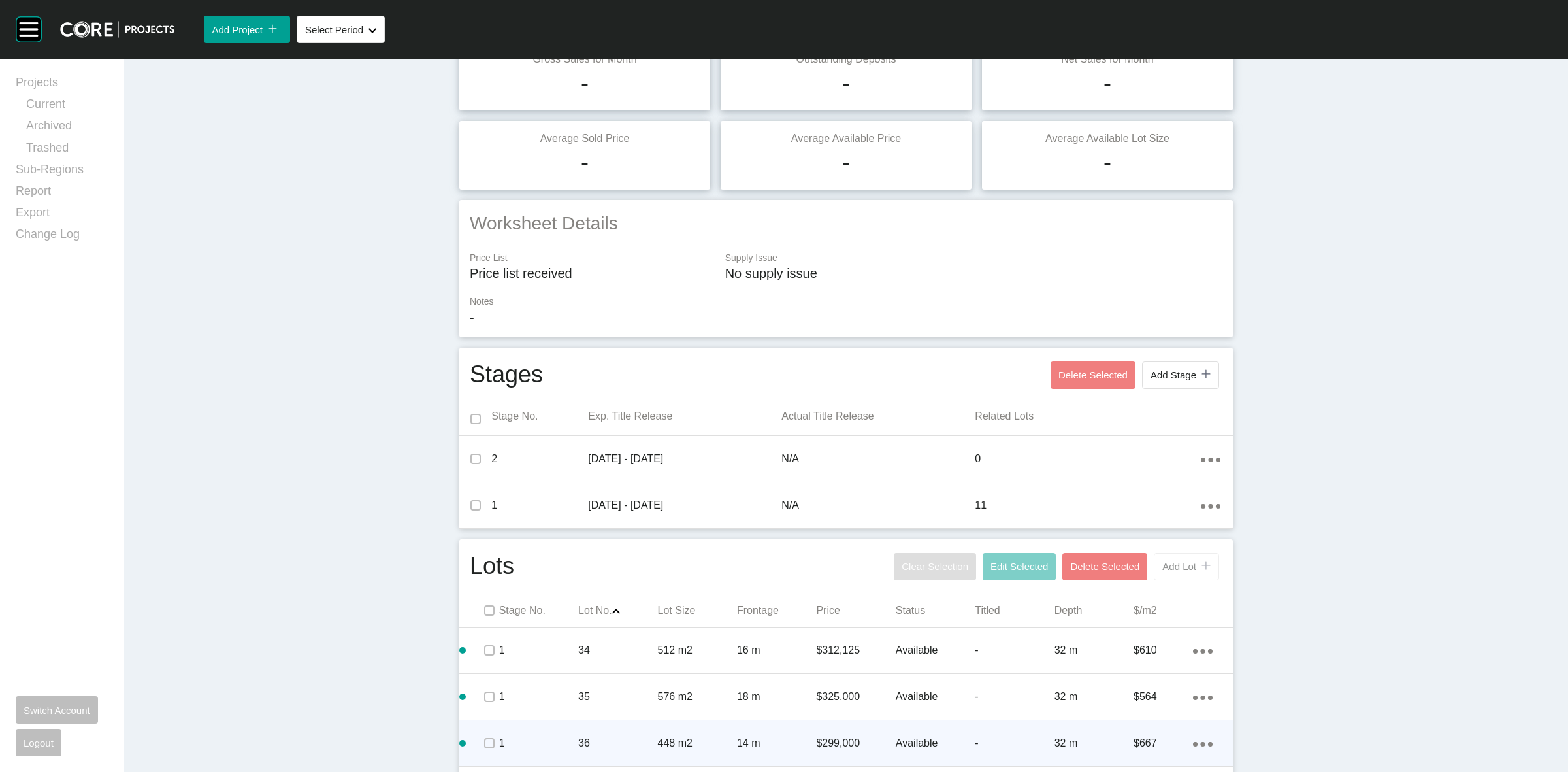
click at [1162, 561] on div "Add Lot icon/tick copy 11 Created with Sketch." at bounding box center [1186, 567] width 49 height 11
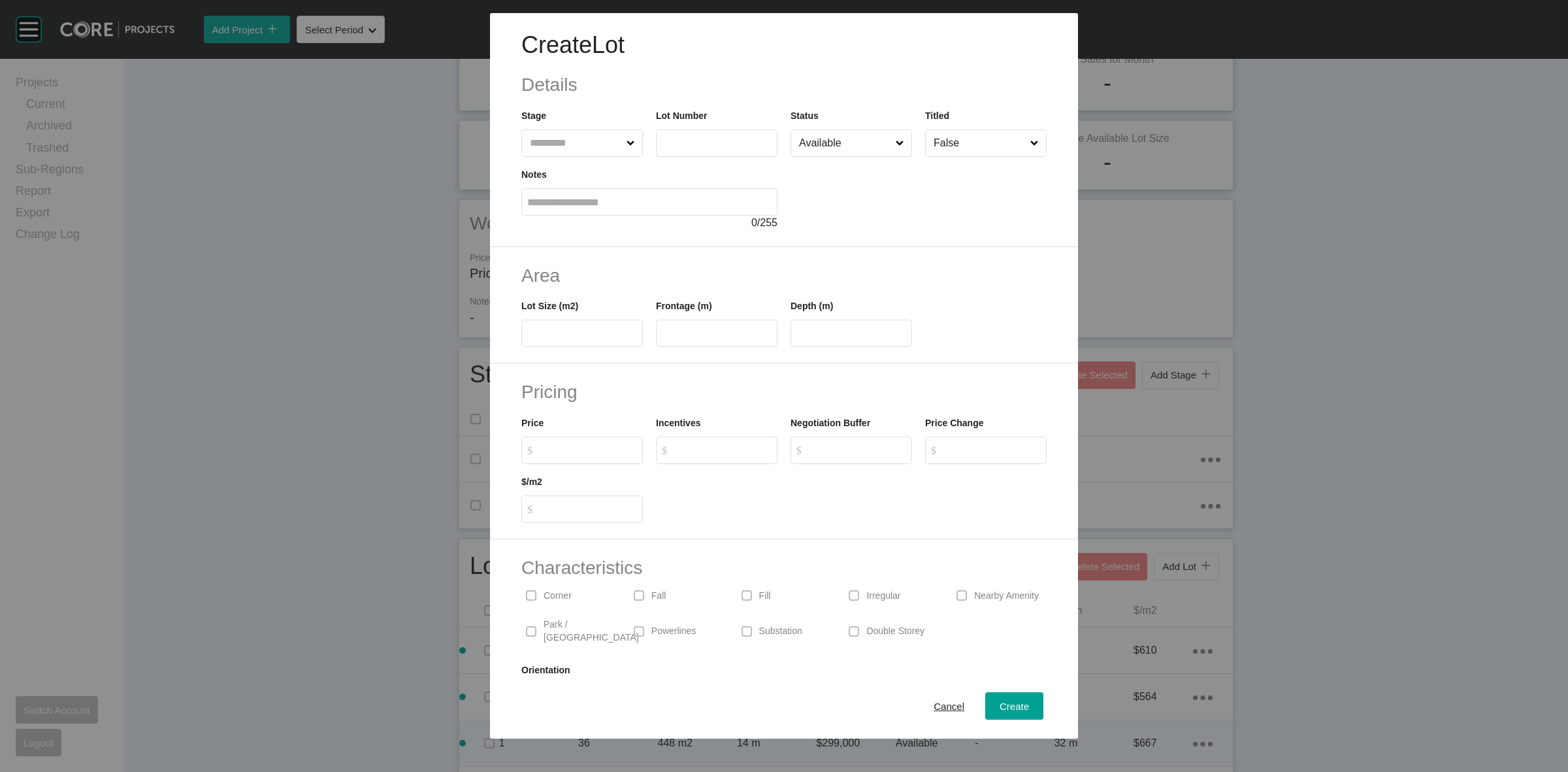
drag, startPoint x: 549, startPoint y: 129, endPoint x: 541, endPoint y: 122, distance: 10.6
click at [544, 126] on div "Stage" at bounding box center [582, 133] width 122 height 49
click at [562, 141] on input "text" at bounding box center [575, 144] width 97 height 26
click at [557, 137] on input "text" at bounding box center [575, 144] width 97 height 26
click at [1000, 702] on span "Create" at bounding box center [1014, 706] width 29 height 11
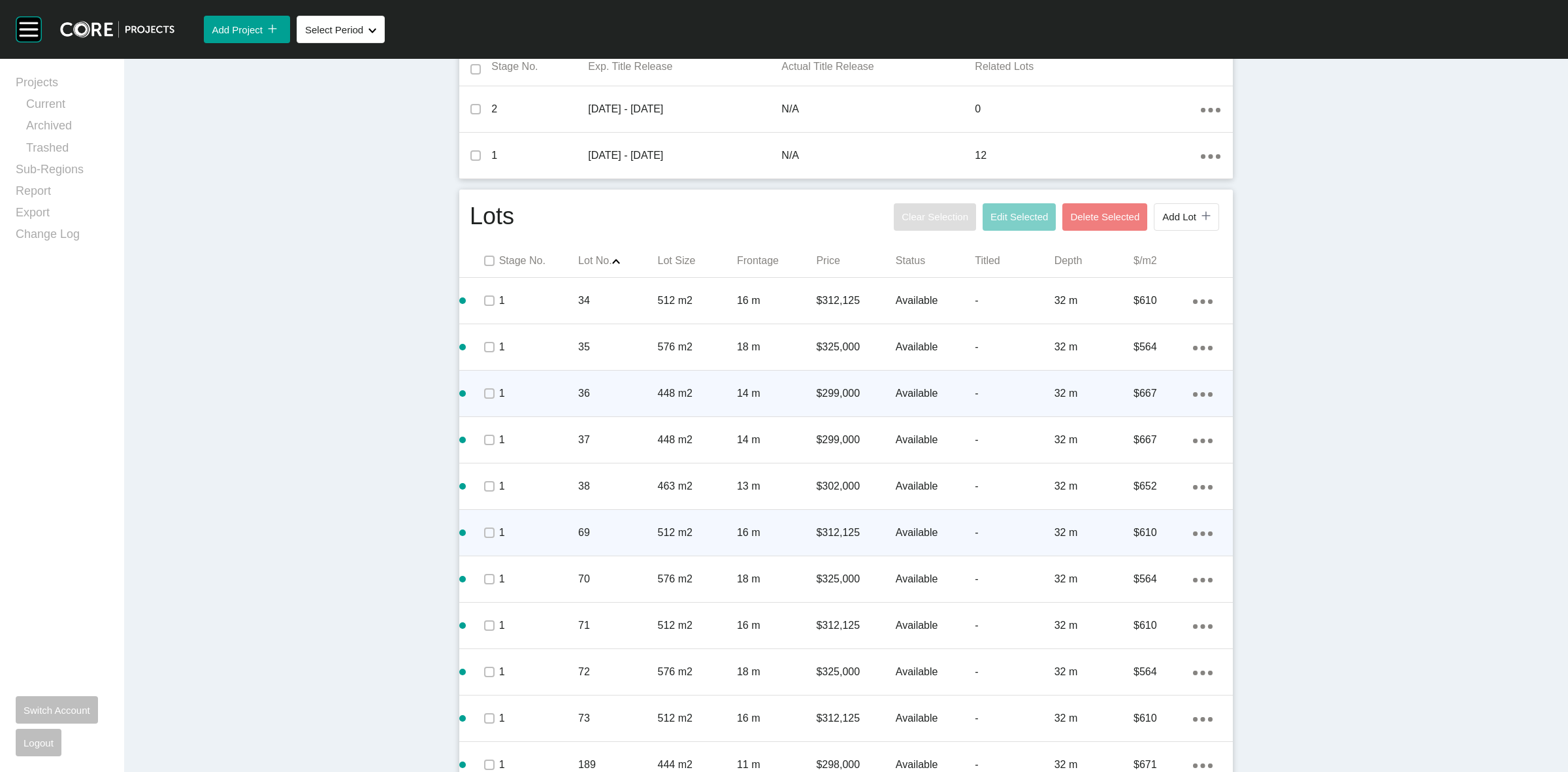
scroll to position [560, 0]
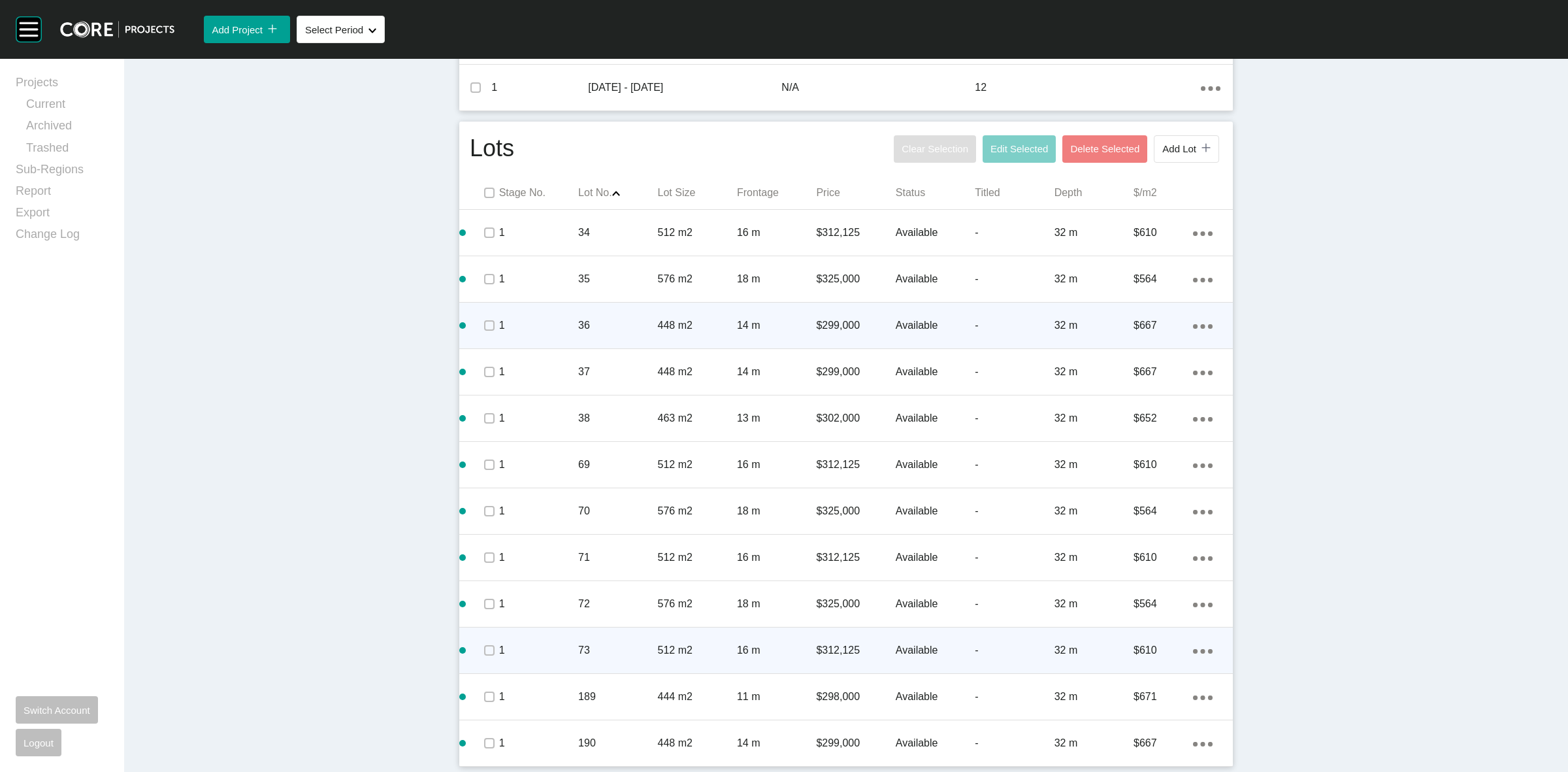
click at [1194, 651] on icon "Action Menu Dots Copy 6 Created with Sketch." at bounding box center [1202, 651] width 20 height 5
click at [1148, 652] on link "Duplicate" at bounding box center [1143, 652] width 49 height 20
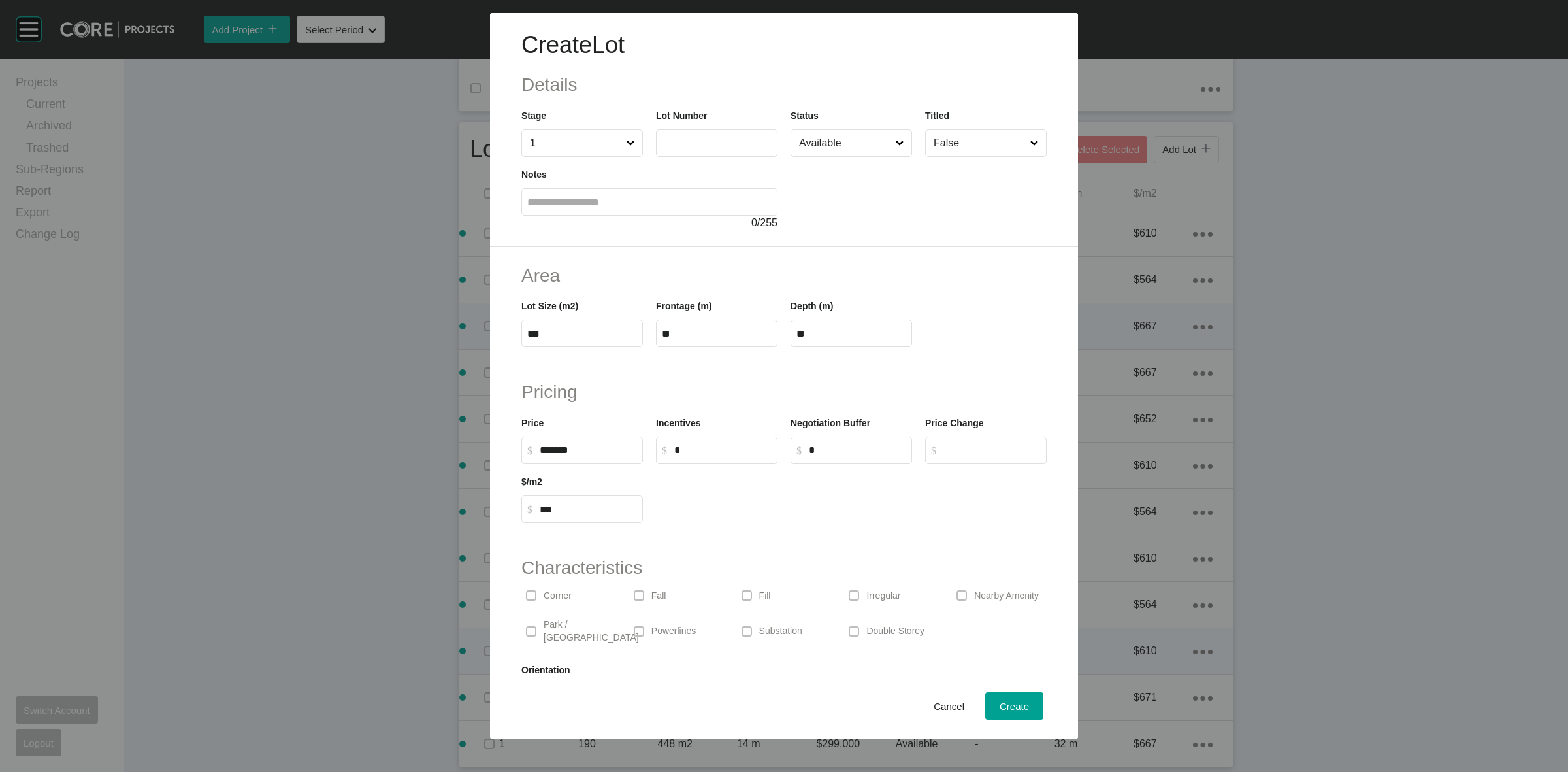
click at [689, 141] on input "text" at bounding box center [716, 143] width 110 height 11
click at [1003, 698] on div "Create" at bounding box center [1014, 705] width 36 height 18
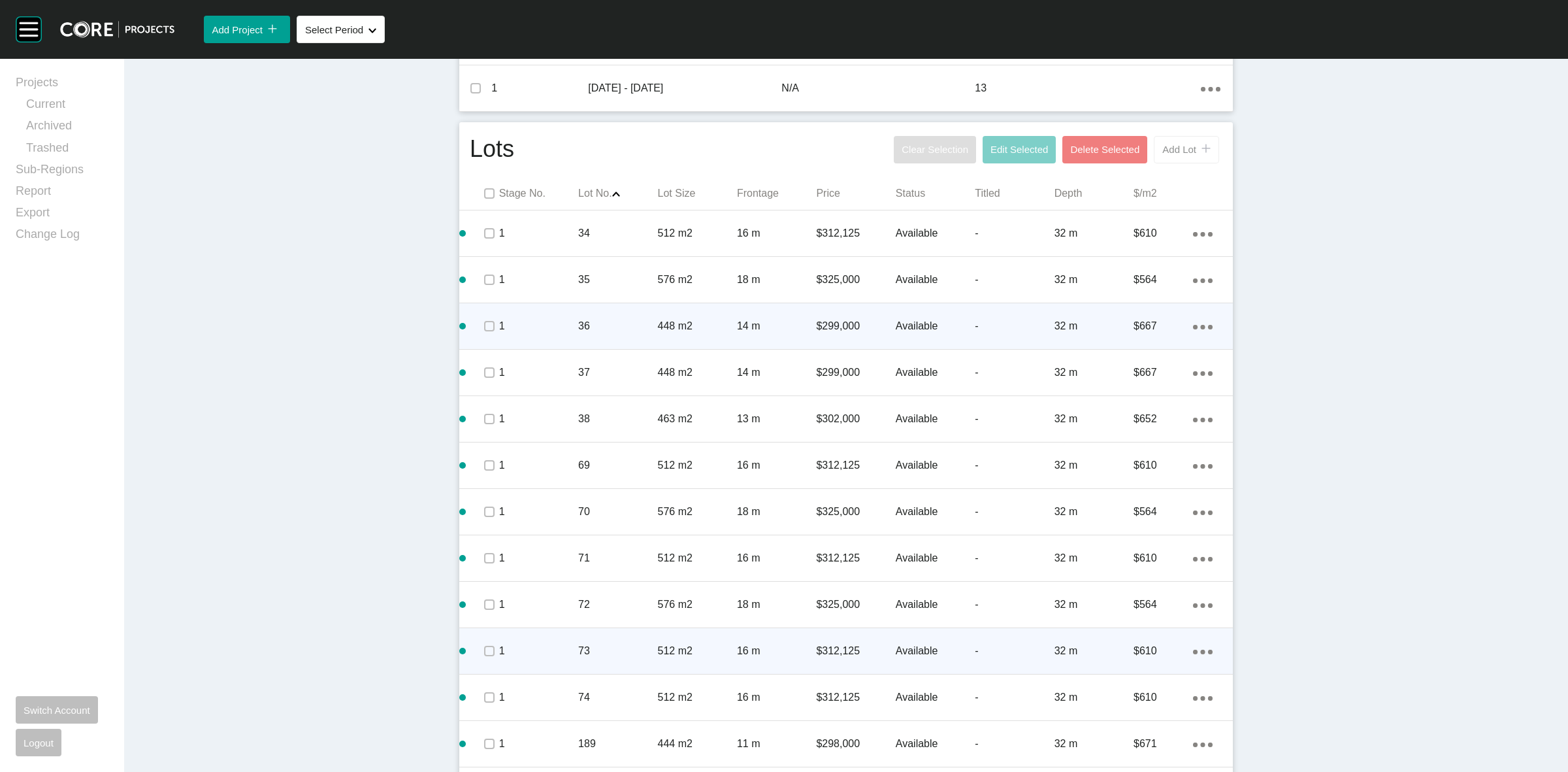
click at [1165, 152] on span "Add Lot" at bounding box center [1179, 149] width 34 height 11
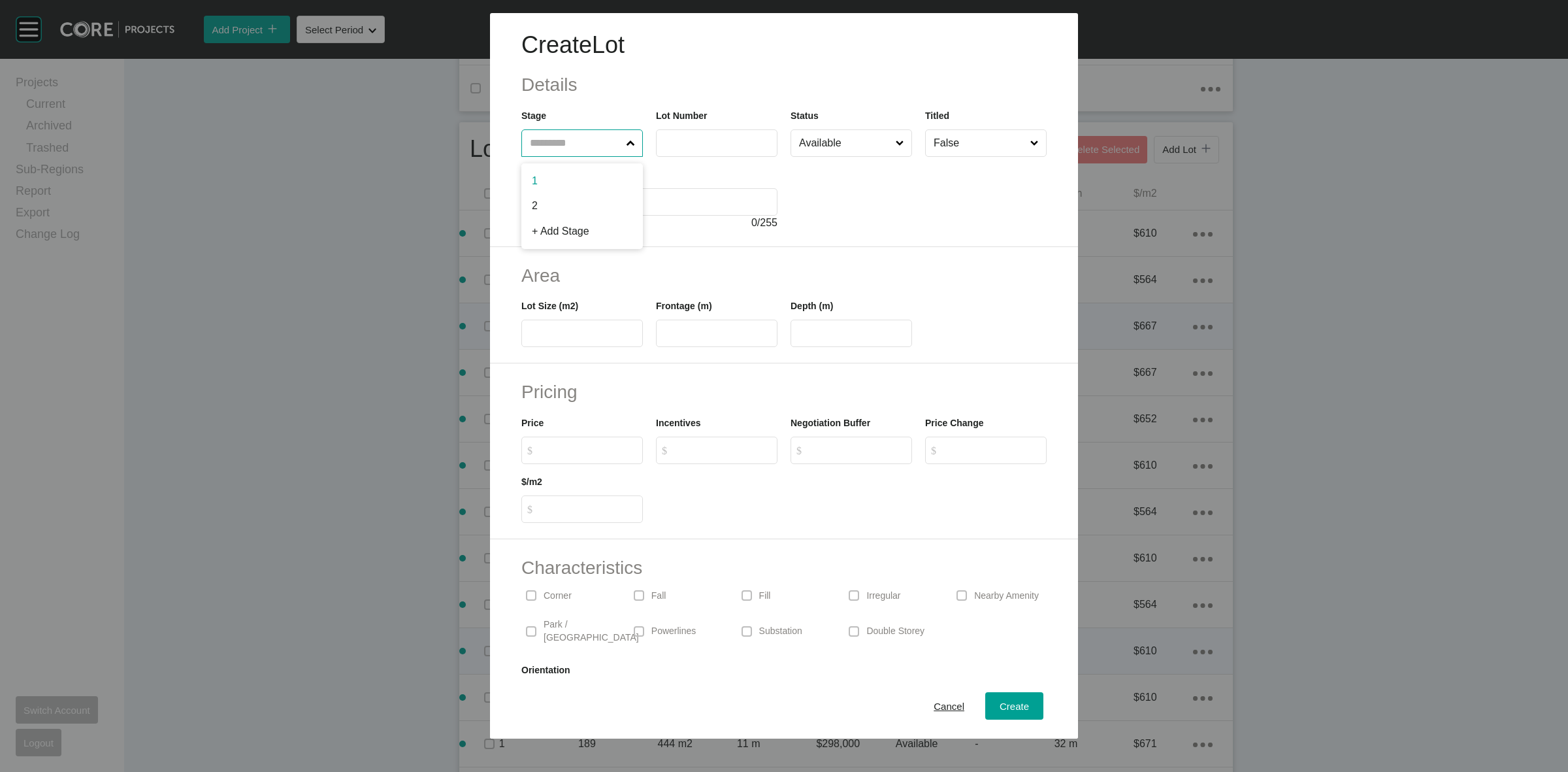
drag, startPoint x: 559, startPoint y: 145, endPoint x: 536, endPoint y: 114, distance: 38.6
click at [552, 135] on input "text" at bounding box center [575, 144] width 97 height 26
click at [986, 704] on button "Create" at bounding box center [1015, 705] width 58 height 27
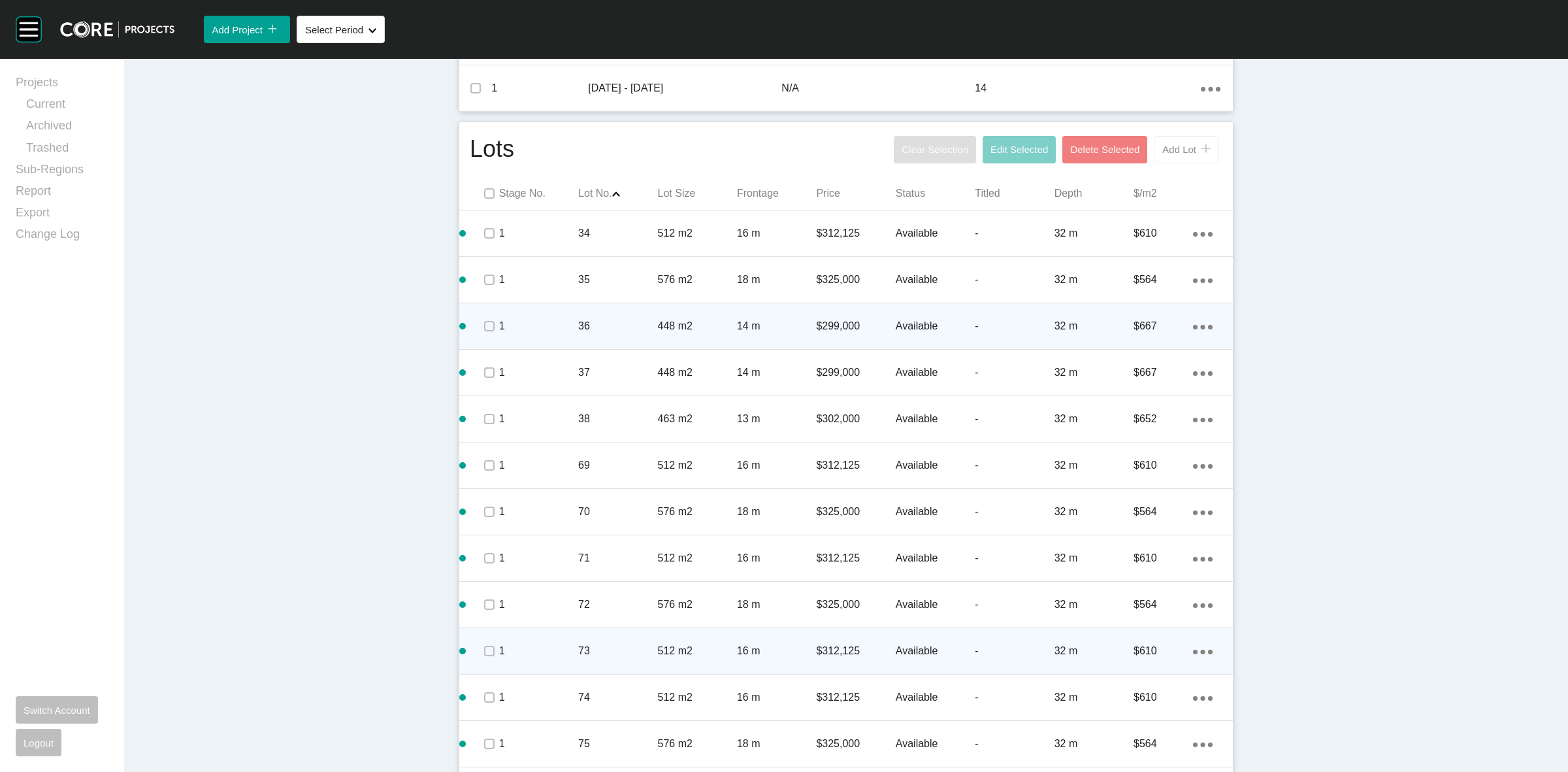
click at [1181, 145] on span "Add Lot" at bounding box center [1179, 149] width 34 height 11
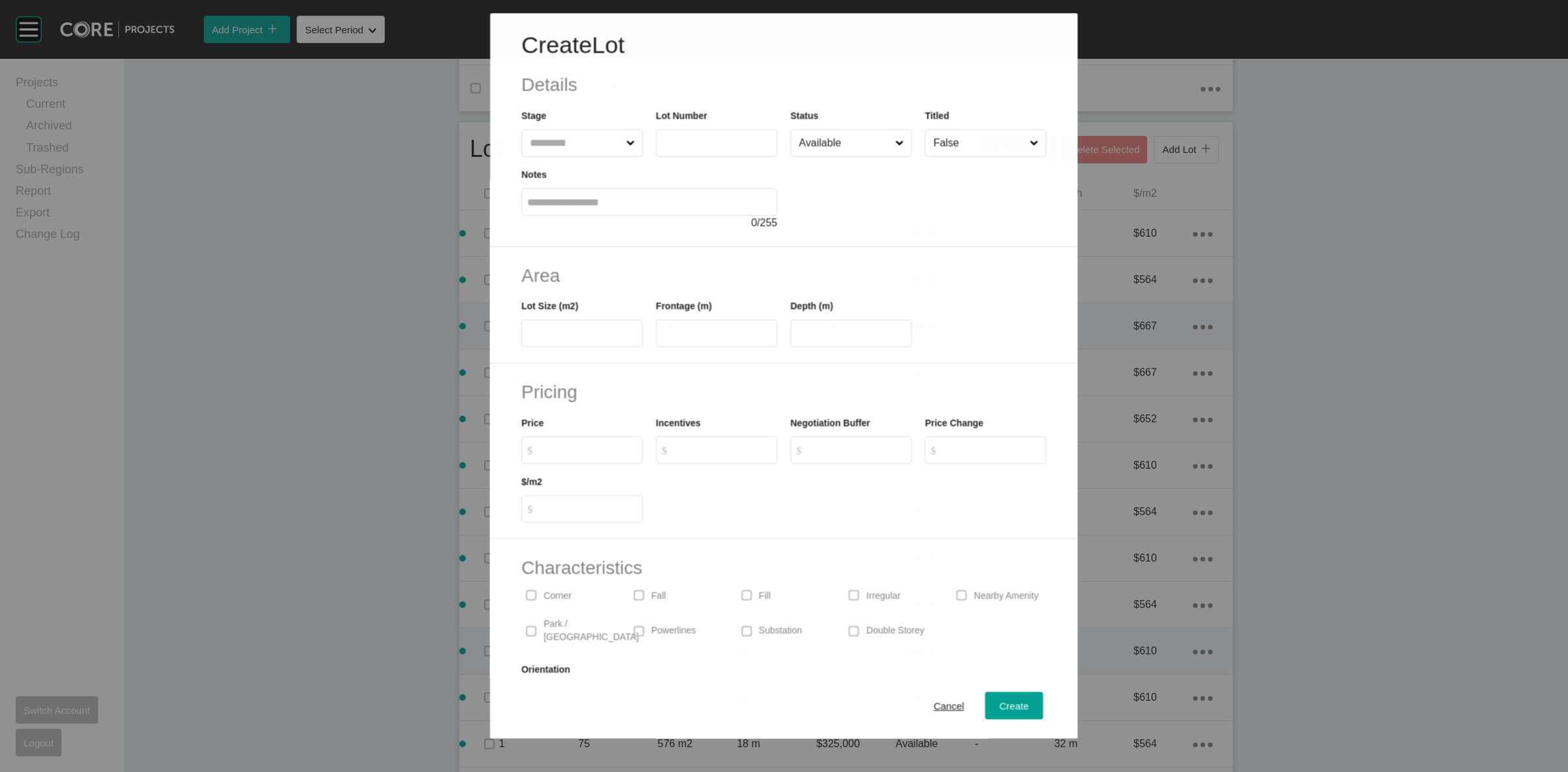
drag, startPoint x: 577, startPoint y: 143, endPoint x: 542, endPoint y: 118, distance: 43.0
click at [572, 141] on input "text" at bounding box center [575, 144] width 96 height 26
click at [1000, 701] on span "Create" at bounding box center [1014, 706] width 29 height 11
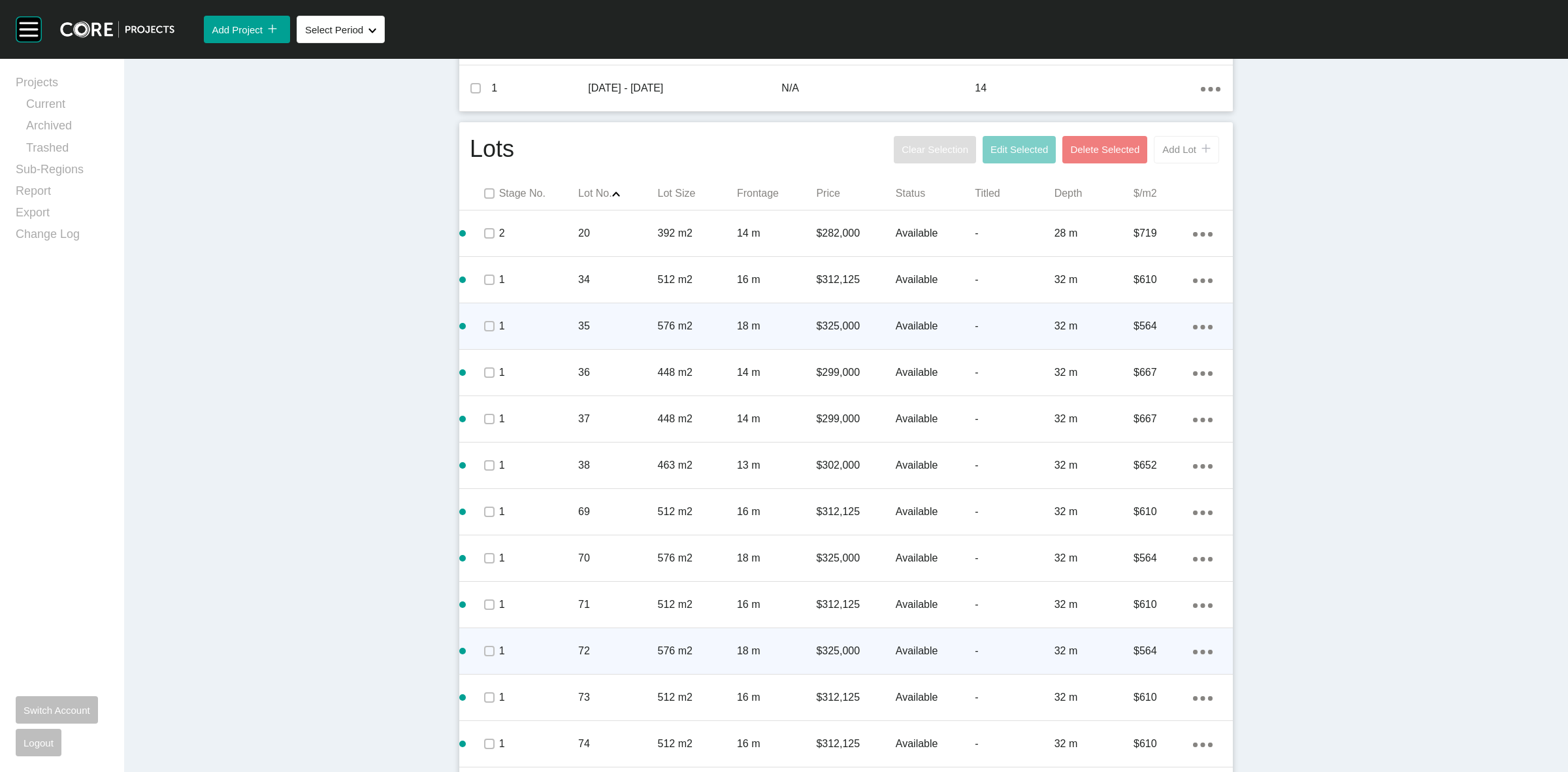
click at [1176, 154] on button "Add Lot icon/tick copy 11 Created with Sketch." at bounding box center [1186, 149] width 66 height 27
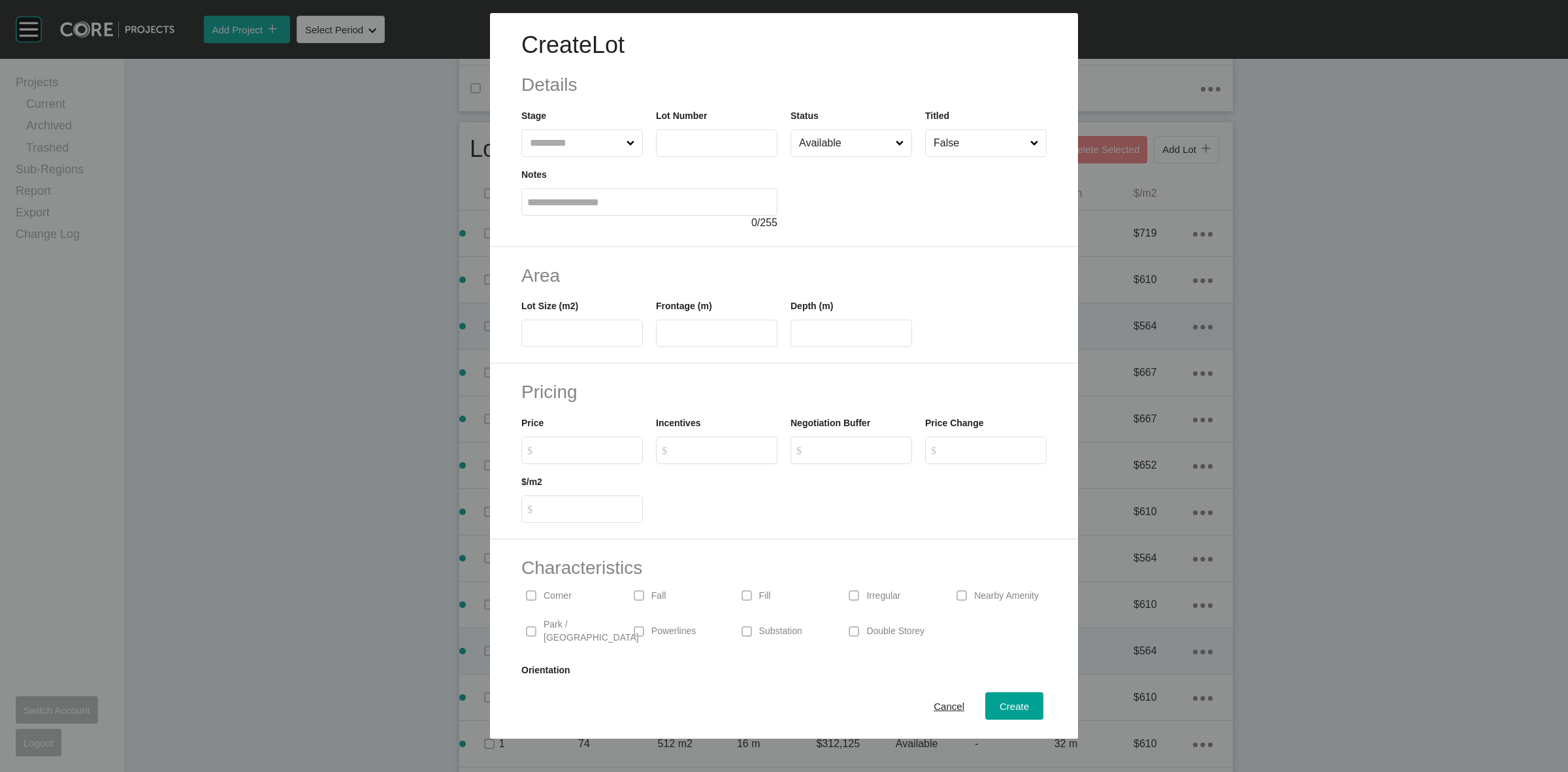
click at [572, 139] on input "text" at bounding box center [575, 144] width 97 height 26
drag, startPoint x: 956, startPoint y: 634, endPoint x: 971, endPoint y: 691, distance: 58.9
click at [971, 690] on form "Create Lot Details Stage 2 Lot Number ** Status Available Titled False Notes 0 …" at bounding box center [784, 402] width 588 height 780
click at [996, 701] on div "Create" at bounding box center [1014, 705] width 36 height 18
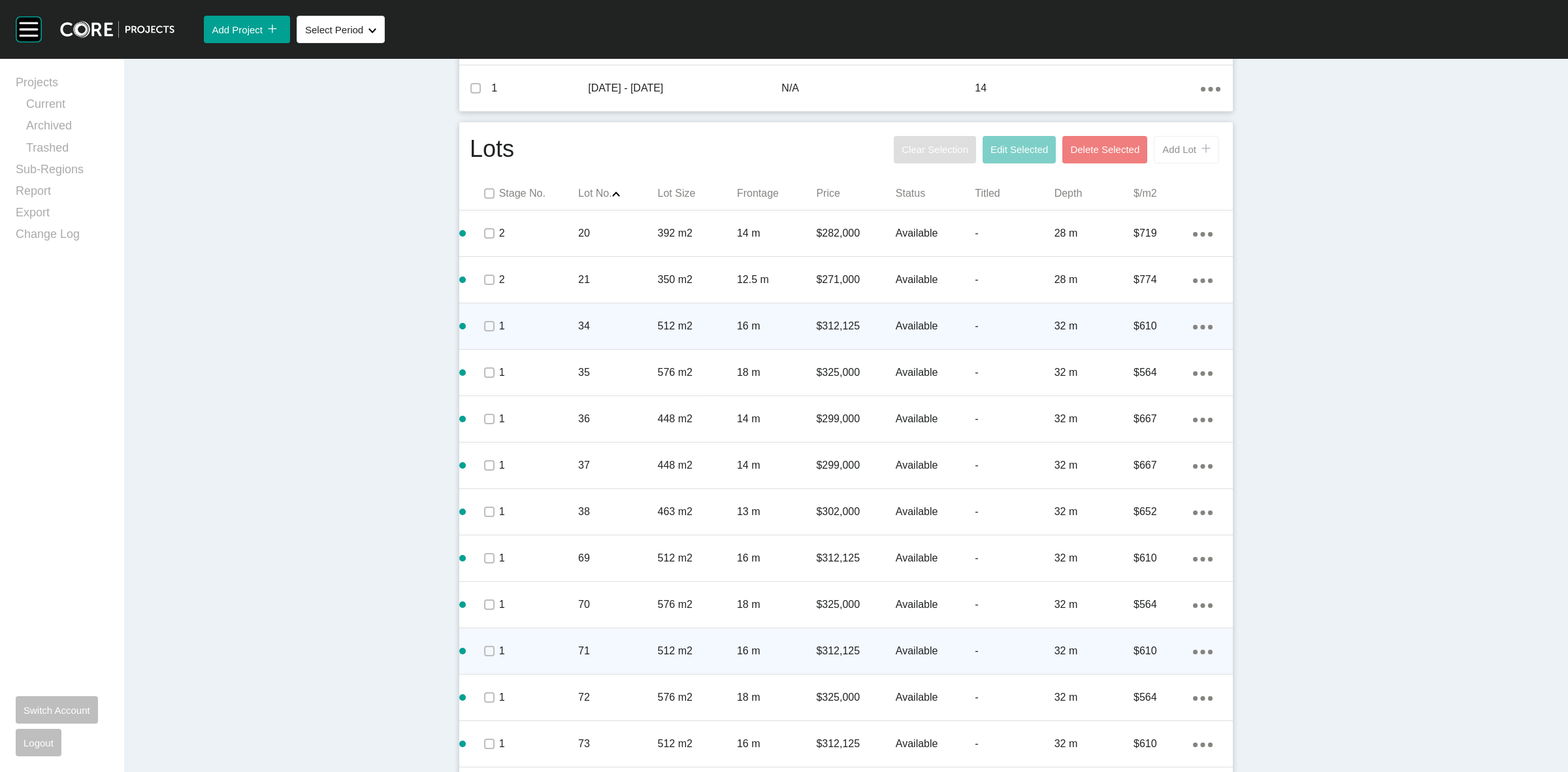
click at [1164, 149] on span "Add Lot" at bounding box center [1179, 149] width 34 height 11
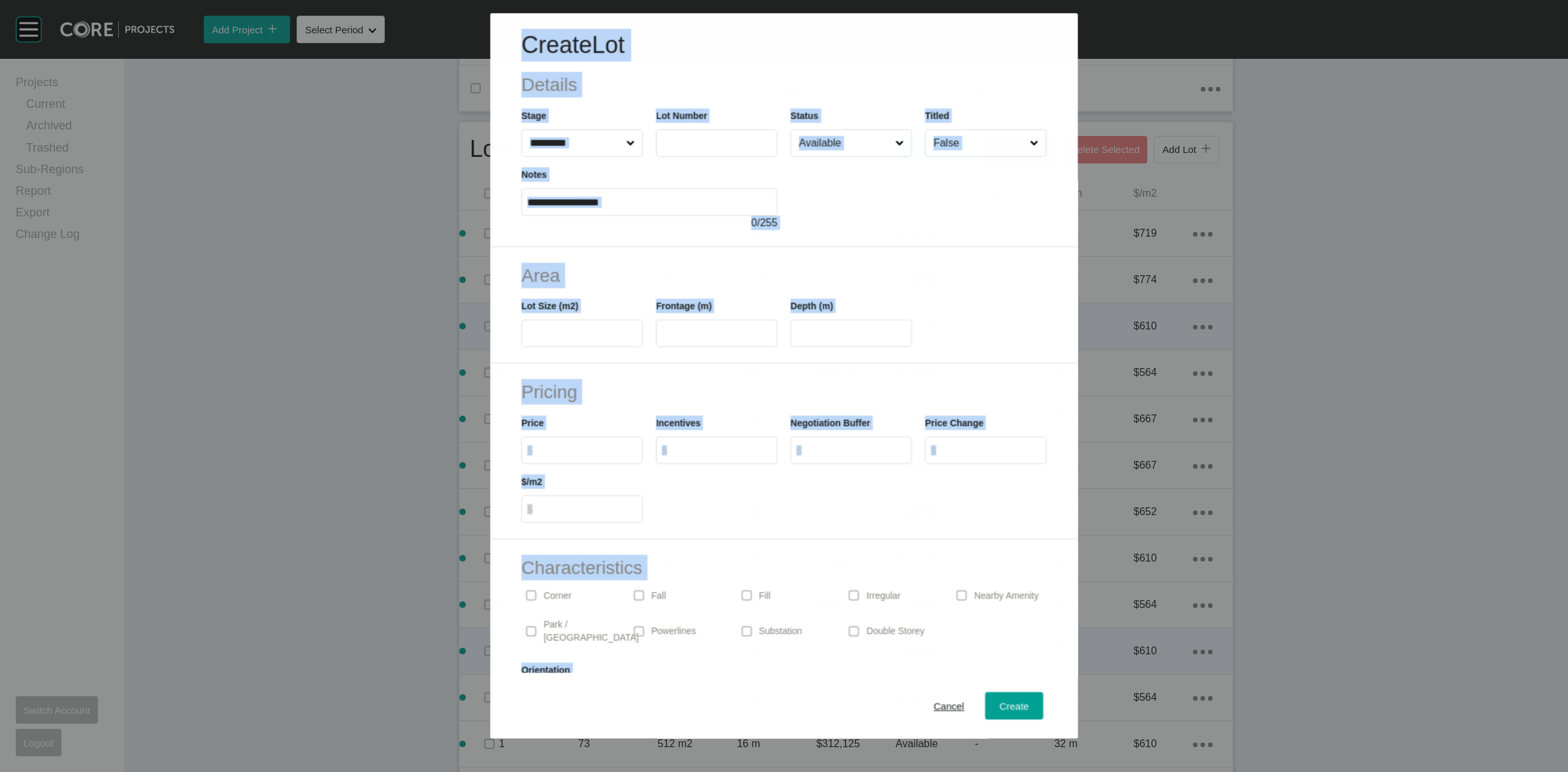
drag, startPoint x: 596, startPoint y: 149, endPoint x: 587, endPoint y: 150, distance: 9.1
click at [594, 149] on input "text" at bounding box center [575, 144] width 96 height 26
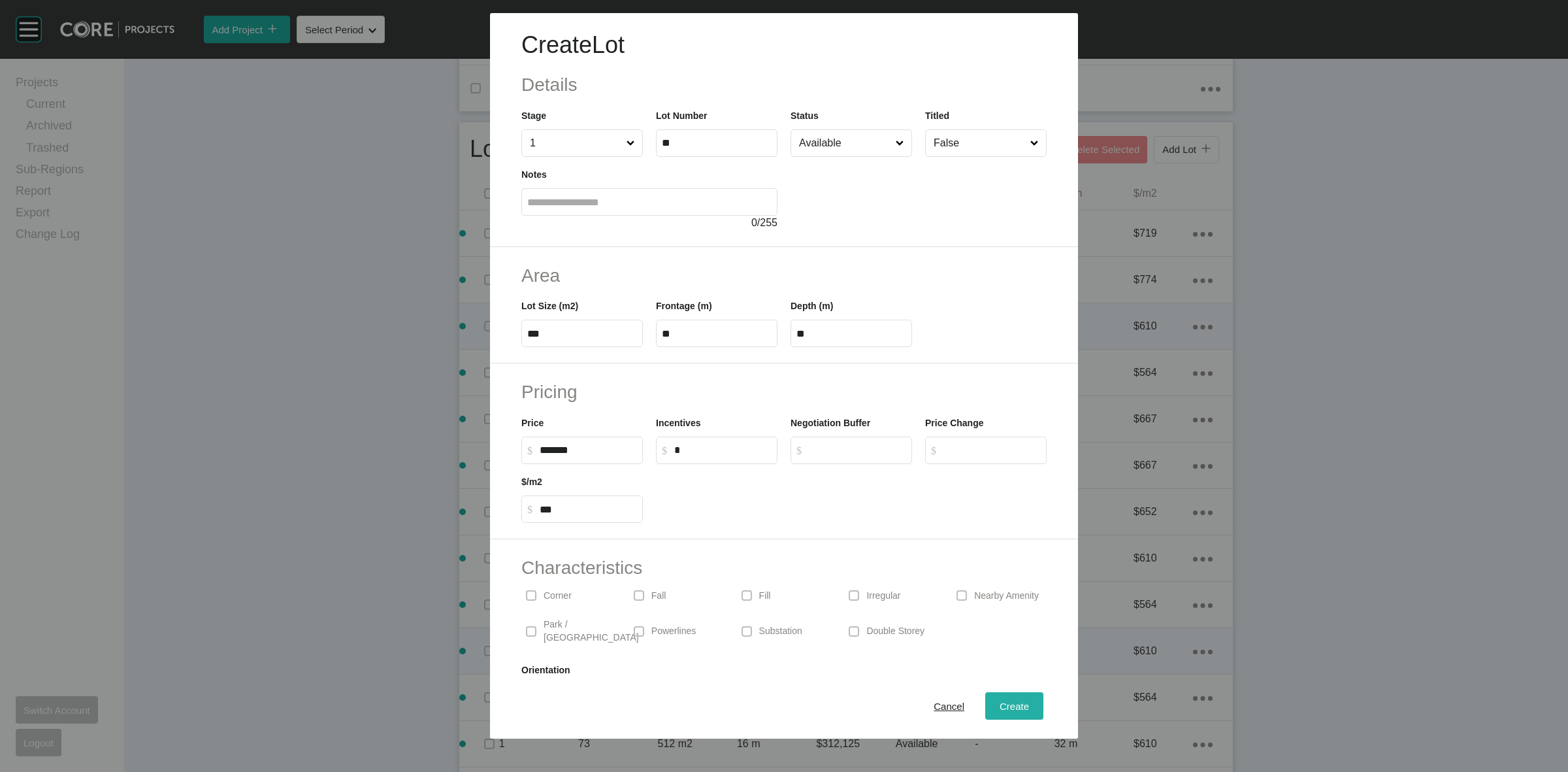
drag, startPoint x: 1013, startPoint y: 708, endPoint x: 1005, endPoint y: 704, distance: 8.9
click at [1012, 708] on span "Create" at bounding box center [1014, 706] width 29 height 11
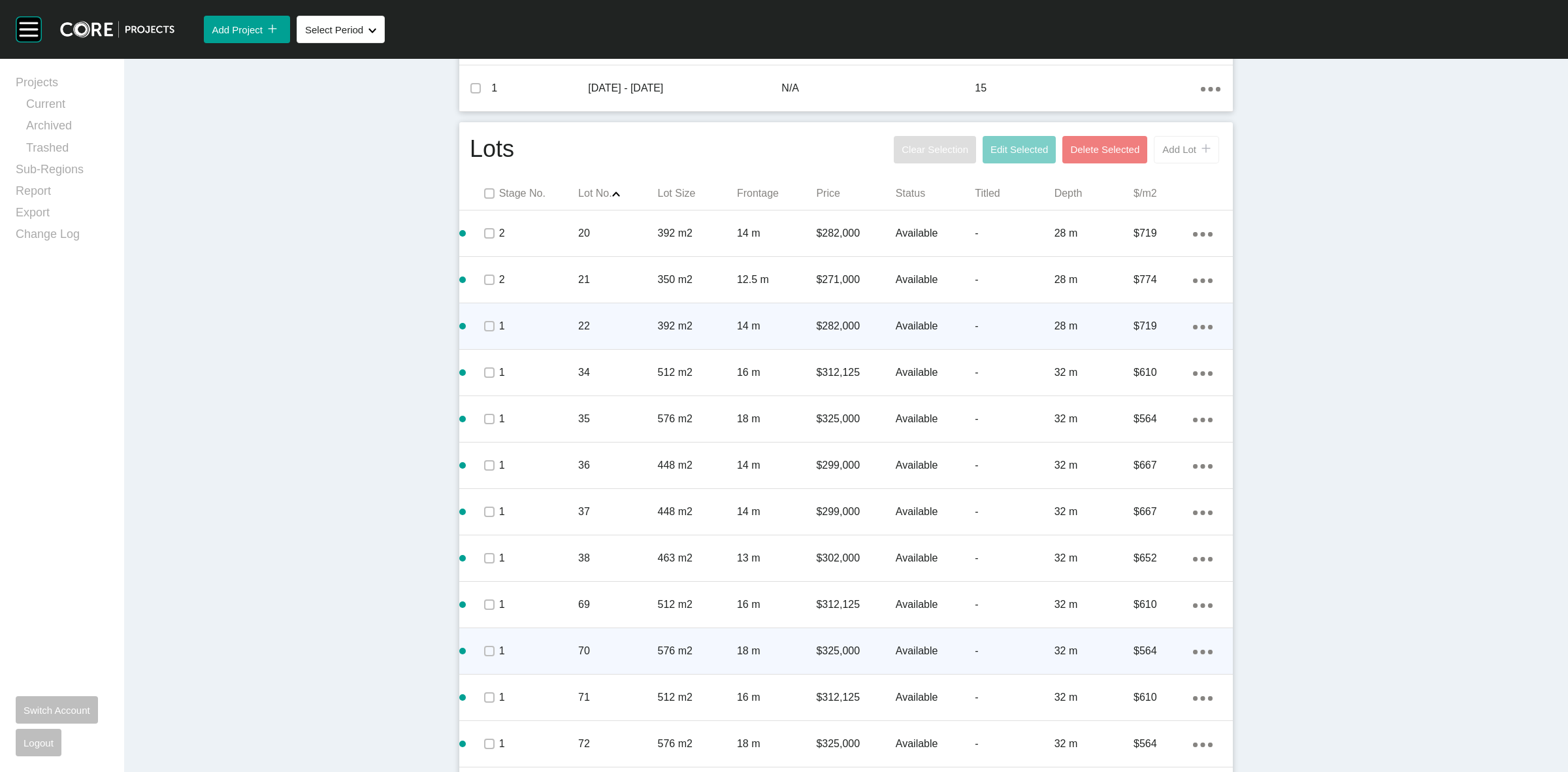
click at [1162, 145] on span "Add Lot" at bounding box center [1179, 149] width 34 height 11
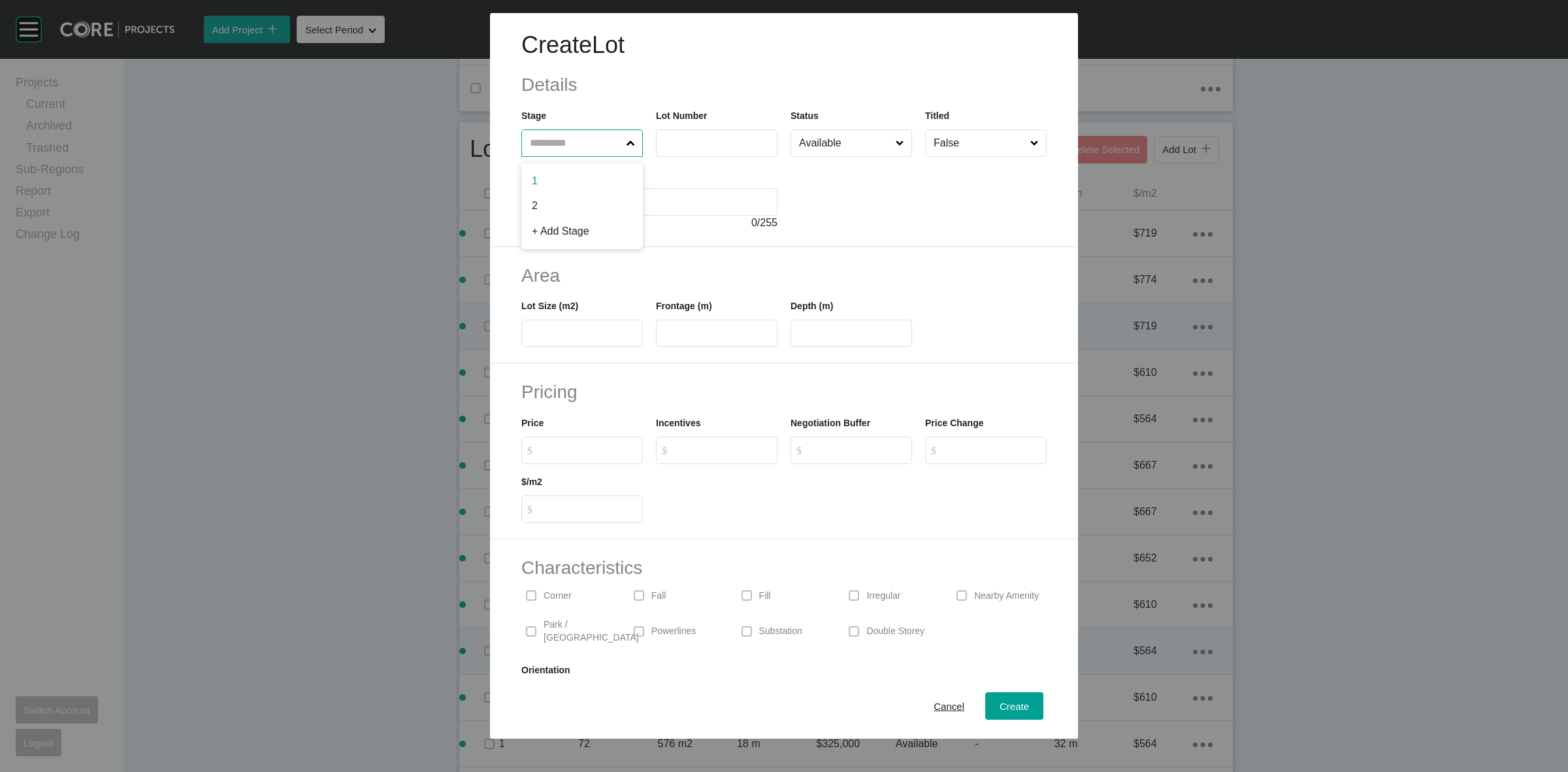
drag, startPoint x: 552, startPoint y: 145, endPoint x: 535, endPoint y: 128, distance: 24.0
click at [550, 142] on input "text" at bounding box center [575, 144] width 97 height 26
click at [1005, 702] on span "Create" at bounding box center [1014, 706] width 29 height 11
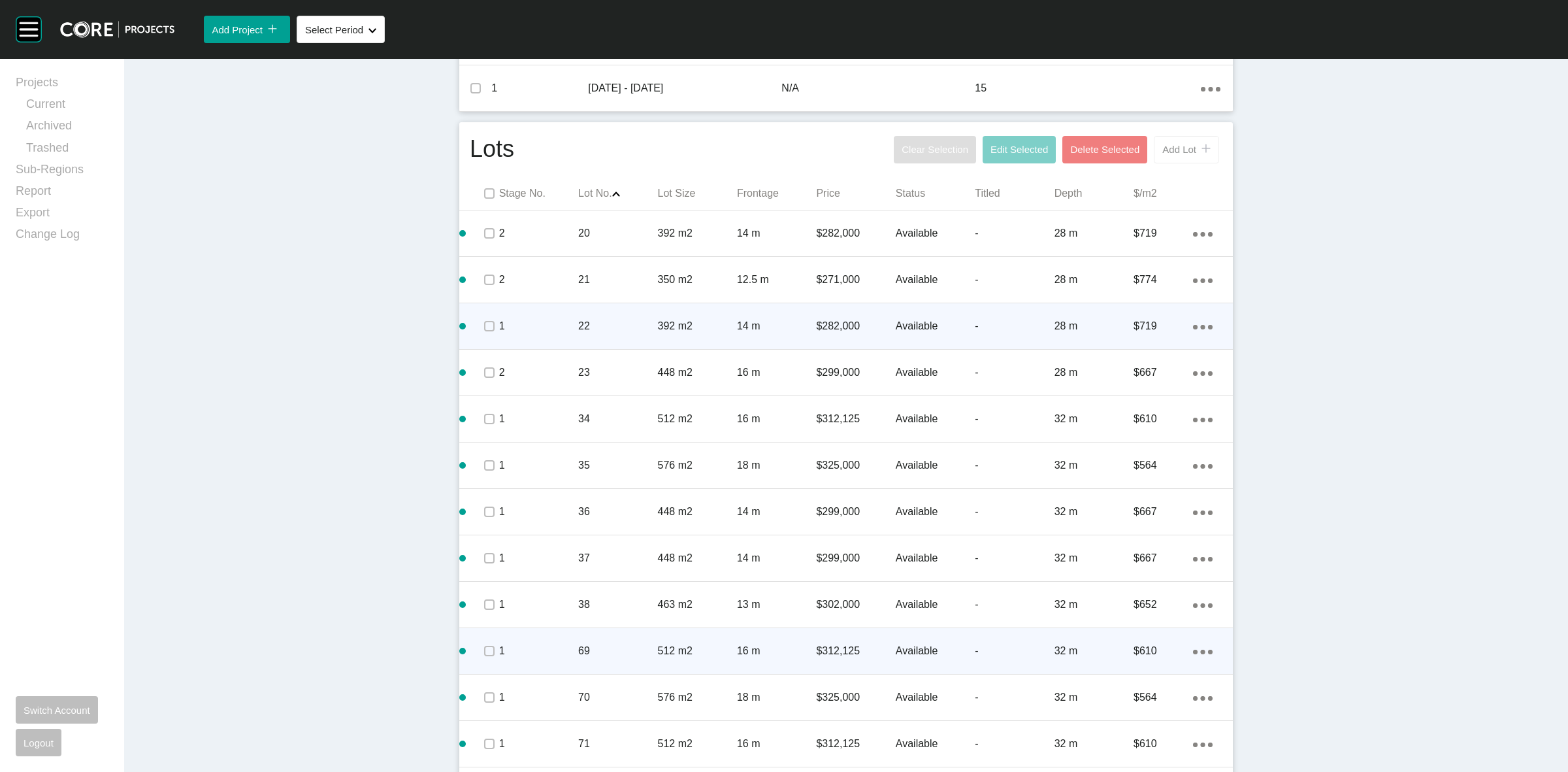
click at [1176, 148] on span "Add Lot" at bounding box center [1179, 149] width 34 height 11
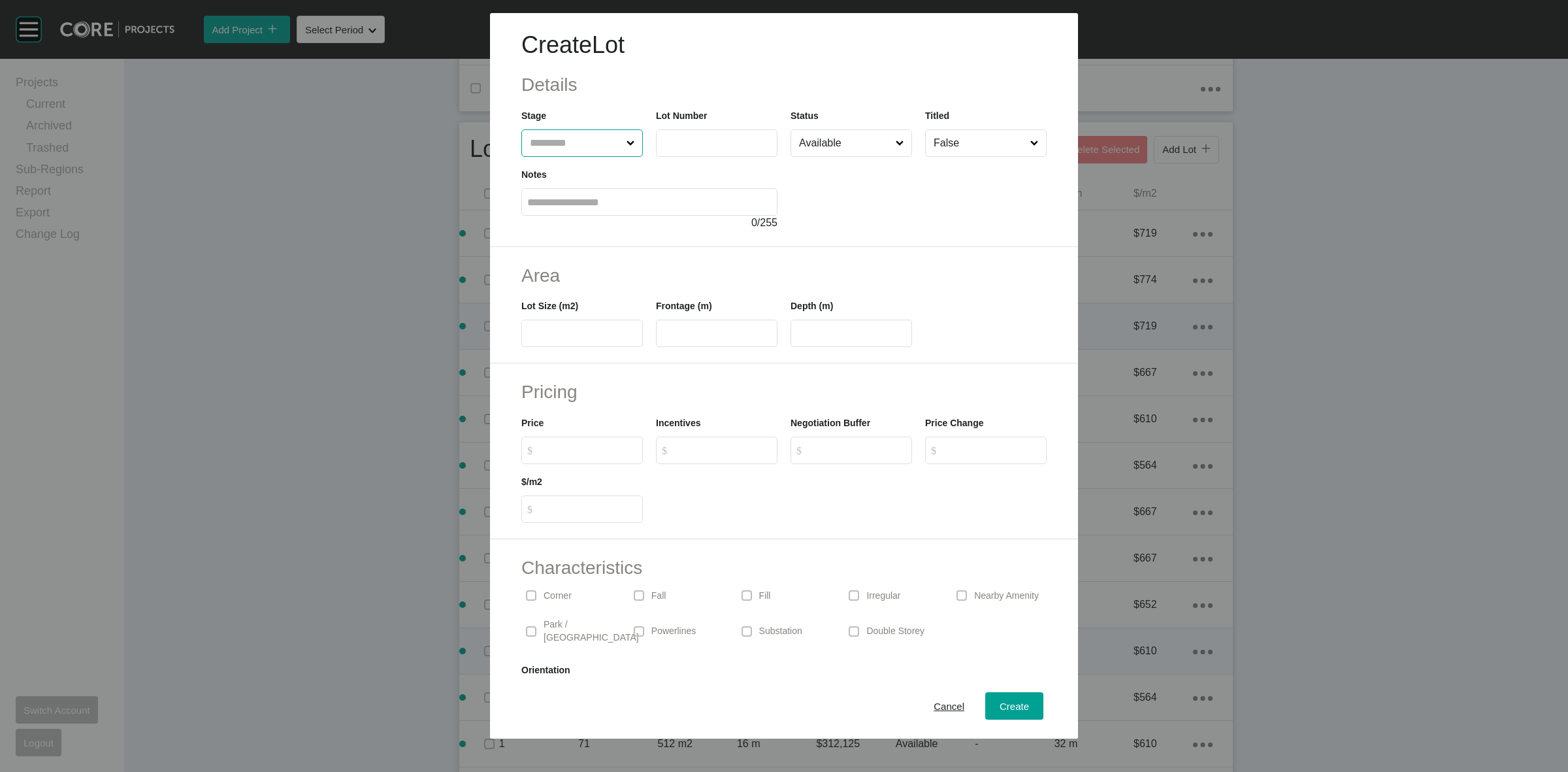
drag, startPoint x: 574, startPoint y: 152, endPoint x: 544, endPoint y: 129, distance: 37.8
click at [557, 139] on input "text" at bounding box center [575, 144] width 97 height 26
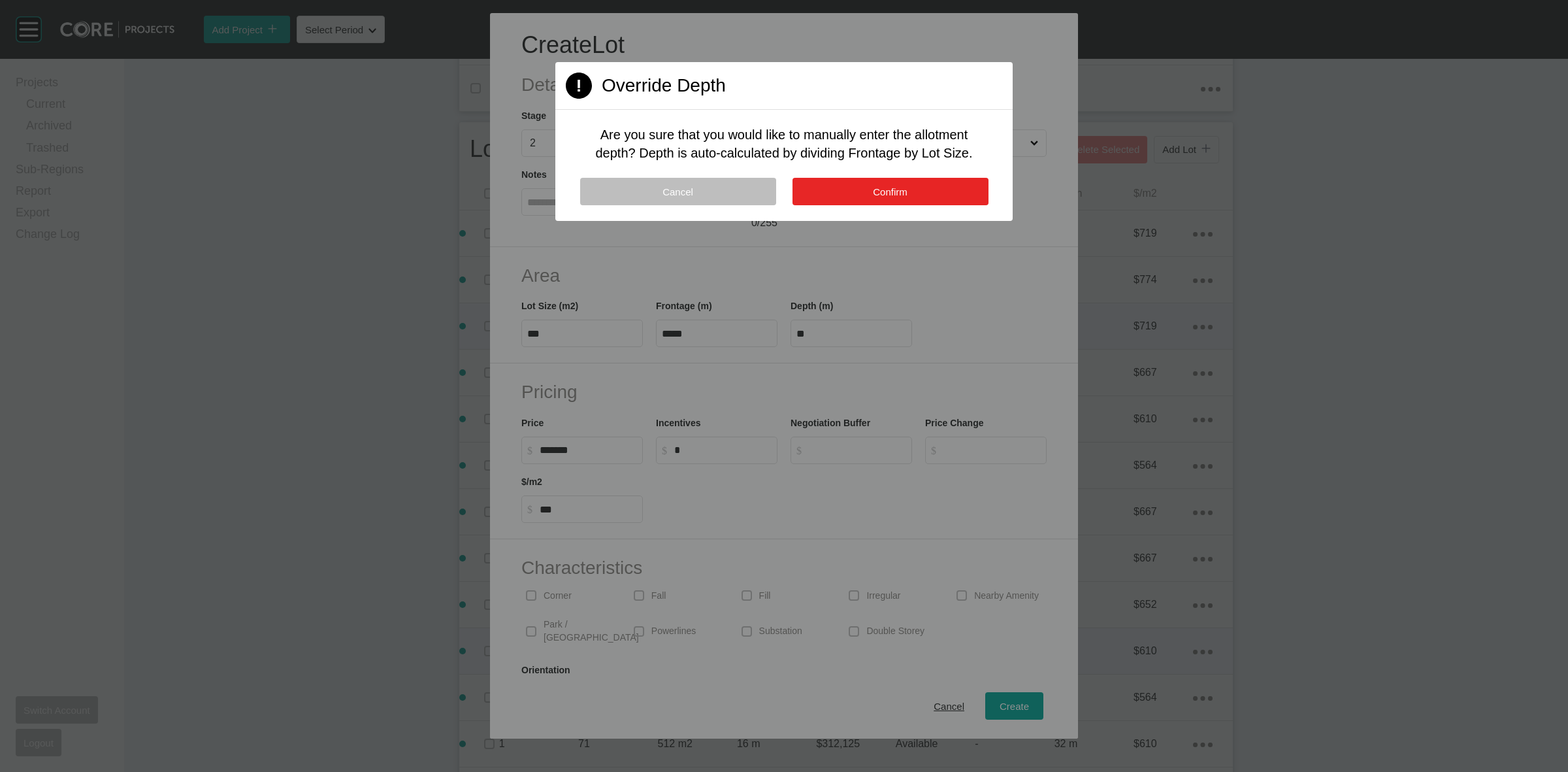
drag, startPoint x: 861, startPoint y: 183, endPoint x: 843, endPoint y: 240, distance: 59.8
click at [861, 184] on button "Confirm" at bounding box center [890, 191] width 196 height 27
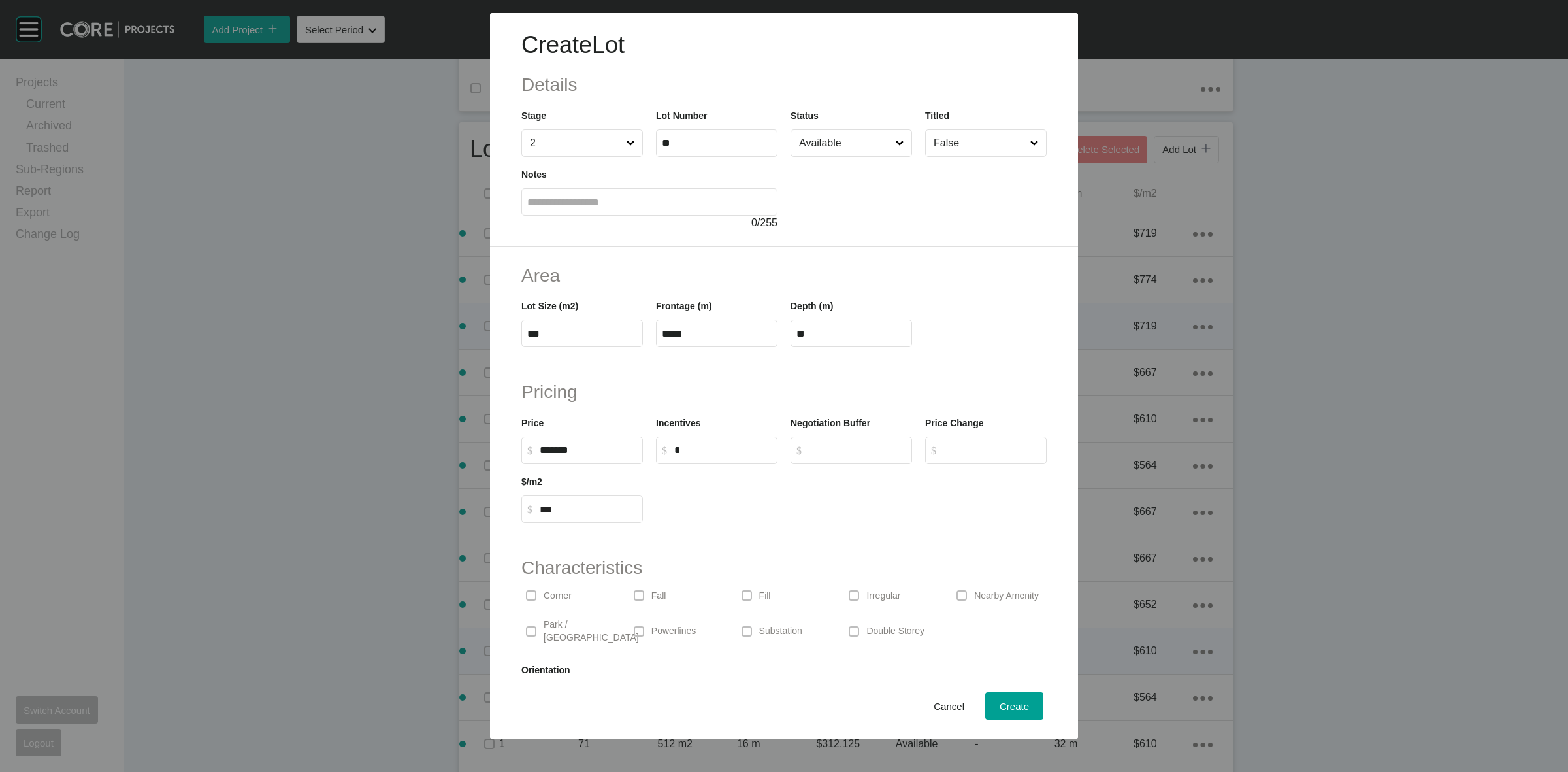
drag, startPoint x: 546, startPoint y: 592, endPoint x: 723, endPoint y: 649, distance: 186.0
click at [546, 593] on p "Corner" at bounding box center [558, 596] width 28 height 13
click at [1007, 705] on span "Create" at bounding box center [1014, 706] width 29 height 11
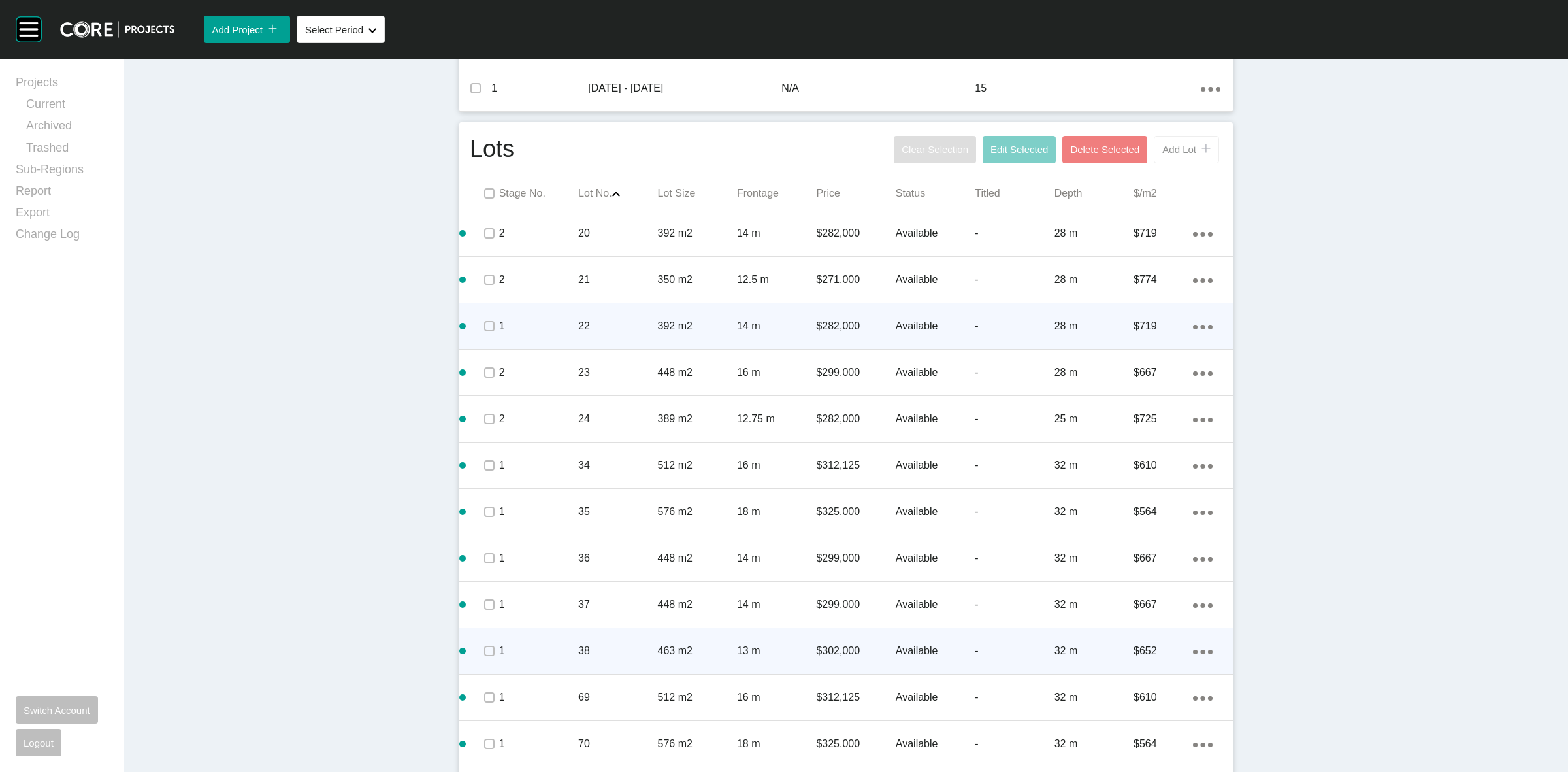
click at [1176, 159] on button "Add Lot icon/tick copy 11 Created with Sketch." at bounding box center [1186, 149] width 66 height 27
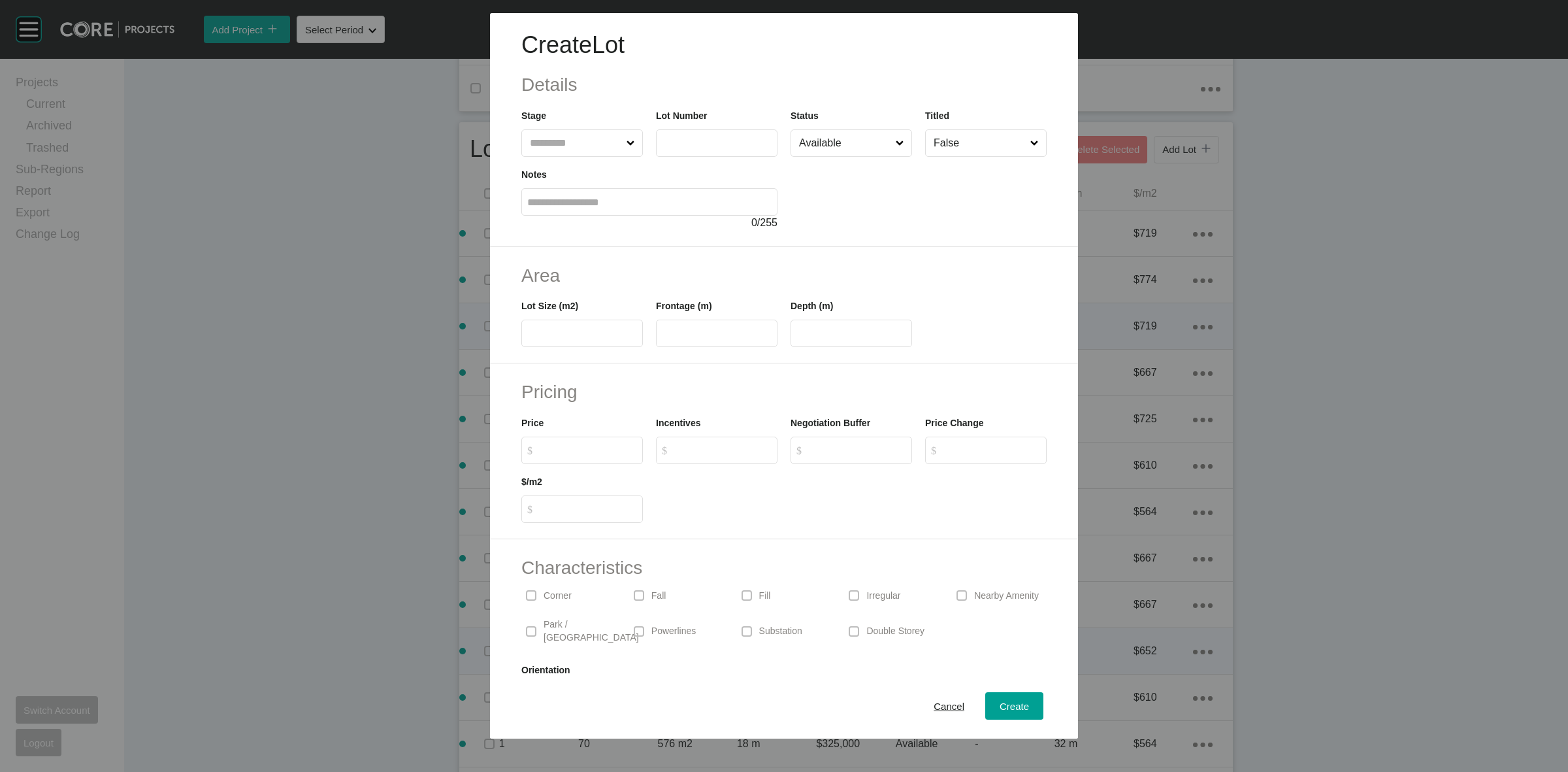
drag, startPoint x: 587, startPoint y: 147, endPoint x: 579, endPoint y: 141, distance: 10.0
click at [582, 144] on input "text" at bounding box center [575, 144] width 97 height 26
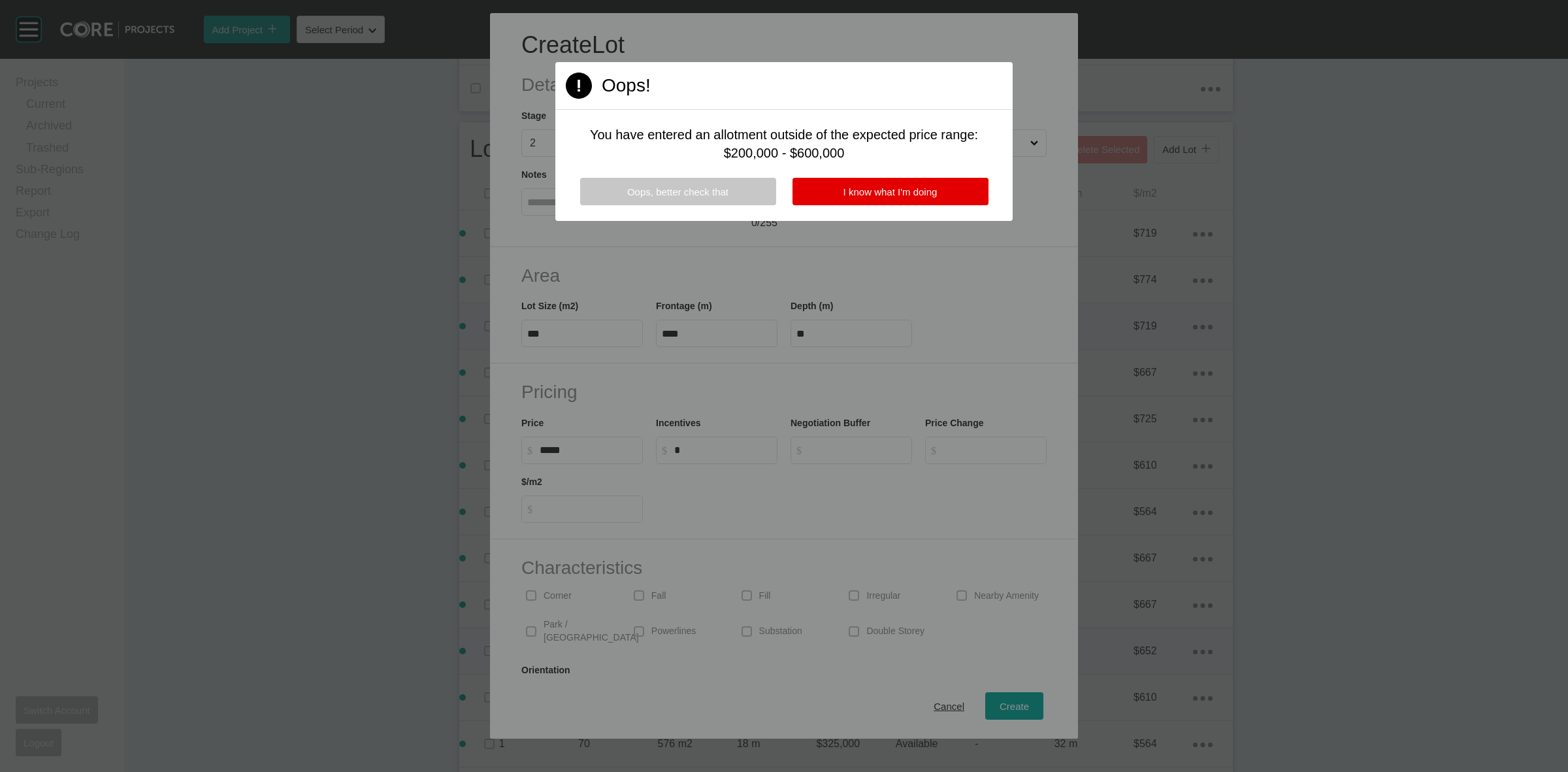
drag, startPoint x: 710, startPoint y: 193, endPoint x: 596, endPoint y: 350, distance: 194.0
click at [706, 193] on span "Oops, better check that" at bounding box center [678, 192] width 101 height 11
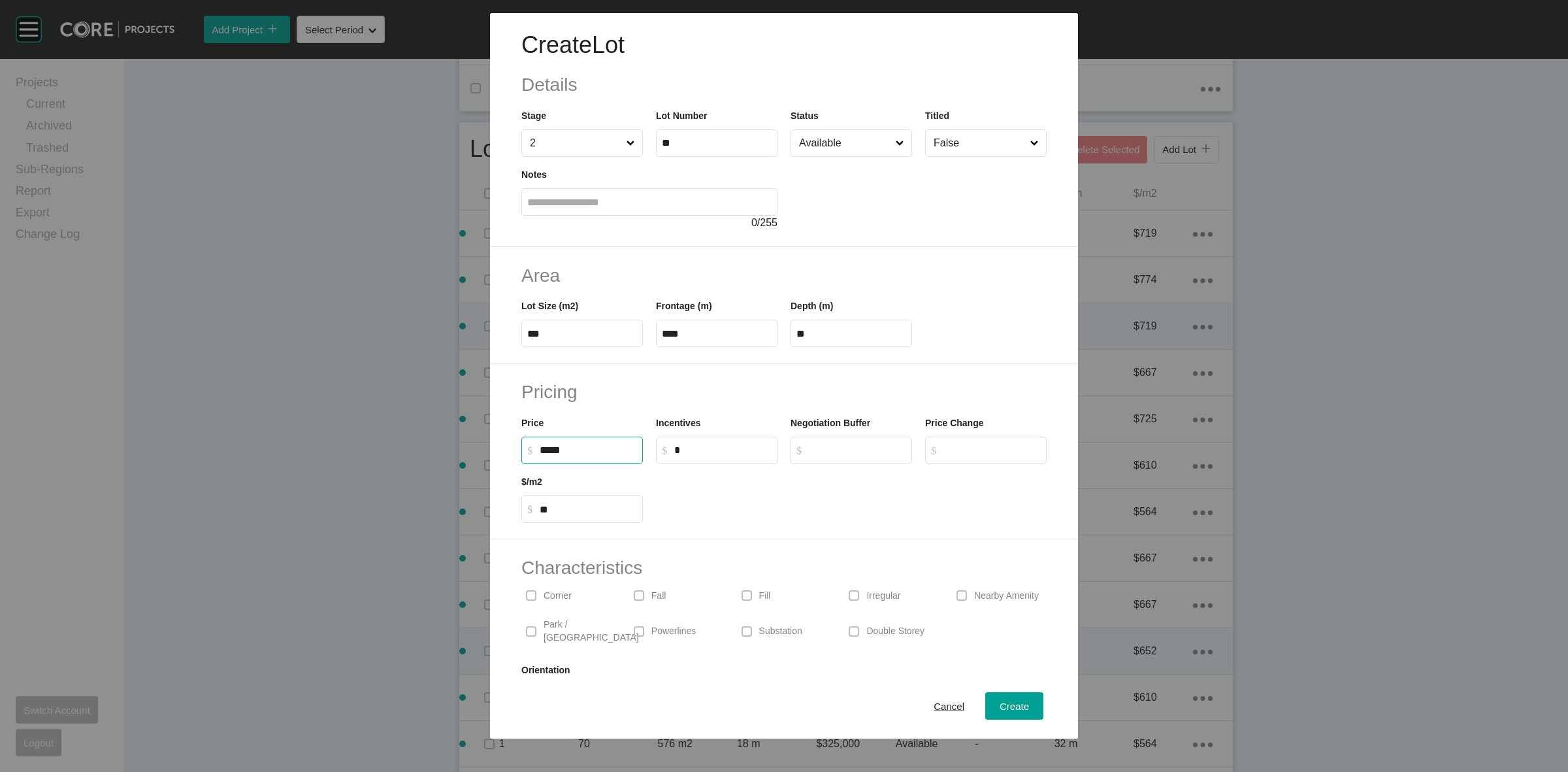
click at [590, 447] on input "*****" at bounding box center [588, 450] width 98 height 11
click at [1000, 704] on span "Create" at bounding box center [1014, 706] width 29 height 11
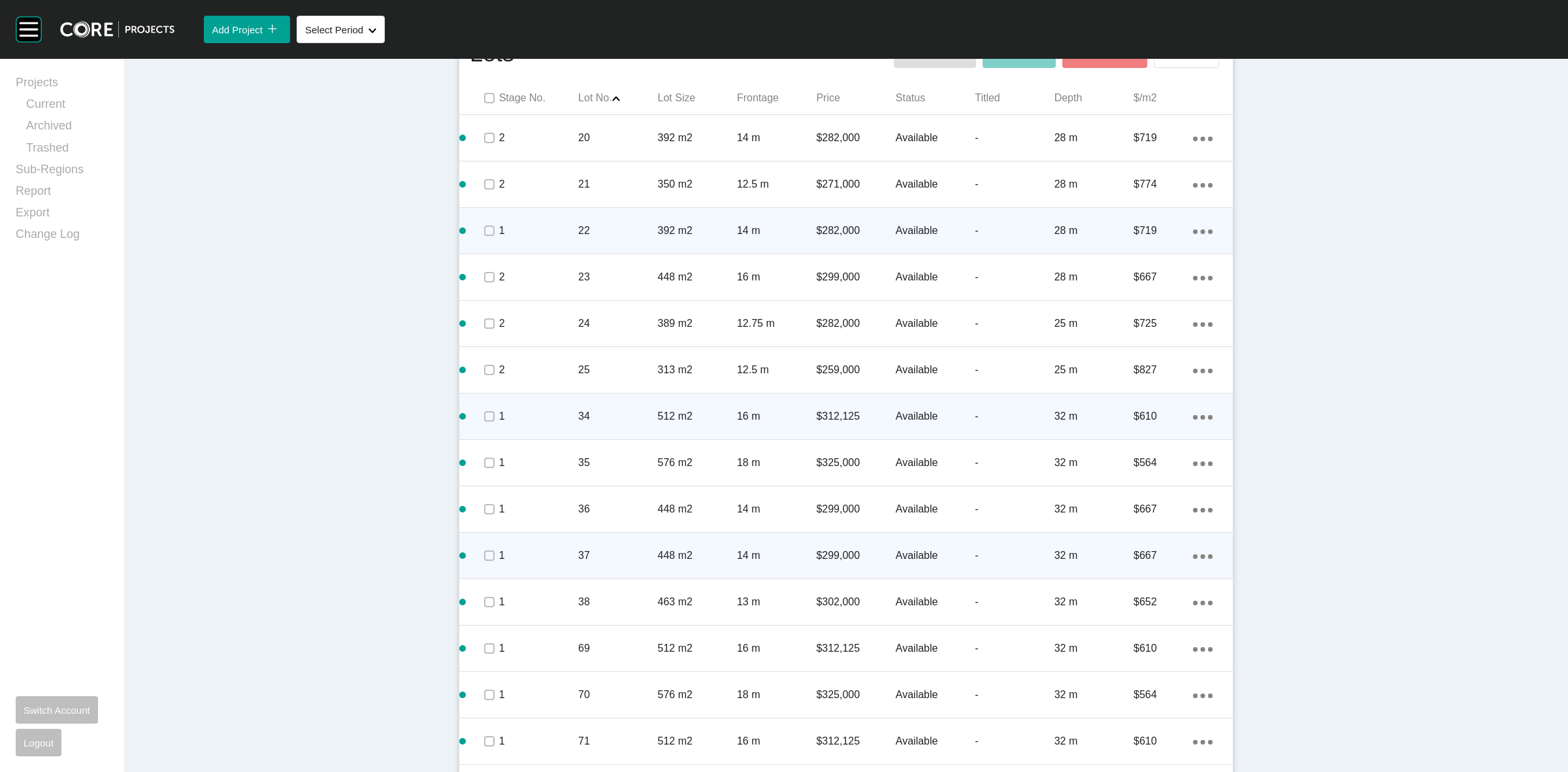
scroll to position [604, 0]
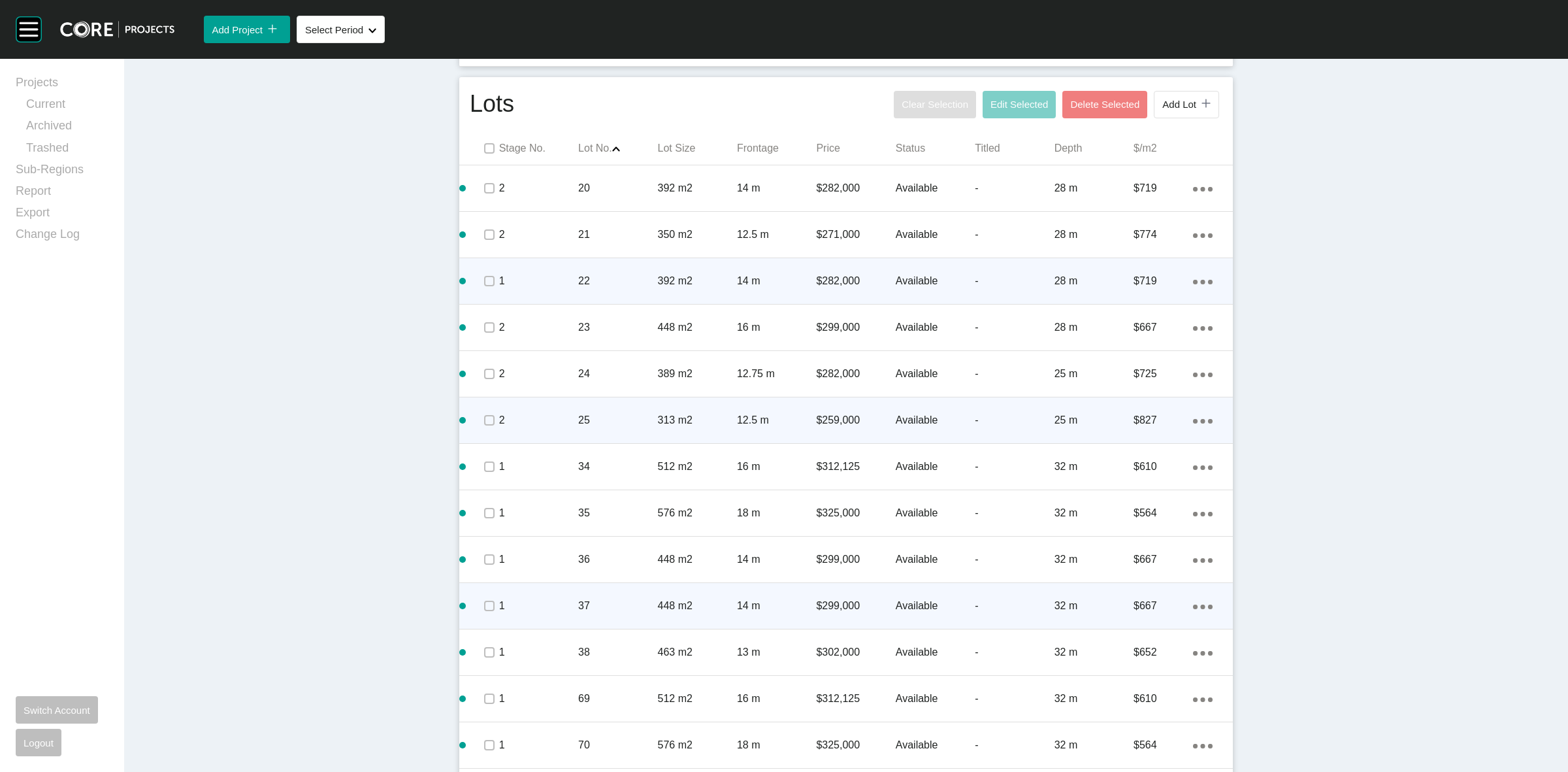
click at [1194, 418] on div "Action Menu Dots Copy 6 Created with Sketch." at bounding box center [1202, 419] width 20 height 14
click at [1147, 419] on link "Duplicate" at bounding box center [1143, 422] width 49 height 20
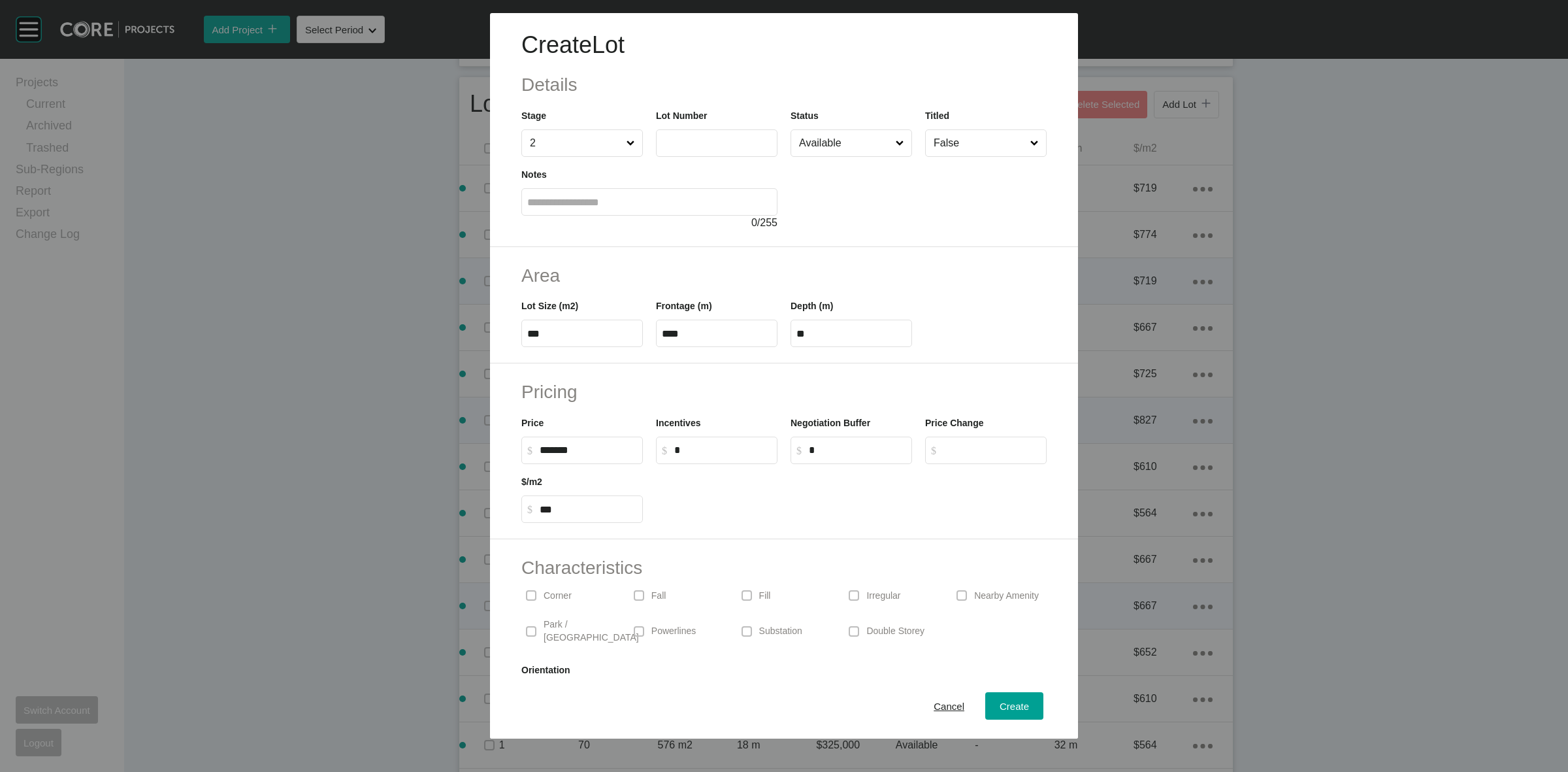
click at [684, 150] on label at bounding box center [716, 143] width 122 height 27
click at [684, 148] on input "text" at bounding box center [716, 143] width 110 height 11
drag, startPoint x: 574, startPoint y: 339, endPoint x: 569, endPoint y: 333, distance: 7.8
click at [573, 335] on input "***" at bounding box center [581, 334] width 110 height 11
click at [1000, 701] on span "Create" at bounding box center [1014, 706] width 29 height 11
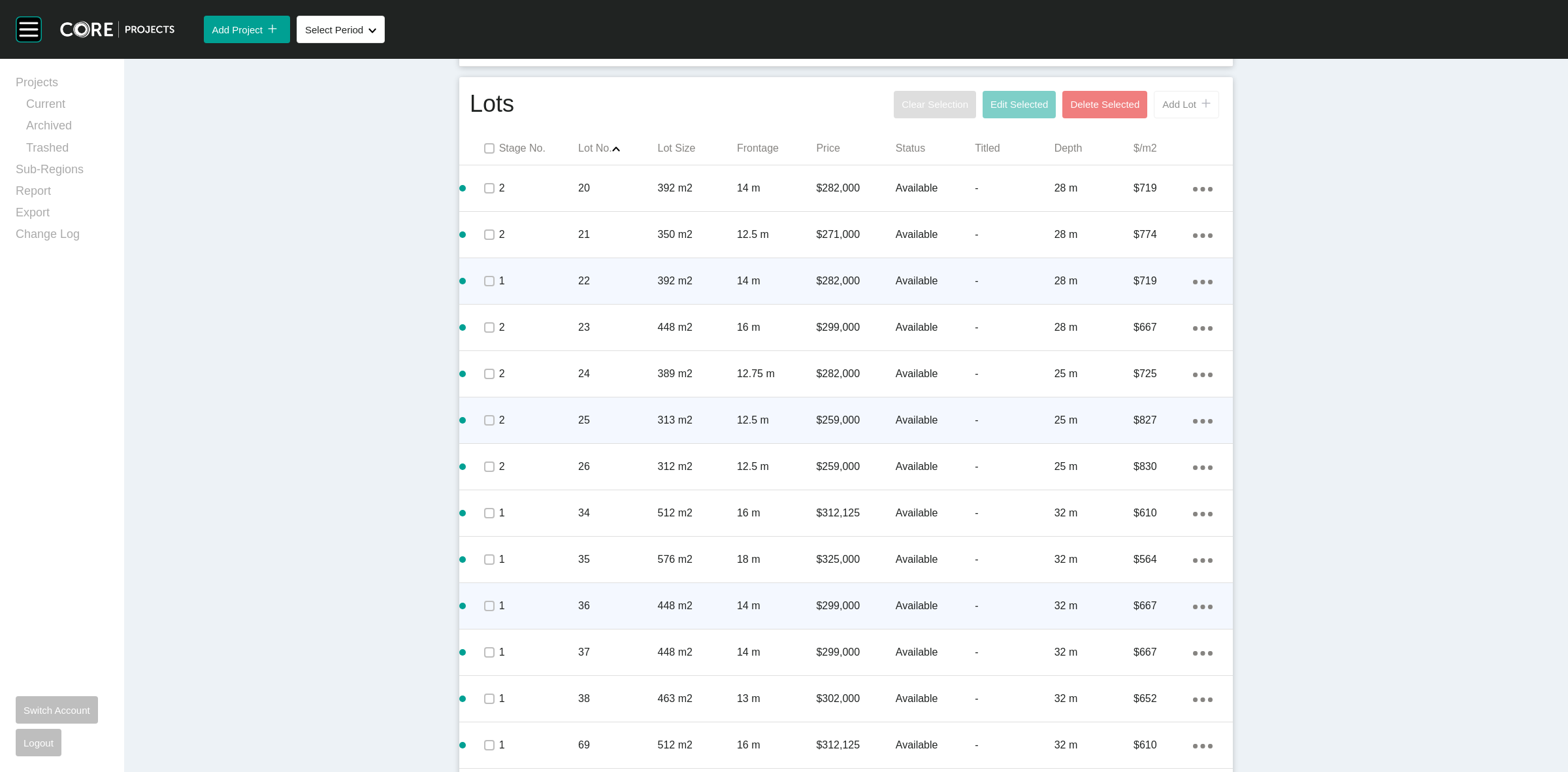
click at [1177, 102] on span "Add Lot" at bounding box center [1179, 104] width 34 height 11
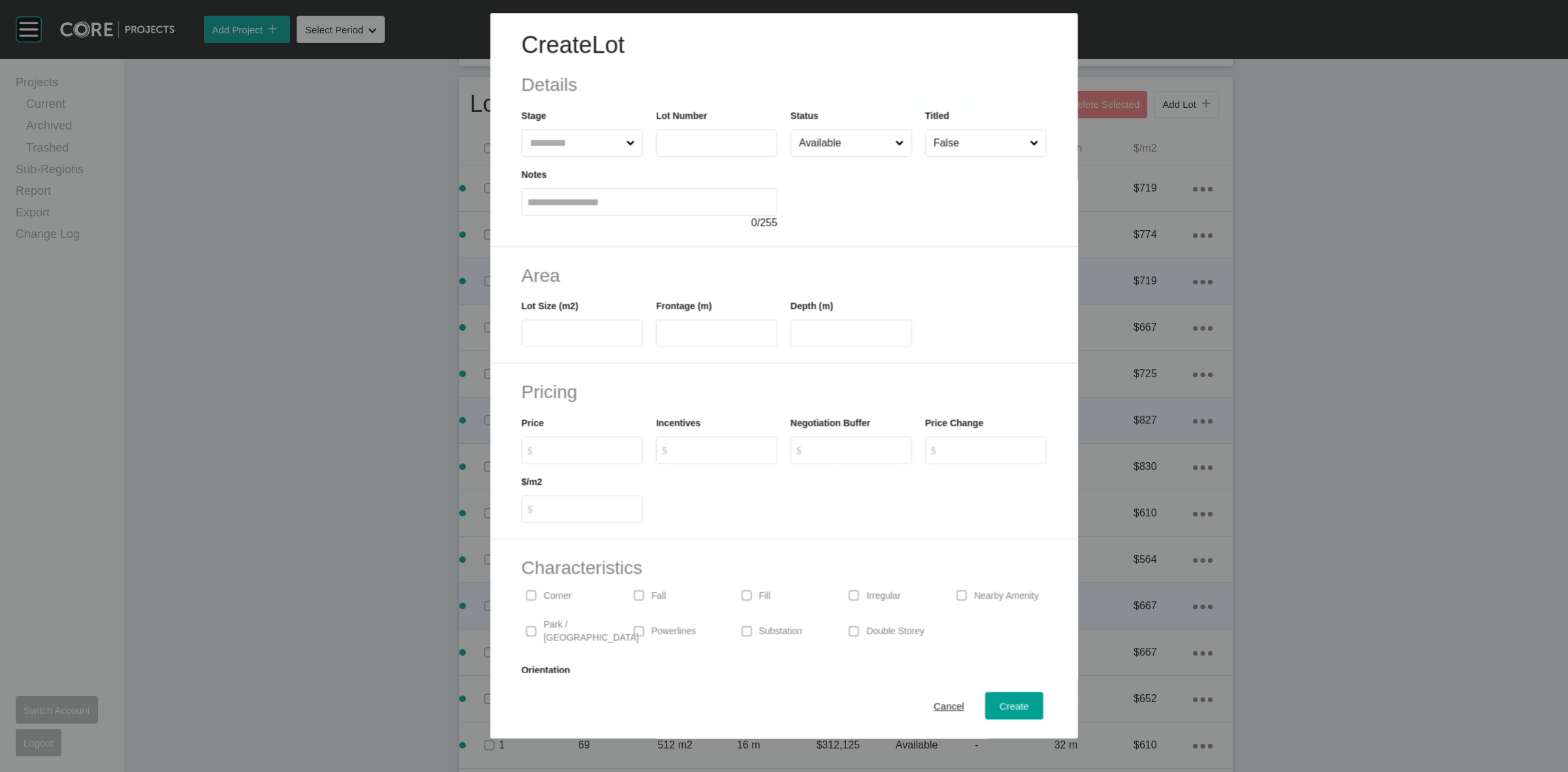
drag, startPoint x: 583, startPoint y: 141, endPoint x: 579, endPoint y: 135, distance: 7.2
click at [582, 141] on input "text" at bounding box center [575, 144] width 96 height 26
click at [996, 698] on div "Create" at bounding box center [1014, 705] width 36 height 18
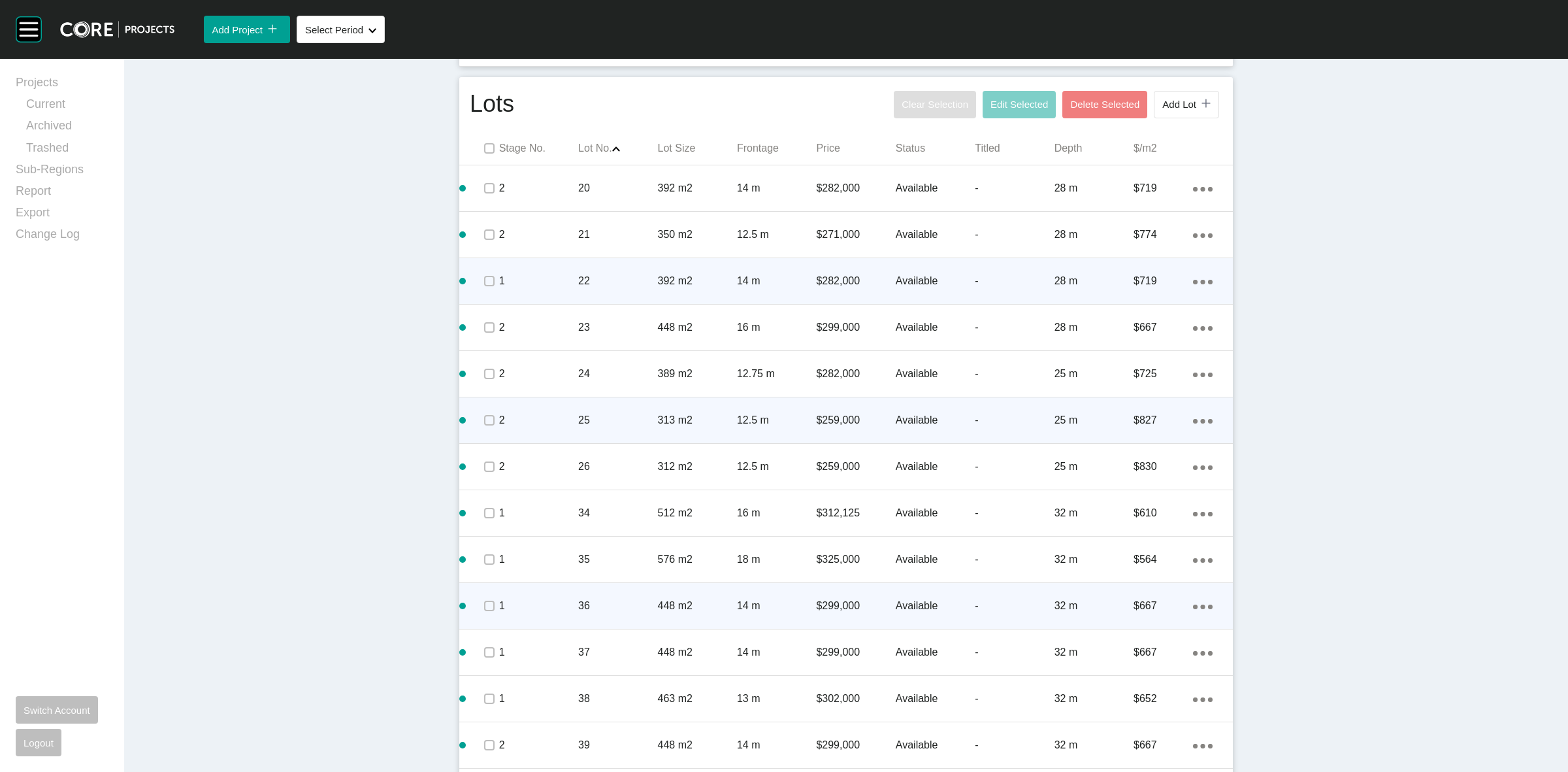
click at [1186, 103] on div "Add Lot icon/tick copy 11 Created with Sketch." at bounding box center [1186, 104] width 49 height 11
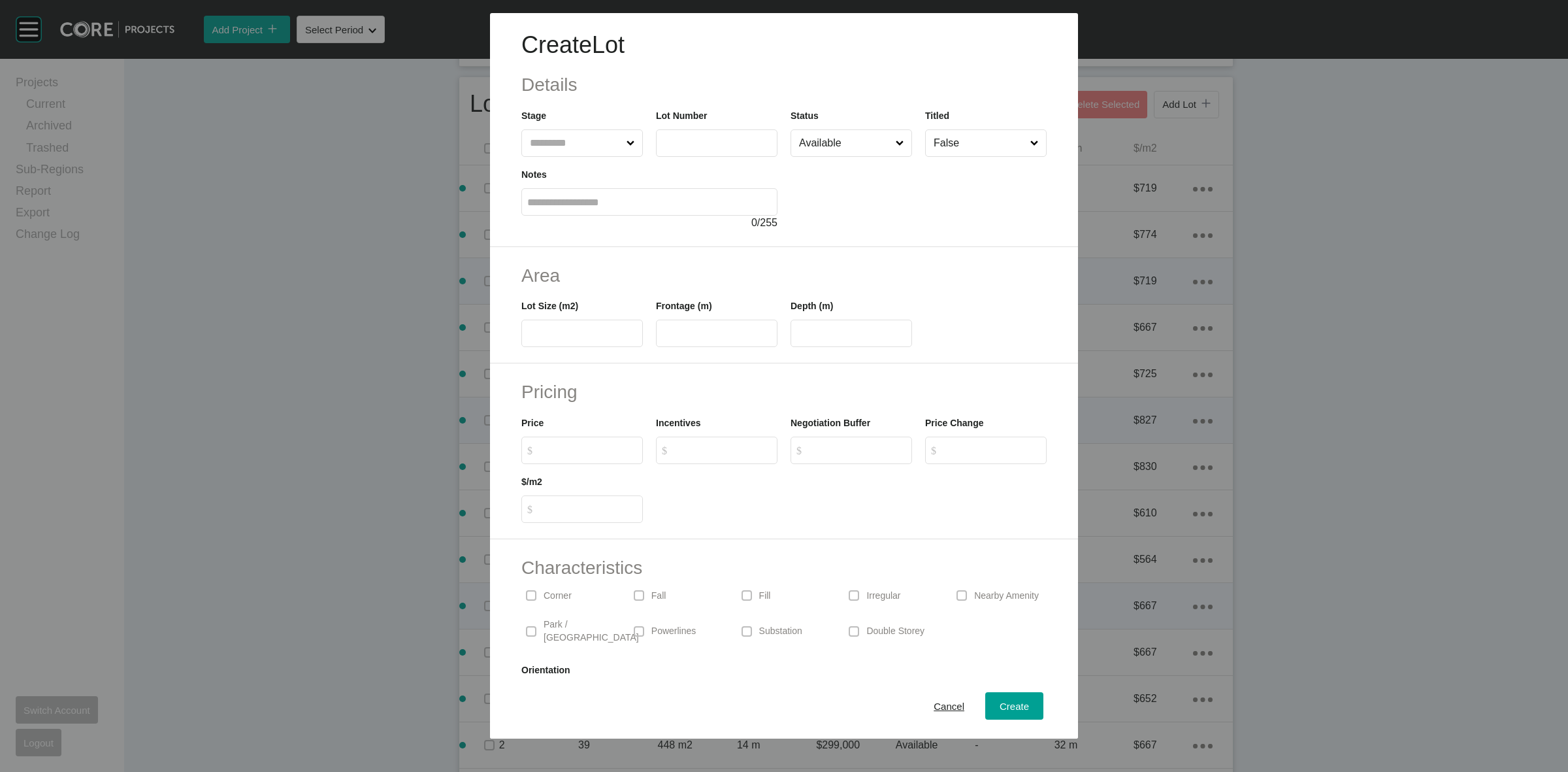
drag, startPoint x: 539, startPoint y: 144, endPoint x: 505, endPoint y: 109, distance: 48.8
click at [537, 138] on input "text" at bounding box center [575, 144] width 97 height 26
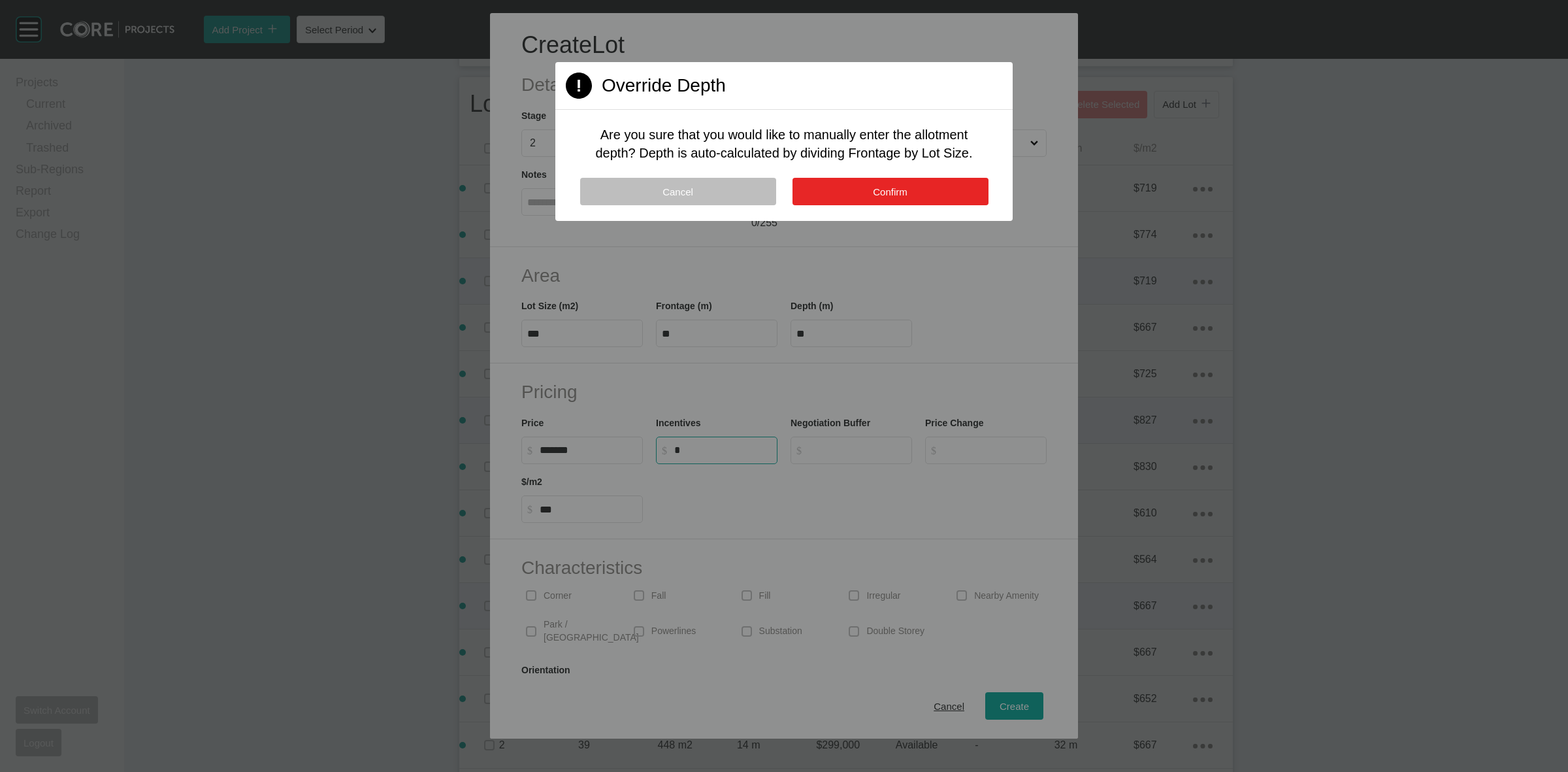
click at [835, 190] on button "Confirm" at bounding box center [890, 191] width 196 height 27
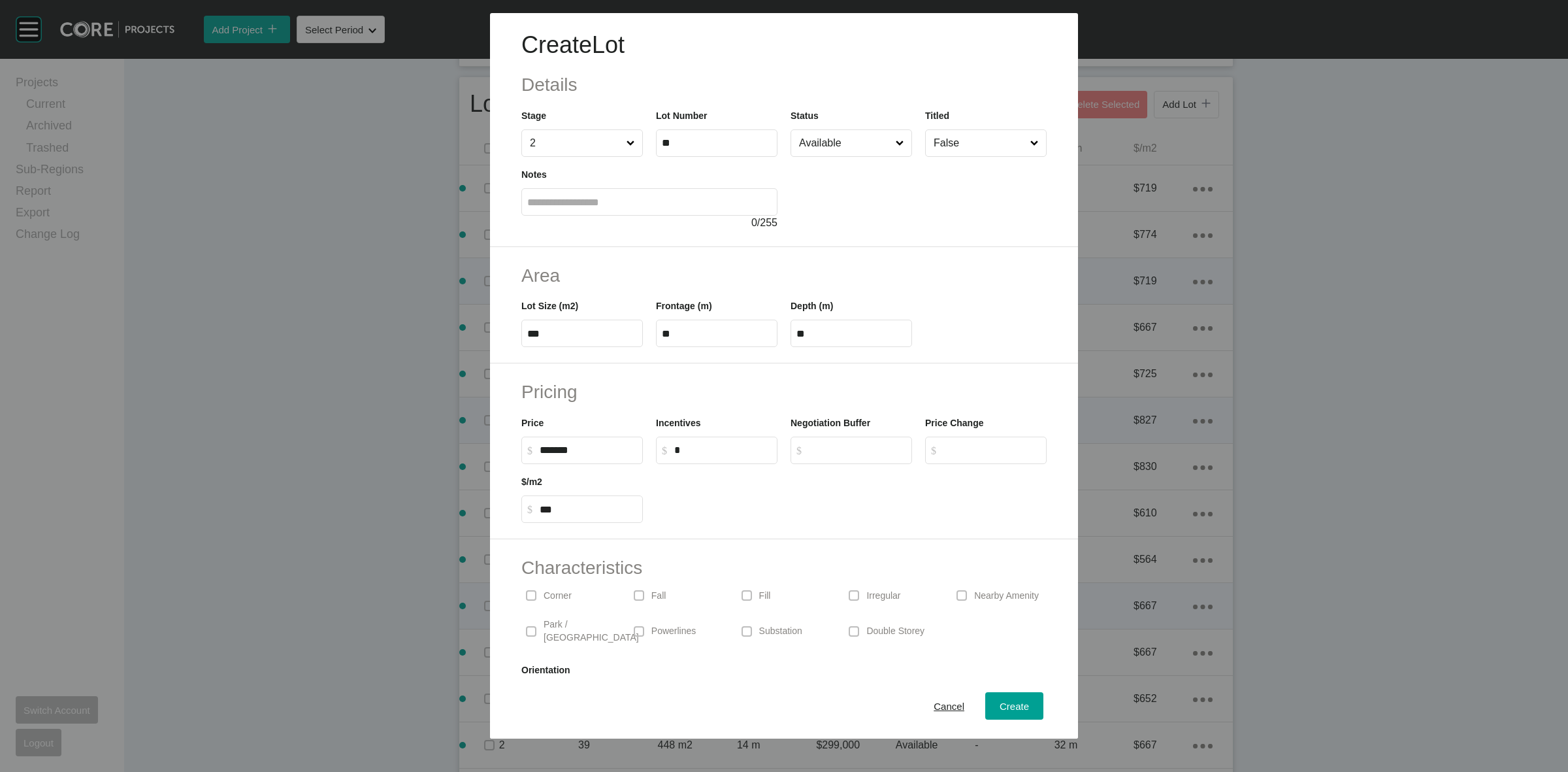
drag, startPoint x: 560, startPoint y: 595, endPoint x: 791, endPoint y: 606, distance: 231.3
click at [557, 593] on p "Corner" at bounding box center [558, 596] width 28 height 13
click at [1004, 709] on span "Create" at bounding box center [1014, 706] width 29 height 11
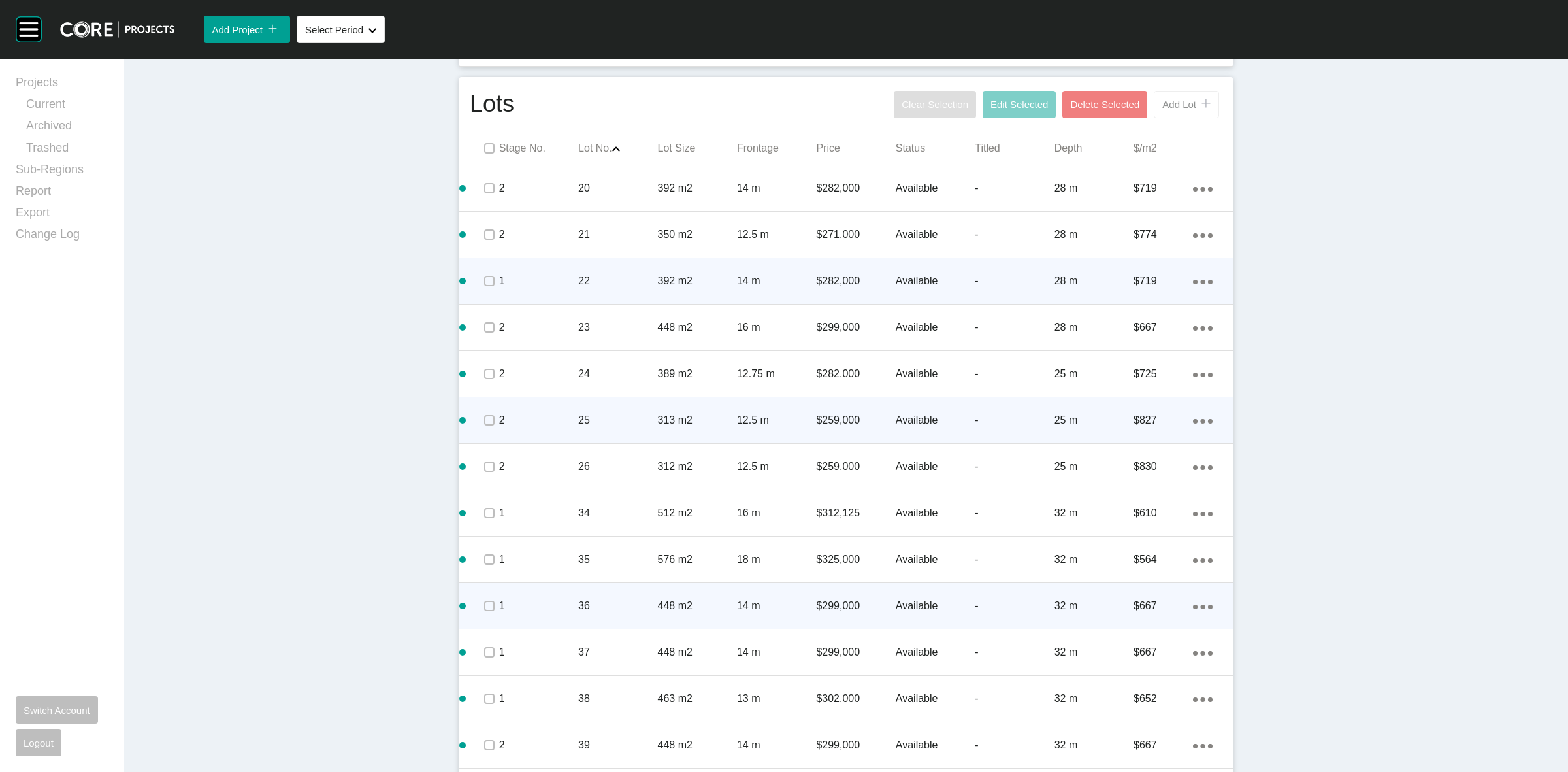
click at [1180, 101] on span "Add Lot" at bounding box center [1179, 104] width 34 height 11
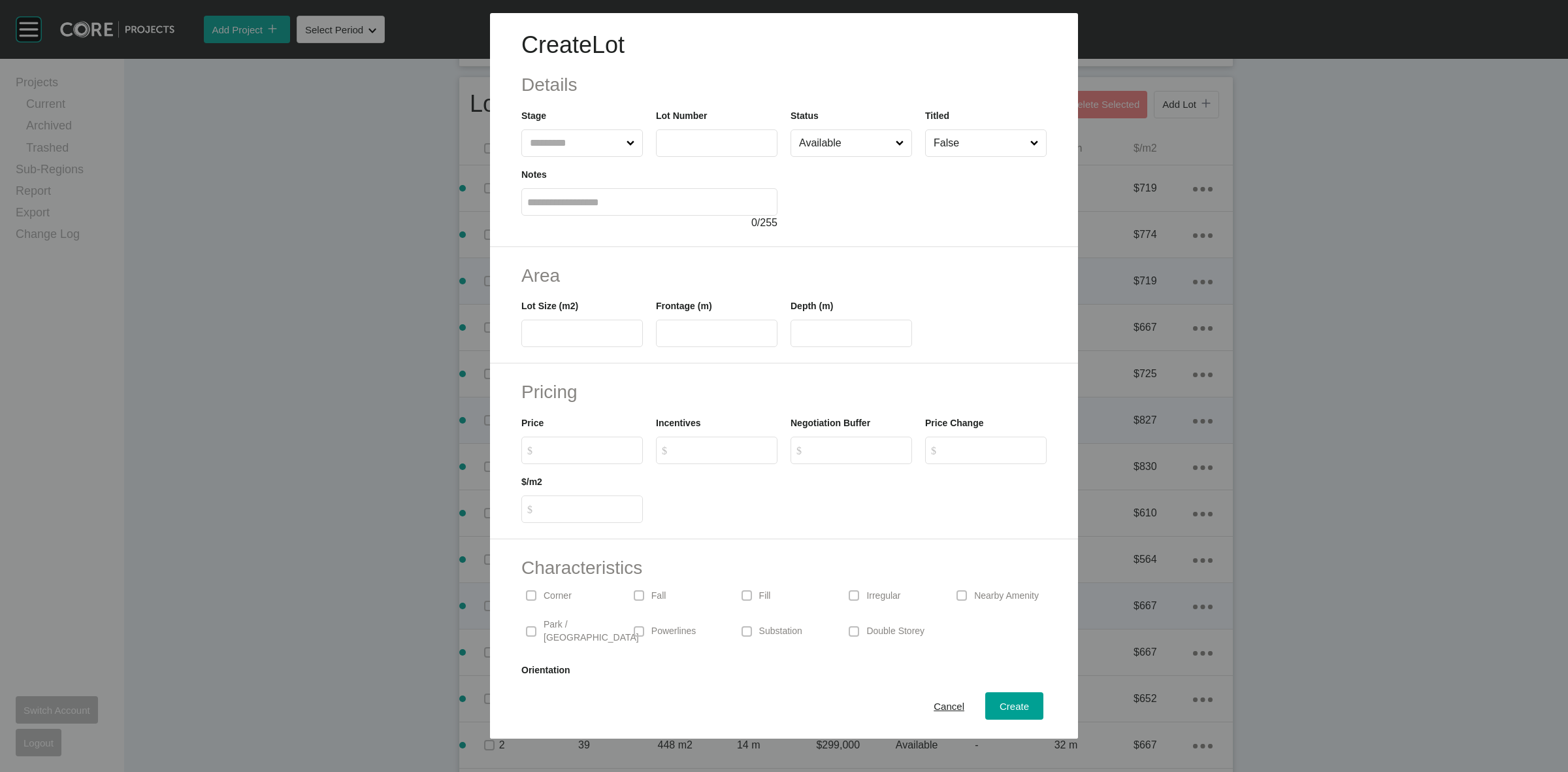
drag, startPoint x: 568, startPoint y: 142, endPoint x: 564, endPoint y: 135, distance: 8.1
click at [565, 141] on input "text" at bounding box center [575, 144] width 97 height 26
click at [1002, 705] on span "Create" at bounding box center [1014, 706] width 29 height 11
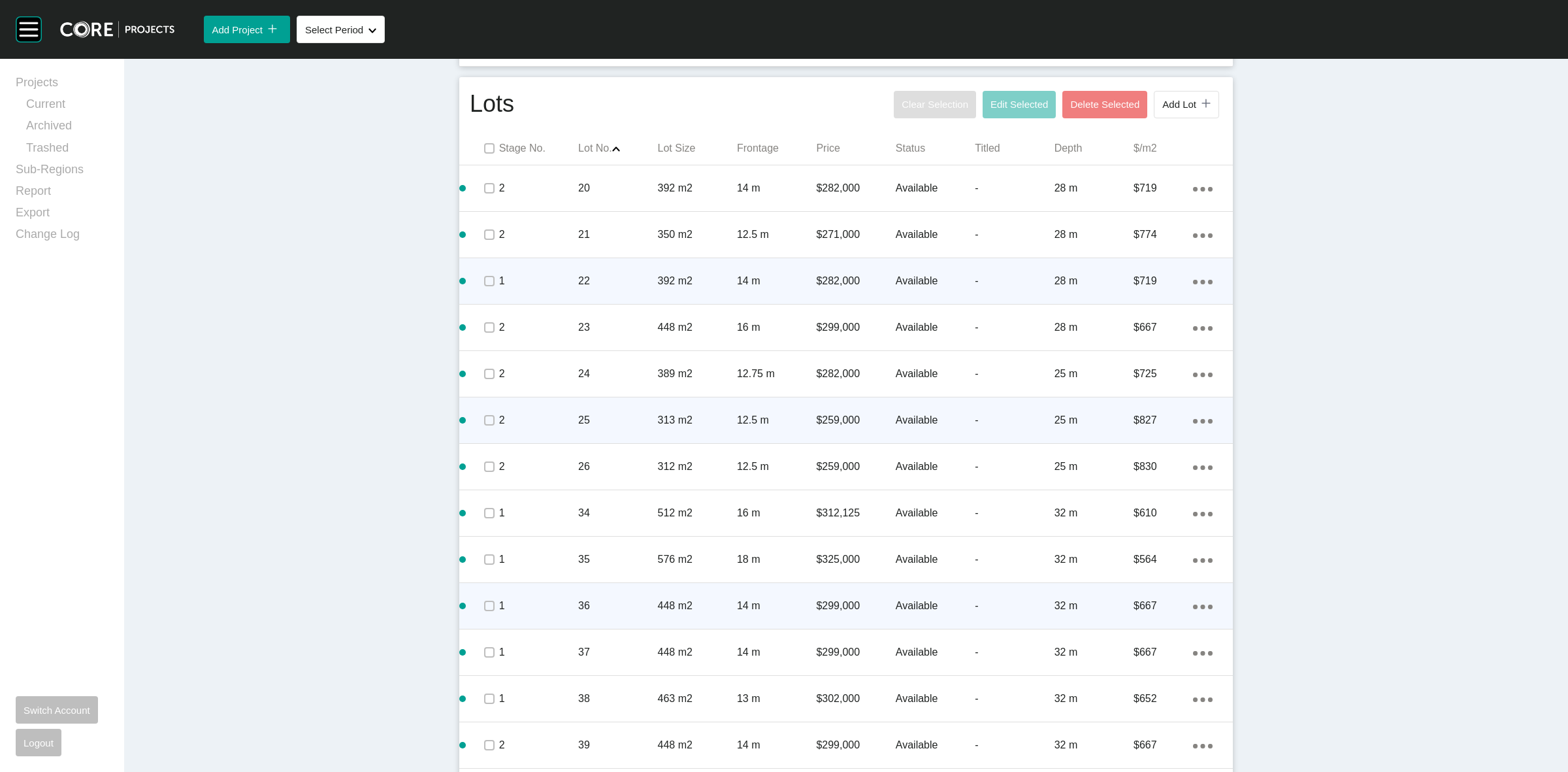
drag, startPoint x: 1170, startPoint y: 115, endPoint x: 1157, endPoint y: 98, distance: 21.4
click at [1168, 114] on button "Add Lot icon/tick copy 11 Created with Sketch." at bounding box center [1186, 104] width 66 height 27
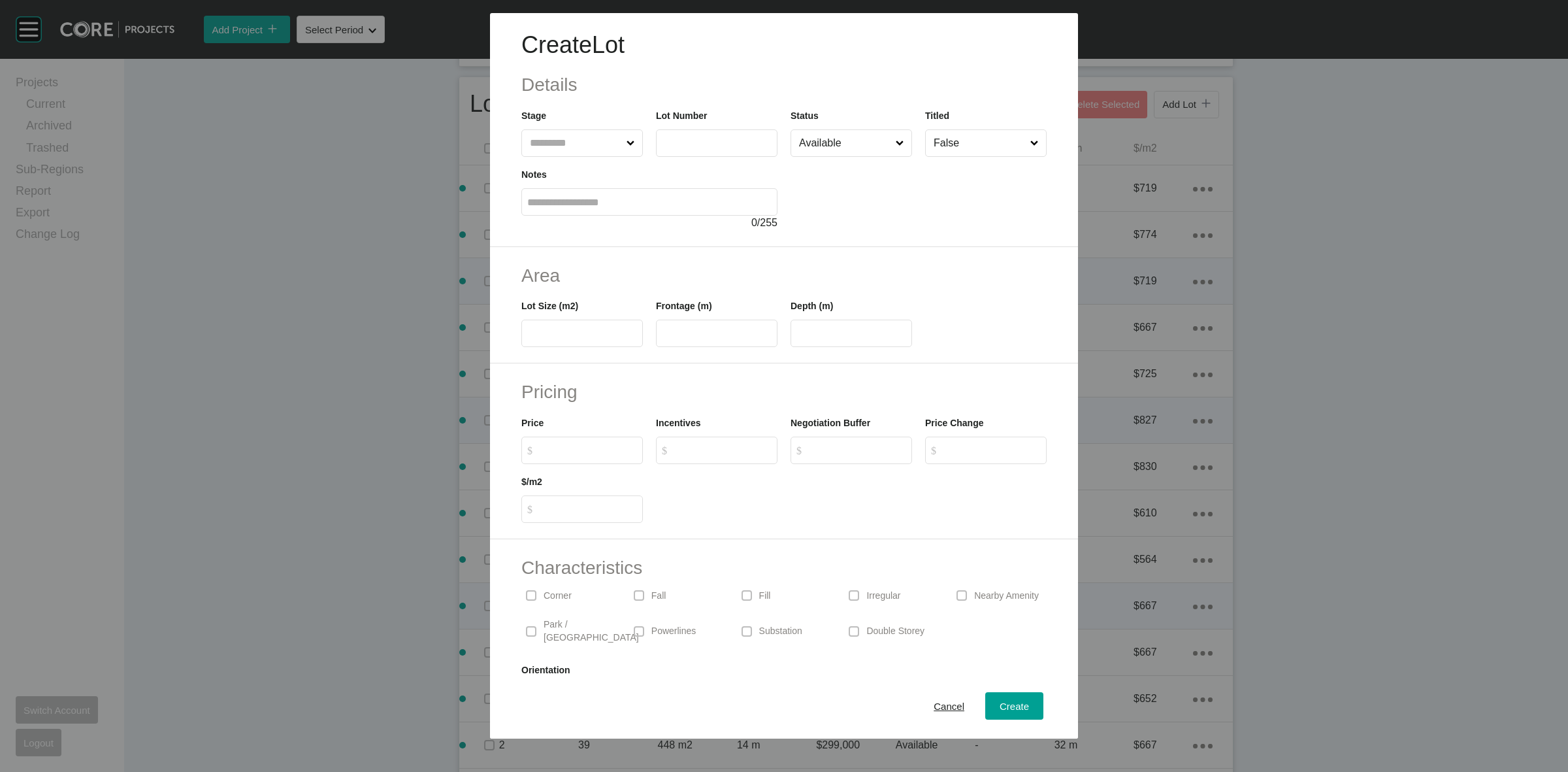
drag, startPoint x: 550, startPoint y: 142, endPoint x: 546, endPoint y: 135, distance: 8.1
click at [547, 137] on input "text" at bounding box center [575, 144] width 97 height 26
click at [1009, 699] on div "Create" at bounding box center [1014, 705] width 36 height 18
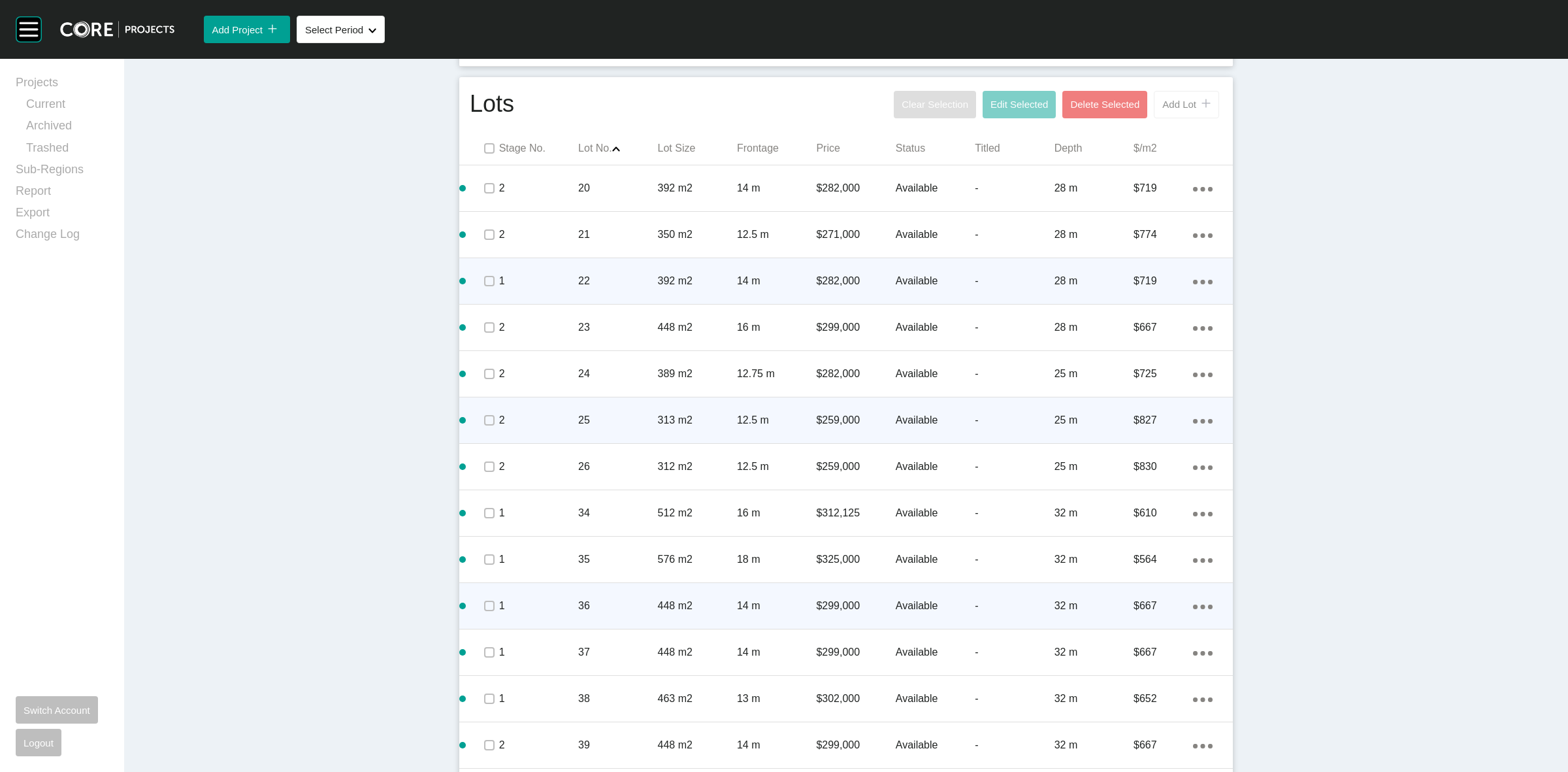
click at [1184, 108] on span "Add Lot" at bounding box center [1179, 104] width 34 height 11
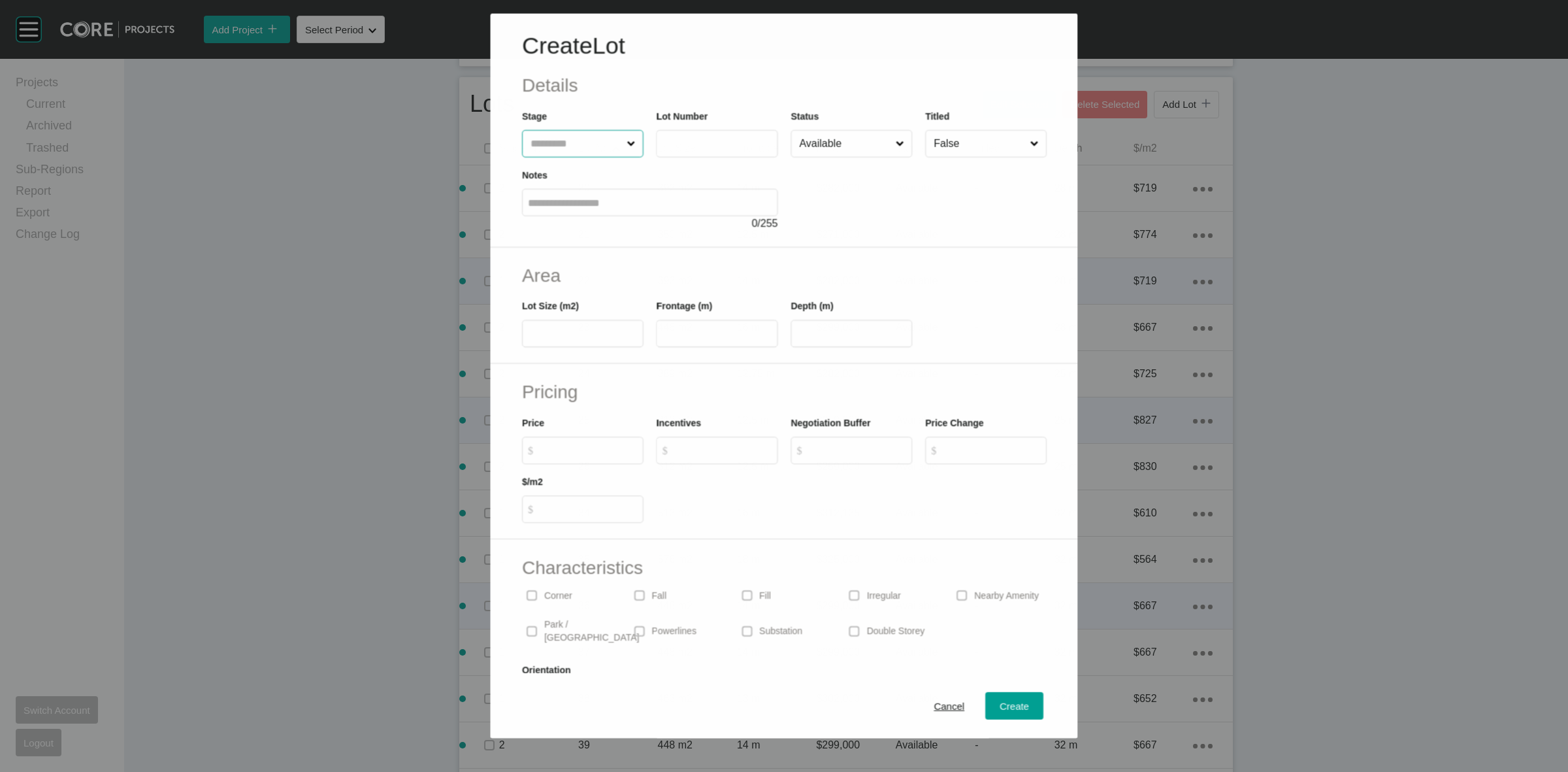
drag, startPoint x: 592, startPoint y: 154, endPoint x: 580, endPoint y: 141, distance: 17.7
click at [589, 152] on input "text" at bounding box center [575, 144] width 96 height 26
click at [1000, 704] on span "Create" at bounding box center [1014, 706] width 29 height 11
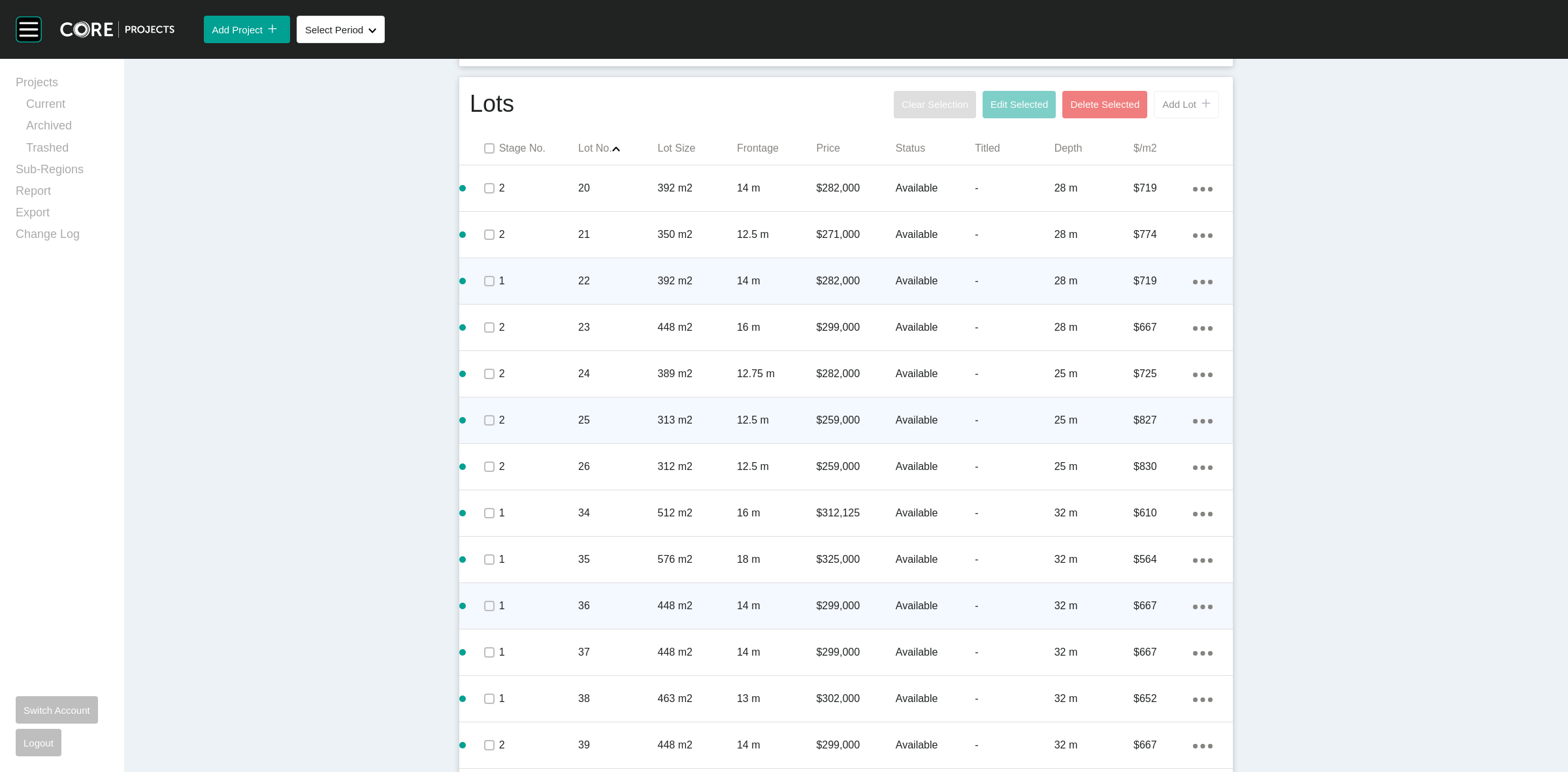
click at [1162, 98] on div "Add Lot icon/tick copy 11 Created with Sketch." at bounding box center [1186, 104] width 49 height 11
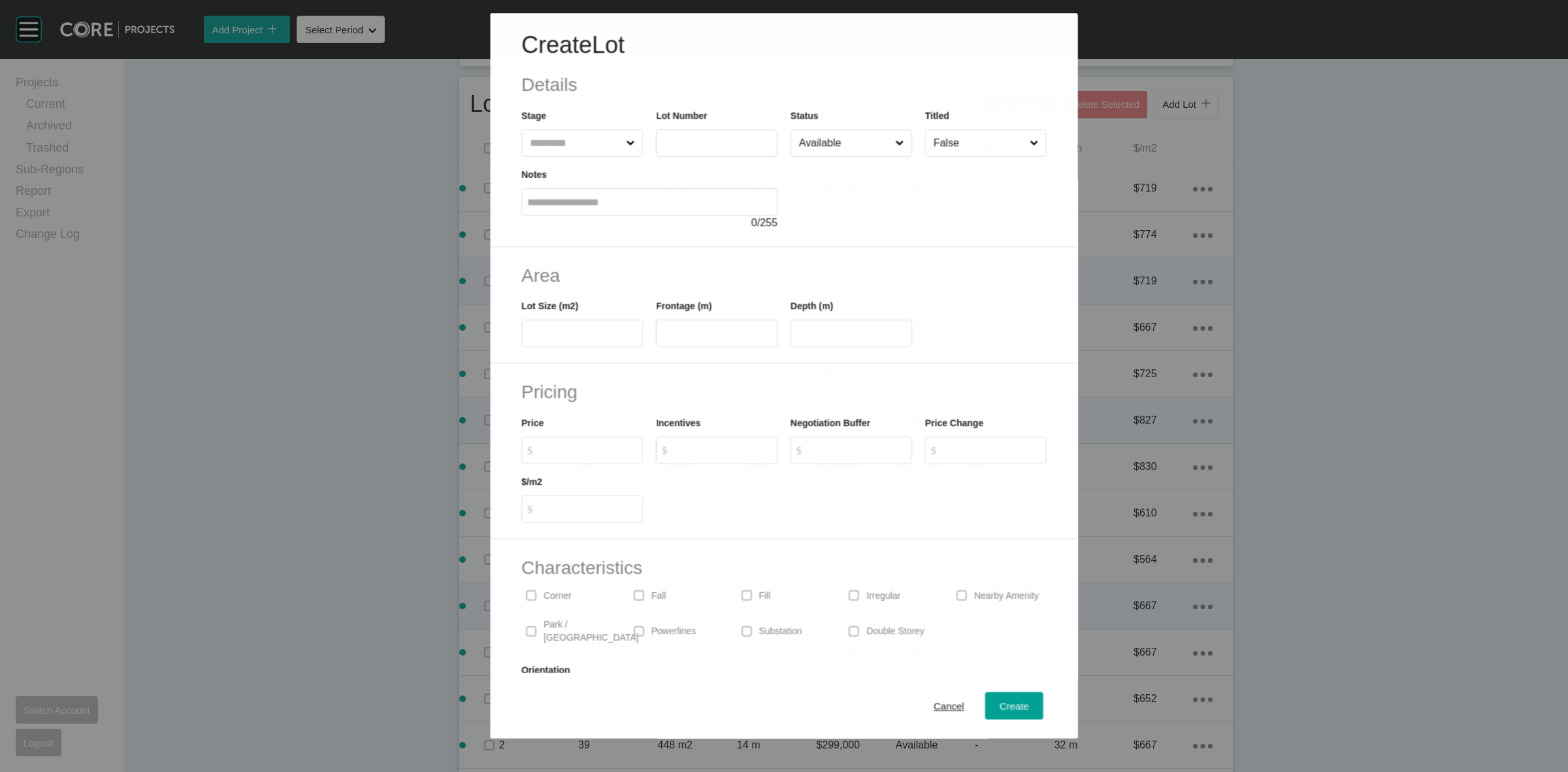
drag, startPoint x: 572, startPoint y: 144, endPoint x: 566, endPoint y: 139, distance: 7.8
click at [572, 144] on input "text" at bounding box center [575, 144] width 96 height 26
click at [1012, 706] on span "Create" at bounding box center [1014, 706] width 29 height 11
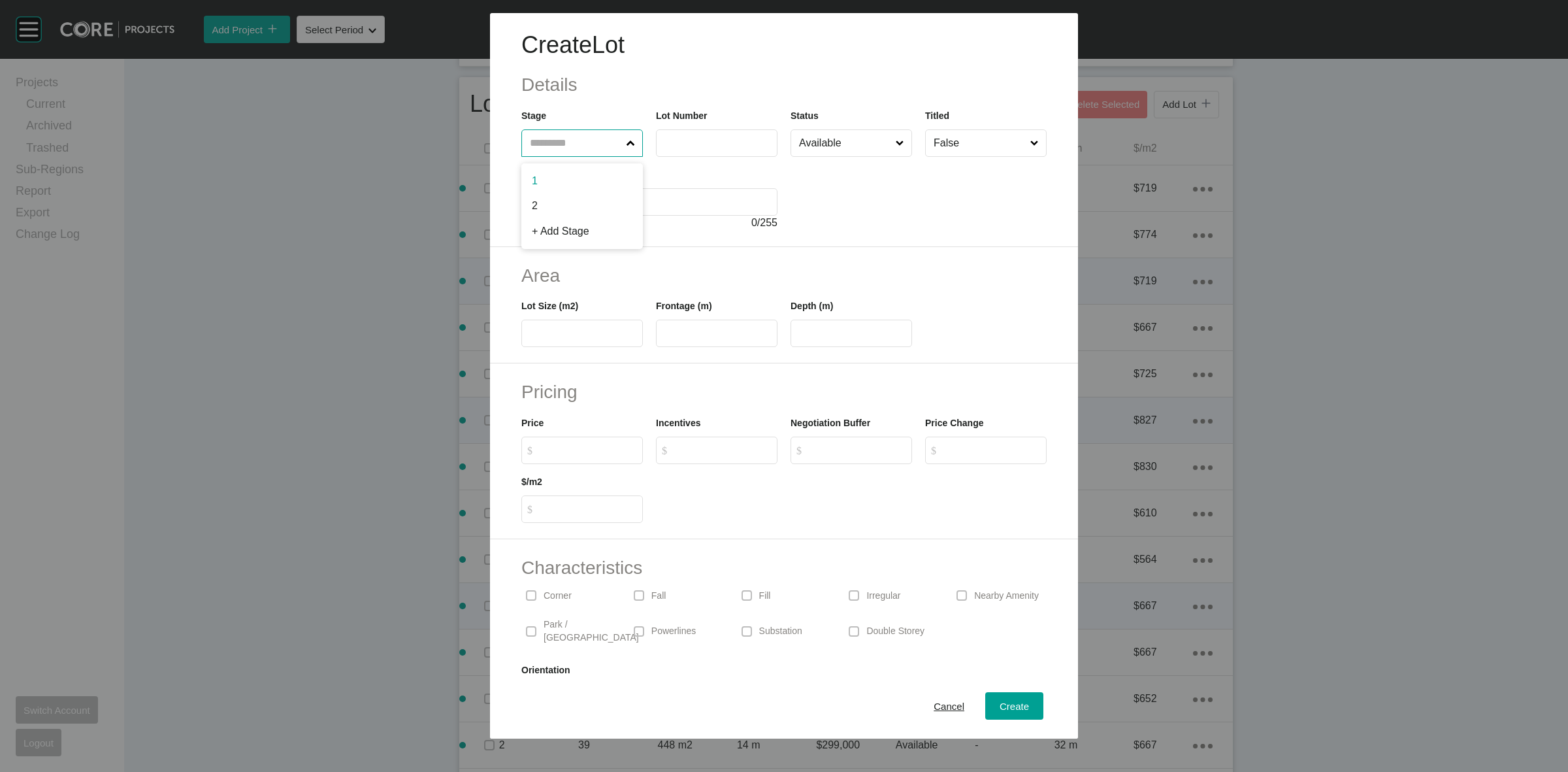
drag, startPoint x: 596, startPoint y: 144, endPoint x: 596, endPoint y: 121, distance: 23.0
click at [592, 139] on input "text" at bounding box center [575, 144] width 97 height 26
click at [1000, 706] on span "Create" at bounding box center [1014, 706] width 29 height 11
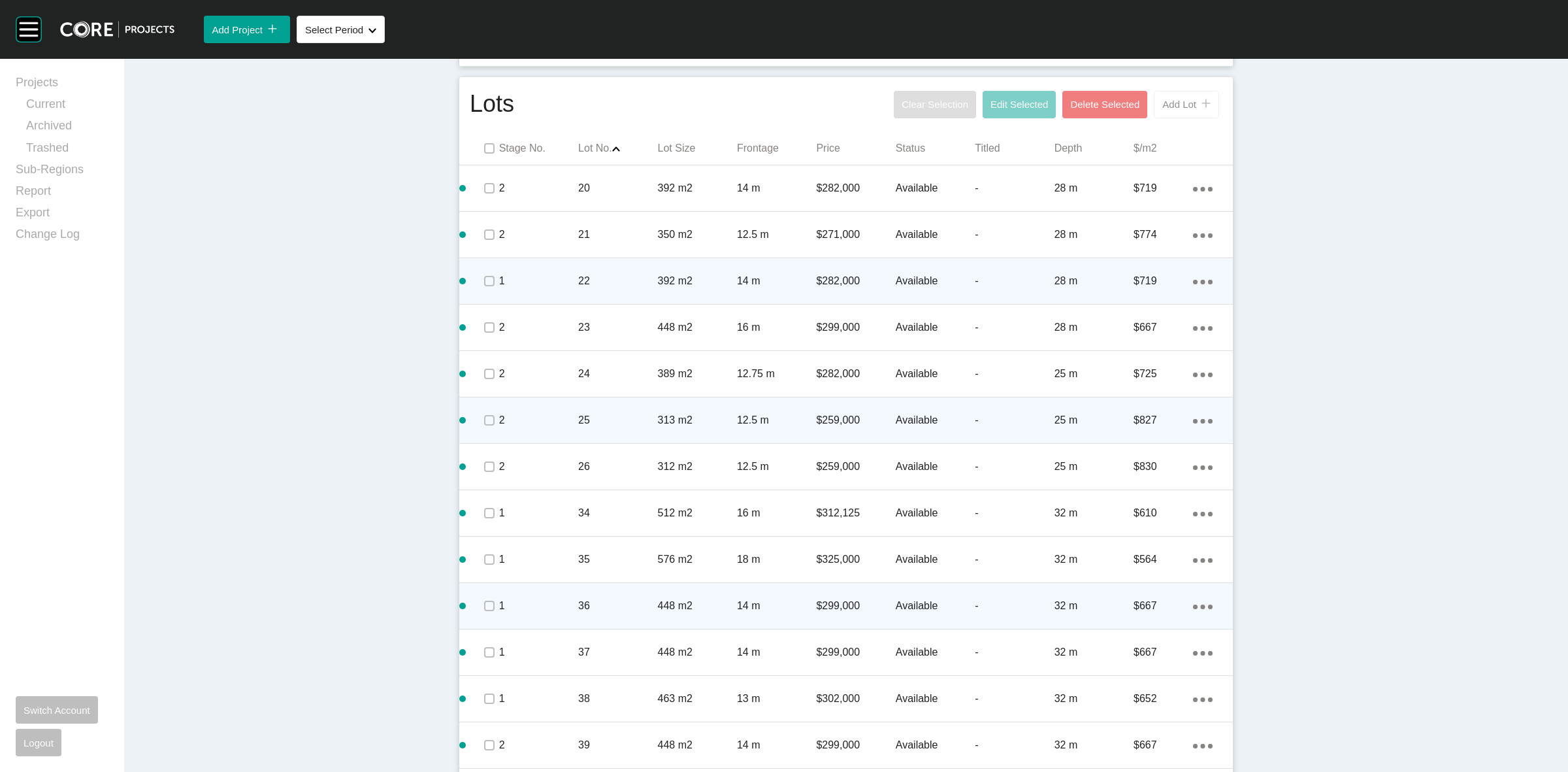
click at [1160, 115] on button "Add Lot icon/tick copy 11 Created with Sketch." at bounding box center [1186, 104] width 66 height 27
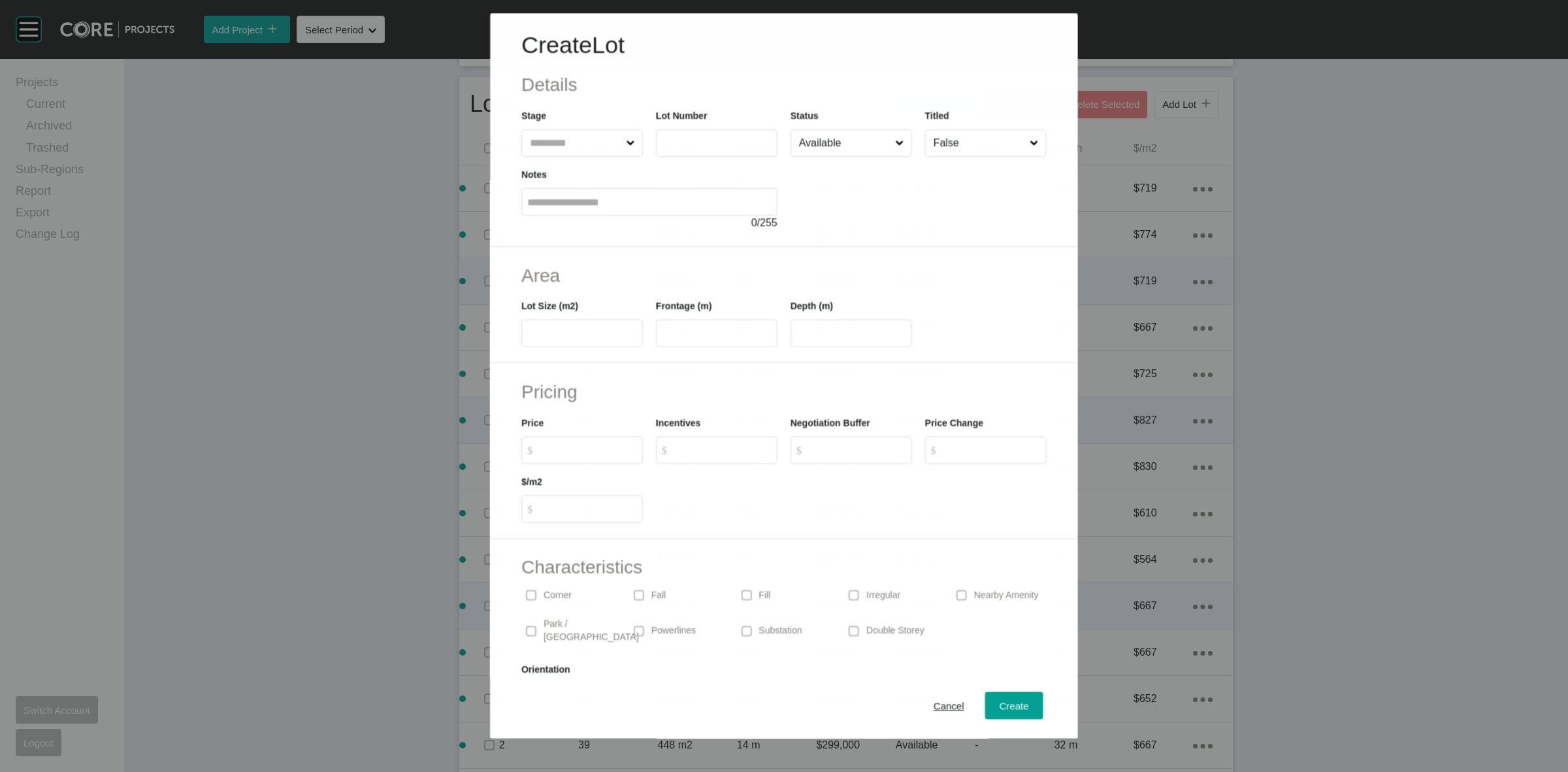
click at [559, 137] on input "text" at bounding box center [575, 144] width 96 height 26
click at [1007, 701] on span "Create" at bounding box center [1014, 706] width 29 height 11
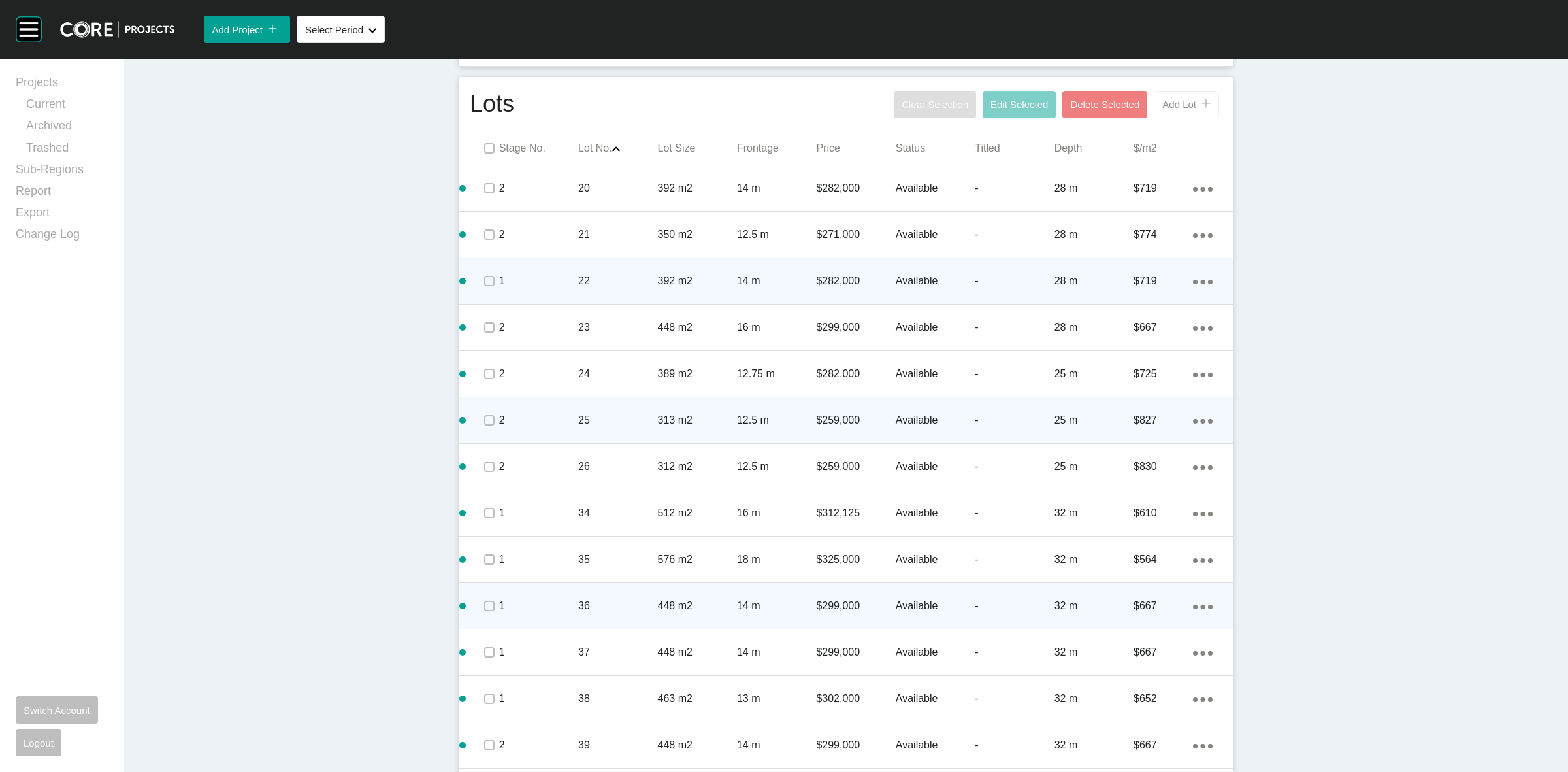
click at [1162, 110] on span "Add Lot" at bounding box center [1179, 104] width 34 height 11
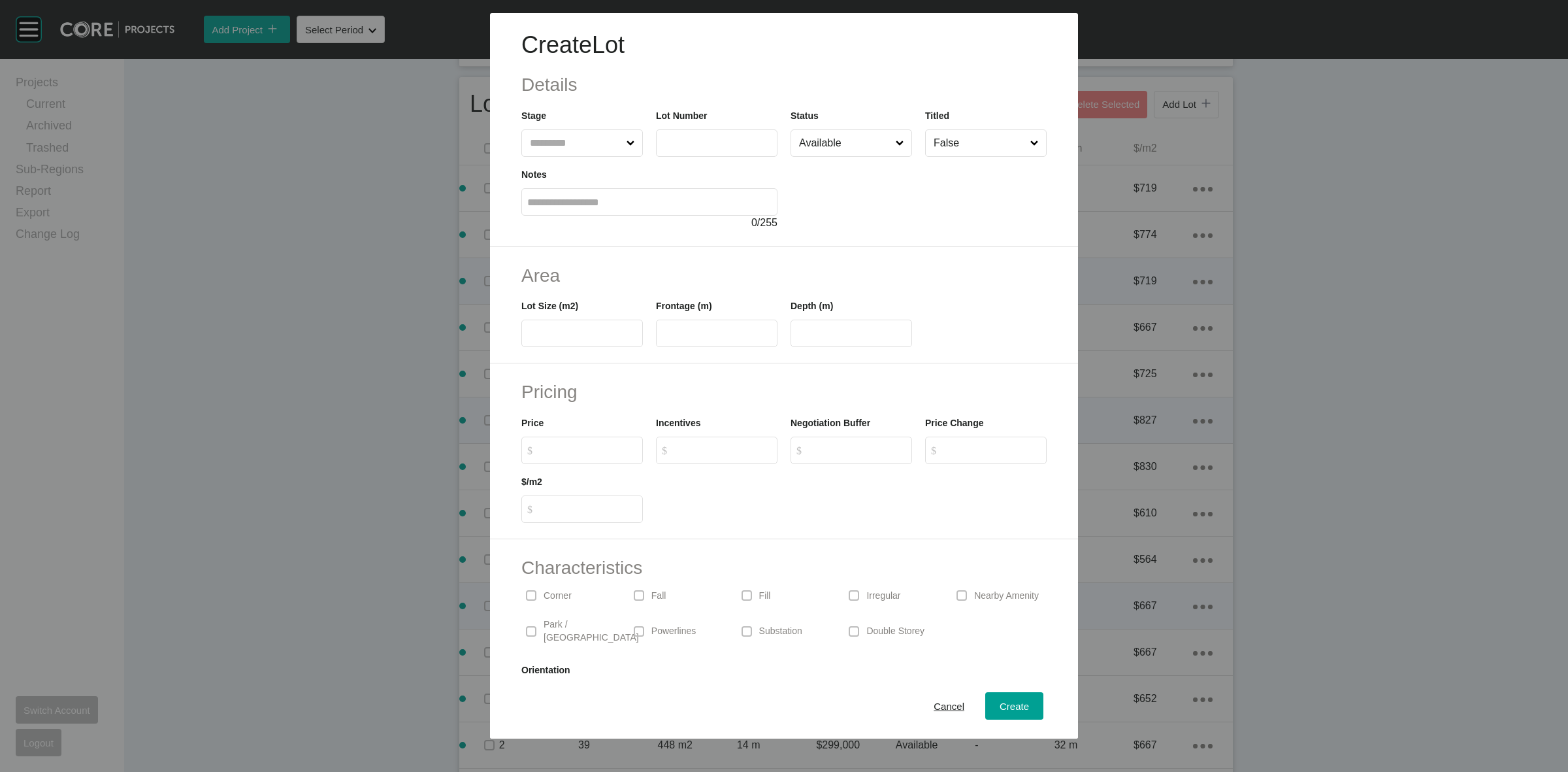
click at [573, 141] on input "text" at bounding box center [575, 144] width 97 height 26
click at [1001, 704] on span "Create" at bounding box center [1014, 706] width 29 height 11
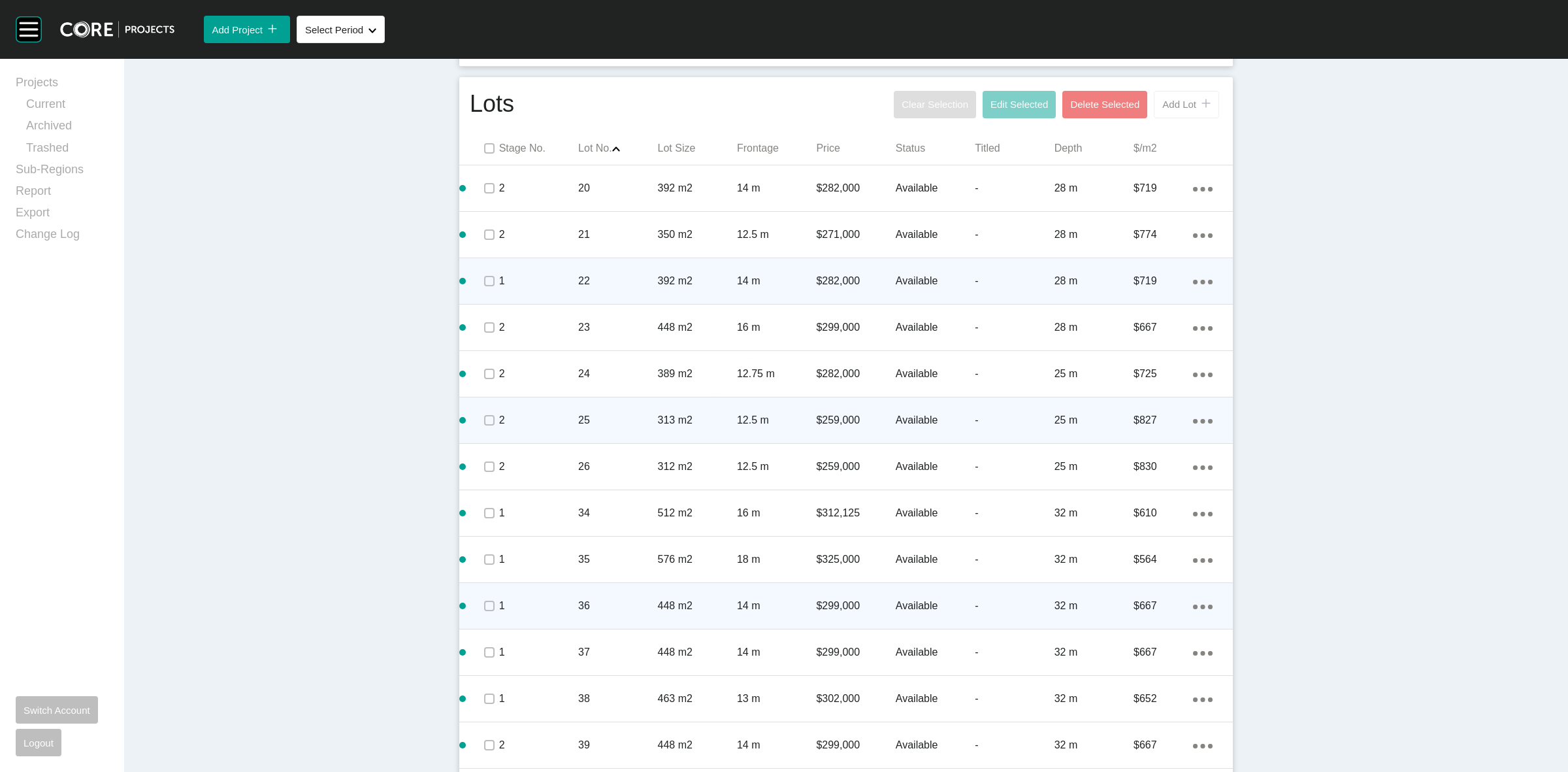
click at [1186, 106] on span "Add Lot" at bounding box center [1179, 104] width 34 height 11
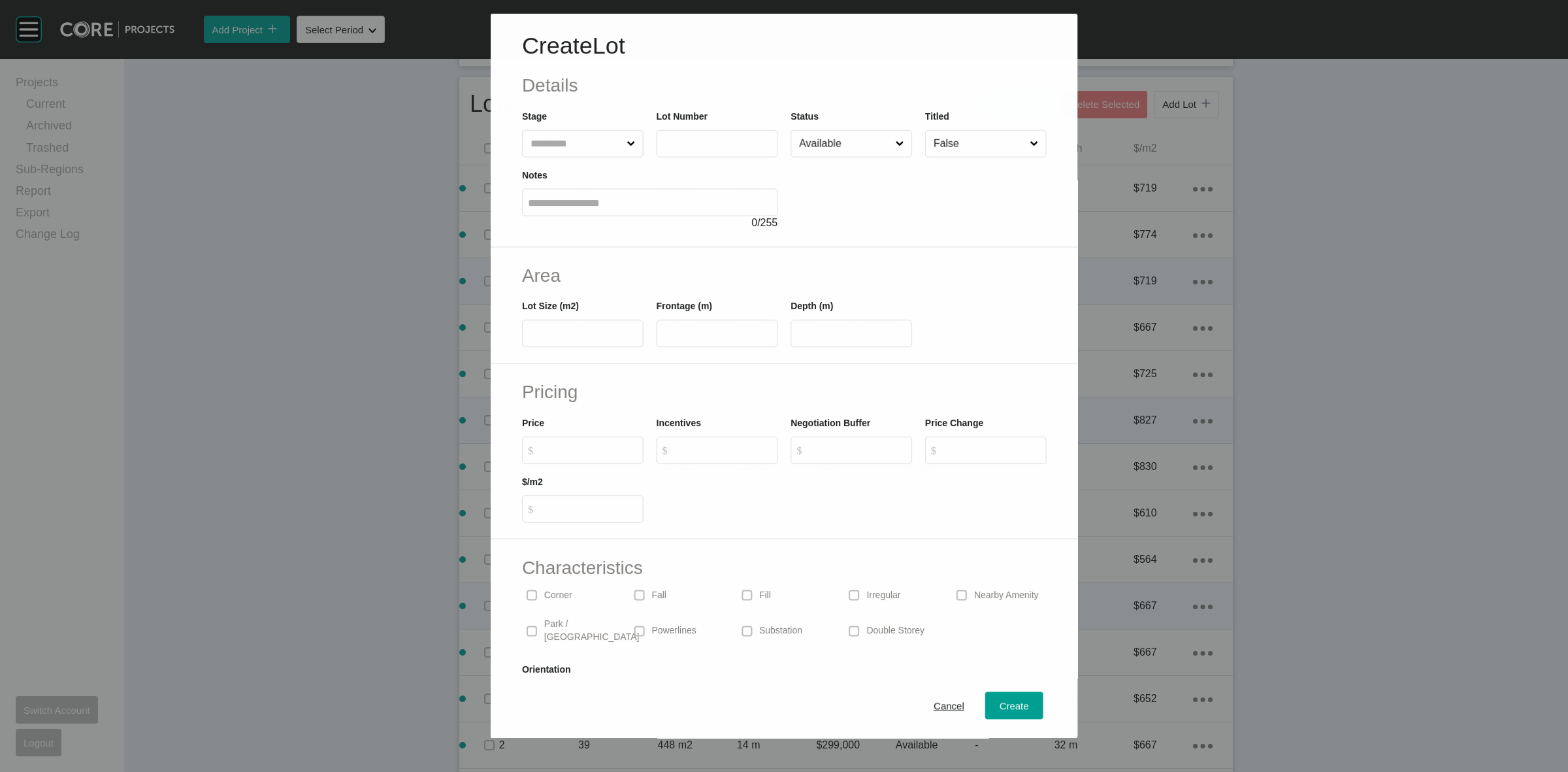
drag, startPoint x: 573, startPoint y: 144, endPoint x: 565, endPoint y: 135, distance: 12.0
click at [565, 135] on input "text" at bounding box center [576, 144] width 96 height 26
click at [1000, 704] on span "Create" at bounding box center [1014, 706] width 29 height 11
